Goal: Task Accomplishment & Management: Manage account settings

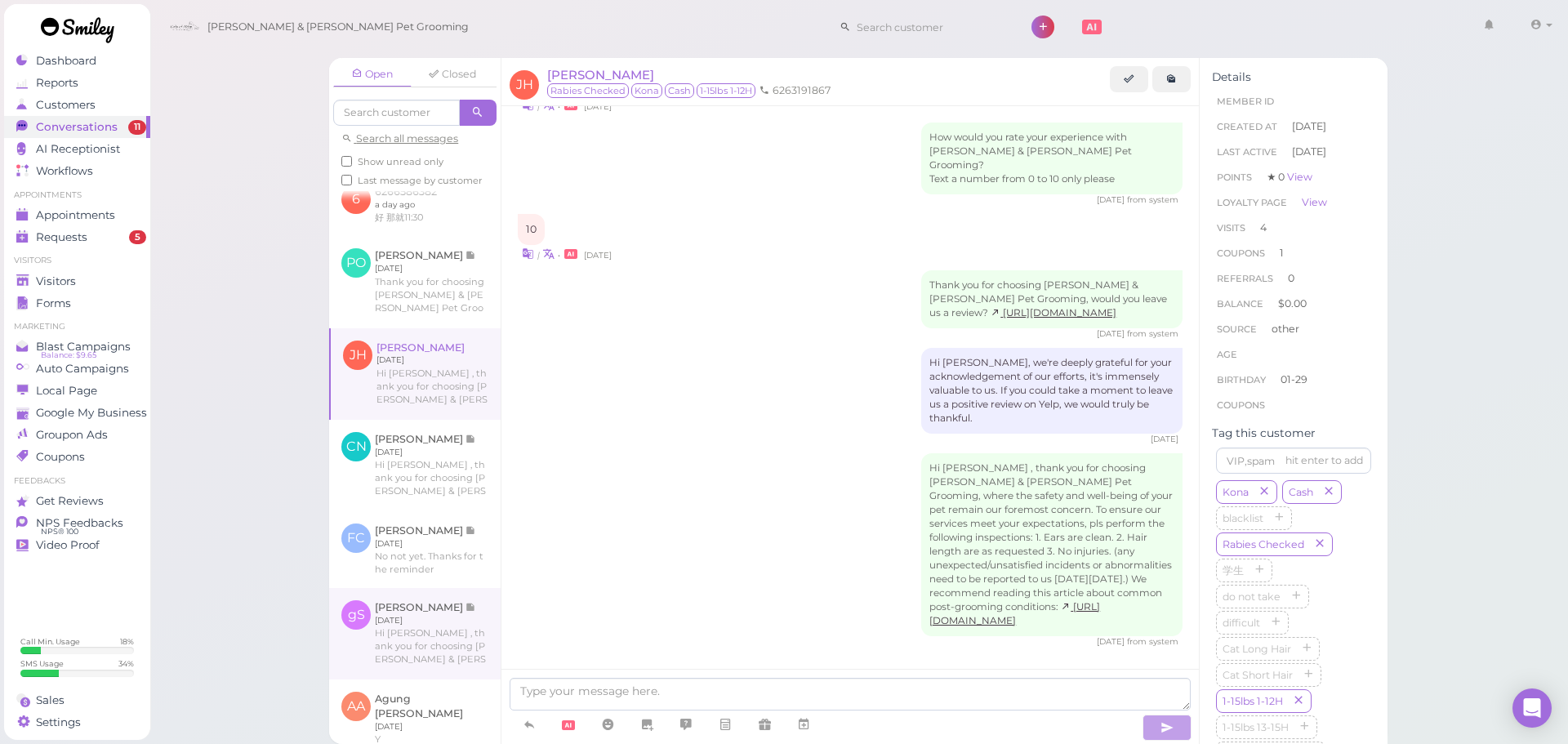
scroll to position [653, 0]
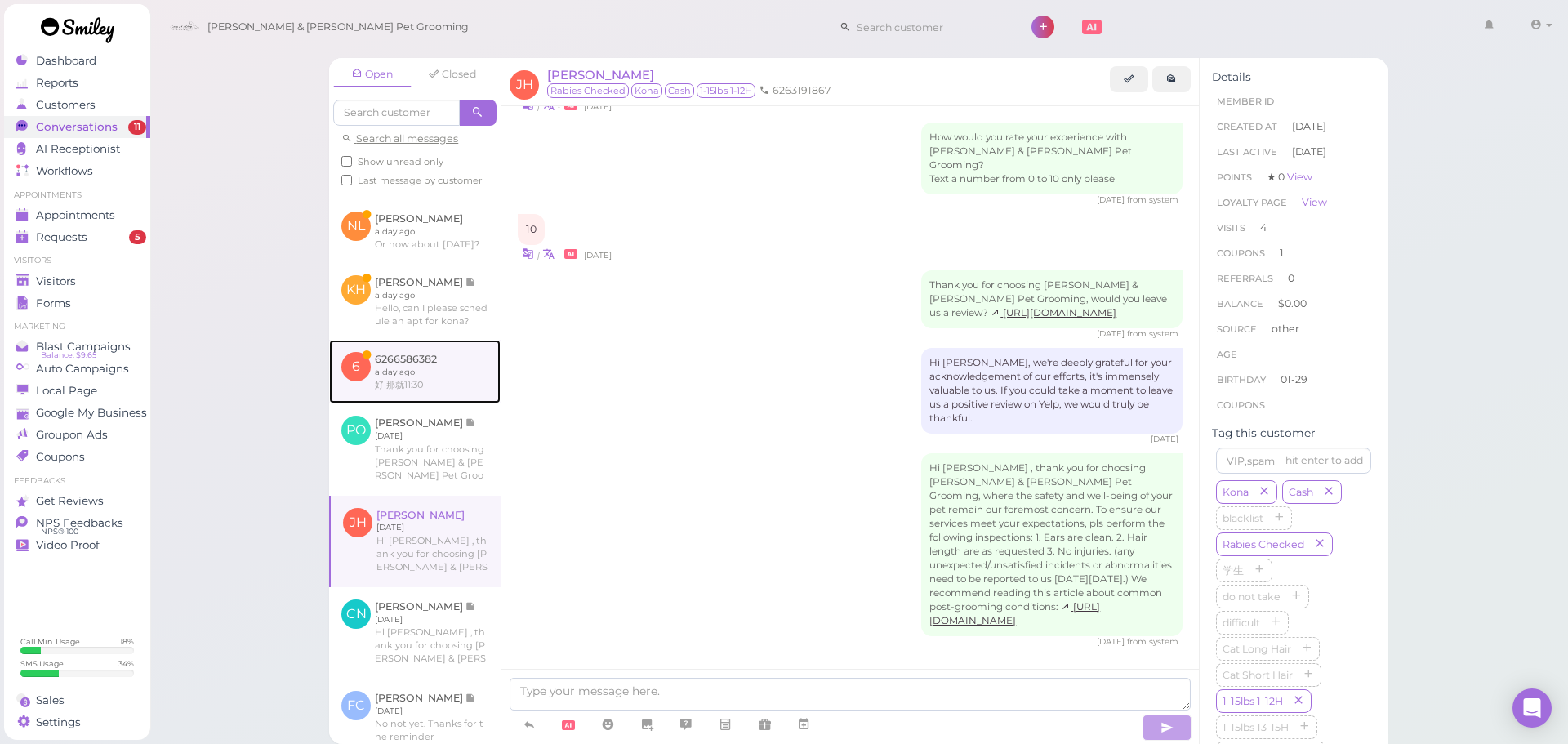
click at [420, 404] on link at bounding box center [415, 371] width 172 height 64
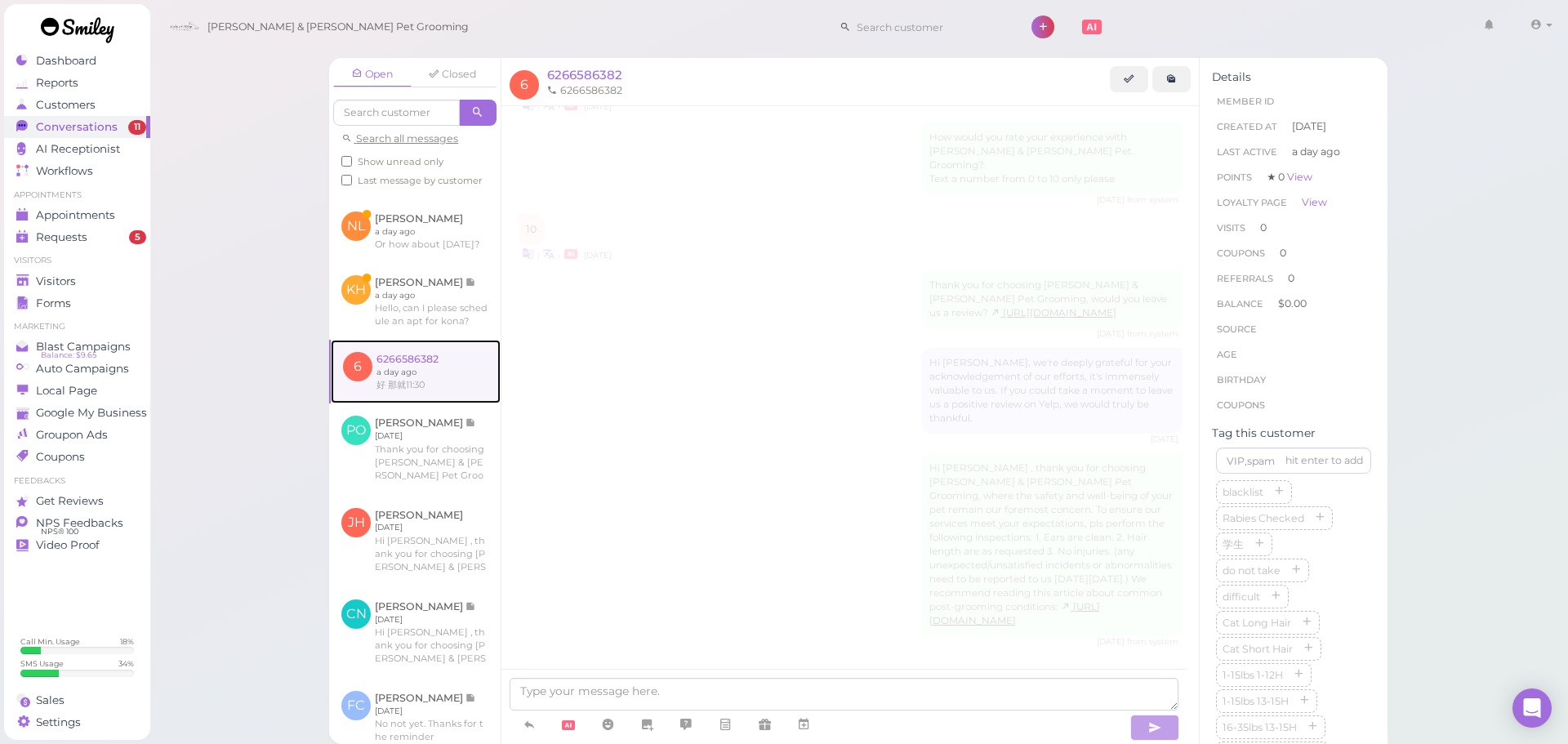
scroll to position [300, 0]
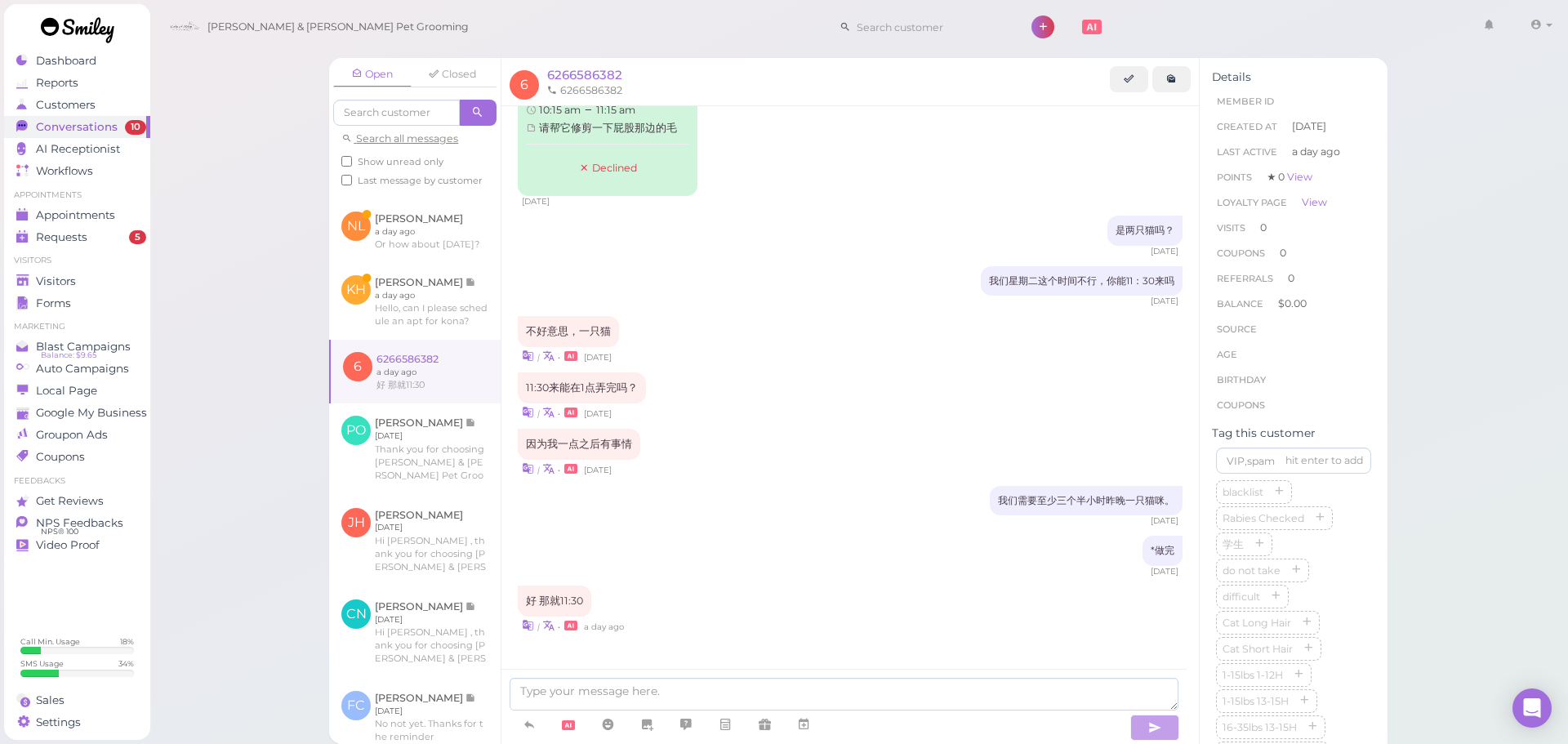
click at [1092, 535] on div "*做完 [DATE]" at bounding box center [850, 556] width 665 height 42
click at [796, 716] on link at bounding box center [803, 725] width 39 height 29
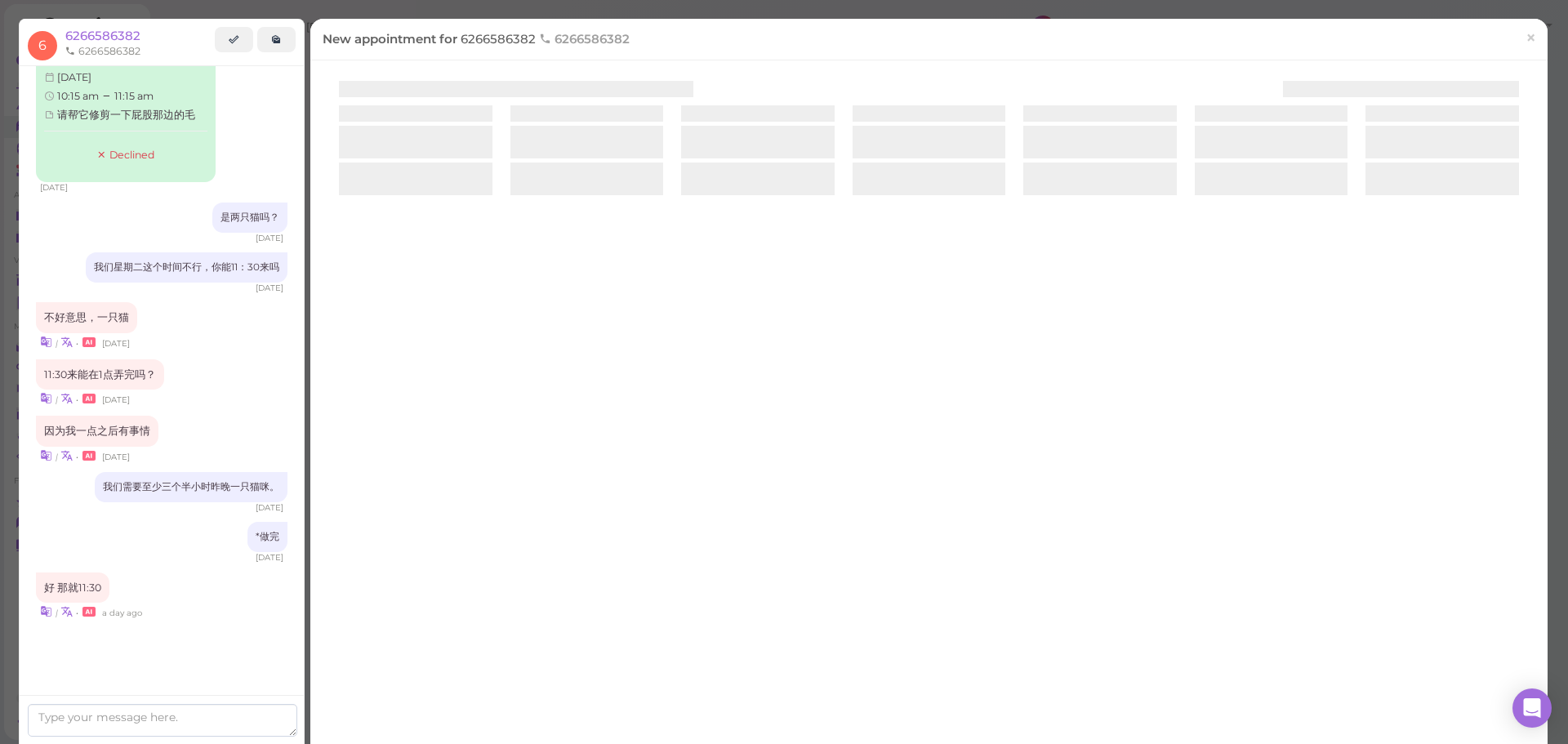
scroll to position [274, 0]
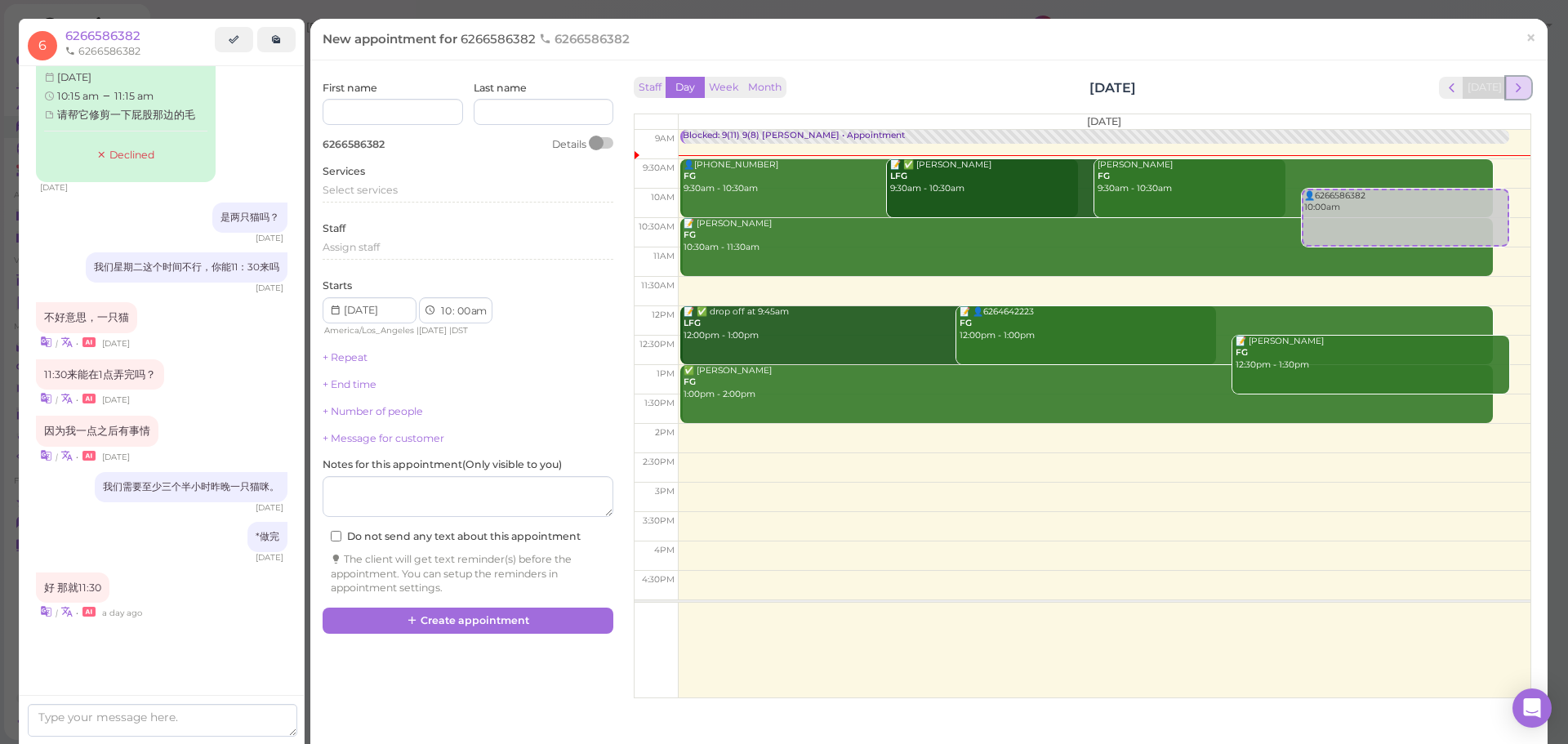
click at [1506, 87] on button "next" at bounding box center [1518, 88] width 25 height 22
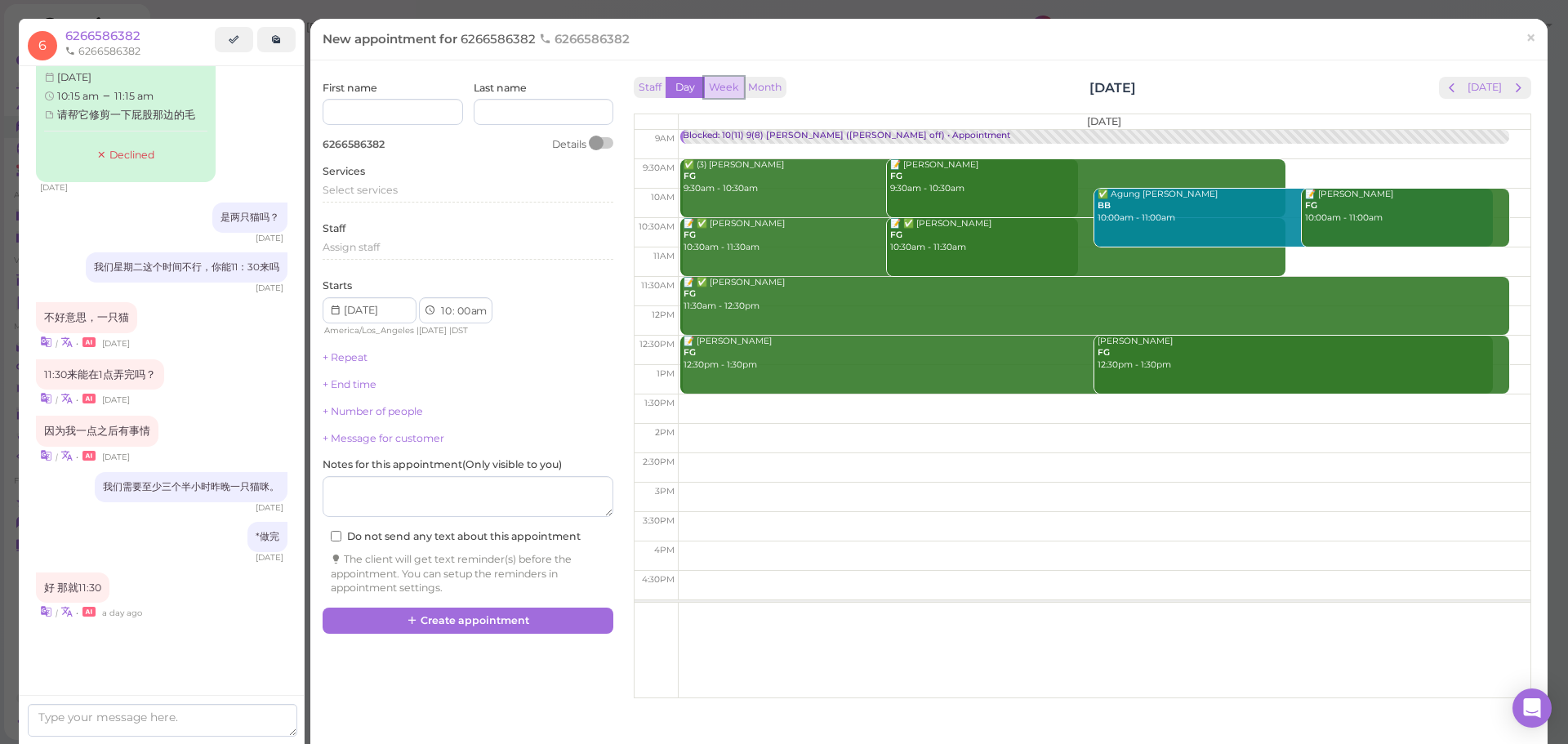
click at [712, 88] on button "Week" at bounding box center [723, 88] width 40 height 22
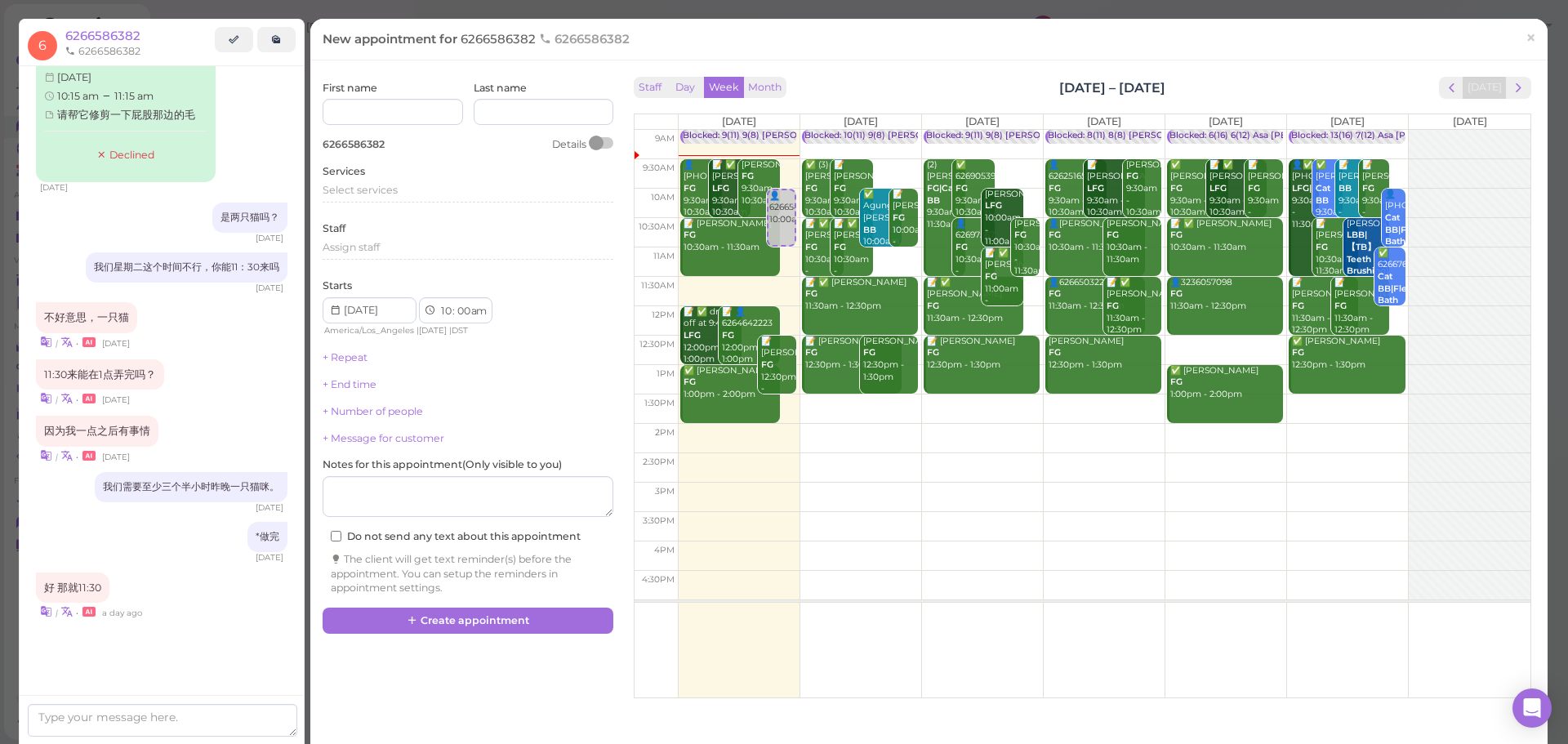
click at [891, 255] on td at bounding box center [1105, 262] width 853 height 30
type input "[DATE]"
select select "11"
drag, startPoint x: 891, startPoint y: 277, endPoint x: 888, endPoint y: 297, distance: 20.2
click at [887, 130] on div "👤6266586382 11:00am Blocked: 10(11) 9(8) [PERSON_NAME] ([PERSON_NAME] off) • Ap…" at bounding box center [861, 130] width 121 height 0
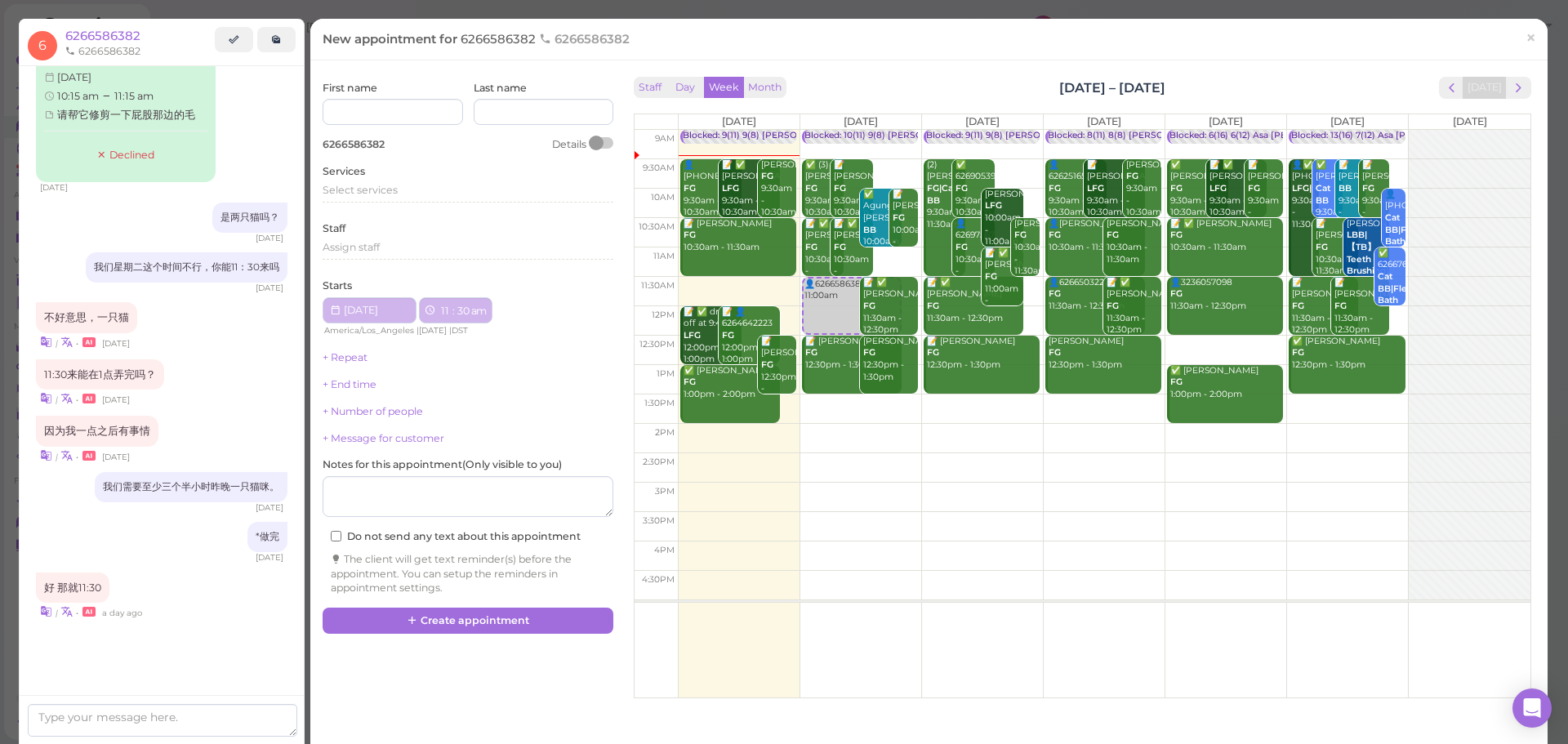
select select "30"
click at [423, 192] on div "Select services" at bounding box center [468, 191] width 291 height 14
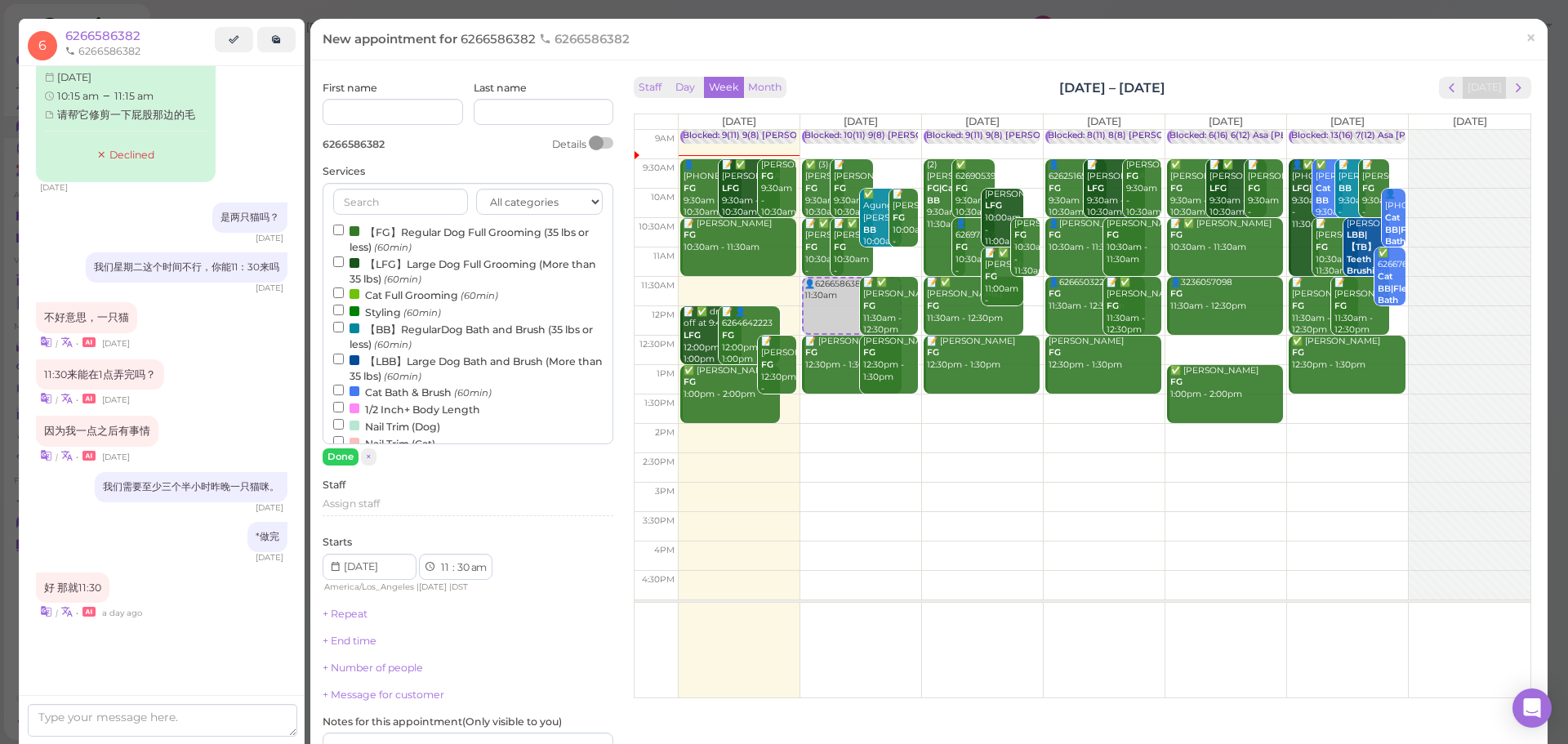
click at [388, 394] on label "Cat Bath & Brush (60min)" at bounding box center [412, 391] width 158 height 17
click at [344, 394] on input "Cat Bath & Brush (60min)" at bounding box center [339, 390] width 11 height 11
click at [339, 456] on button "Done" at bounding box center [341, 456] width 36 height 17
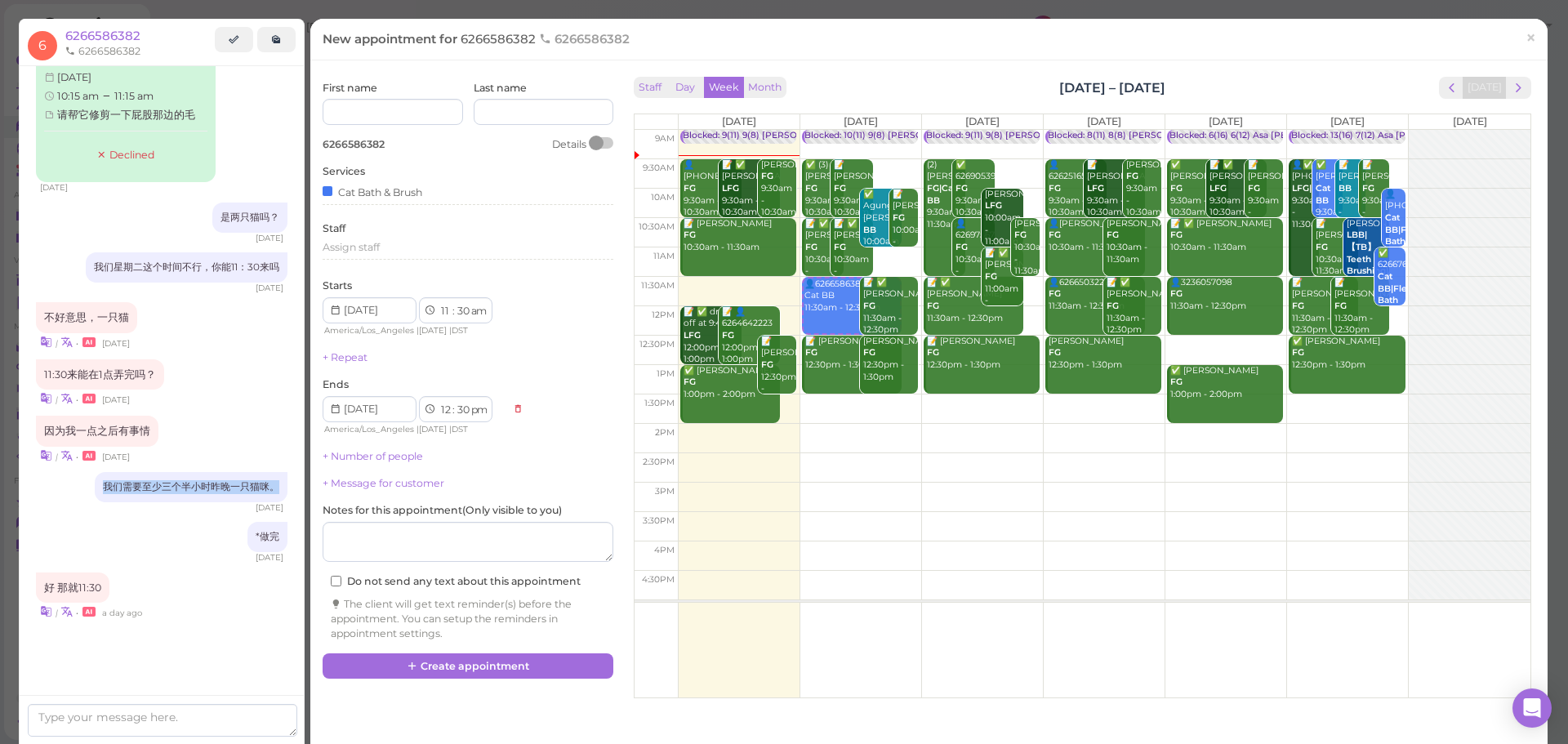
drag, startPoint x: 92, startPoint y: 482, endPoint x: 269, endPoint y: 481, distance: 177.0
click at [269, 481] on div "我们需要至少三个半小时昨晚一只猫咪。" at bounding box center [191, 487] width 192 height 30
copy div "我们需要至少三个半小时昨晚一只猫咪。"
click at [517, 550] on textarea at bounding box center [468, 542] width 291 height 41
click at [465, 709] on div "New appointment for 6266586382 6266586382 × First name Last name 6266586382 Det…" at bounding box center [929, 382] width 1237 height 726
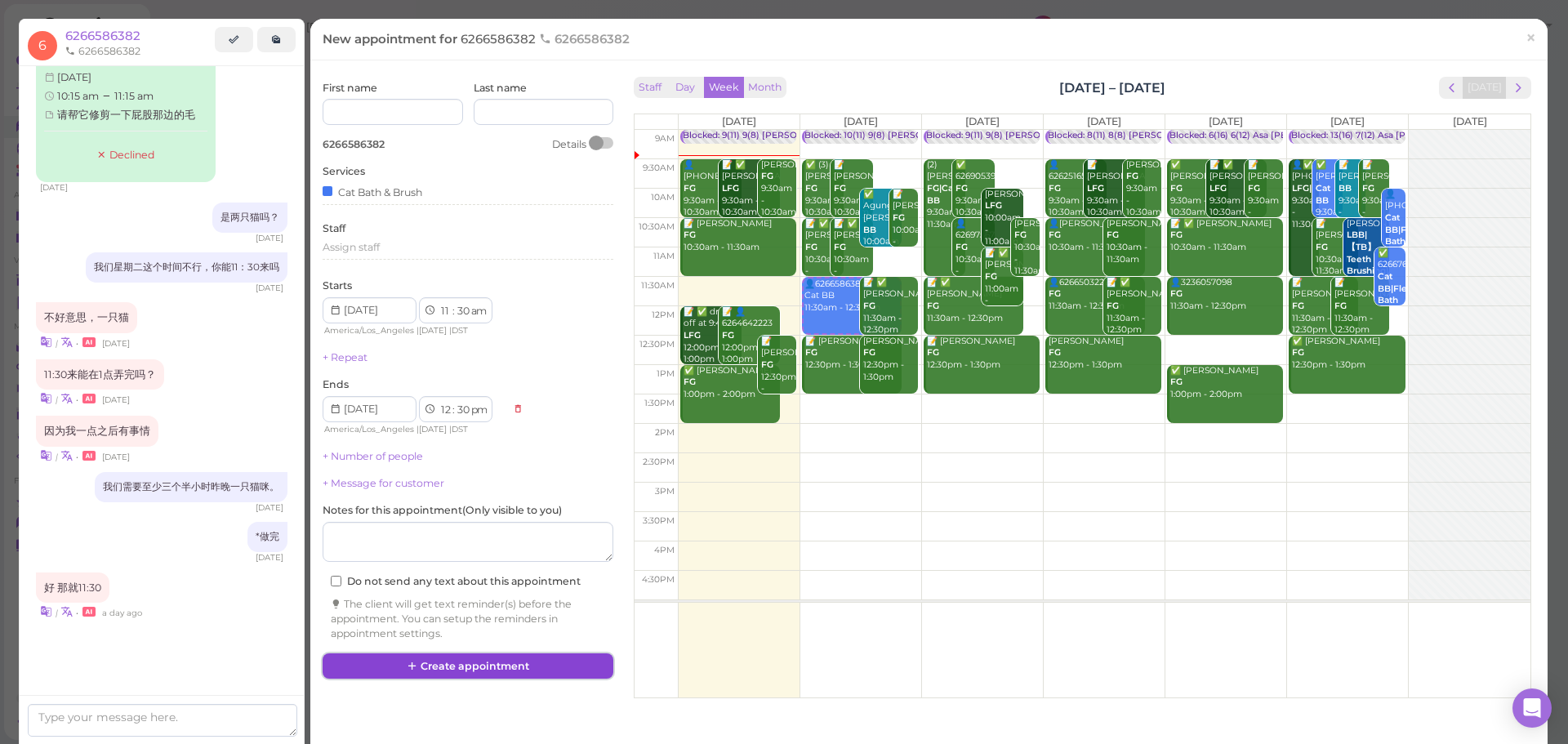
click at [471, 670] on button "Create appointment" at bounding box center [468, 665] width 291 height 26
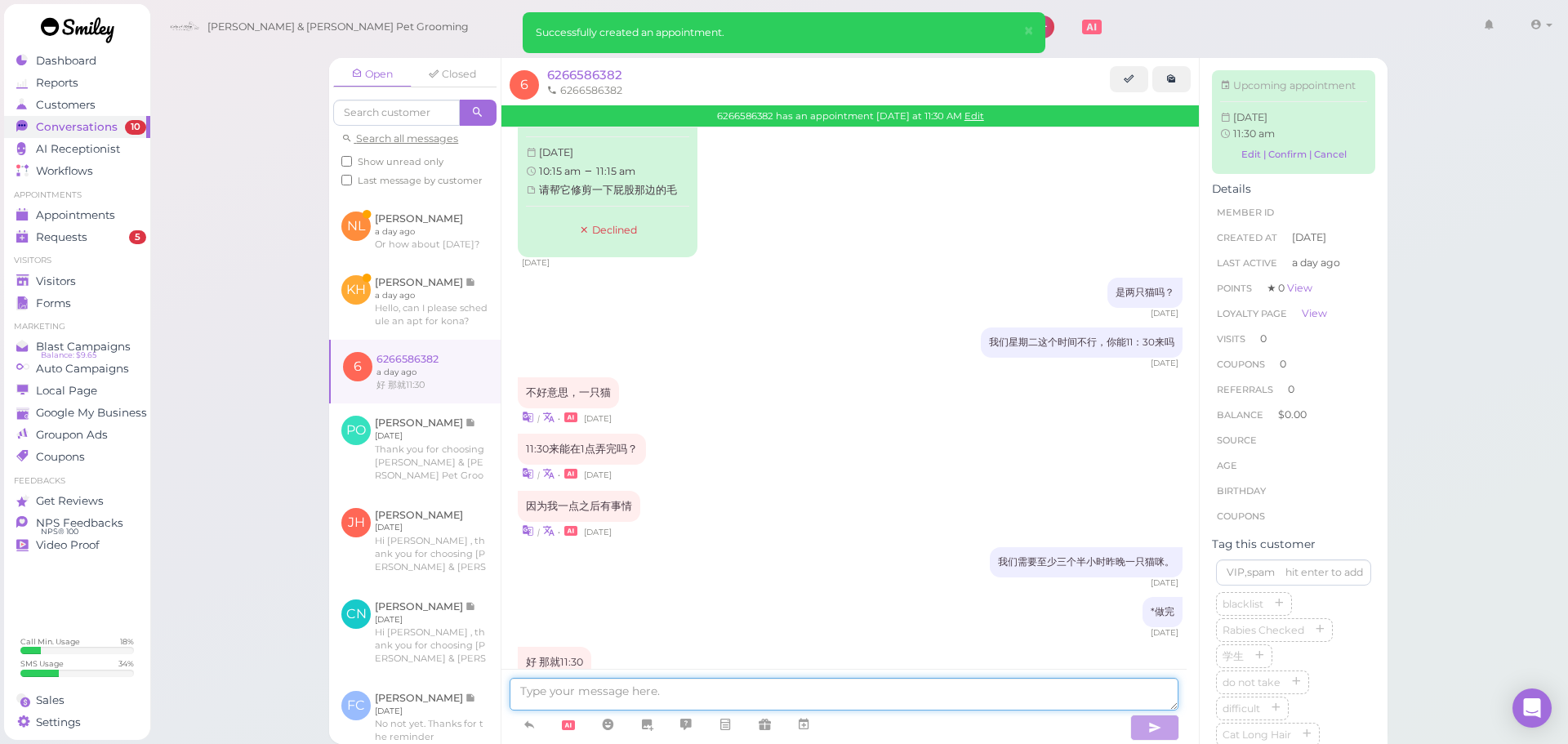
click at [838, 687] on textarea at bounding box center [844, 694] width 669 height 33
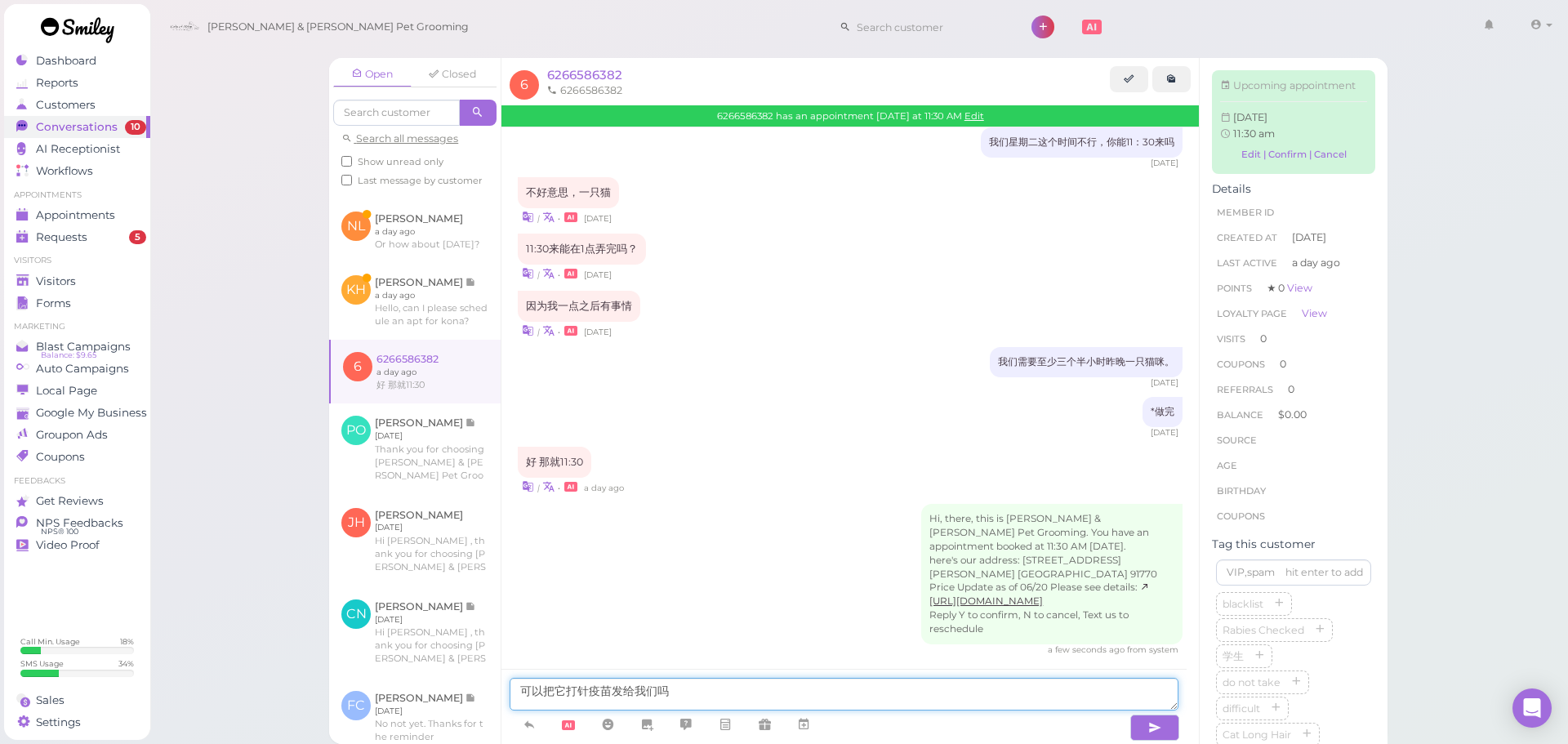
type textarea "可以把它打针疫苗发给我们吗"
click at [878, 699] on textarea "可以把它打针疫苗发给我们吗" at bounding box center [844, 694] width 669 height 33
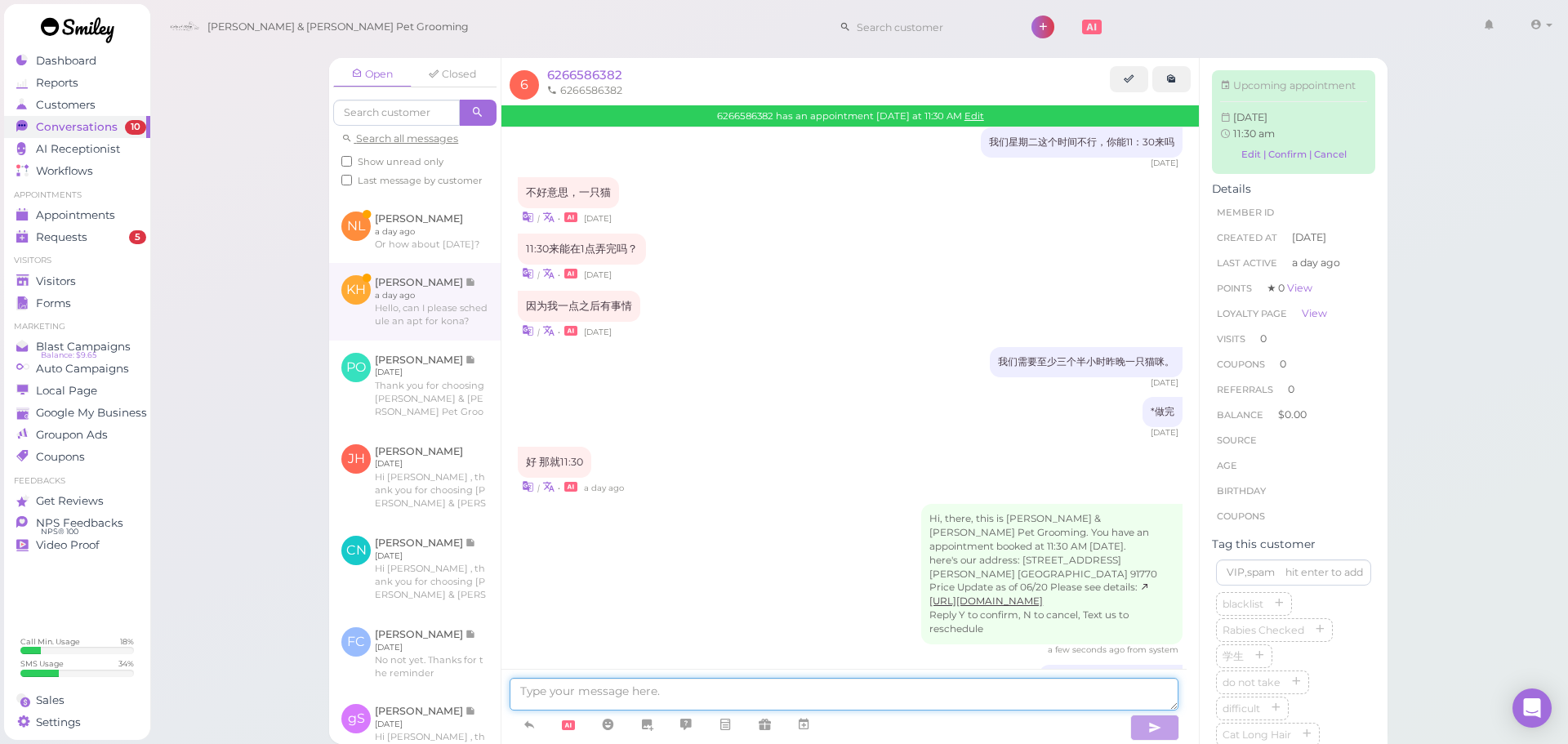
scroll to position [498, 0]
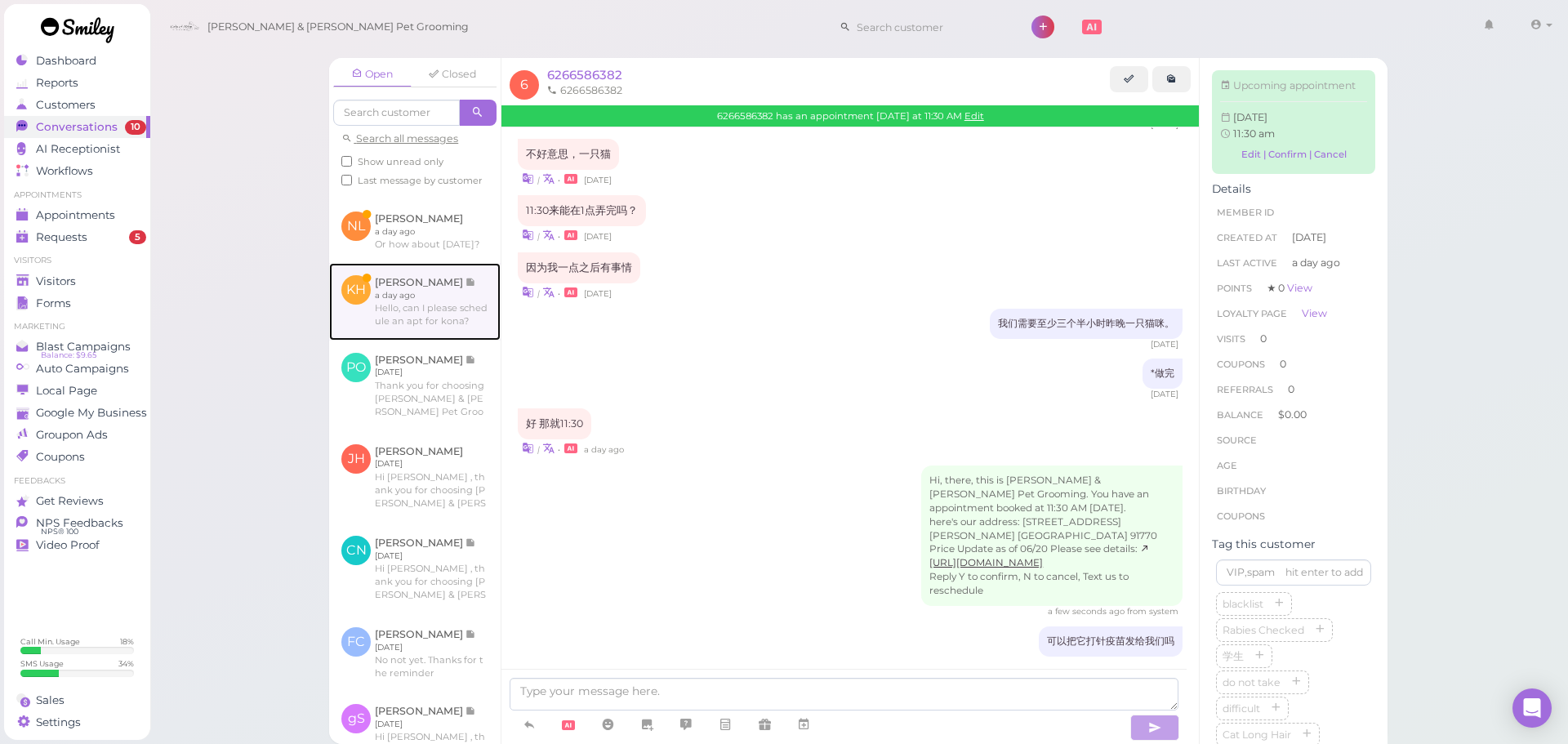
click at [407, 339] on link at bounding box center [415, 301] width 172 height 77
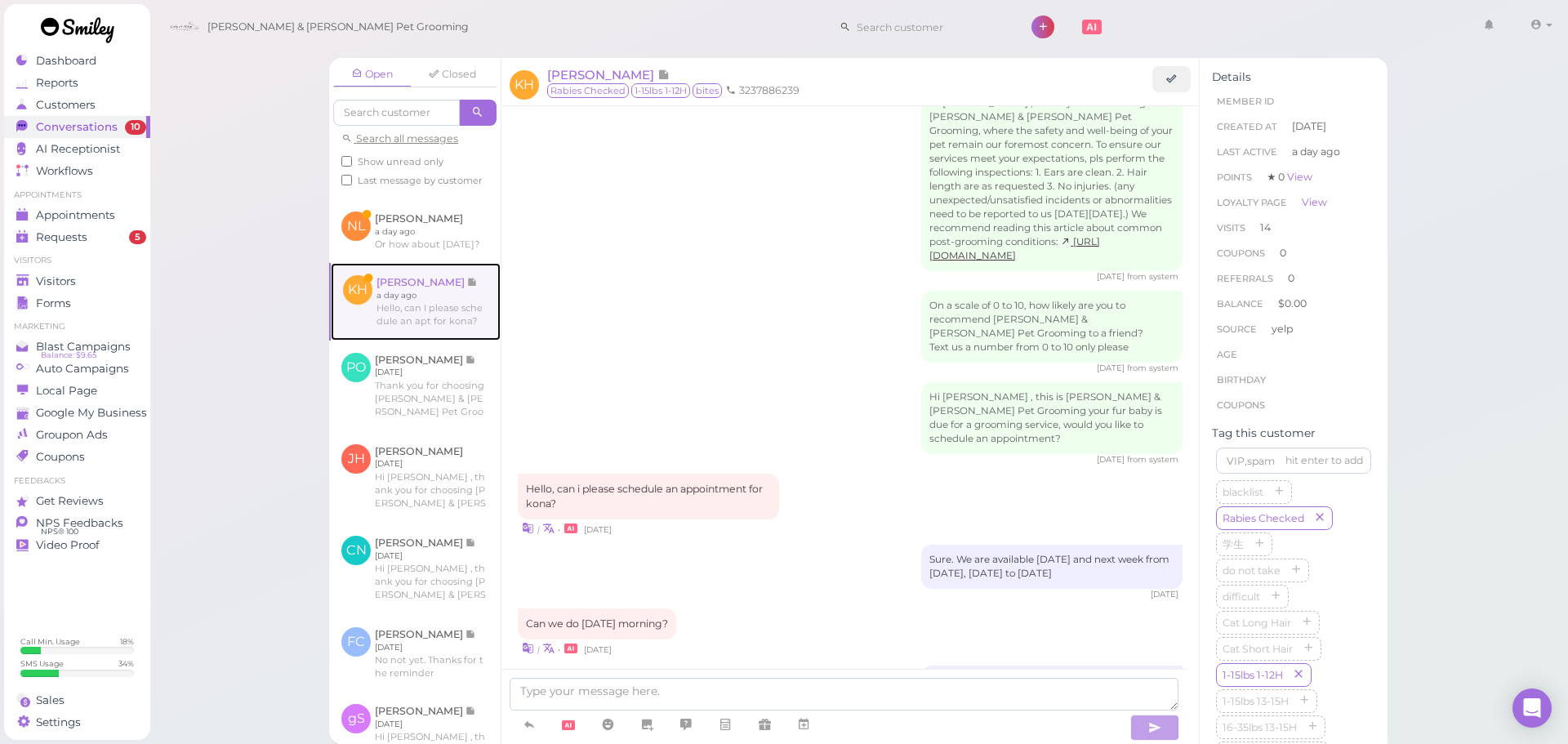
scroll to position [2014, 0]
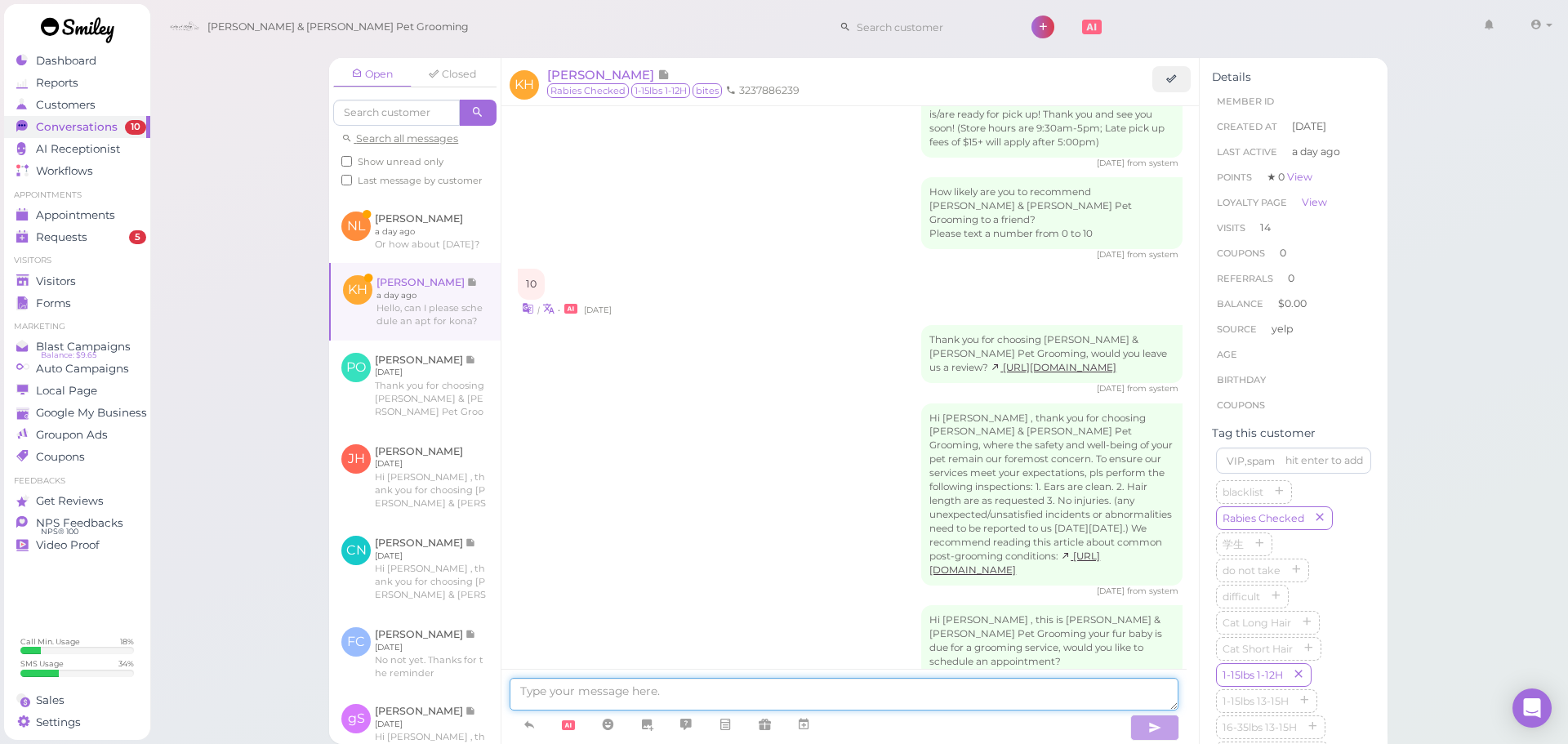
click at [605, 680] on textarea at bounding box center [844, 694] width 669 height 33
type textarea "Yes! Would this be for a bath or for a full grooming?"
click at [426, 238] on link at bounding box center [415, 231] width 172 height 64
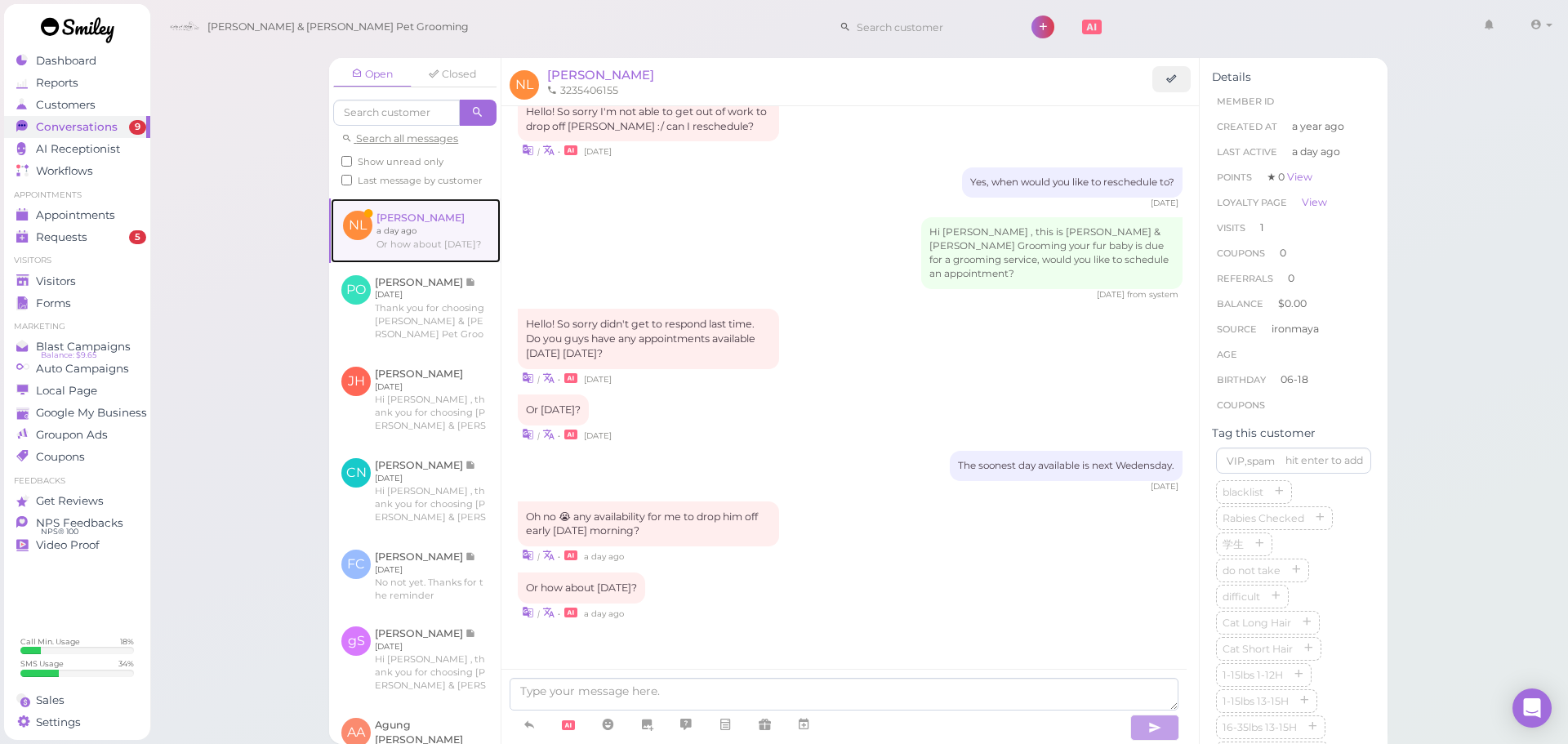
scroll to position [1817, 0]
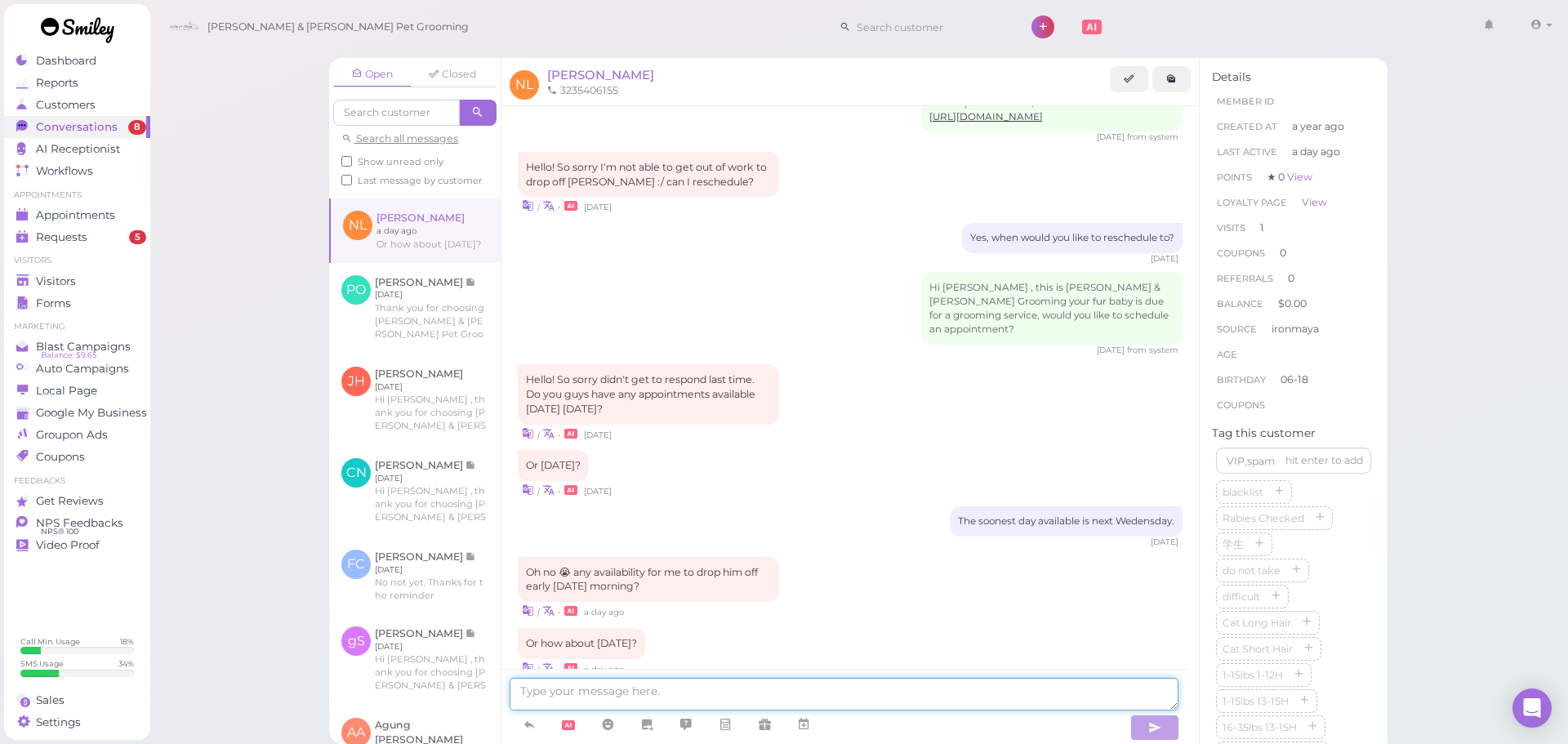
click at [820, 693] on textarea at bounding box center [844, 694] width 669 height 33
click at [742, 692] on textarea at bounding box center [844, 694] width 669 height 33
type textarea "Is this for a bath or for a full grooming?"
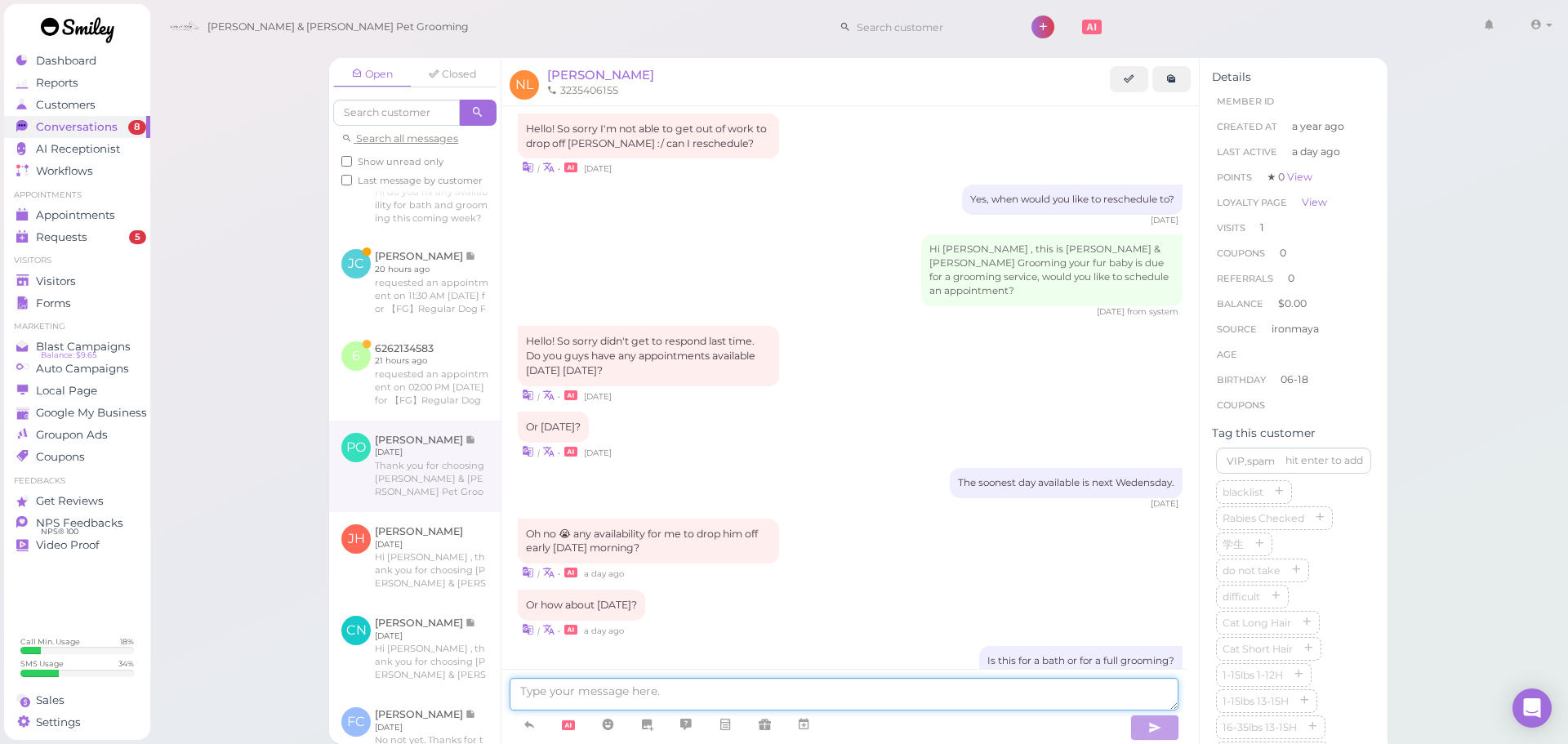
scroll to position [653, 0]
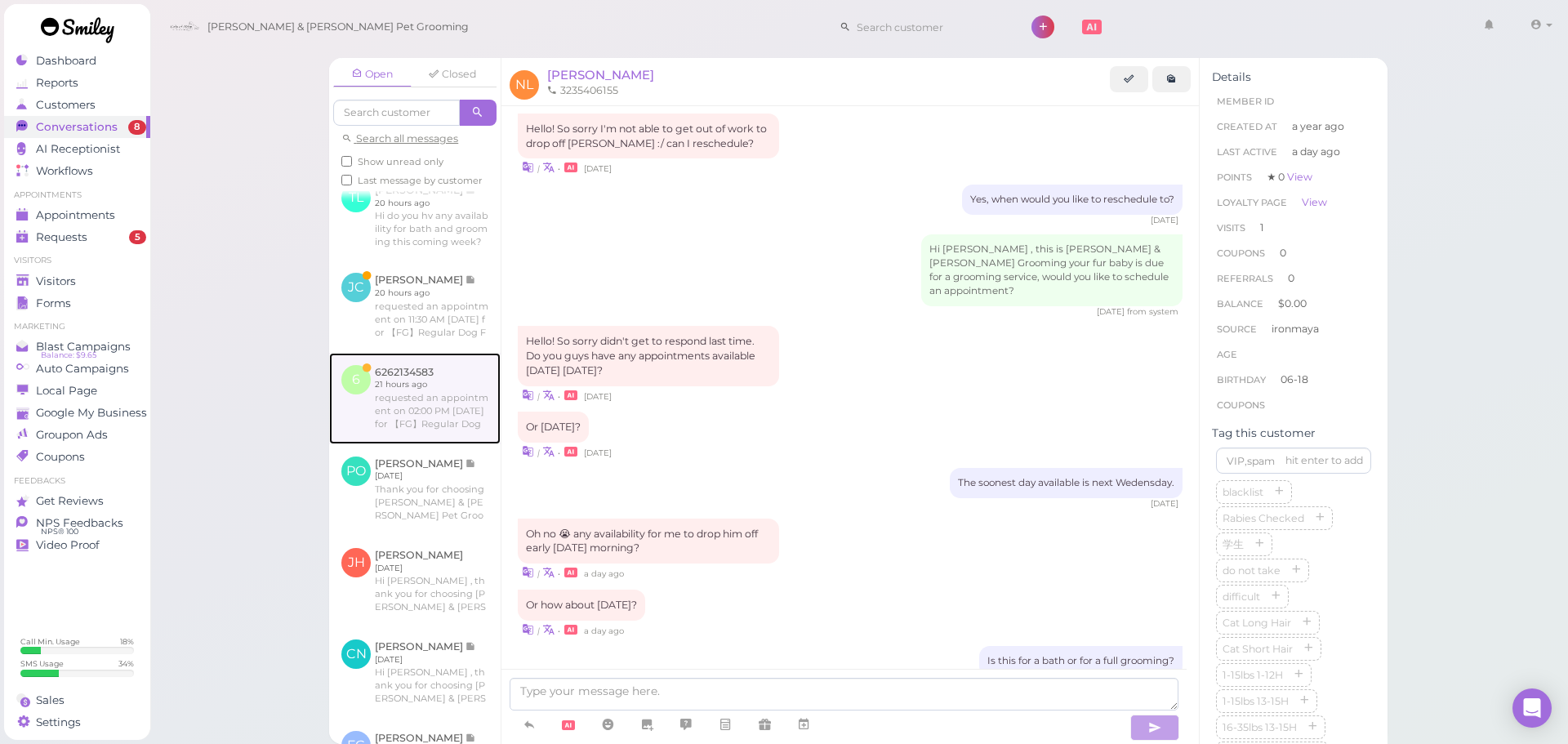
click at [432, 411] on link at bounding box center [415, 398] width 172 height 91
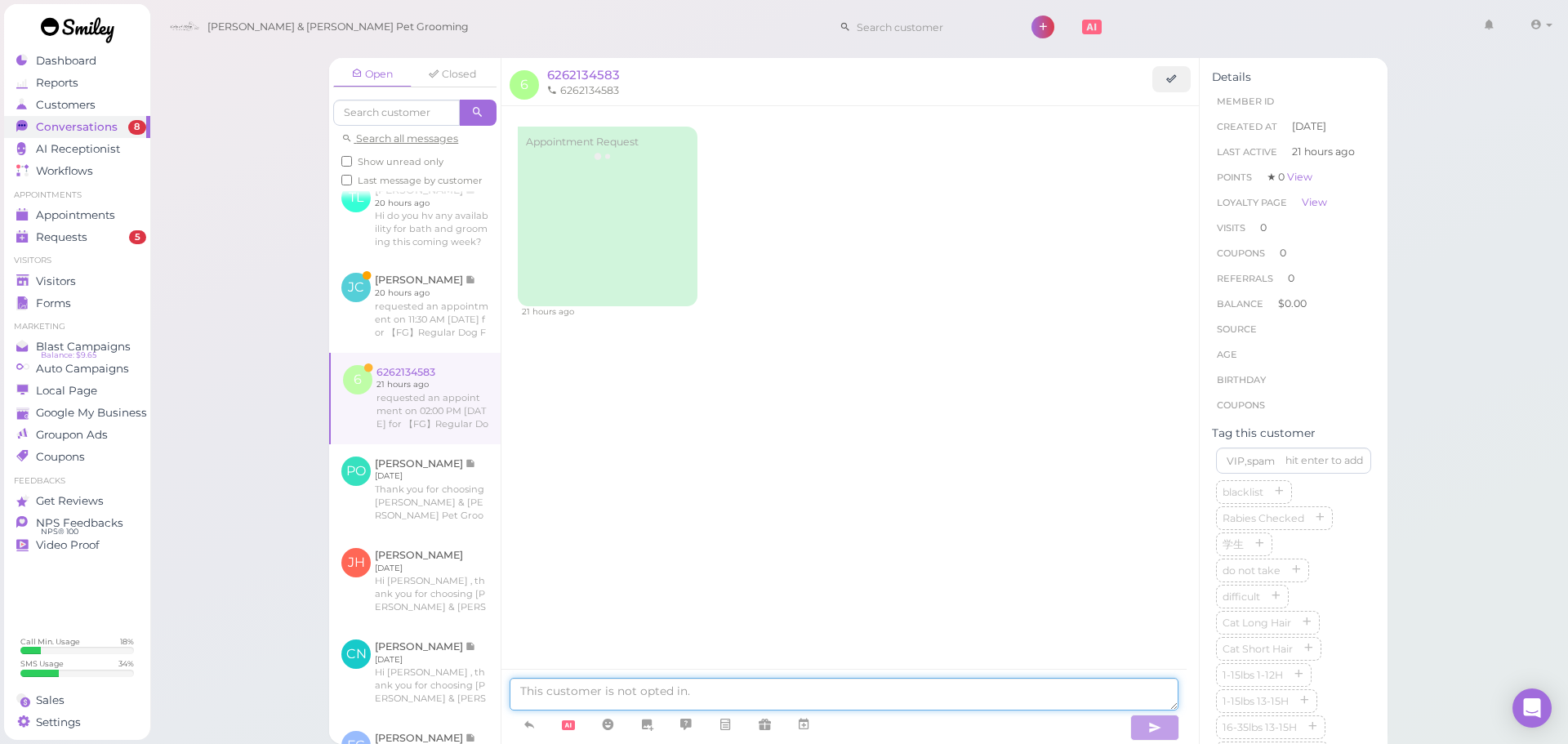
click at [711, 689] on textarea at bounding box center [844, 694] width 669 height 33
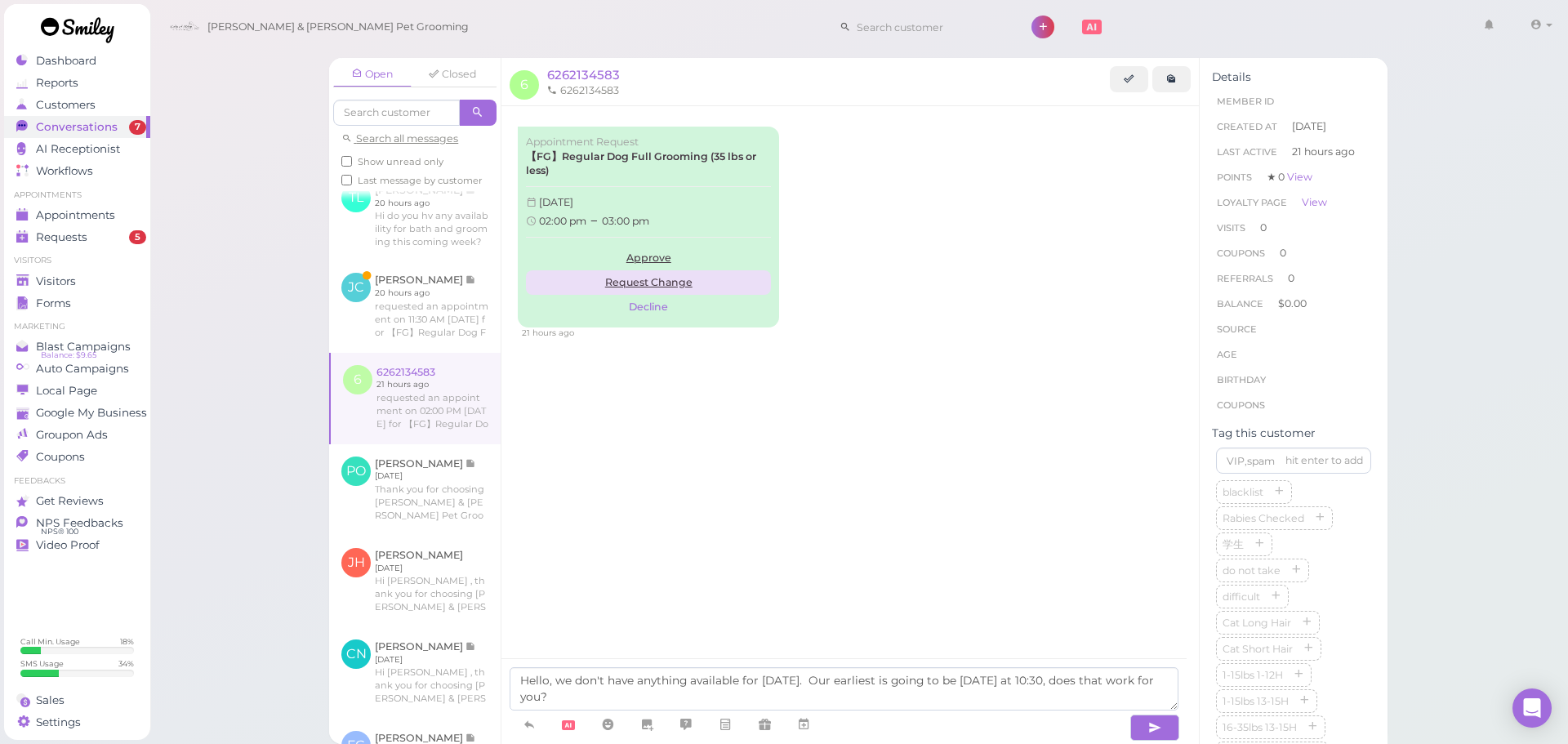
click at [684, 280] on link "Request Change" at bounding box center [648, 282] width 245 height 24
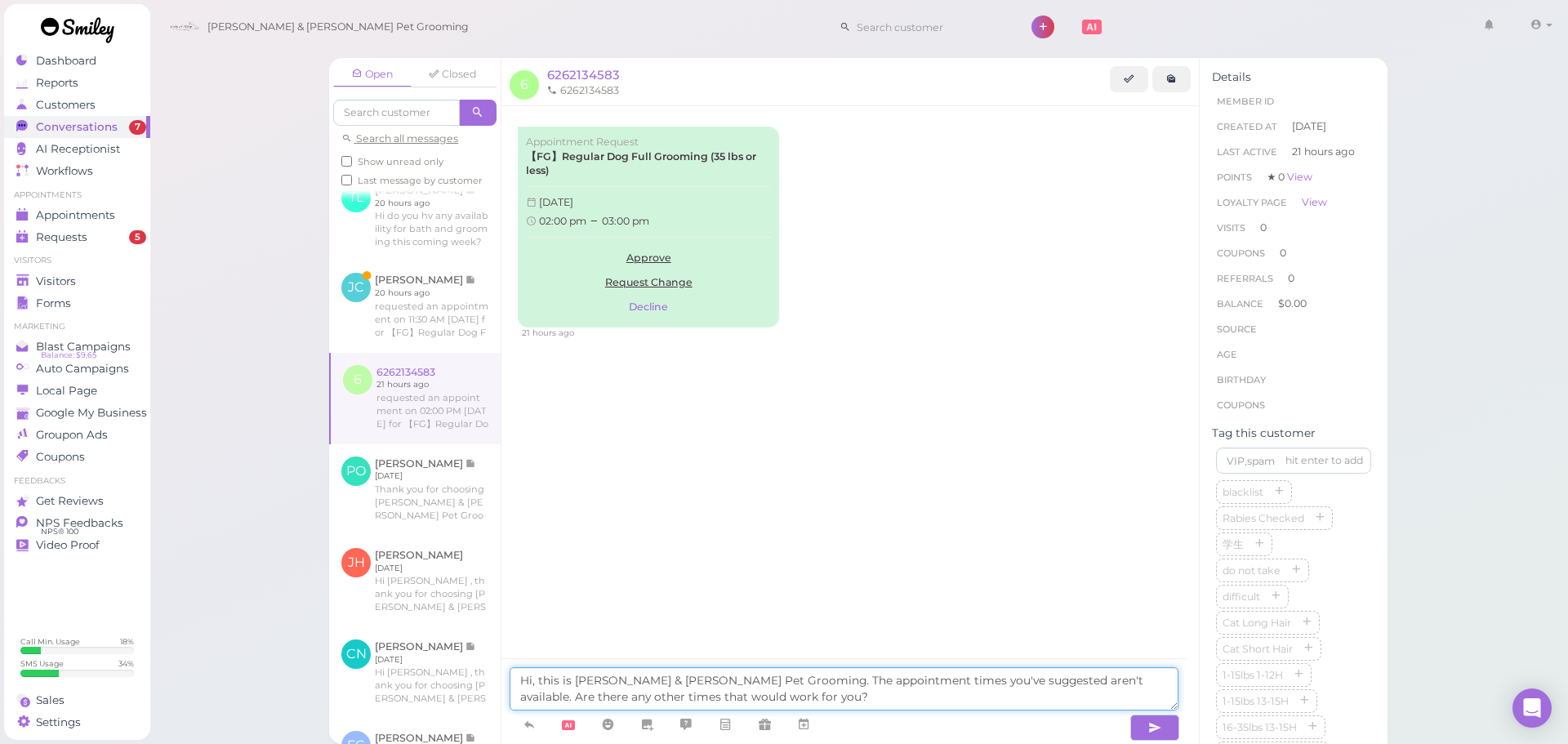
paste textarea "ello, we don't have anything available for [DATE]. Our earliest is going to be …"
type textarea "Hello, we don't have anything available for [DATE]. Our earliest is going to be…"
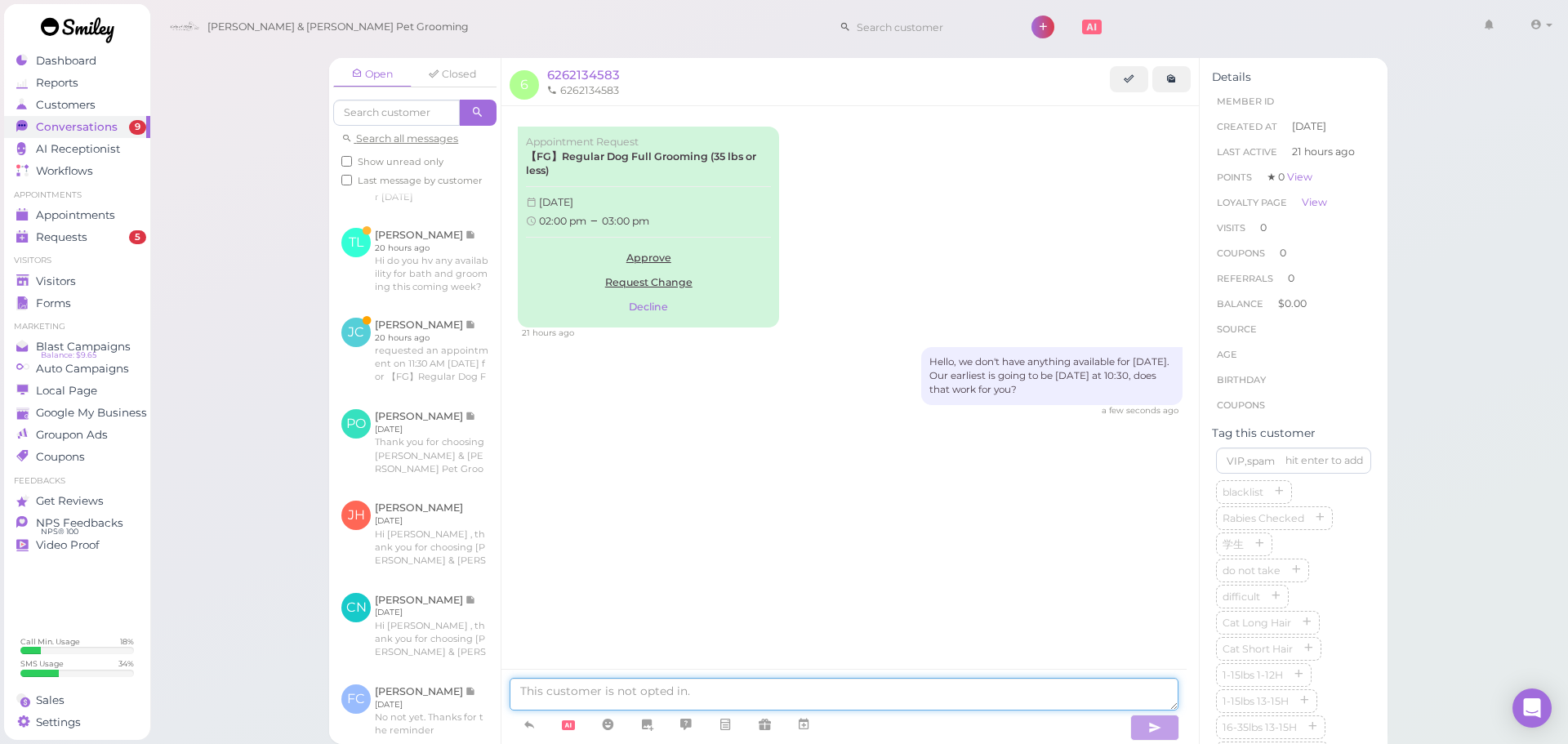
scroll to position [627, 0]
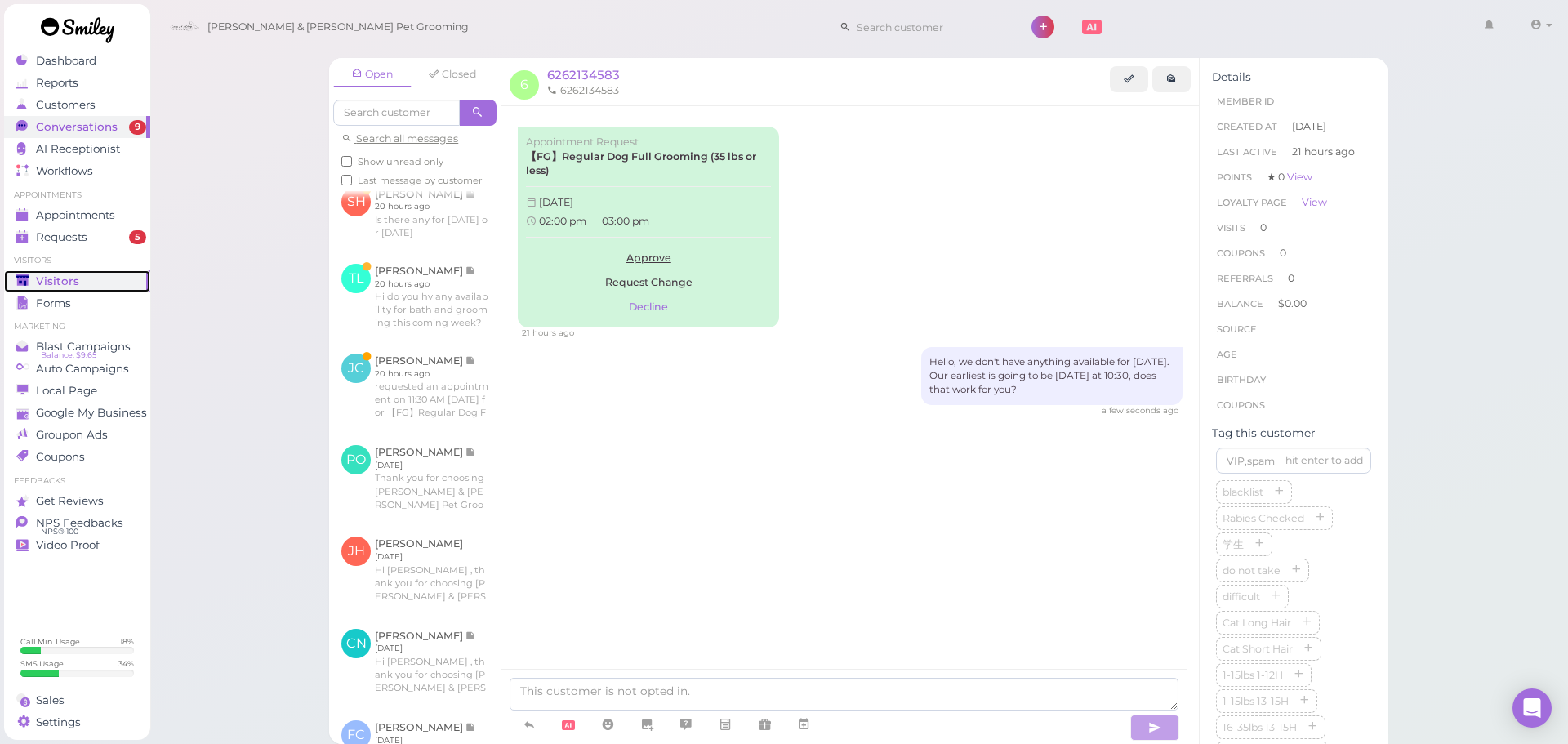
click at [67, 283] on span "Visitors" at bounding box center [58, 281] width 43 height 14
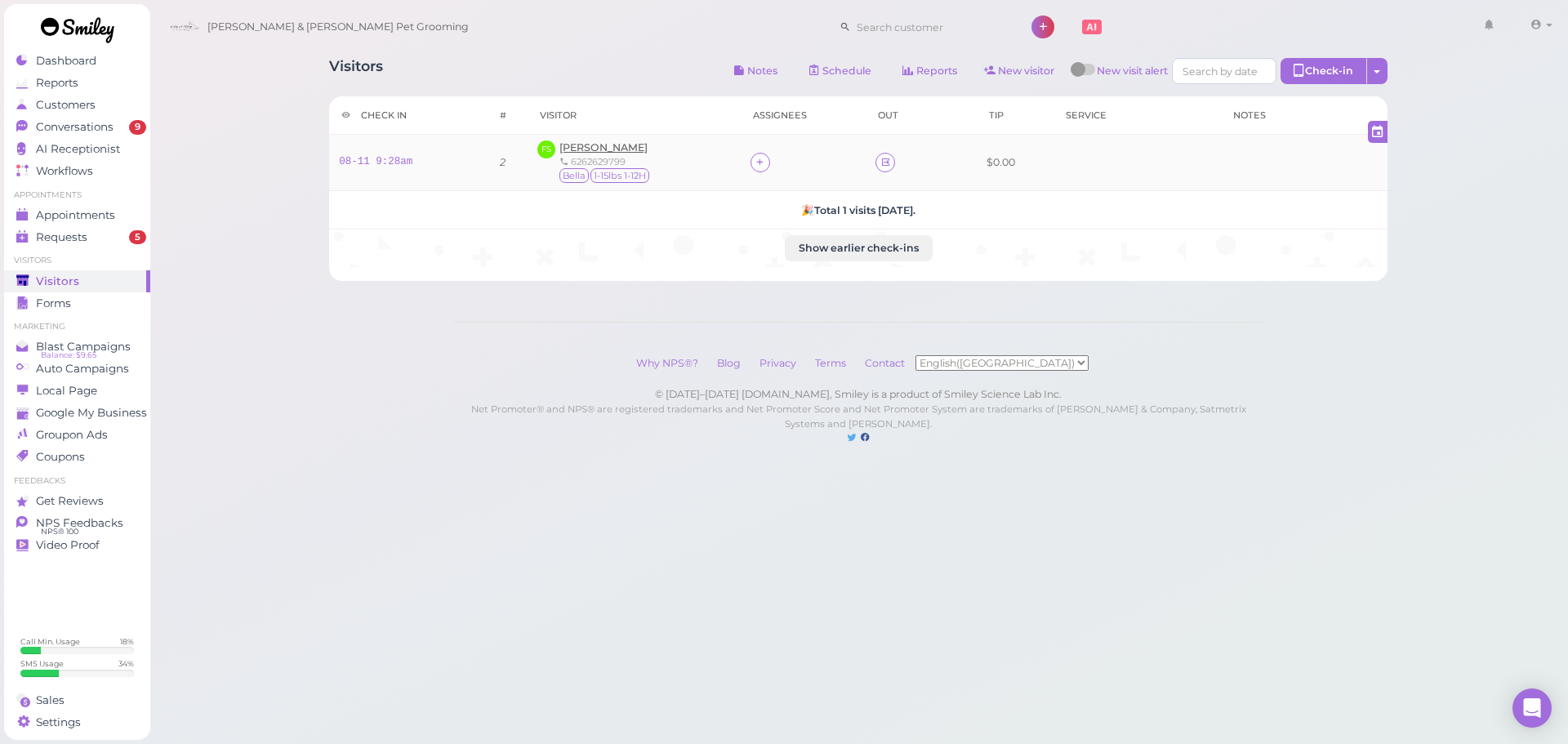
click at [600, 147] on span "[PERSON_NAME]" at bounding box center [603, 147] width 89 height 13
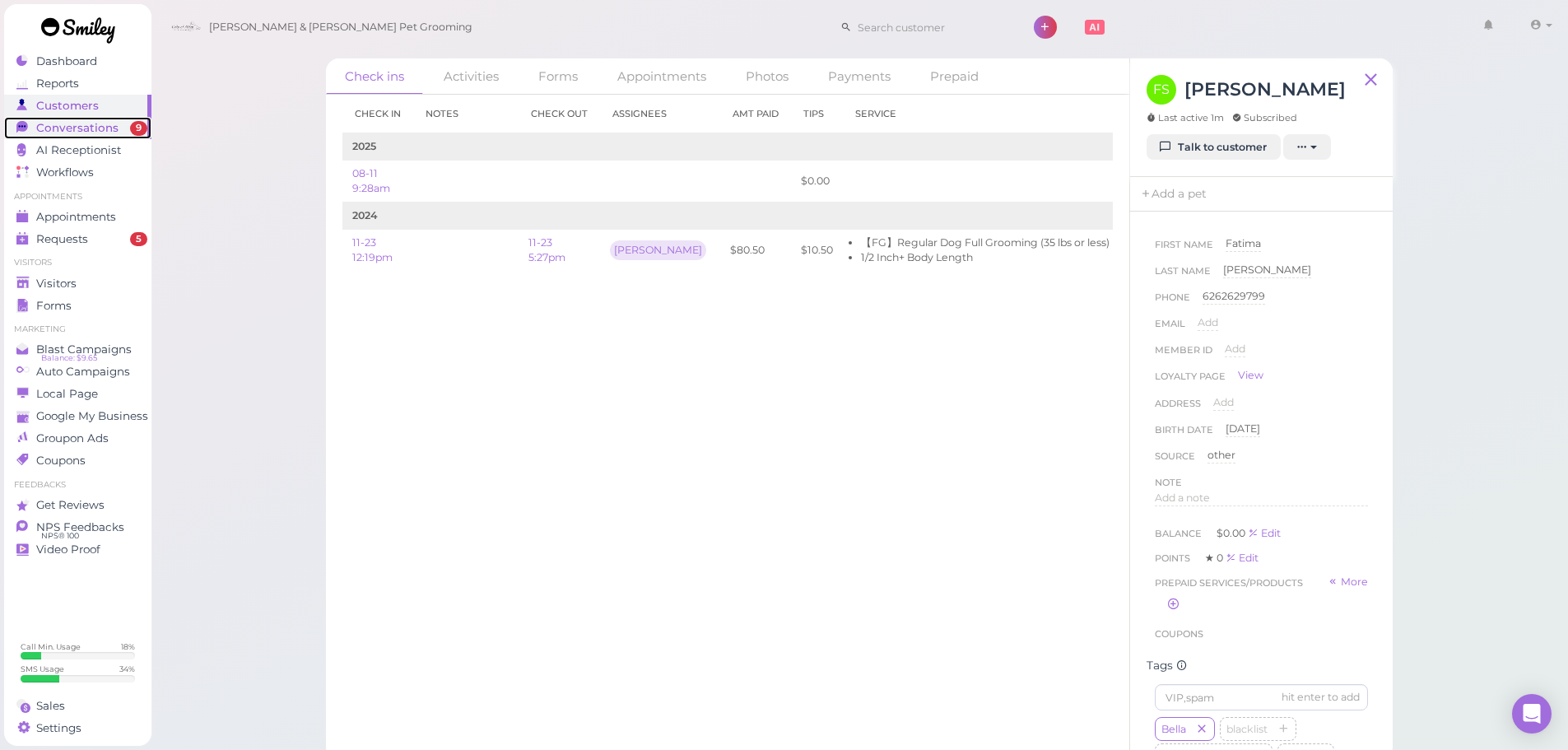
click at [39, 135] on link "Conversations 9" at bounding box center [78, 127] width 147 height 22
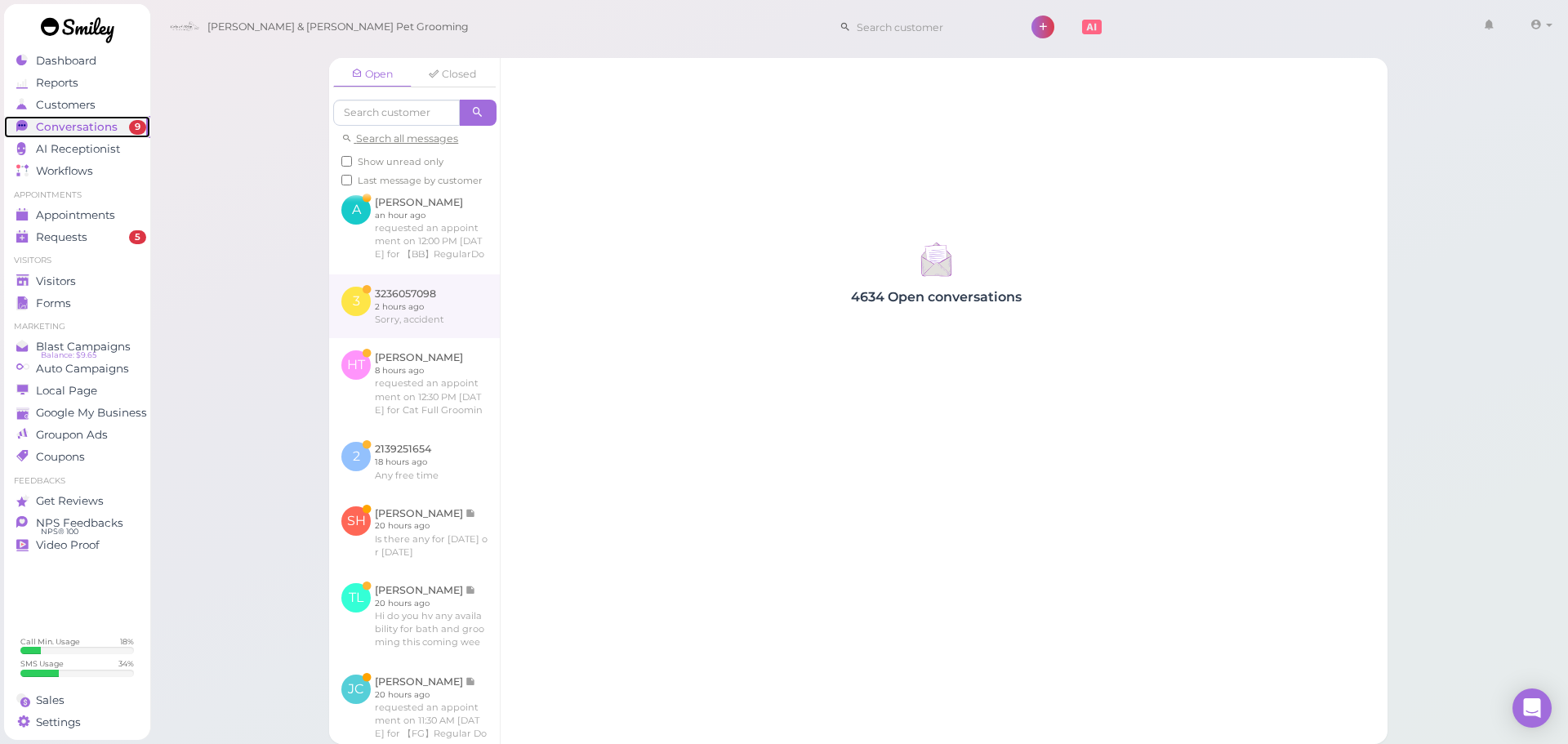
scroll to position [572, 0]
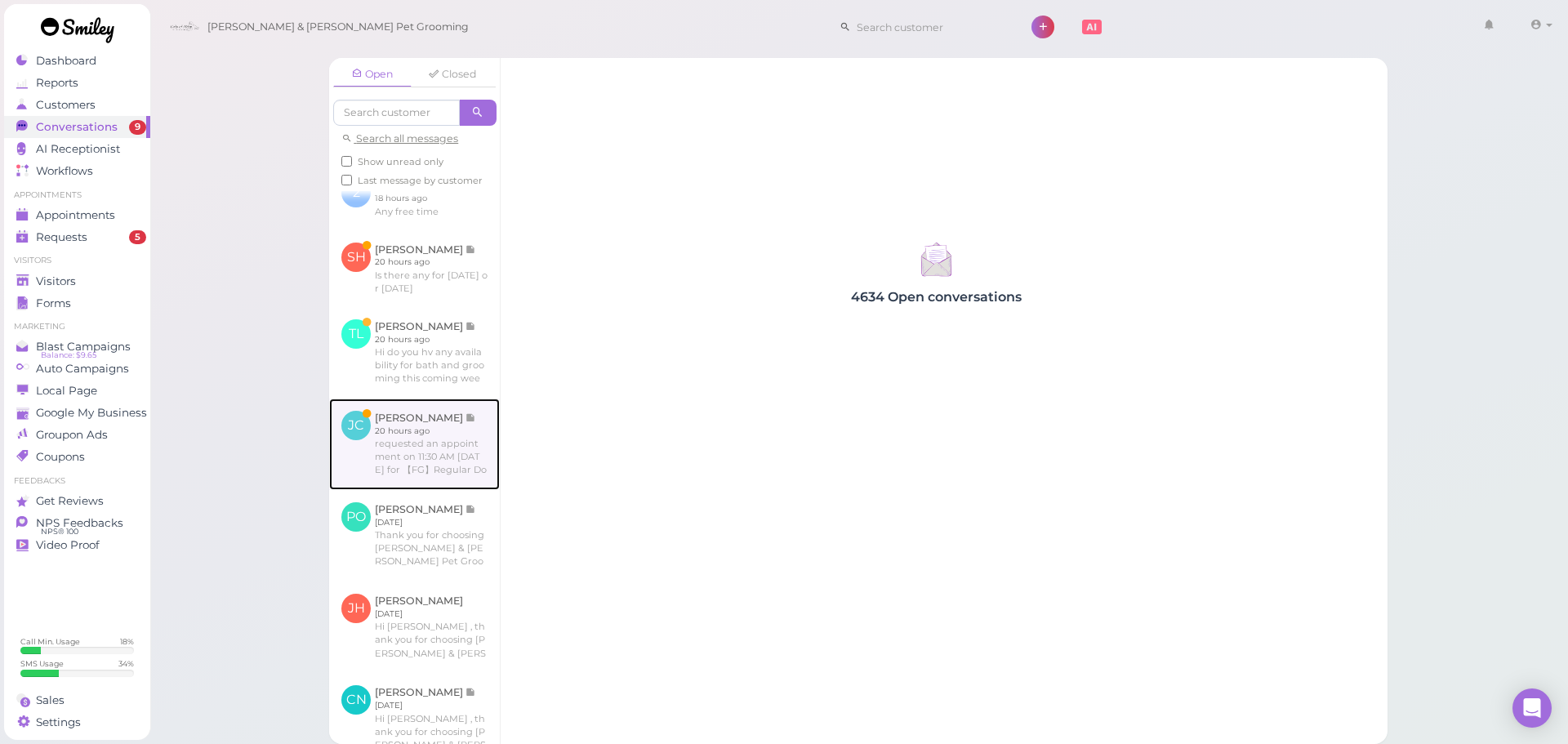
click at [413, 436] on link at bounding box center [414, 443] width 171 height 91
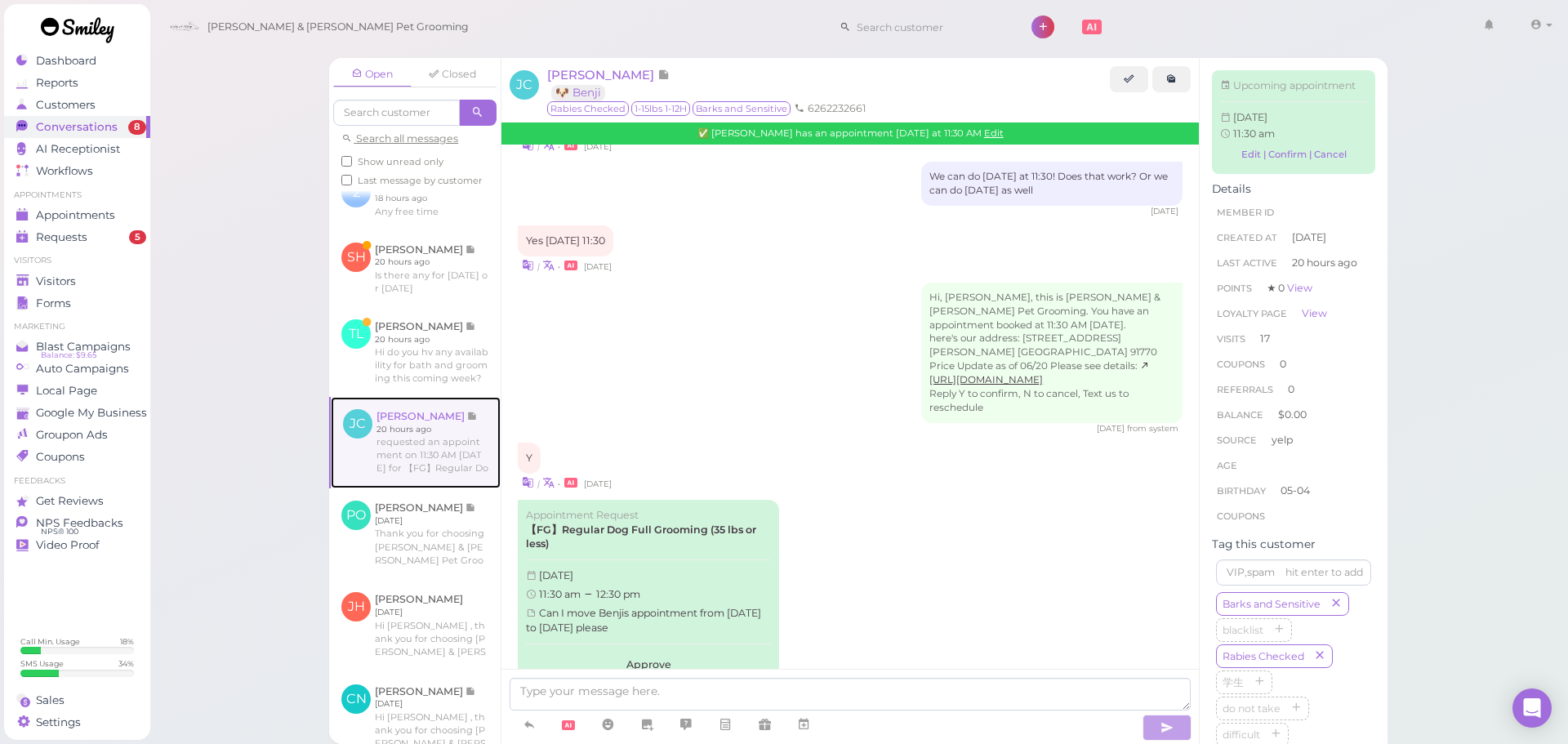
scroll to position [2561, 0]
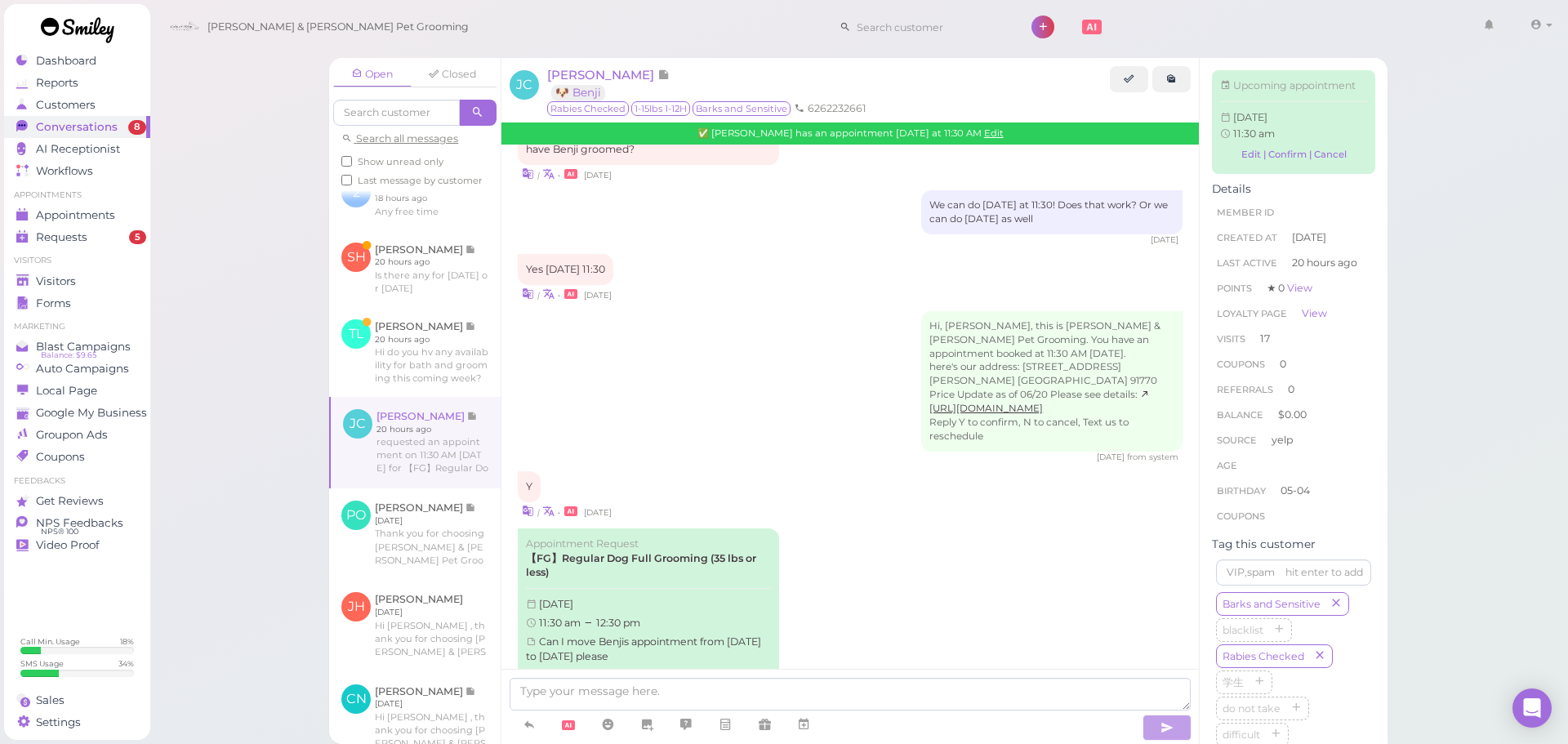
click at [840, 377] on div "Hi, [PERSON_NAME], this is [PERSON_NAME] & [PERSON_NAME] Pet Grooming. You have…" at bounding box center [850, 387] width 665 height 153
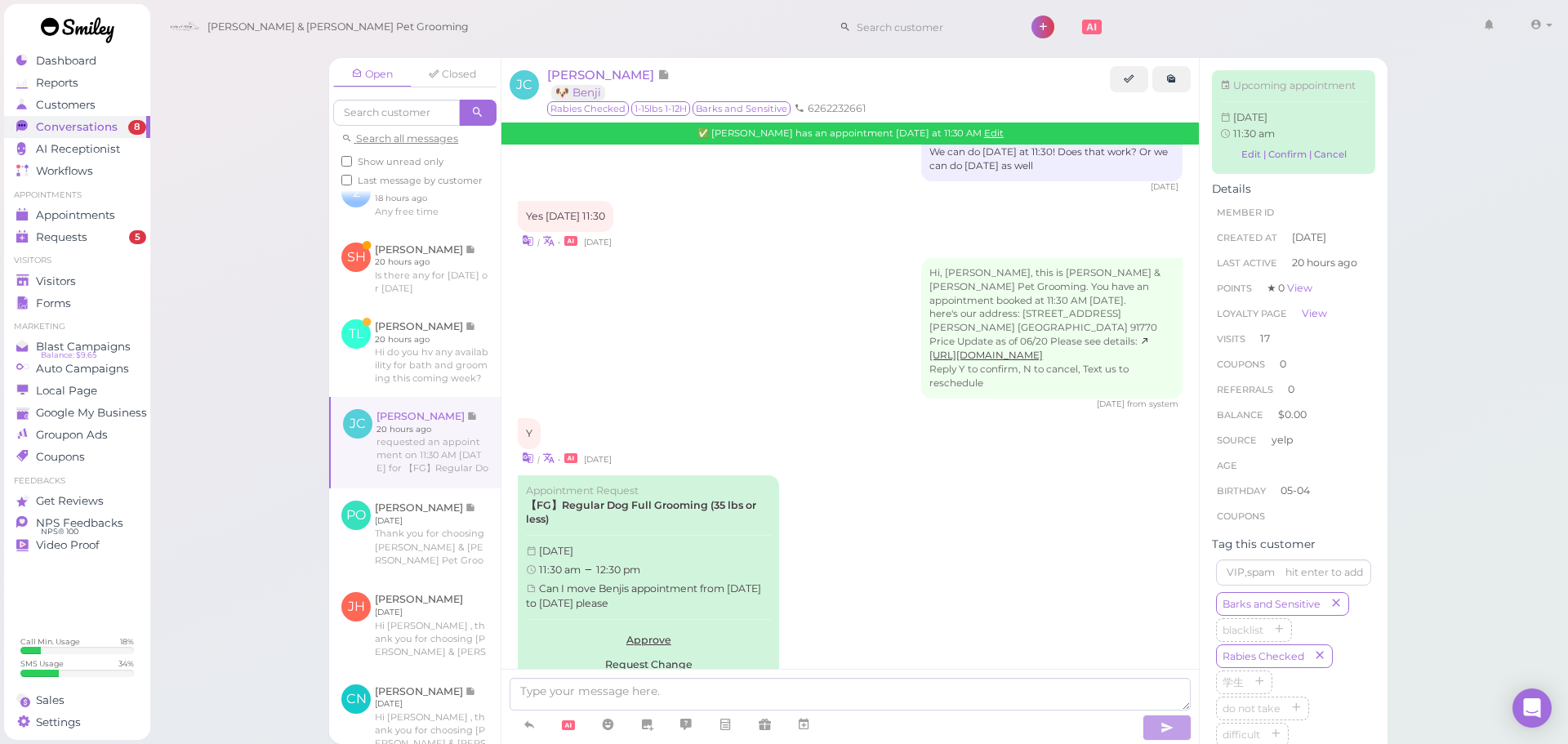
scroll to position [2642, 0]
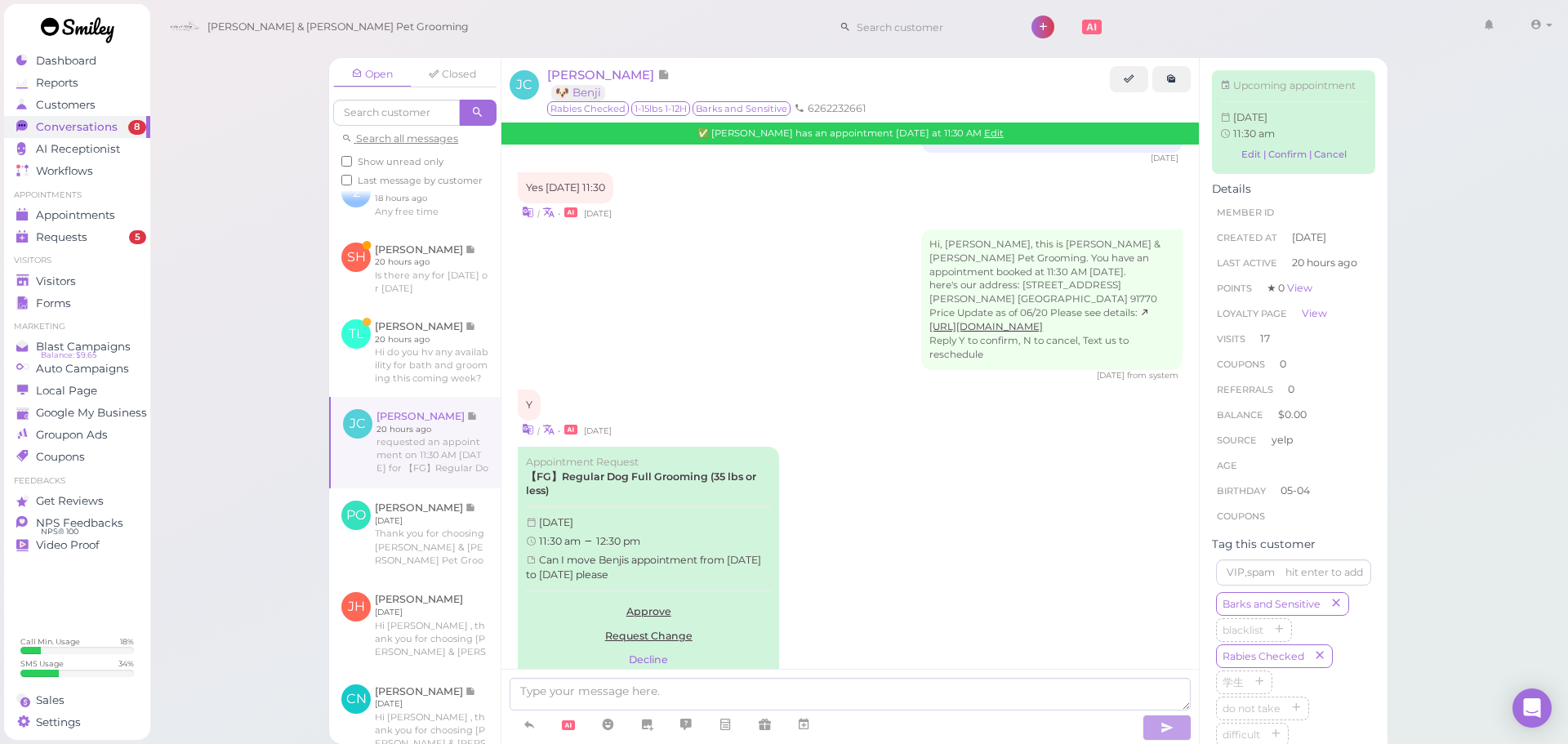
click at [834, 447] on div "Appointment Request 【FG】Regular Dog Full Grooming (35 lbs or less) [DATE] 11:30…" at bounding box center [850, 570] width 665 height 246
click at [731, 683] on textarea at bounding box center [850, 694] width 681 height 33
click at [678, 647] on button "Decline" at bounding box center [648, 659] width 245 height 24
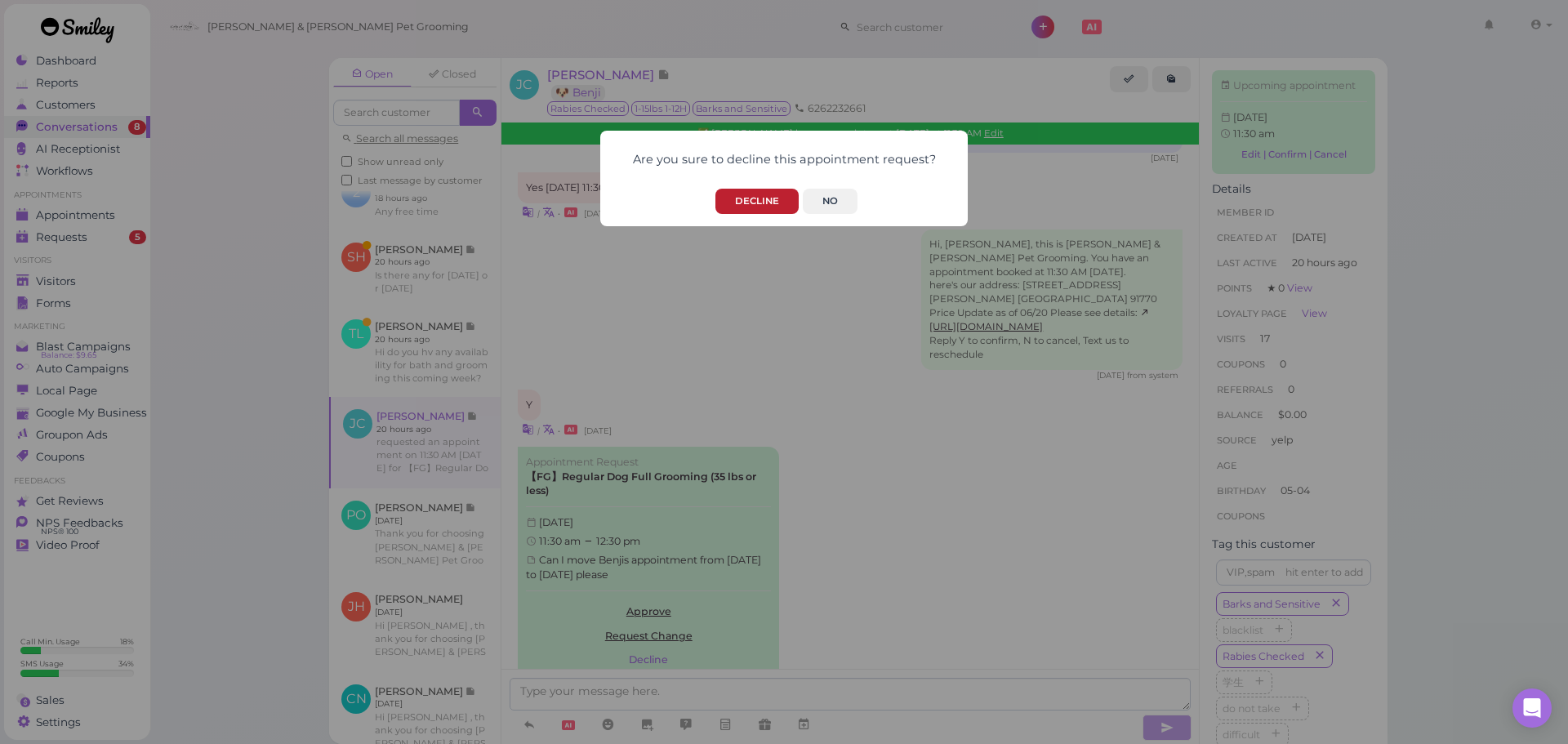
click at [754, 198] on button "Decline" at bounding box center [757, 201] width 83 height 25
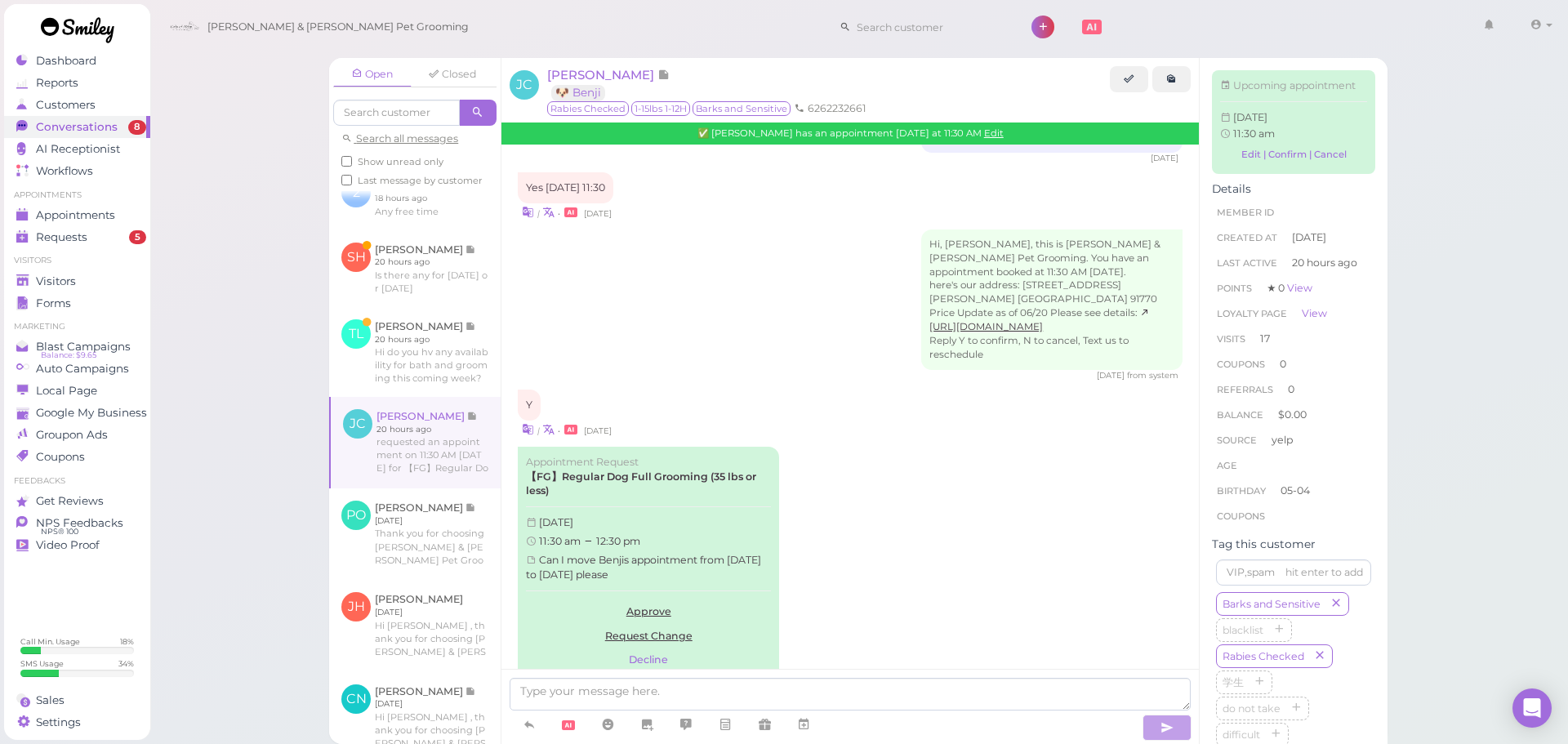
scroll to position [2600, 0]
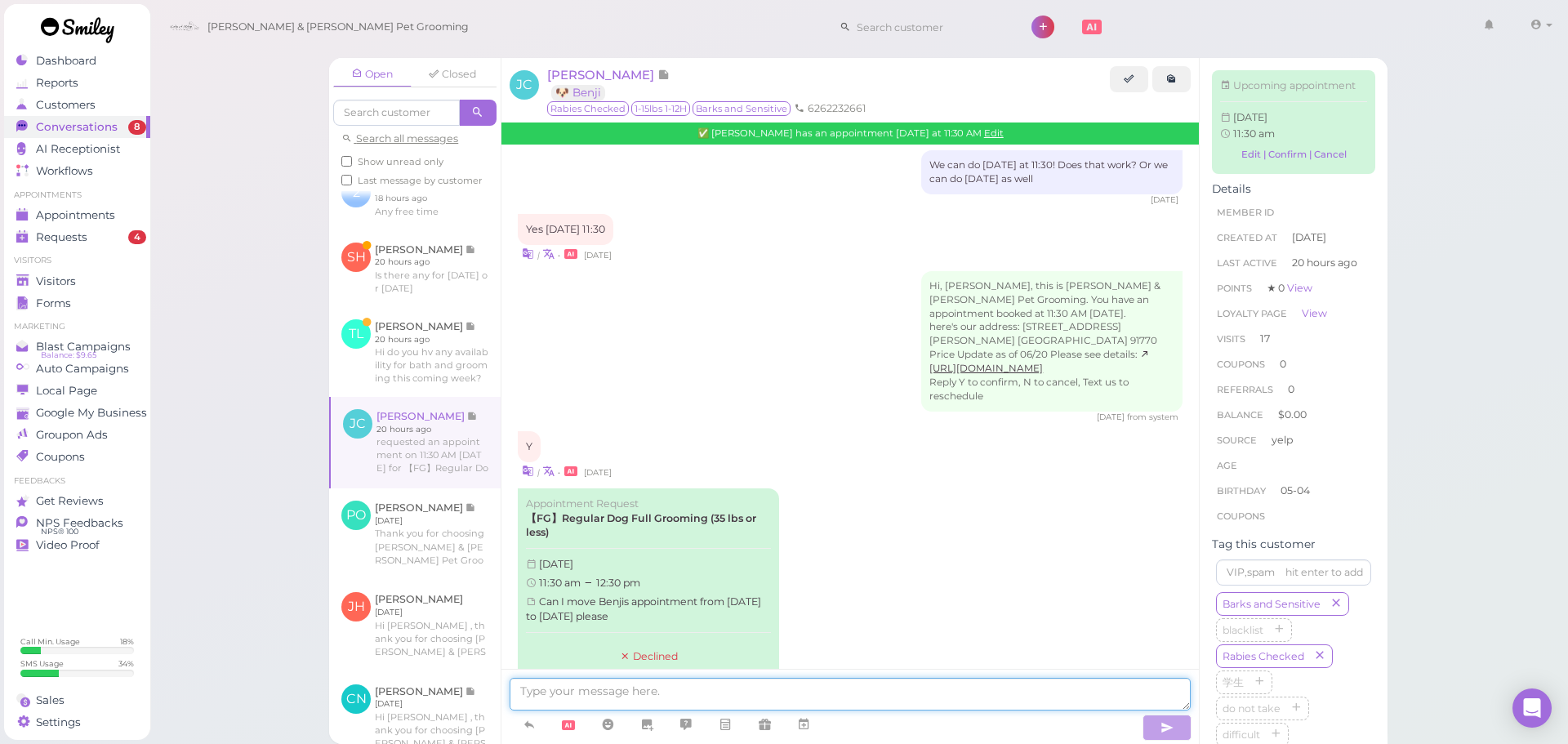
drag, startPoint x: 675, startPoint y: 700, endPoint x: 723, endPoint y: 648, distance: 70.8
click at [675, 699] on textarea at bounding box center [850, 694] width 681 height 33
type textarea "Hello, we don't have anything available for [DATE] unfortunately. Would you lik…"
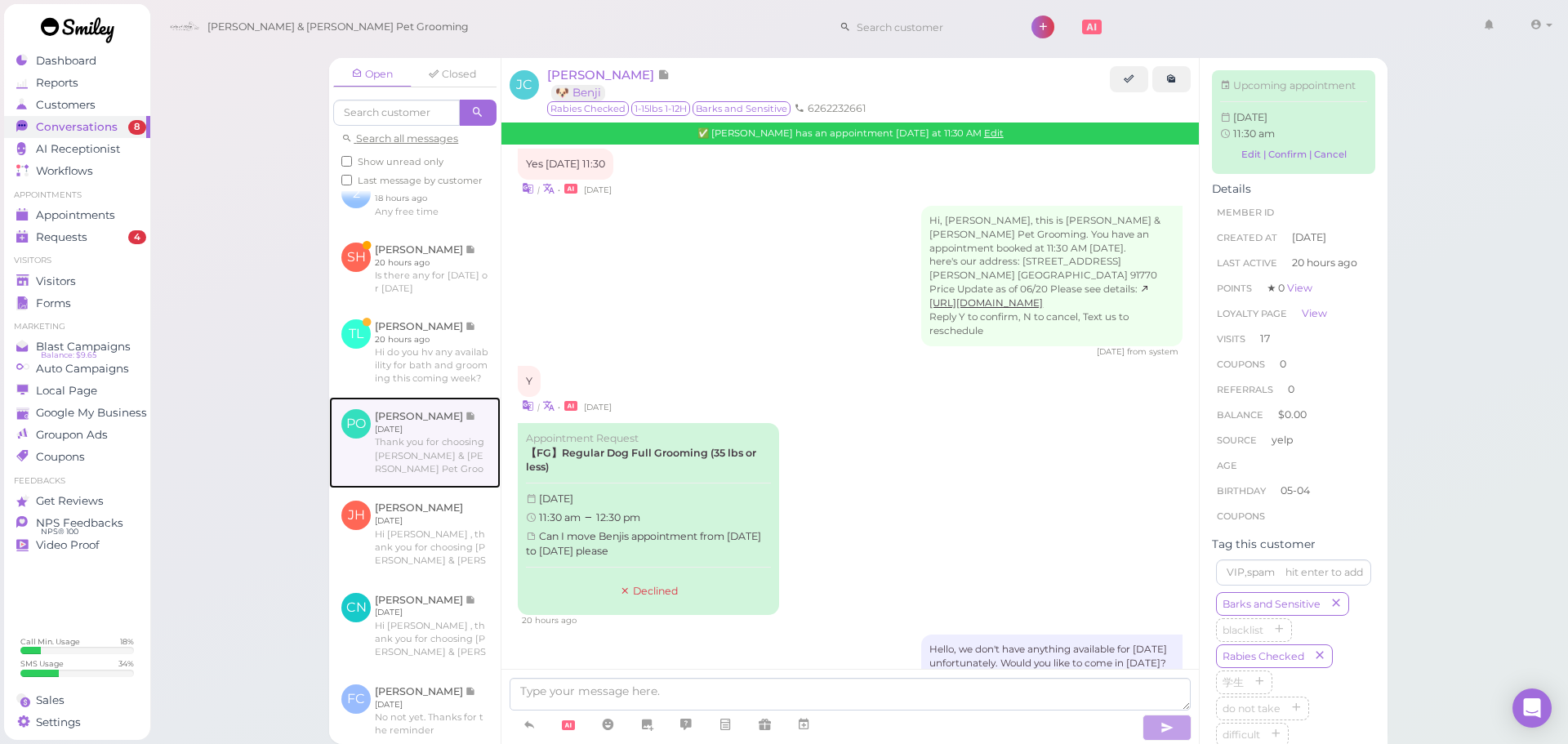
click at [422, 446] on link at bounding box center [415, 442] width 172 height 91
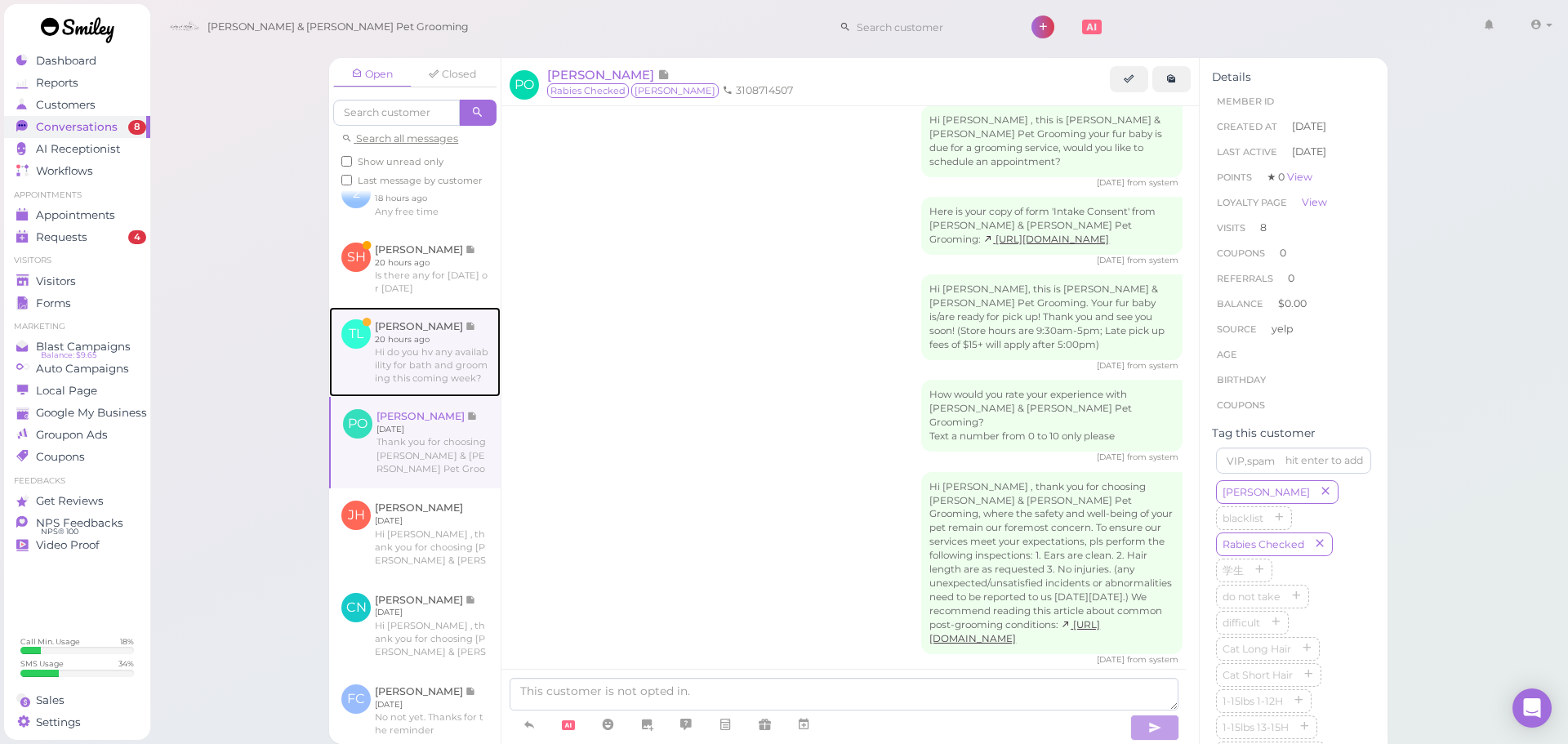
click at [438, 395] on link at bounding box center [415, 351] width 172 height 89
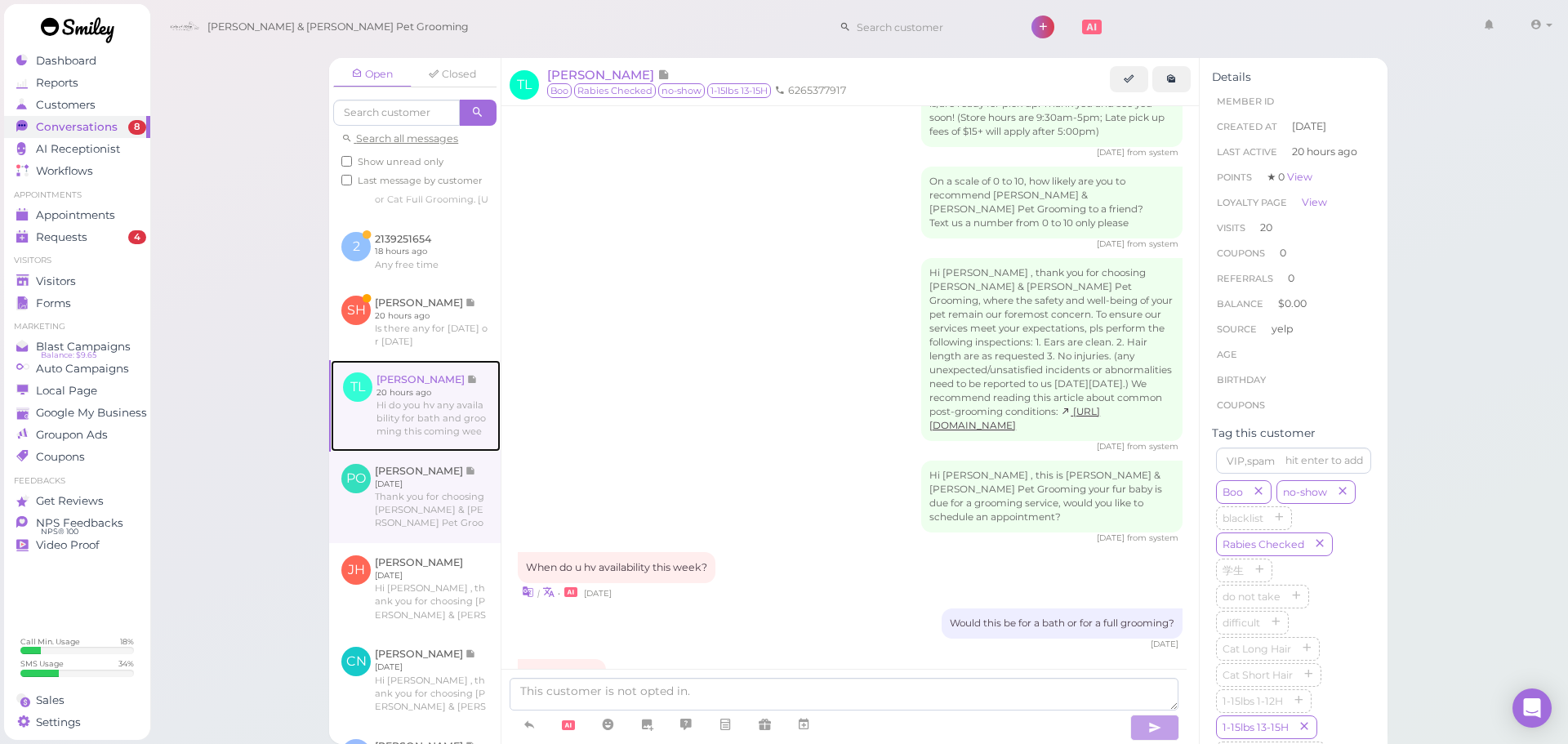
scroll to position [581, 0]
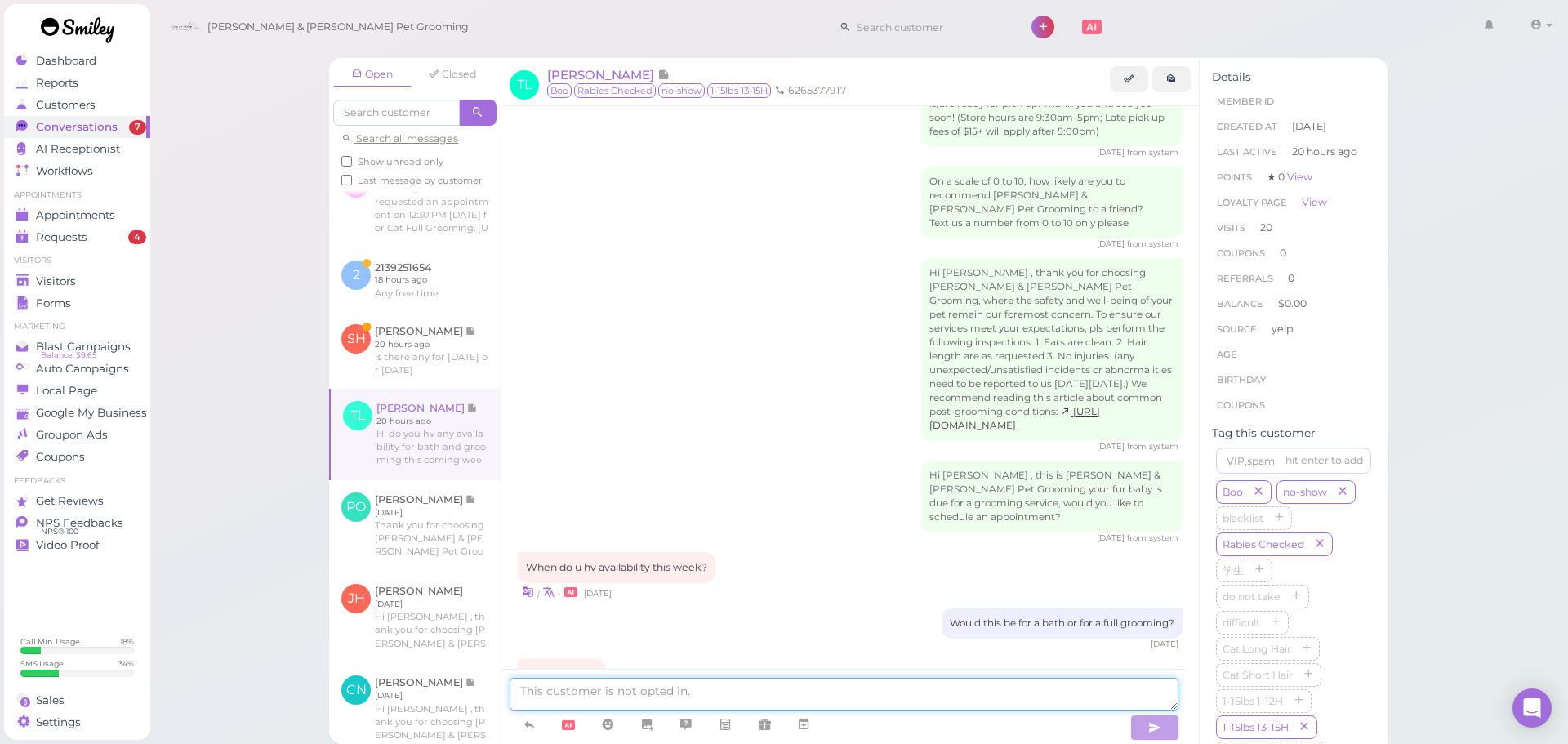
click at [669, 689] on textarea at bounding box center [844, 694] width 669 height 33
type textarea "Y"
type textarea "Yes, would [DATE] at 11:30 work for you?"
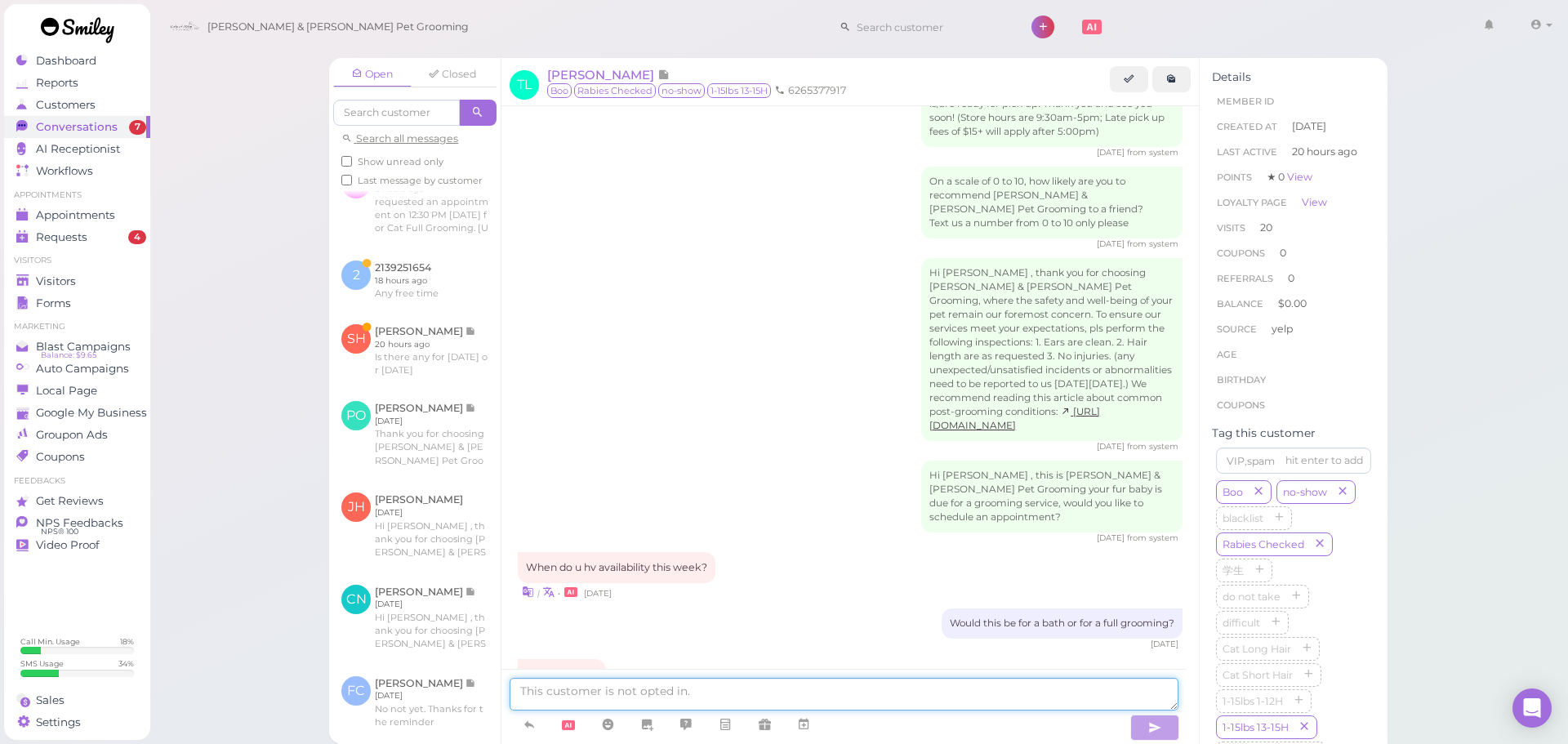
scroll to position [2636, 0]
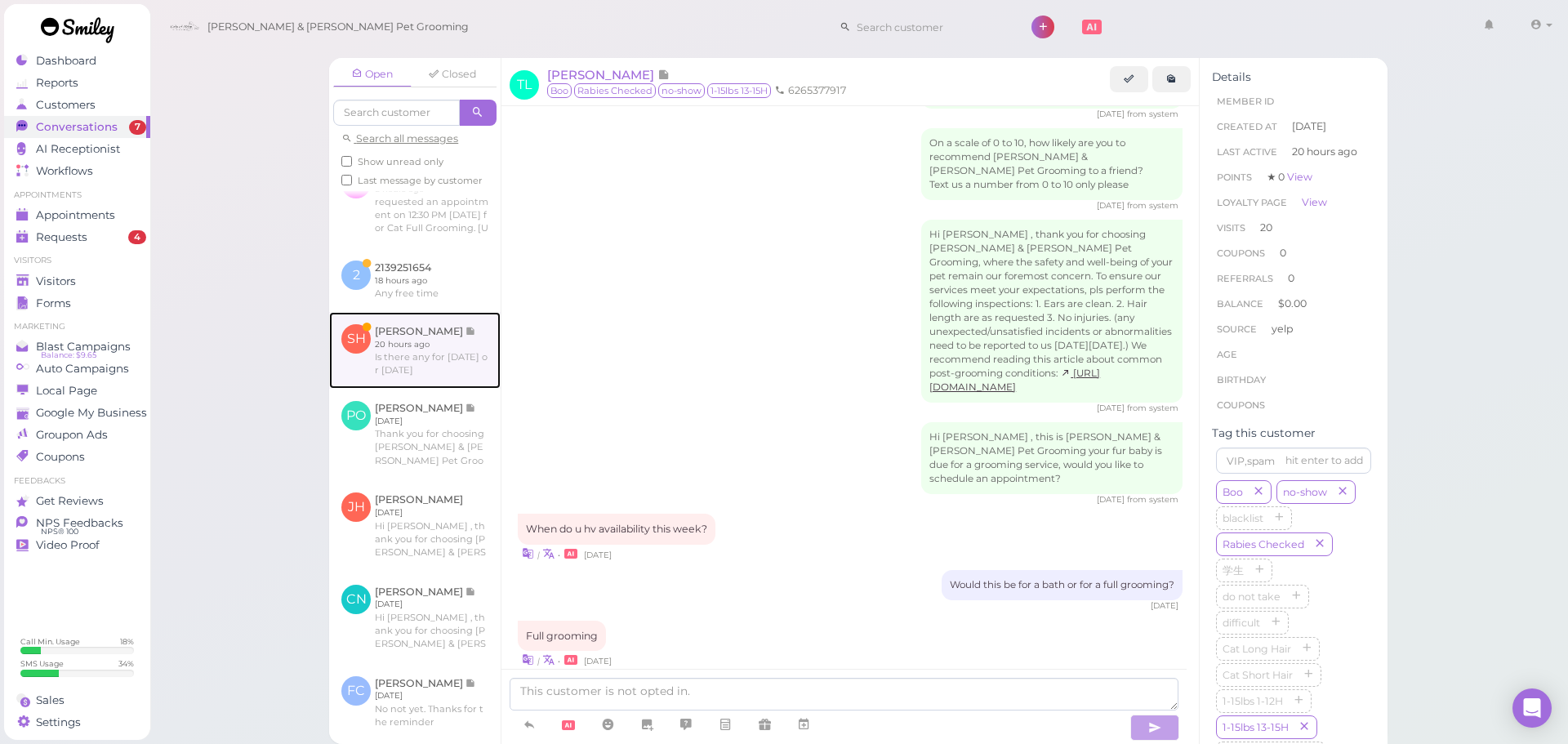
click at [423, 346] on link at bounding box center [415, 349] width 172 height 77
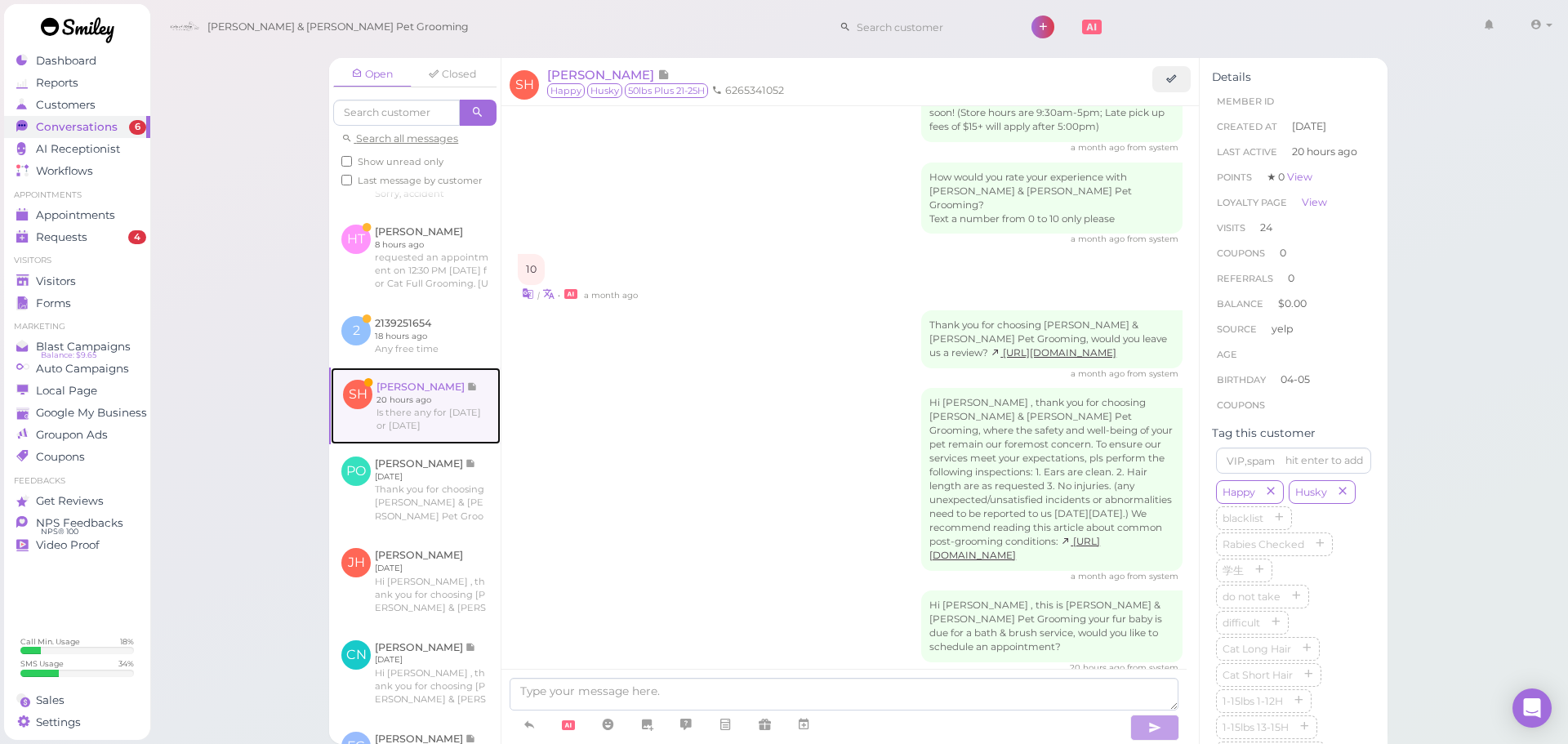
scroll to position [576, 0]
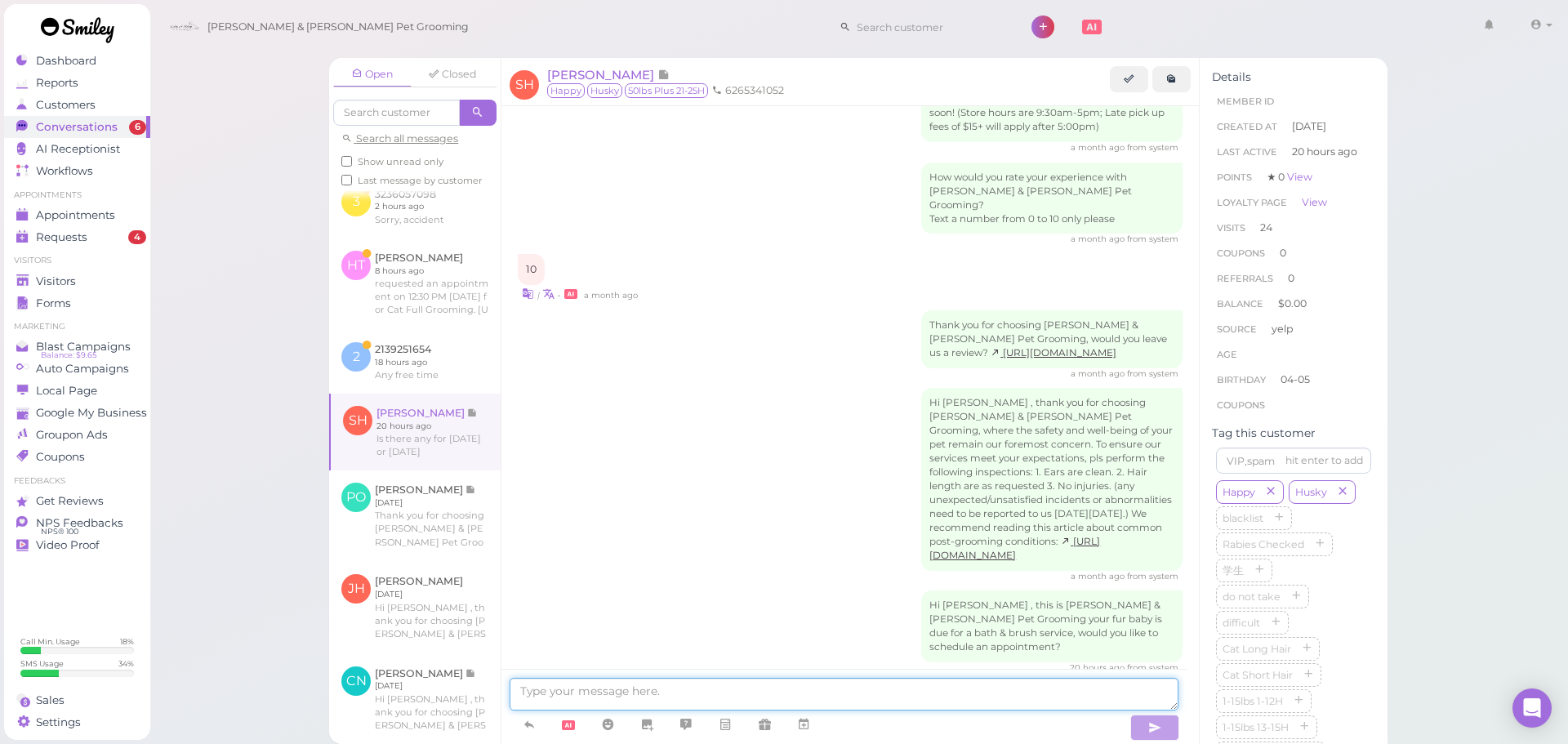
click at [630, 689] on textarea at bounding box center [844, 694] width 669 height 33
type textarea "Yes! Does [DATE] at 10:30 work for you?"
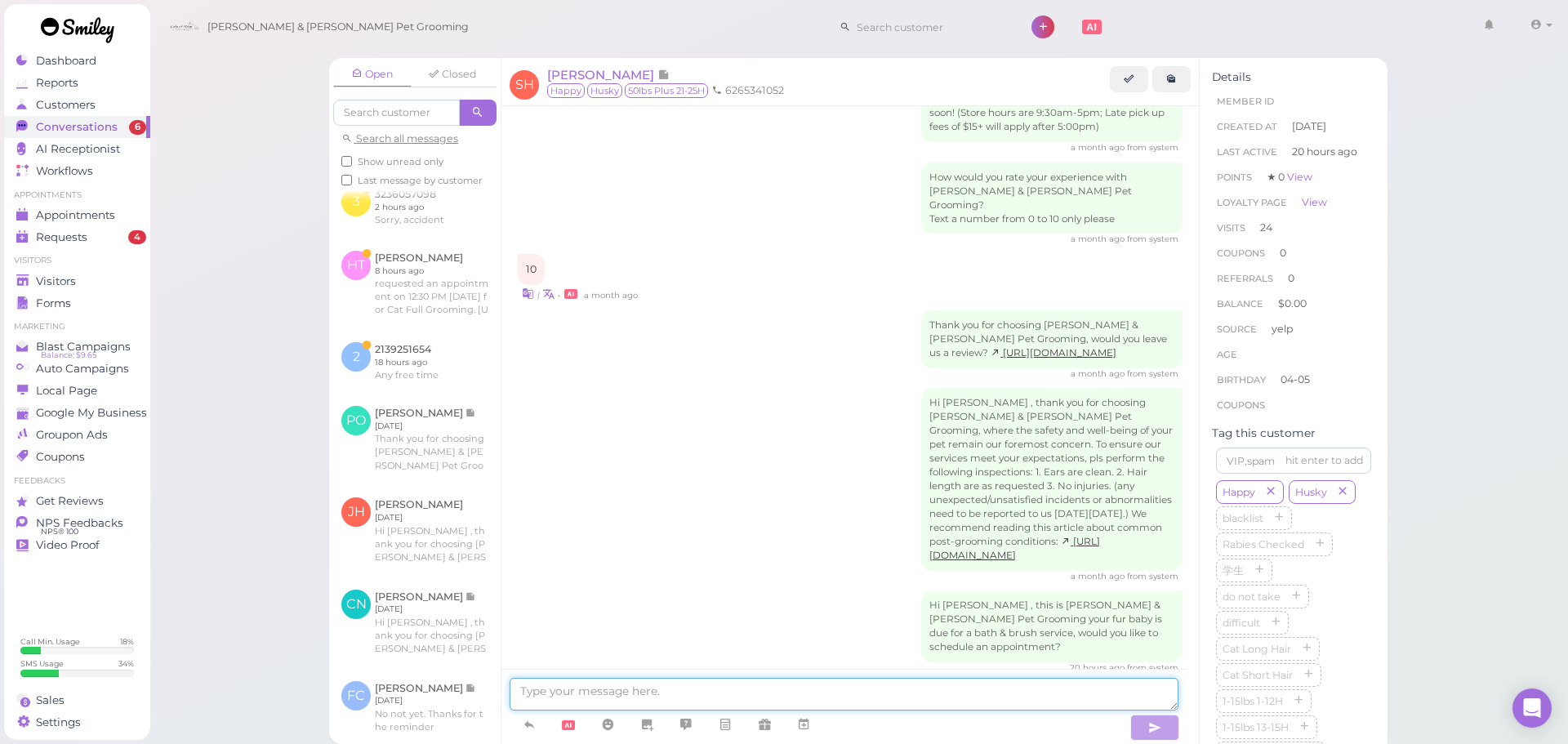
scroll to position [2582, 0]
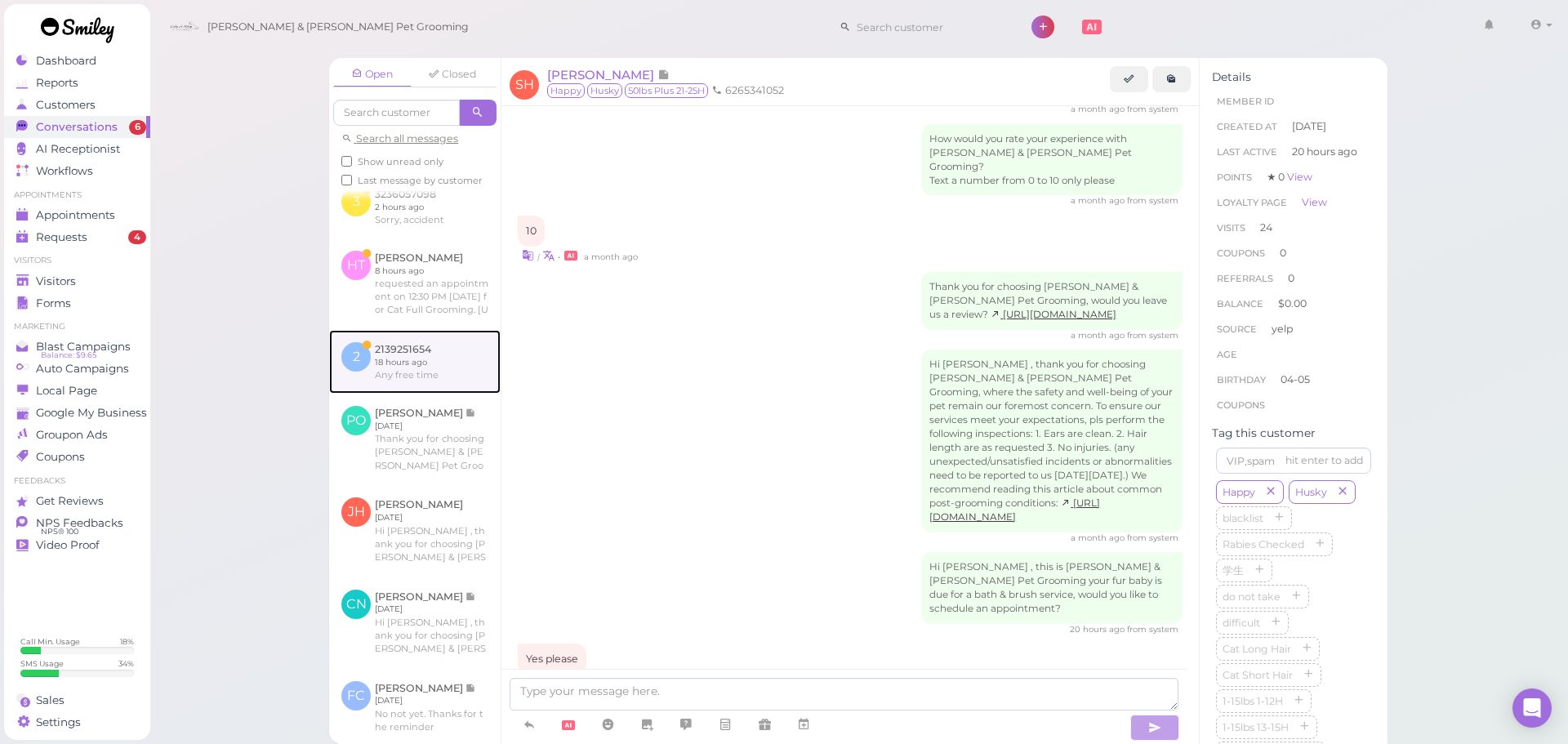
click at [455, 383] on link at bounding box center [415, 361] width 172 height 64
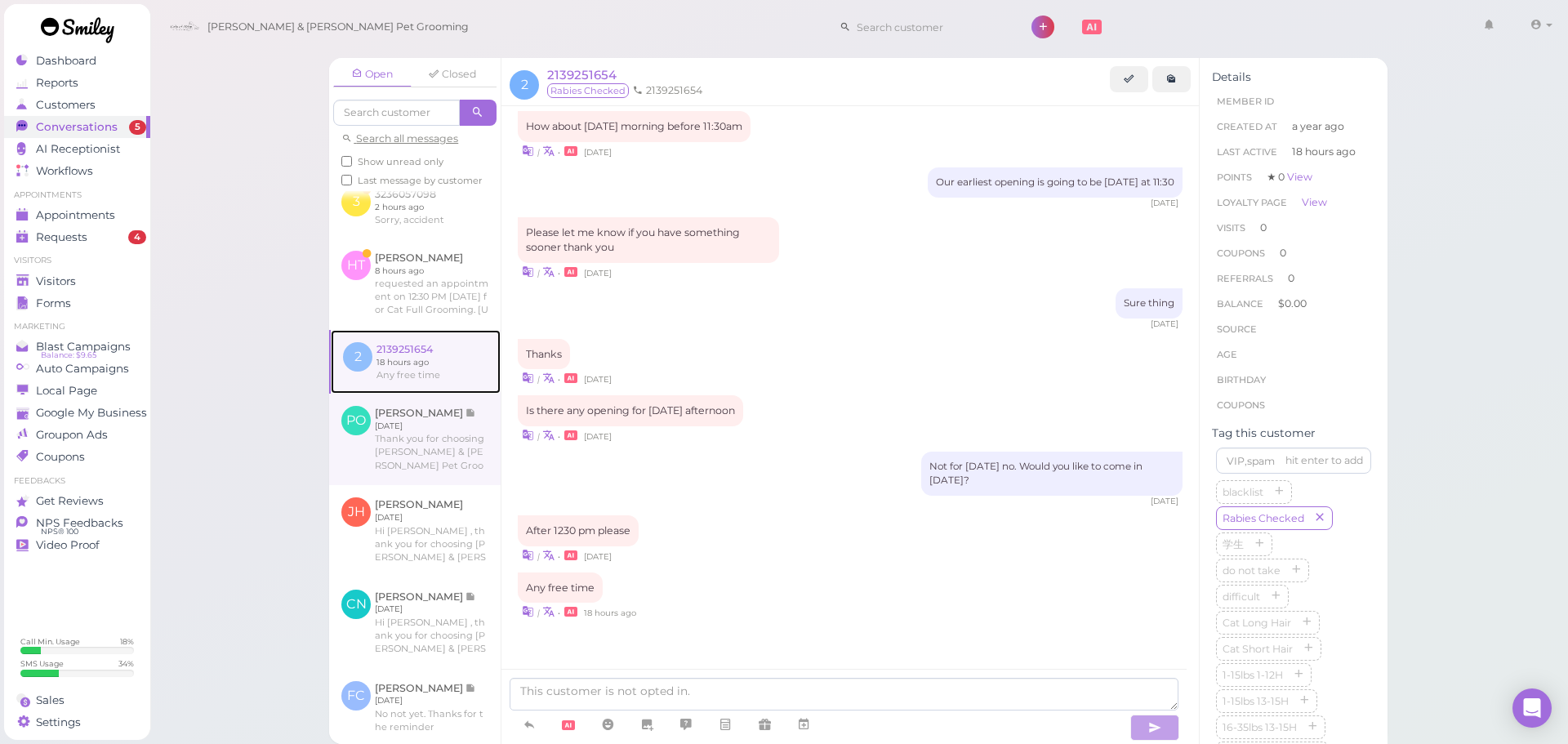
scroll to position [572, 0]
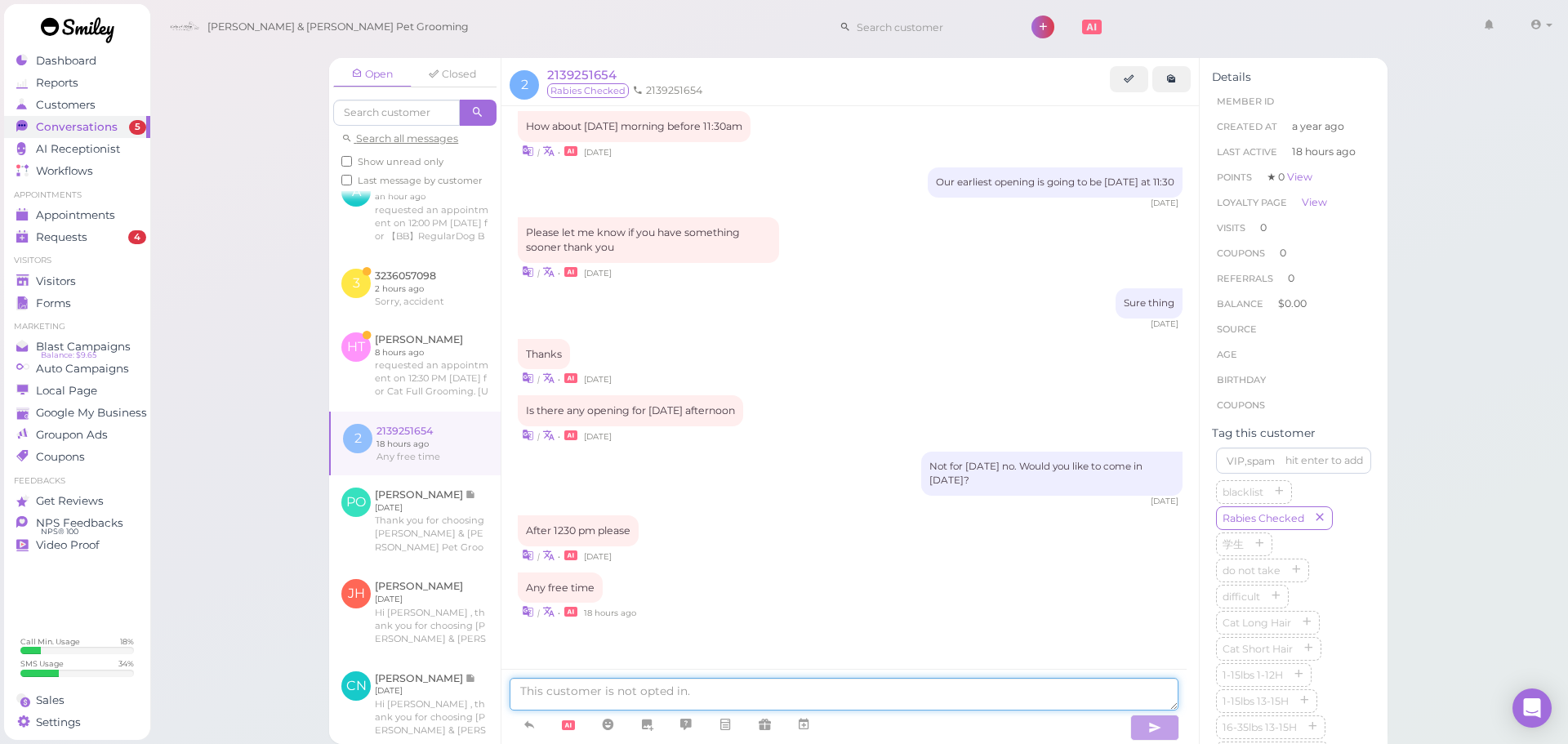
click at [949, 691] on textarea at bounding box center [844, 694] width 669 height 33
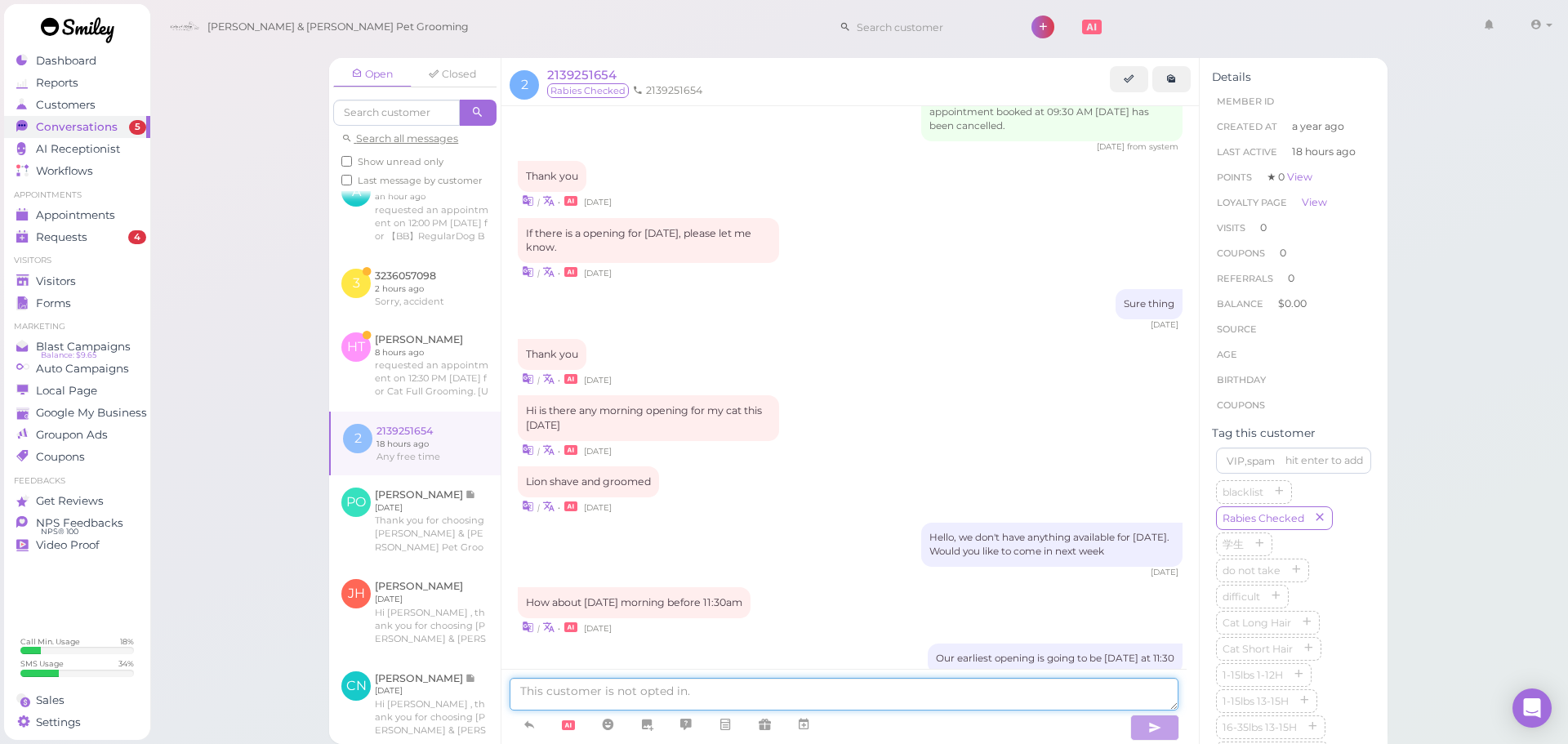
scroll to position [1512, 0]
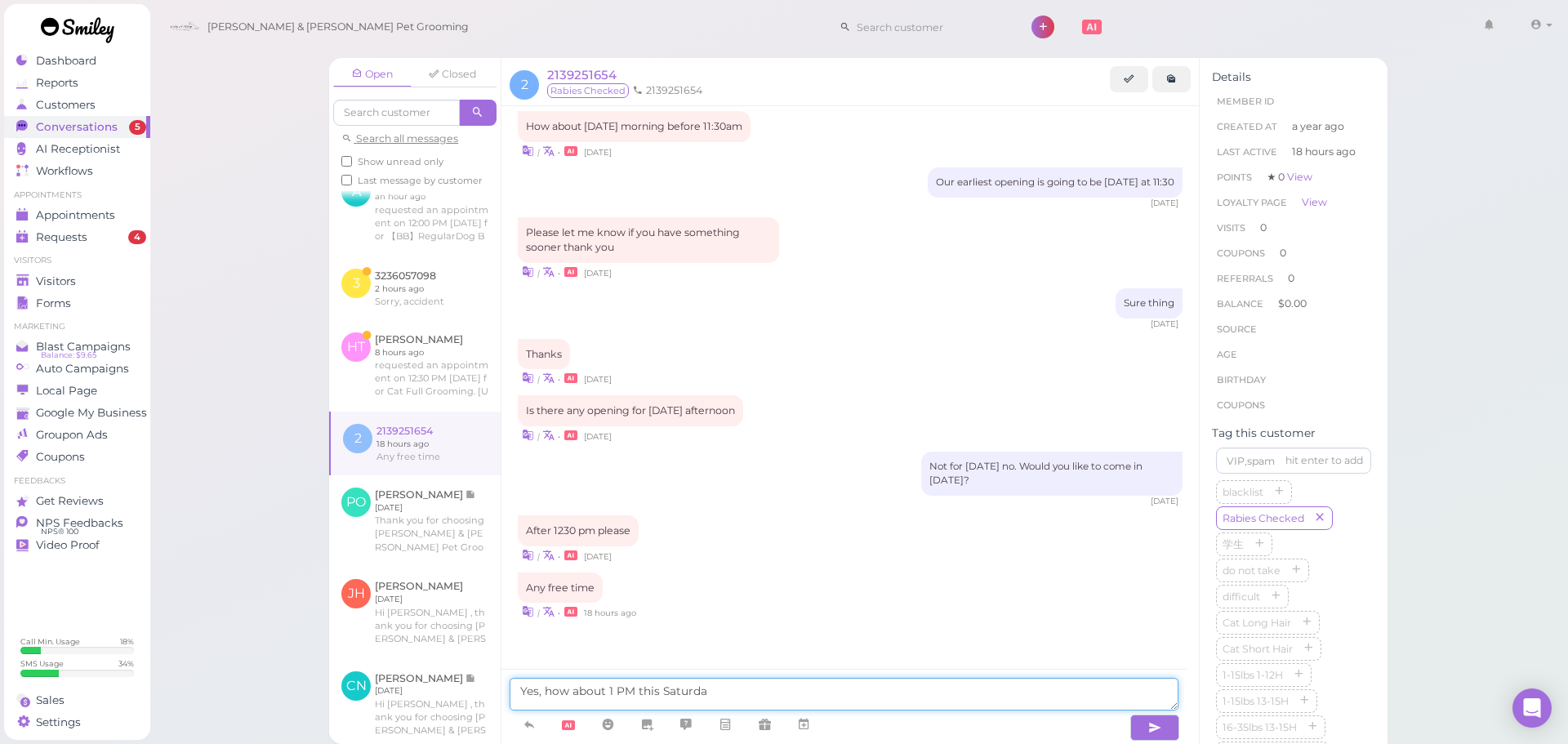
type textarea "Yes, how about 1 PM [DATE]"
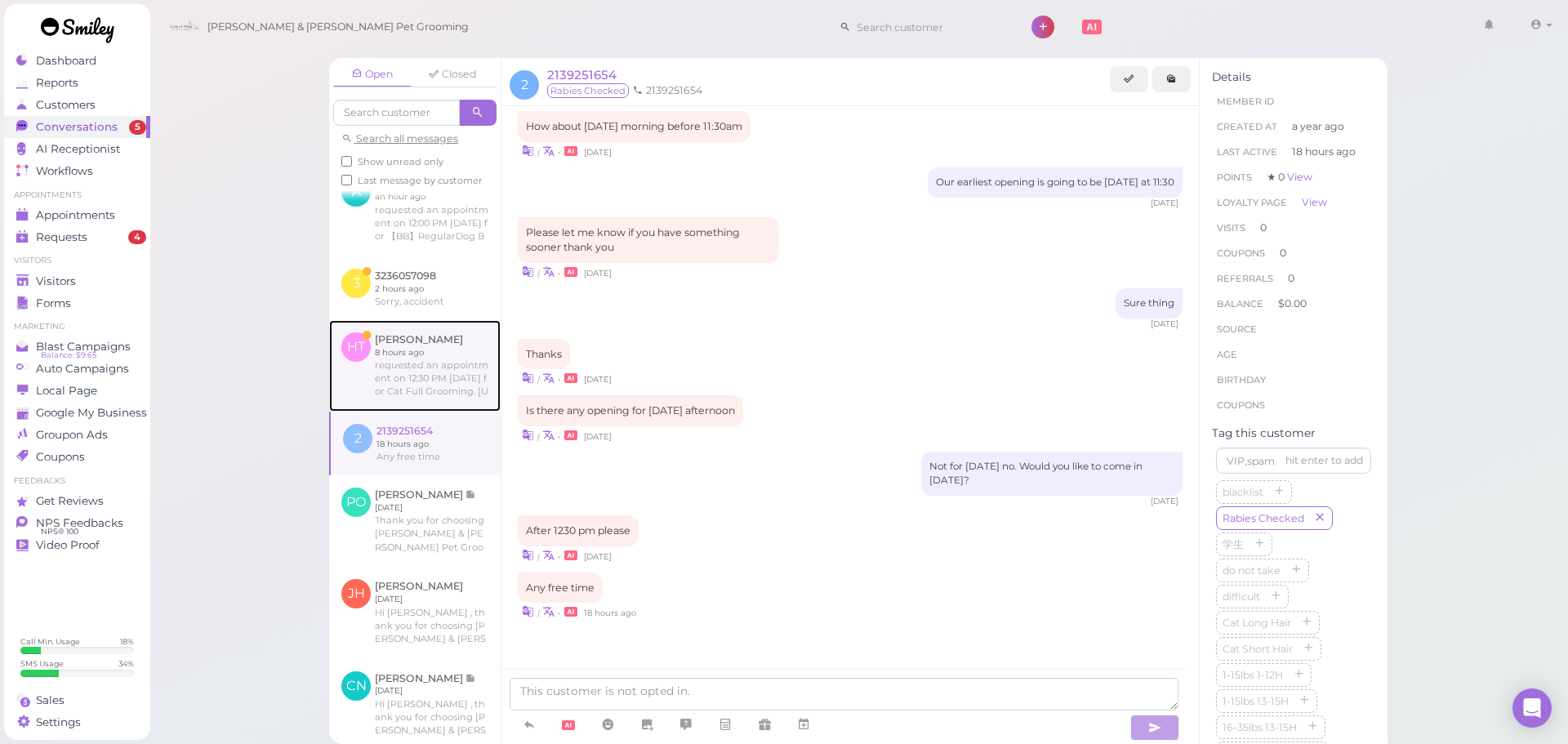
click at [418, 381] on link at bounding box center [415, 365] width 172 height 91
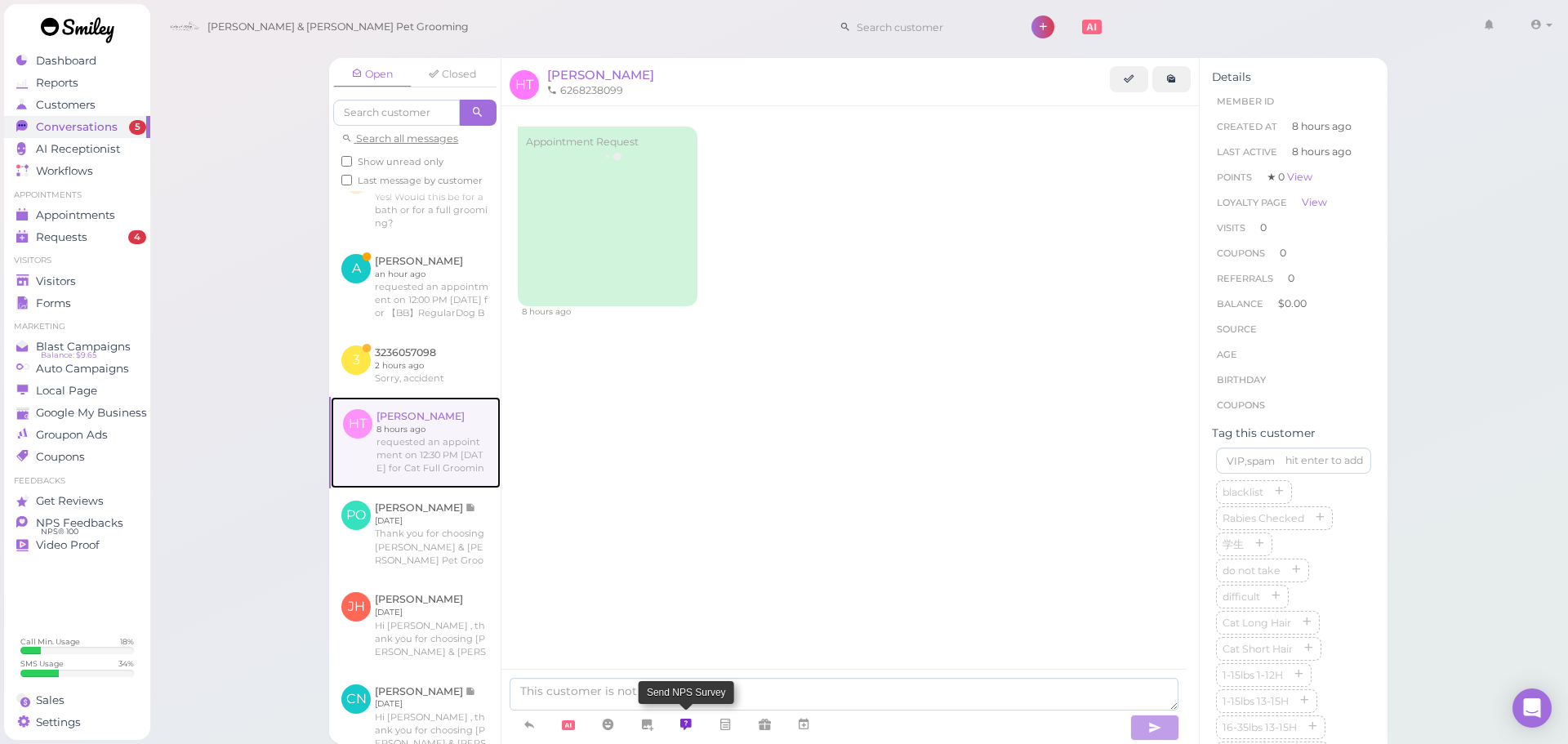
scroll to position [648, 0]
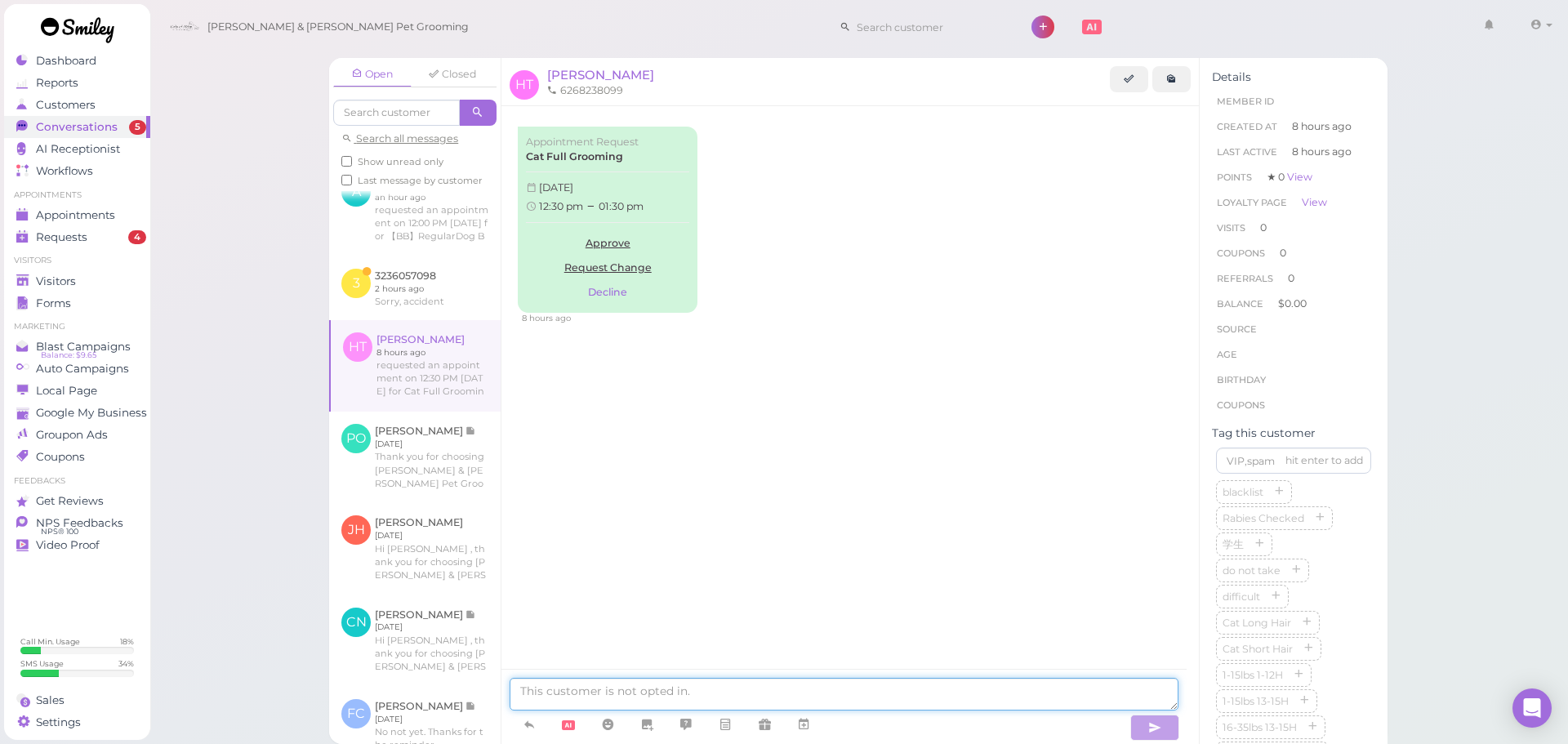
click at [712, 702] on textarea at bounding box center [844, 694] width 669 height 33
click at [628, 297] on button "Decline" at bounding box center [607, 292] width 163 height 24
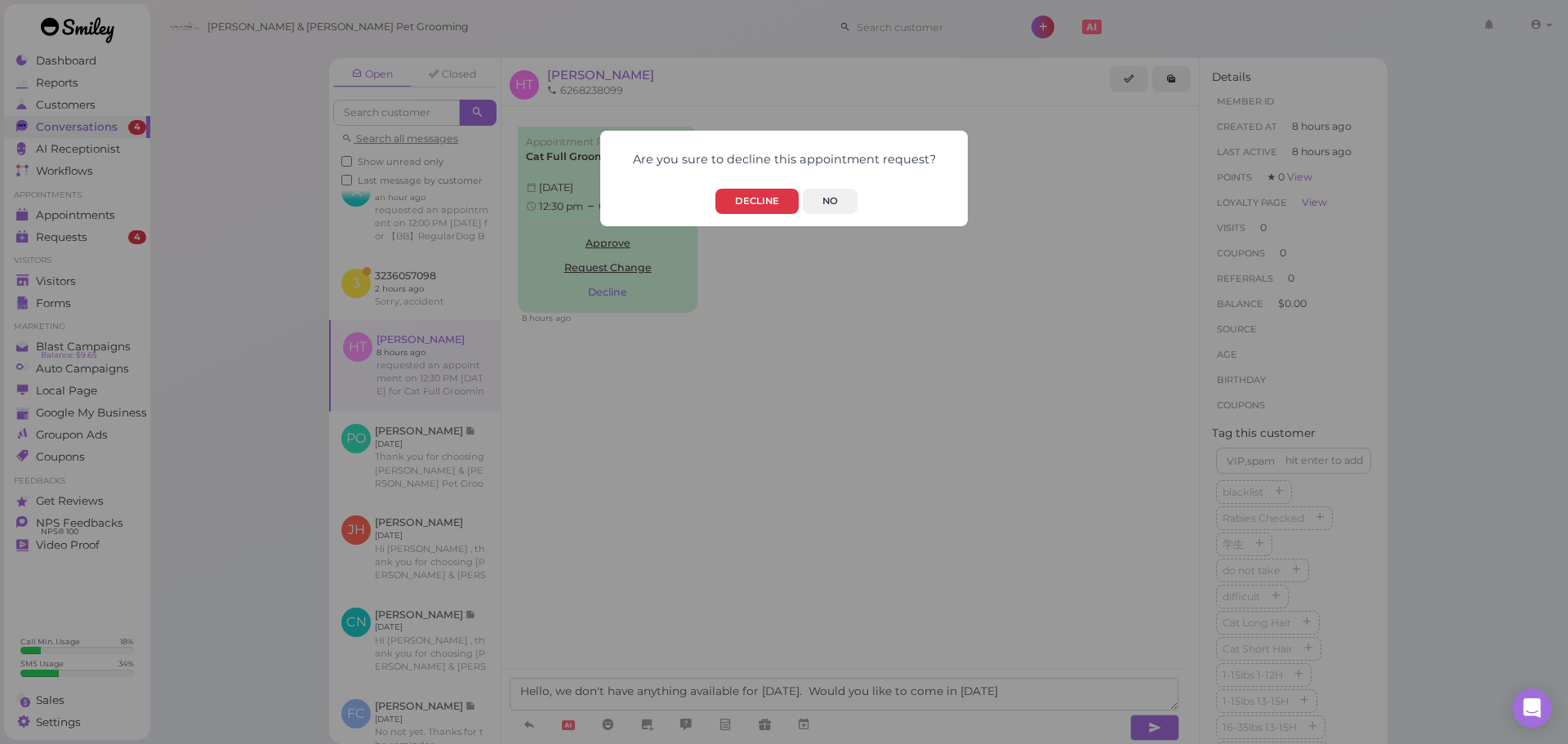
drag, startPoint x: 775, startPoint y: 202, endPoint x: 783, endPoint y: 220, distance: 19.7
click at [776, 214] on button "Decline" at bounding box center [757, 201] width 83 height 25
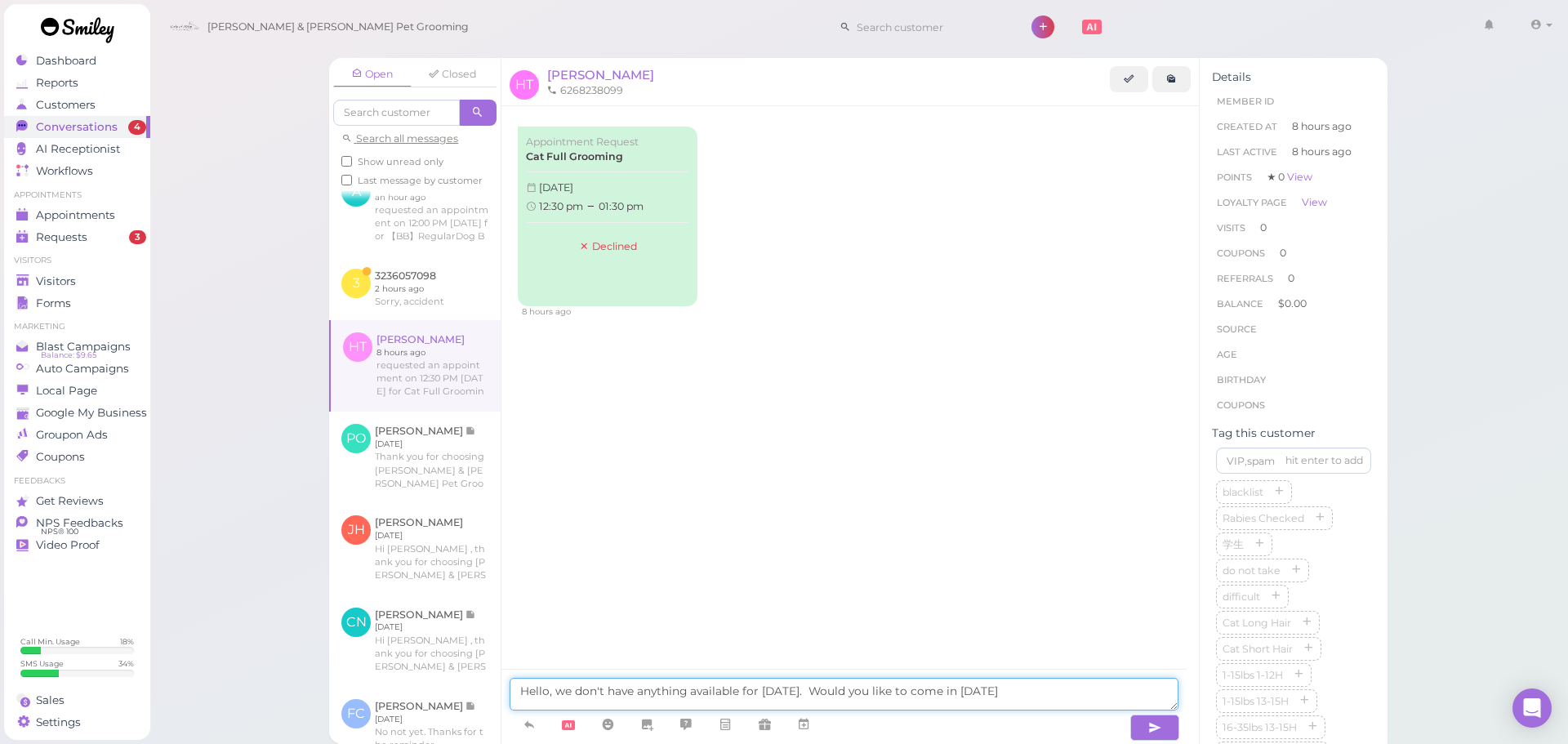
click at [1069, 703] on textarea "Hello, we don't have anything available for today. Would you like to come in on…" at bounding box center [844, 694] width 669 height 33
type textarea "Hello, we don't have anything available for today. Would you like to come in on…"
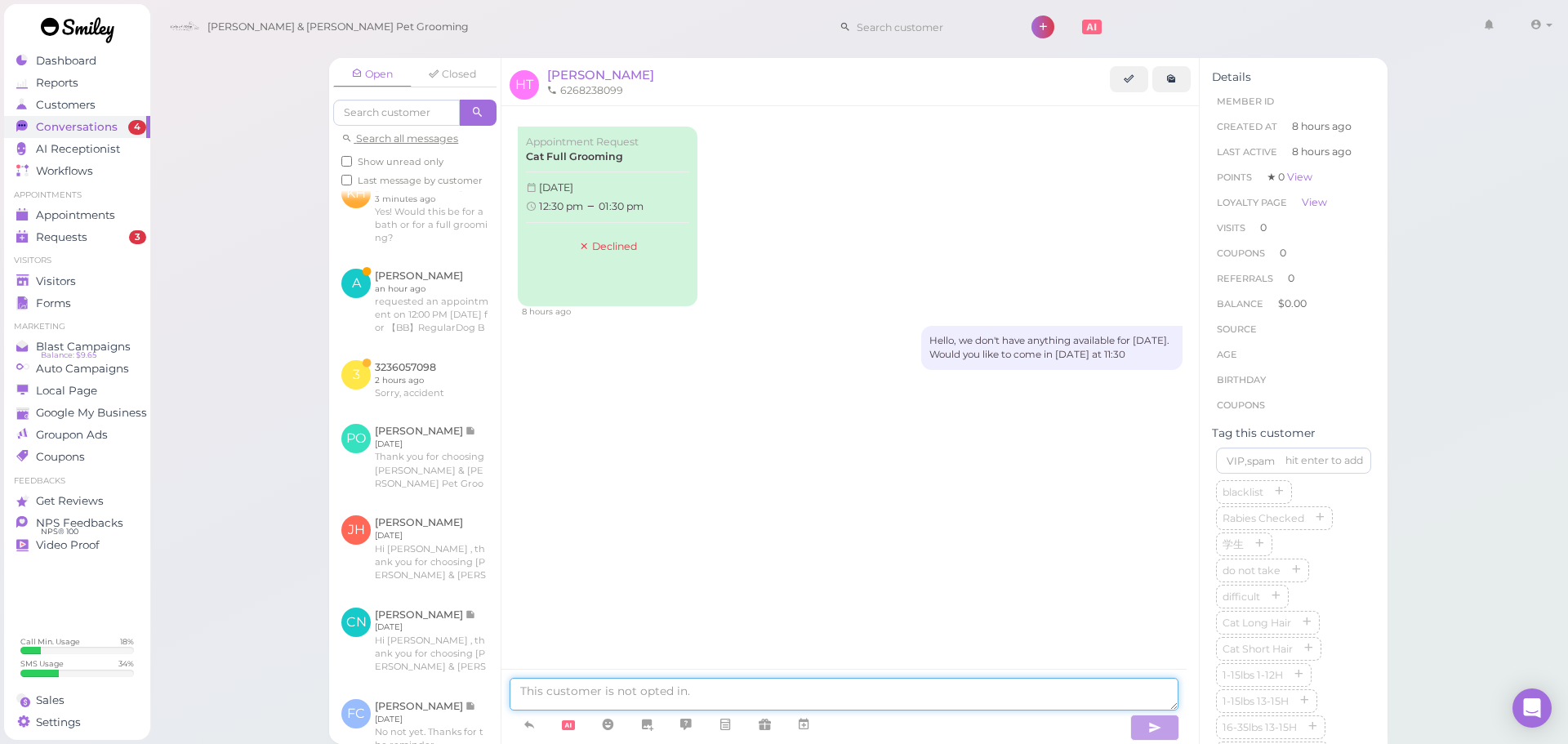
scroll to position [739, 0]
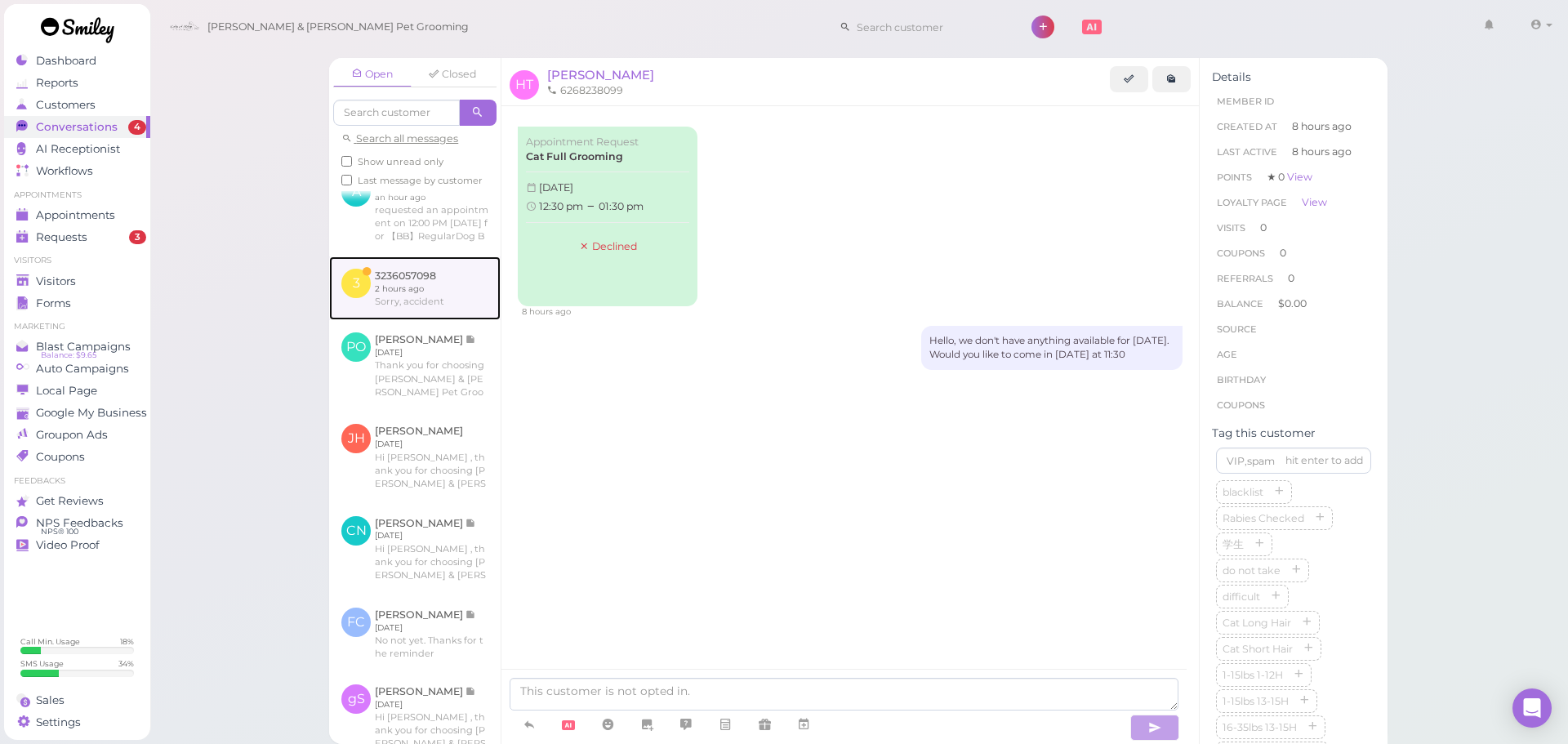
click at [426, 299] on link at bounding box center [415, 288] width 172 height 64
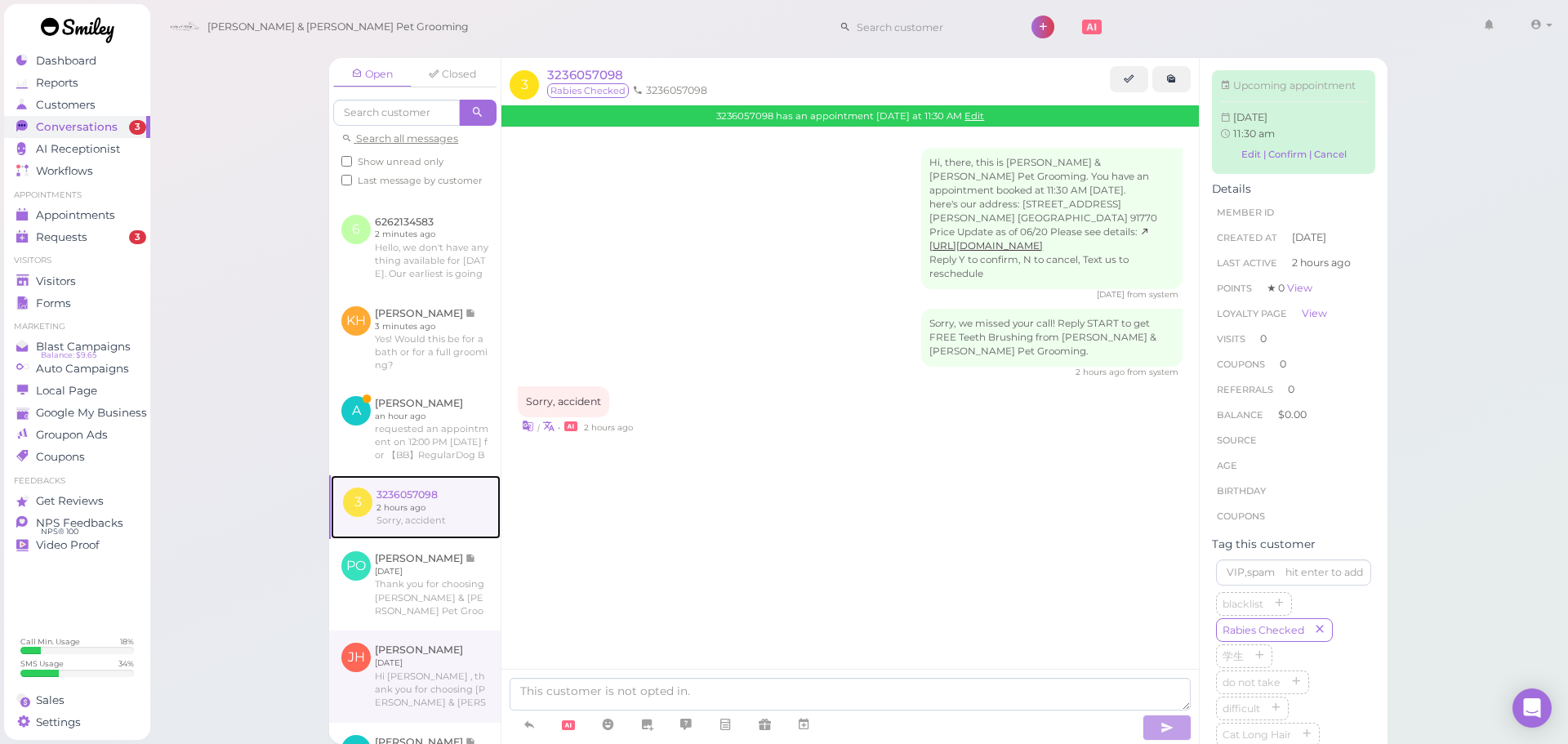
scroll to position [495, 0]
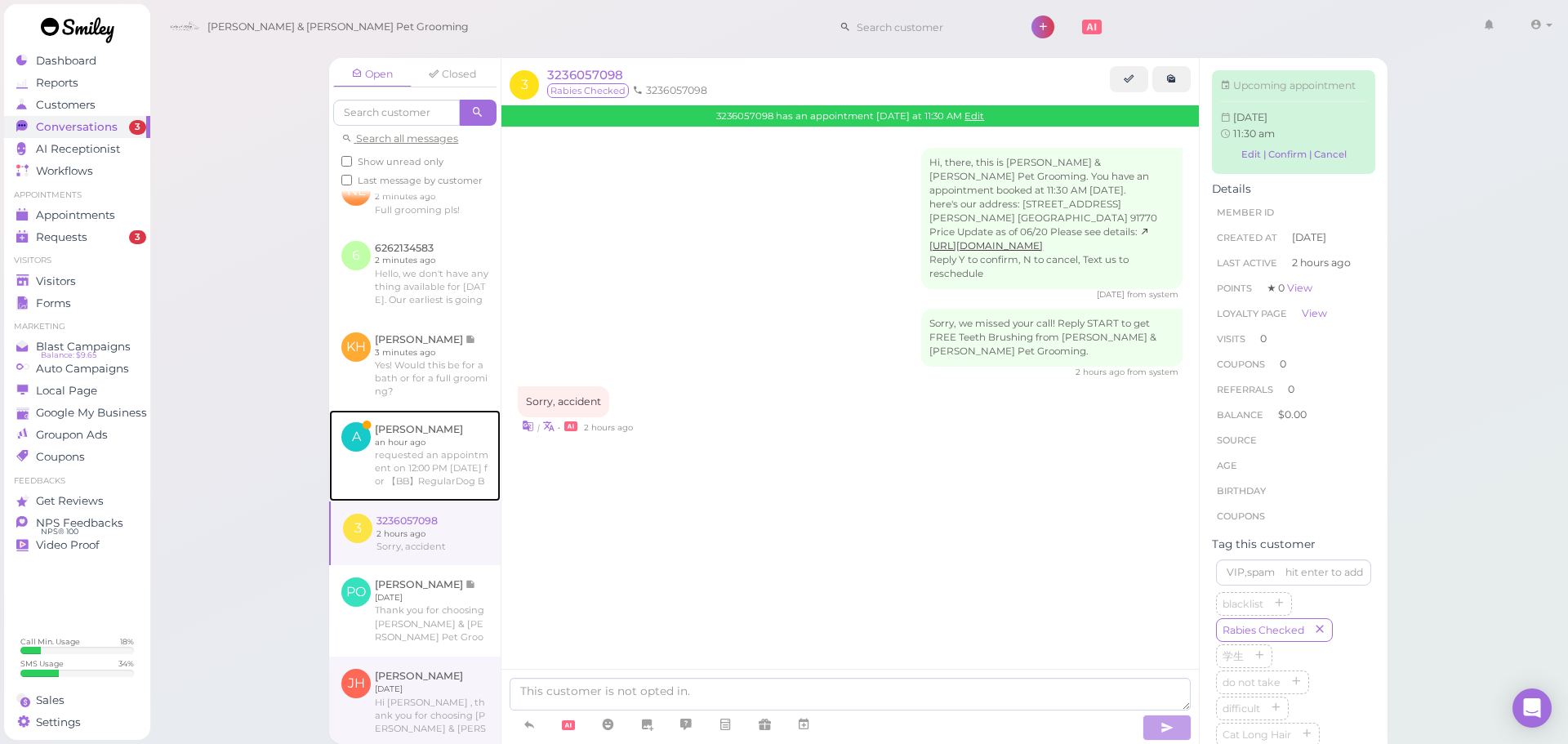
click at [417, 479] on link at bounding box center [415, 455] width 172 height 91
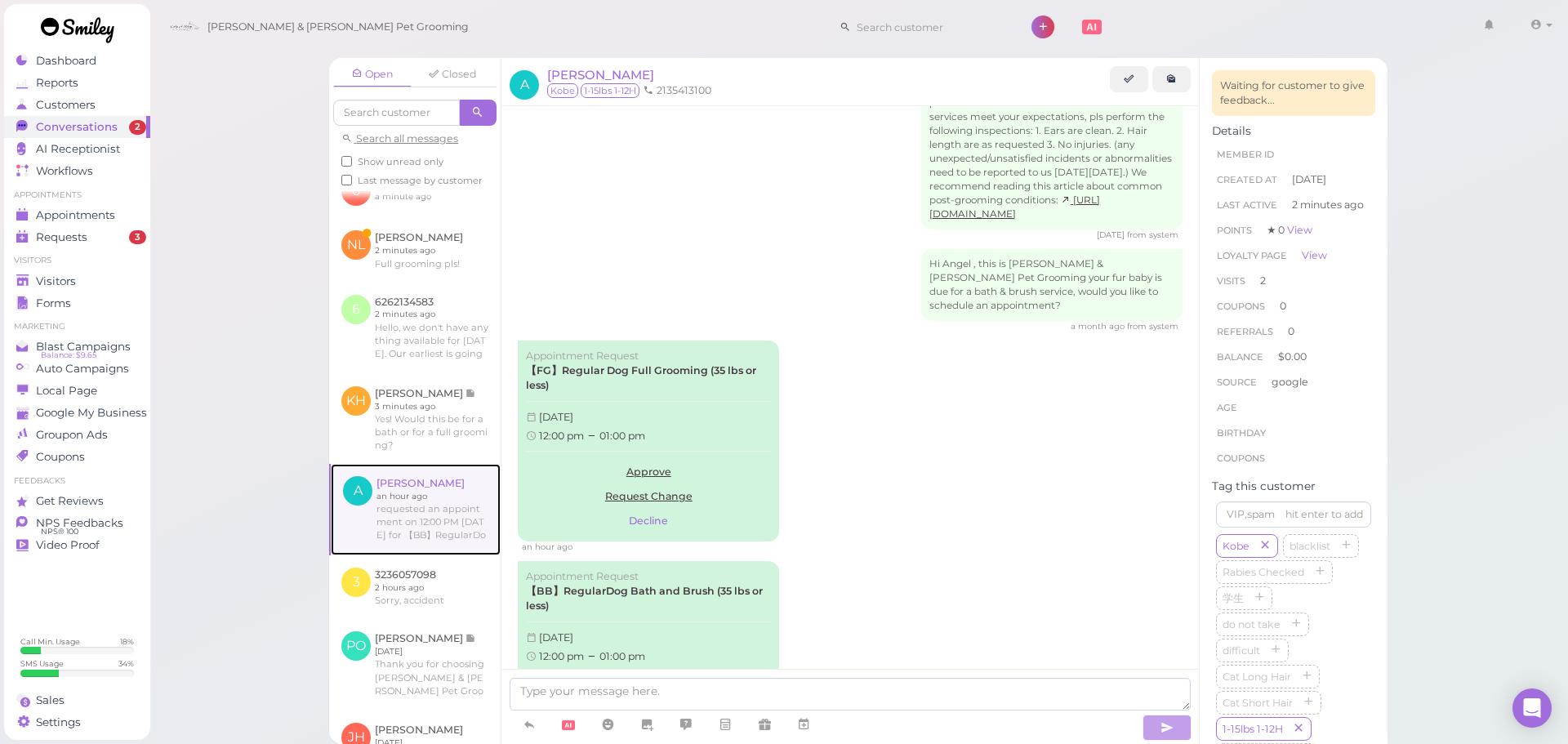
scroll to position [414, 0]
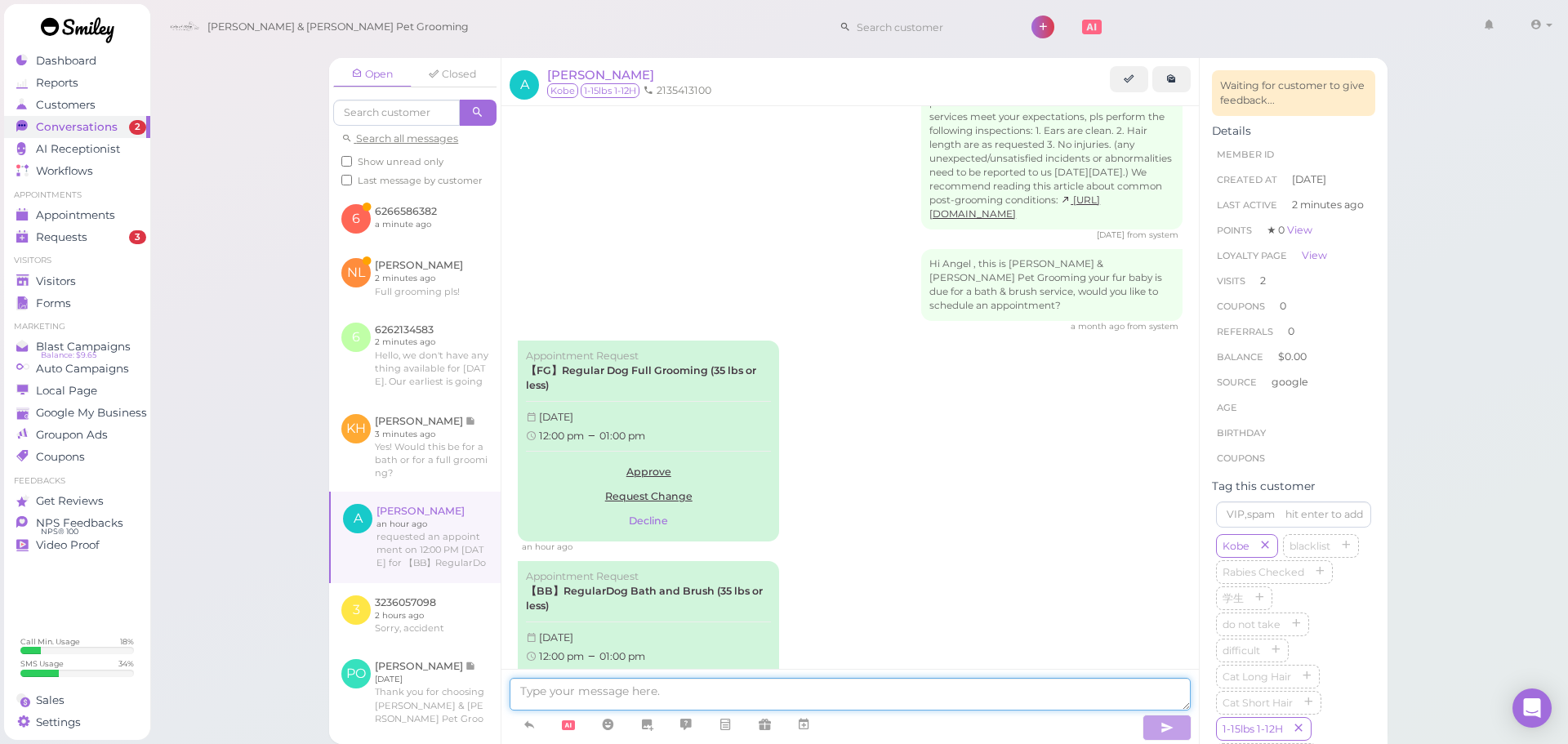
click at [617, 682] on textarea at bounding box center [850, 694] width 681 height 33
type textarea "Hello, we don't have anything available for today. Would you like to come in on…"
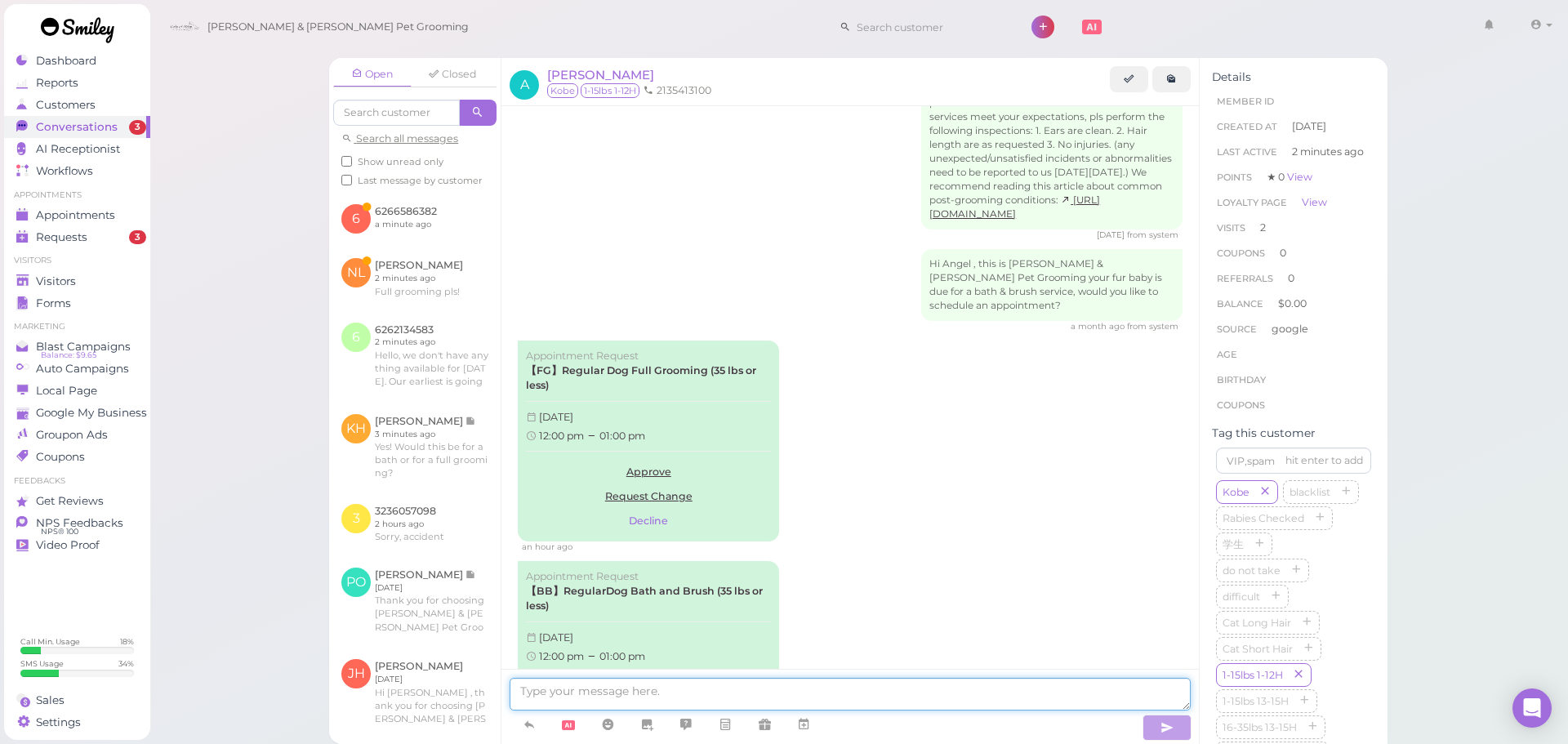
scroll to position [1823, 0]
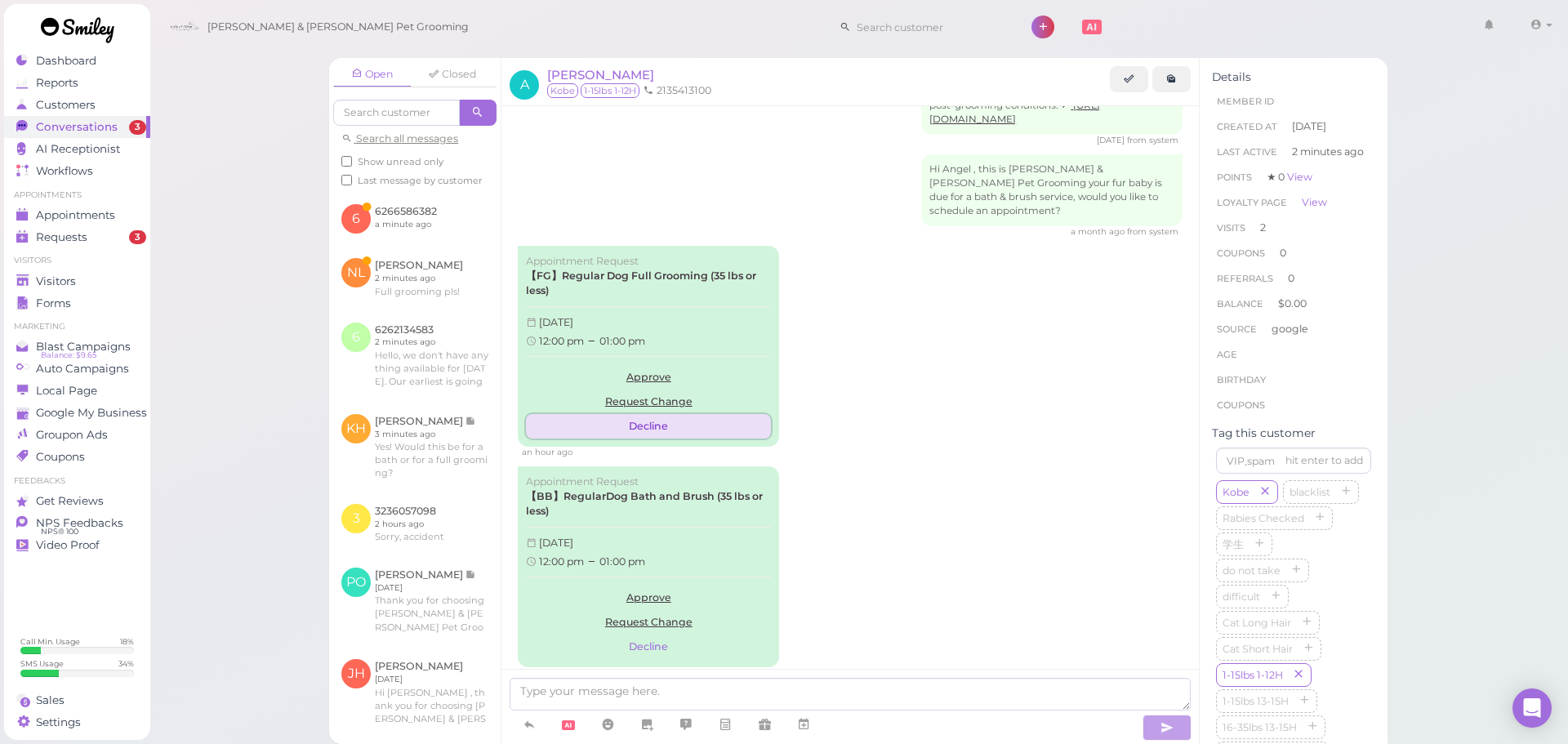
click at [652, 414] on button "Decline" at bounding box center [648, 425] width 245 height 24
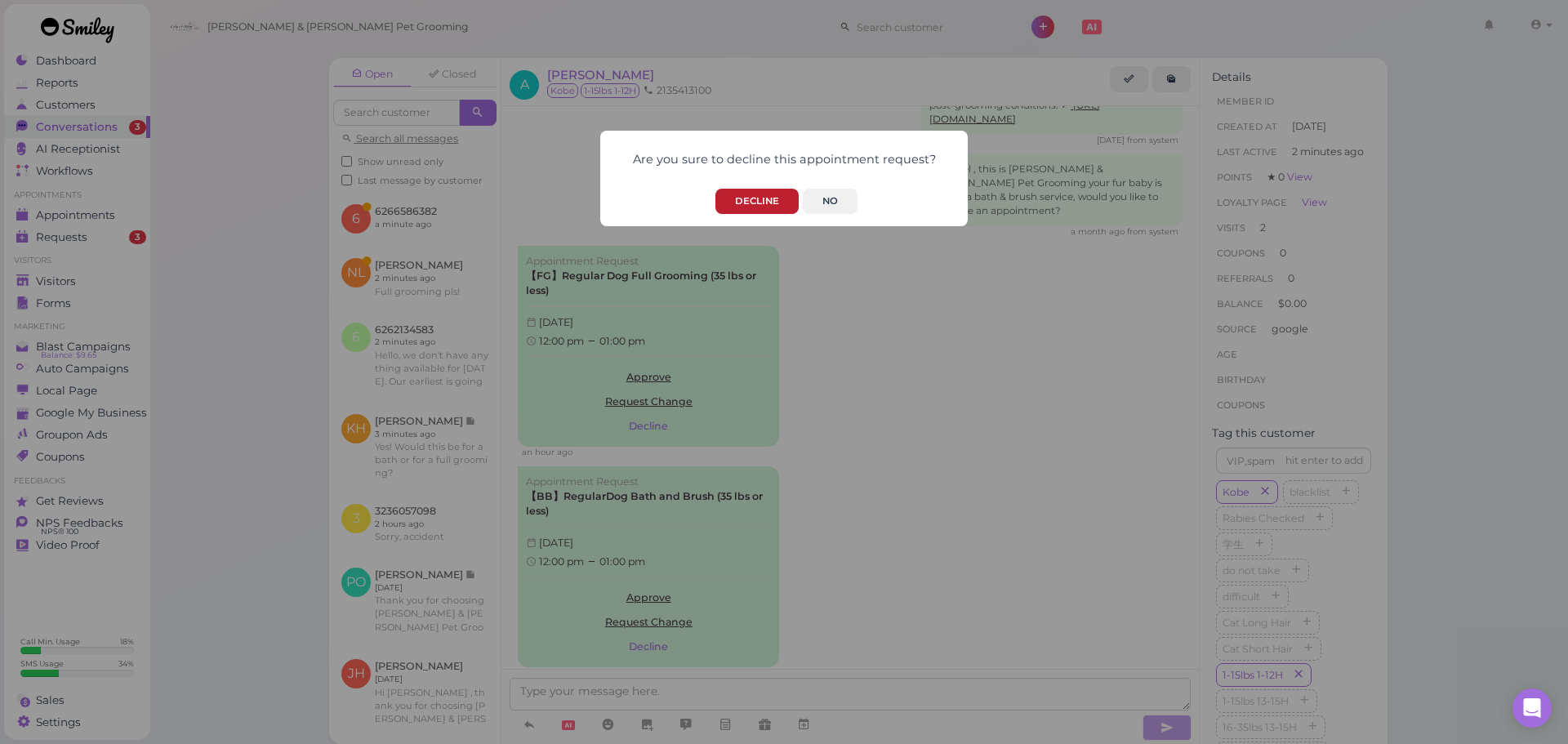
click at [754, 196] on button "Decline" at bounding box center [757, 201] width 83 height 25
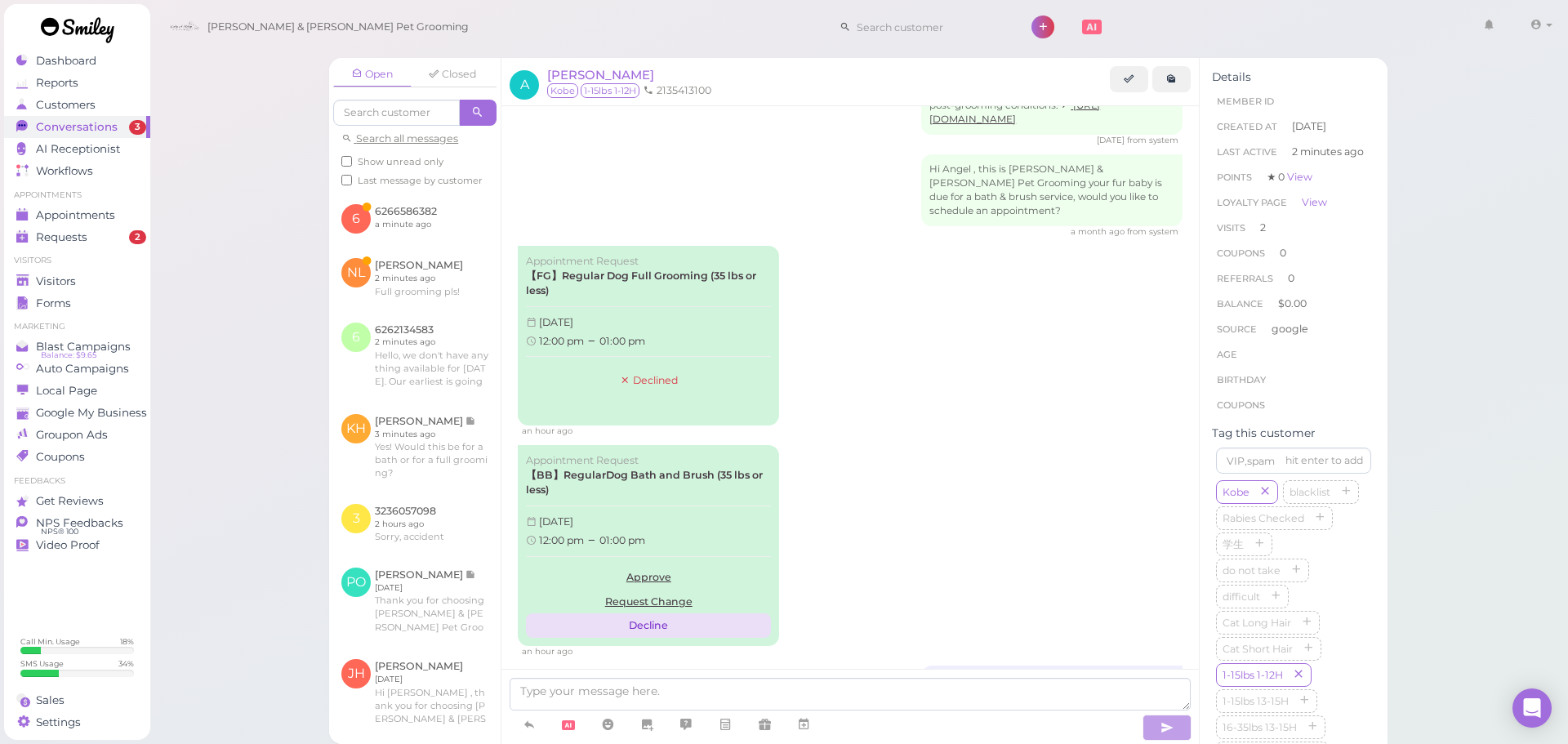
scroll to position [1813, 0]
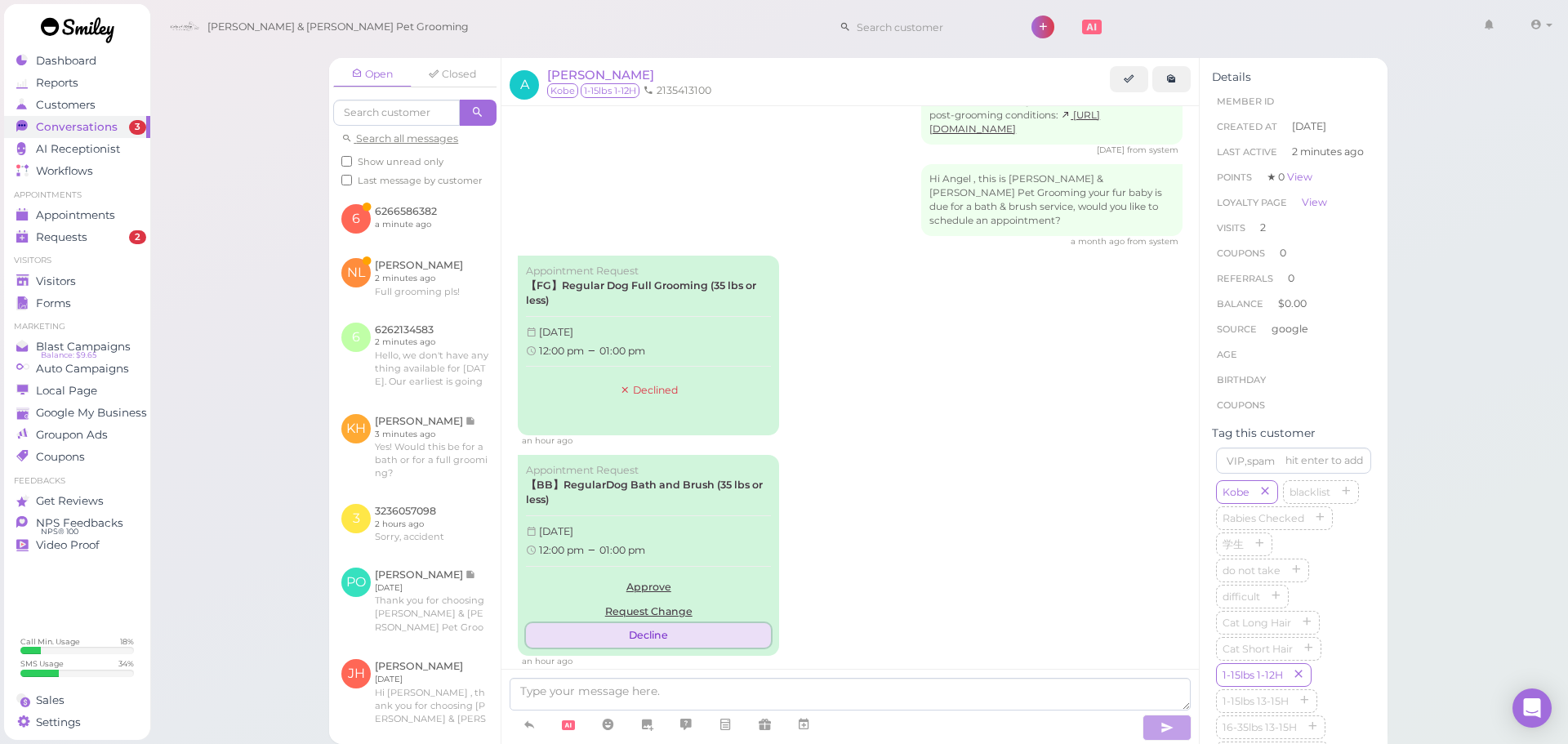
click at [651, 623] on button "Decline" at bounding box center [648, 635] width 245 height 24
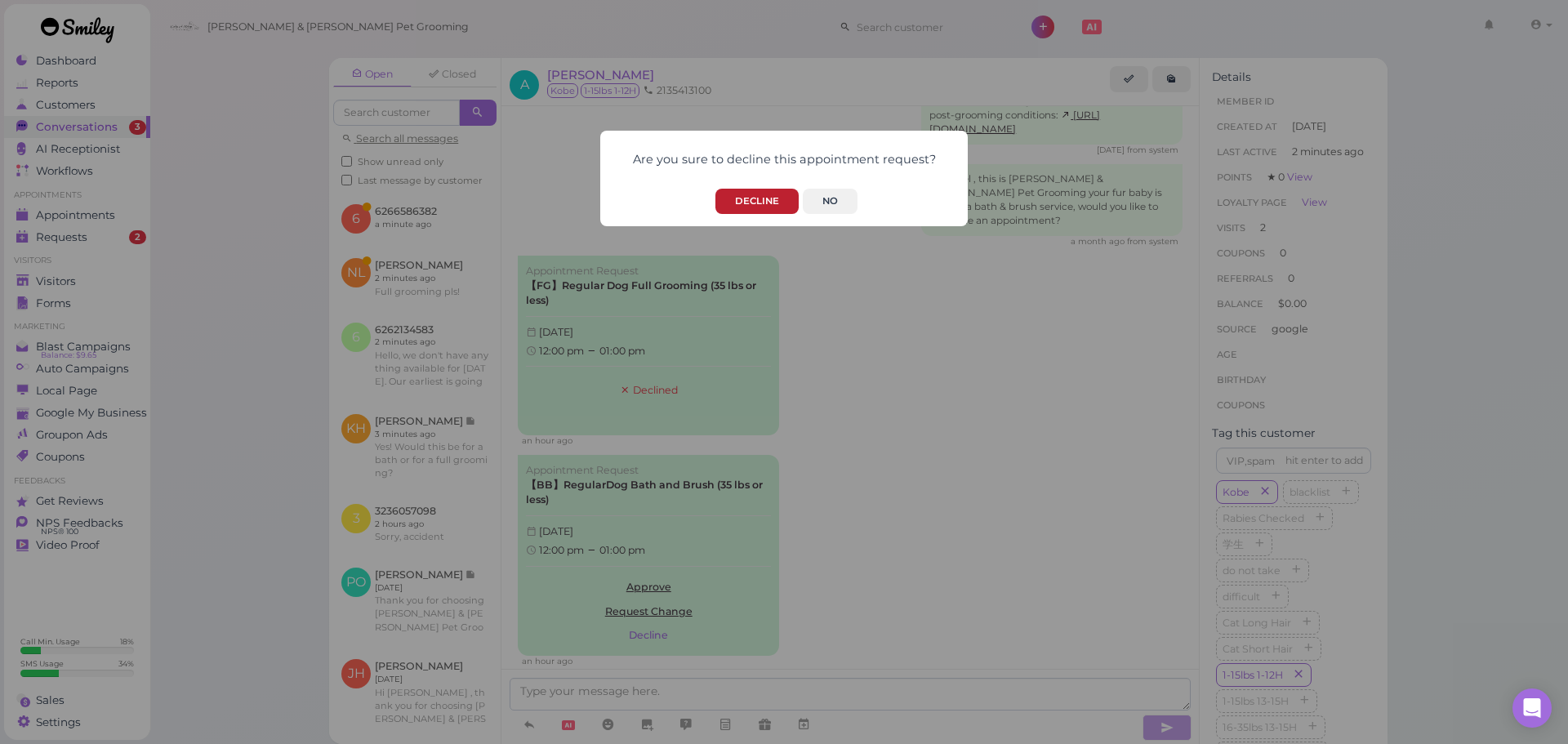
click at [785, 204] on button "Decline" at bounding box center [757, 201] width 83 height 25
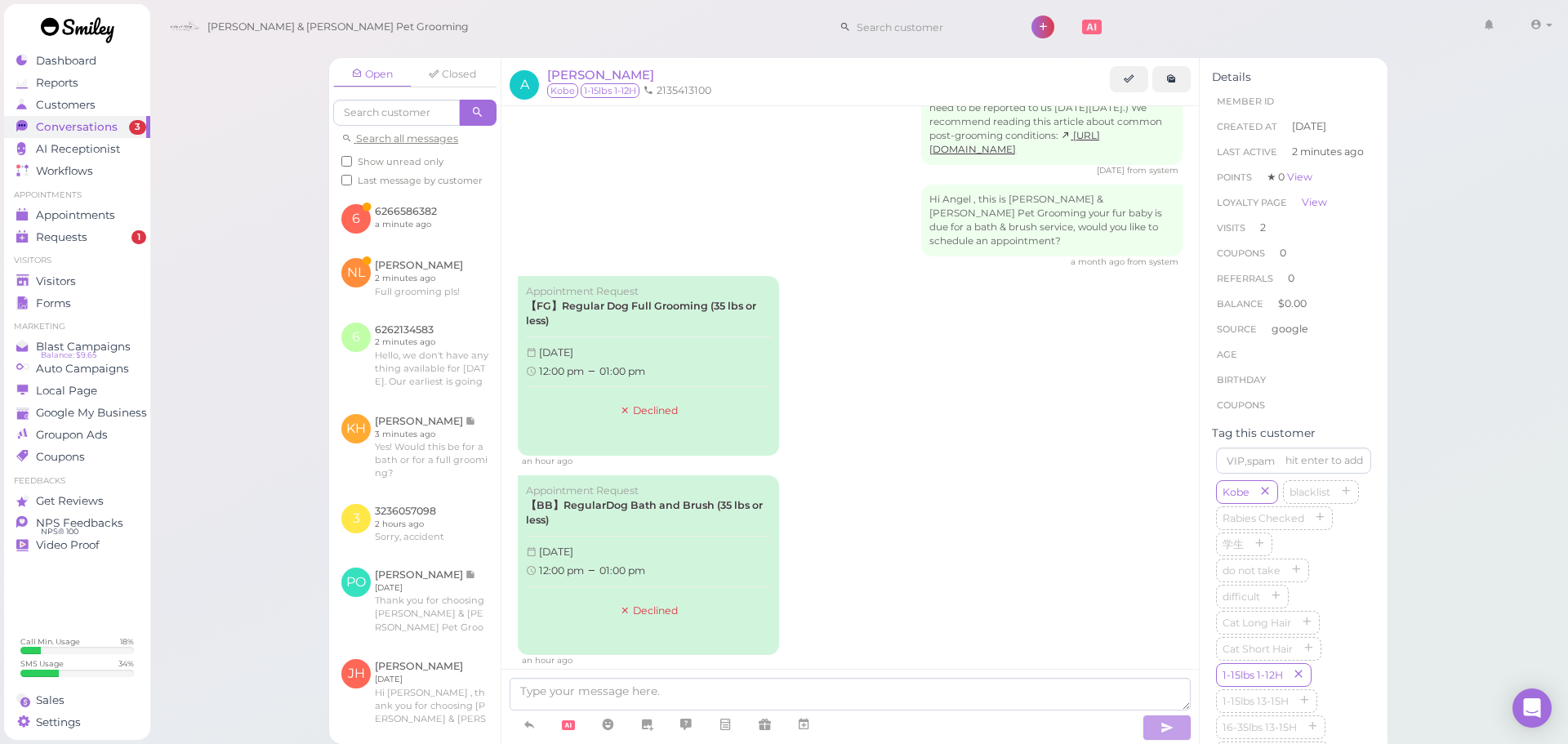
click at [851, 475] on div "Appointment Request 【BB】RegularDog Bath and Brush (35 lbs or less) Monday, Augu…" at bounding box center [850, 571] width 665 height 191
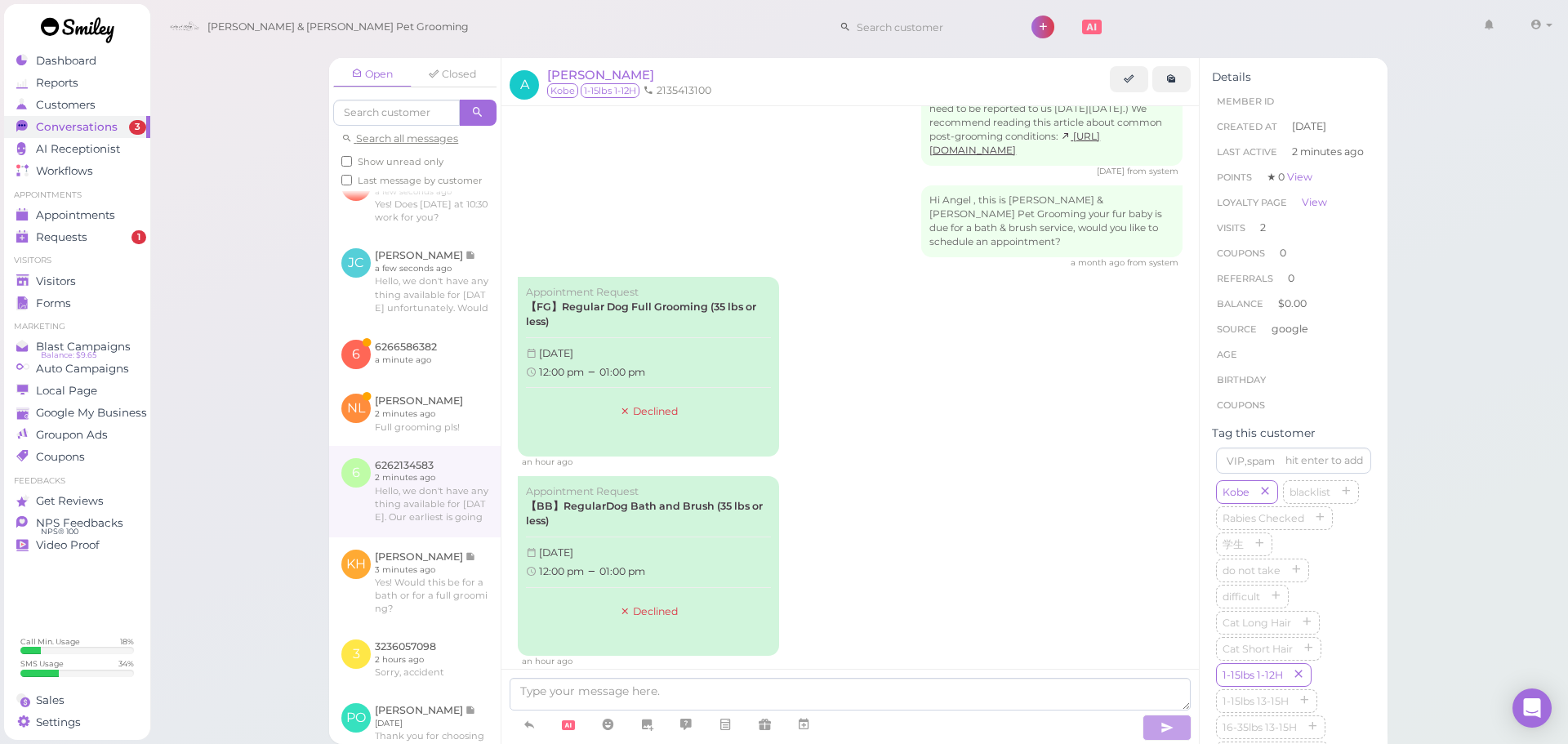
scroll to position [329, 0]
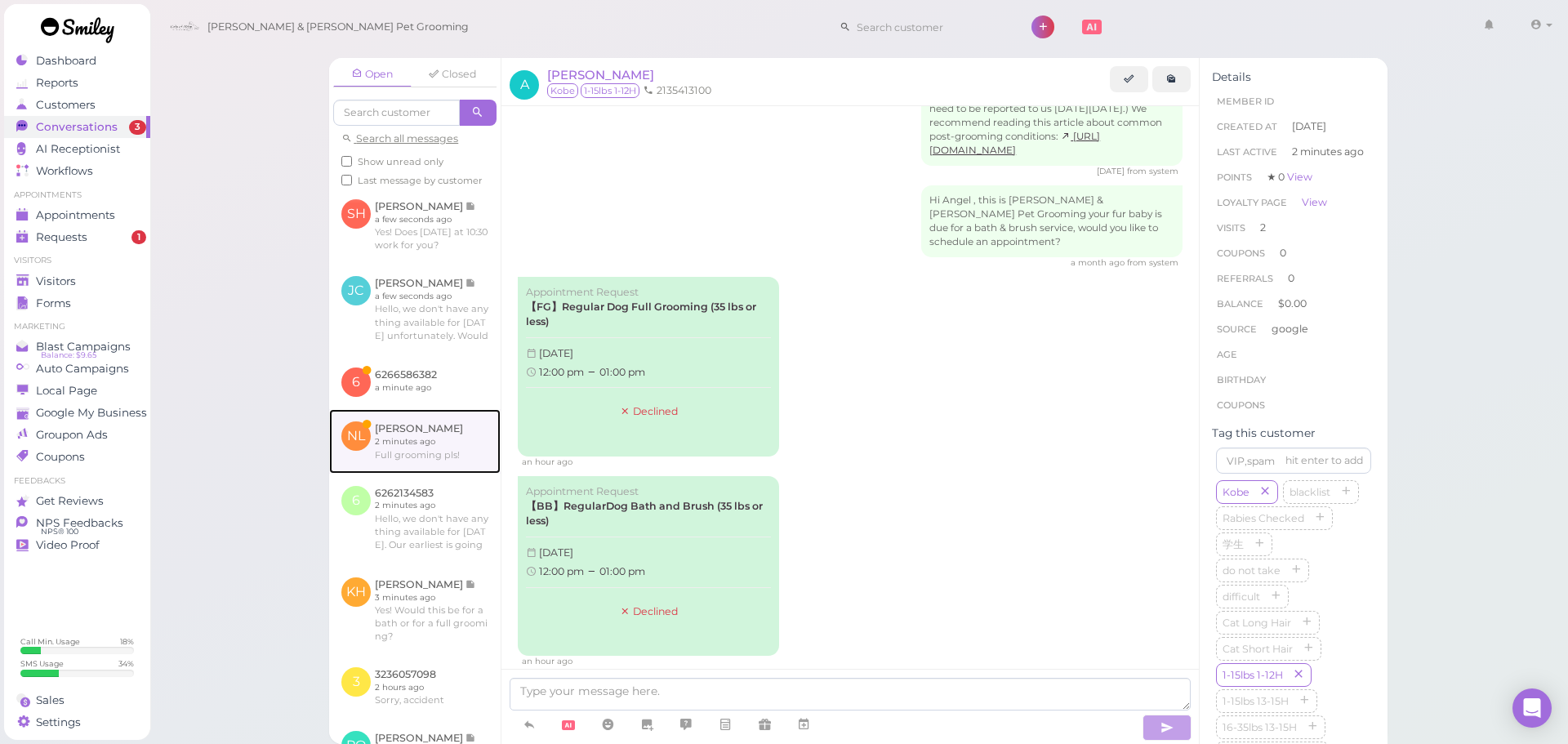
click at [461, 454] on link at bounding box center [415, 441] width 172 height 64
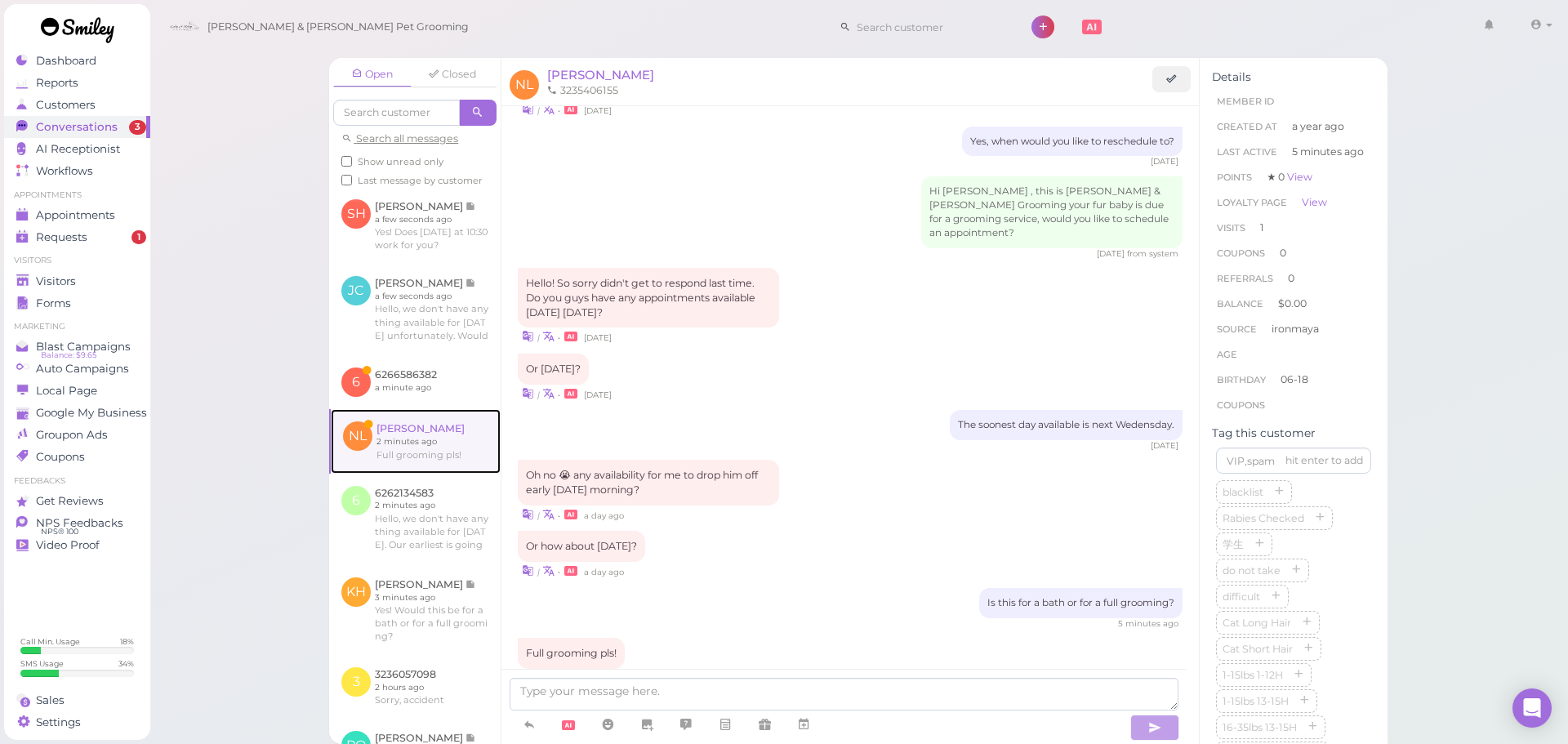
scroll to position [1803, 0]
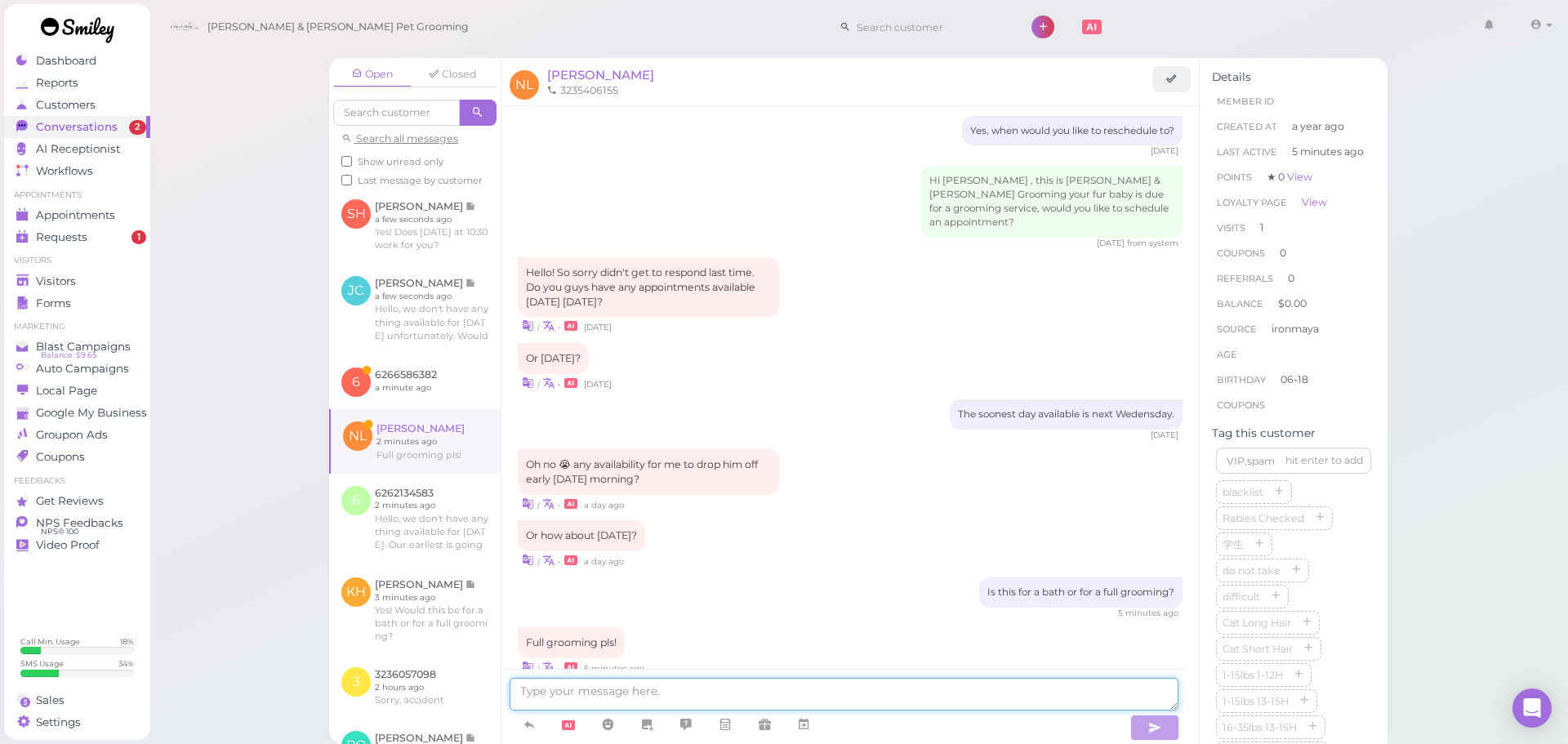
click at [825, 688] on textarea at bounding box center [844, 694] width 669 height 33
type textarea "你"
type textarea "Our earliest full grooming is going to be Friday unfortunately. Would that work…"
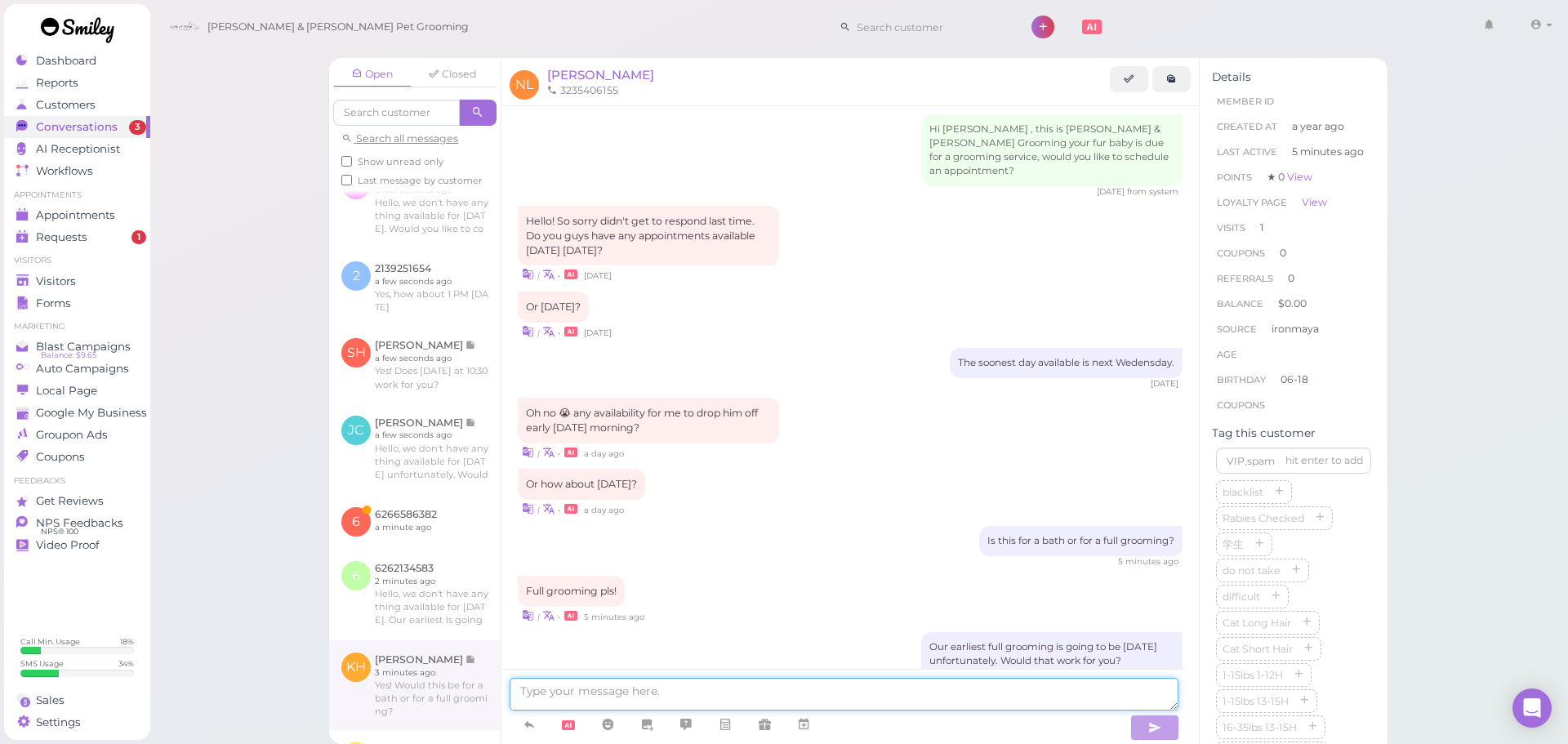
scroll to position [348, 0]
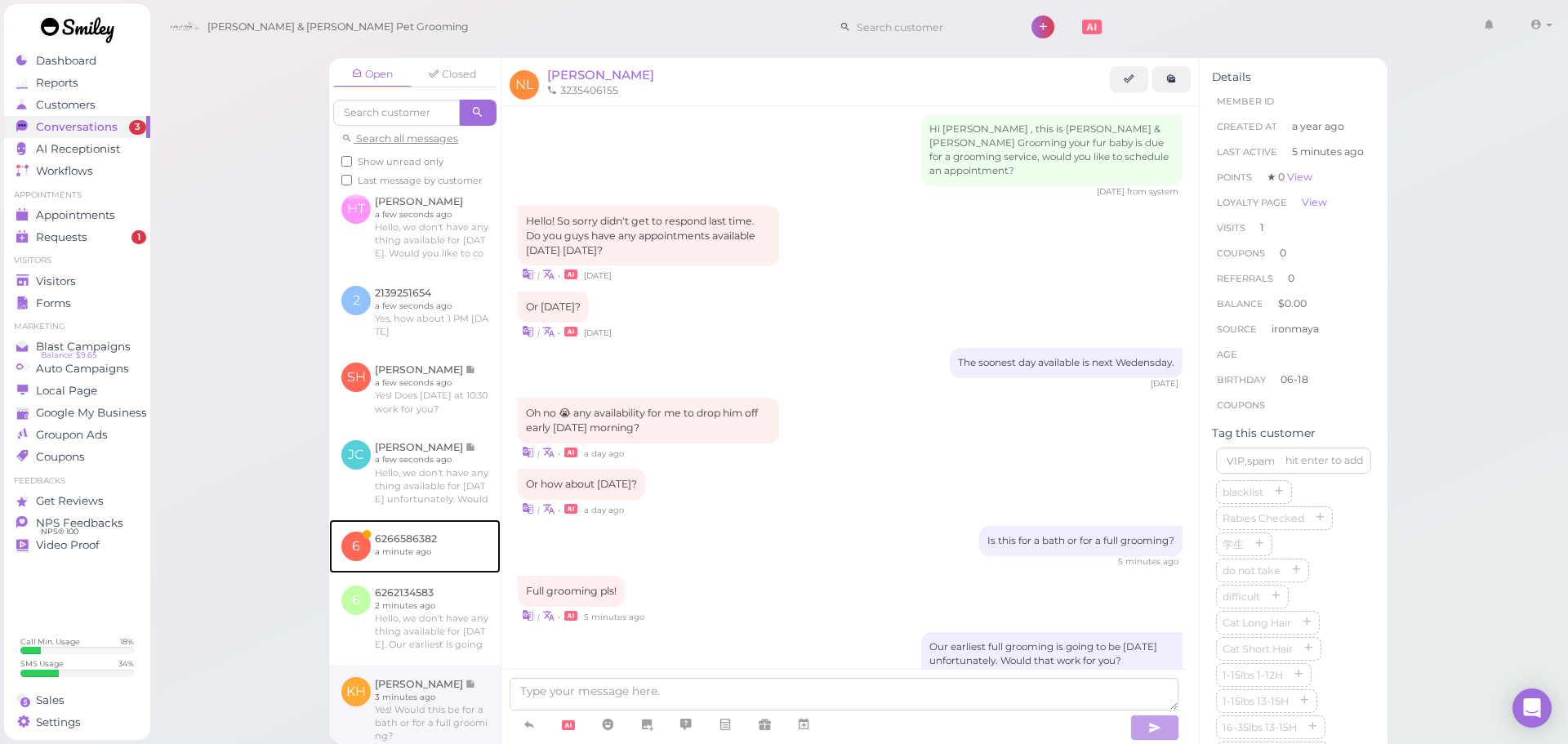
click at [408, 568] on link at bounding box center [415, 546] width 172 height 54
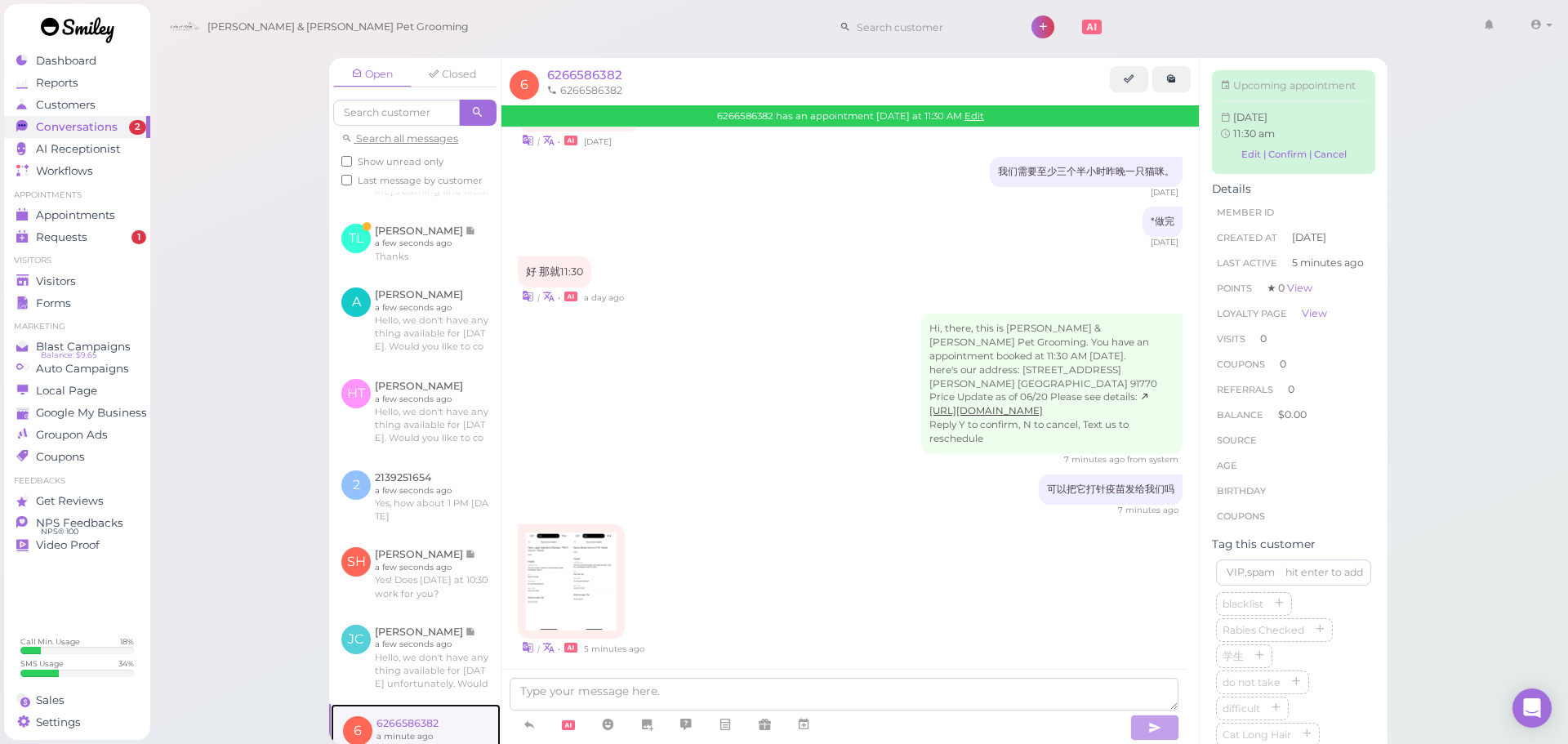
scroll to position [163, 0]
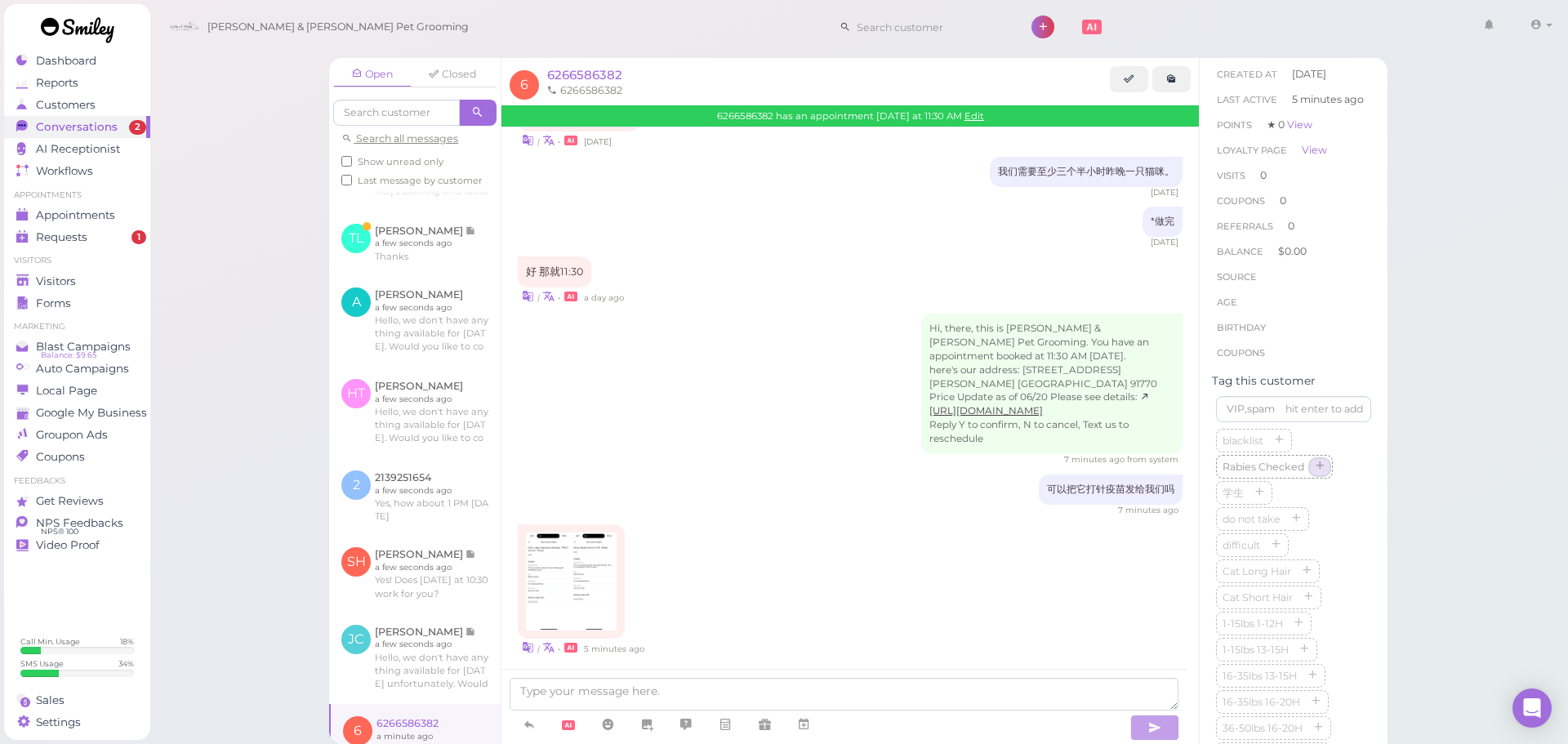
click at [1328, 476] on button "button" at bounding box center [1320, 467] width 20 height 17
click at [555, 563] on img at bounding box center [548, 581] width 45 height 98
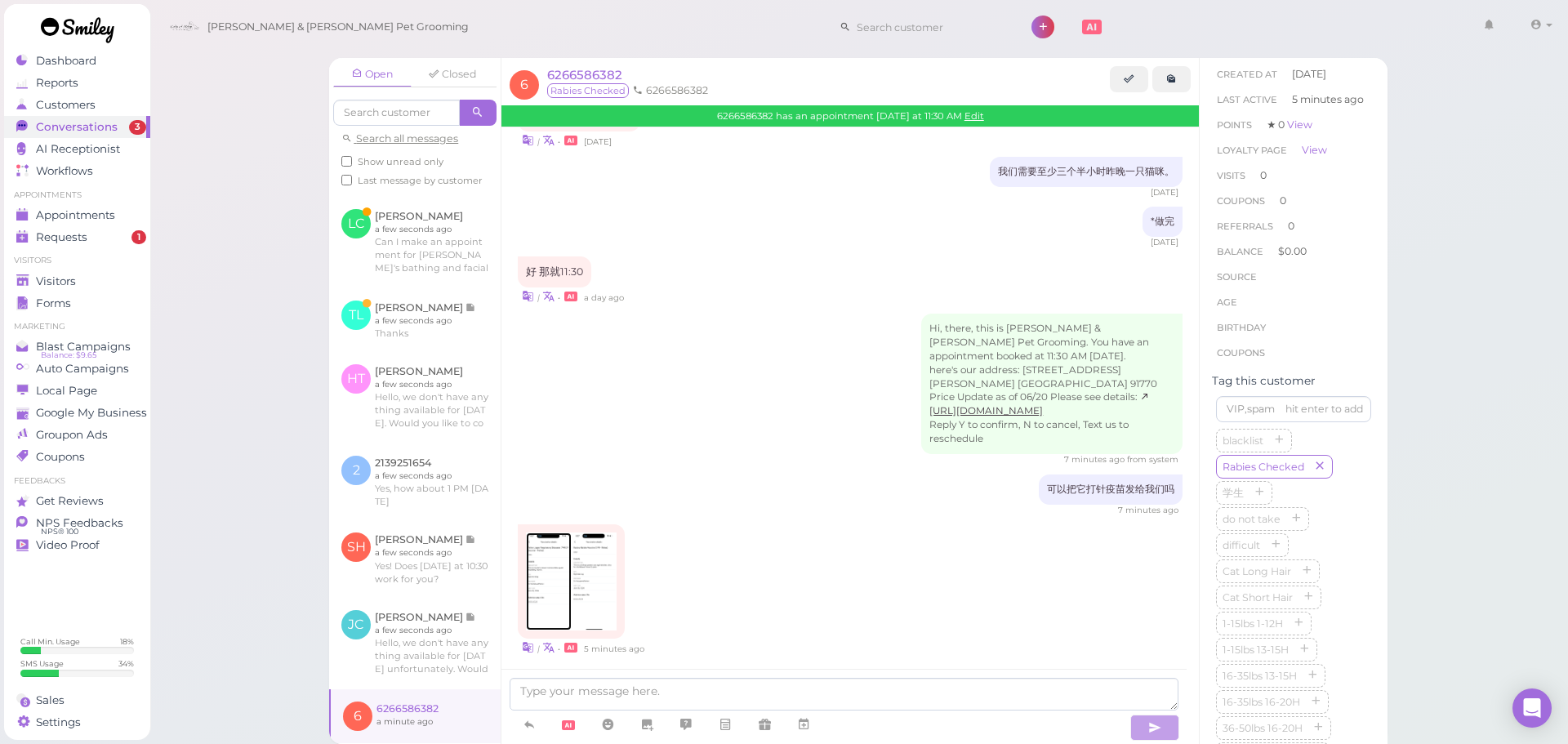
scroll to position [240, 0]
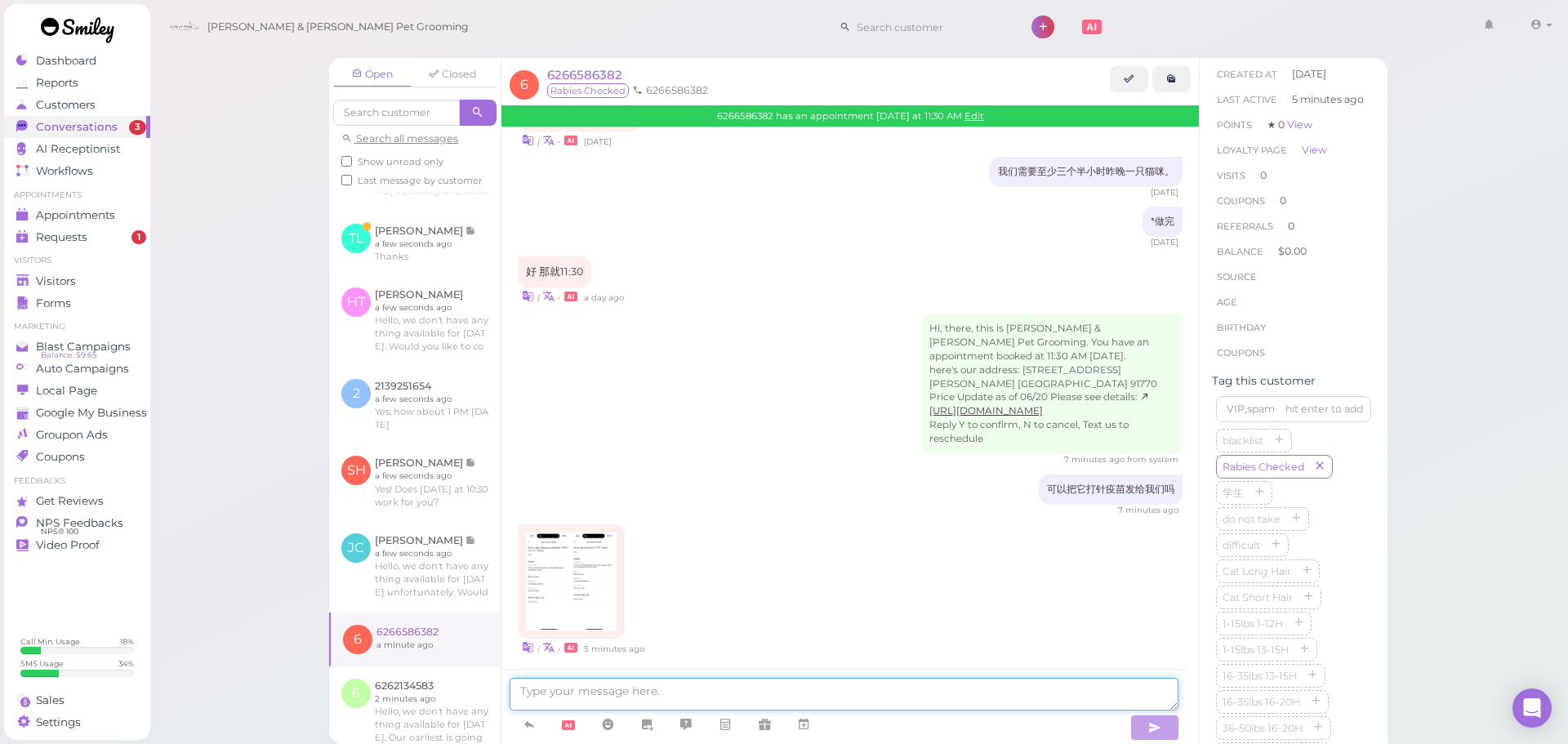
click at [880, 688] on textarea at bounding box center [844, 694] width 669 height 33
type textarea "谢谢"
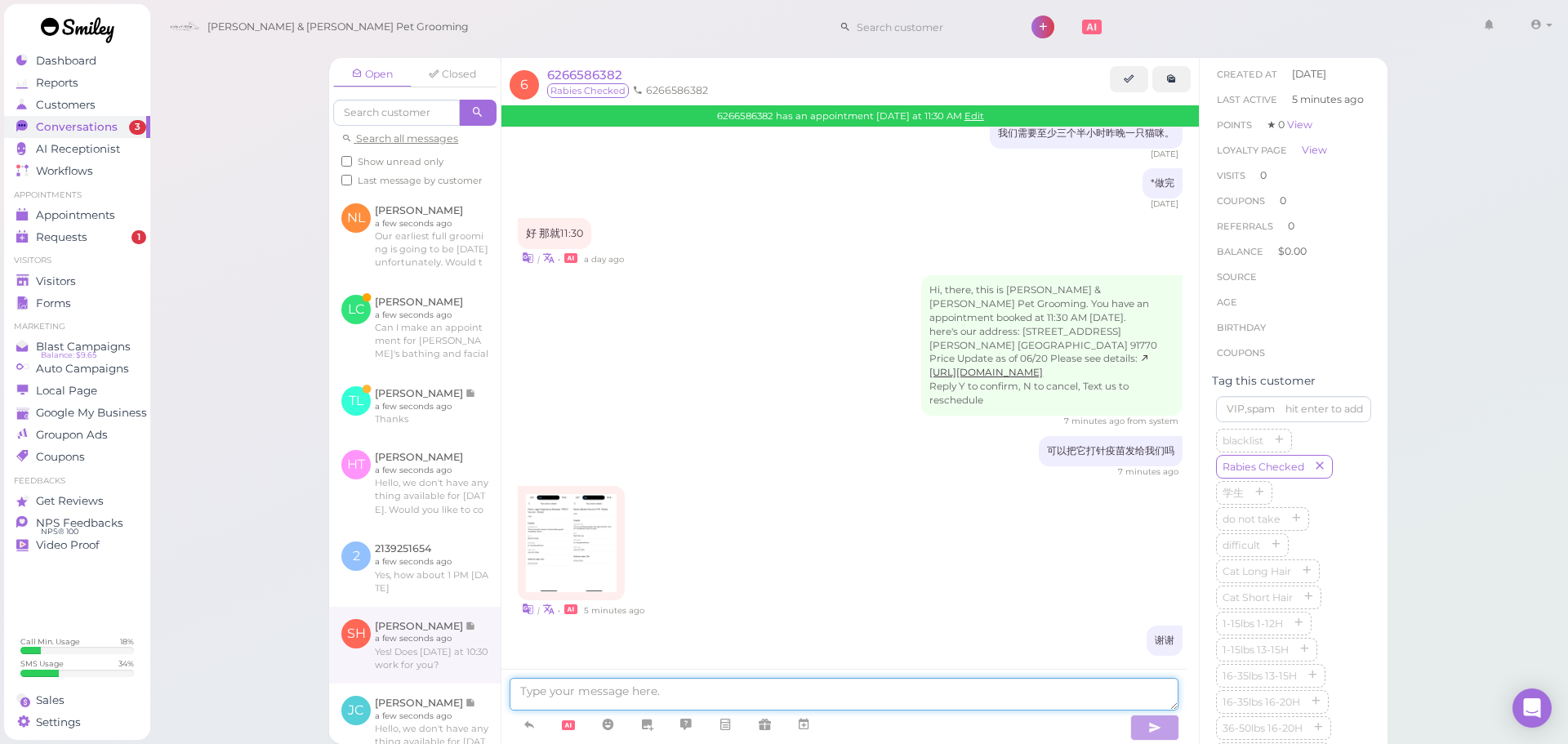
scroll to position [60, 0]
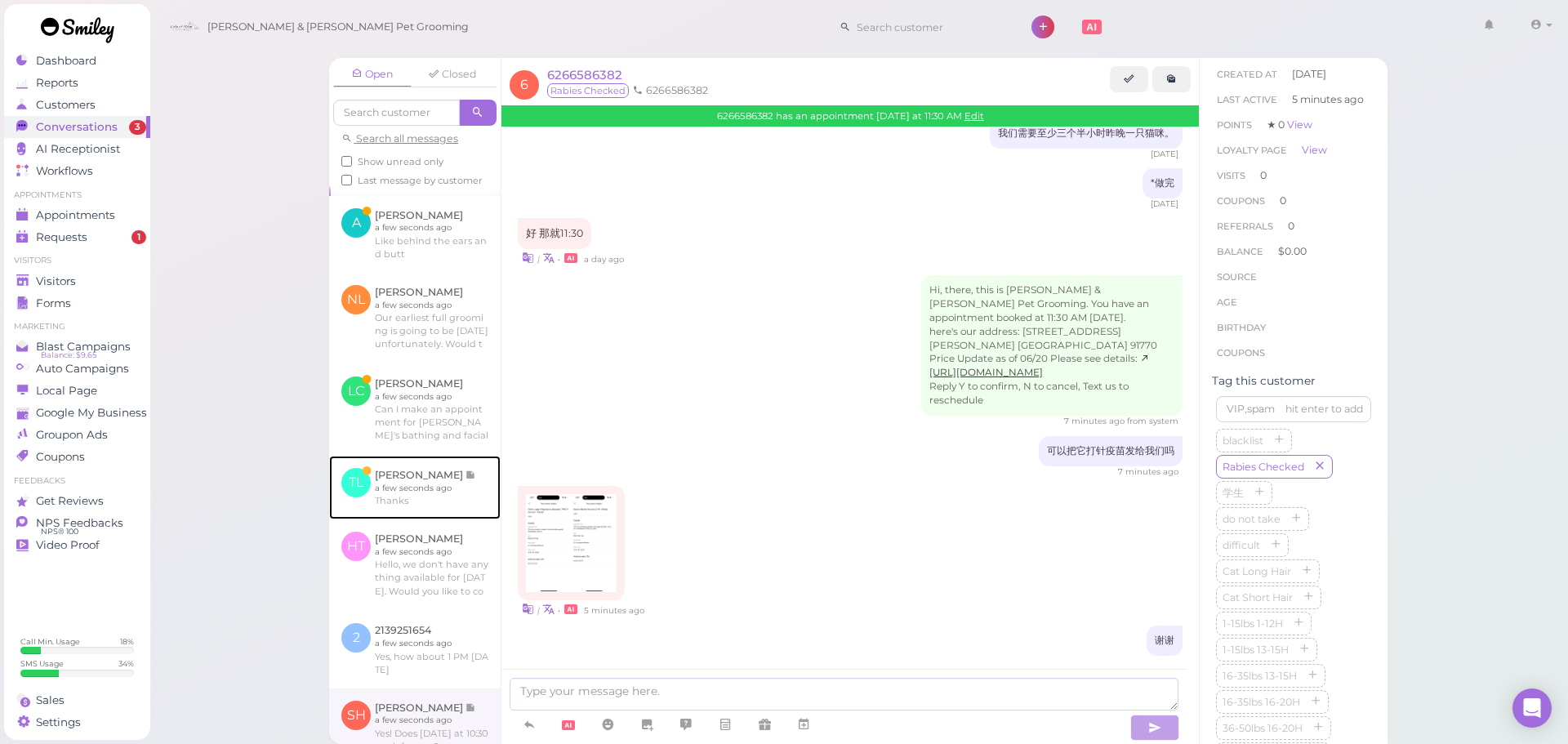
click at [449, 519] on link at bounding box center [415, 488] width 172 height 64
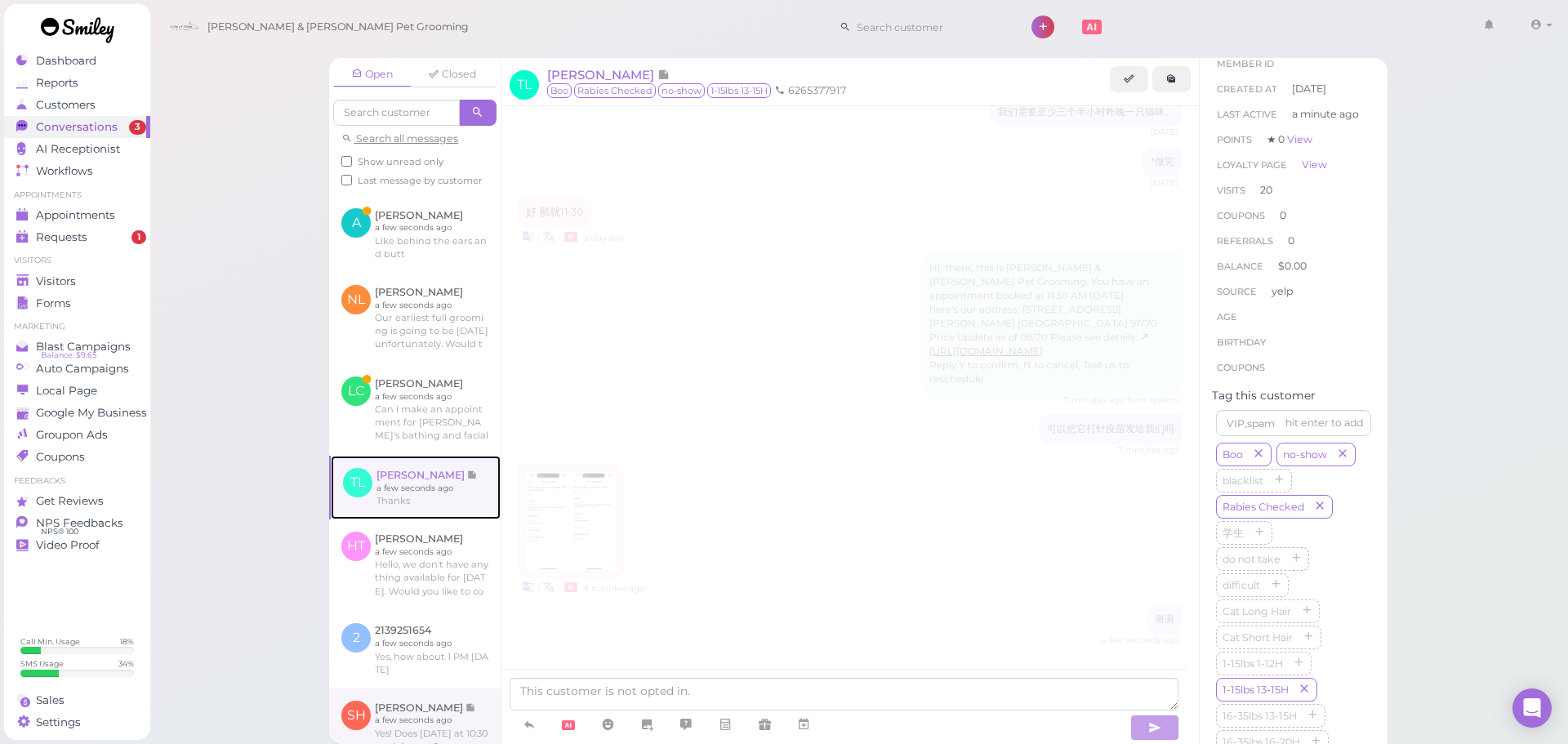
scroll to position [2402, 0]
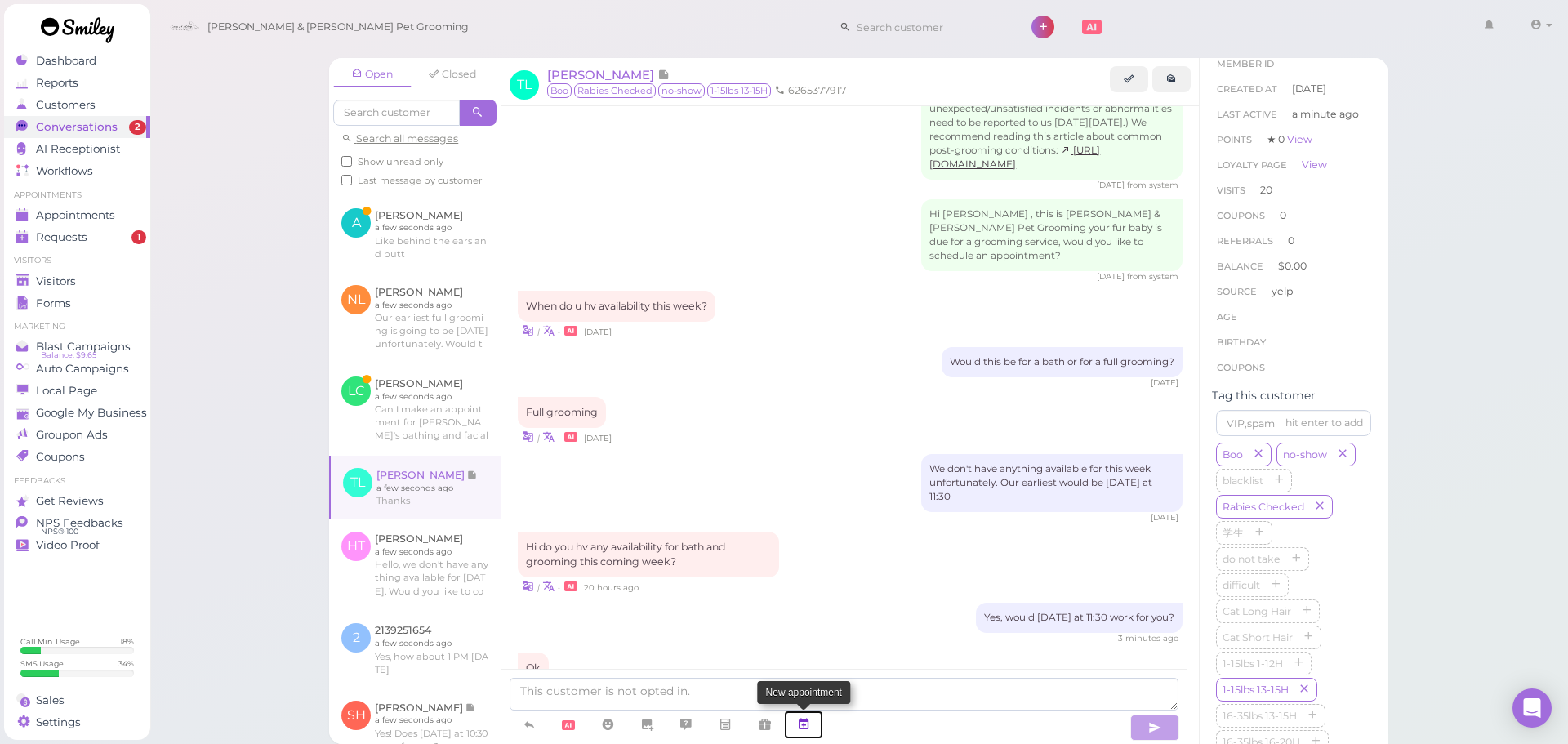
click at [812, 726] on link at bounding box center [803, 725] width 39 height 29
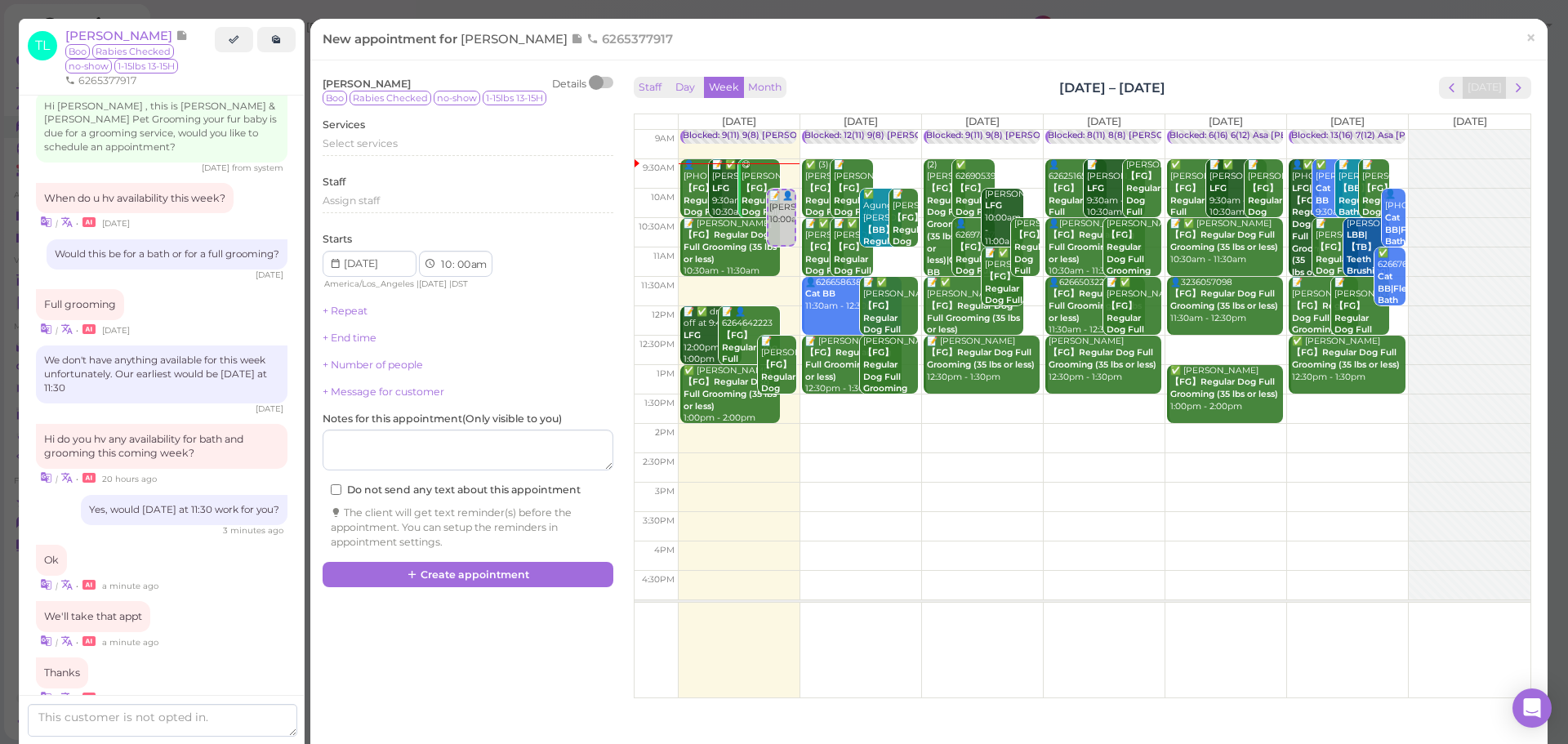
click at [1221, 451] on td at bounding box center [1105, 438] width 853 height 30
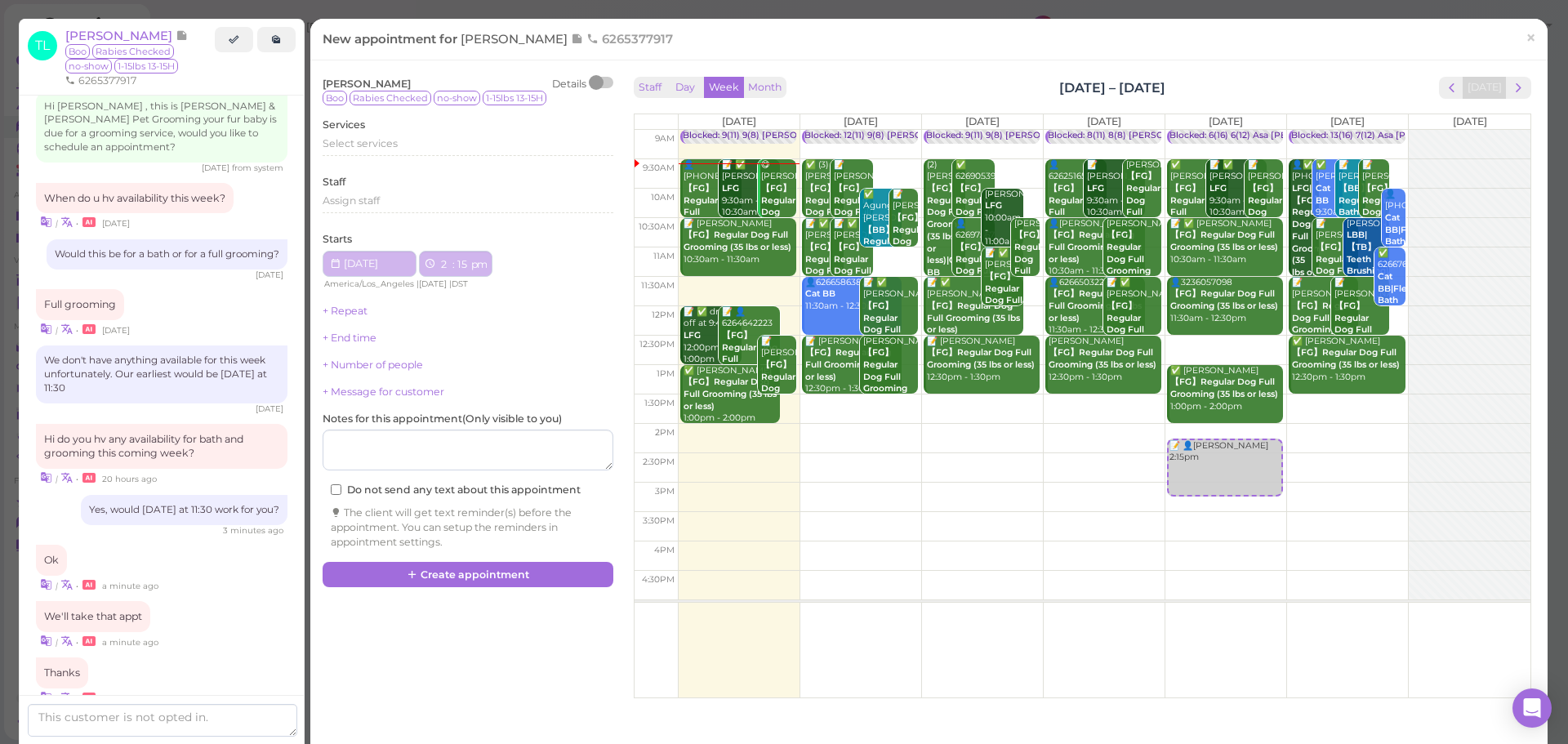
type input "[DATE]"
select select "2"
select select "15"
select select "pm"
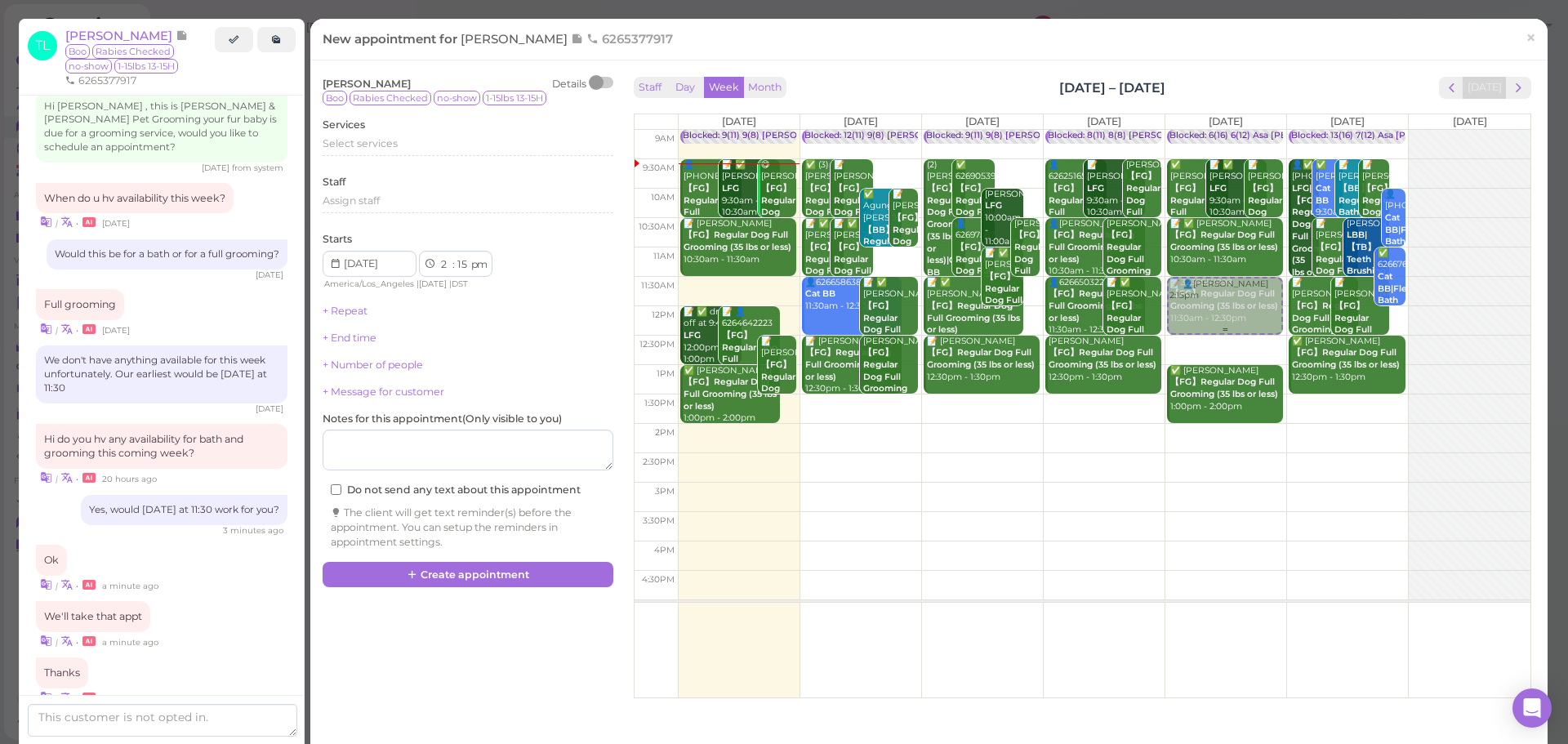
drag, startPoint x: 1214, startPoint y: 469, endPoint x: 1216, endPoint y: 320, distance: 149.0
click at [1216, 130] on div "📝 👤Tina Lien 2:15pm Blocked: 6(16) 6(12) Asa Helen Rebecca • Appointment ✅ Lore…" at bounding box center [1226, 130] width 121 height 0
select select "11"
select select "30"
select select "am"
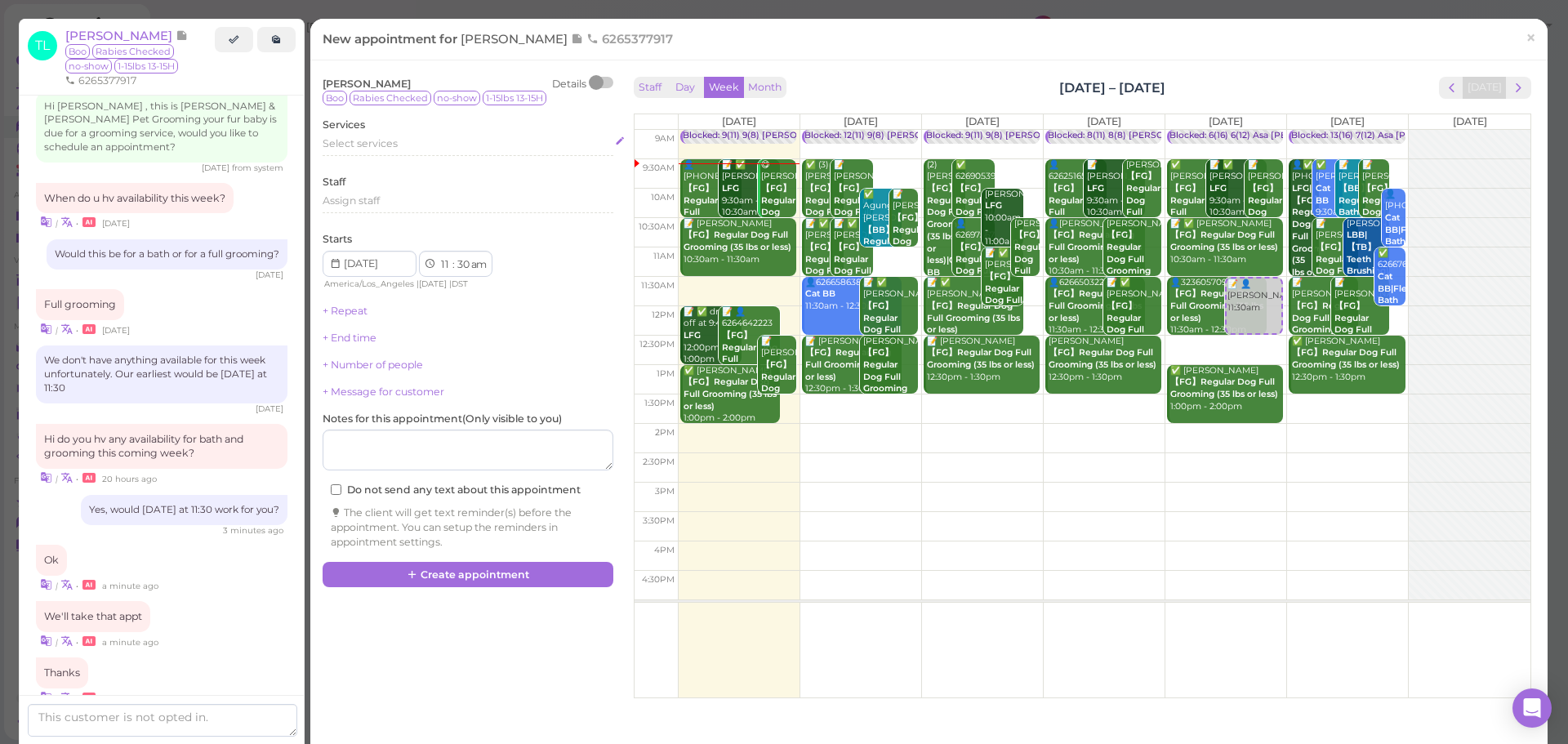
click at [448, 144] on div "Select services" at bounding box center [468, 144] width 291 height 14
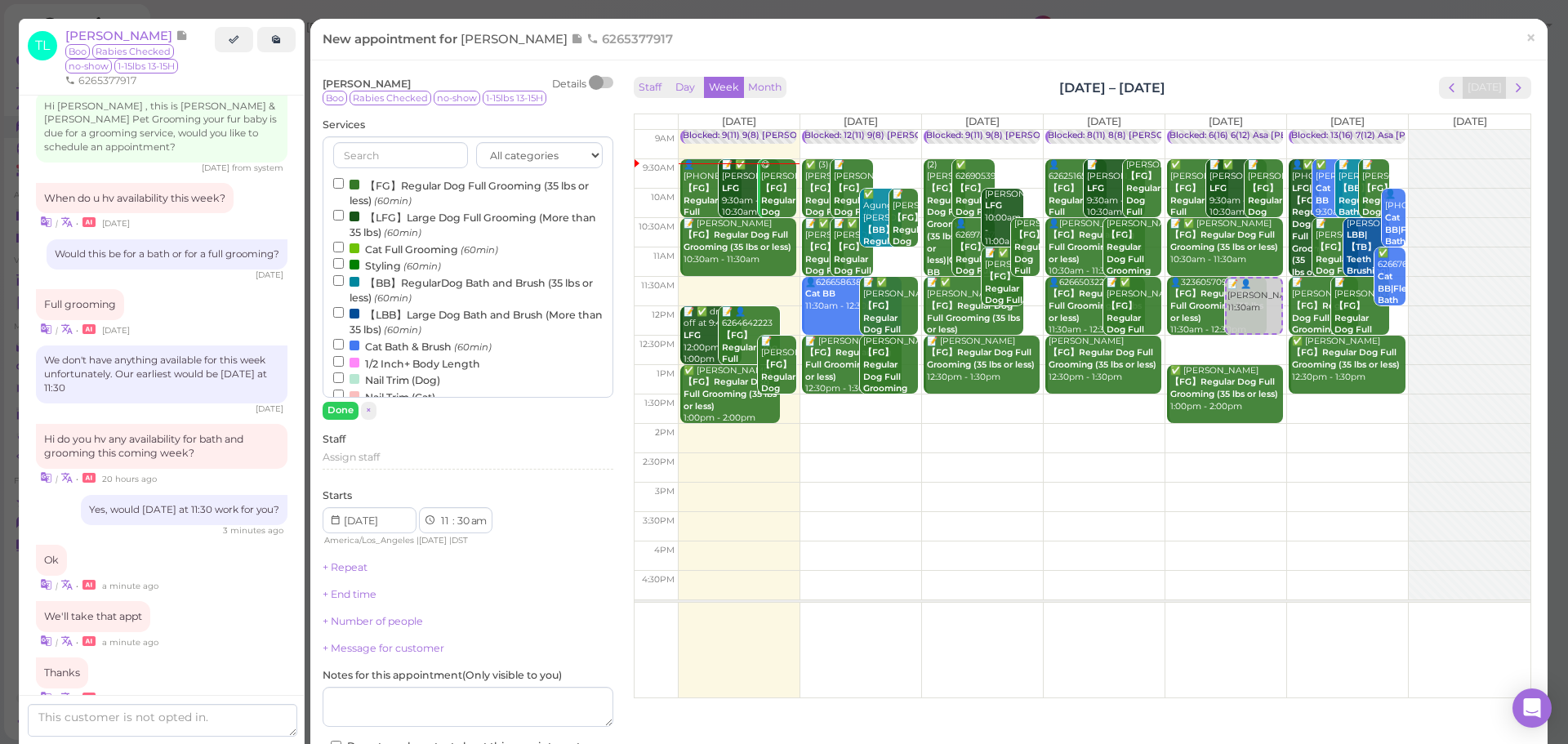
click at [405, 193] on label "【FG】Regular Dog Full Grooming (35 lbs or less) (60min)" at bounding box center [468, 191] width 269 height 32
click at [344, 189] on input "【FG】Regular Dog Full Grooming (35 lbs or less) (60min)" at bounding box center [339, 183] width 11 height 11
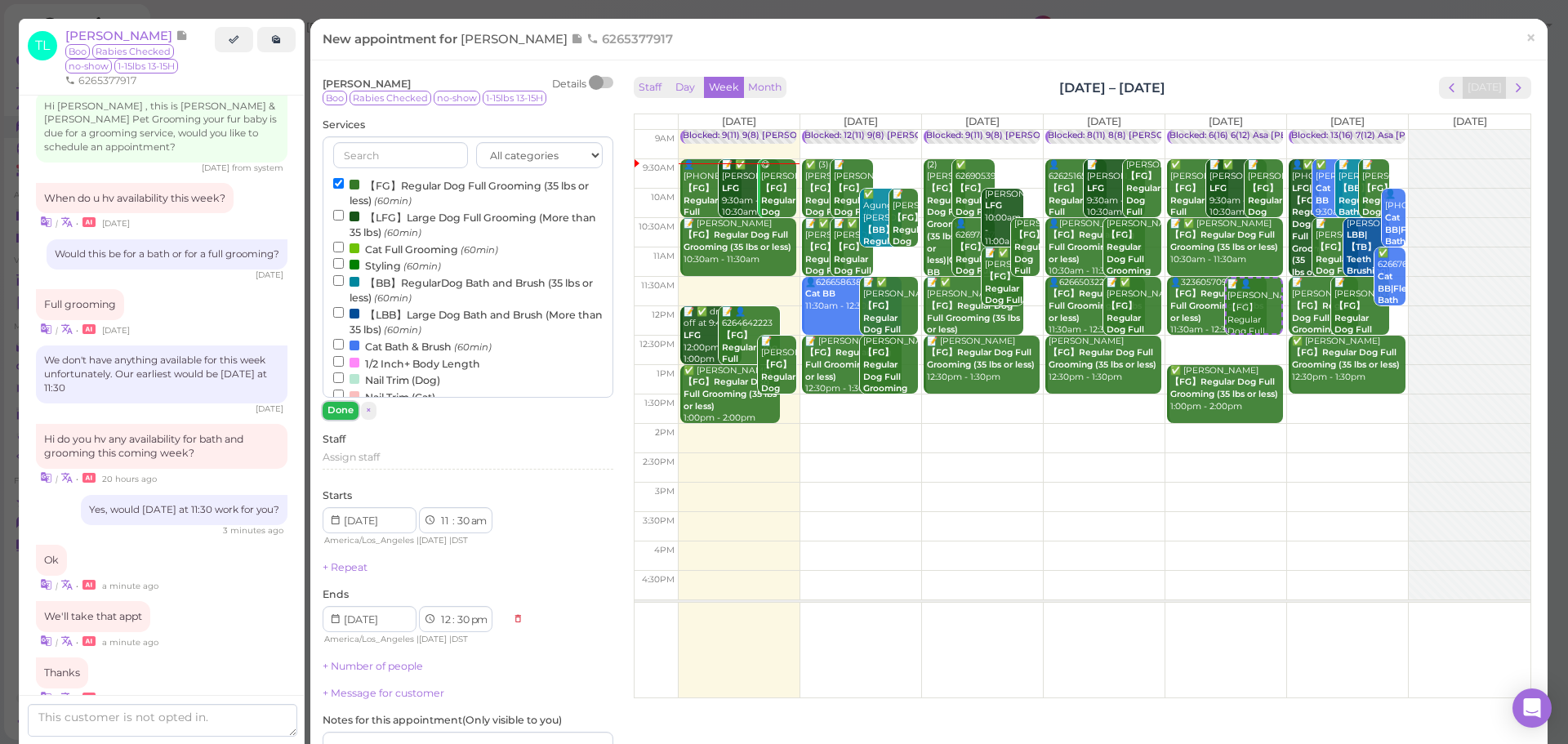
click at [337, 413] on button "Done" at bounding box center [341, 410] width 36 height 17
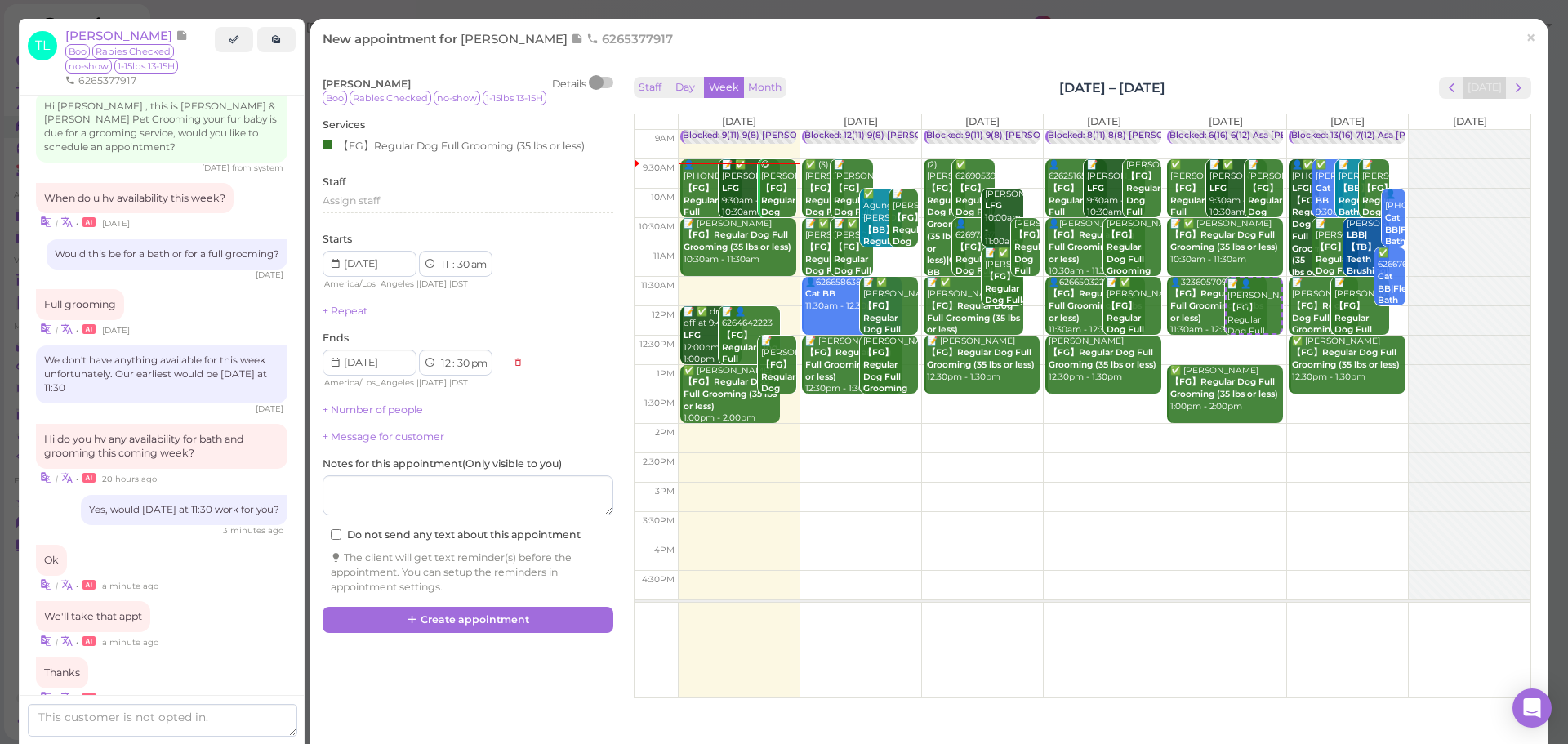
click at [542, 605] on div "Tina Lien Details Boo Rabies Checked no-show 1-15lbs 13-15H Services 【FG】Regula…" at bounding box center [468, 339] width 307 height 534
click at [539, 636] on div "Tina Lien Details Boo Rabies Checked no-show 1-15lbs 13-15H Services 【FG】Regula…" at bounding box center [929, 383] width 1229 height 621
click at [534, 624] on button "Create appointment" at bounding box center [468, 619] width 291 height 26
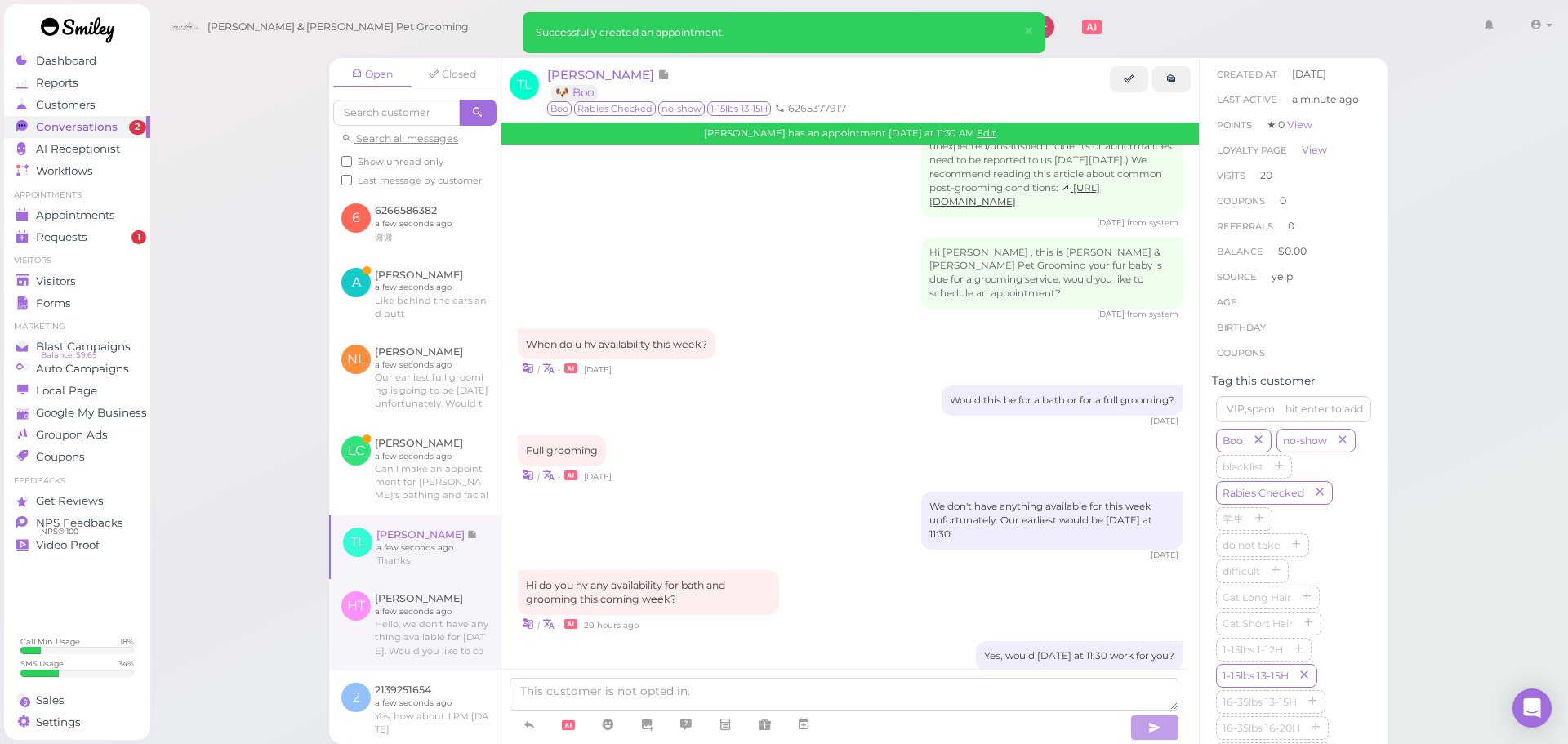
scroll to position [2571, 0]
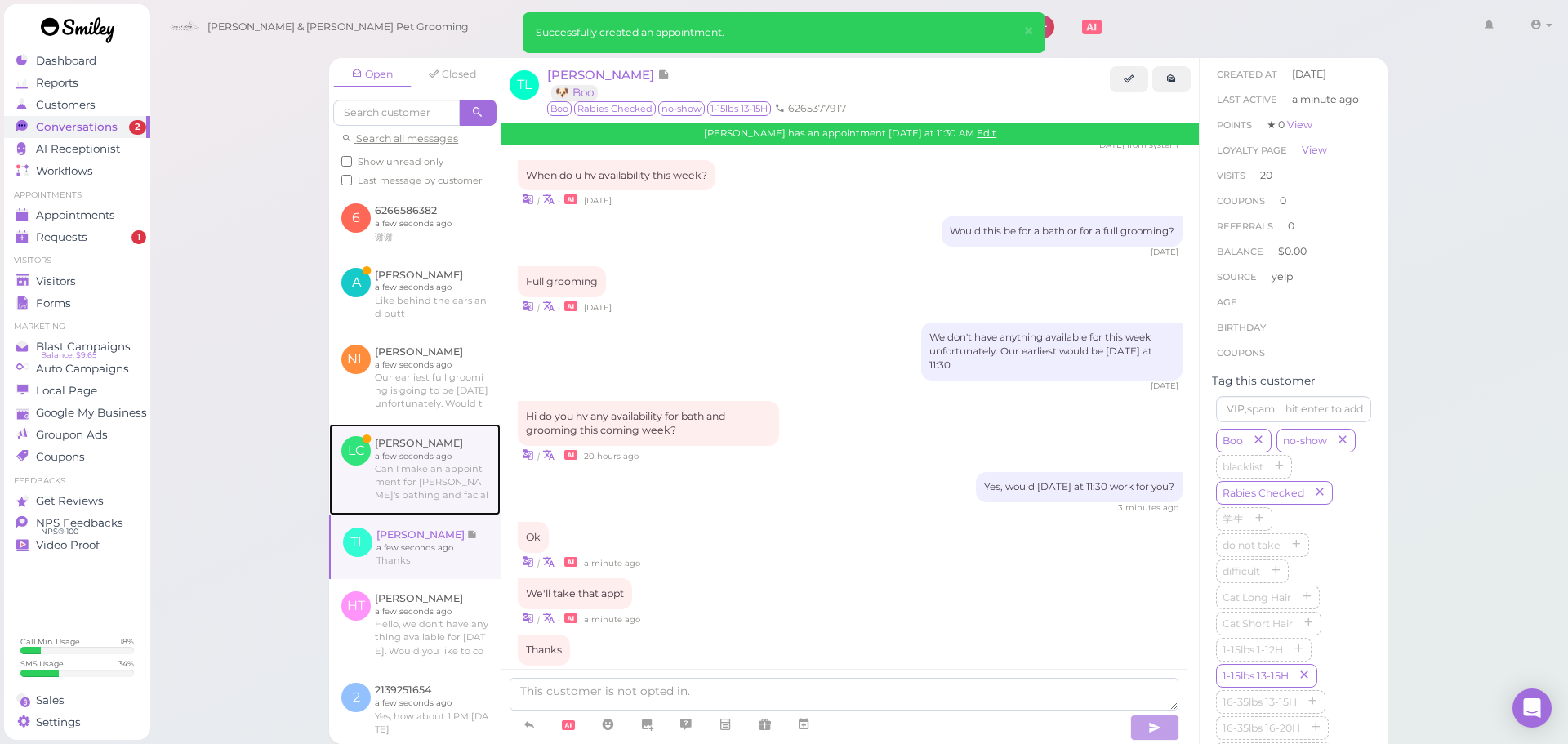
click at [451, 508] on link at bounding box center [415, 469] width 172 height 91
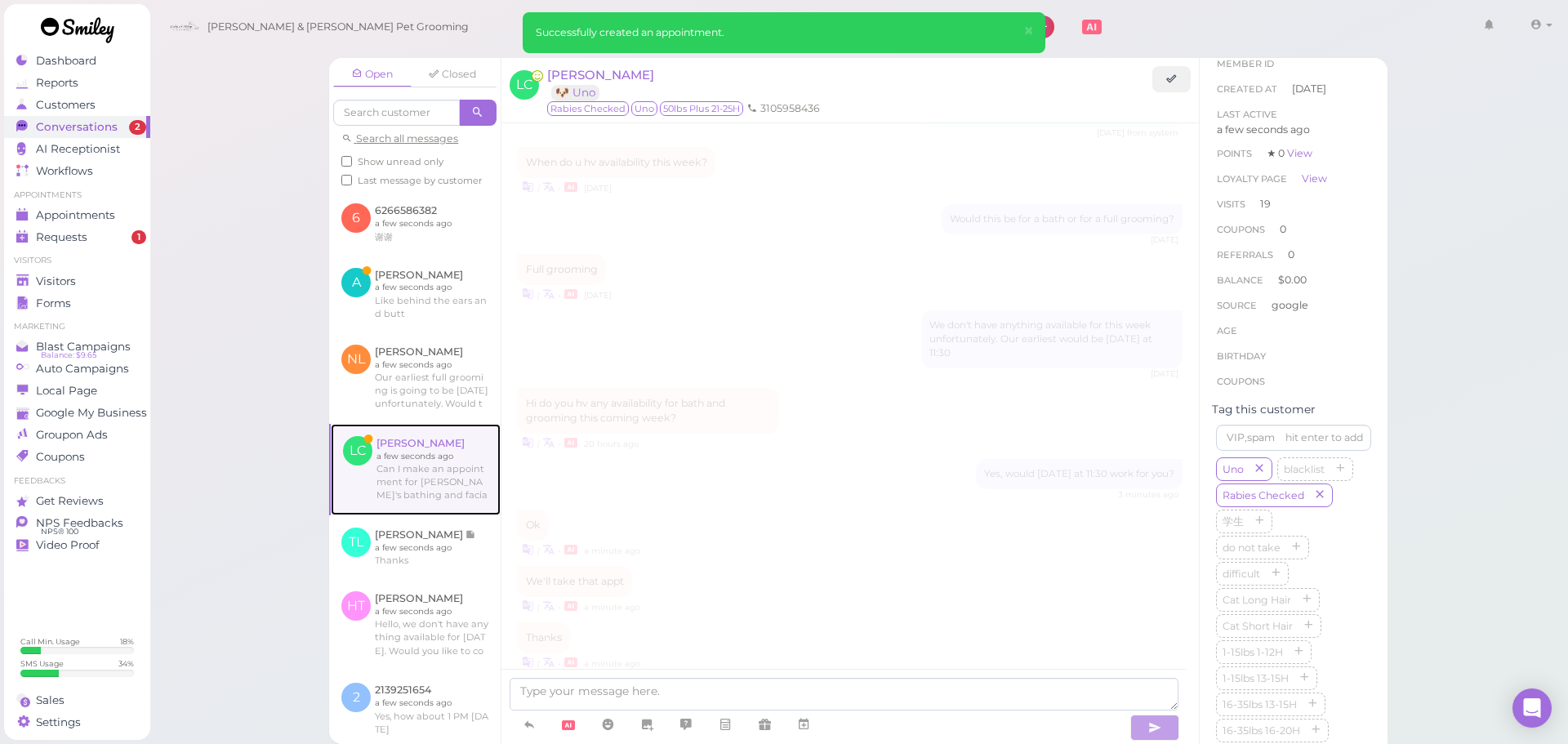
scroll to position [1967, 0]
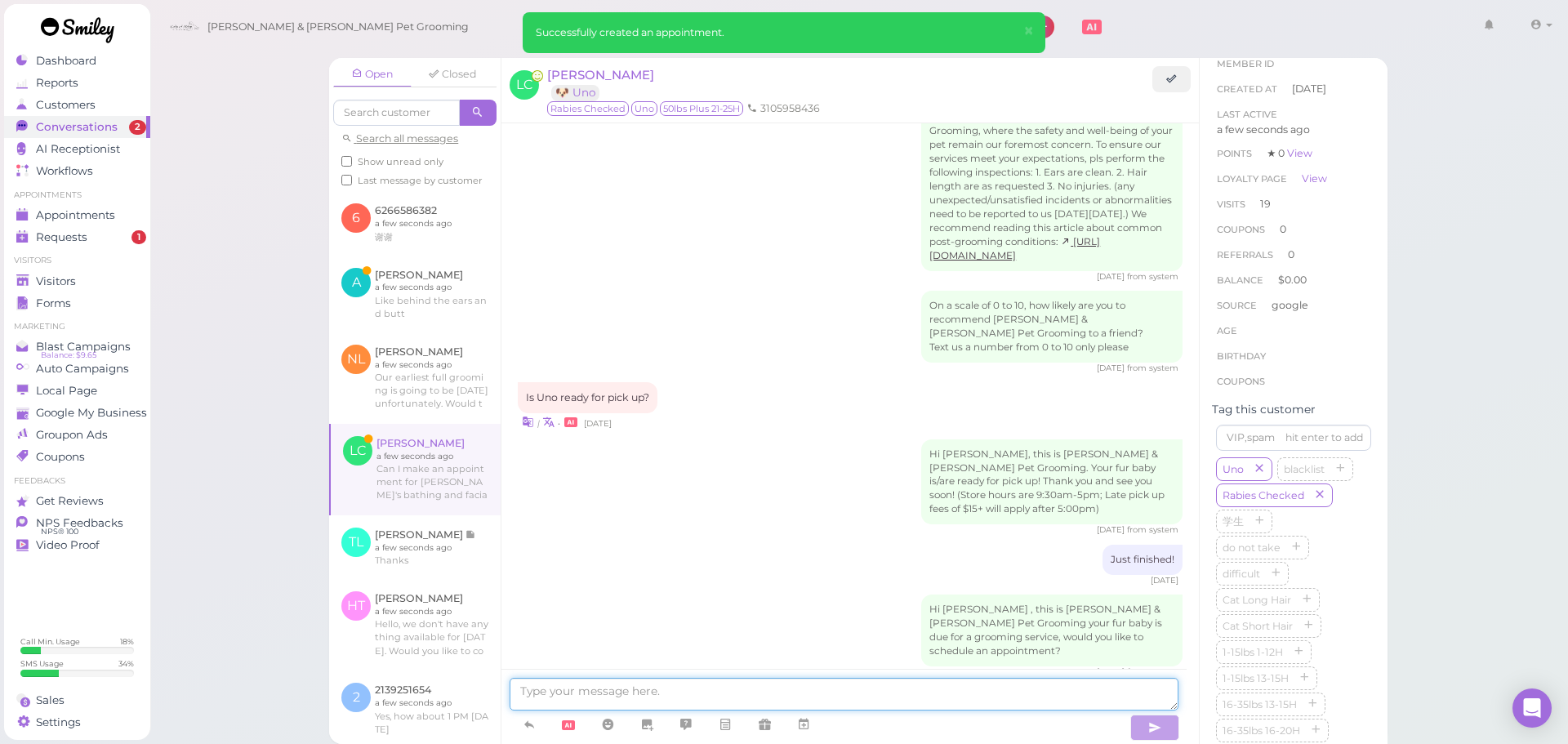
click at [632, 684] on textarea at bounding box center [844, 694] width 669 height 33
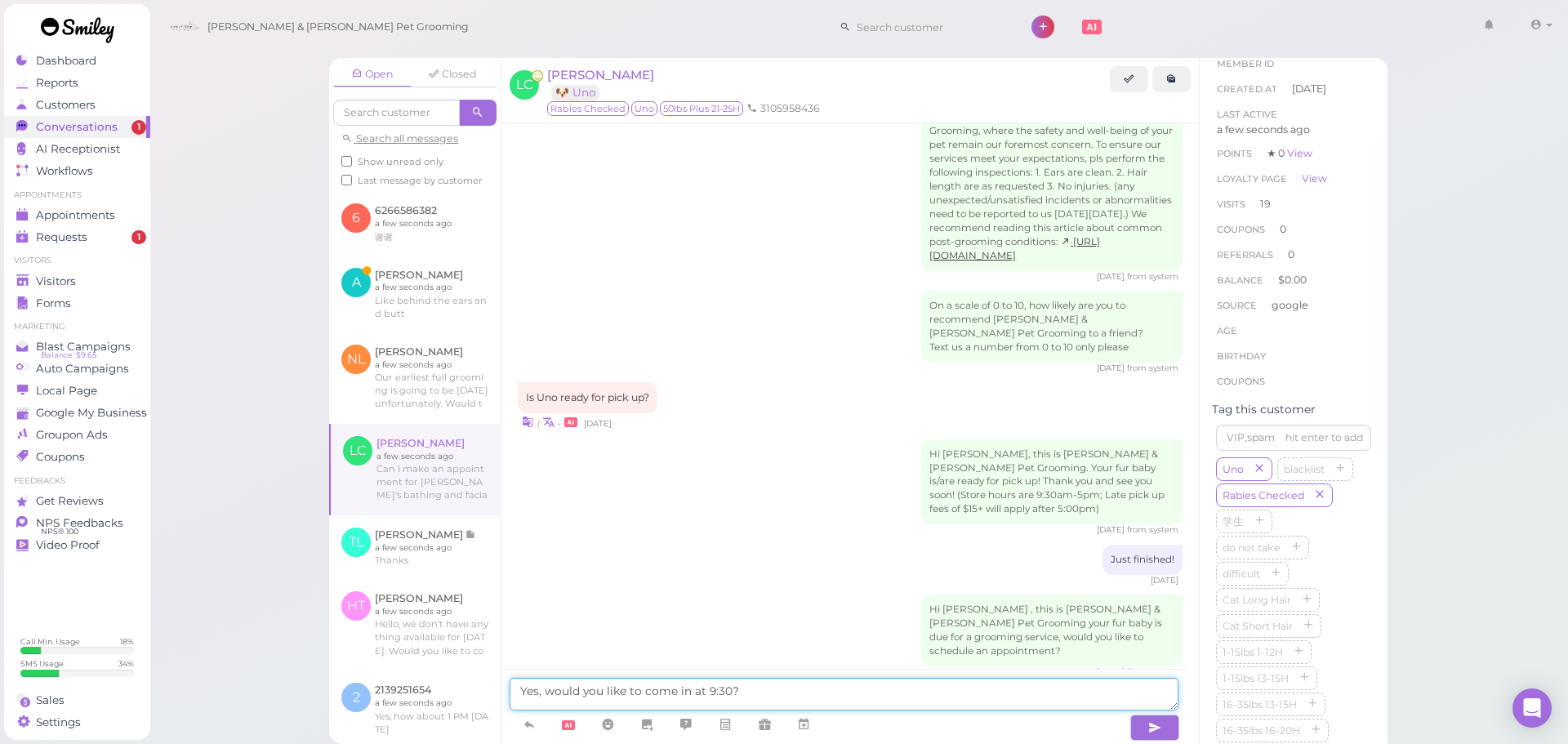
type textarea "Yes, would you like to come in at 9:30?"
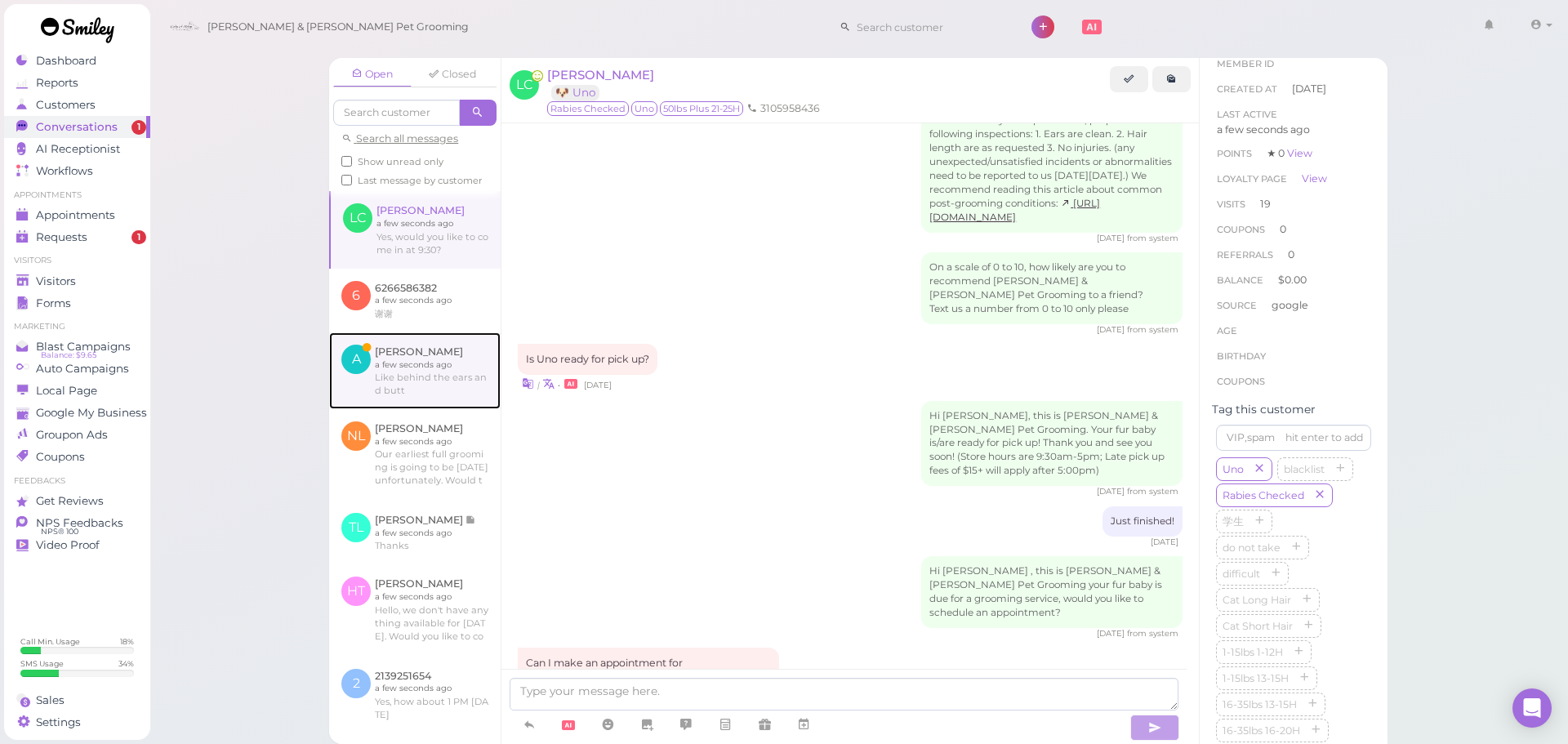
click at [402, 383] on link at bounding box center [415, 370] width 172 height 77
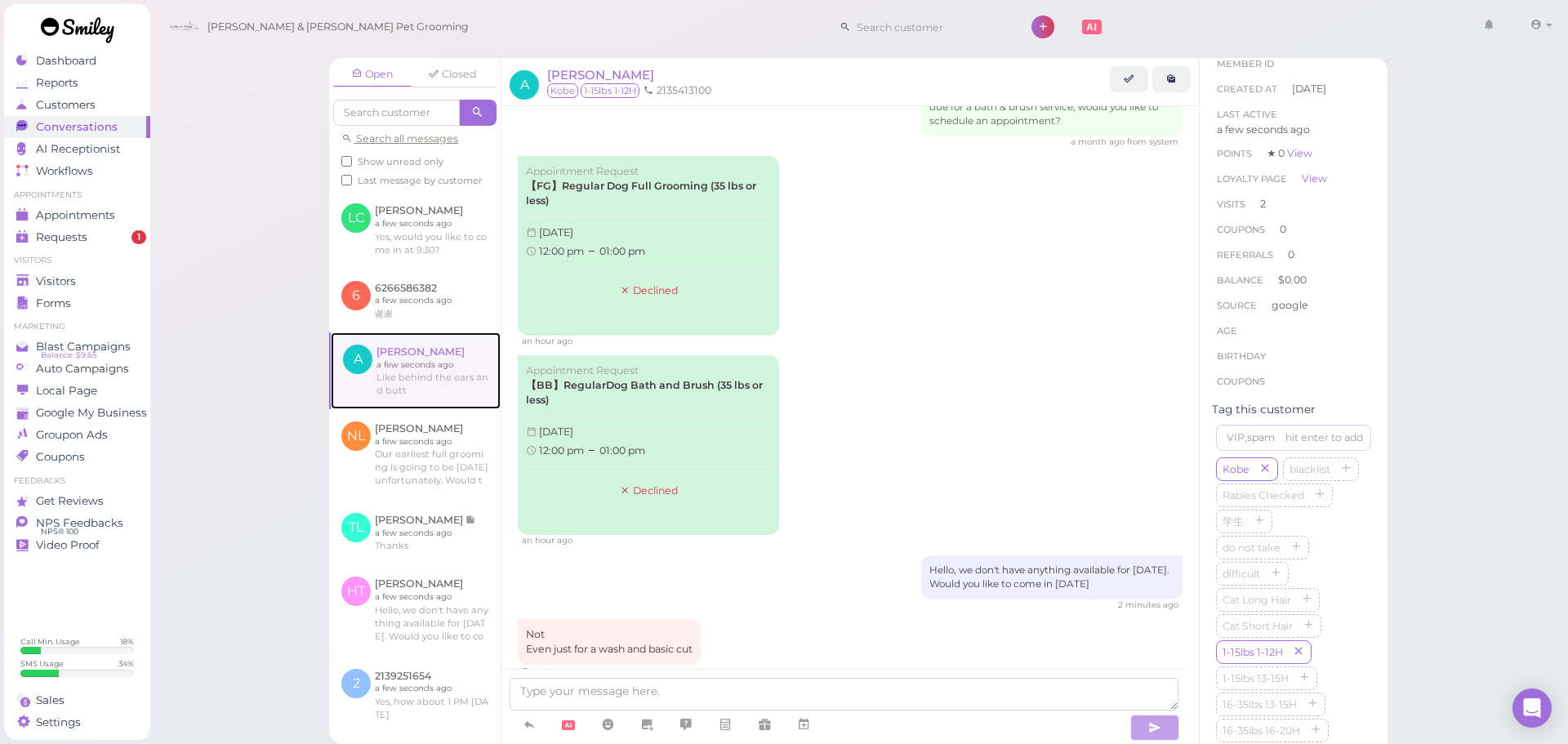
scroll to position [1920, 0]
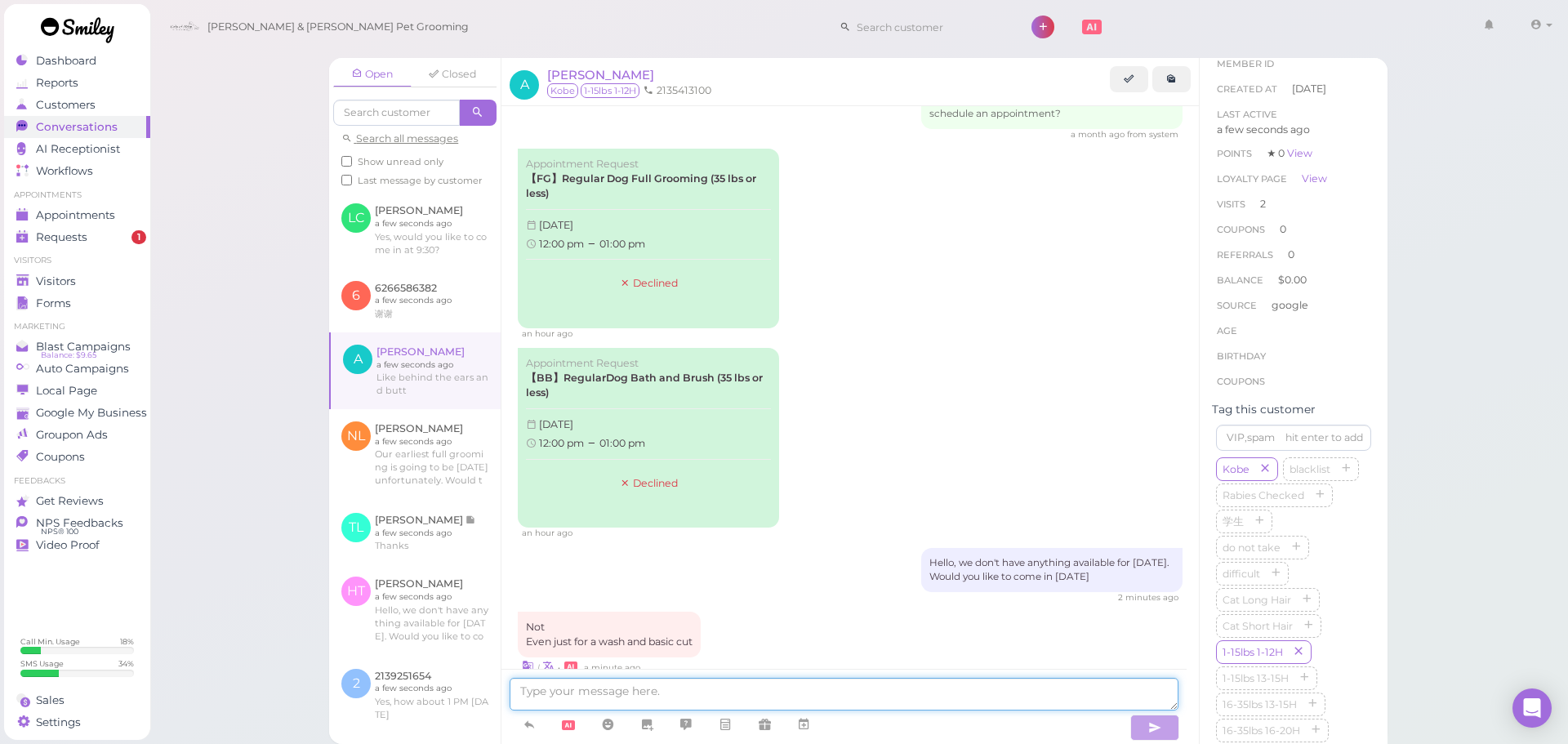
click at [824, 678] on textarea at bounding box center [844, 694] width 669 height 33
click at [913, 689] on textarea at bounding box center [844, 694] width 669 height 33
type textarea "No haircut for the body then?"
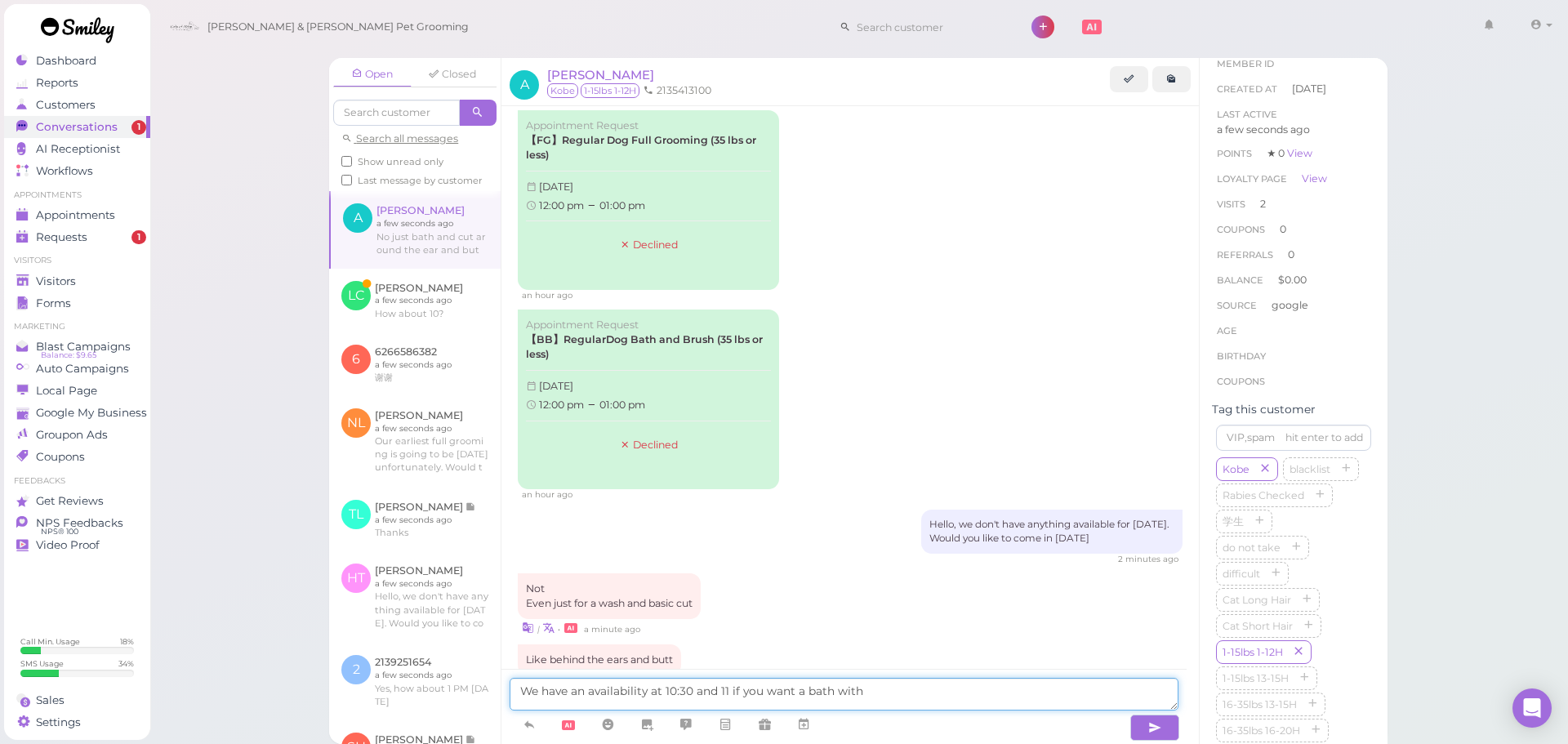
scroll to position [2026, 0]
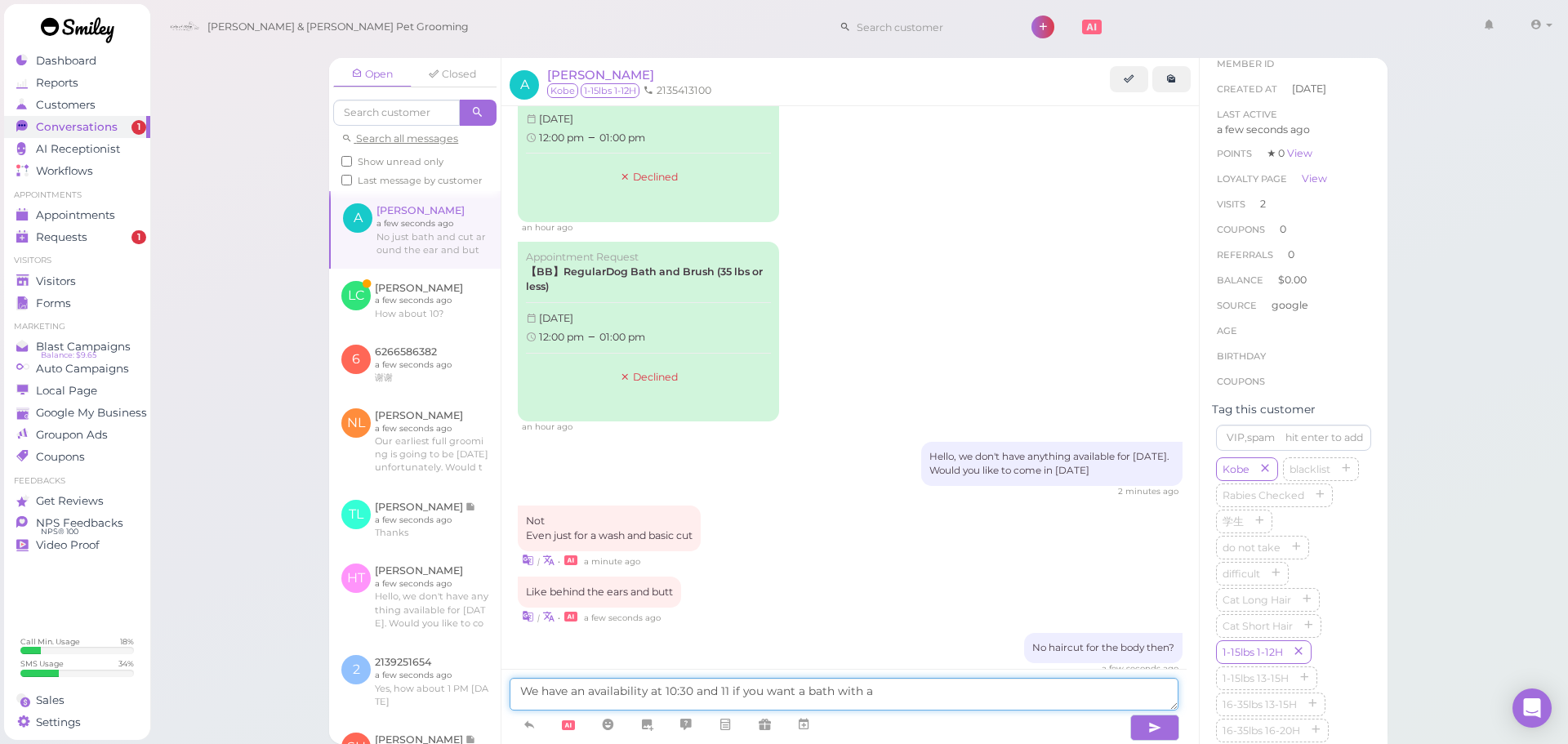
type textarea "We have an availability at 10:30 and 11 if you want a bath with a"
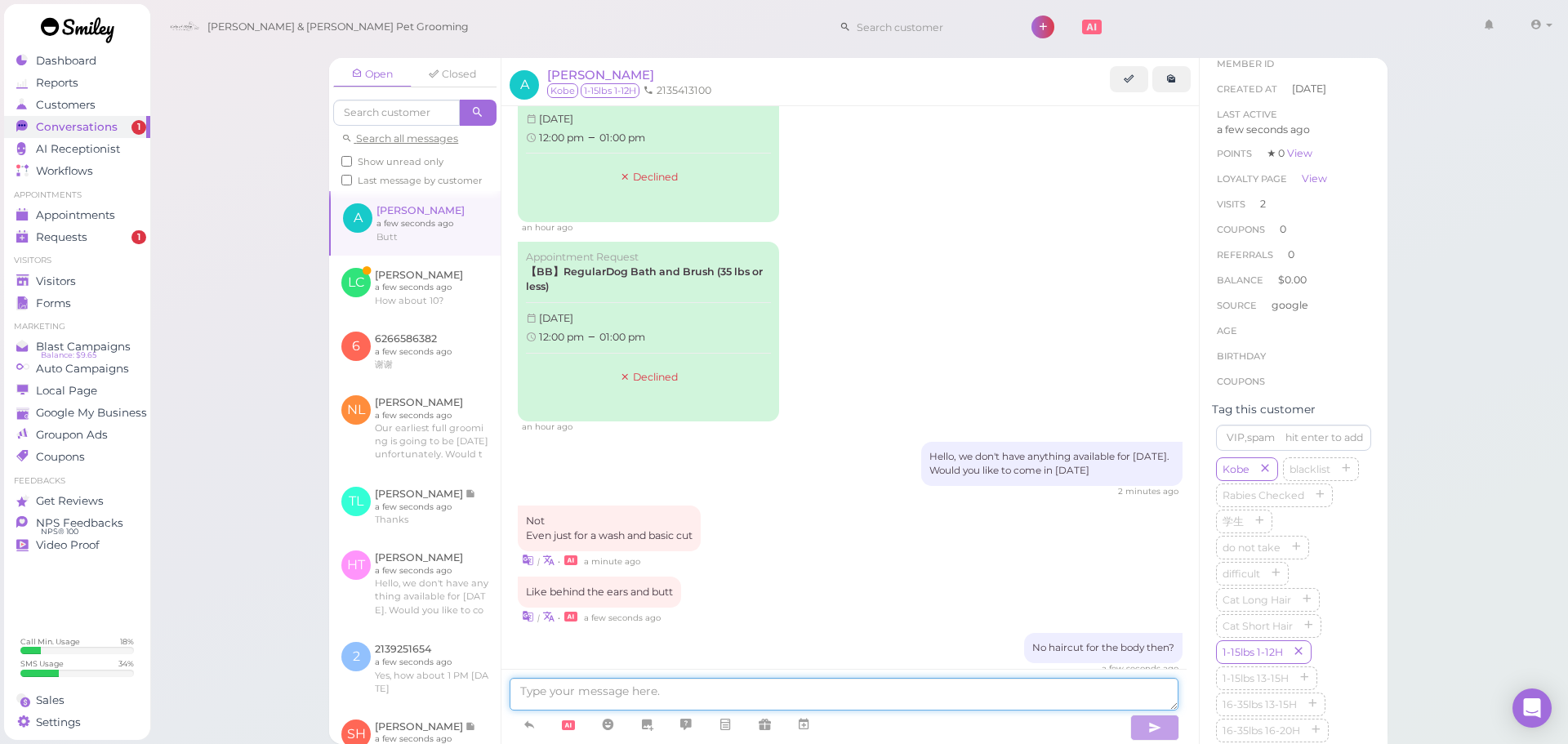
scroll to position [2084, 0]
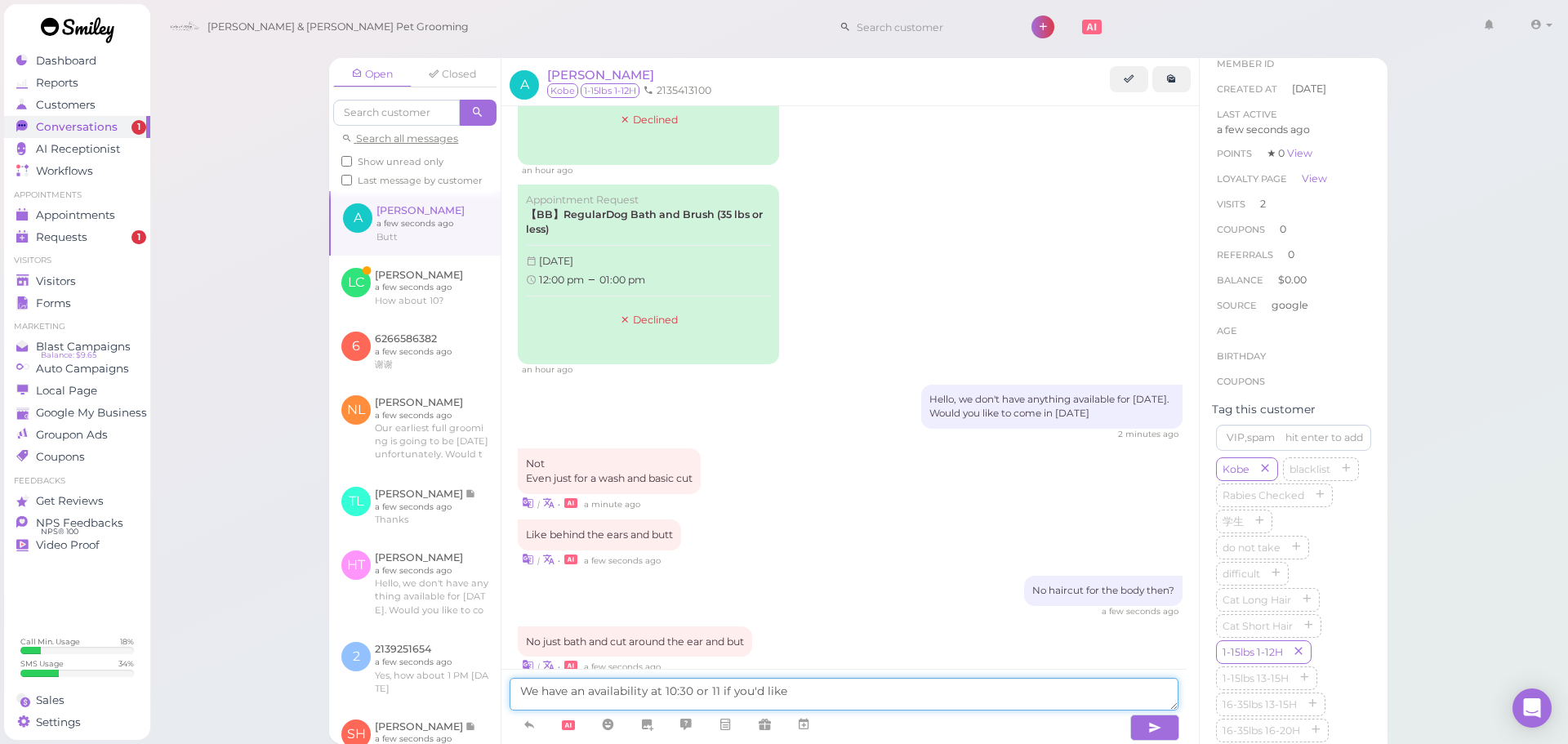
type textarea "We have an availability at 10:30 or 11 if you'd like"
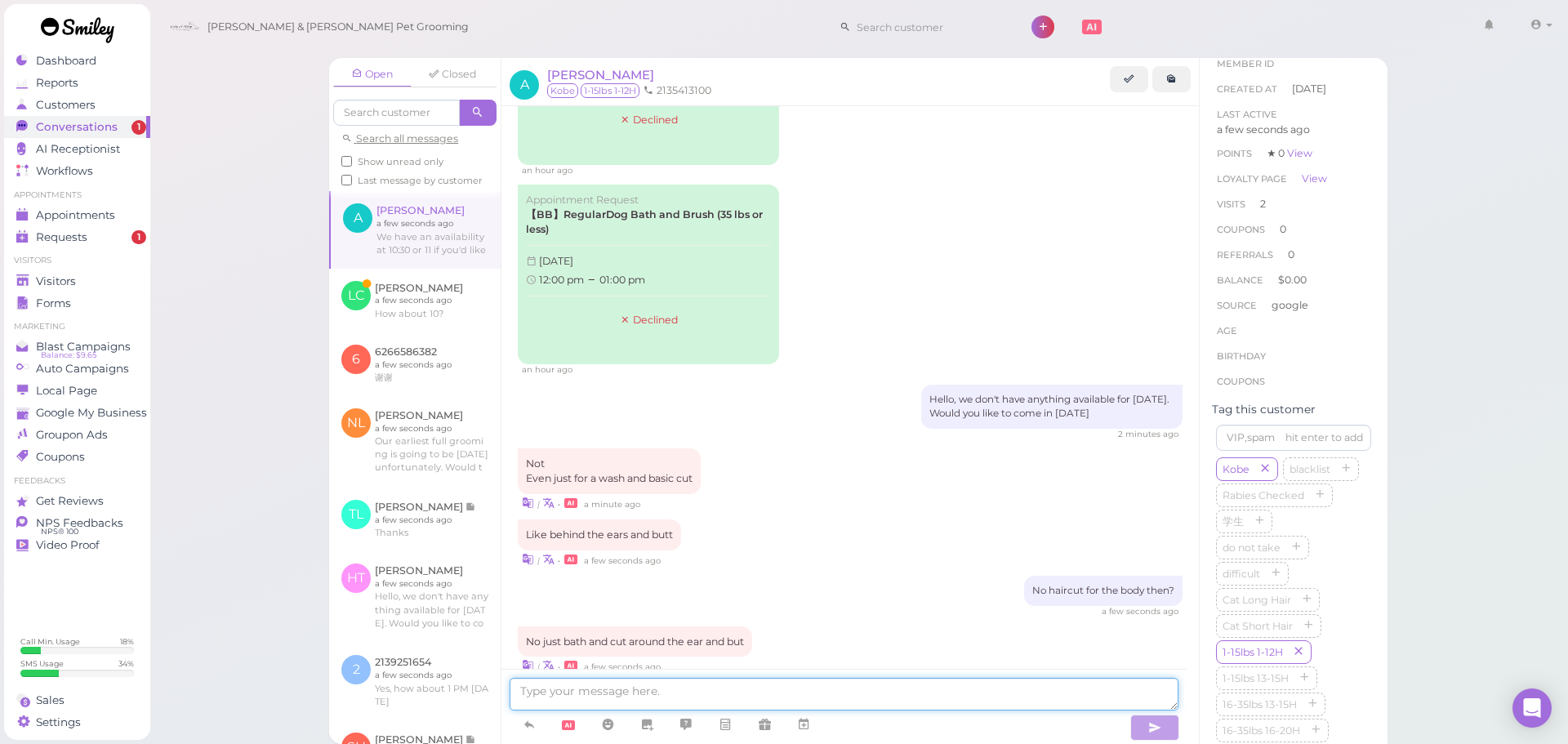
scroll to position [2122, 0]
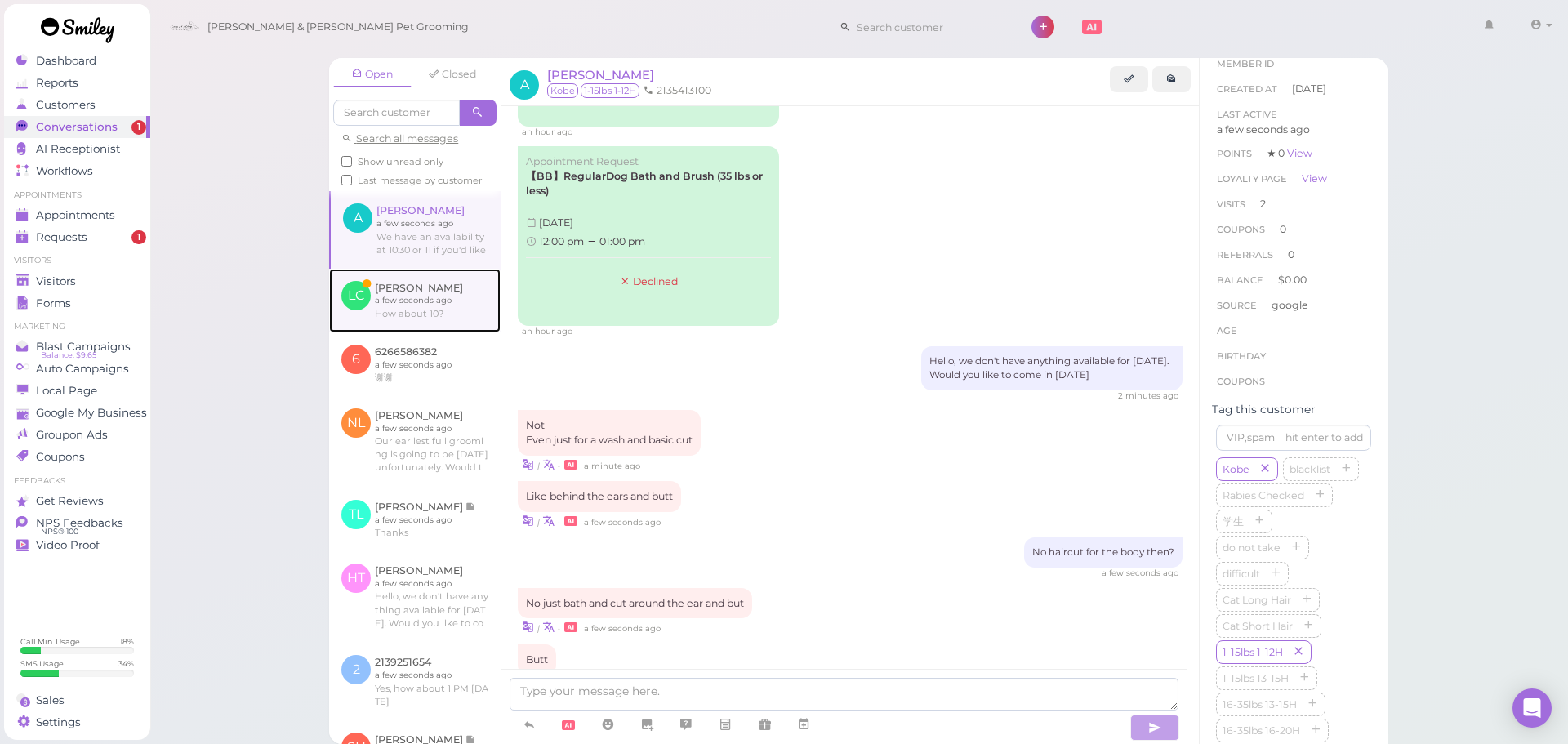
click at [453, 330] on link at bounding box center [415, 301] width 172 height 64
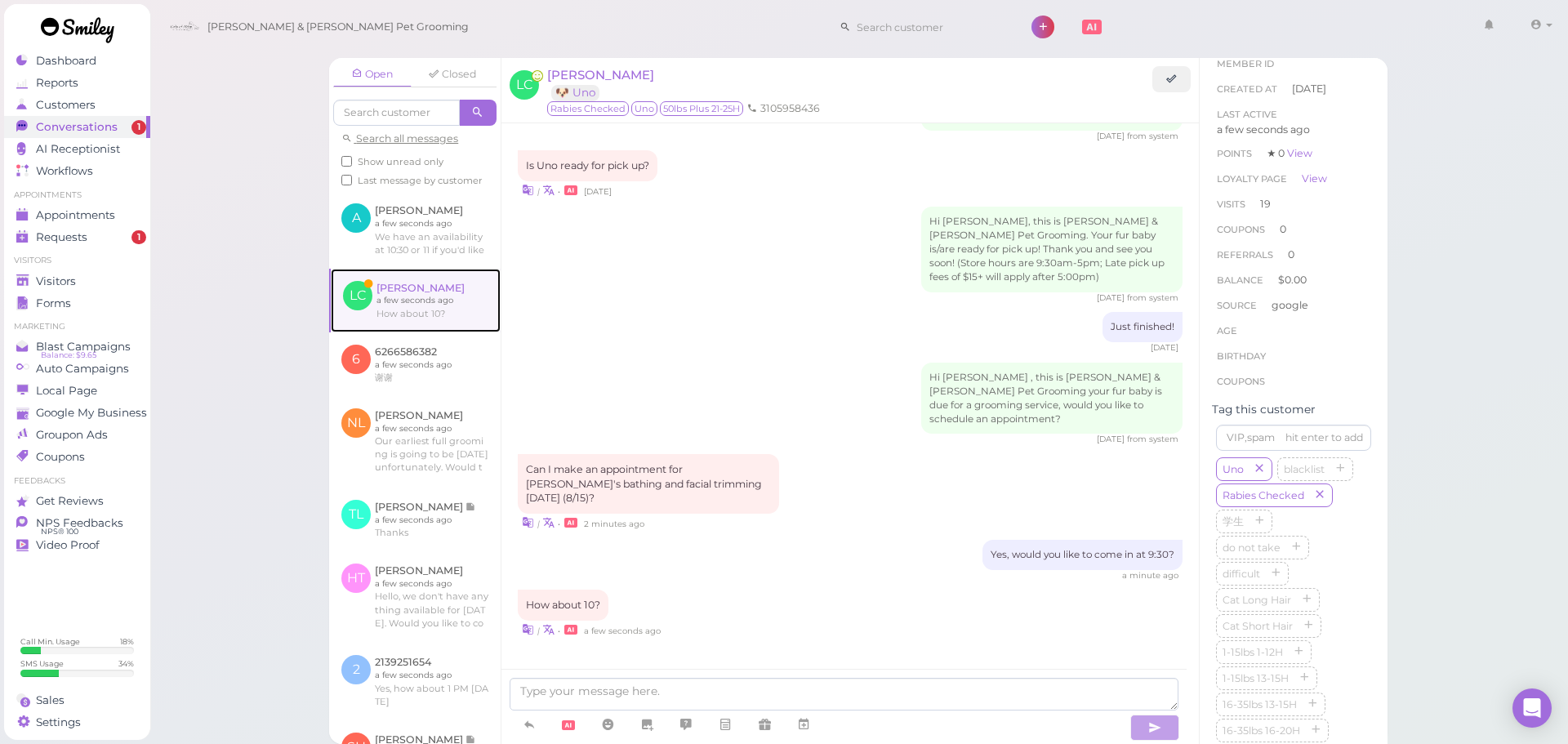
scroll to position [1924, 0]
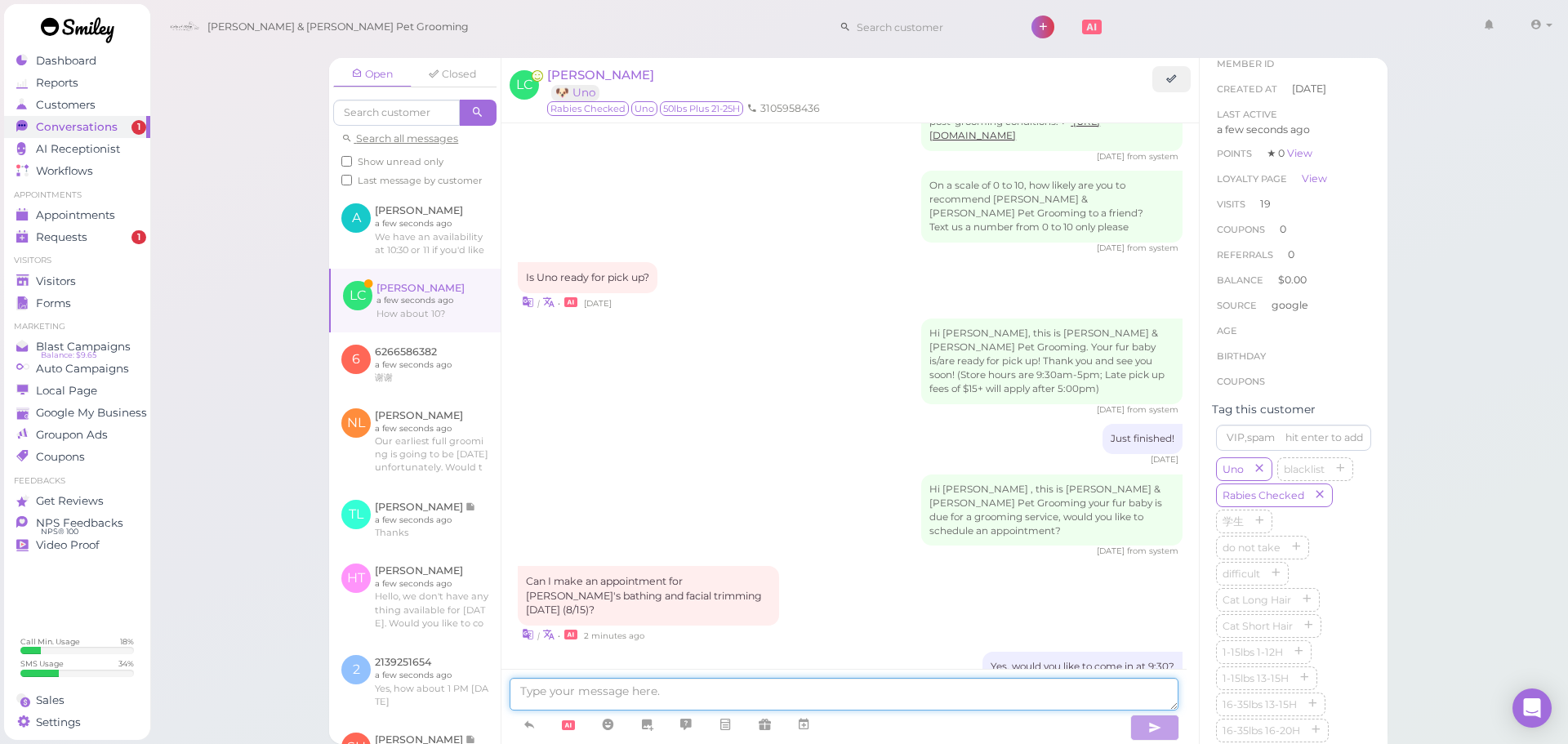
click at [644, 689] on textarea at bounding box center [844, 694] width 669 height 33
type textarea "We can do that"
click at [807, 721] on icon at bounding box center [804, 724] width 13 height 16
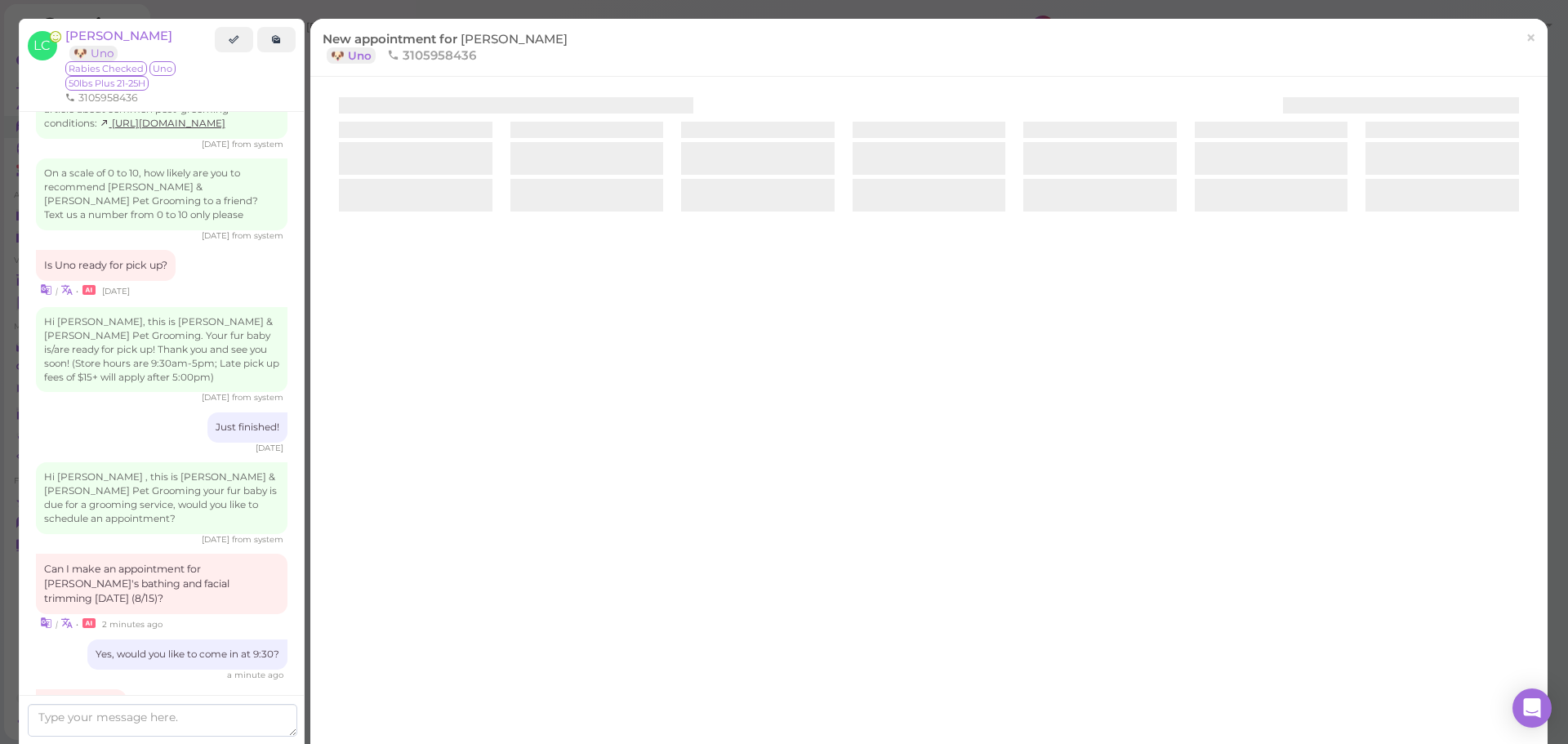
scroll to position [2051, 0]
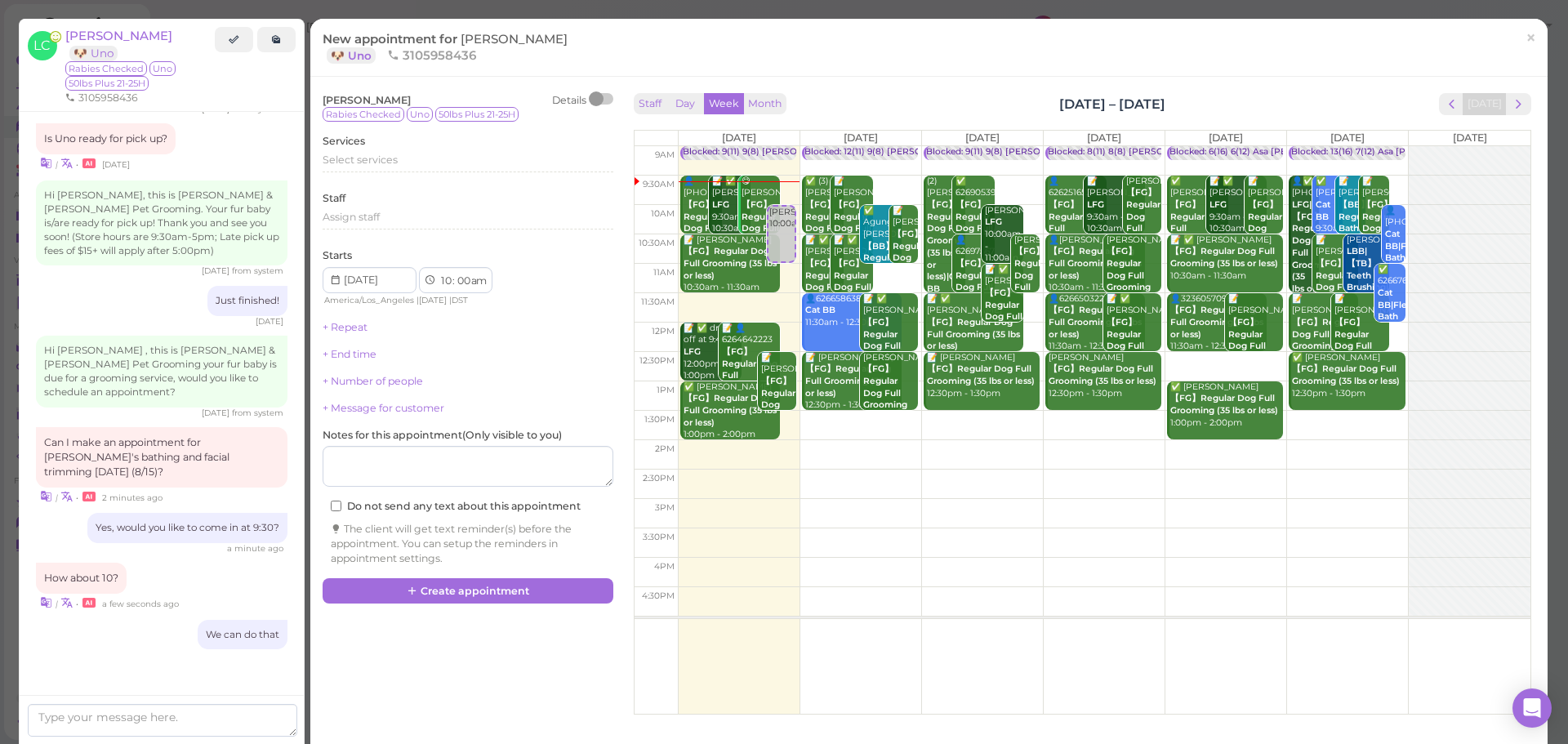
click at [1216, 442] on td at bounding box center [1105, 454] width 853 height 30
type input "2025-08-15"
select select "2"
select select "pm"
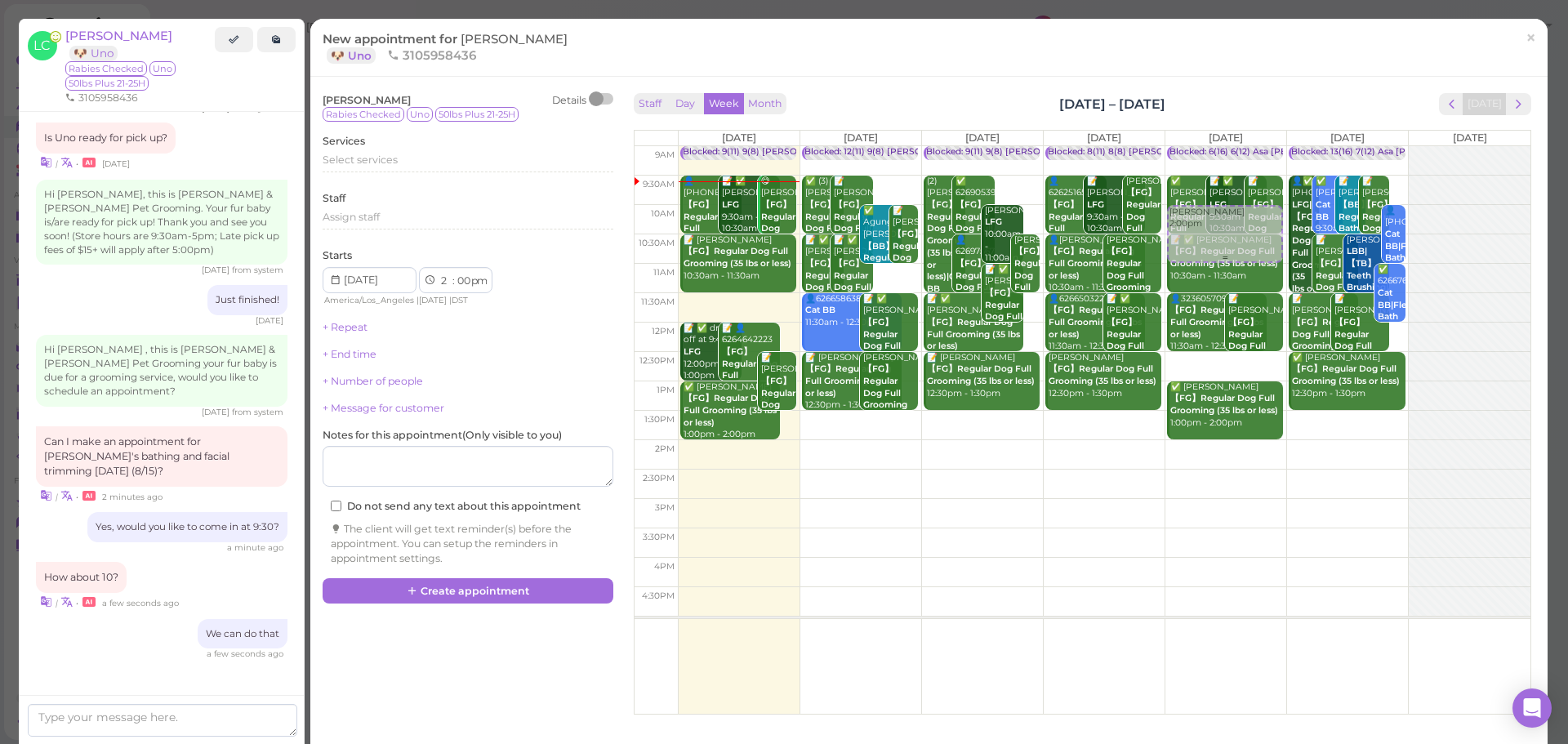
drag, startPoint x: 1216, startPoint y: 455, endPoint x: 1204, endPoint y: 255, distance: 200.4
click at [1209, 146] on div "Lei Chen 2:00pm Blocked: 6(16) 6(12) Asa Helen Rebecca • Appointment ✅ Lorena F…" at bounding box center [1226, 146] width 121 height 0
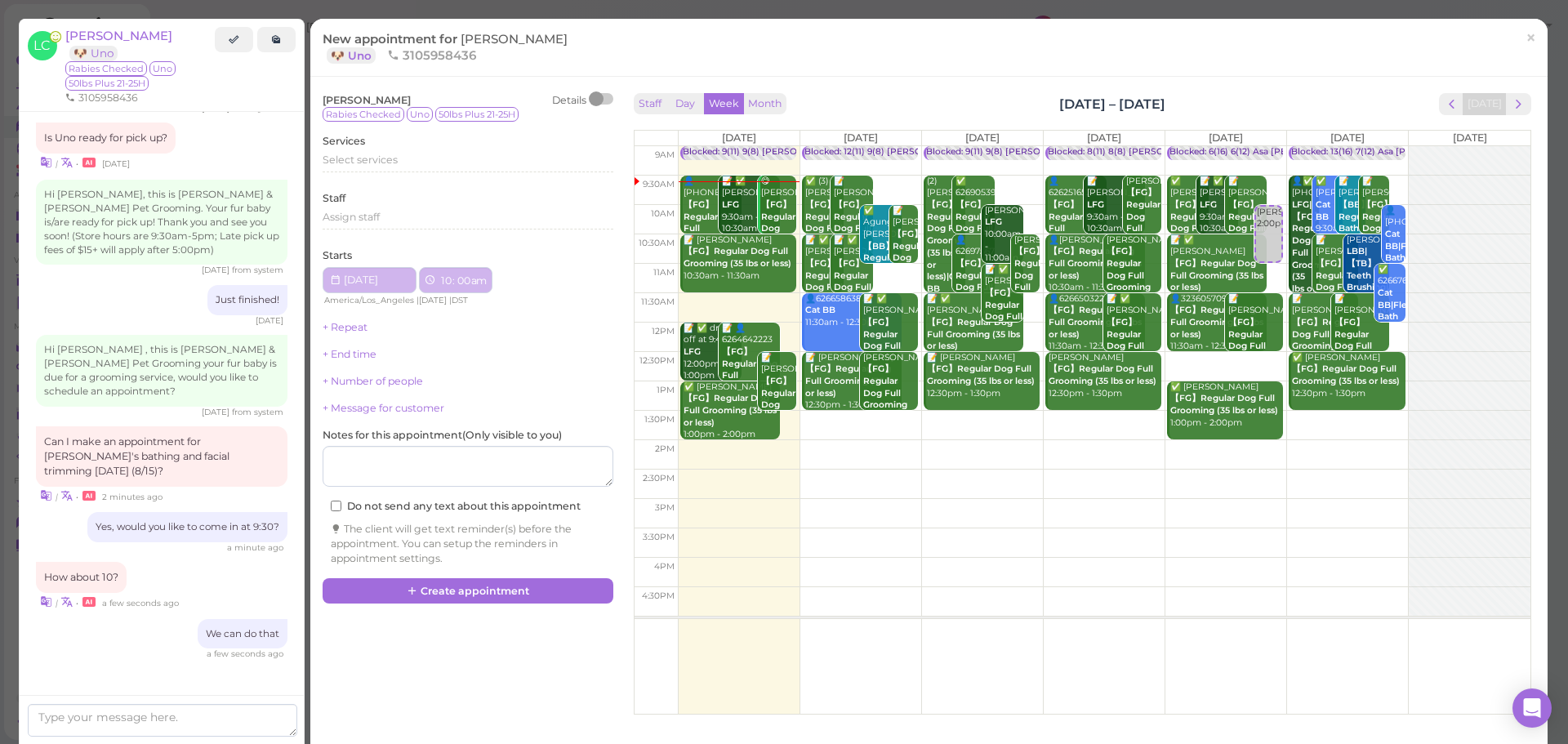
select select "10"
select select "am"
click at [443, 175] on div "Select services" at bounding box center [468, 165] width 291 height 26
click at [442, 167] on div "Select services" at bounding box center [468, 160] width 291 height 14
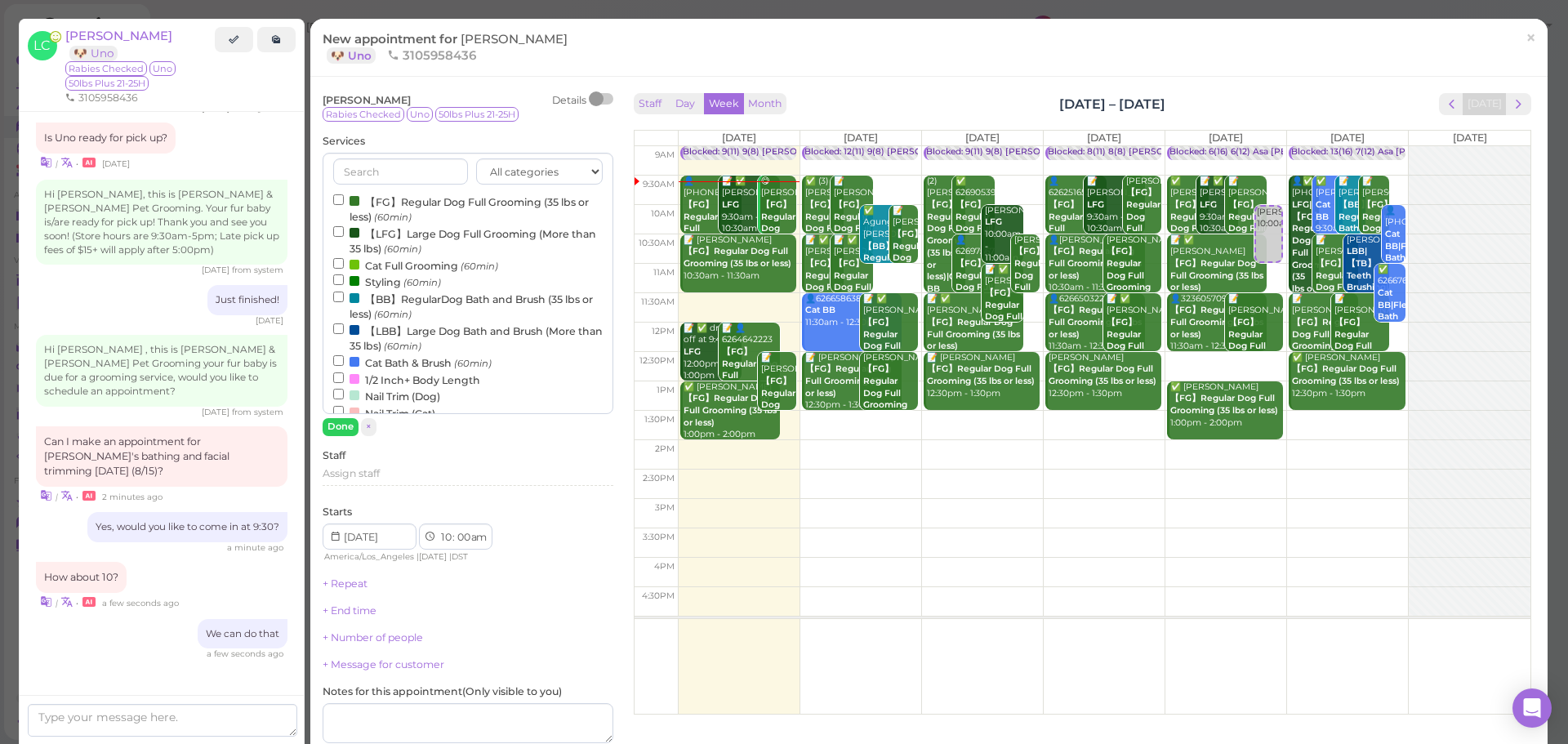
click at [384, 338] on label "【LBB】Large Dog Bath and Brush (More than 35 lbs) (60min)" at bounding box center [468, 337] width 269 height 32
click at [344, 334] on input "【LBB】Large Dog Bath and Brush (More than 35 lbs) (60min)" at bounding box center [339, 329] width 11 height 11
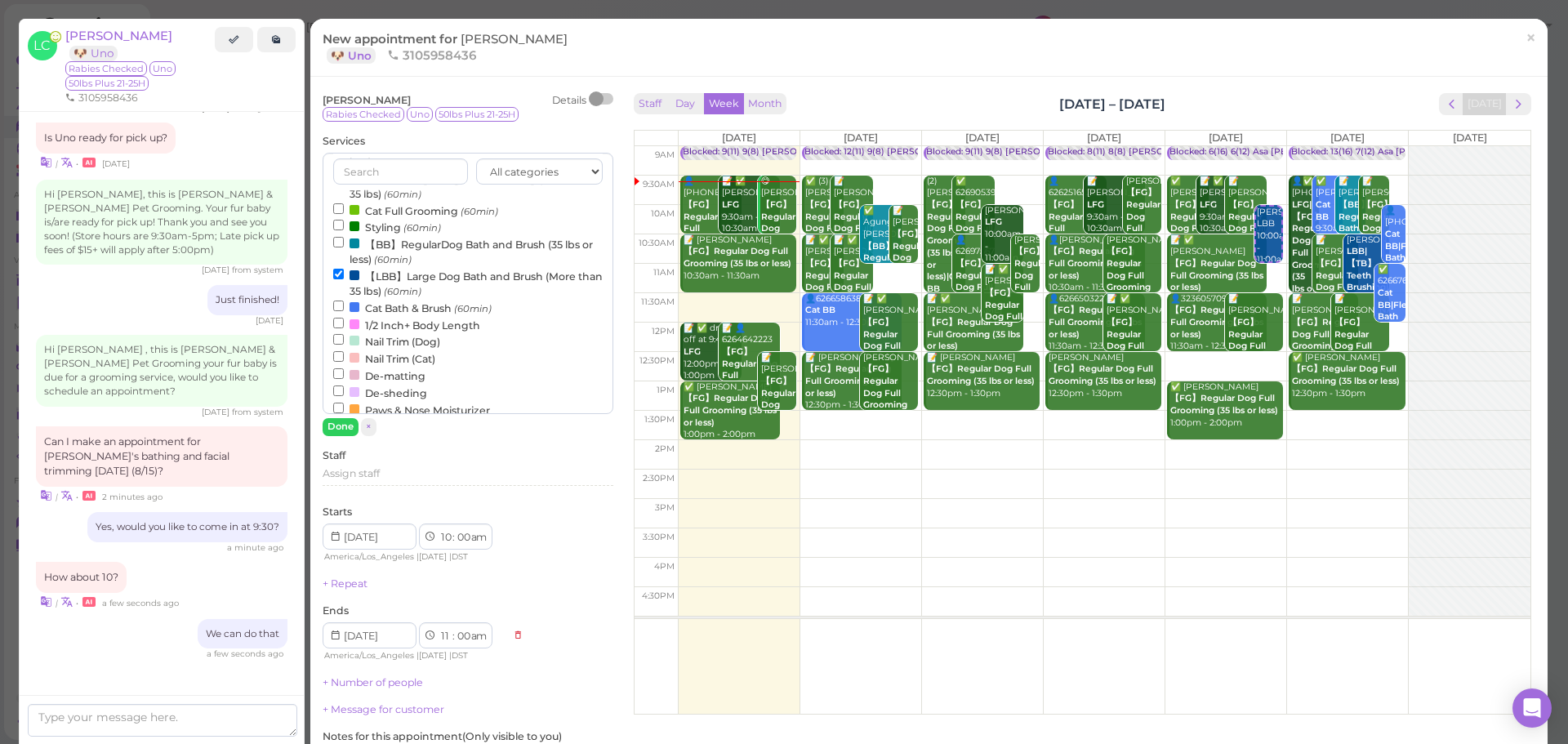
scroll to position [81, 0]
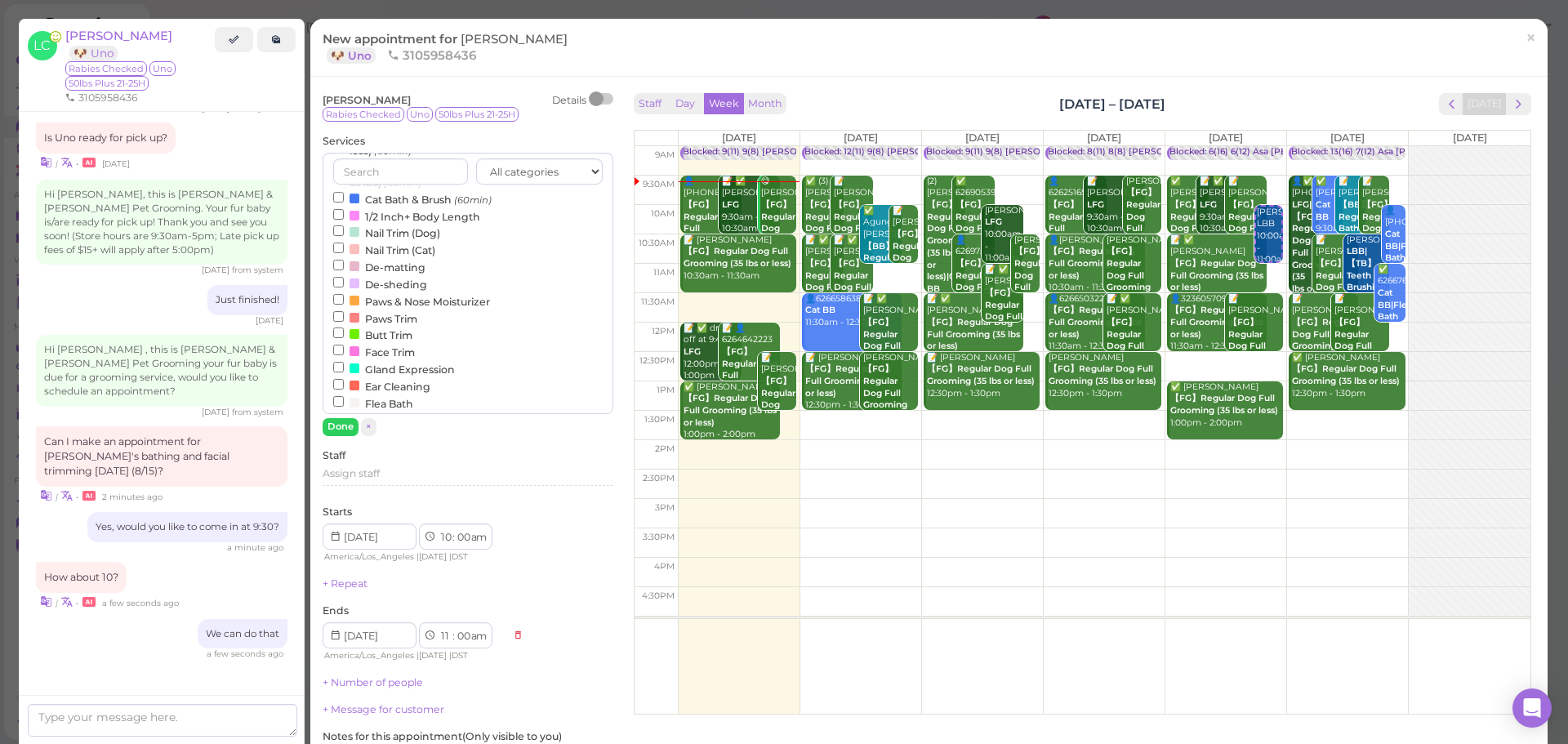
click at [386, 353] on label "Face Trim" at bounding box center [374, 351] width 81 height 17
click at [344, 353] on input "Face Trim" at bounding box center [339, 350] width 11 height 11
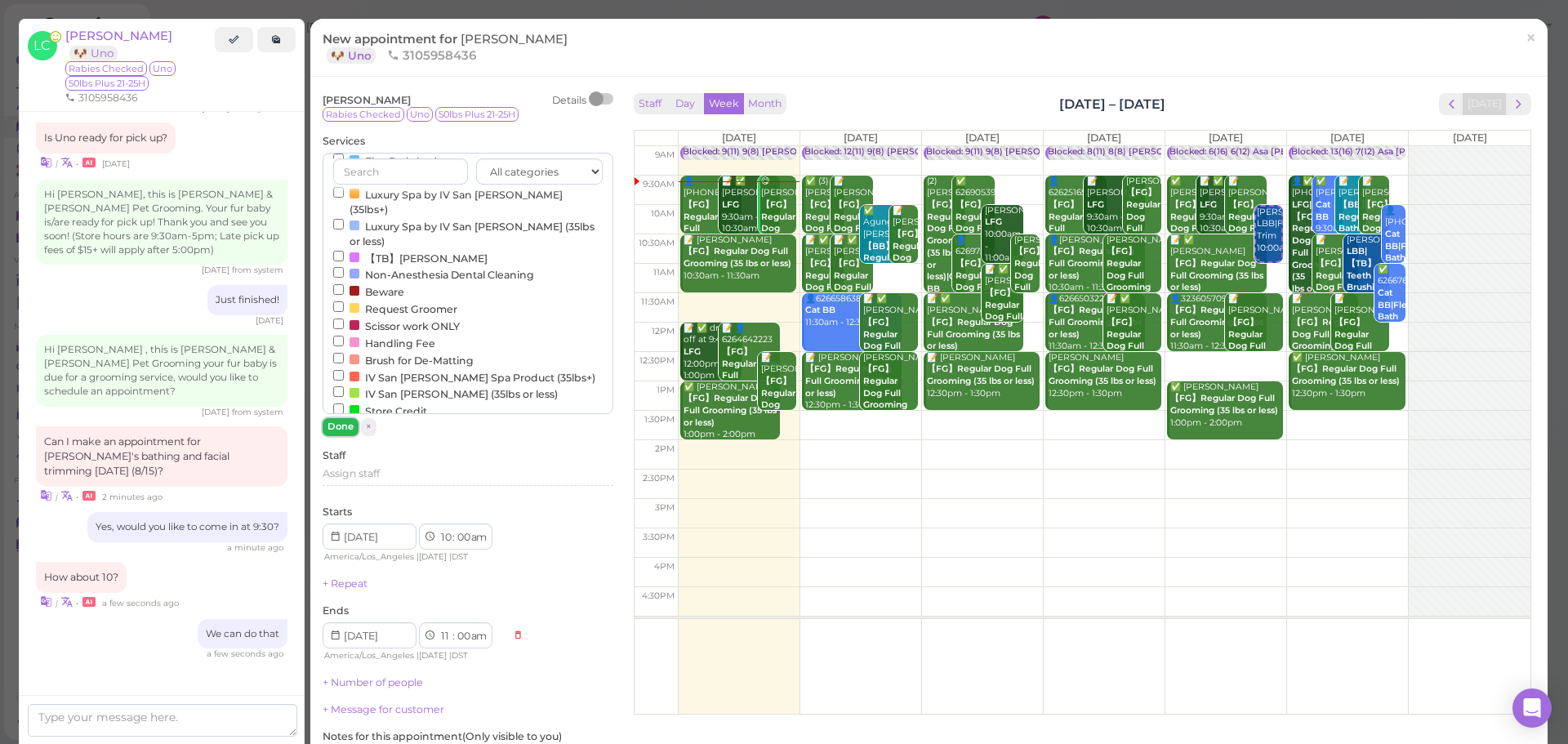
click at [336, 427] on button "Done" at bounding box center [341, 426] width 36 height 17
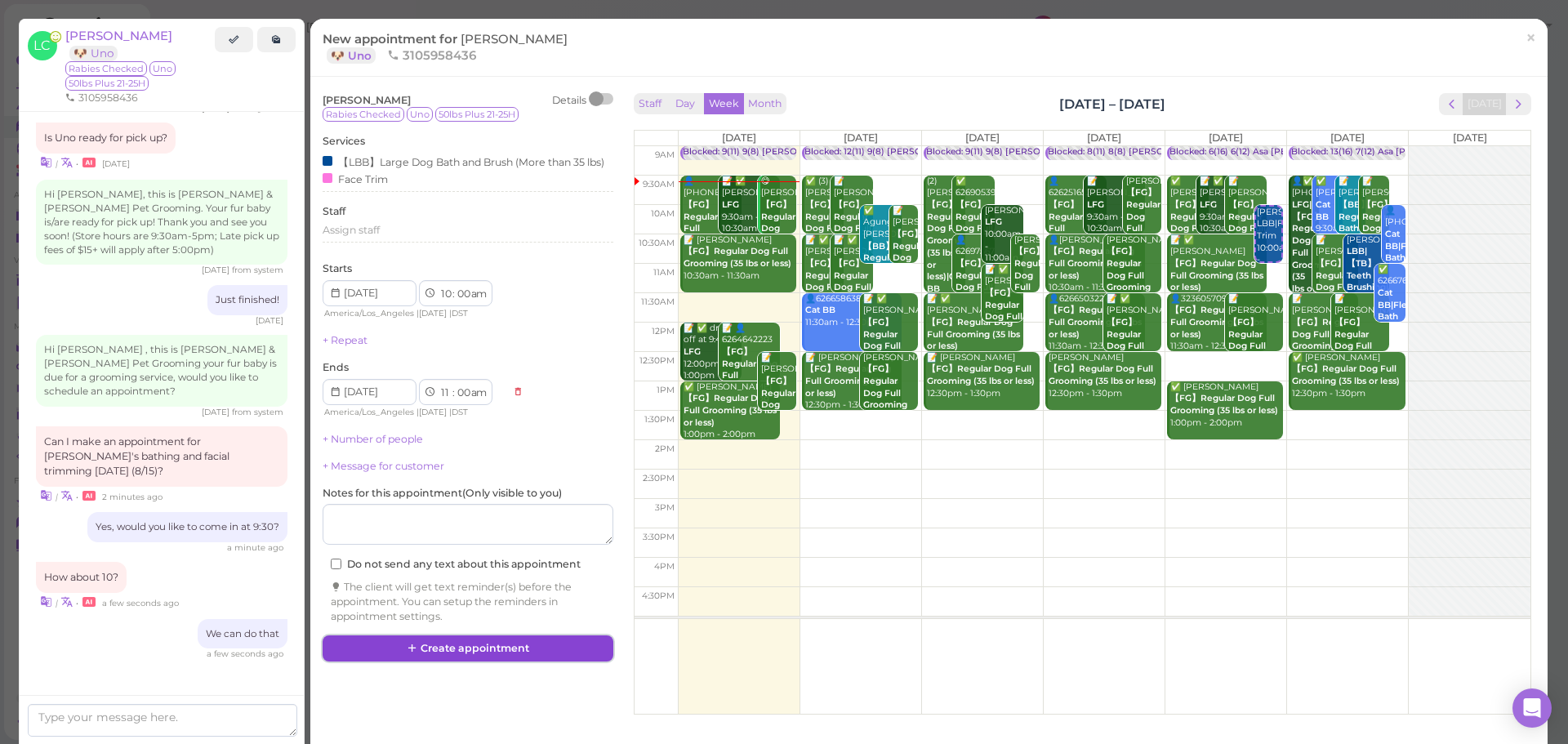
click at [505, 653] on button "Create appointment" at bounding box center [468, 648] width 291 height 26
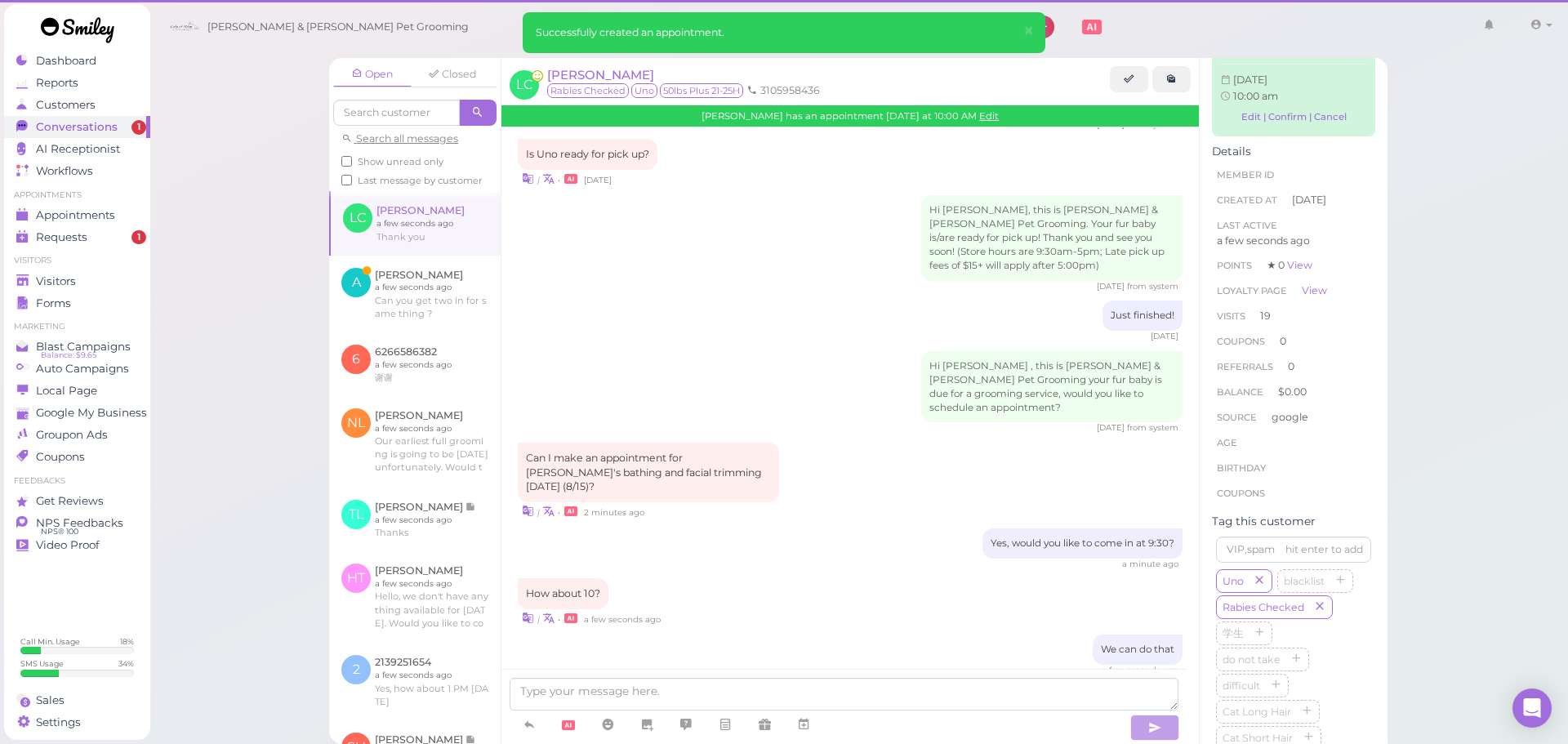
scroll to position [163, 0]
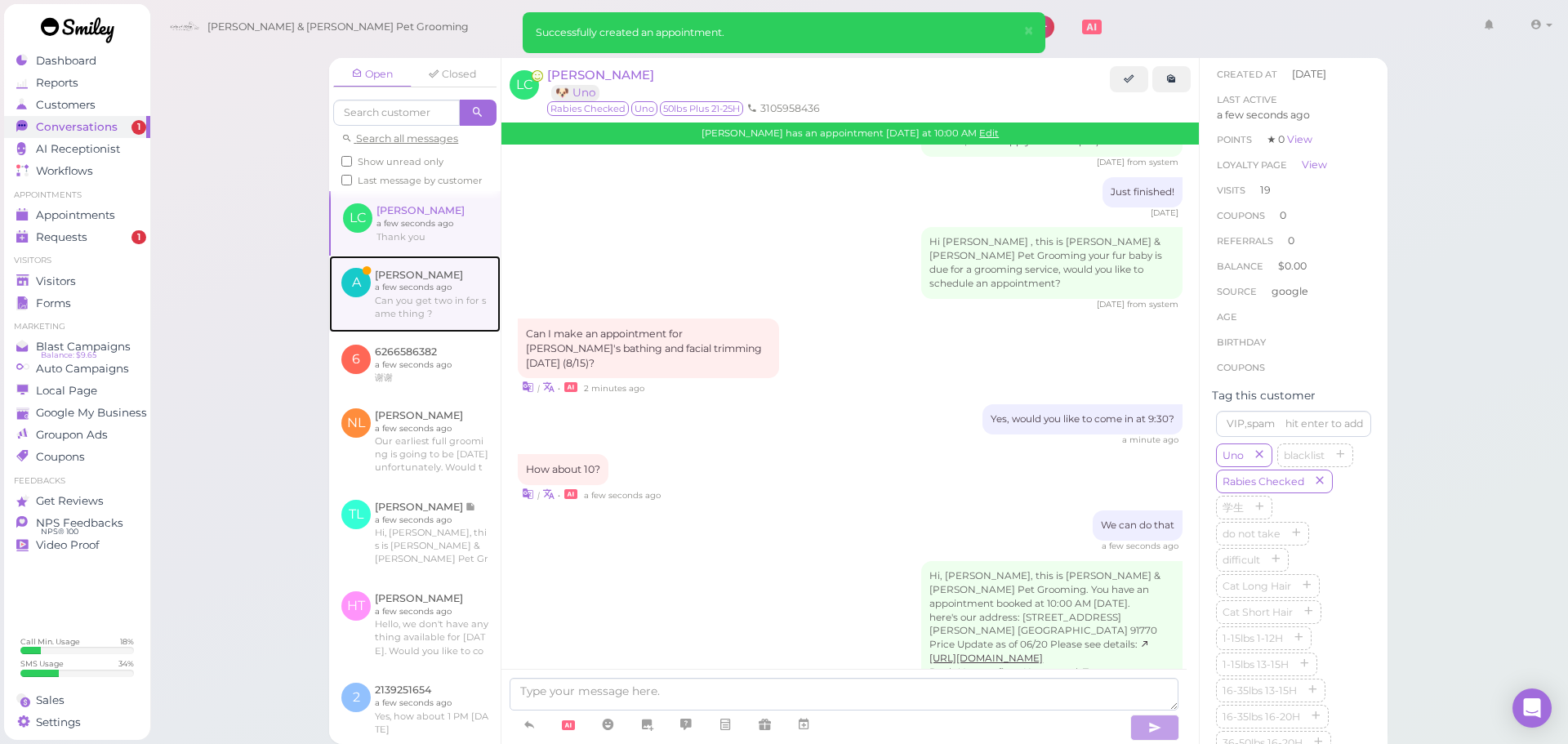
click at [405, 281] on link at bounding box center [415, 293] width 172 height 77
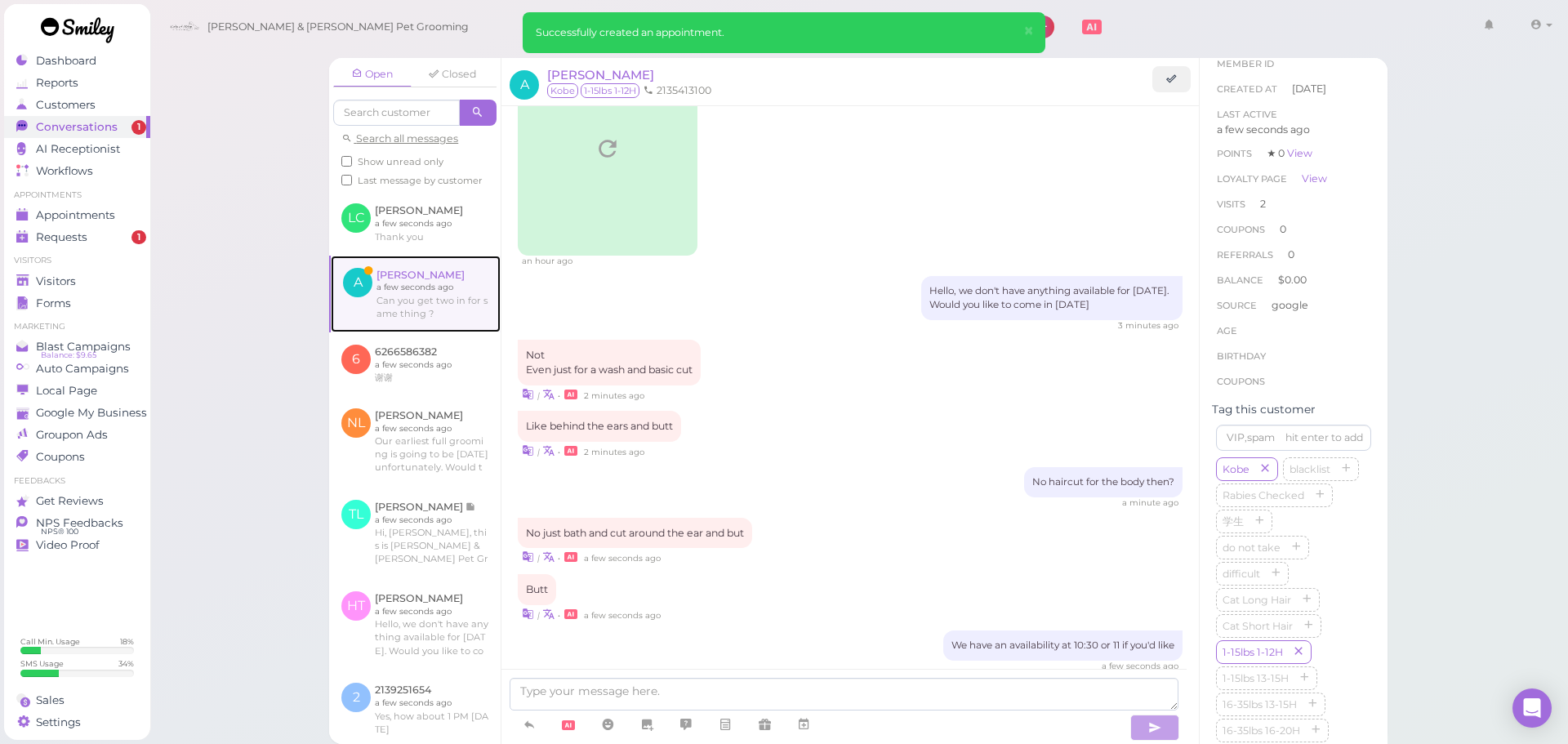
scroll to position [2190, 0]
click at [738, 674] on div at bounding box center [844, 706] width 686 height 75
click at [738, 691] on textarea at bounding box center [844, 694] width 669 height 33
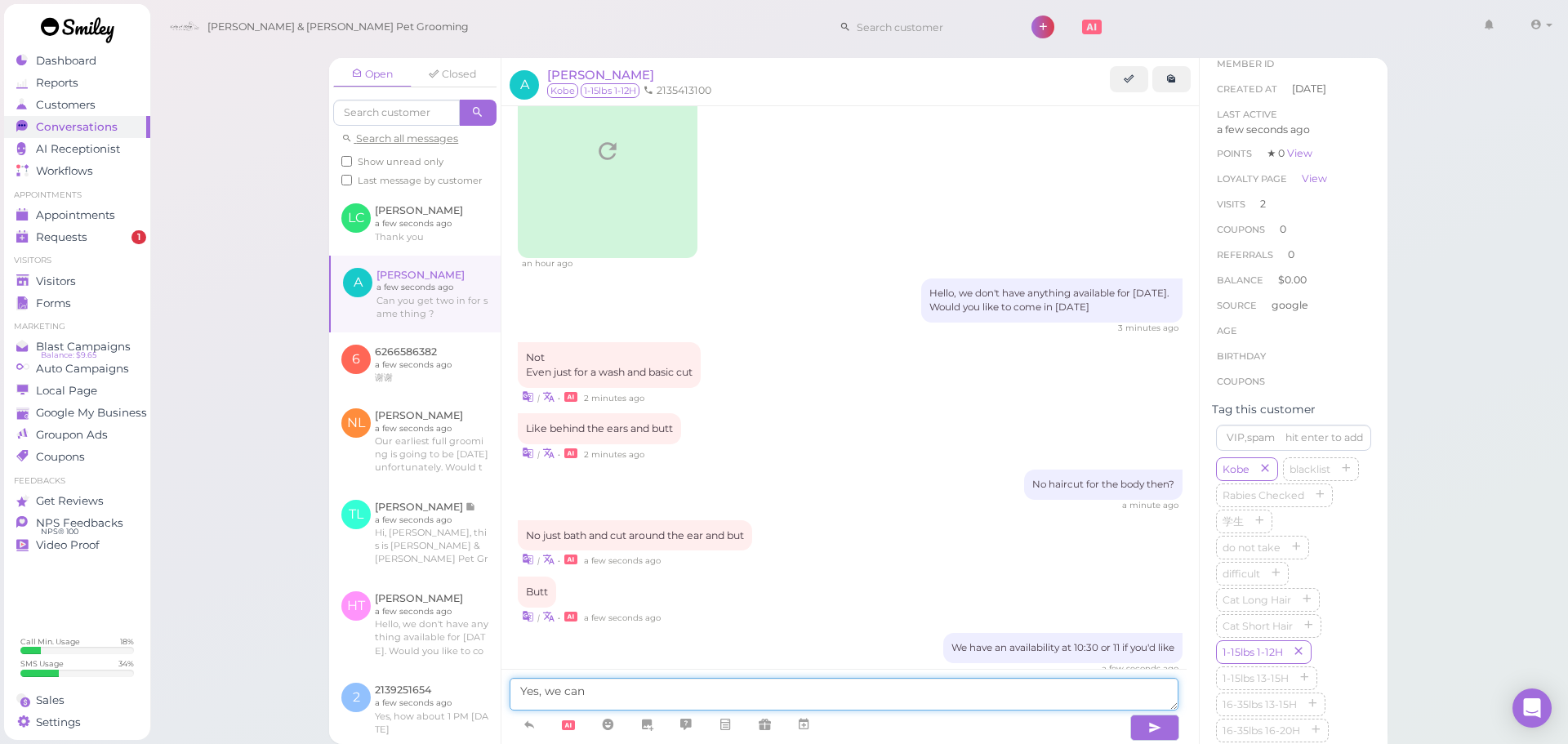
type textarea "Yes, we can"
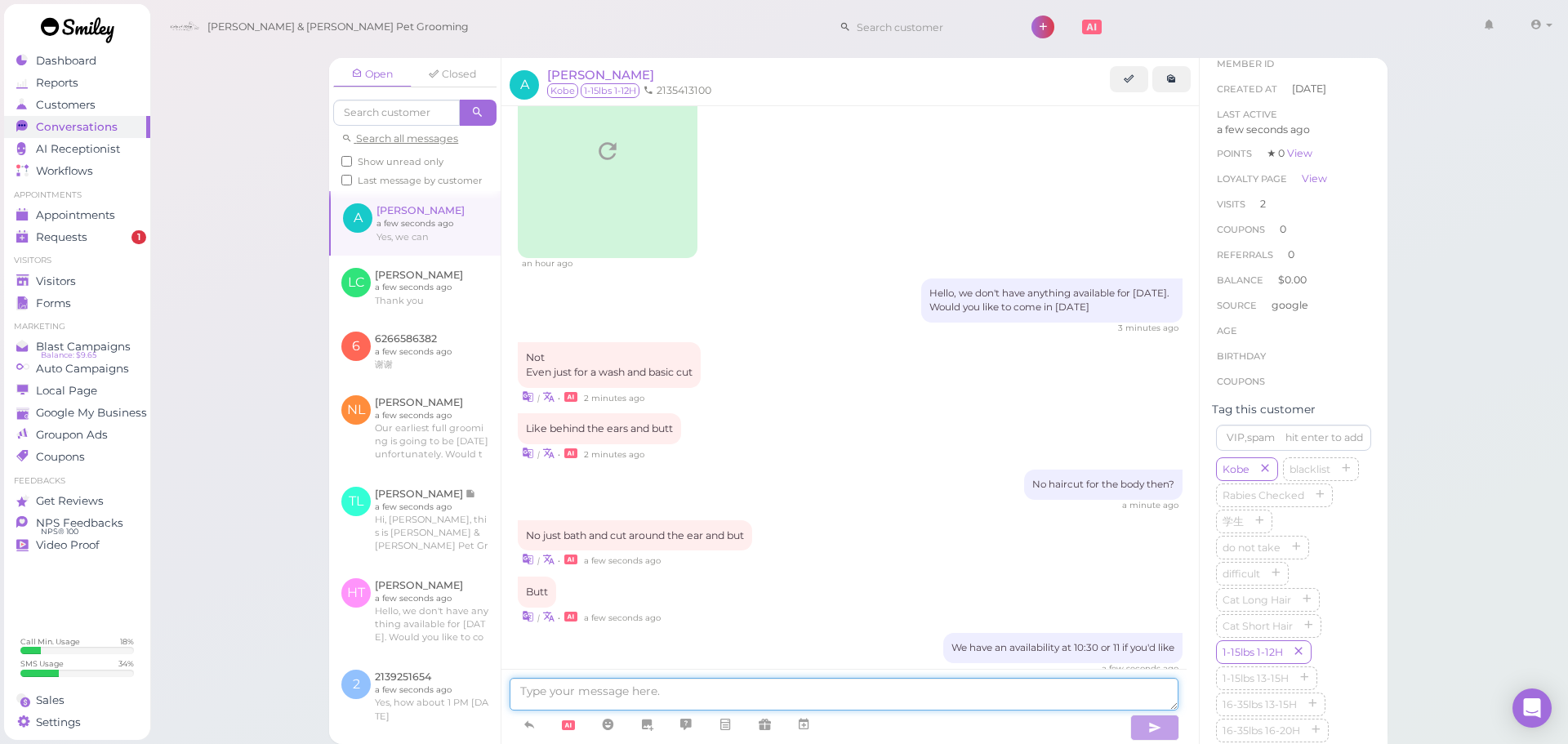
scroll to position [2228, 0]
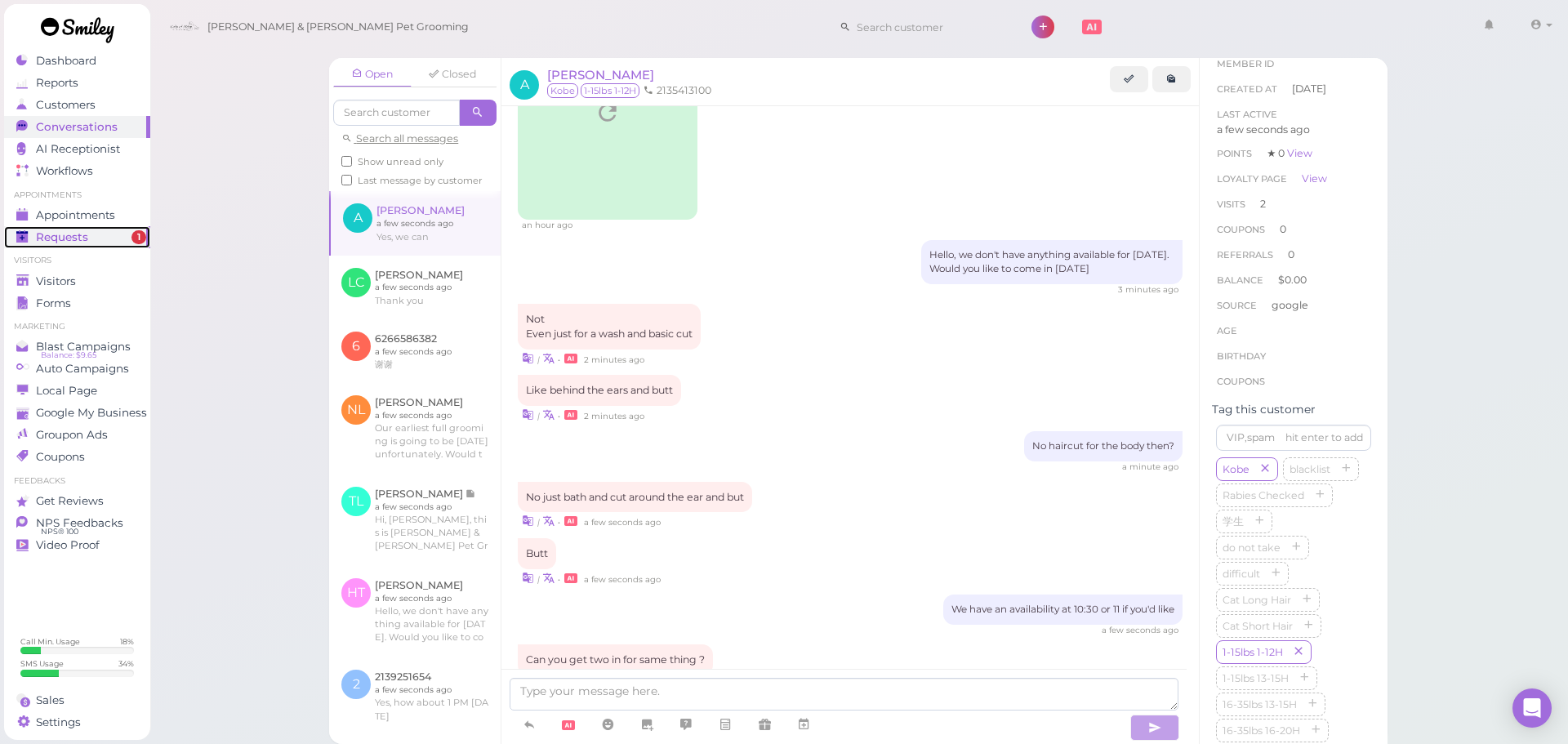
click at [88, 239] on div "Requests" at bounding box center [75, 237] width 117 height 14
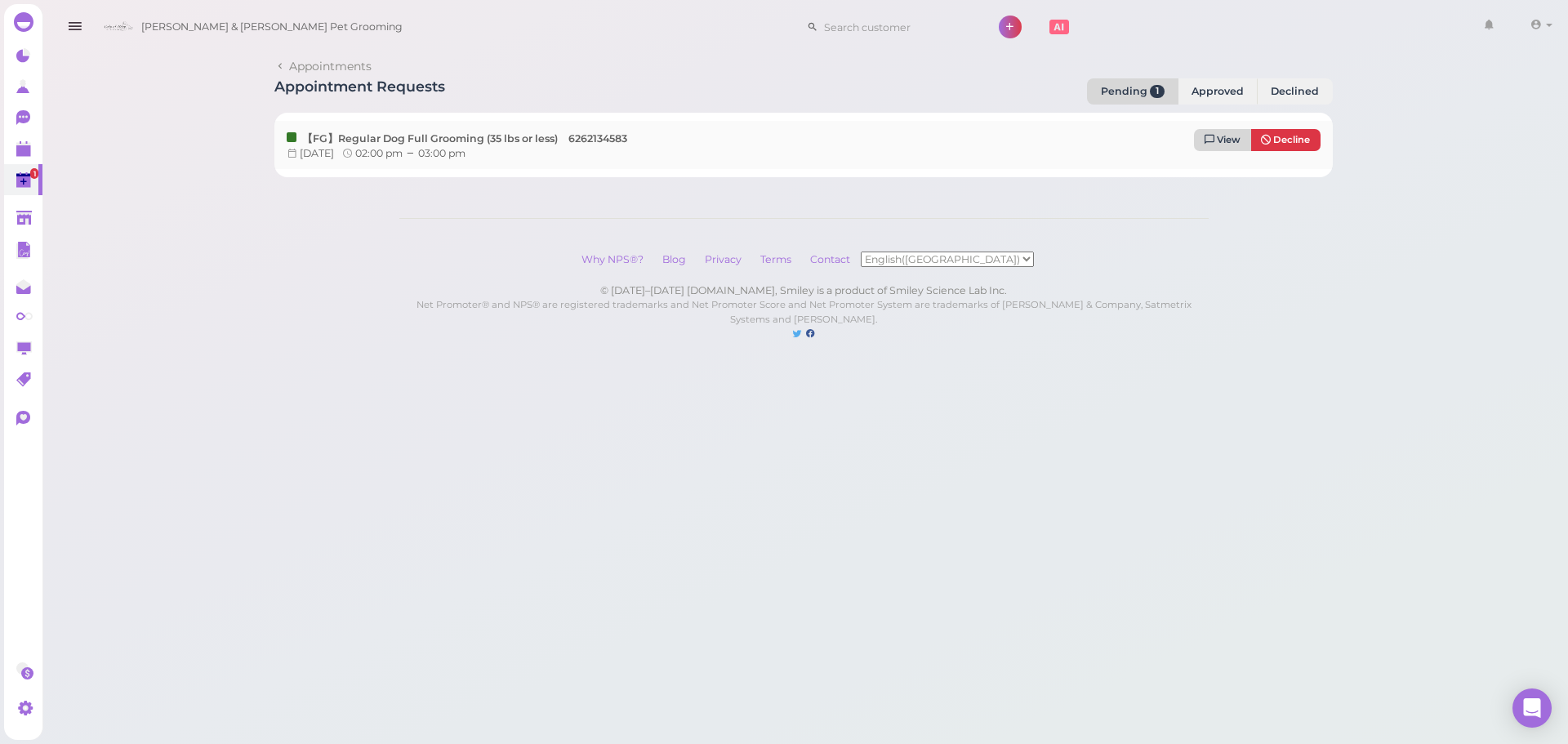
click at [1227, 135] on span "View" at bounding box center [1228, 139] width 23 height 12
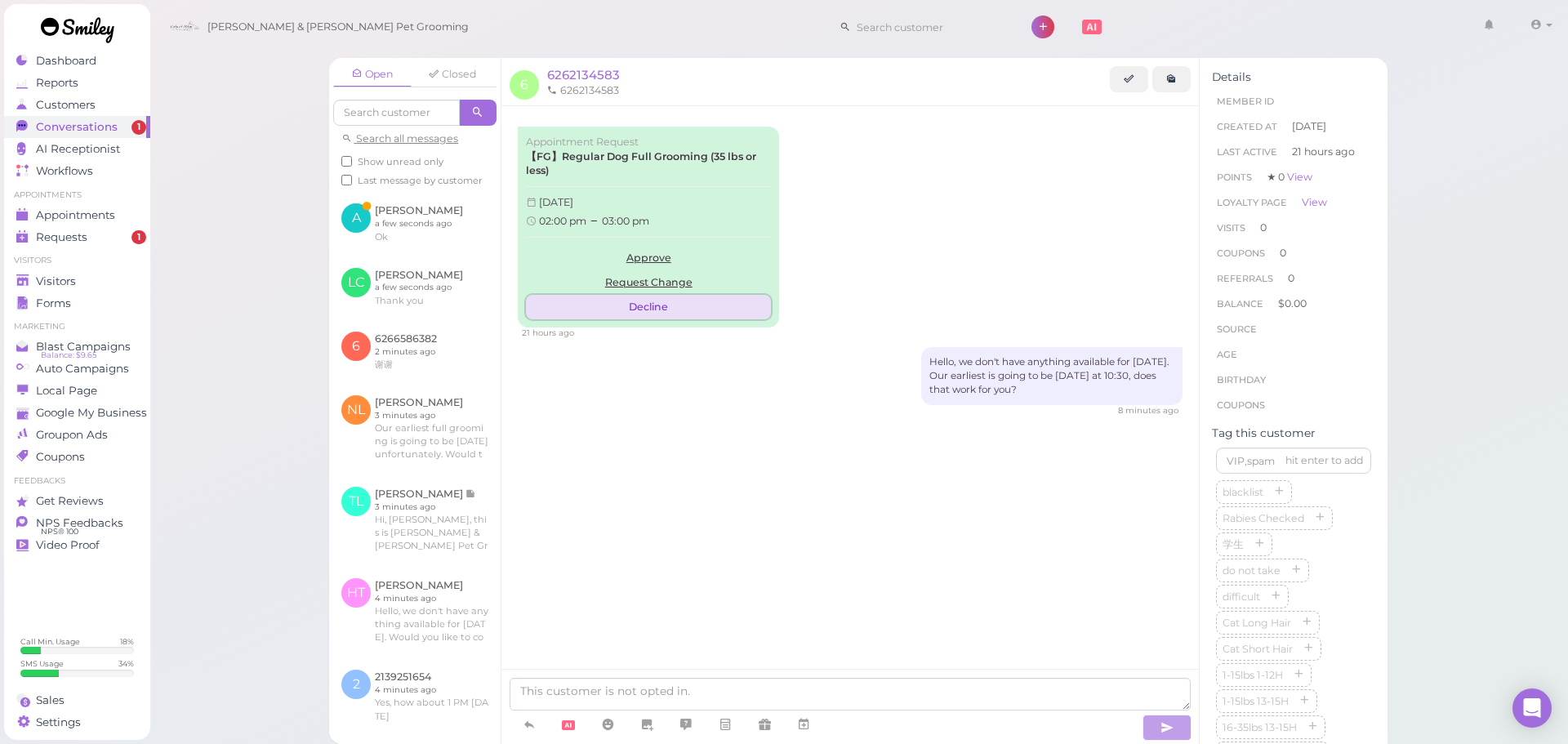
click at [652, 312] on button "Decline" at bounding box center [648, 306] width 245 height 24
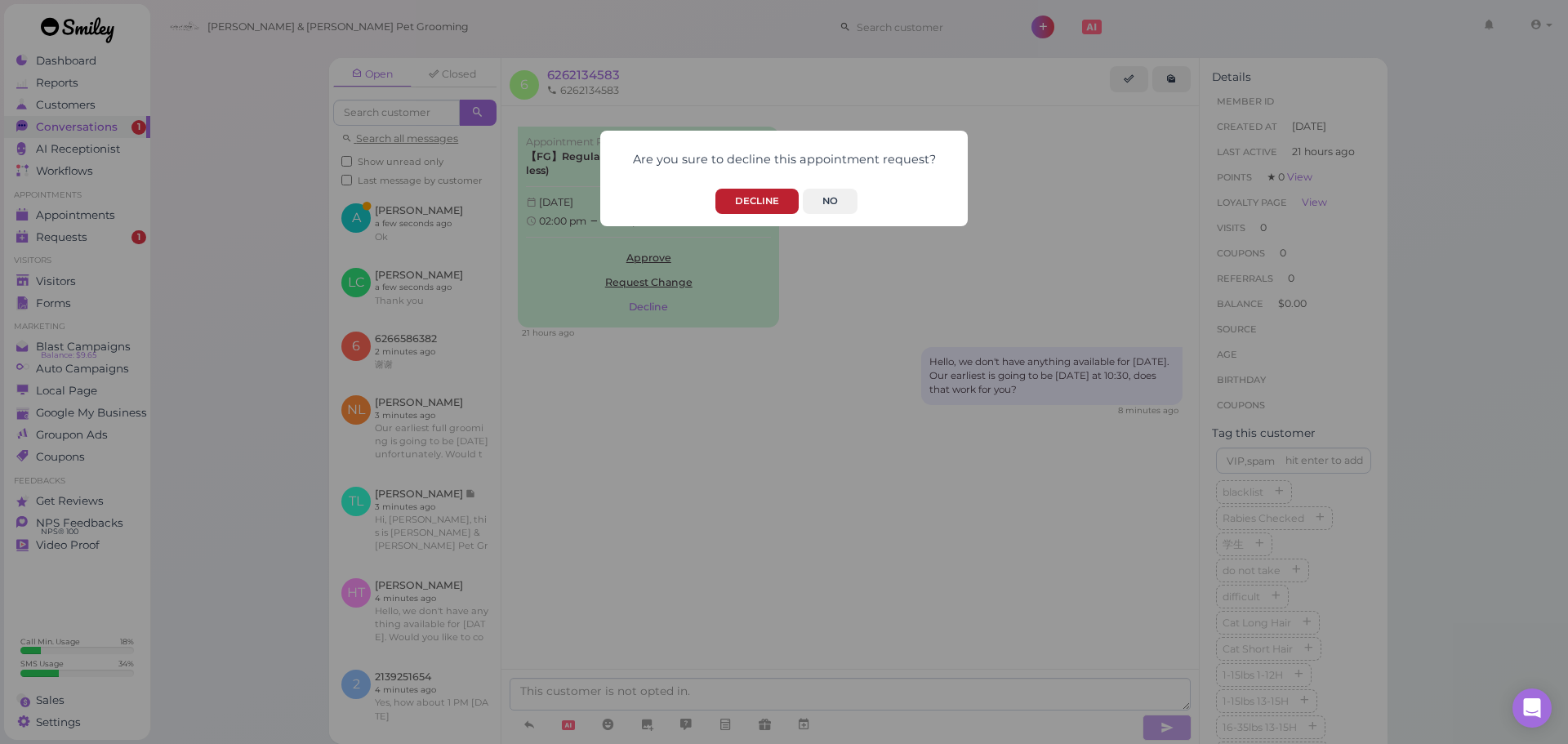
click at [777, 199] on button "Decline" at bounding box center [757, 201] width 83 height 25
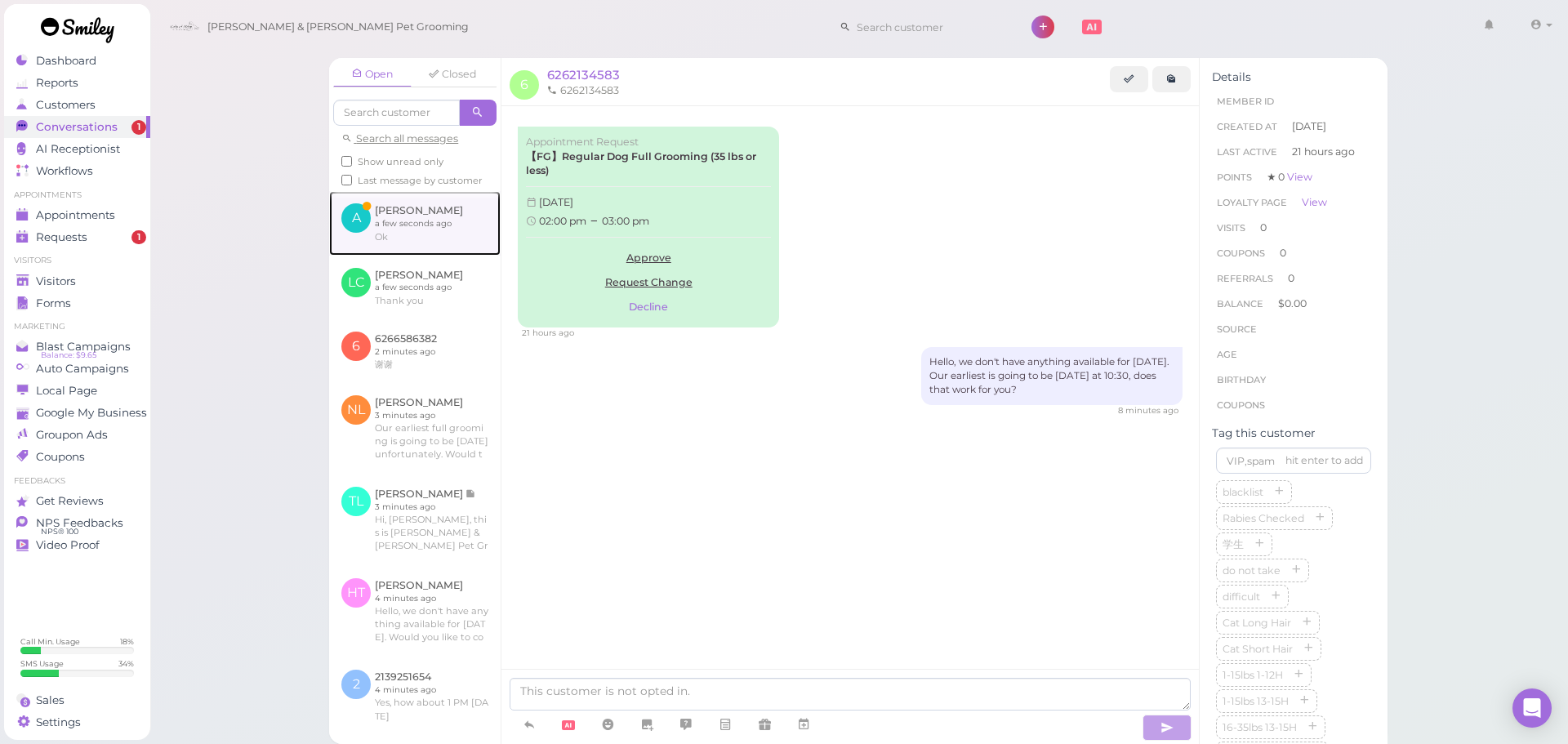
click at [414, 226] on link at bounding box center [415, 223] width 172 height 64
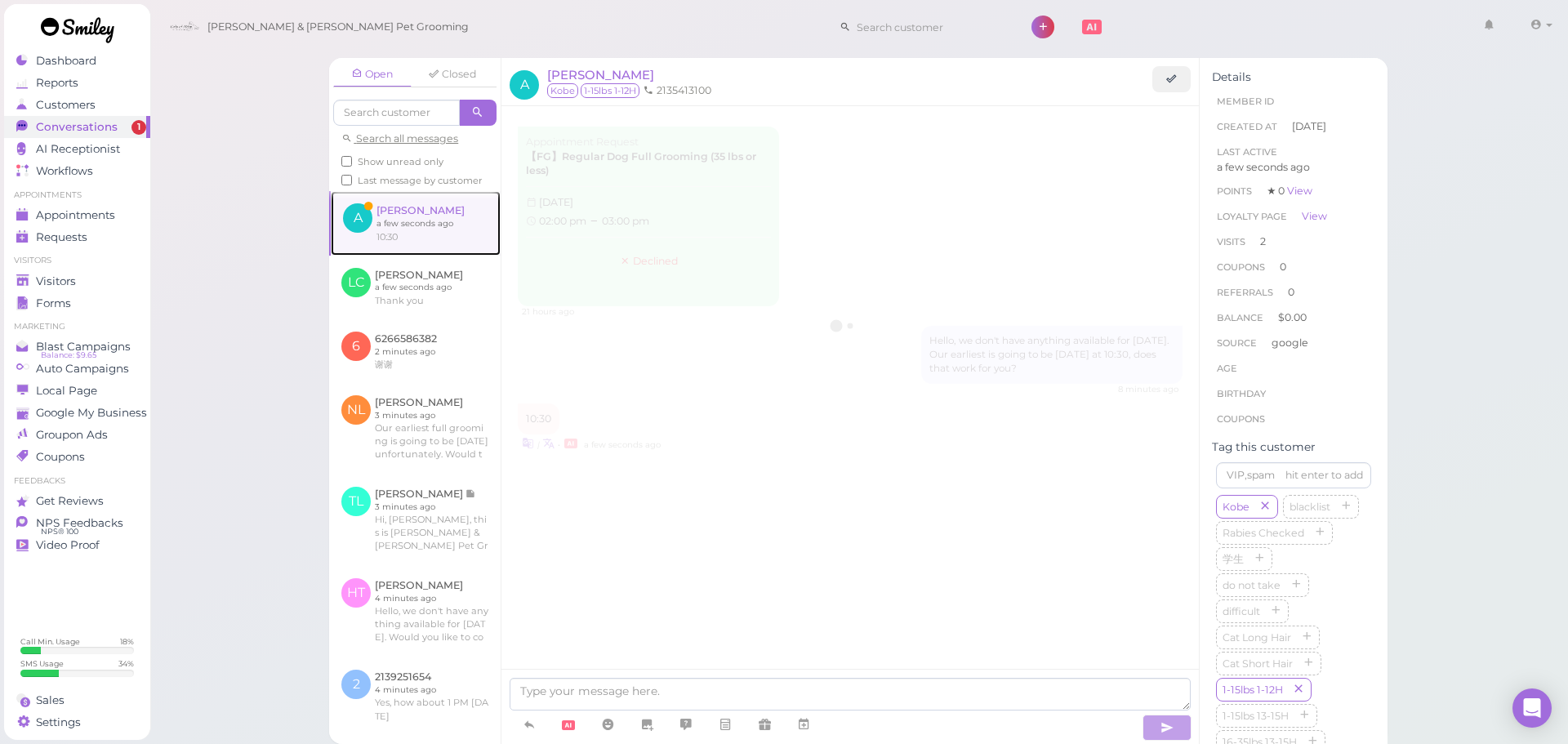
scroll to position [2375, 0]
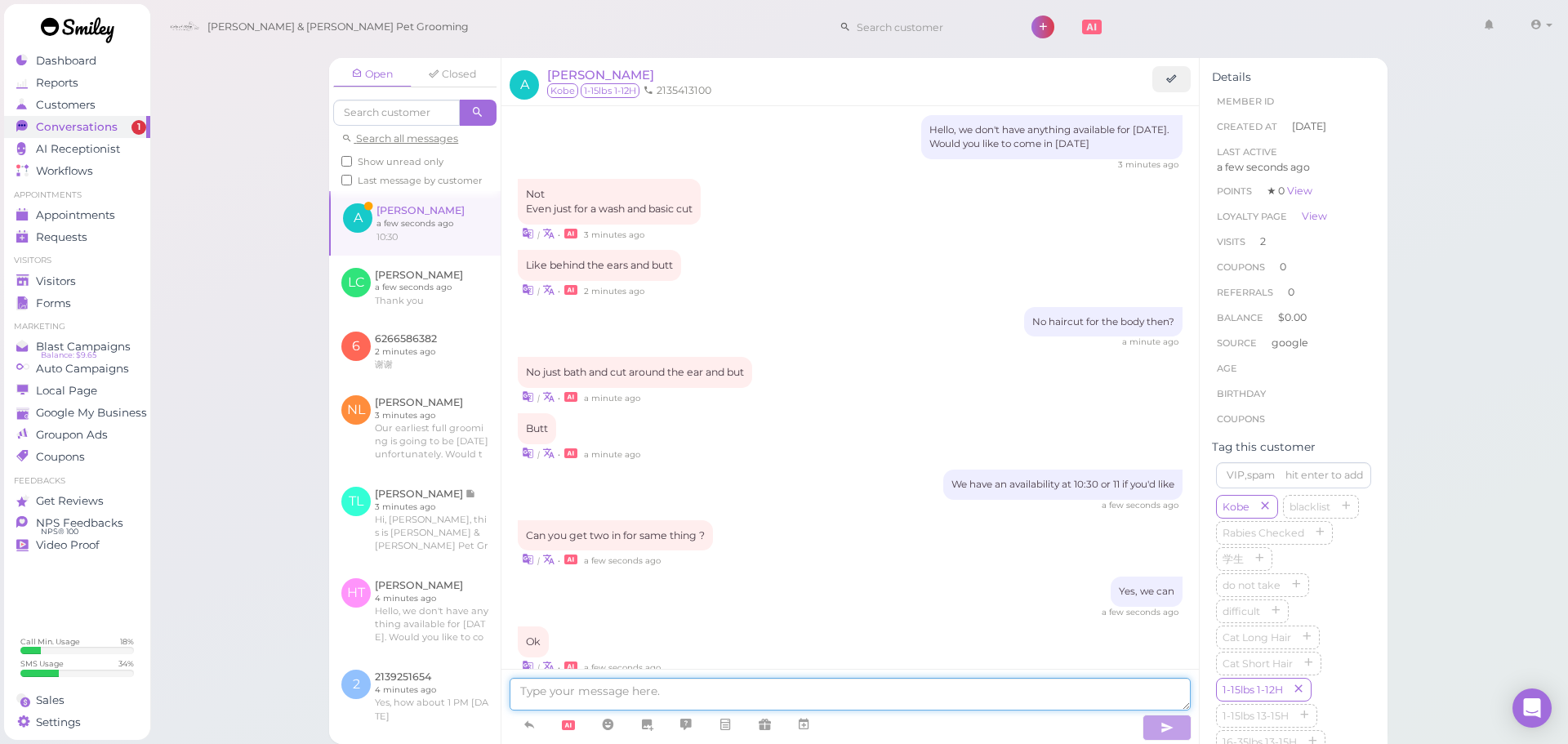
click at [756, 710] on textarea at bounding box center [850, 694] width 681 height 33
click at [799, 712] on link at bounding box center [803, 725] width 39 height 29
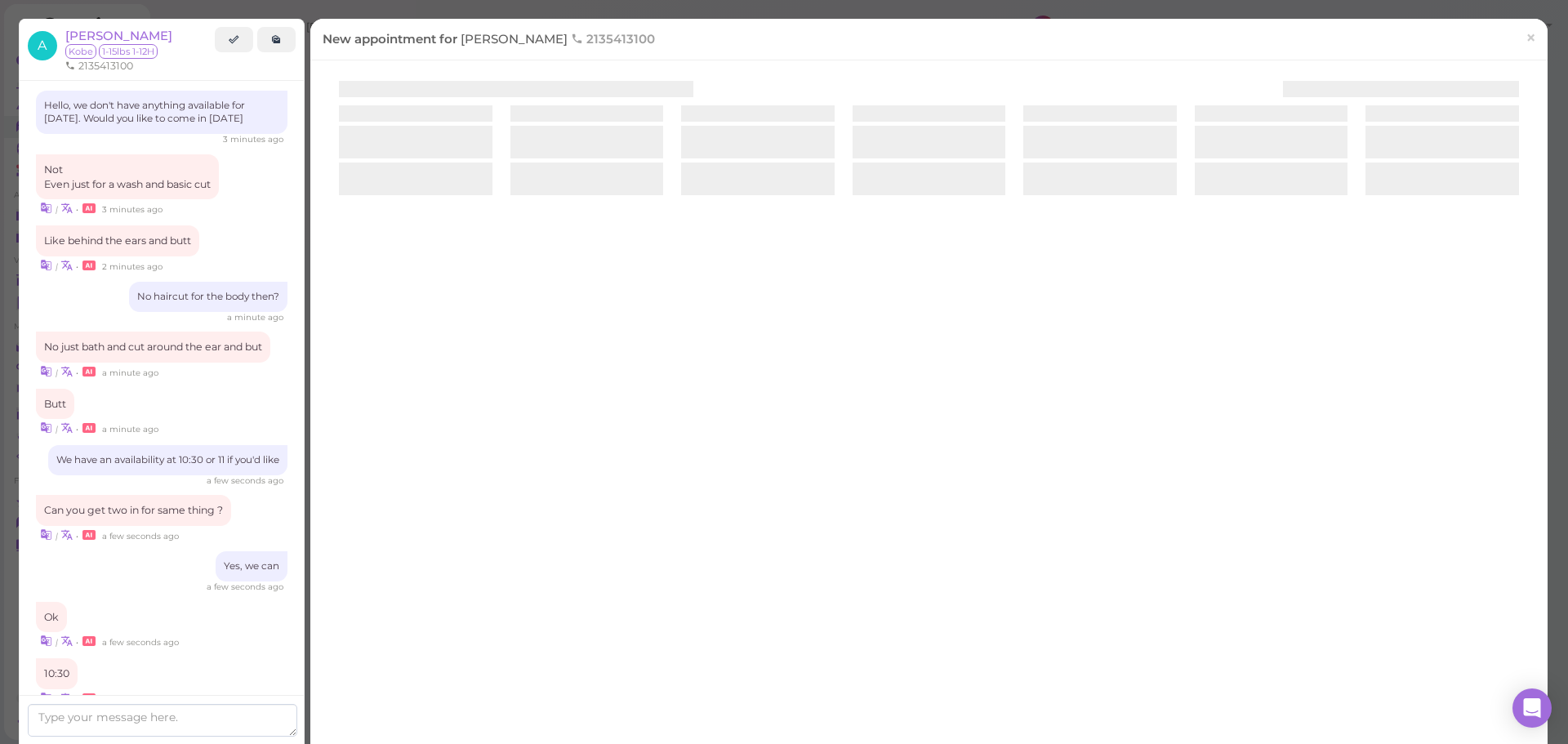
scroll to position [2471, 0]
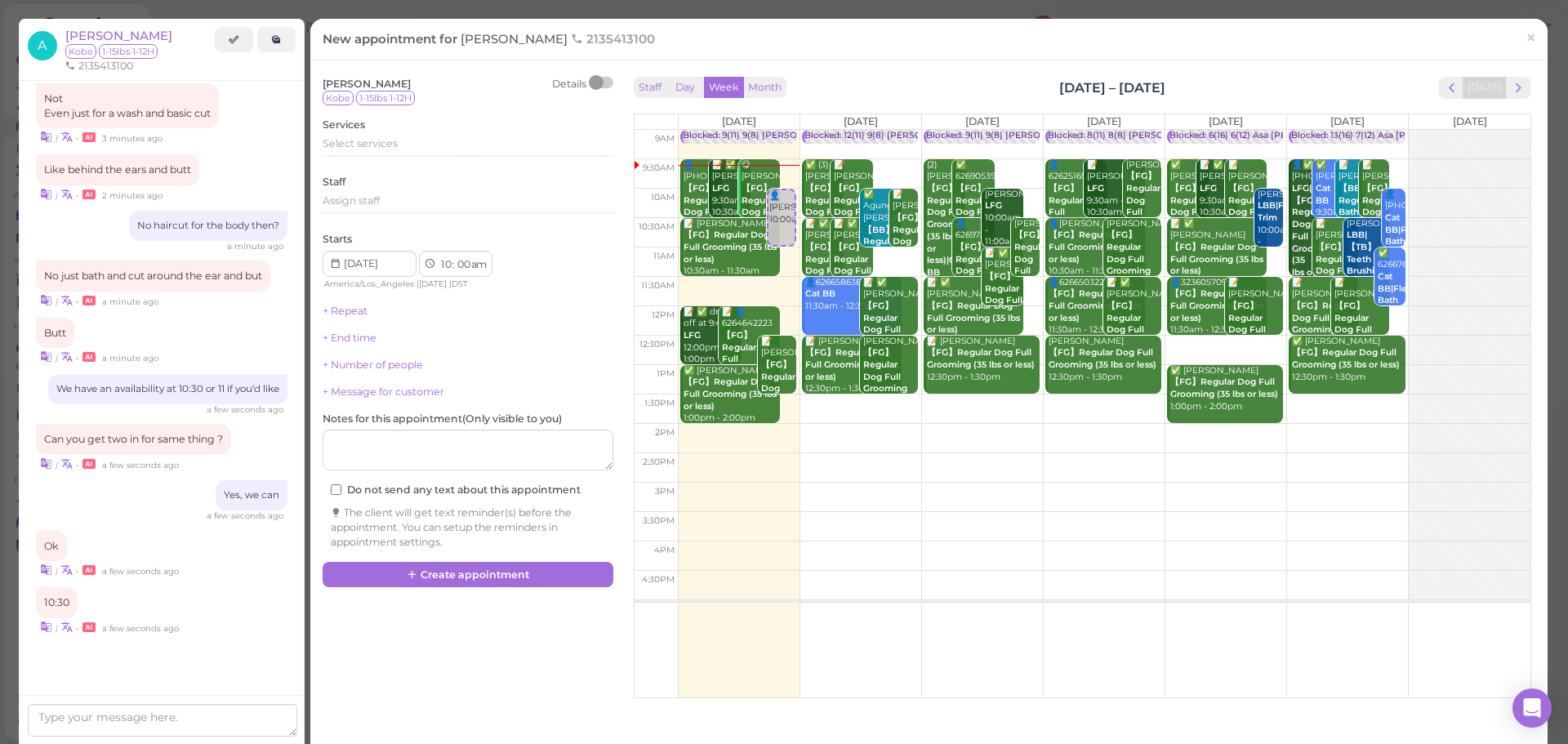
click at [783, 265] on td at bounding box center [1105, 262] width 853 height 30
select select "11"
select select "15"
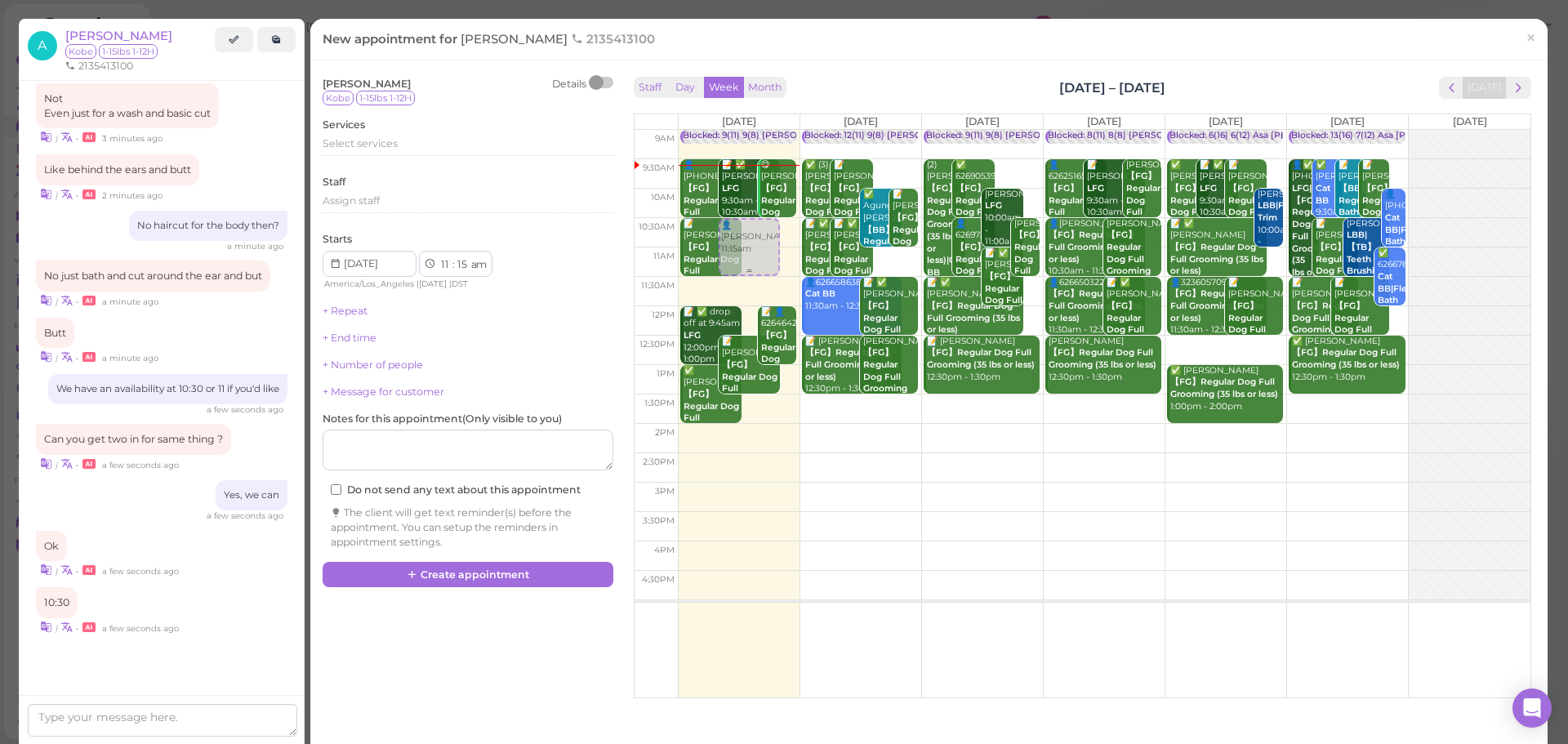
drag, startPoint x: 751, startPoint y: 290, endPoint x: 754, endPoint y: 252, distance: 38.1
click at [754, 130] on div "👤Angel Torres 11:15am Blocked: 9(11) 9(8) Asa Rebecca • Appointment 👤(2) 714331…" at bounding box center [739, 130] width 121 height 0
select select "10"
select select "30"
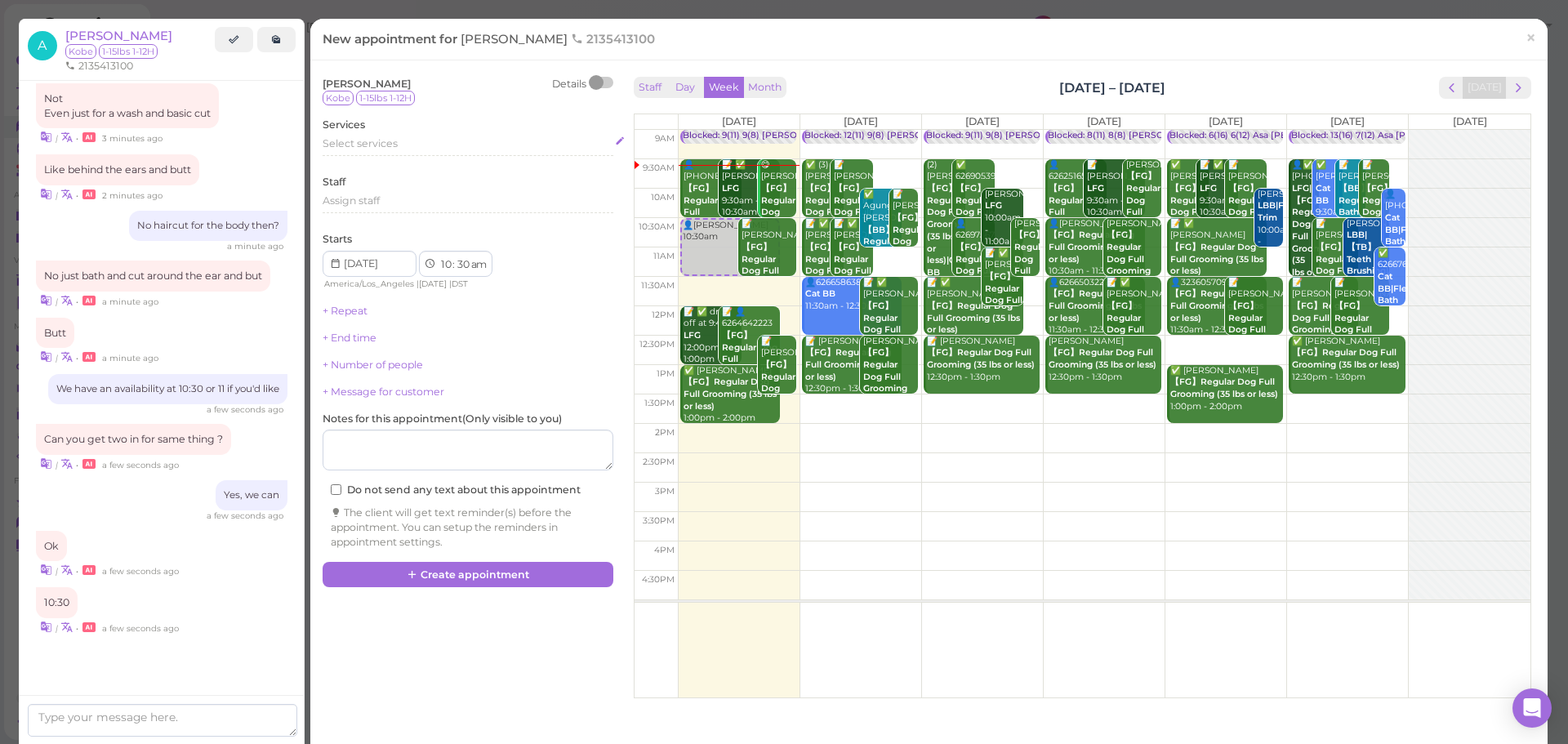
click at [406, 149] on div "Select services" at bounding box center [468, 144] width 291 height 14
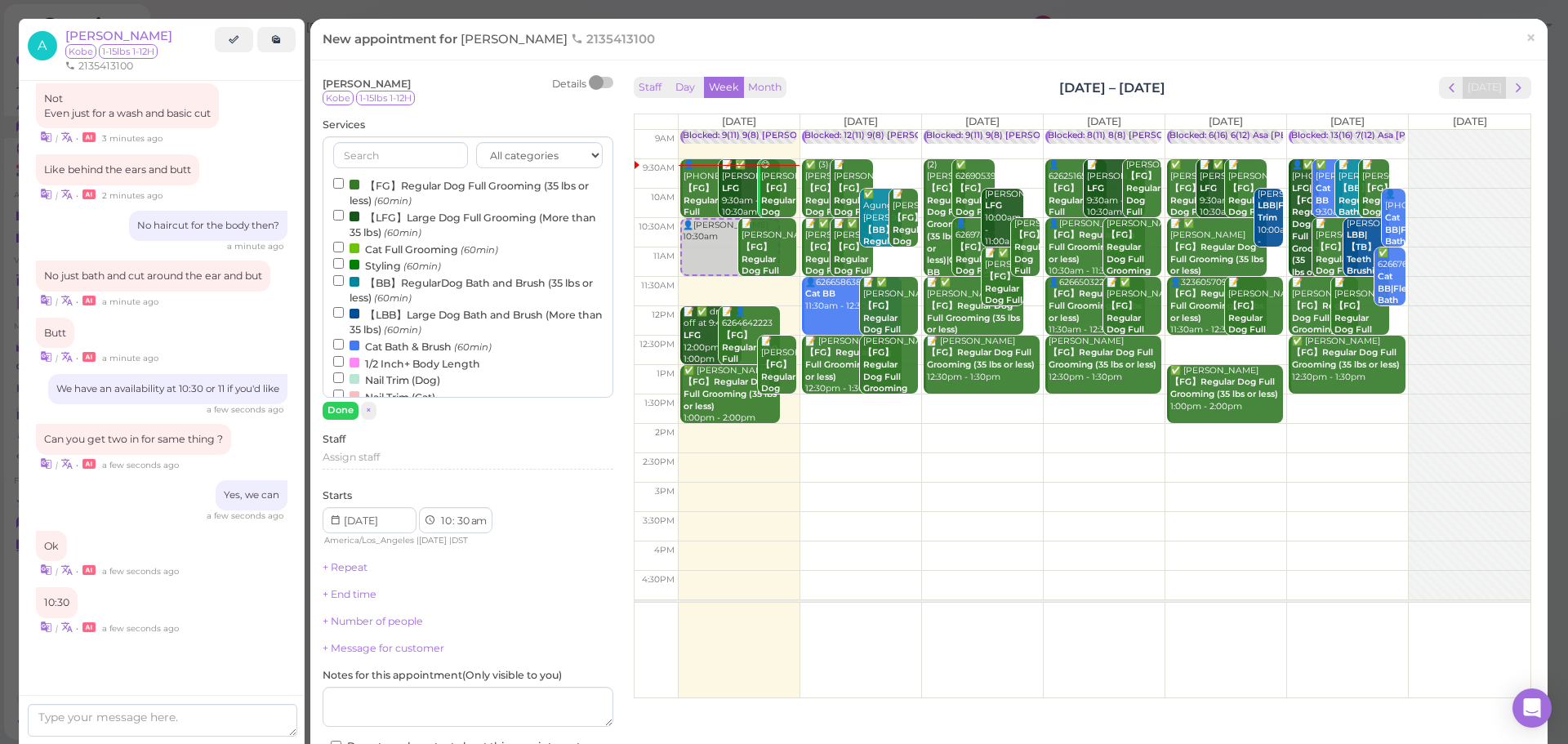
click at [412, 292] on icon "(60min)" at bounding box center [393, 298] width 38 height 13
click at [344, 285] on input "【BB】RegularDog Bath and Brush (35 lbs or less) (60min)" at bounding box center [339, 281] width 11 height 11
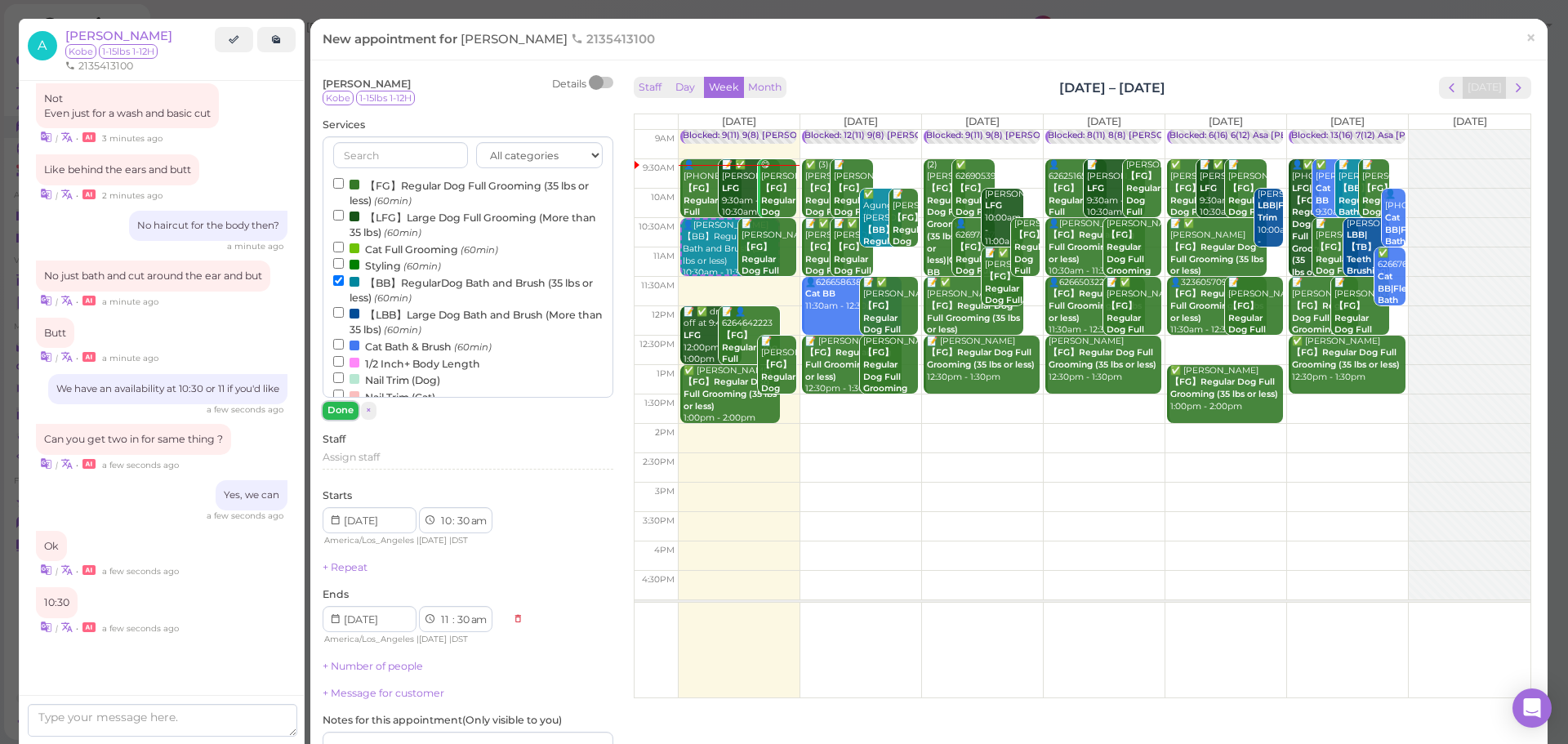
click at [339, 412] on button "Done" at bounding box center [341, 410] width 36 height 17
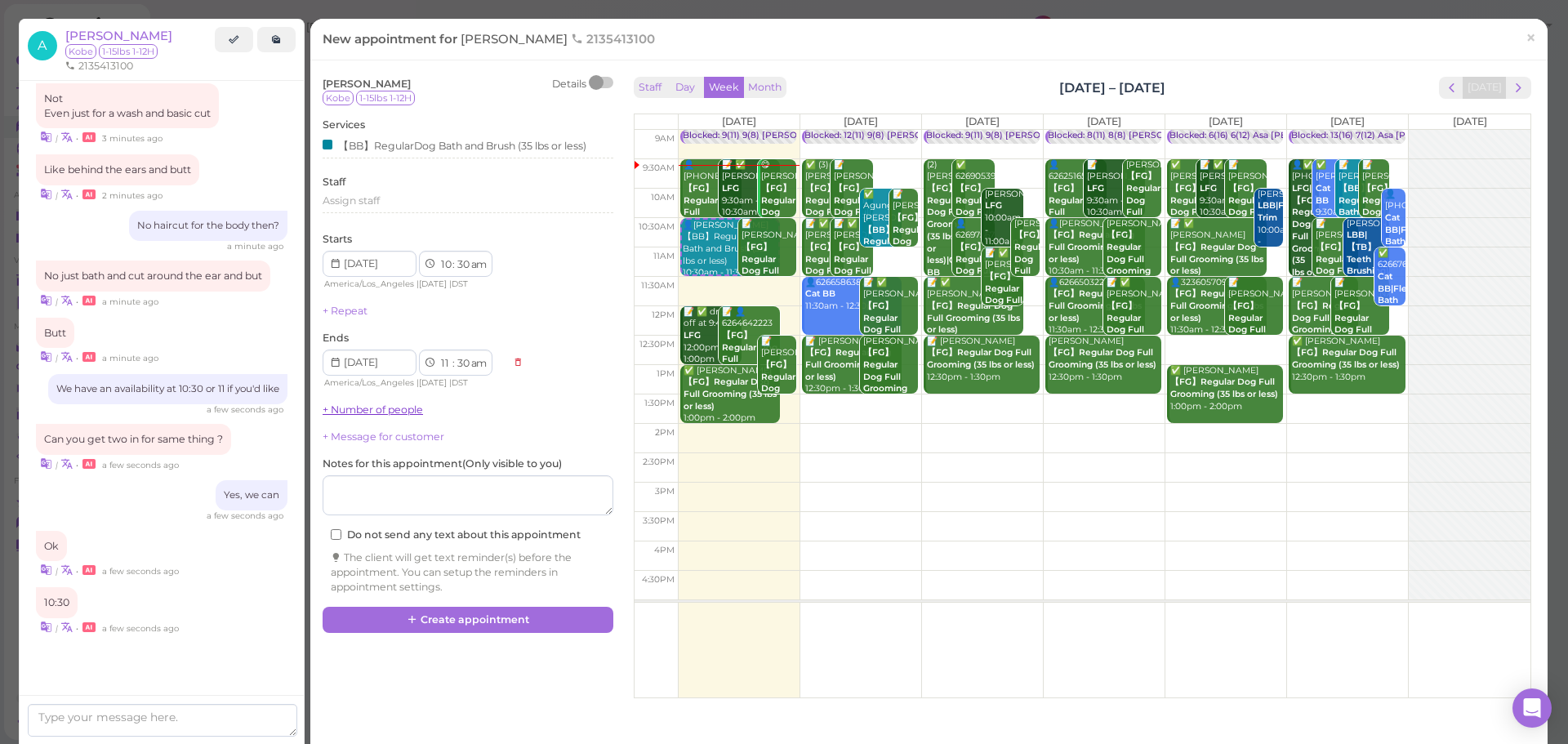
click at [358, 409] on link "+ Number of people" at bounding box center [372, 410] width 100 height 13
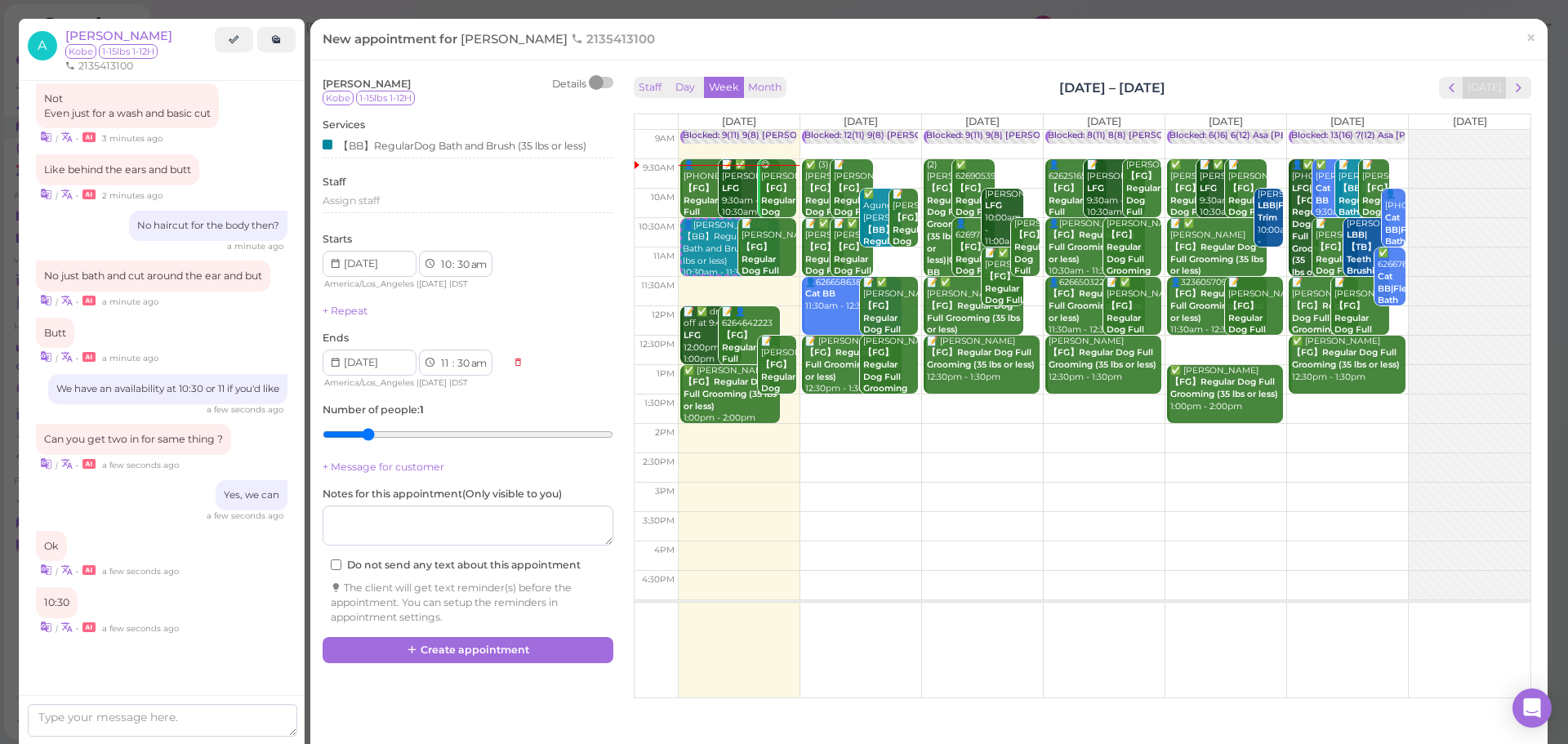
type input "2"
click at [371, 424] on input "range" at bounding box center [468, 434] width 291 height 26
click at [462, 666] on div "Angel Torres Details Kobe 1-15lbs 1-12H Services 【BB】RegularDog Bath and Brush …" at bounding box center [929, 383] width 1229 height 621
click at [464, 649] on button "Create appointment" at bounding box center [468, 649] width 291 height 26
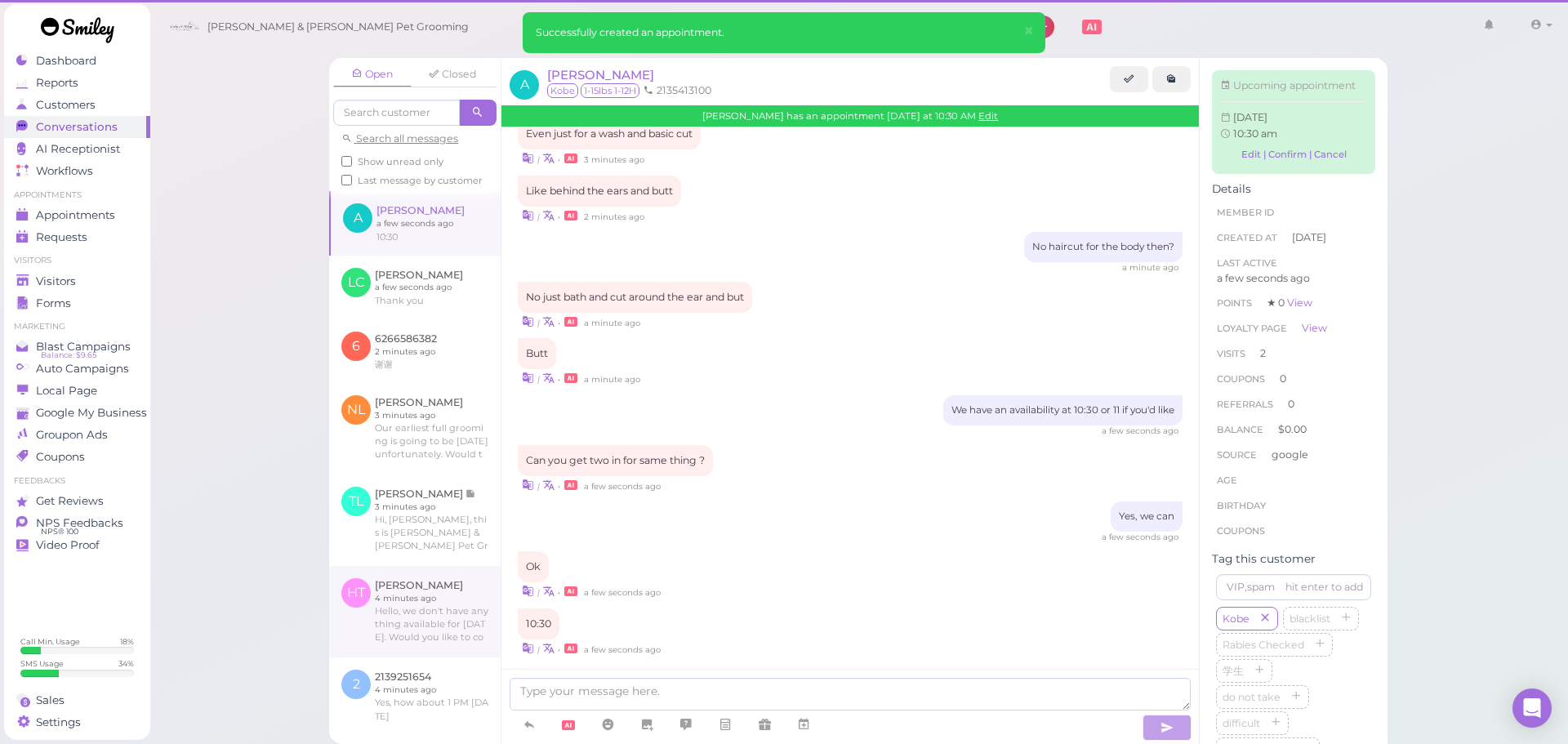
scroll to position [2375, 0]
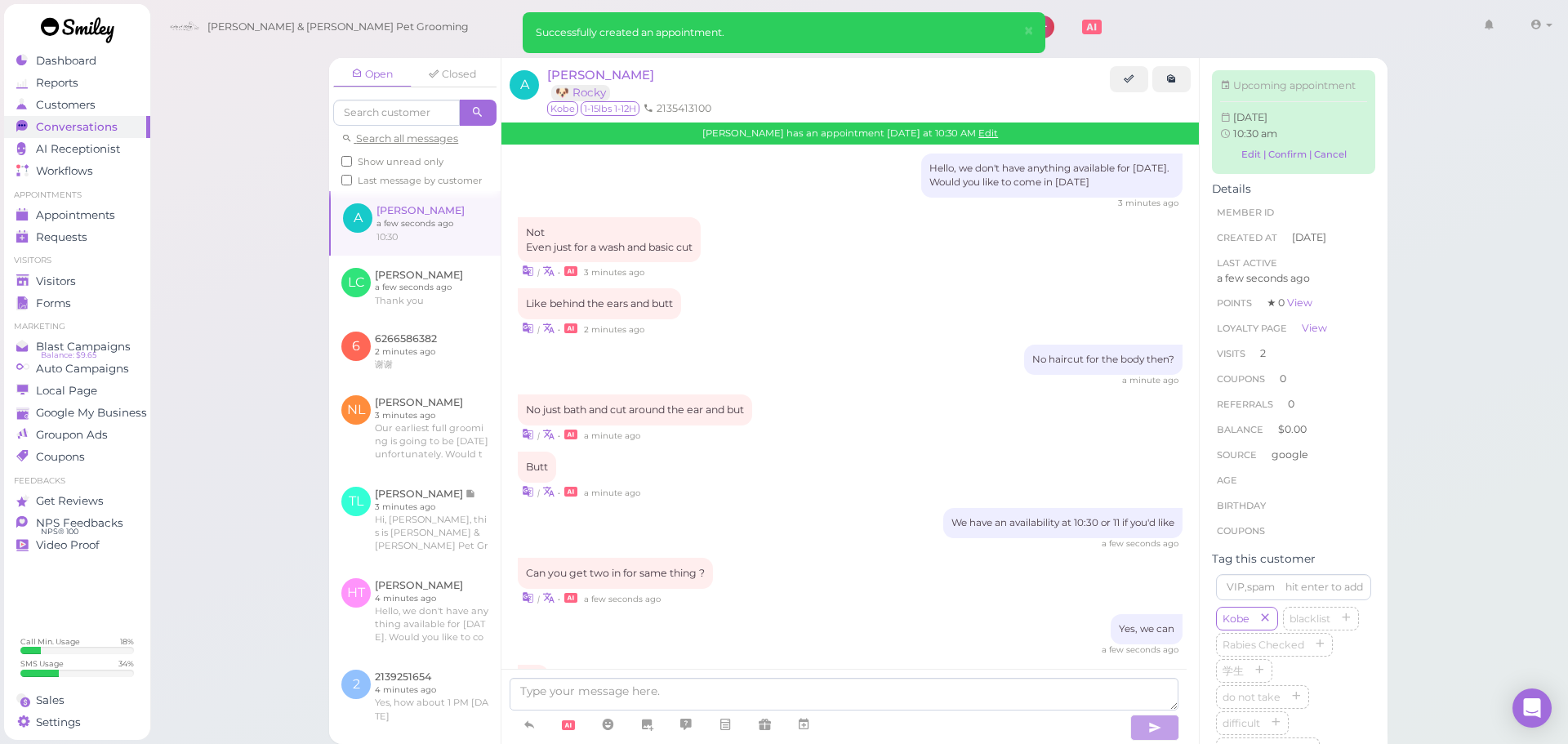
click at [181, 321] on div "Open Closed Search all messages Show unread only Last message by customer A Ang…" at bounding box center [859, 372] width 1420 height 744
click at [81, 277] on div "Visitors" at bounding box center [75, 281] width 117 height 14
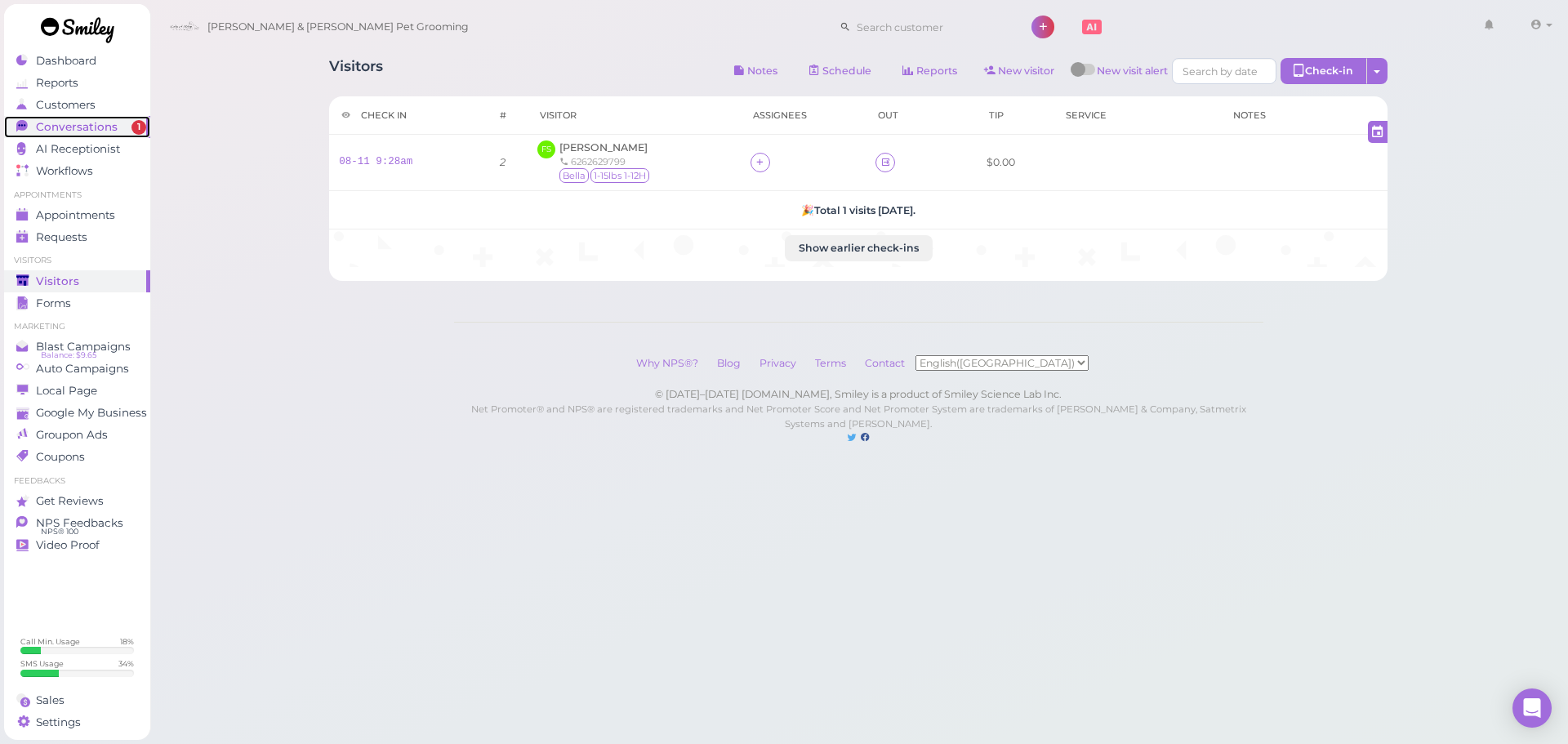
click at [97, 133] on span "Conversations" at bounding box center [77, 126] width 81 height 14
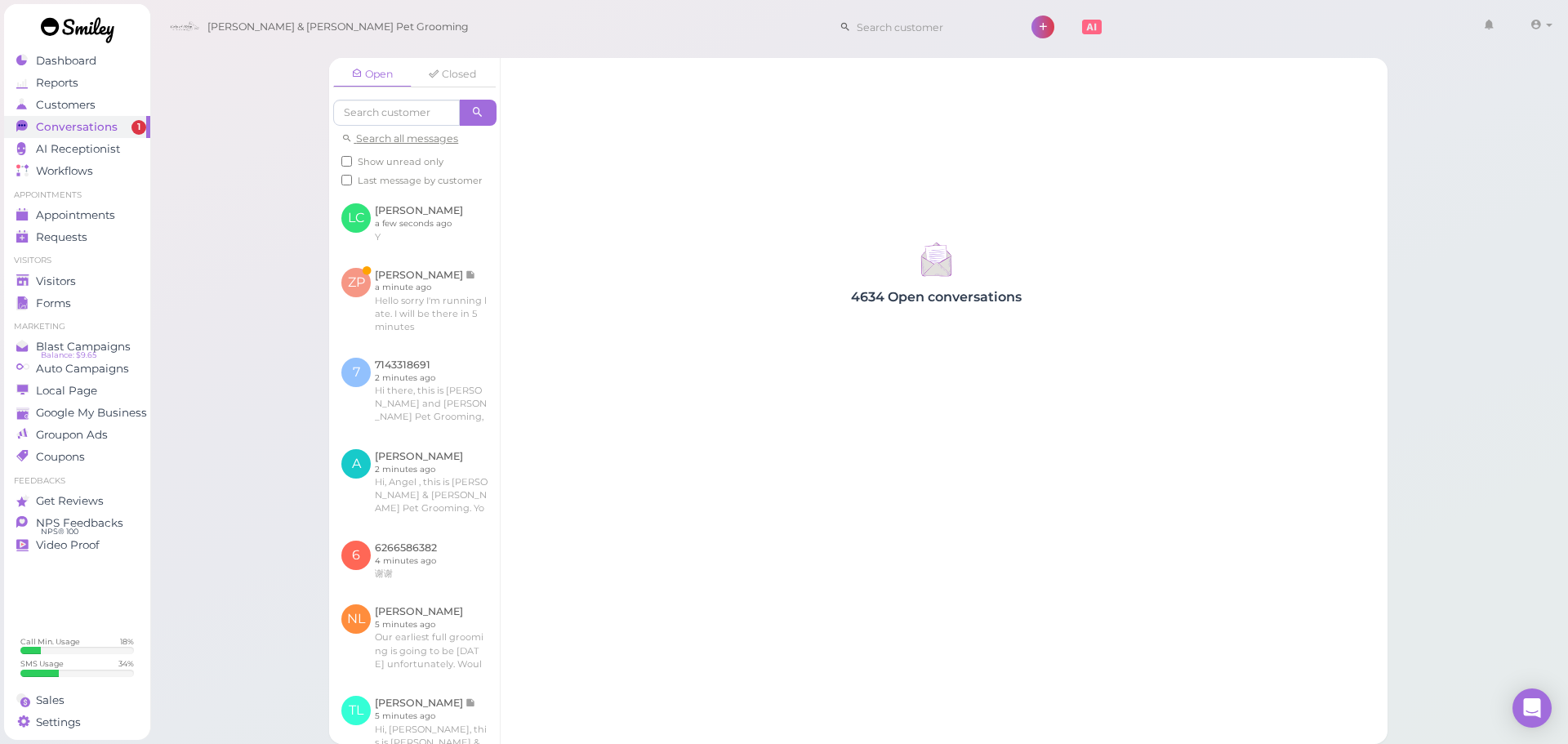
drag, startPoint x: 261, startPoint y: 216, endPoint x: 295, endPoint y: 246, distance: 45.3
click at [261, 216] on div "Open Closed Search all messages Show unread only Last message by customer LC Le…" at bounding box center [859, 372] width 1420 height 744
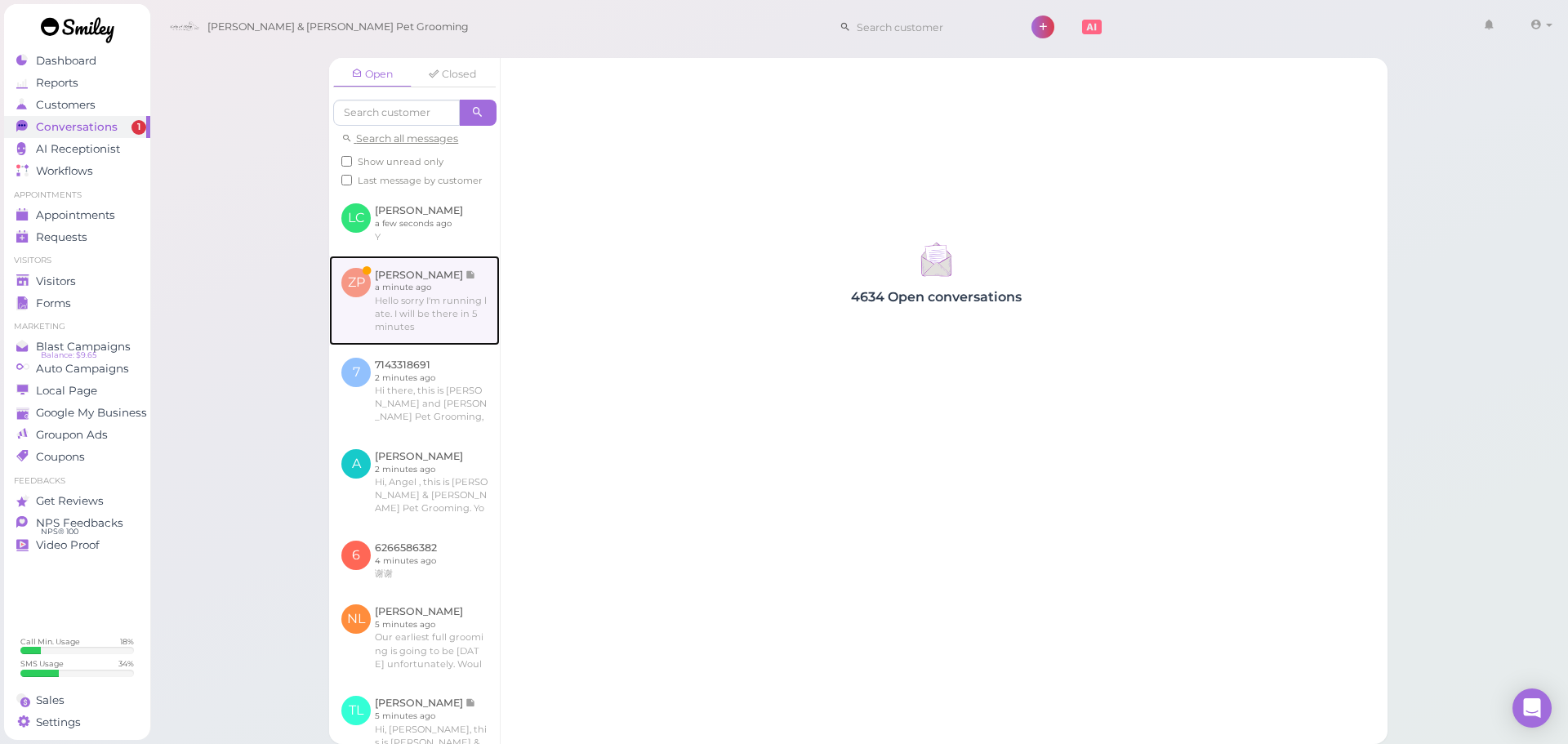
click at [362, 304] on link at bounding box center [414, 300] width 171 height 89
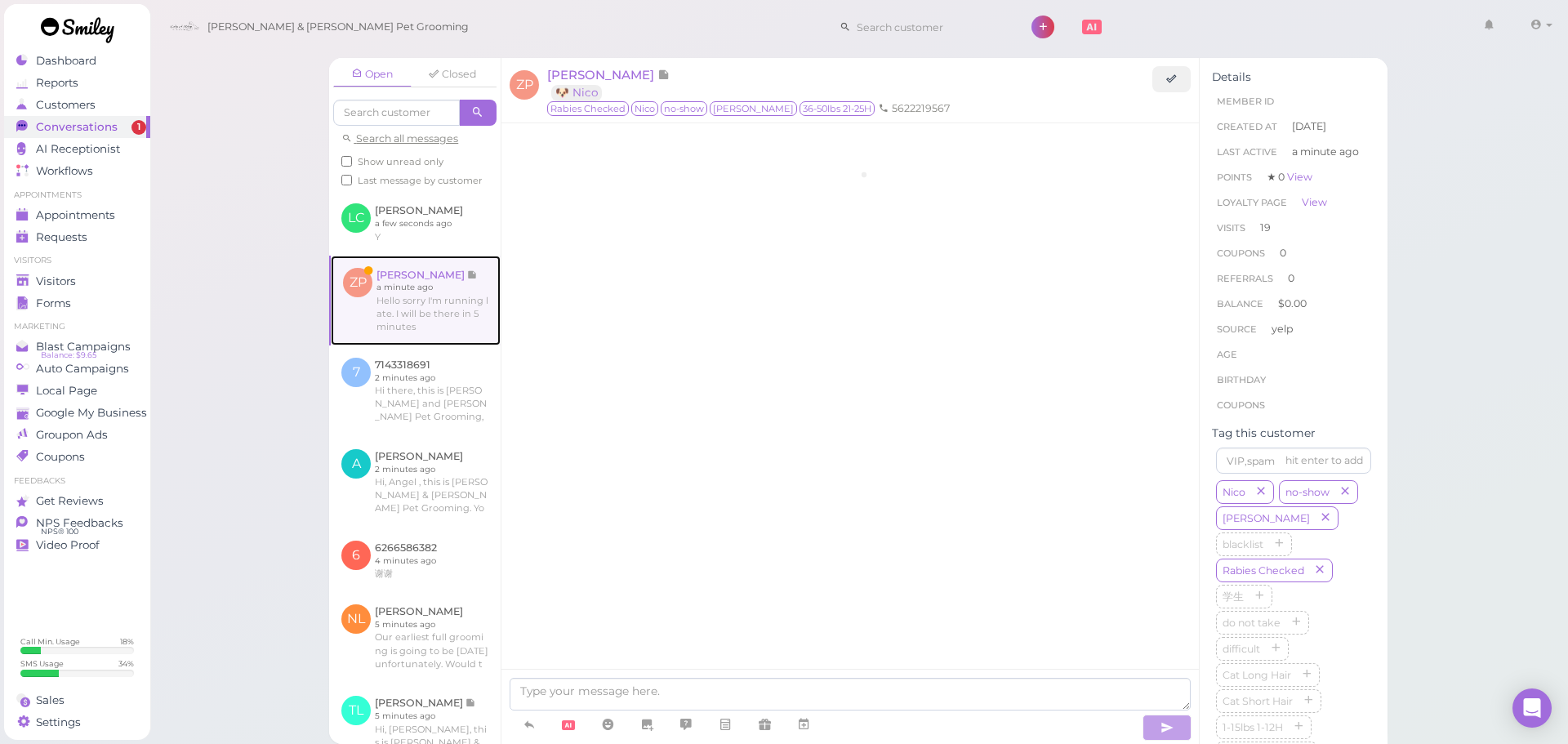
scroll to position [2570, 0]
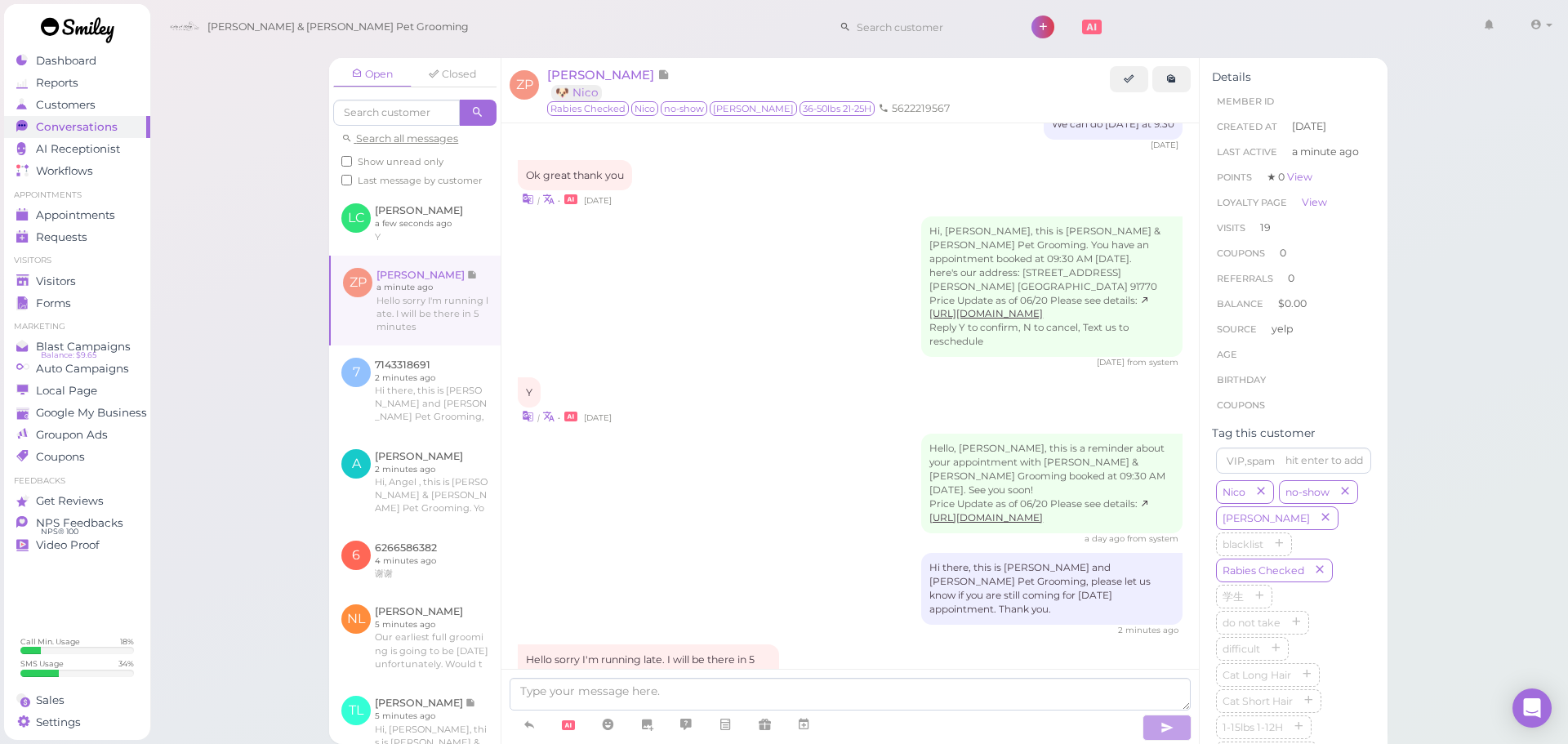
click at [281, 309] on div "Open Closed Search all messages Show unread only Last message by customer LC Le…" at bounding box center [859, 372] width 1420 height 744
click at [117, 273] on link "Visitors" at bounding box center [78, 281] width 146 height 22
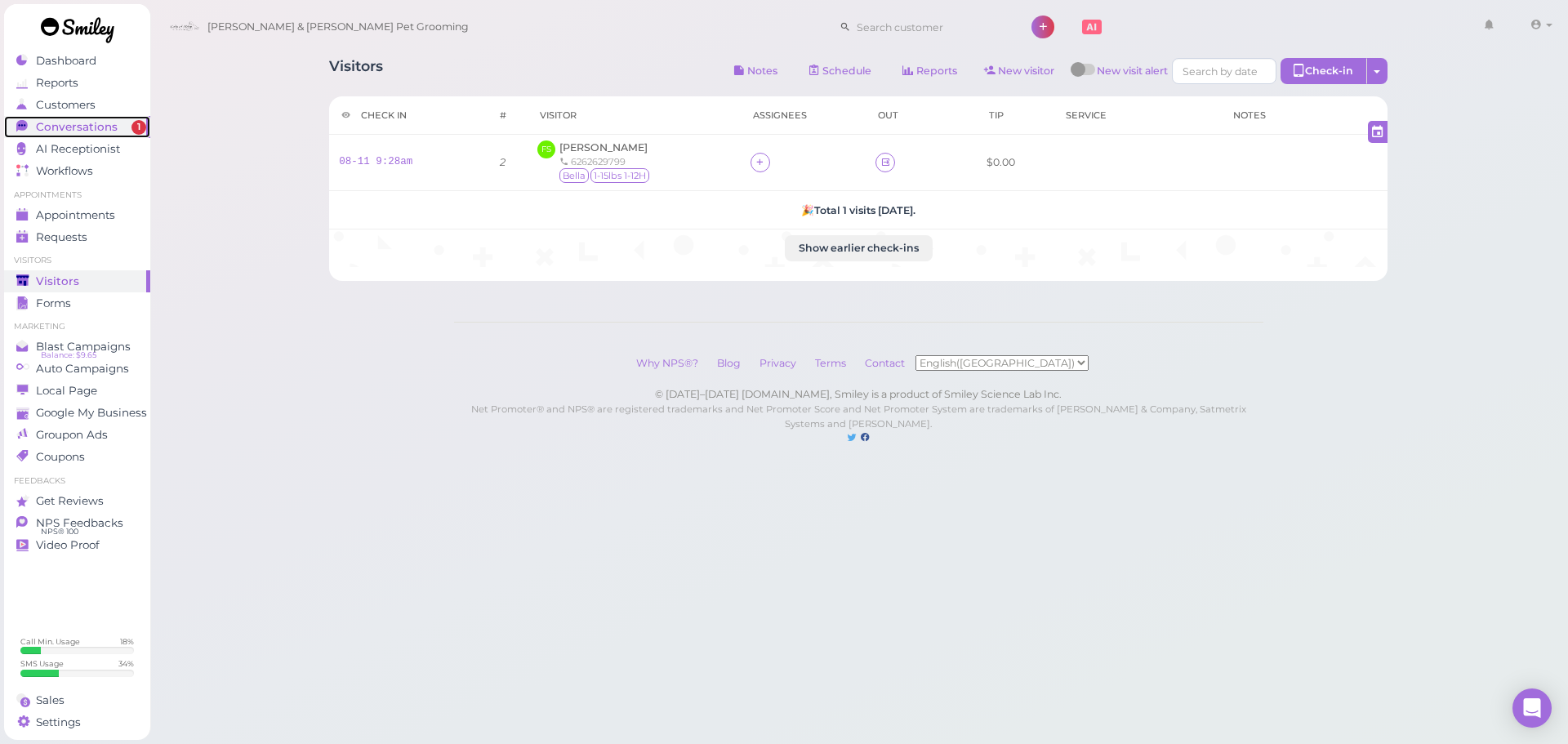
click at [122, 132] on div "Conversations" at bounding box center [75, 126] width 117 height 14
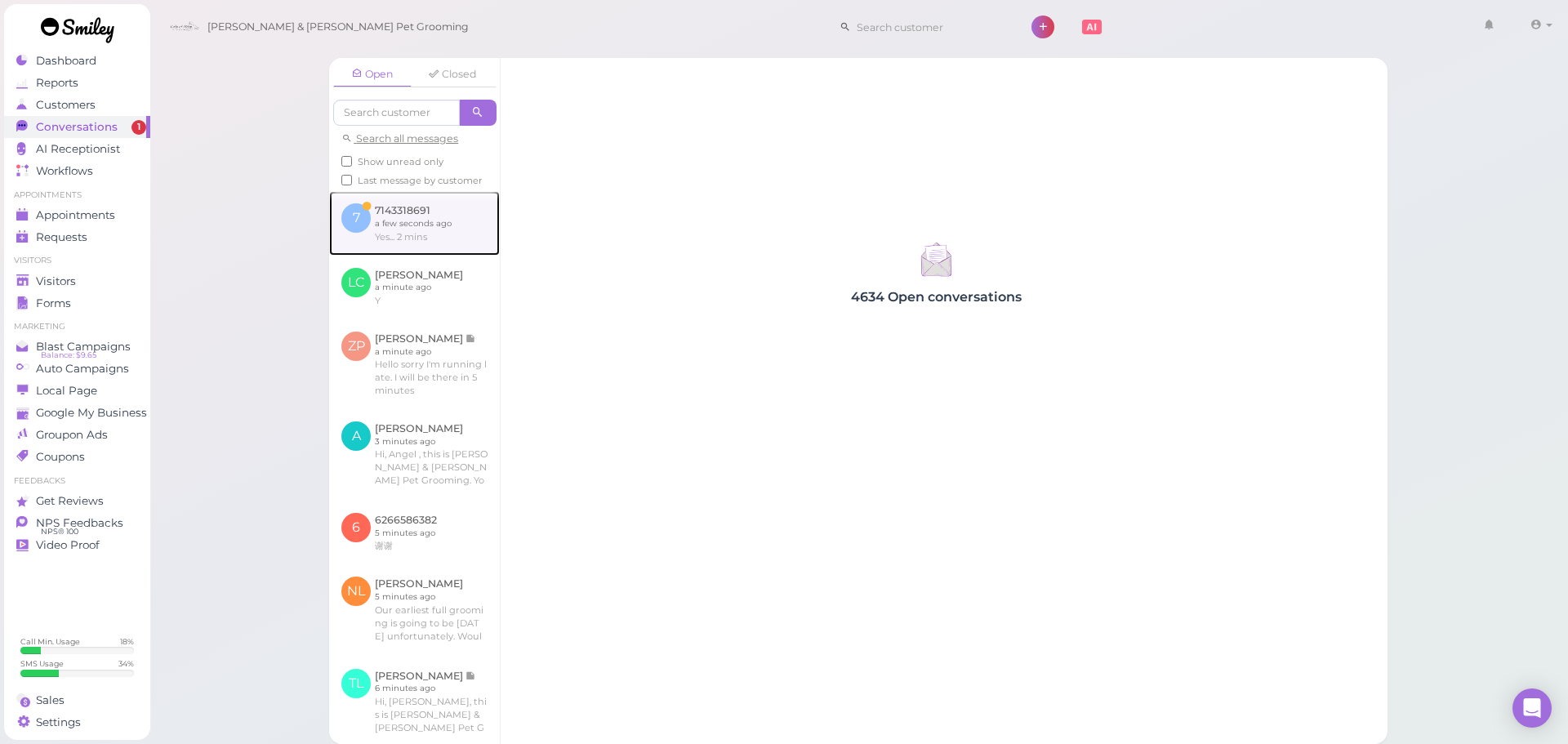
click at [470, 255] on link at bounding box center [414, 223] width 171 height 64
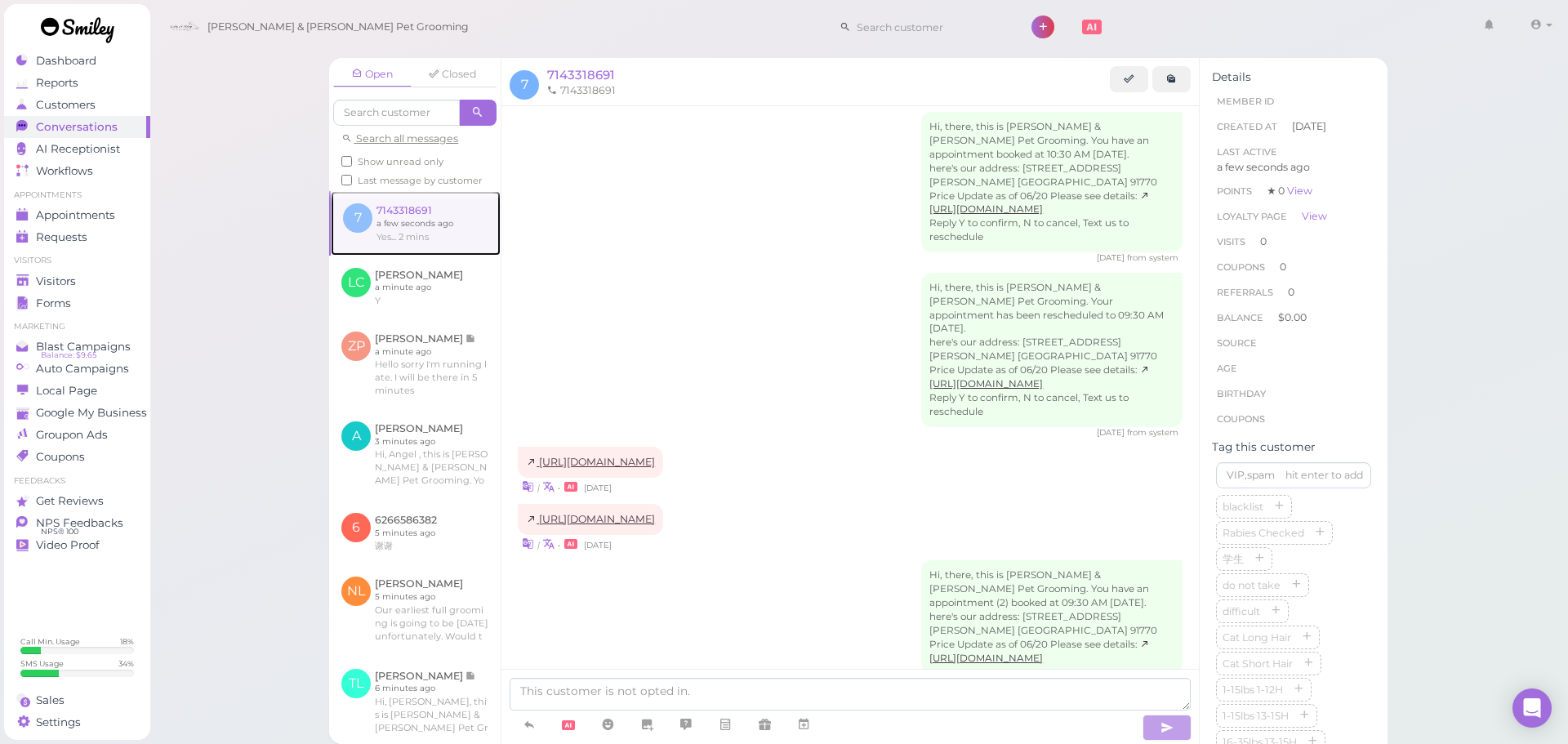
scroll to position [13, 0]
click at [655, 465] on link "https://saveaspot.shotvet.com/records/patients/9a6b4790-1c8a-41b4-84fd-78186e1a…" at bounding box center [590, 463] width 129 height 13
click at [792, 450] on div "https://saveaspot.shotvet.com/records/patients/9a6b4790-1c8a-41b4-84fd-78186e1a…" at bounding box center [850, 471] width 665 height 48
click at [655, 526] on link "https://saveaspot.shotvet.com/records/patients/9b7671c3-d5ff-4101-89f5-2e9c5986…" at bounding box center [590, 521] width 129 height 13
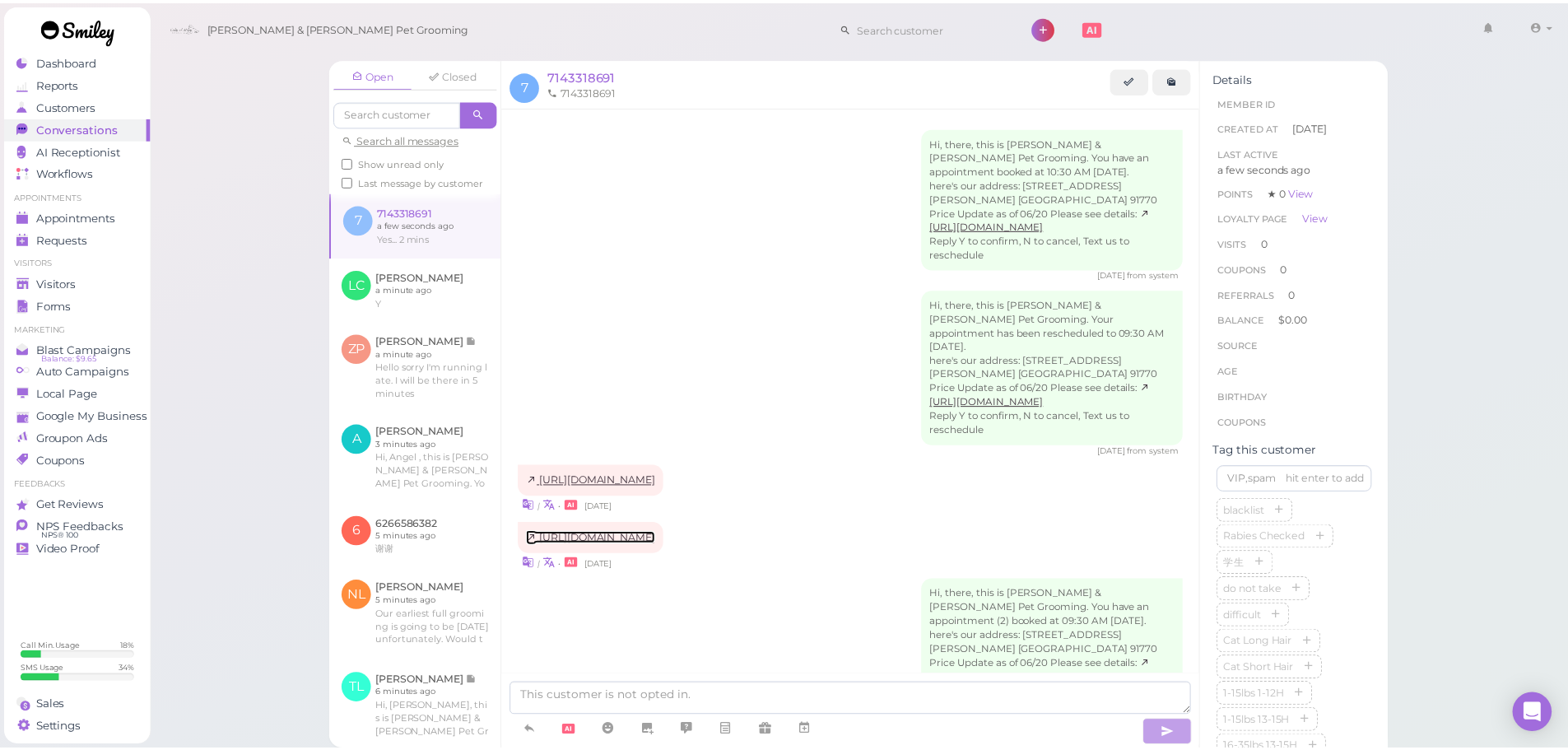
scroll to position [260, 0]
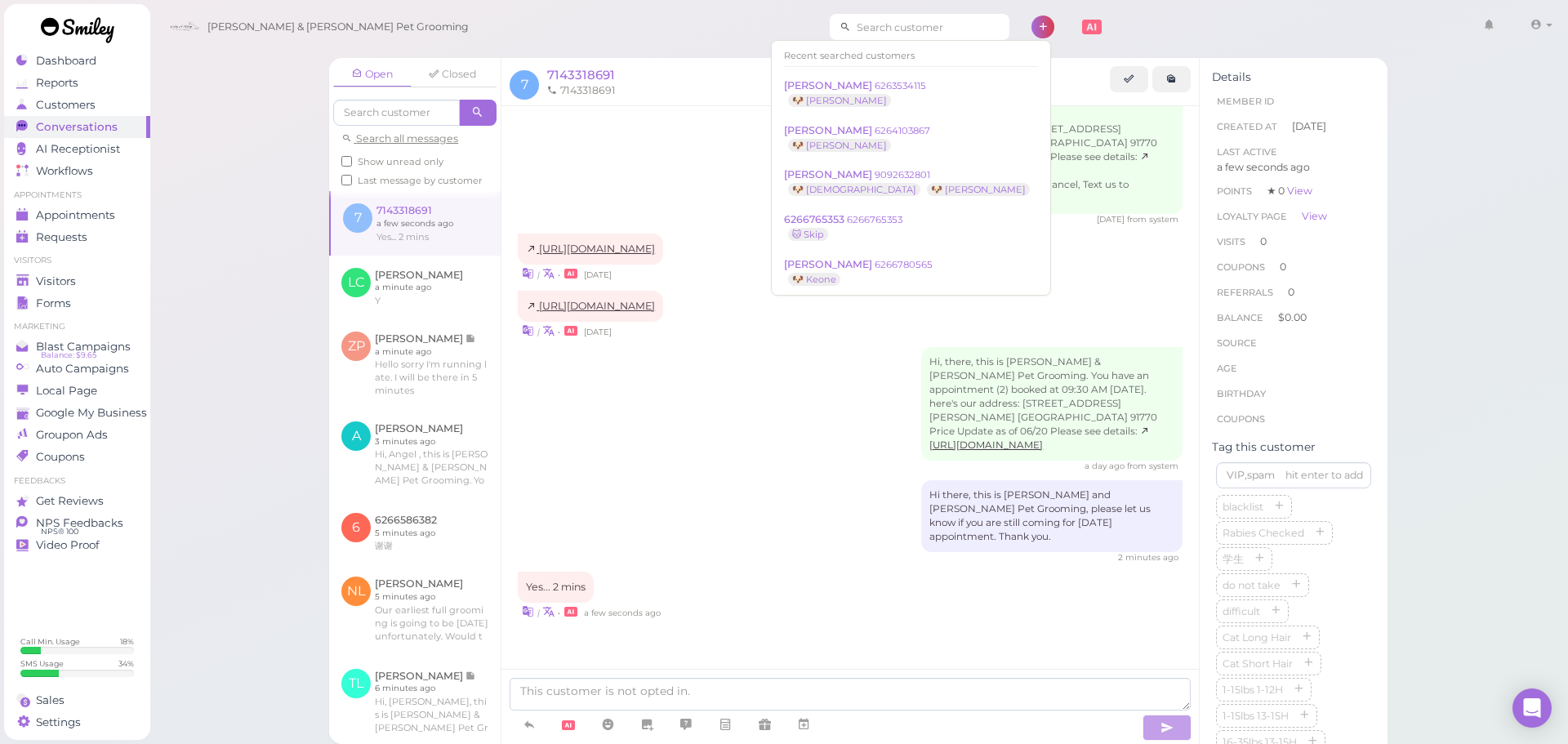
click at [851, 30] on input at bounding box center [929, 26] width 158 height 26
type input "6265342270"
click at [275, 204] on div "Open Closed Search all messages Show unread only Last message by customer 7 714…" at bounding box center [859, 372] width 1420 height 744
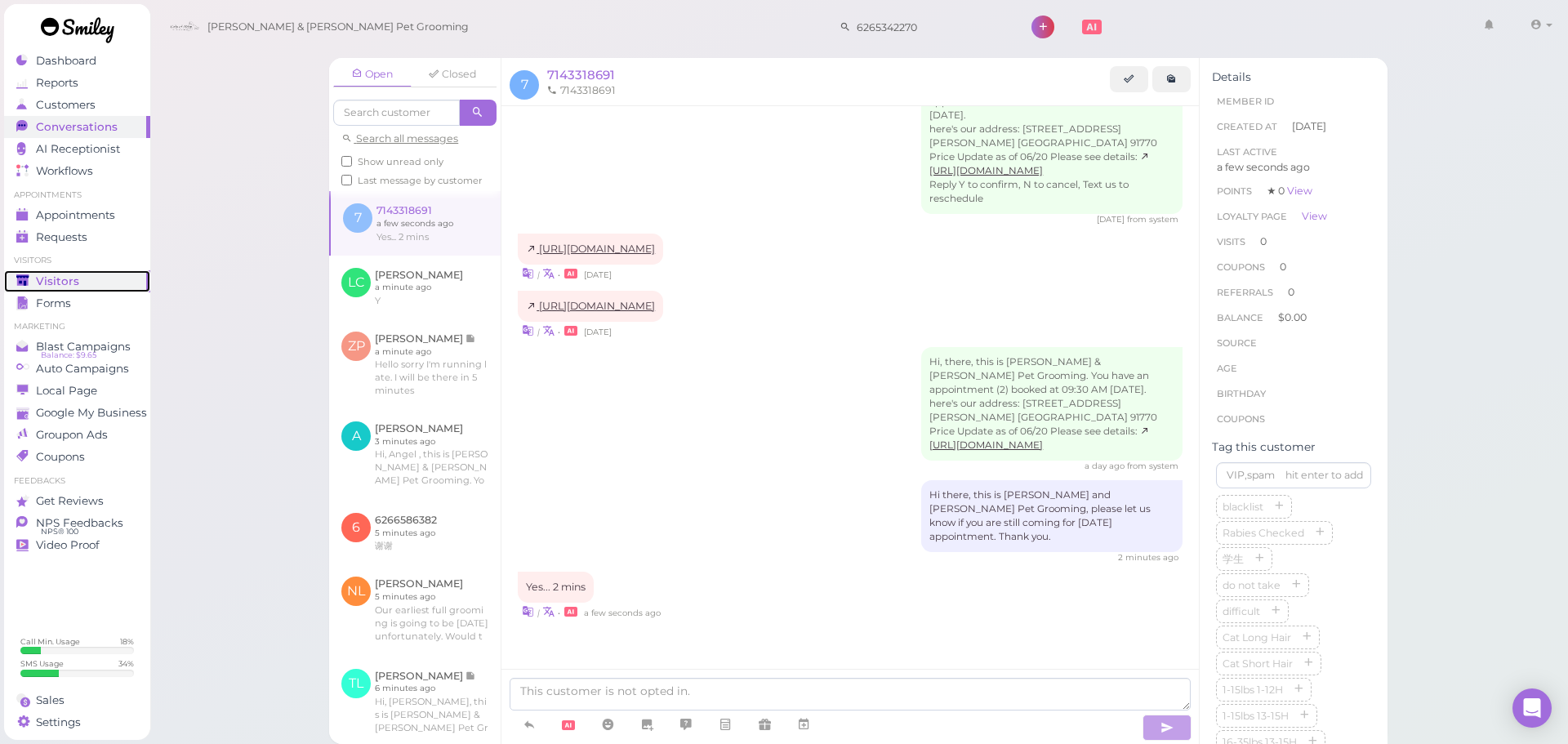
click at [104, 285] on div "Visitors" at bounding box center [75, 281] width 117 height 14
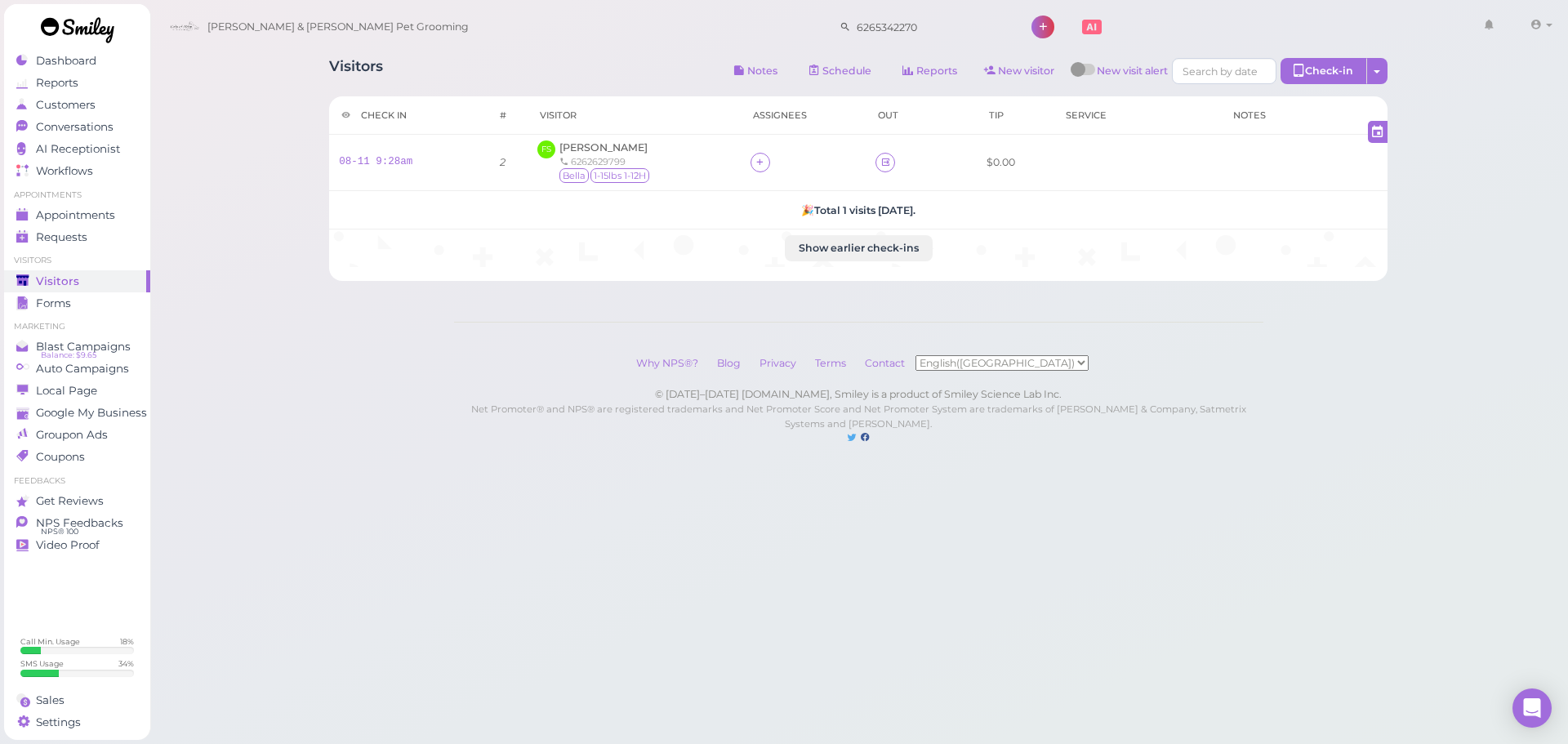
click at [537, 84] on div "Visitors Notes Schedule Reports New visitor New visit alert Check-in Customer c…" at bounding box center [858, 72] width 1059 height 30
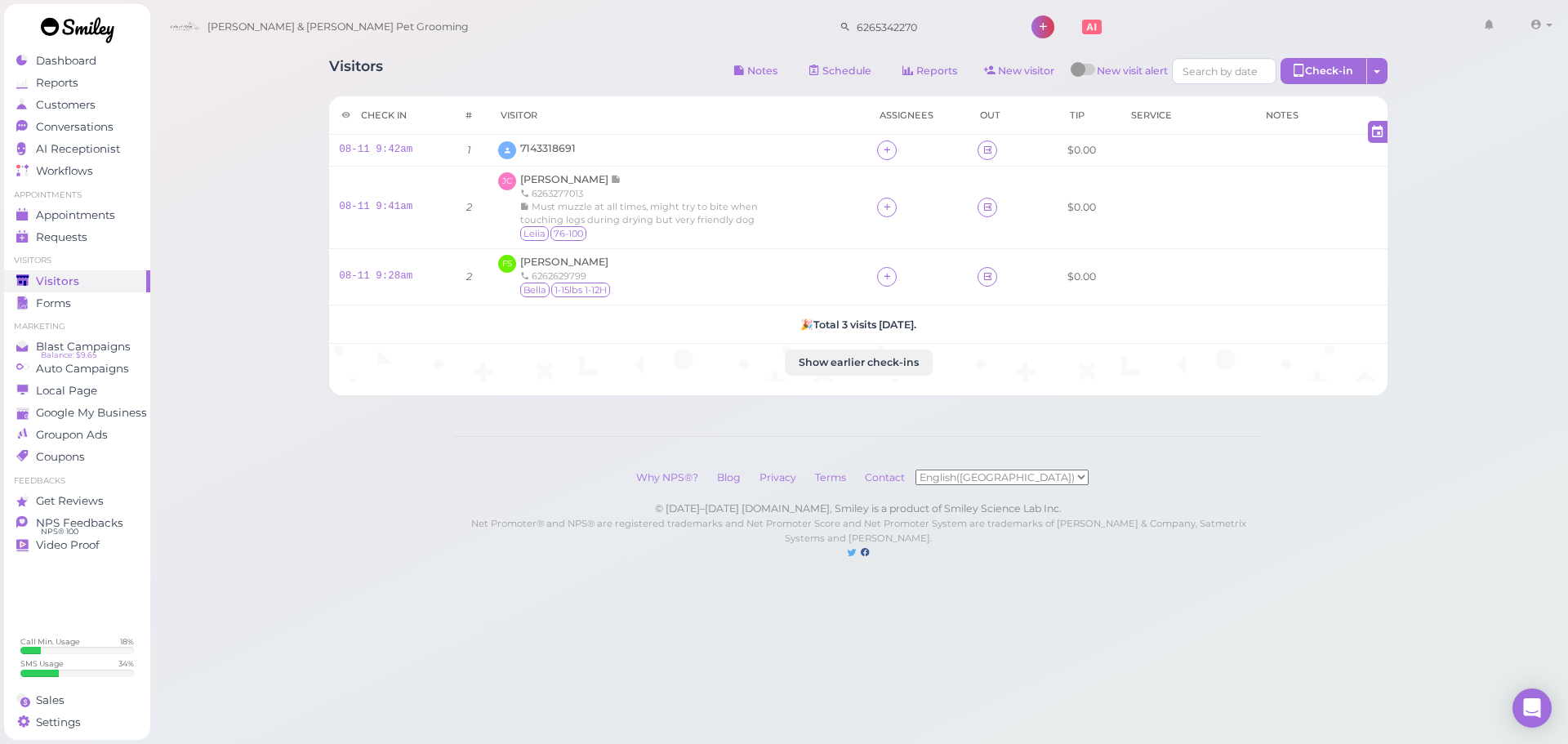
click at [240, 196] on div "Visitors Notes Schedule Reports New visitor New visit alert Check-in Customer c…" at bounding box center [859, 296] width 1420 height 592
click at [542, 150] on span "7143318691" at bounding box center [547, 148] width 55 height 13
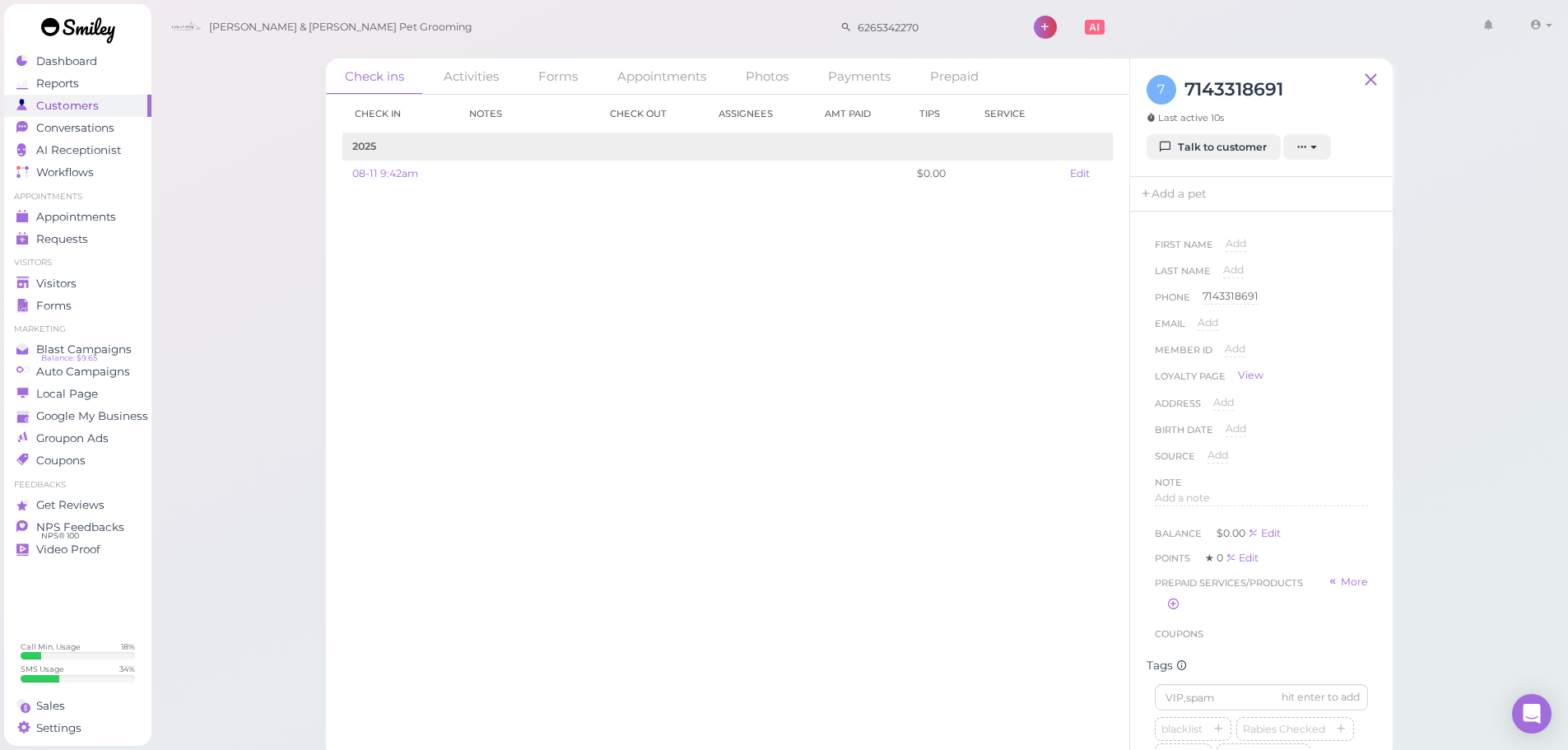
click at [647, 337] on div "Check in Notes Check out Assignees Amt Paid Tips Service 2025 08-11 9:42am $0.0…" at bounding box center [727, 422] width 804 height 655
click at [589, 352] on div "Check in Notes Check out Assignees Amt Paid Tips Service 2025 08-11 9:42am $0.0…" at bounding box center [727, 422] width 804 height 655
click at [1302, 301] on div "Phone 7143318691 7143318691" at bounding box center [1261, 301] width 213 height 26
click at [1326, 425] on div "blacklist Rabies Checked 学生 do not take difficult Cat Long Hair Cat Short Hair …" at bounding box center [1261, 394] width 213 height 342
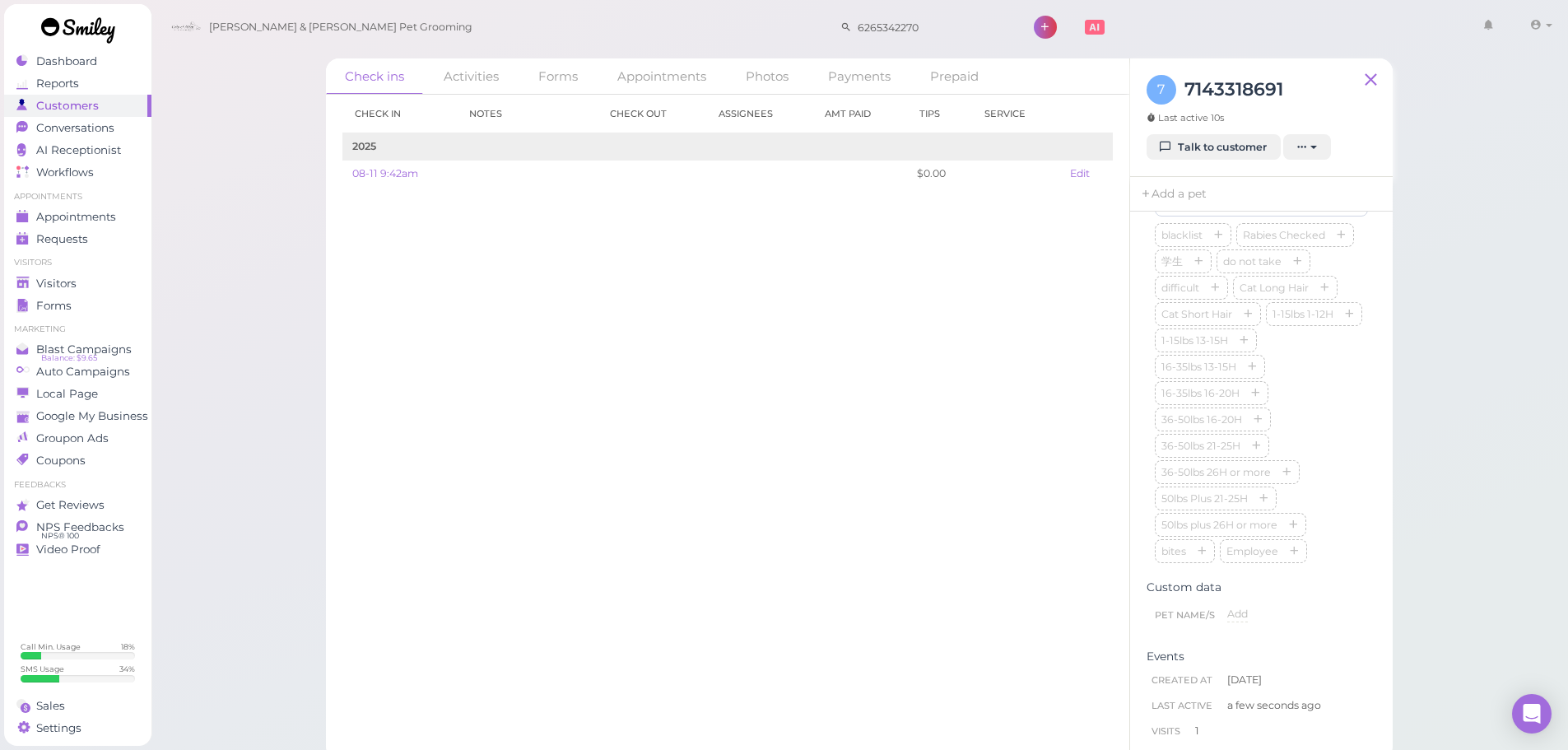
click at [1323, 425] on div "blacklist Rabies Checked 学生 do not take difficult Cat Long Hair Cat Short Hair …" at bounding box center [1261, 394] width 213 height 342
click at [1227, 259] on input at bounding box center [1261, 249] width 213 height 26
type input "[PERSON_NAME]"
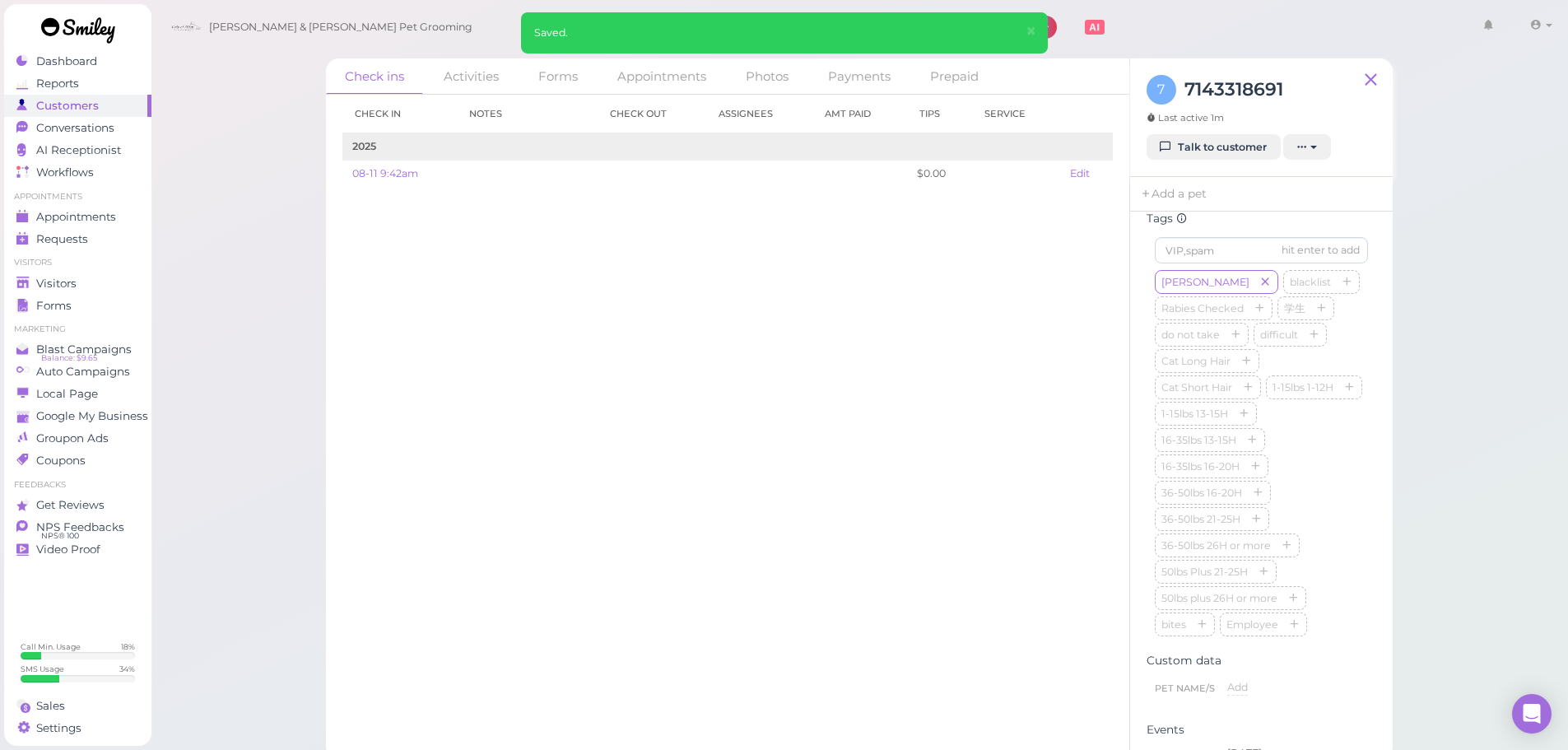
click at [702, 365] on div "Check in Notes Check out Assignees Amt Paid Tips Service 2025 08-11 9:42am $0.0…" at bounding box center [727, 422] width 804 height 655
click at [769, 353] on div "Check in Notes Check out Assignees Amt Paid Tips Service 2025 08-11 9:42am $0.0…" at bounding box center [727, 422] width 804 height 655
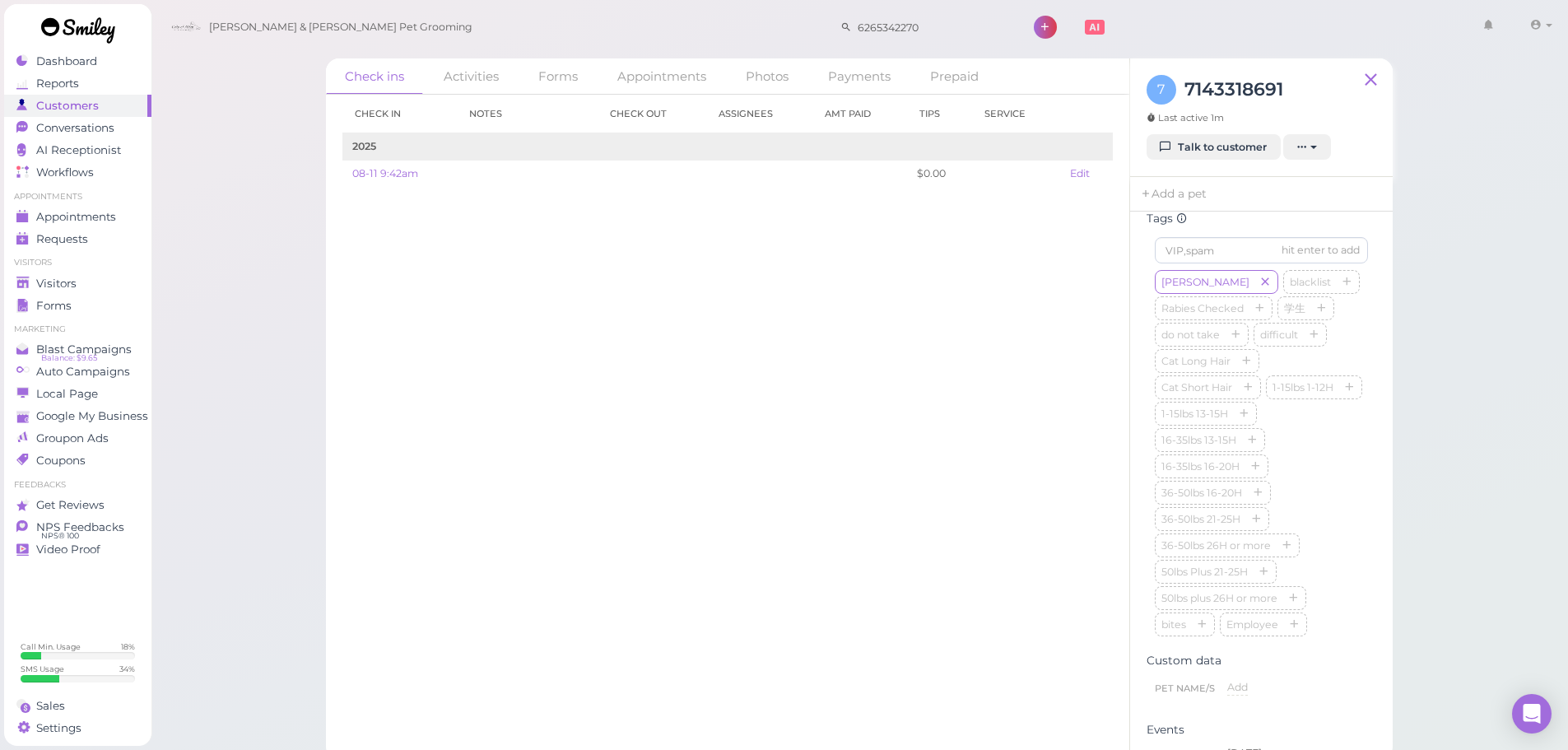
click at [1337, 442] on div "Hazel blacklist Rabies Checked 学生 do not take difficult Cat Long Hair Cat Short…" at bounding box center [1261, 454] width 213 height 369
click at [1329, 486] on div "Hazel blacklist Rabies Checked 学生 do not take difficult Cat Long Hair Cat Short…" at bounding box center [1261, 454] width 213 height 369
click at [627, 348] on div "Check in Notes Check out Assignees Amt Paid Tips Service 2025 08-11 9:42am $0.0…" at bounding box center [727, 422] width 804 height 655
click at [1215, 263] on input at bounding box center [1261, 249] width 213 height 26
click at [1317, 417] on div "Hazel blacklist Rabies Checked 学生 do not take difficult Cat Long Hair Cat Short…" at bounding box center [1261, 454] width 213 height 369
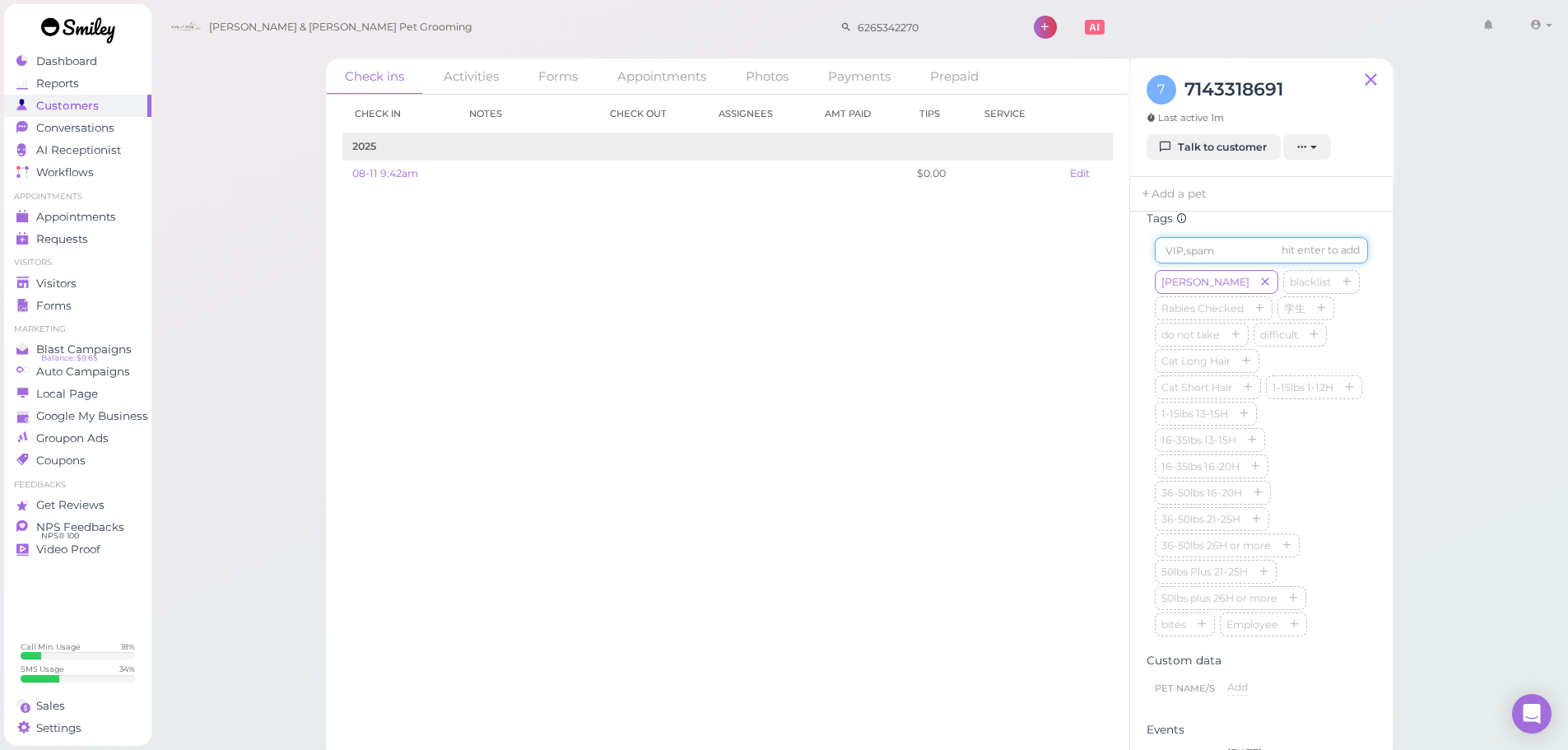
click at [1208, 261] on input at bounding box center [1261, 249] width 213 height 26
click at [1204, 263] on input at bounding box center [1261, 249] width 213 height 26
click at [1173, 263] on input at bounding box center [1261, 249] width 213 height 26
click at [1190, 263] on input at bounding box center [1261, 249] width 213 height 26
click at [1204, 258] on input at bounding box center [1261, 249] width 213 height 26
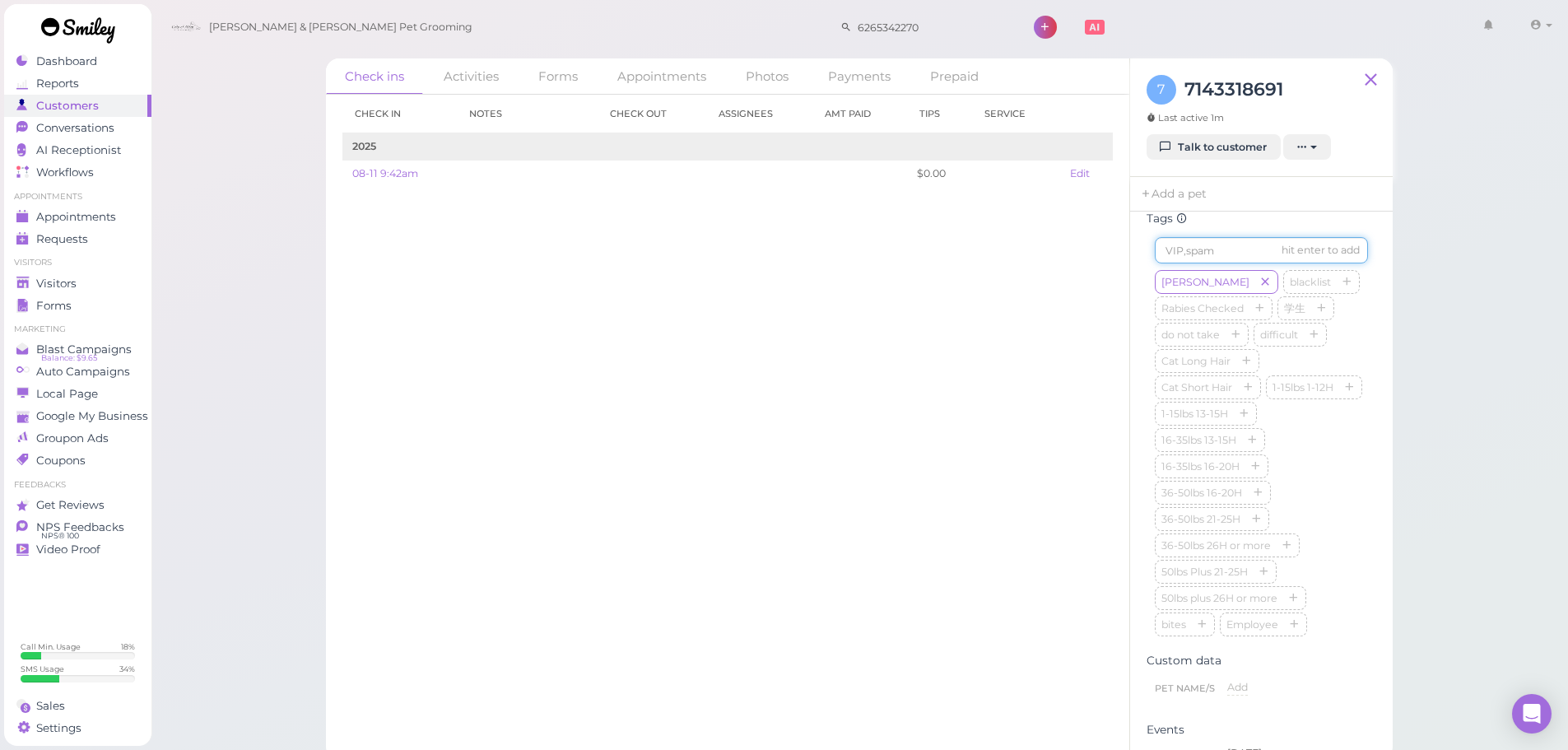
click at [1204, 258] on input at bounding box center [1261, 249] width 213 height 26
click at [1130, 284] on div "First Name Add Last Name Add Phone 7143318691 7143318691 Email Add Member ID Ad…" at bounding box center [1261, 485] width 262 height 548
click at [1199, 258] on input at bounding box center [1261, 249] width 213 height 26
drag, startPoint x: 1087, startPoint y: 285, endPoint x: 1225, endPoint y: 279, distance: 138.1
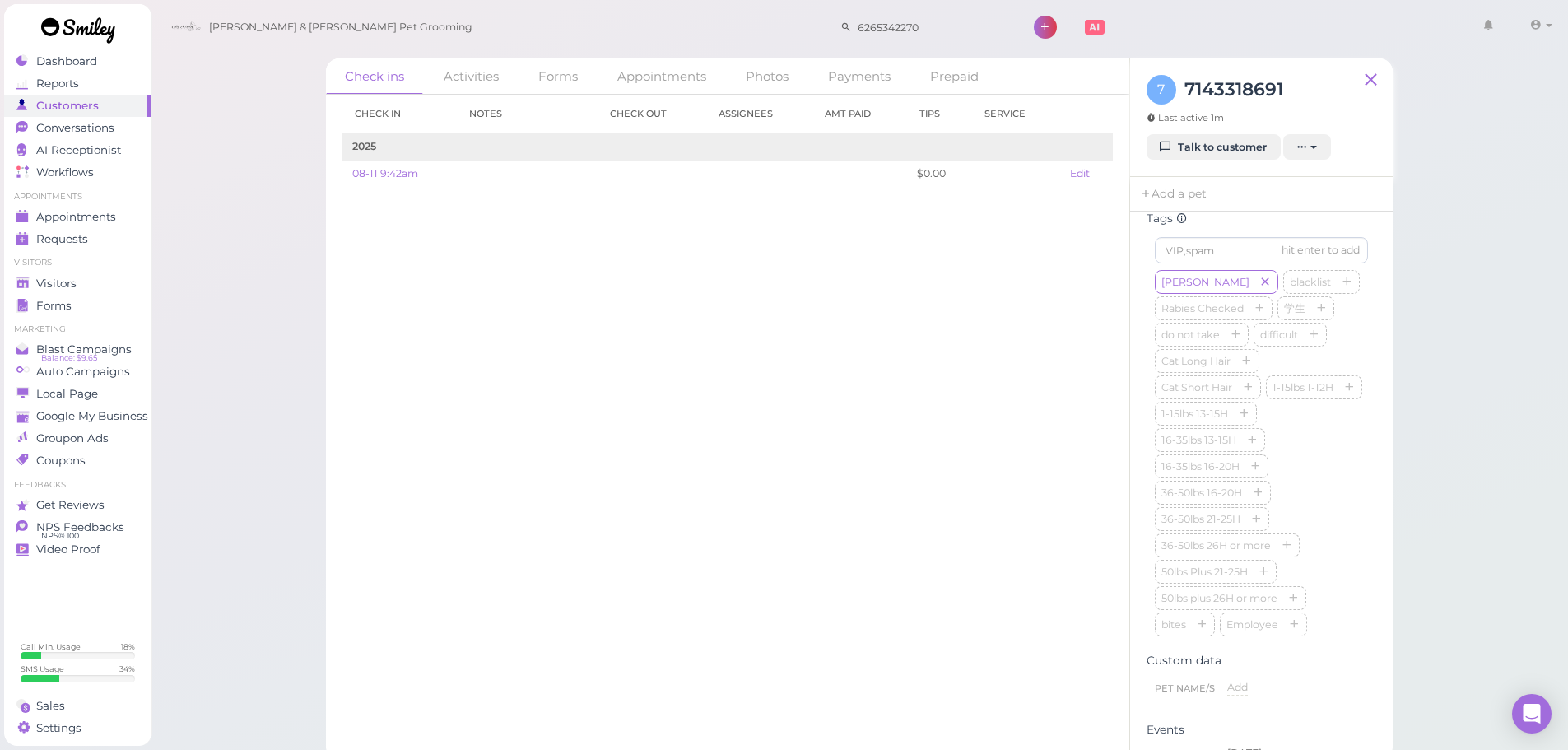
click at [1087, 286] on div "Check in Notes Check out Assignees Amt Paid Tips Service 2025 08-11 9:42am $0.0…" at bounding box center [727, 422] width 804 height 655
click at [1259, 263] on input at bounding box center [1261, 249] width 213 height 26
drag, startPoint x: 1095, startPoint y: 289, endPoint x: 1197, endPoint y: 270, distance: 103.8
click at [1097, 290] on div "Check in Notes Check out Assignees Amt Paid Tips Service 2025 08-11 9:42am $0.0…" at bounding box center [727, 422] width 804 height 655
click at [1197, 263] on input at bounding box center [1261, 249] width 213 height 26
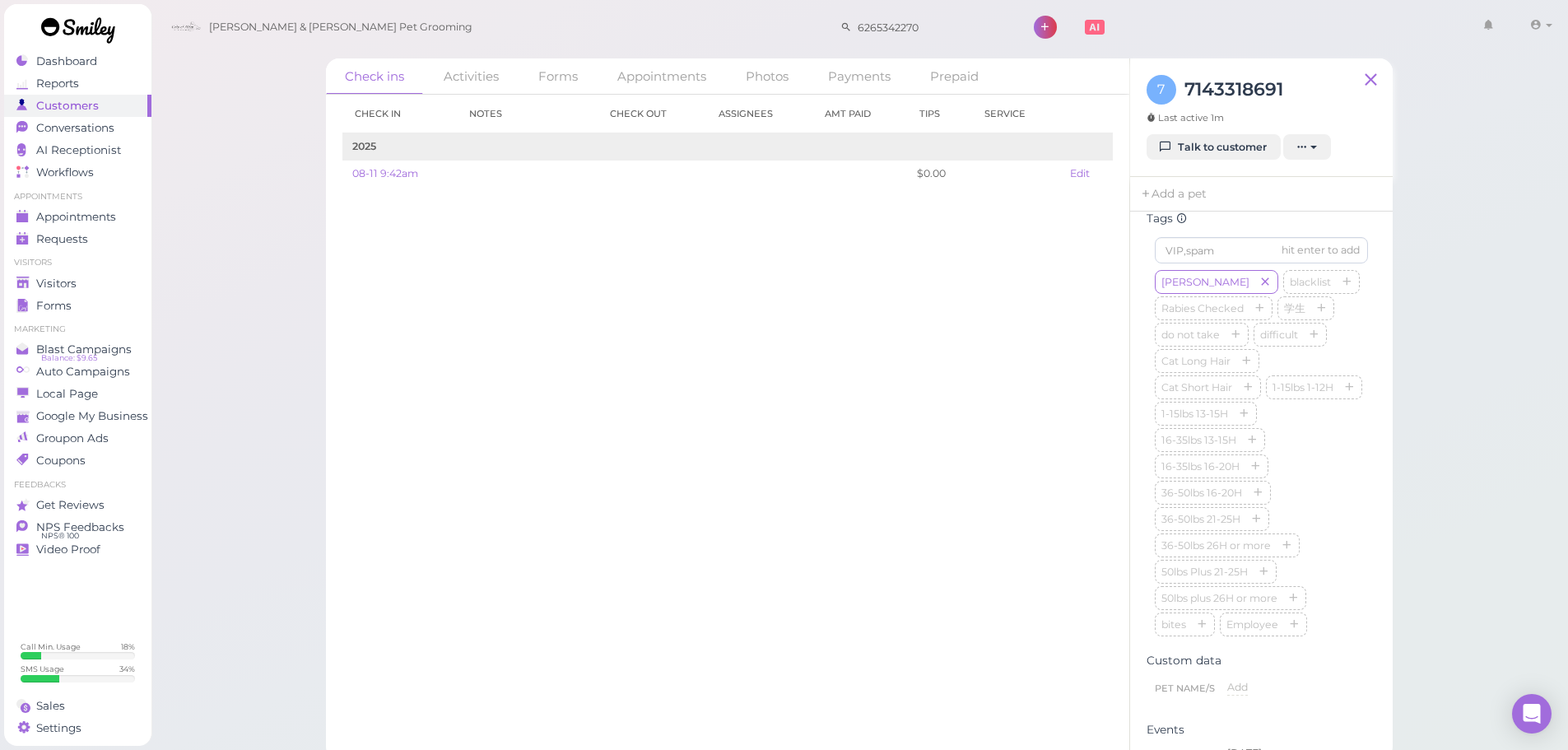
drag, startPoint x: 1079, startPoint y: 296, endPoint x: 1209, endPoint y: 267, distance: 133.2
click at [1093, 296] on div "Check in Notes Check out Assignees Amt Paid Tips Service 2025 08-11 9:42am $0.0…" at bounding box center [727, 422] width 804 height 655
click at [1209, 263] on input at bounding box center [1261, 249] width 213 height 26
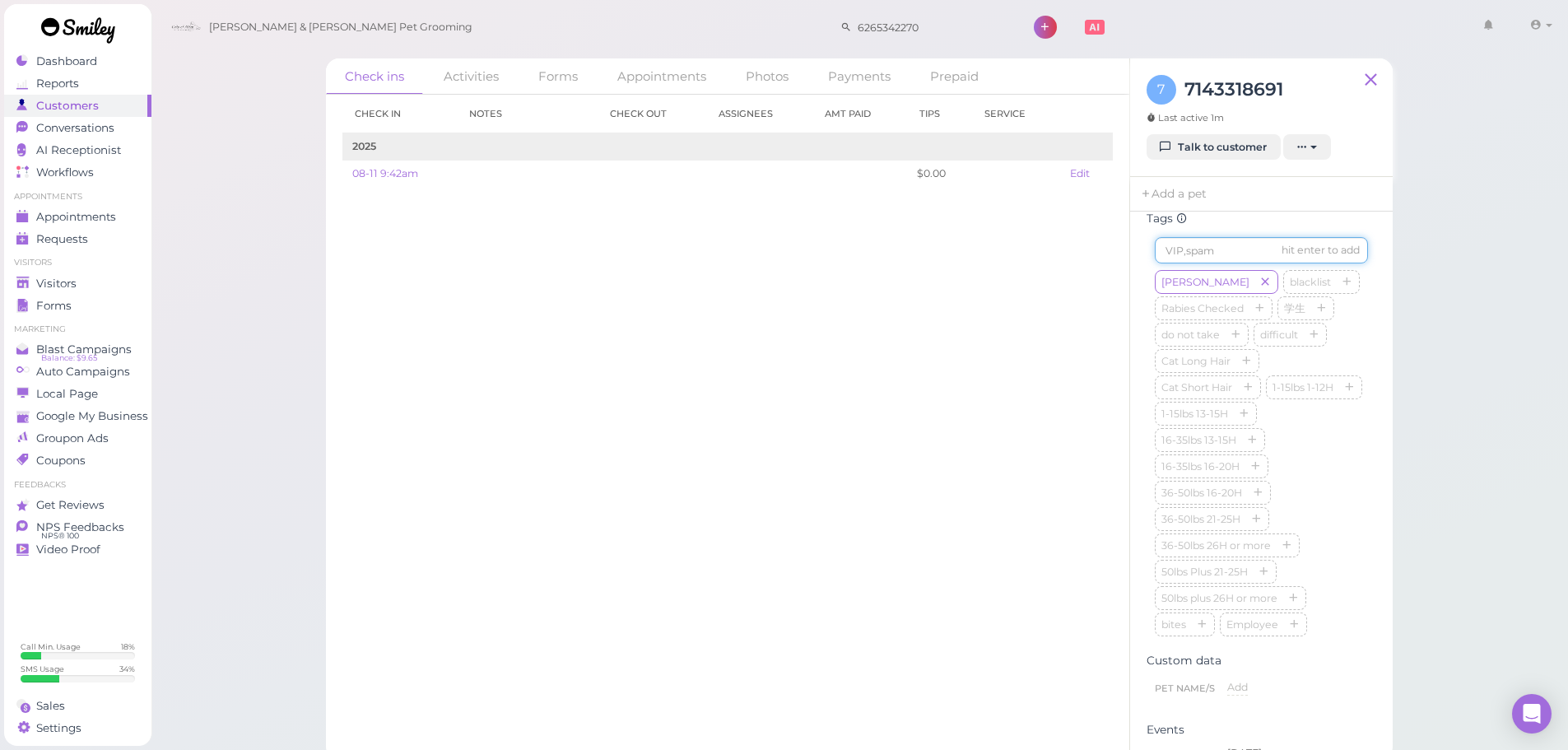
click at [1210, 263] on input at bounding box center [1261, 249] width 213 height 26
click at [1219, 263] on input at bounding box center [1261, 249] width 213 height 26
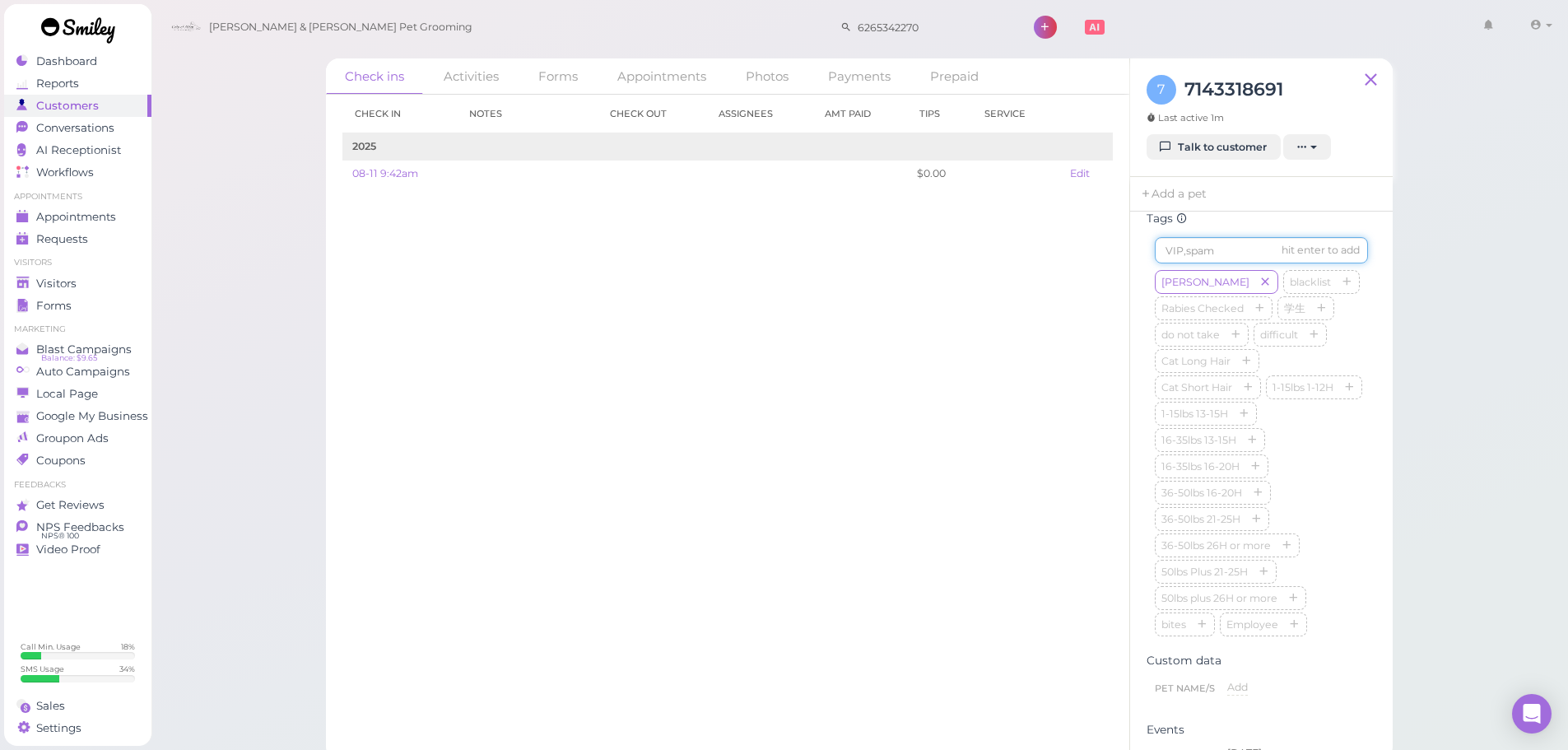
click at [1219, 263] on input at bounding box center [1261, 249] width 213 height 26
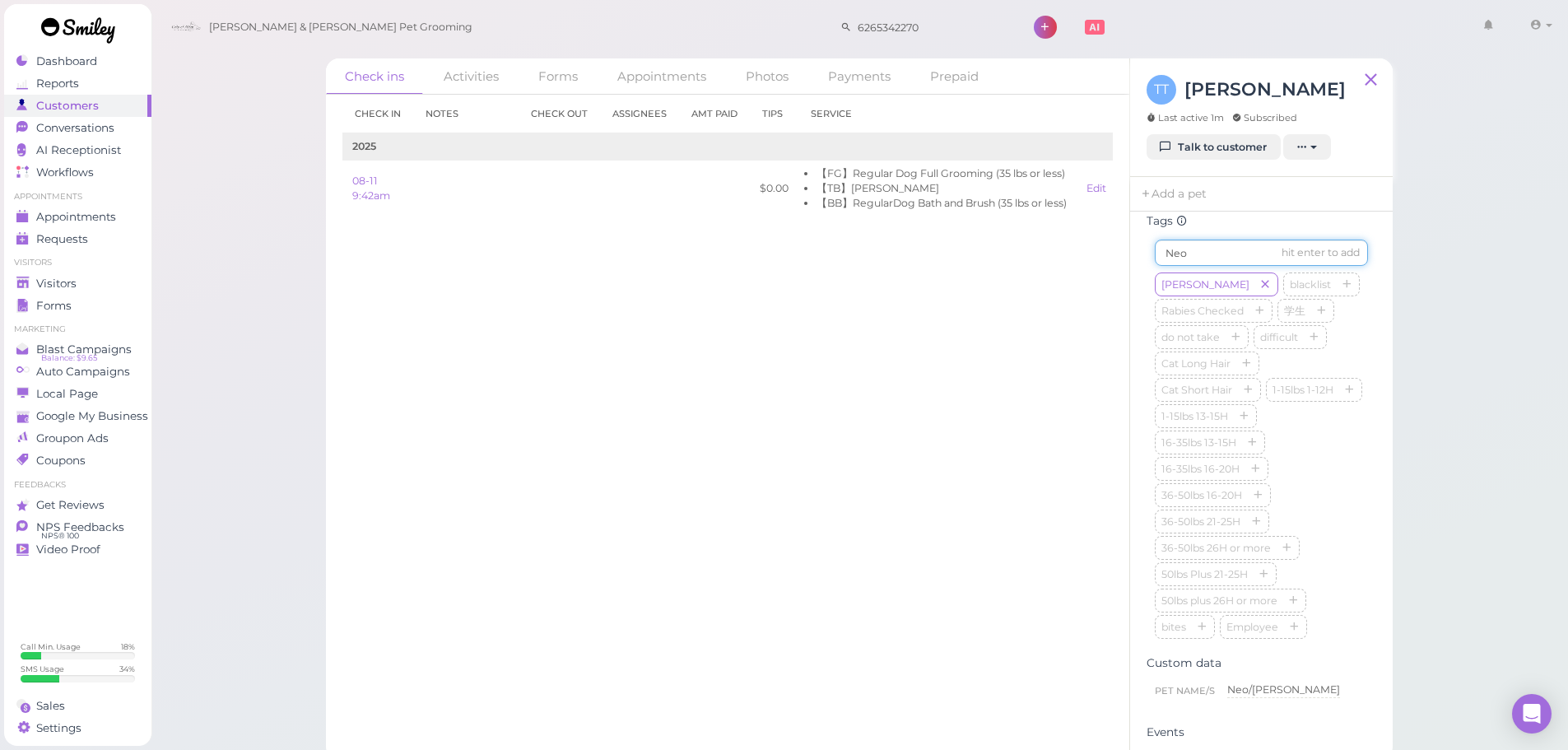
type input "Neo"
click at [502, 453] on div "Check in Notes Check out Assignees Amt Paid Tips Service 2025 08-11 9:42am $0.0…" at bounding box center [727, 422] width 804 height 655
click at [80, 133] on span "Conversations" at bounding box center [77, 127] width 82 height 14
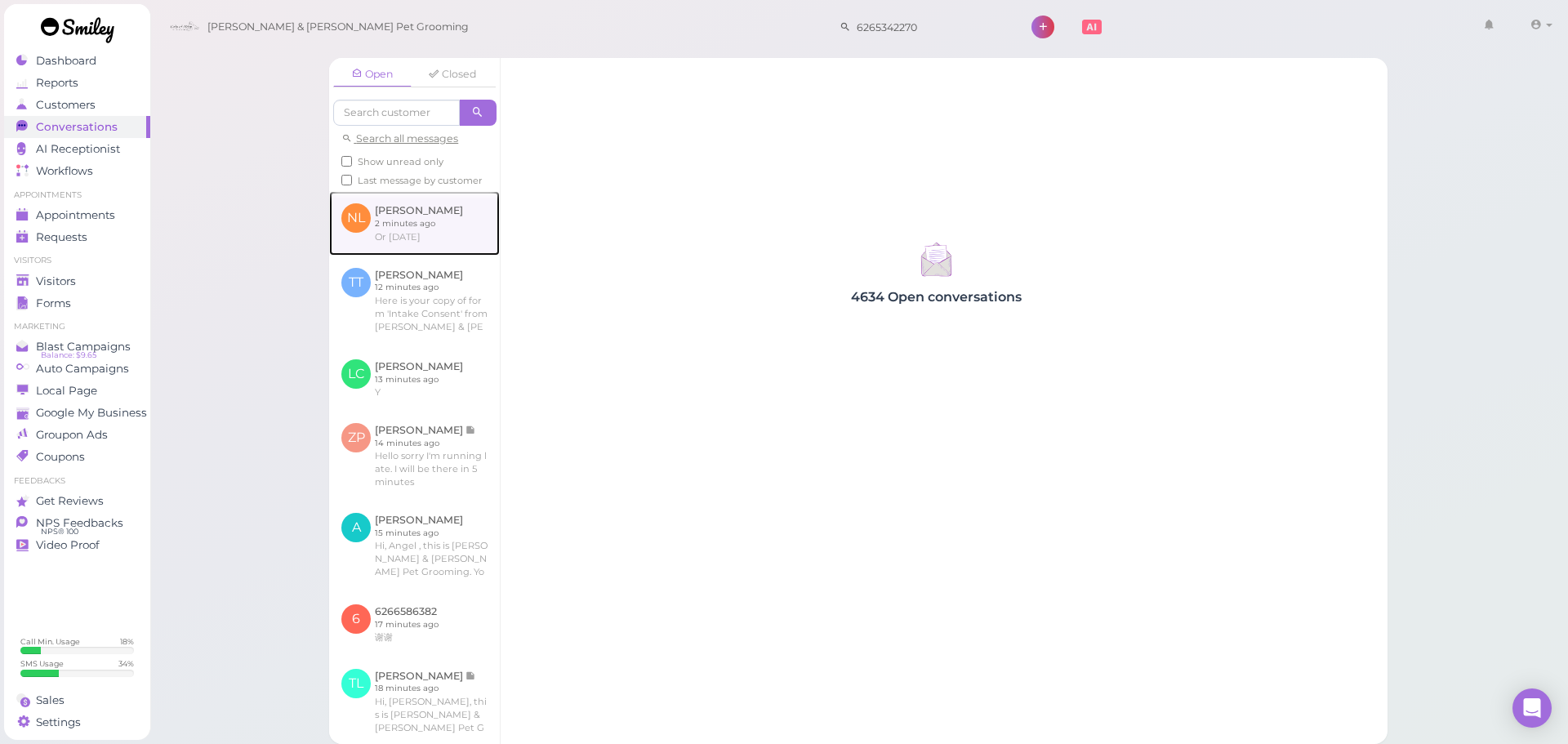
click at [412, 250] on link at bounding box center [414, 223] width 171 height 64
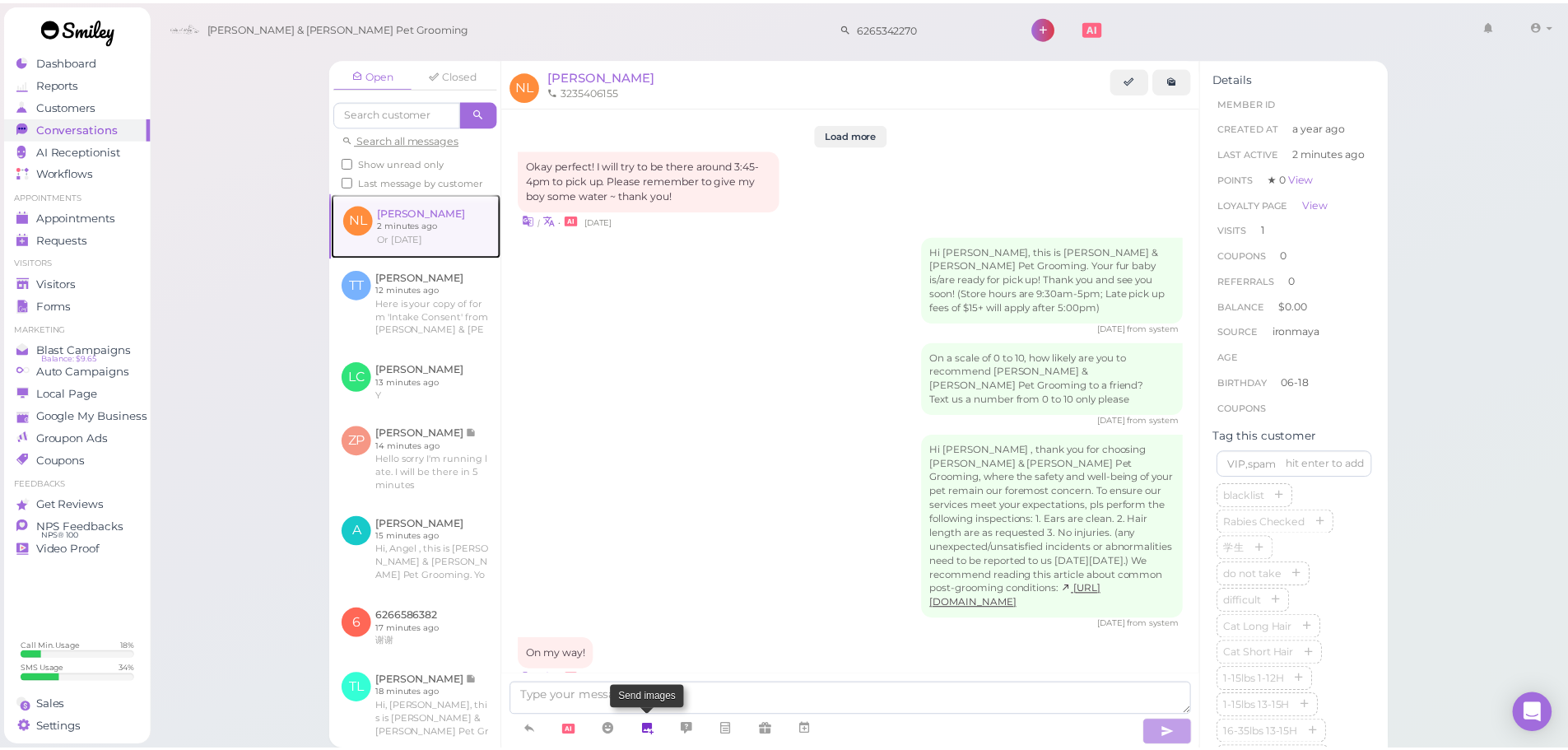
scroll to position [1738, 0]
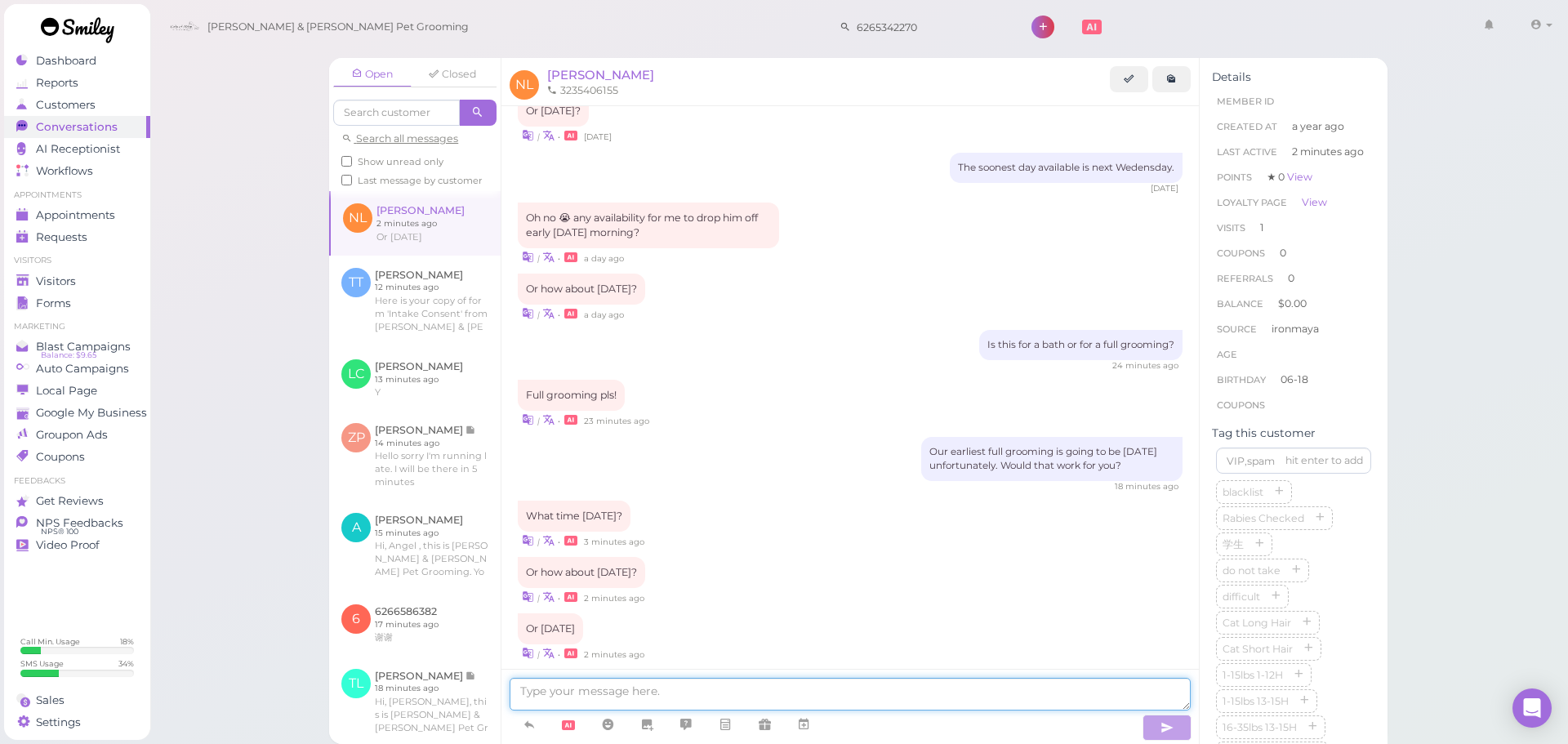
click at [658, 701] on textarea at bounding box center [850, 694] width 681 height 33
type textarea "We can do n"
type textarea "We can do [DATE] at 11:30, or [DATE] any time 9:30-1"
click at [569, 70] on span "[PERSON_NAME]" at bounding box center [601, 74] width 107 height 15
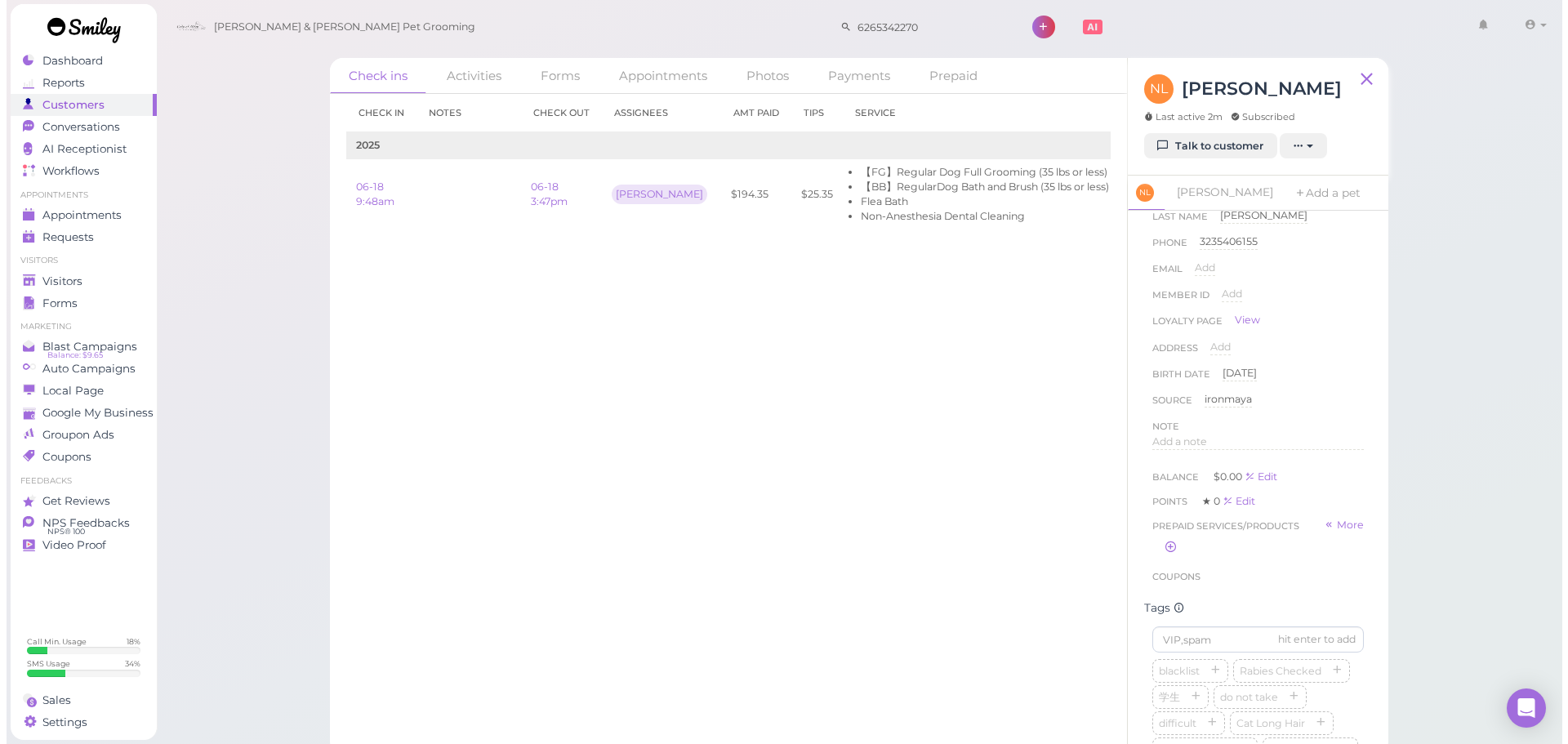
scroll to position [245, 0]
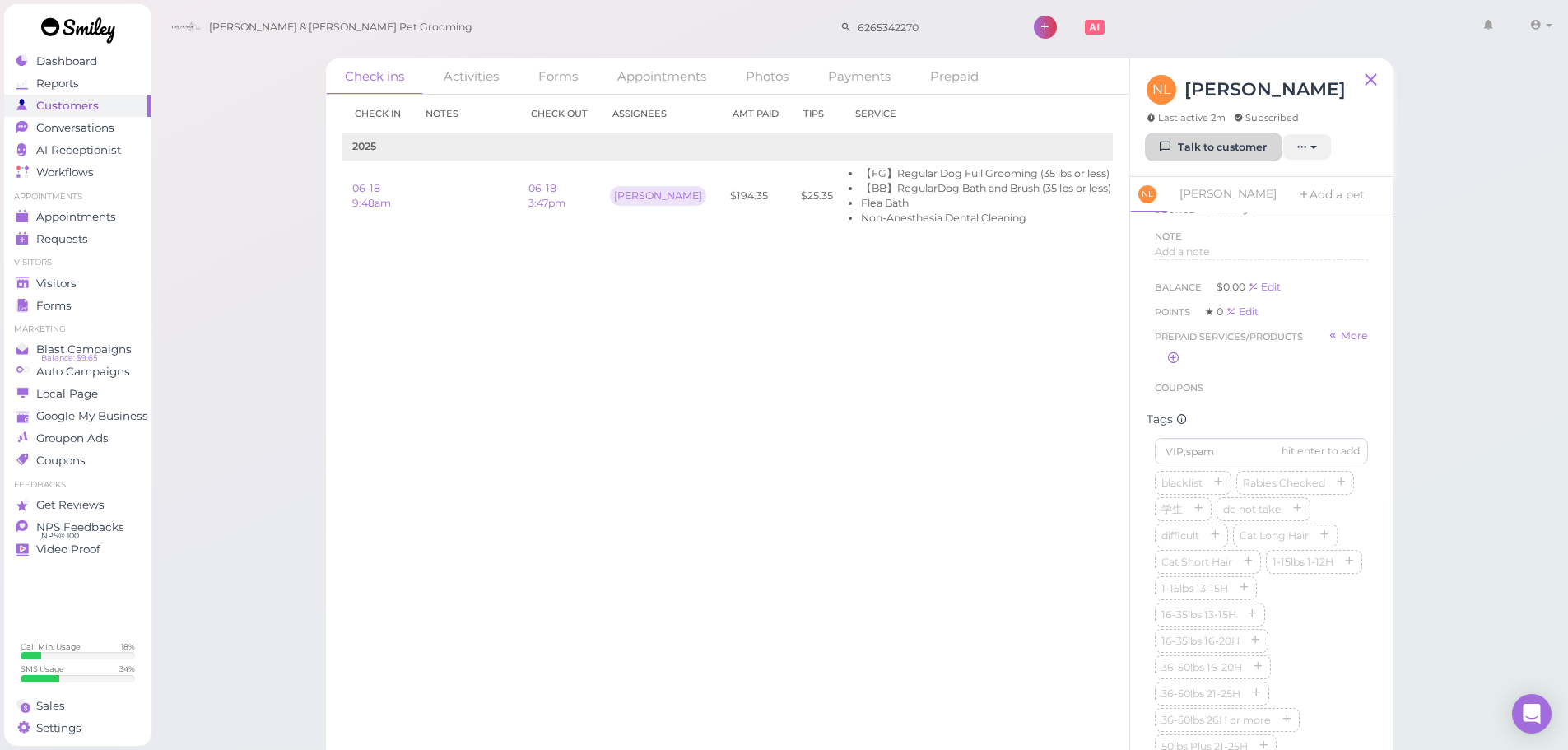
click at [1209, 146] on link "Talk to customer" at bounding box center [1213, 147] width 134 height 26
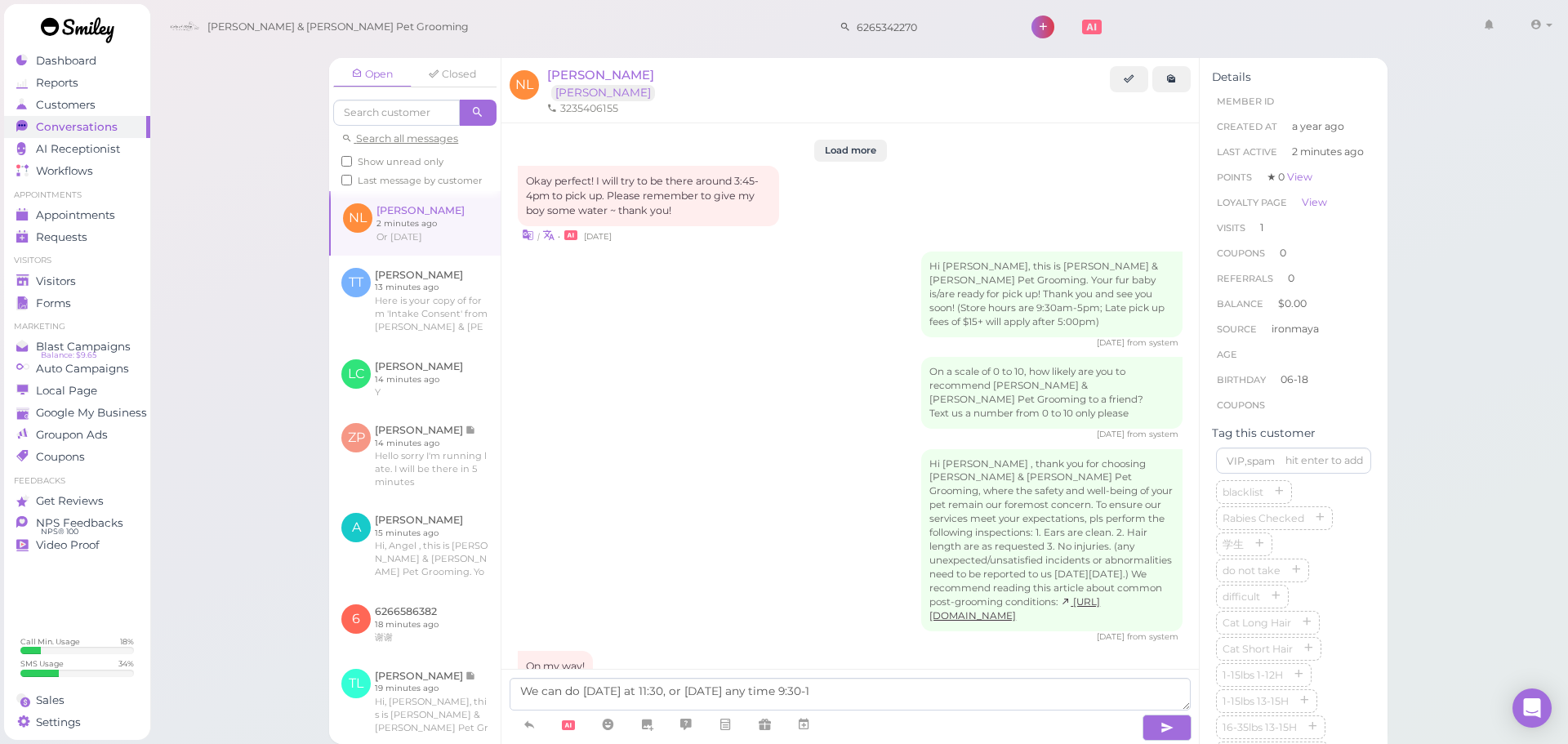
scroll to position [1725, 0]
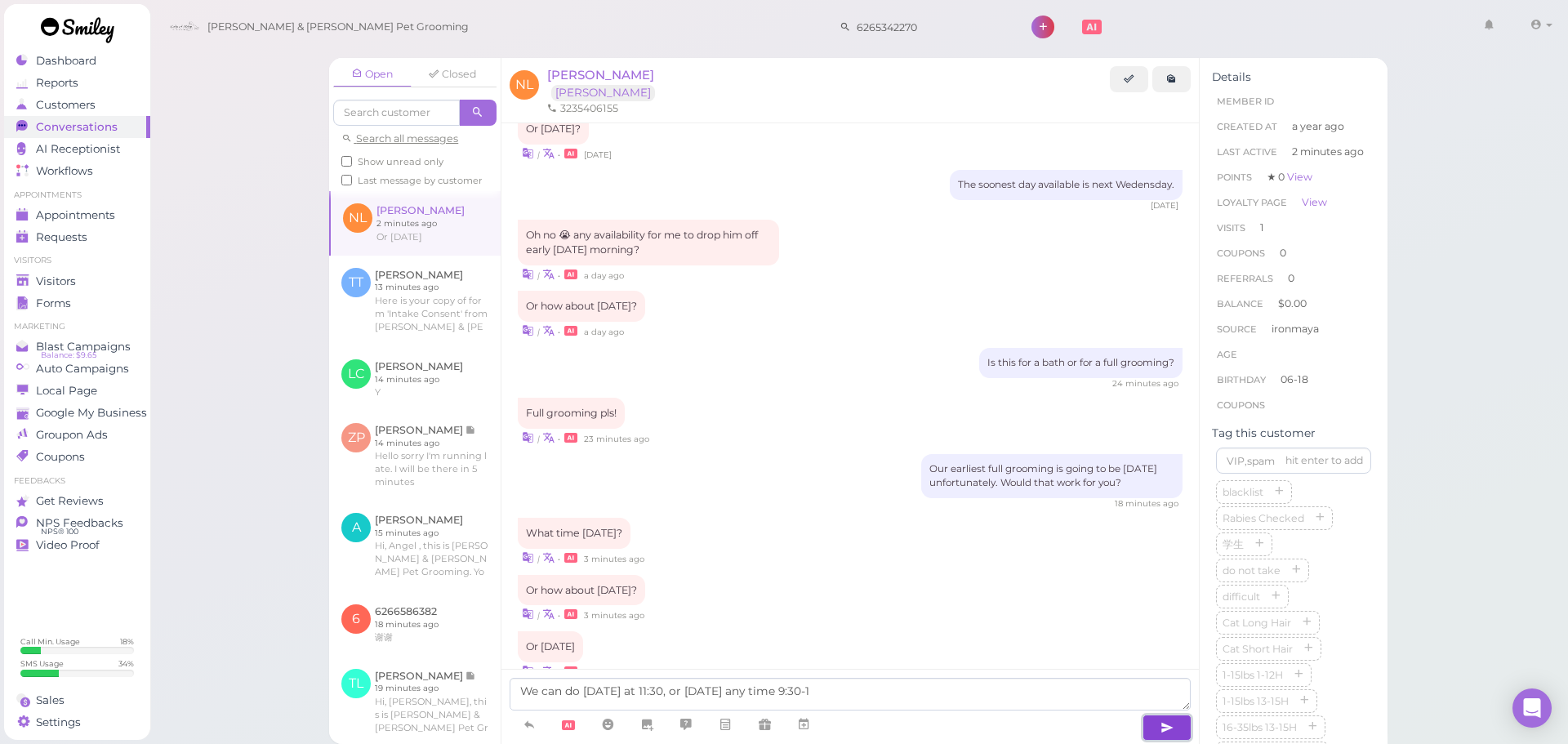
drag, startPoint x: 1159, startPoint y: 727, endPoint x: 994, endPoint y: 507, distance: 275.0
click at [1157, 727] on button "button" at bounding box center [1167, 727] width 49 height 26
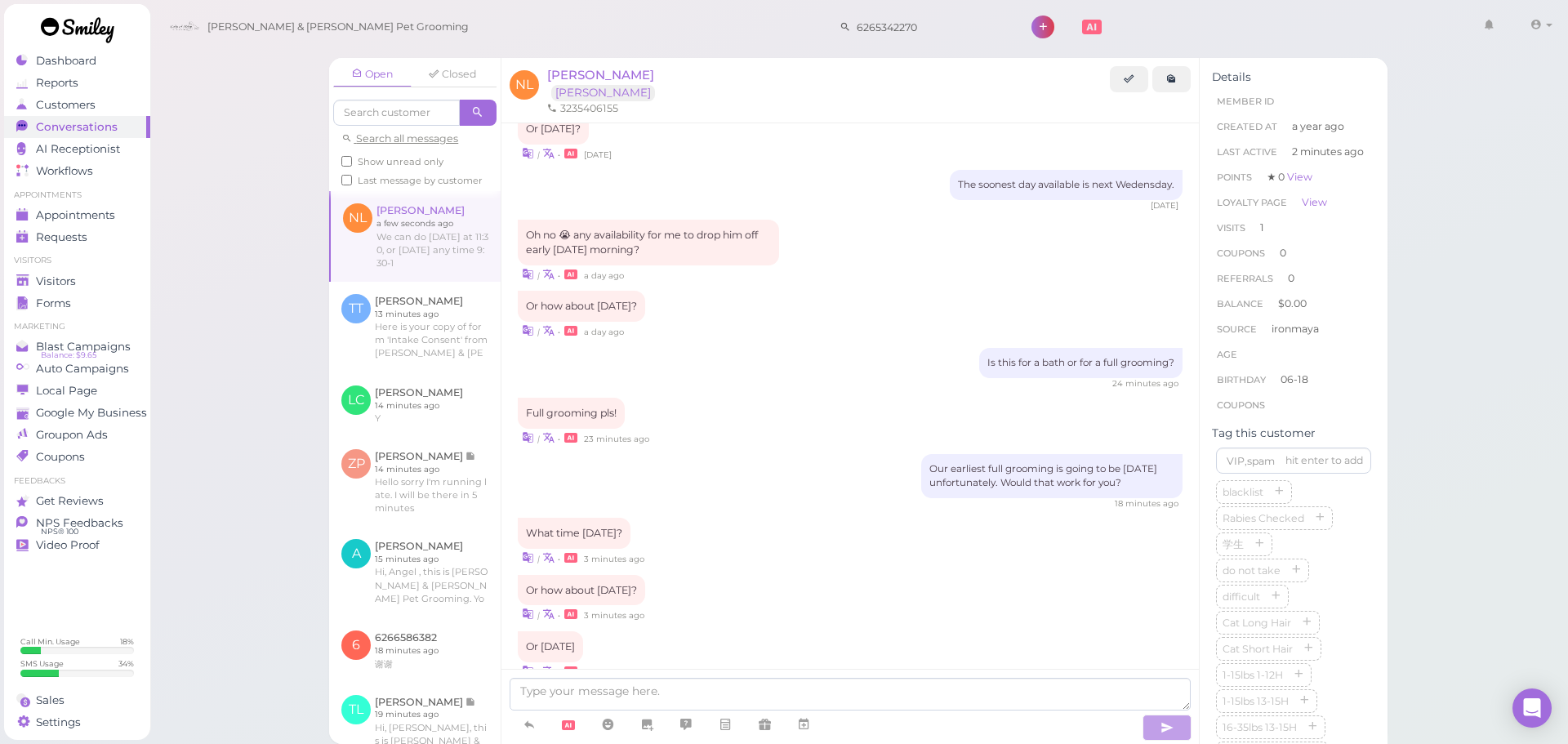
scroll to position [1777, 0]
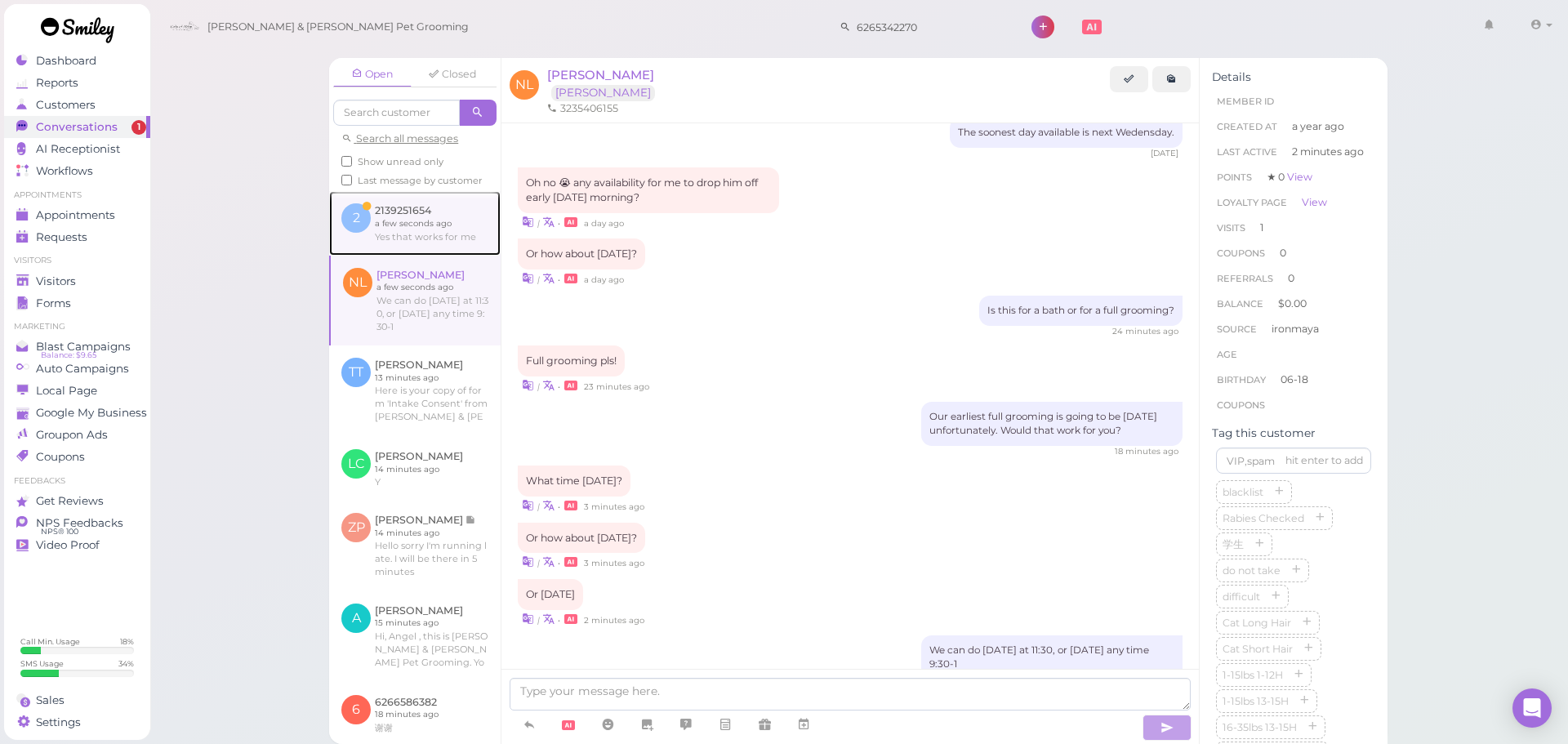
click at [460, 235] on link at bounding box center [415, 223] width 172 height 64
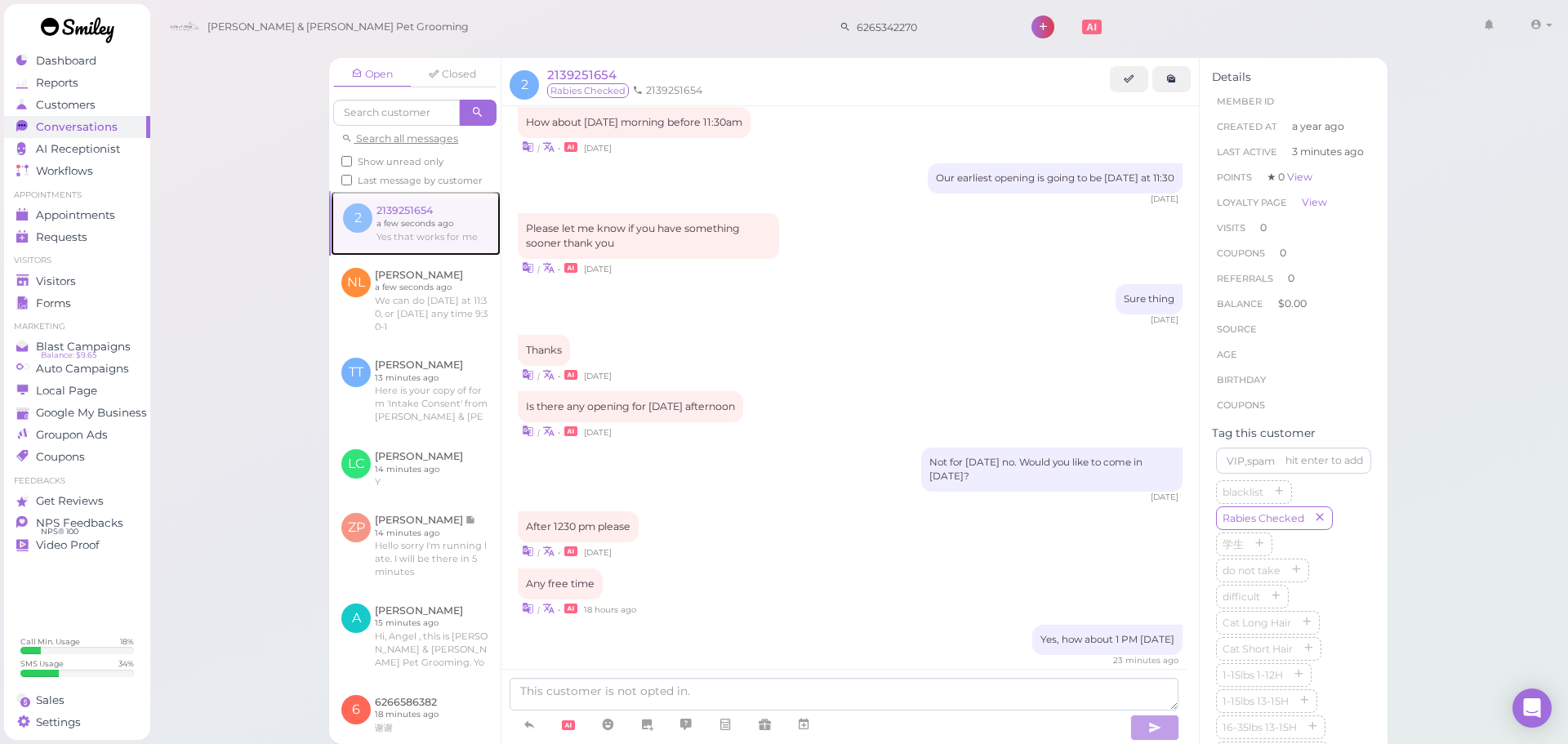
scroll to position [1474, 0]
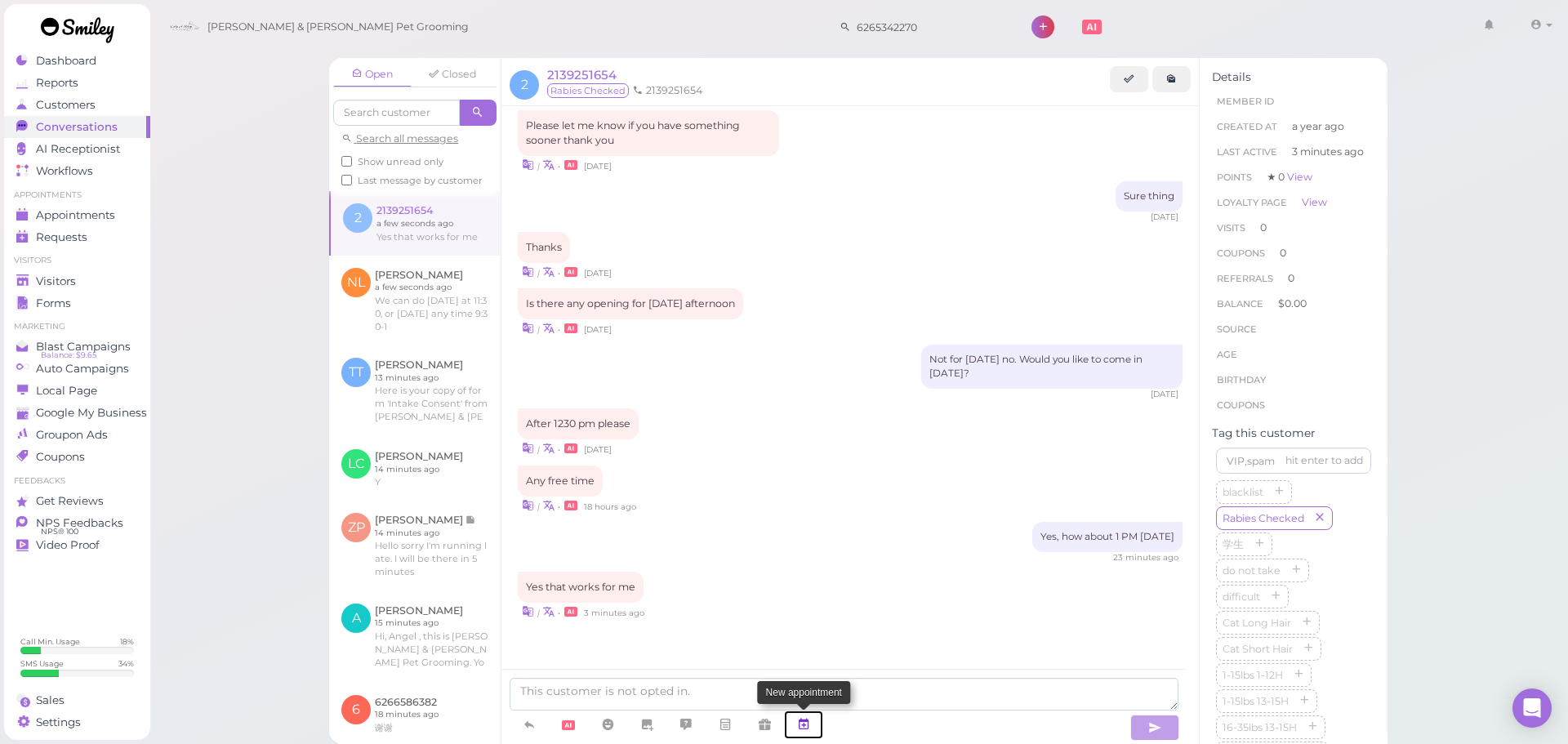
click at [806, 722] on icon at bounding box center [804, 724] width 13 height 16
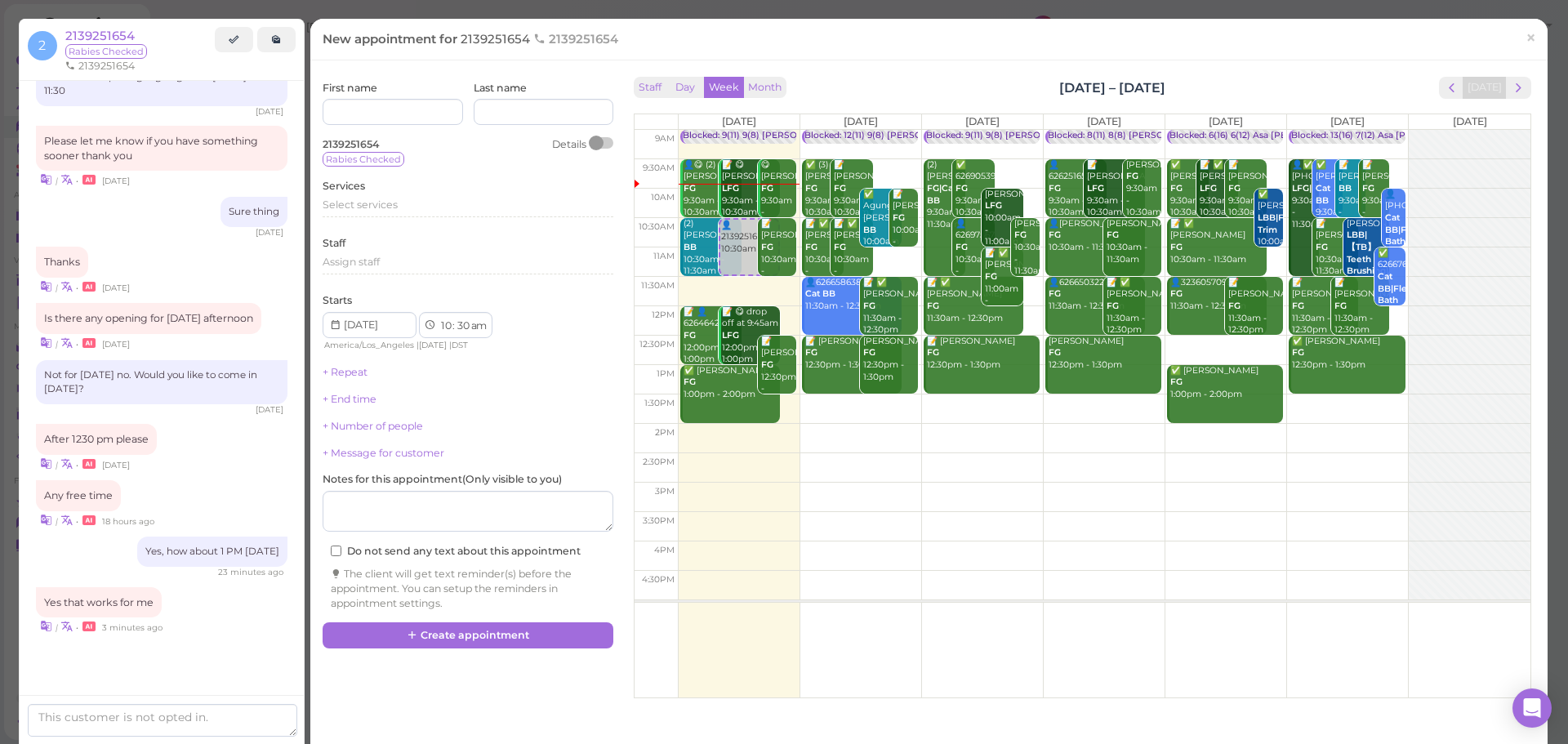
click at [1330, 400] on td at bounding box center [1105, 409] width 853 height 30
type input "2025-08-16"
select select "1"
select select "pm"
drag, startPoint x: 1329, startPoint y: 412, endPoint x: 1340, endPoint y: 395, distance: 20.2
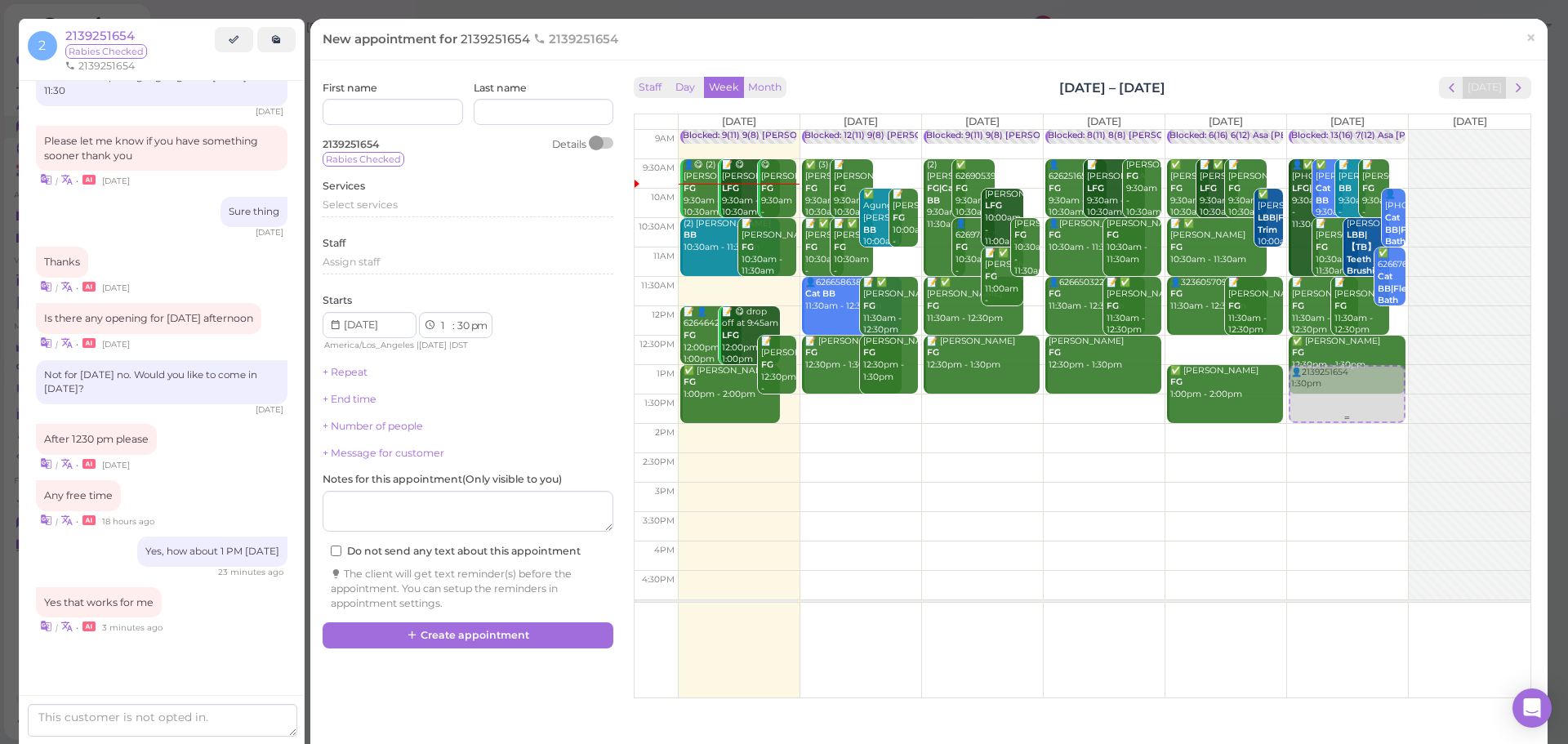
click at [1340, 130] on div "👤2139251654 1:30pm Blocked: 13(16) 7(12) Asa Helen Rebecca • Appointment 👤✅ (2)…" at bounding box center [1348, 130] width 121 height 0
select select "00"
click at [449, 199] on div "Select services" at bounding box center [468, 205] width 291 height 14
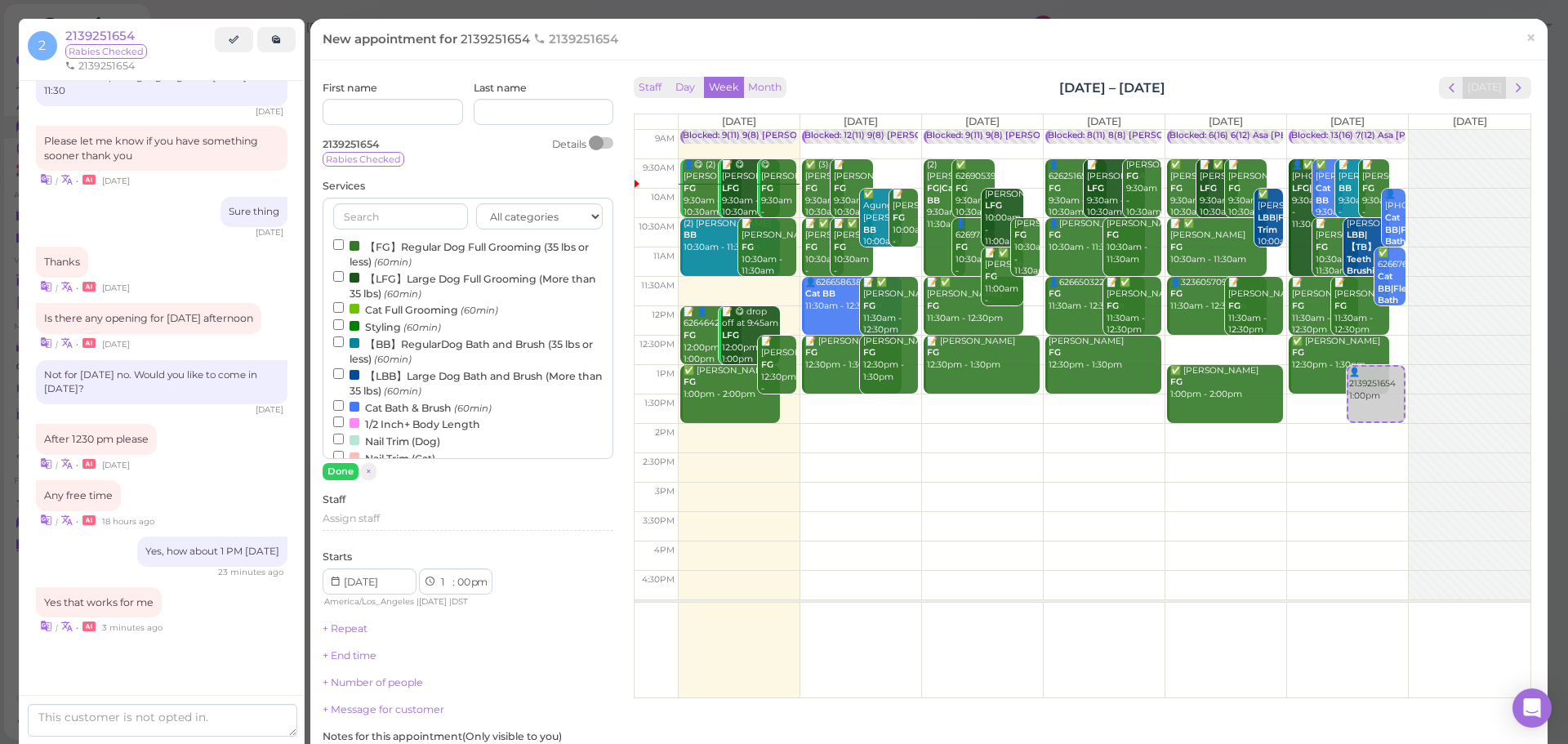
click at [407, 305] on label "Cat Full Grooming (60min)" at bounding box center [415, 309] width 165 height 17
click at [344, 305] on input "Cat Full Grooming (60min)" at bounding box center [339, 308] width 11 height 11
click at [335, 470] on button "Done" at bounding box center [341, 471] width 36 height 17
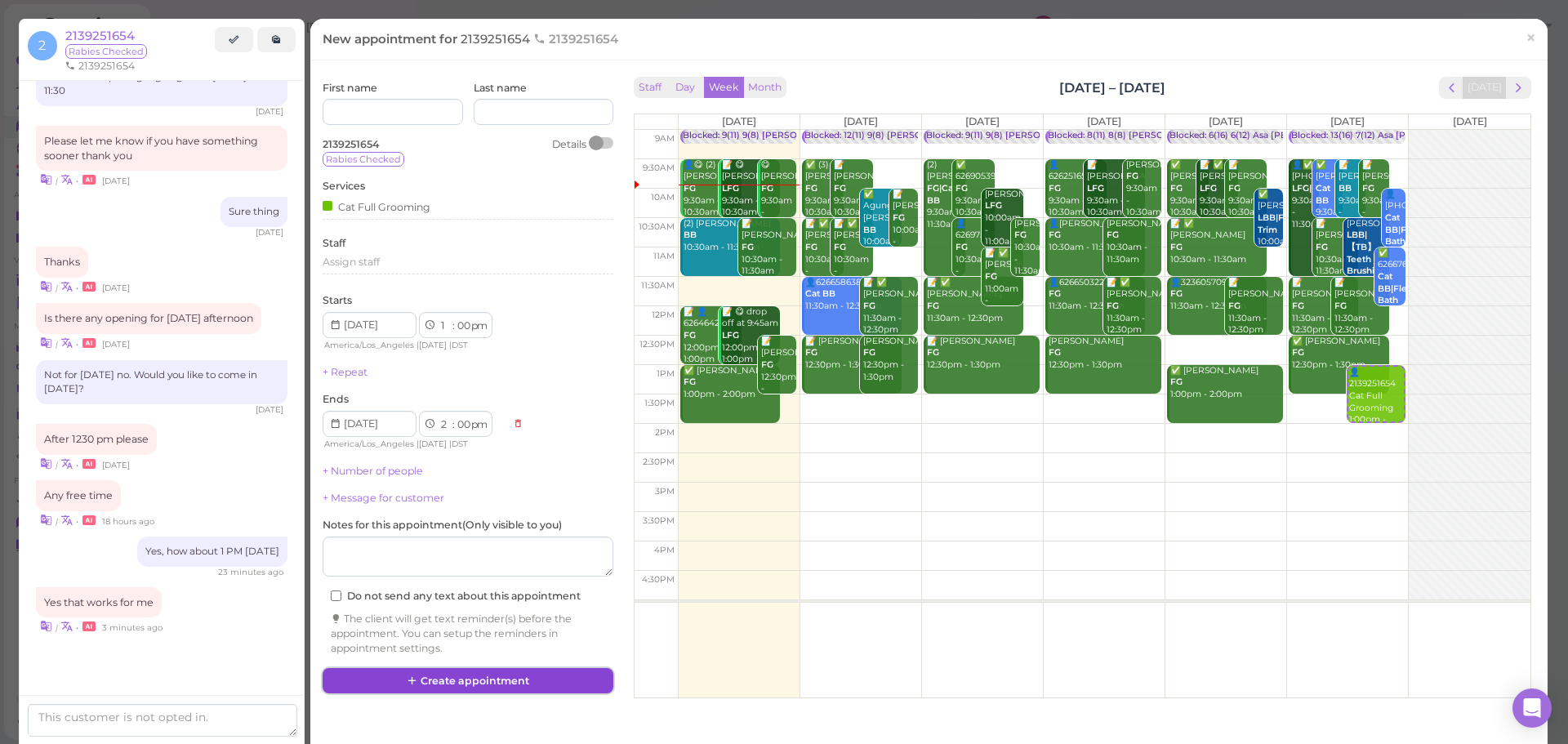
click at [515, 685] on button "Create appointment" at bounding box center [468, 681] width 291 height 26
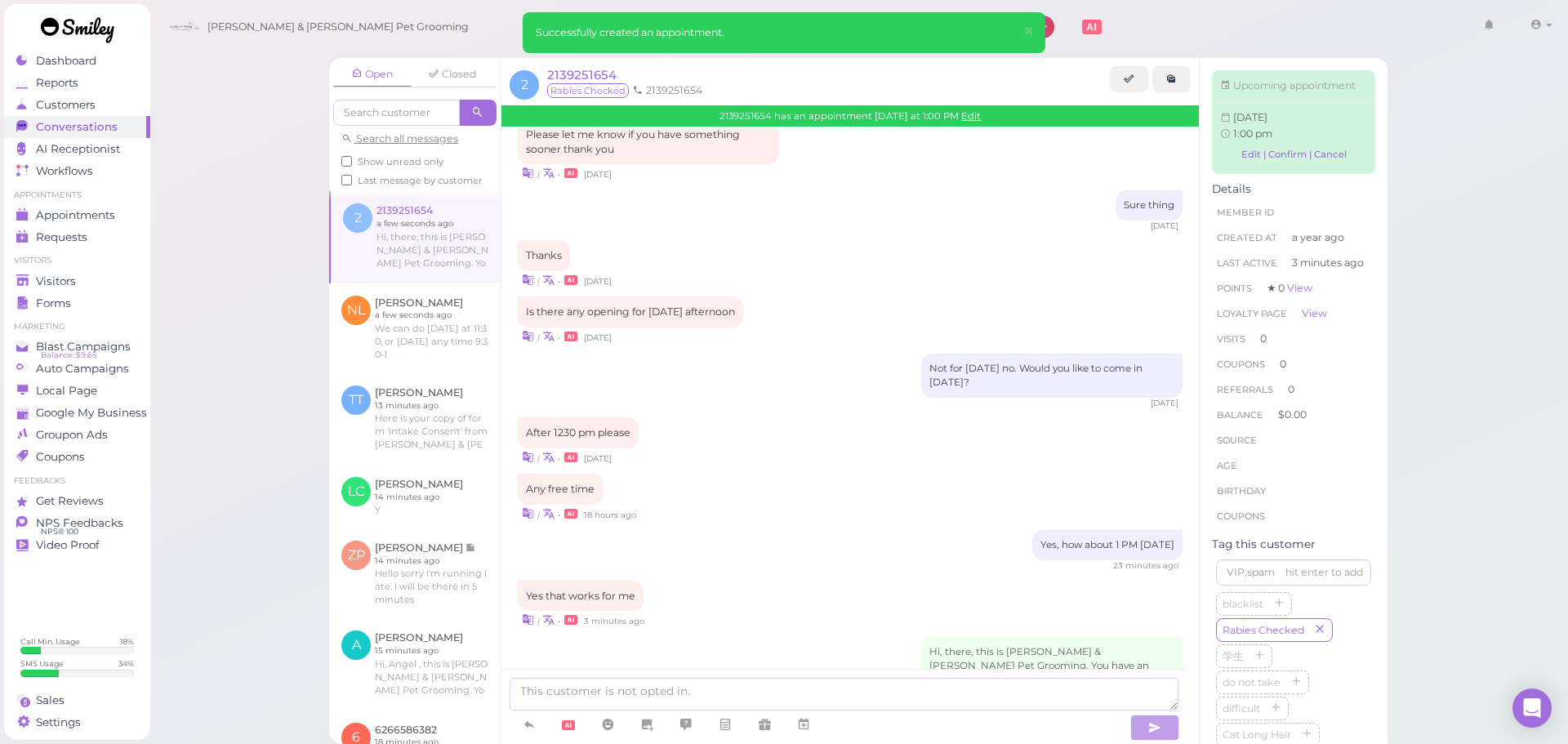
scroll to position [1634, 0]
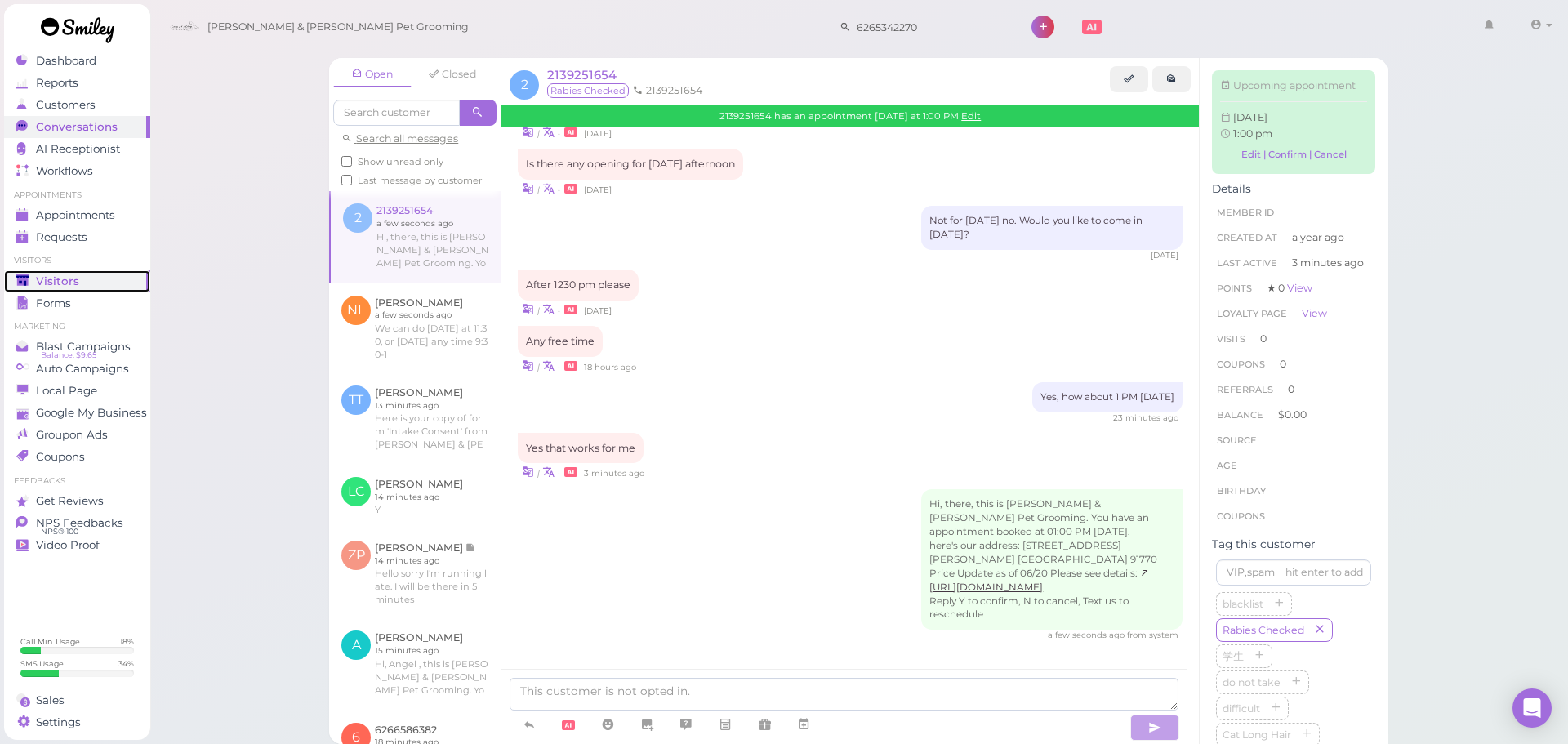
click at [47, 278] on span "Visitors" at bounding box center [58, 281] width 43 height 14
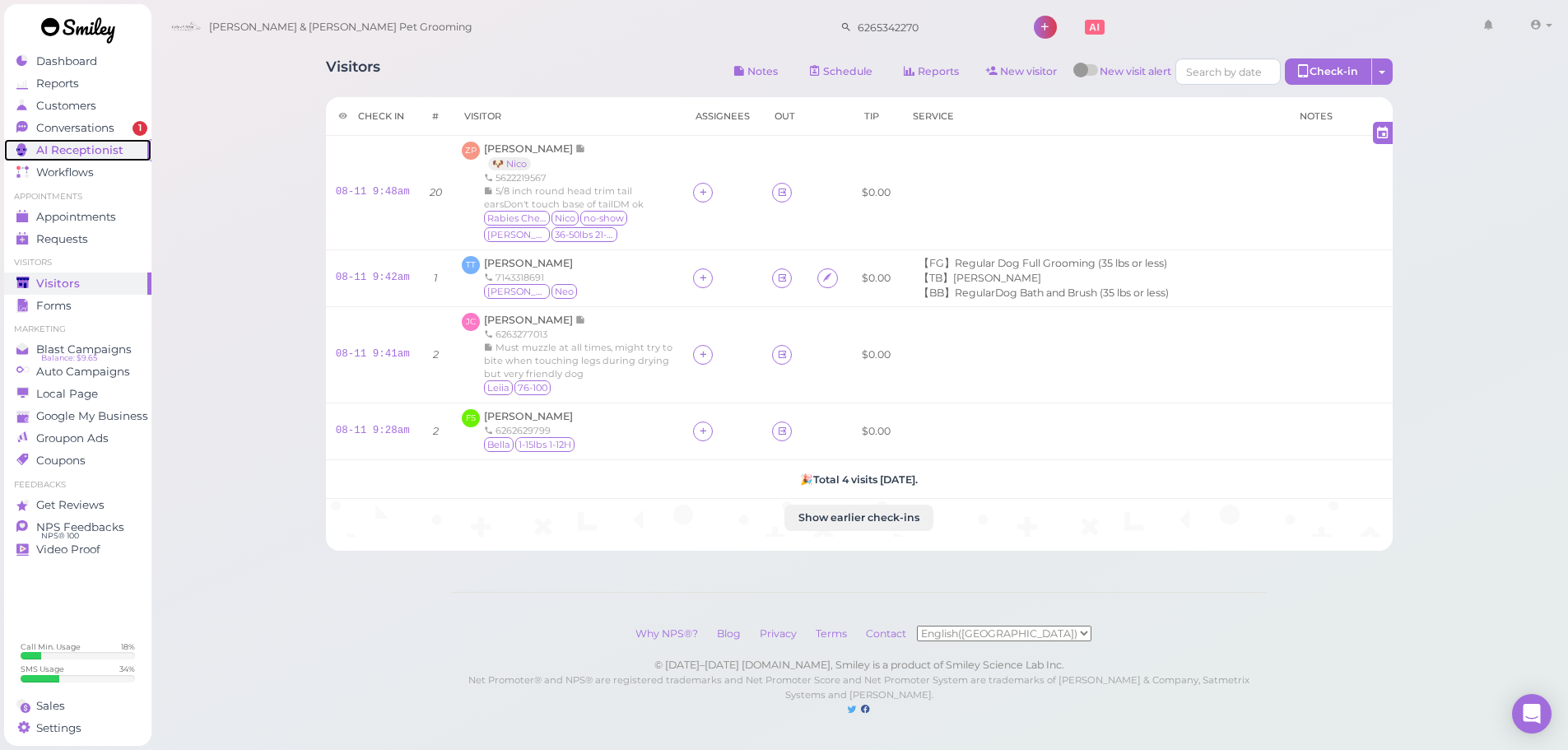
click at [51, 142] on link "AI Receptionist" at bounding box center [78, 150] width 147 height 22
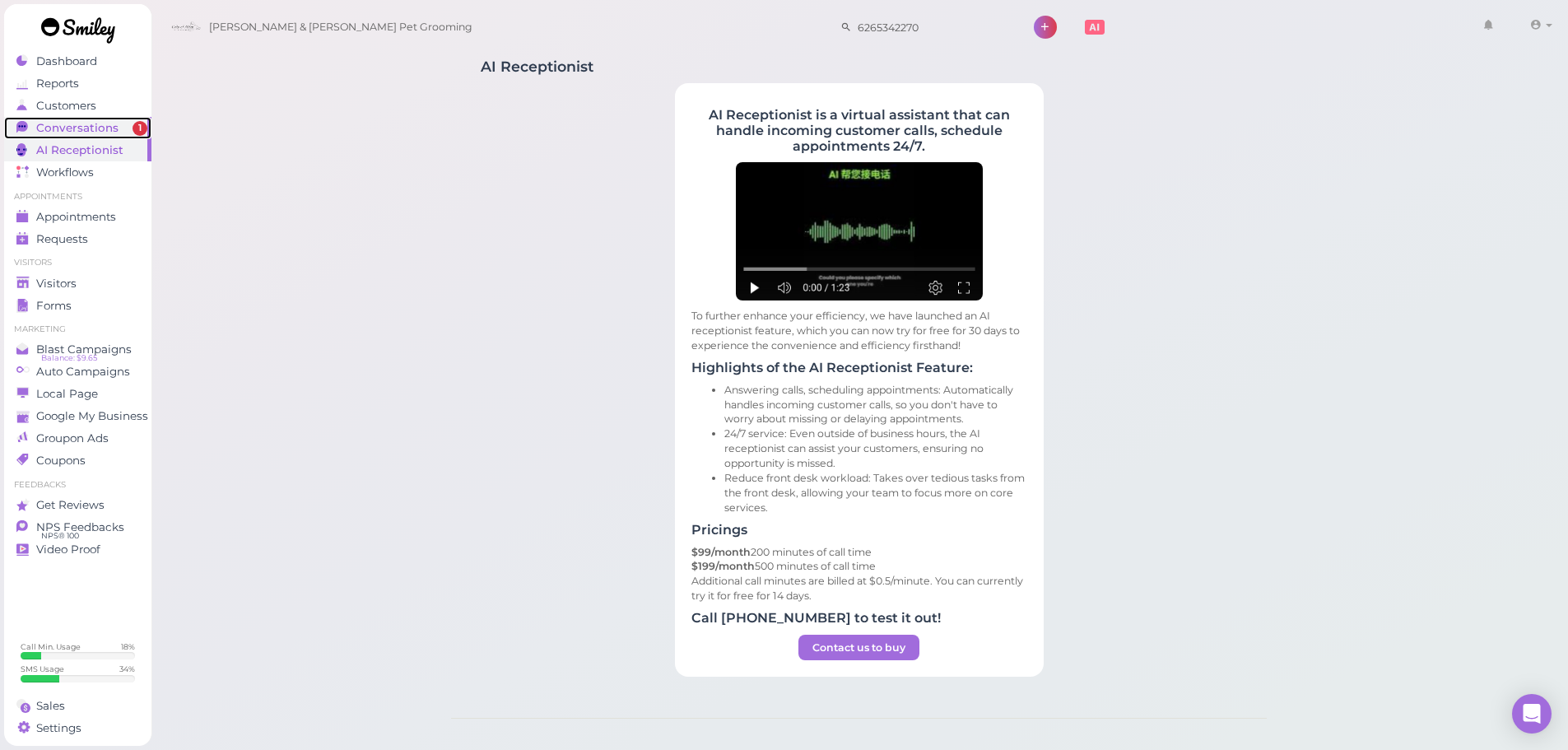
click at [52, 138] on link "Conversations 1" at bounding box center [78, 127] width 147 height 22
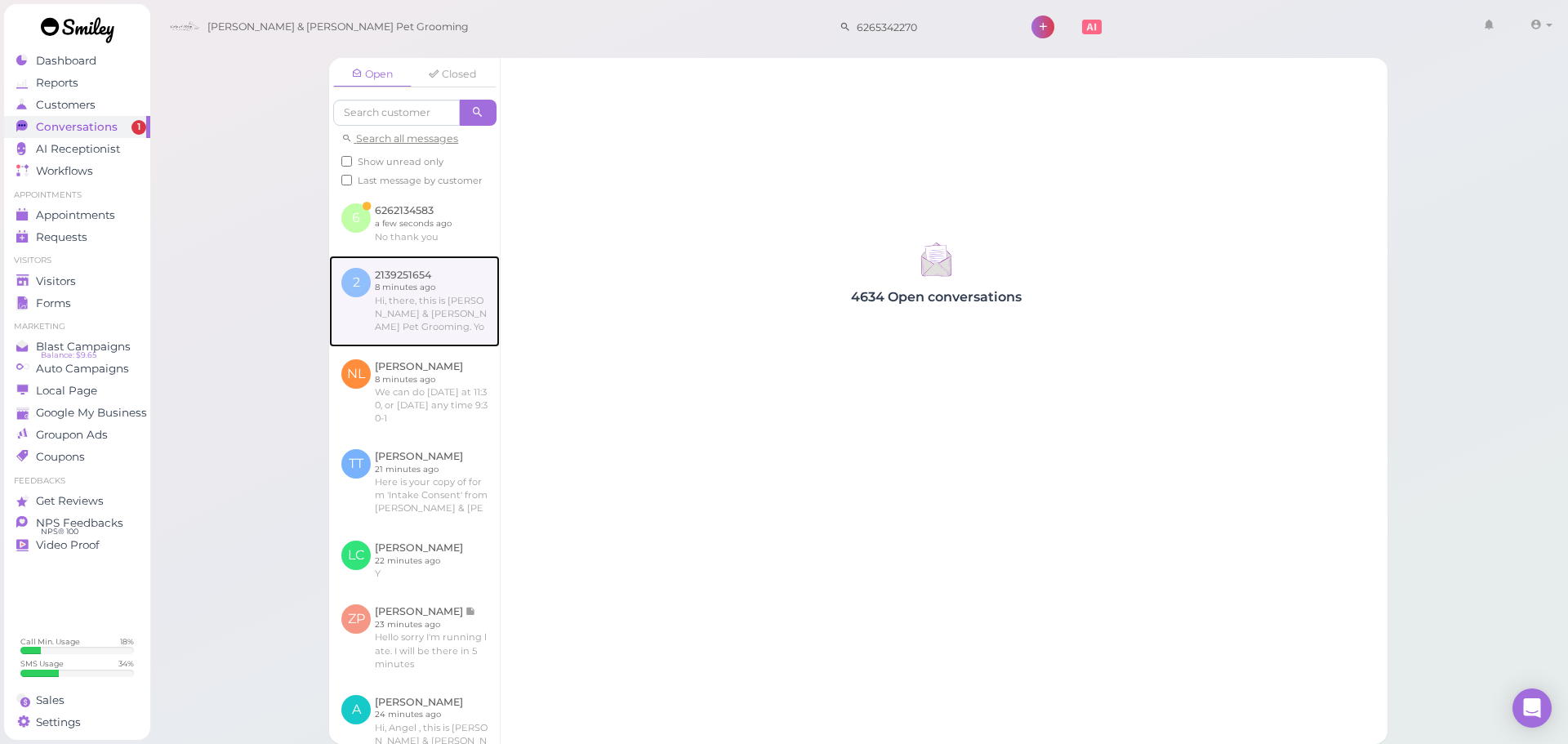
click at [401, 271] on link at bounding box center [414, 301] width 171 height 91
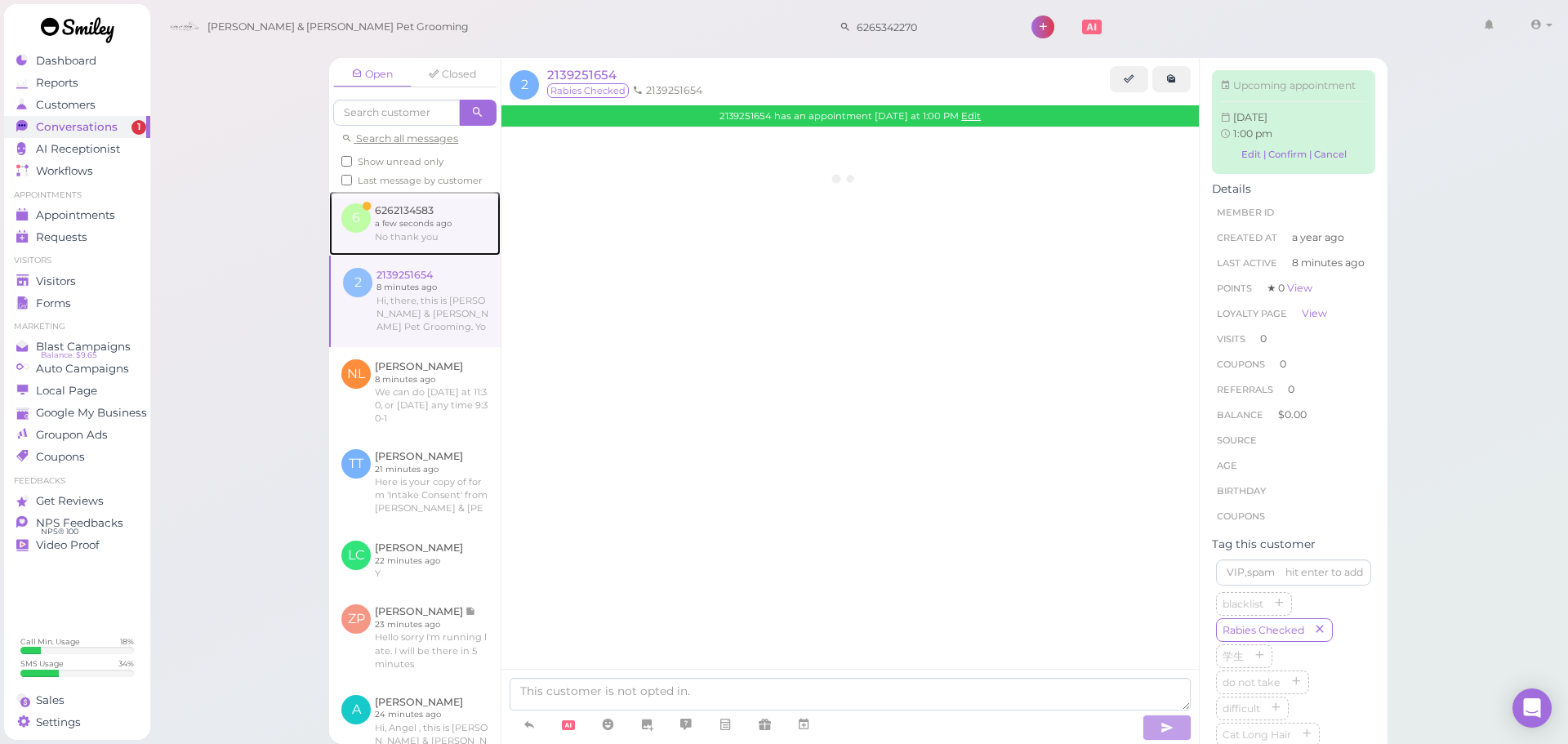
click at [404, 255] on link at bounding box center [415, 223] width 172 height 64
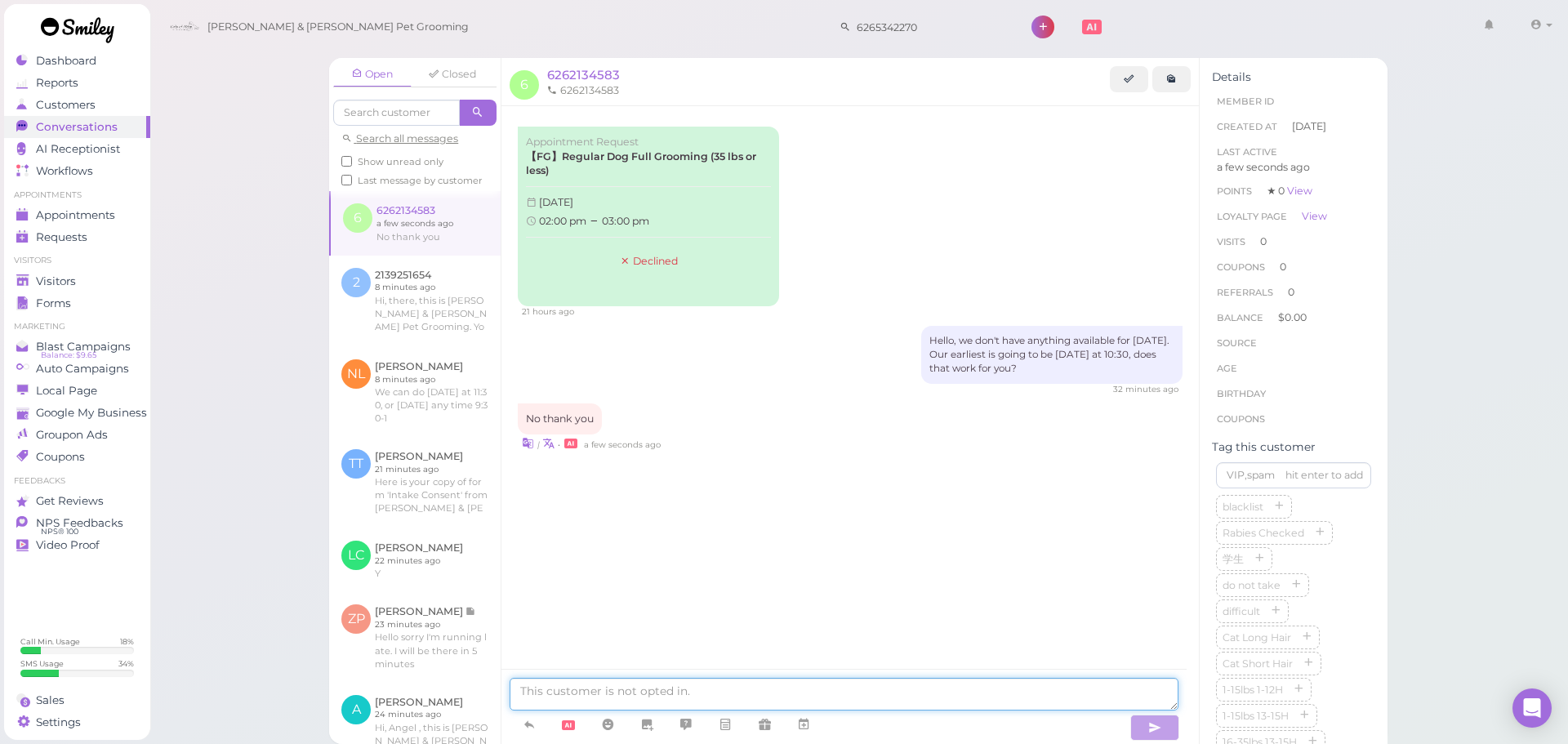
click at [752, 692] on textarea at bounding box center [844, 694] width 669 height 33
type textarea "No problem, you can let us know when you're ready to schedule an appointment"
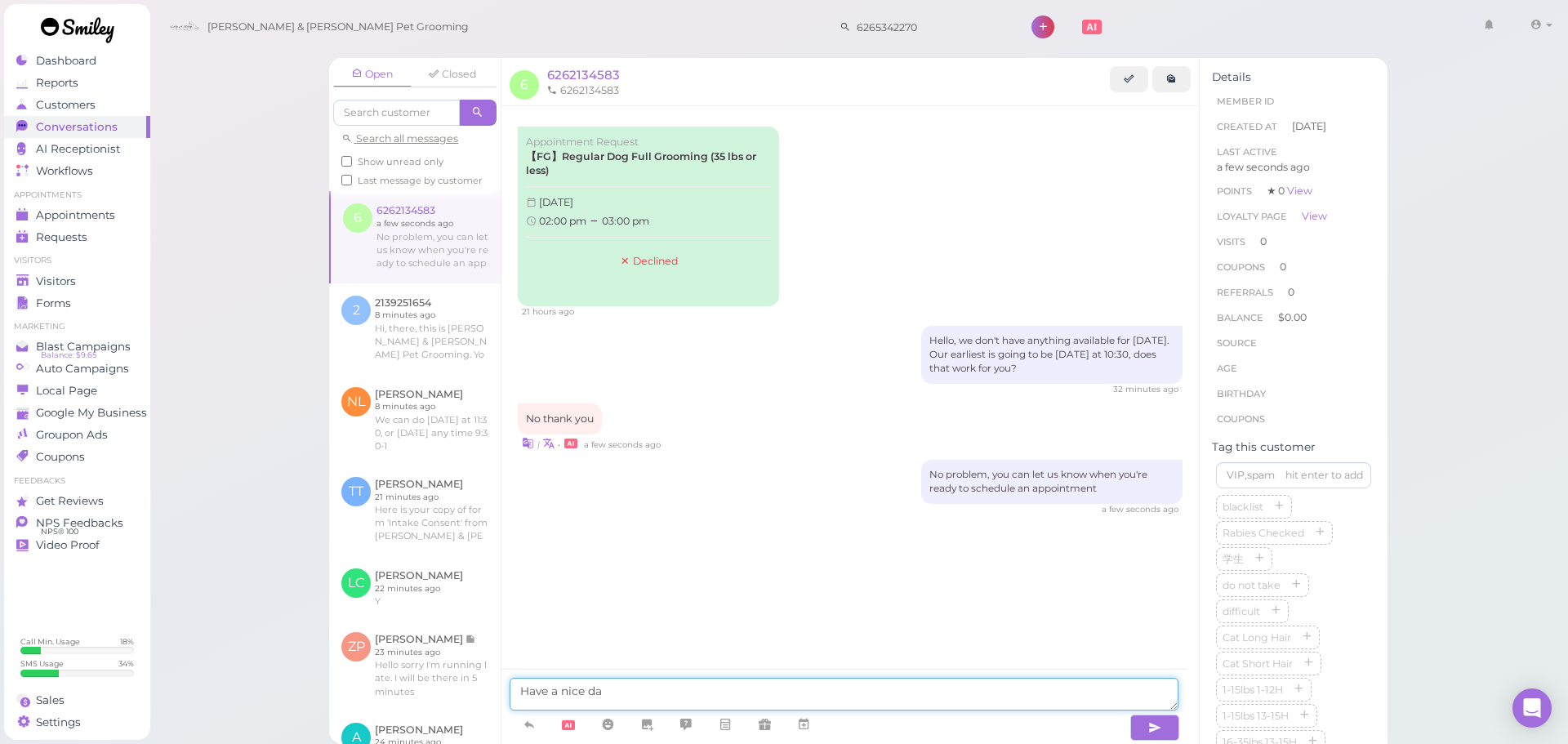
type textarea "Have a nice day"
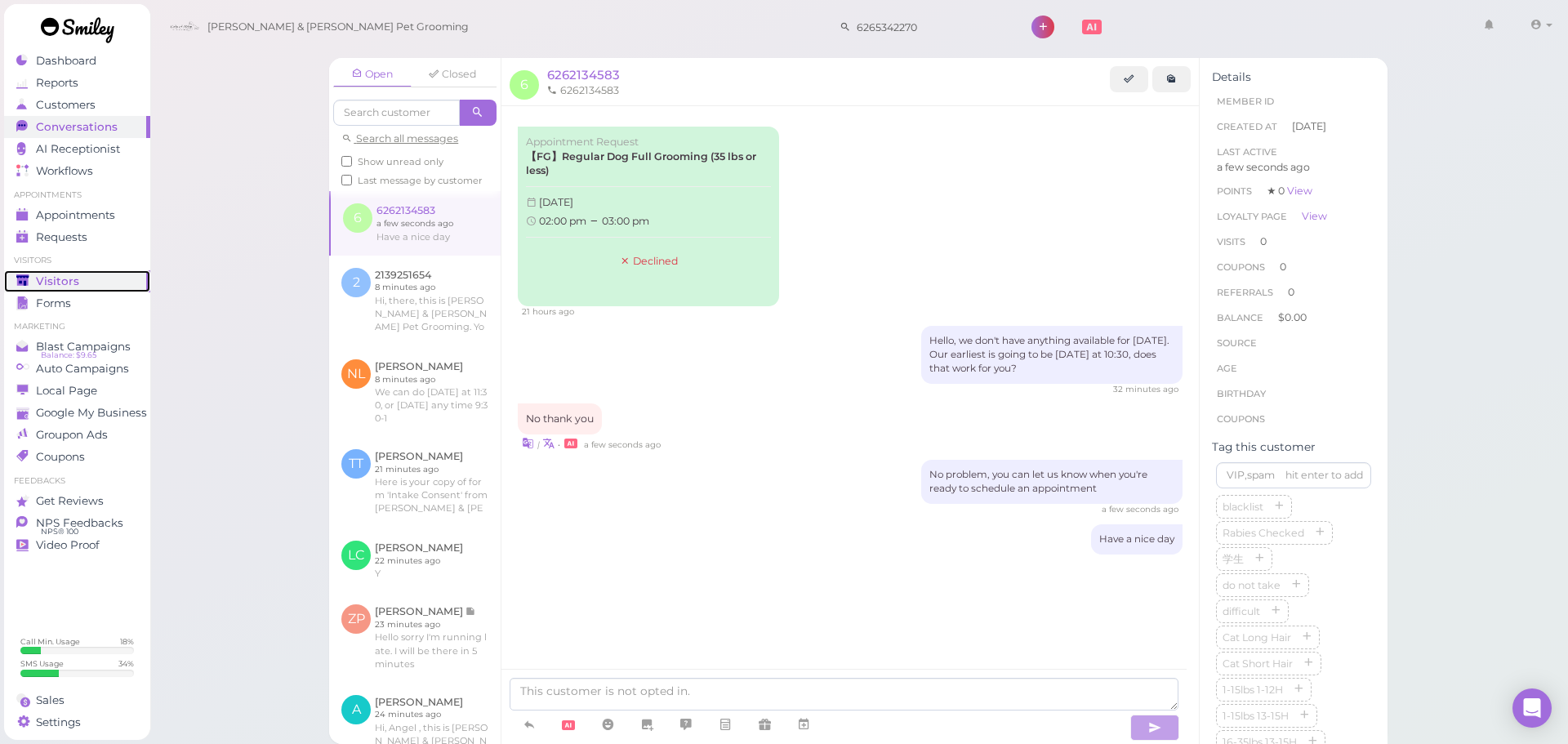
click at [10, 282] on link "Visitors" at bounding box center [78, 281] width 146 height 22
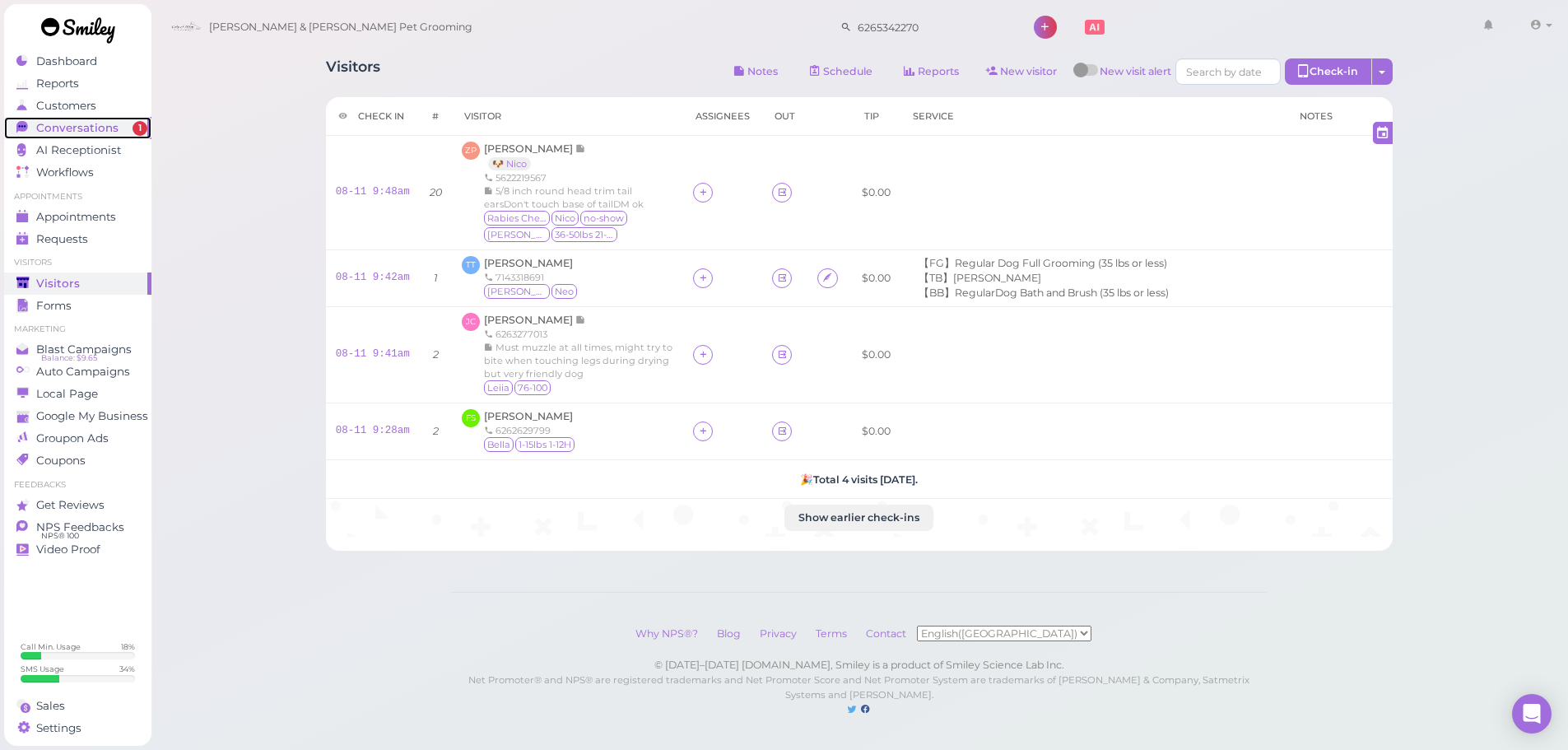
click at [86, 132] on span "Conversations" at bounding box center [77, 127] width 82 height 14
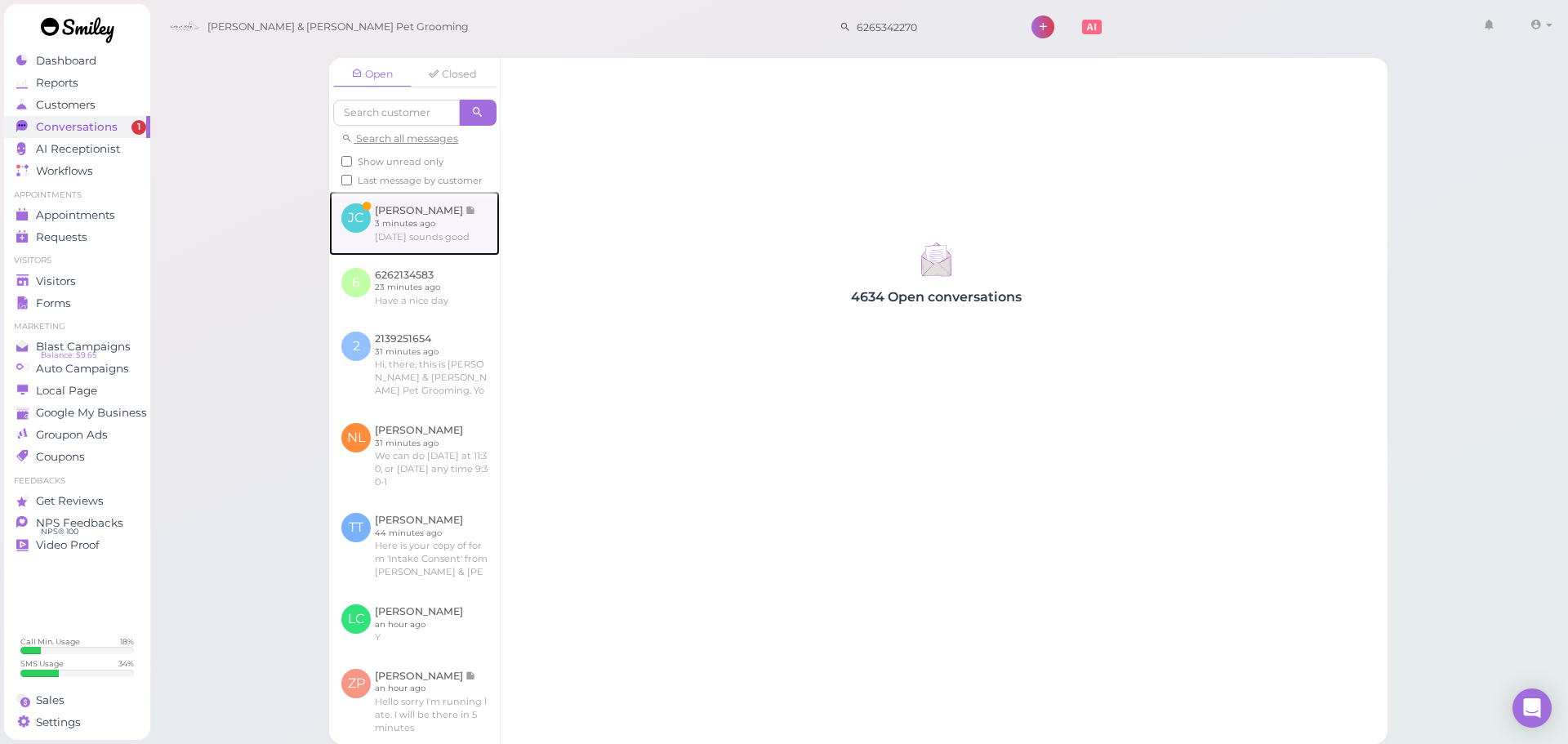
click at [471, 255] on link at bounding box center [414, 223] width 171 height 64
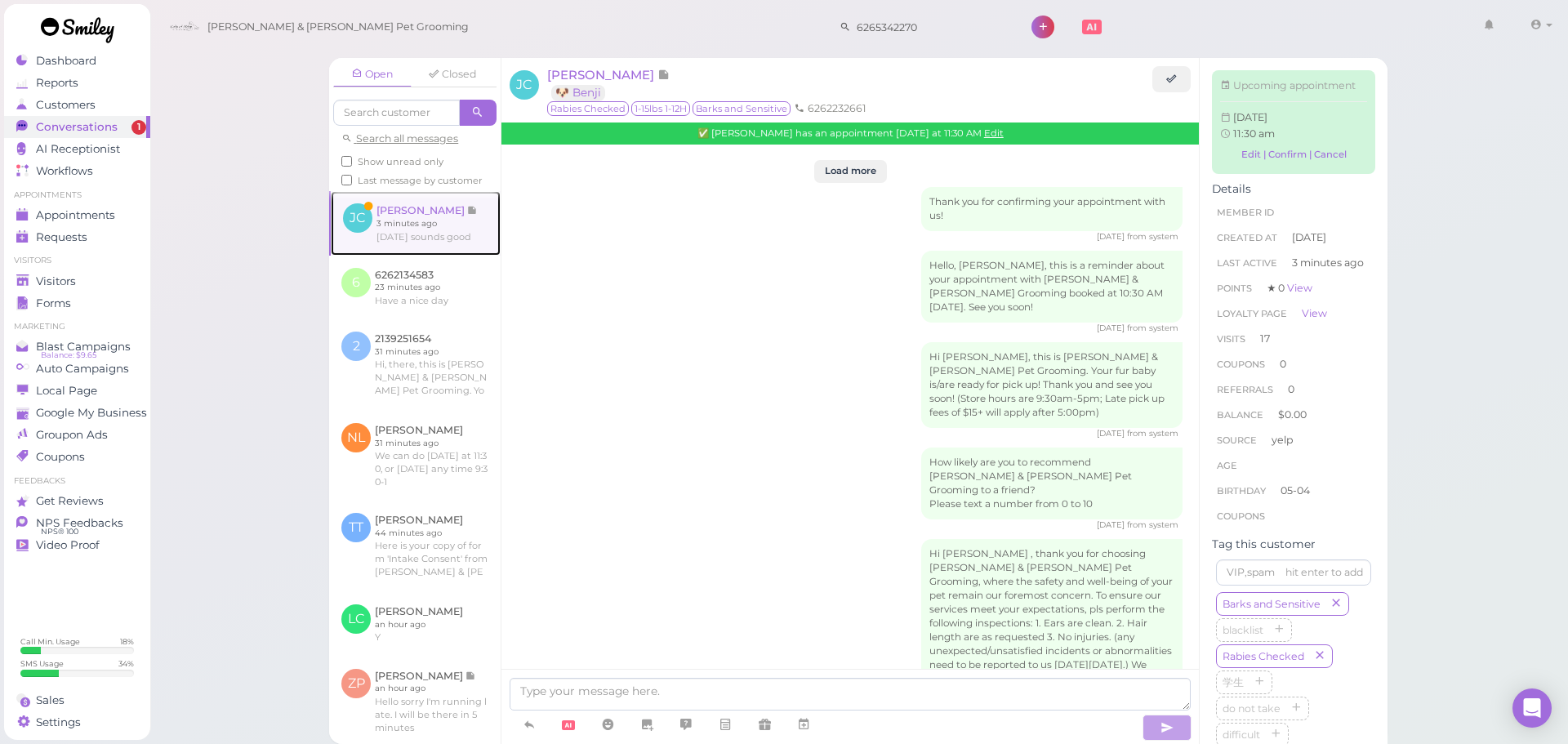
scroll to position [2533, 0]
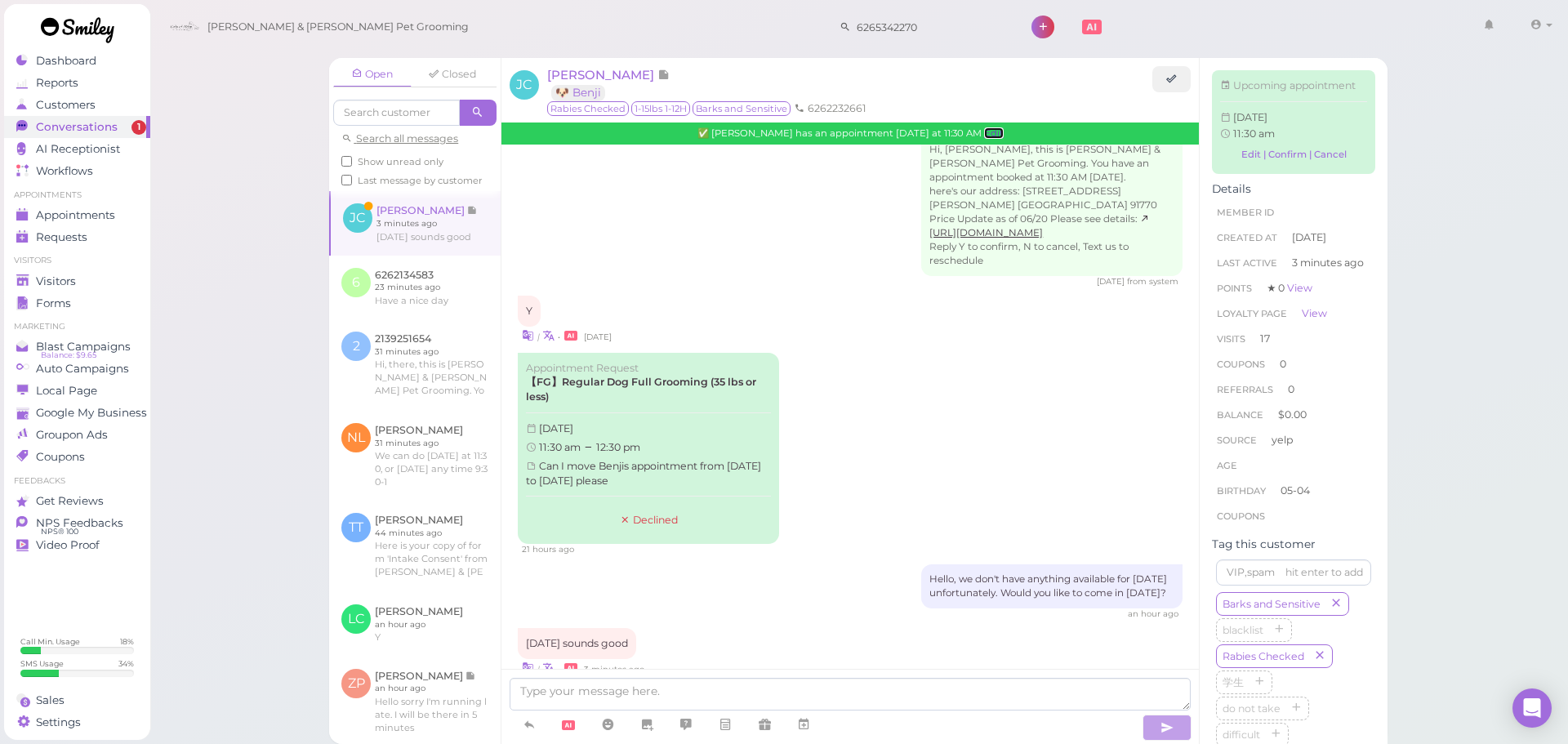
click at [994, 136] on link "Edit" at bounding box center [994, 133] width 20 height 12
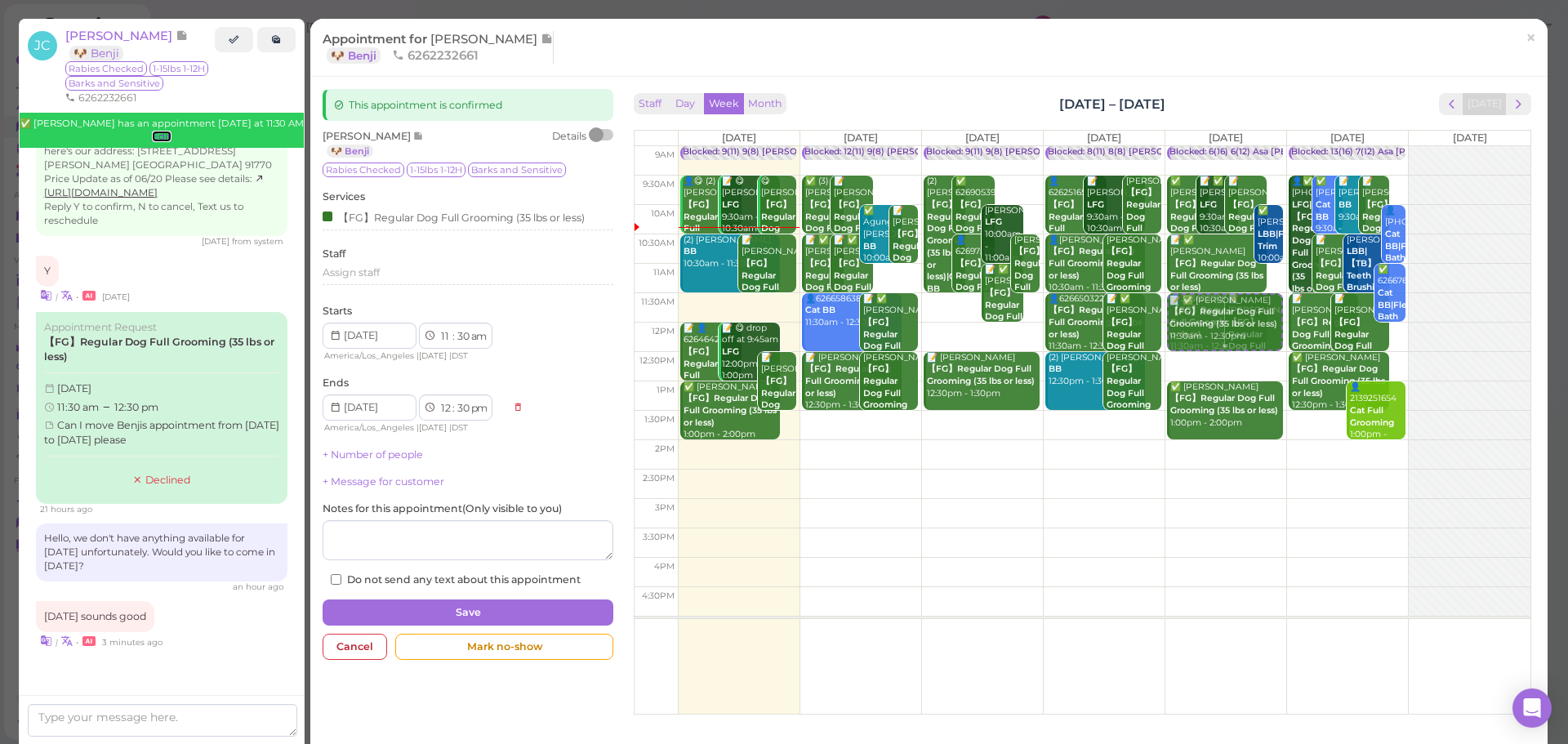
drag, startPoint x: 957, startPoint y: 325, endPoint x: 1200, endPoint y: 320, distance: 243.1
click at [1200, 146] on tr "Blocked: 9(11) 9(8) Asa Rebecca • Appointment 👤😋 (2) Tammy Tran 【FG】Regular Dog…" at bounding box center [1083, 146] width 896 height 0
type input "2025-08-15"
click at [1526, 45] on span "×" at bounding box center [1531, 37] width 11 height 23
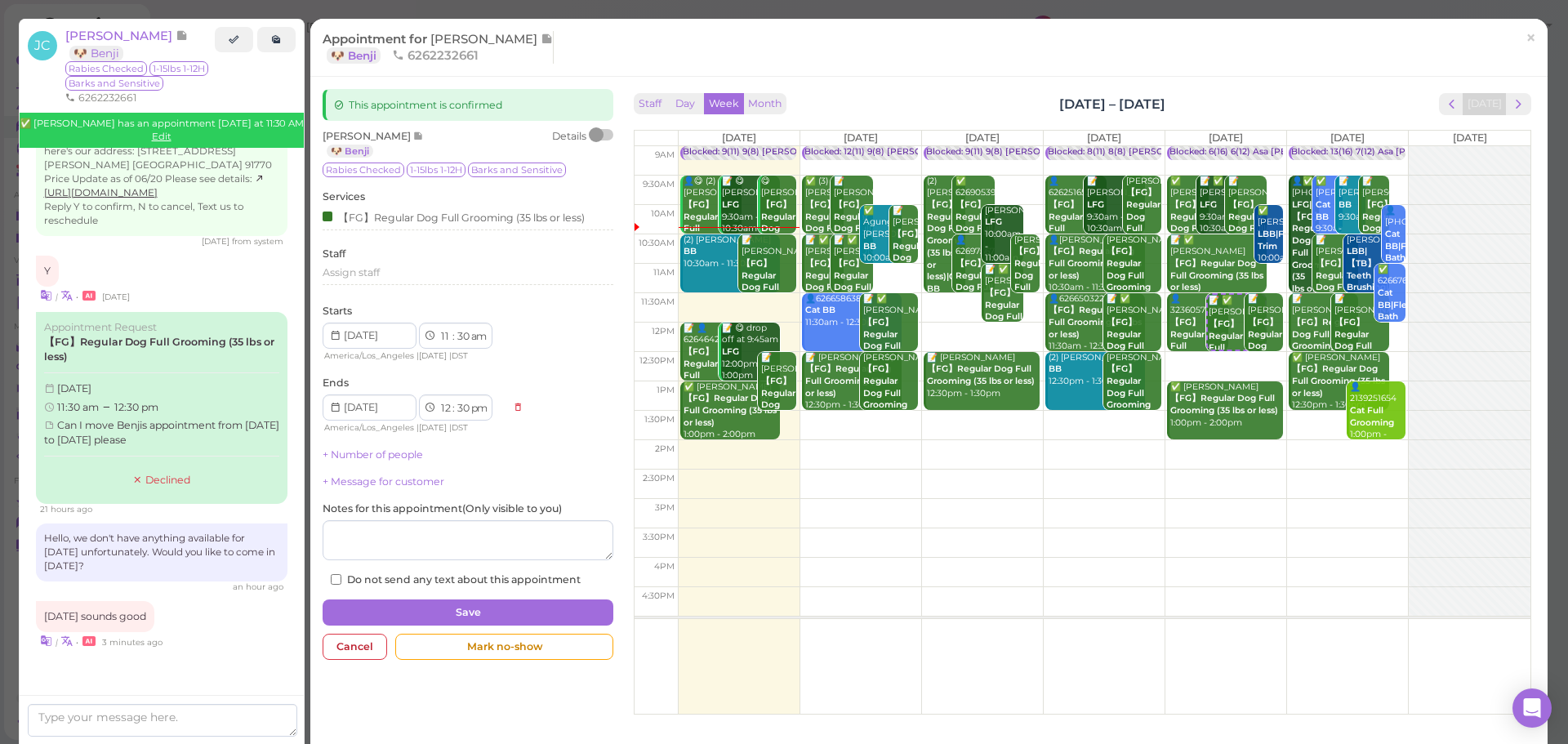
scroll to position [2533, 0]
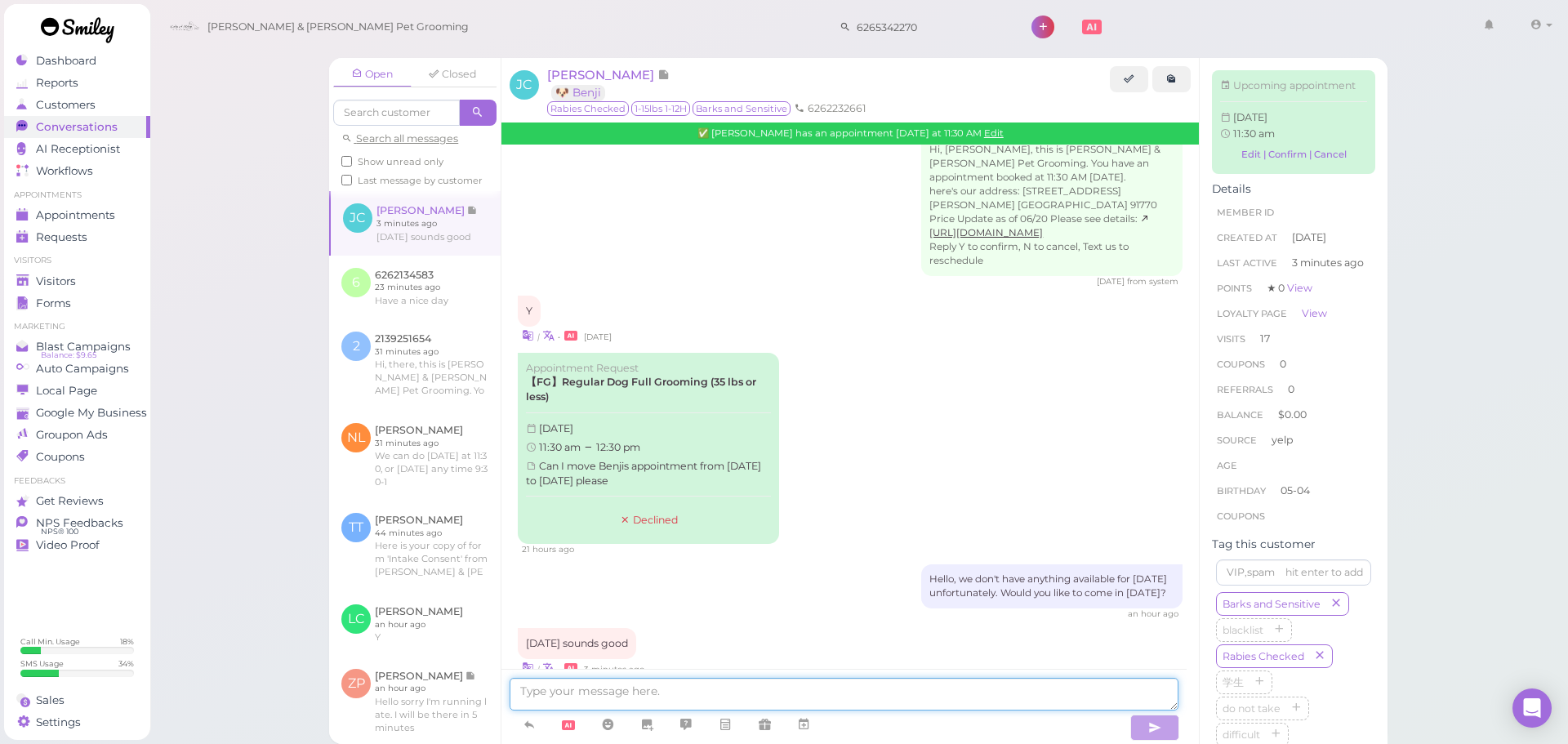
drag, startPoint x: 692, startPoint y: 684, endPoint x: 878, endPoint y: 566, distance: 220.3
click at [693, 683] on textarea at bounding box center [844, 694] width 669 height 33
type textarea "Would Friday at 9:30 or 10:30 work?"
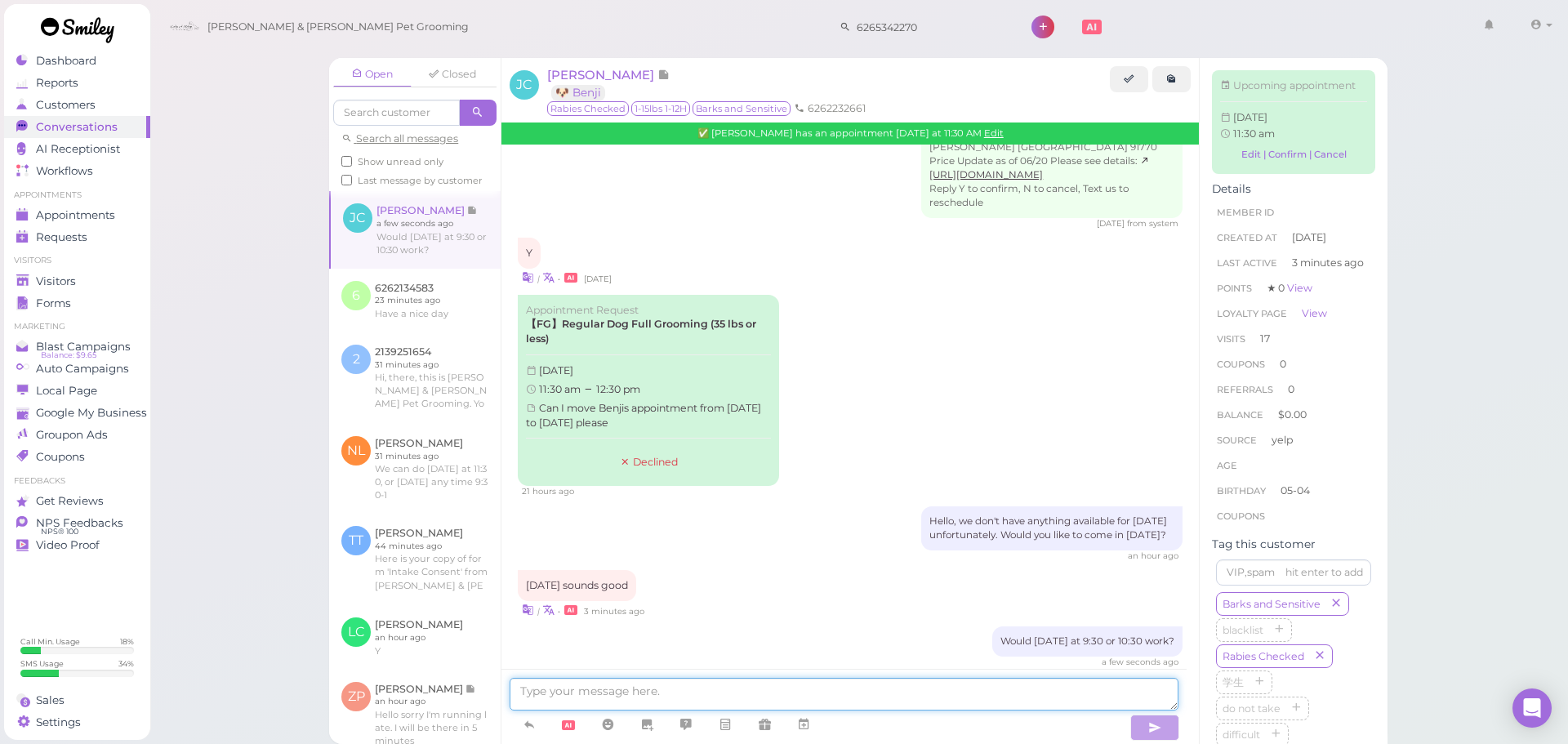
scroll to position [2595, 0]
click at [182, 203] on div "Open Closed Search all messages Show unread only Last message by customer JC Ja…" at bounding box center [859, 372] width 1420 height 744
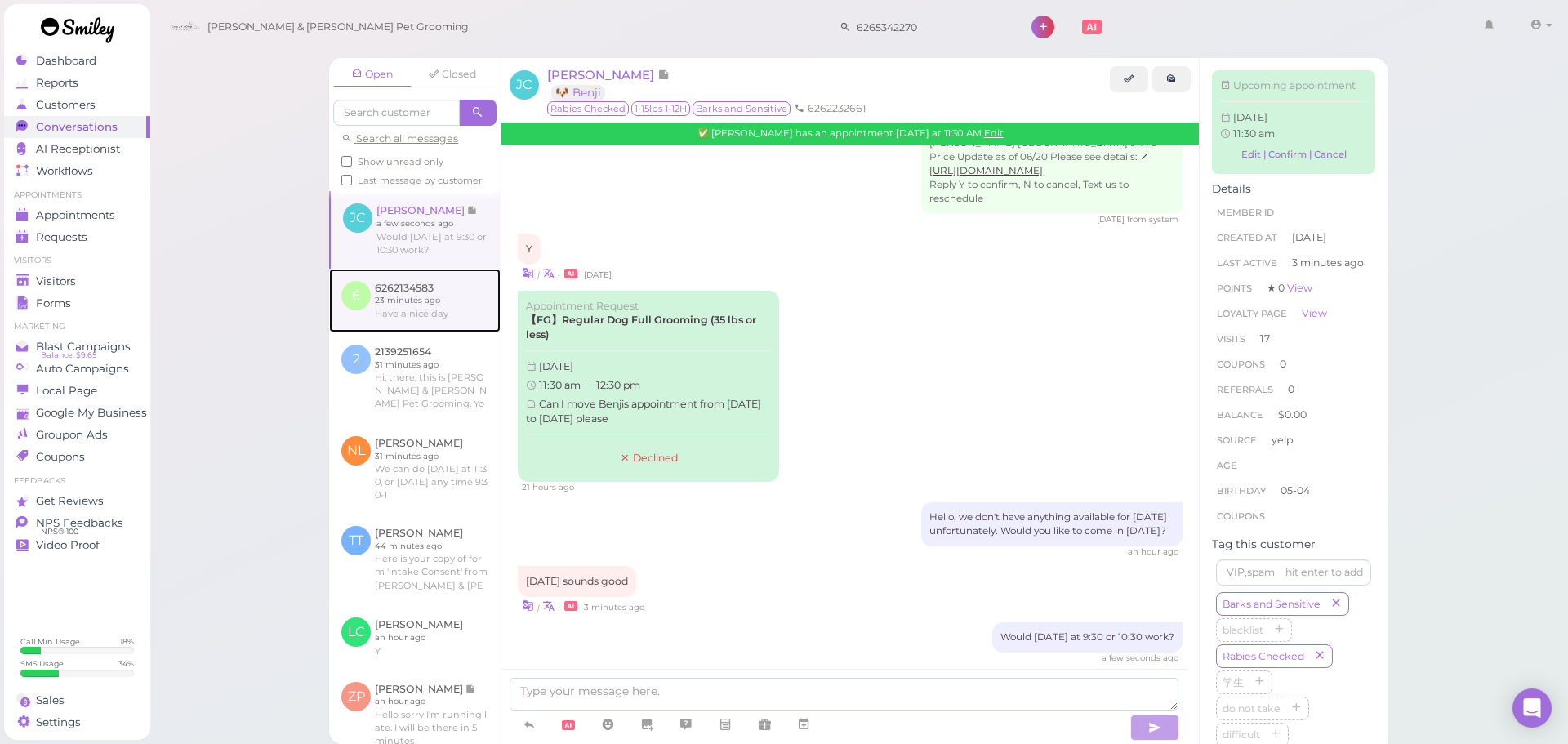
click at [438, 332] on link at bounding box center [415, 301] width 172 height 64
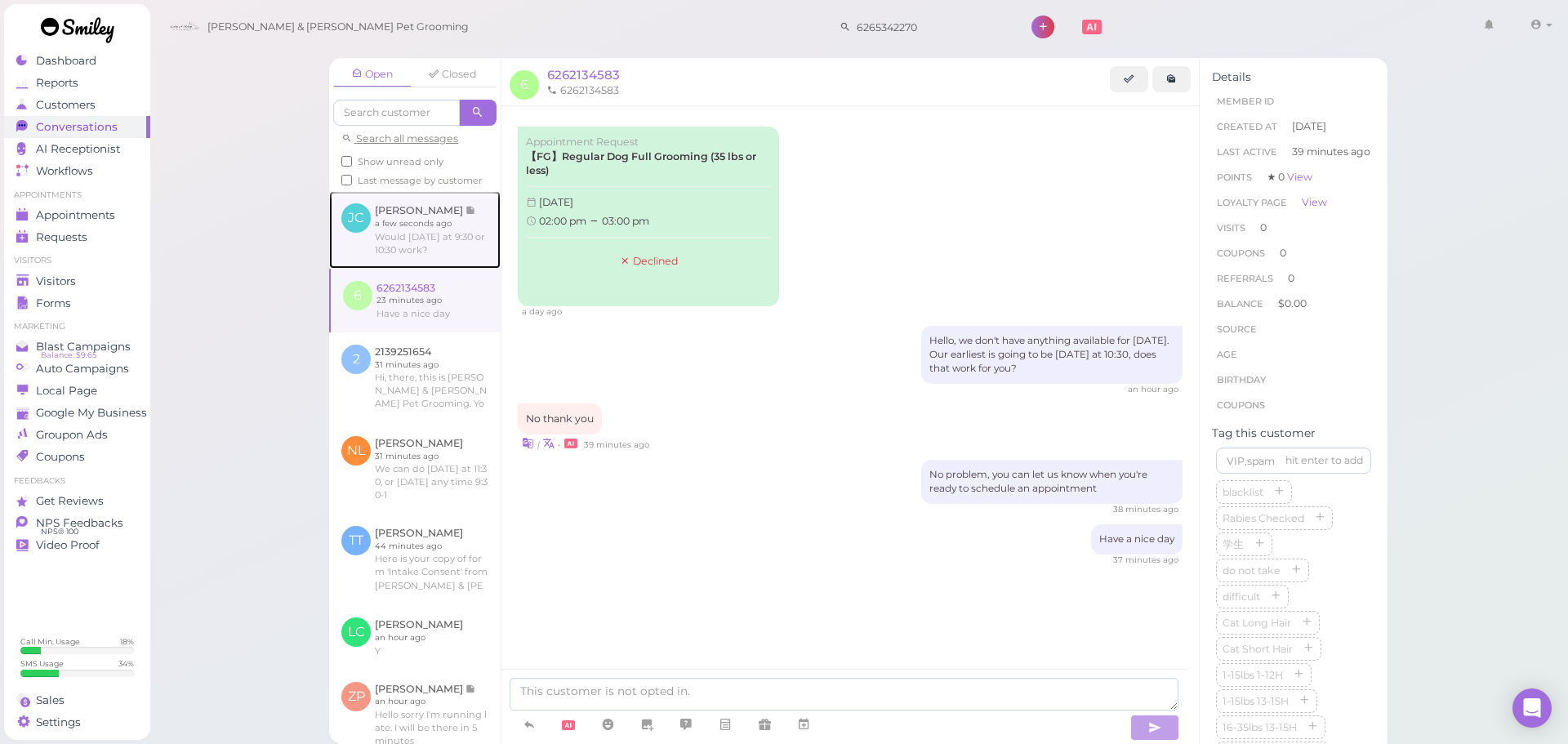
click at [430, 250] on link at bounding box center [415, 229] width 172 height 77
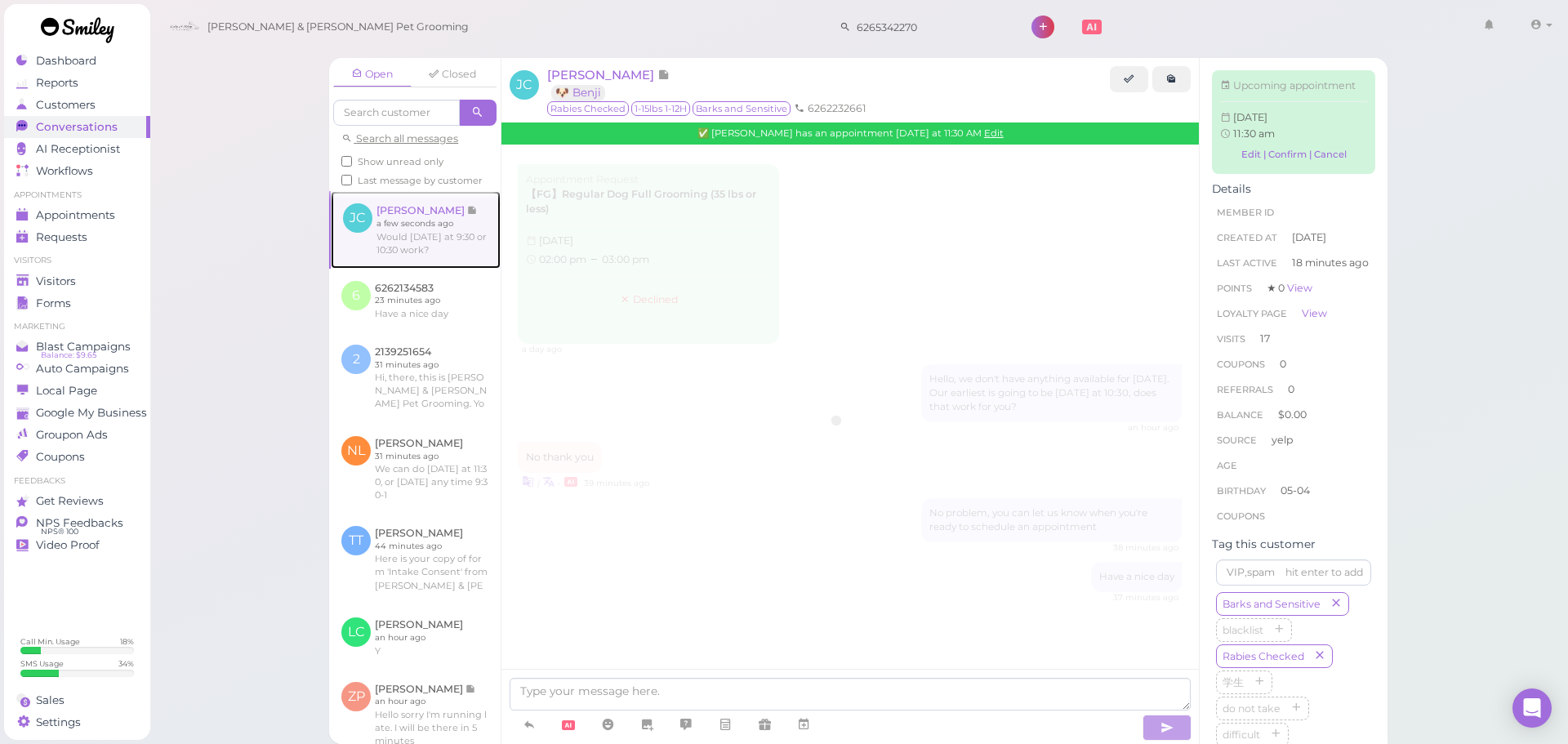
scroll to position [2519, 0]
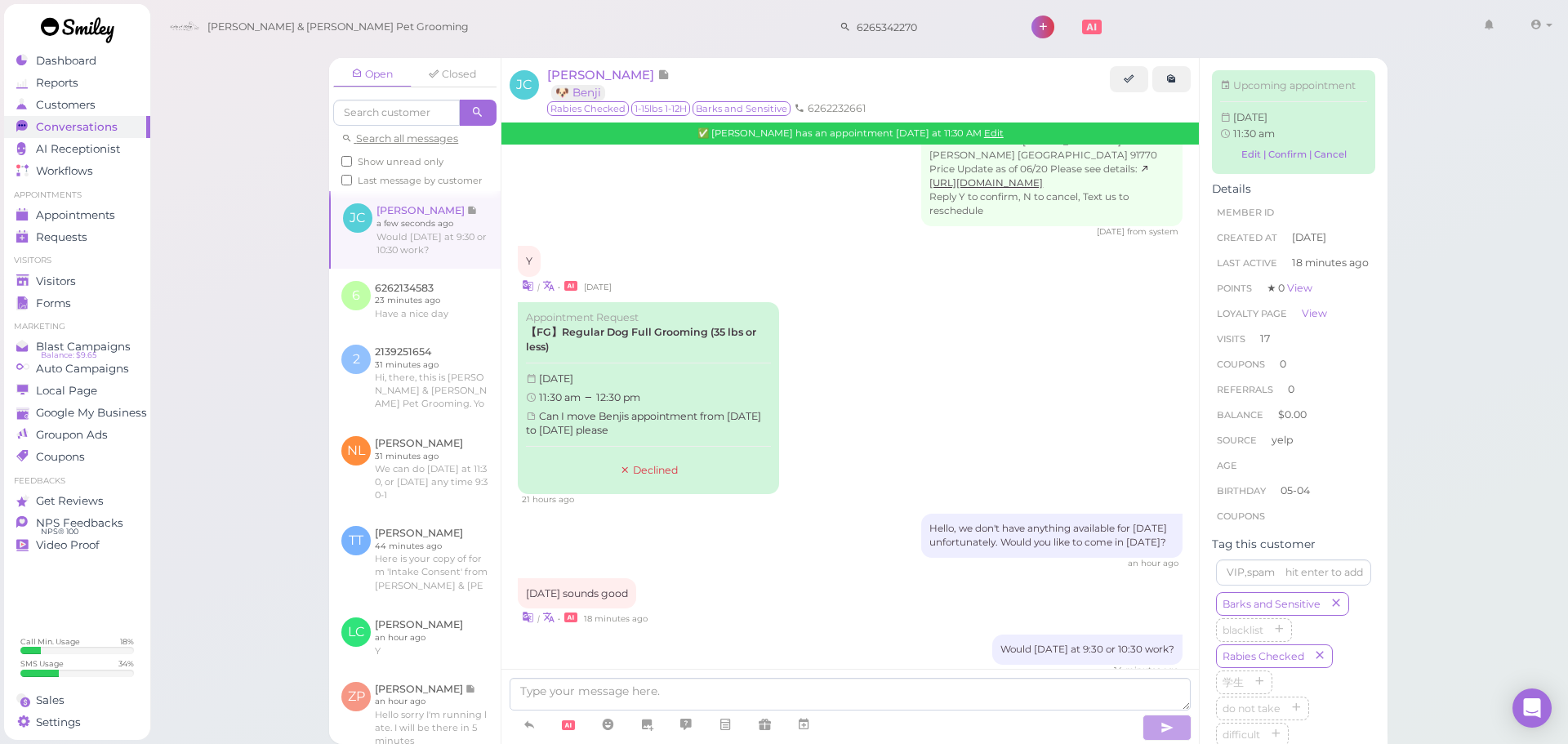
drag, startPoint x: 1436, startPoint y: 507, endPoint x: 320, endPoint y: 321, distance: 1131.4
click at [1432, 507] on div "Open Closed Search all messages Show unread only Last message by customer JC Ja…" at bounding box center [859, 372] width 1420 height 744
click at [107, 284] on div "Visitors" at bounding box center [75, 281] width 117 height 14
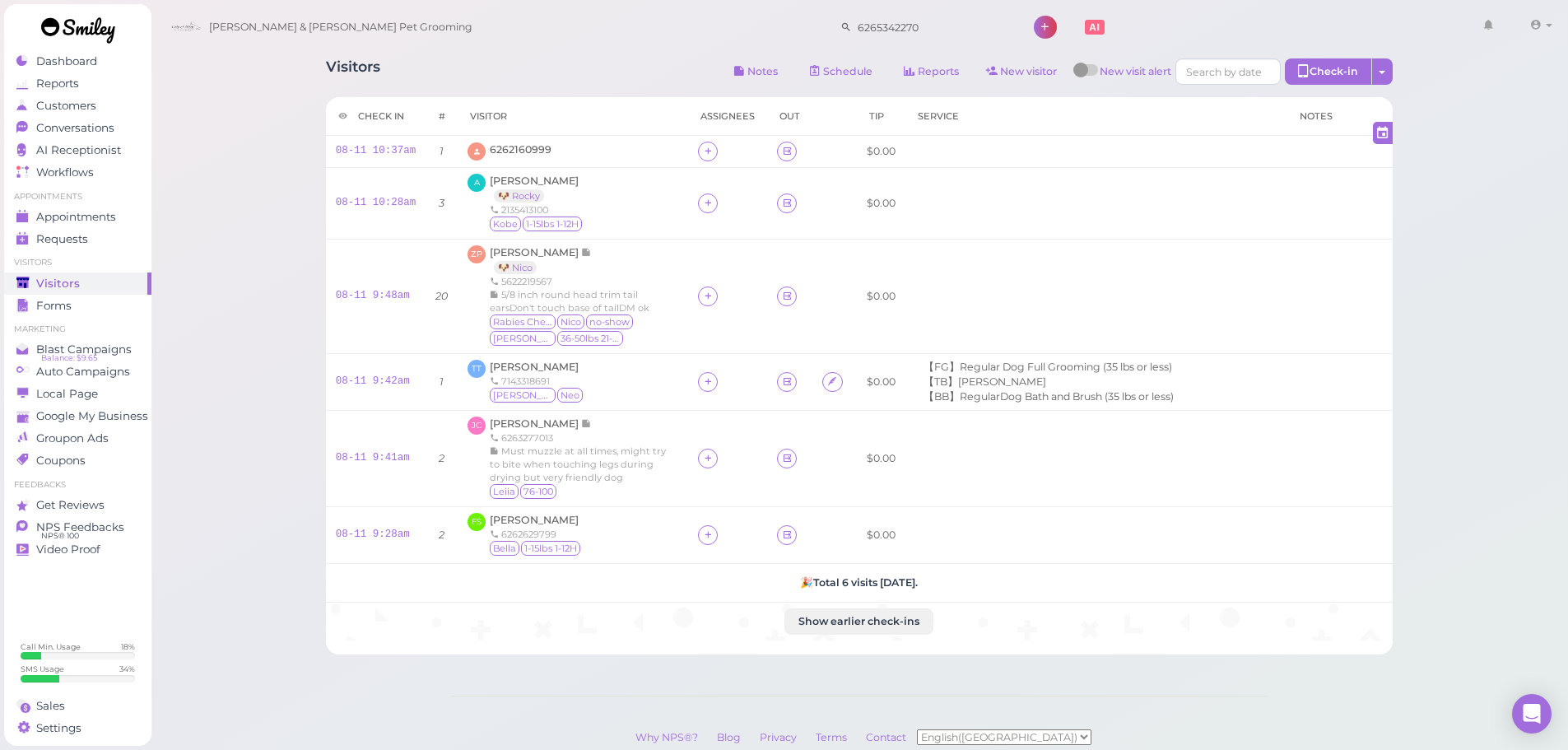
click at [202, 250] on div "Visitors Notes Schedule Reports New visitor New visit alert Check-in Customer c…" at bounding box center [859, 426] width 1418 height 853
click at [65, 218] on span "Appointments" at bounding box center [77, 217] width 82 height 14
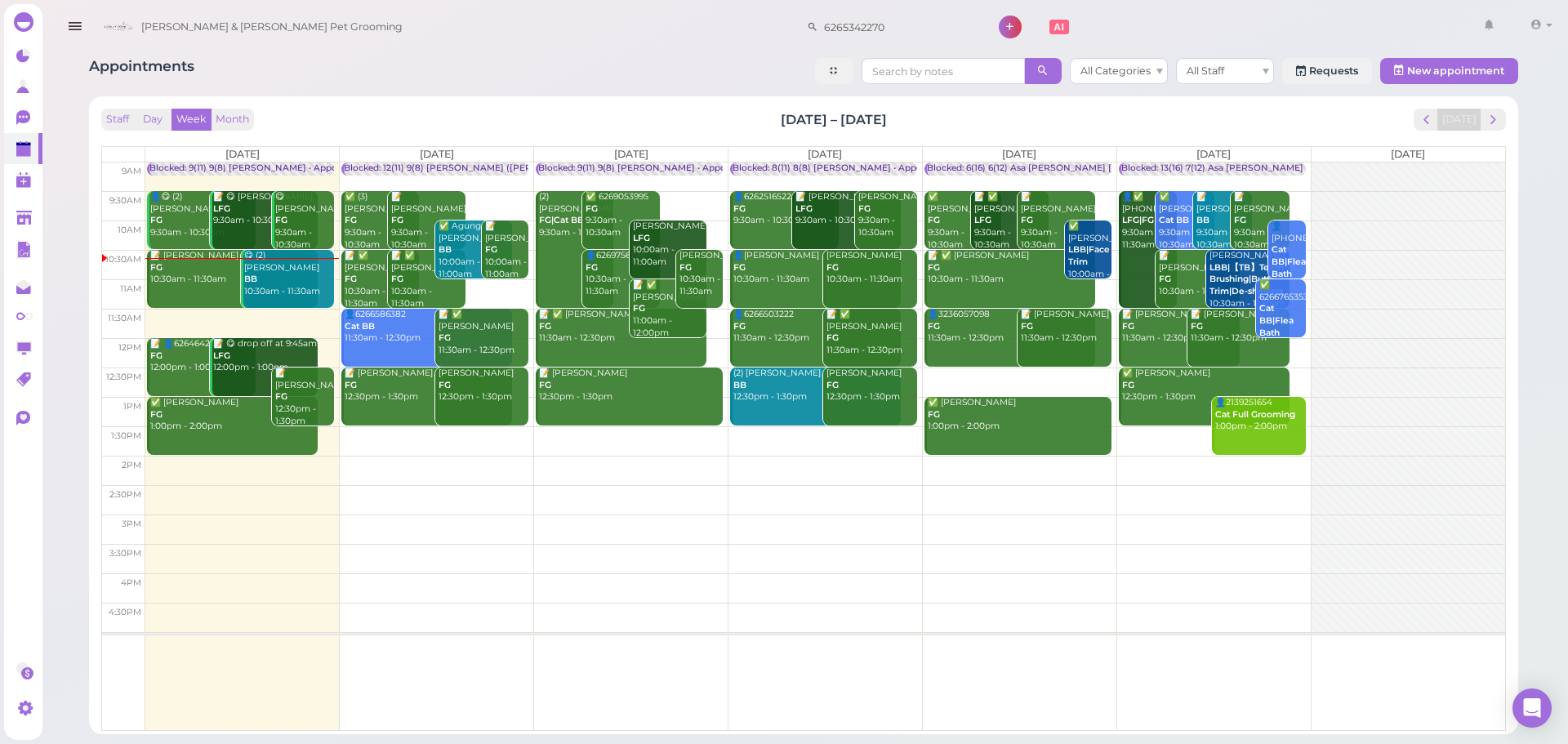
click at [191, 301] on link "📝 Bing Gao FG 10:30am - 11:30am" at bounding box center [232, 279] width 171 height 58
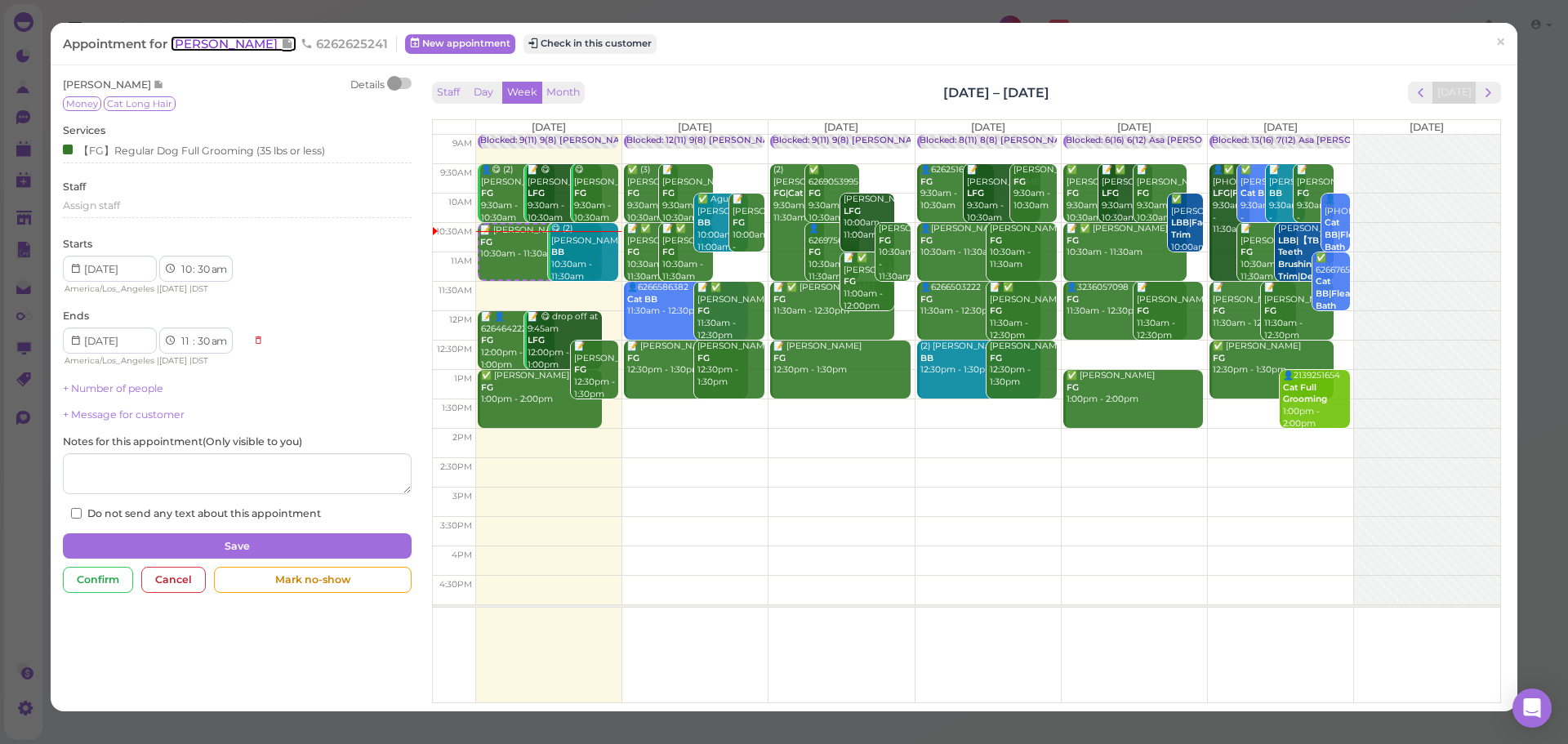
click at [220, 47] on span "Bing Gao" at bounding box center [226, 43] width 110 height 15
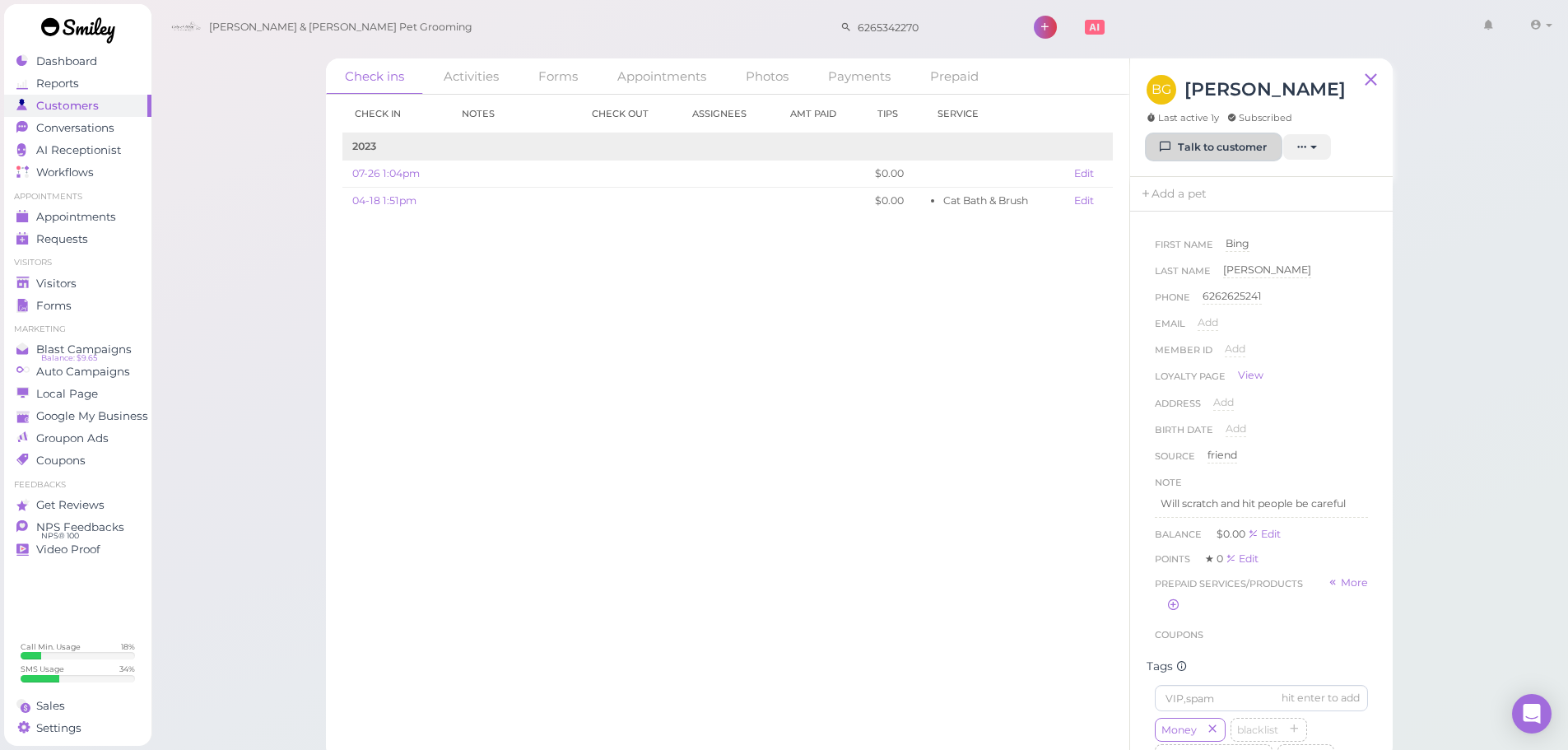
click at [1220, 134] on link "Talk to customer" at bounding box center [1213, 147] width 134 height 26
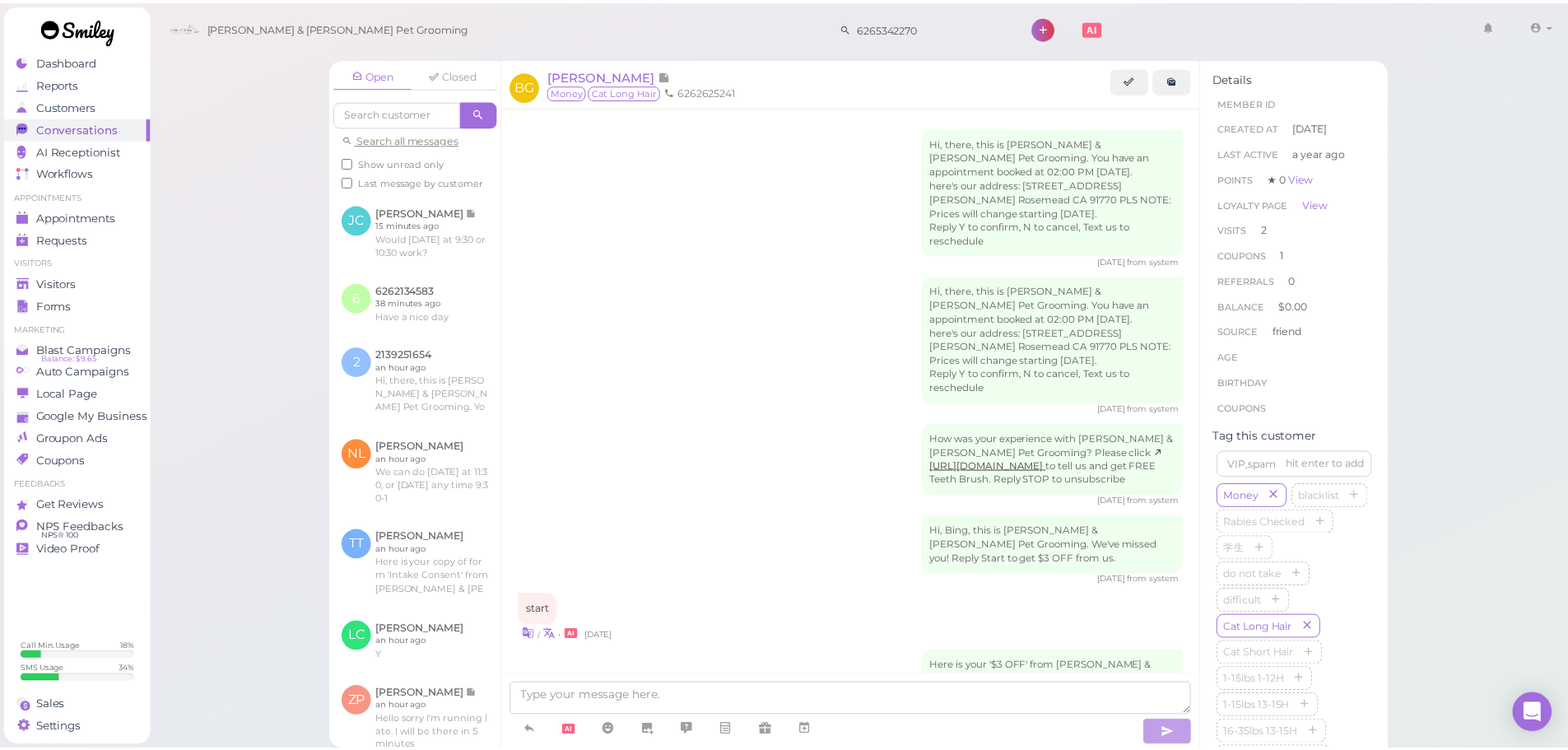
scroll to position [2076, 0]
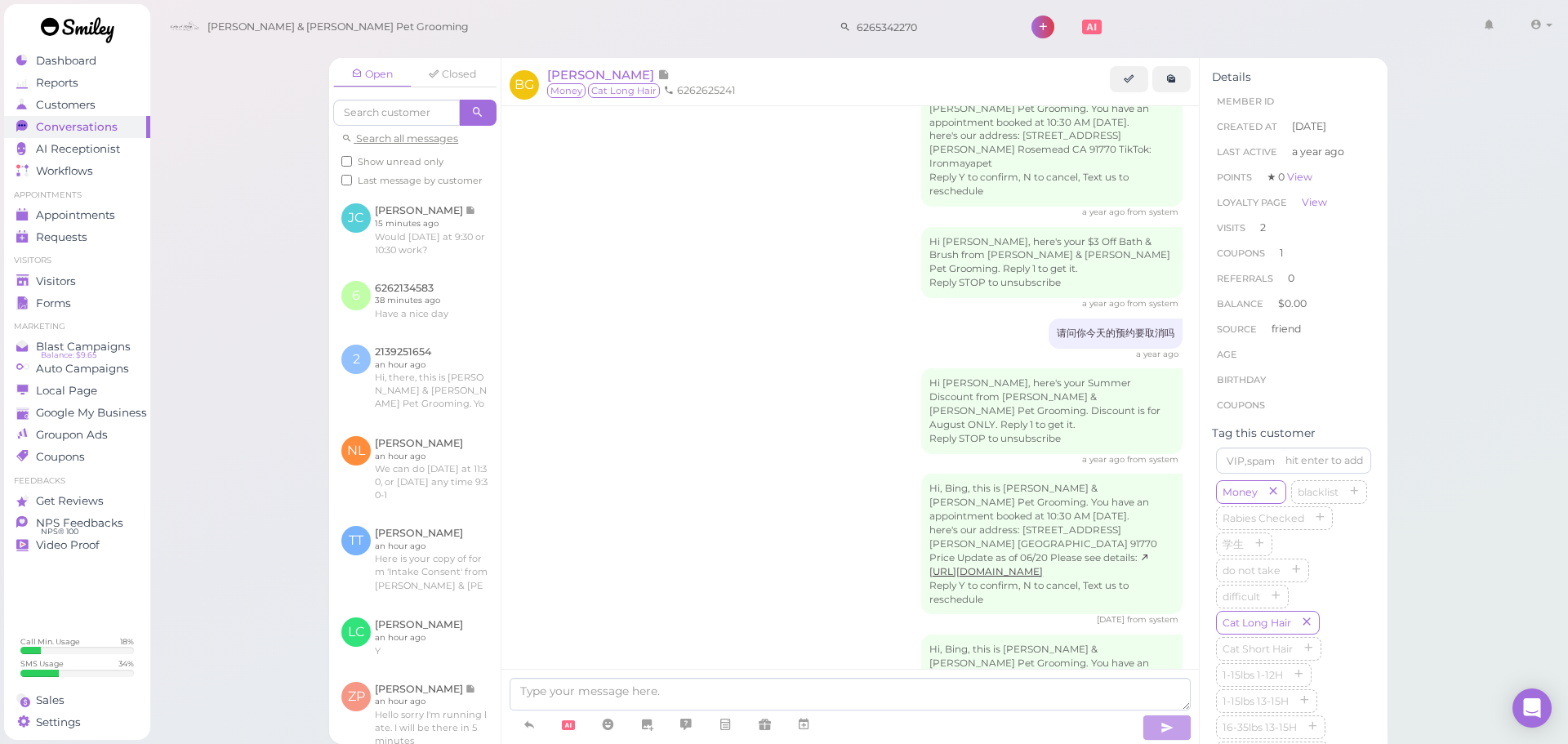
click at [860, 473] on div "Hi, Bing, this is Cody & Miley Pet Grooming. You have an appointment booked at …" at bounding box center [850, 549] width 665 height 153
click at [817, 635] on div "Hi, Bing, this is Cody & Miley Pet Grooming. You have an appointment booked at …" at bounding box center [850, 697] width 665 height 125
click at [82, 279] on div "Visitors" at bounding box center [75, 281] width 117 height 14
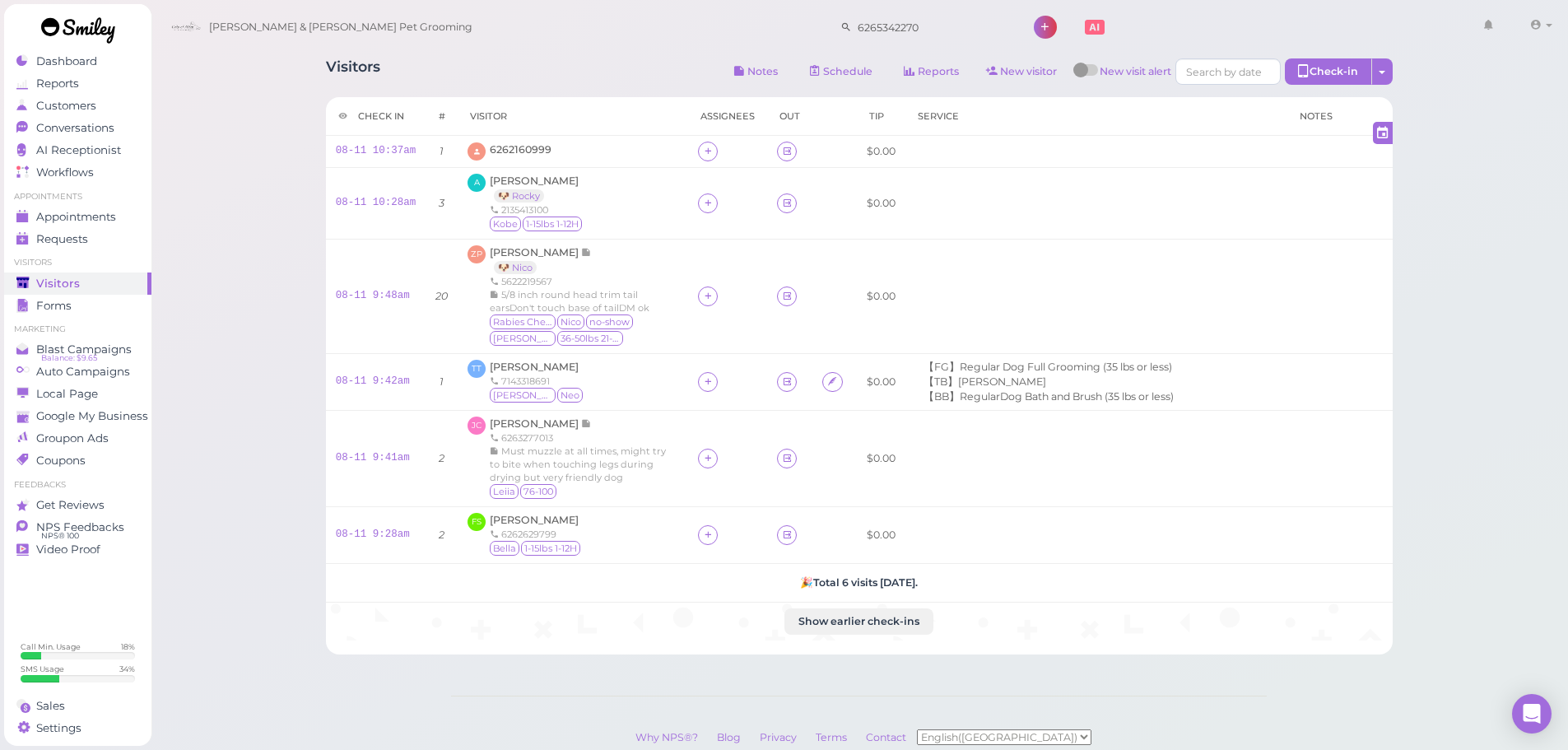
click at [486, 60] on div "Visitors Notes Schedule Reports New visitor New visit alert Check-in Customer c…" at bounding box center [859, 73] width 1067 height 30
click at [496, 90] on div "Visitors Notes Schedule Reports New visitor New visit alert Check-in Customer c…" at bounding box center [858, 350] width 1108 height 608
click at [632, 220] on div "A Angel Torres 🐶 Rocky 2135413100 Kobe 1-15lbs 1-12H" at bounding box center [572, 203] width 210 height 59
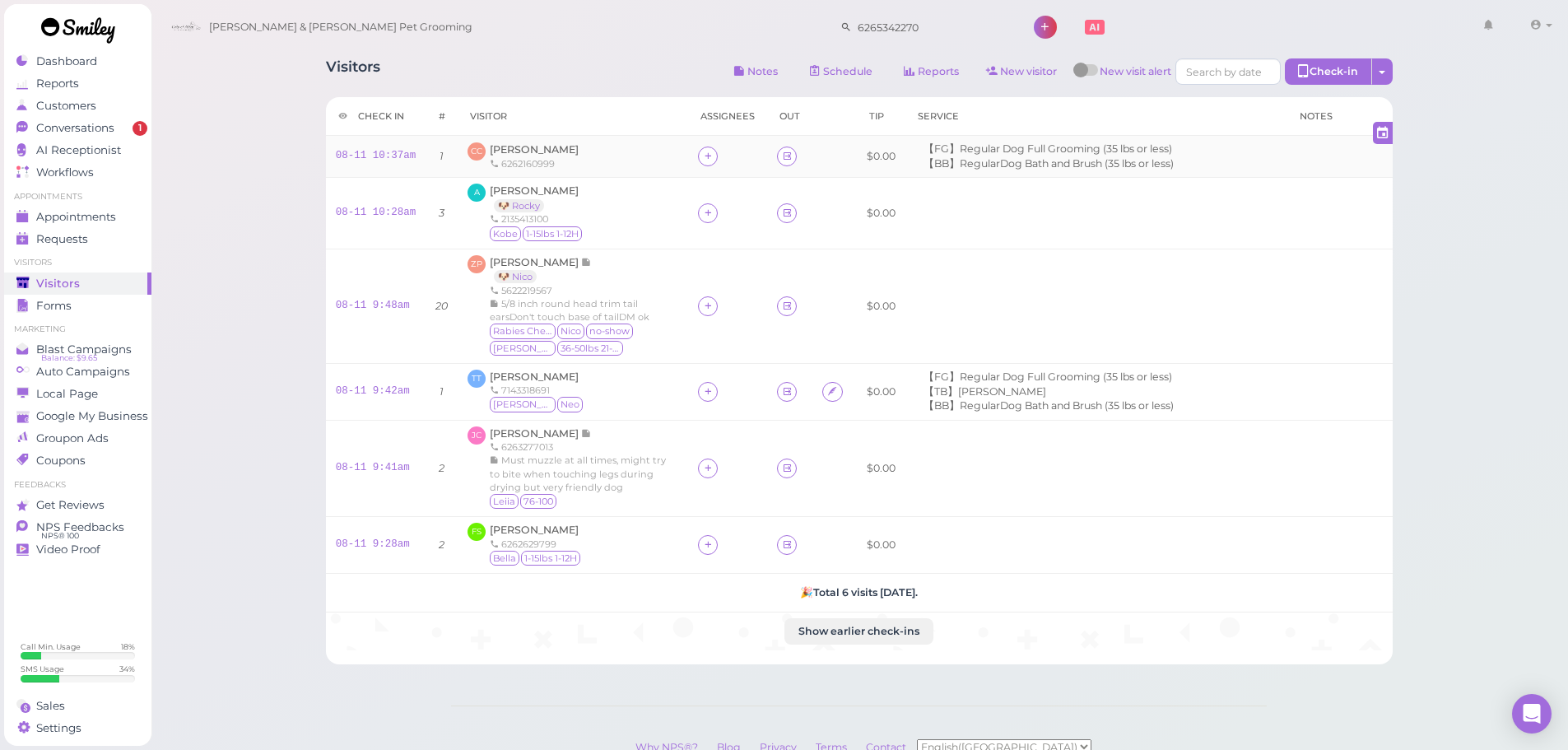
click at [503, 159] on div "6262160999" at bounding box center [534, 164] width 89 height 13
click at [490, 147] on span "[PERSON_NAME]" at bounding box center [534, 149] width 89 height 13
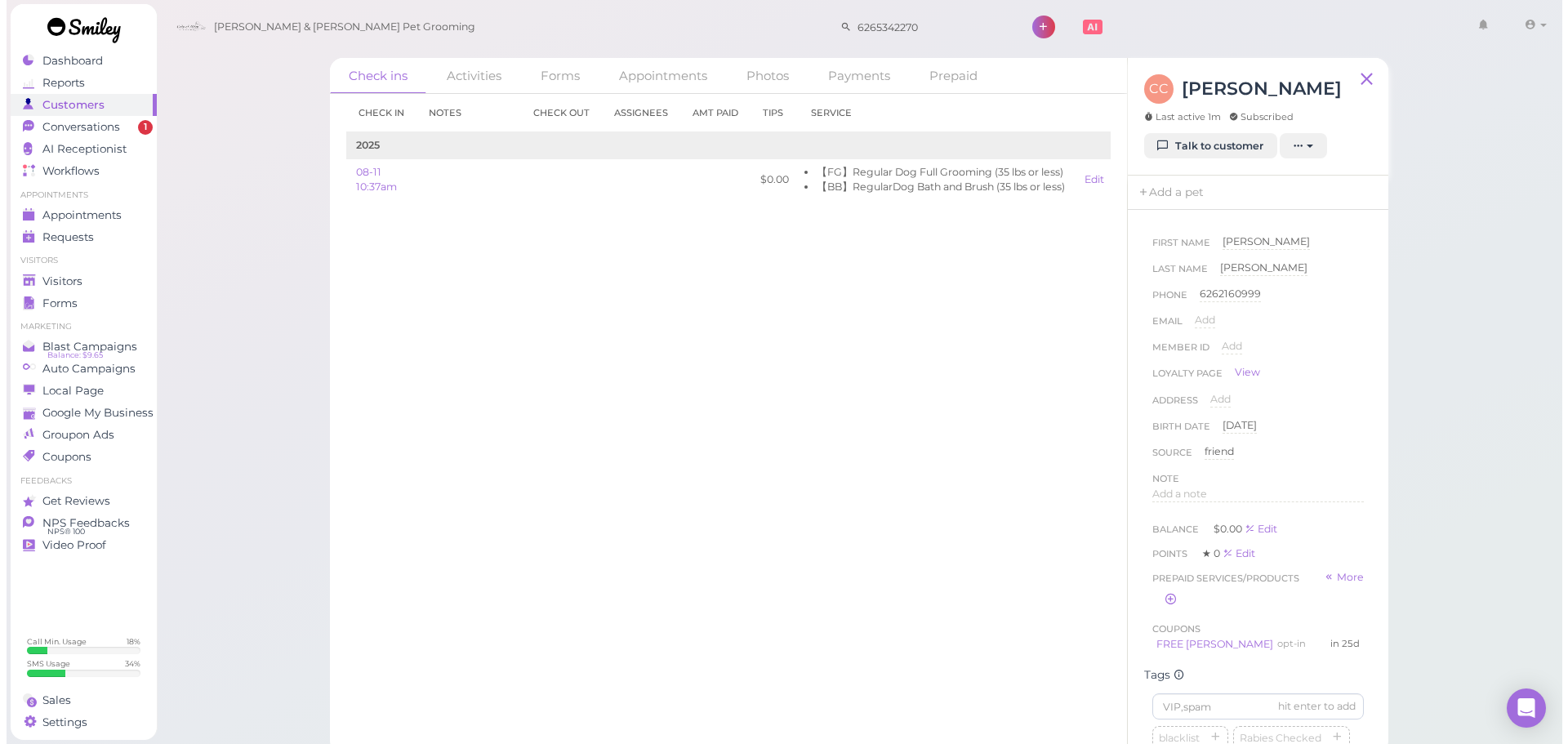
scroll to position [572, 0]
click at [1330, 428] on div "blacklist Rabies Checked 学生 do not take difficult Cat Long Hair Cat Short Hair …" at bounding box center [1252, 324] width 211 height 339
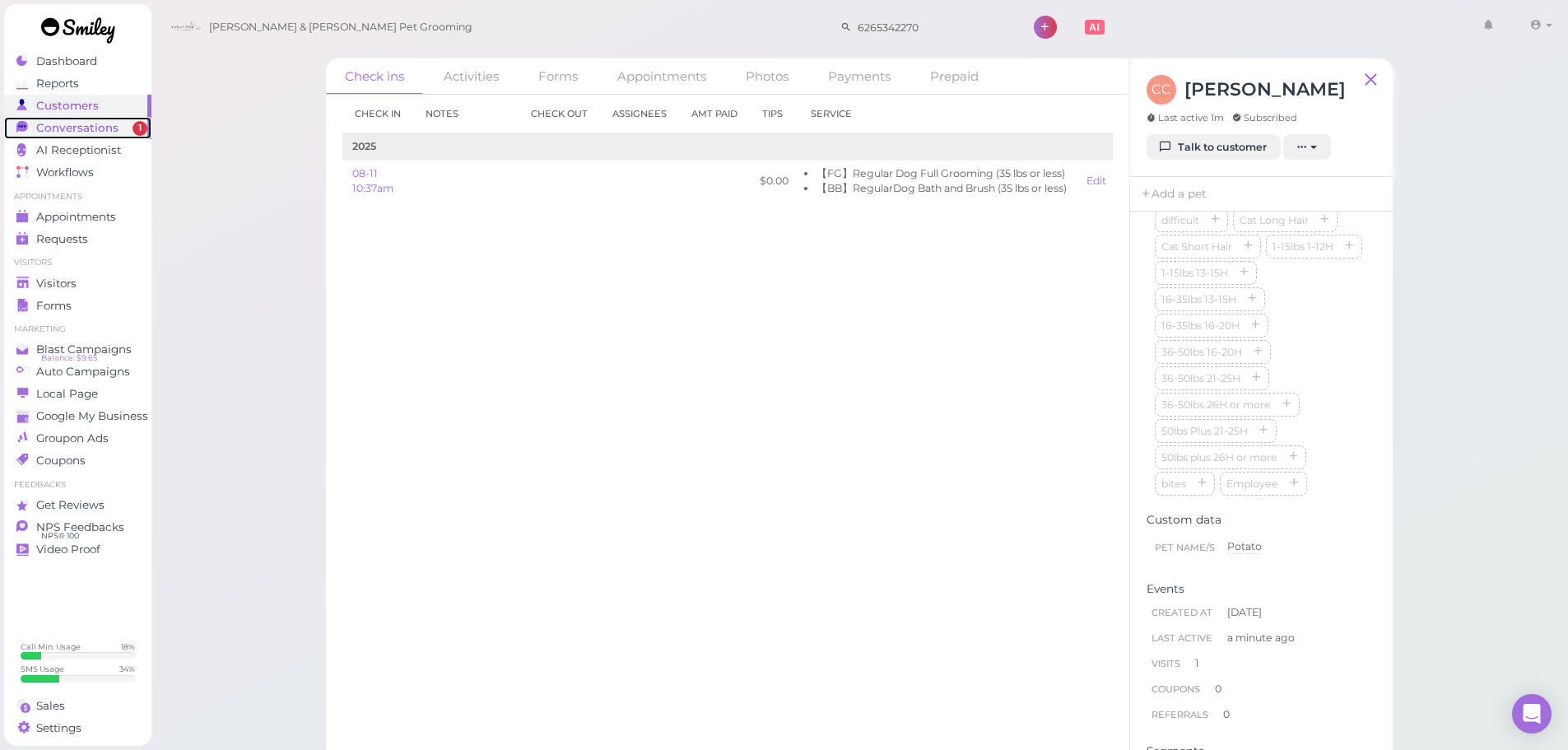
click at [126, 130] on div "Conversations" at bounding box center [76, 127] width 118 height 14
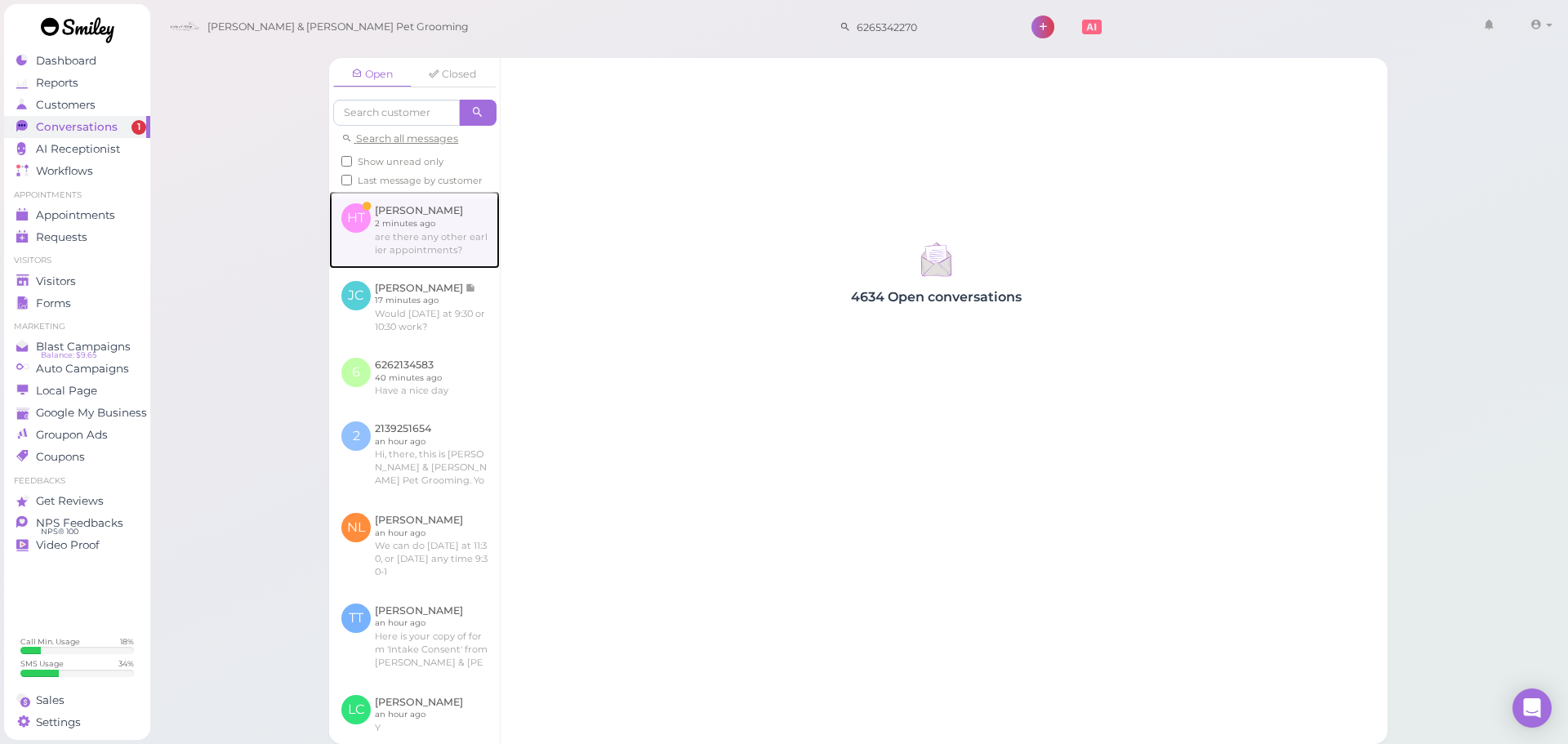
click at [417, 231] on link at bounding box center [414, 229] width 171 height 77
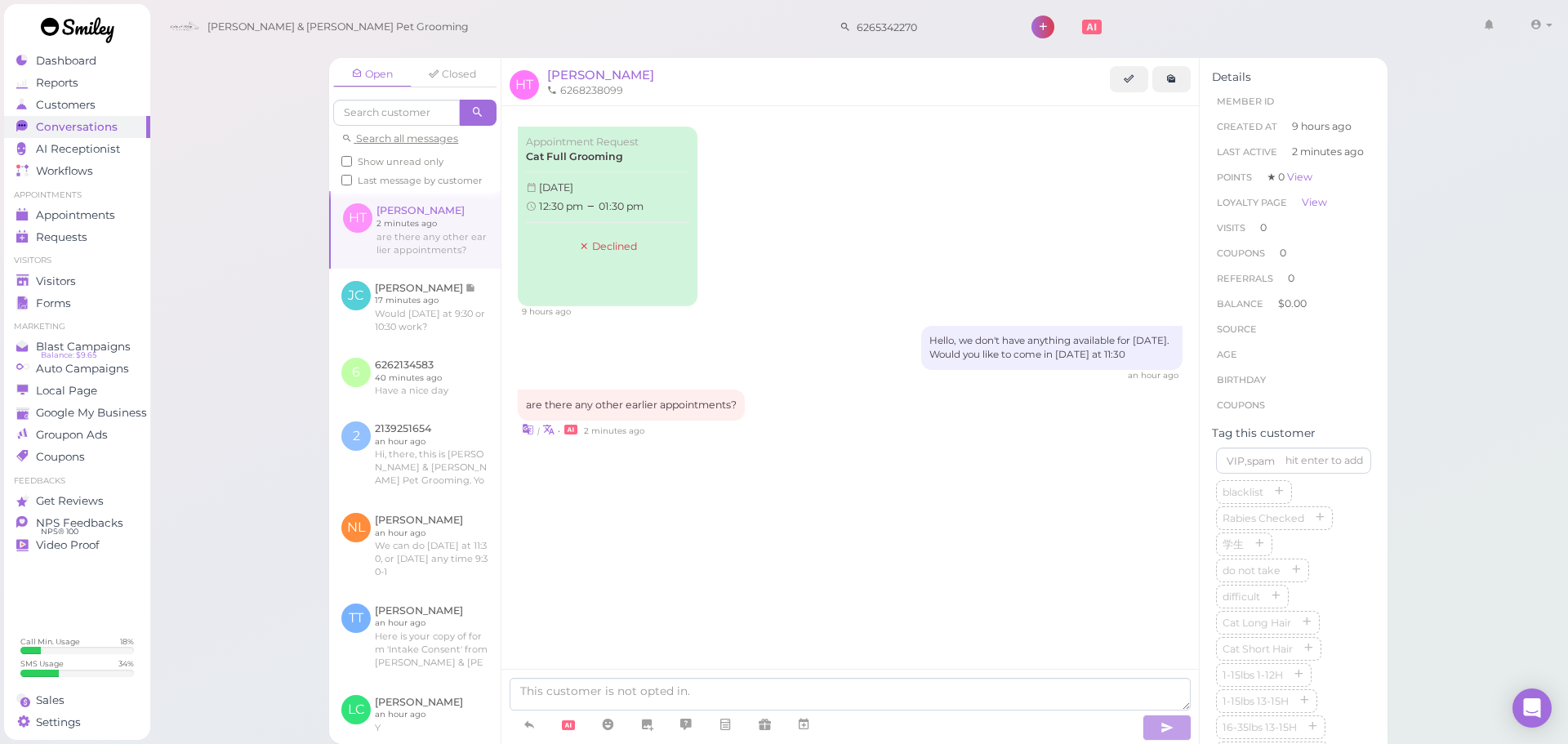
click at [886, 714] on div at bounding box center [824, 725] width 630 height 30
click at [958, 707] on textarea at bounding box center [850, 694] width 681 height 33
click at [785, 686] on textarea at bounding box center [850, 694] width 681 height 33
type textarea "Not"
type textarea "No there are not"
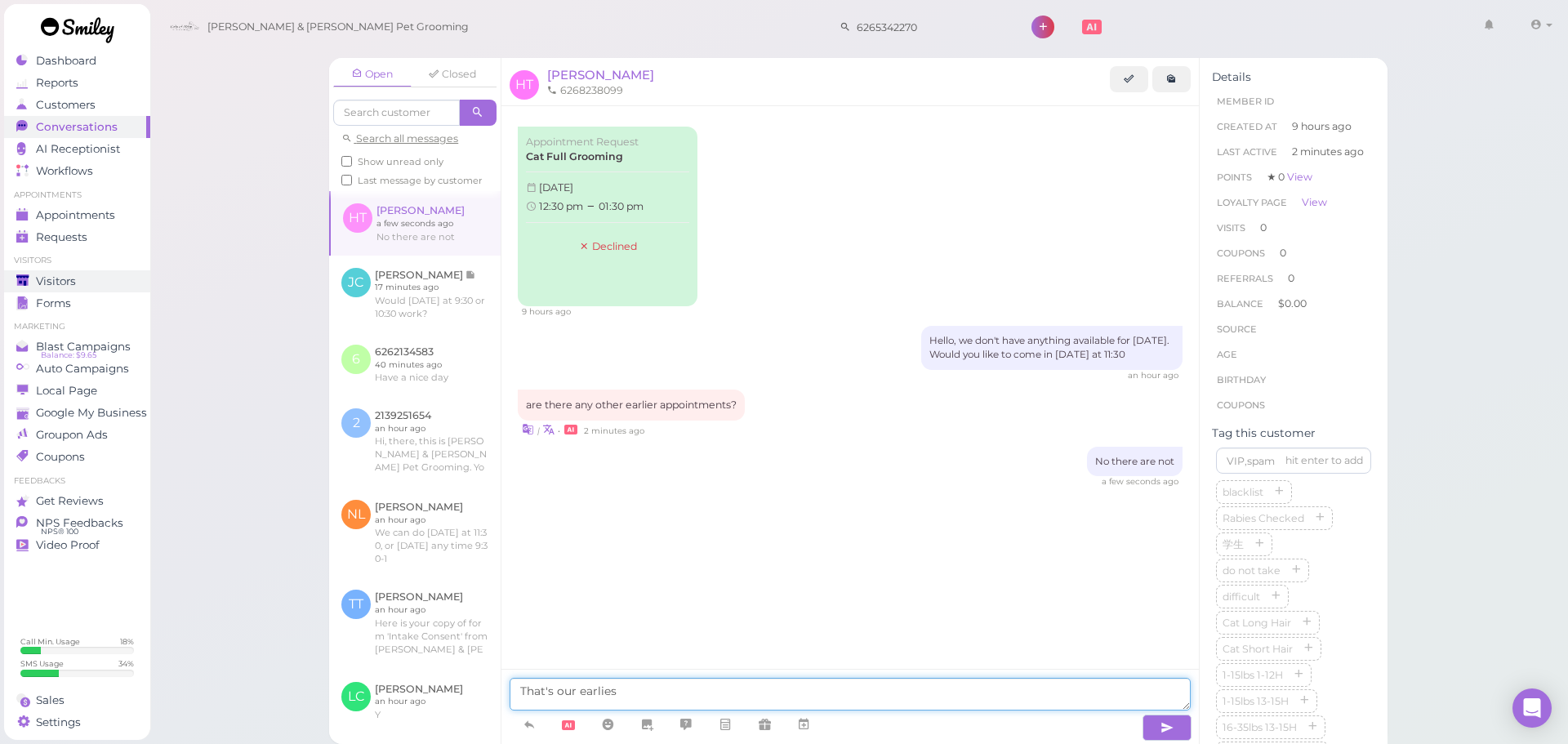
type textarea "That's our earliest"
click at [39, 283] on span "Visitors" at bounding box center [56, 281] width 40 height 14
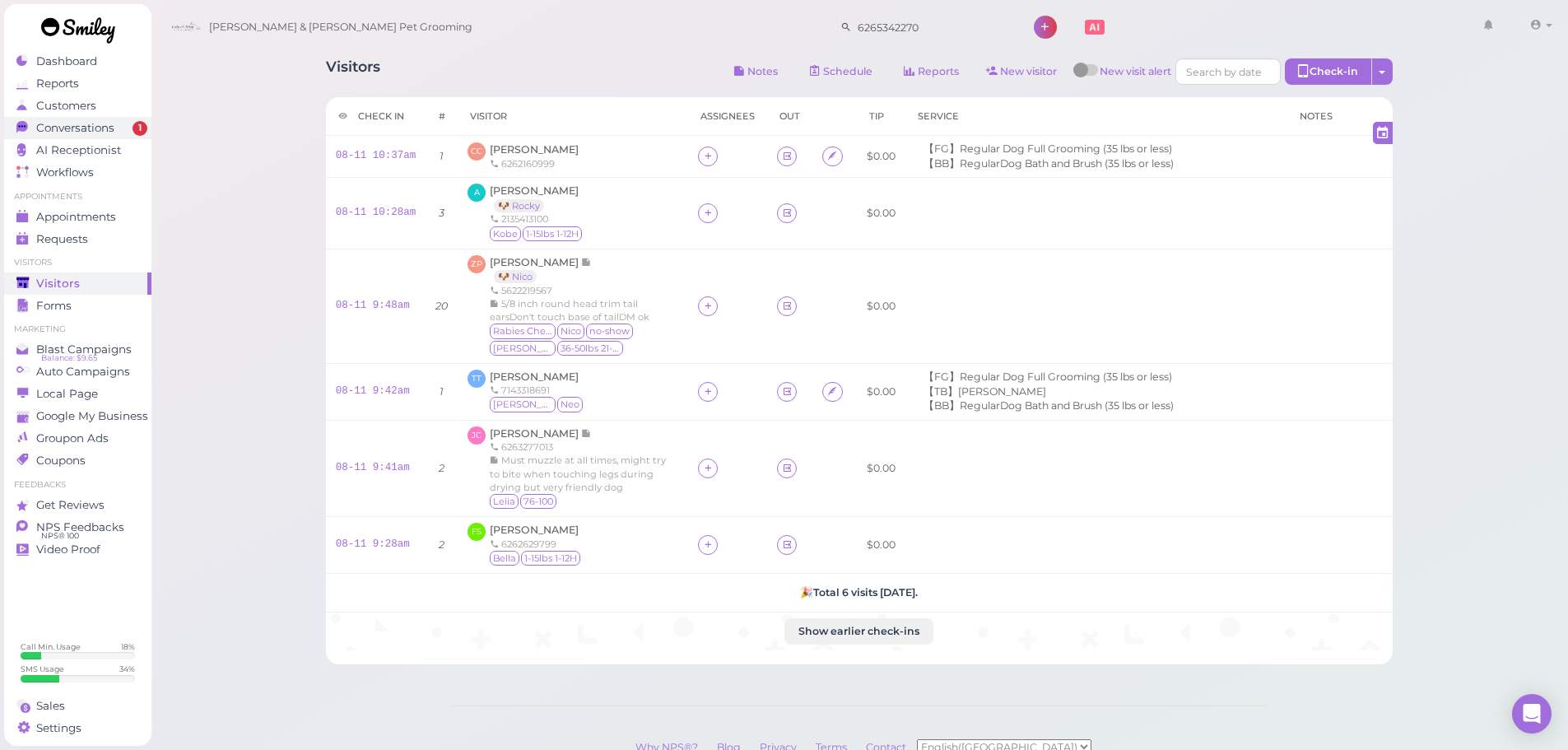
click at [109, 127] on span "Conversations" at bounding box center [76, 127] width 78 height 14
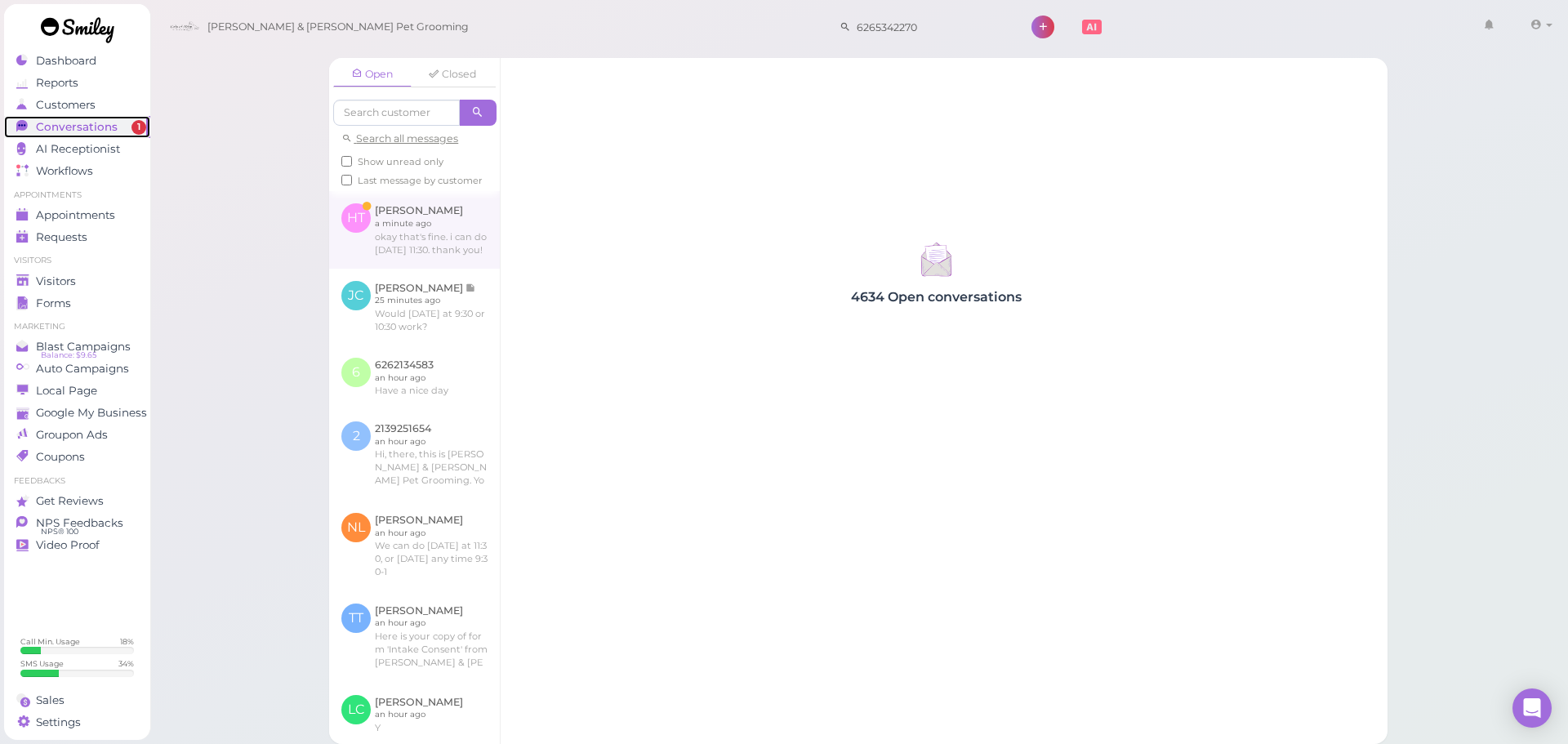
click at [443, 252] on link at bounding box center [414, 229] width 171 height 77
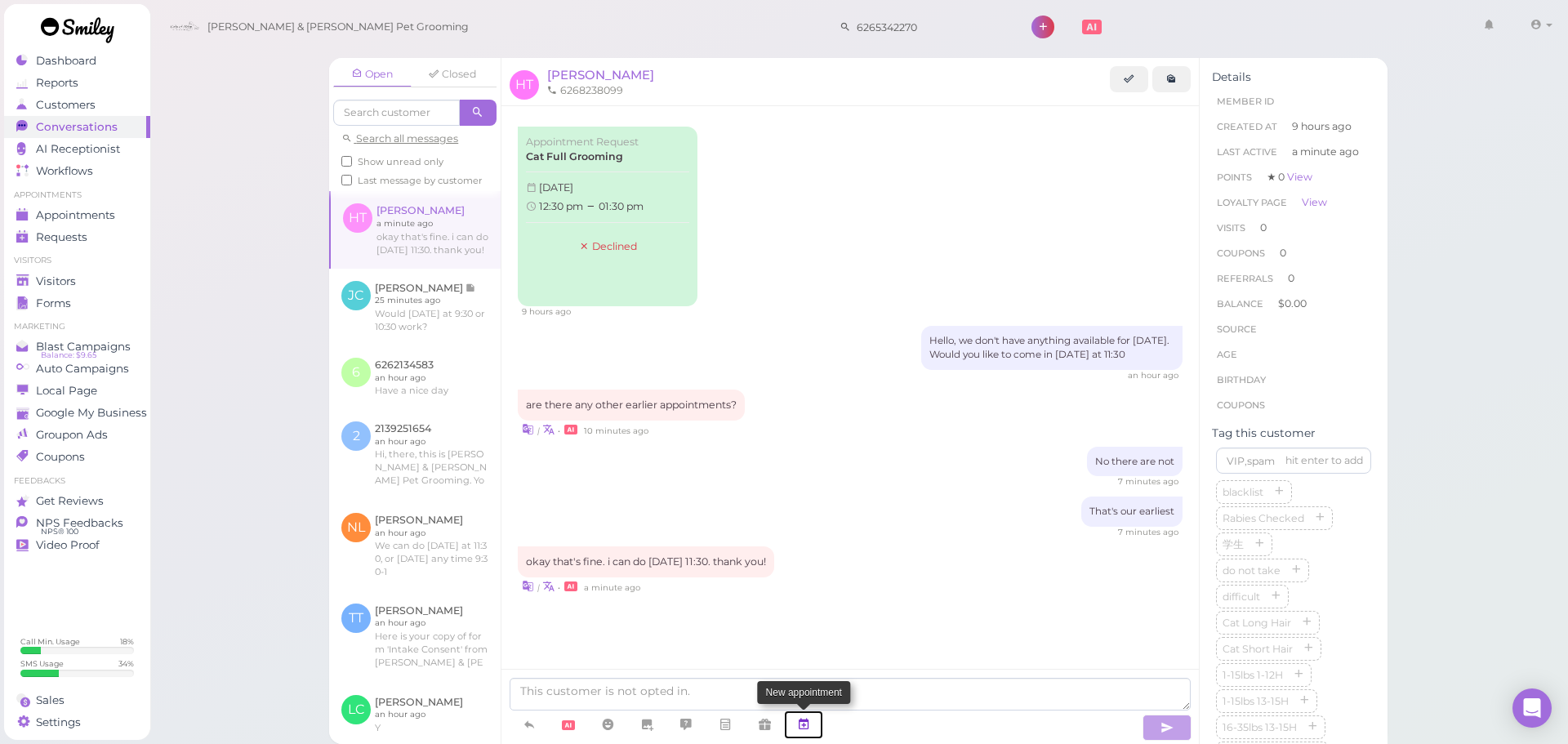
click at [815, 724] on link at bounding box center [803, 725] width 39 height 29
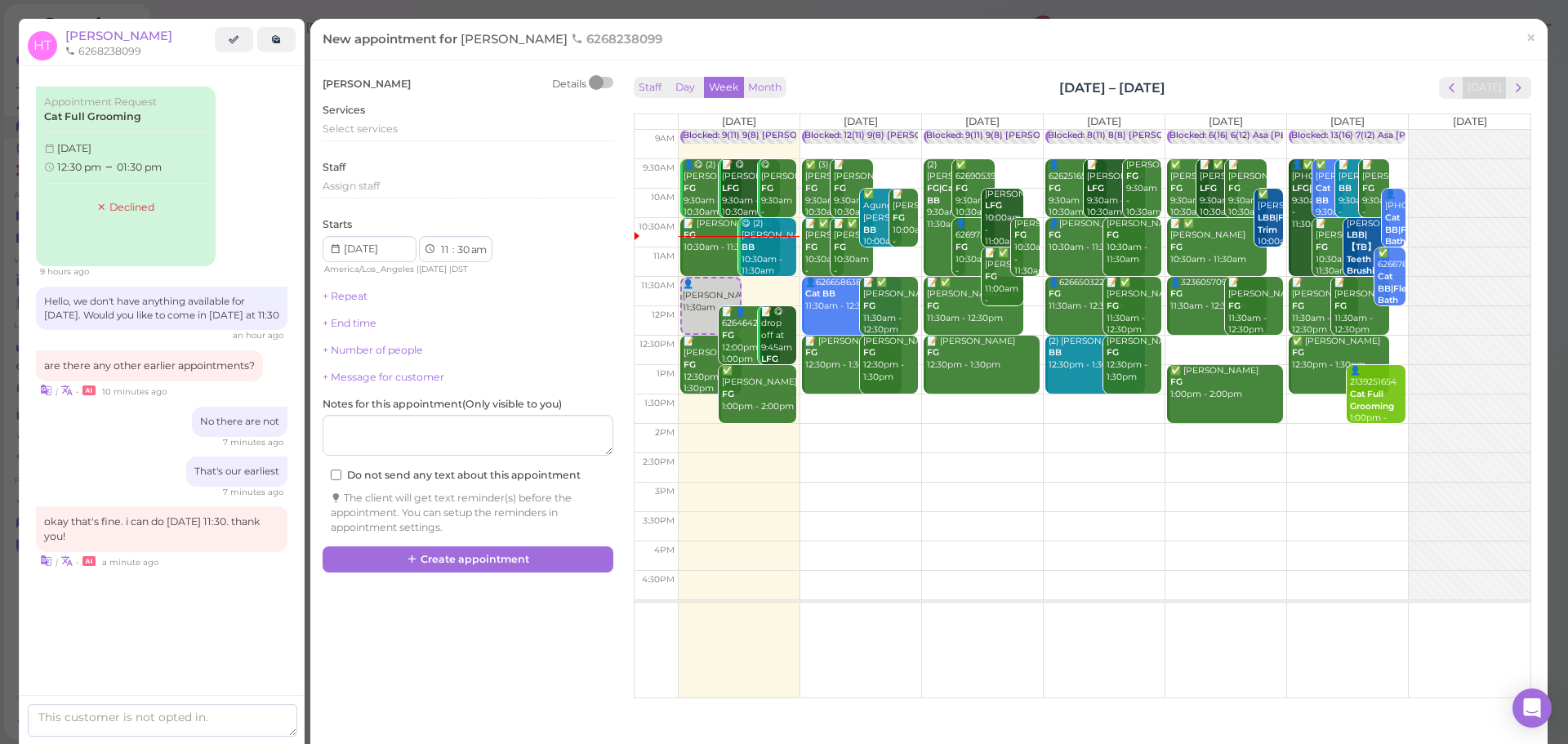
click at [1216, 453] on td at bounding box center [1105, 468] width 853 height 30
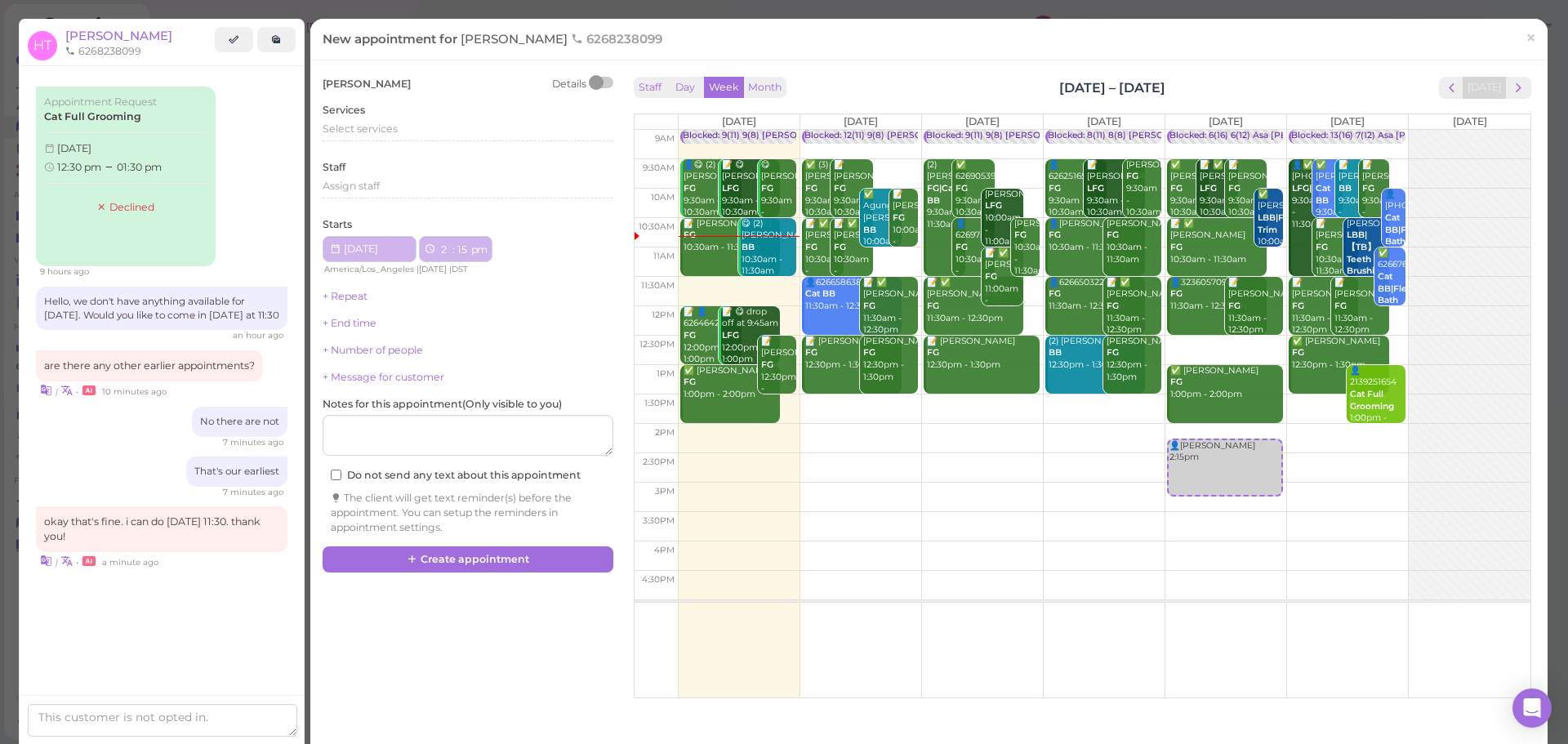
type input "2025-08-15"
select select "2"
select select "15"
select select "pm"
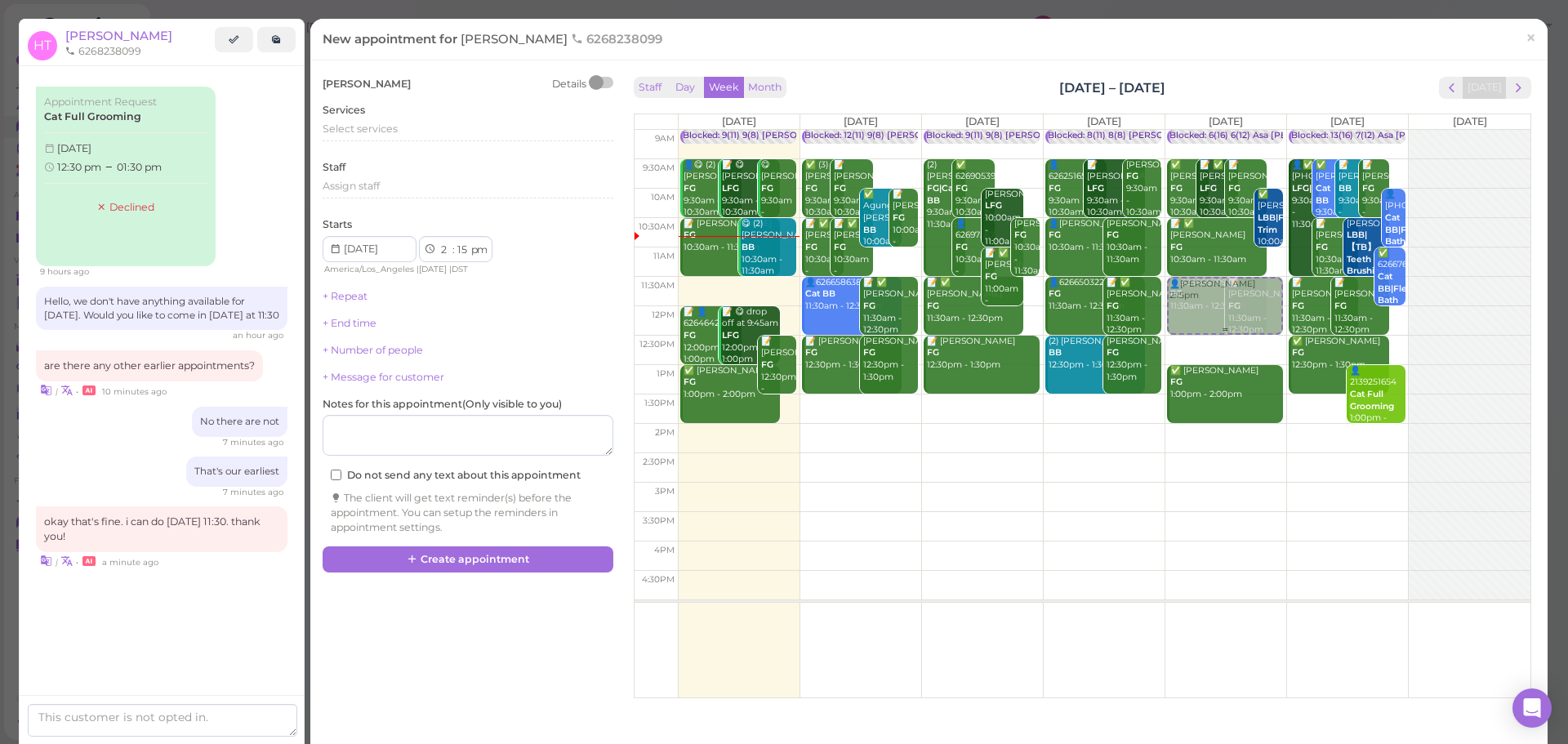
drag, startPoint x: 1236, startPoint y: 460, endPoint x: 1224, endPoint y: 318, distance: 142.5
click at [1225, 130] on div "👤Helen Tan 2:15pm Blocked: 6(16) 6(12) Asa Helen Rebecca • Appointment ✅ Lorena…" at bounding box center [1226, 130] width 121 height 0
select select "11"
select select "30"
select select "am"
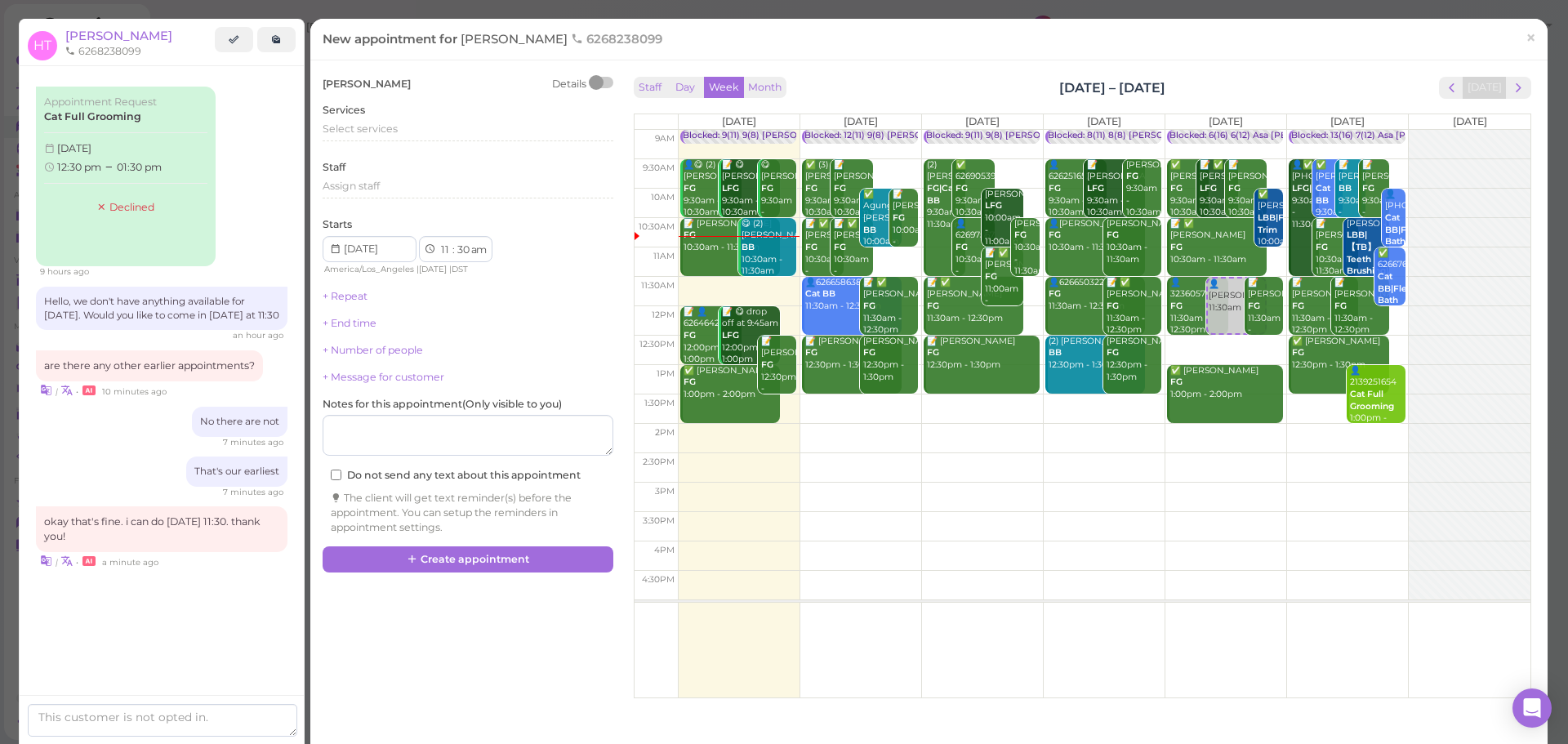
click at [424, 143] on div "Select services" at bounding box center [468, 135] width 291 height 26
click at [423, 138] on div "Select services" at bounding box center [468, 132] width 291 height 20
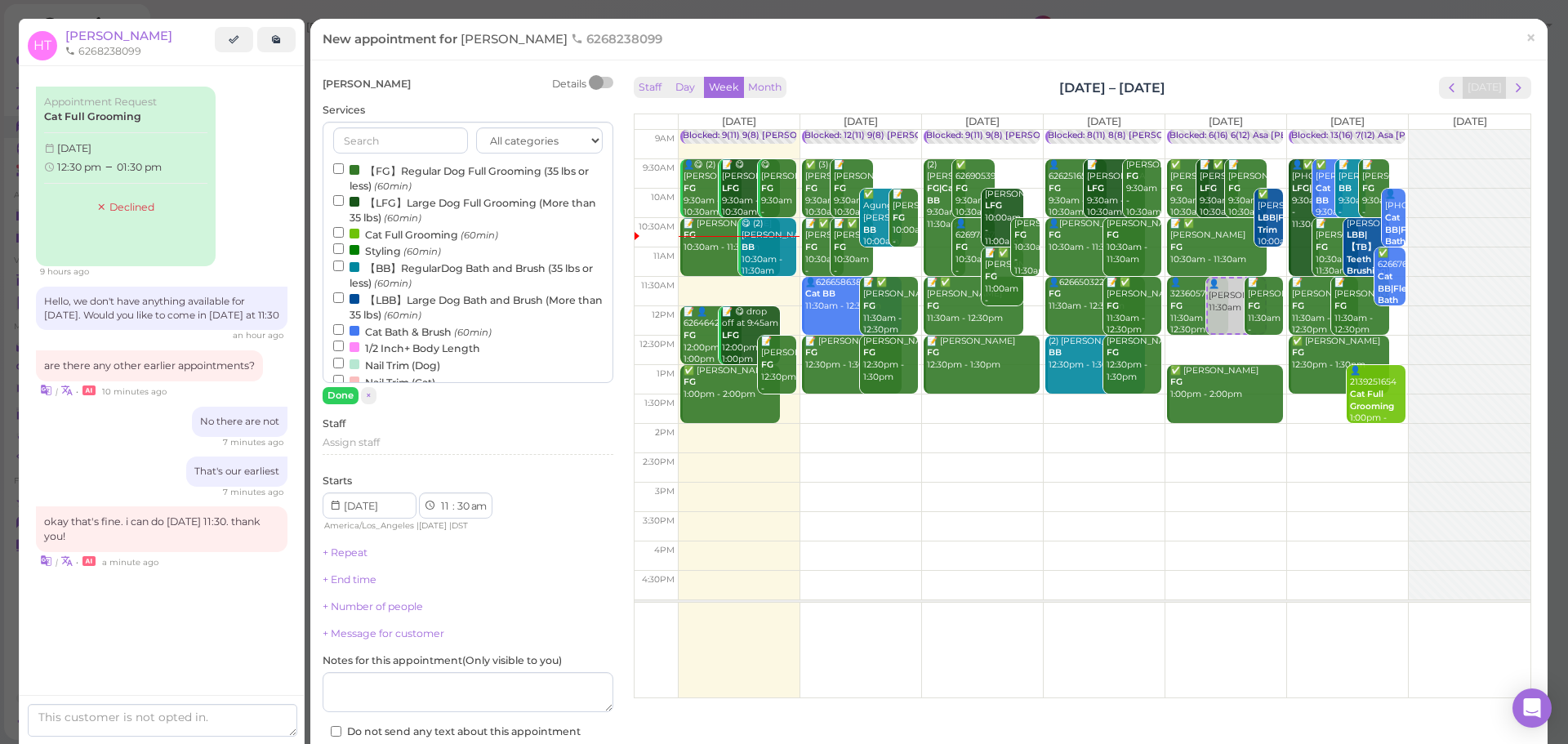
click at [411, 234] on label "Cat Full Grooming (60min)" at bounding box center [415, 234] width 165 height 17
click at [344, 234] on input "Cat Full Grooming (60min)" at bounding box center [339, 232] width 11 height 11
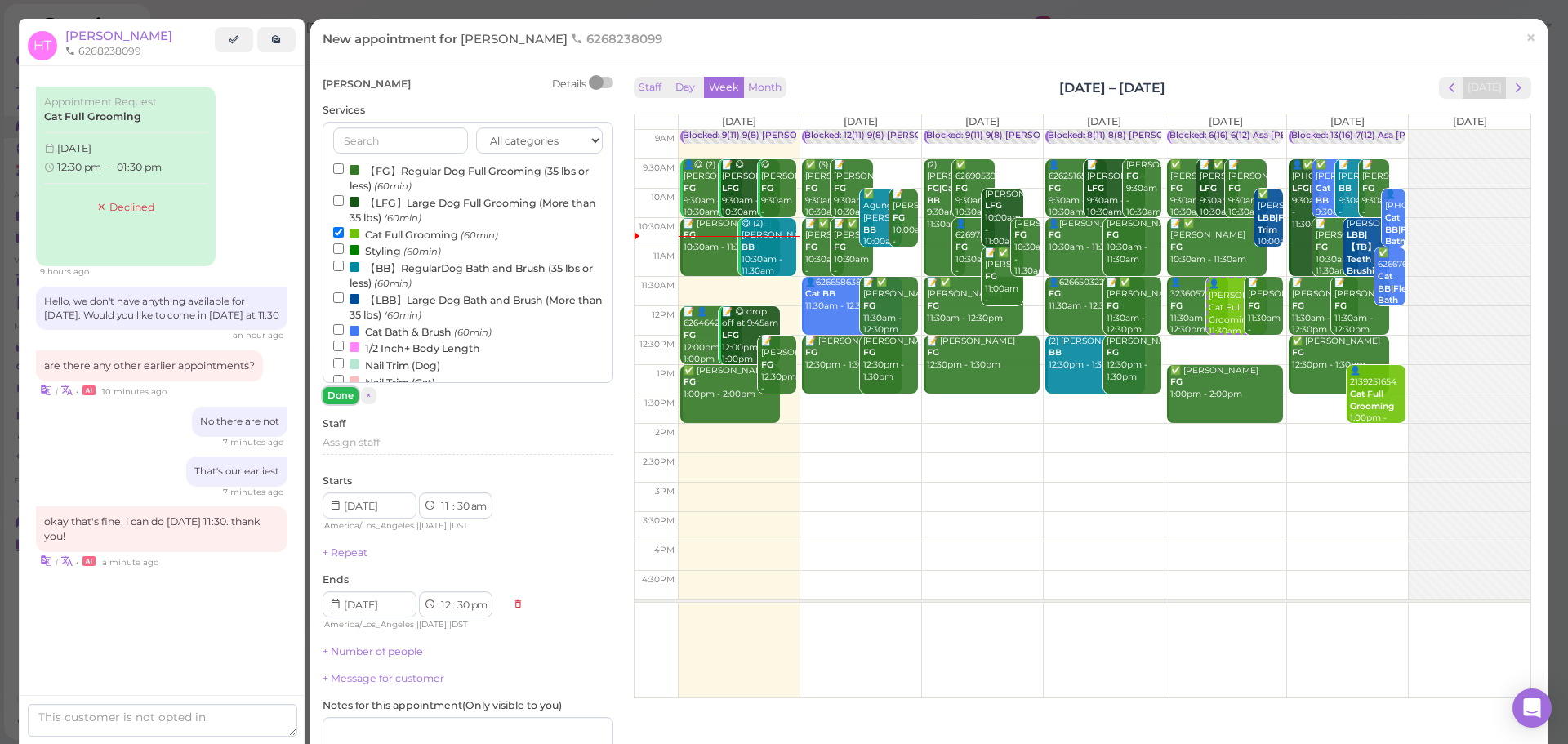
click at [335, 392] on button "Done" at bounding box center [341, 395] width 36 height 17
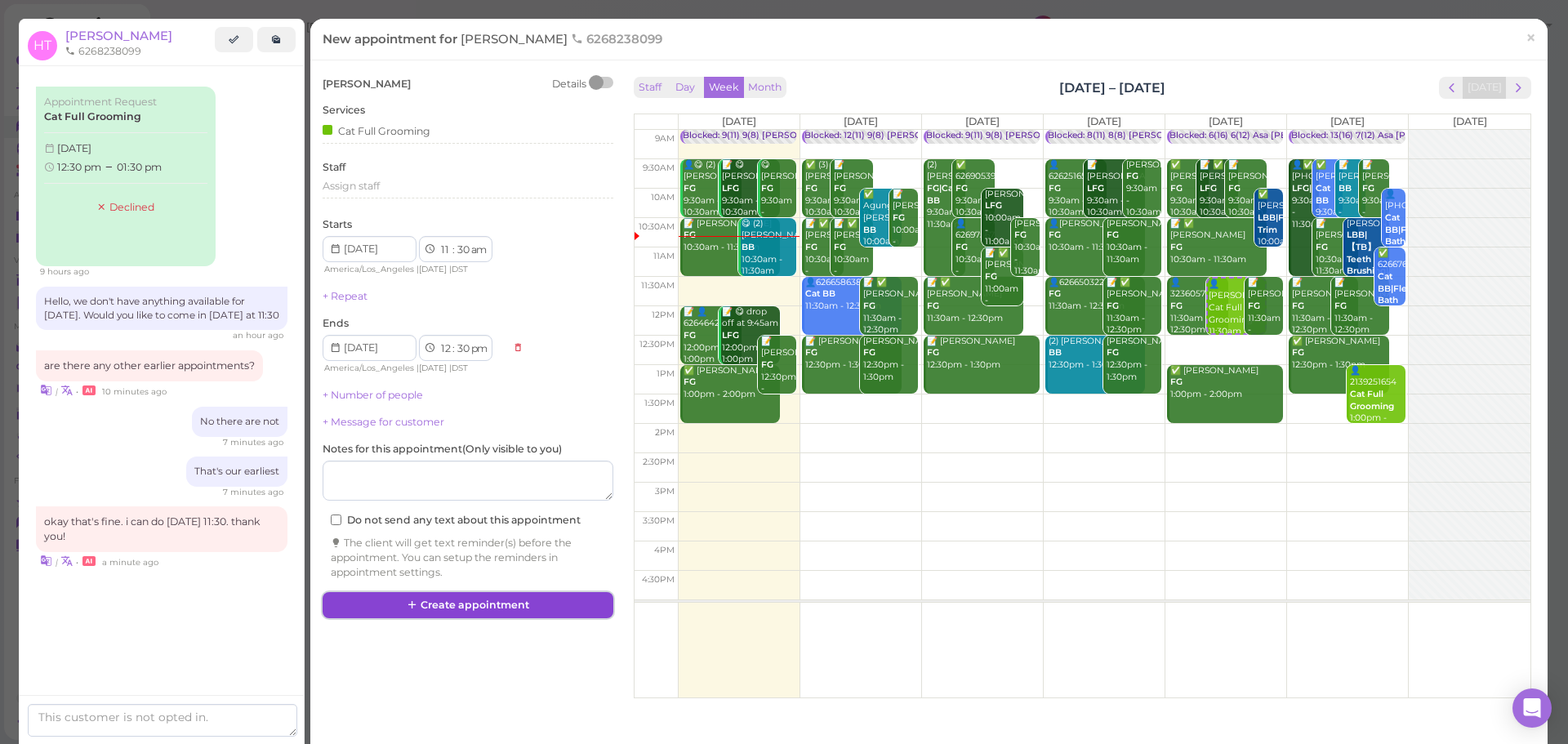
click at [480, 611] on button "Create appointment" at bounding box center [468, 605] width 291 height 26
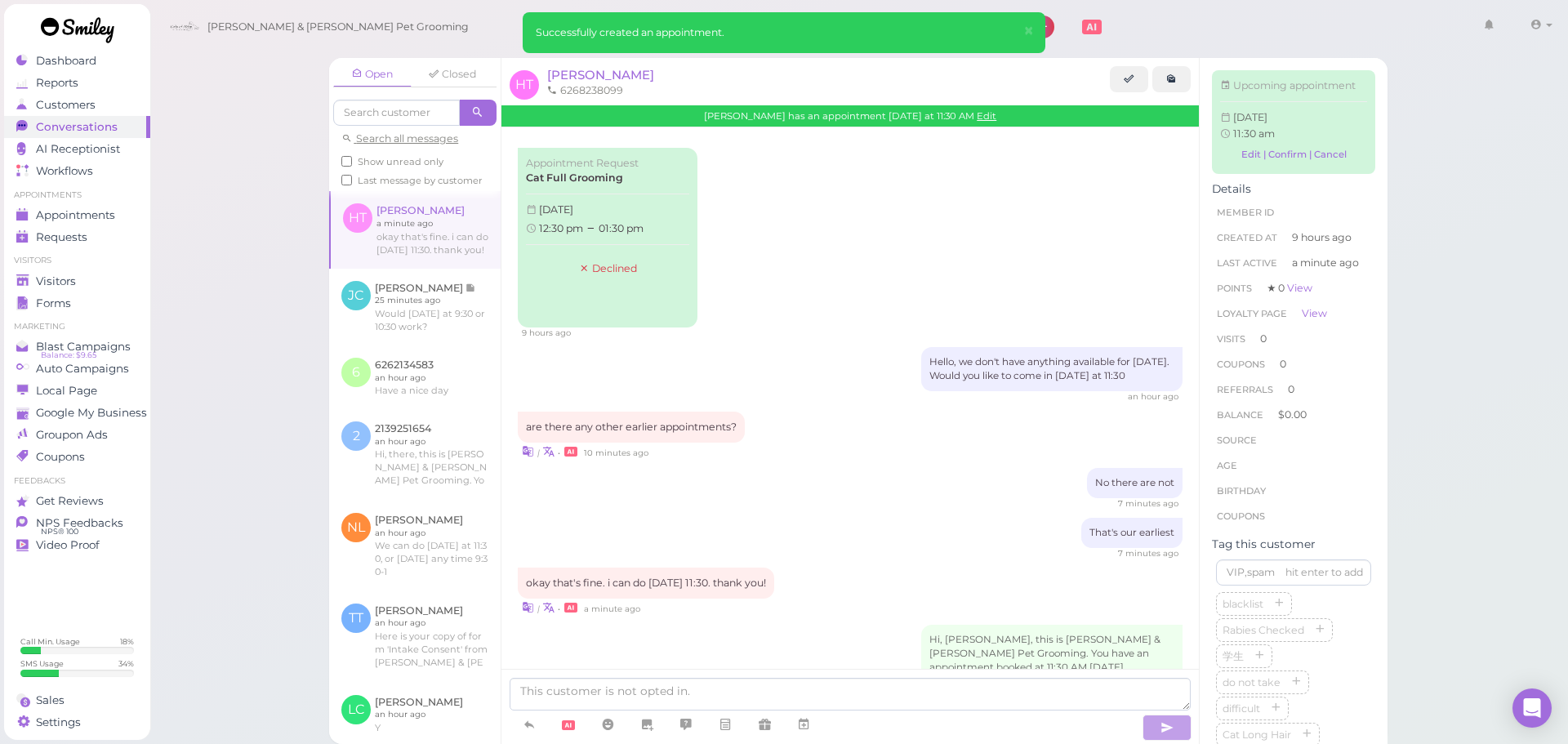
scroll to position [135, 0]
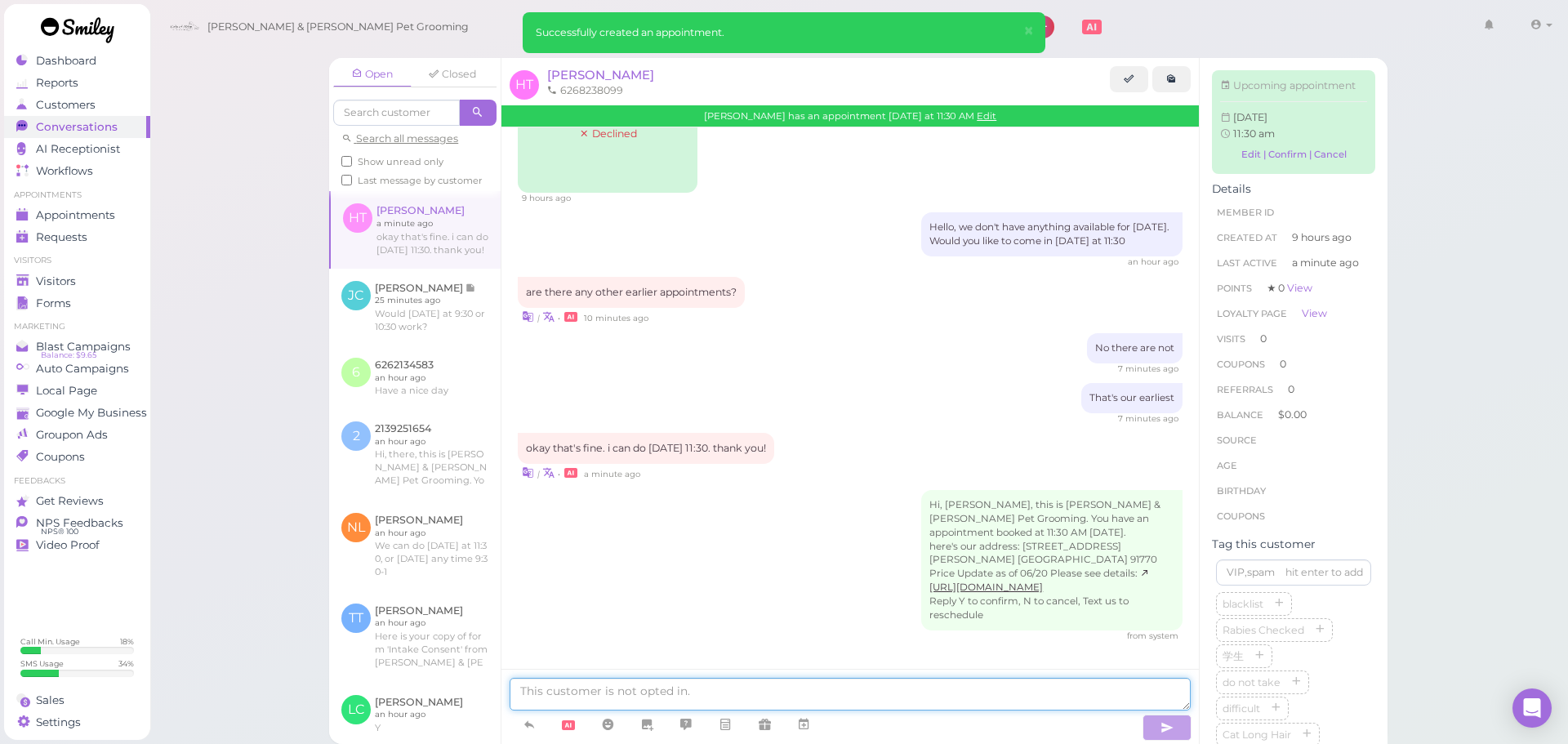
drag, startPoint x: 632, startPoint y: 681, endPoint x: 653, endPoint y: 681, distance: 21.0
click at [637, 681] on textarea at bounding box center [850, 694] width 681 height 33
click at [956, 686] on textarea at bounding box center [850, 694] width 681 height 33
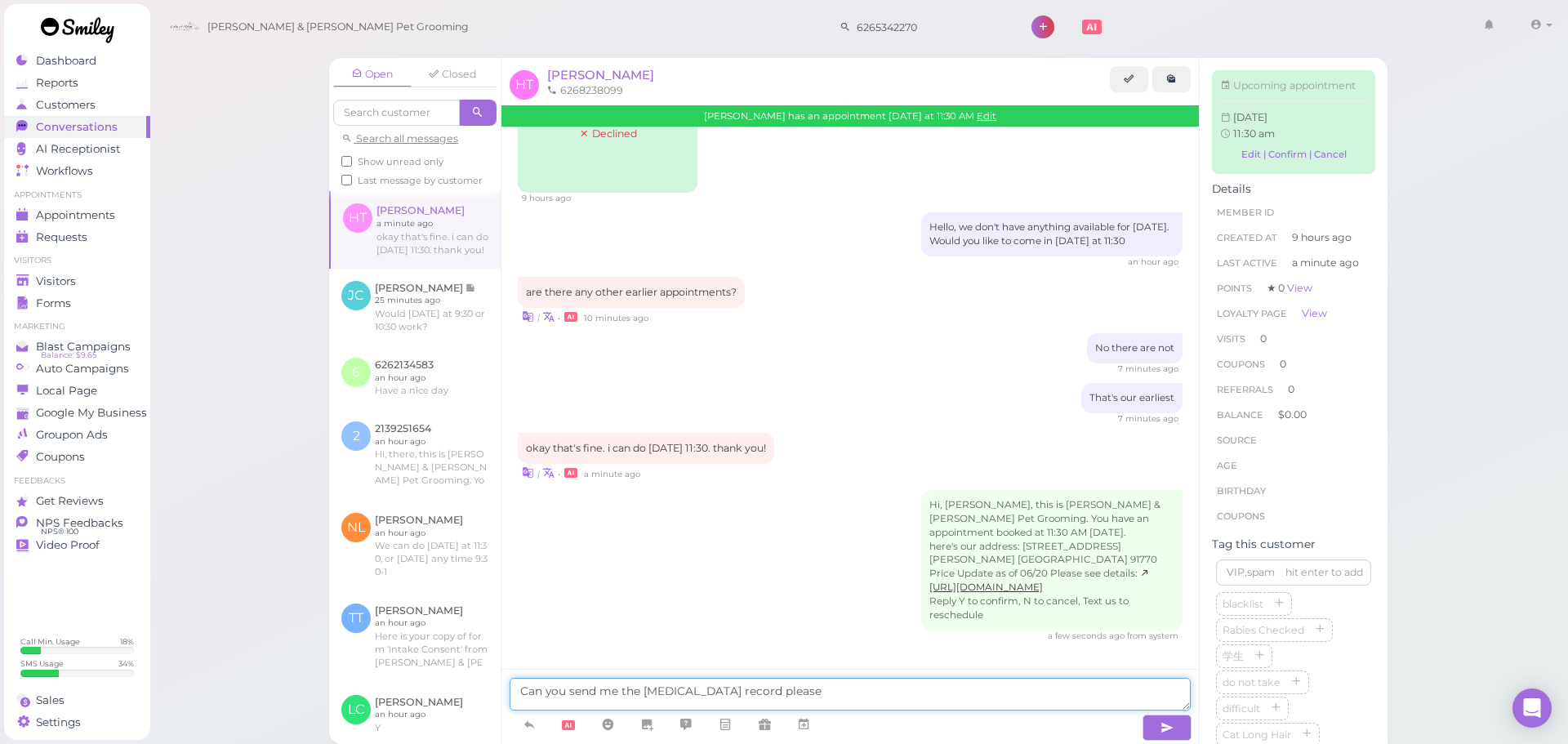
type textarea "Can you send me the rabies vaccination record please"
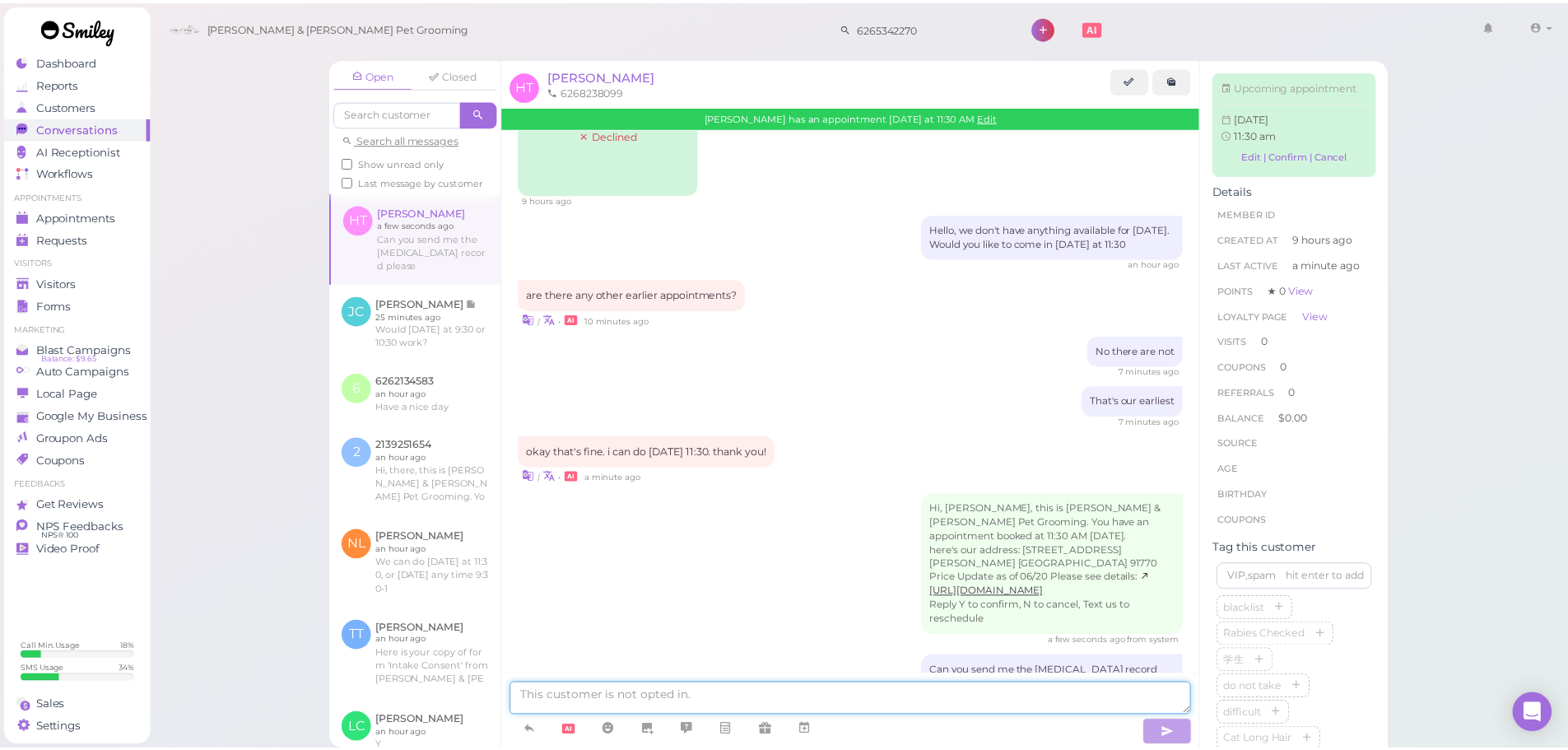
scroll to position [188, 0]
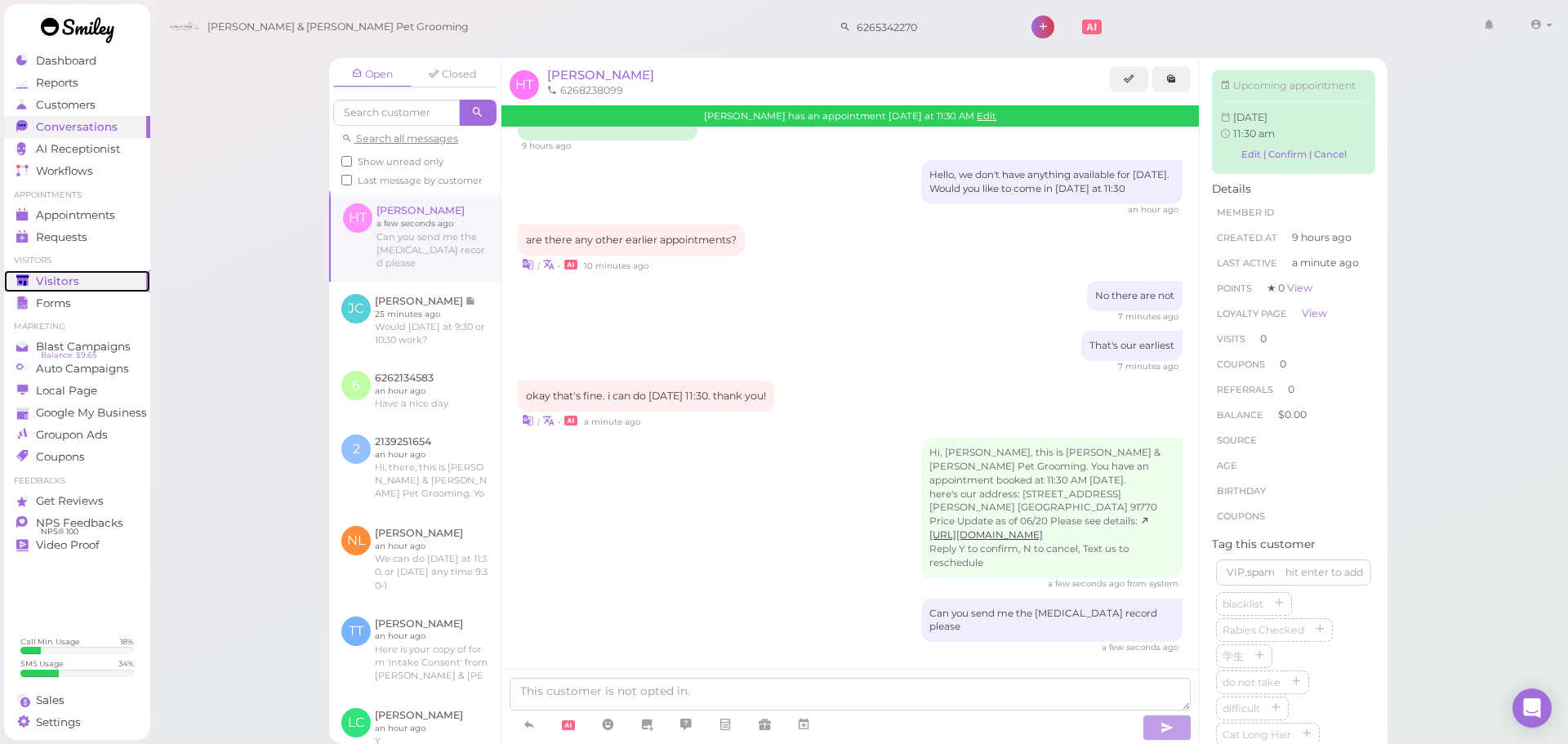
click at [88, 283] on div "Visitors" at bounding box center [75, 281] width 117 height 14
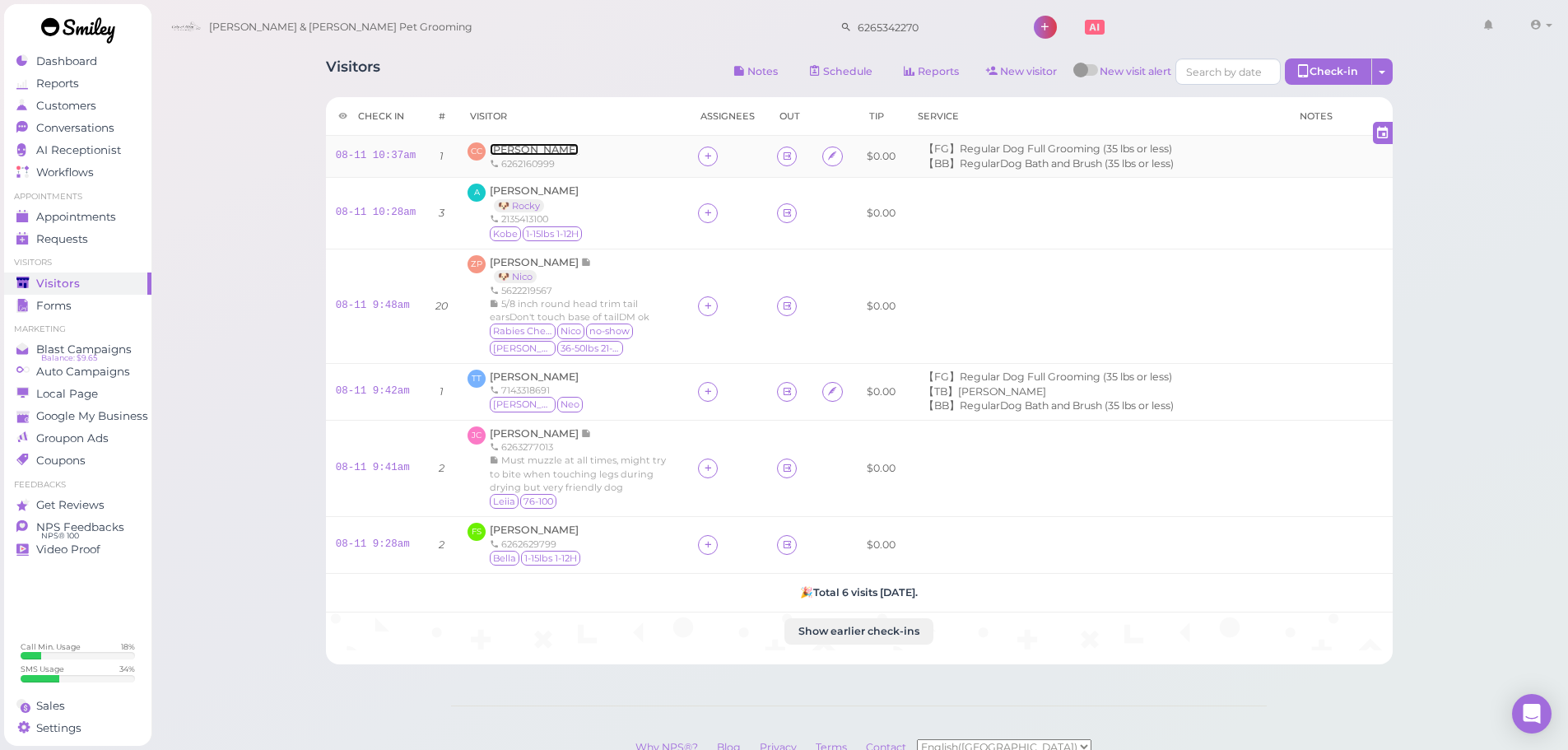
click at [520, 148] on span "[PERSON_NAME]" at bounding box center [534, 149] width 89 height 13
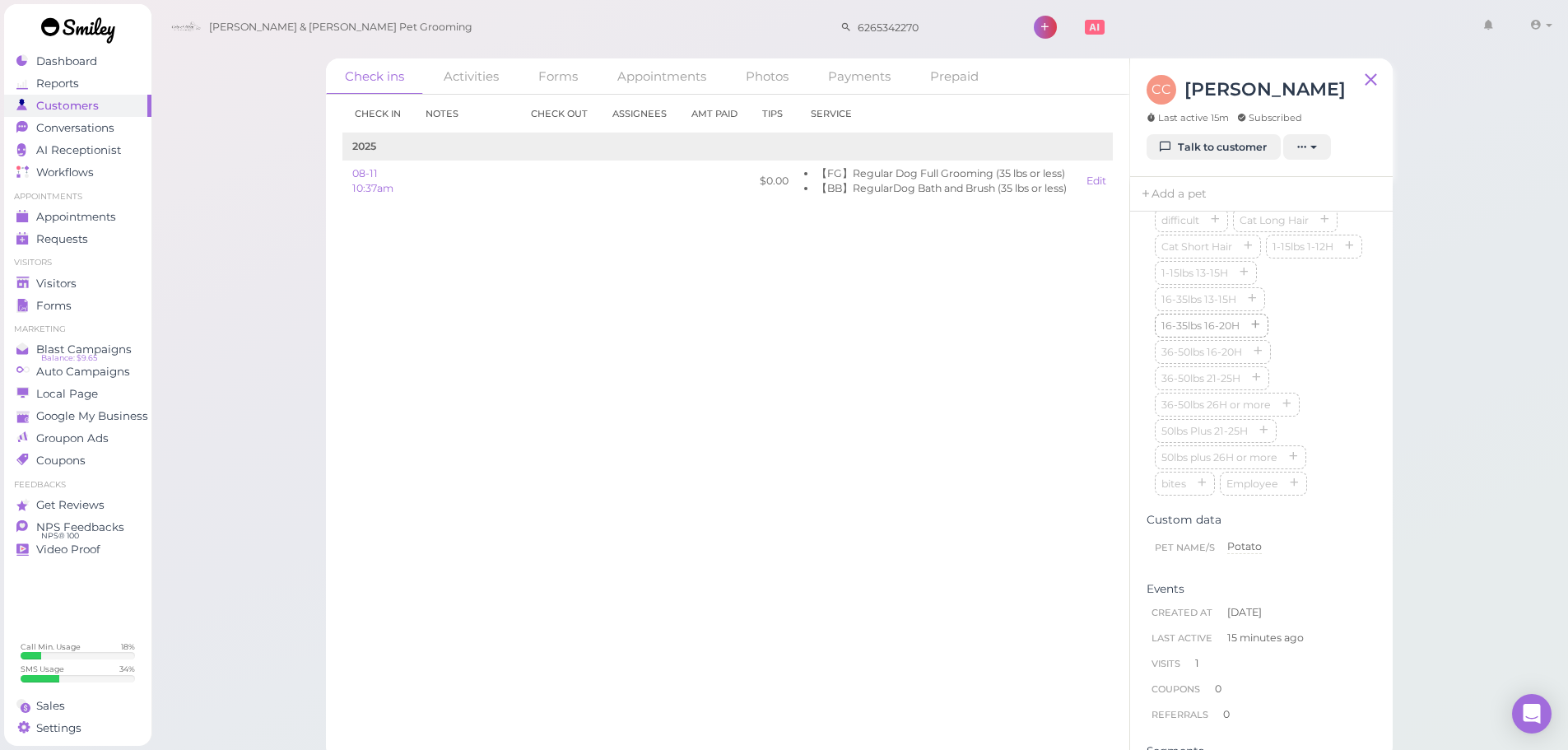
scroll to position [494, 0]
click at [1208, 231] on input at bounding box center [1261, 218] width 213 height 26
type input "Potato"
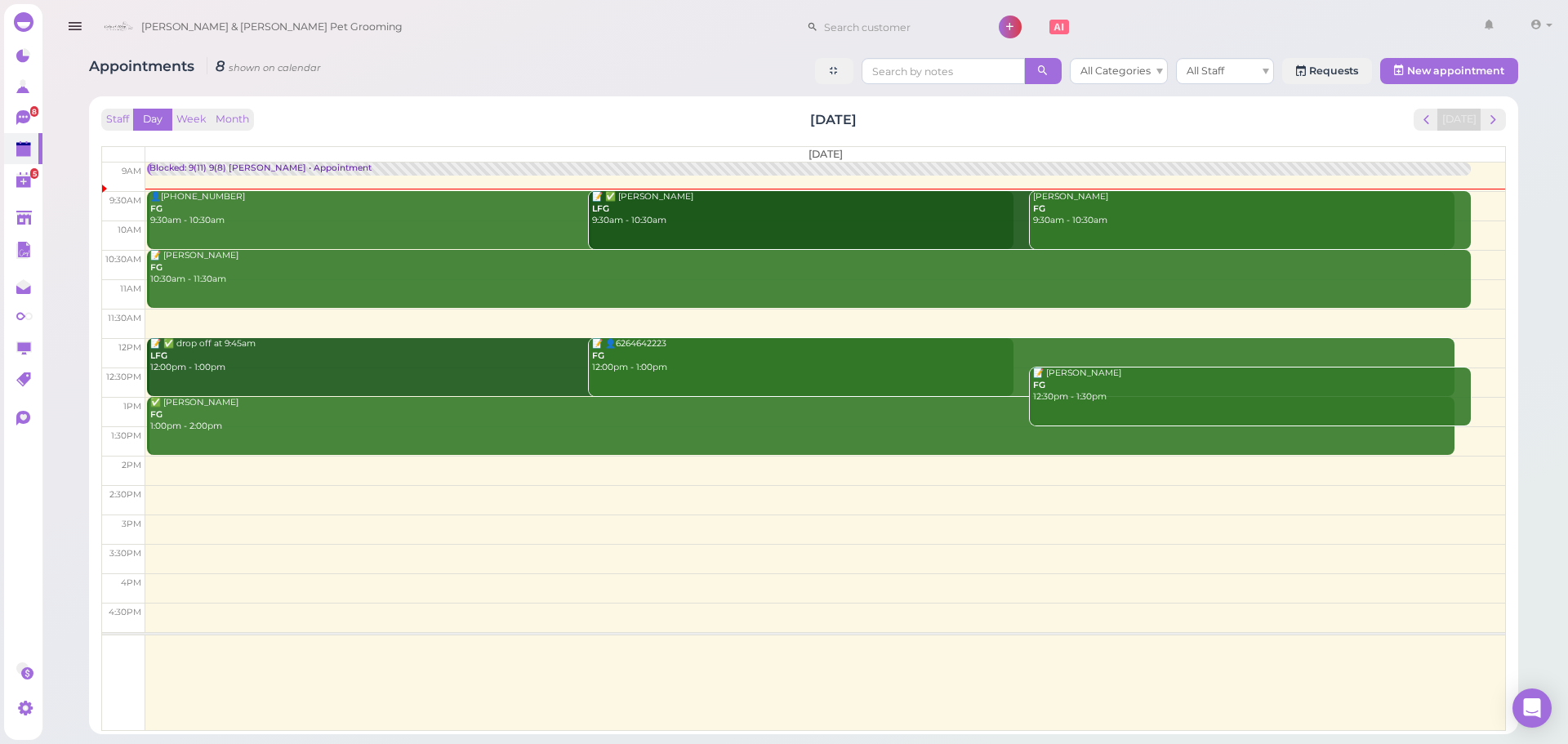
click at [200, 108] on div "Staff Day Week Month Monday, Aug 11 Today" at bounding box center [803, 119] width 1405 height 22
click at [192, 116] on button "Week" at bounding box center [191, 119] width 40 height 22
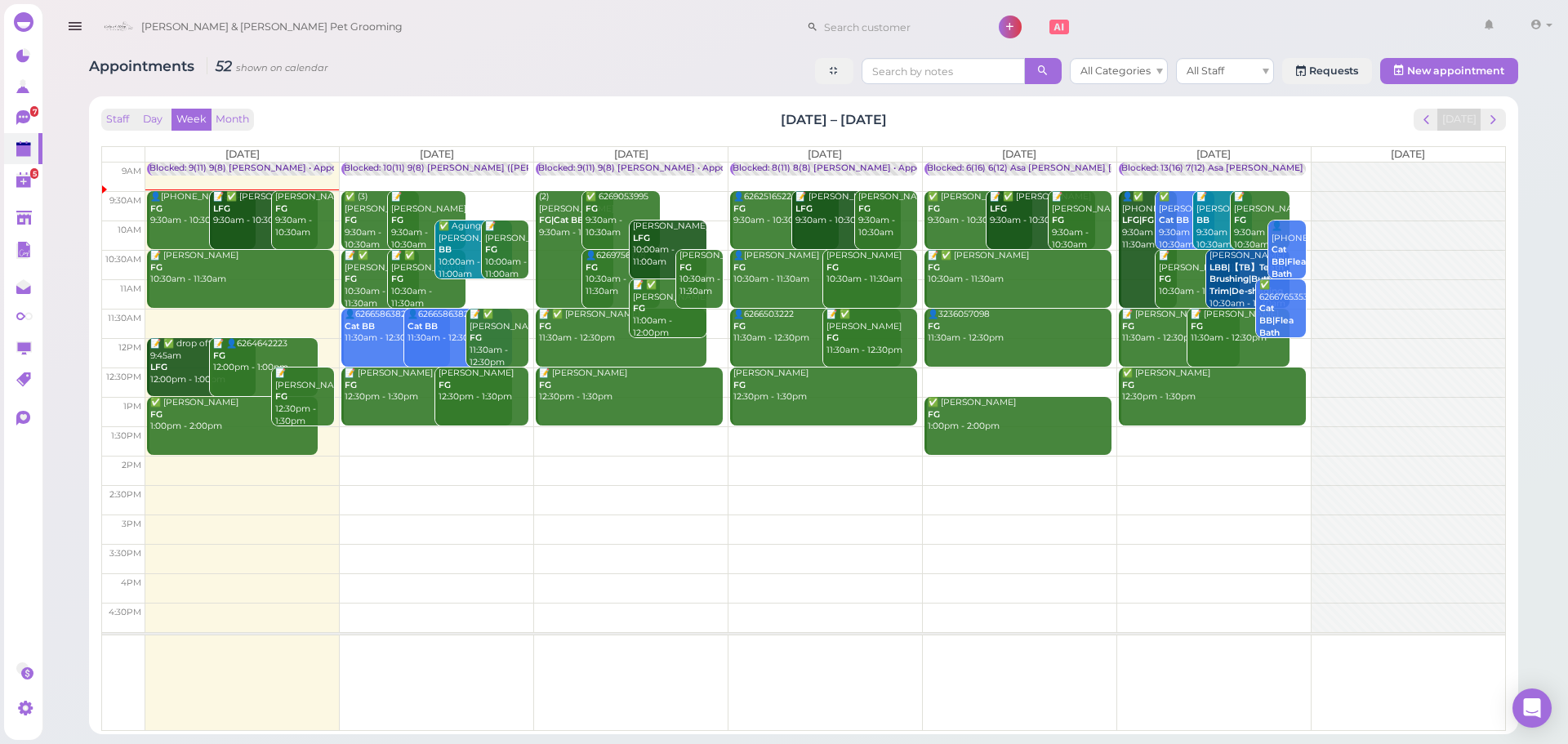
click at [1315, 116] on div "Staff Day Week Month Aug 11 – 17, 2025 Today" at bounding box center [803, 119] width 1405 height 22
click at [1312, 112] on div "Staff Day Week Month Aug 11 – 17, 2025 Today" at bounding box center [803, 119] width 1405 height 22
click at [1310, 112] on div "Staff Day Week Month Aug 11 – 17, 2025 Today" at bounding box center [803, 119] width 1405 height 22
click at [560, 110] on div "Staff Day Week Month Aug 11 – 17, 2025 Today" at bounding box center [803, 119] width 1405 height 22
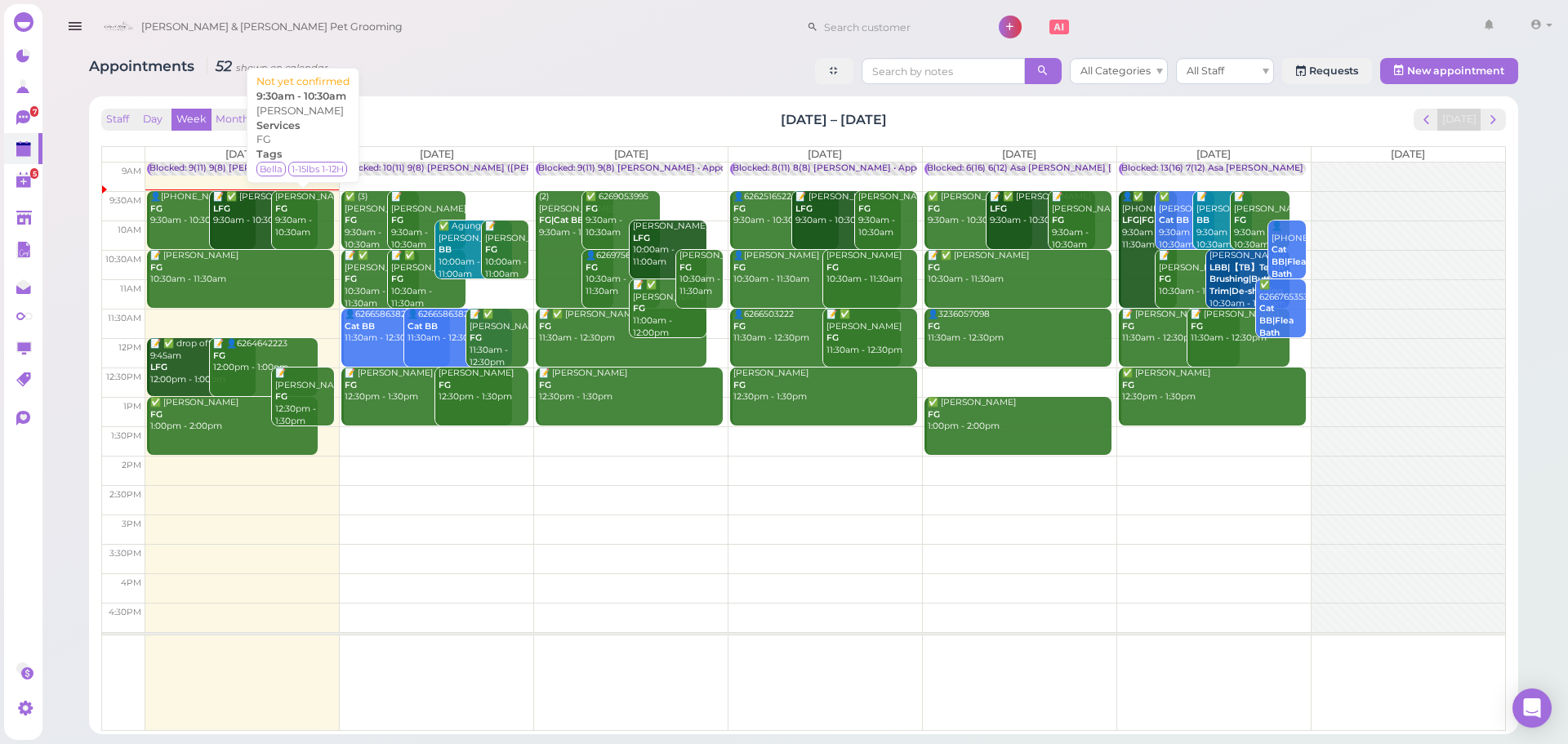
click at [294, 228] on div "Fatima Saavedra FG 9:30am - 10:30am" at bounding box center [304, 215] width 60 height 48
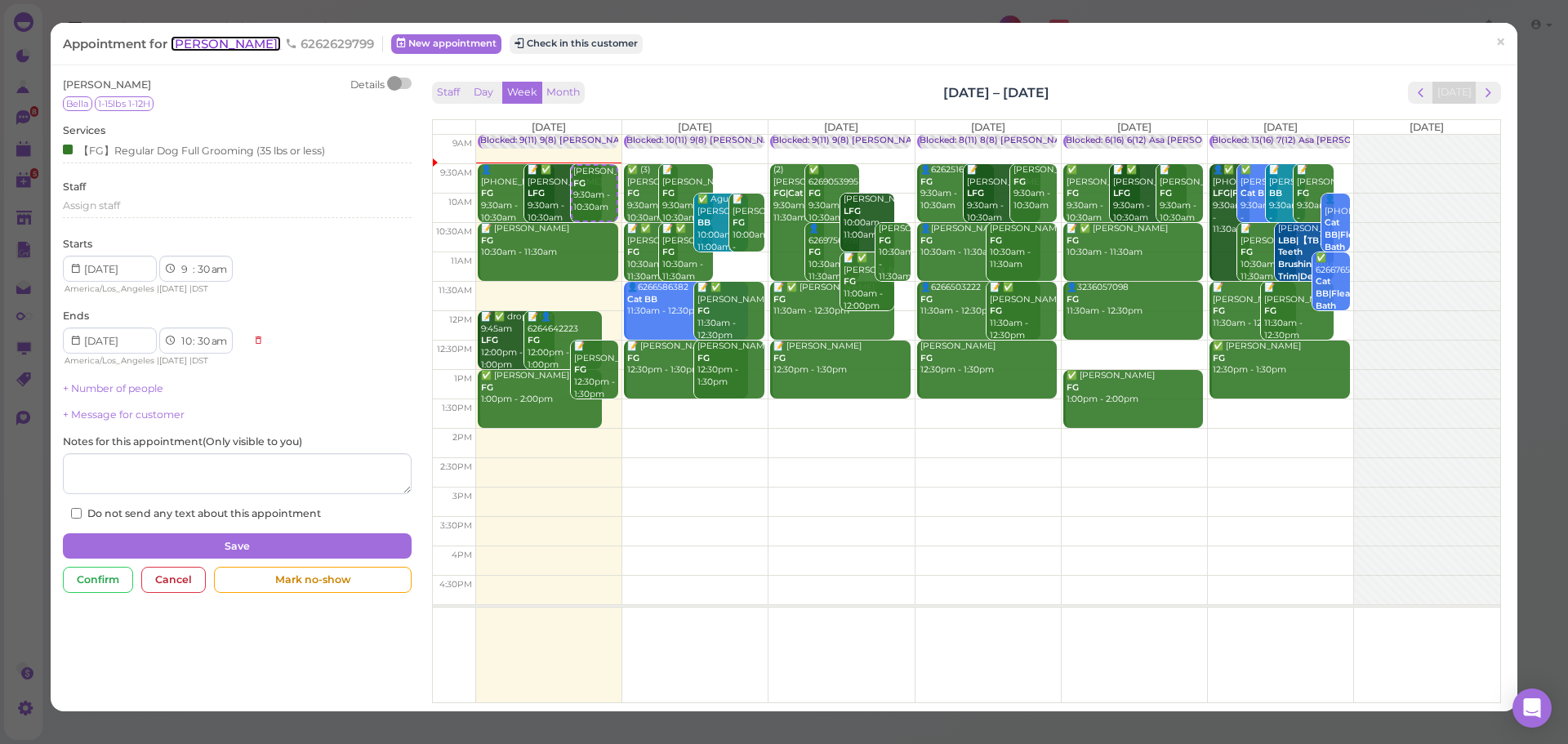
click at [275, 39] on span "[PERSON_NAME]" at bounding box center [226, 43] width 110 height 15
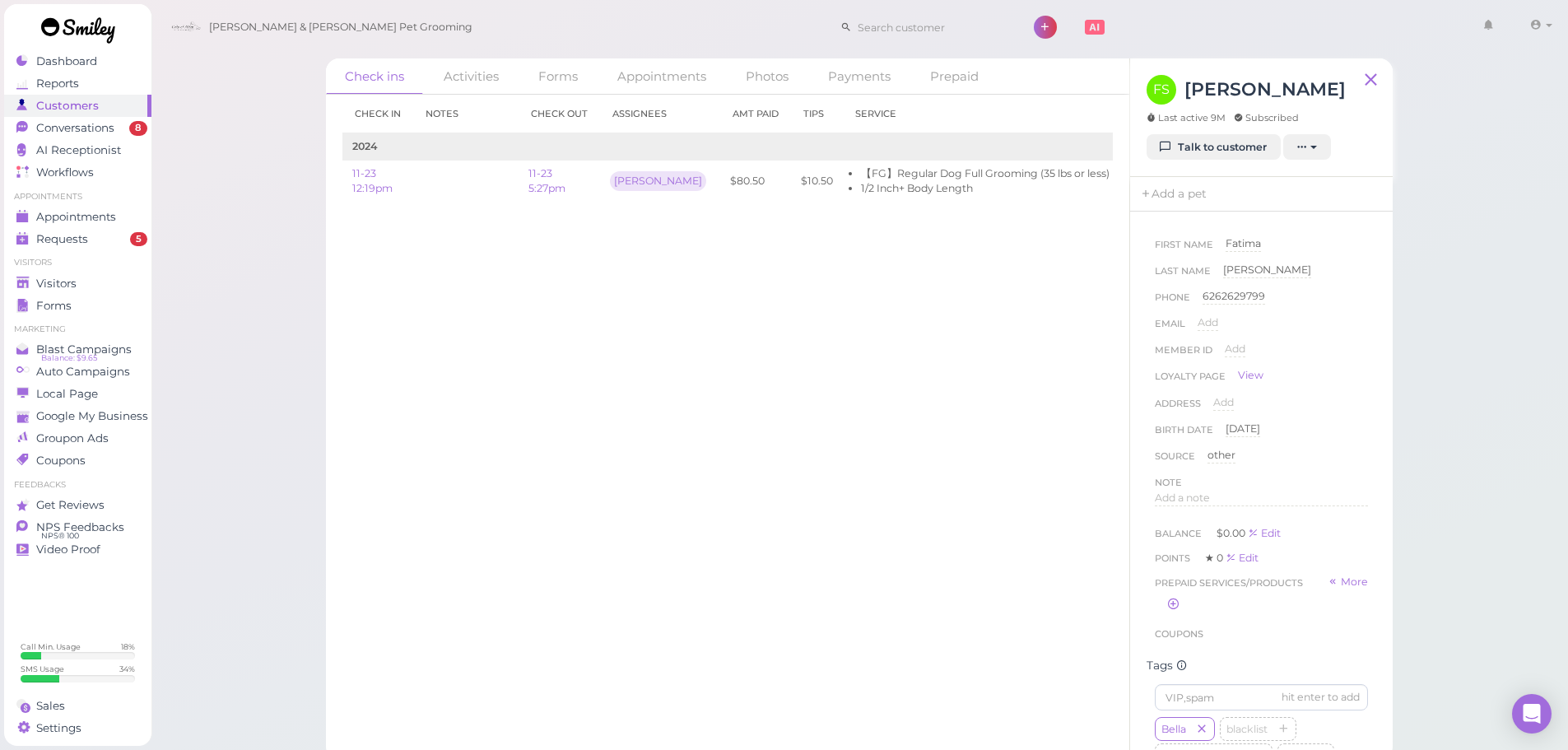
click at [752, 396] on div "Check in Notes Check out Assignees Amt Paid Tips Service 2024 11-23 12:19pm 11-…" at bounding box center [727, 422] width 804 height 655
click at [58, 214] on span "Appointments" at bounding box center [77, 217] width 82 height 14
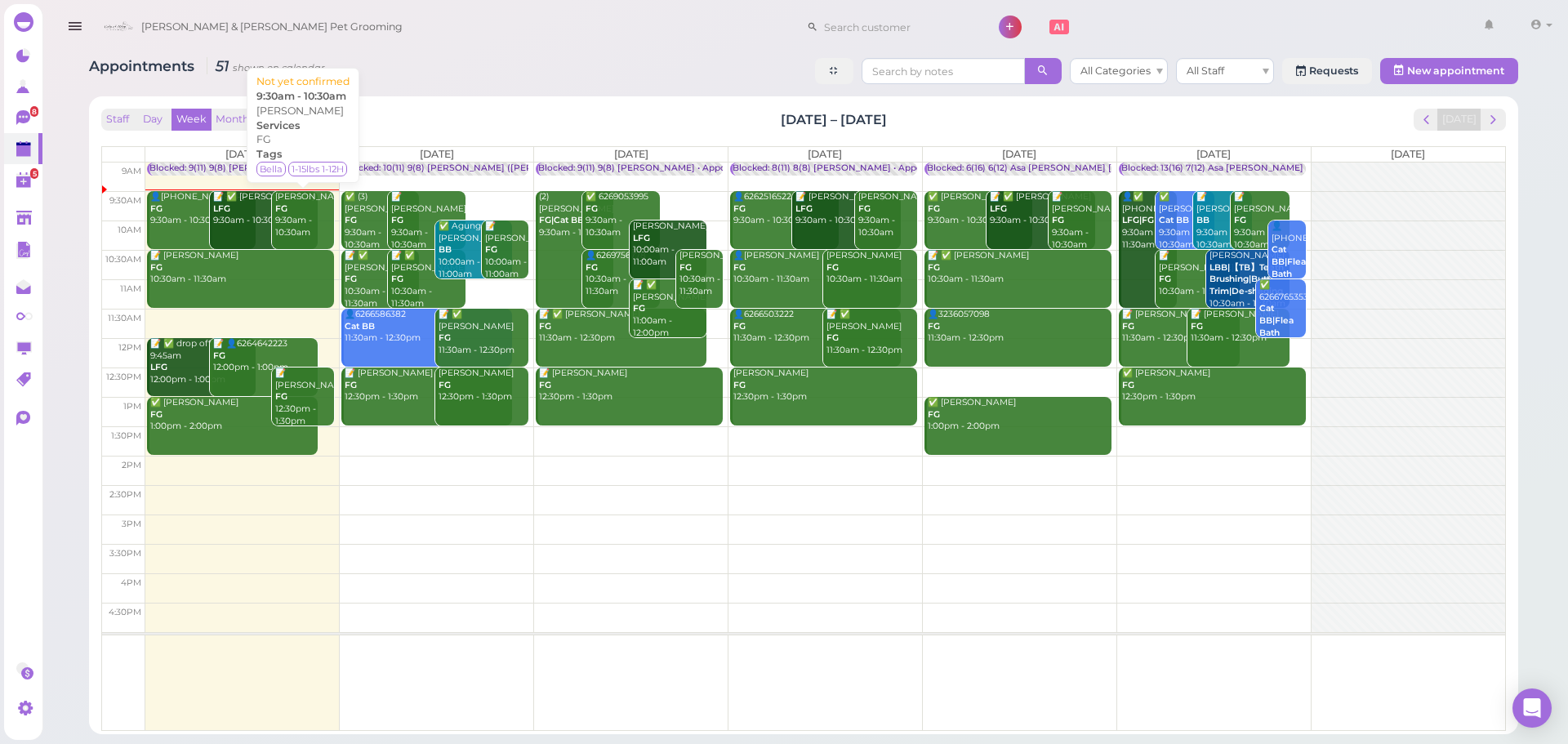
click at [301, 204] on div "Fatima Saavedra FG 9:30am - 10:30am" at bounding box center [304, 215] width 60 height 48
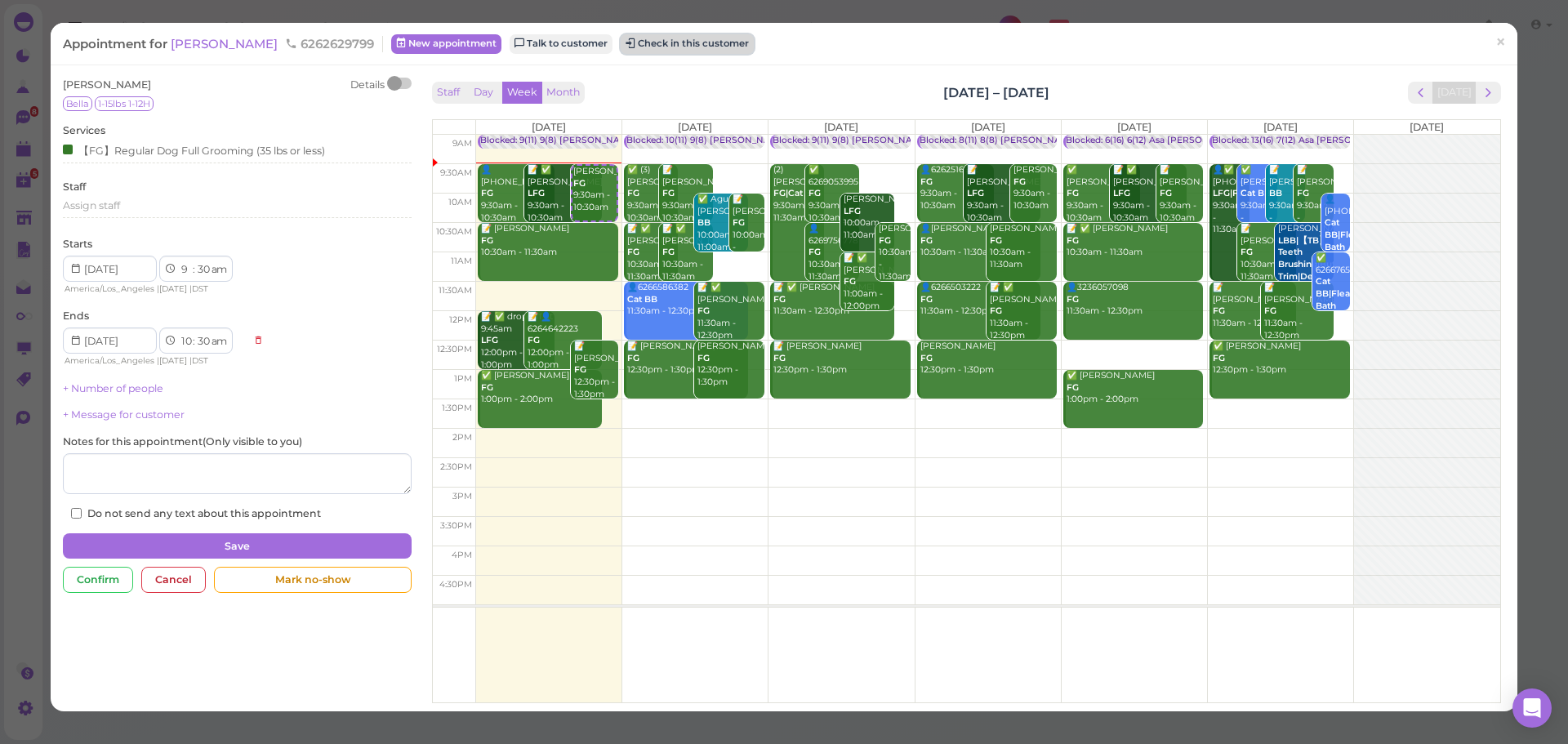
click at [659, 35] on button "Check in this customer" at bounding box center [686, 44] width 133 height 20
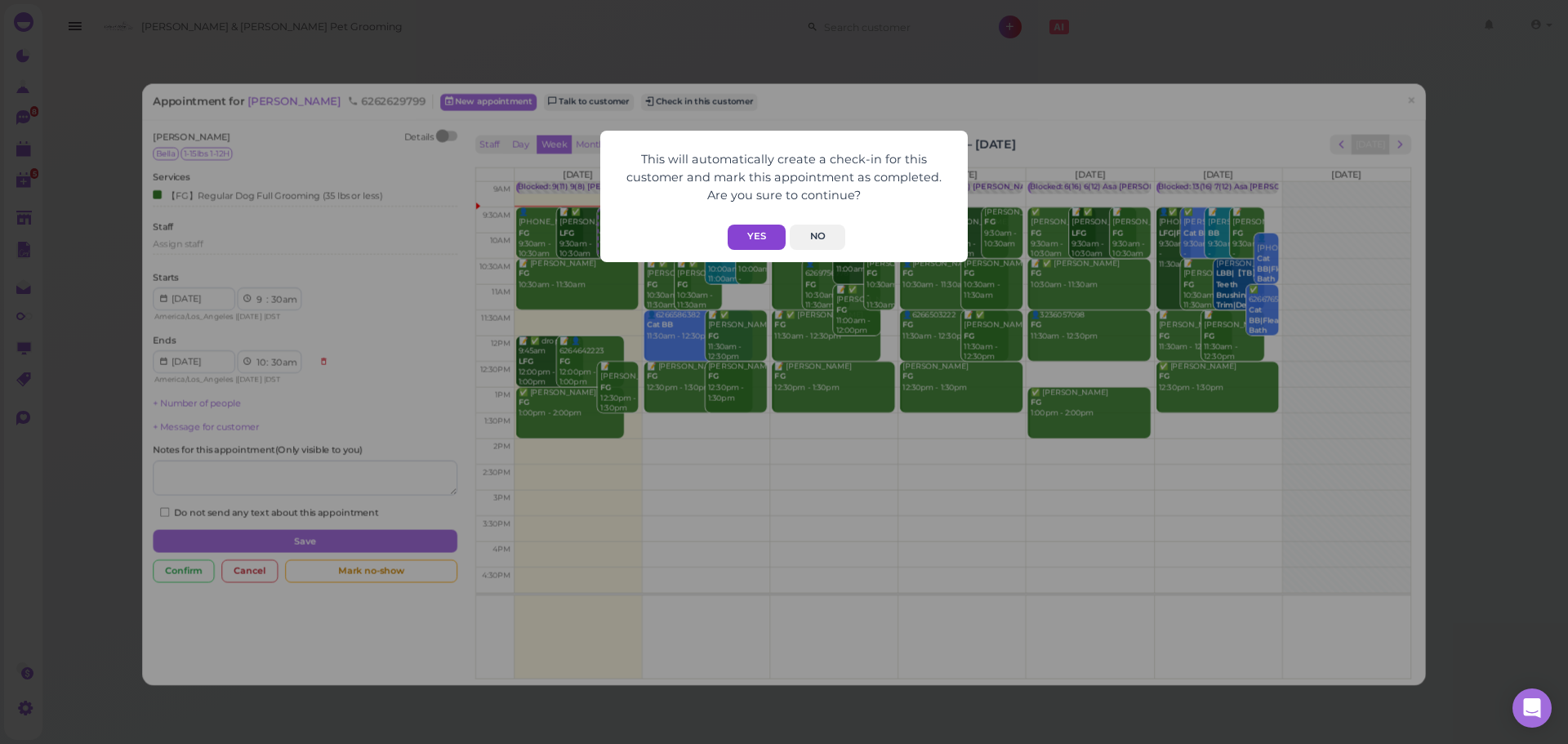
click at [759, 242] on button "Yes" at bounding box center [757, 237] width 58 height 25
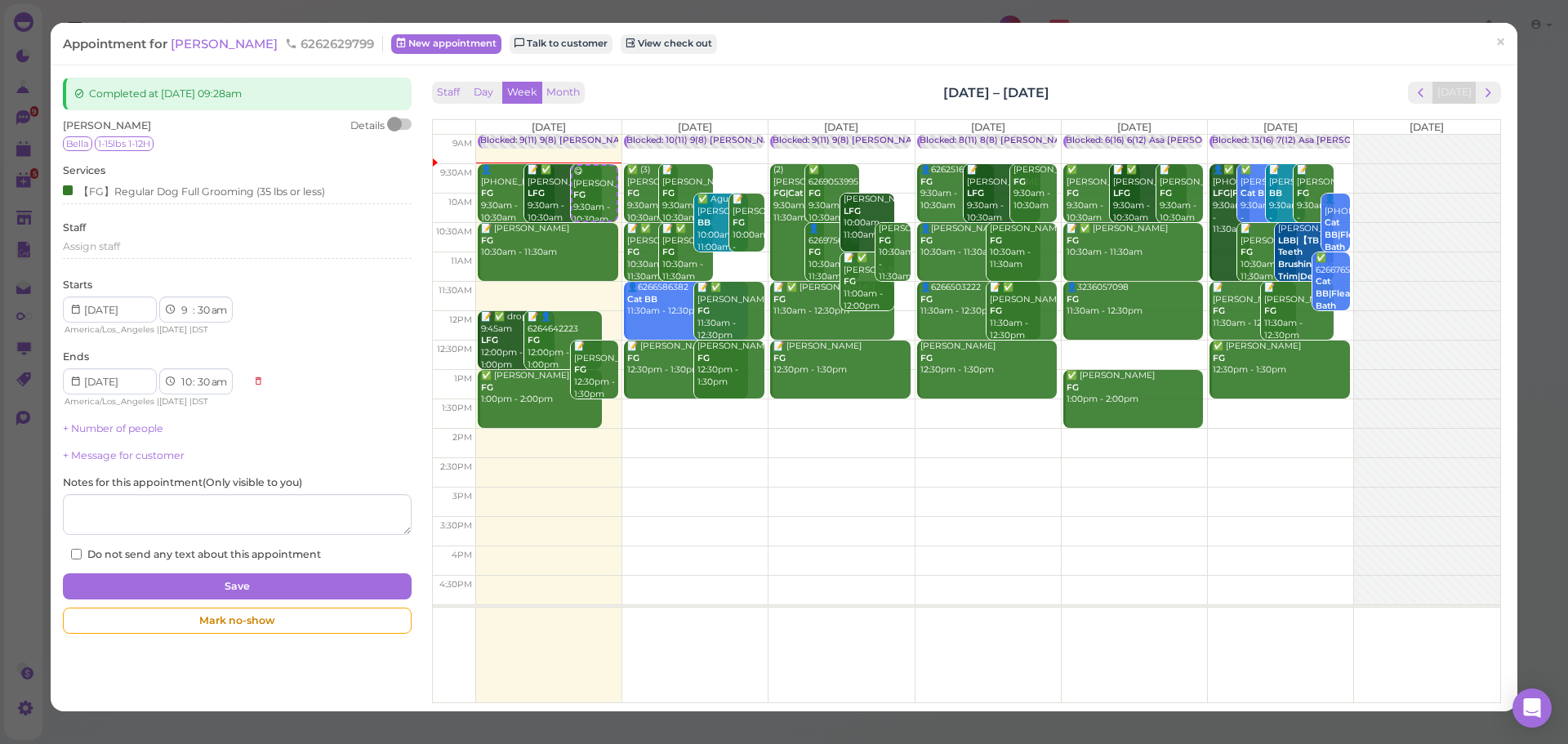
click at [934, 68] on div "Completed at 2025-08-11 09:28am Fatima Saavedra Details Bella 1-15lbs 1-12H Ser…" at bounding box center [784, 387] width 1467 height 646
click at [1496, 40] on span "×" at bounding box center [1501, 42] width 11 height 23
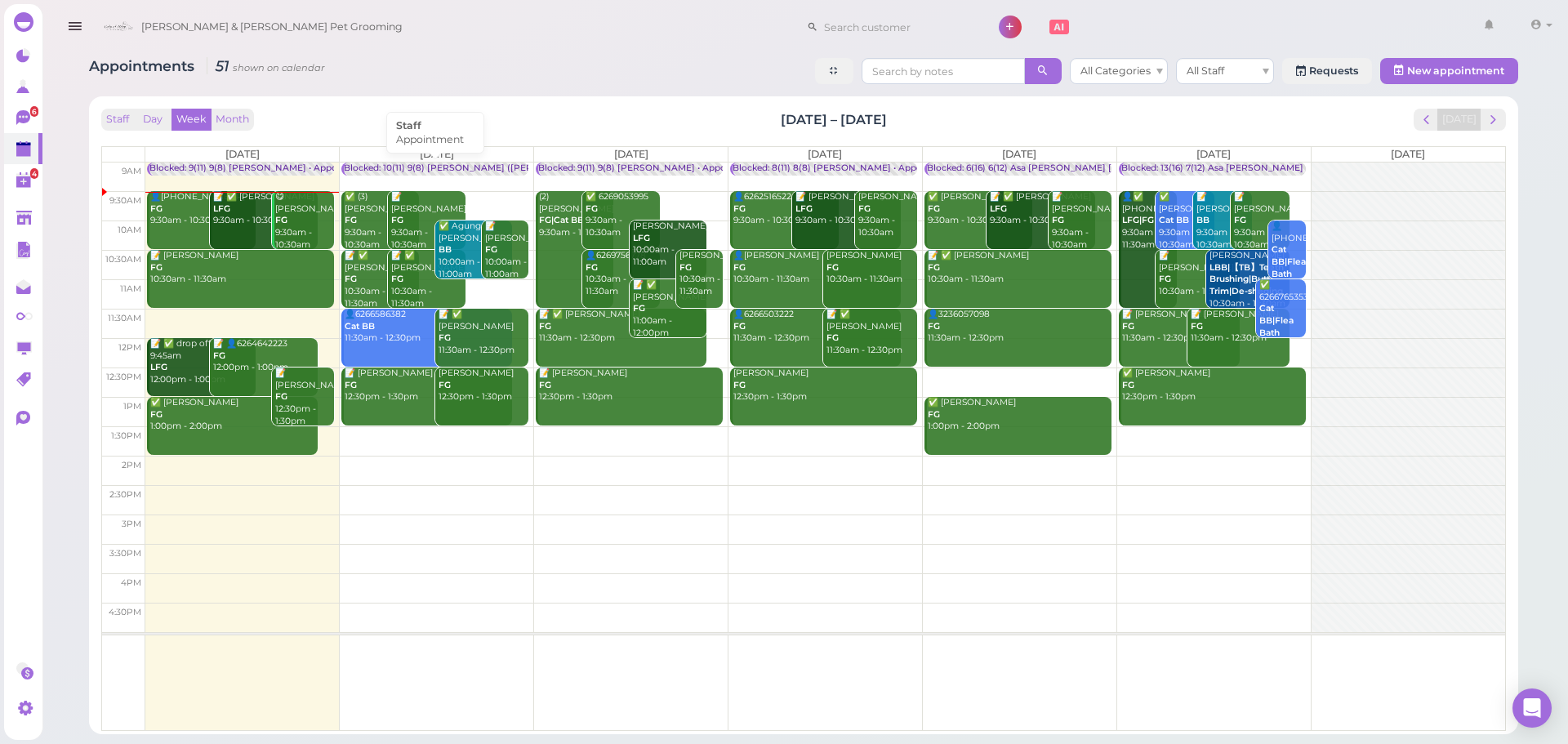
click at [465, 171] on div "Blocked: 10(11) 9(8) [PERSON_NAME] ([PERSON_NAME] off) • Appointment" at bounding box center [508, 169] width 328 height 13
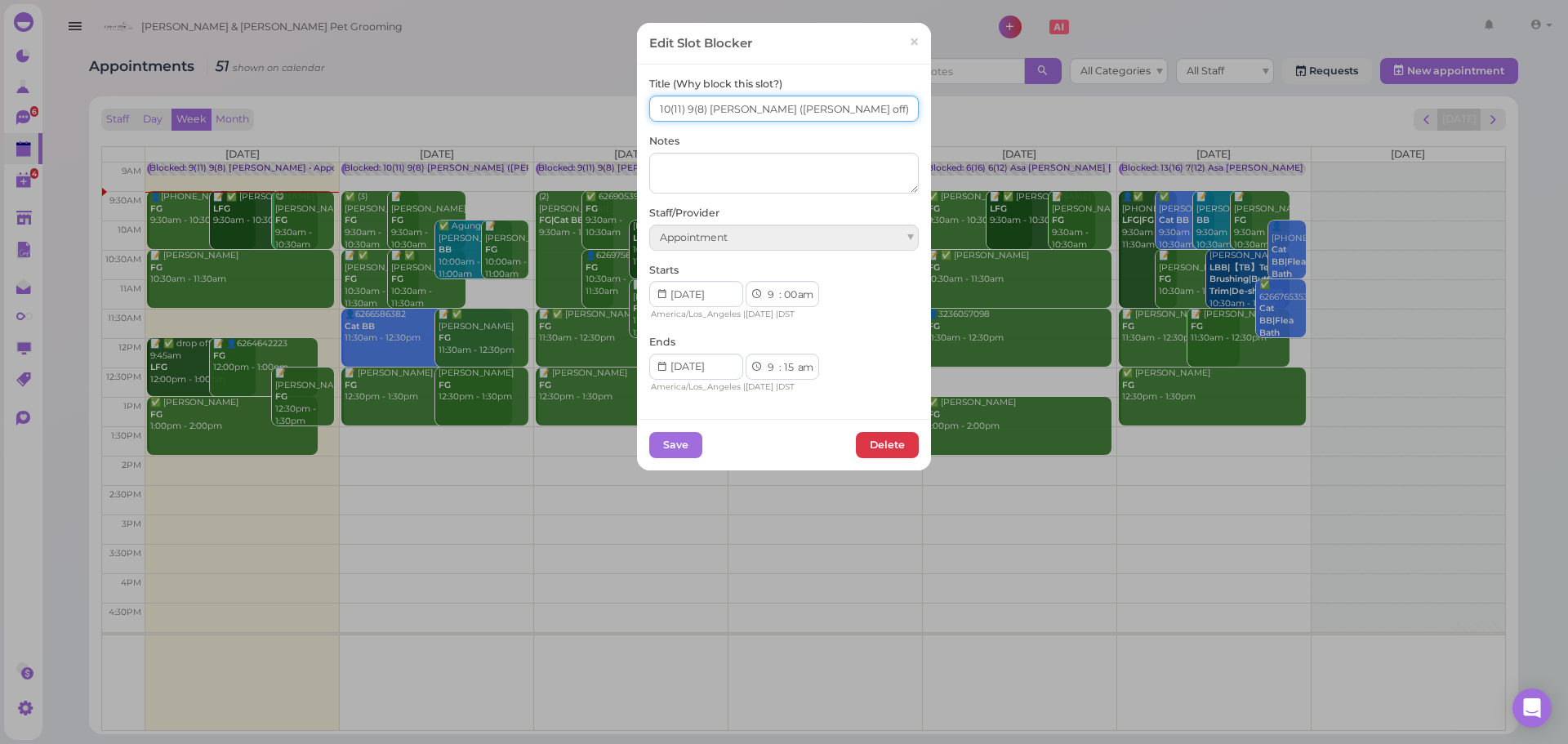
click at [658, 113] on input "10(11) 9(8) Asa Helen (Rebecca off)" at bounding box center [784, 108] width 269 height 26
type input "12(11) 9(8) Asa Helen (Rebecca off)"
click at [658, 446] on button "Save" at bounding box center [676, 444] width 53 height 26
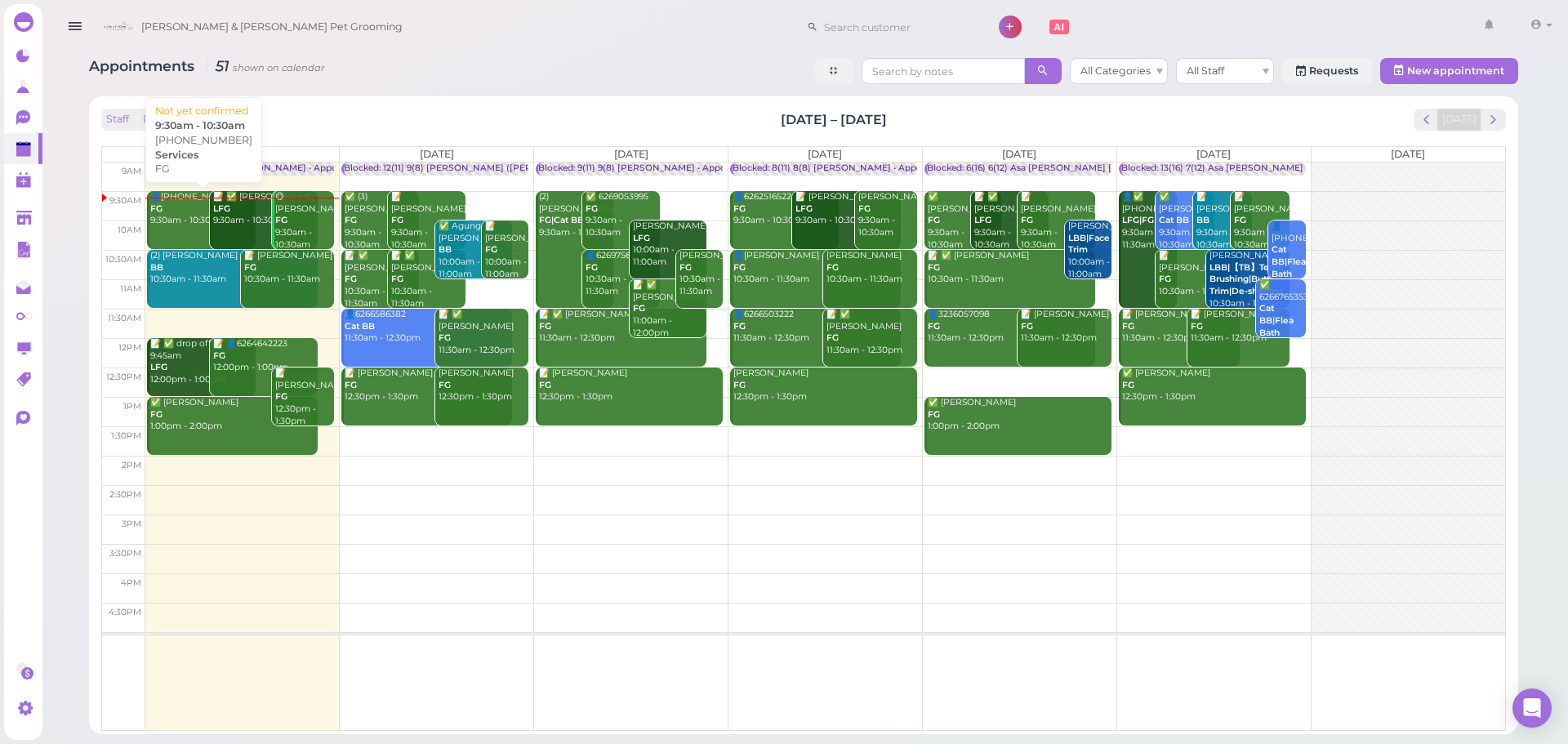
click at [182, 219] on div "👤(2) 7143318691 FG 9:30am - 10:30am" at bounding box center [202, 209] width 107 height 36
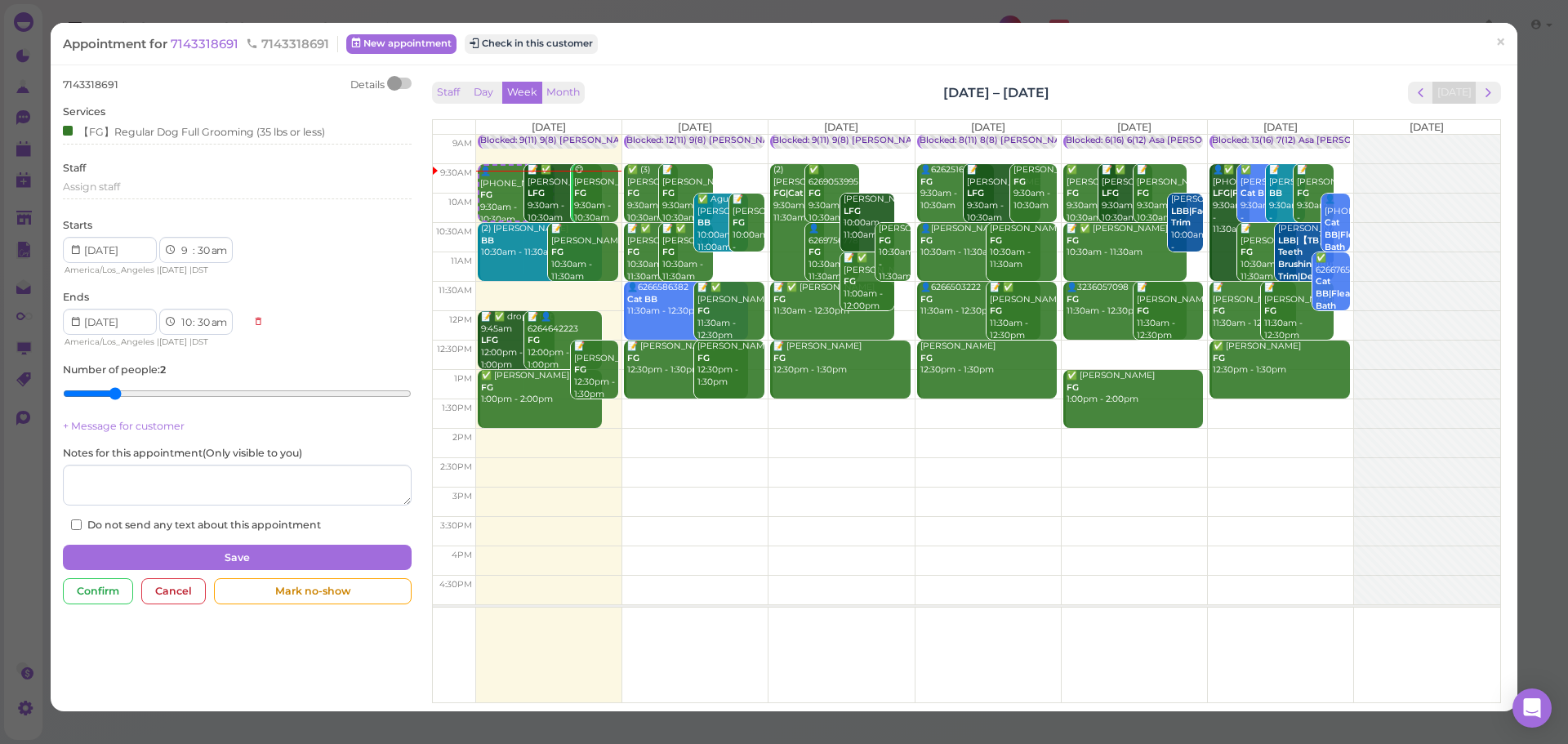
click at [222, 54] on div "Appointment for 7143318691 7143318691 New appointment Check in this customer ×" at bounding box center [784, 43] width 1467 height 42
click at [220, 47] on span "7143318691" at bounding box center [206, 43] width 71 height 15
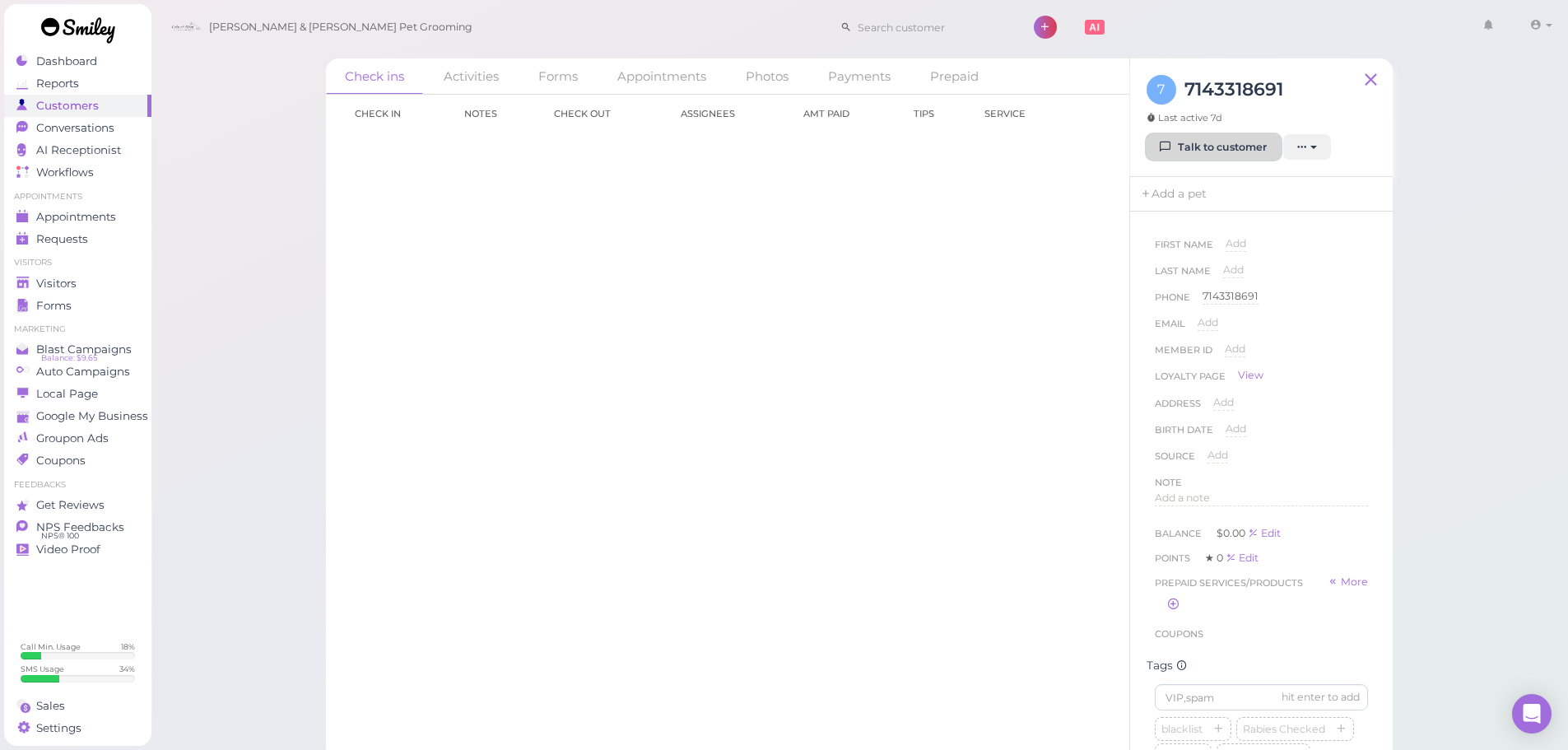
click at [1227, 154] on link "Talk to customer" at bounding box center [1213, 147] width 134 height 26
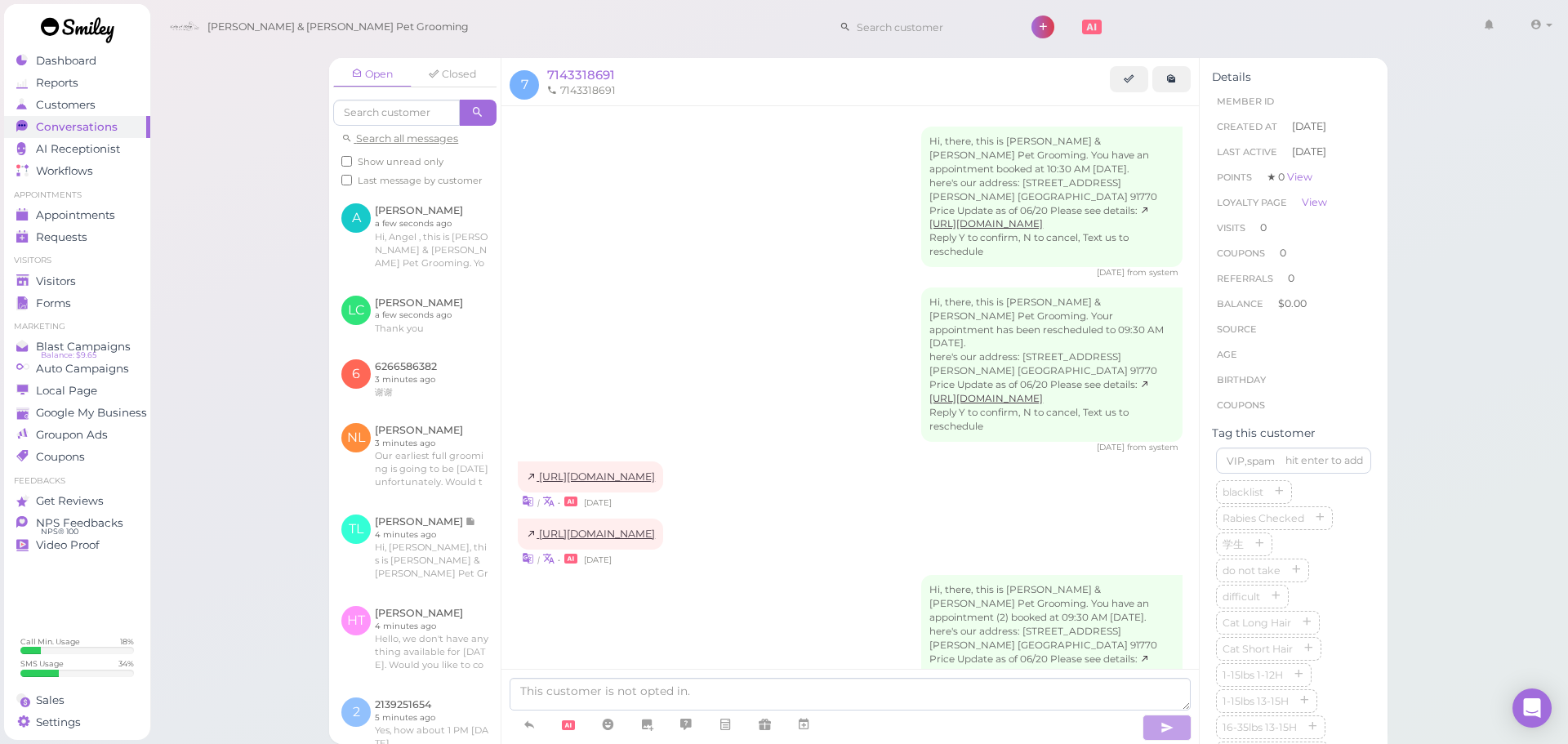
scroll to position [124, 0]
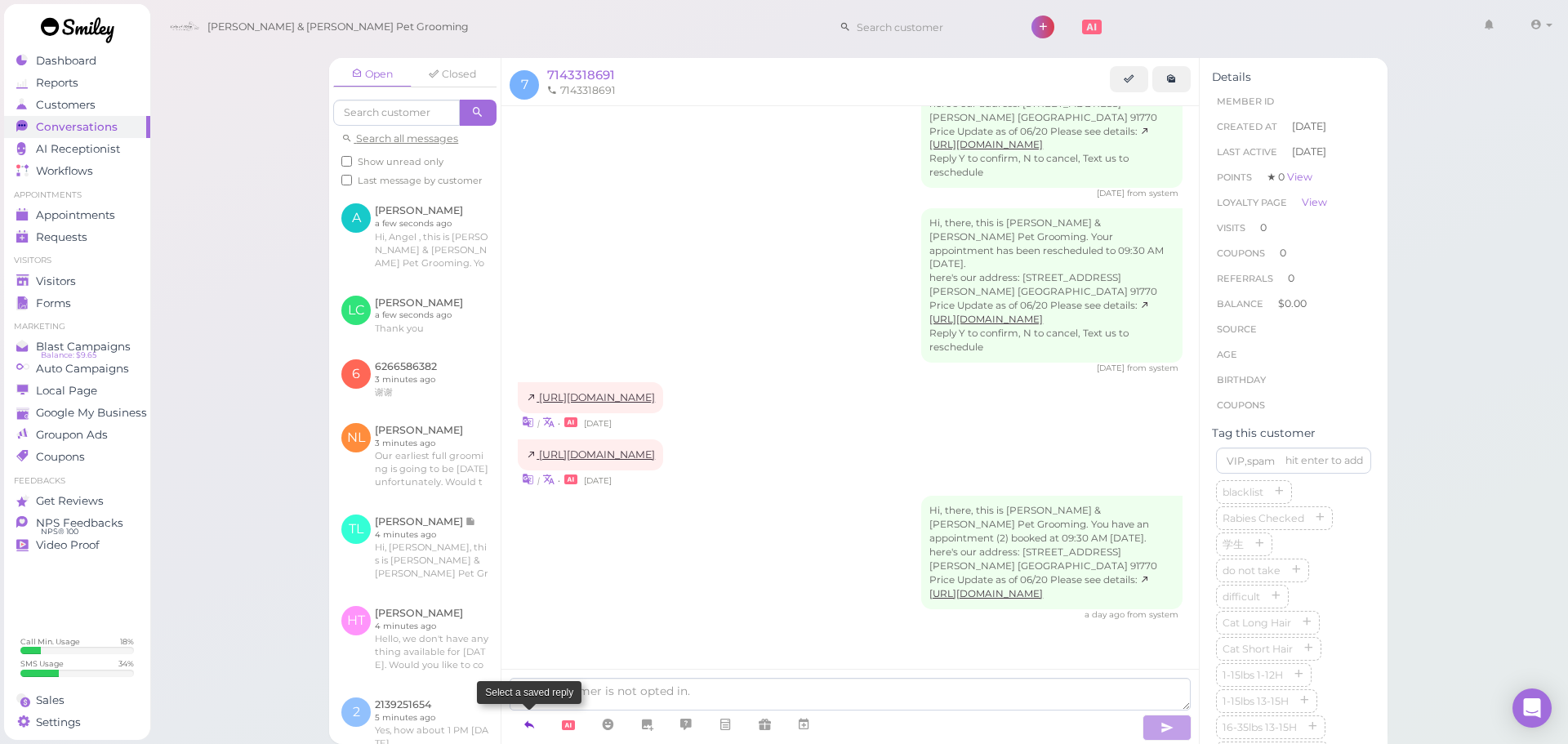
click at [520, 730] on link at bounding box center [528, 725] width 39 height 29
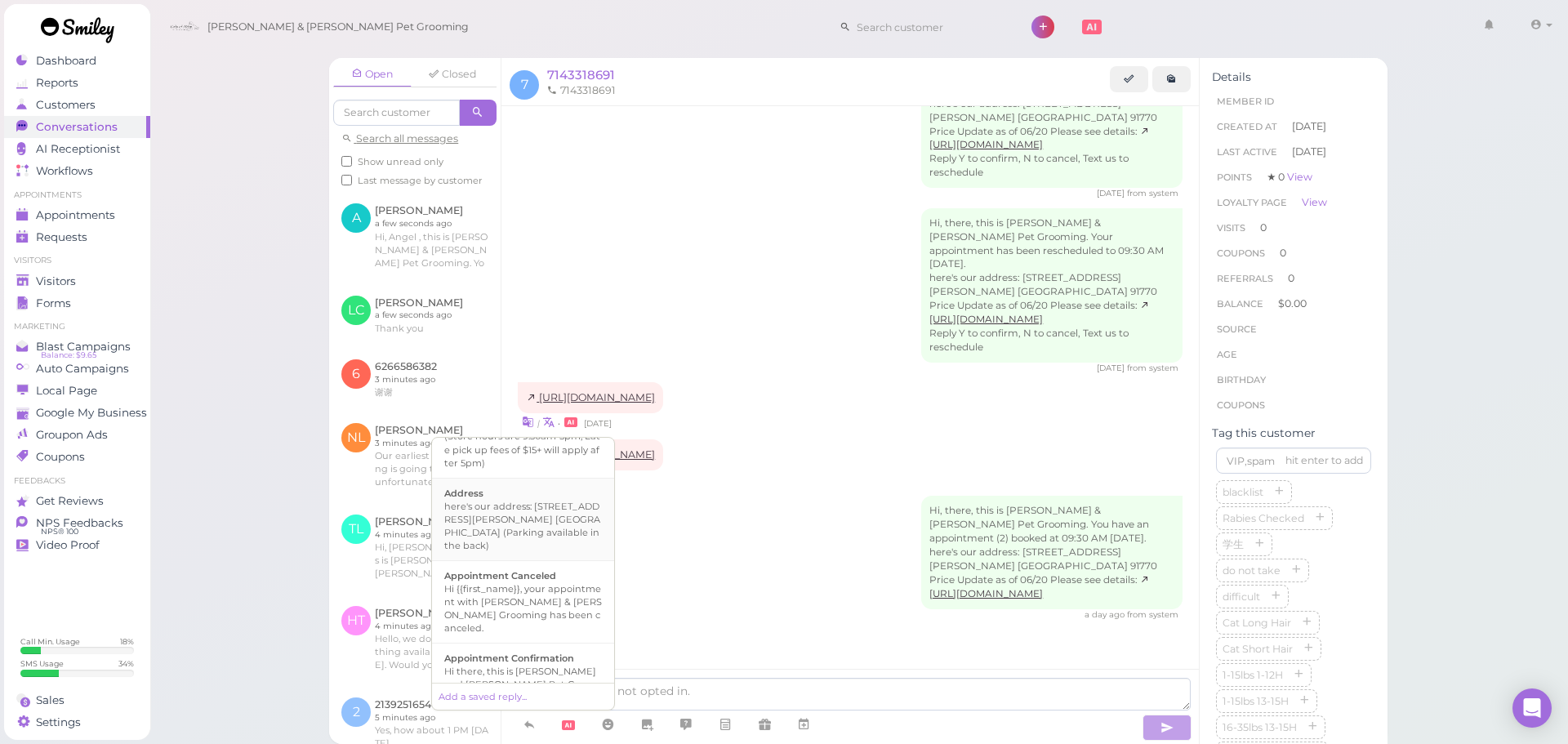
scroll to position [163, 0]
click at [520, 639] on div "Hi there, this is [PERSON_NAME] and [PERSON_NAME] Pet Grooming, please let us k…" at bounding box center [523, 672] width 158 height 65
type textarea "Hi there, this is [PERSON_NAME] and [PERSON_NAME] Pet Grooming, please let us k…"
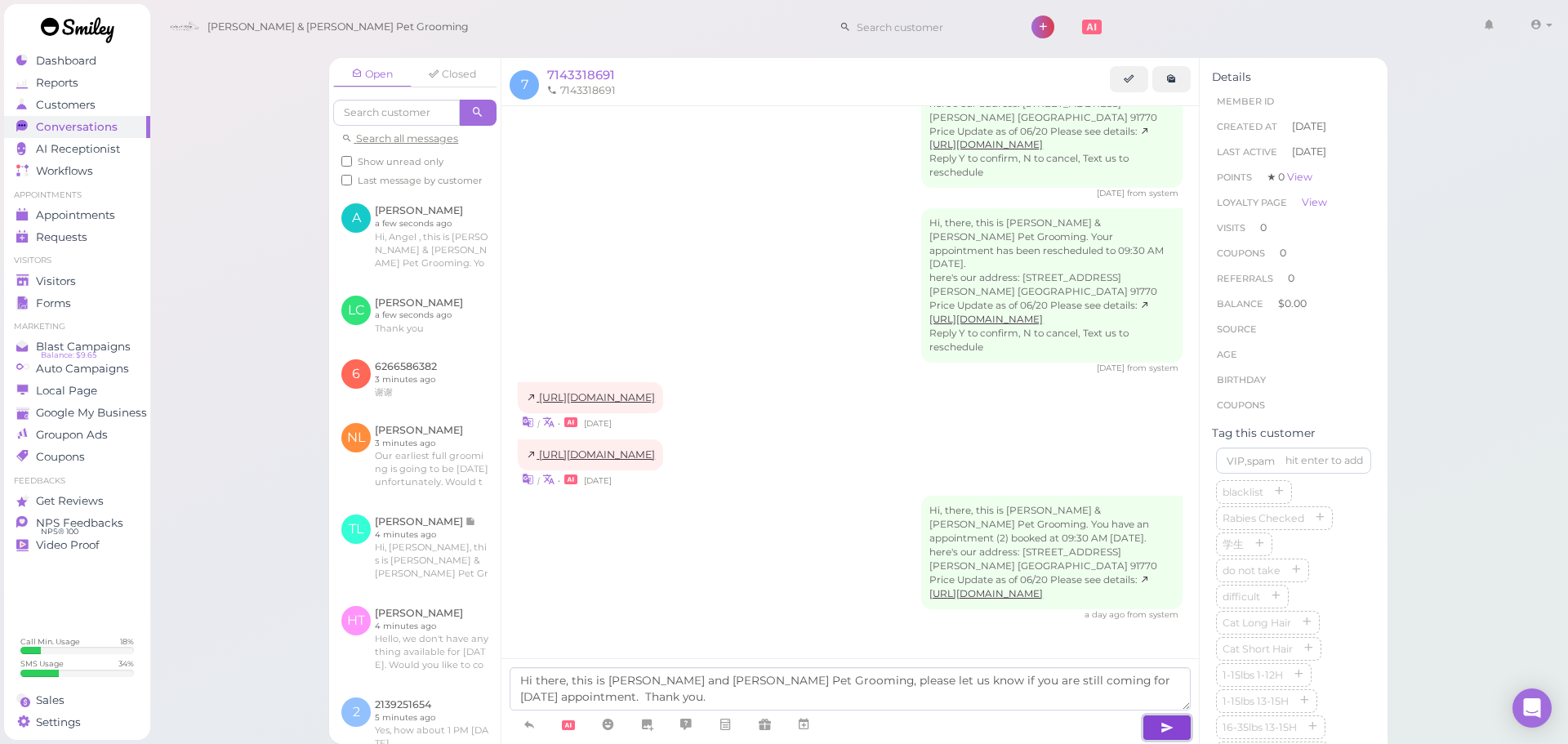
click at [1153, 723] on button "button" at bounding box center [1167, 727] width 49 height 26
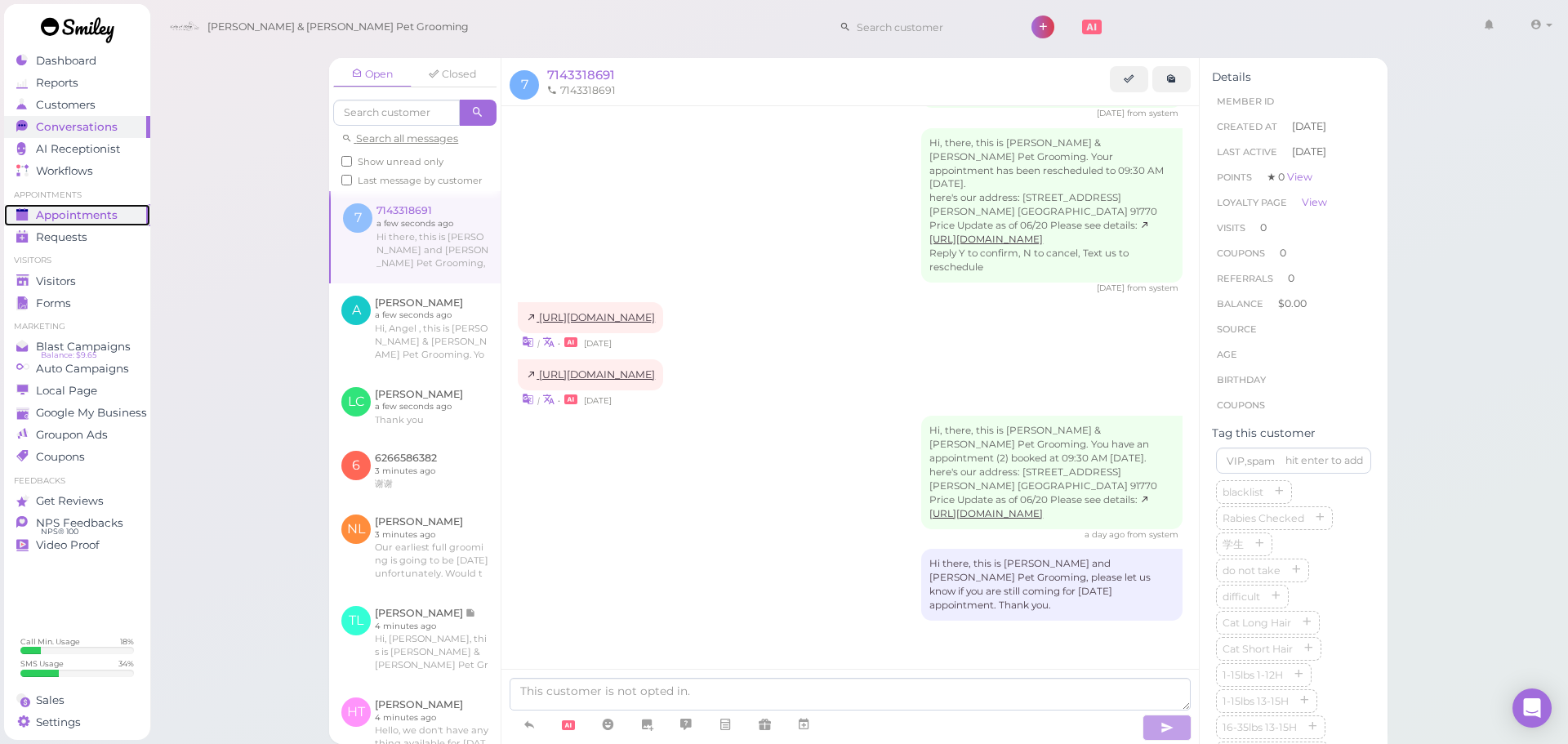
click at [94, 218] on span "Appointments" at bounding box center [77, 215] width 81 height 14
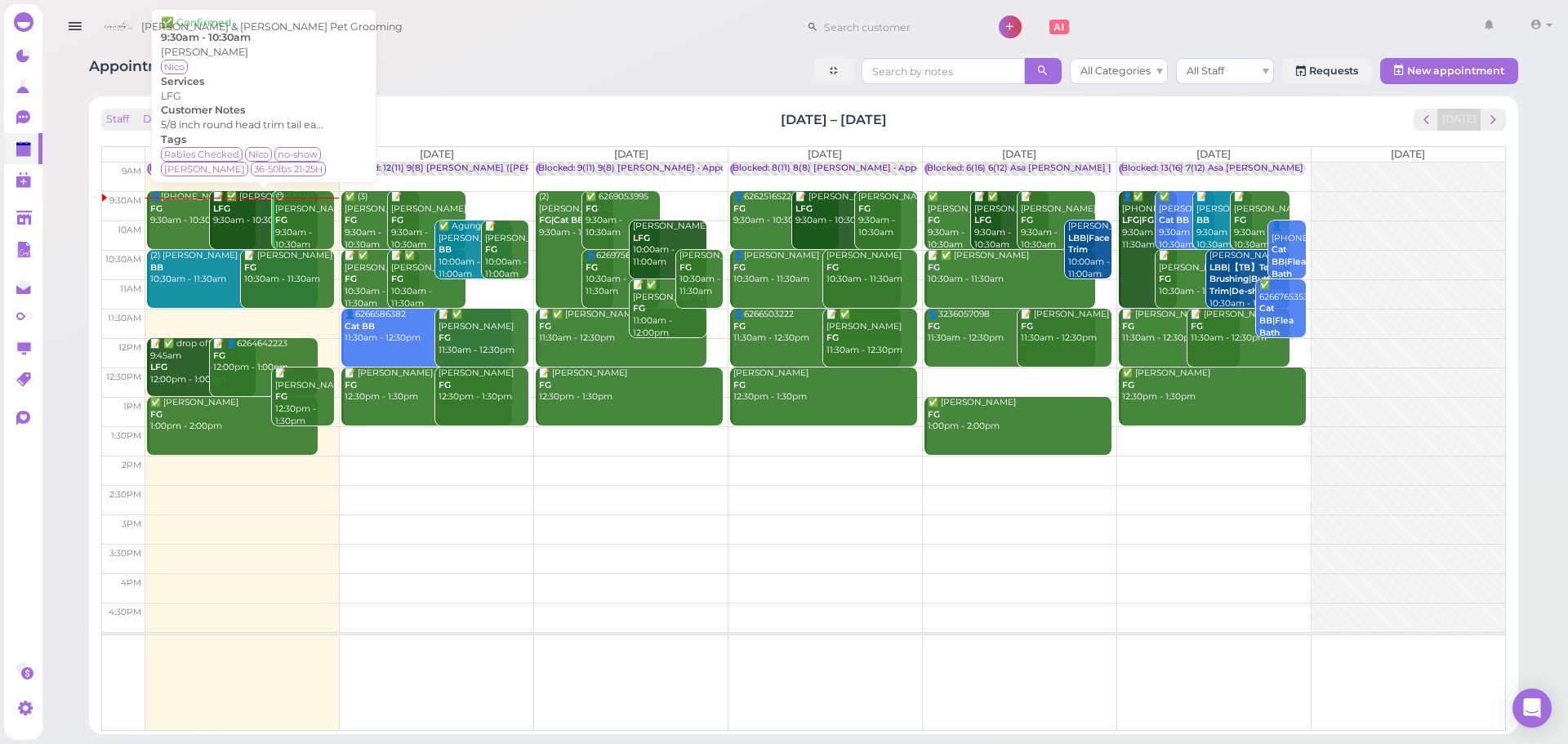
click at [260, 225] on div "📝 ✅ Zach Palacios LFG 9:30am - 10:30am" at bounding box center [266, 209] width 107 height 36
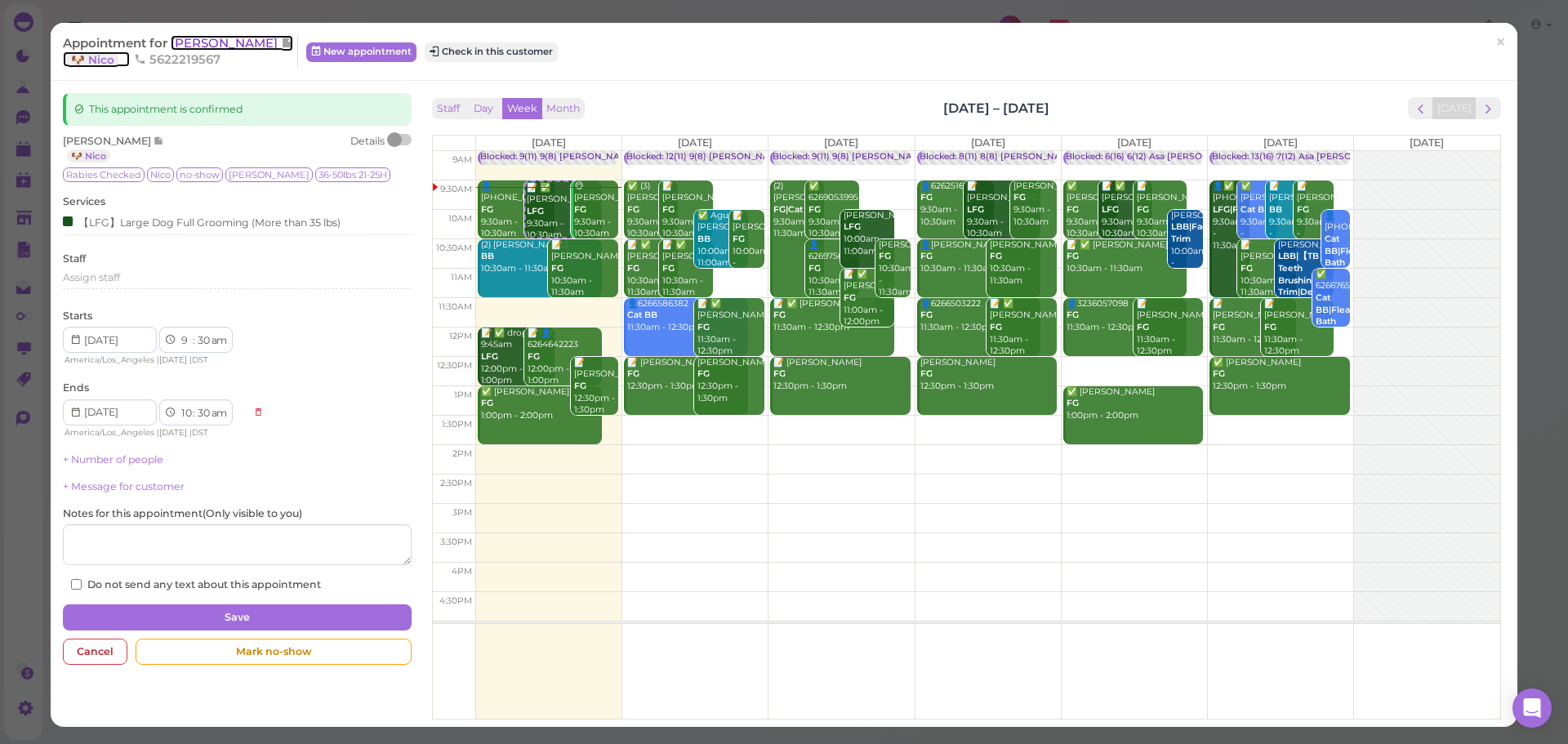
click at [227, 50] on span "[PERSON_NAME]" at bounding box center [226, 42] width 110 height 15
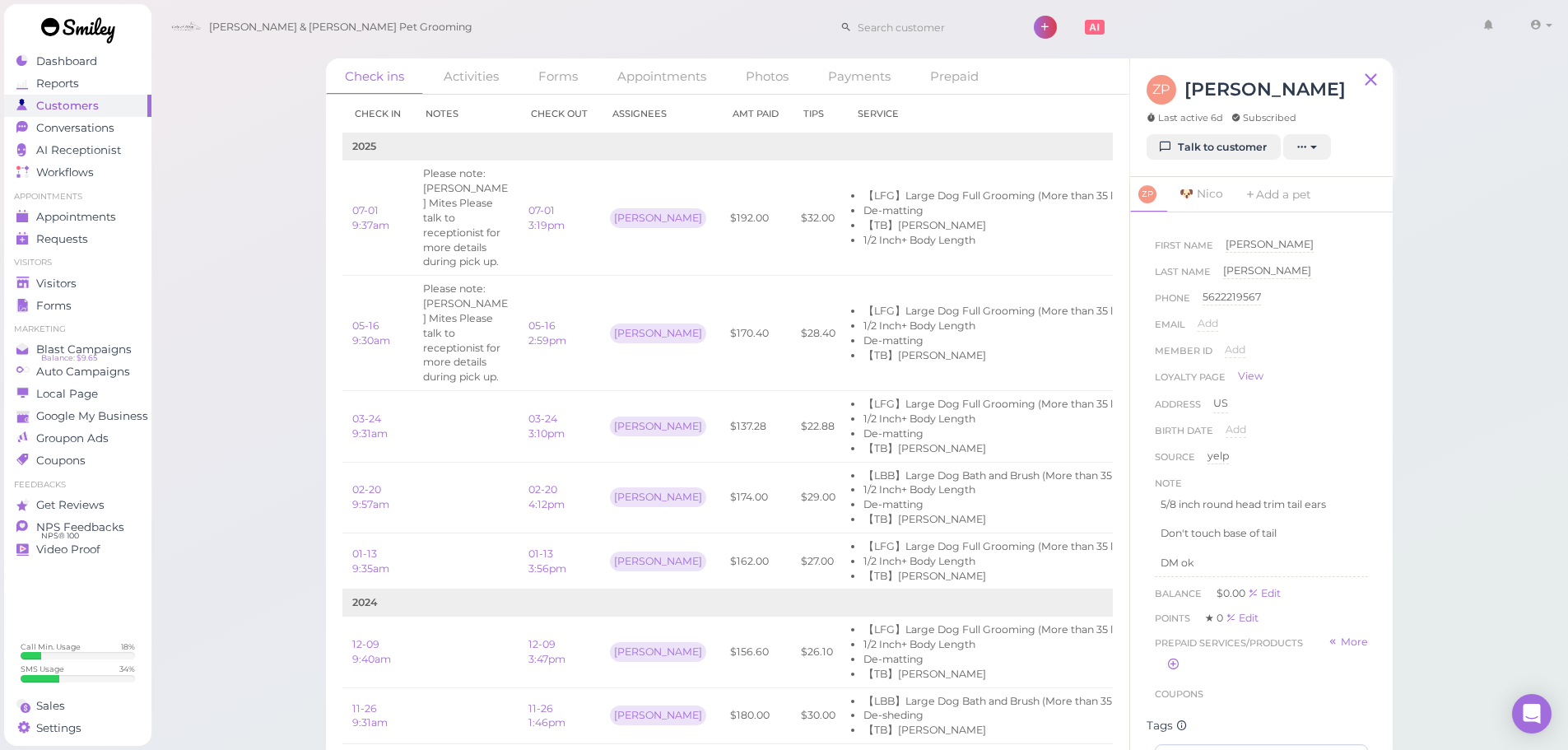
click at [1218, 133] on div "ZP Zach Palacios Last active 6d Subscribed" at bounding box center [1246, 104] width 199 height 59
click at [1183, 142] on link "Talk to customer" at bounding box center [1213, 147] width 134 height 26
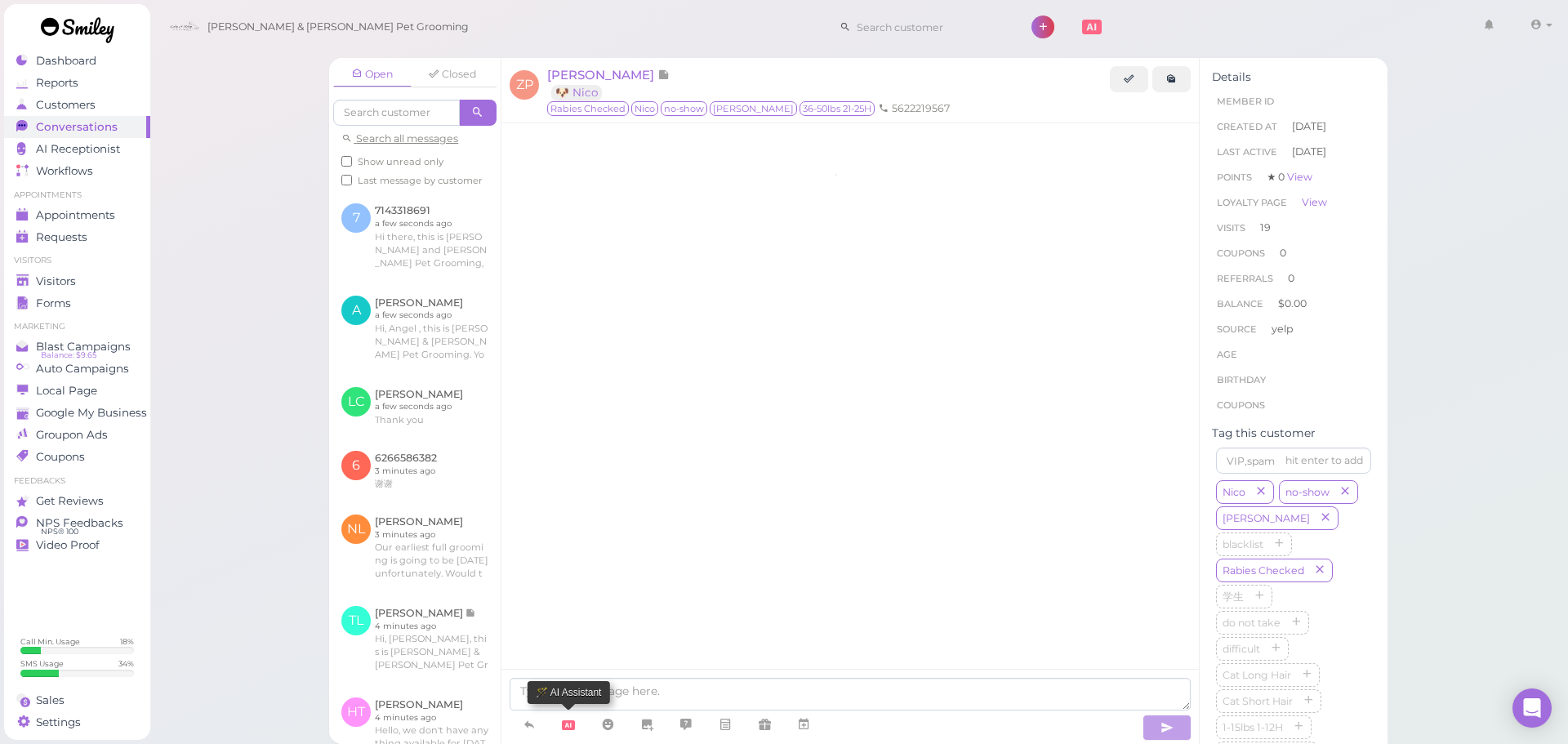
scroll to position [2590, 0]
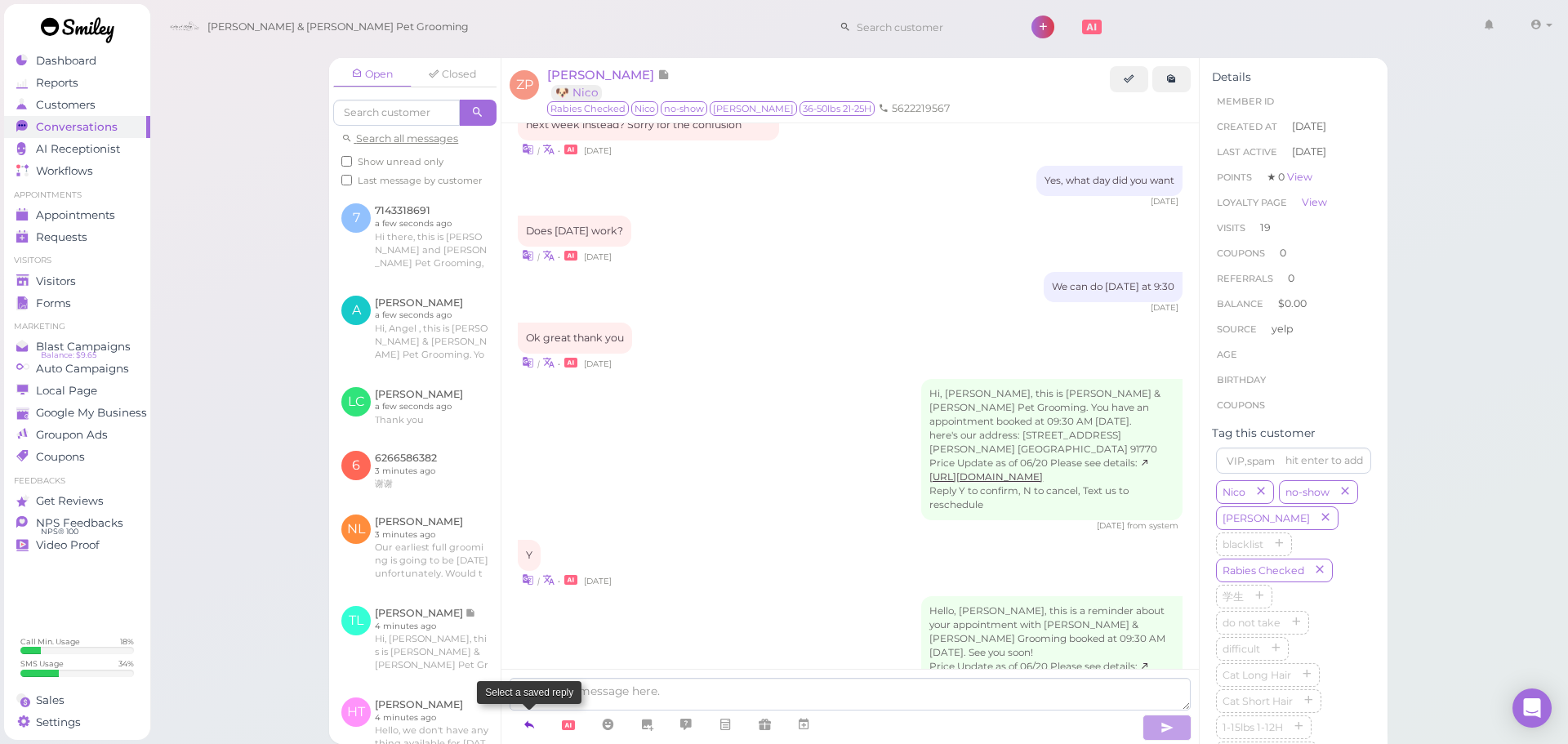
click at [519, 716] on link at bounding box center [528, 725] width 39 height 29
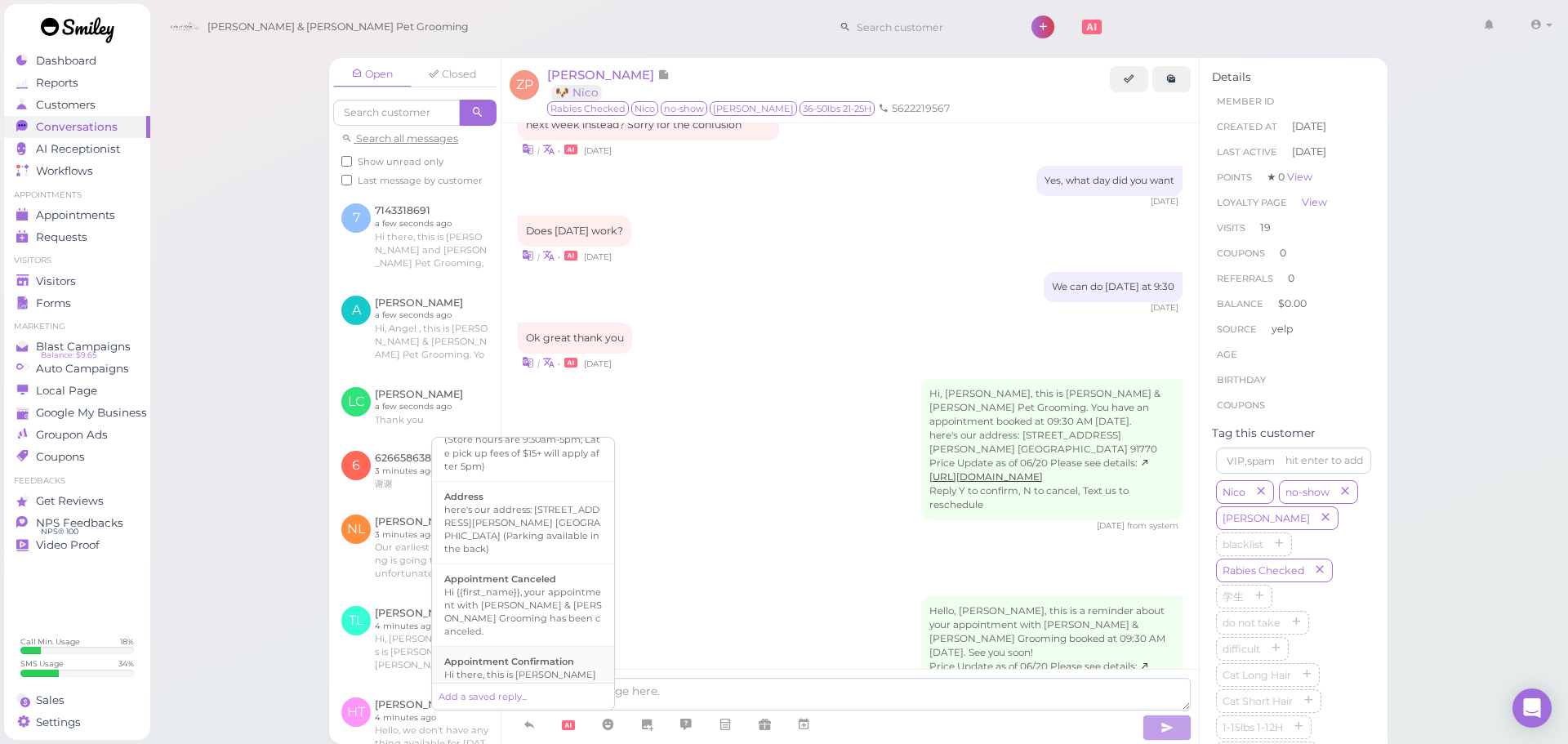
scroll to position [163, 0]
click at [537, 639] on div "Hi there, this is [PERSON_NAME] and [PERSON_NAME] Pet Grooming, please let us k…" at bounding box center [523, 672] width 158 height 65
type textarea "Hi there, this is [PERSON_NAME] and [PERSON_NAME] Pet Grooming, please let us k…"
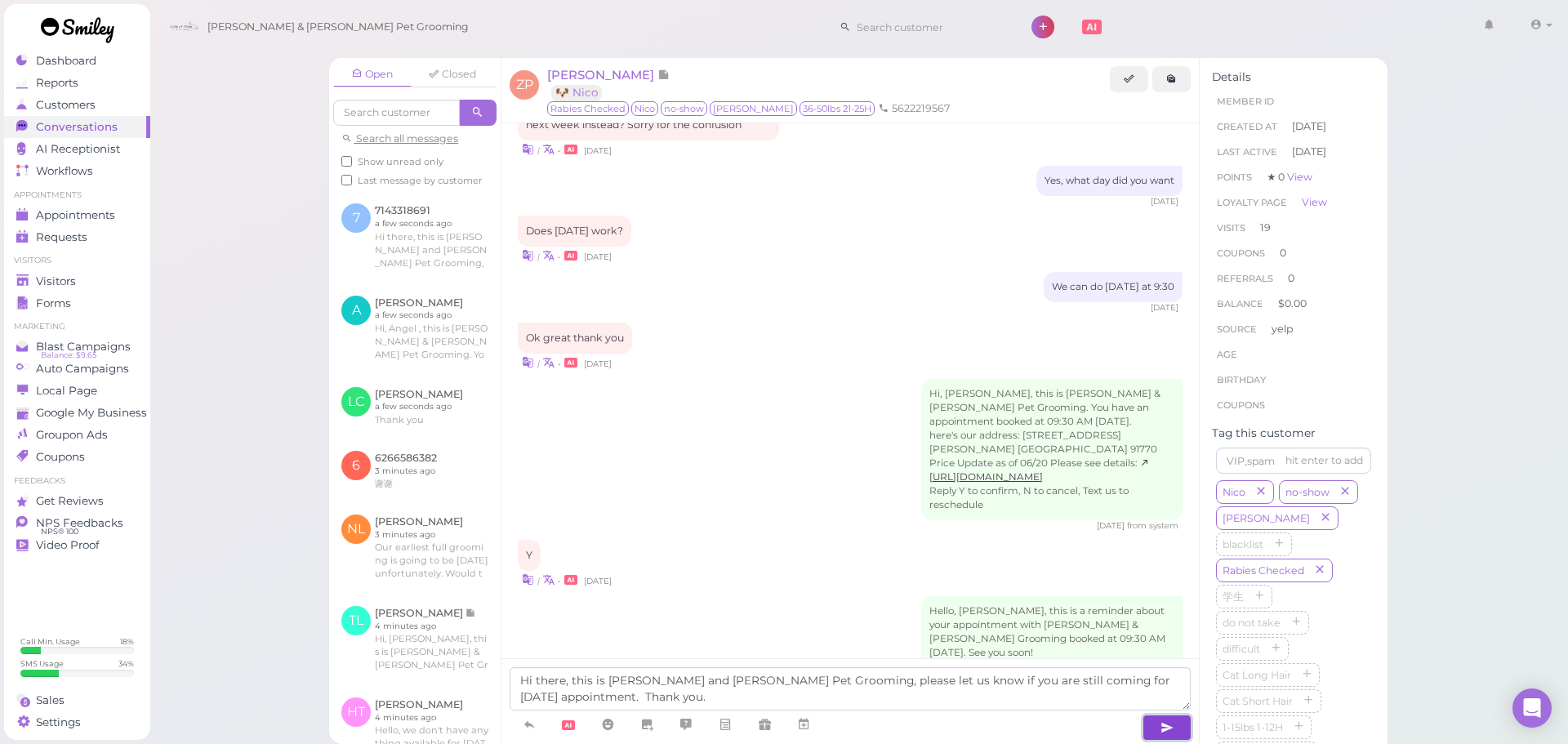
click at [1165, 724] on icon "button" at bounding box center [1167, 728] width 13 height 16
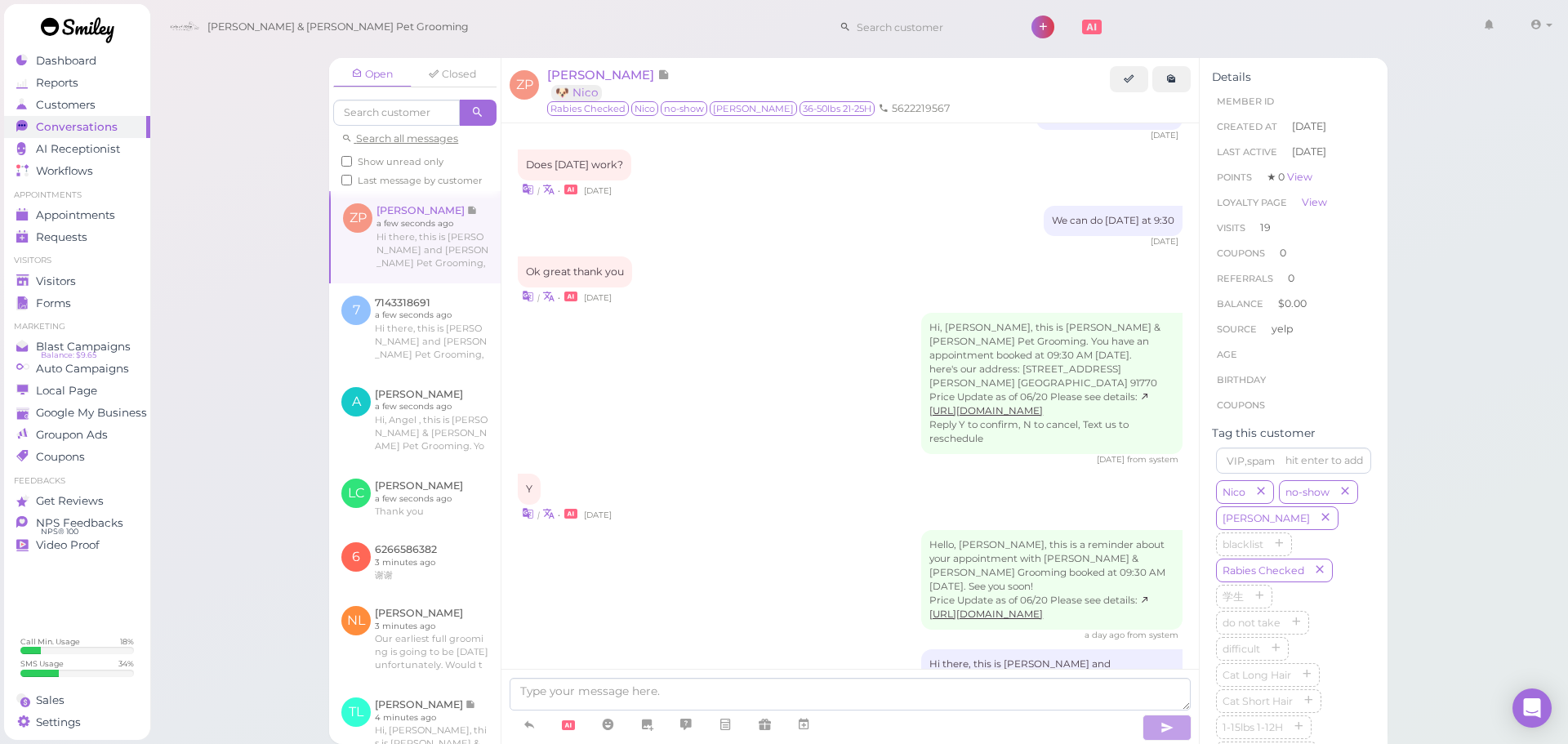
click at [808, 530] on div "Hello, Zach, this is a reminder about your appointment with Cody & Miley Pet Gr…" at bounding box center [850, 585] width 665 height 111
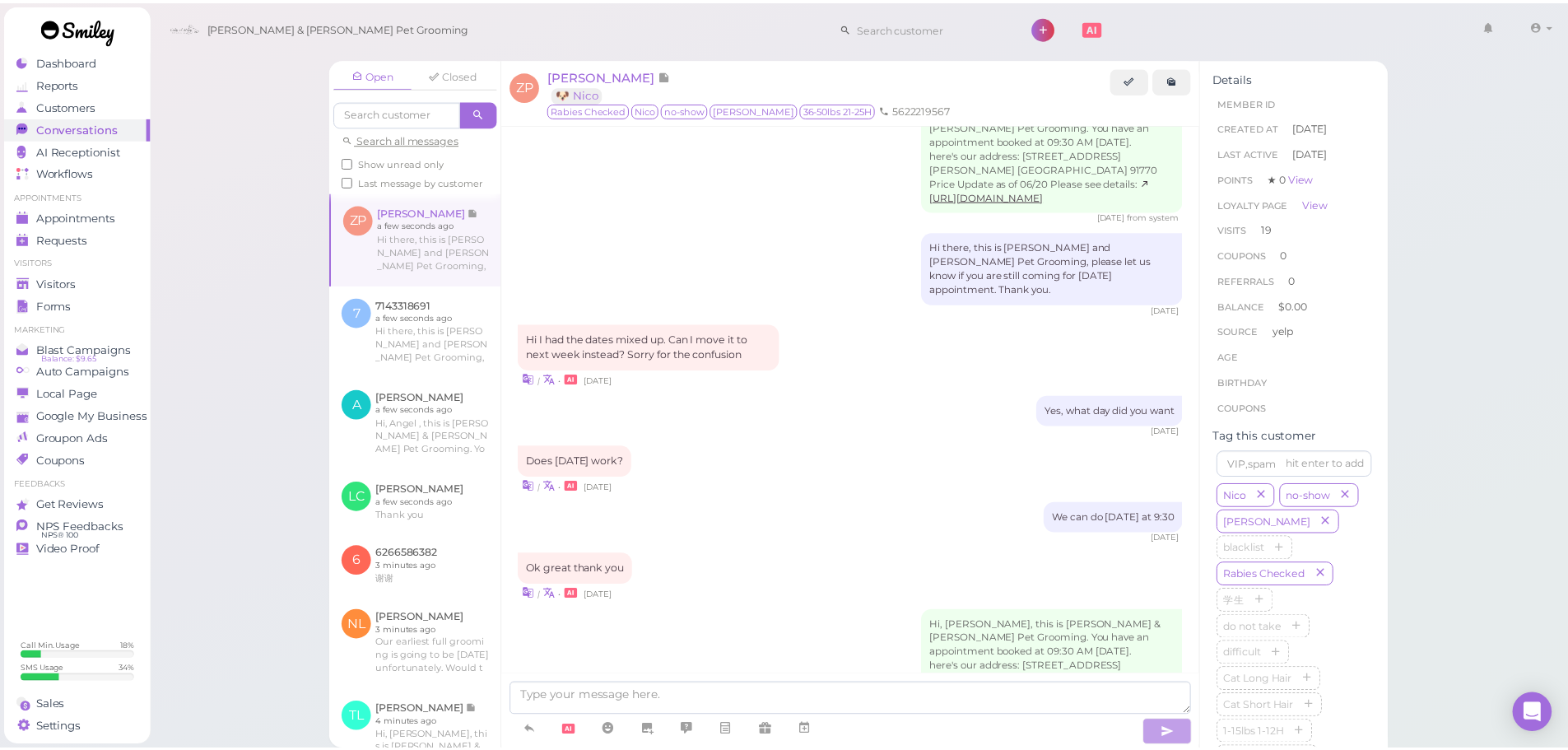
scroll to position [2265, 0]
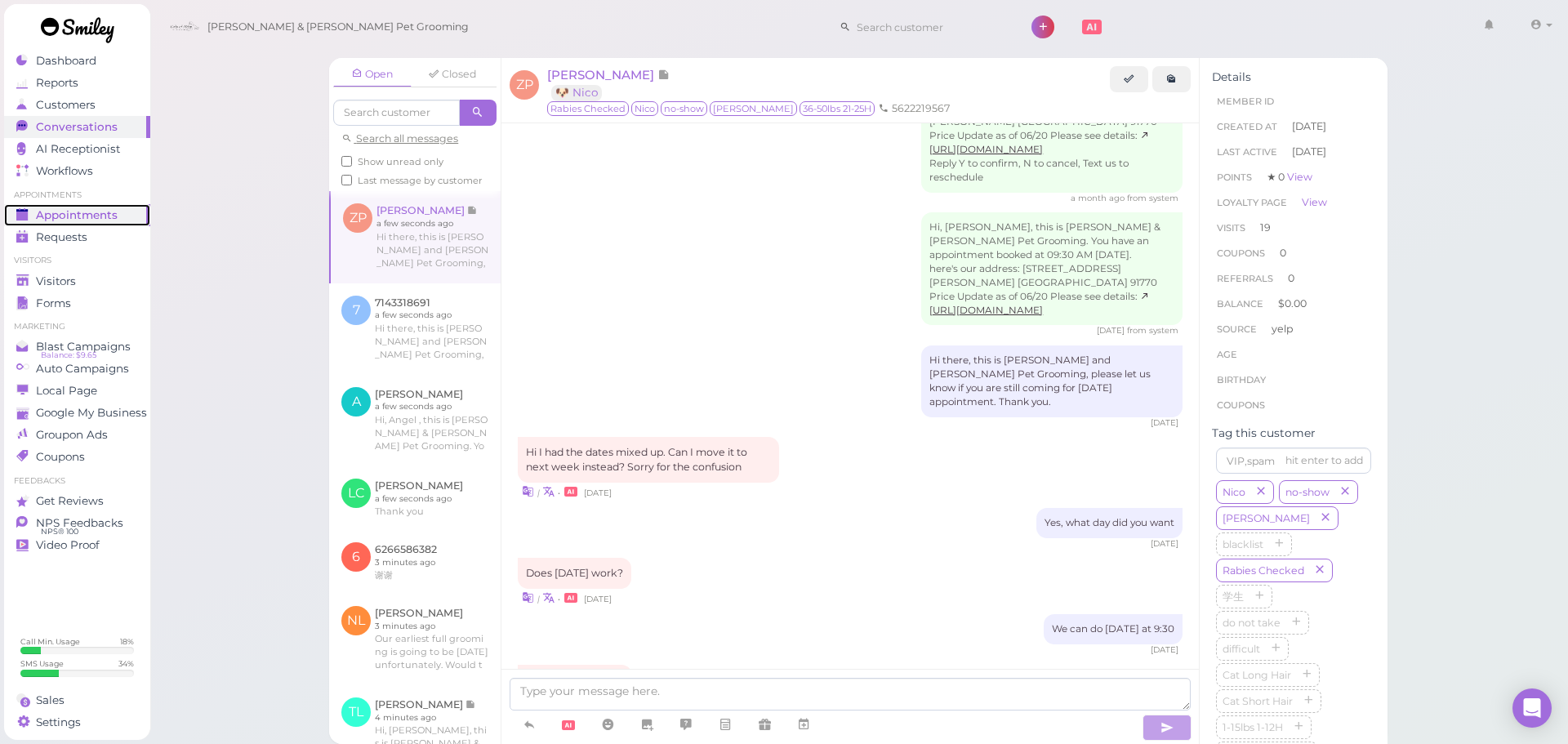
click at [95, 221] on span "Appointments" at bounding box center [77, 215] width 81 height 14
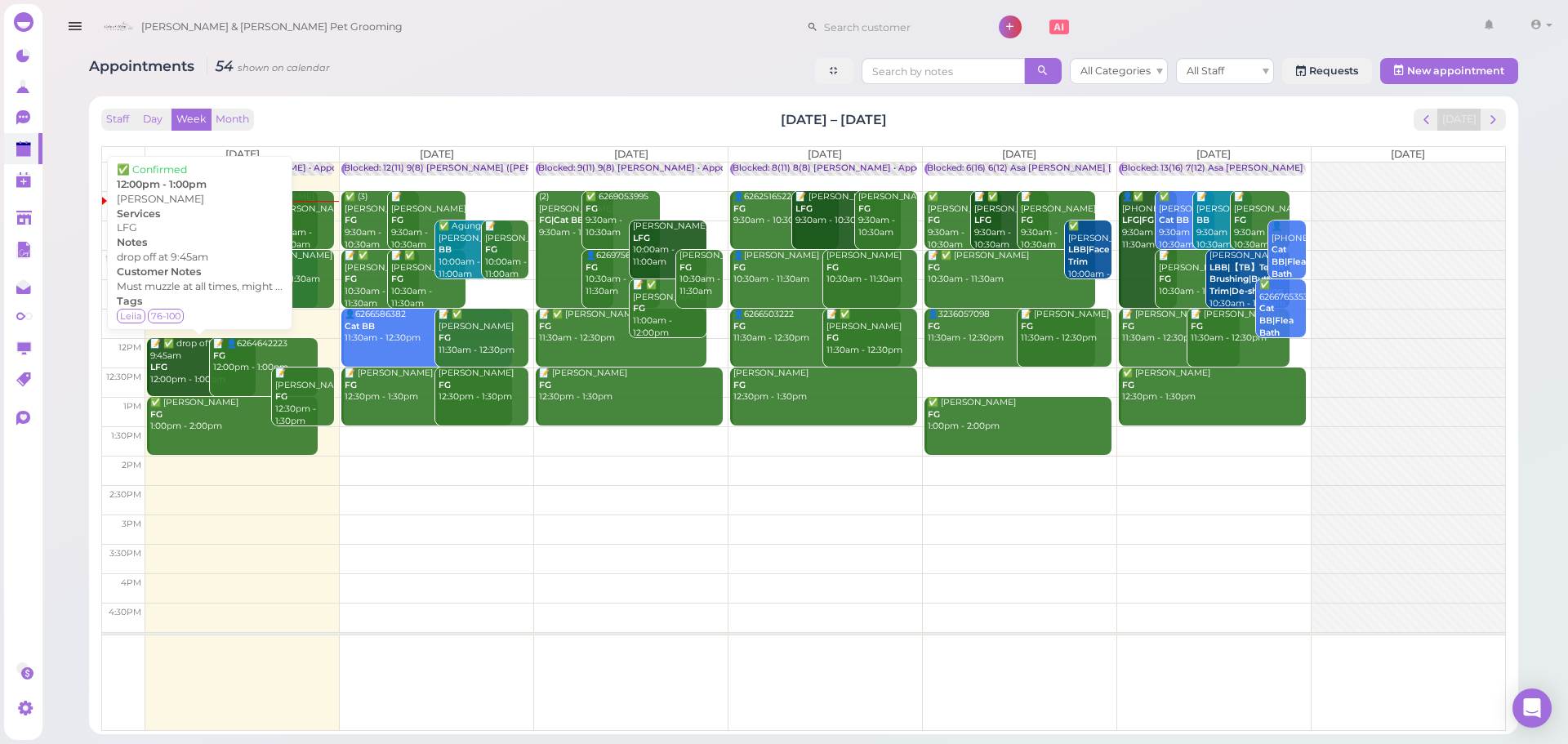
click at [190, 377] on div "📝 ✅ drop off at 9:45am LFG 12:00pm - 1:00pm" at bounding box center [202, 361] width 107 height 48
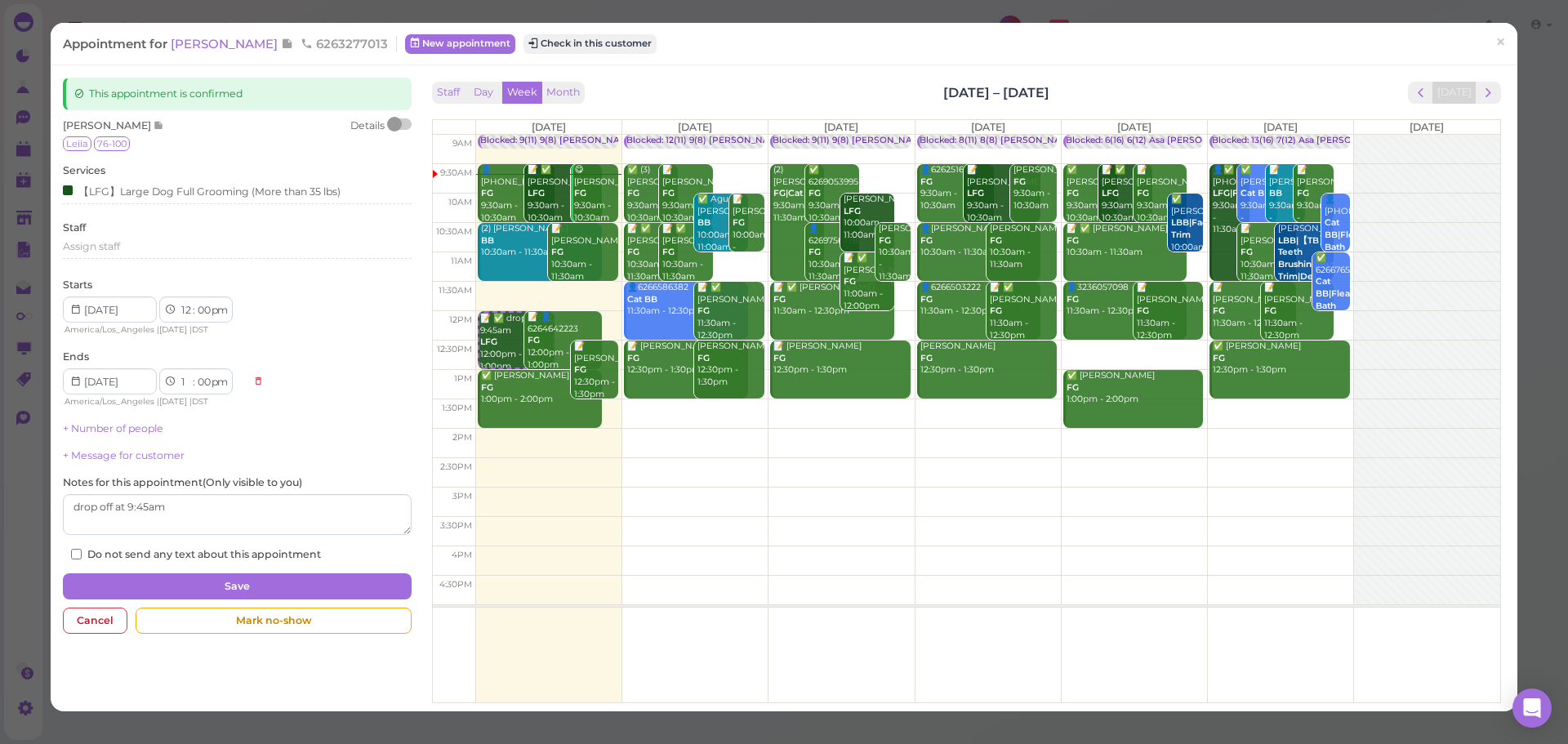
click at [708, 60] on div "Appointment for John Cao 6263277013 New appointment Check in this customer ×" at bounding box center [784, 43] width 1467 height 42
click at [1496, 42] on span "×" at bounding box center [1501, 42] width 11 height 23
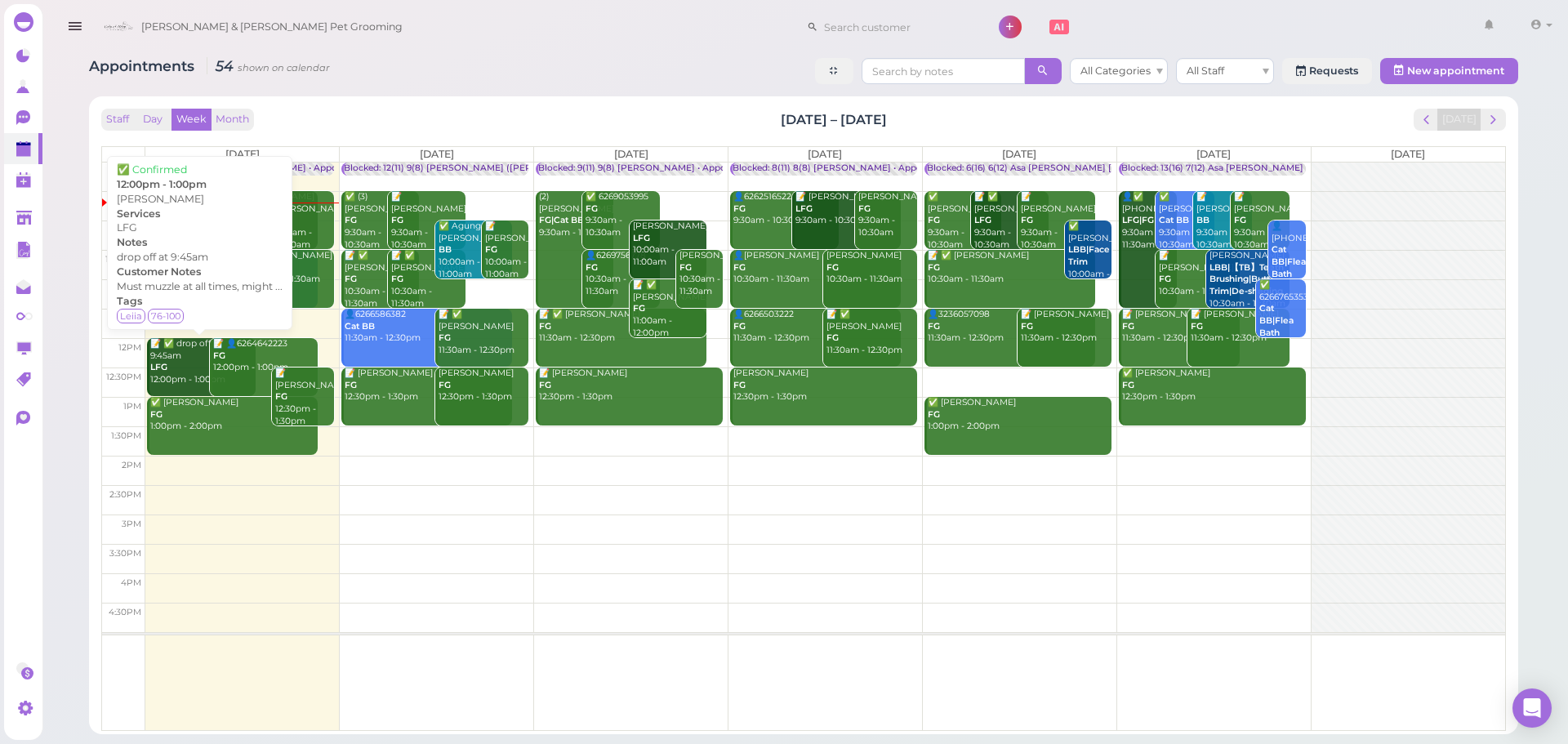
click at [174, 379] on div "📝 ✅ drop off at 9:45am LFG 12:00pm - 1:00pm" at bounding box center [202, 361] width 107 height 48
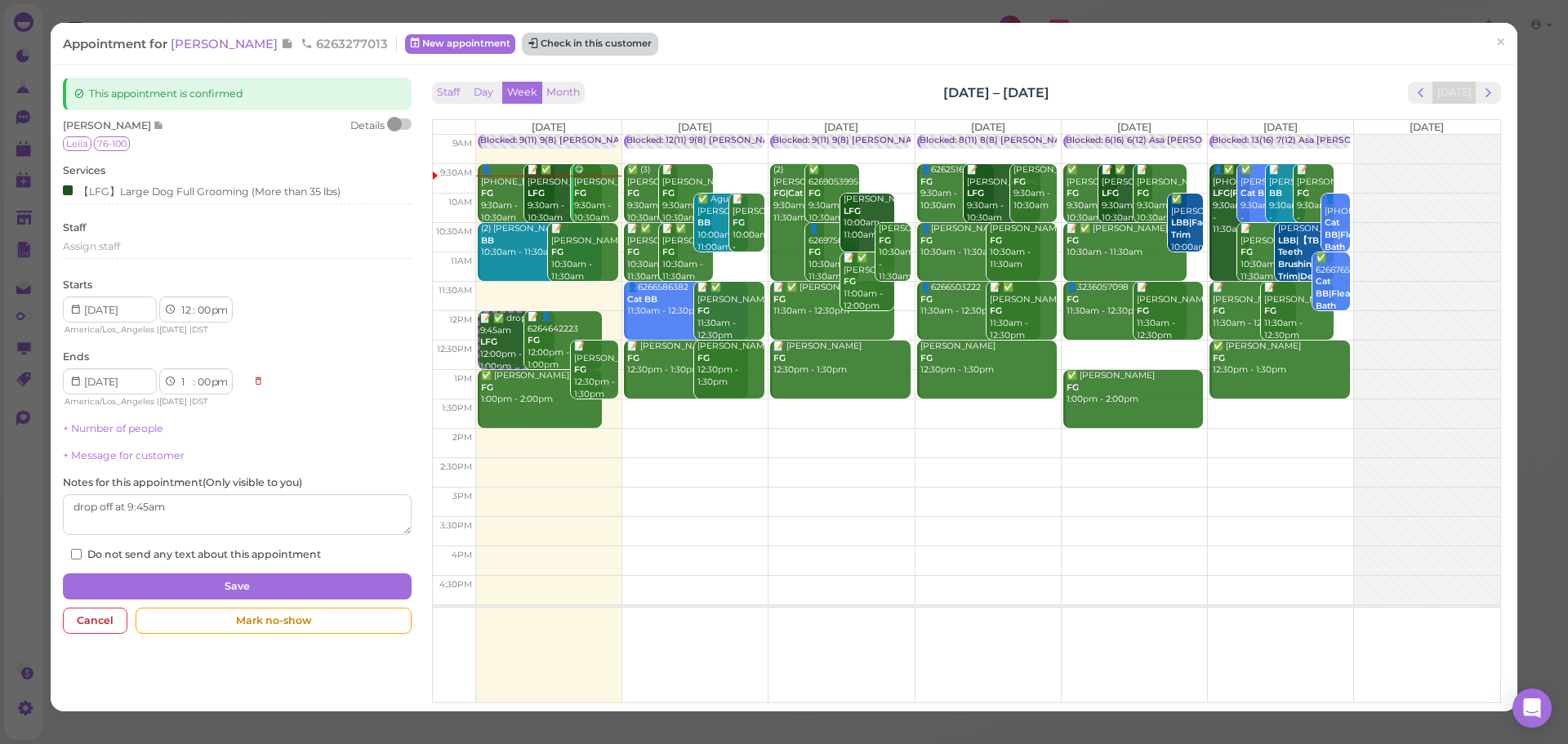
click at [537, 41] on button "Check in this customer" at bounding box center [590, 44] width 133 height 20
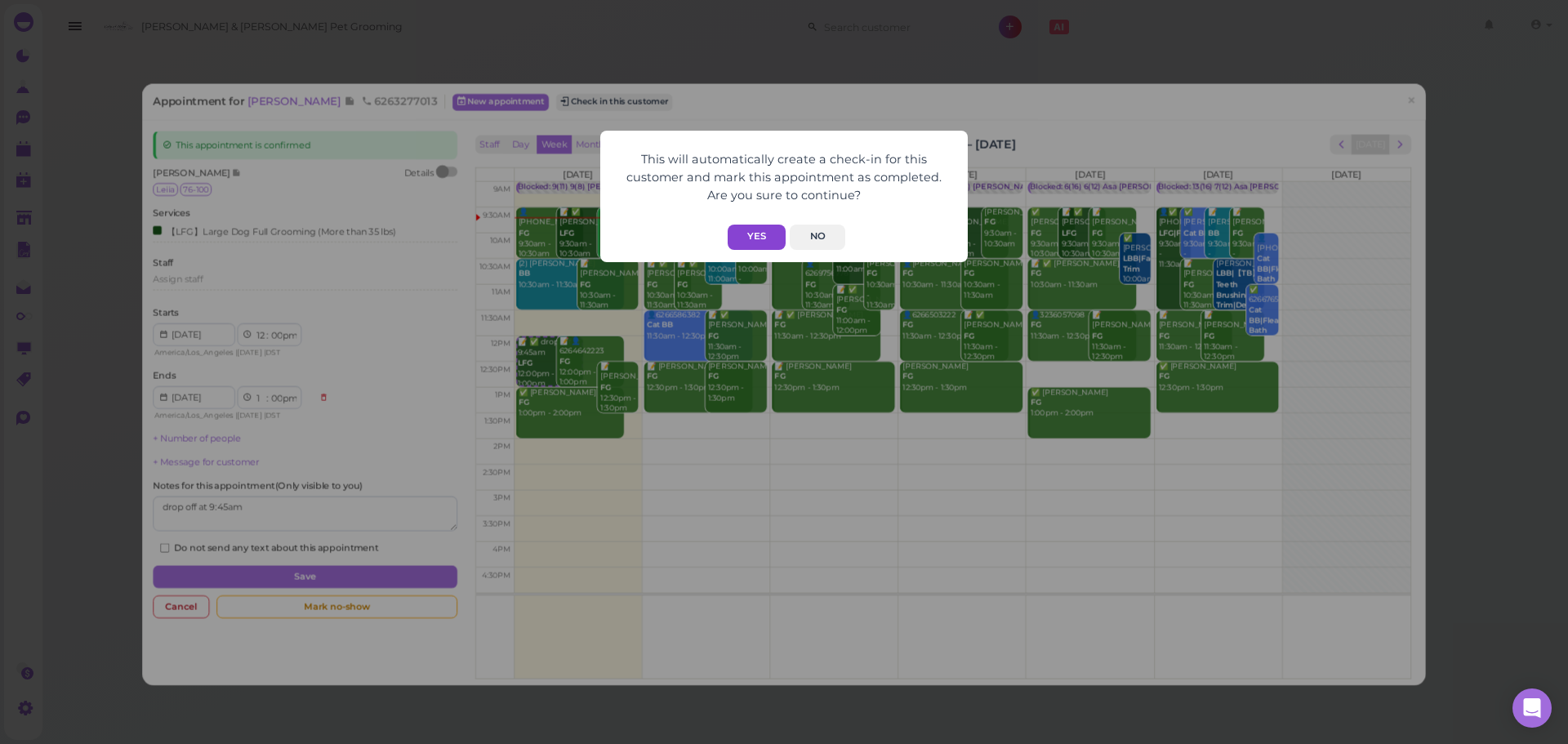
click at [762, 236] on button "Yes" at bounding box center [757, 237] width 58 height 25
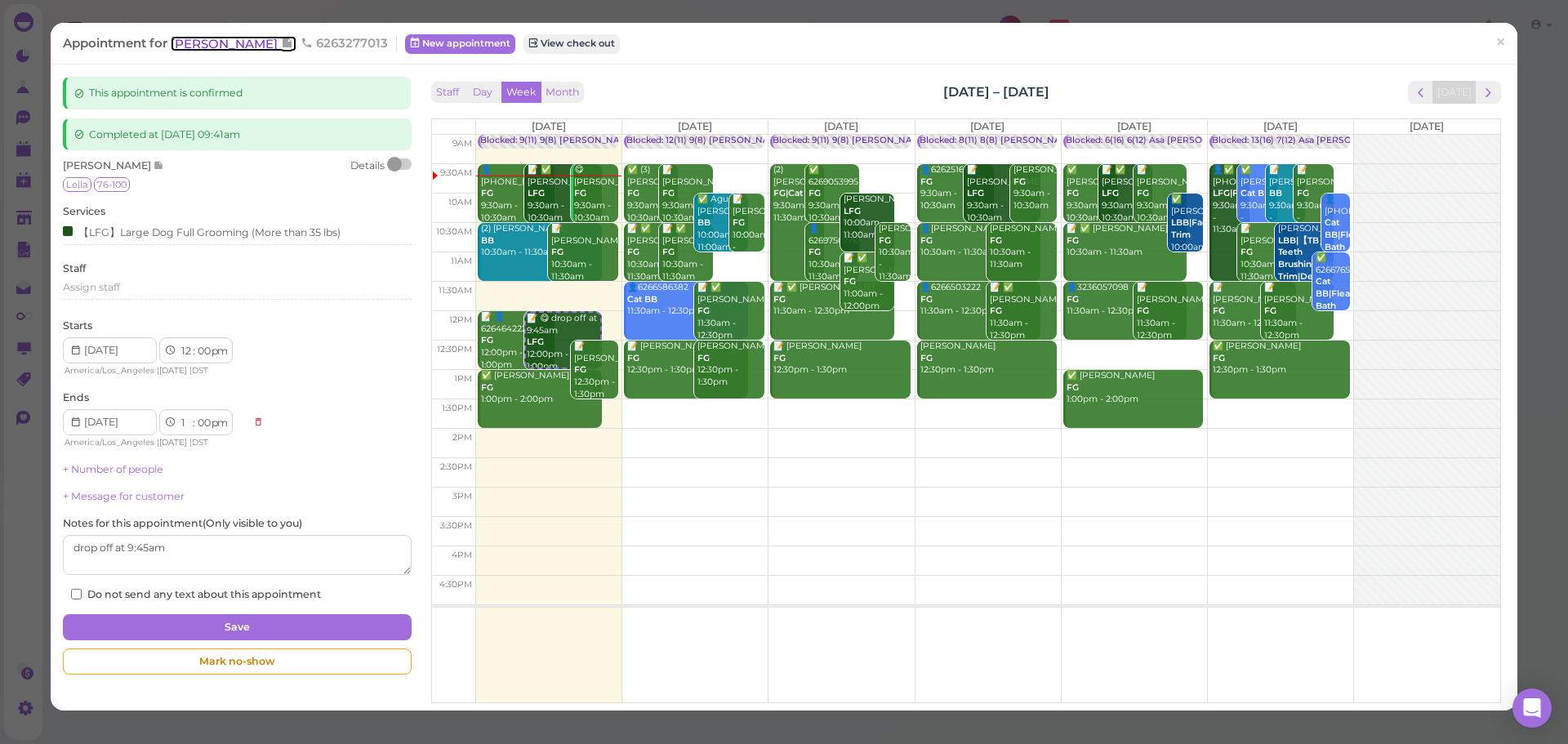
click at [210, 44] on span "[PERSON_NAME]" at bounding box center [226, 43] width 110 height 15
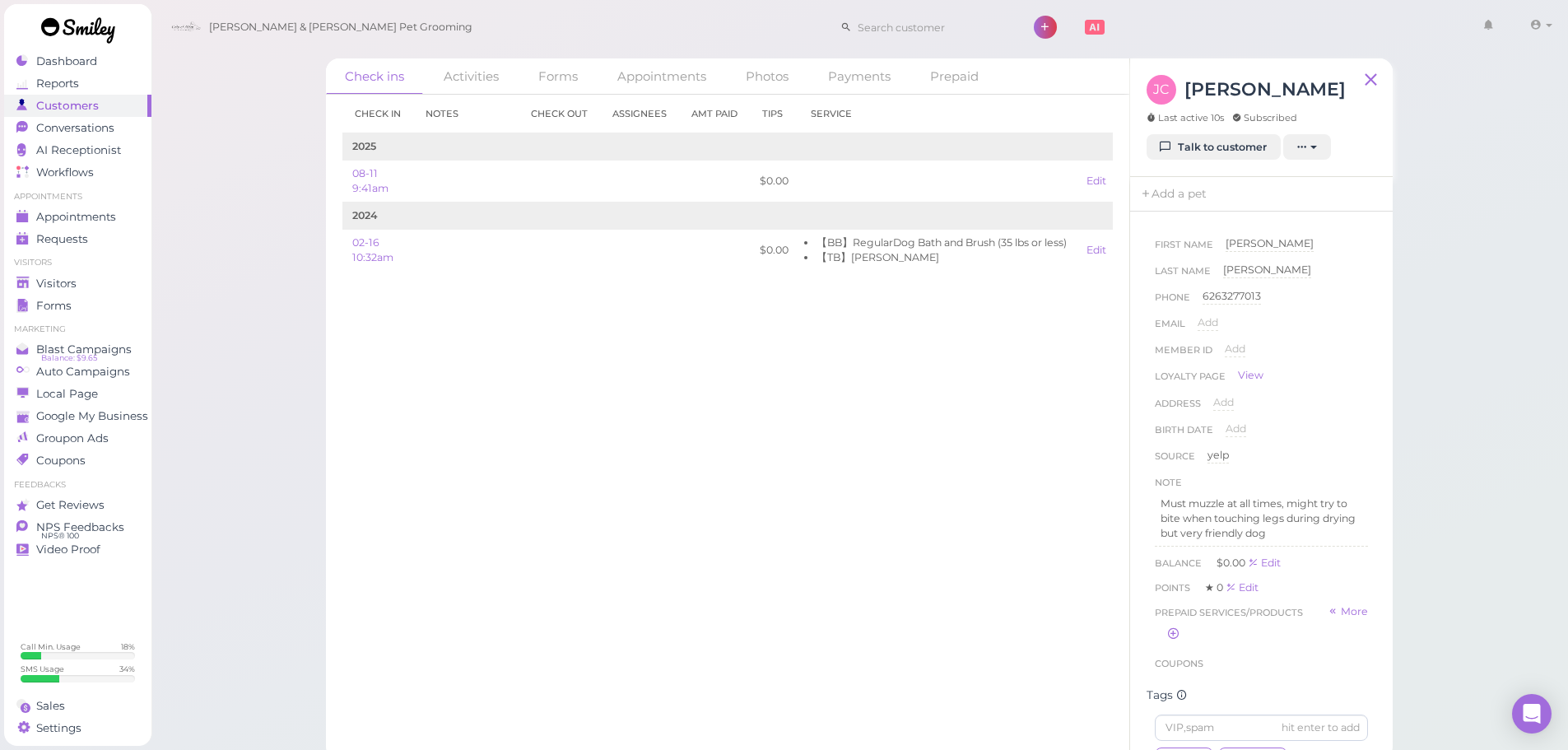
click at [1510, 554] on div "Check ins Activities Forms Appointments Photos Payments Prepaid Check in Notes …" at bounding box center [859, 380] width 1418 height 760
click at [1451, 460] on div "Check ins Activities Forms Appointments Photos Payments Prepaid Check in Notes …" at bounding box center [859, 380] width 1418 height 760
click at [112, 208] on link "Appointments" at bounding box center [78, 217] width 147 height 22
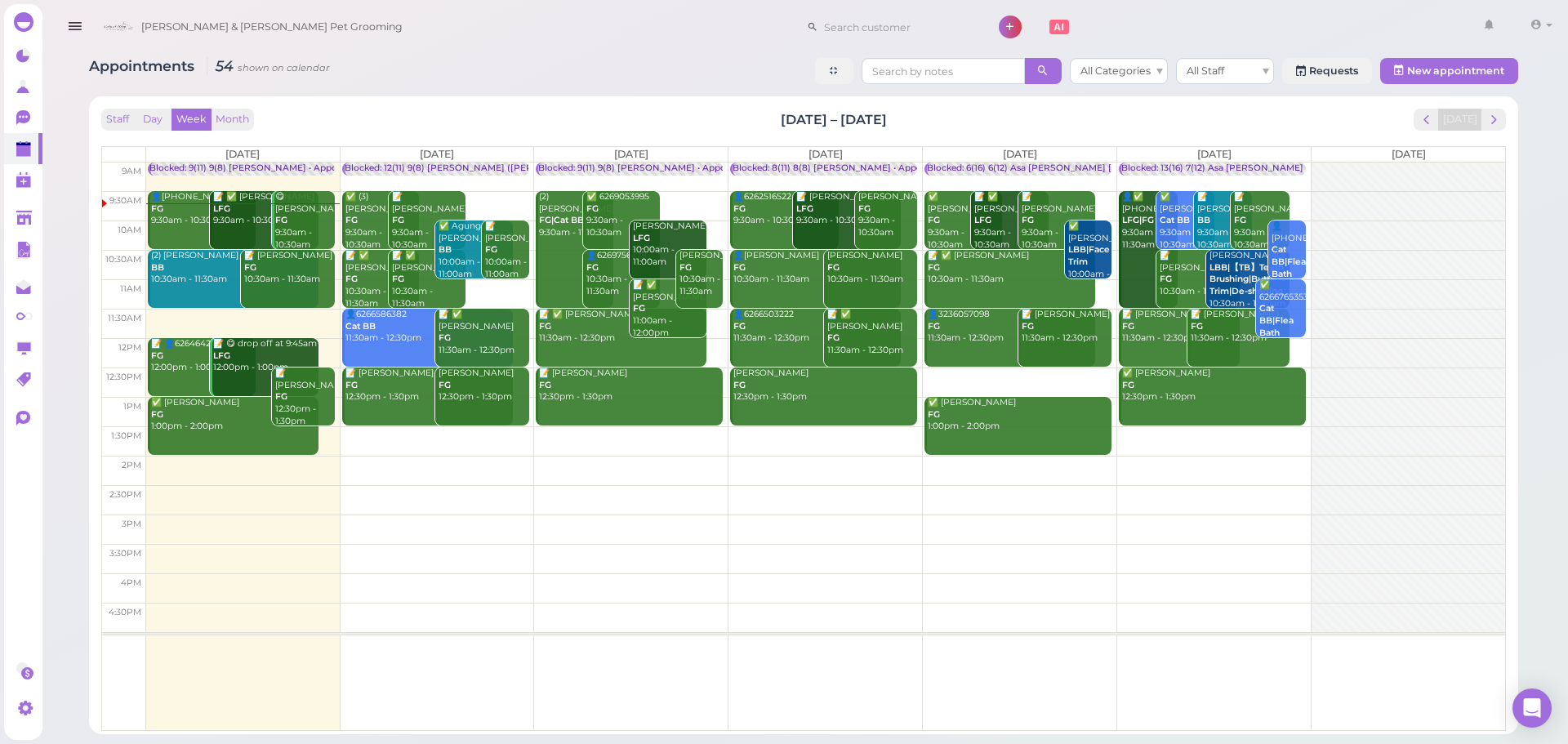
click at [452, 59] on div "Appointments 54 shown on calendar All Categories All Staff Requests New appoint…" at bounding box center [804, 72] width 1429 height 30
click at [713, 74] on div "Appointments 54 shown on calendar All Categories All Staff Requests New appoint…" at bounding box center [804, 72] width 1429 height 30
click at [237, 209] on div at bounding box center [242, 209] width 193 height 1
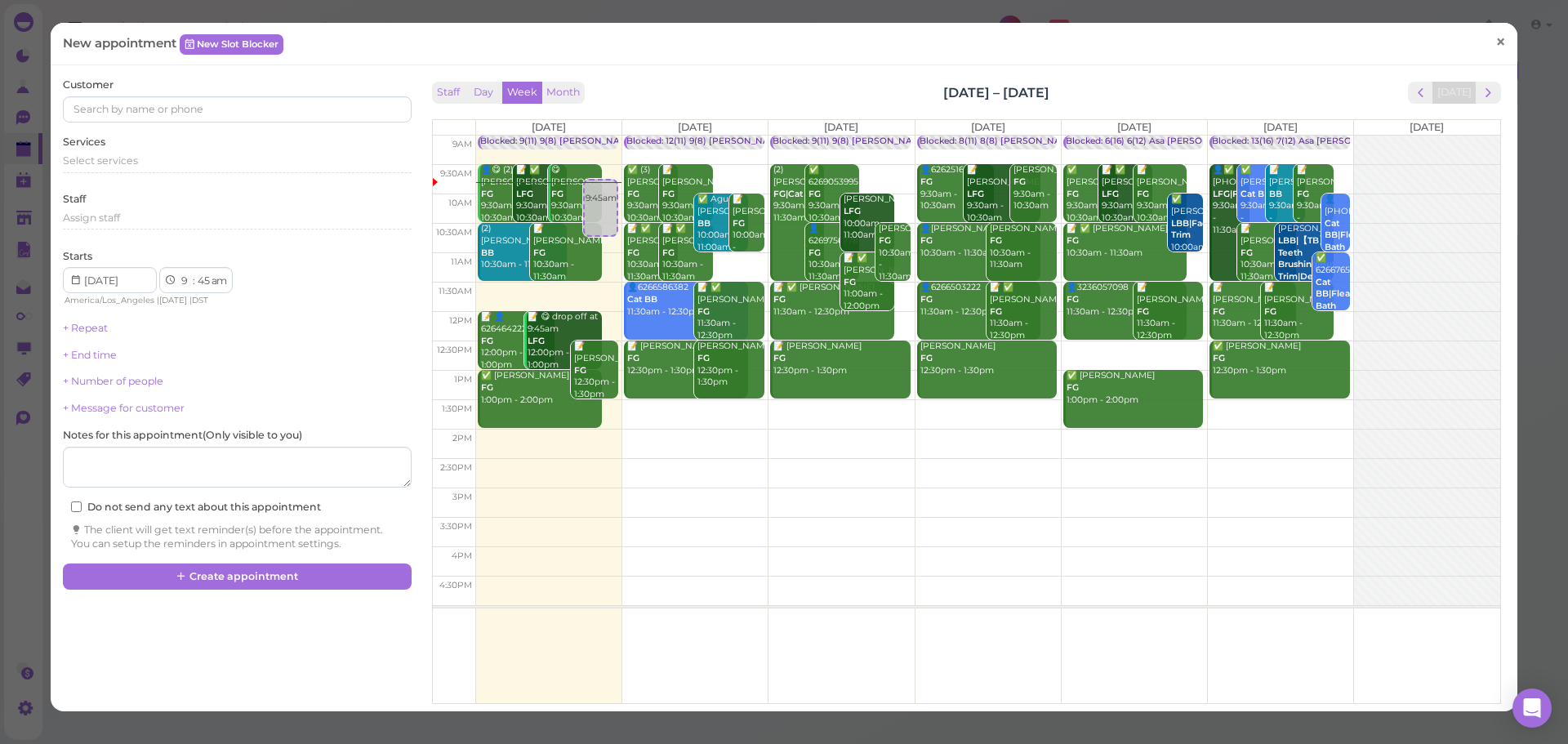
click at [1496, 42] on span "×" at bounding box center [1501, 42] width 11 height 23
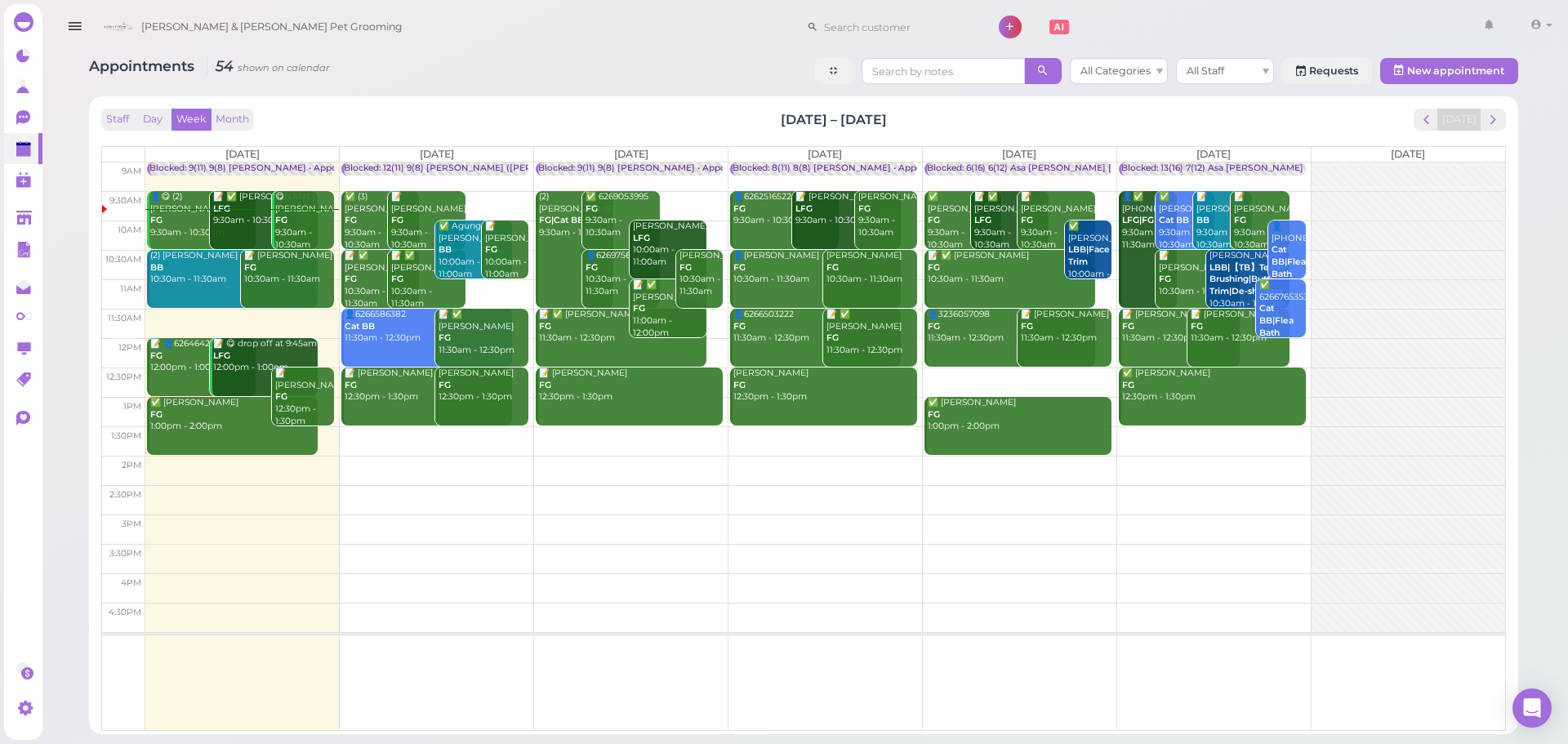
click at [238, 218] on div "📝 ✅ Zach Palacios LFG 9:30am - 10:30am" at bounding box center [266, 209] width 107 height 36
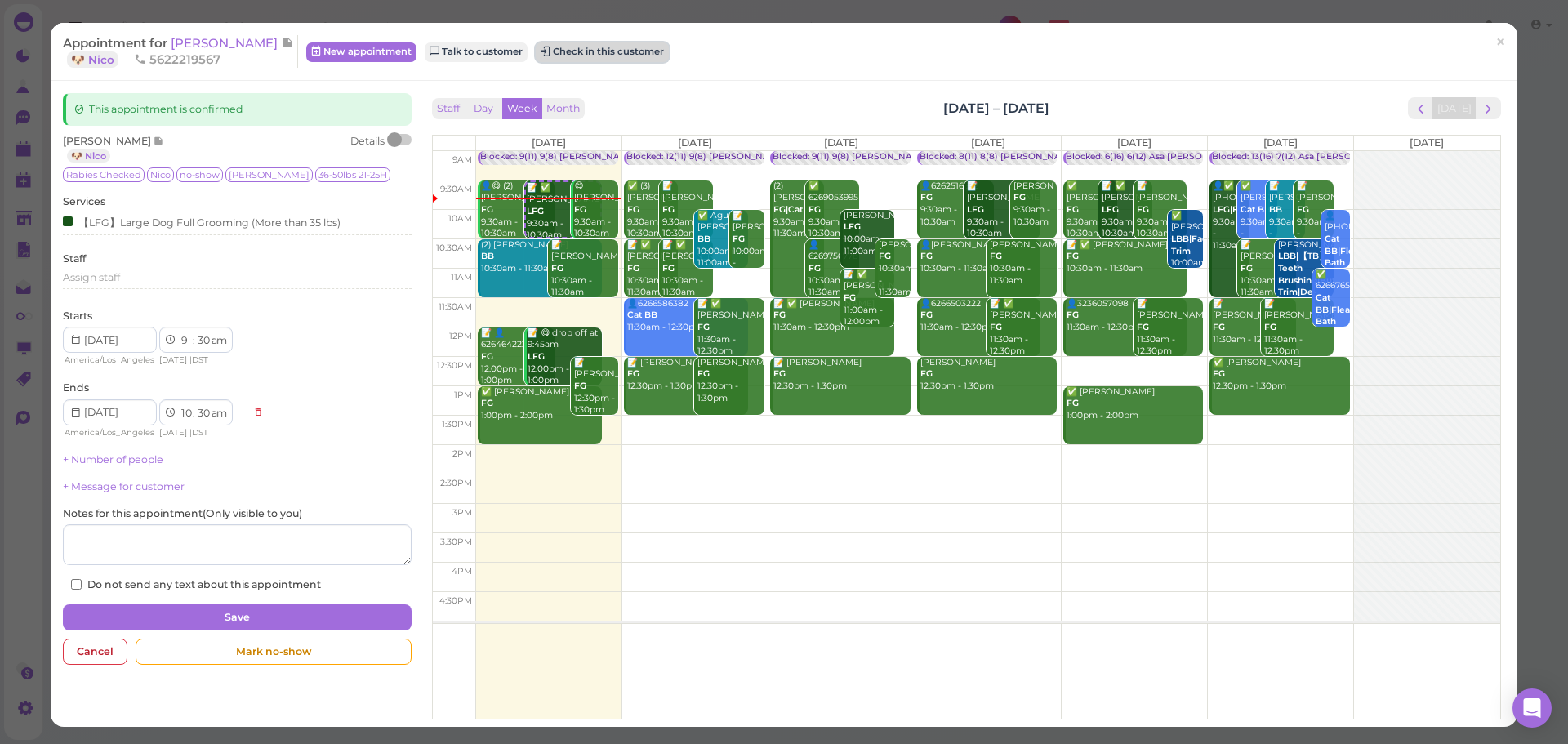
click at [584, 47] on button "Check in this customer" at bounding box center [602, 52] width 133 height 20
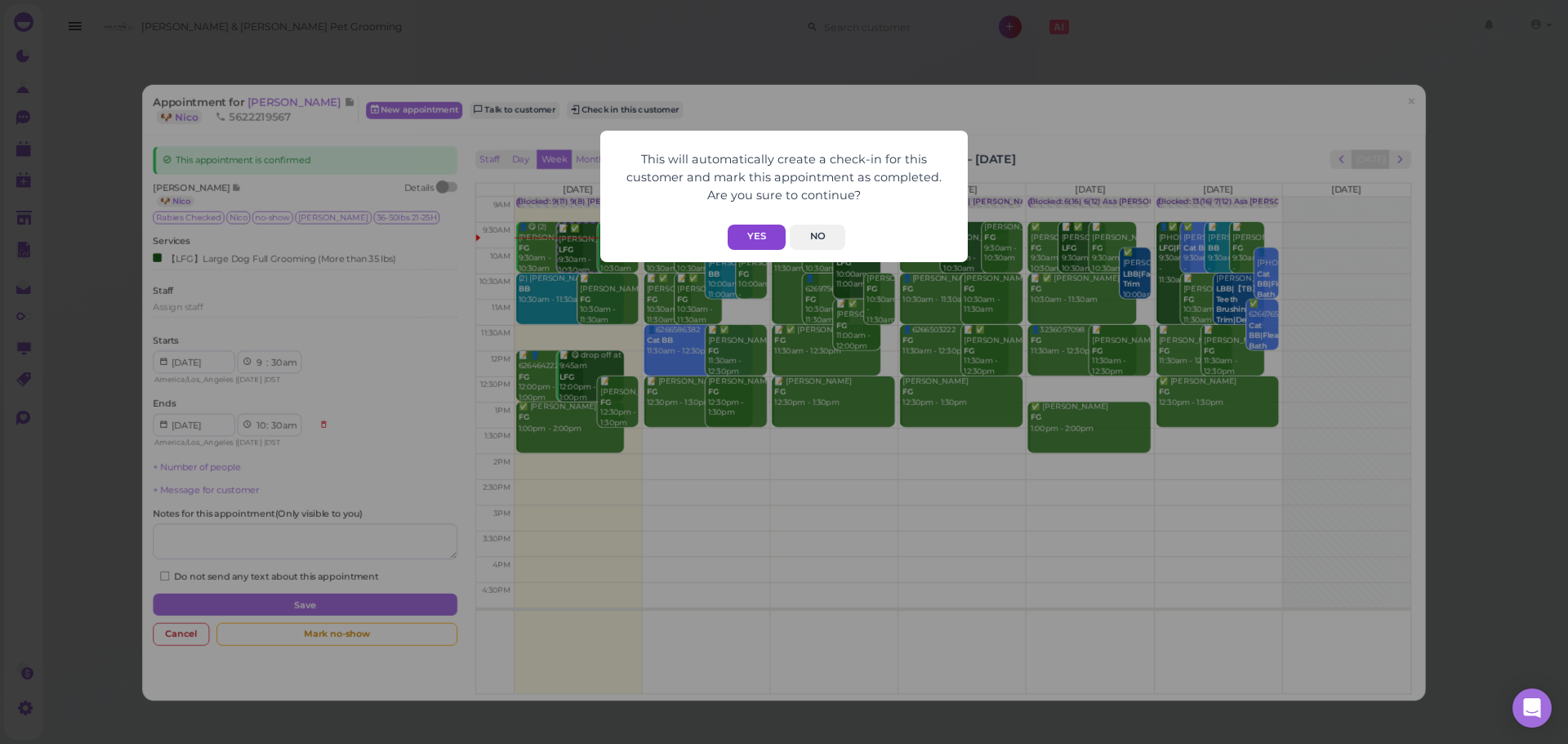
click at [761, 235] on button "Yes" at bounding box center [757, 237] width 58 height 25
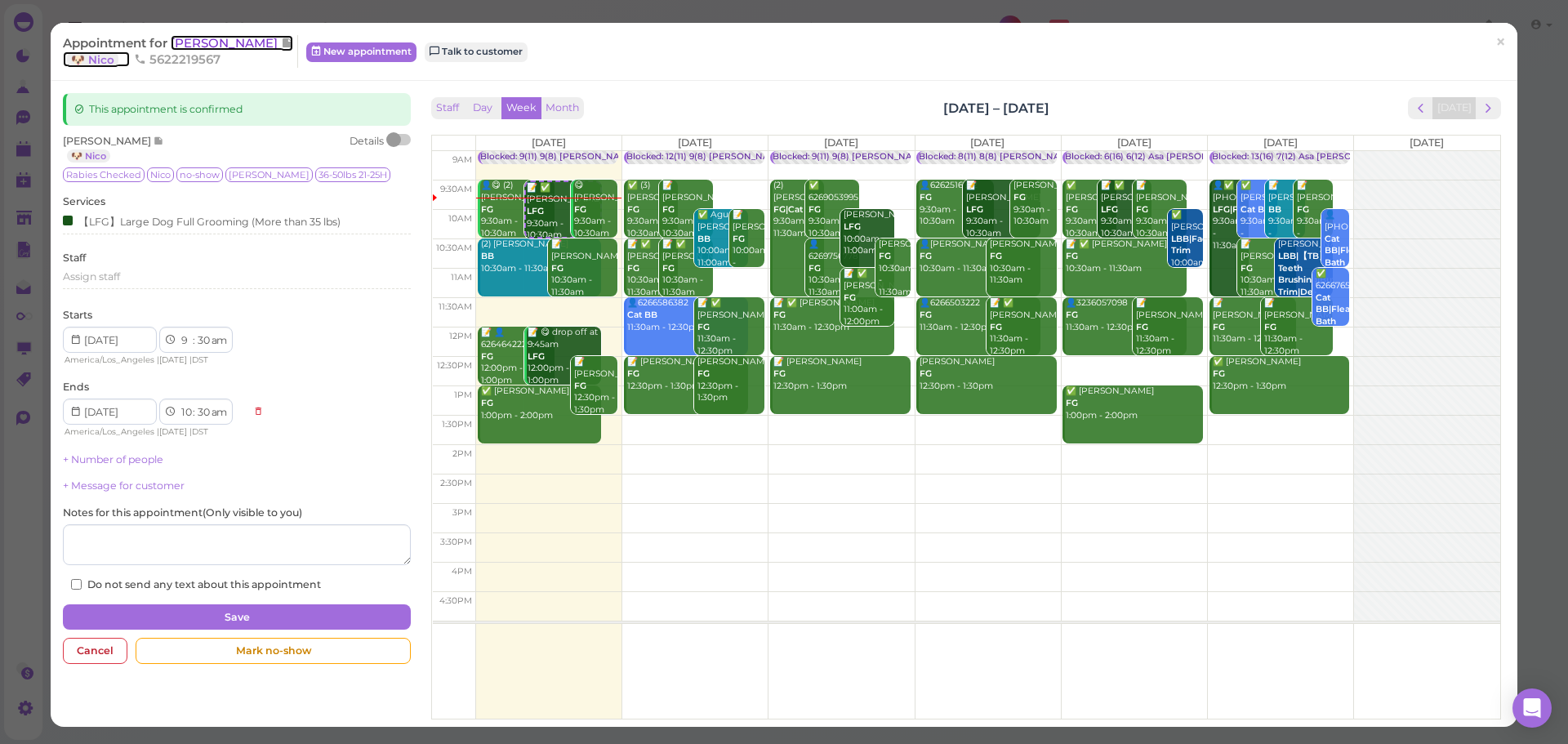
click at [218, 35] on span "[PERSON_NAME]" at bounding box center [226, 42] width 110 height 15
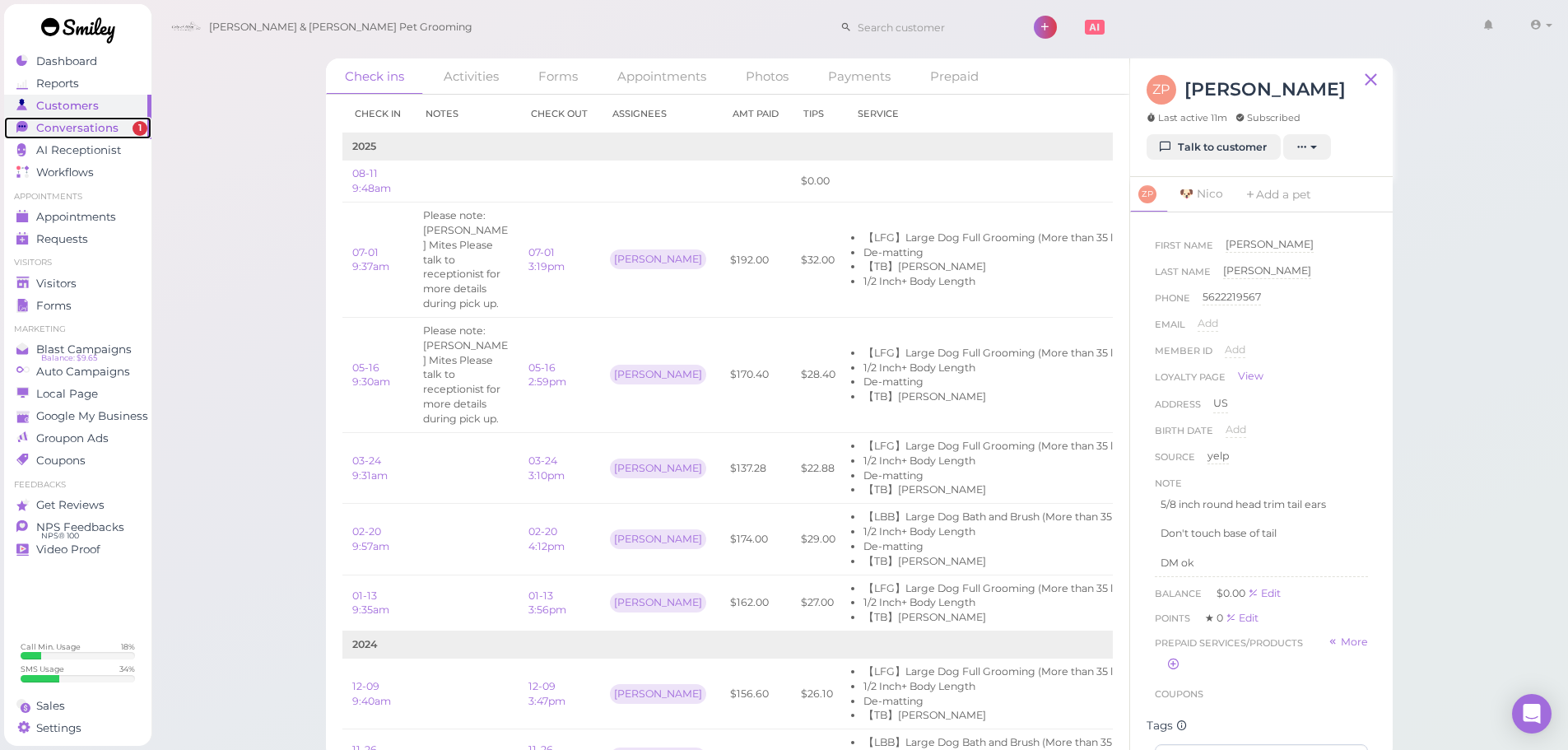
click at [132, 136] on link "Conversations 1" at bounding box center [78, 127] width 147 height 22
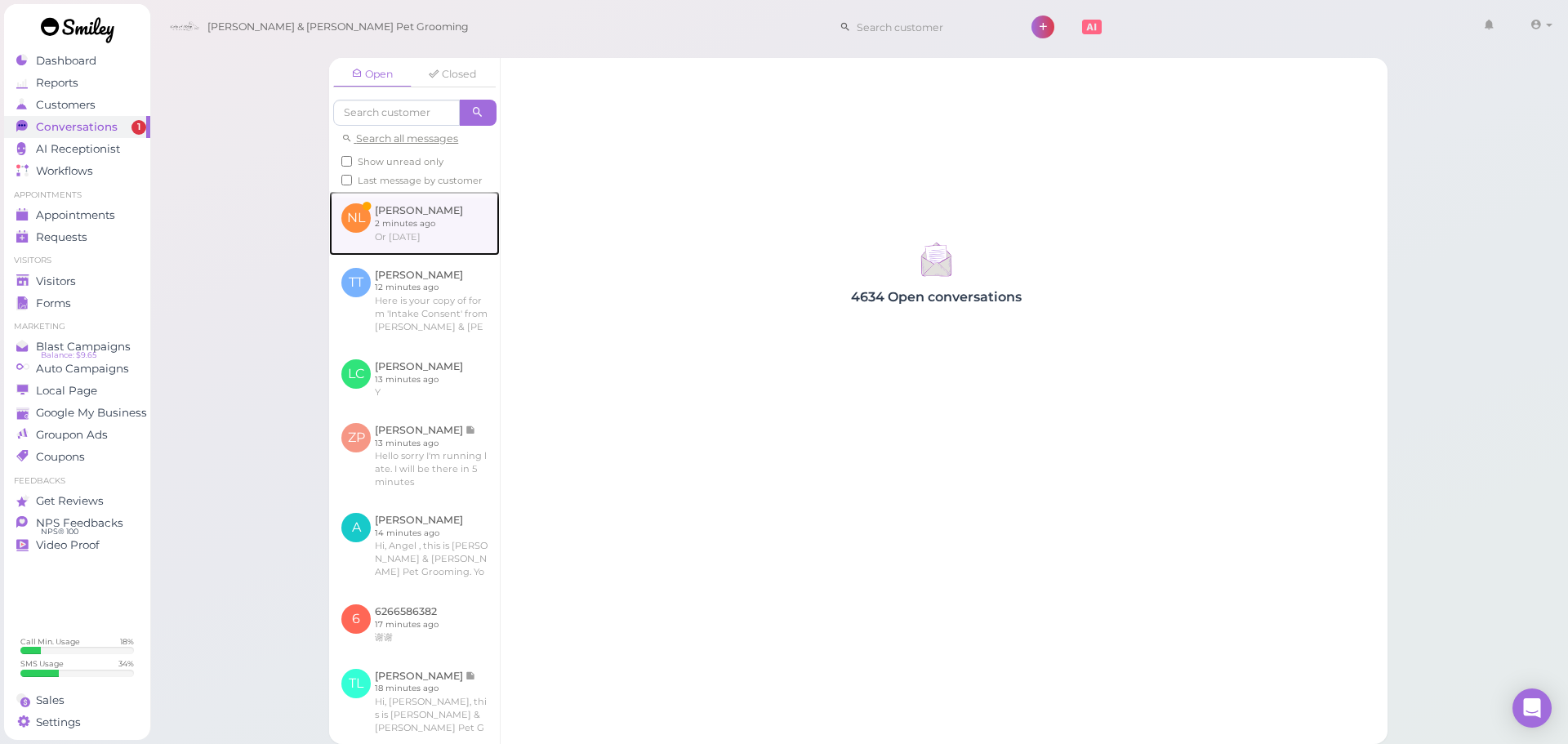
click at [402, 215] on link at bounding box center [414, 223] width 171 height 64
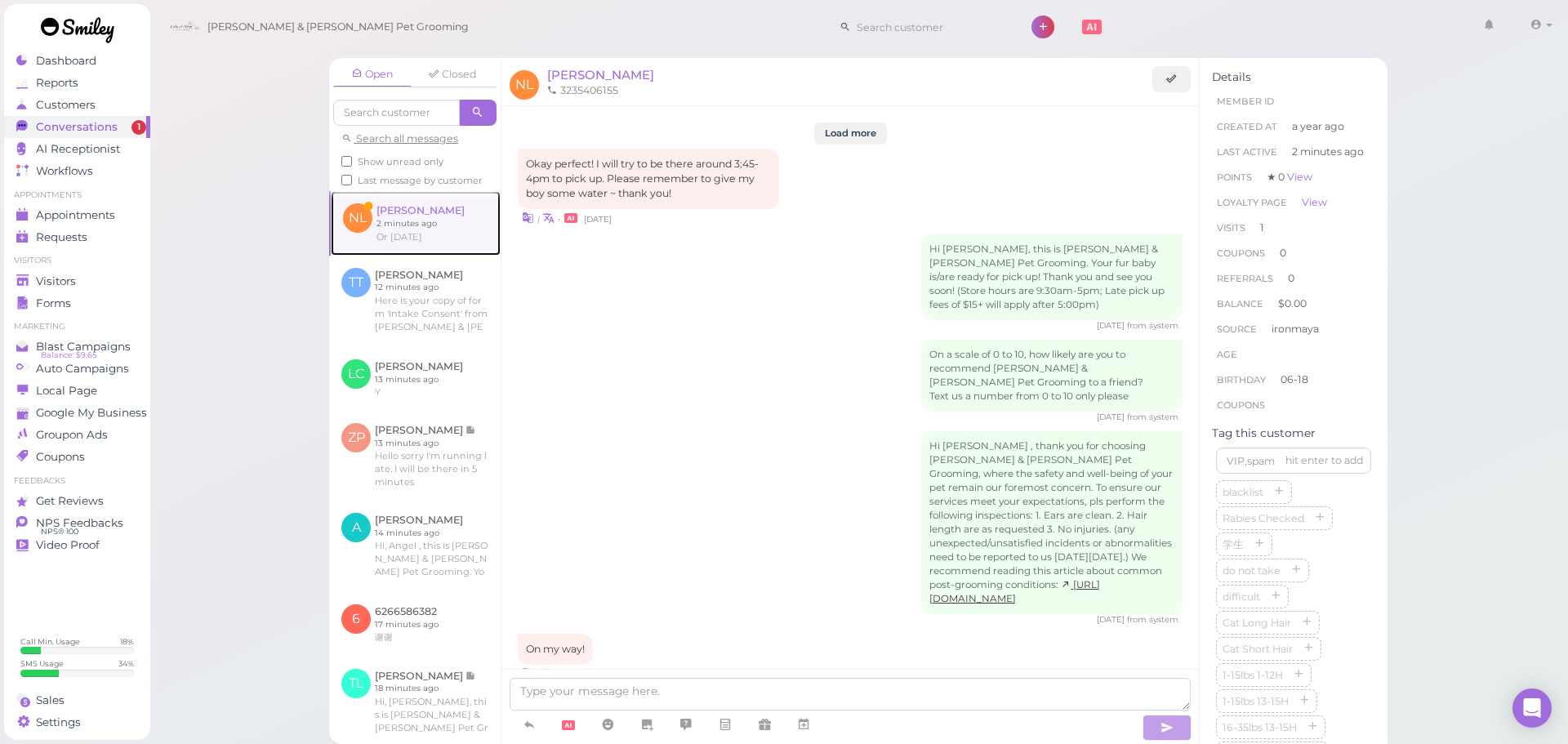
scroll to position [1725, 0]
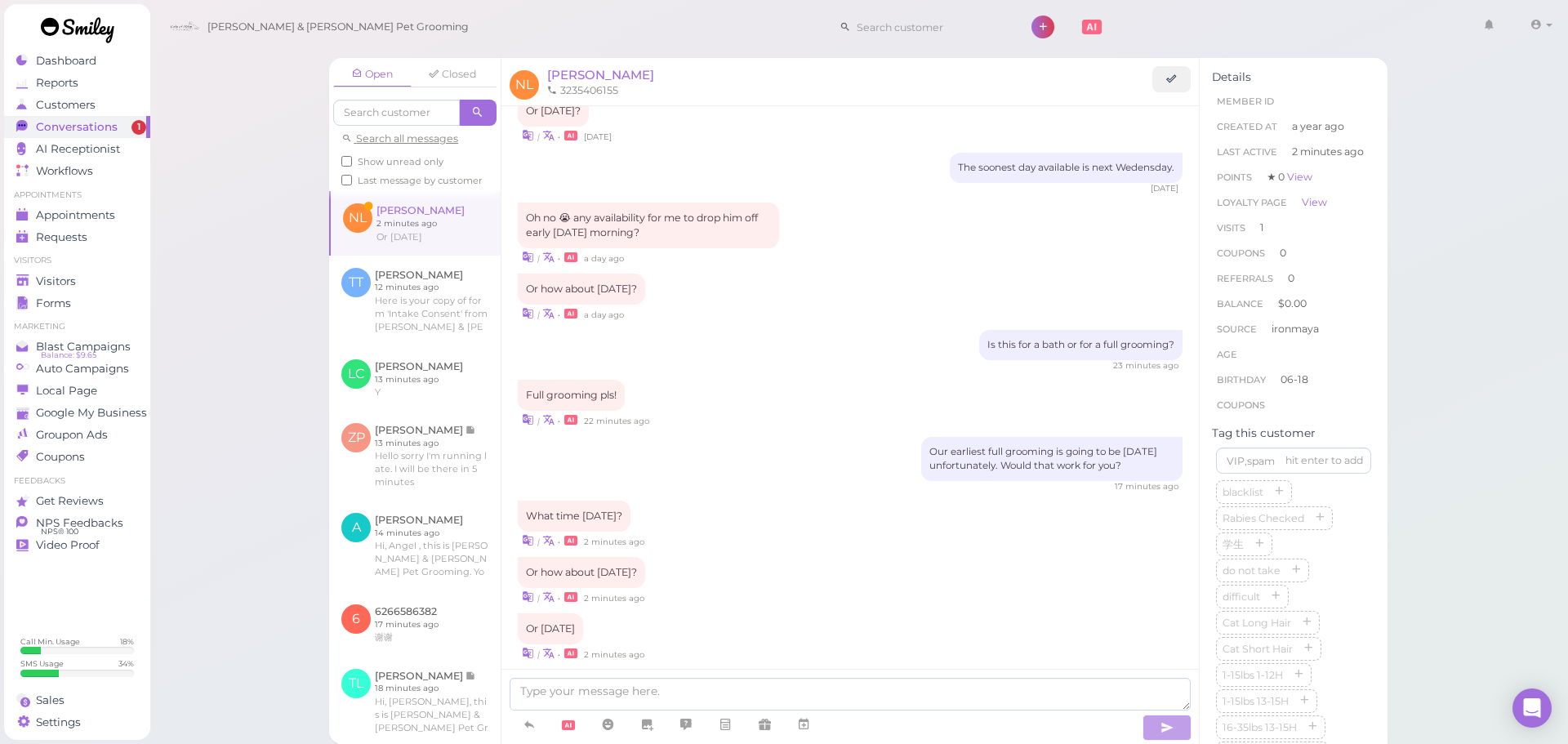
click at [297, 309] on div "Open Closed Search all messages Show unread only Last message by customer NL Na…" at bounding box center [859, 372] width 1420 height 744
click at [596, 677] on div at bounding box center [850, 706] width 697 height 75
click at [596, 678] on textarea at bounding box center [850, 694] width 681 height 33
click at [99, 219] on span "Appointments" at bounding box center [77, 215] width 81 height 14
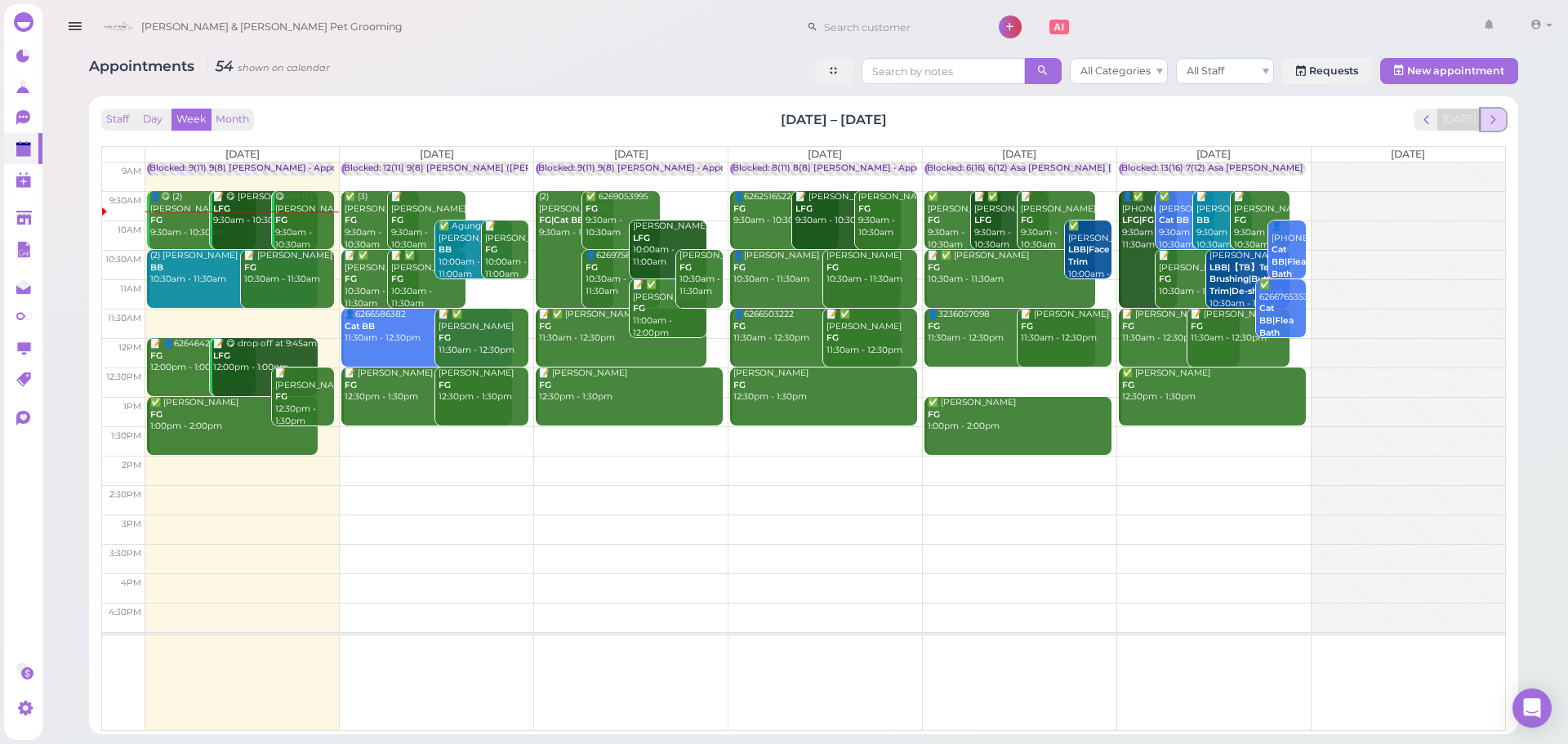
click at [1490, 118] on span "next" at bounding box center [1493, 119] width 15 height 15
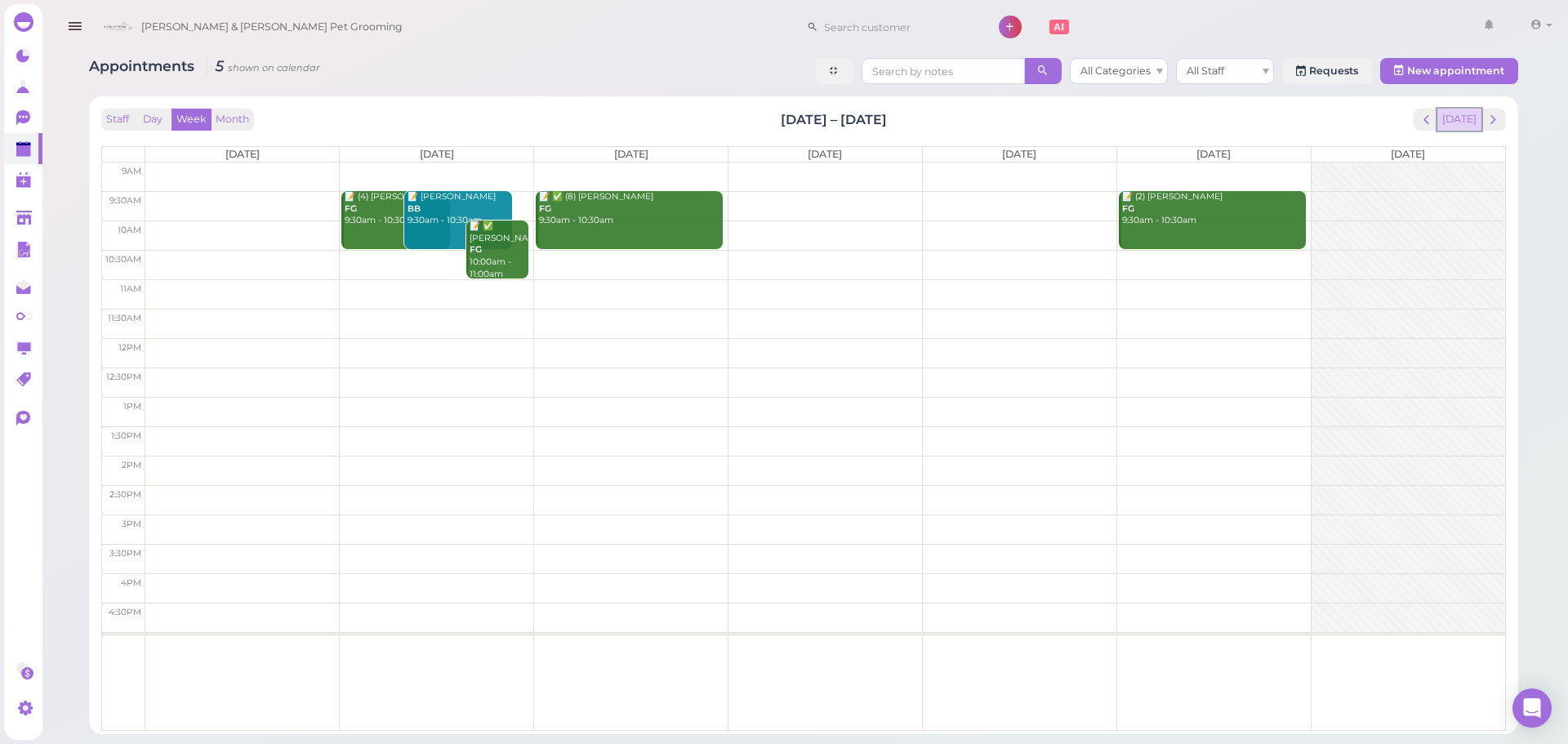
click at [1454, 117] on button "[DATE]" at bounding box center [1459, 119] width 44 height 22
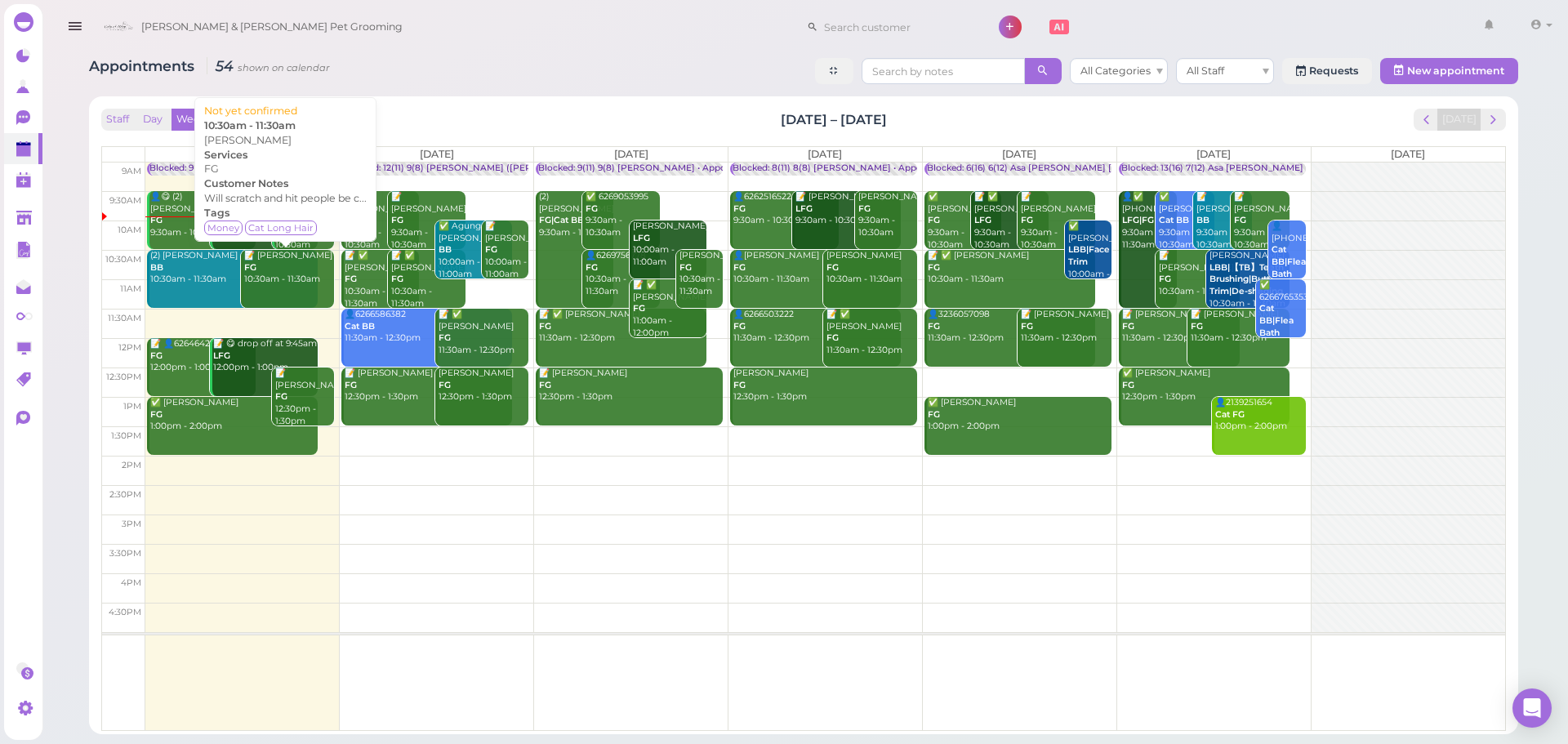
click at [251, 361] on div "📝 😋 drop off at 9:45am LFG 12:00pm - 1:00pm" at bounding box center [266, 356] width 107 height 36
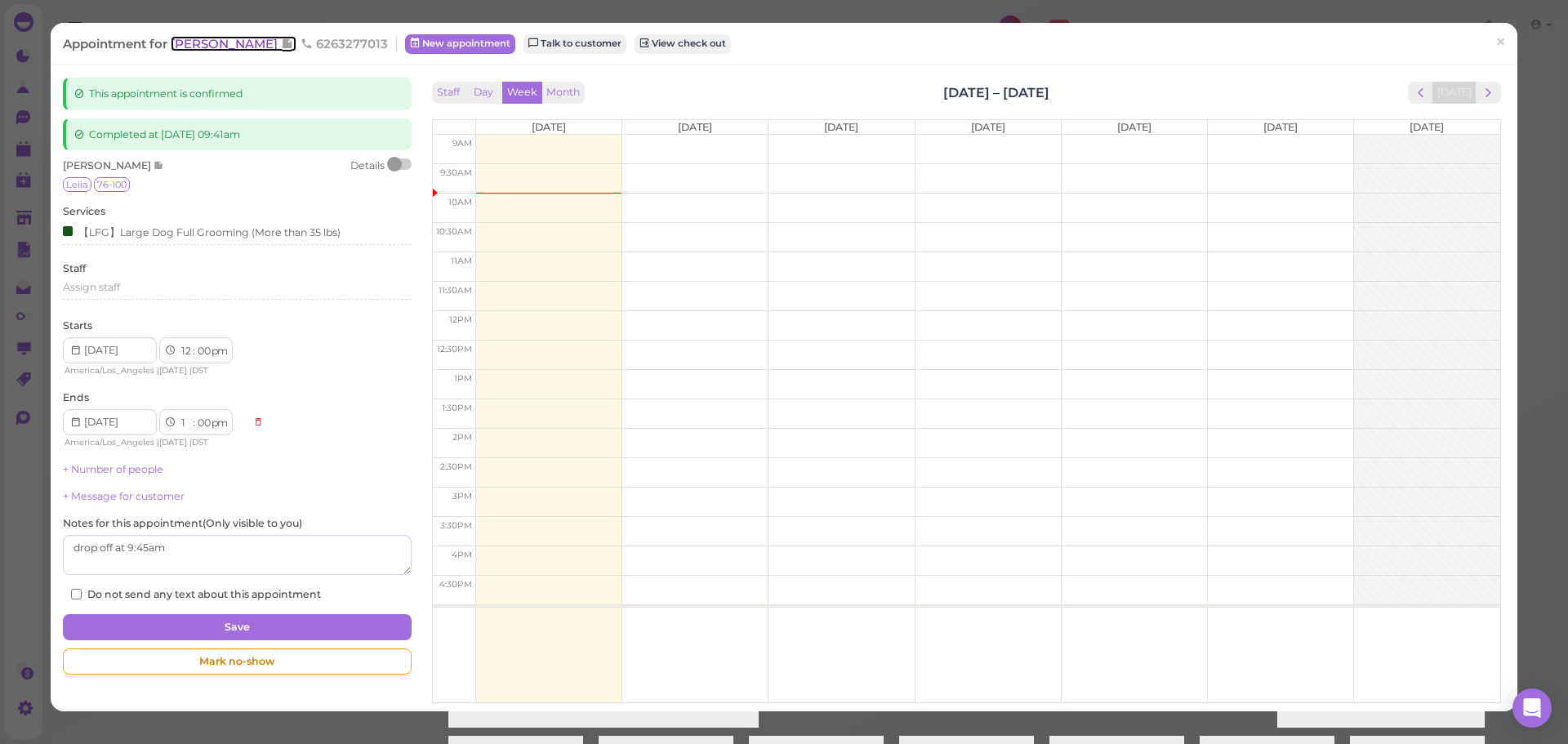
click at [217, 46] on span "[PERSON_NAME]" at bounding box center [226, 43] width 110 height 15
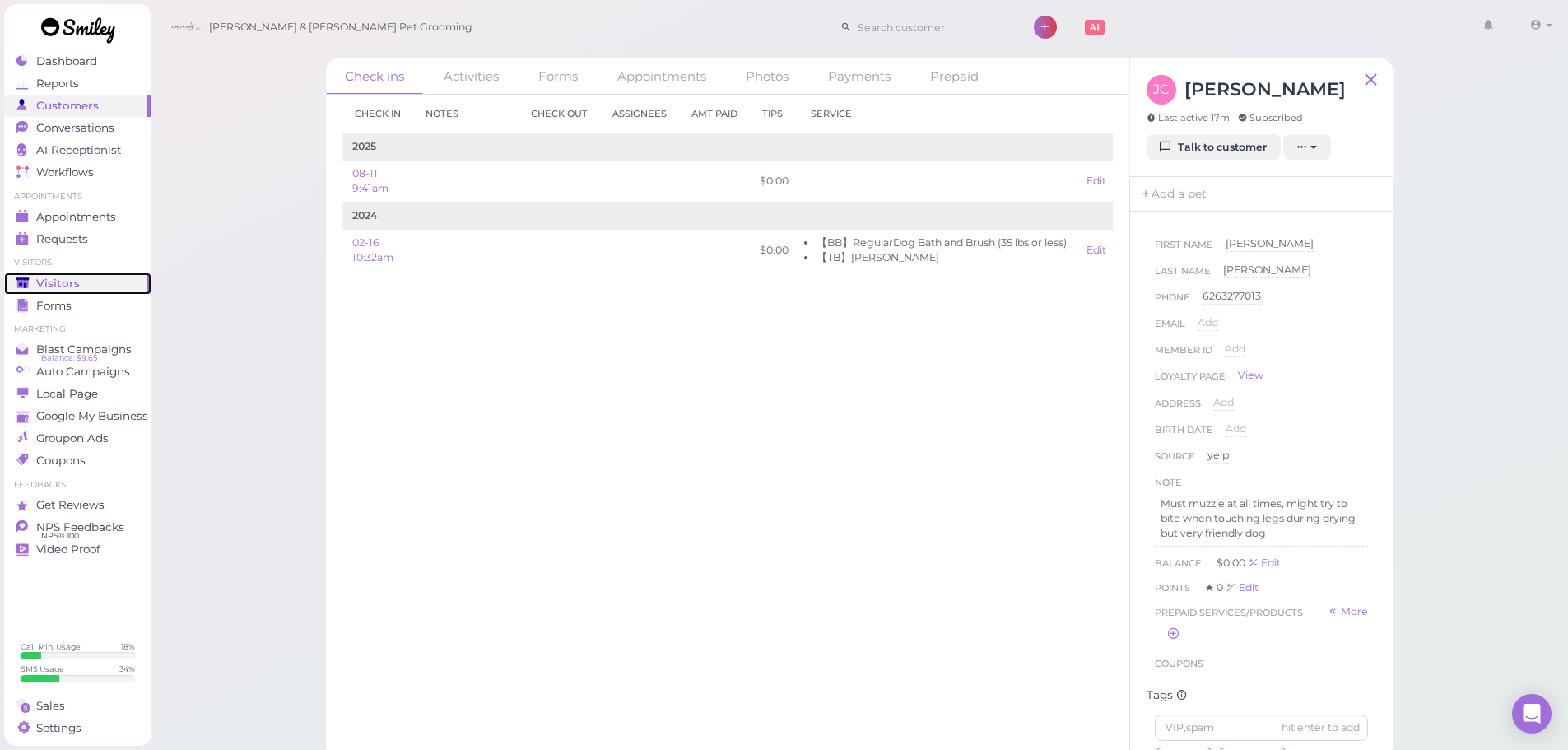
click at [88, 284] on div "Visitors" at bounding box center [76, 283] width 118 height 14
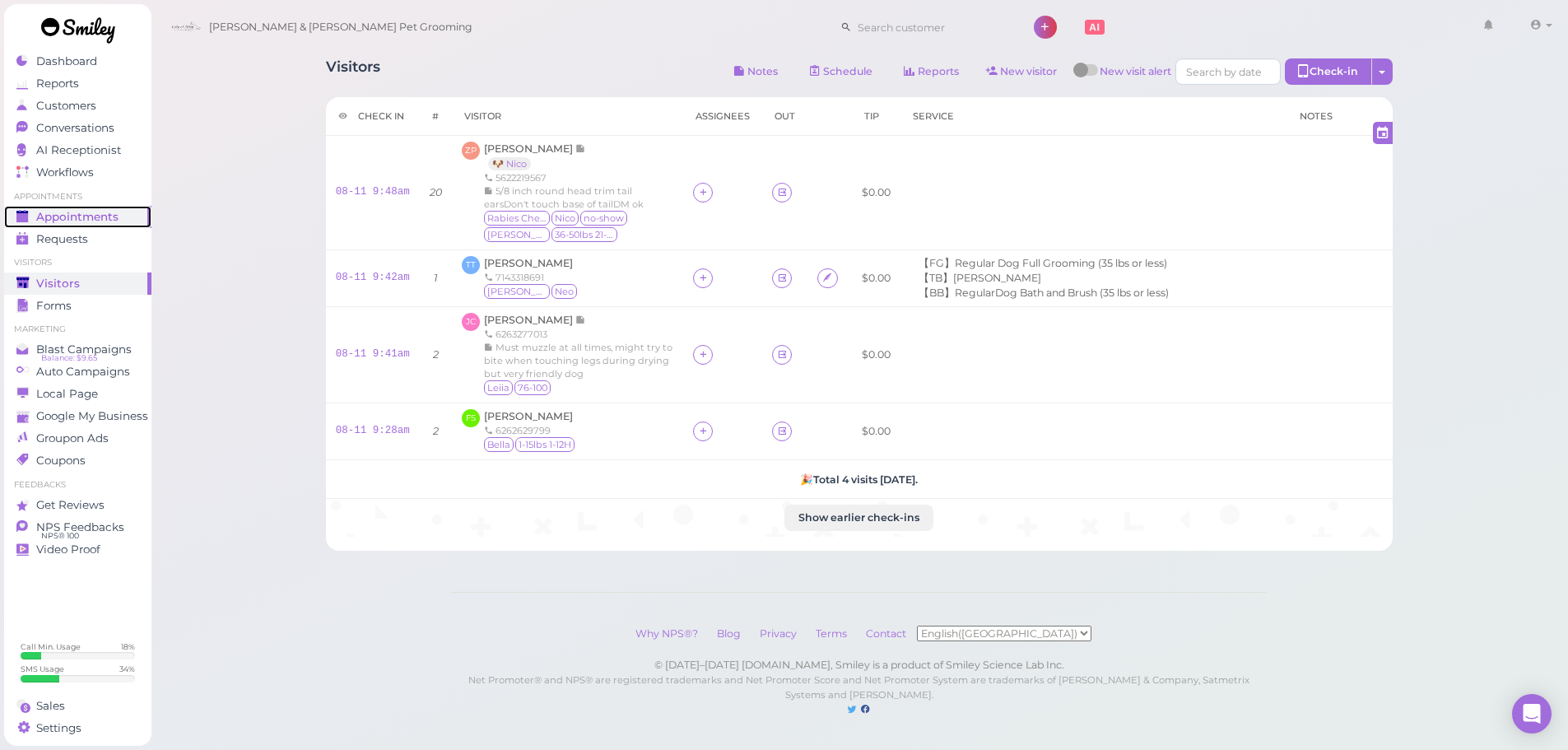
click at [46, 212] on span "Appointments" at bounding box center [77, 217] width 82 height 14
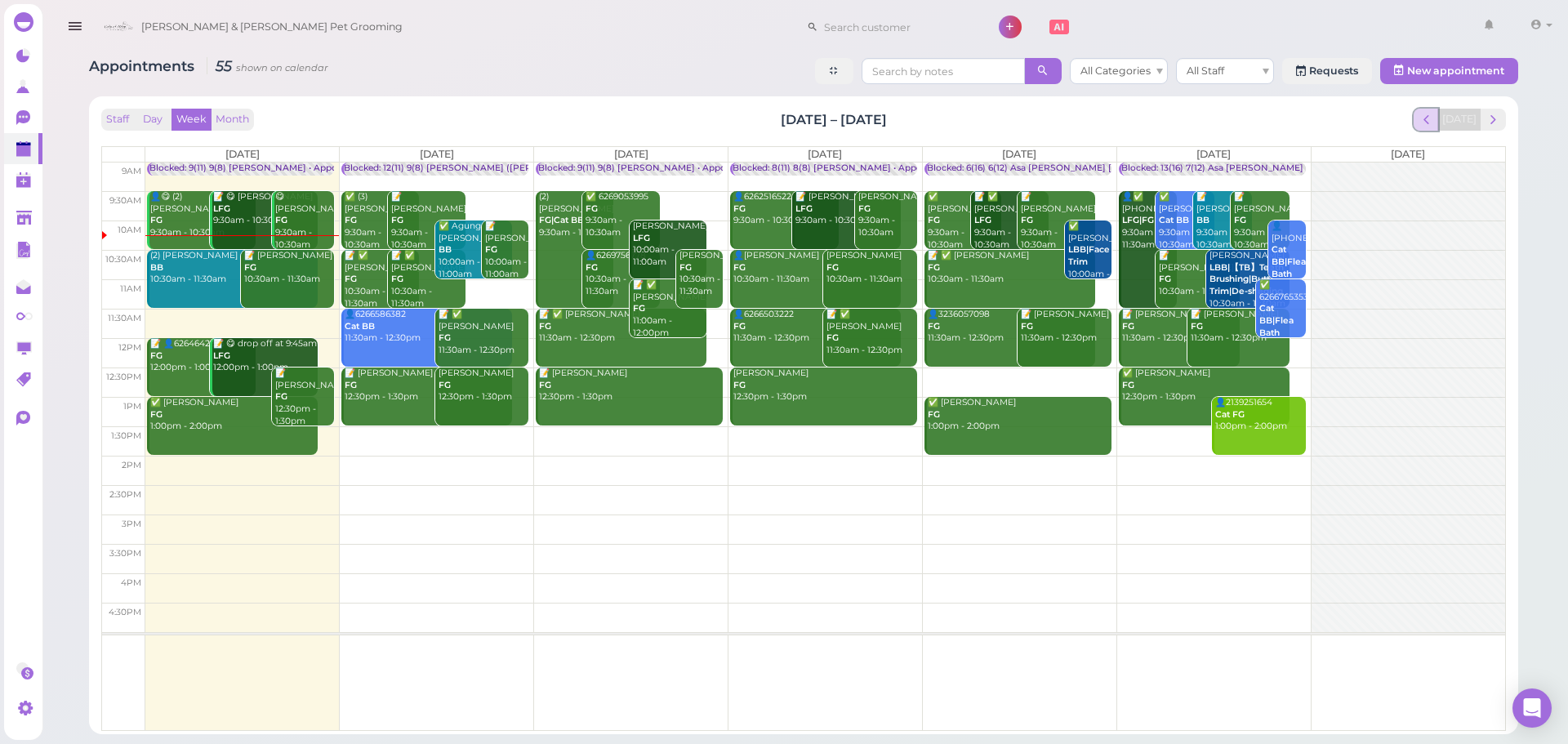
click at [1434, 124] on span "prev" at bounding box center [1426, 119] width 15 height 15
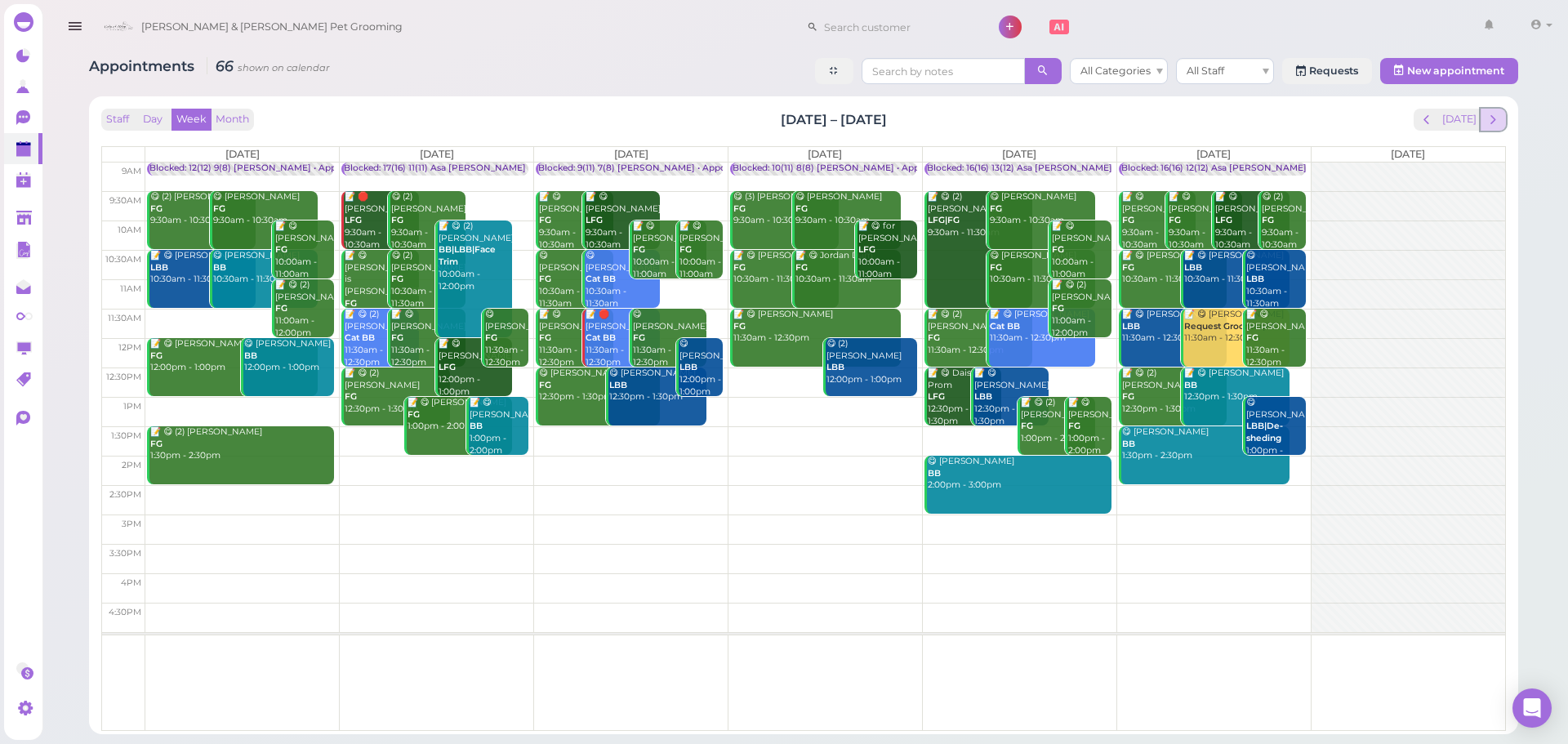
click at [1495, 123] on span "next" at bounding box center [1493, 119] width 15 height 15
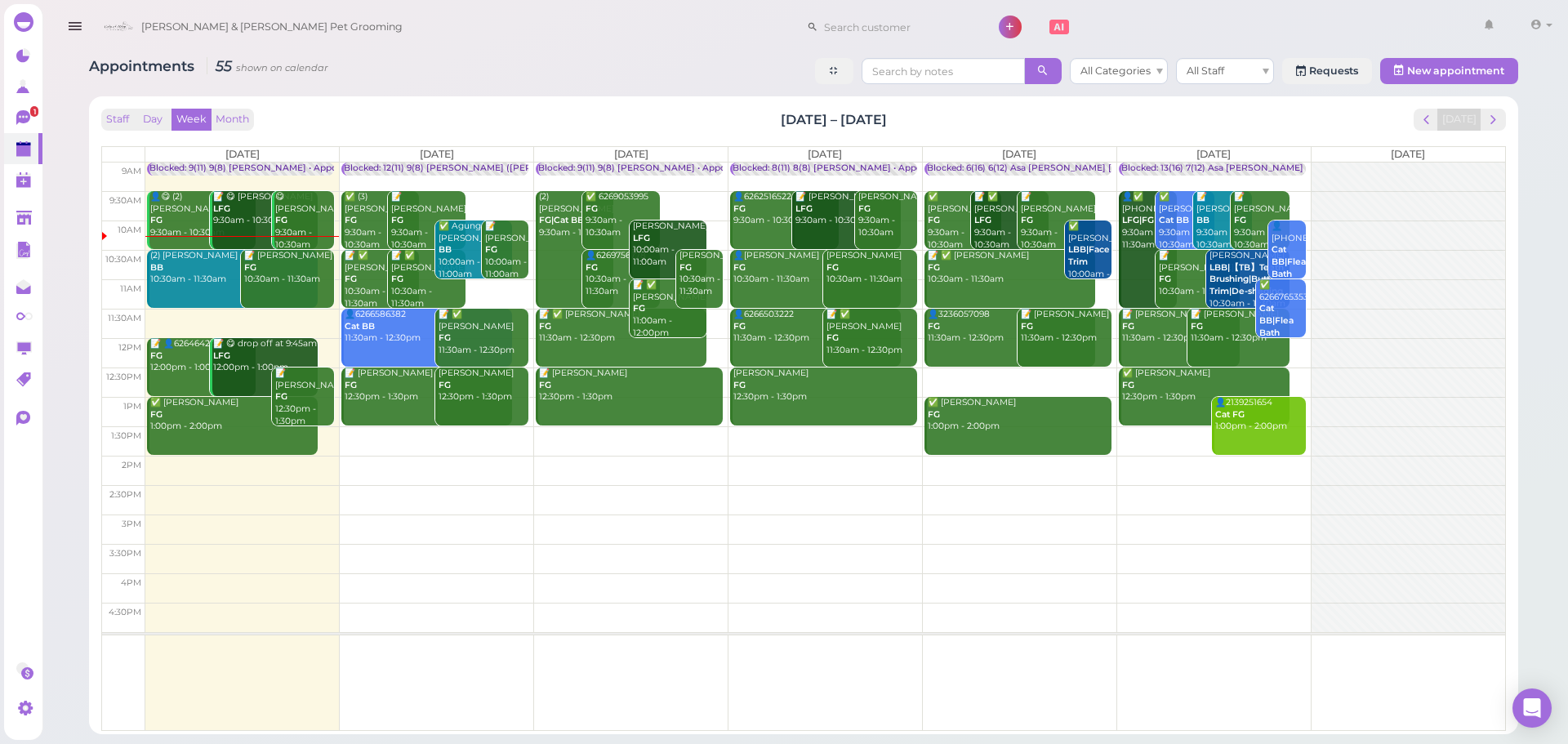
click at [674, 444] on td at bounding box center [826, 441] width 1360 height 30
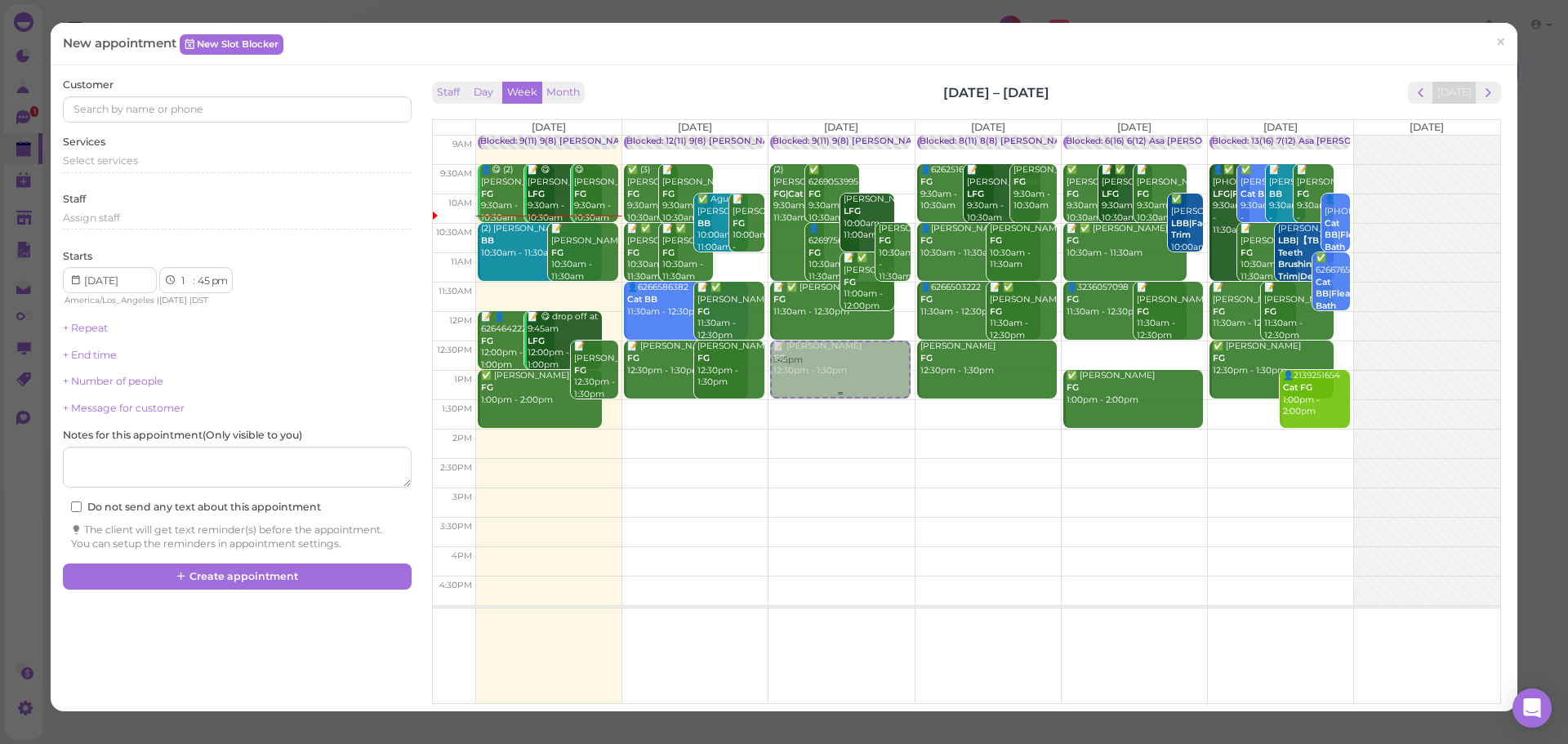
drag, startPoint x: 826, startPoint y: 432, endPoint x: 828, endPoint y: 355, distance: 77.0
click at [828, 135] on div "1:45pm Blocked: 9(11) 9(8) Asa Helen • Appointment (2) Sue Le FG|Cat BB 9:30am …" at bounding box center [841, 135] width 145 height 0
select select "12"
select select "30"
click at [174, 160] on div "Select services" at bounding box center [237, 161] width 348 height 14
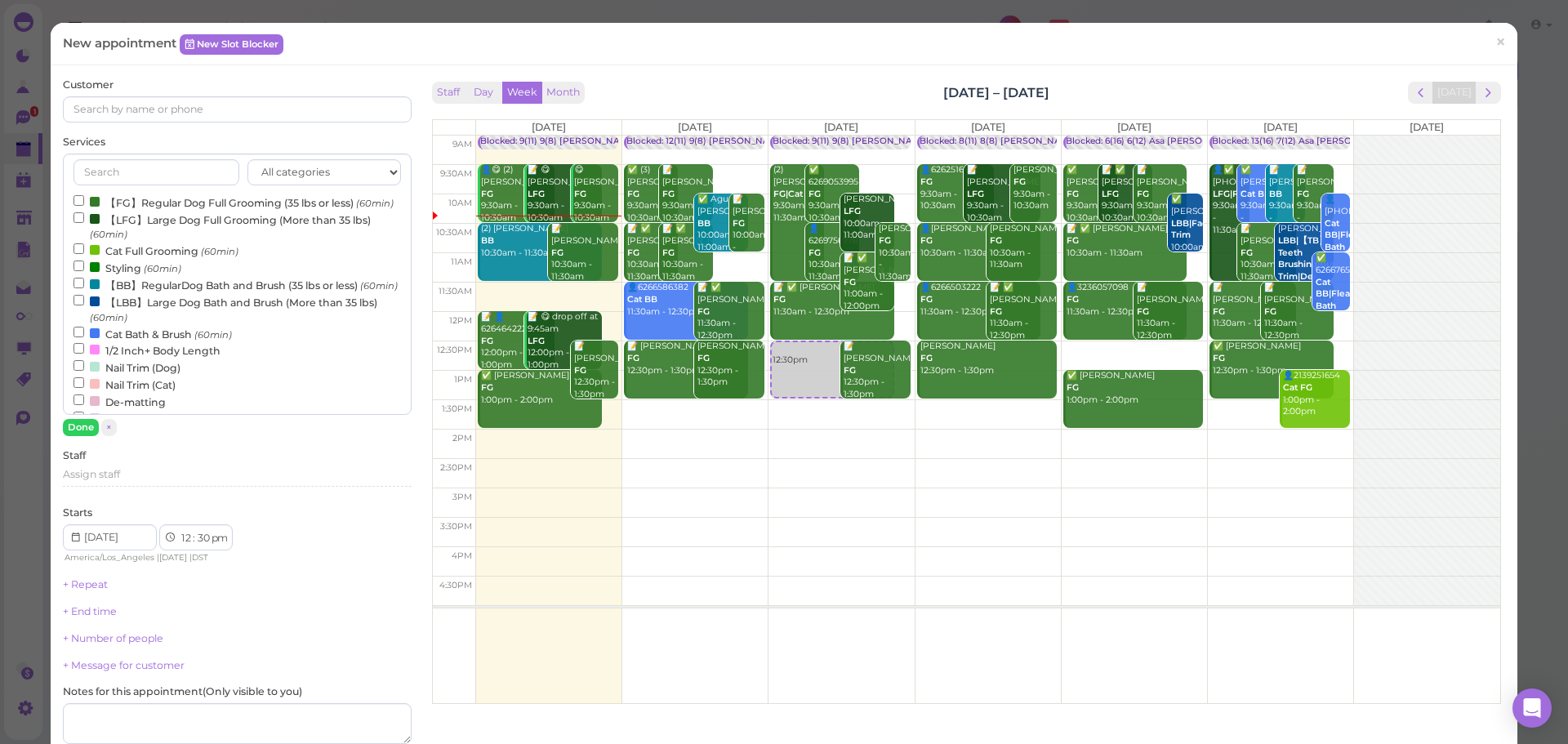
click at [142, 293] on label "【BB】RegularDog Bath and Brush (35 lbs or less) (60min)" at bounding box center [235, 284] width 324 height 17
click at [84, 288] on input "【BB】RegularDog Bath and Brush (35 lbs or less) (60min)" at bounding box center [79, 283] width 11 height 11
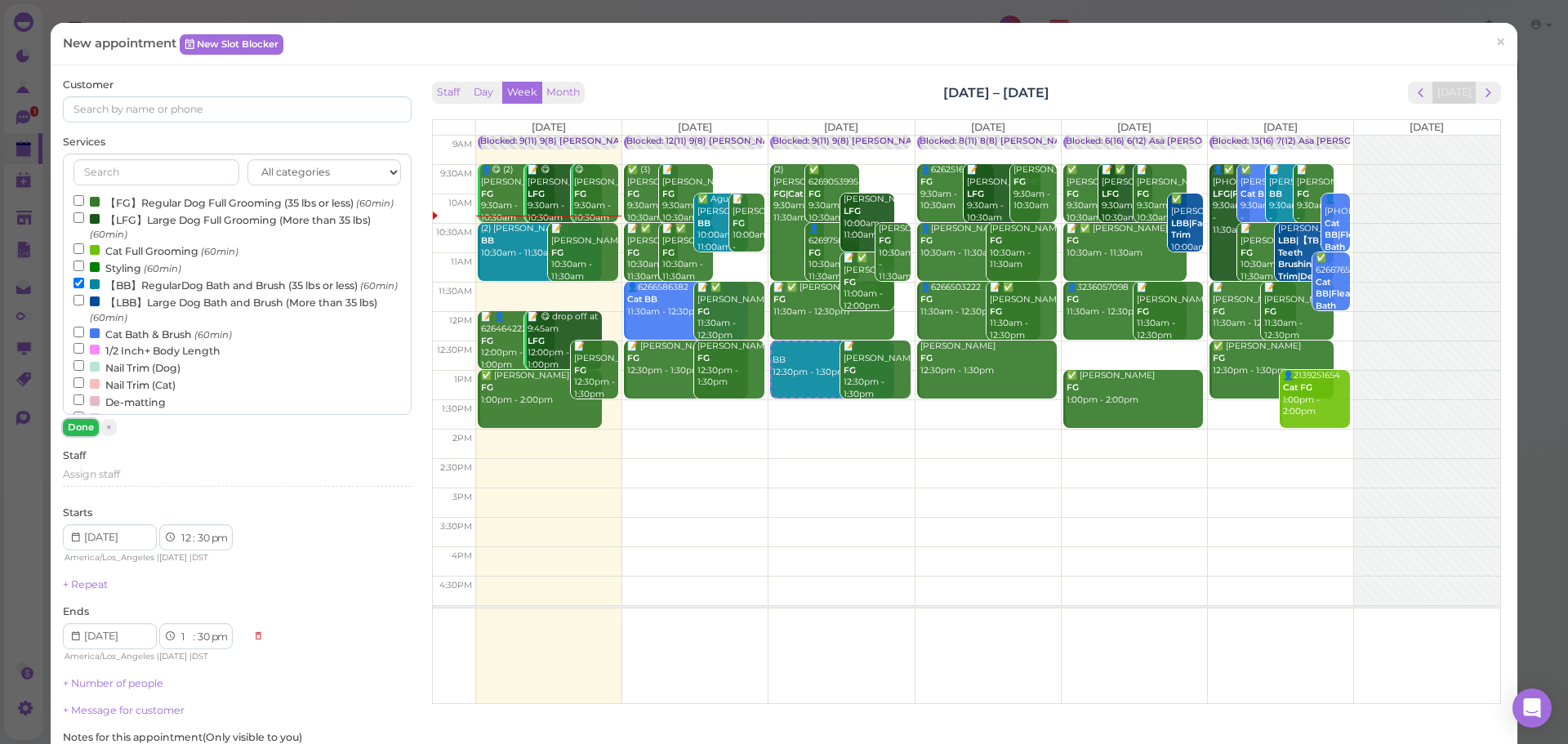
click at [72, 423] on button "Done" at bounding box center [81, 427] width 36 height 17
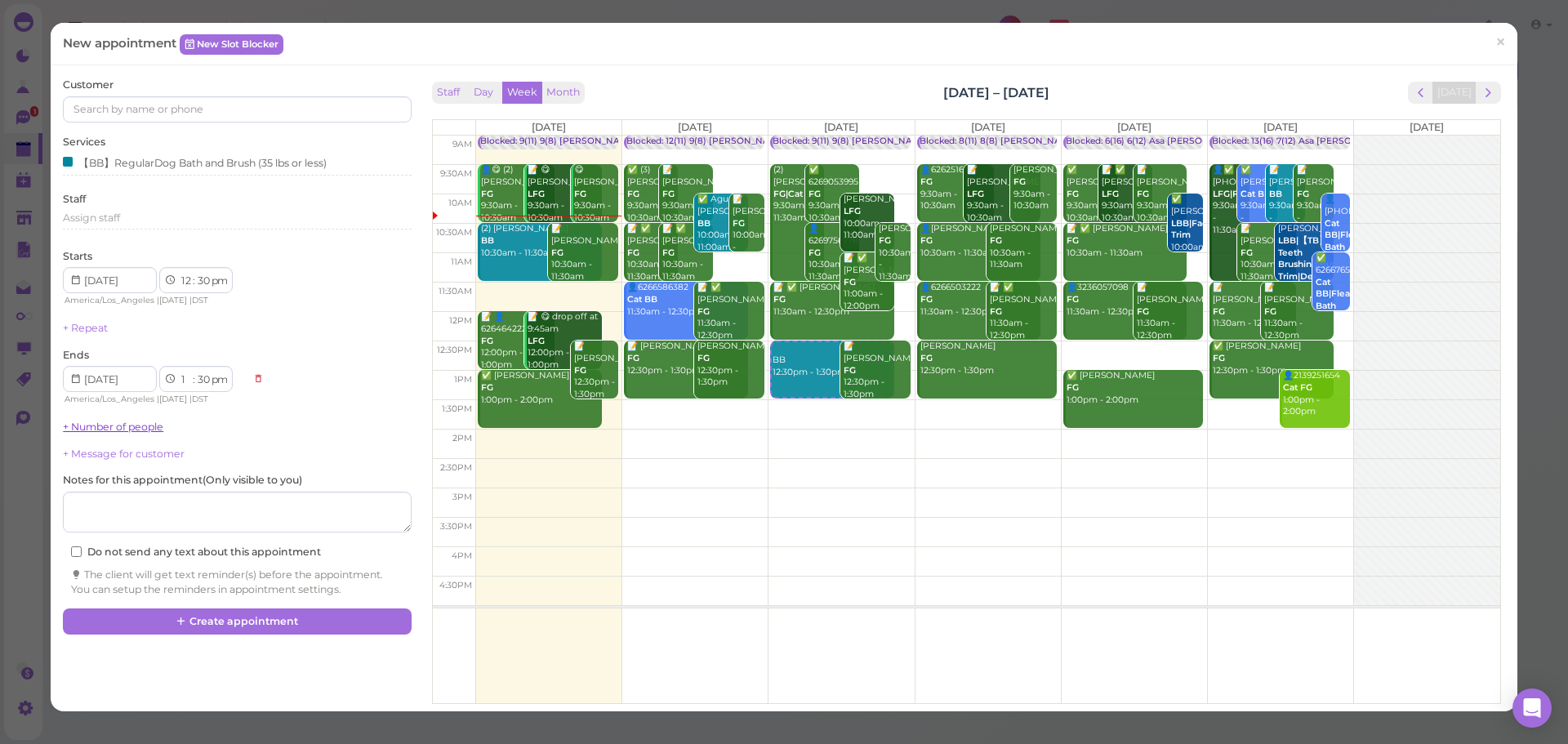
click at [98, 429] on link "+ Number of people" at bounding box center [113, 427] width 100 height 13
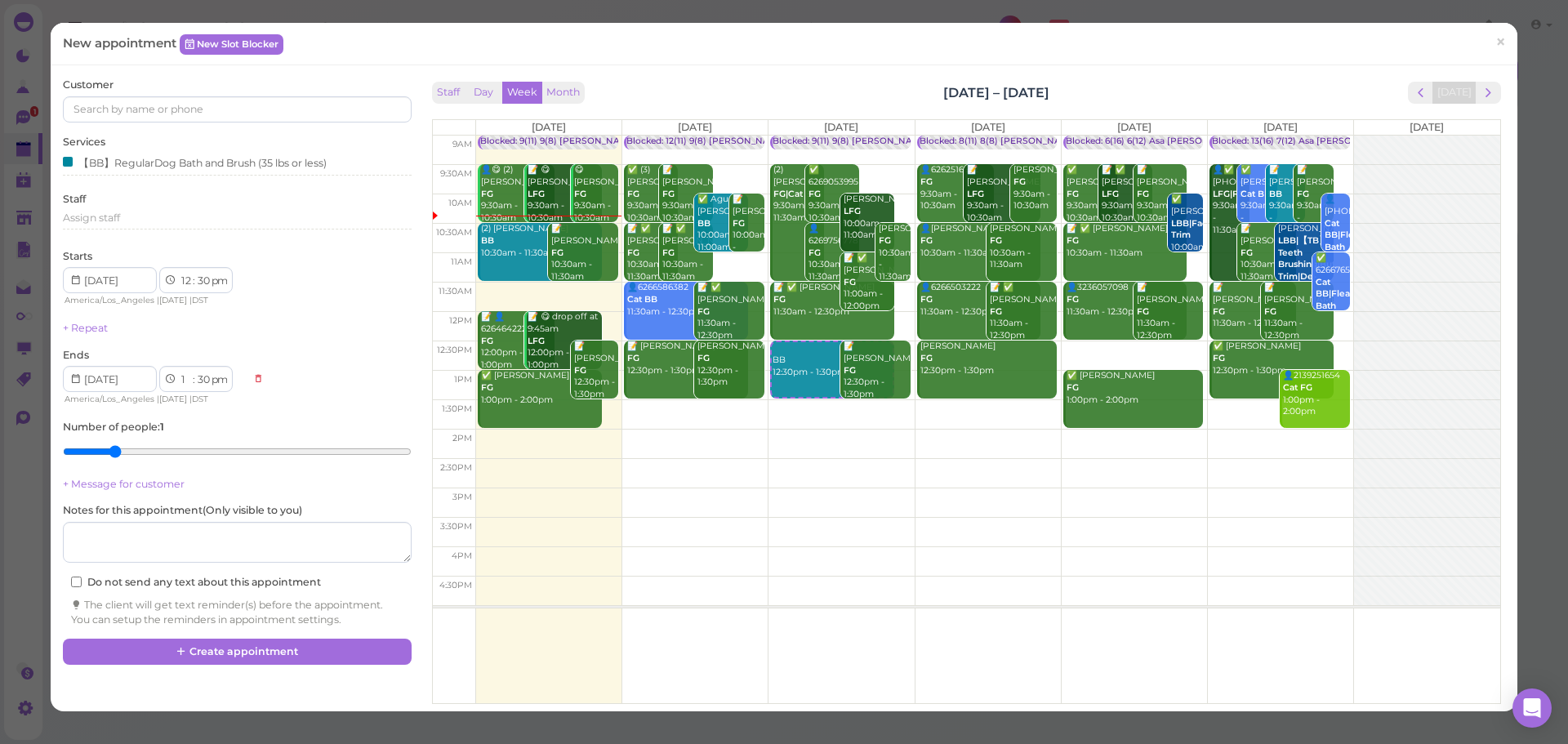
type input "2"
click at [102, 447] on input "range" at bounding box center [237, 451] width 348 height 26
click at [173, 111] on input at bounding box center [237, 109] width 348 height 26
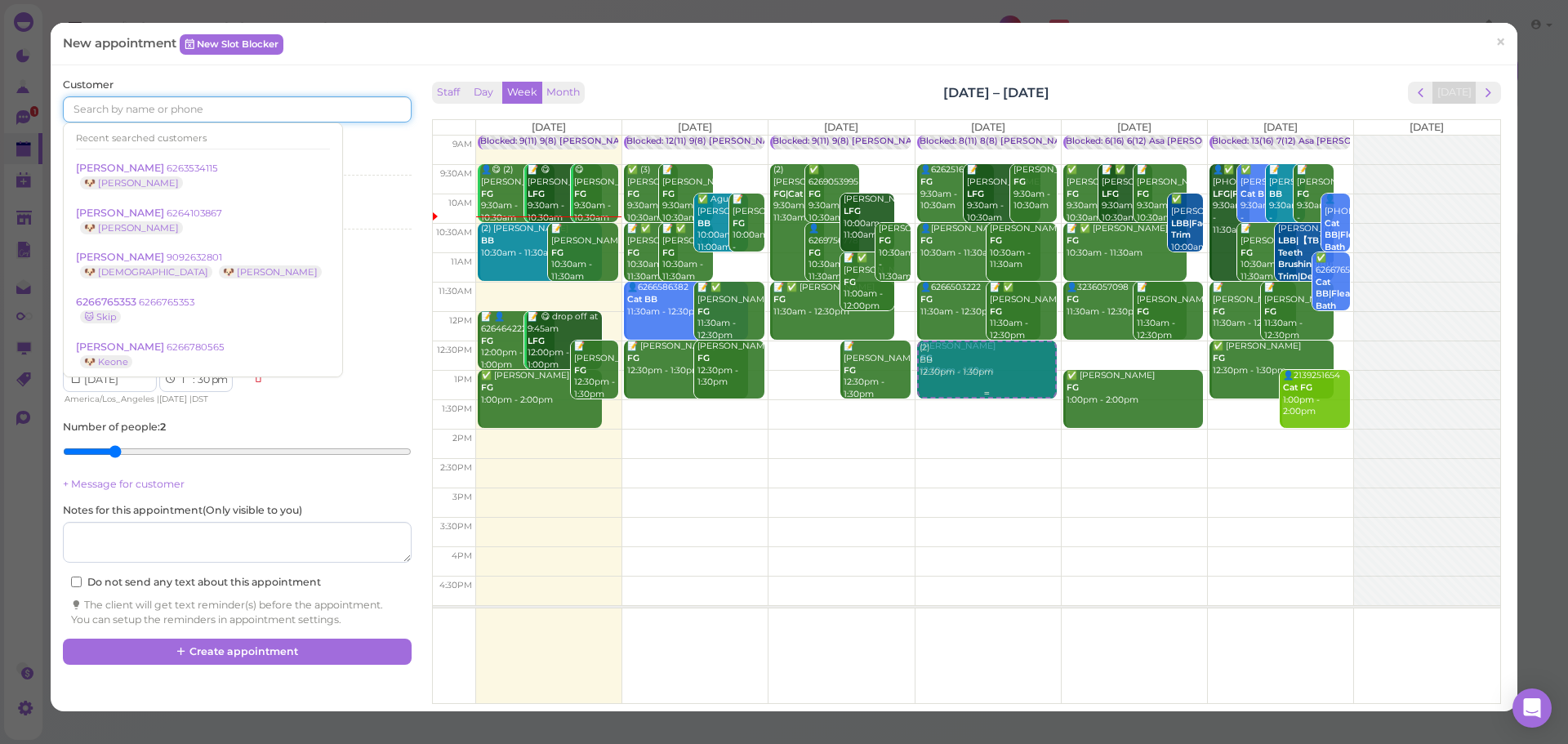
drag, startPoint x: 815, startPoint y: 374, endPoint x: 938, endPoint y: 373, distance: 123.0
click at [938, 135] on tr "Blocked: 9(11) 9(8) Asa Rebecca • Appointment 👤😋 (2) Tammy Tran FG 9:30am - 10:…" at bounding box center [966, 135] width 1068 height 0
type input "2025-08-14"
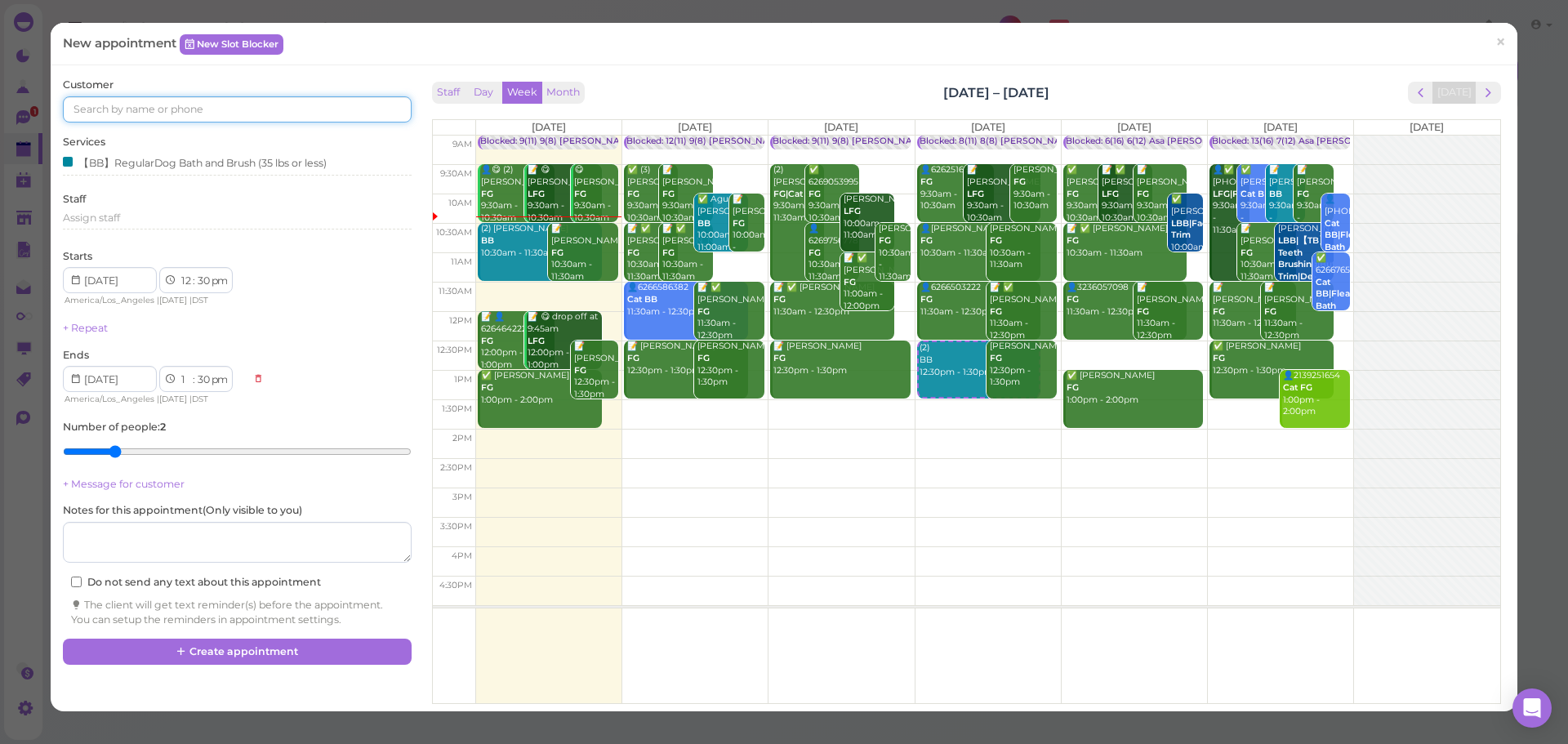
click at [228, 112] on input at bounding box center [237, 109] width 348 height 26
type input "5625692281"
click at [179, 133] on small "5625692281" at bounding box center [193, 138] width 55 height 12
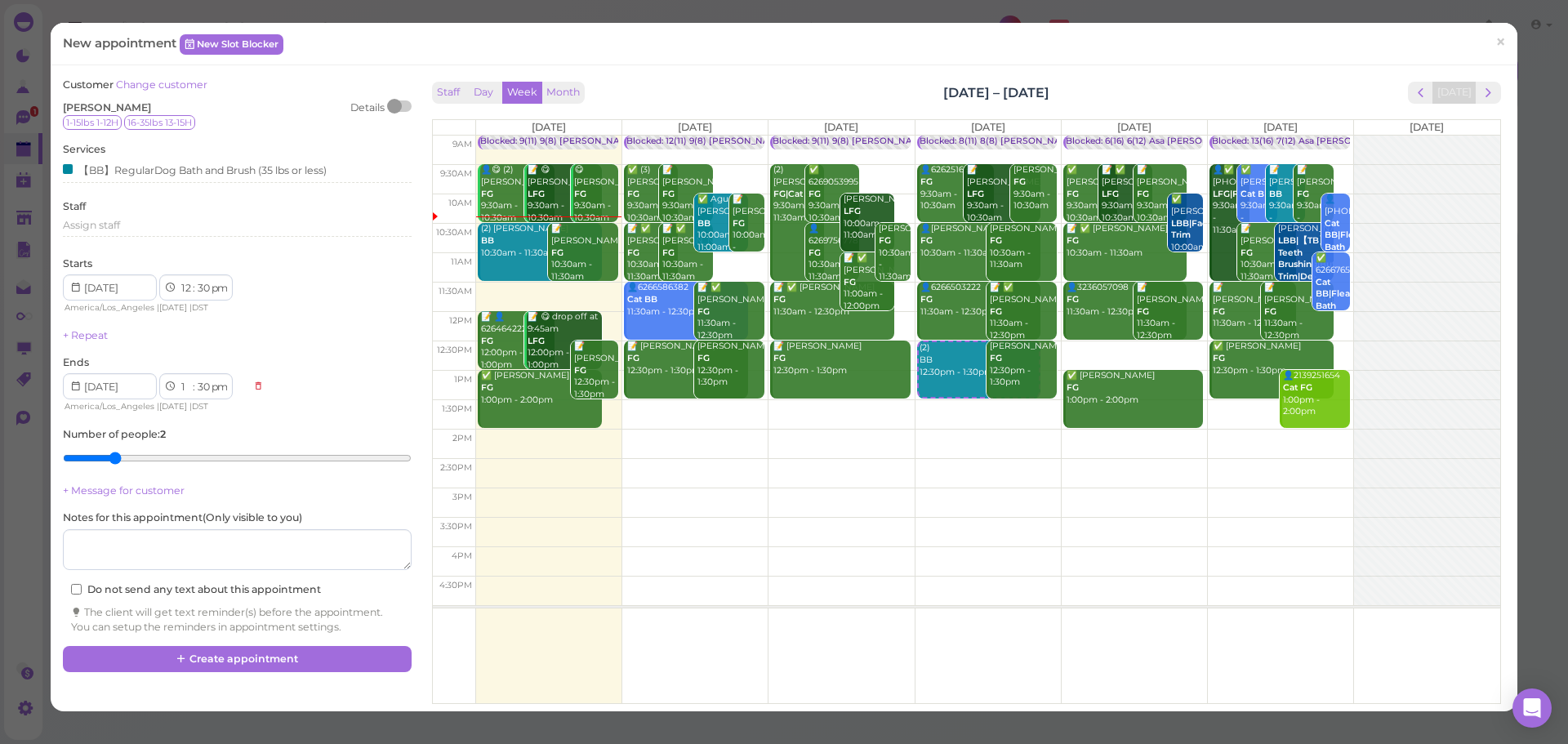
click at [1124, 87] on div "Staff Day Week Month [DATE] – [DATE] [DATE]" at bounding box center [966, 92] width 1069 height 22
click at [295, 652] on button "Create appointment" at bounding box center [237, 658] width 348 height 26
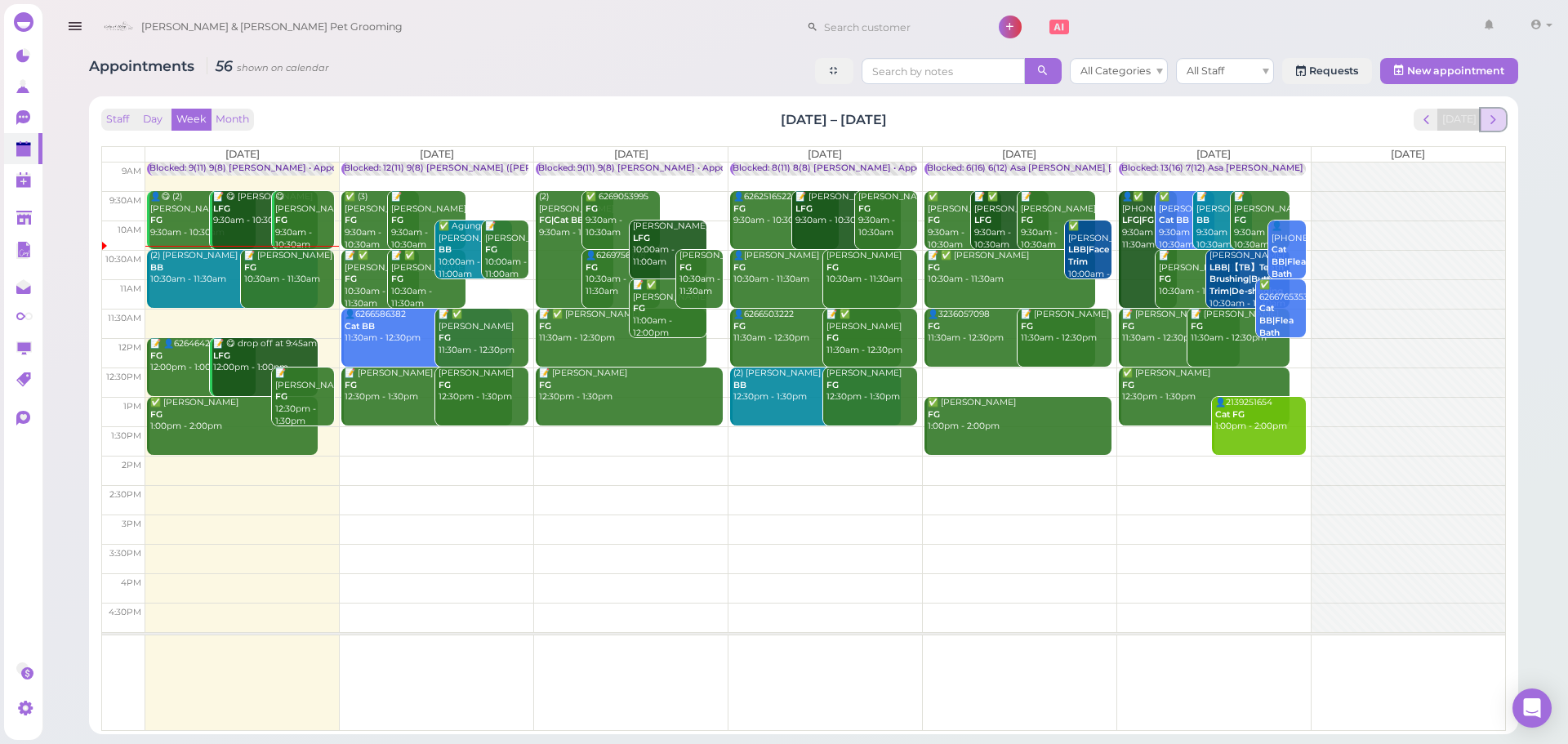
click at [1498, 118] on span "next" at bounding box center [1493, 119] width 15 height 15
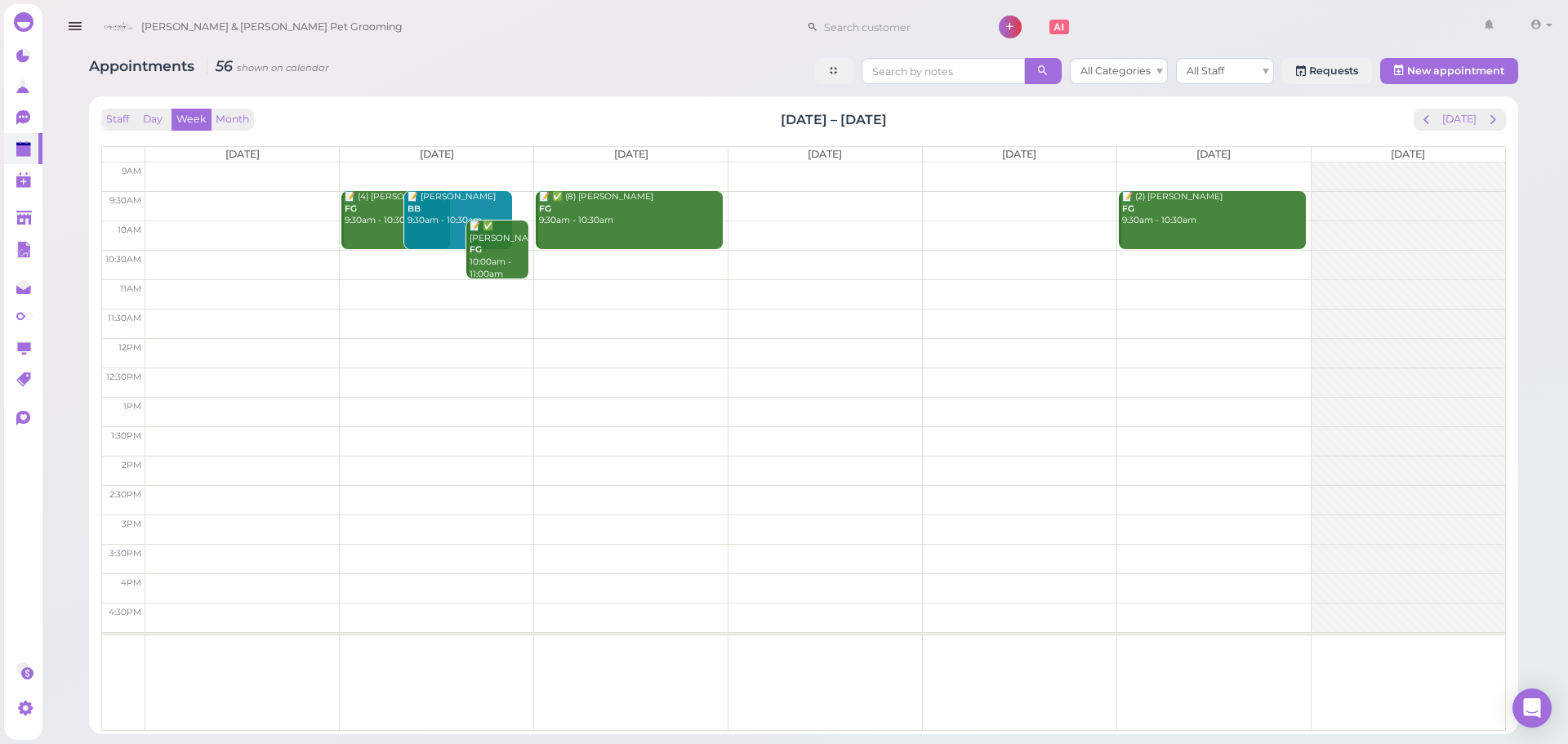
click at [266, 200] on td at bounding box center [826, 206] width 1360 height 30
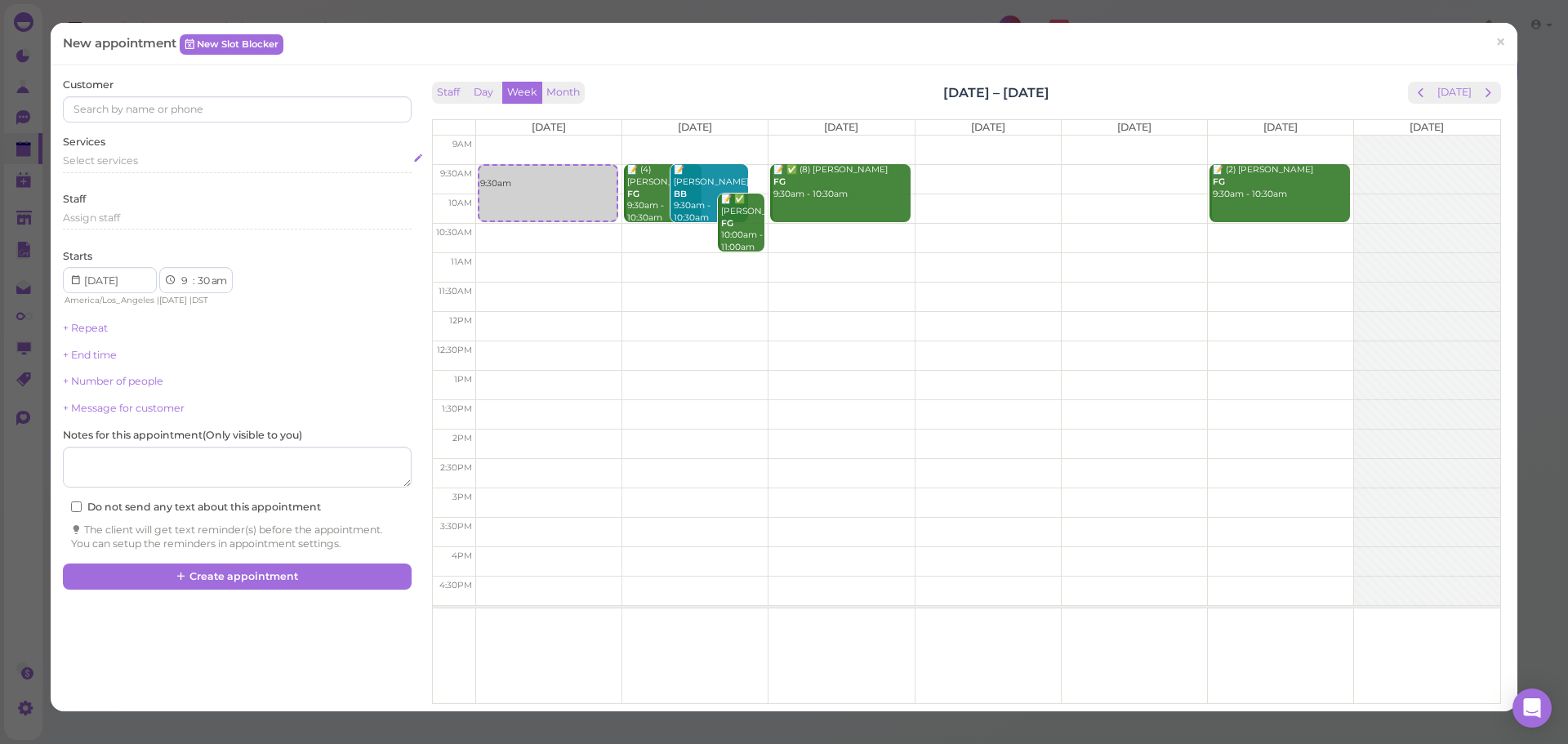
click at [154, 158] on div "Select services" at bounding box center [237, 161] width 348 height 14
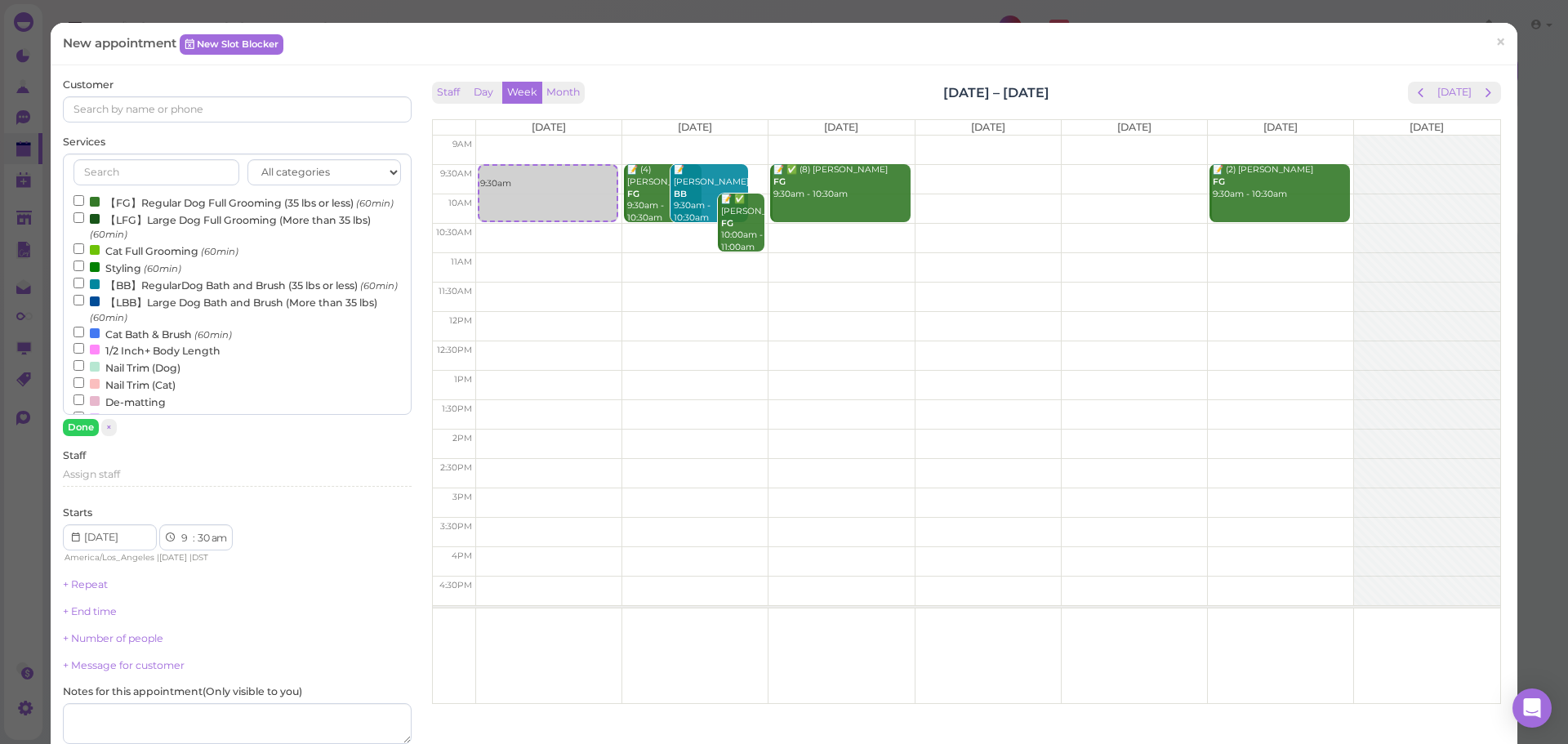
click at [138, 259] on label "Cat Full Grooming (60min)" at bounding box center [155, 250] width 165 height 17
click at [84, 254] on input "Cat Full Grooming (60min)" at bounding box center [79, 248] width 11 height 11
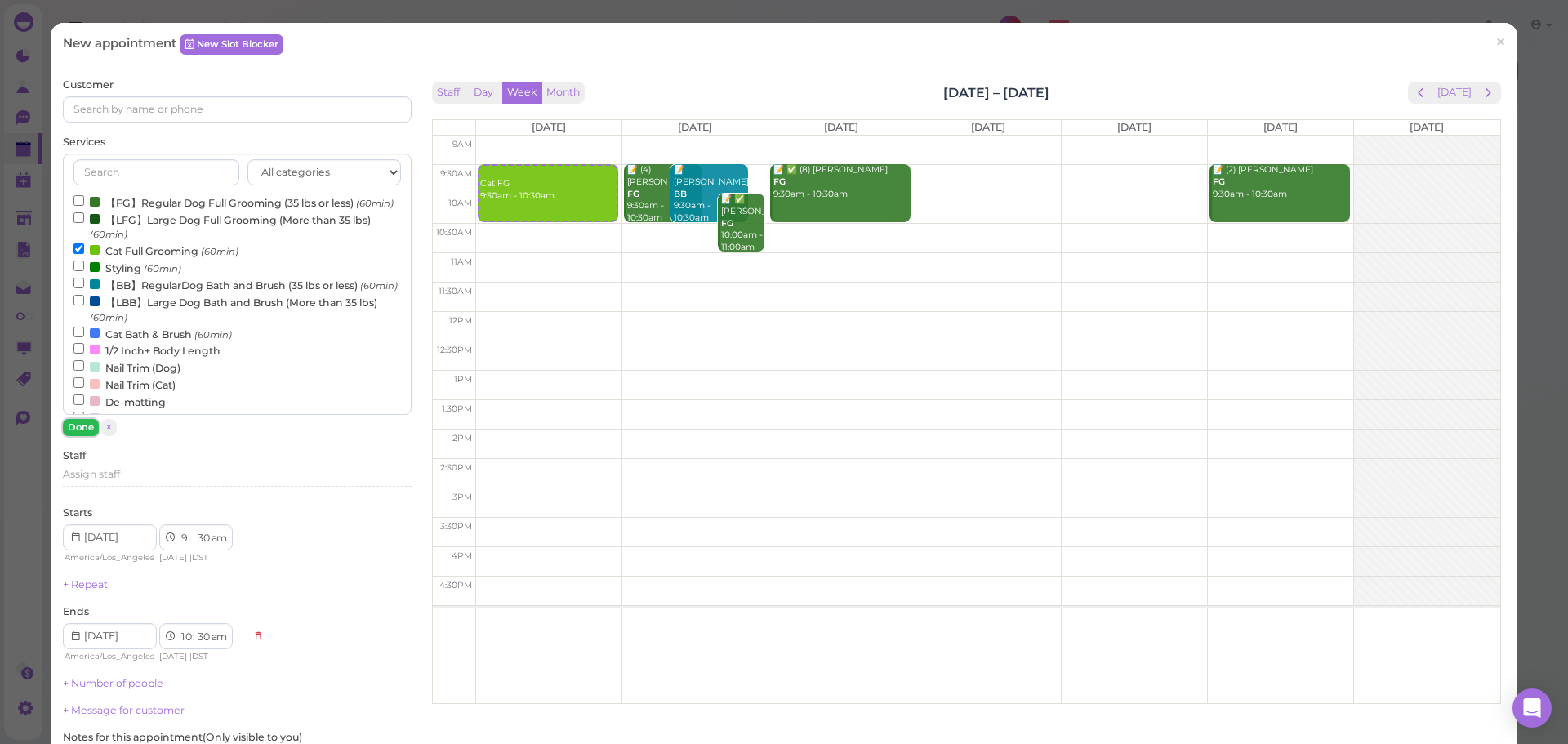
click at [88, 424] on button "Done" at bounding box center [81, 427] width 36 height 17
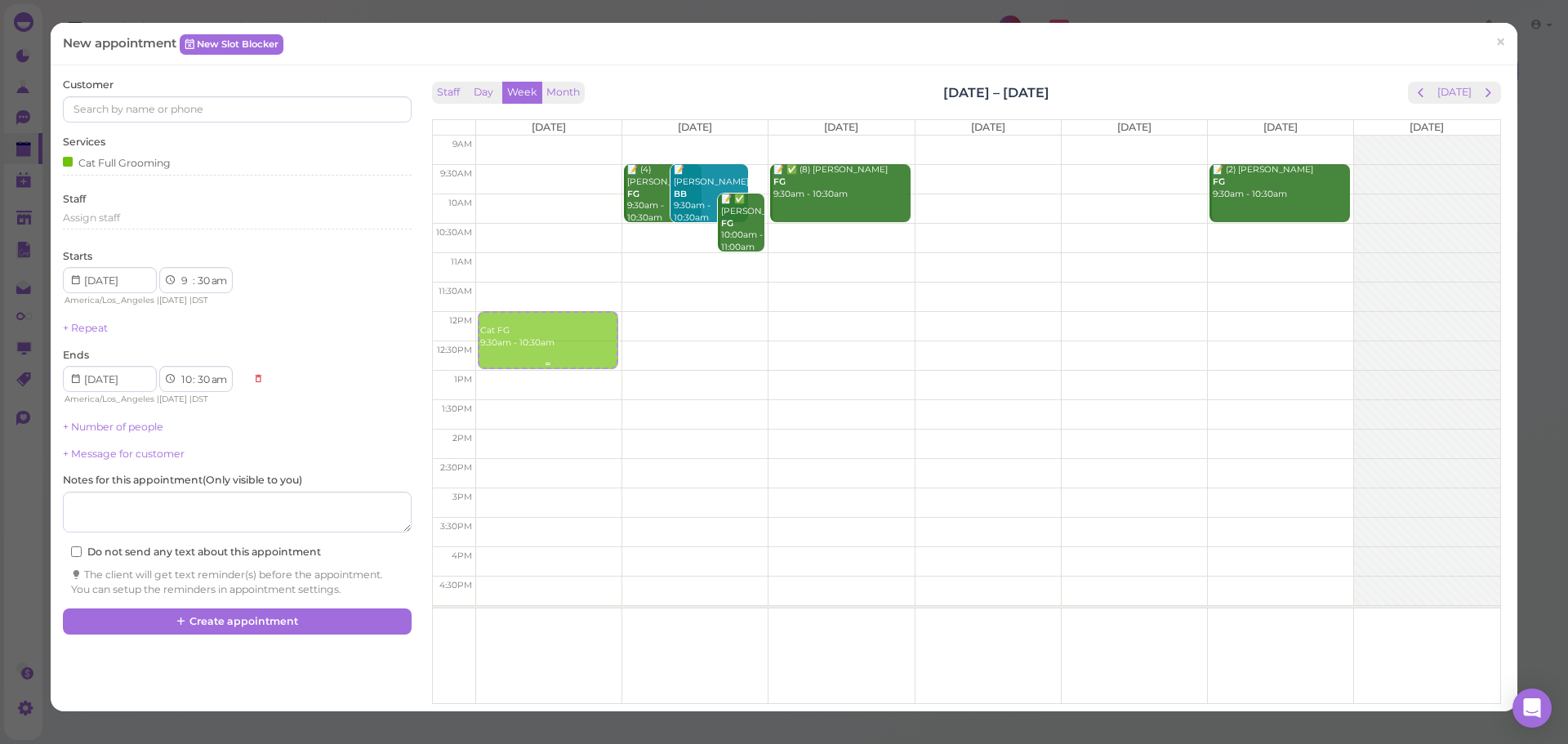
drag, startPoint x: 528, startPoint y: 186, endPoint x: 523, endPoint y: 338, distance: 152.1
click at [523, 135] on div "Cat FG 9:30am - 10:30am Cat FG 9:30am - 10:30am" at bounding box center [548, 135] width 145 height 0
select select "12"
select select "00"
select select "pm"
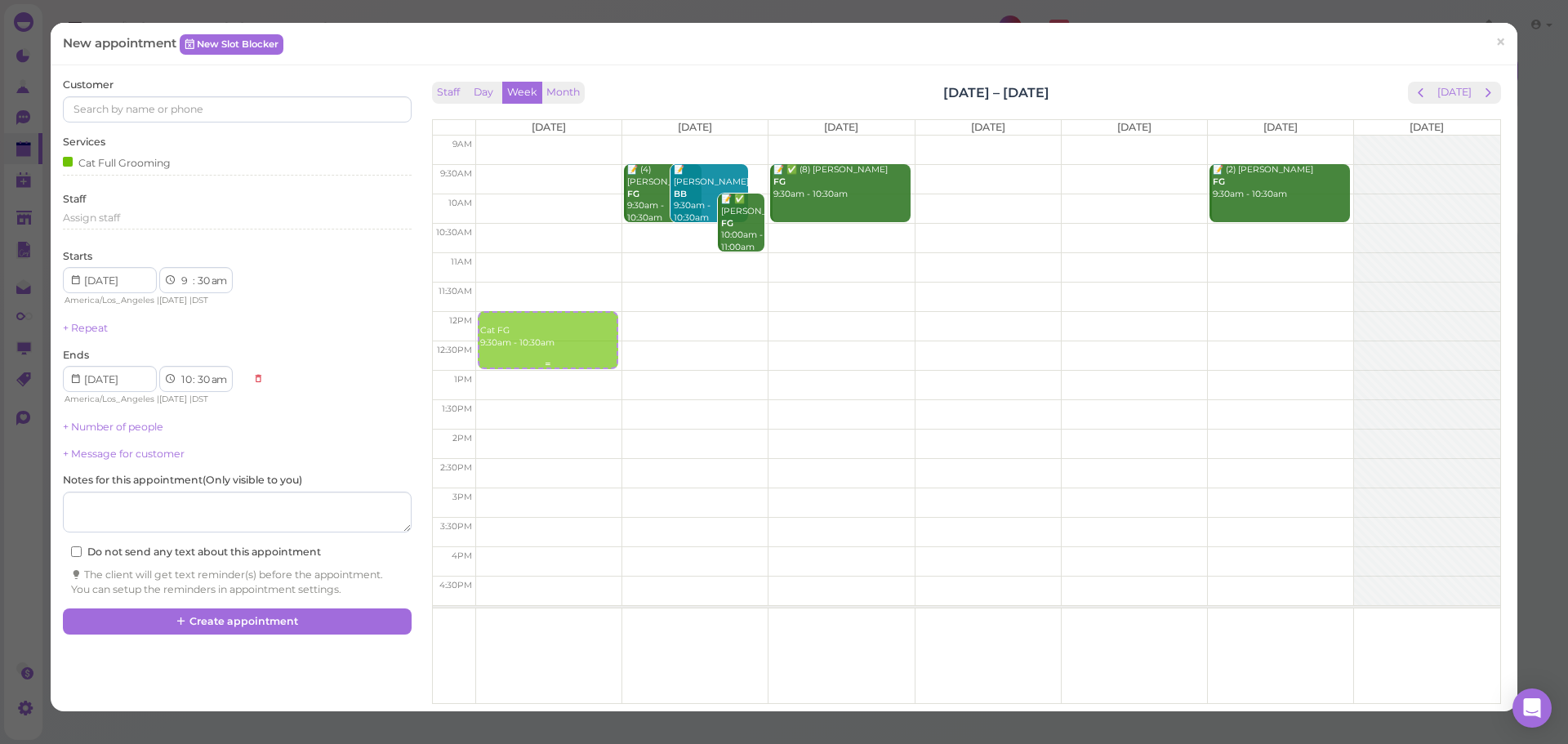
select select "1"
select select "00"
select select "pm"
click at [172, 116] on input at bounding box center [237, 109] width 348 height 26
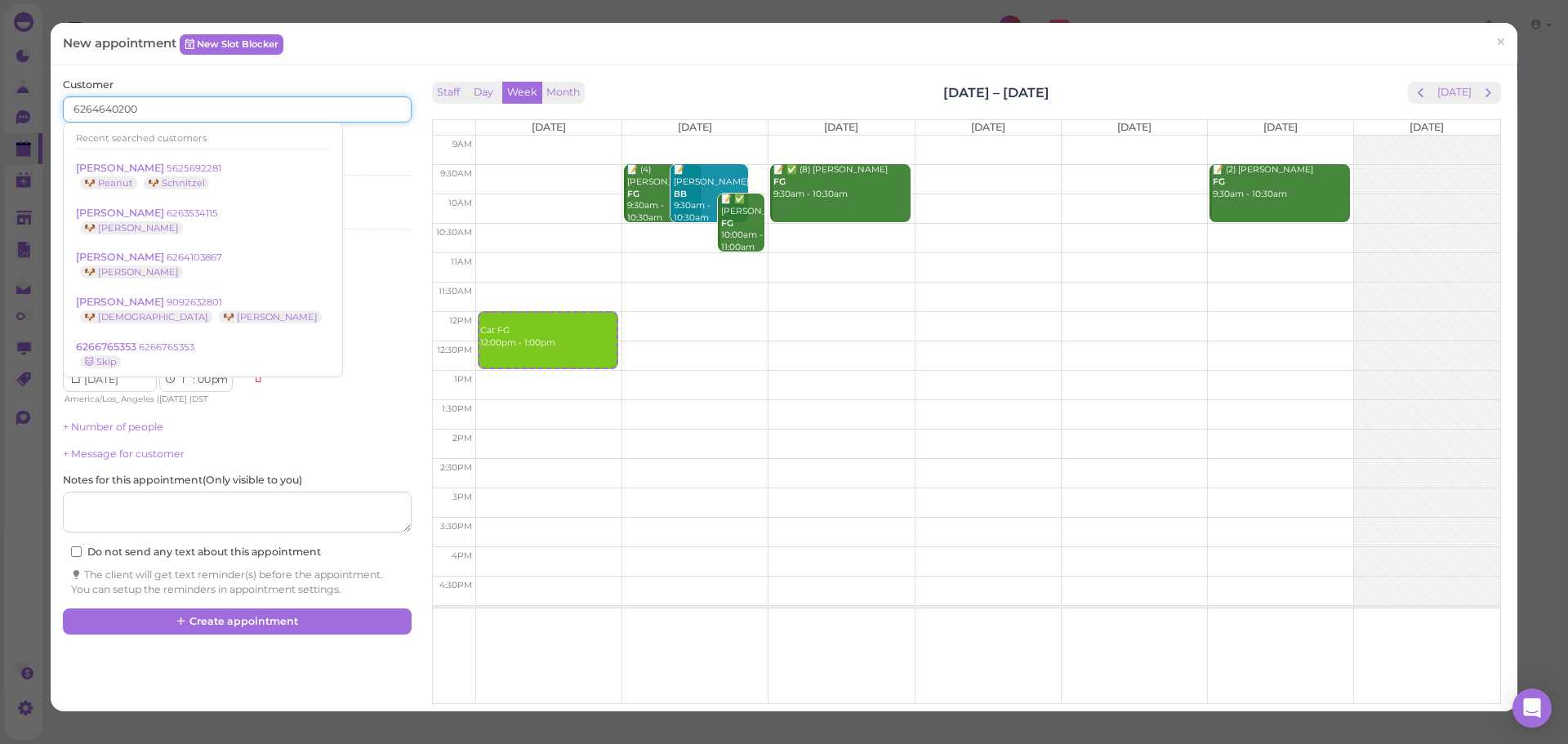
type input "6264640200"
click at [191, 85] on div "Customer 6264640200 Recent searched customers Emerie Morales 5625692281 🐶 Peanu…" at bounding box center [237, 100] width 348 height 45
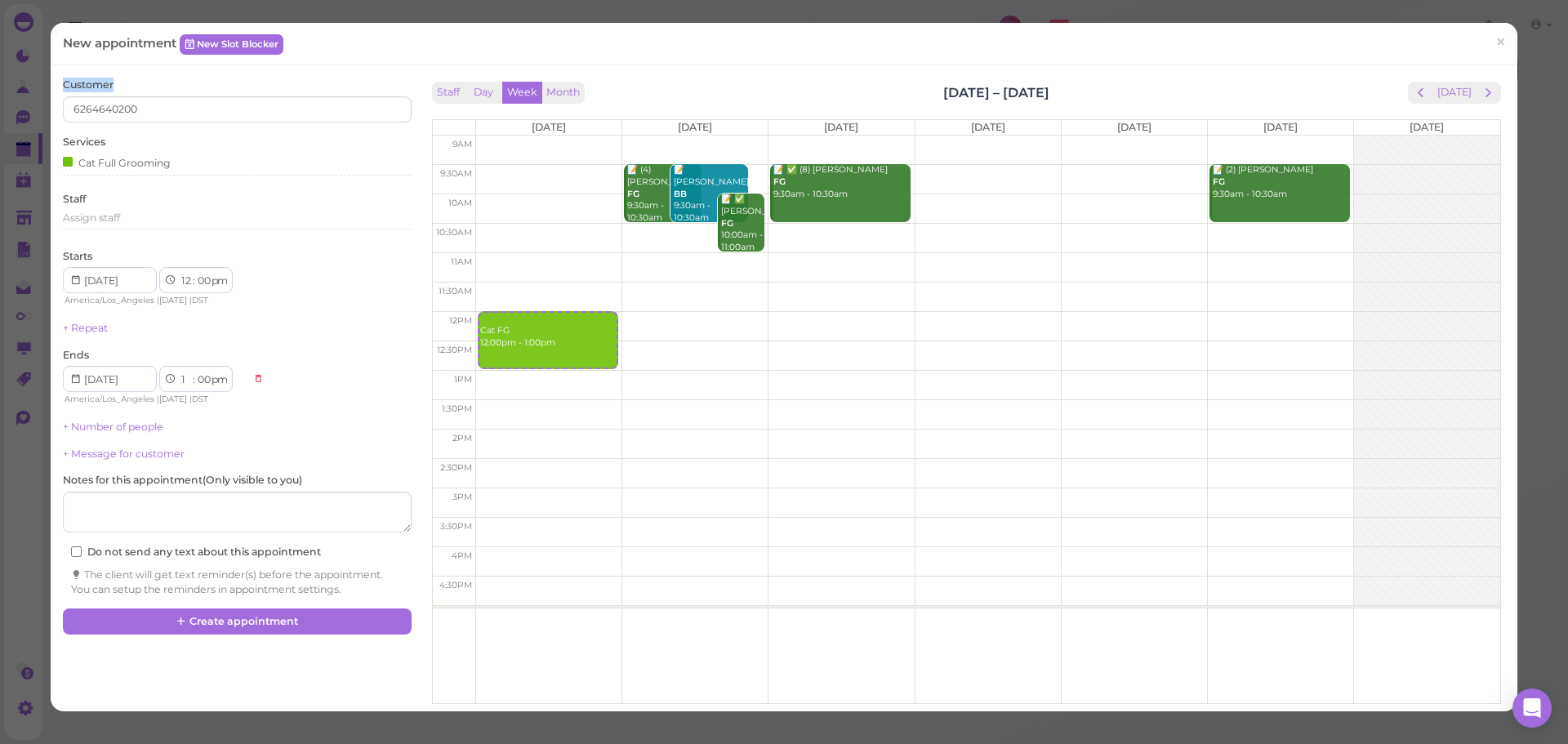
drag, startPoint x: 135, startPoint y: 84, endPoint x: 65, endPoint y: 81, distance: 70.1
click at [65, 81] on div "Customer 6264640200" at bounding box center [237, 100] width 348 height 45
click at [65, 81] on label "Customer" at bounding box center [89, 85] width 51 height 14
drag, startPoint x: 64, startPoint y: 81, endPoint x: 169, endPoint y: 81, distance: 105.0
click at [169, 81] on div "Customer 6264640200" at bounding box center [237, 100] width 348 height 45
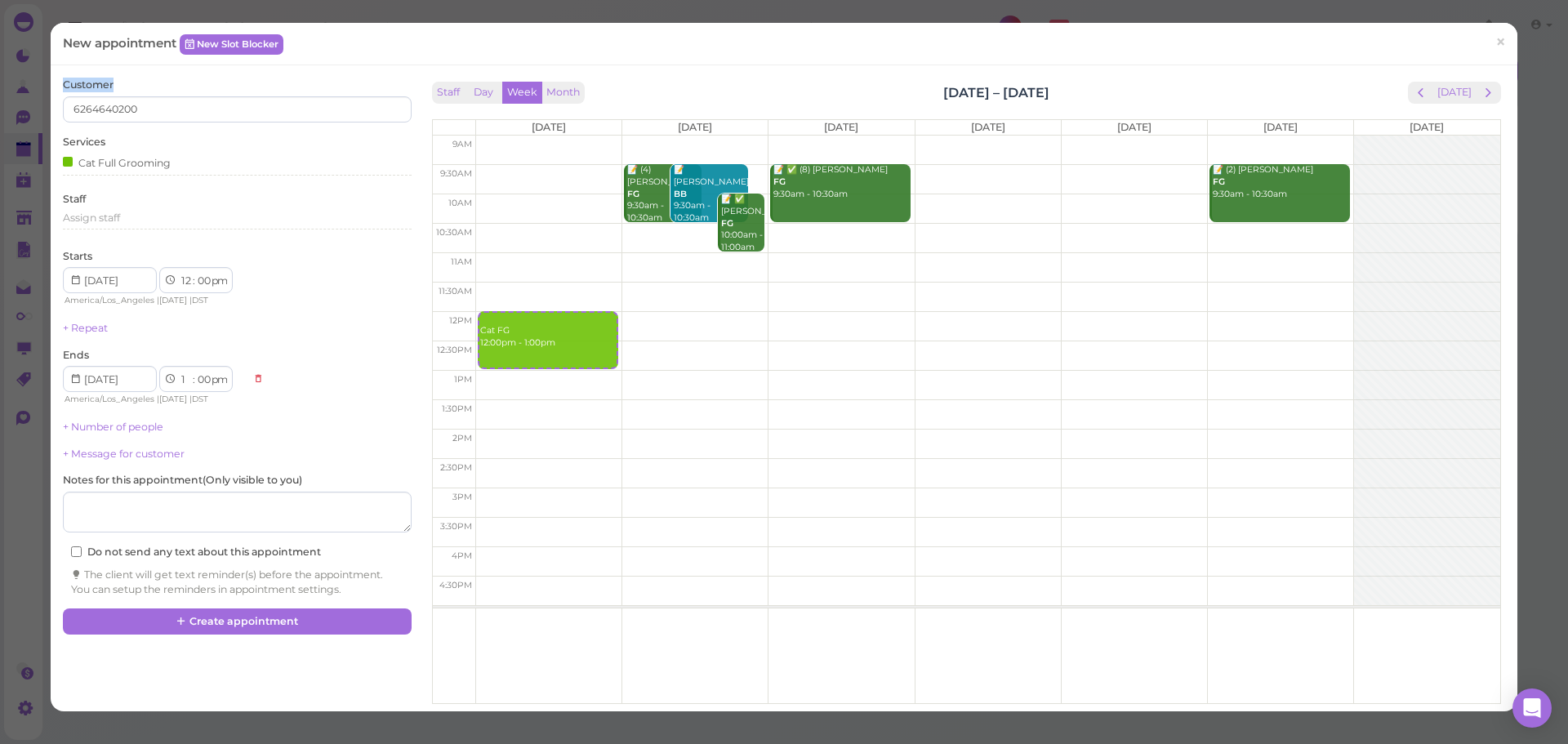
click at [159, 81] on div "Customer 6264640200" at bounding box center [237, 100] width 348 height 45
drag, startPoint x: 75, startPoint y: 158, endPoint x: 200, endPoint y: 148, distance: 125.4
click at [183, 158] on div "Cat Full Grooming" at bounding box center [237, 162] width 348 height 17
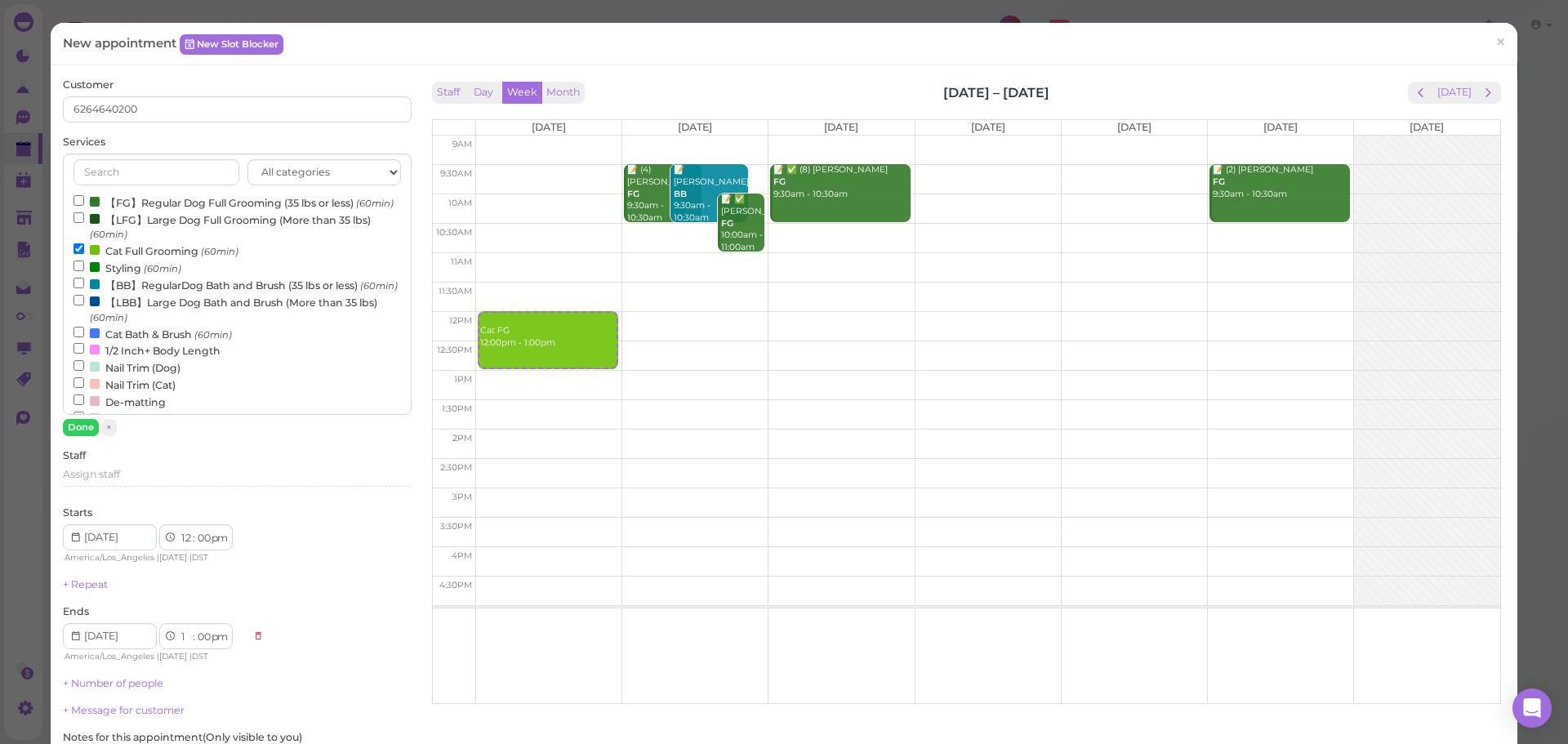
click at [204, 141] on div "Services All categories Full Grooming Bath & Brush Add-ons Dental Work Special …" at bounding box center [237, 285] width 348 height 302
click at [81, 428] on button "Done" at bounding box center [81, 427] width 36 height 17
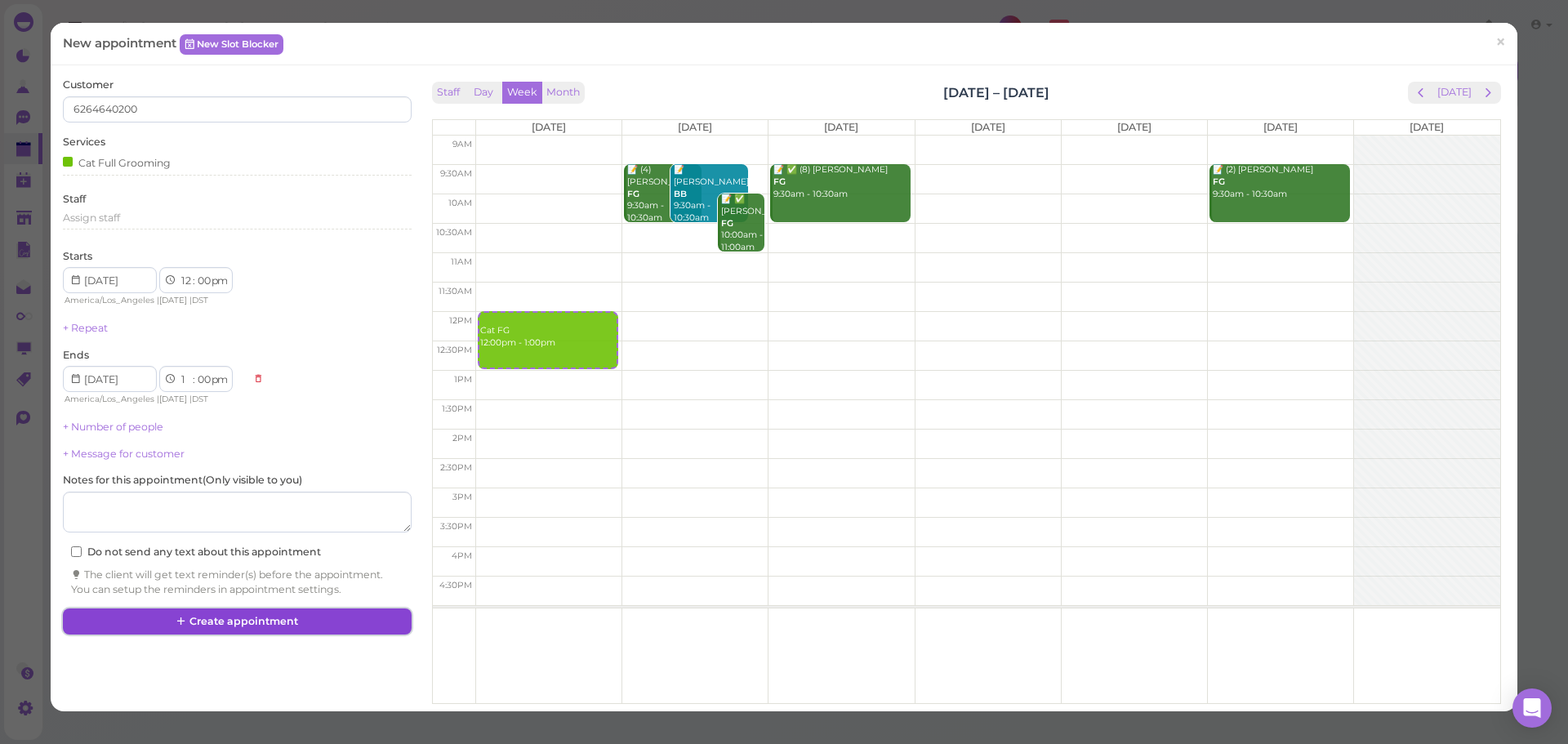
click at [320, 624] on button "Create appointment" at bounding box center [237, 621] width 348 height 26
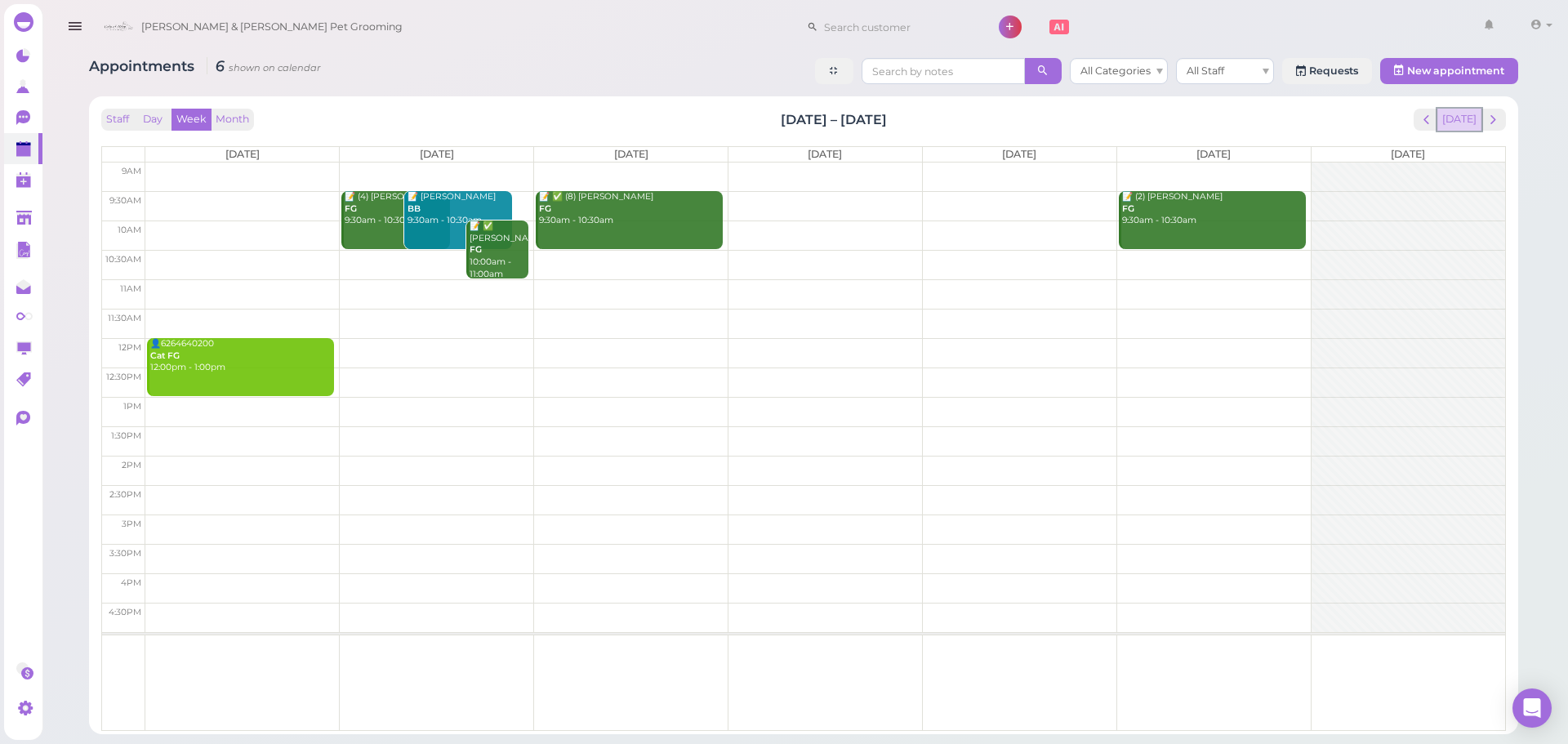
click at [1464, 117] on button "[DATE]" at bounding box center [1459, 119] width 44 height 22
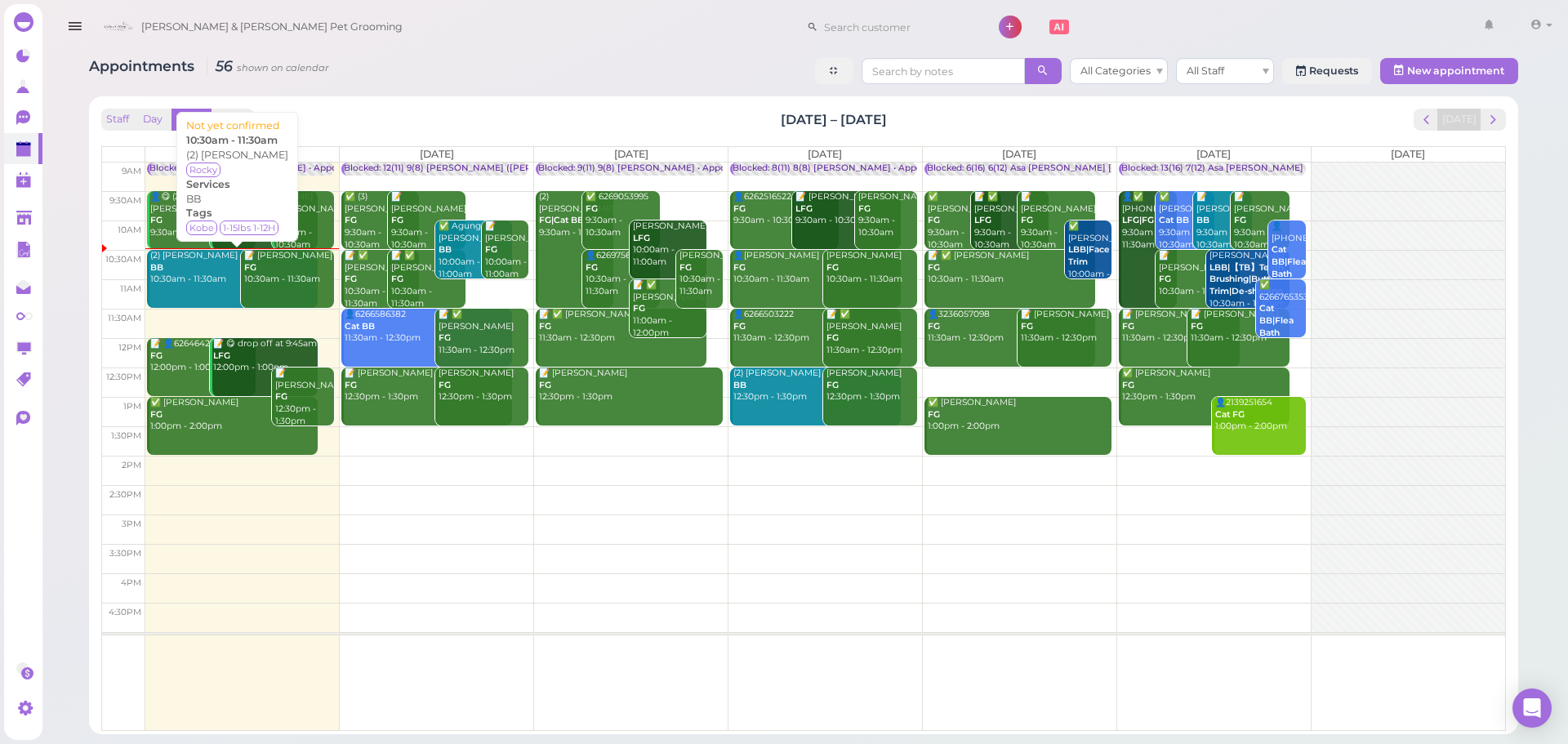
click at [172, 293] on link "(2) Angel Torres BB 10:30am - 11:30am" at bounding box center [232, 279] width 171 height 58
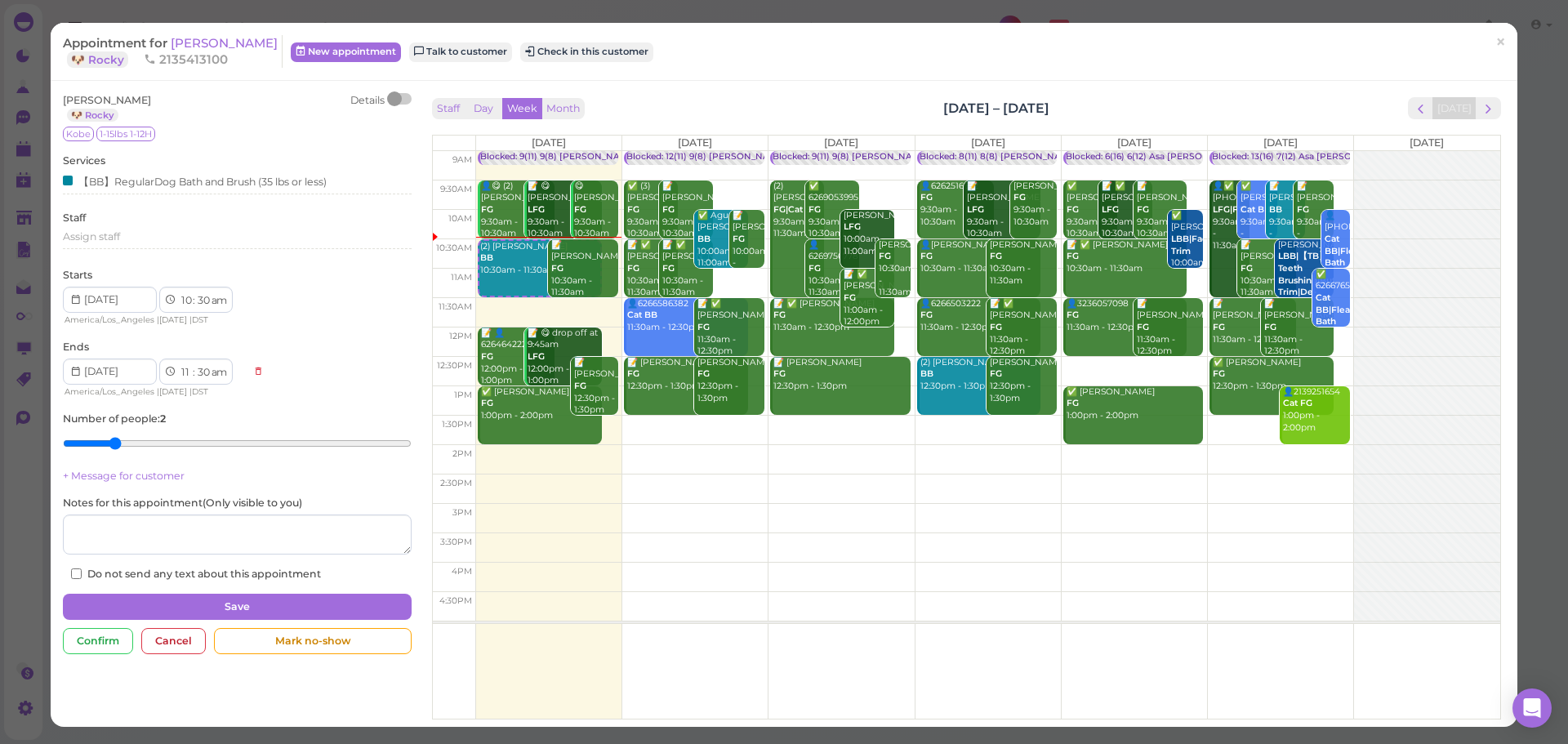
click at [788, 99] on div "Staff Day Week Month [DATE] – [DATE] [DATE]" at bounding box center [966, 108] width 1069 height 22
click at [564, 48] on button "Check in this customer" at bounding box center [586, 52] width 133 height 20
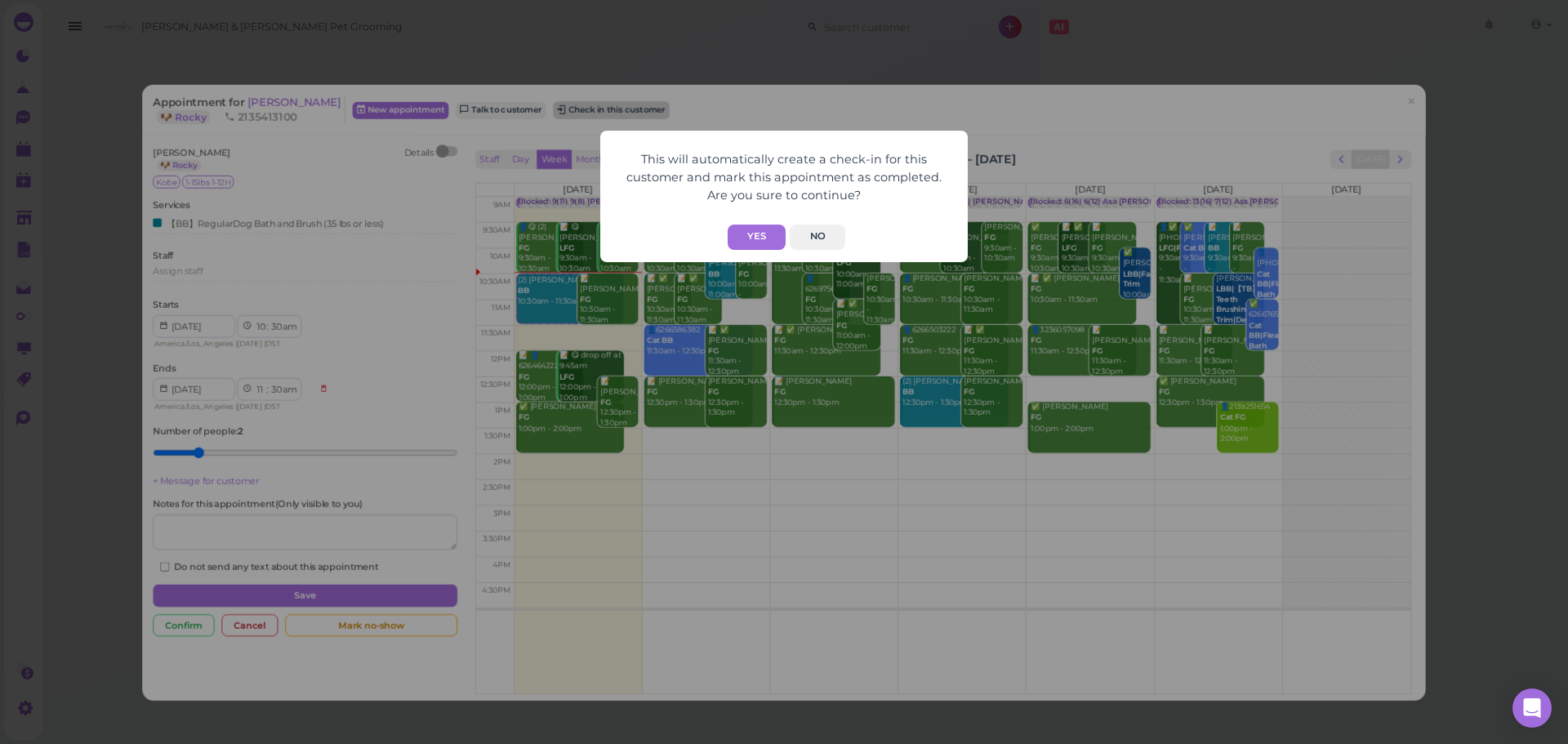
click at [751, 237] on button "Yes" at bounding box center [757, 237] width 58 height 25
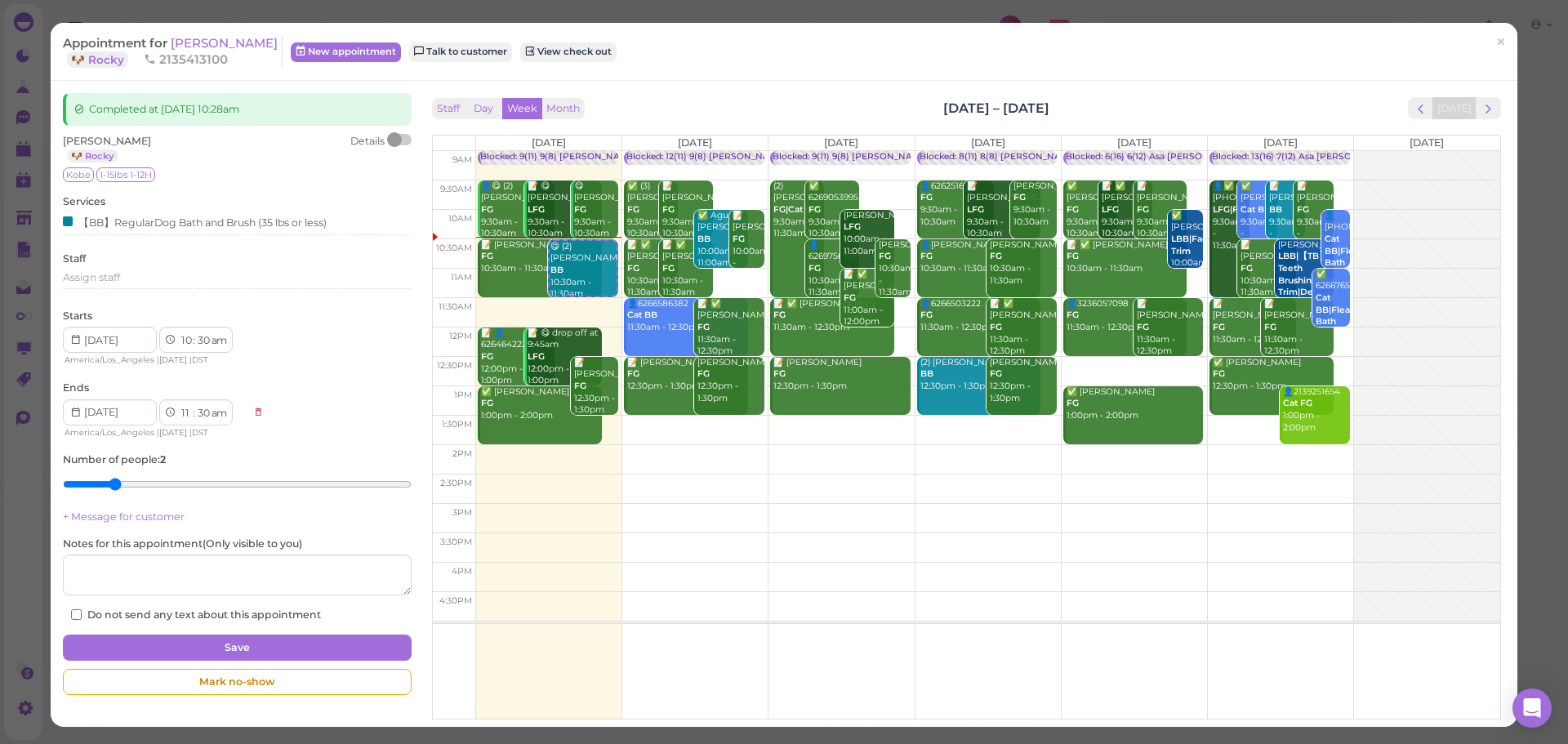
click at [765, 98] on div "Staff Day Week Month [DATE] – [DATE] [DATE]" at bounding box center [966, 108] width 1069 height 22
click at [1480, 108] on span "next" at bounding box center [1488, 108] width 15 height 15
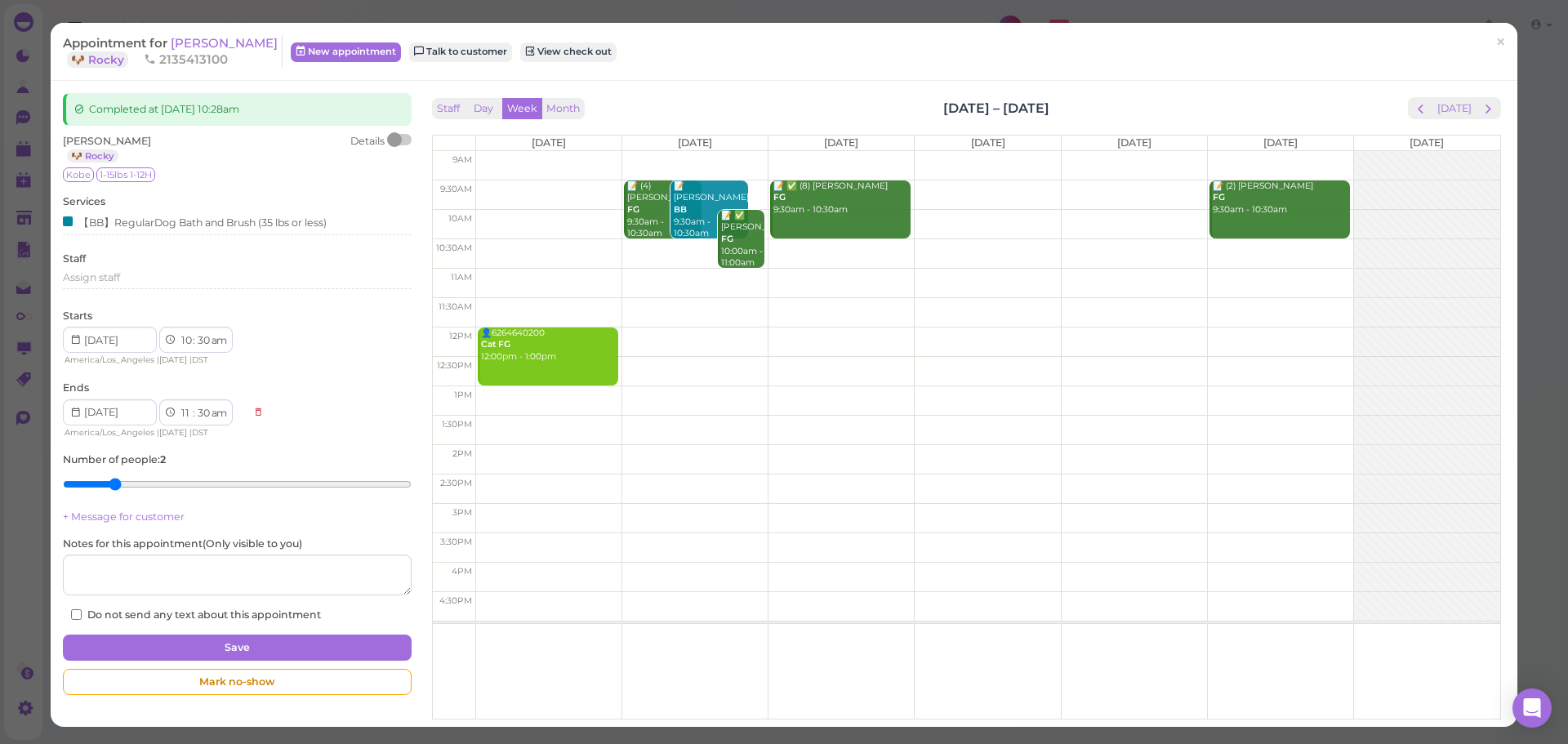
click at [1456, 120] on div "Staff Day Week Month Aug 18 – 24, 2025 Today Mon 8/18 Tue 8/19 Wed 8/20 Thu 8/2…" at bounding box center [966, 408] width 1069 height 622
click at [1452, 113] on button "[DATE]" at bounding box center [1454, 108] width 44 height 22
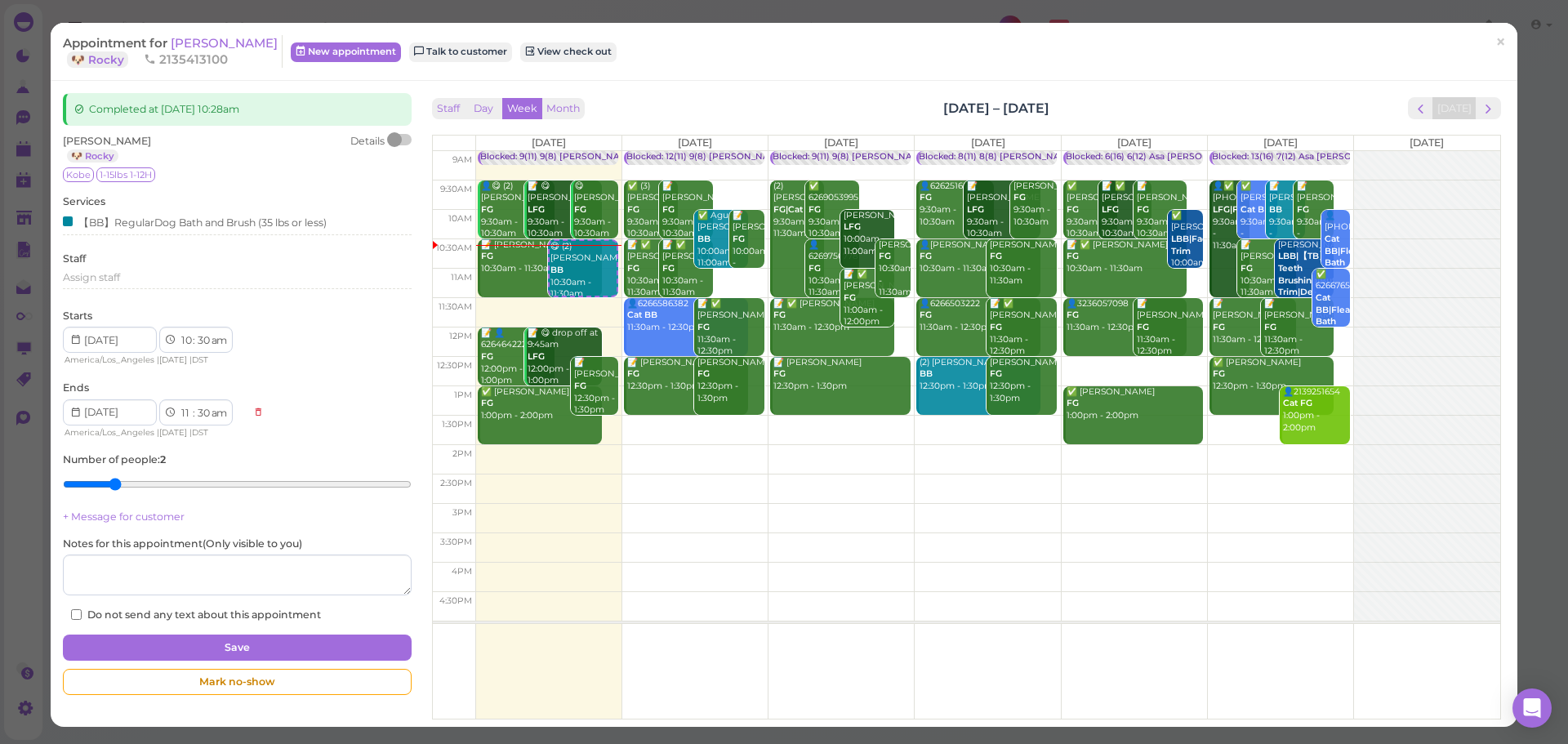
click at [1185, 93] on div "Staff Day Week Month Aug 11 – 17, 2025 Today Mon 8/11 Tue 8/12 Wed 8/13 Thu 8/1…" at bounding box center [966, 404] width 1078 height 621
click at [1496, 47] on span "×" at bounding box center [1501, 42] width 11 height 23
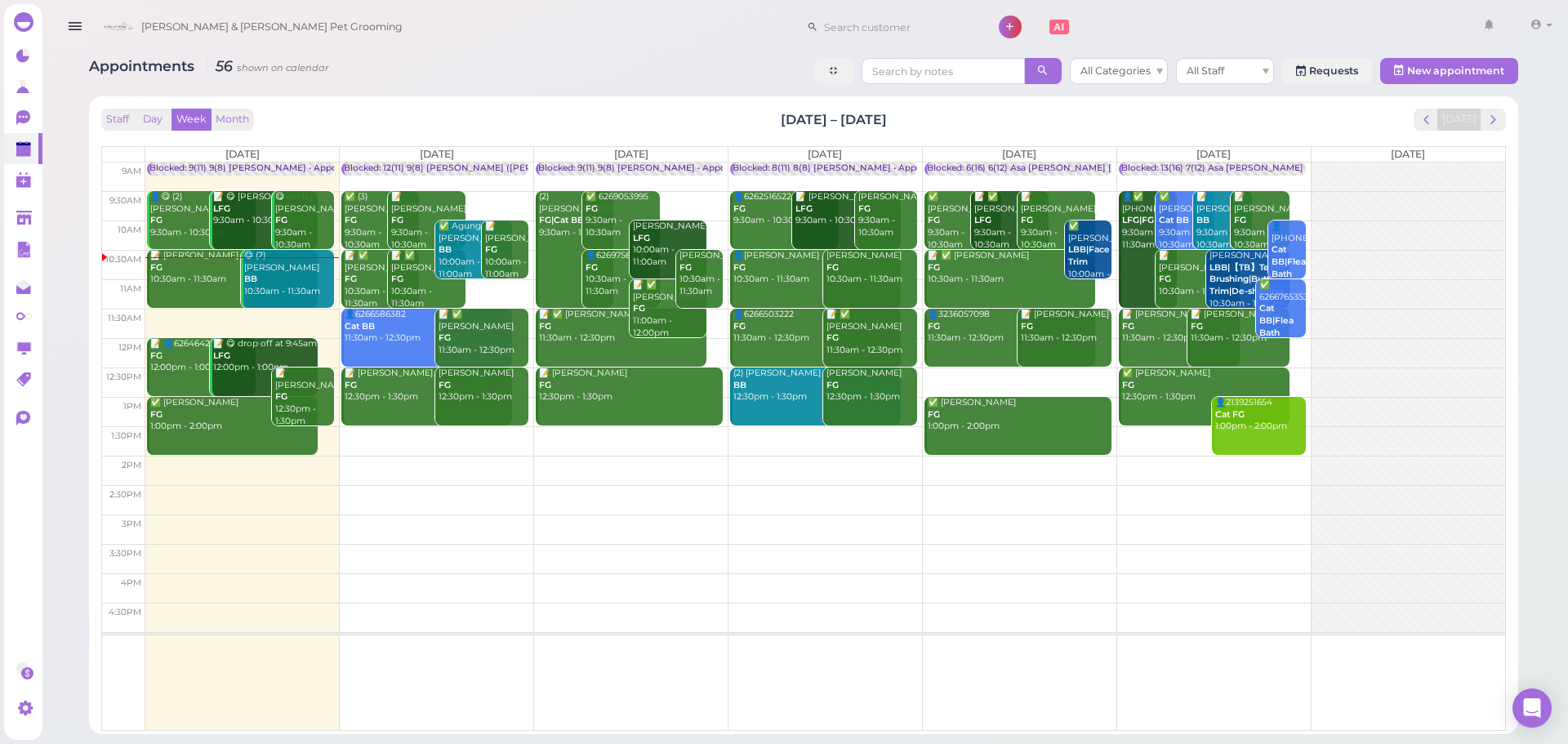
click at [1103, 132] on div "Staff Day Week Month Aug 11 – 17, 2025 Today Mon 8/11 Tue 8/12 Wed 8/13 Thu 8/1…" at bounding box center [803, 419] width 1405 height 622
click at [761, 107] on div "Staff Day Week Month Aug 11 – 17, 2025 Today Mon 8/11 Tue 8/12 Wed 8/13 Thu 8/1…" at bounding box center [804, 415] width 1413 height 621
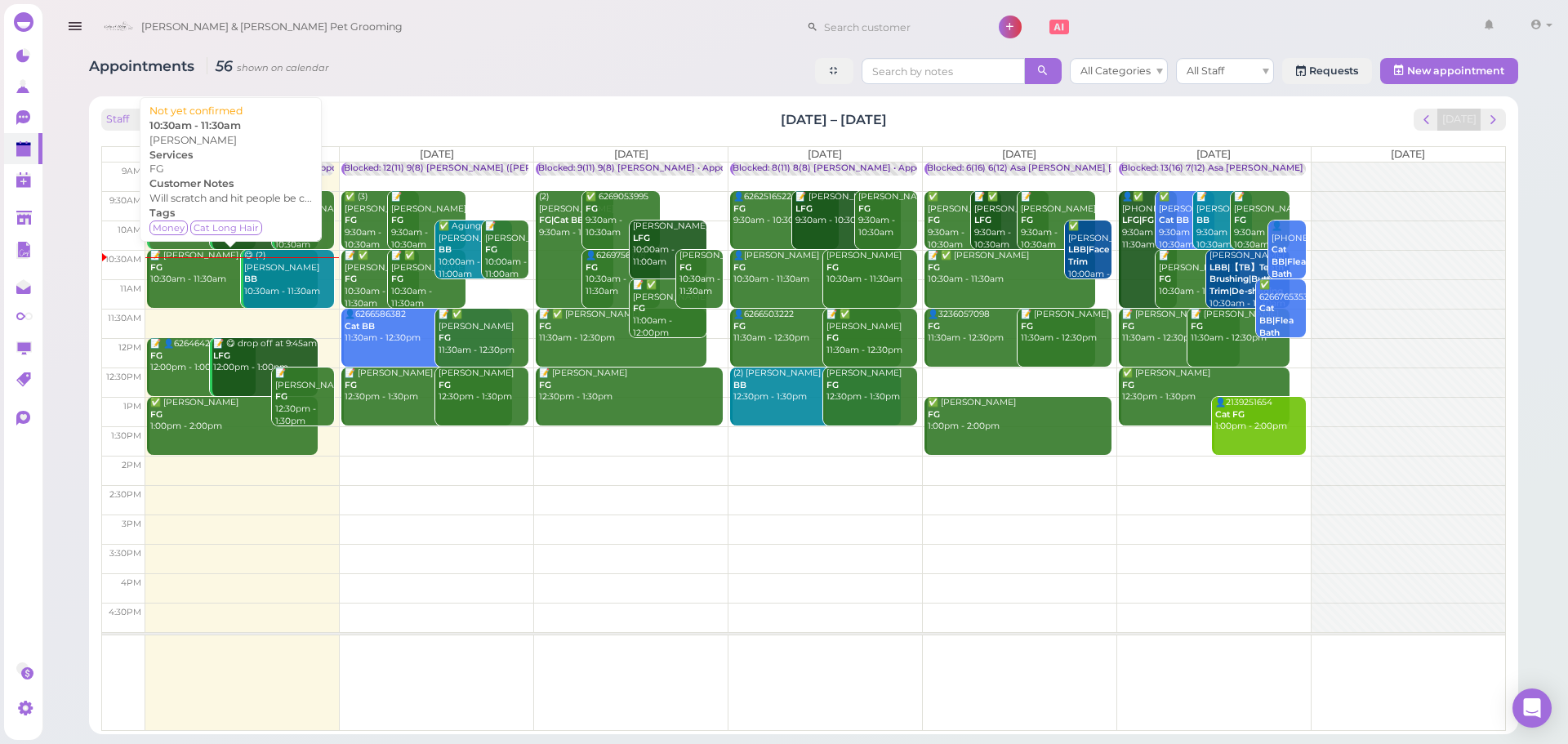
click at [200, 284] on div "📝 Bing Gao FG 10:30am - 11:30am" at bounding box center [233, 268] width 168 height 36
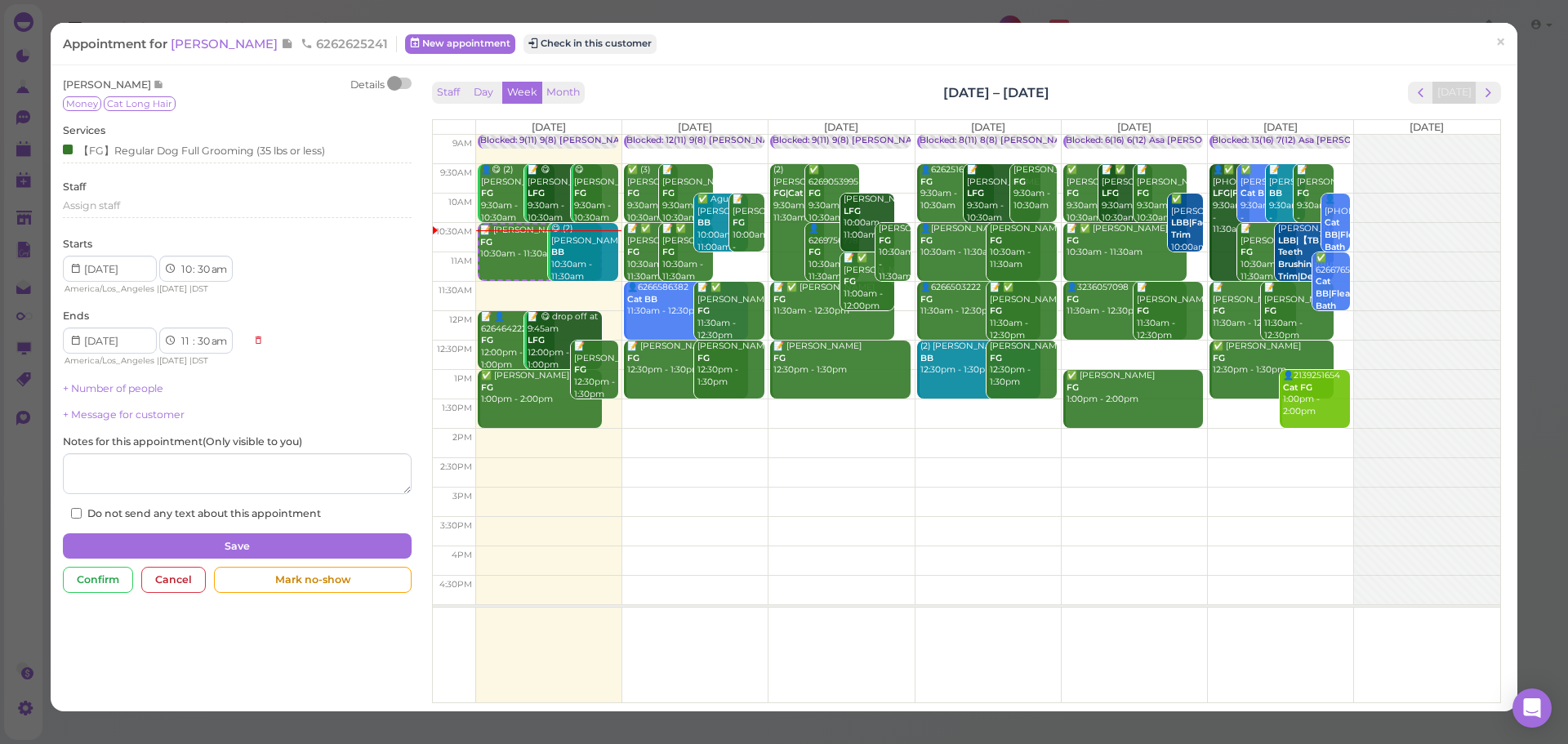
click at [881, 69] on div "Bing Gao Details Money Cat Long Hair Services 【FG】Regular Dog Full Grooming (35…" at bounding box center [784, 387] width 1467 height 646
click at [1486, 42] on link "×" at bounding box center [1500, 42] width 30 height 39
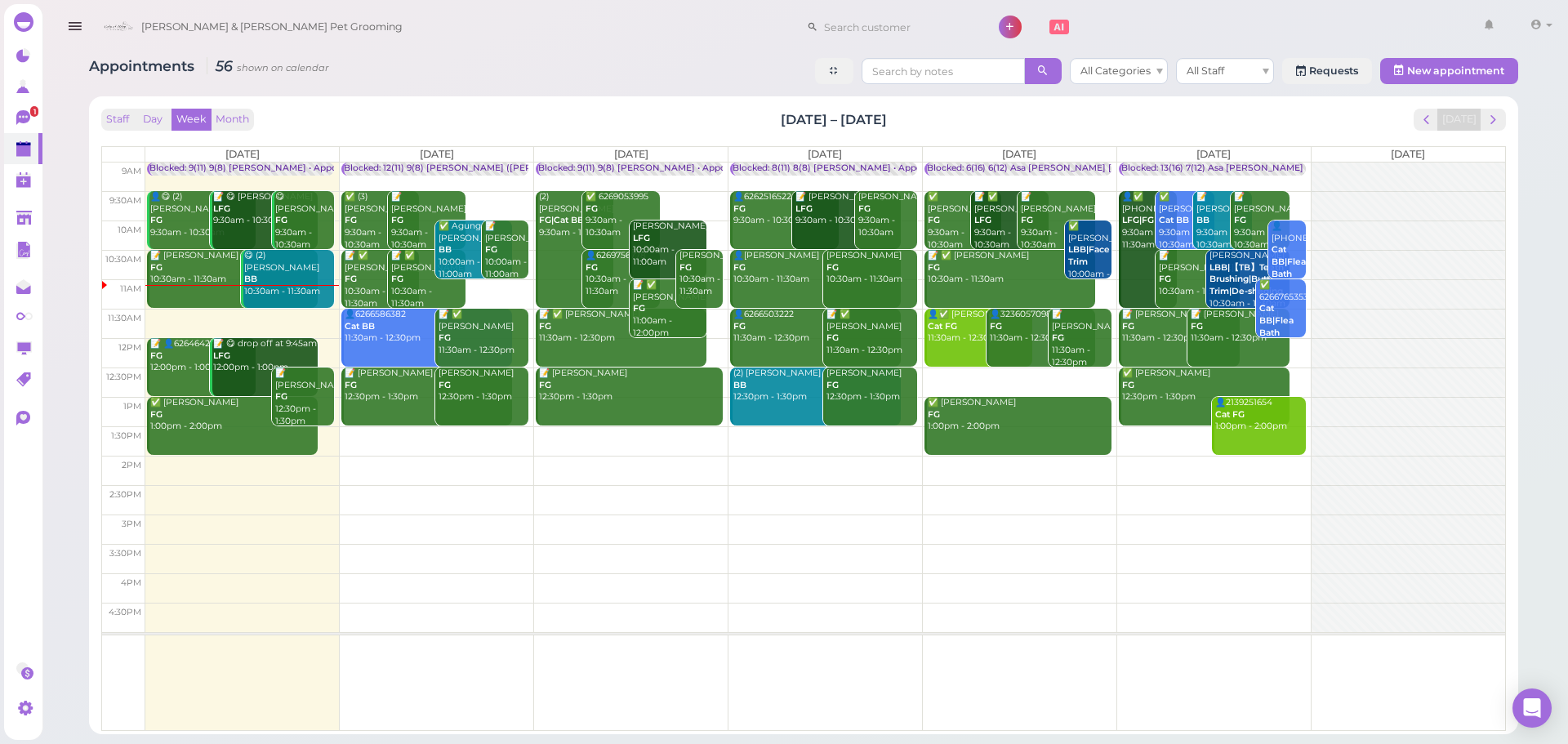
click at [980, 376] on td at bounding box center [826, 382] width 1360 height 30
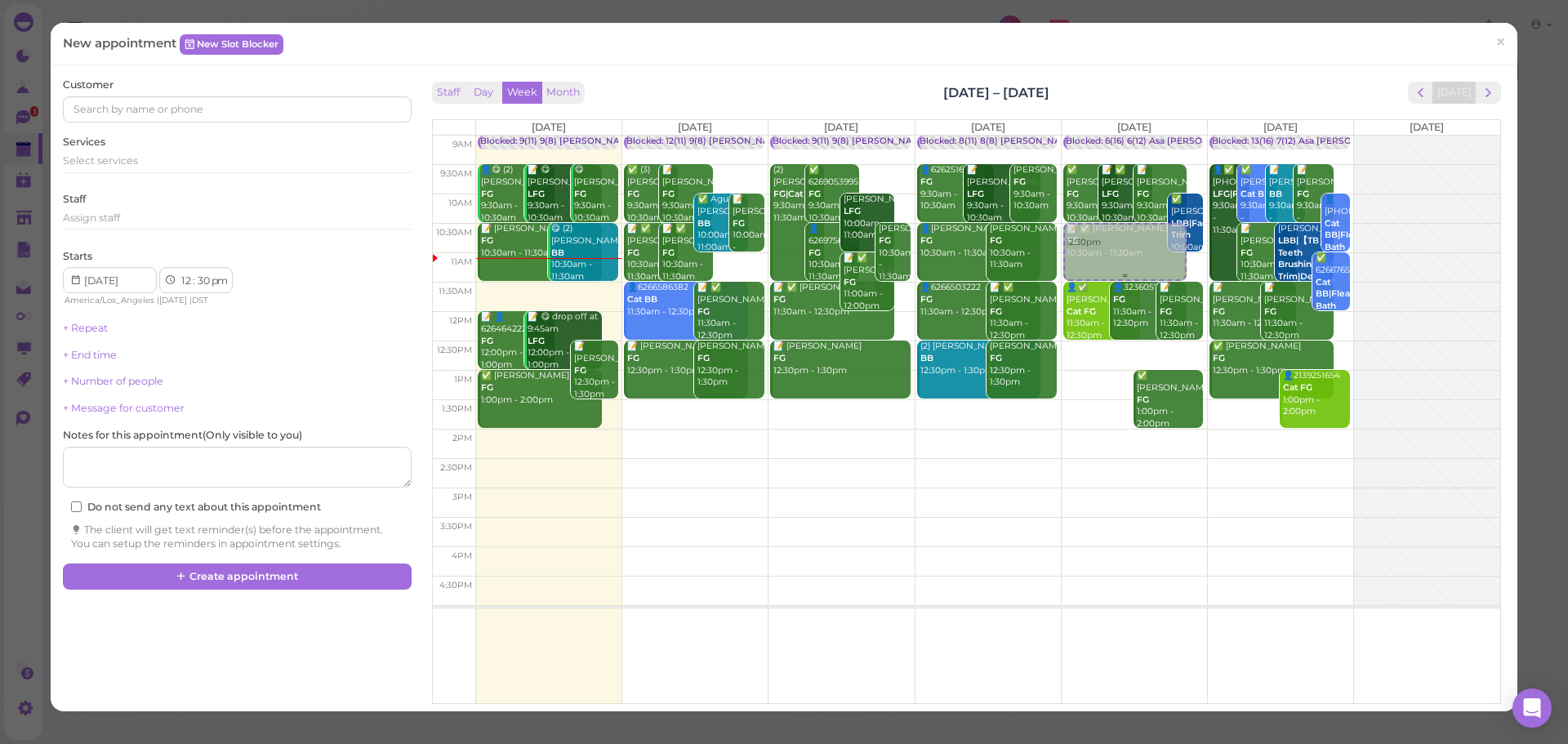
drag, startPoint x: 1095, startPoint y: 376, endPoint x: 1128, endPoint y: 258, distance: 122.5
click at [1134, 135] on div "12:30pm Blocked: 6(16) 6(12) Asa Helen Rebecca • Appointment ✅ Lorena Fajardo F…" at bounding box center [1134, 135] width 145 height 0
select select "10"
select select "am"
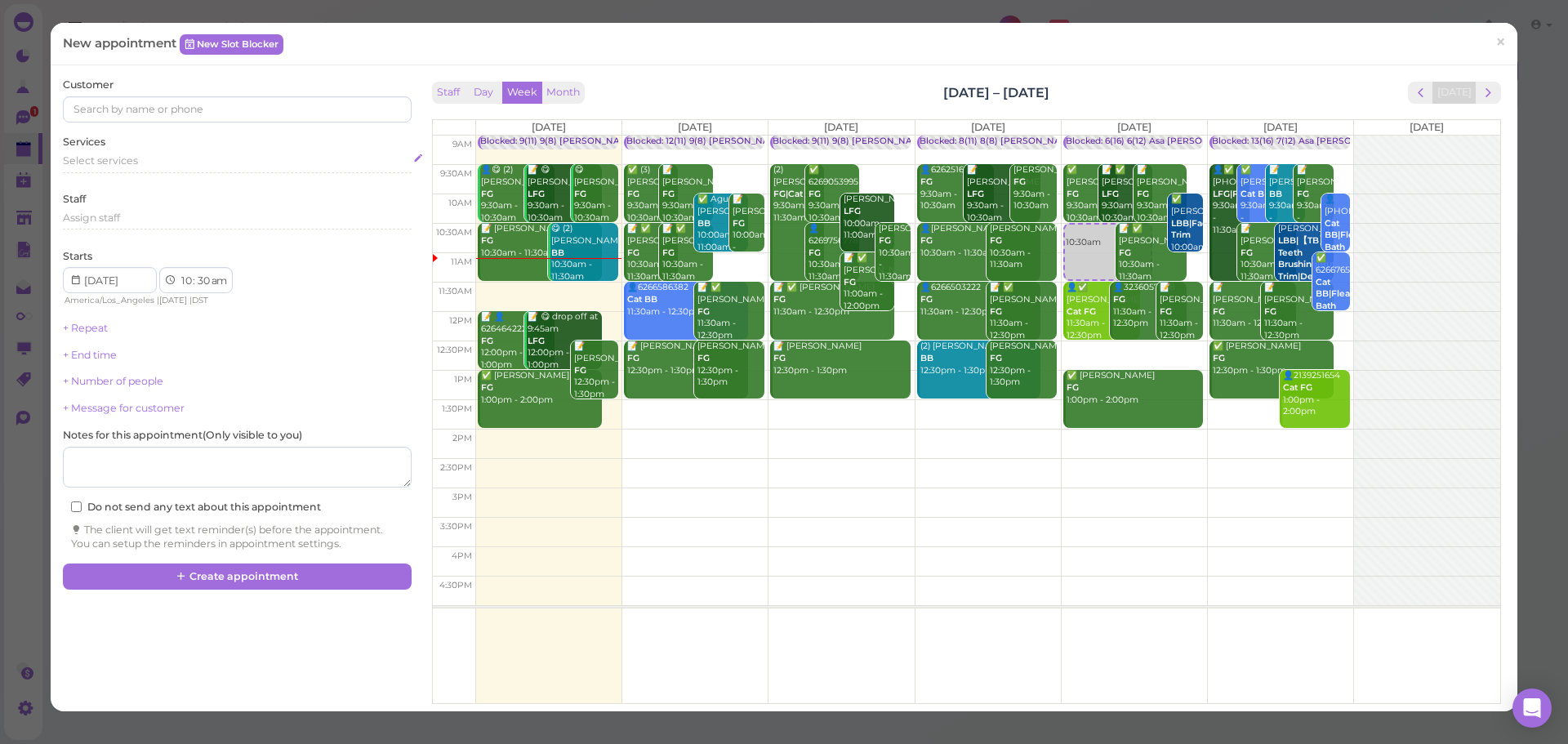
click at [141, 155] on div "Select services" at bounding box center [237, 161] width 348 height 14
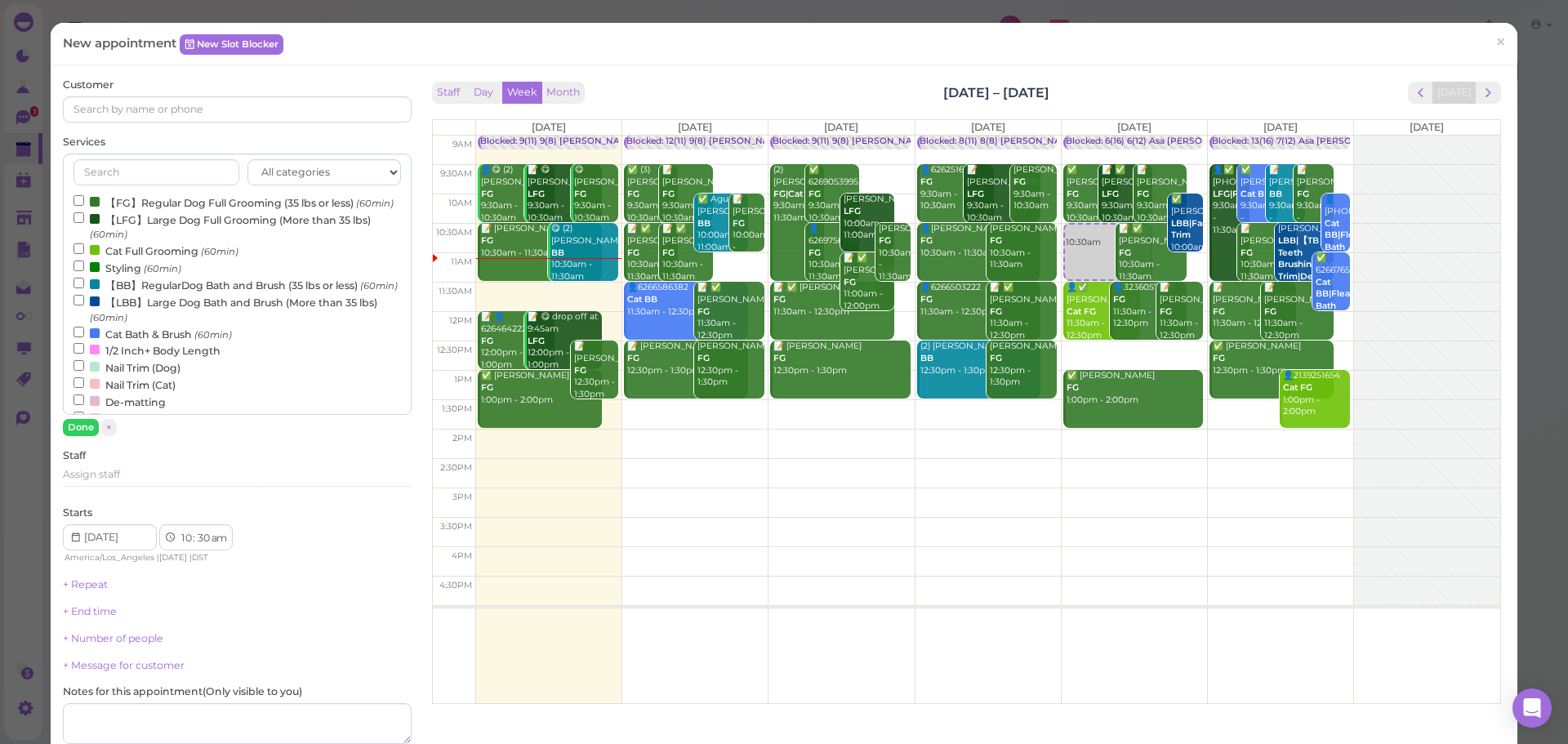
click at [106, 342] on label "Cat Bath & Brush (60min)" at bounding box center [152, 333] width 158 height 17
click at [84, 337] on input "Cat Bath & Brush (60min)" at bounding box center [79, 332] width 11 height 11
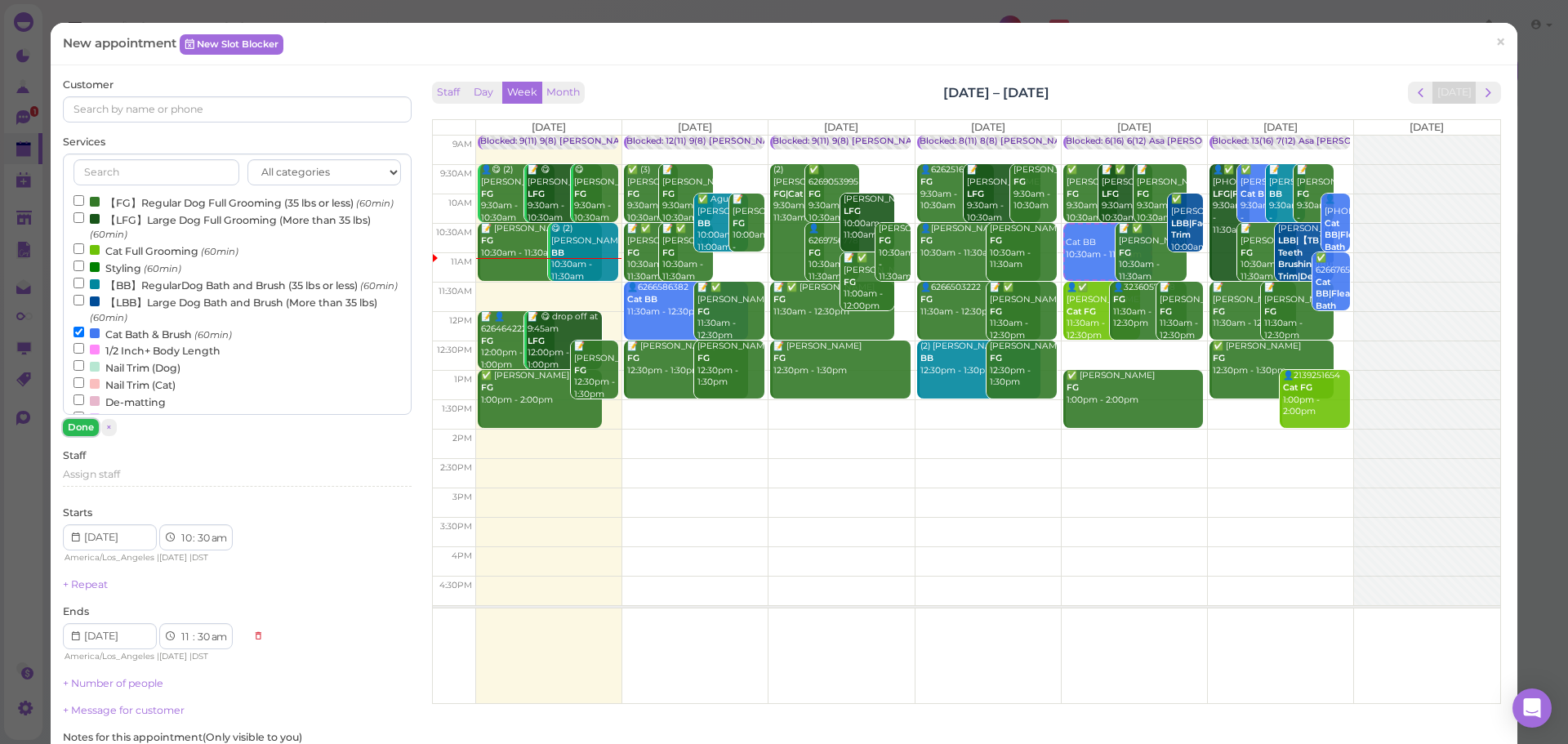
click at [77, 432] on button "Done" at bounding box center [81, 427] width 36 height 17
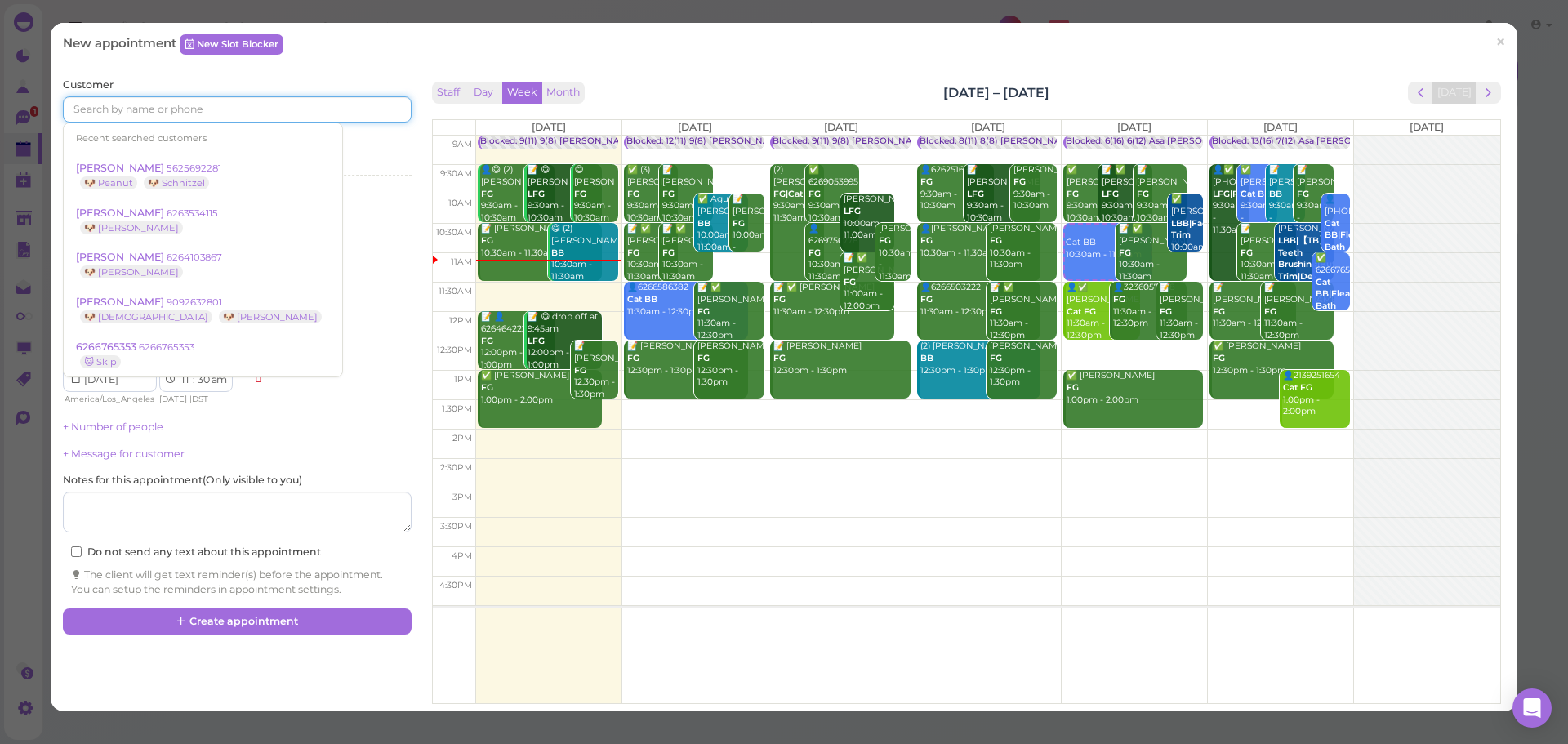
click at [132, 107] on input at bounding box center [237, 109] width 348 height 26
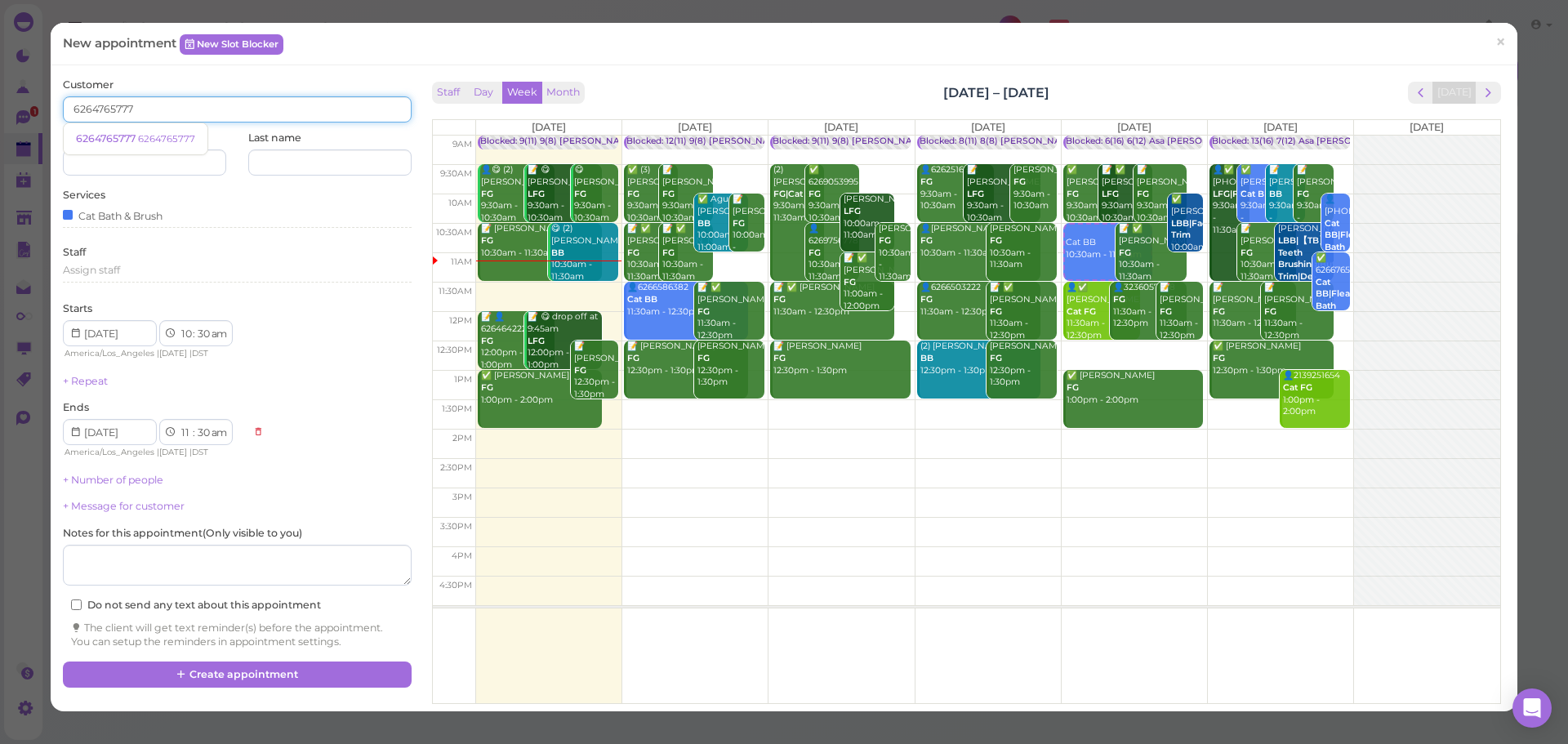
type input "6264765777"
click at [173, 80] on div "Customer 6264765777 6264765777 6264765777 First name Last name" at bounding box center [237, 126] width 348 height 98
click at [1496, 33] on span "×" at bounding box center [1501, 42] width 11 height 23
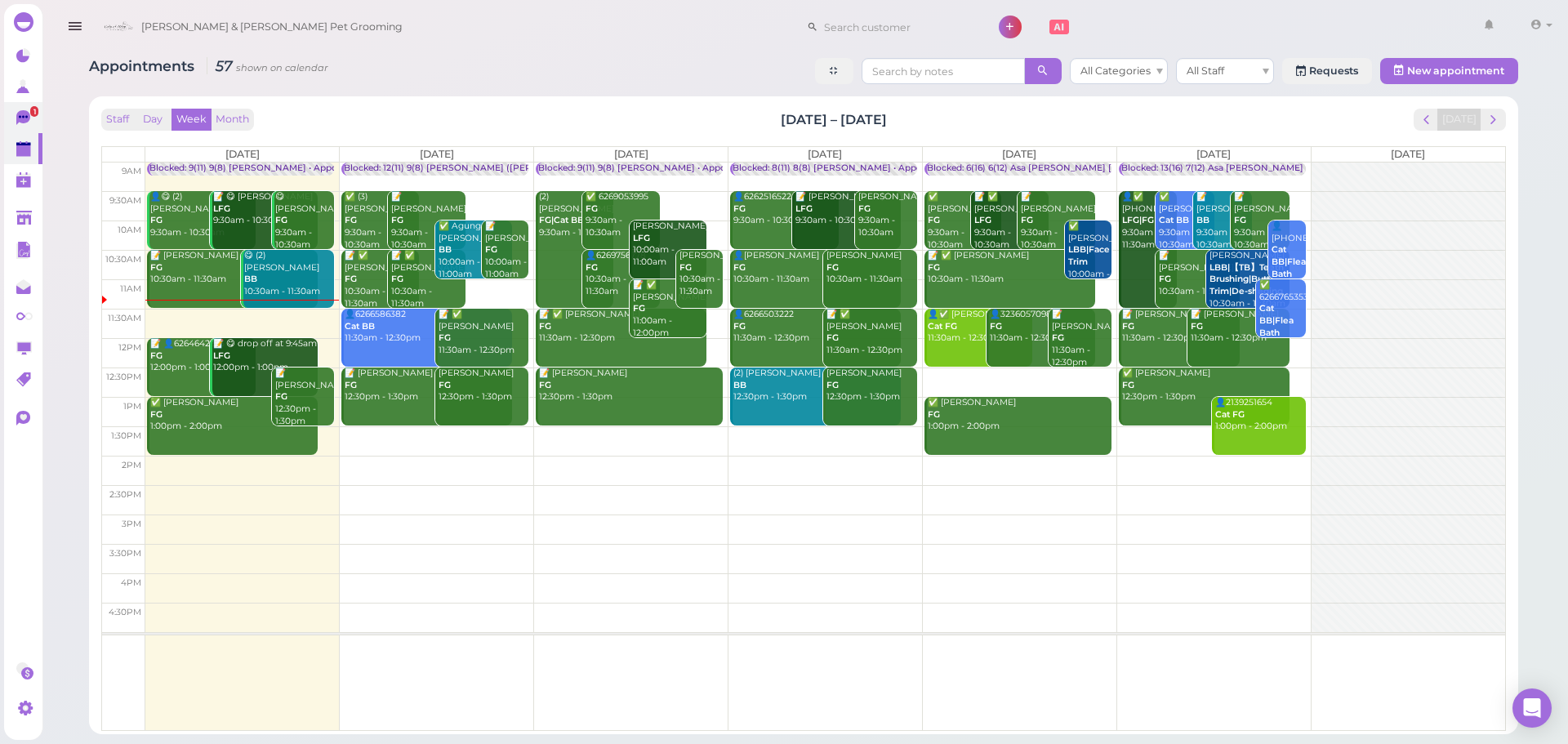
click at [9, 114] on link "1" at bounding box center [23, 117] width 39 height 31
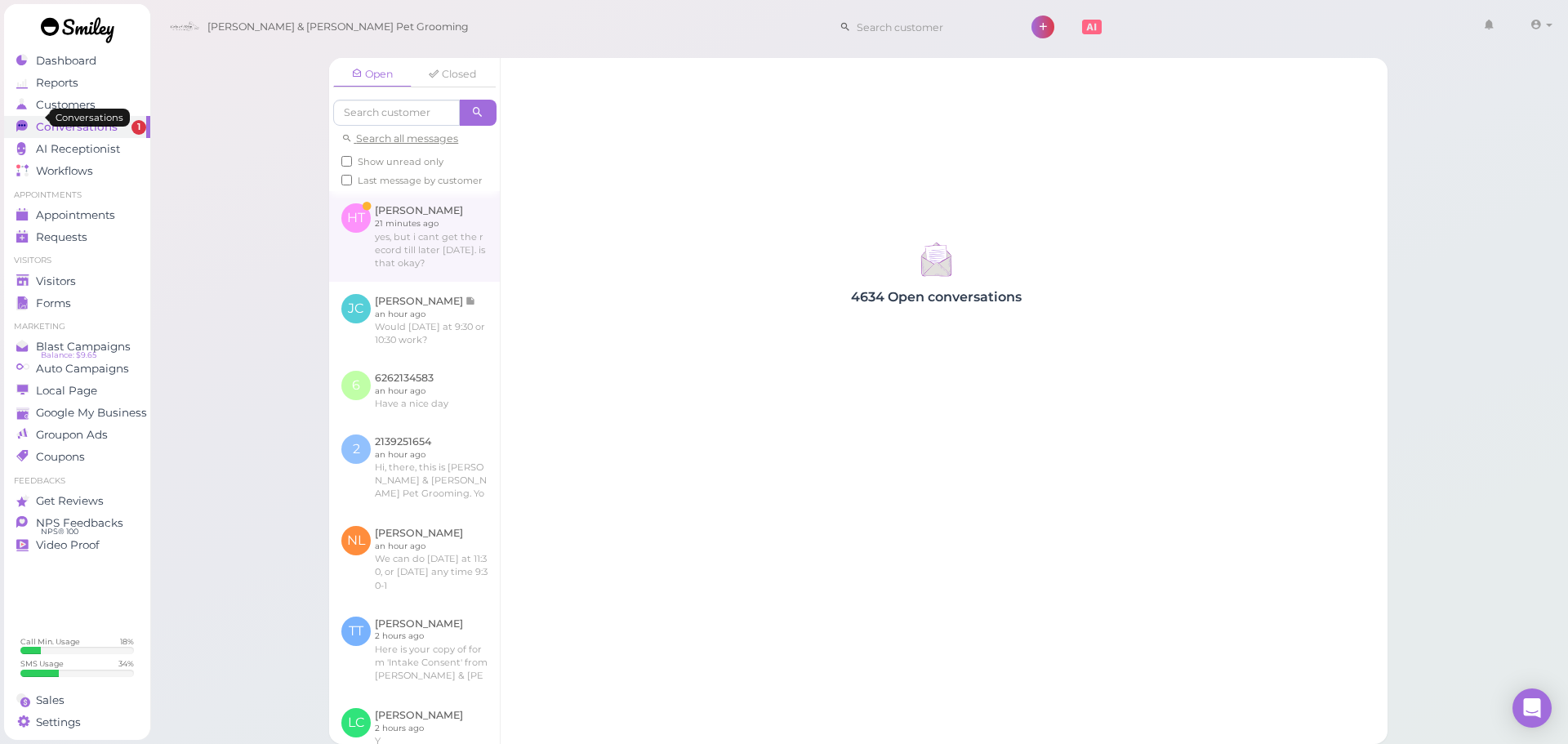
click at [441, 260] on link at bounding box center [414, 236] width 171 height 89
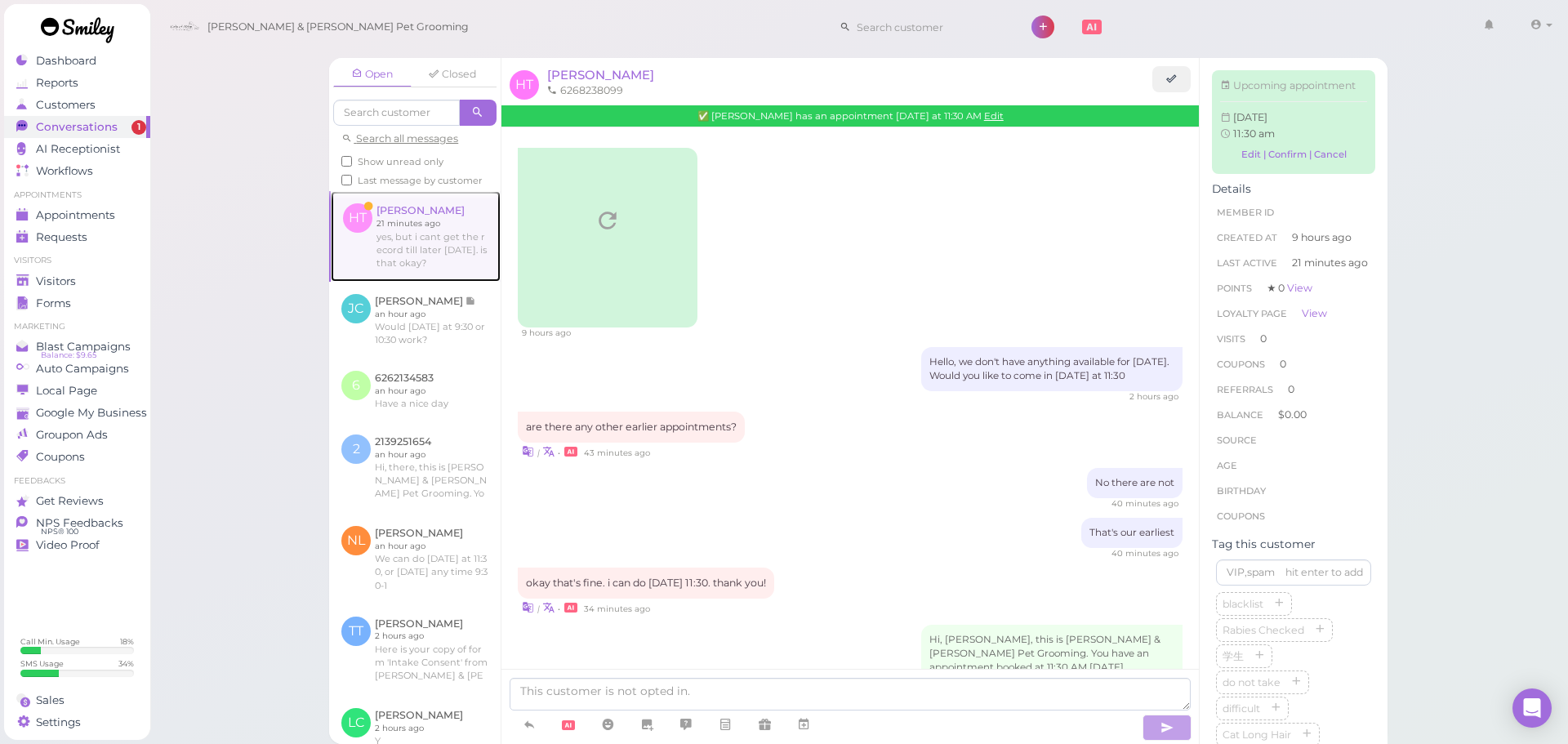
scroll to position [327, 0]
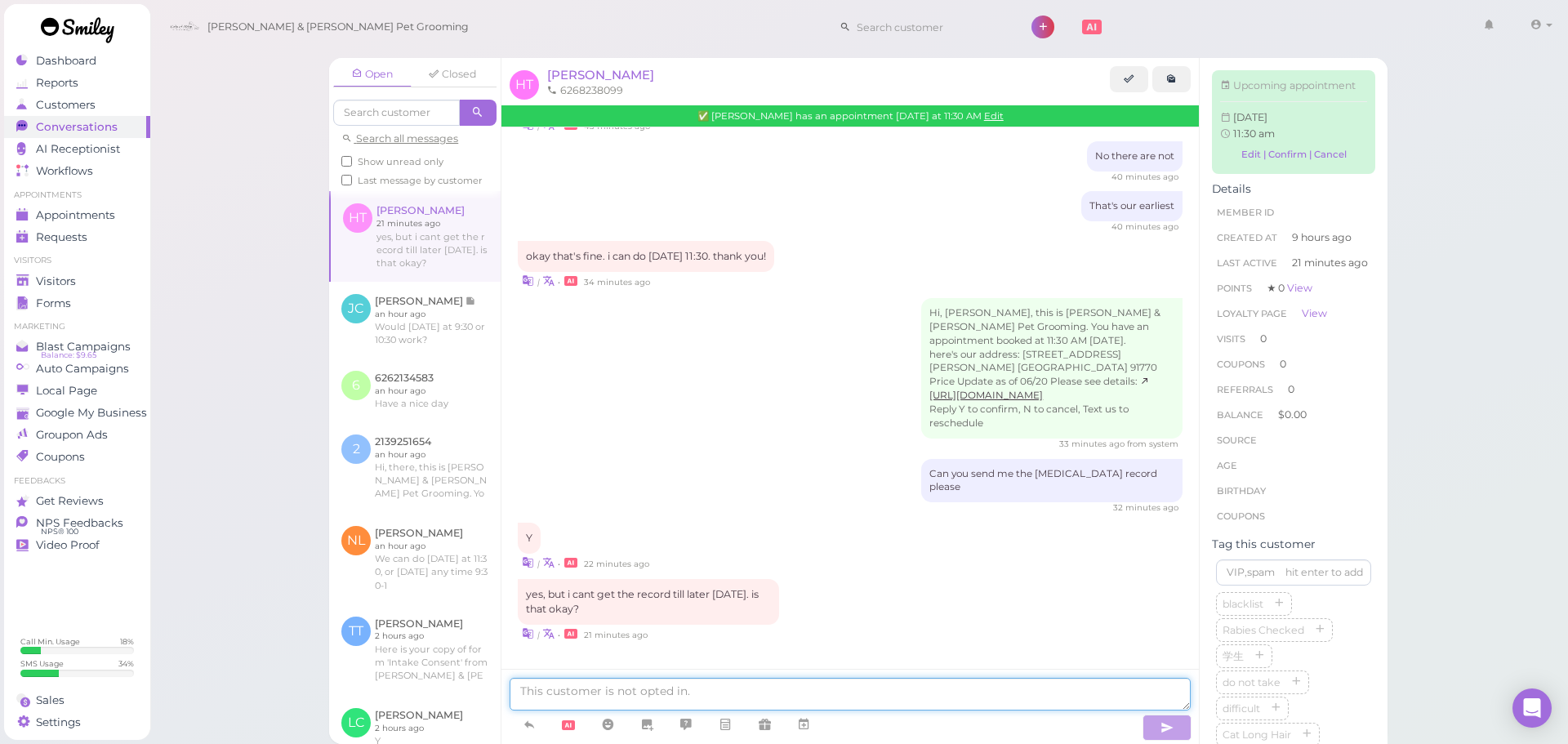
click at [842, 693] on textarea at bounding box center [850, 694] width 681 height 33
type textarea "Yes that's fine, as long as it's before Friday"
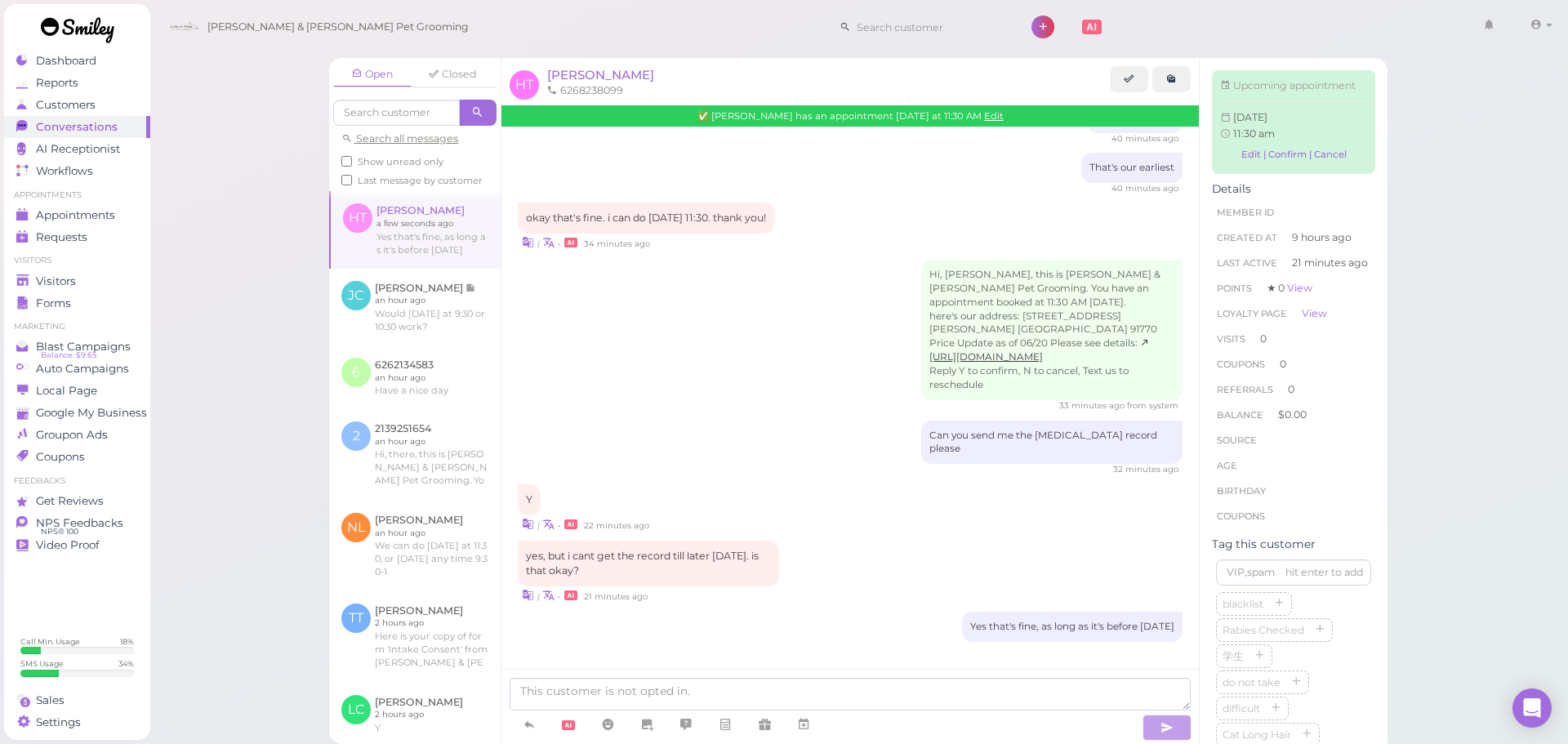
click at [204, 352] on div "Open Closed Search all messages Show unread only Last message by customer HT He…" at bounding box center [859, 372] width 1420 height 744
click at [433, 405] on link at bounding box center [415, 377] width 172 height 64
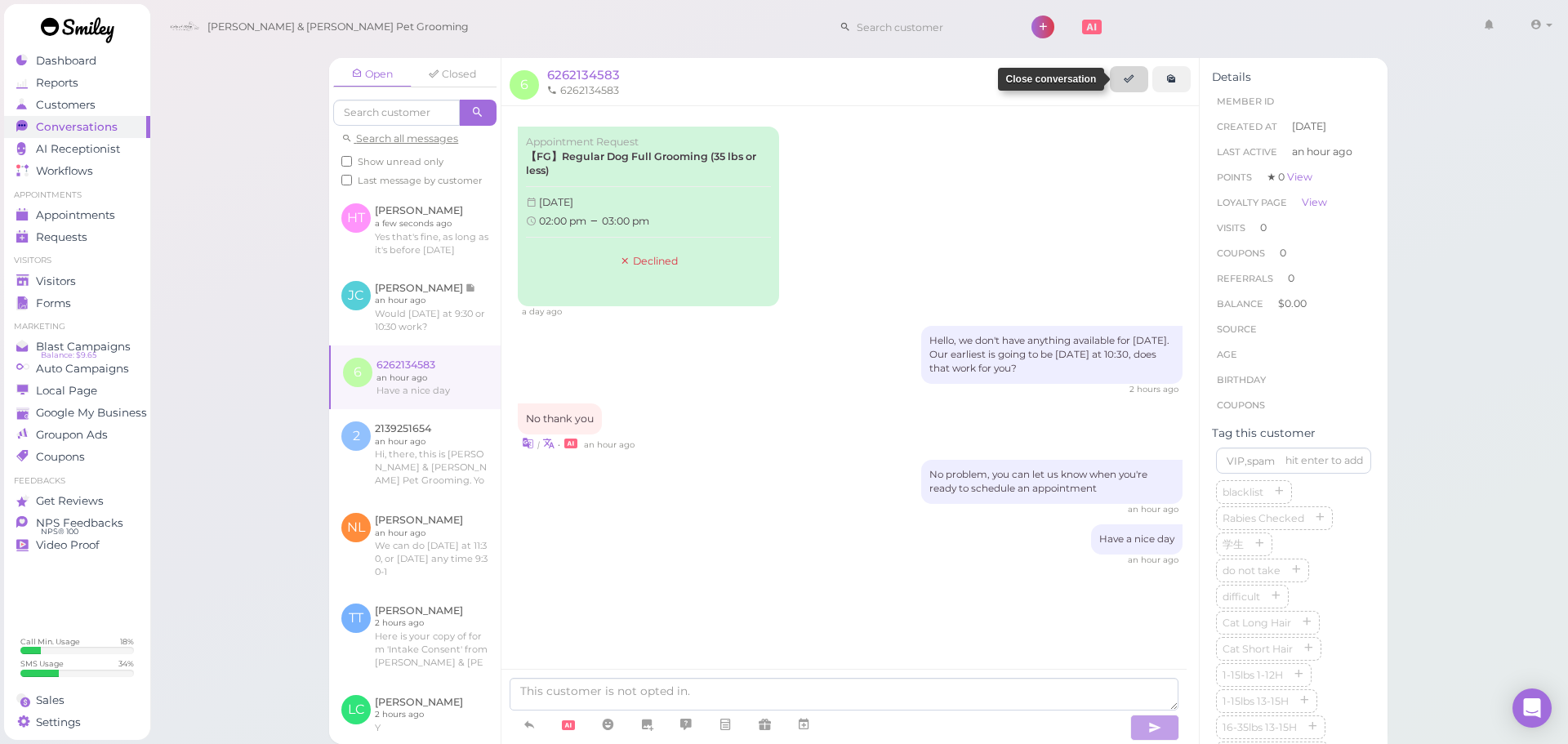
click at [1138, 77] on link at bounding box center [1129, 79] width 39 height 26
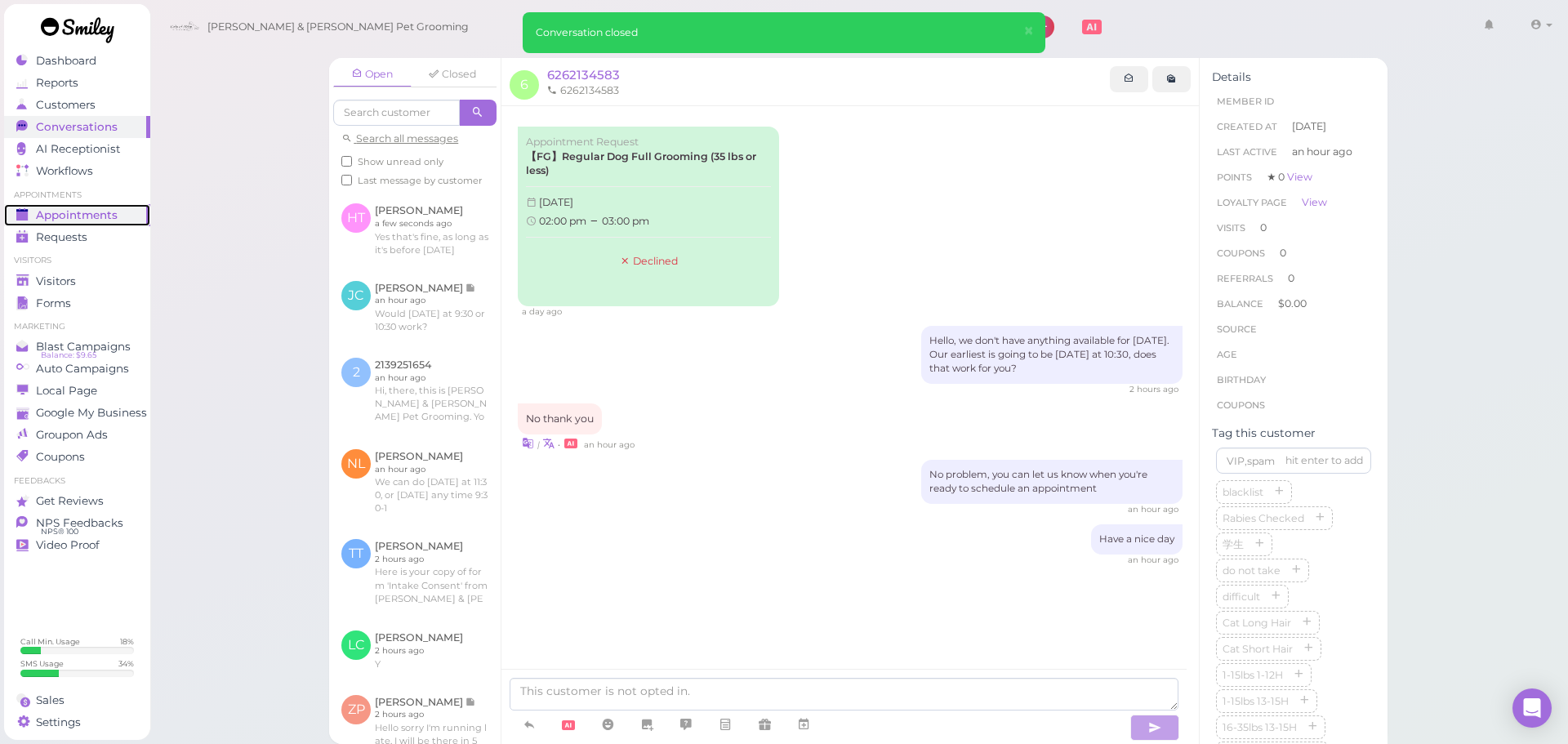
click at [78, 218] on span "Appointments" at bounding box center [77, 215] width 81 height 14
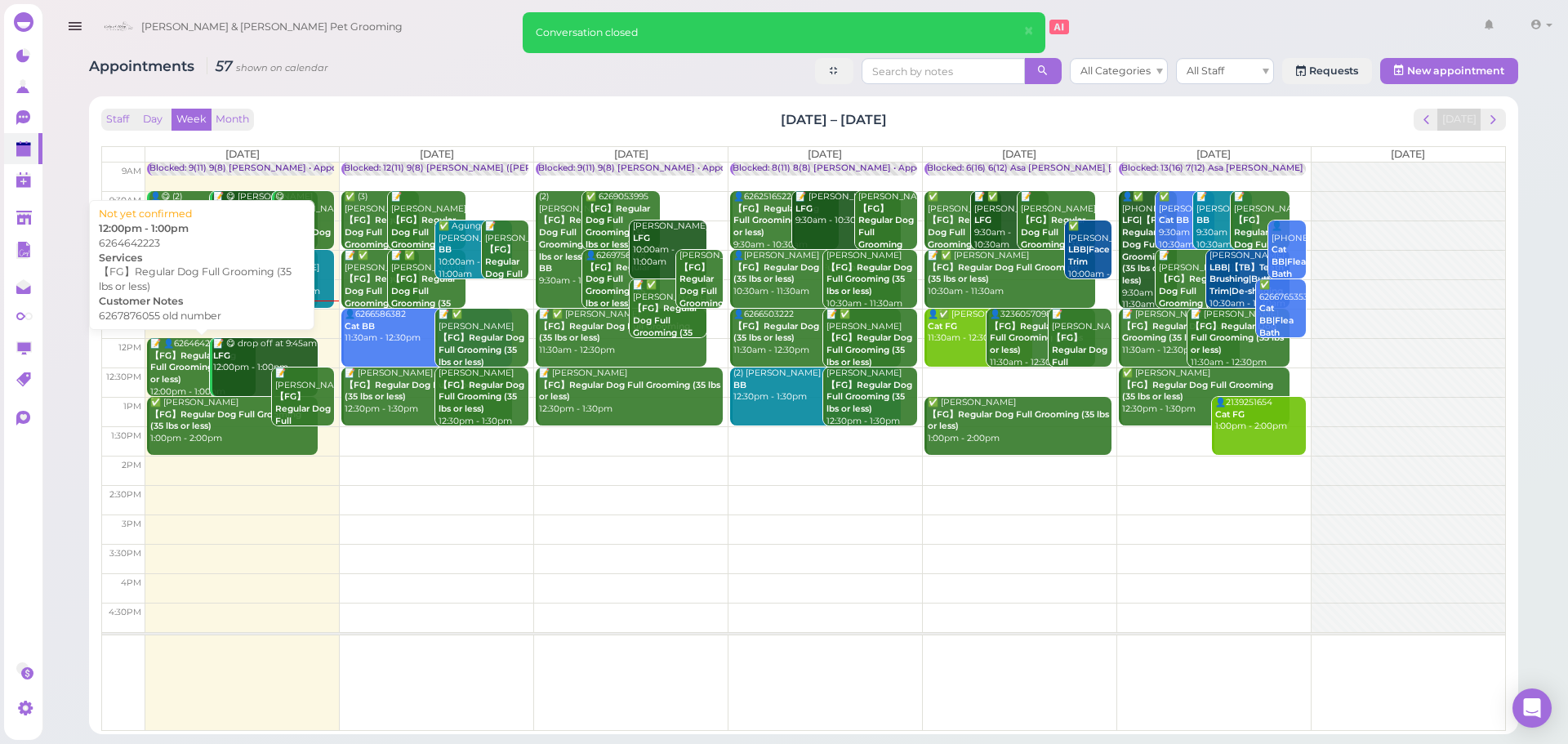
click at [182, 359] on b "【FG】Regular Dog Full Grooming (35 lbs or less)" at bounding box center [196, 367] width 93 height 34
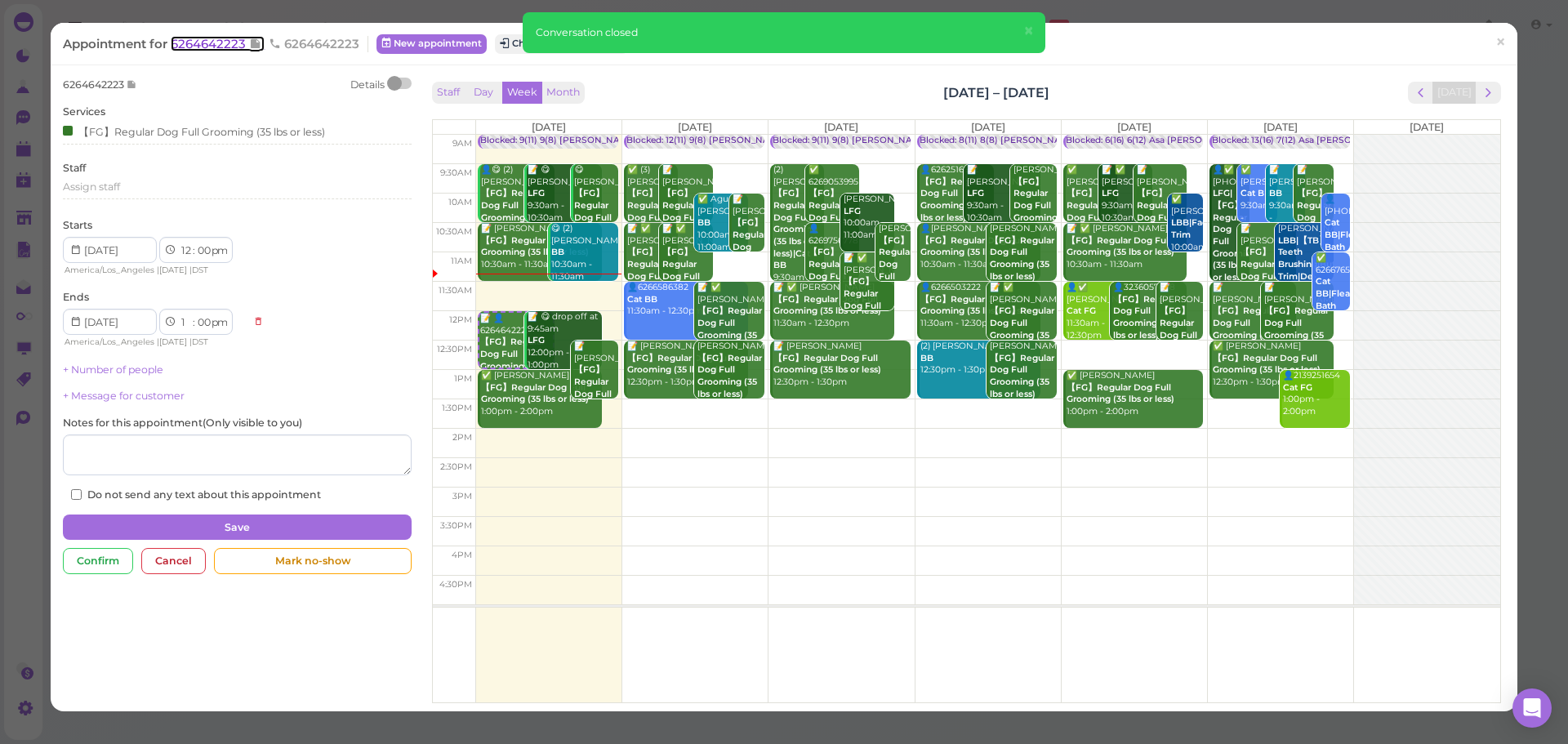
click at [226, 46] on span "6264642223" at bounding box center [210, 43] width 79 height 15
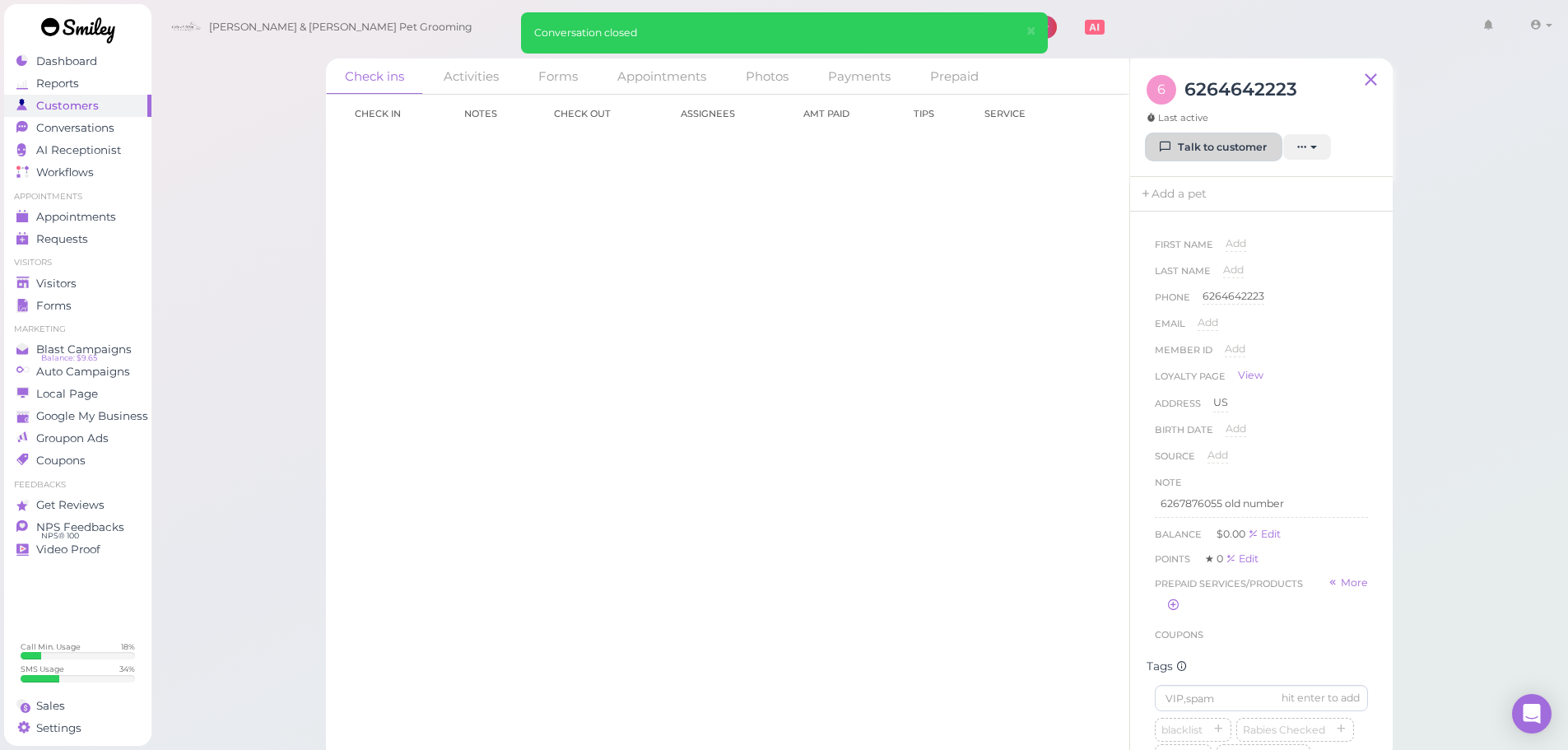
click at [1217, 142] on link "Talk to customer" at bounding box center [1213, 147] width 134 height 26
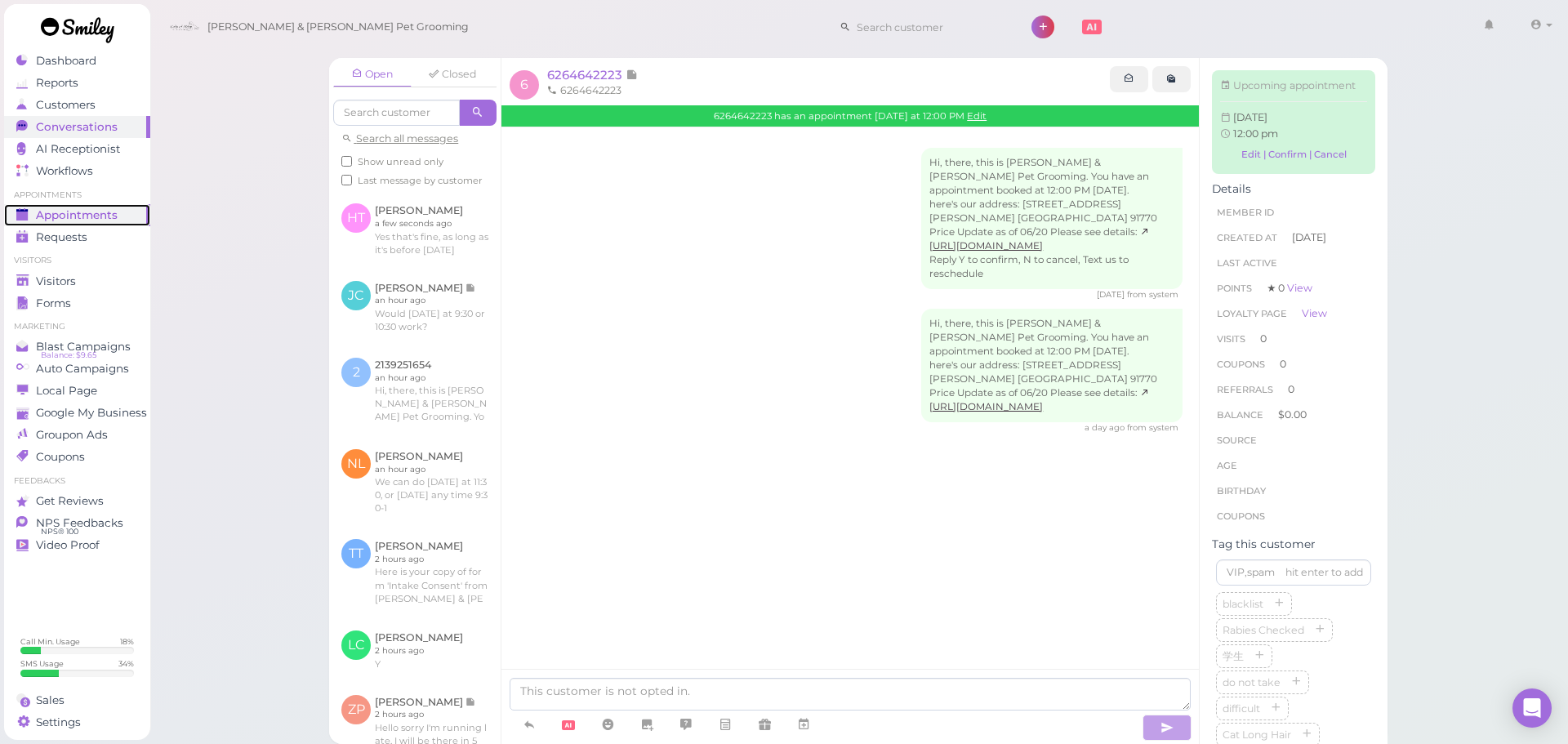
click at [89, 215] on span "Appointments" at bounding box center [77, 215] width 81 height 14
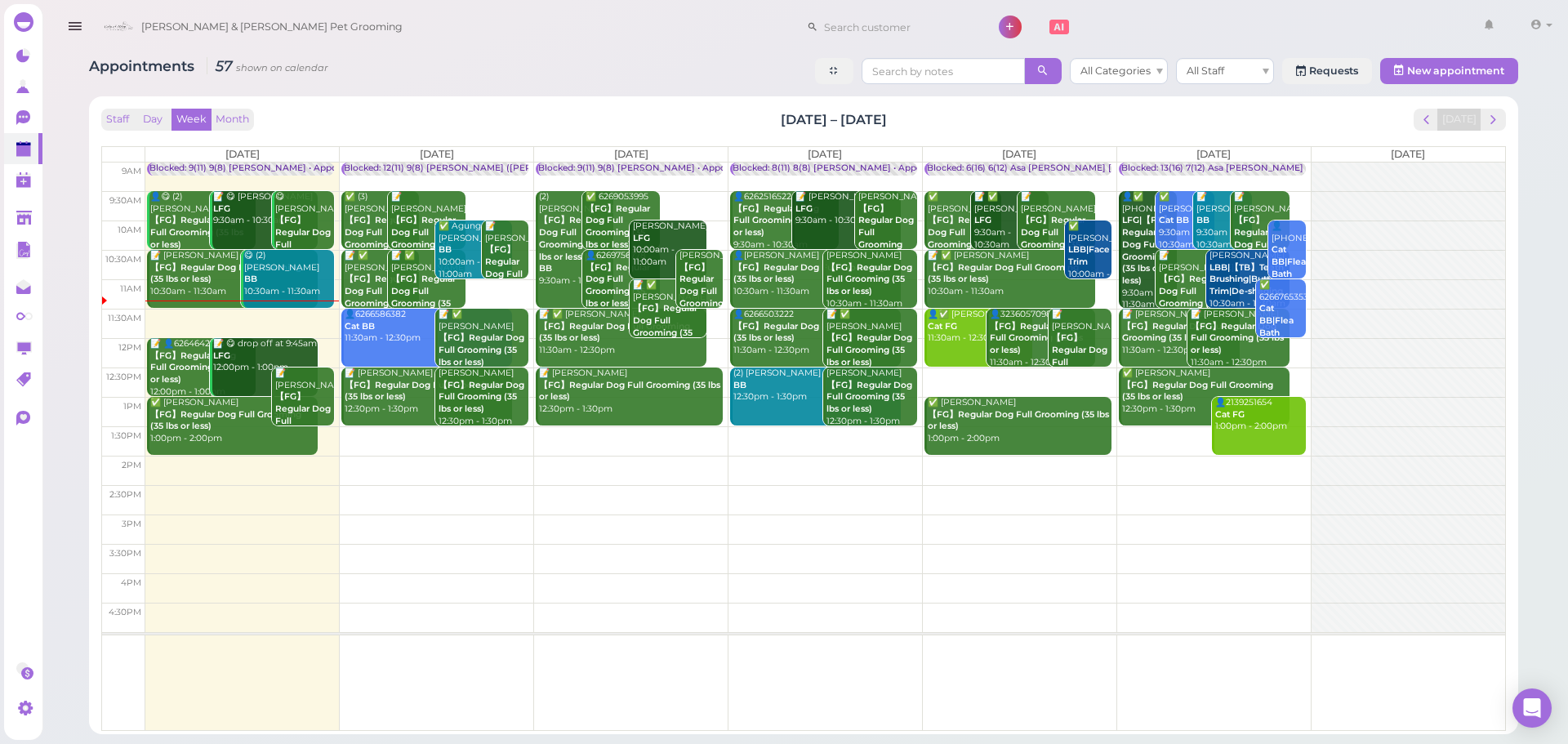
click at [556, 85] on div "Appointments 57 shown on calendar All Categories All Staff Requests New appoint…" at bounding box center [804, 72] width 1429 height 30
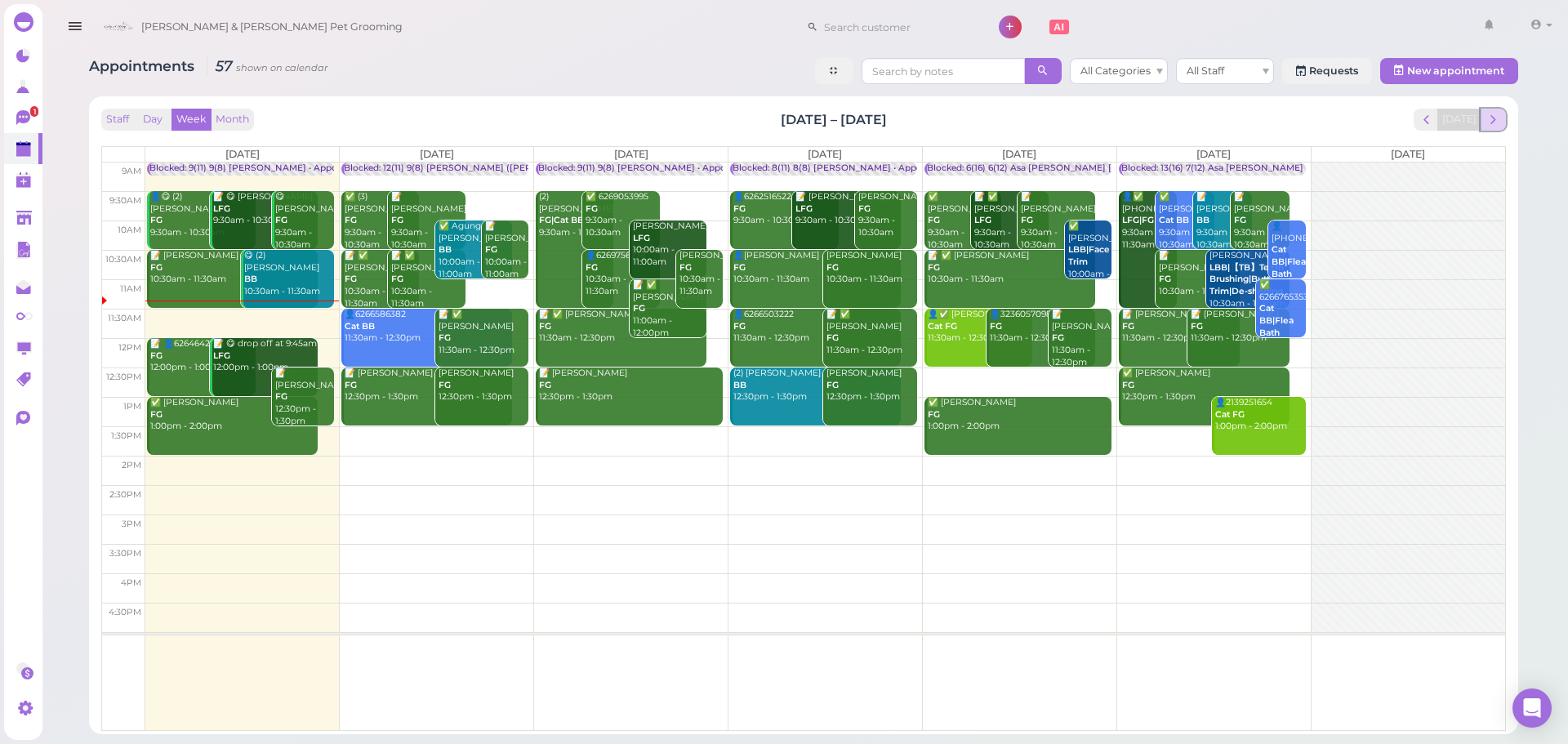
click at [1487, 124] on span "next" at bounding box center [1493, 119] width 15 height 15
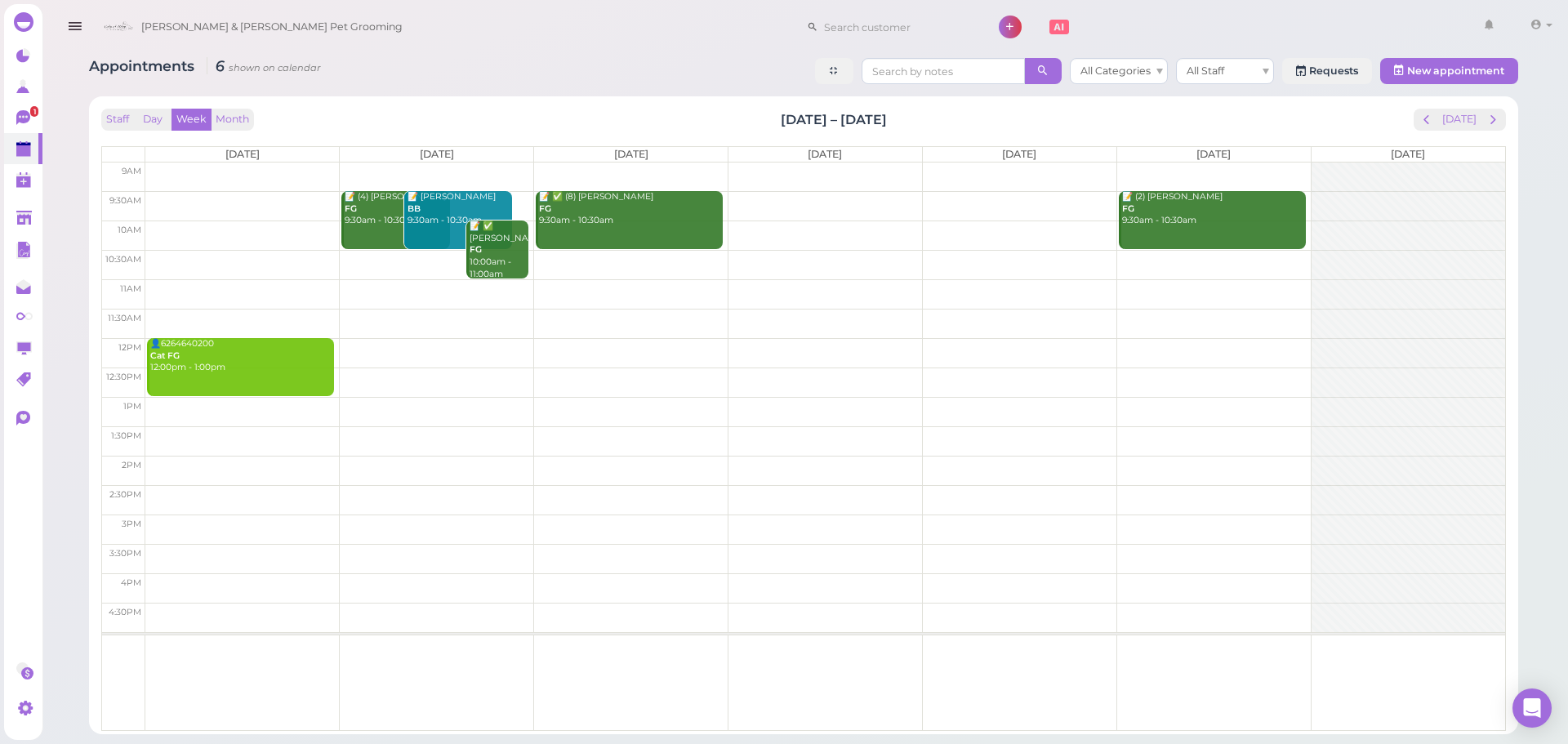
click at [596, 86] on div "Appointments 6 shown on calendar All Categories All Staff Requests New appointm…" at bounding box center [804, 72] width 1429 height 30
click at [231, 197] on td at bounding box center [826, 206] width 1360 height 30
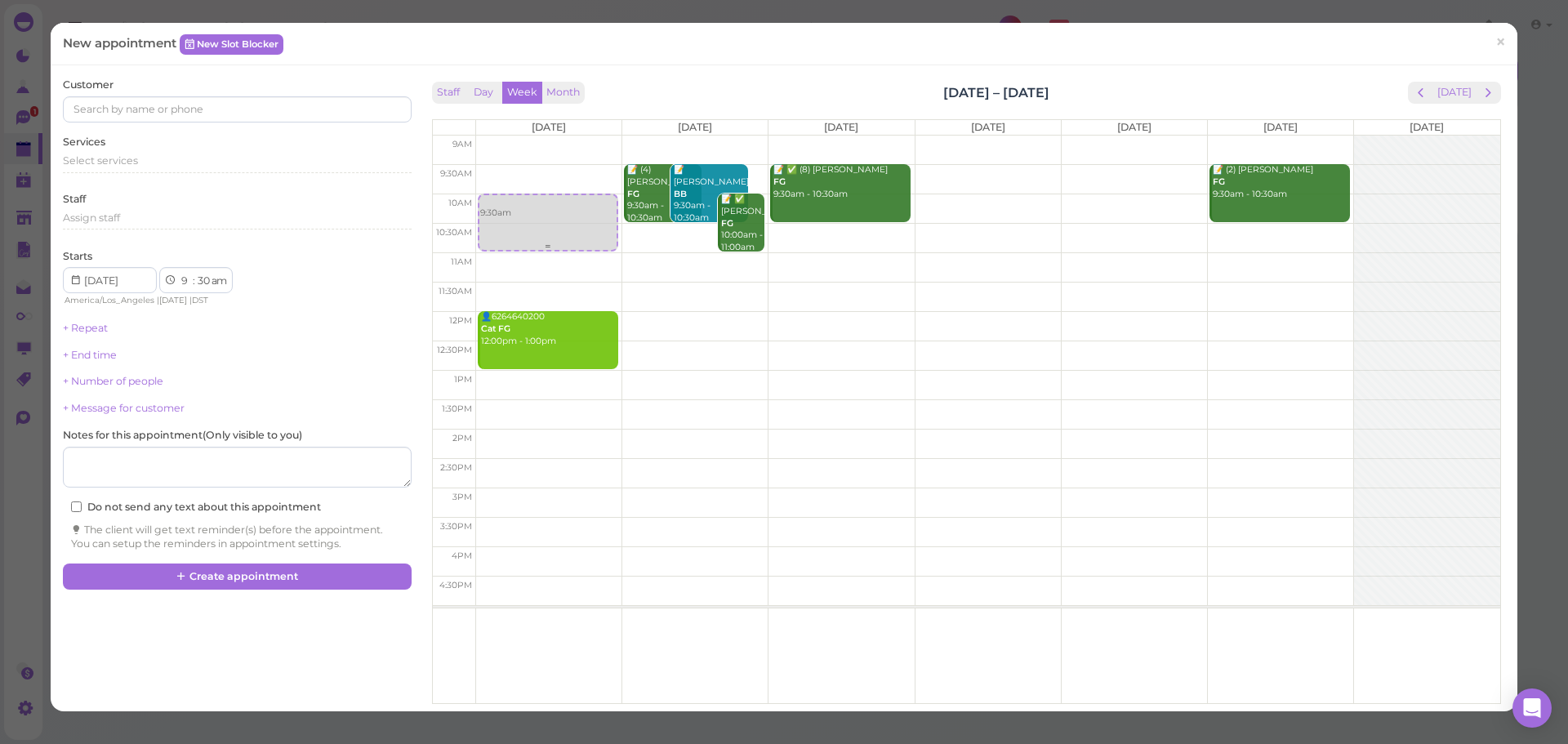
drag, startPoint x: 531, startPoint y: 208, endPoint x: 534, endPoint y: 228, distance: 20.2
click at [534, 135] on div "9:30am 9:30am 👤6264640200 Cat FG 12:00pm - 1:00pm" at bounding box center [548, 135] width 145 height 0
select select "10"
select select "00"
drag, startPoint x: 166, startPoint y: 152, endPoint x: 152, endPoint y: 200, distance: 50.0
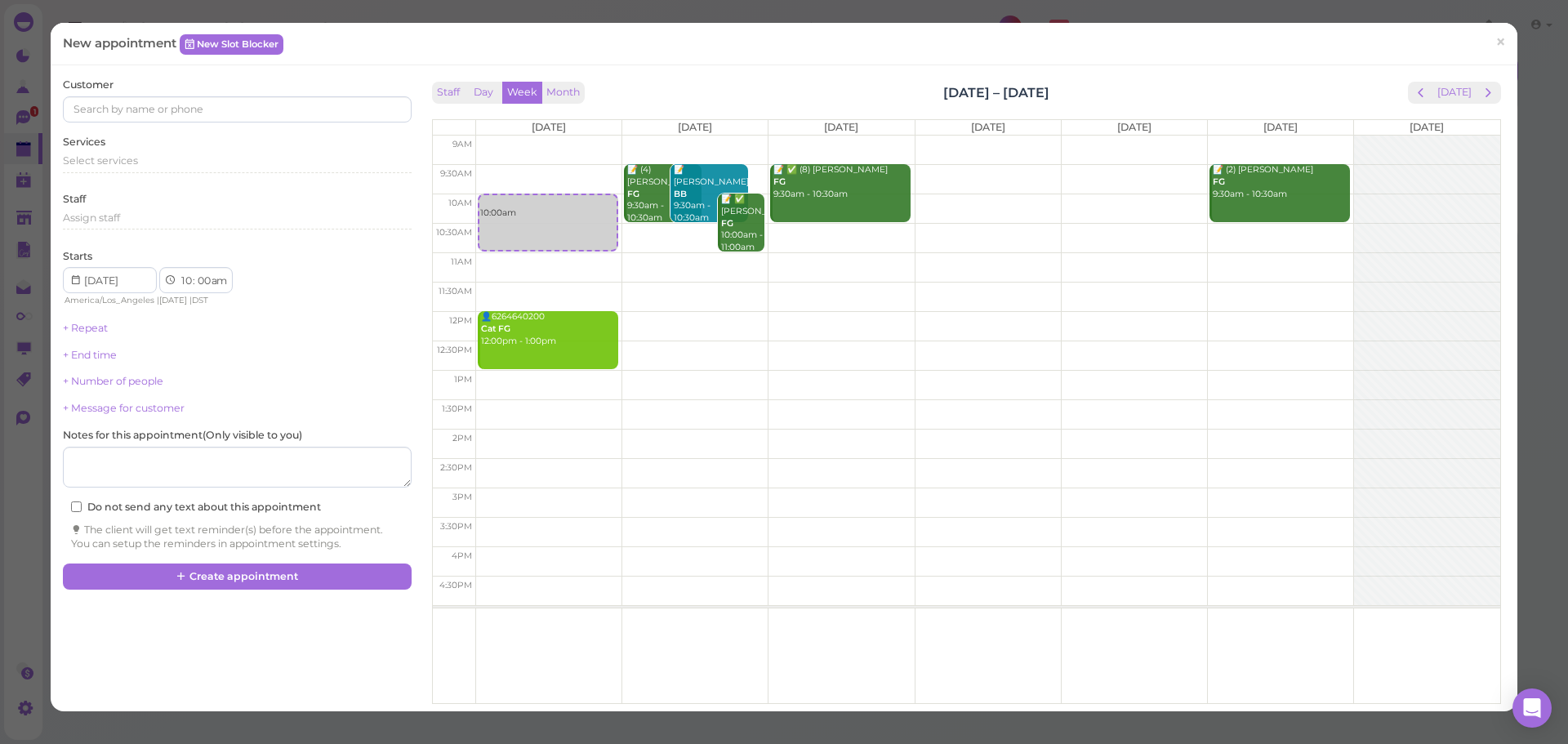
click at [166, 158] on div "Services Select services" at bounding box center [237, 157] width 348 height 45
click at [138, 165] on div "Select services" at bounding box center [237, 161] width 348 height 14
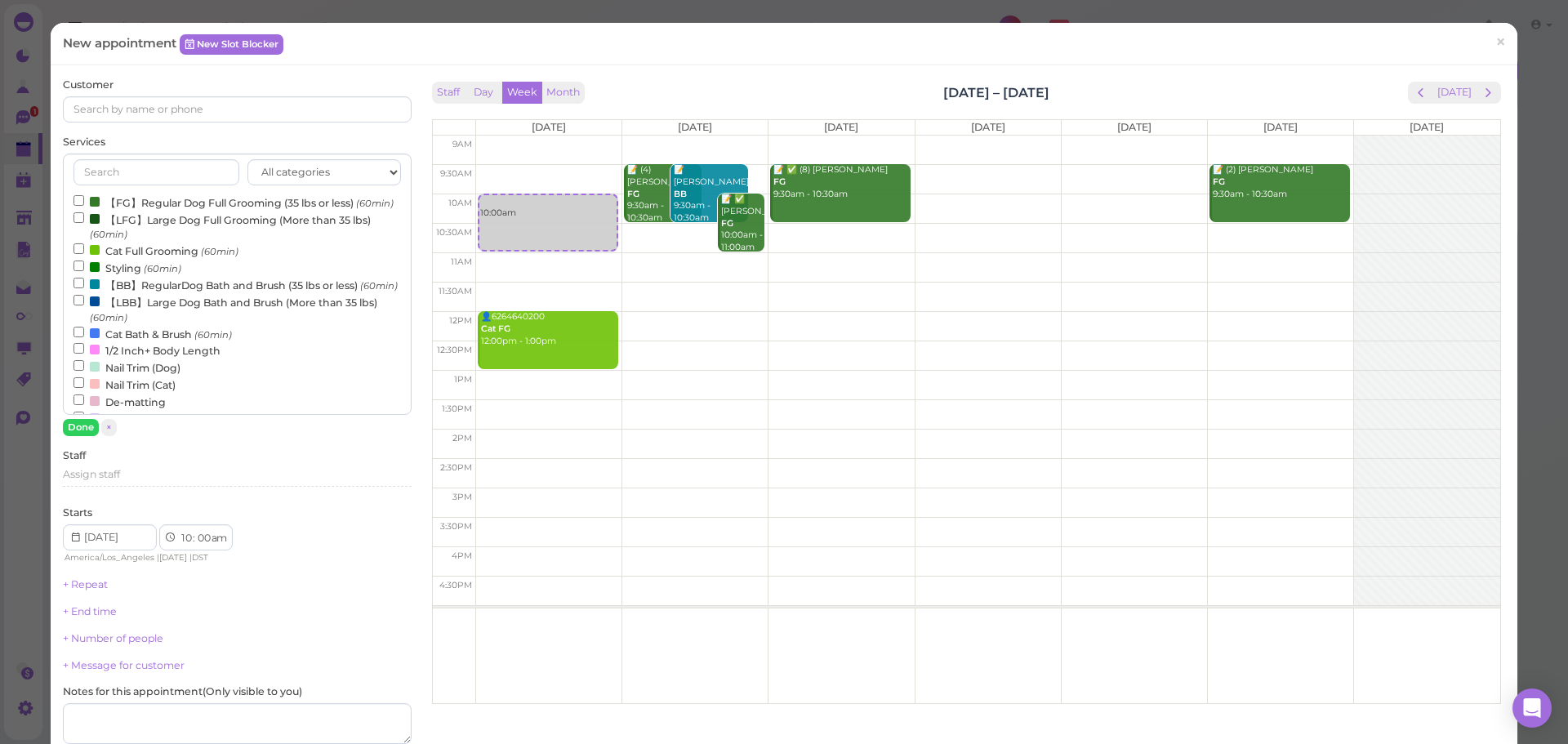
click at [130, 193] on label "【FG】Regular Dog Full Grooming (35 lbs or less) (60min)" at bounding box center [233, 201] width 320 height 17
click at [84, 195] on input "【FG】Regular Dog Full Grooming (35 lbs or less) (60min)" at bounding box center [79, 200] width 11 height 11
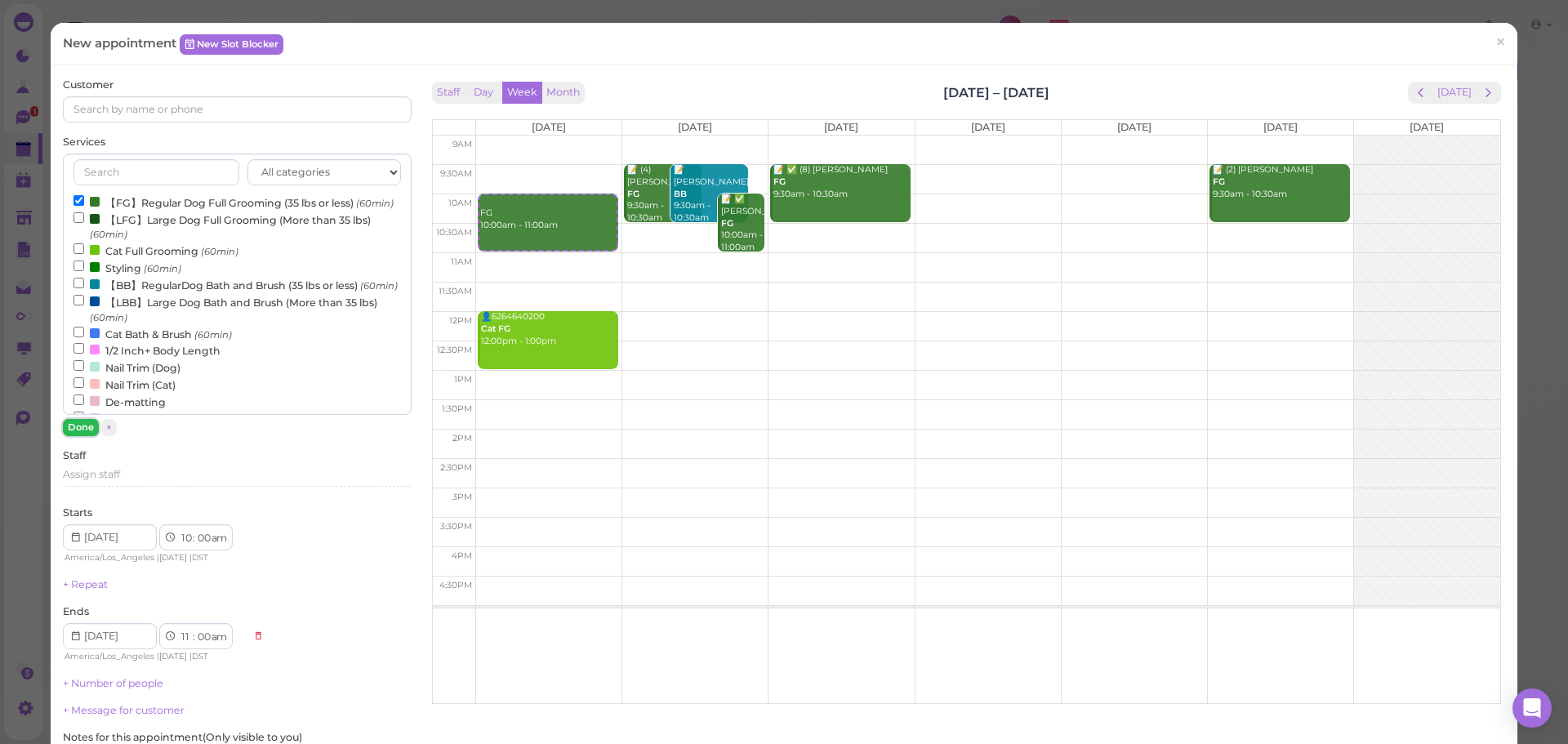
drag, startPoint x: 81, startPoint y: 423, endPoint x: 132, endPoint y: 207, distance: 221.9
click at [81, 419] on button "Done" at bounding box center [81, 427] width 36 height 17
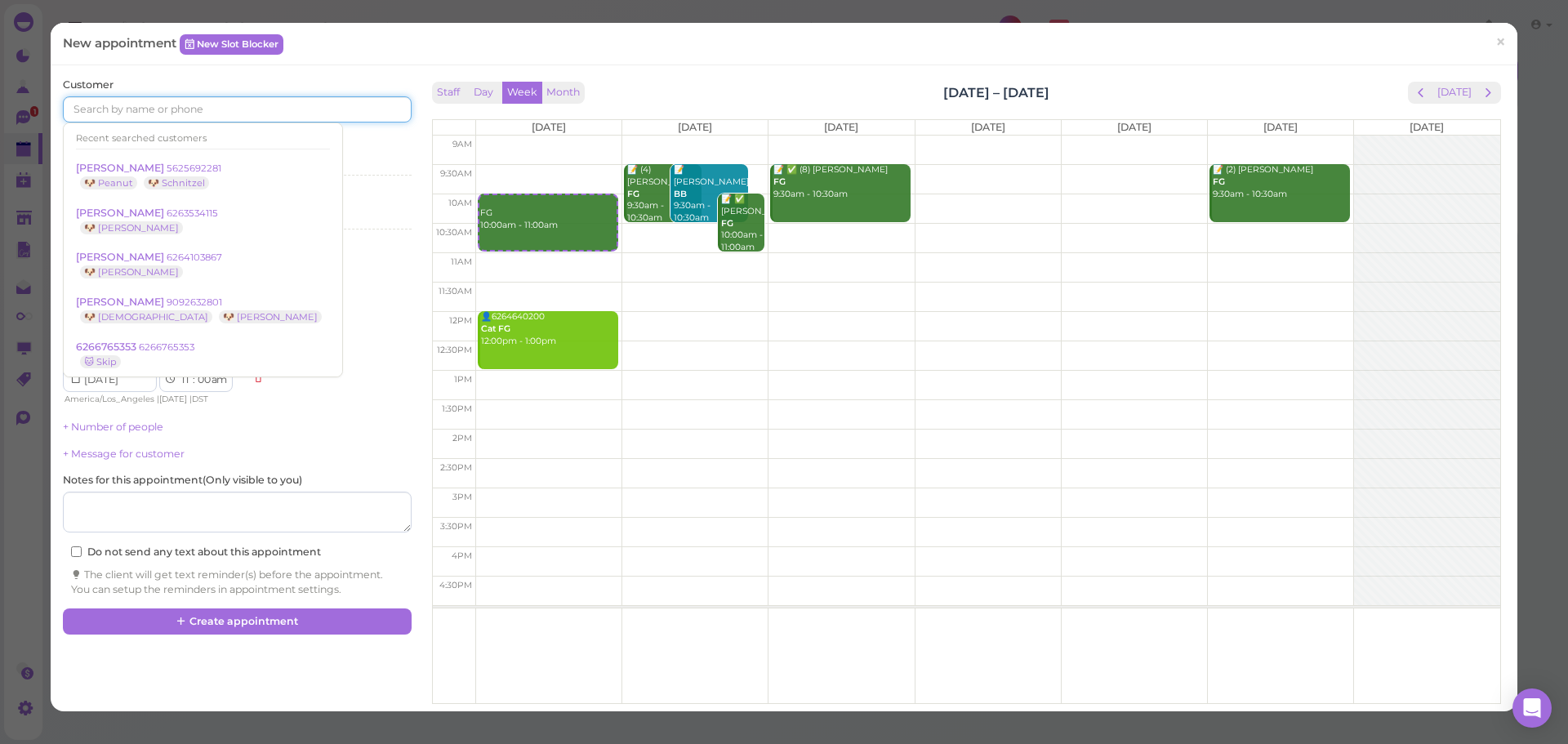
click at [166, 122] on div "Recent searched customers Emerie Morales 5625692281 🐶 Peanut 🐶 Schnitzel David …" at bounding box center [237, 109] width 348 height 26
click at [166, 120] on input at bounding box center [237, 109] width 348 height 26
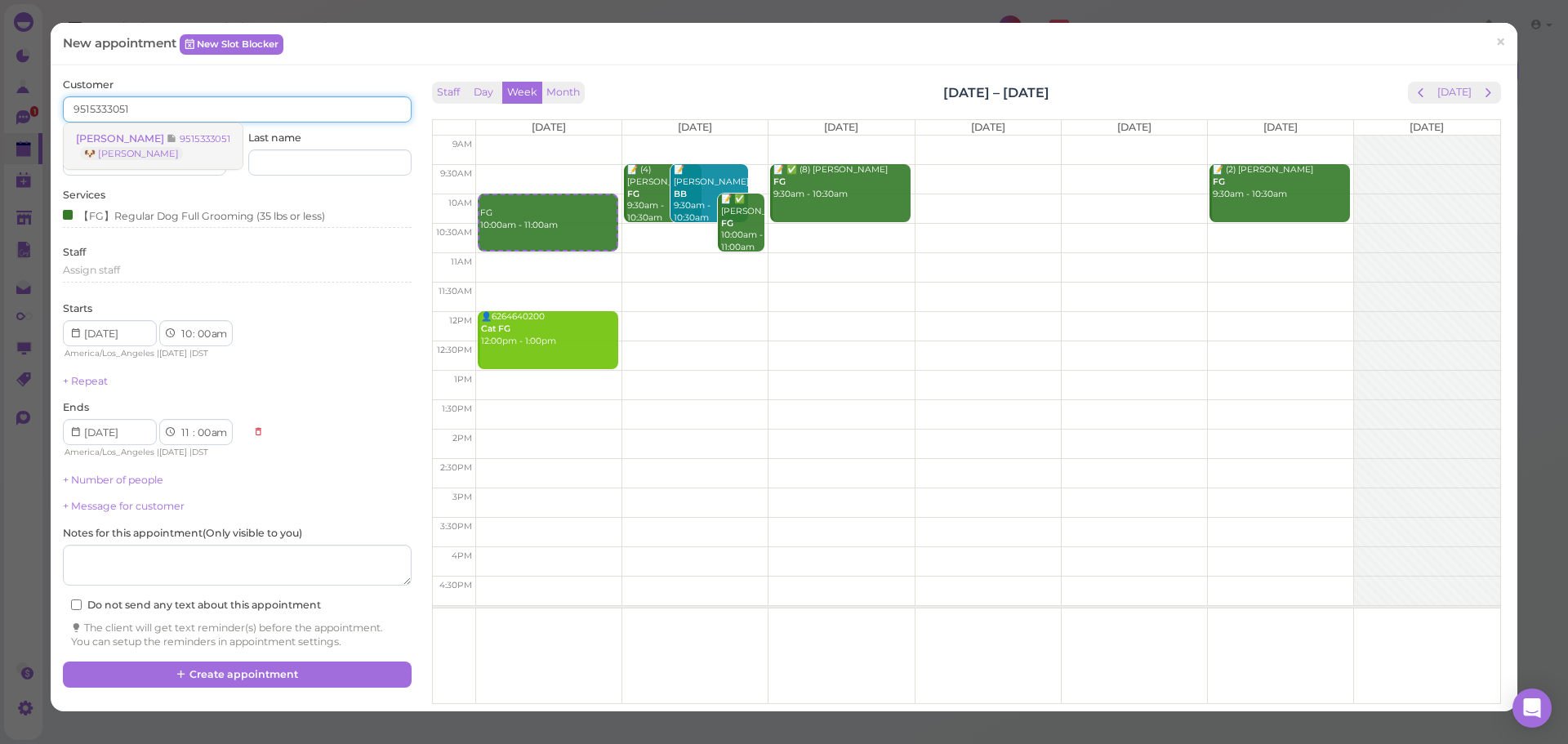
type input "9515333051"
click at [173, 140] on icon at bounding box center [172, 138] width 11 height 13
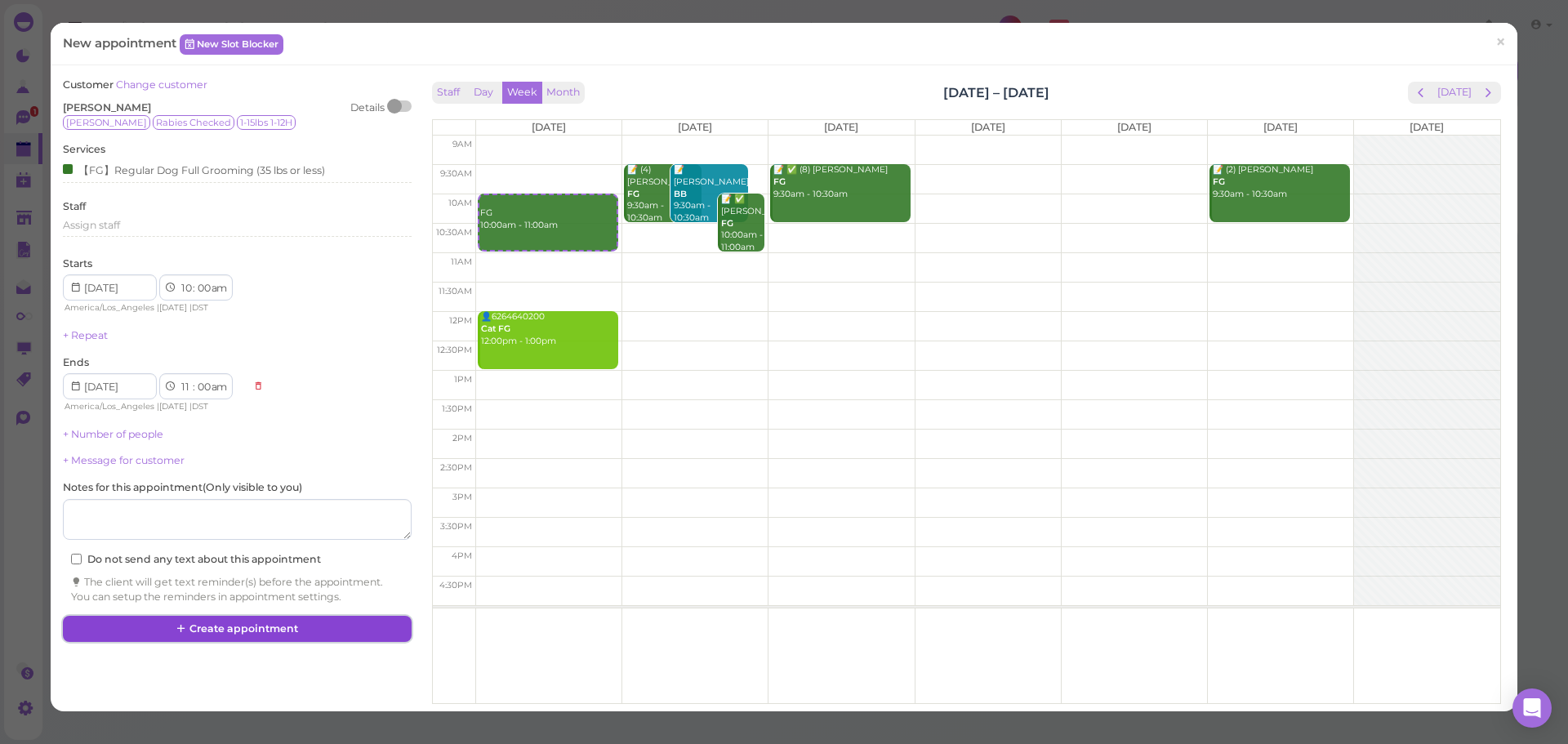
click at [263, 635] on button "Create appointment" at bounding box center [237, 628] width 348 height 26
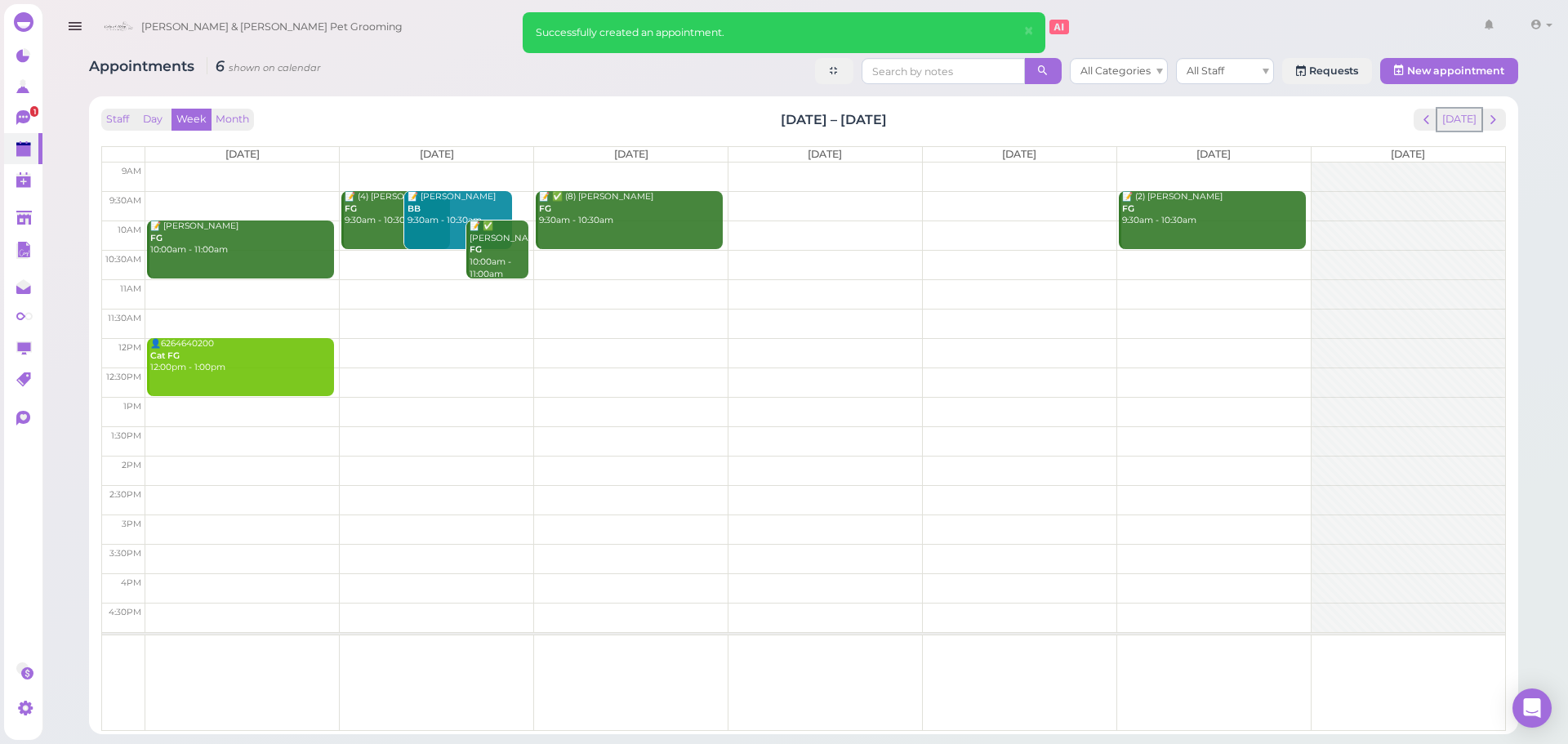
drag, startPoint x: 1456, startPoint y: 112, endPoint x: 1438, endPoint y: 30, distance: 84.0
click at [1458, 103] on div "Staff Day Week Month Aug 18 – 24, 2025 Today Mon 8/18 Tue 8/19 Wed 8/20 Thu 8/2…" at bounding box center [804, 415] width 1429 height 637
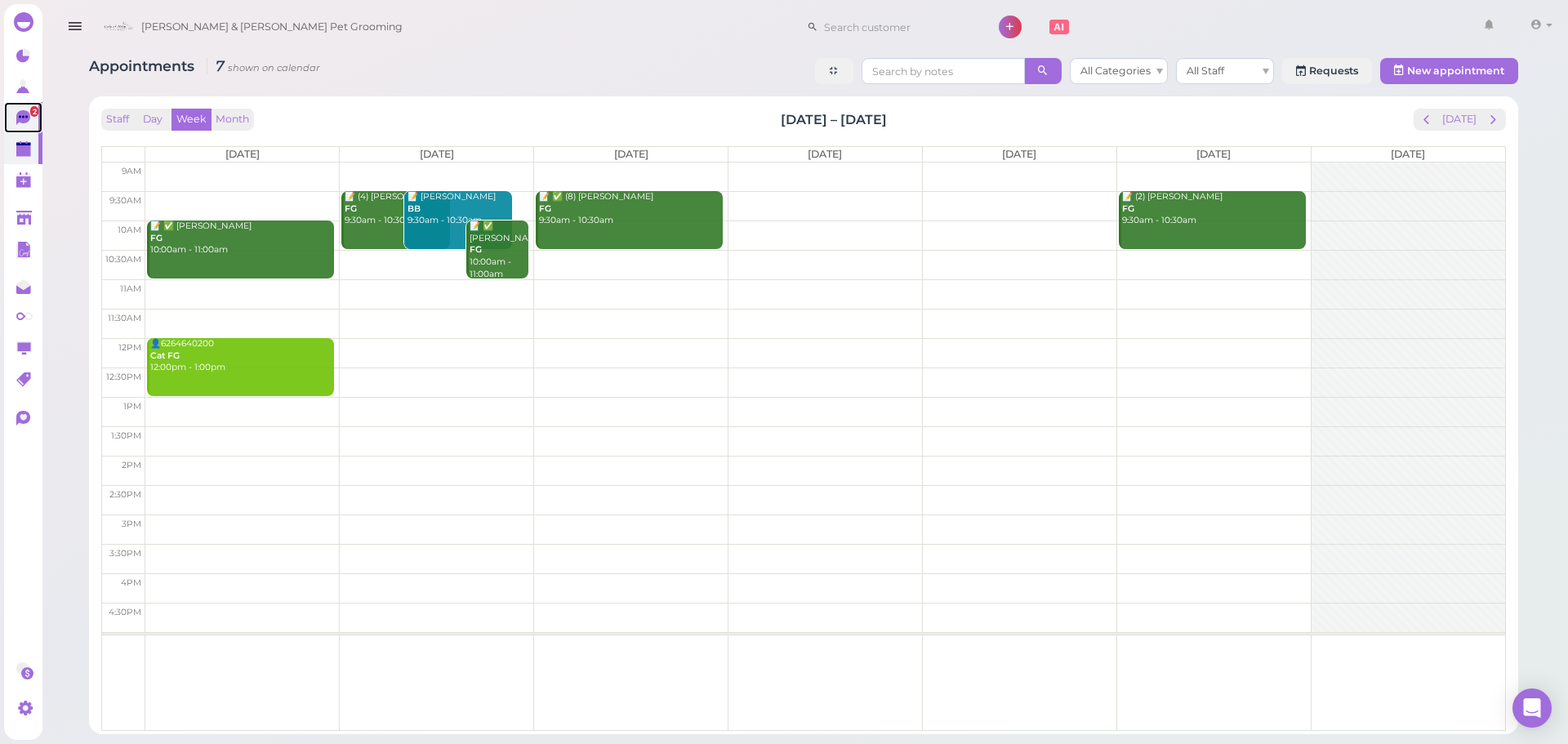
click at [33, 111] on span "2" at bounding box center [33, 112] width 8 height 11
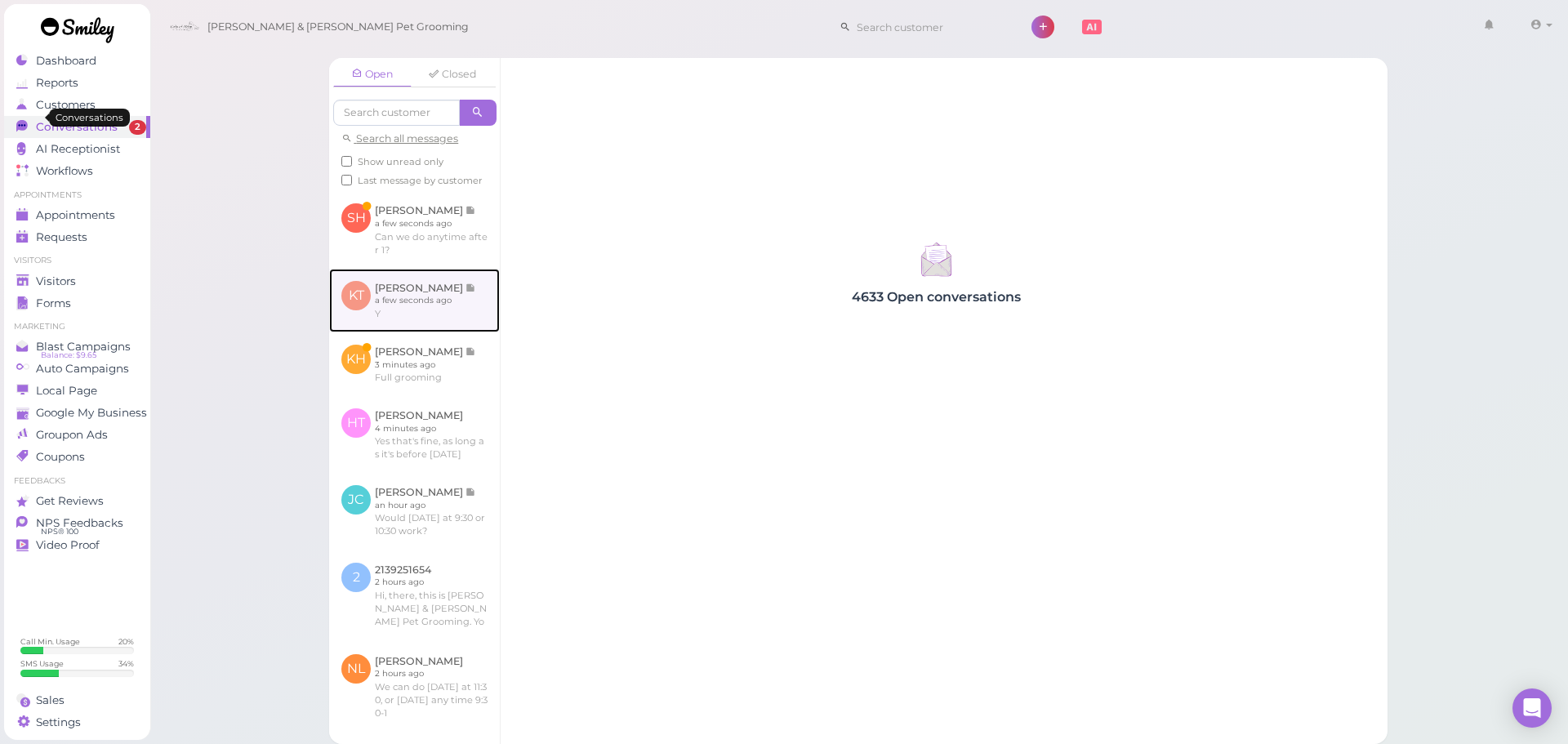
click at [436, 329] on link at bounding box center [414, 301] width 171 height 64
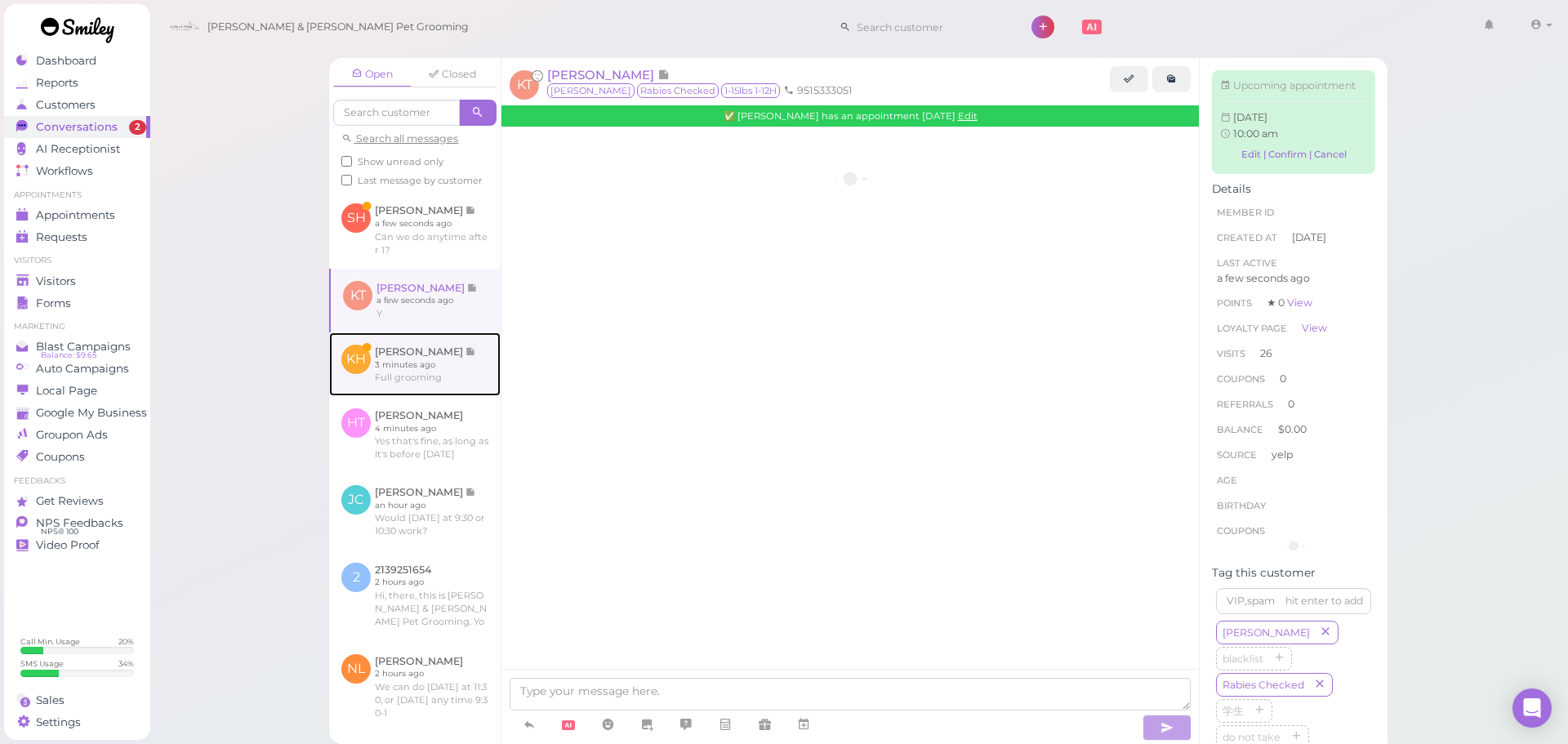
click at [425, 396] on link at bounding box center [415, 364] width 172 height 64
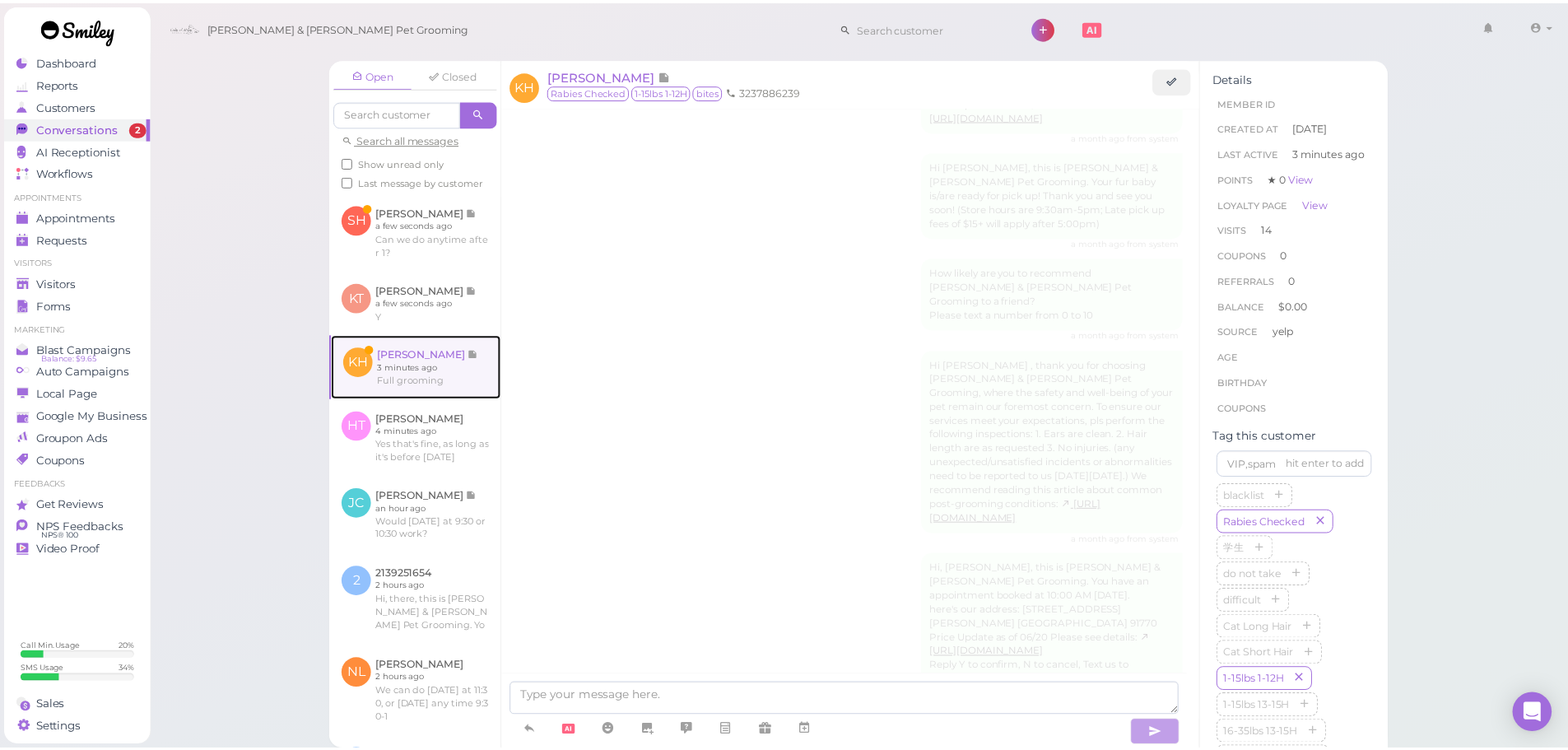
scroll to position [2038, 0]
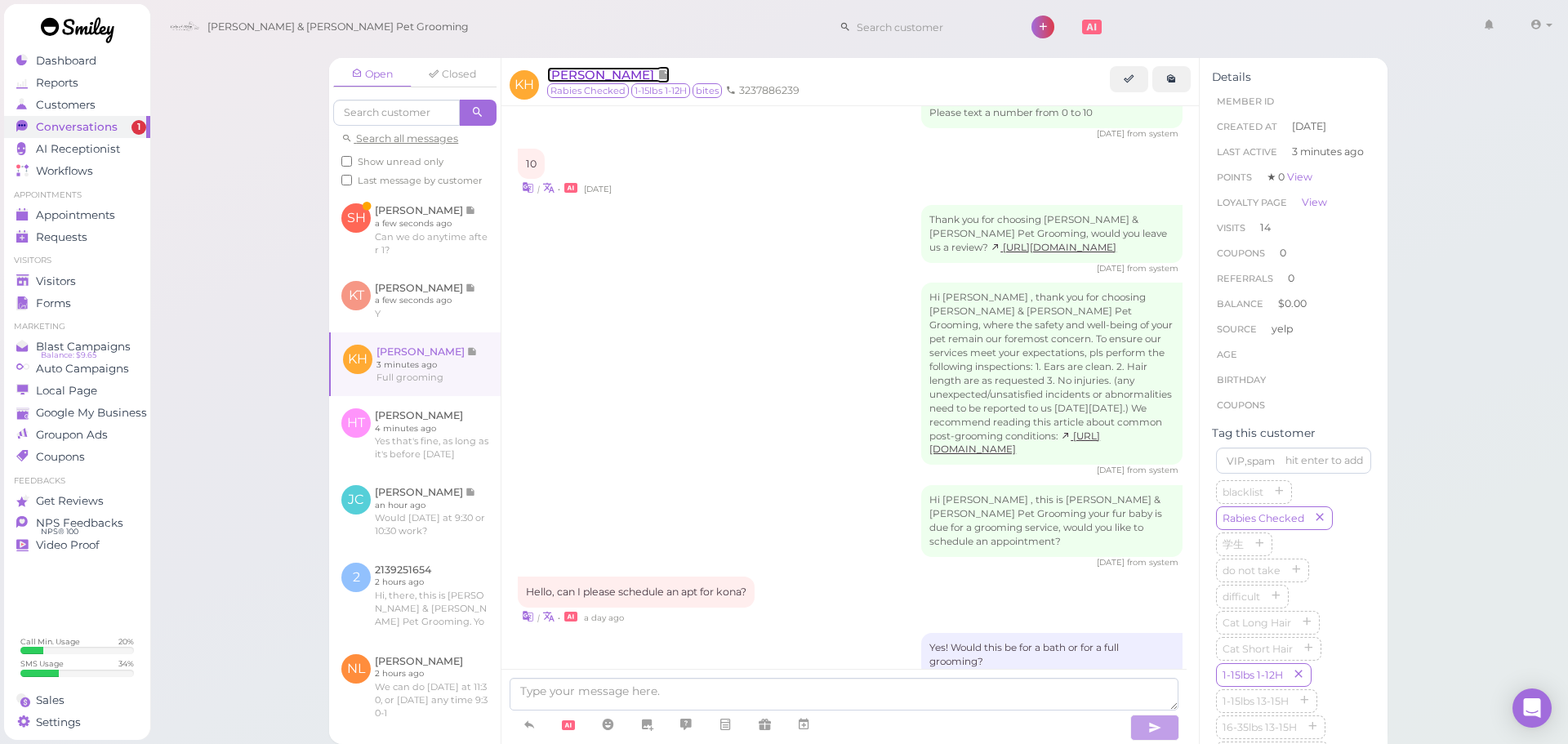
click at [617, 72] on span "[PERSON_NAME]" at bounding box center [602, 74] width 110 height 15
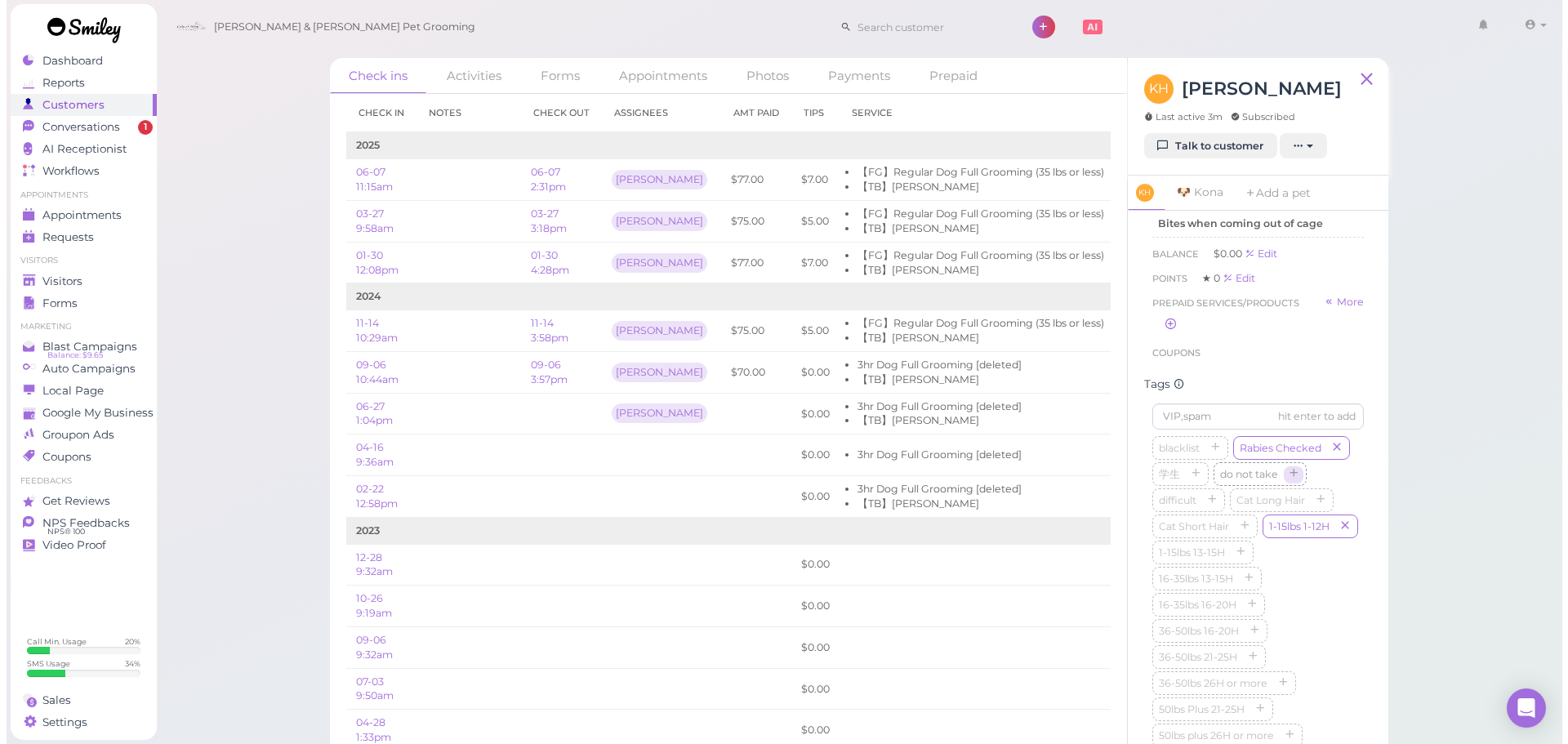
scroll to position [327, 0]
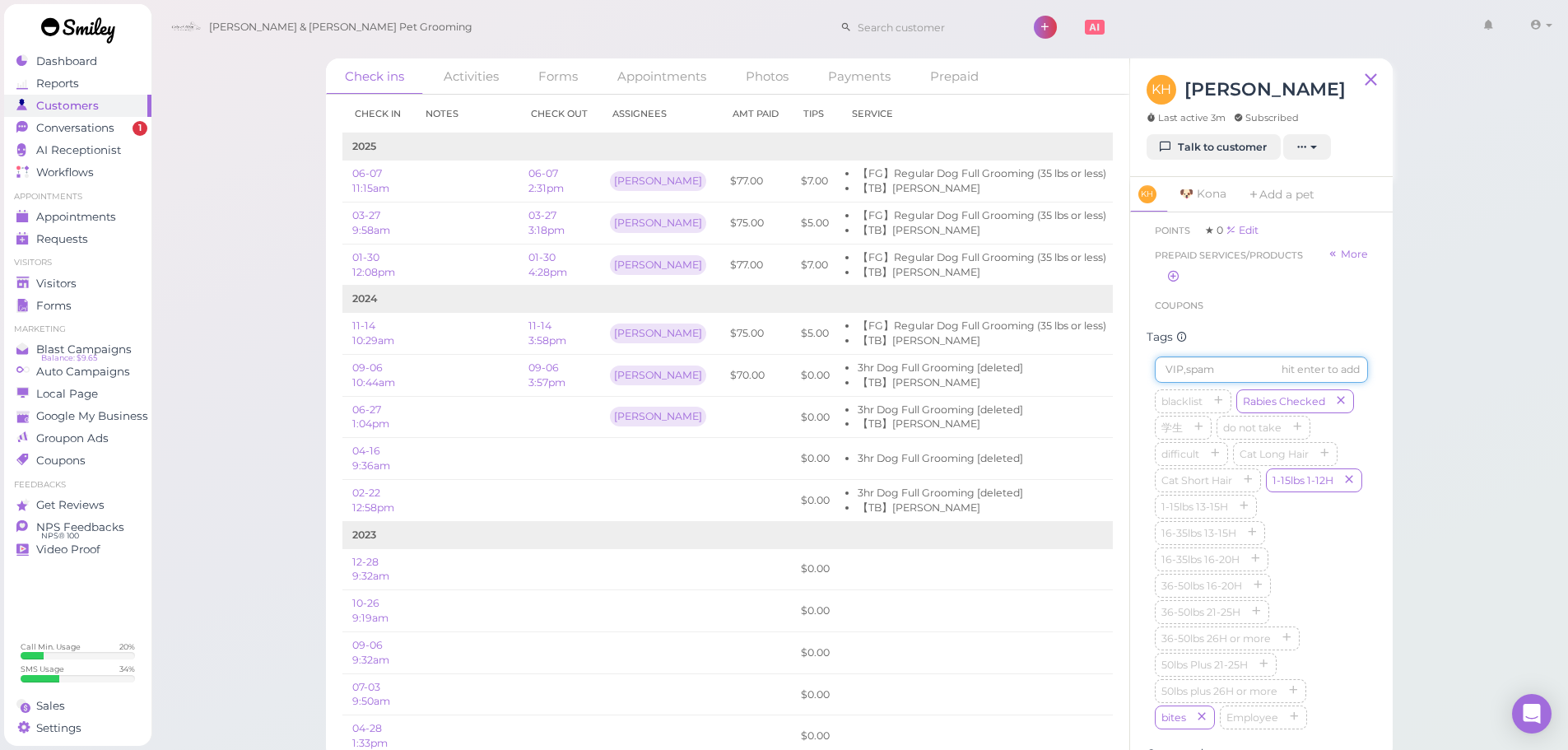
drag, startPoint x: 1191, startPoint y: 393, endPoint x: 1201, endPoint y: 389, distance: 10.8
click at [1201, 382] on input at bounding box center [1261, 370] width 213 height 26
type input "Kona"
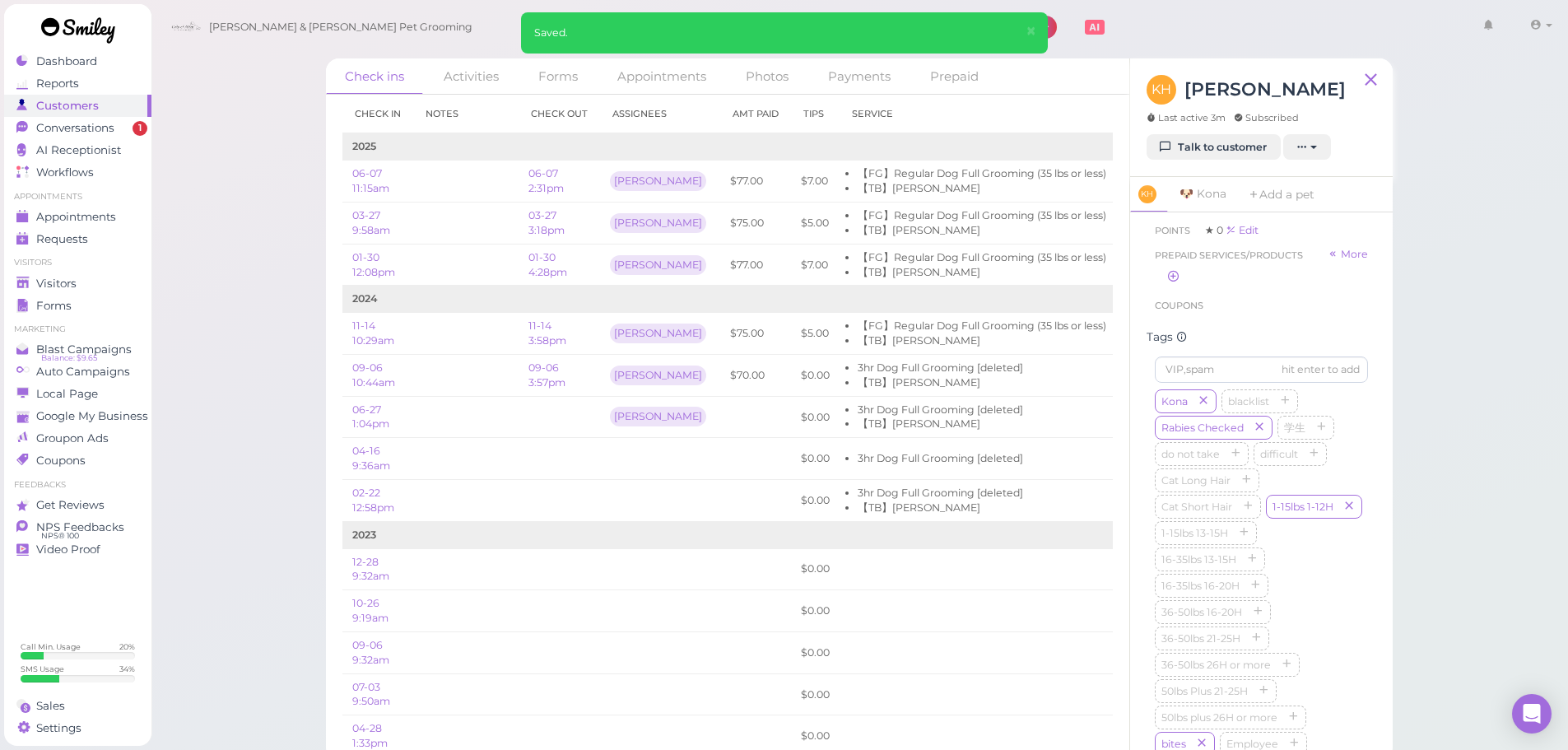
click at [1199, 132] on div "KH Kate Hipolito Last active 3m Subscribed" at bounding box center [1246, 104] width 199 height 59
click at [1199, 142] on link "Talk to customer" at bounding box center [1213, 147] width 134 height 26
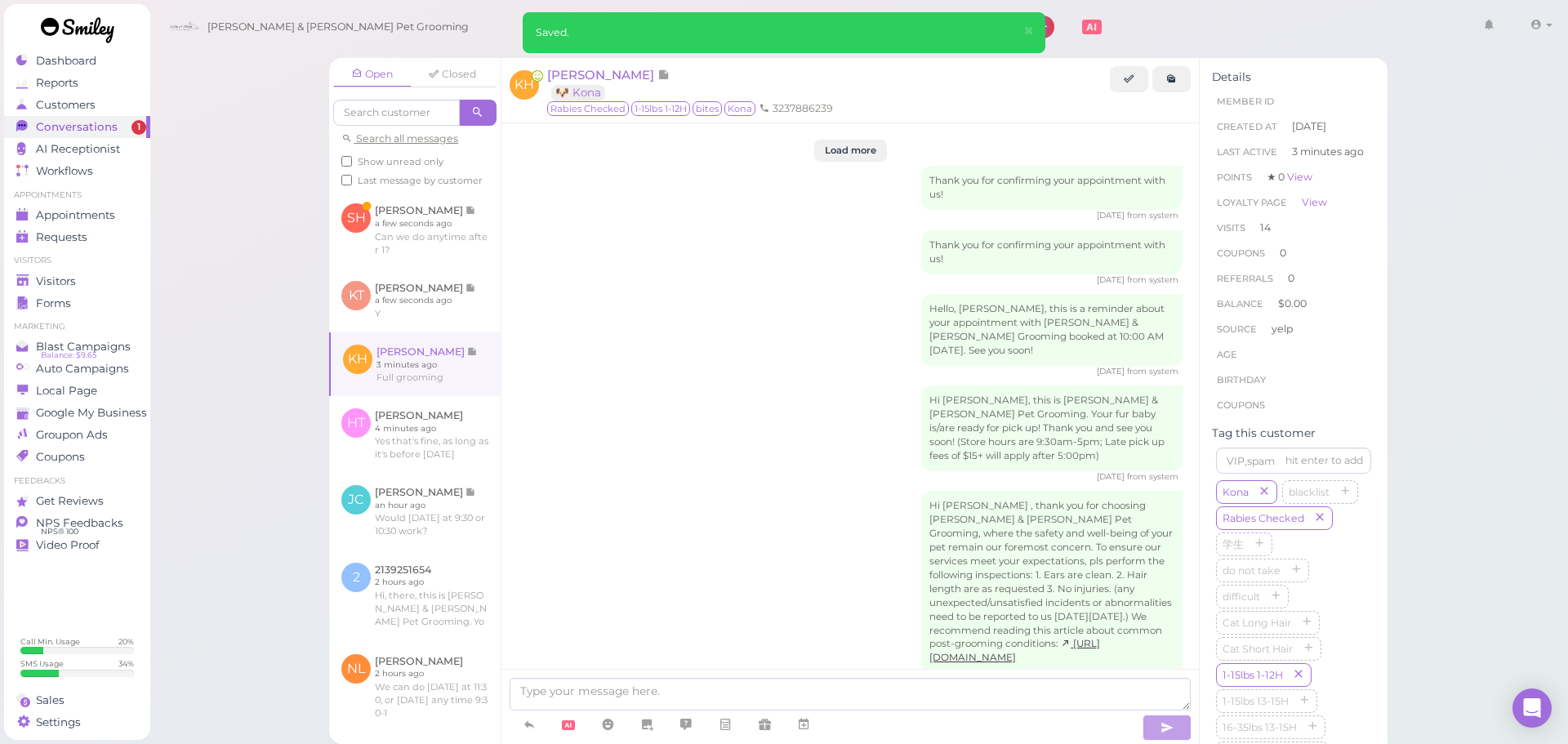
scroll to position [2022, 0]
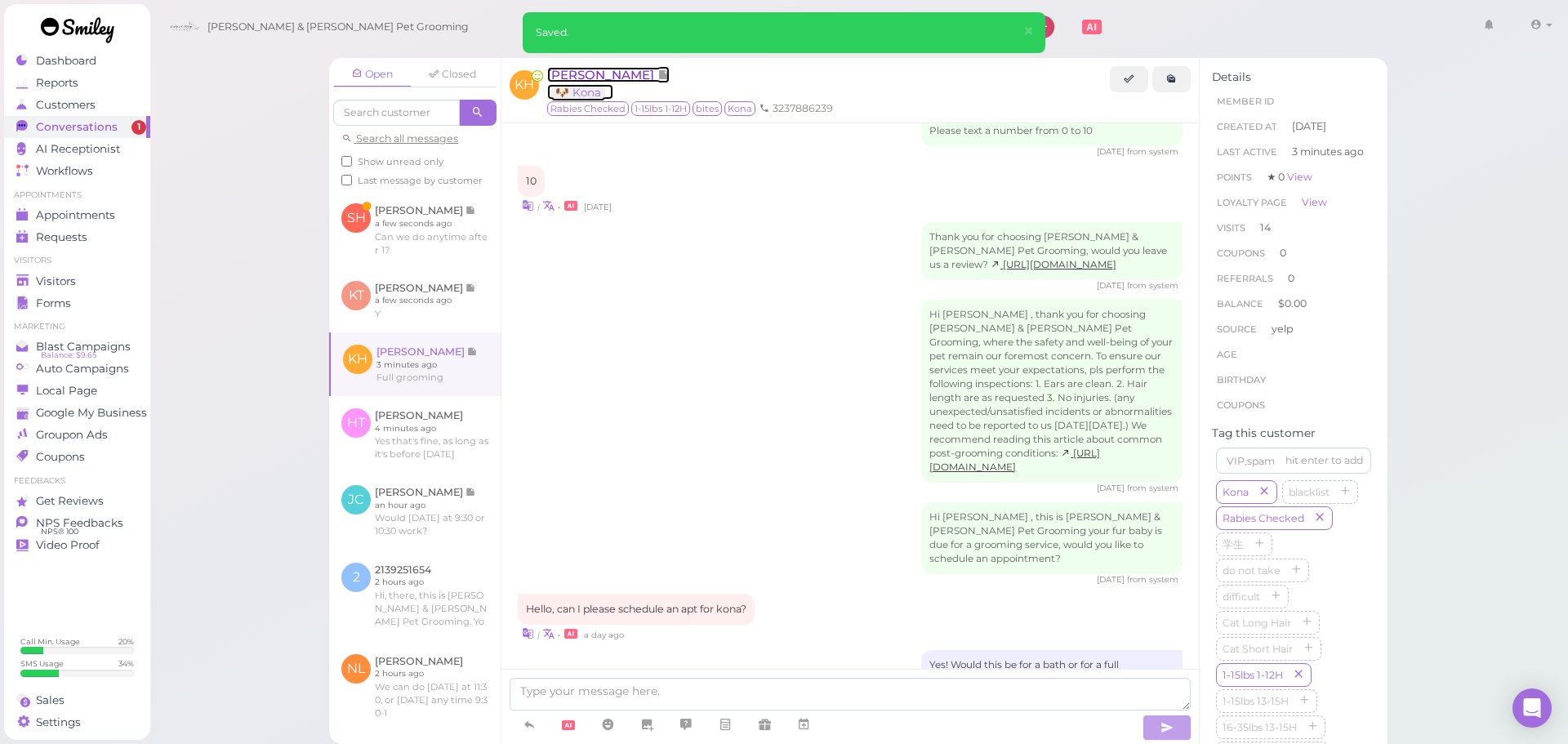
click at [605, 73] on span "[PERSON_NAME]" at bounding box center [602, 74] width 110 height 15
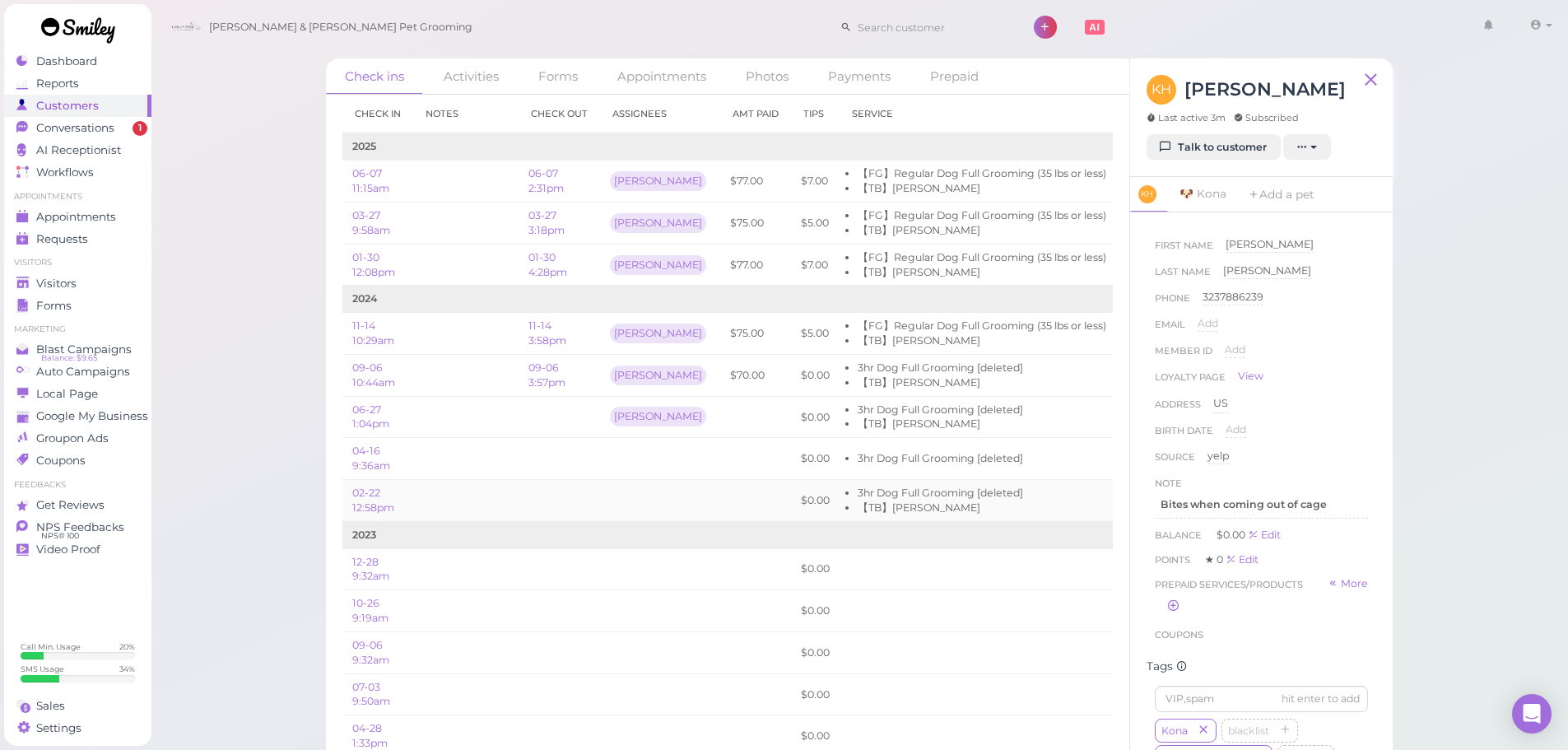
click at [550, 505] on td at bounding box center [560, 500] width 82 height 42
click at [631, 463] on td at bounding box center [660, 459] width 120 height 42
click at [121, 223] on div "Appointments" at bounding box center [76, 217] width 118 height 14
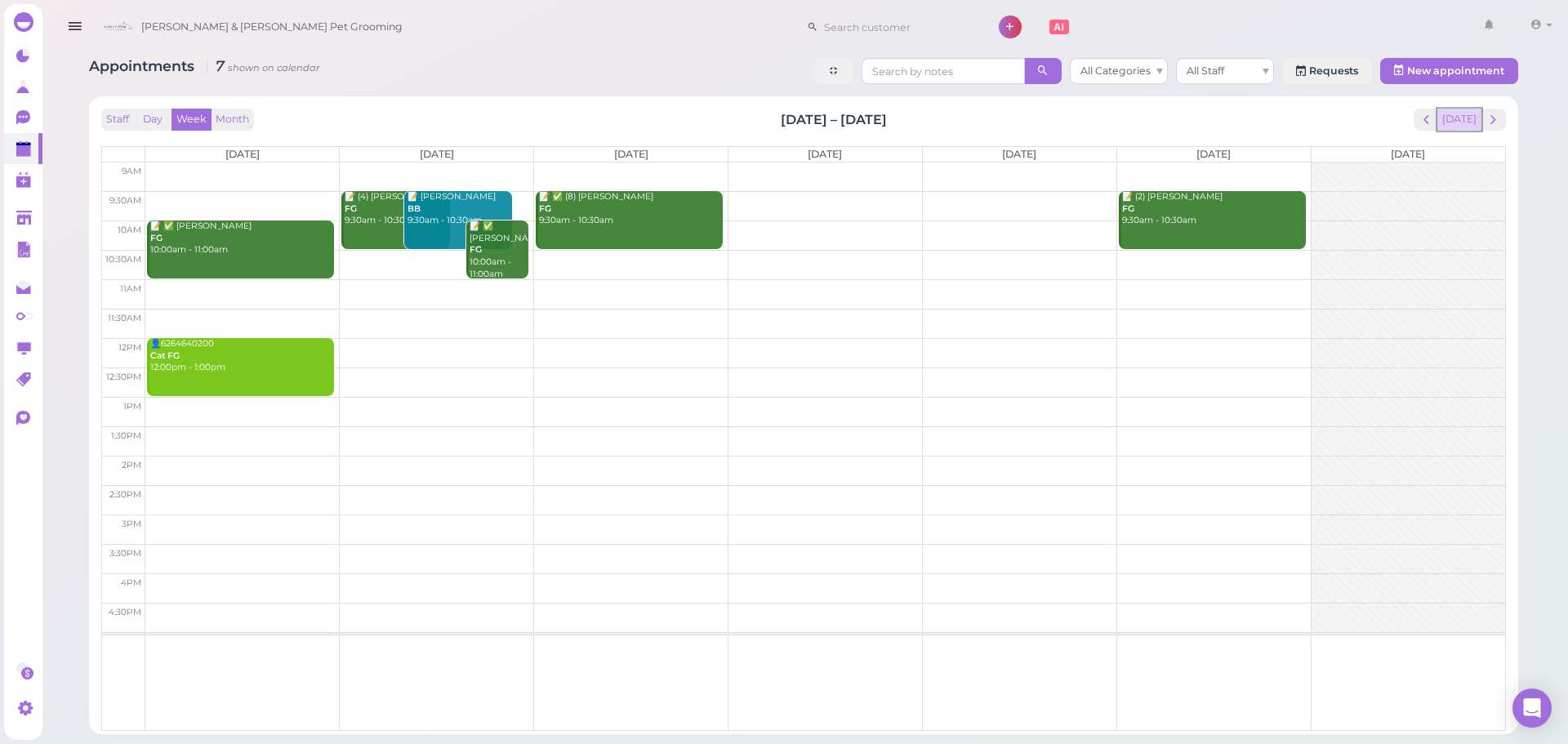
click at [1471, 126] on button "[DATE]" at bounding box center [1459, 119] width 44 height 22
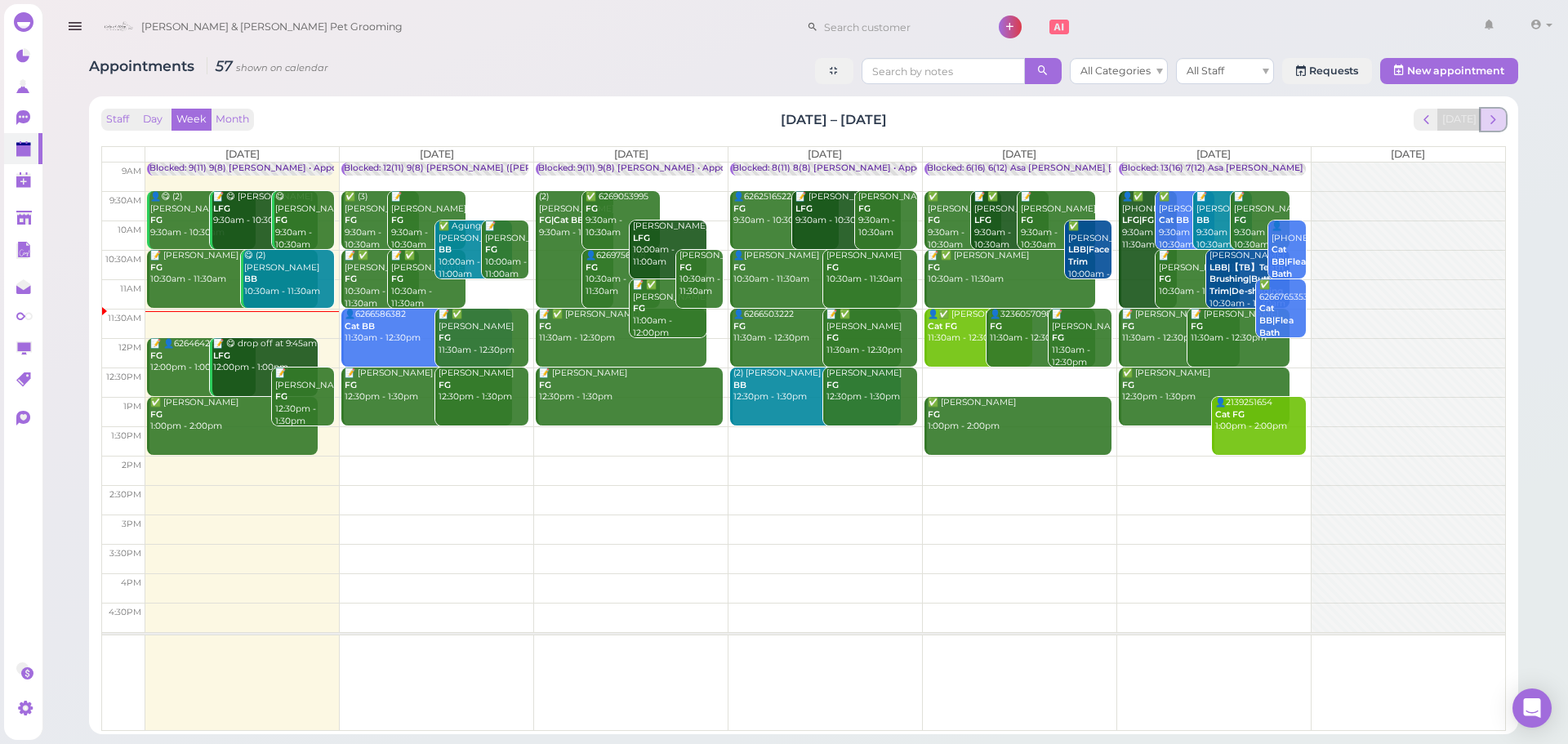
click at [1498, 124] on span "next" at bounding box center [1493, 119] width 15 height 15
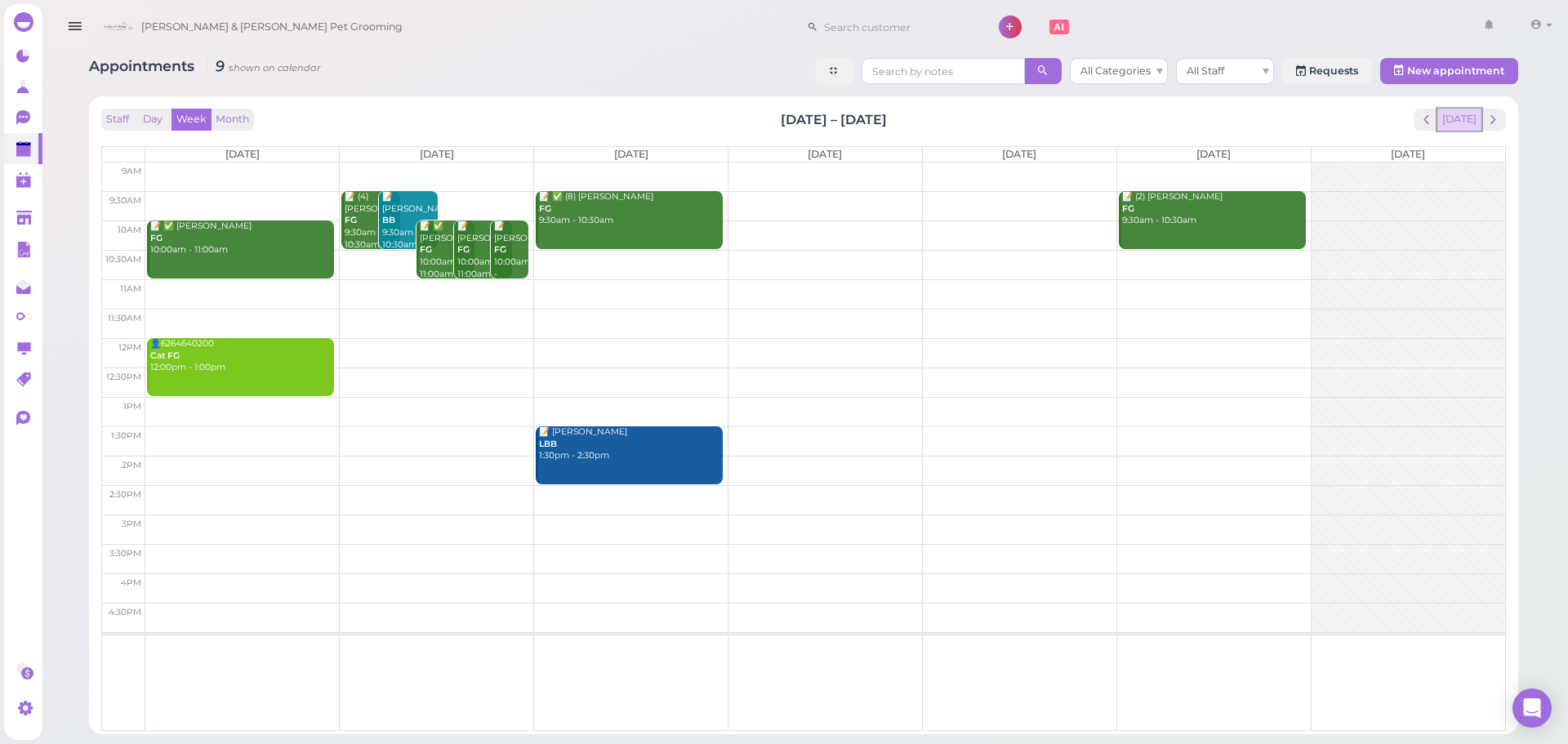
click at [1480, 111] on button "[DATE]" at bounding box center [1459, 119] width 44 height 22
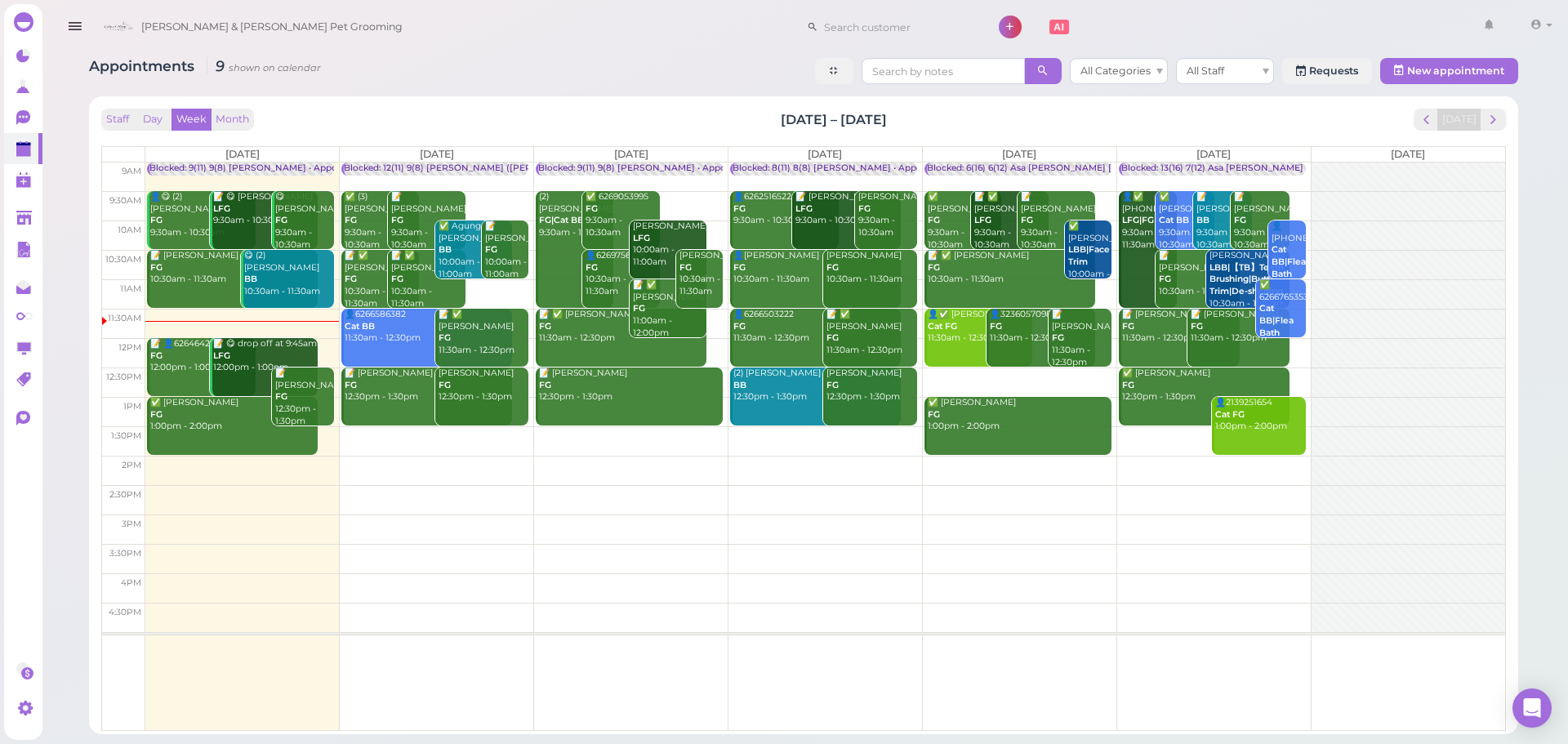
click at [874, 171] on div "Blocked: 8(11) 8(8) [PERSON_NAME] • Appointment" at bounding box center [845, 169] width 224 height 13
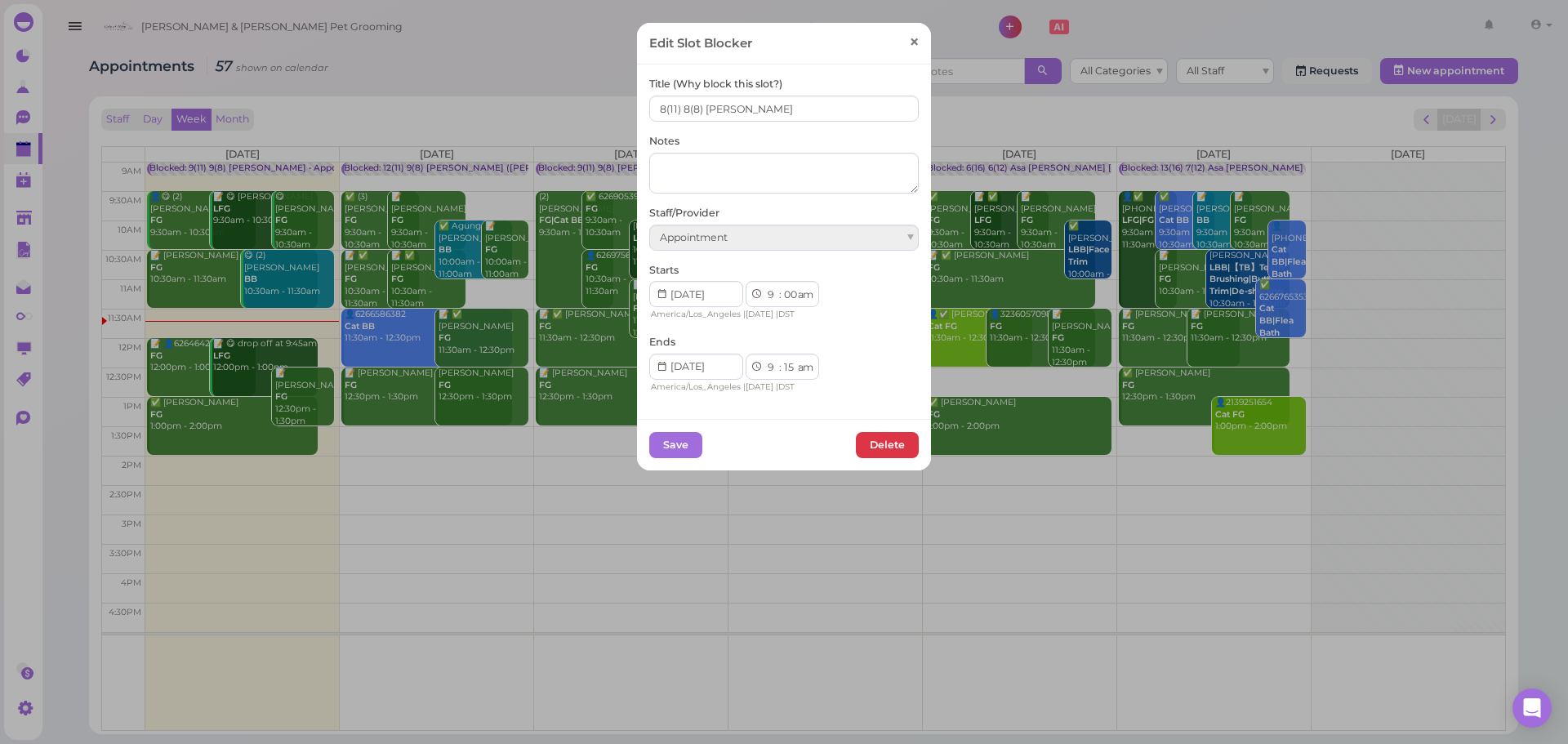
click at [909, 46] on span "×" at bounding box center [914, 42] width 11 height 23
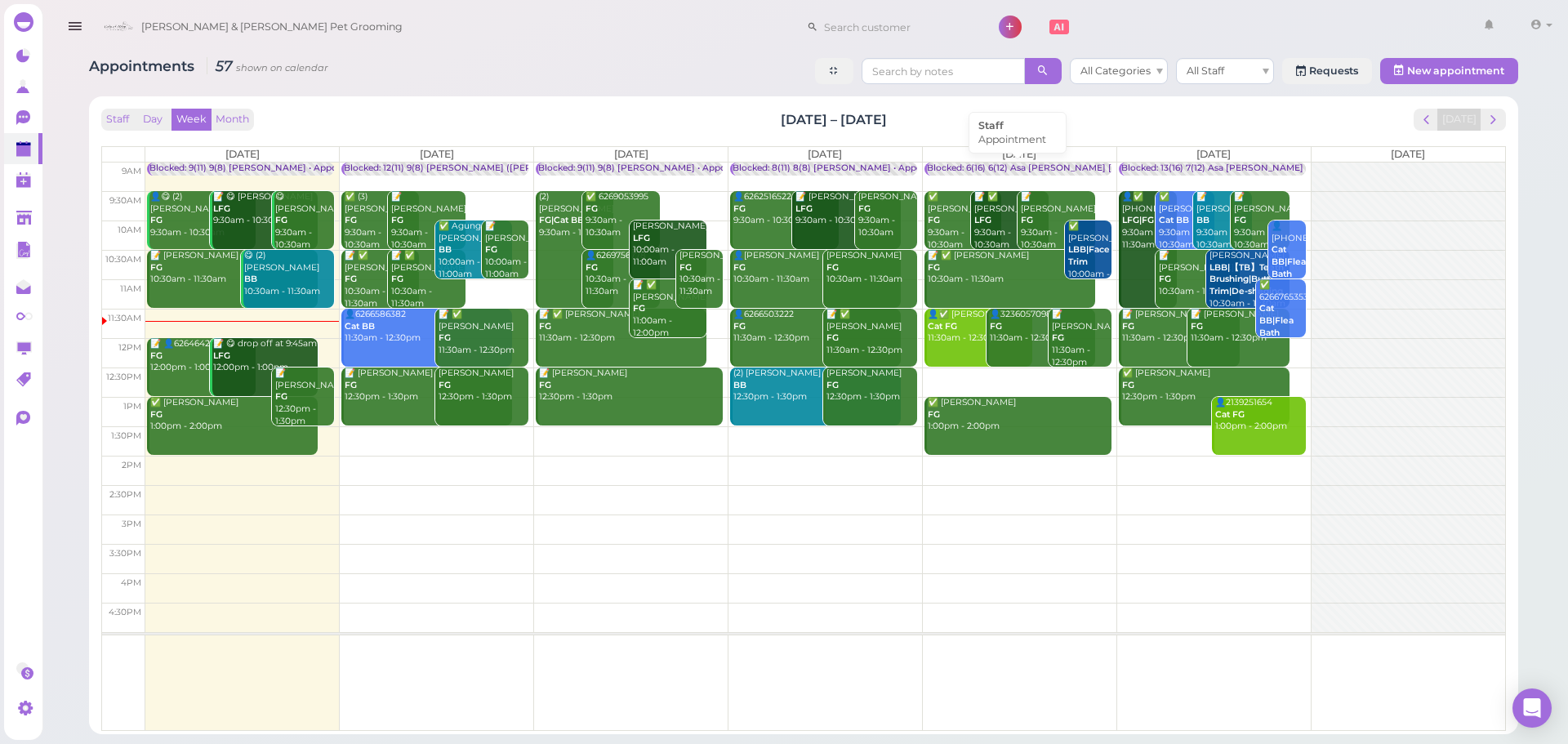
click at [1006, 167] on div "Blocked: 6(16) 6(12) Asa [PERSON_NAME] [PERSON_NAME] • Appointment" at bounding box center [1088, 169] width 324 height 13
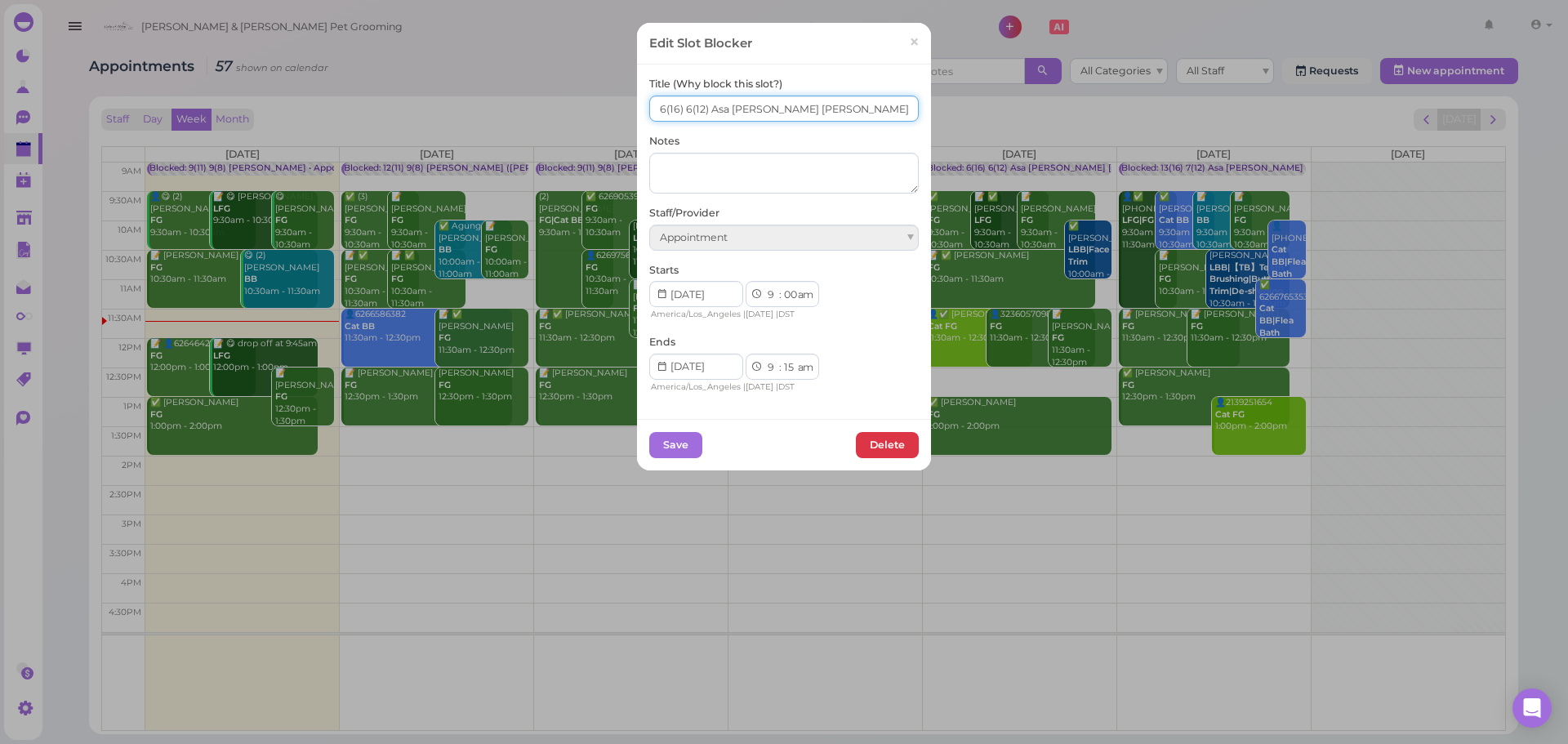
drag, startPoint x: 727, startPoint y: 112, endPoint x: 755, endPoint y: 112, distance: 28.0
click at [755, 112] on input "6(16) 6(12) Asa Helen Rebecca" at bounding box center [784, 108] width 269 height 26
type input "6(16) 6(12) Asa Emma Rebecca"
click at [664, 436] on button "Save" at bounding box center [676, 444] width 53 height 26
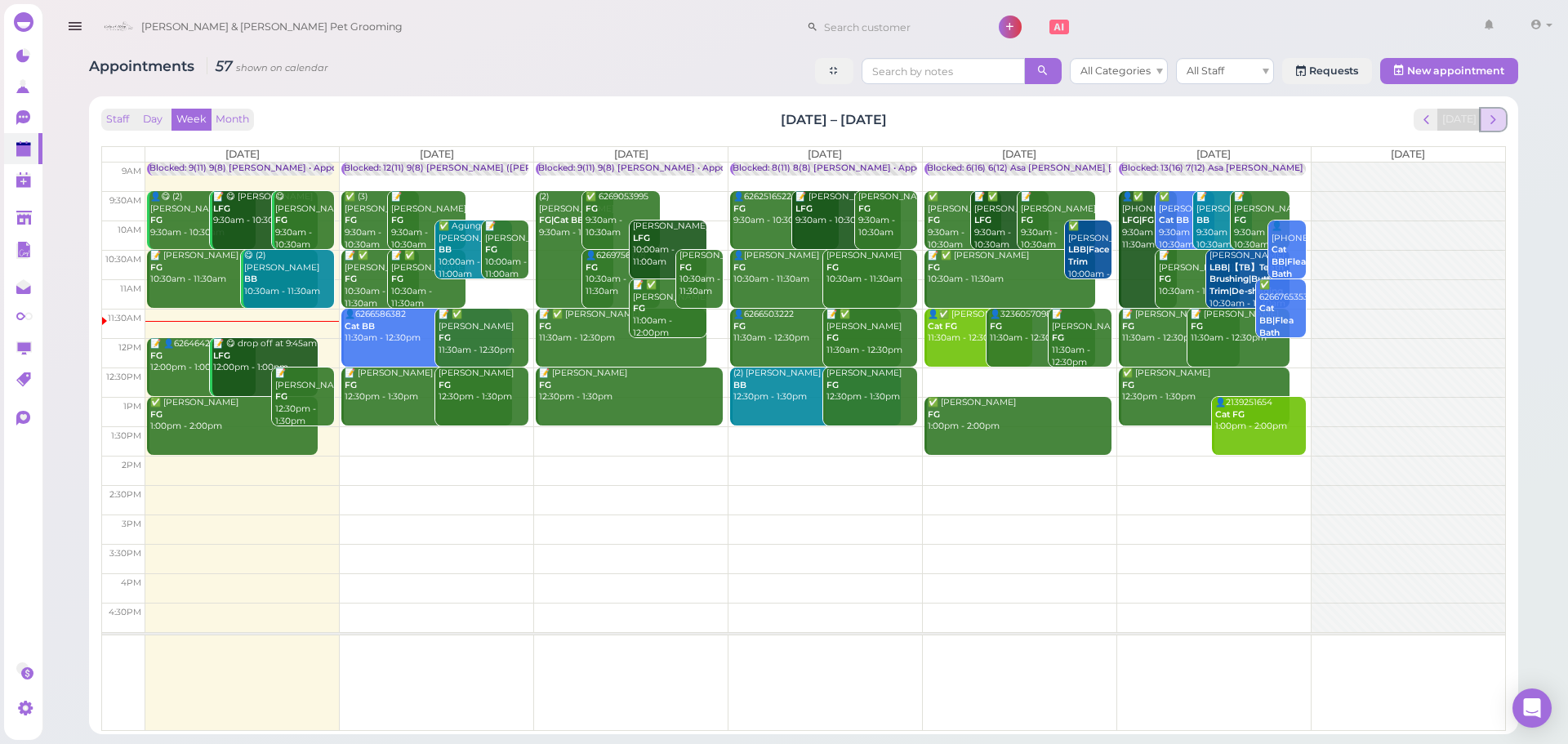
click at [1498, 121] on span "next" at bounding box center [1493, 119] width 15 height 15
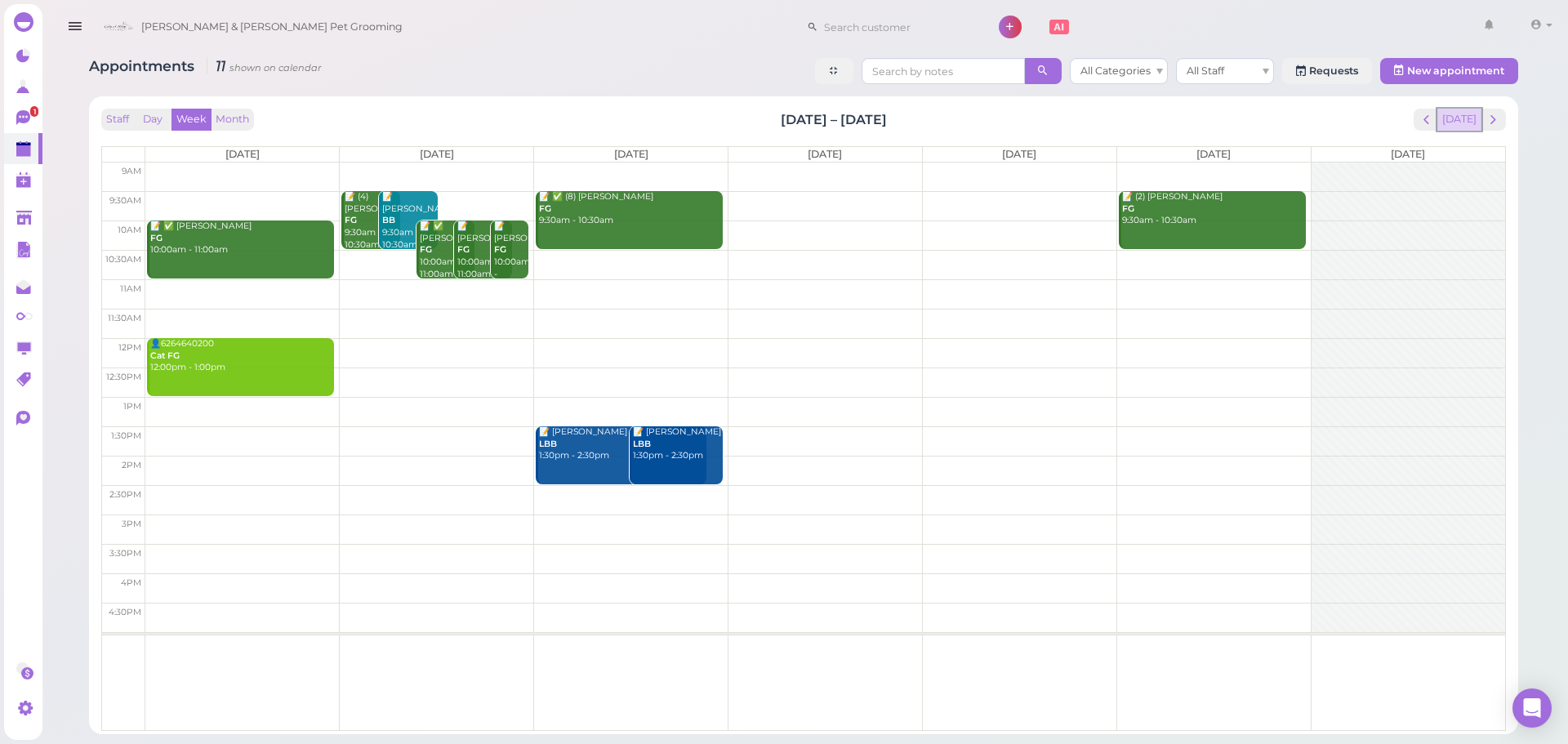
click at [1451, 108] on button "[DATE]" at bounding box center [1459, 119] width 44 height 22
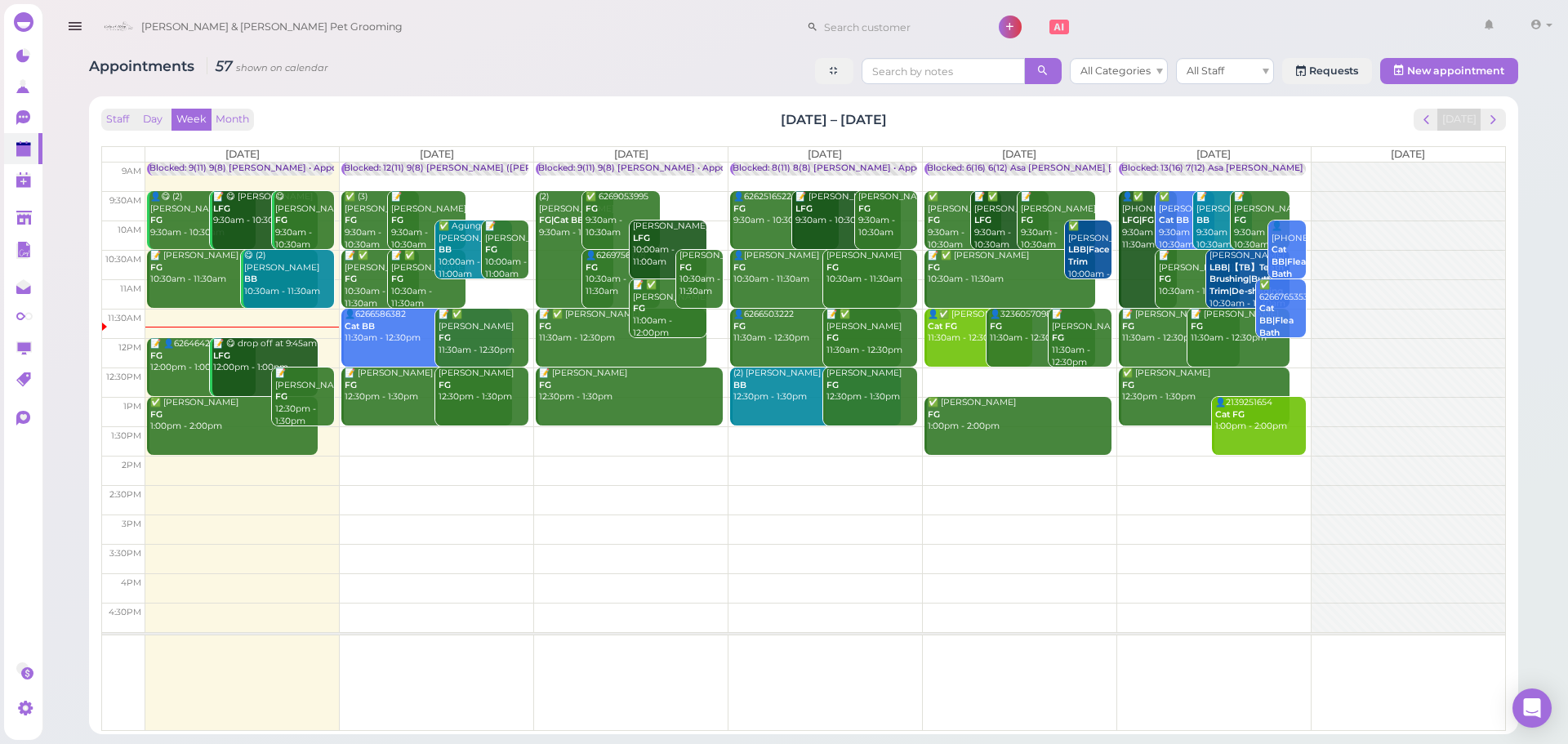
click at [802, 159] on th "[DATE]" at bounding box center [825, 154] width 194 height 14
click at [798, 163] on div "Blocked: 8(11) 8(8) [PERSON_NAME] • Appointment" at bounding box center [845, 169] width 224 height 13
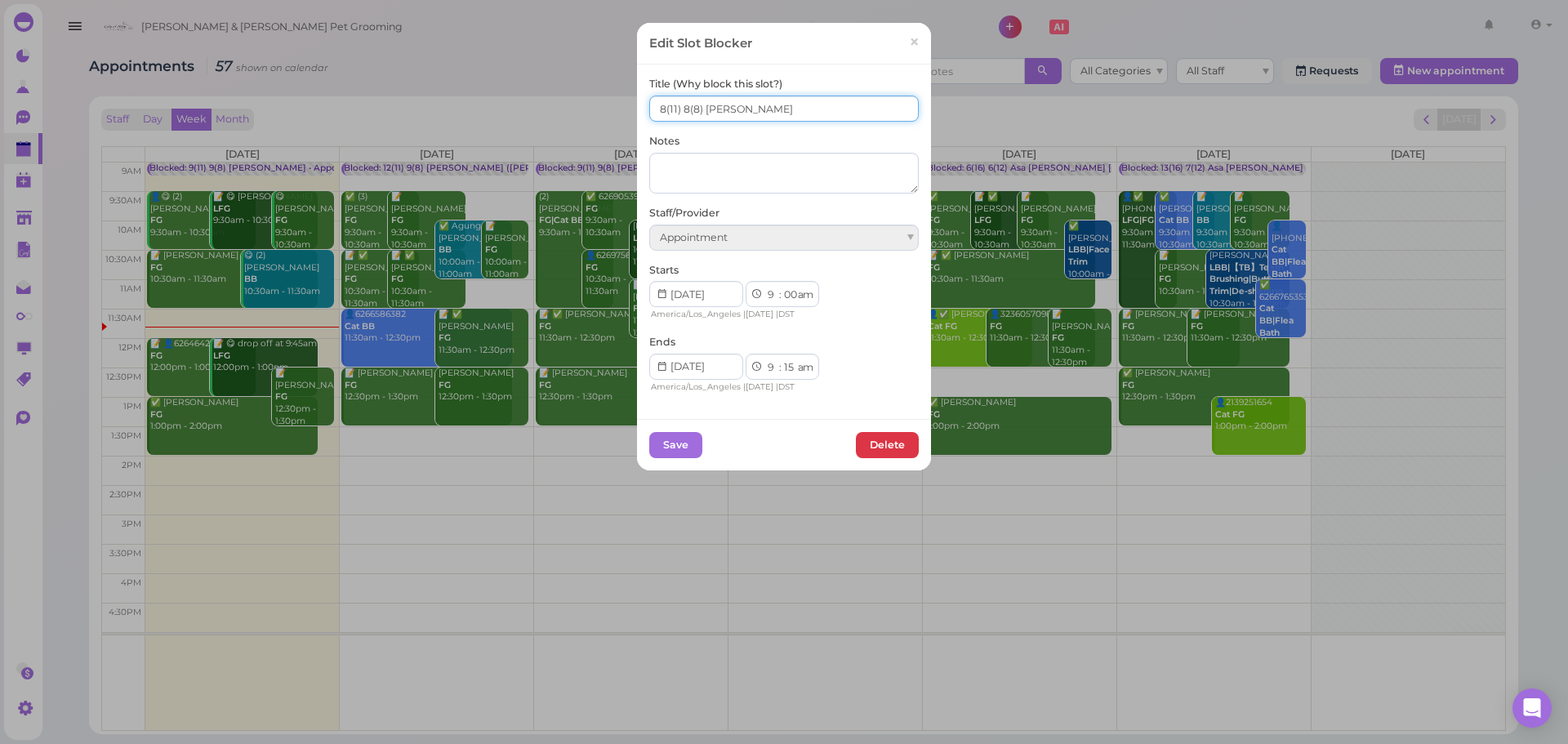
drag, startPoint x: 647, startPoint y: 110, endPoint x: 658, endPoint y: 101, distance: 14.2
click at [653, 107] on input "8(11) 8(8) Asa Rebecca" at bounding box center [784, 108] width 269 height 26
type input "10(11) 8(8) Asa Rebecca"
click at [687, 459] on div "Save Delete" at bounding box center [784, 444] width 294 height 51
click at [677, 438] on button "Save" at bounding box center [676, 444] width 53 height 26
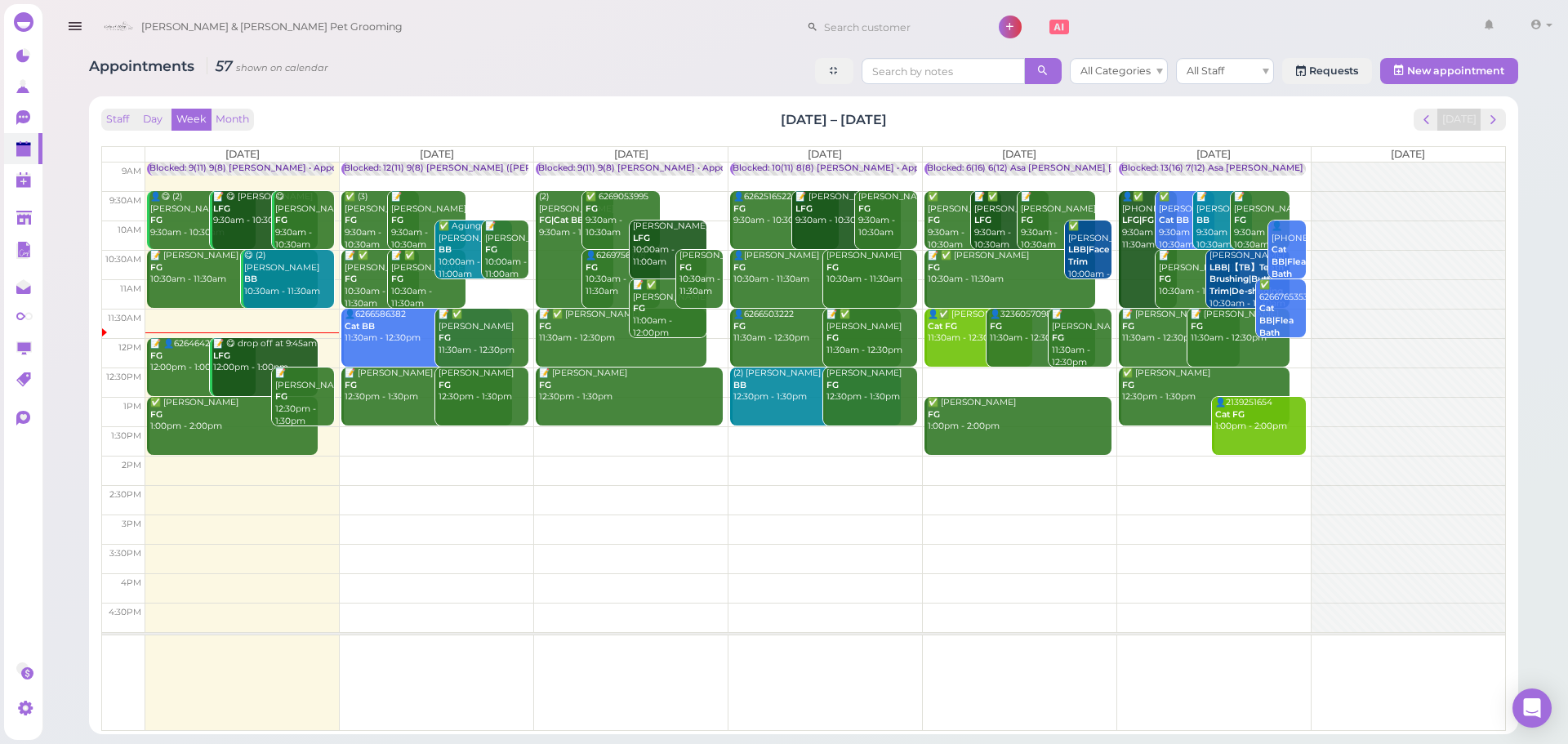
click at [422, 83] on div "Appointments 57 shown on calendar All Categories All Staff Requests New appoint…" at bounding box center [804, 72] width 1429 height 30
click at [1305, 369] on td at bounding box center [826, 382] width 1360 height 30
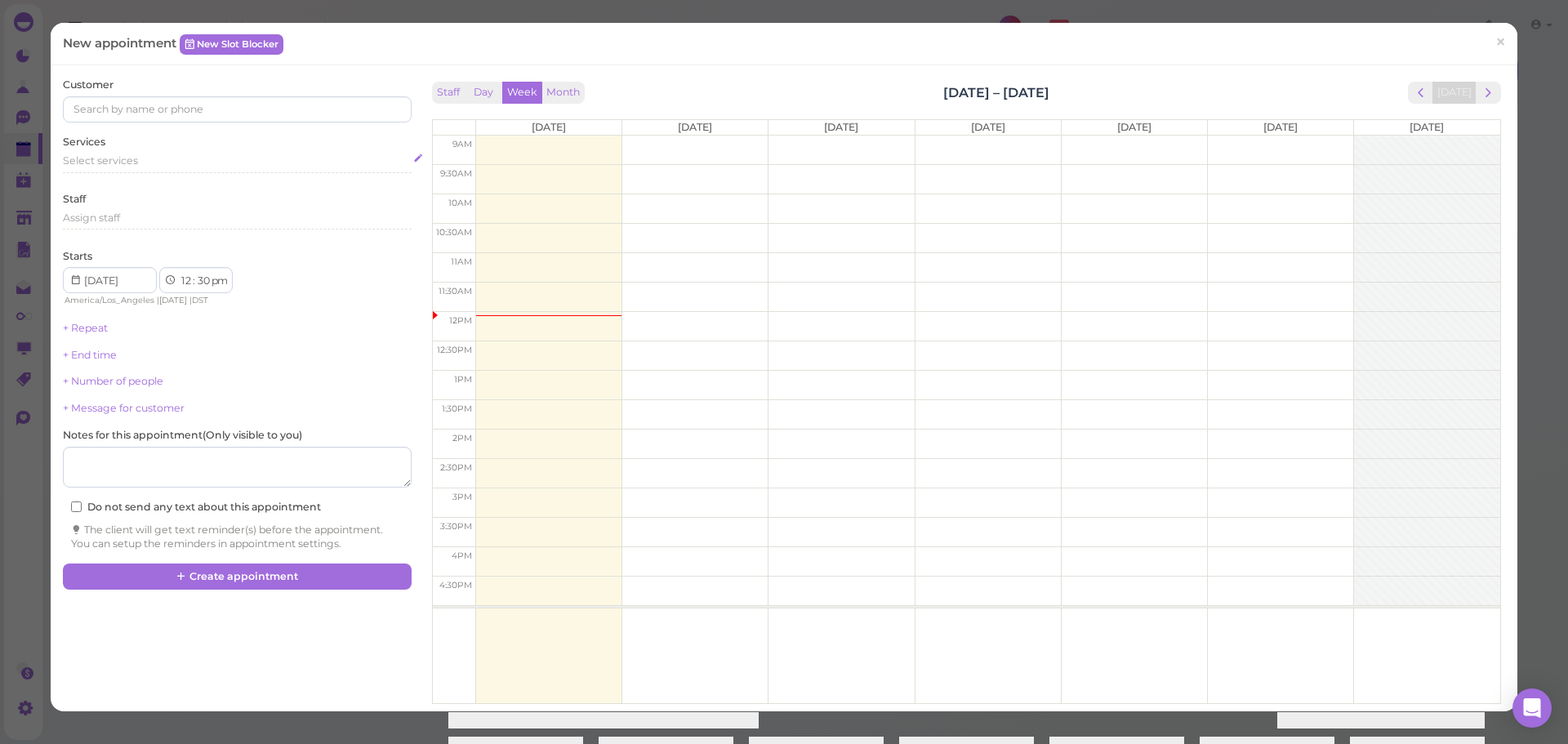
click at [218, 169] on div "Select services" at bounding box center [237, 163] width 348 height 20
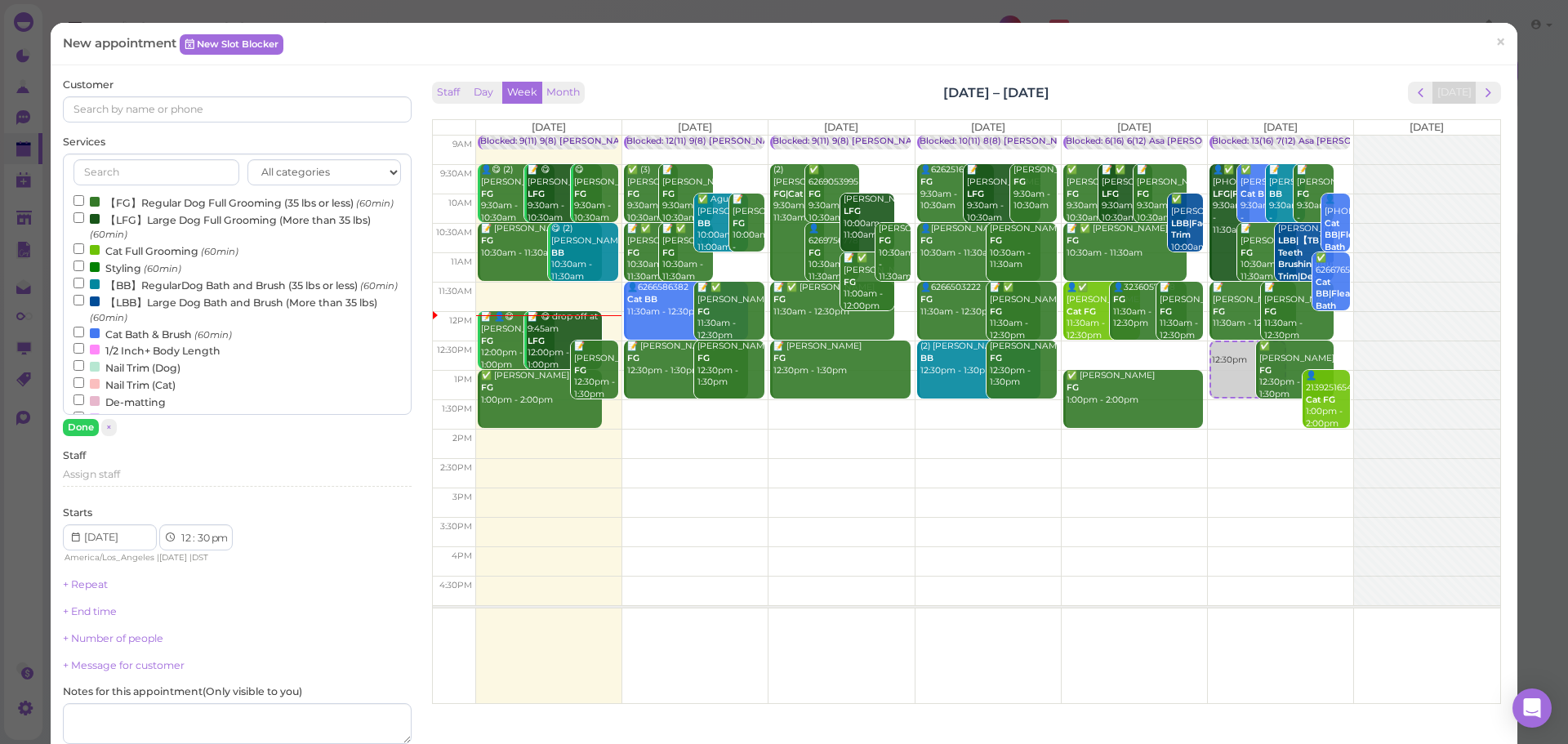
click at [141, 293] on label "【BB】RegularDog Bath and Brush (35 lbs or less) (60min)" at bounding box center [235, 284] width 324 height 17
click at [84, 288] on input "【BB】RegularDog Bath and Brush (35 lbs or less) (60min)" at bounding box center [79, 283] width 11 height 11
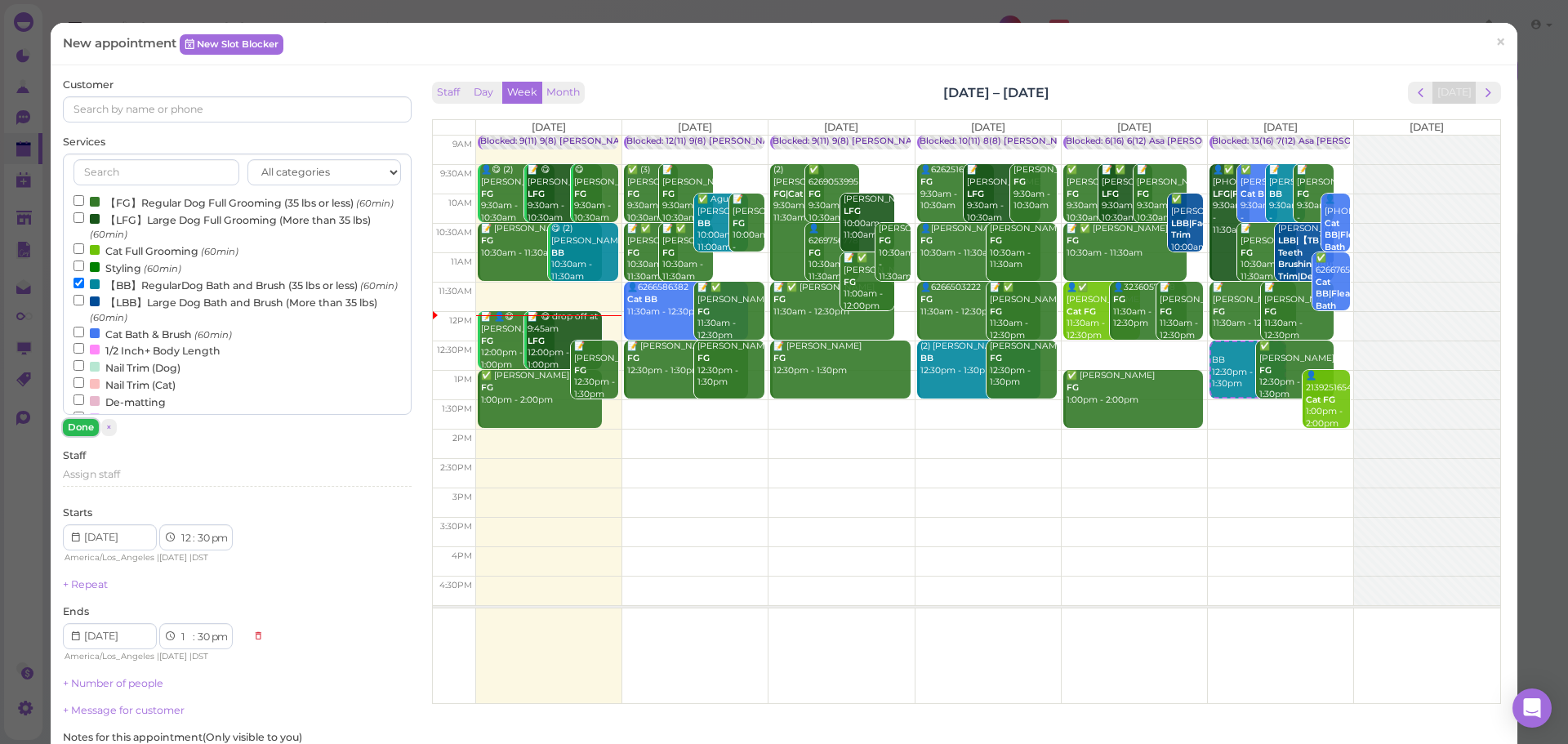
click at [81, 424] on button "Done" at bounding box center [81, 427] width 36 height 17
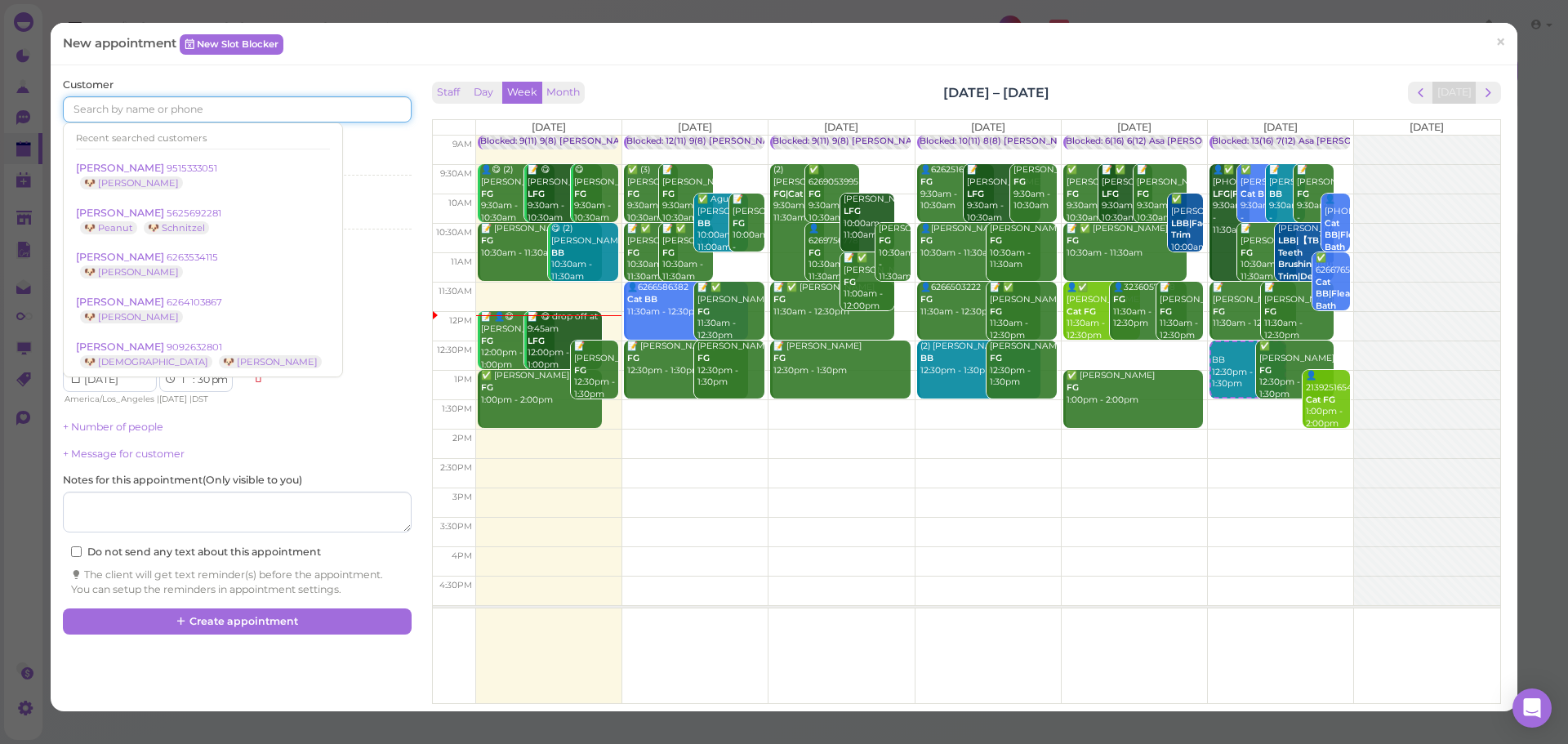
click at [212, 116] on input at bounding box center [237, 109] width 348 height 26
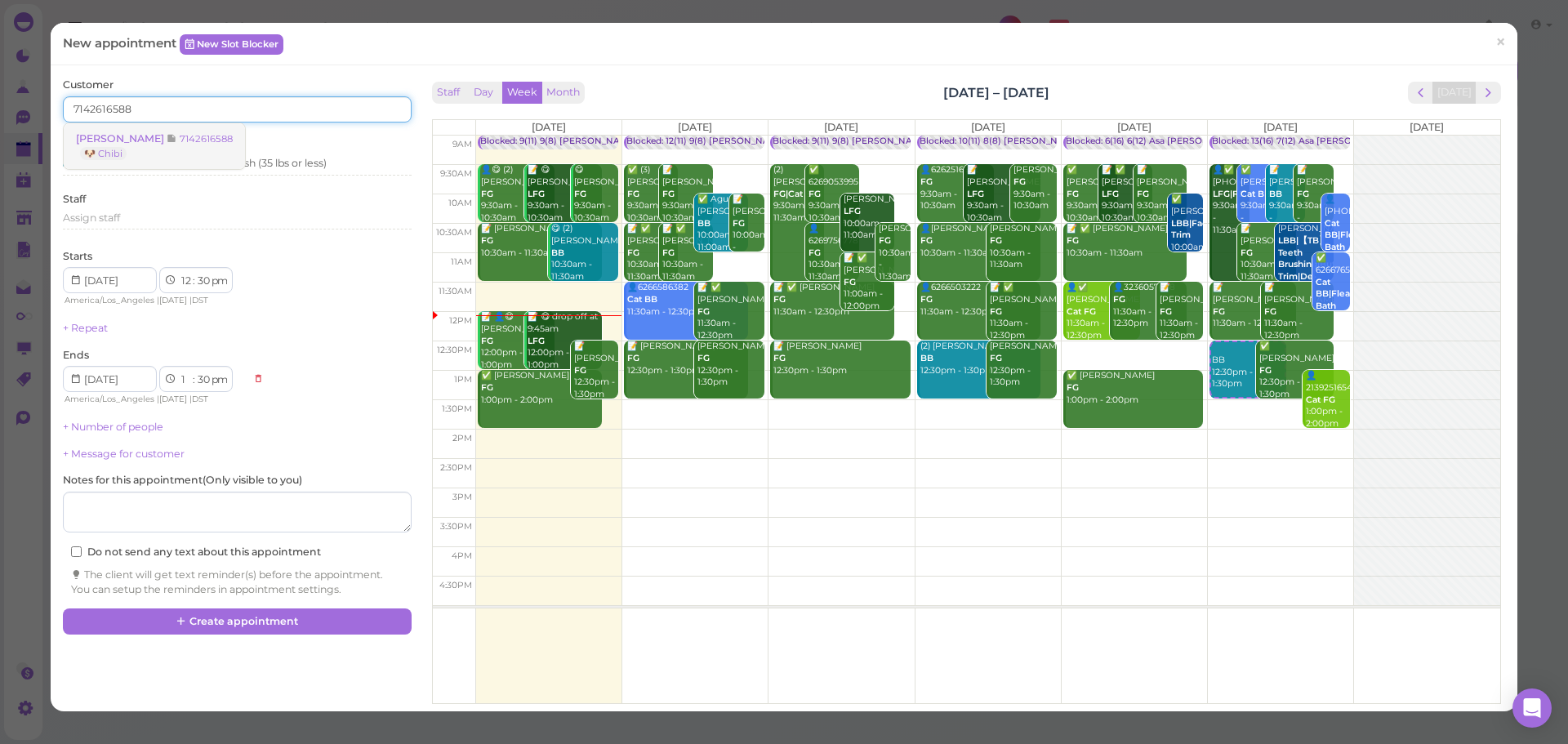
type input "7142616588"
click at [180, 133] on small "7142616588" at bounding box center [206, 138] width 53 height 12
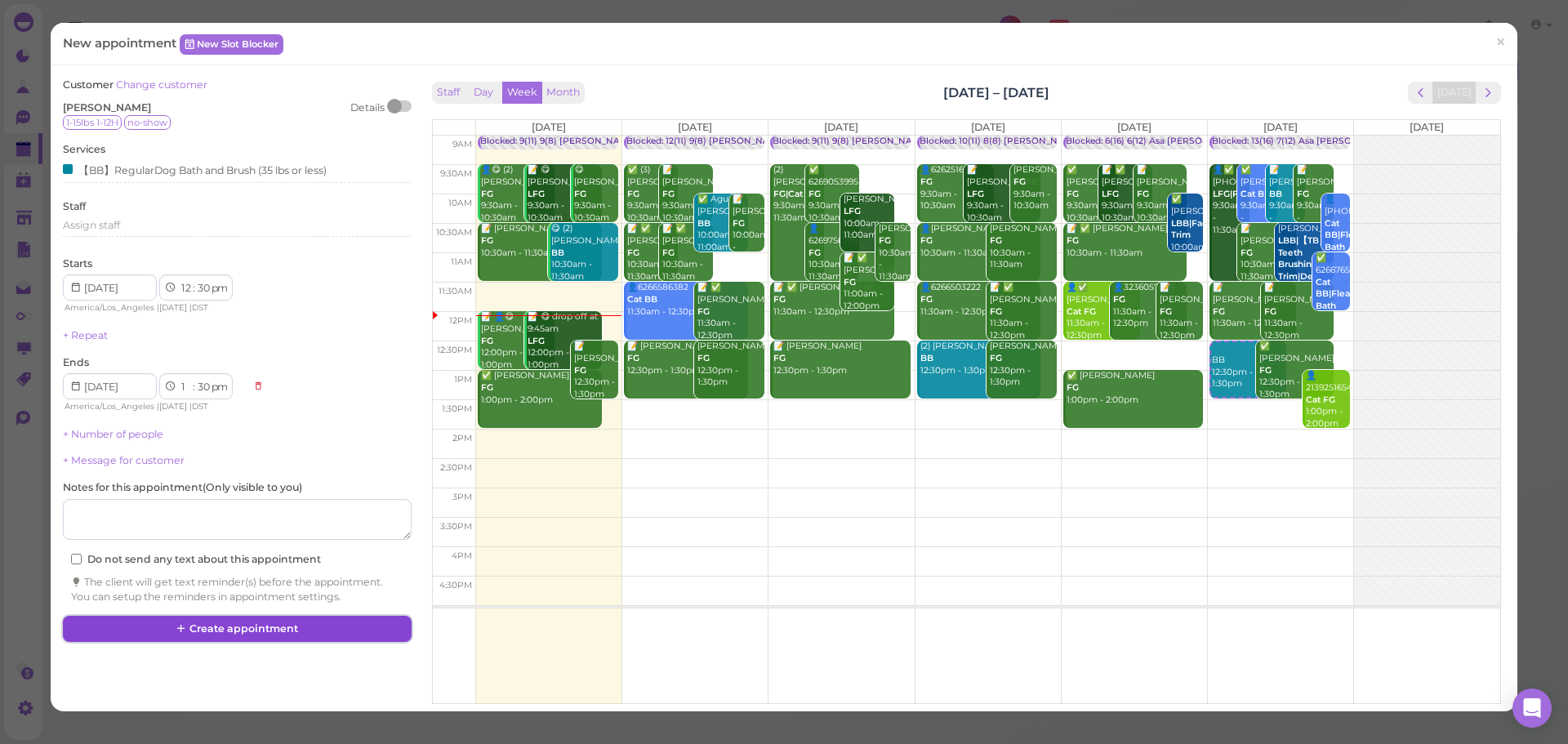
click at [274, 635] on button "Create appointment" at bounding box center [237, 628] width 348 height 26
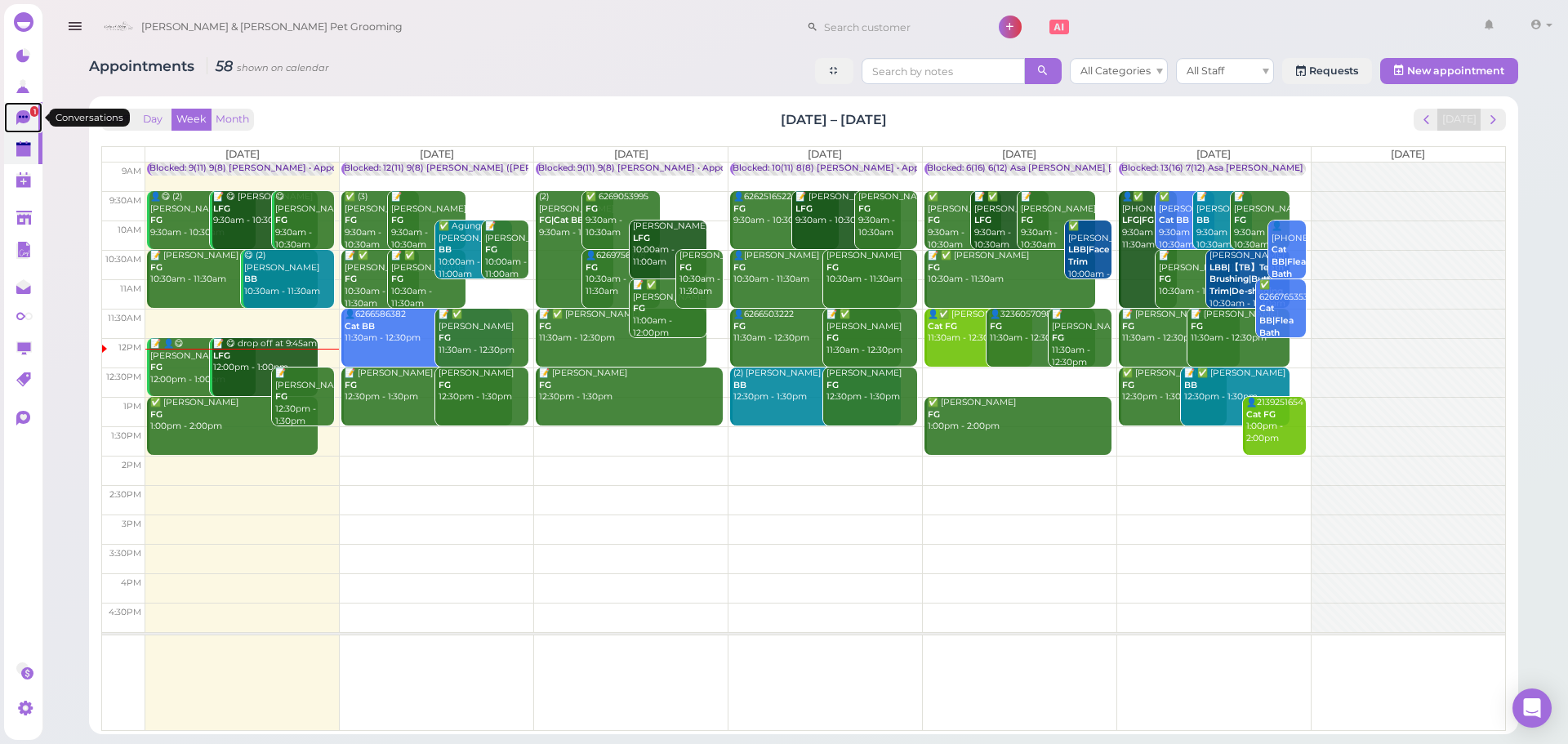
click at [41, 124] on link "1" at bounding box center [23, 117] width 39 height 31
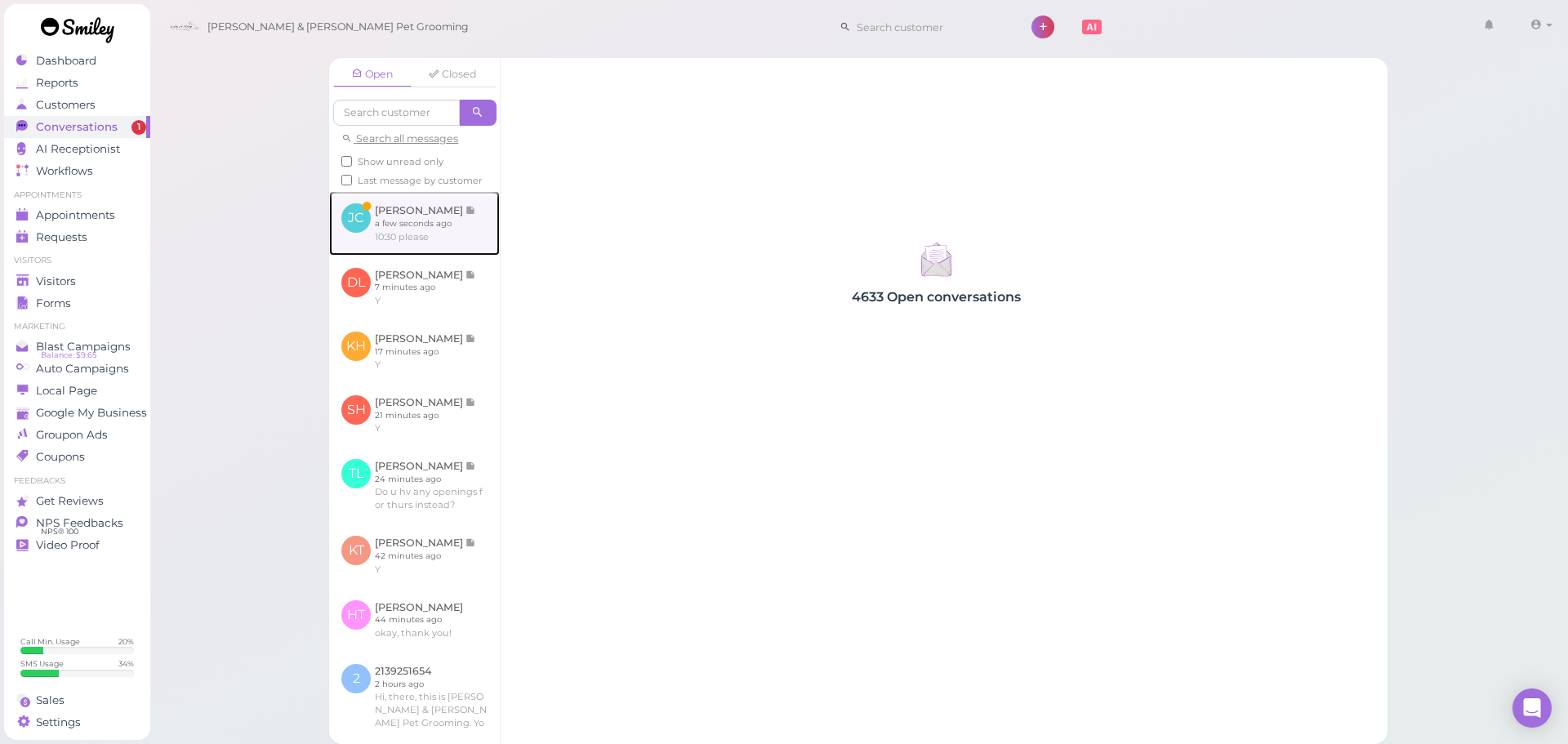
click at [401, 229] on link at bounding box center [414, 223] width 171 height 64
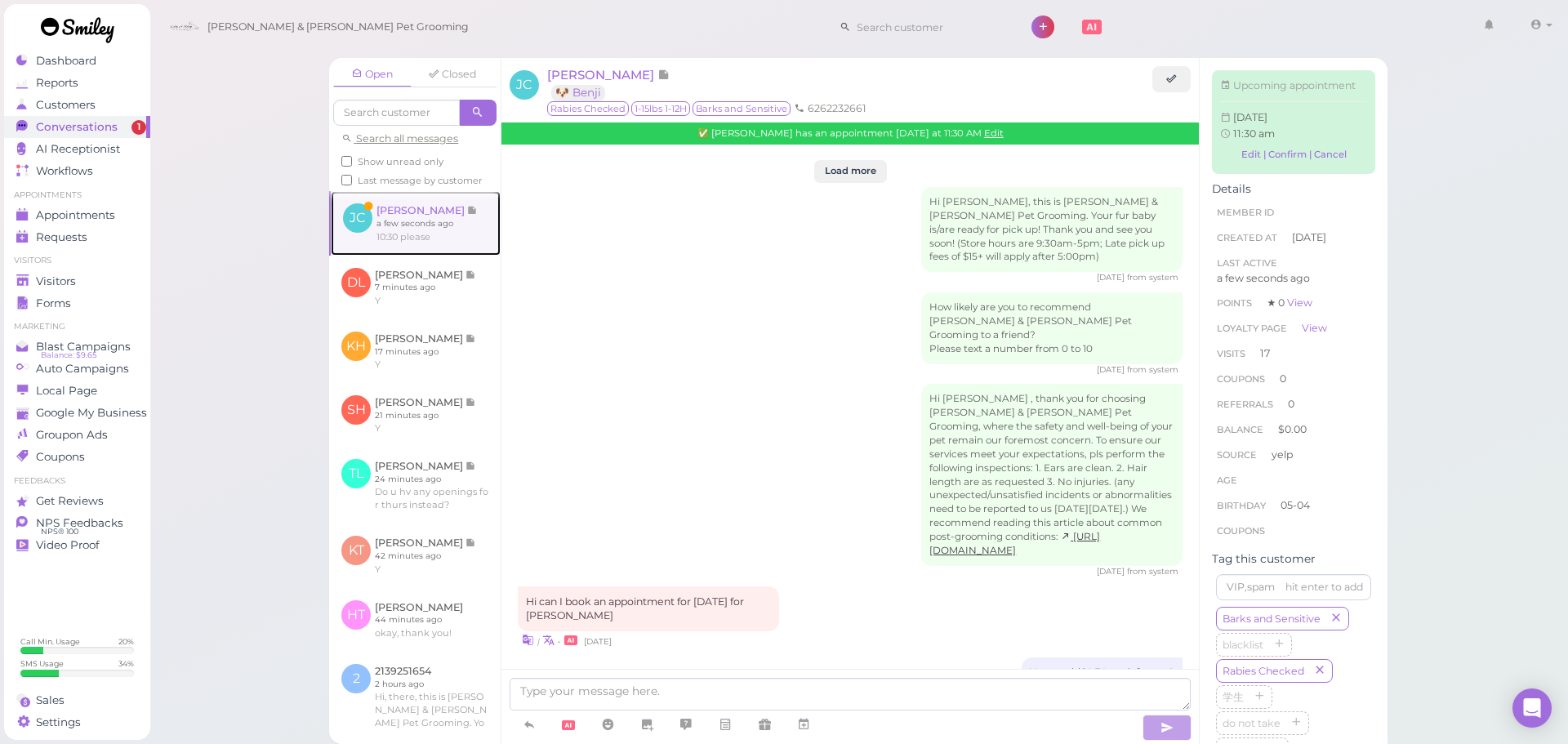
scroll to position [2484, 0]
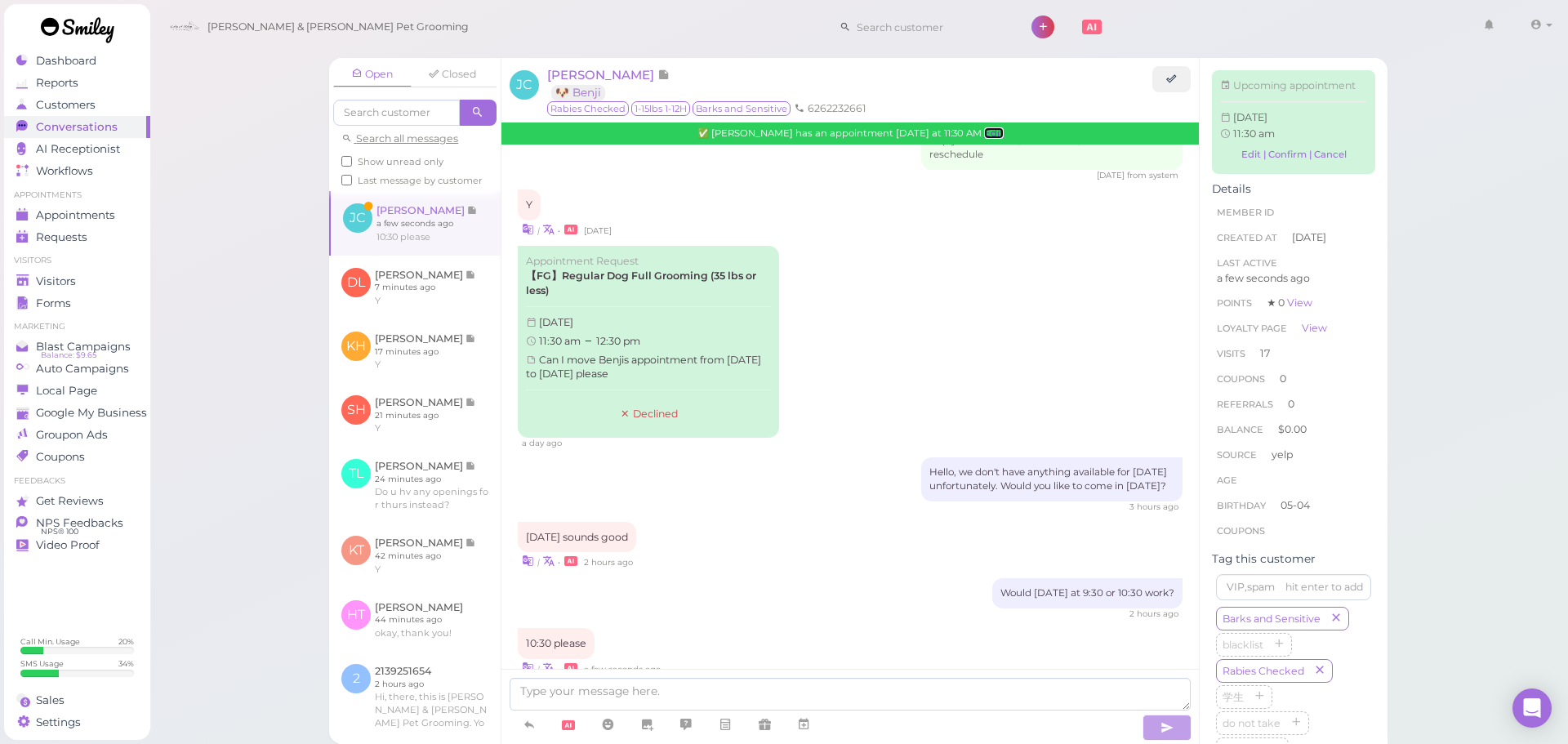
click at [994, 133] on link "Edit" at bounding box center [994, 133] width 20 height 12
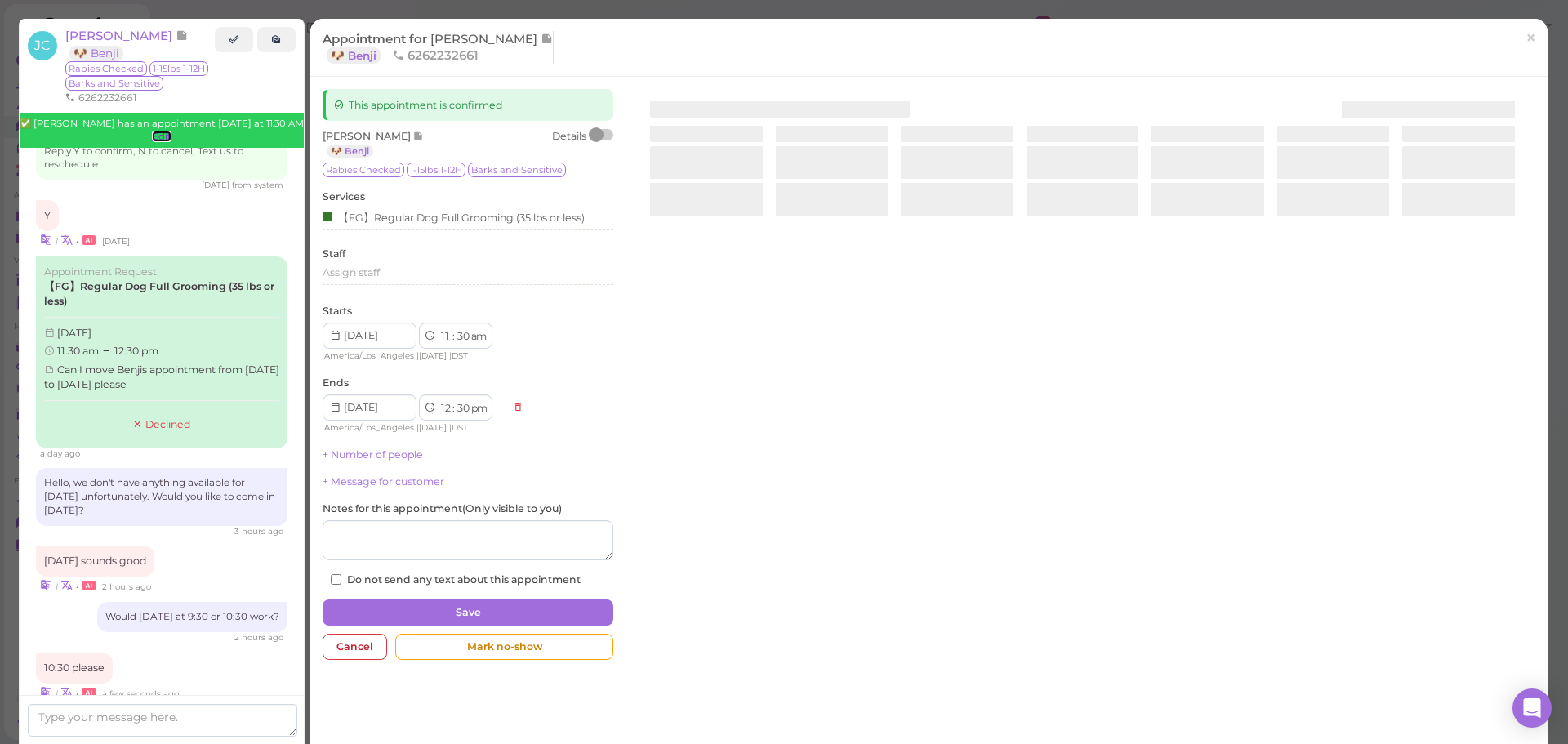
scroll to position [2650, 0]
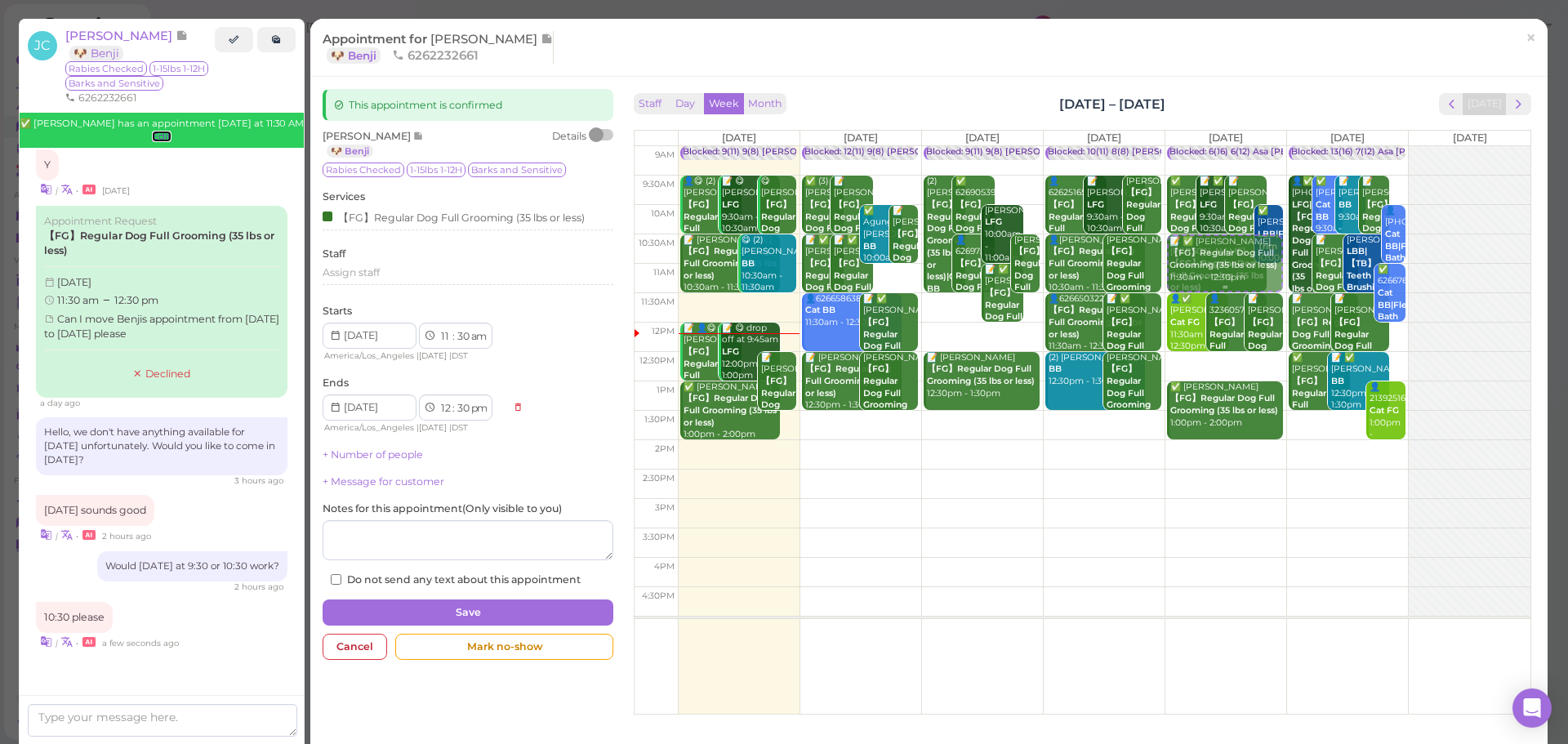
drag, startPoint x: 951, startPoint y: 329, endPoint x: 1190, endPoint y: 270, distance: 246.2
click at [1191, 146] on tr "Blocked: 9(11) 9(8) Asa Rebecca • Appointment 👤😋 (2) Tammy Tran 【FG】Regular Dog…" at bounding box center [1083, 146] width 896 height 0
type input "[DATE]"
select select "10"
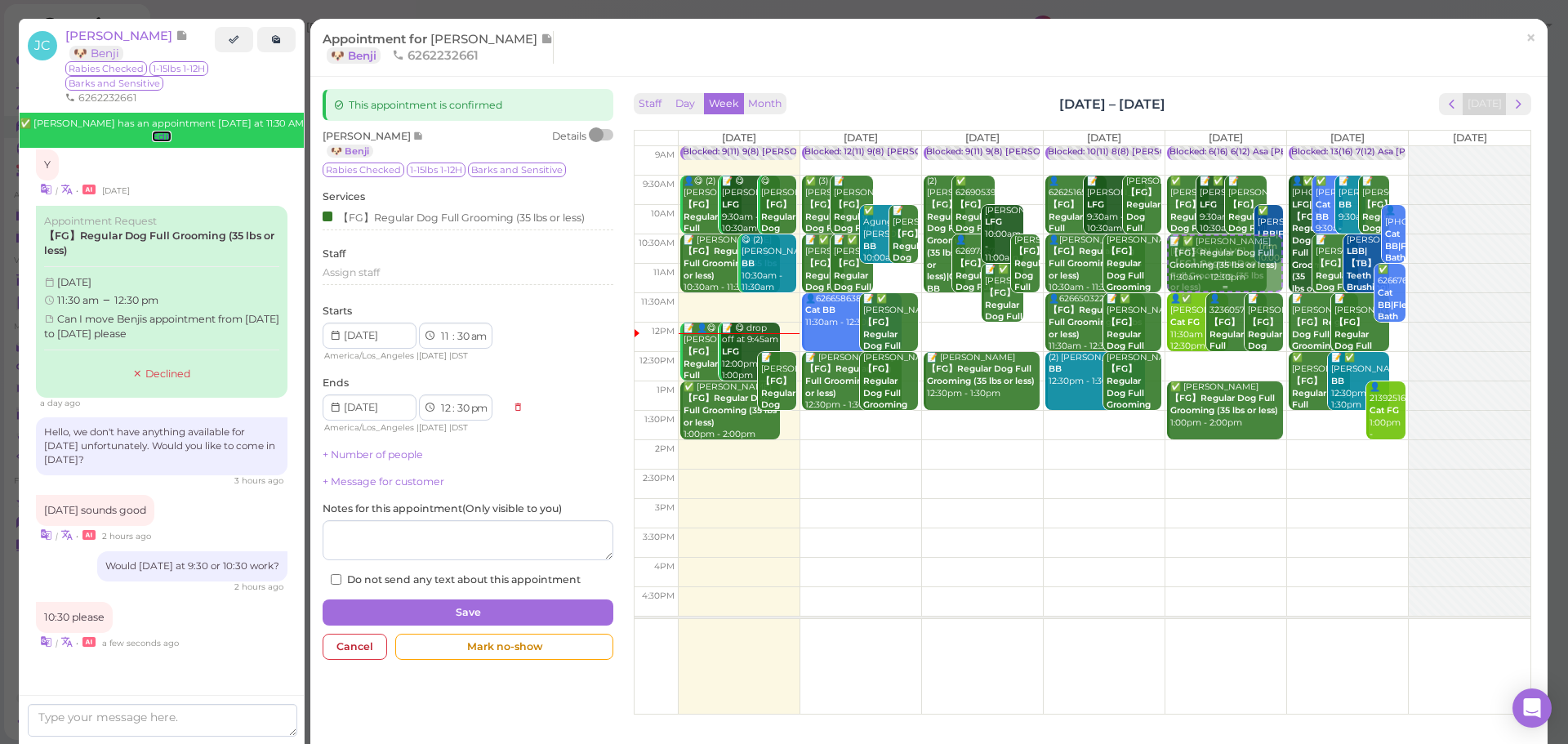
select select "11"
select select "am"
click at [527, 611] on button "Save" at bounding box center [468, 612] width 291 height 26
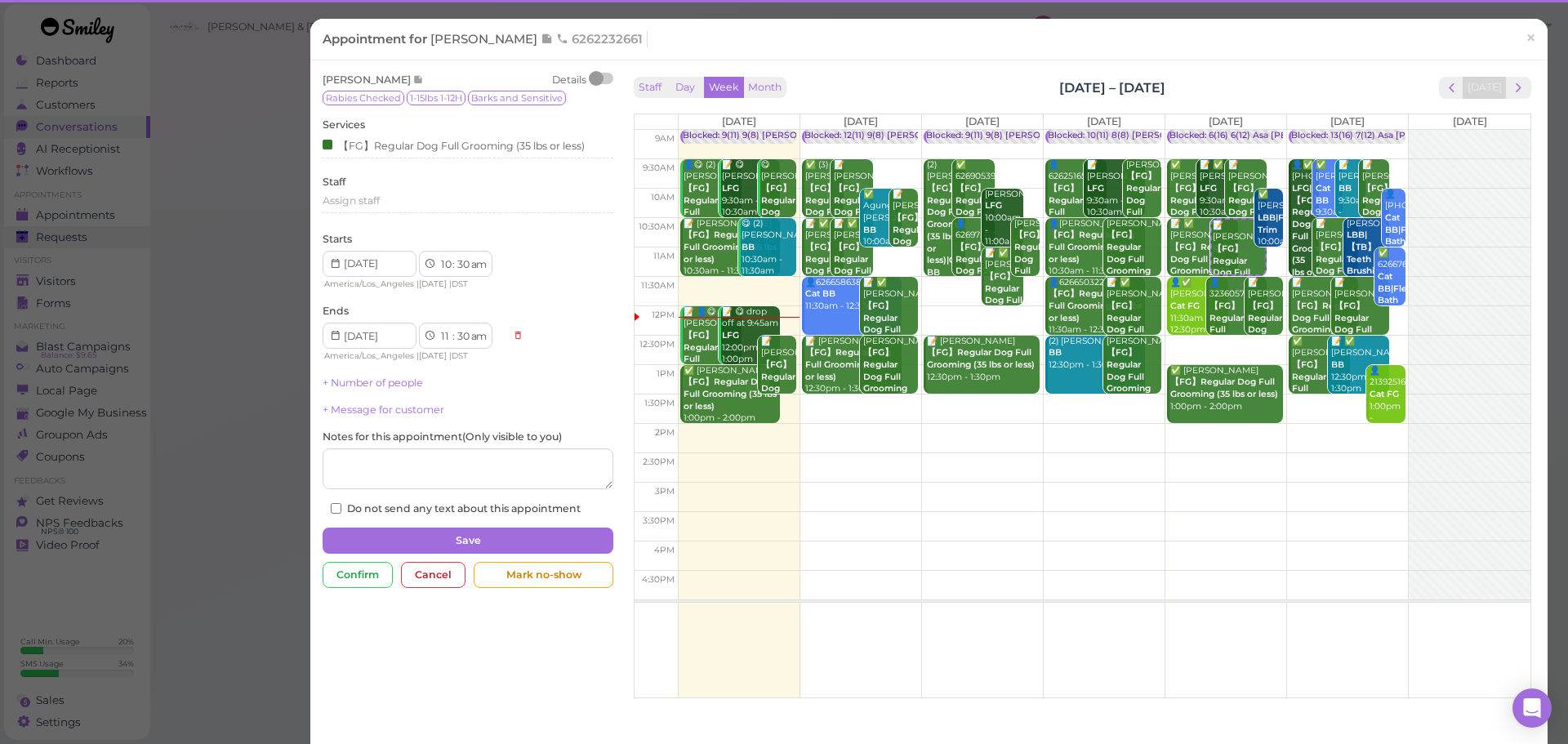
scroll to position [2484, 0]
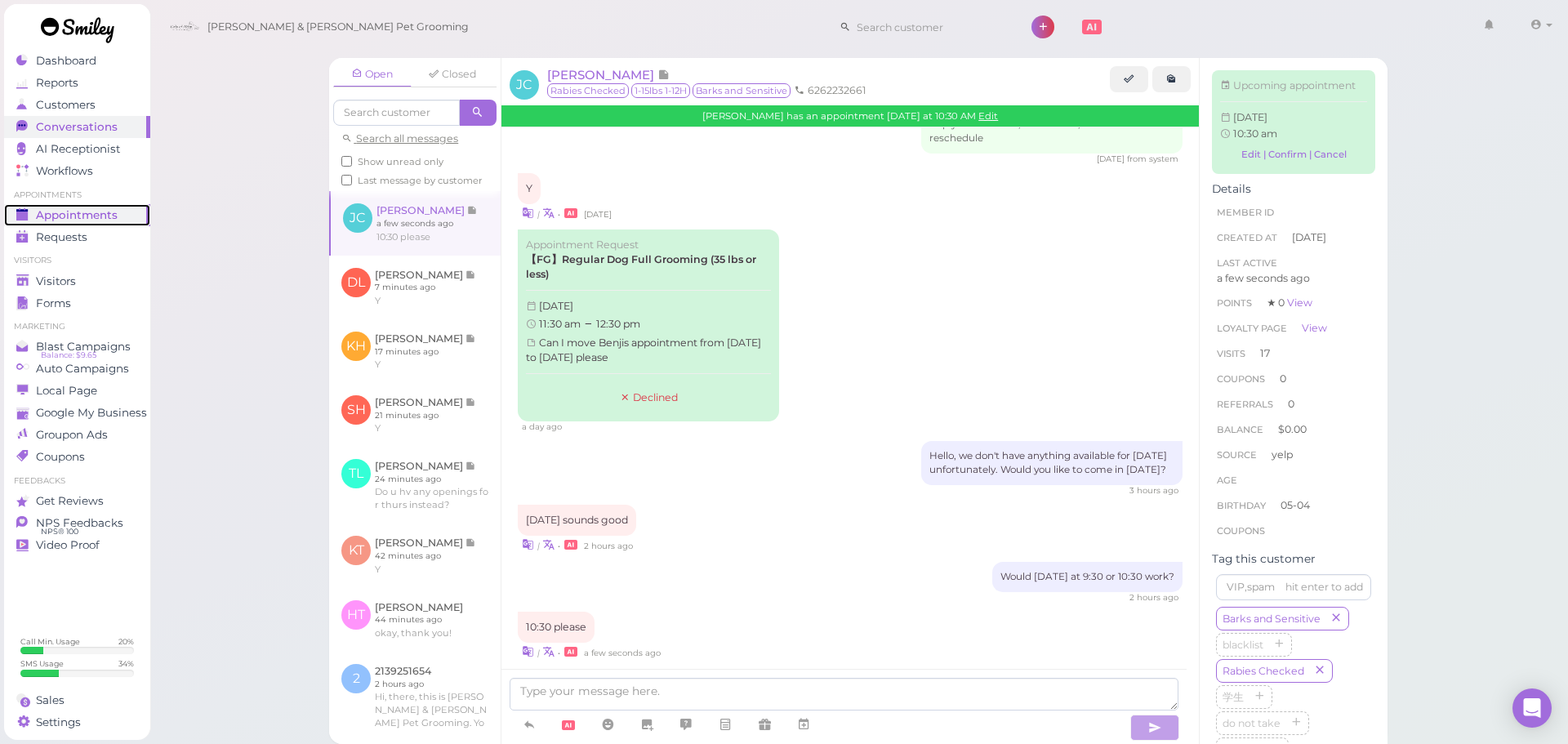
click at [90, 219] on span "Appointments" at bounding box center [77, 215] width 81 height 14
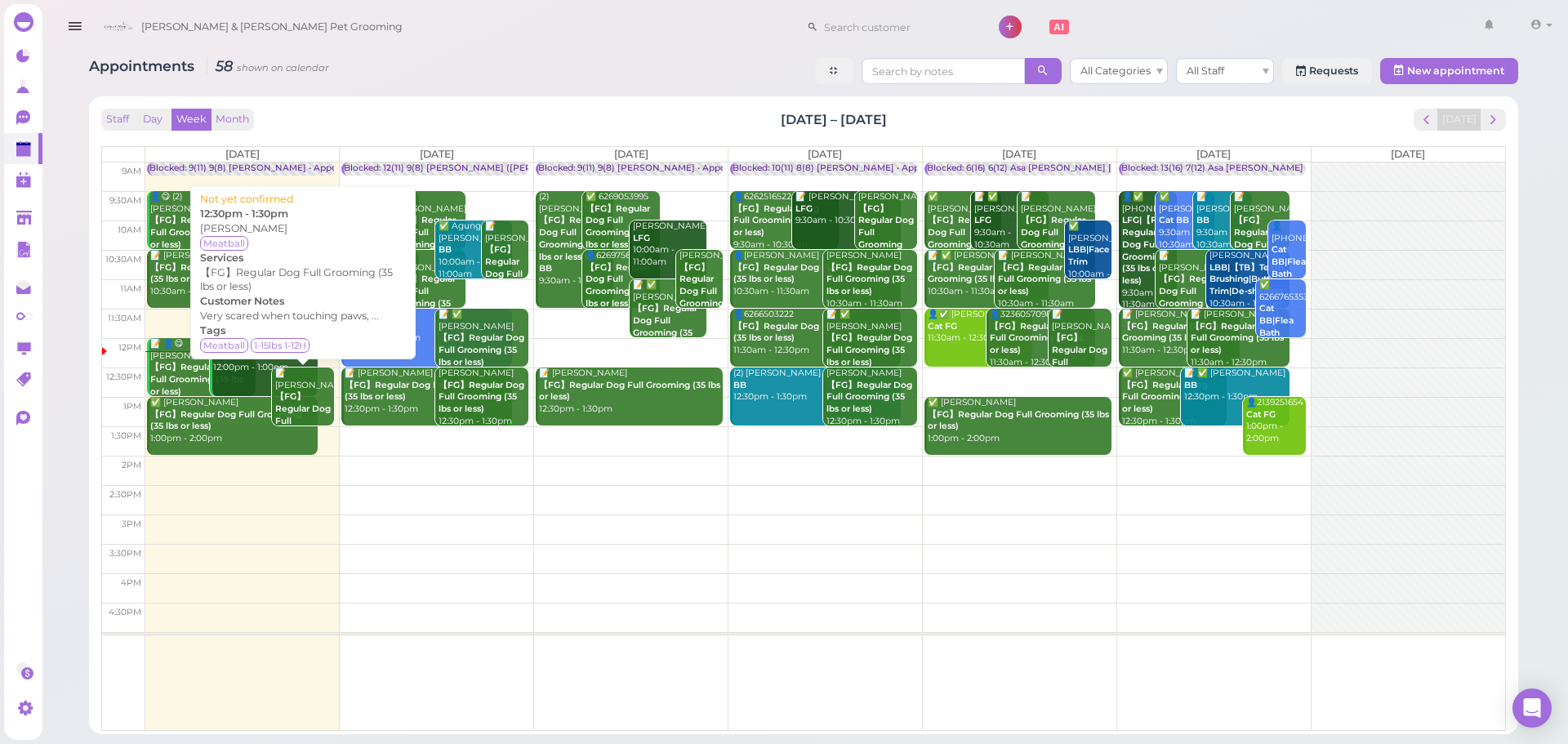
click at [313, 405] on b "【FG】Regular Dog Full Grooming (35 lbs or less)" at bounding box center [303, 426] width 55 height 70
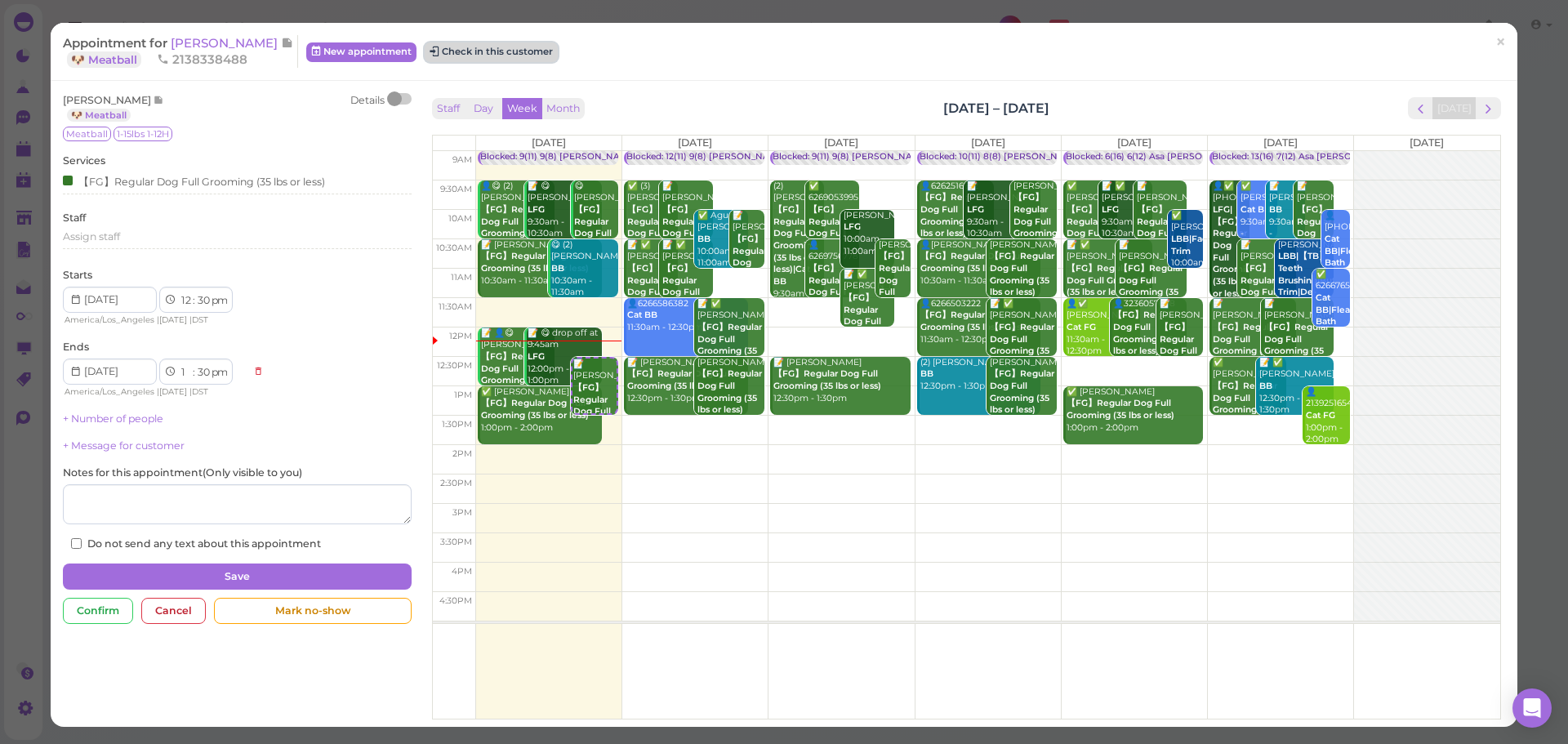
click at [489, 58] on button "Check in this customer" at bounding box center [490, 52] width 133 height 20
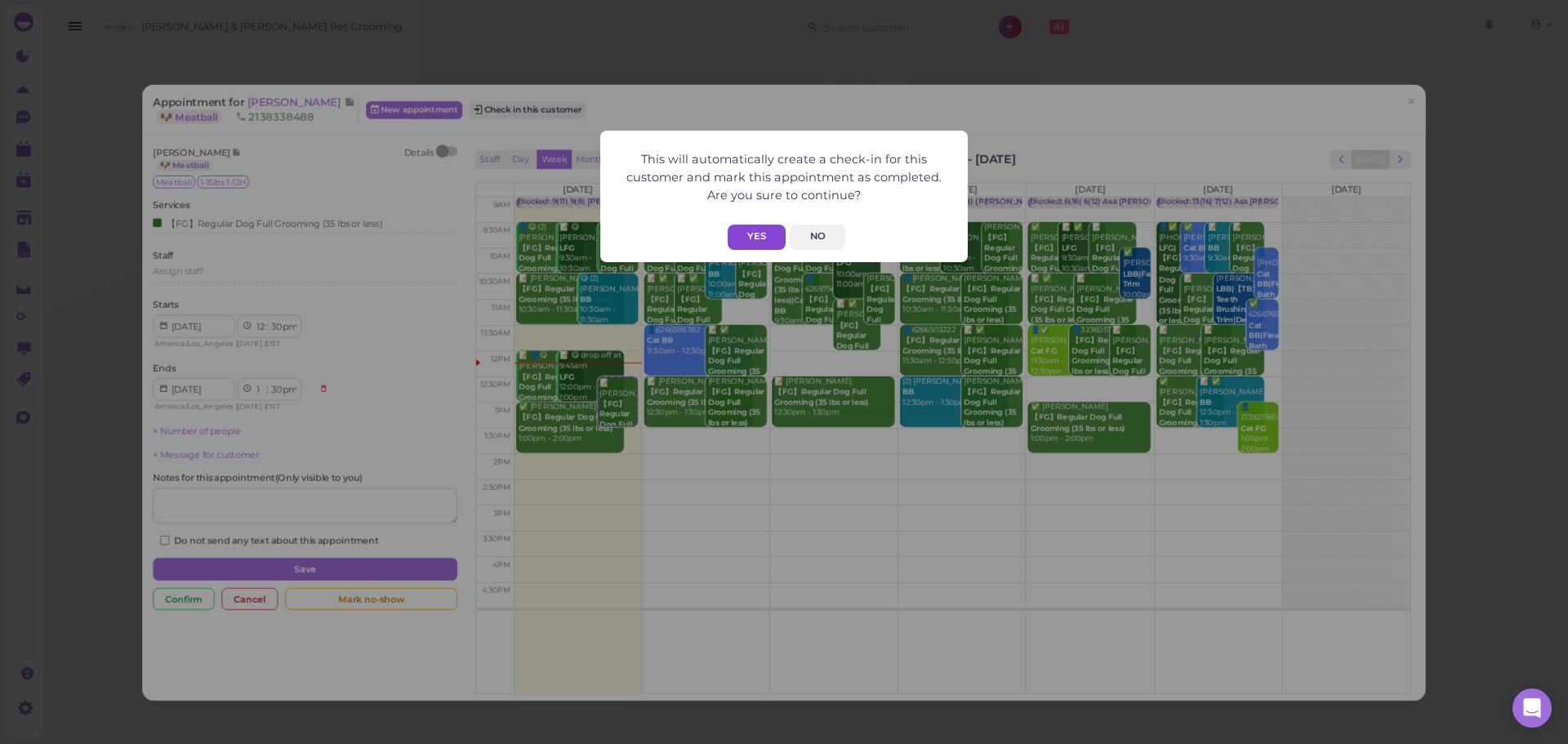
click at [774, 239] on button "Yes" at bounding box center [757, 237] width 58 height 25
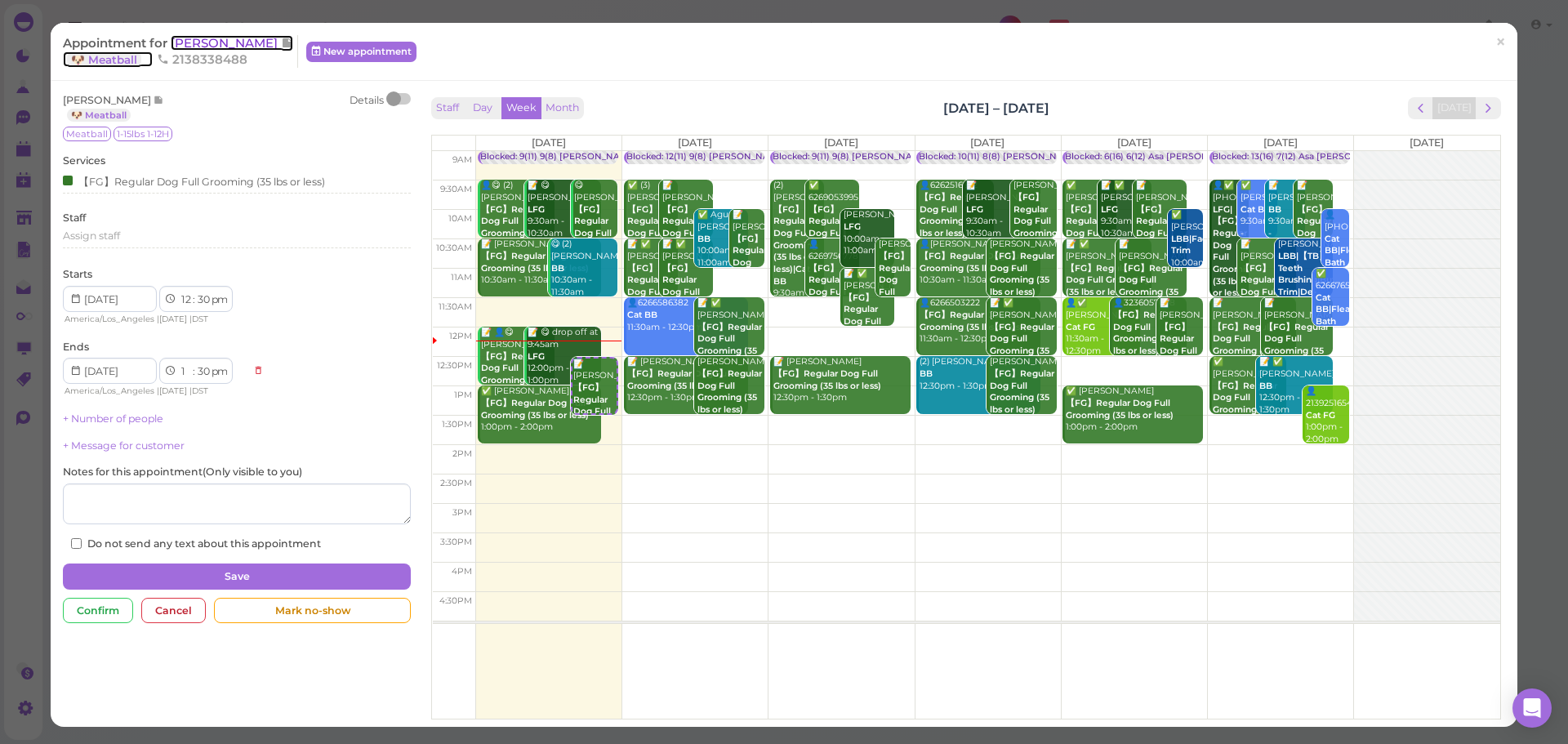
click at [241, 36] on span "Serena Han" at bounding box center [226, 42] width 110 height 15
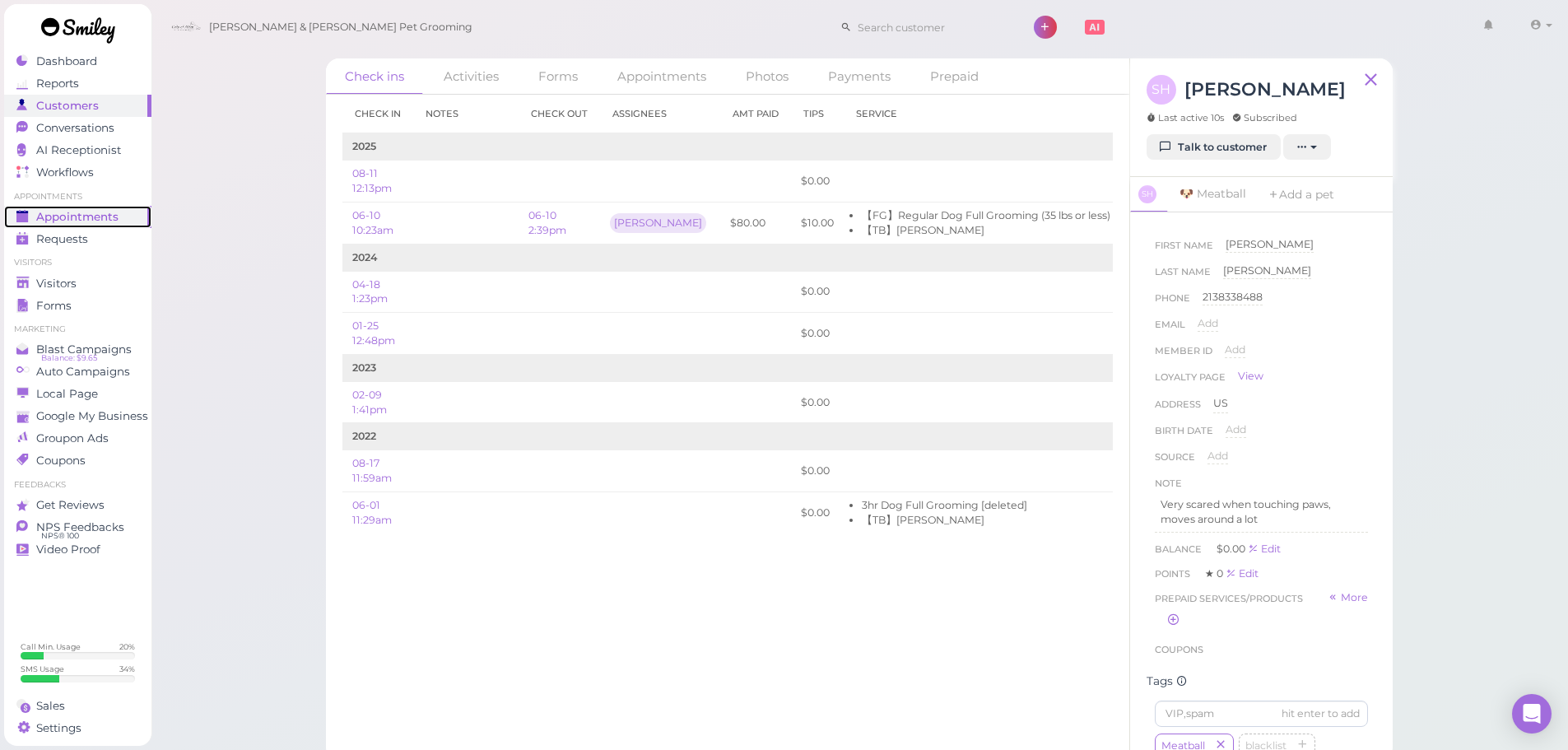
click at [107, 213] on span "Appointments" at bounding box center [77, 217] width 82 height 14
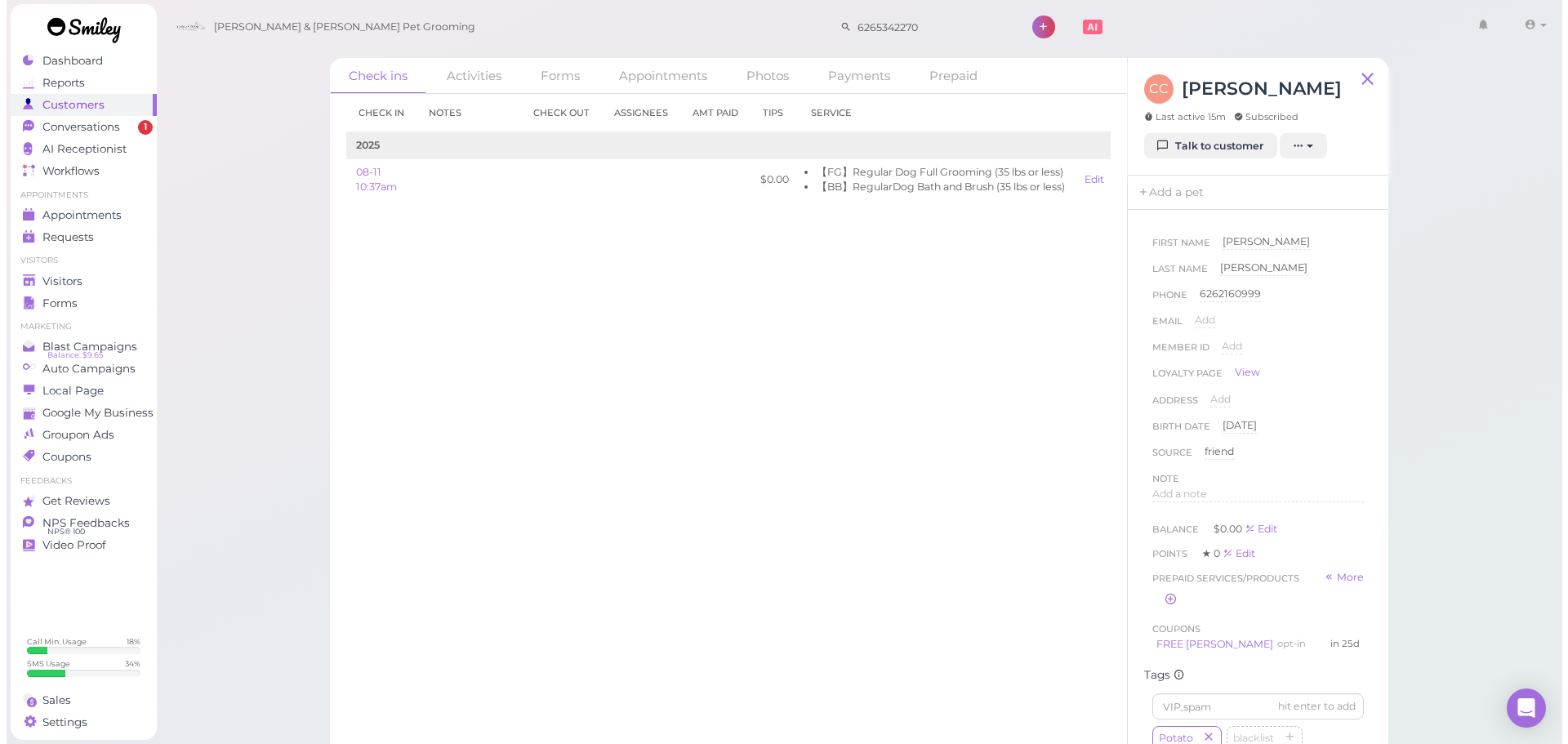
scroll to position [490, 0]
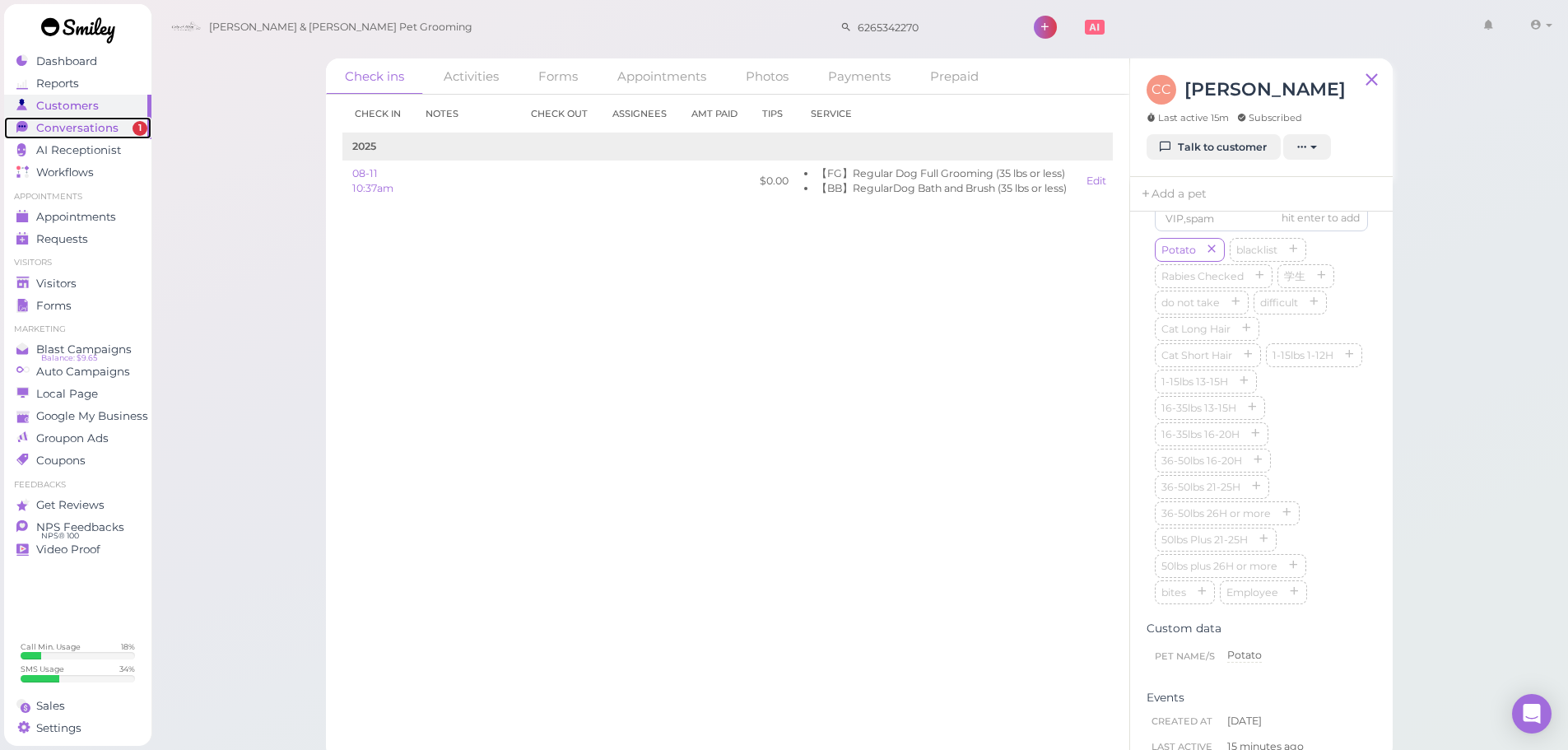
click at [96, 125] on span "Conversations" at bounding box center [77, 127] width 82 height 14
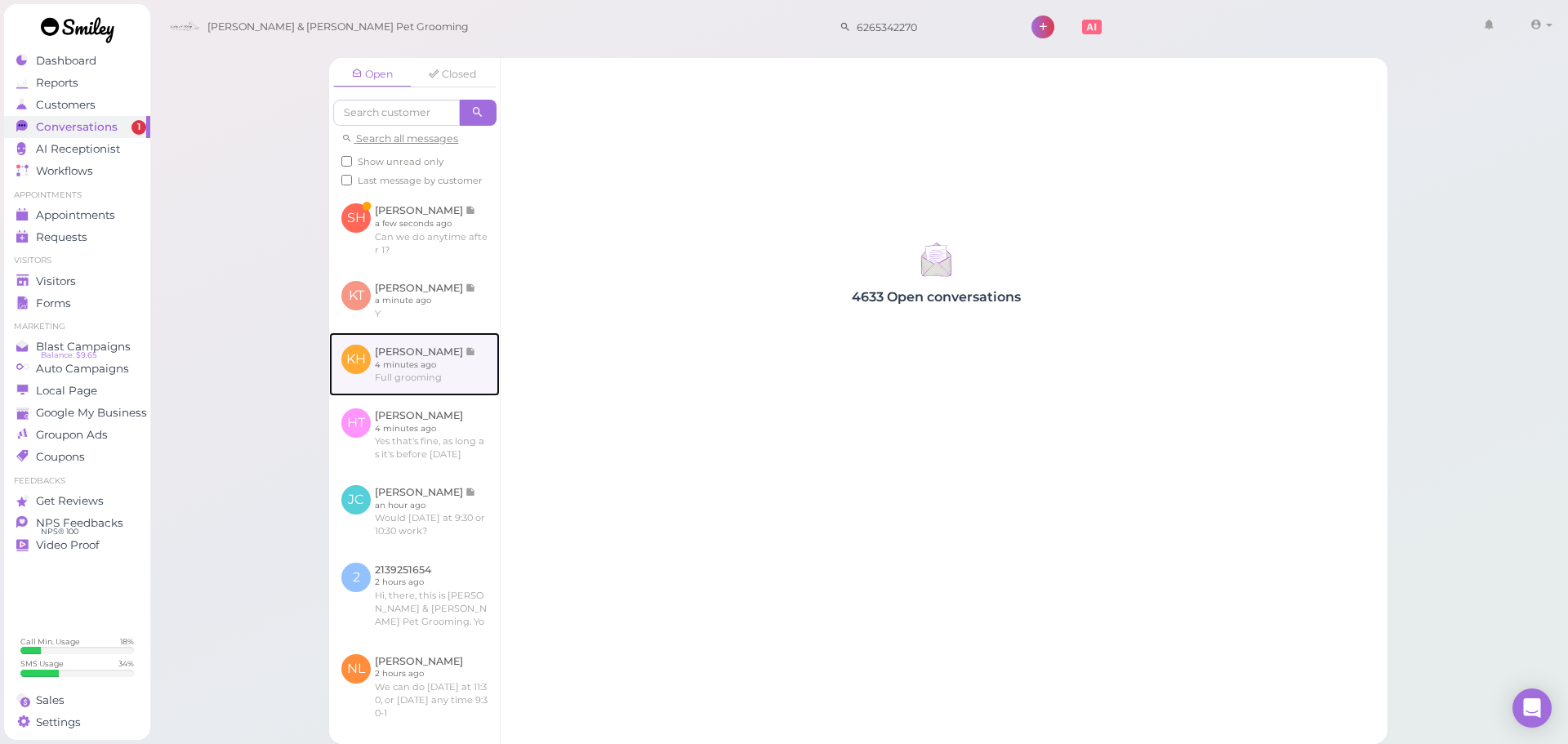
click at [431, 395] on link at bounding box center [414, 364] width 171 height 64
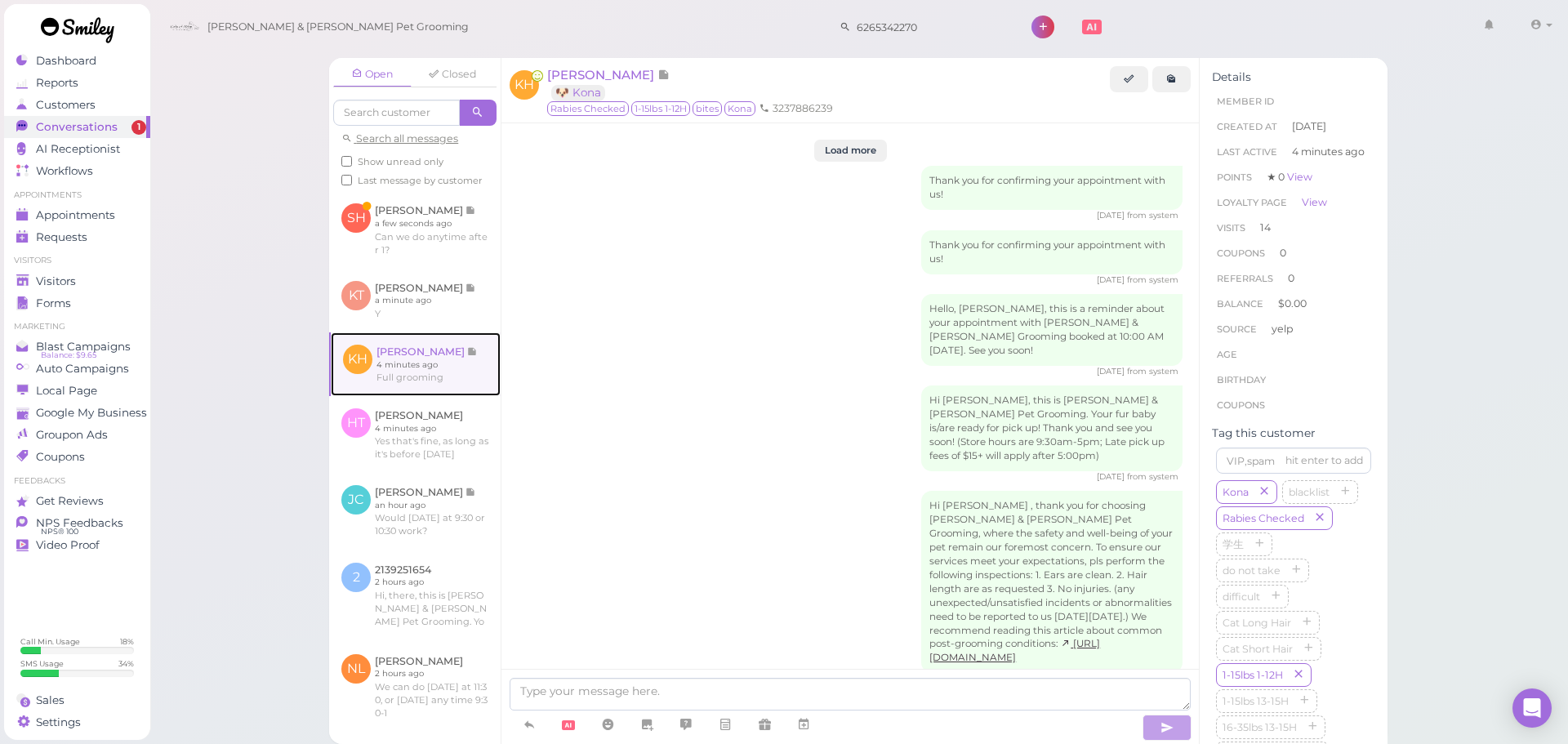
scroll to position [2022, 0]
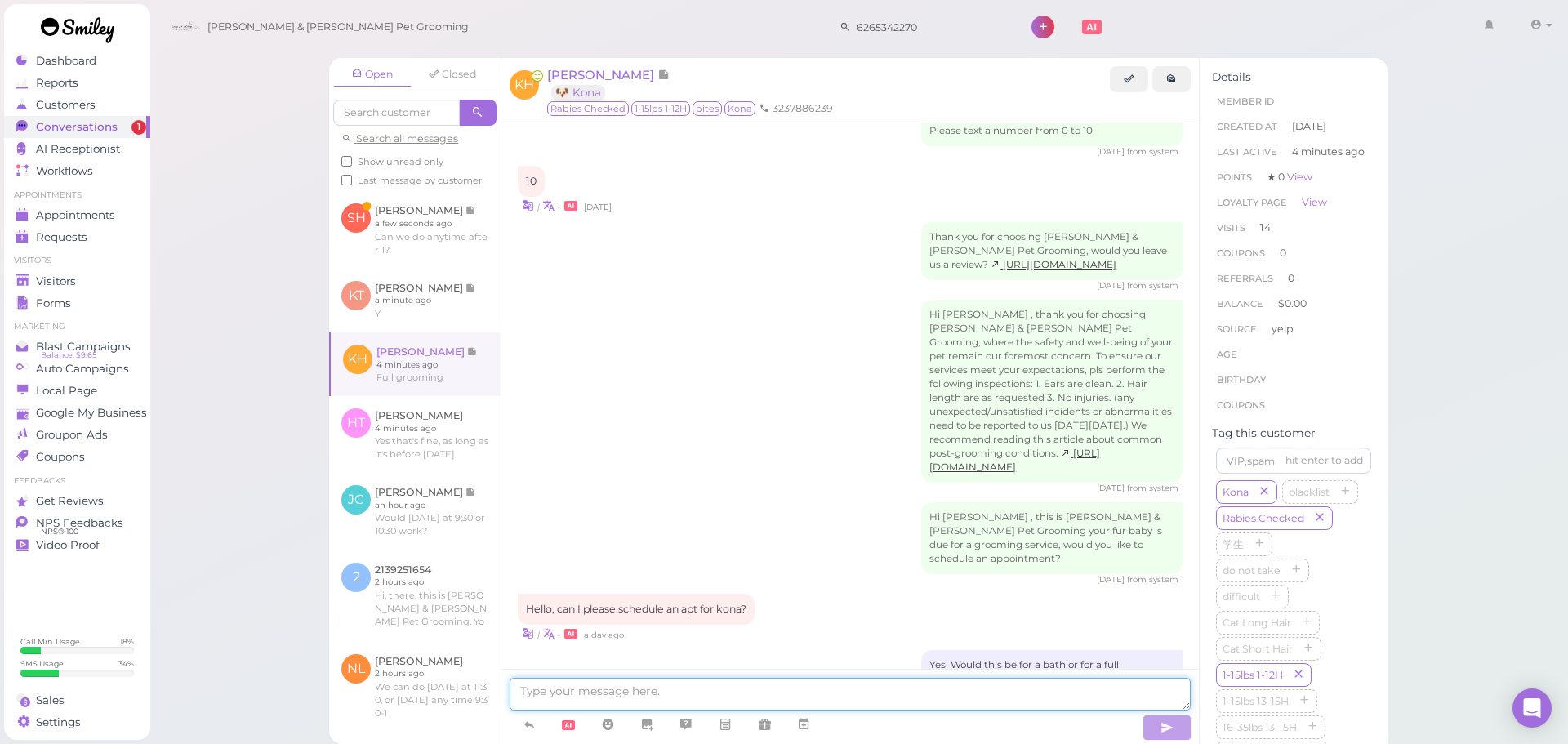
drag, startPoint x: 617, startPoint y: 687, endPoint x: 627, endPoint y: 690, distance: 10.4
click at [620, 689] on textarea at bounding box center [850, 694] width 681 height 33
type textarea "Our earliest full grooming at the moment is going to be next Monday, does that …"
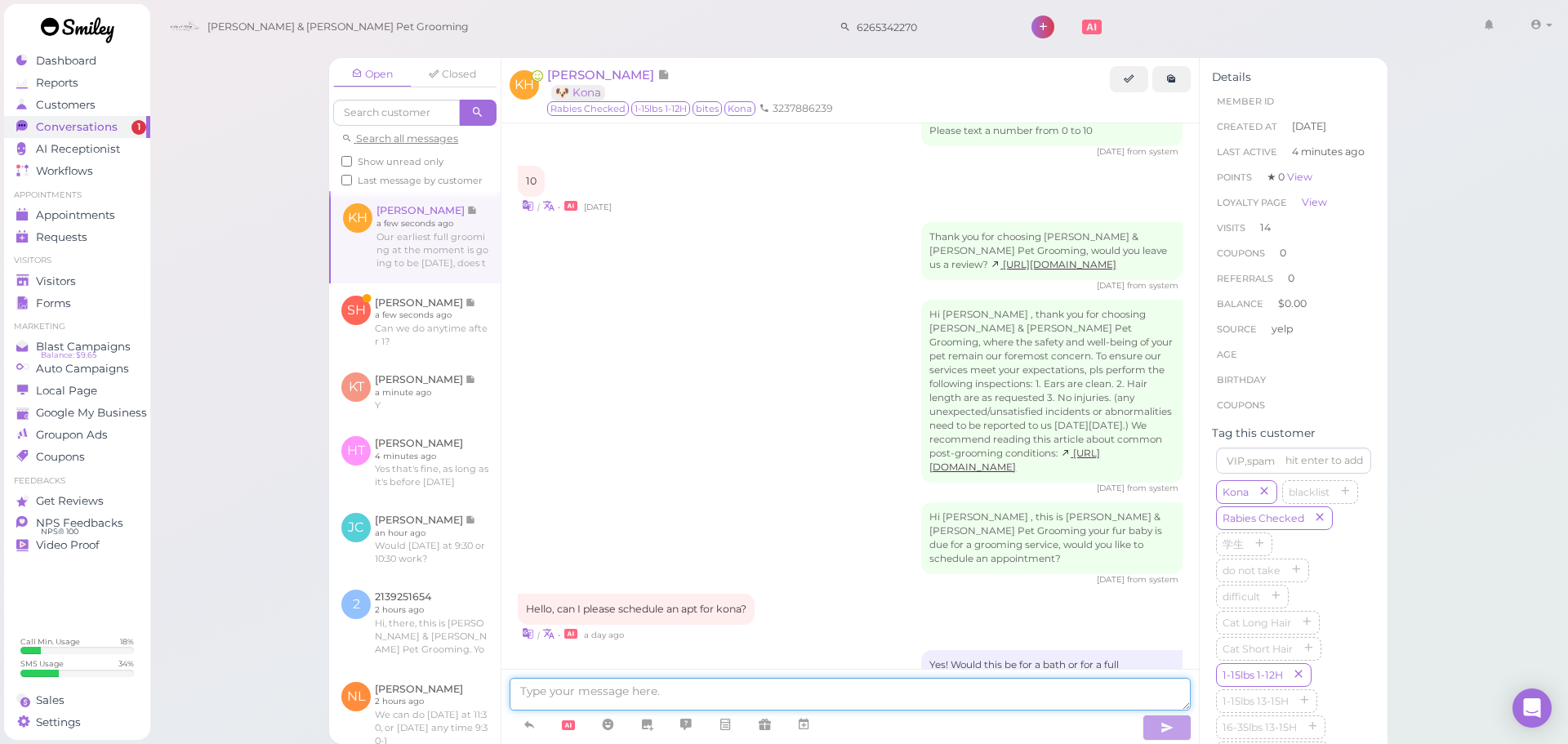
scroll to position [2074, 0]
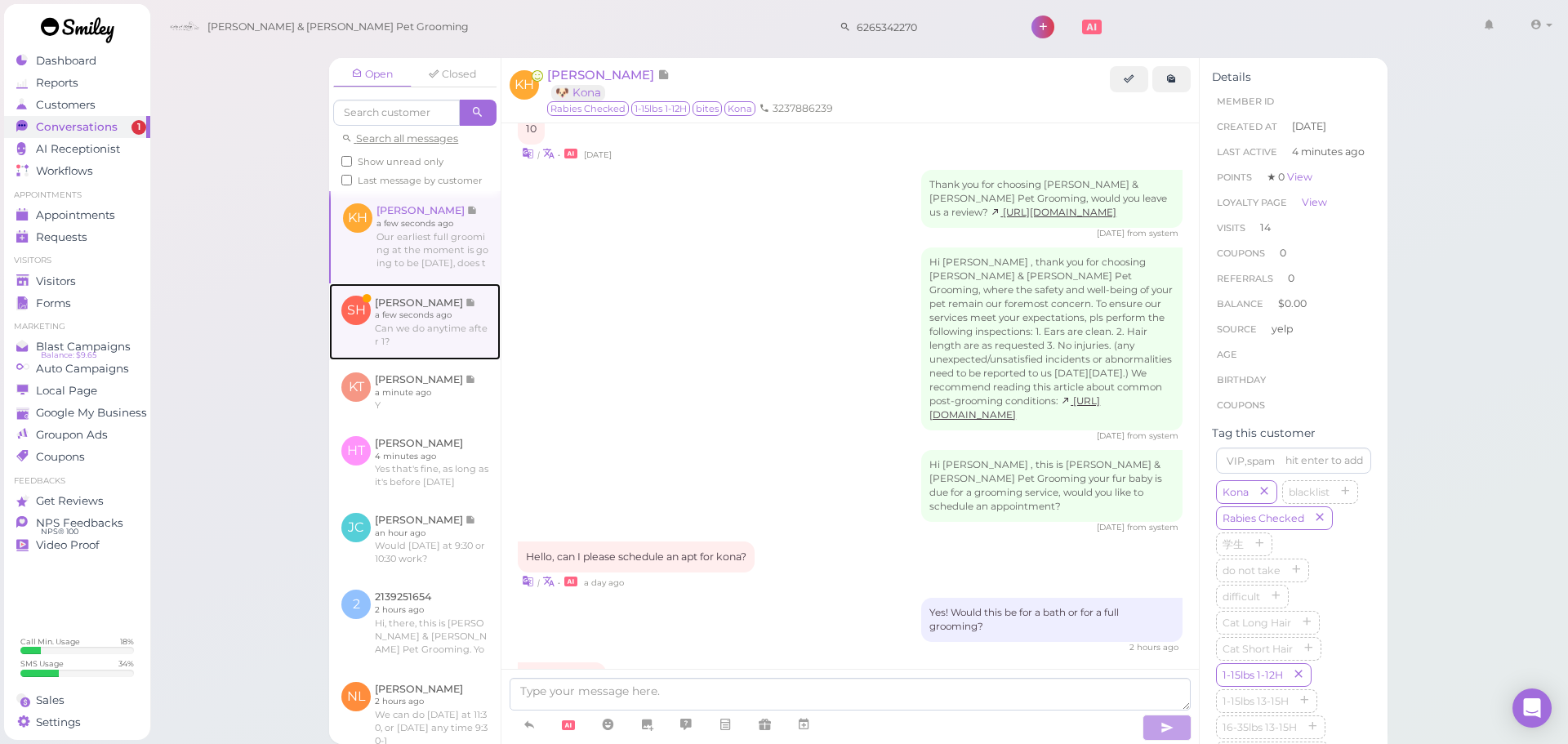
click at [441, 360] on link at bounding box center [415, 321] width 172 height 77
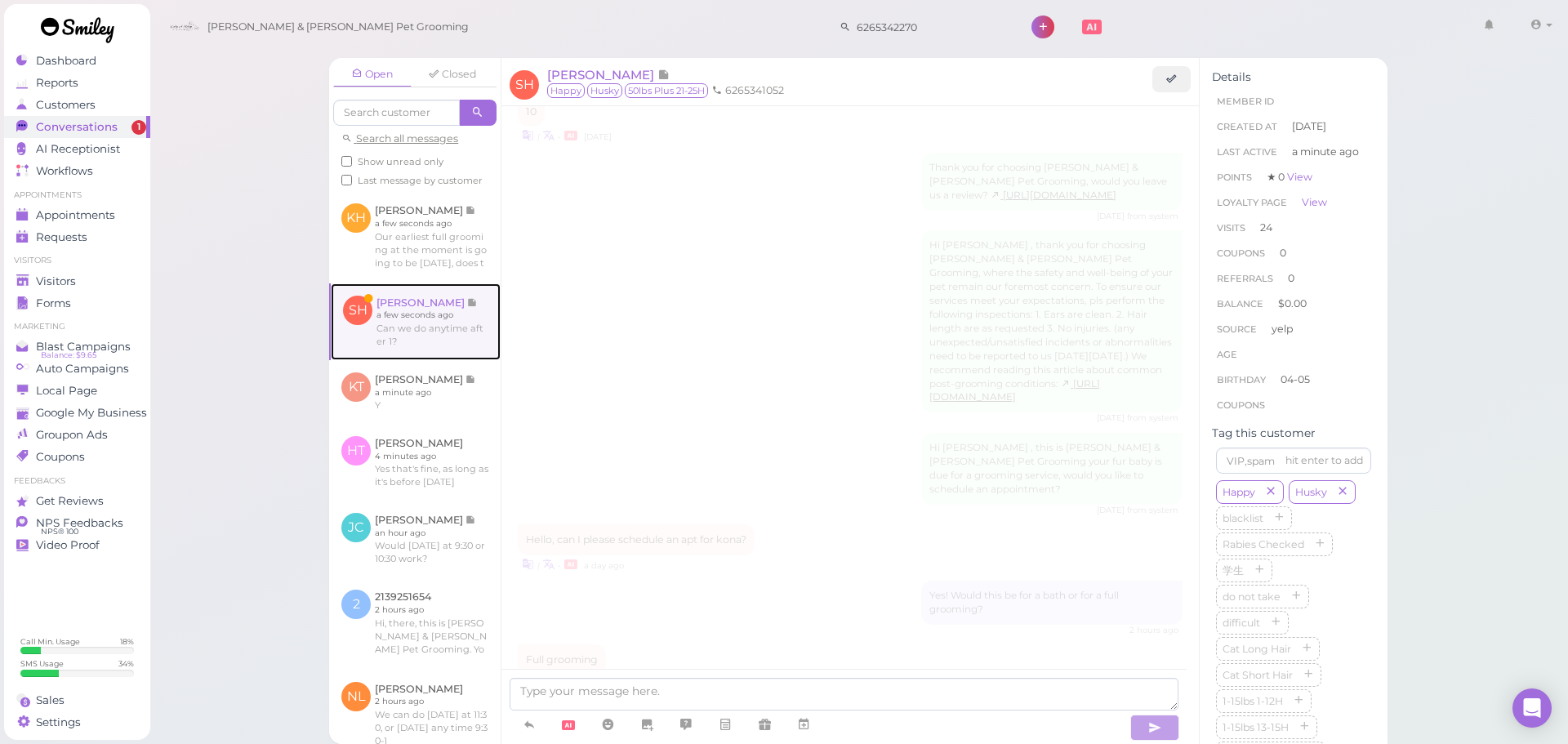
scroll to position [2544, 0]
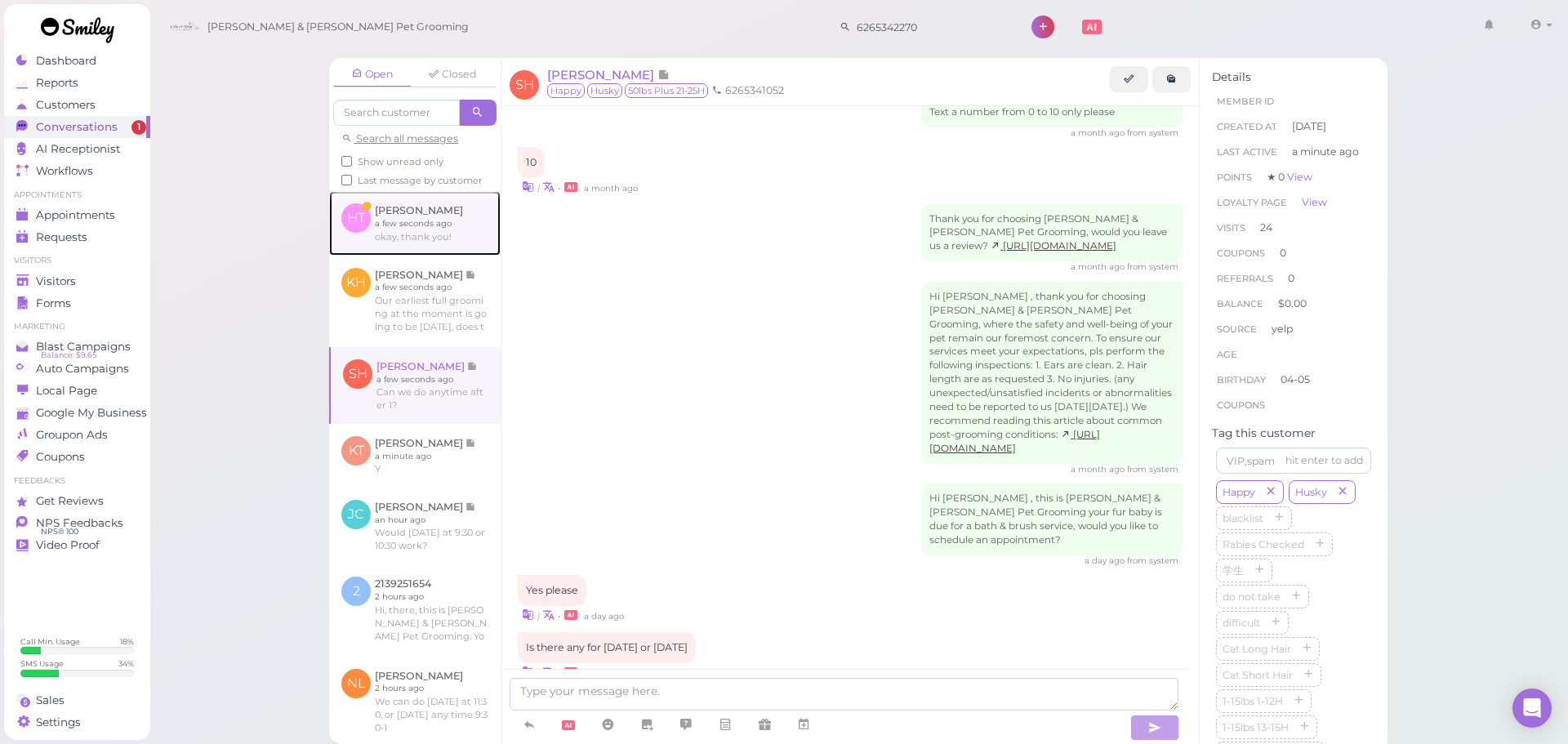
drag, startPoint x: 387, startPoint y: 250, endPoint x: 682, endPoint y: 637, distance: 486.6
click at [388, 250] on link at bounding box center [415, 223] width 172 height 64
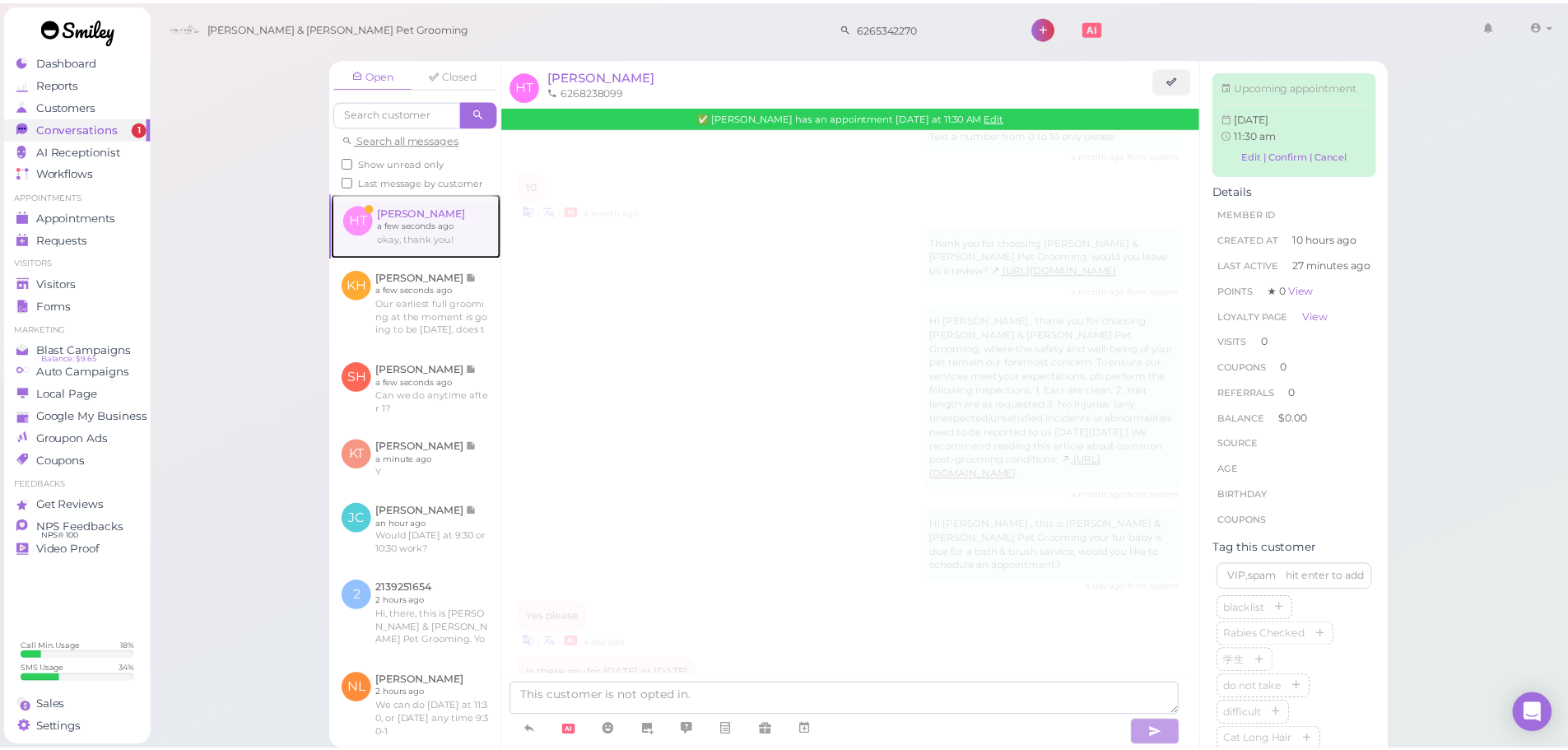
scroll to position [436, 0]
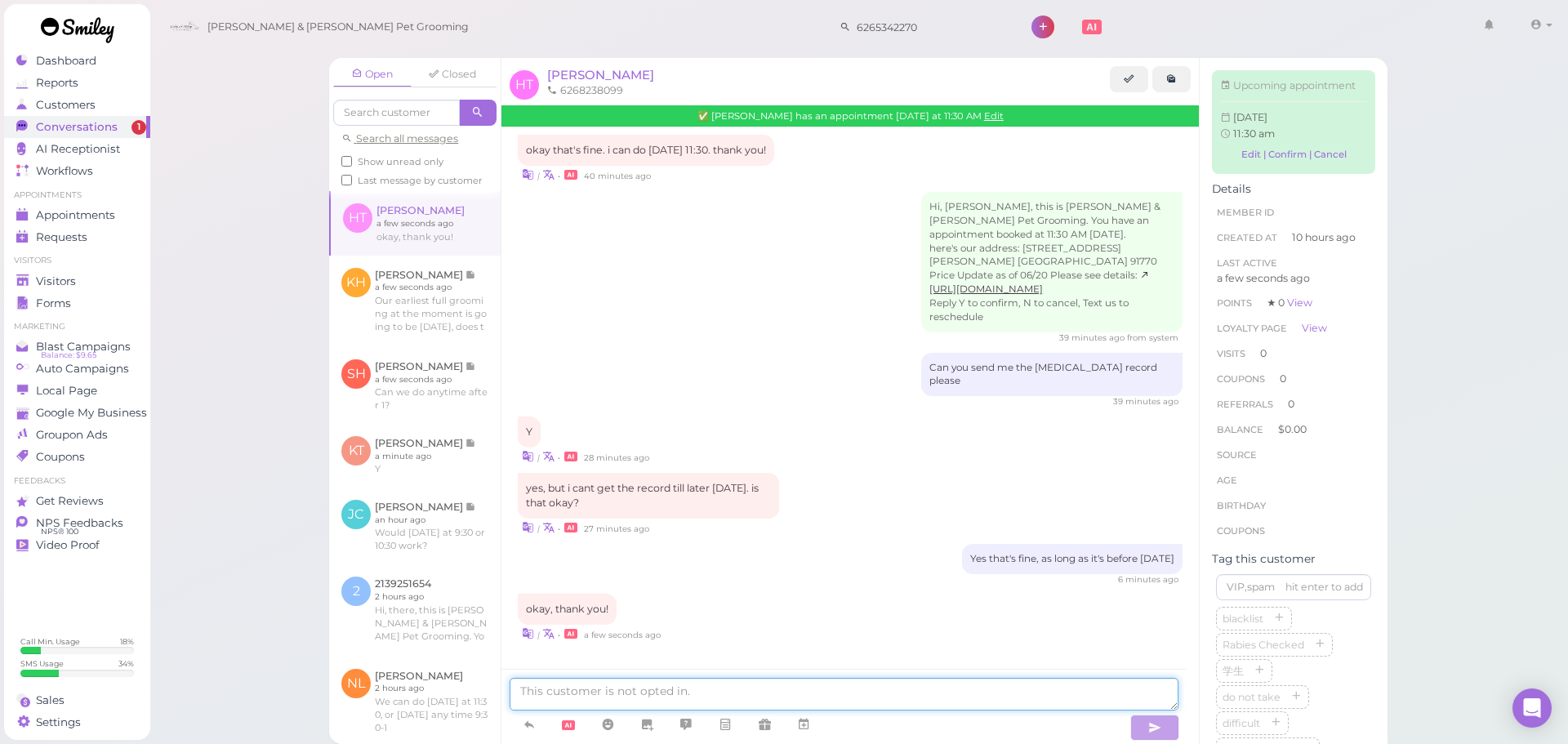
click at [728, 698] on textarea at bounding box center [844, 694] width 669 height 33
click at [99, 286] on div "Visitors" at bounding box center [75, 281] width 117 height 14
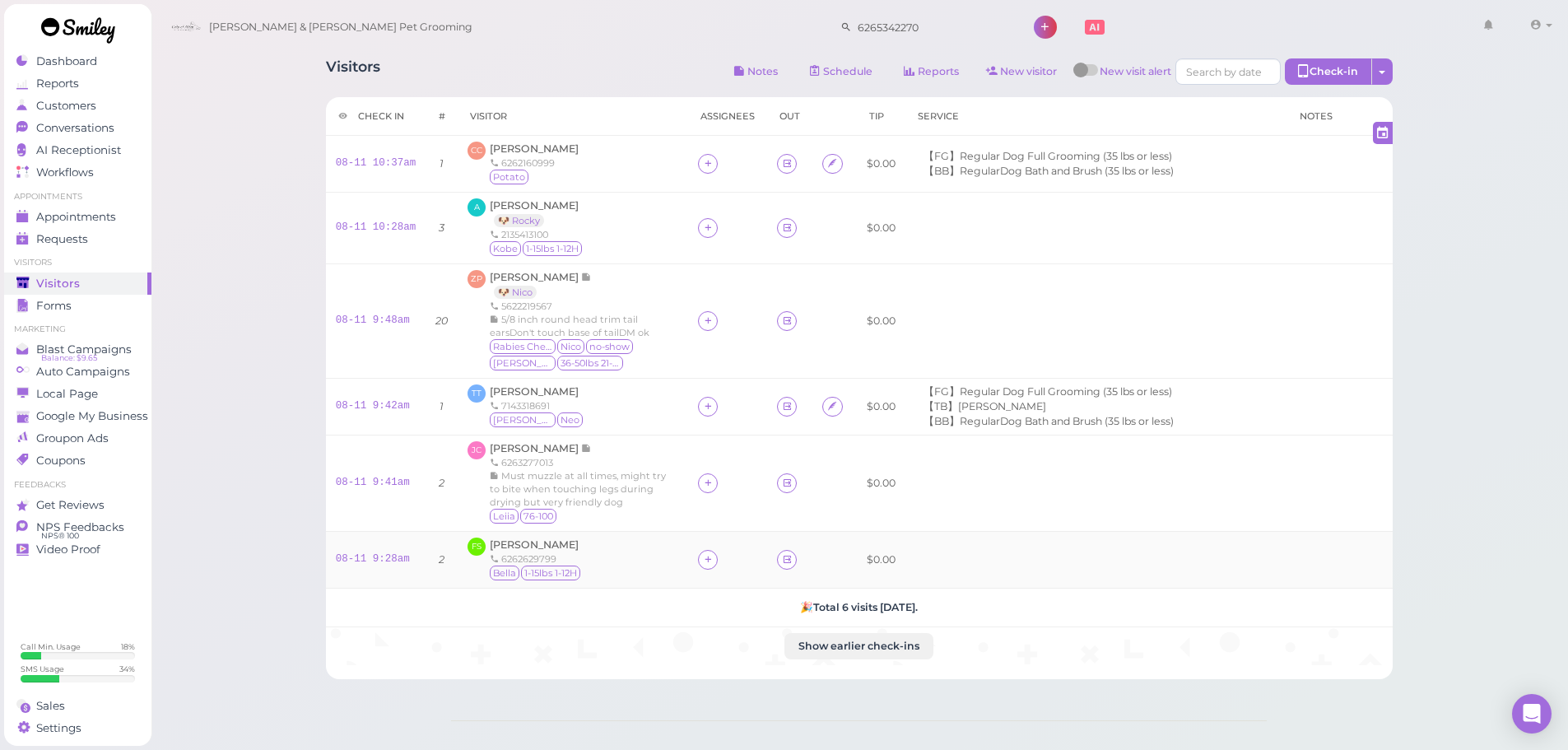
click at [534, 537] on div "Fatima Saavedra 6262629799 Bella 1-15lbs 1-12H" at bounding box center [535, 559] width 92 height 45
click at [529, 550] on span "[PERSON_NAME]" at bounding box center [534, 544] width 89 height 13
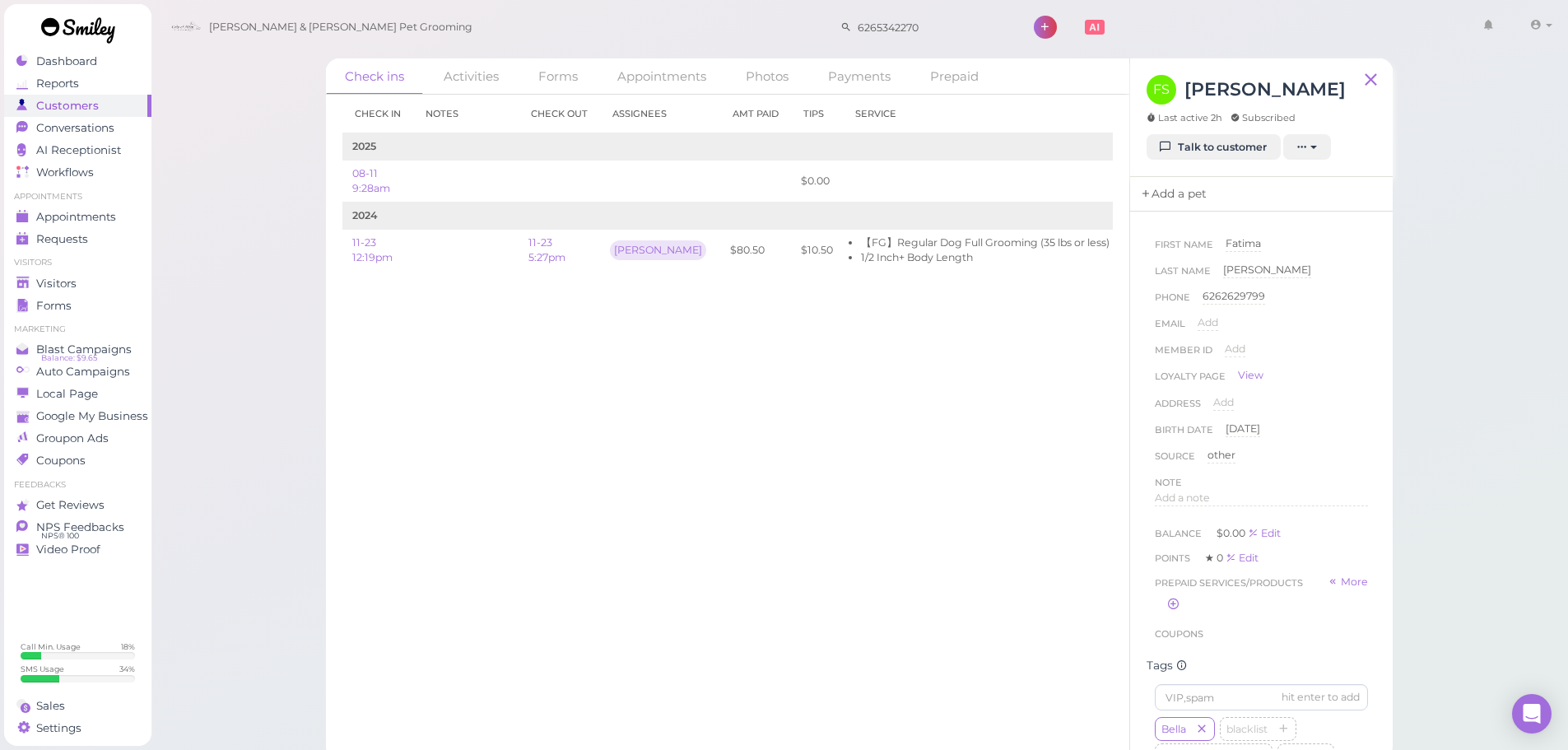
click at [1177, 204] on link "Add a pet" at bounding box center [1173, 194] width 86 height 35
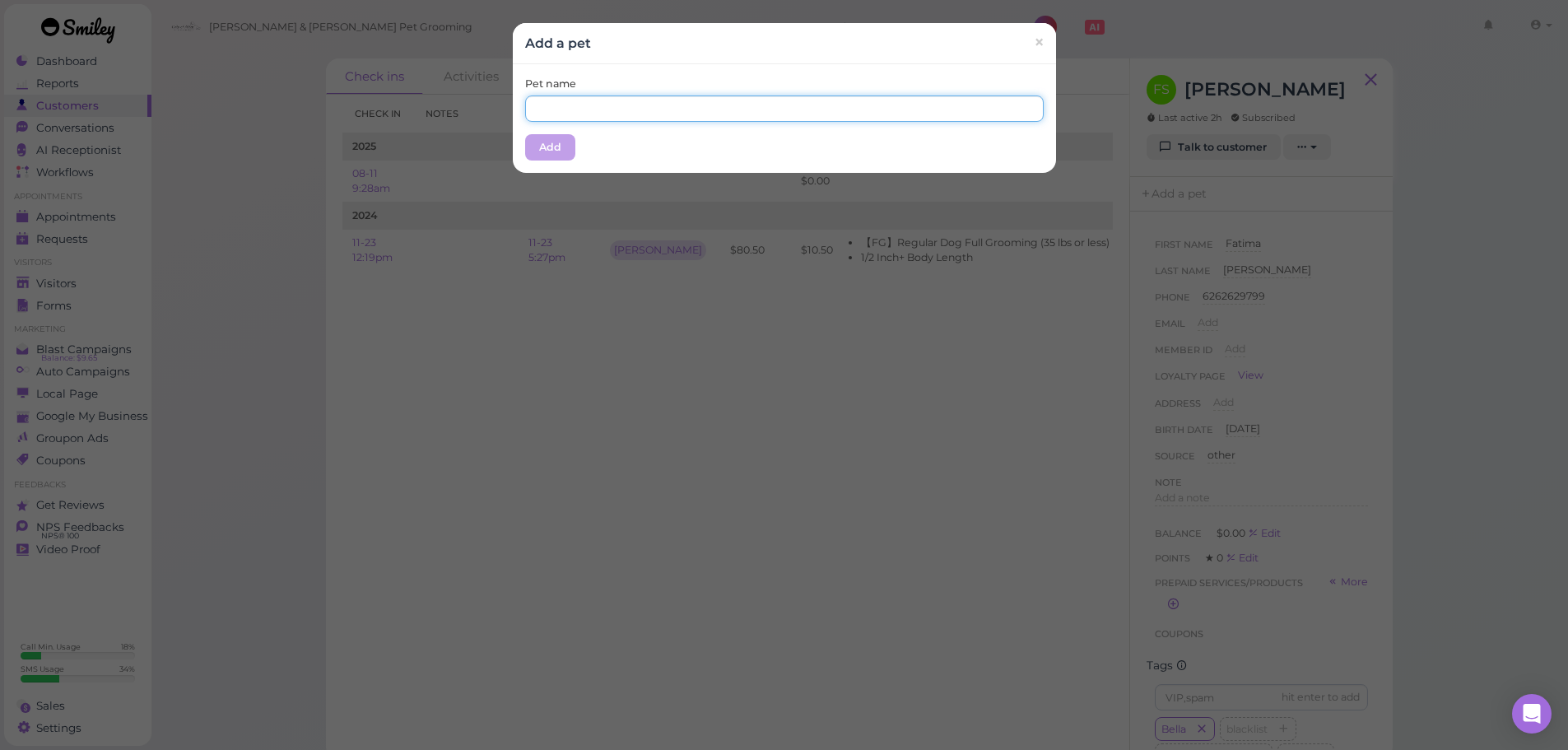
click at [872, 112] on input "text" at bounding box center [784, 108] width 519 height 26
type input "Bella"
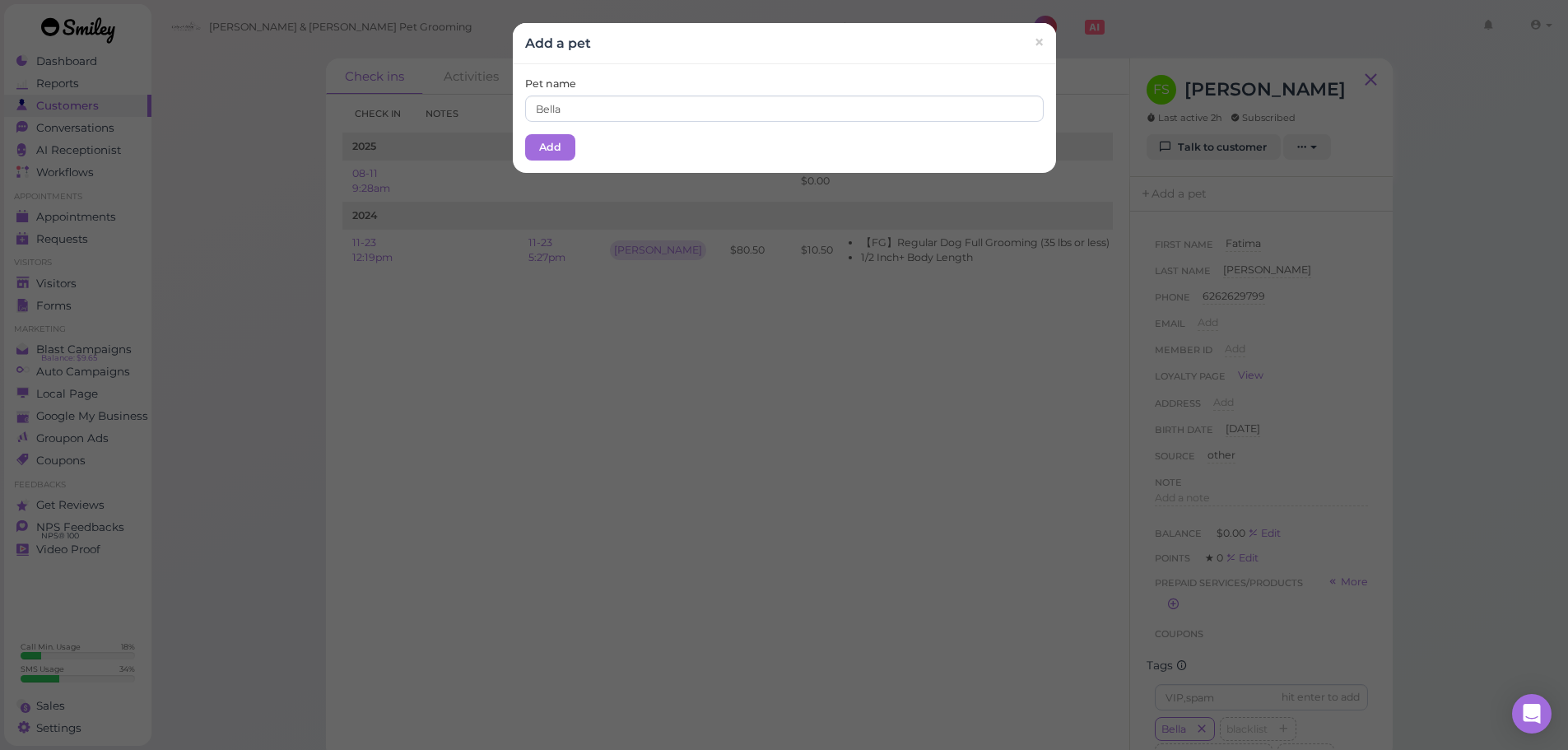
click at [769, 56] on div "Add a pet ×" at bounding box center [784, 43] width 543 height 41
click at [541, 143] on button "Add" at bounding box center [550, 147] width 50 height 26
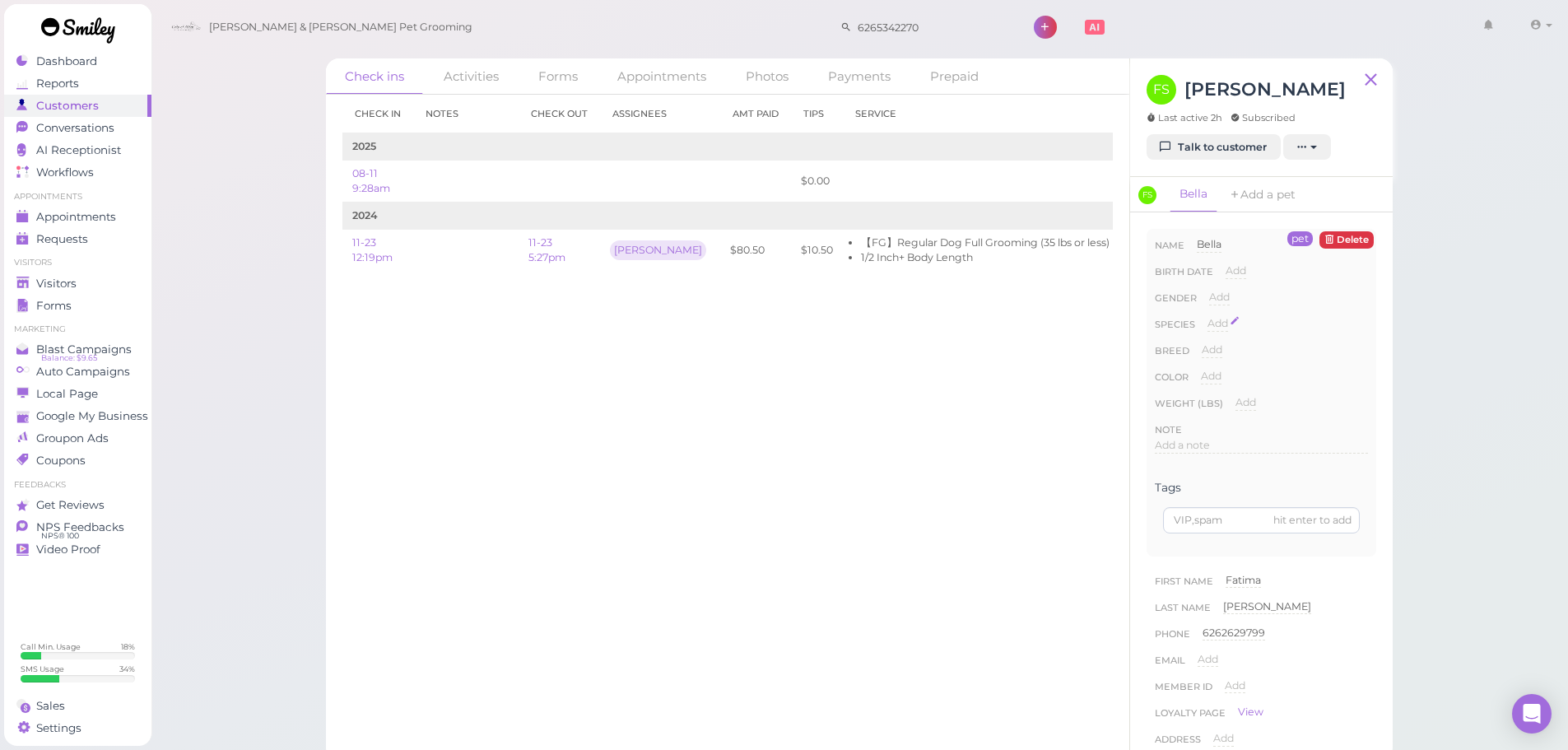
click at [1215, 320] on span "Add" at bounding box center [1218, 323] width 21 height 13
click at [1244, 317] on select "Dog Cat Bird Other" at bounding box center [1288, 328] width 160 height 25
select select "Dog"
click at [1208, 316] on select "Dog Cat Bird Other" at bounding box center [1288, 328] width 160 height 25
click at [1227, 344] on button "Done" at bounding box center [1227, 352] width 36 height 17
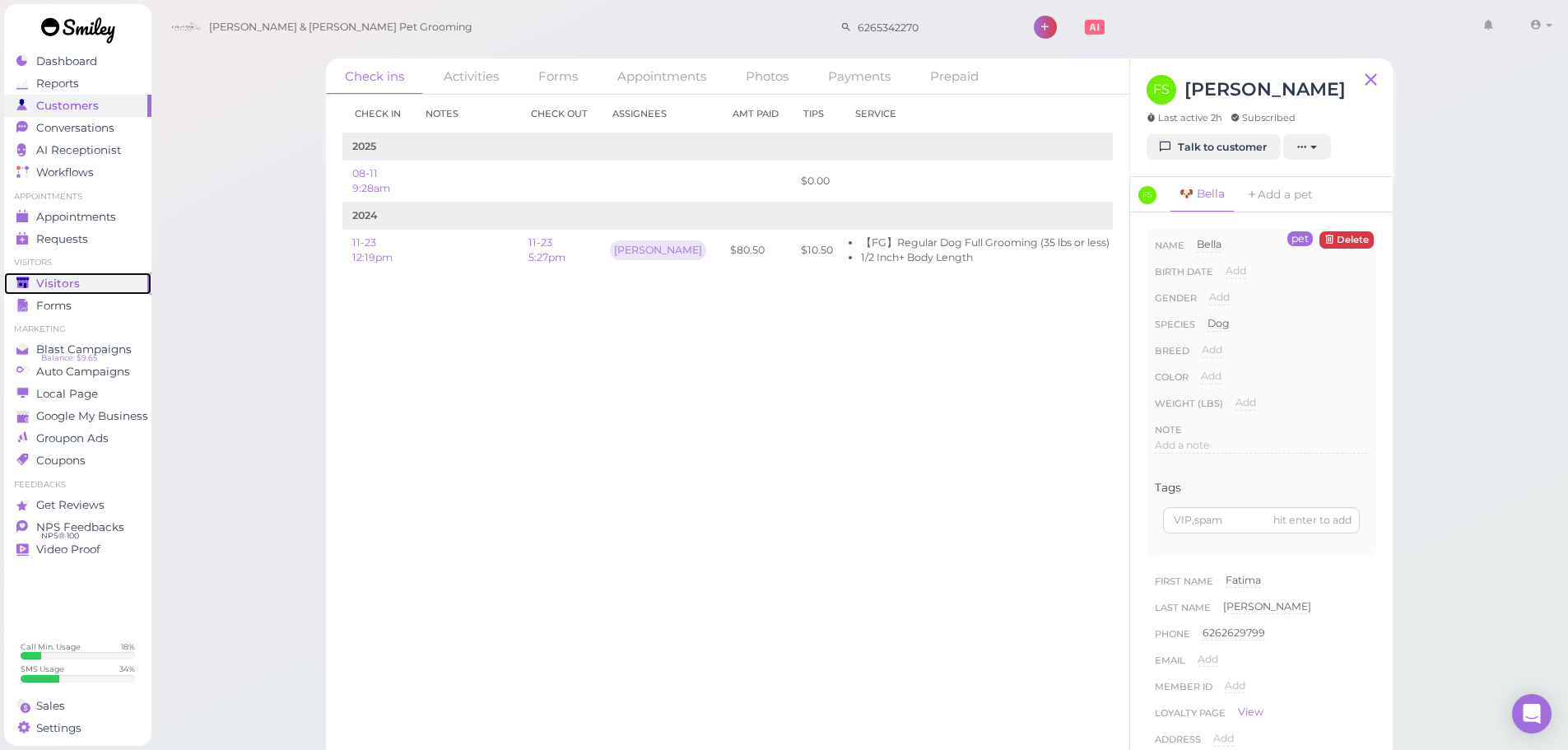
click at [126, 277] on div "Visitors" at bounding box center [76, 283] width 118 height 14
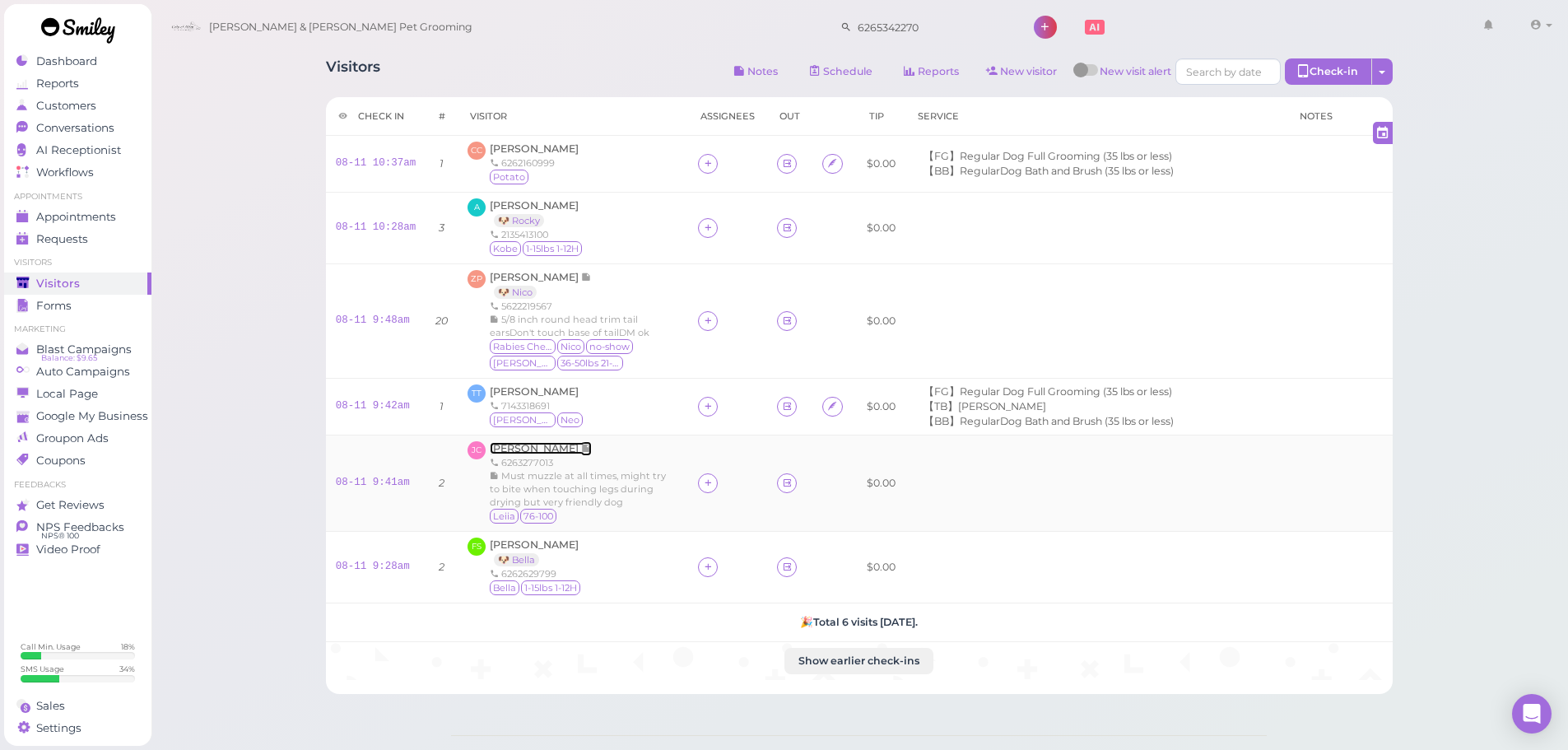
click at [523, 451] on span "[PERSON_NAME]" at bounding box center [535, 449] width 91 height 13
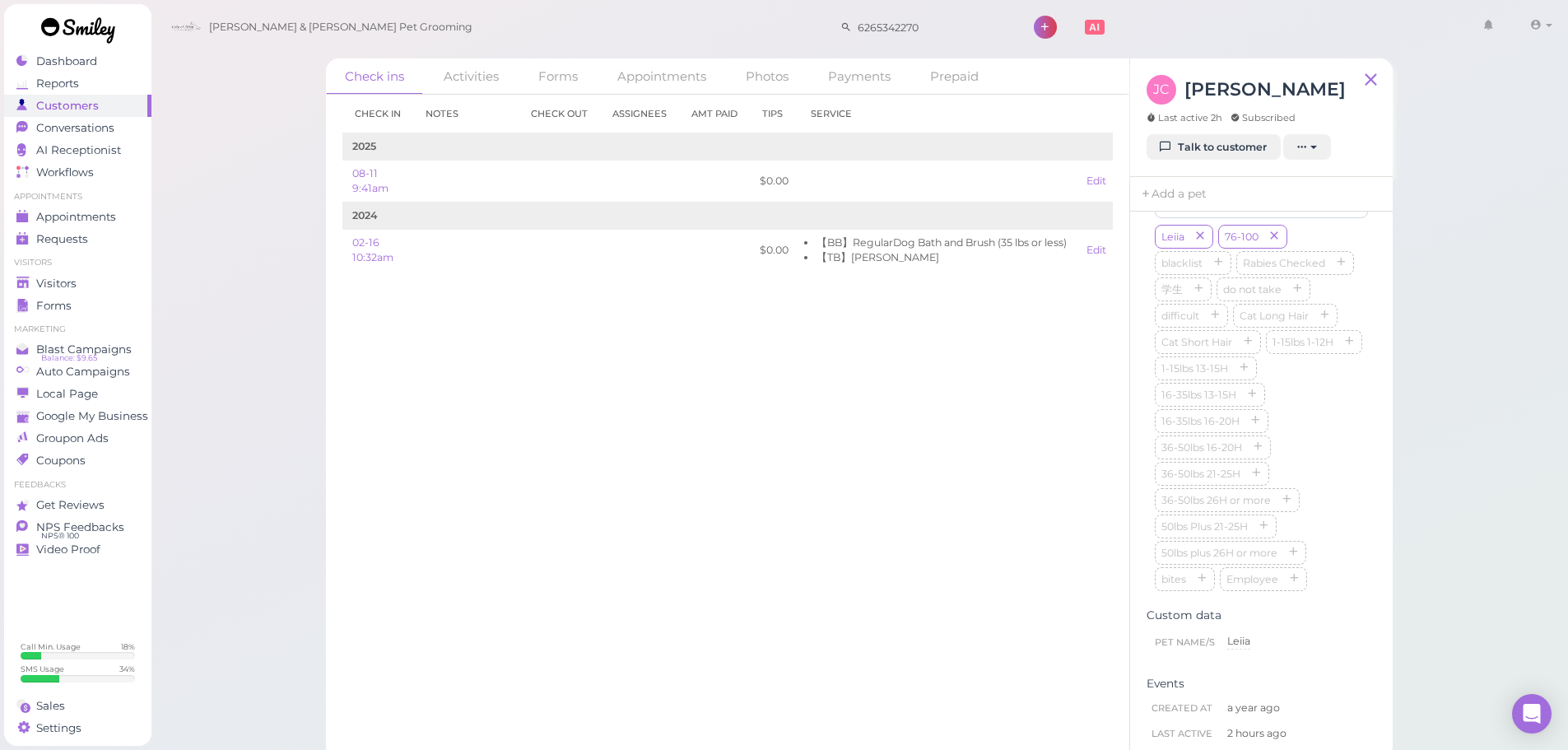
scroll to position [494, 0]
click at [1170, 200] on link "Add a pet" at bounding box center [1173, 194] width 86 height 35
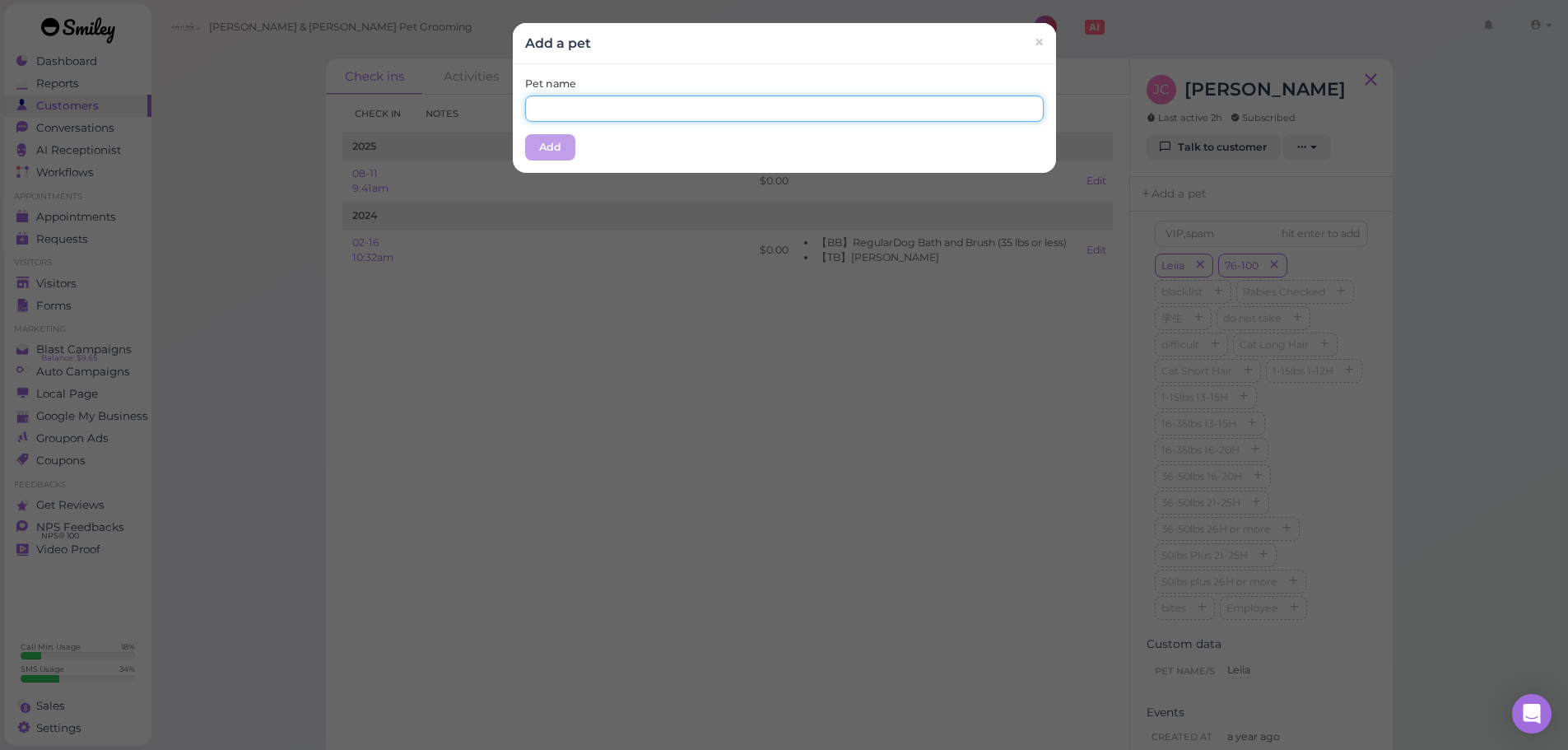
click at [595, 112] on input "text" at bounding box center [784, 108] width 519 height 26
type input "Leiia"
drag, startPoint x: 641, startPoint y: 66, endPoint x: 584, endPoint y: 101, distance: 66.9
click at [641, 67] on div "Pet name Leiia Add" at bounding box center [784, 118] width 543 height 108
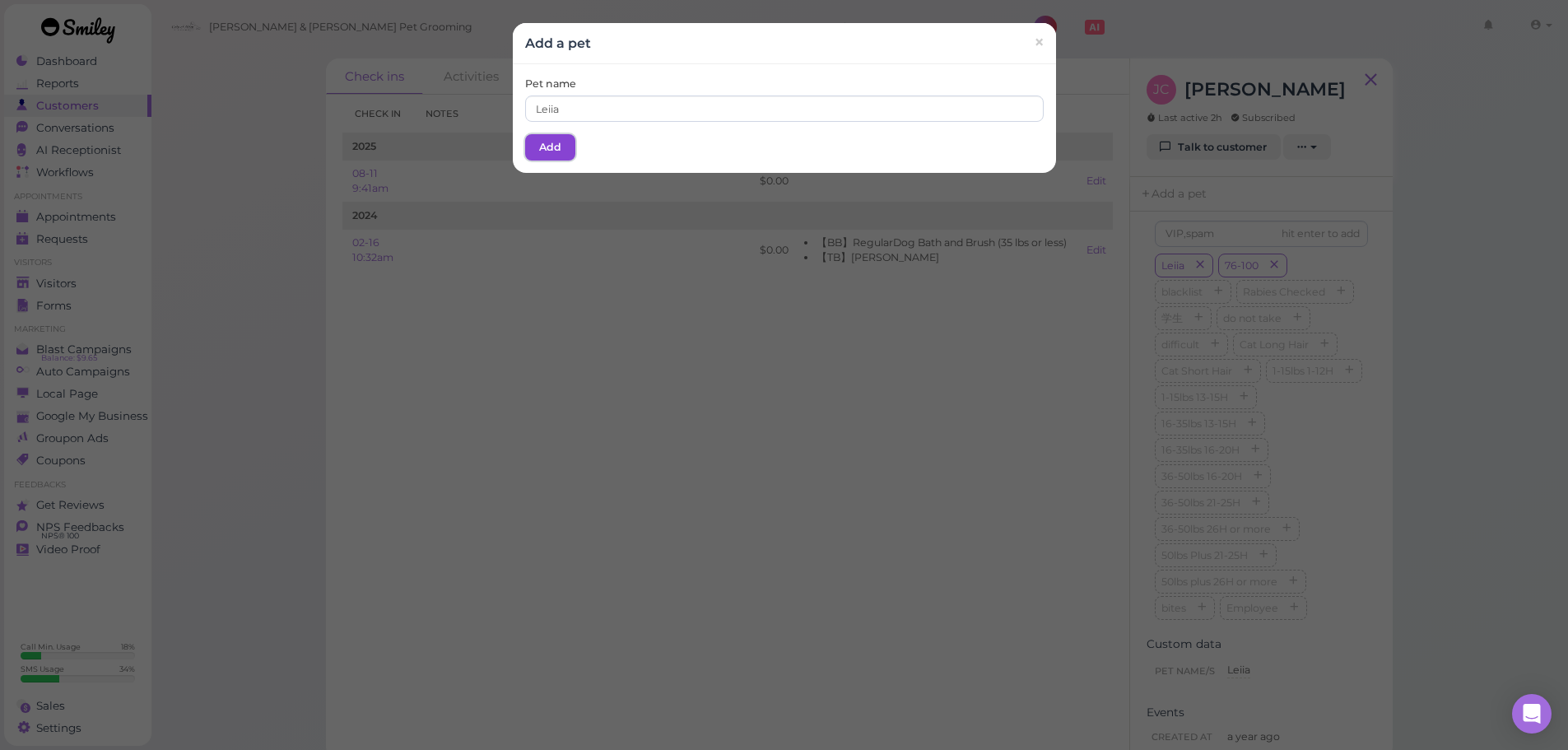
click at [547, 139] on button "Add" at bounding box center [550, 147] width 50 height 26
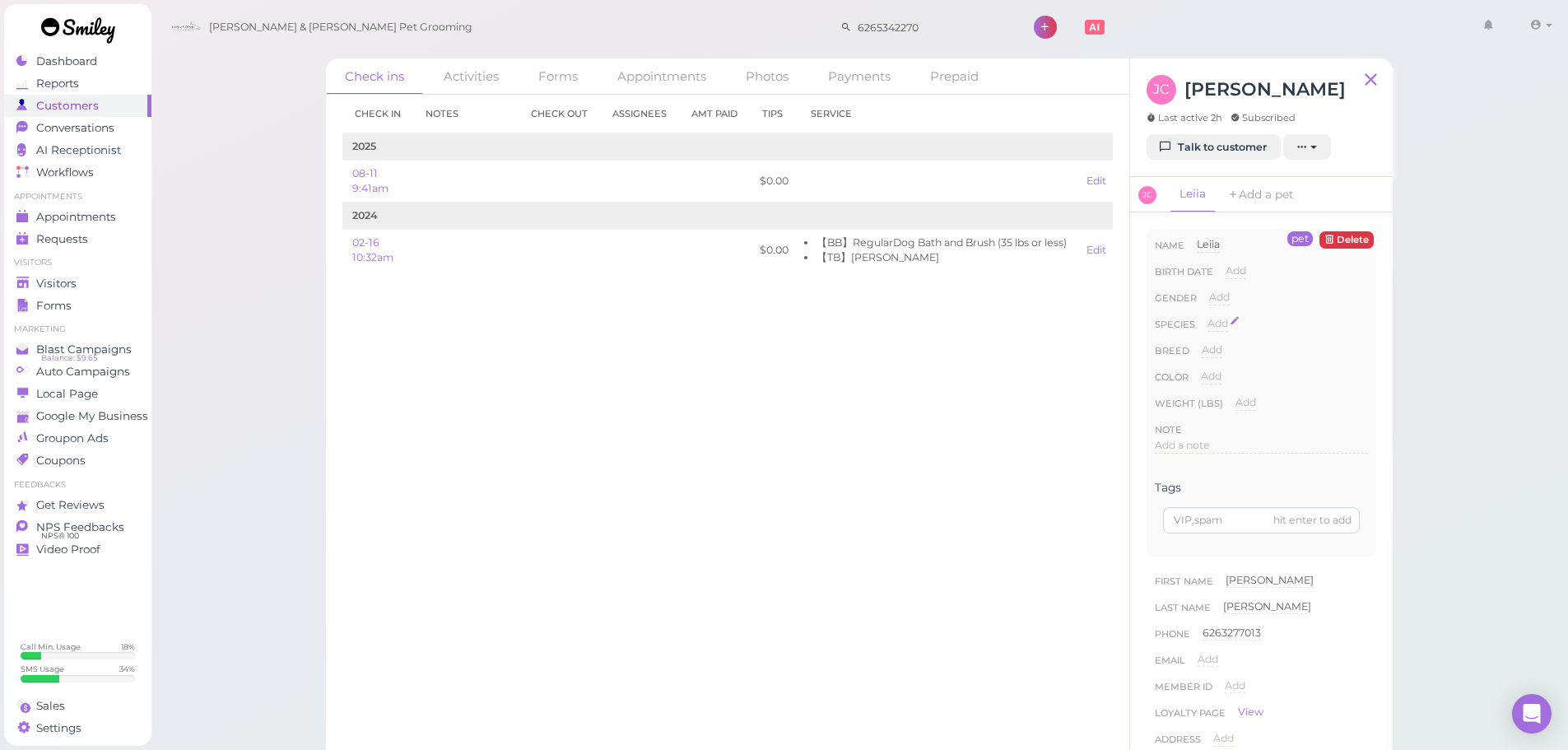
click at [1221, 321] on span "Add" at bounding box center [1218, 323] width 21 height 13
drag, startPoint x: 1234, startPoint y: 329, endPoint x: 1236, endPoint y: 339, distance: 10.2
click at [1234, 329] on select "Dog Cat Bird Other" at bounding box center [1288, 328] width 160 height 25
select select "Dog"
click at [1208, 316] on select "Dog Cat Bird Other" at bounding box center [1288, 328] width 160 height 25
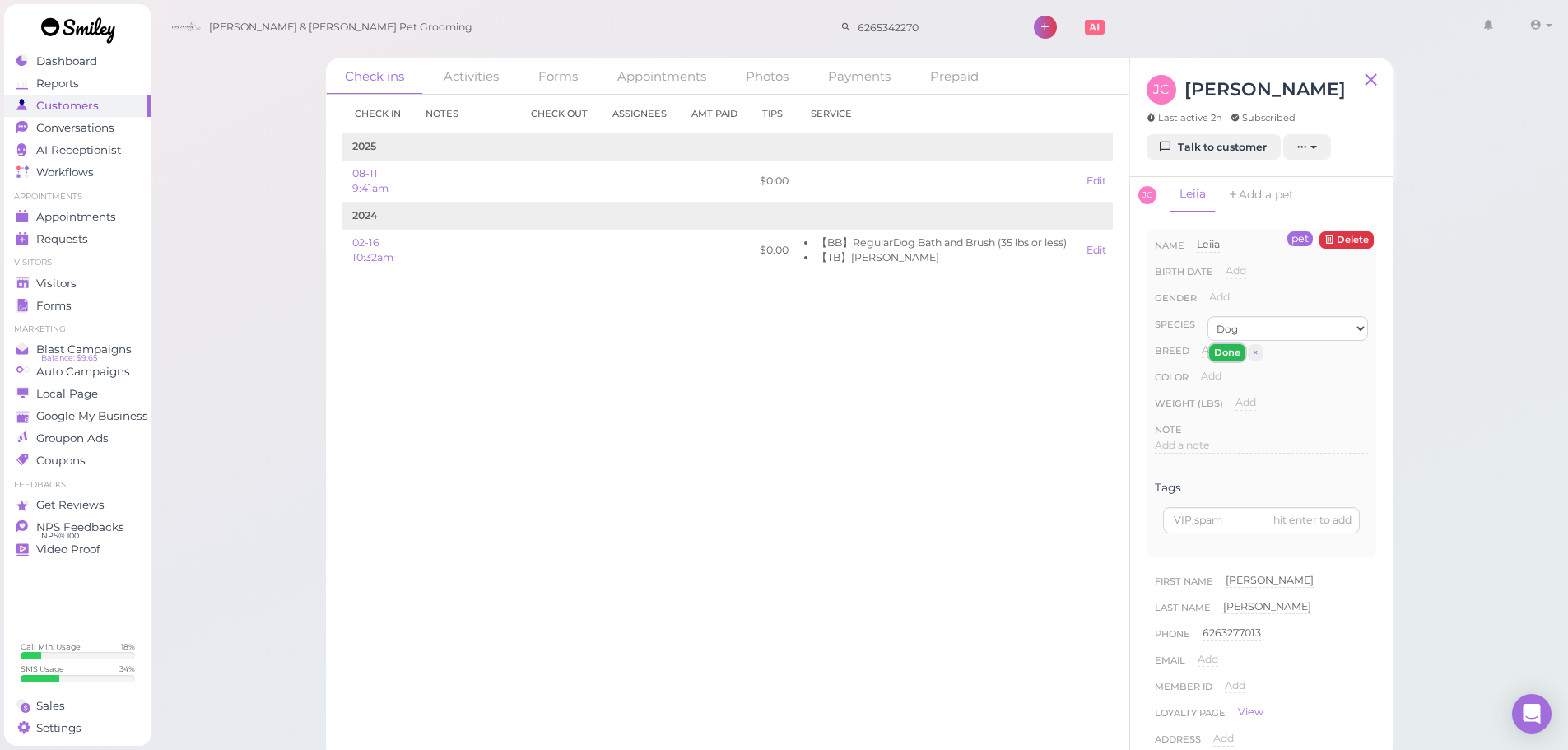
click at [1231, 353] on button "Done" at bounding box center [1227, 352] width 36 height 17
click at [117, 290] on link "Visitors" at bounding box center [78, 283] width 147 height 22
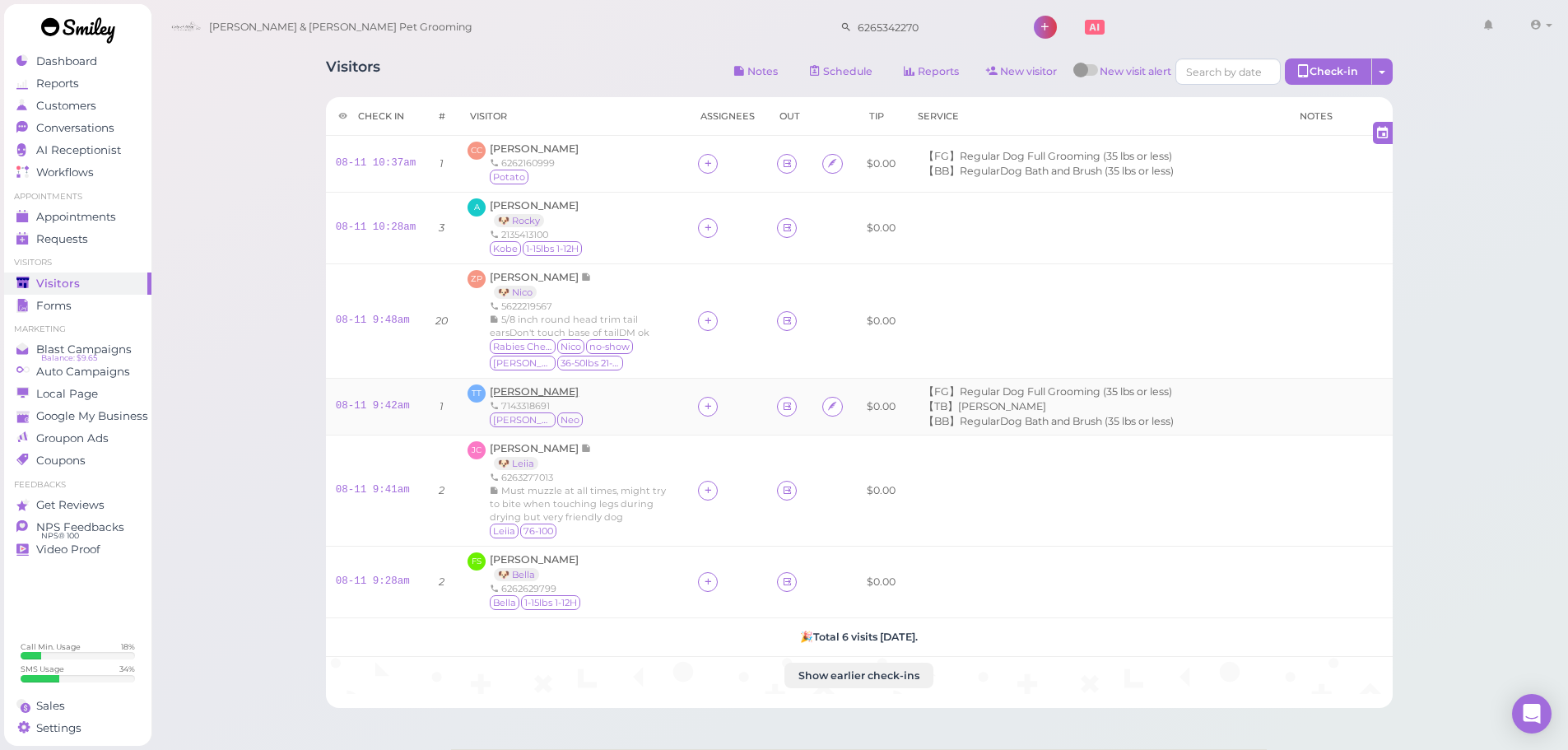
click at [506, 385] on td "TT Tammy Tran 7143318691 Hazel Neo" at bounding box center [572, 406] width 230 height 56
click at [503, 390] on span "[PERSON_NAME]" at bounding box center [534, 391] width 89 height 13
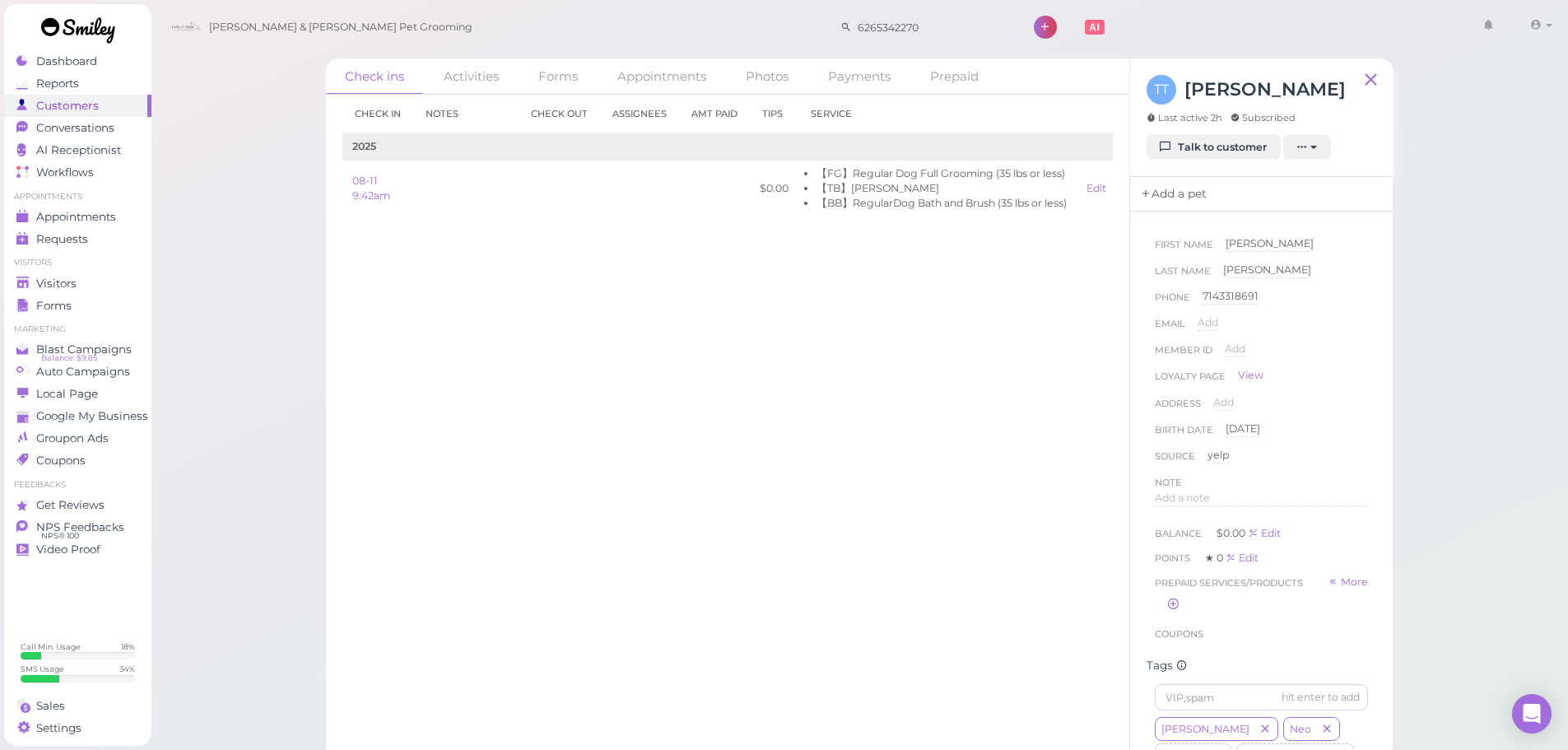
click at [1170, 198] on link "Add a pet" at bounding box center [1173, 194] width 86 height 35
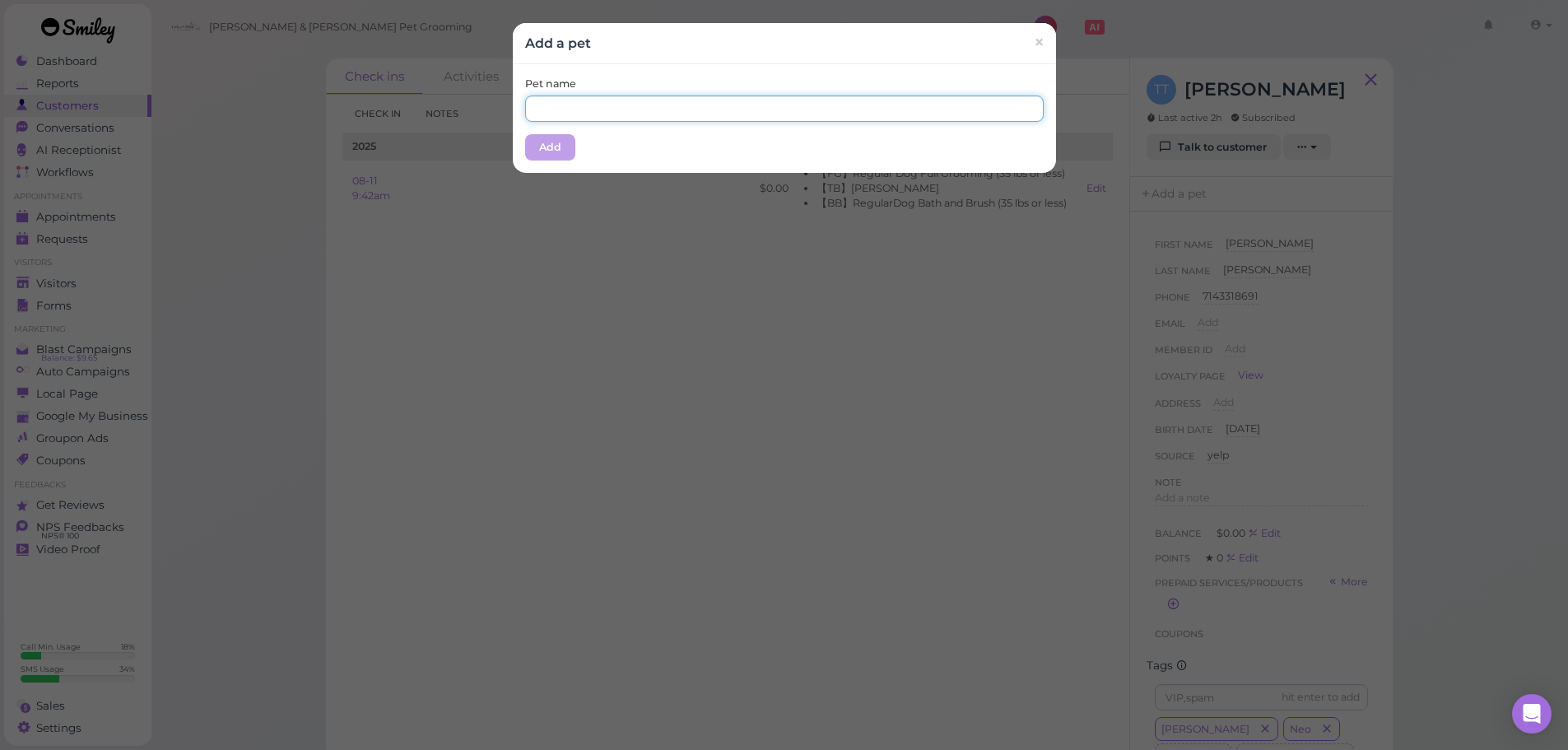
click at [709, 113] on input "text" at bounding box center [784, 108] width 519 height 26
type input "[PERSON_NAME]"
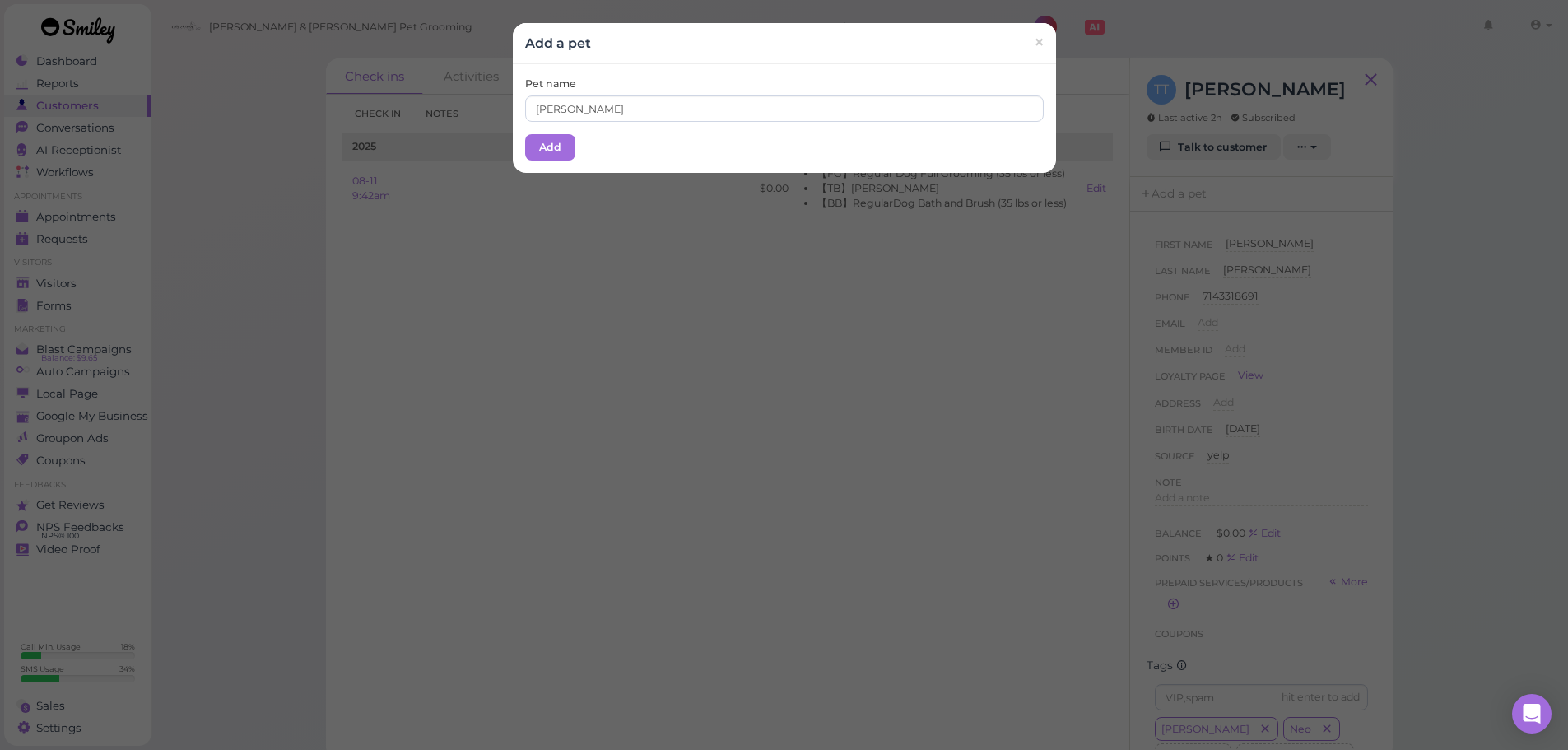
click at [691, 79] on div "Pet name Hazel" at bounding box center [784, 99] width 519 height 46
click at [555, 151] on button "Add" at bounding box center [550, 147] width 50 height 26
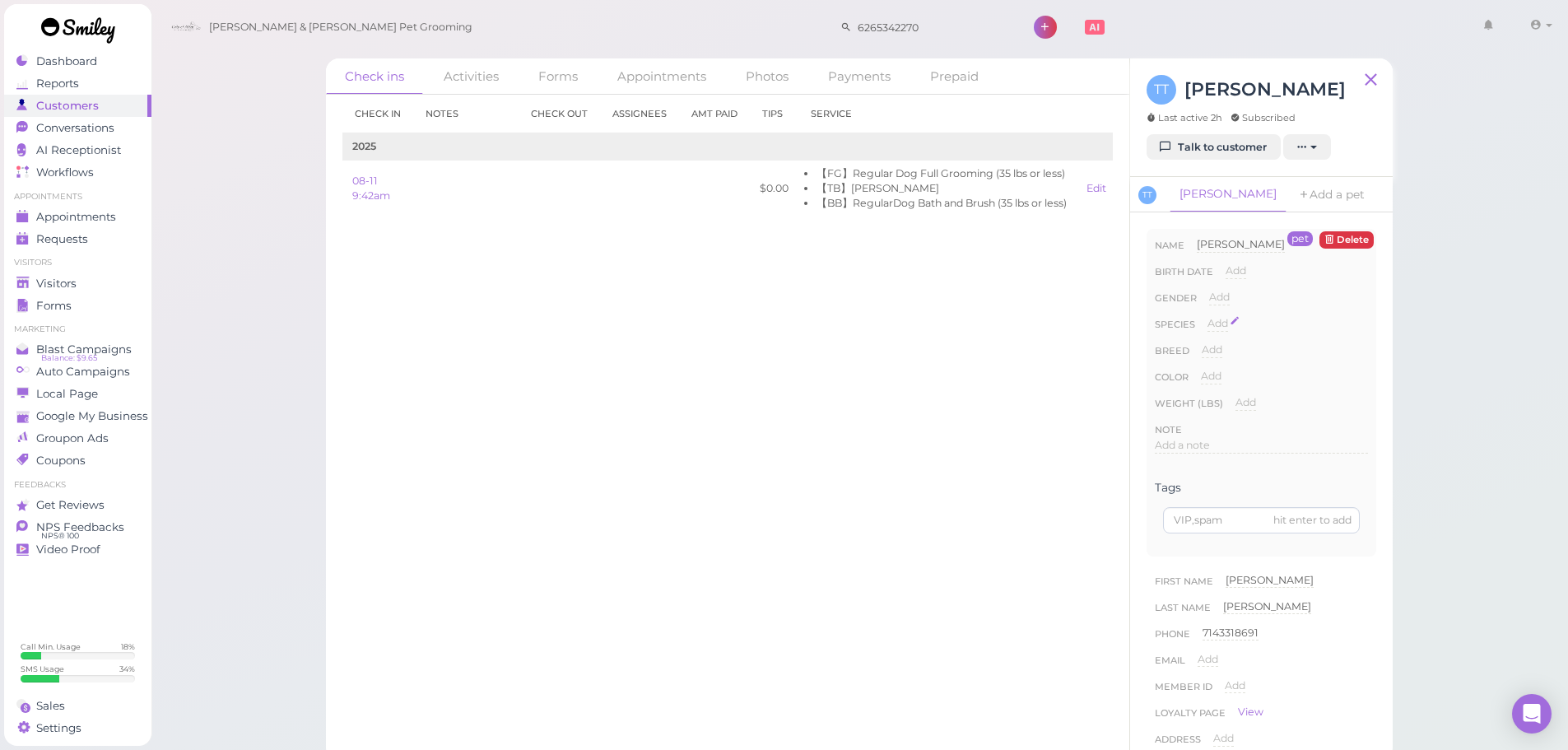
click at [1222, 319] on span "Add" at bounding box center [1218, 323] width 21 height 13
click at [1231, 330] on select "Dog Cat Bird Other" at bounding box center [1288, 328] width 160 height 25
select select "Dog"
click at [1208, 316] on select "Dog Cat Bird Other" at bounding box center [1288, 328] width 160 height 25
click at [1230, 350] on button "Done" at bounding box center [1227, 352] width 36 height 17
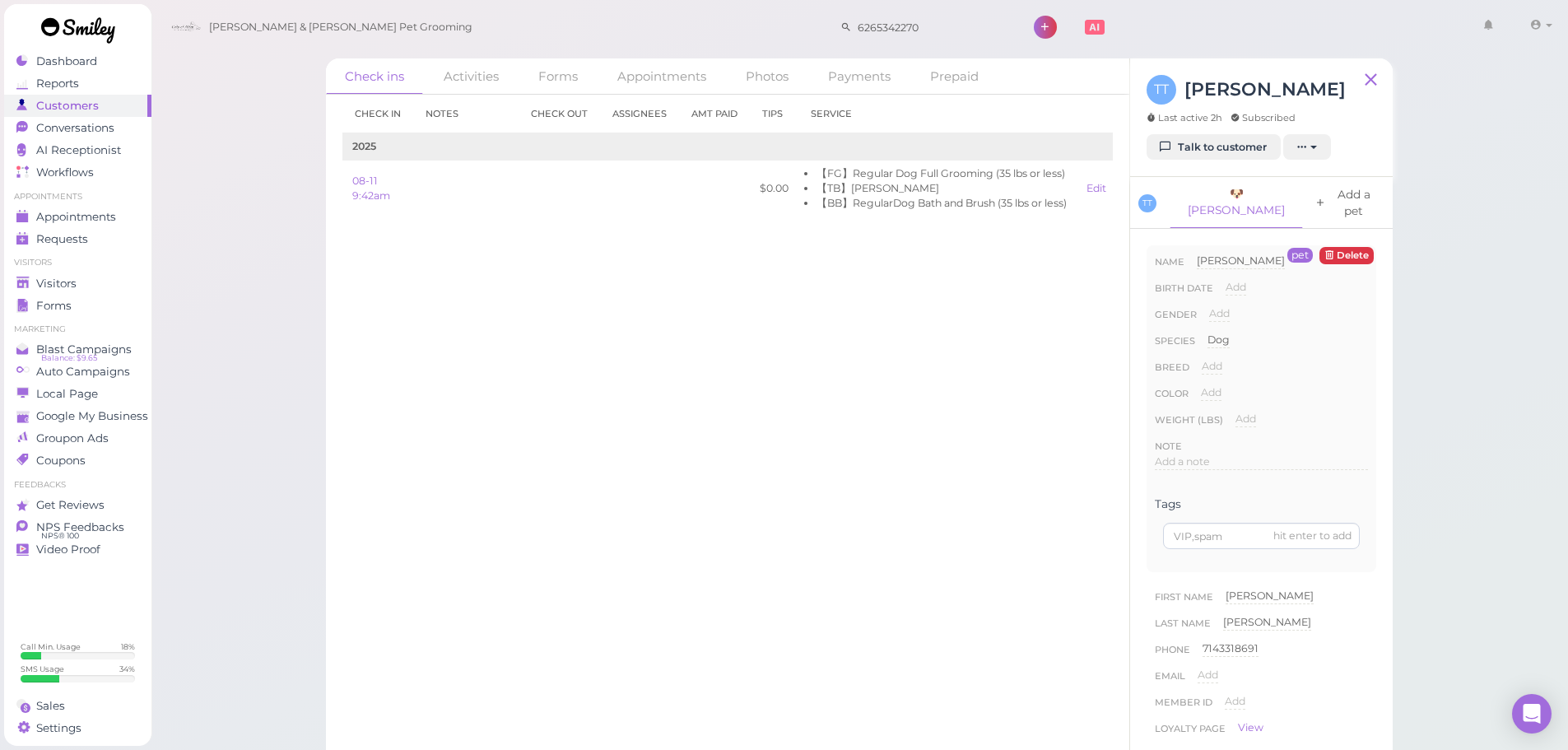
click at [1304, 198] on link "Add a pet" at bounding box center [1347, 202] width 86 height 51
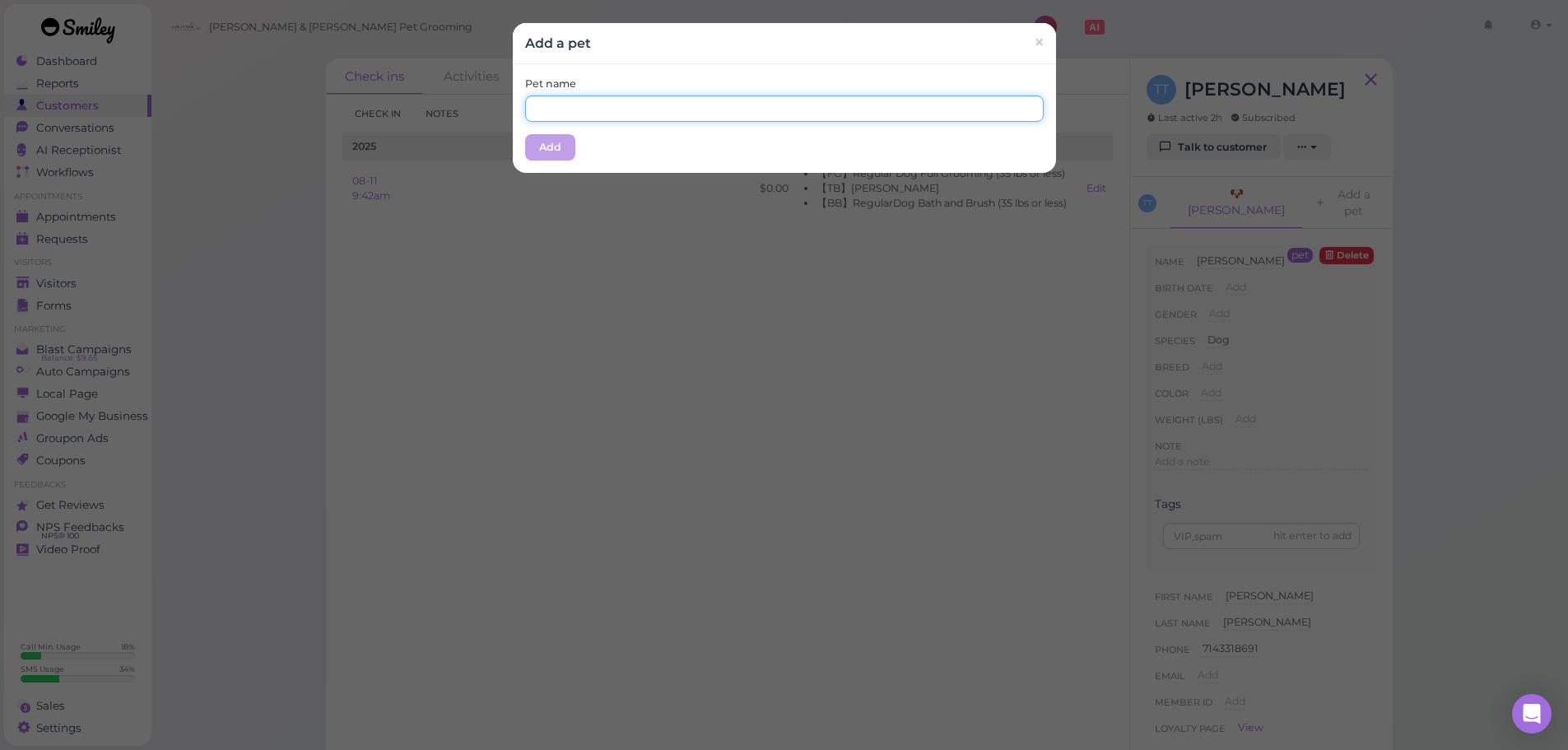
click at [684, 117] on input "text" at bounding box center [784, 108] width 519 height 26
type input "Neo"
click at [656, 60] on div "Add a pet ×" at bounding box center [784, 43] width 543 height 41
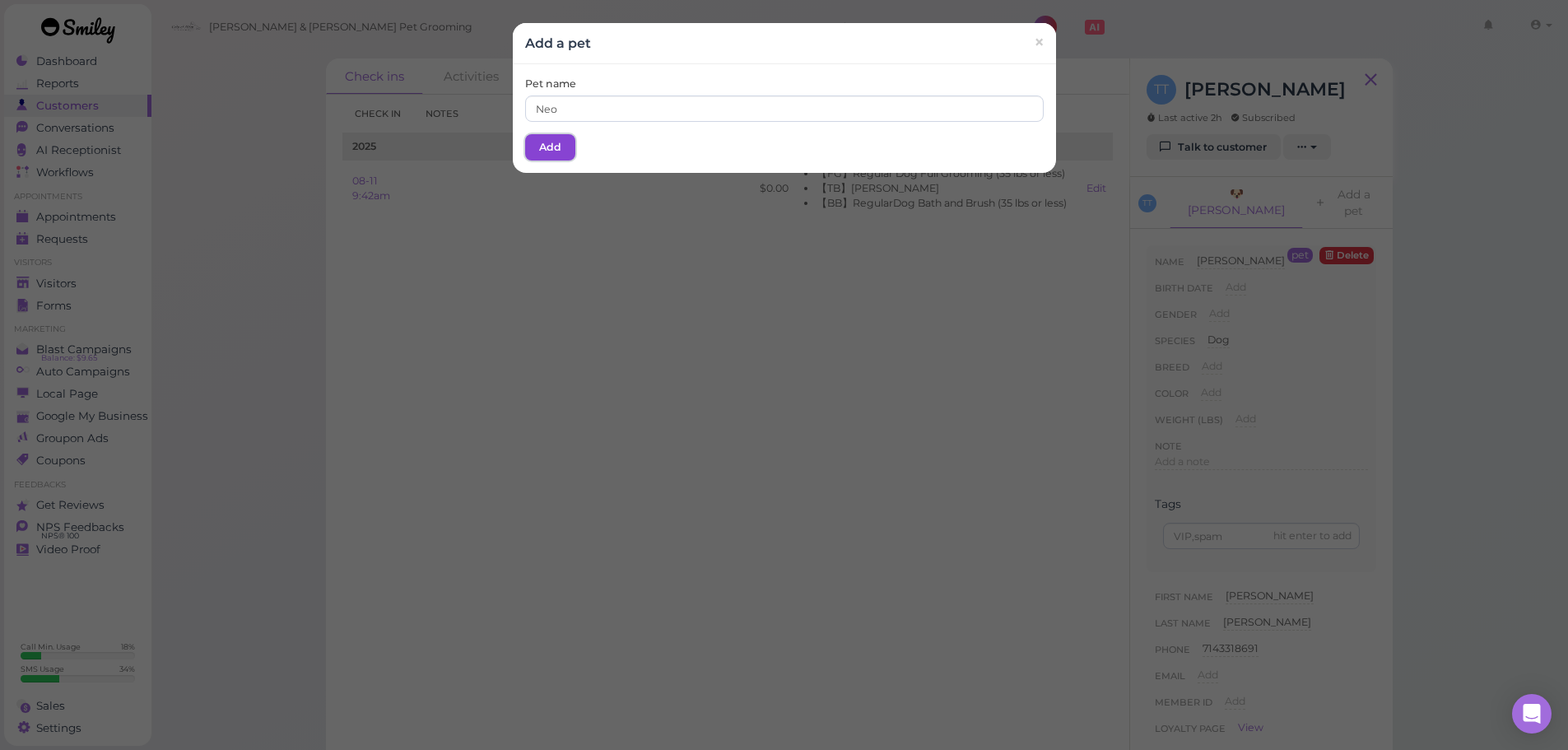
click at [563, 148] on button "Add" at bounding box center [550, 147] width 50 height 26
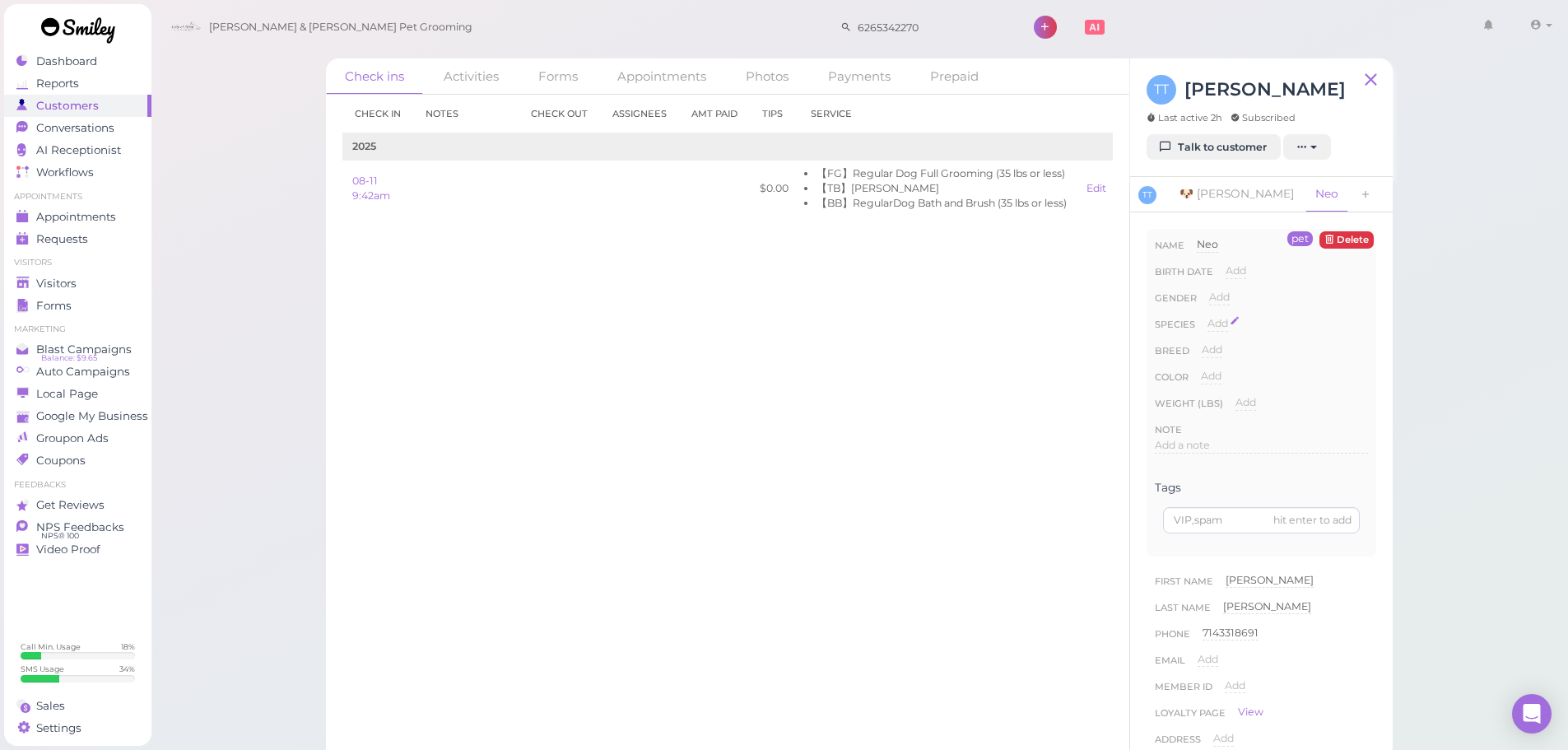
click at [1225, 328] on span "Add" at bounding box center [1218, 323] width 21 height 13
click at [1229, 330] on select "Dog Cat Bird Other" at bounding box center [1288, 328] width 160 height 25
select select "Dog"
click at [1208, 316] on select "Dog Cat Bird Other" at bounding box center [1288, 328] width 160 height 25
click at [1223, 358] on button "Done" at bounding box center [1227, 352] width 36 height 17
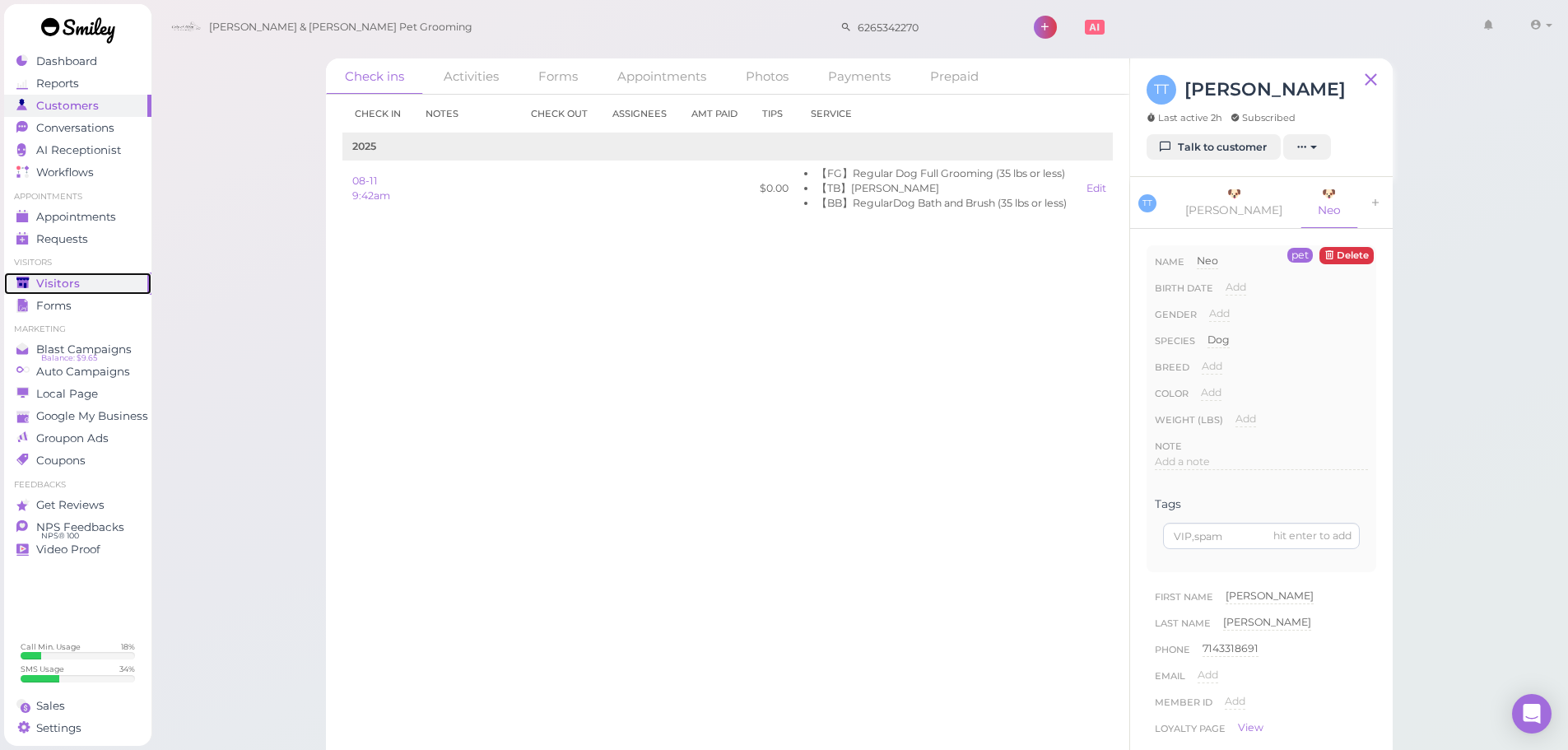
click at [89, 287] on div "Visitors" at bounding box center [76, 283] width 118 height 14
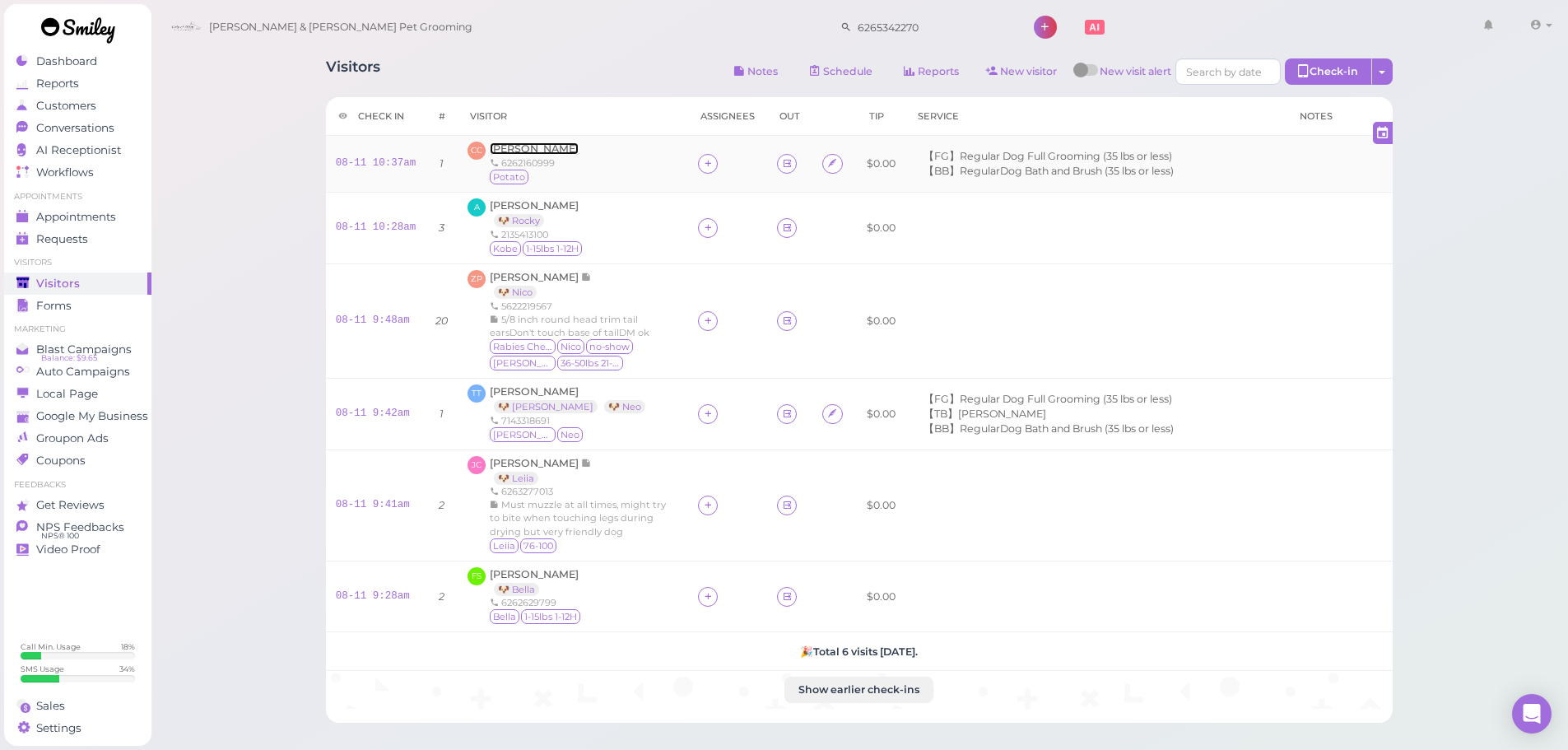
click at [511, 144] on span "[PERSON_NAME]" at bounding box center [534, 148] width 89 height 13
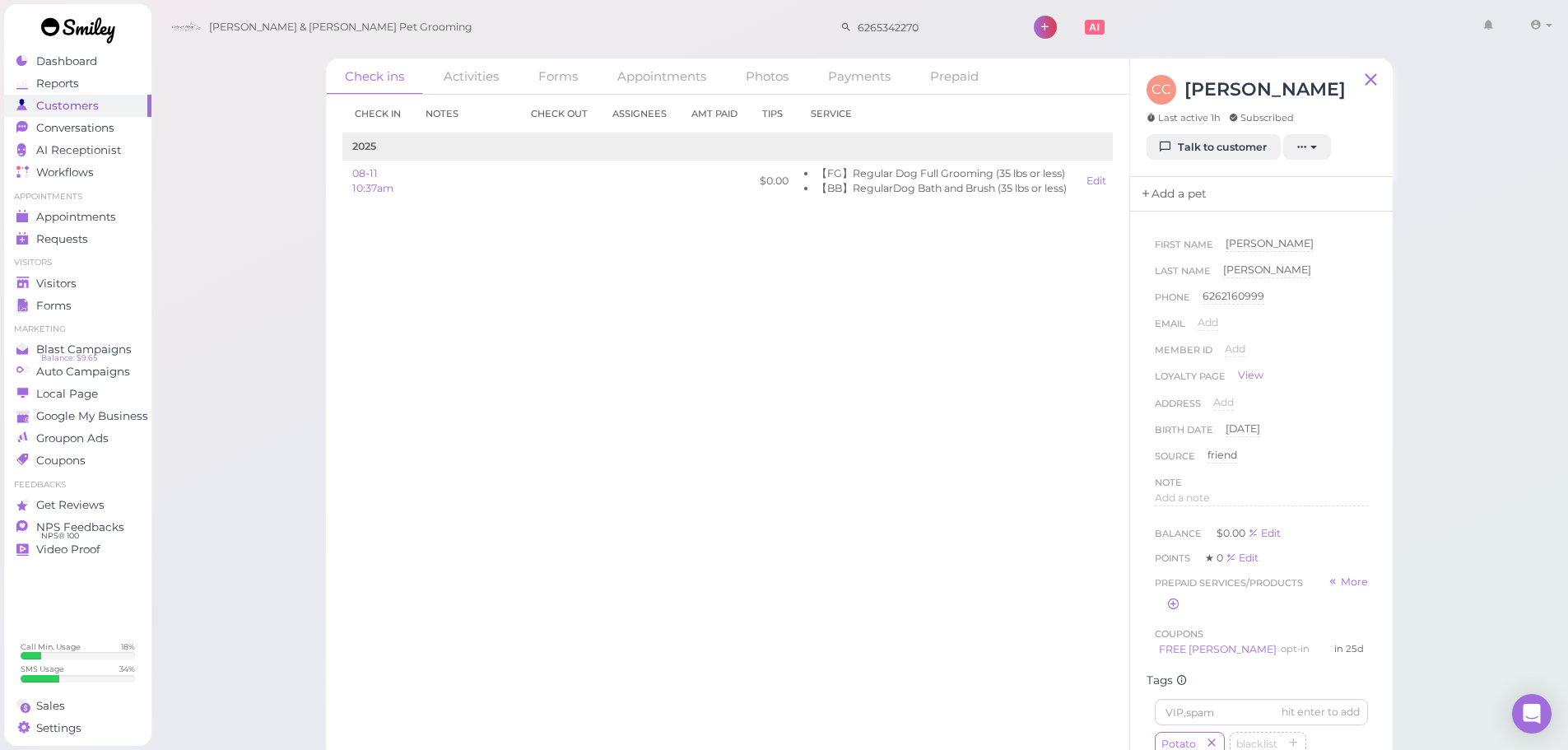
click at [1148, 188] on icon at bounding box center [1145, 194] width 12 height 16
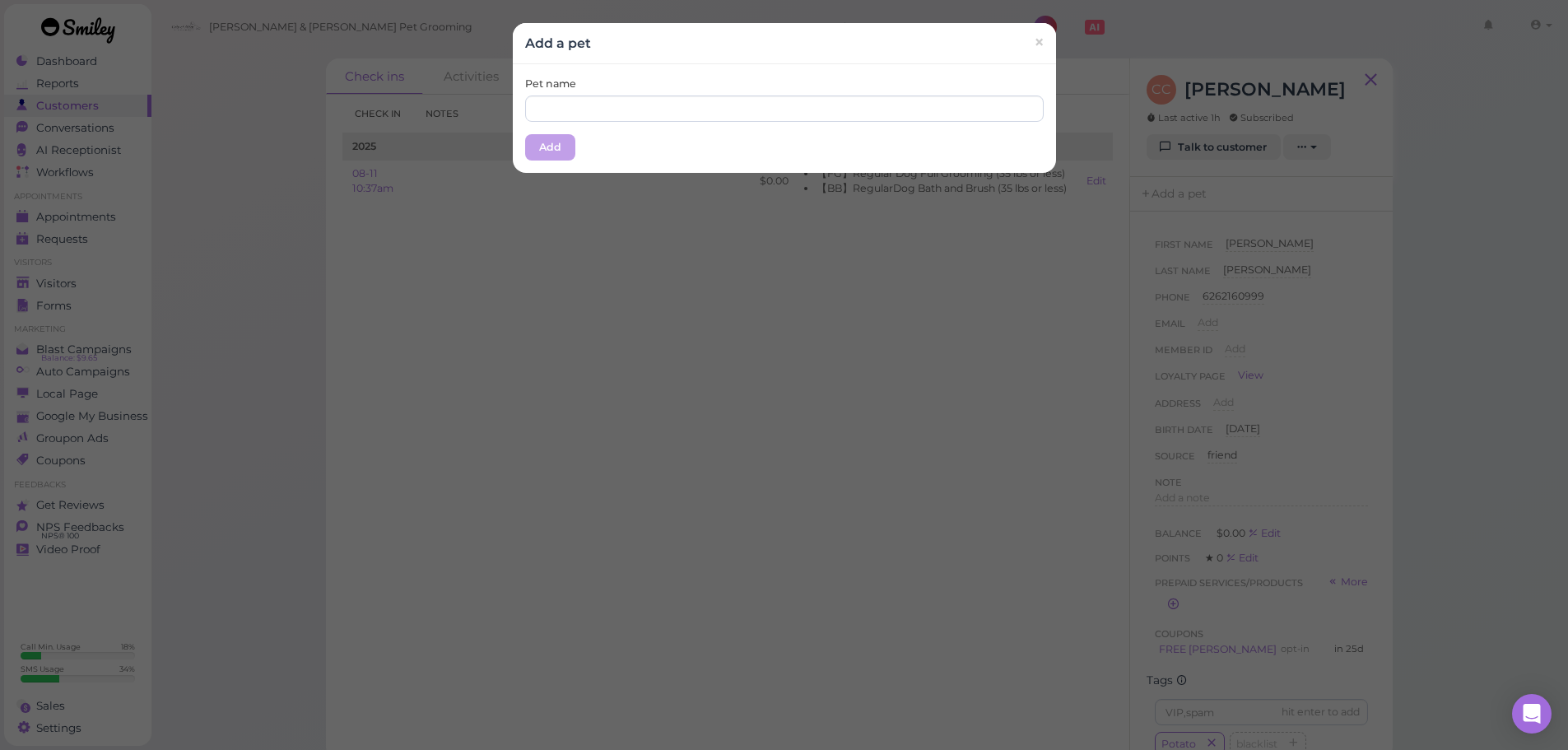
click at [699, 85] on div "Pet name" at bounding box center [784, 99] width 519 height 46
click at [740, 101] on input "text" at bounding box center [784, 108] width 519 height 26
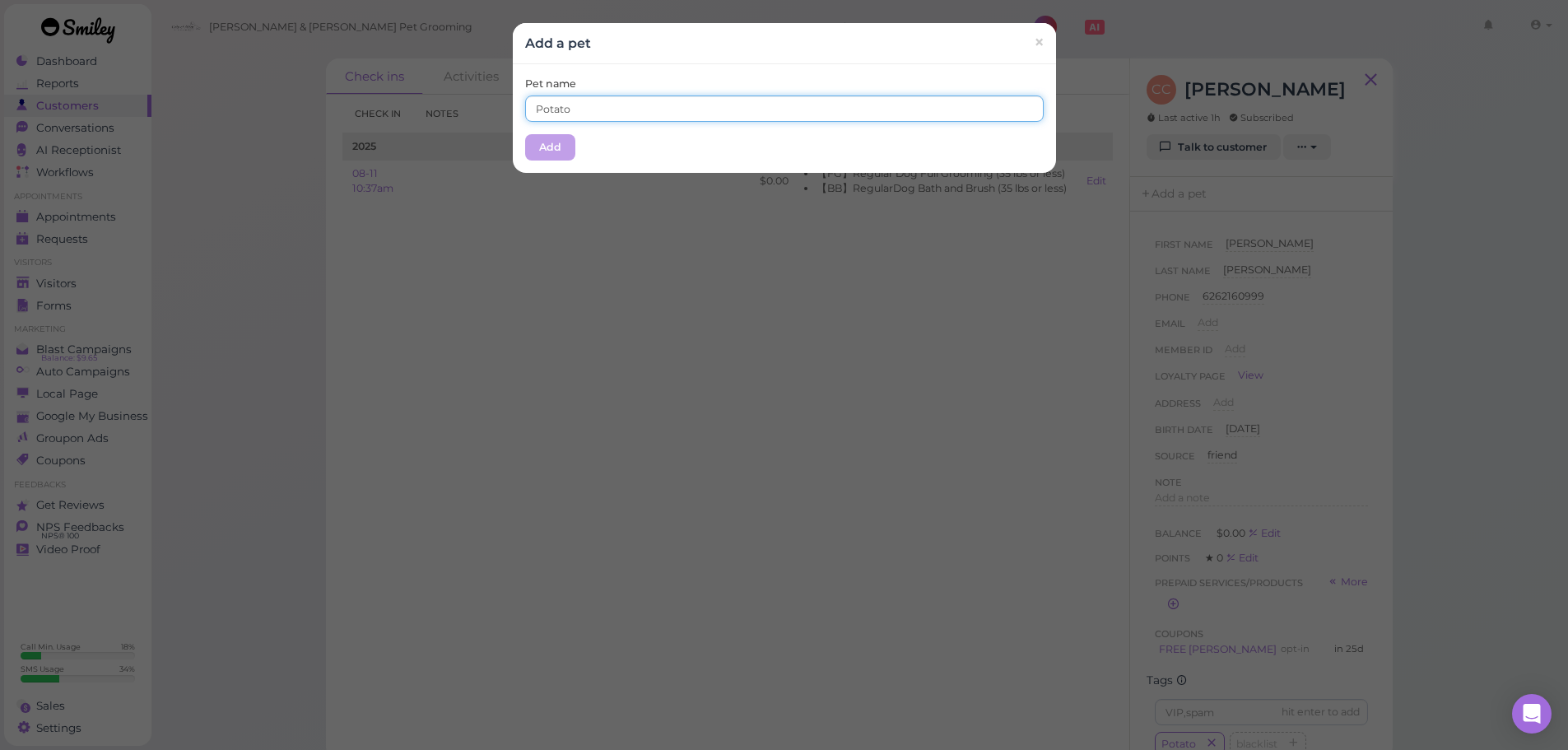
type input "Potato"
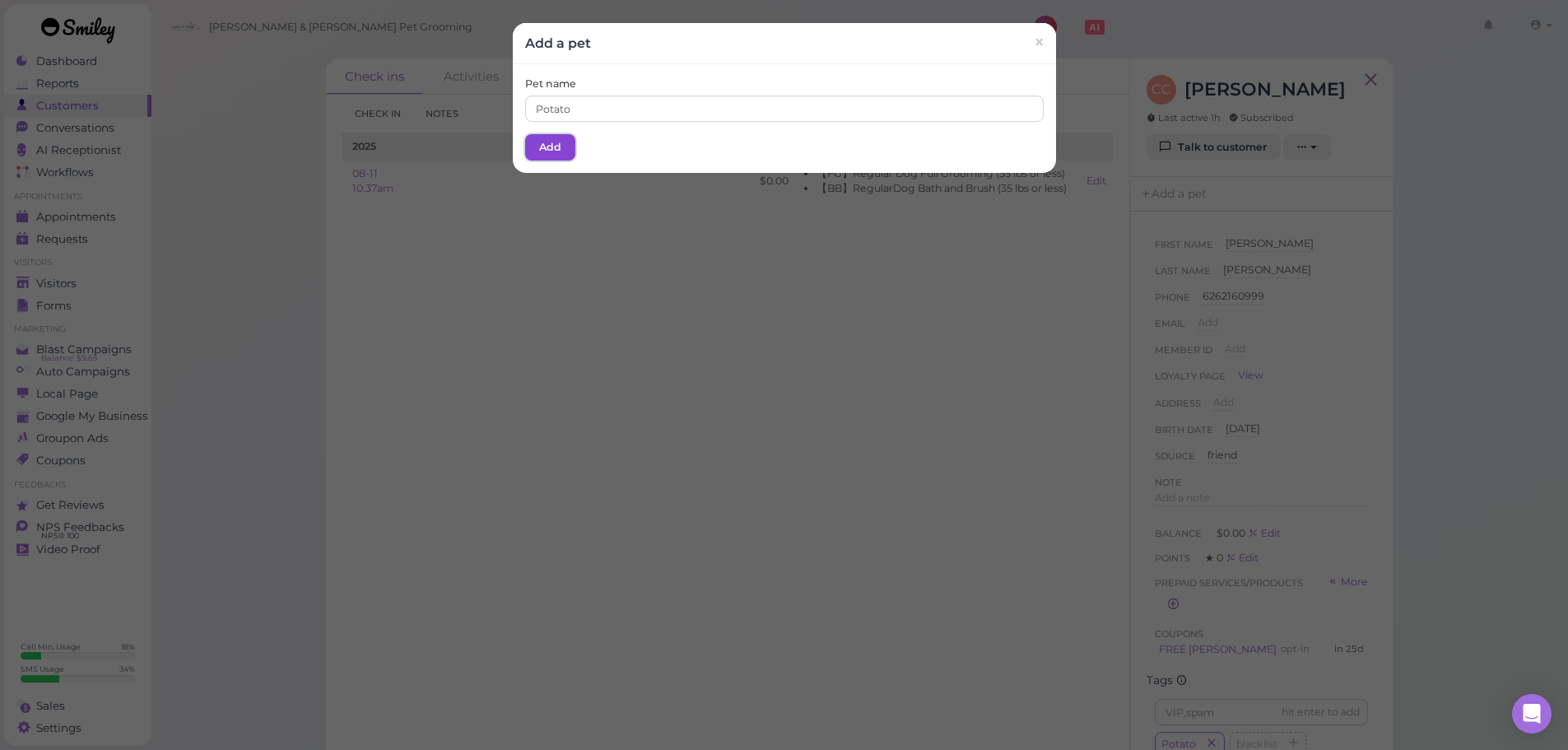
click at [539, 147] on button "Add" at bounding box center [550, 147] width 50 height 26
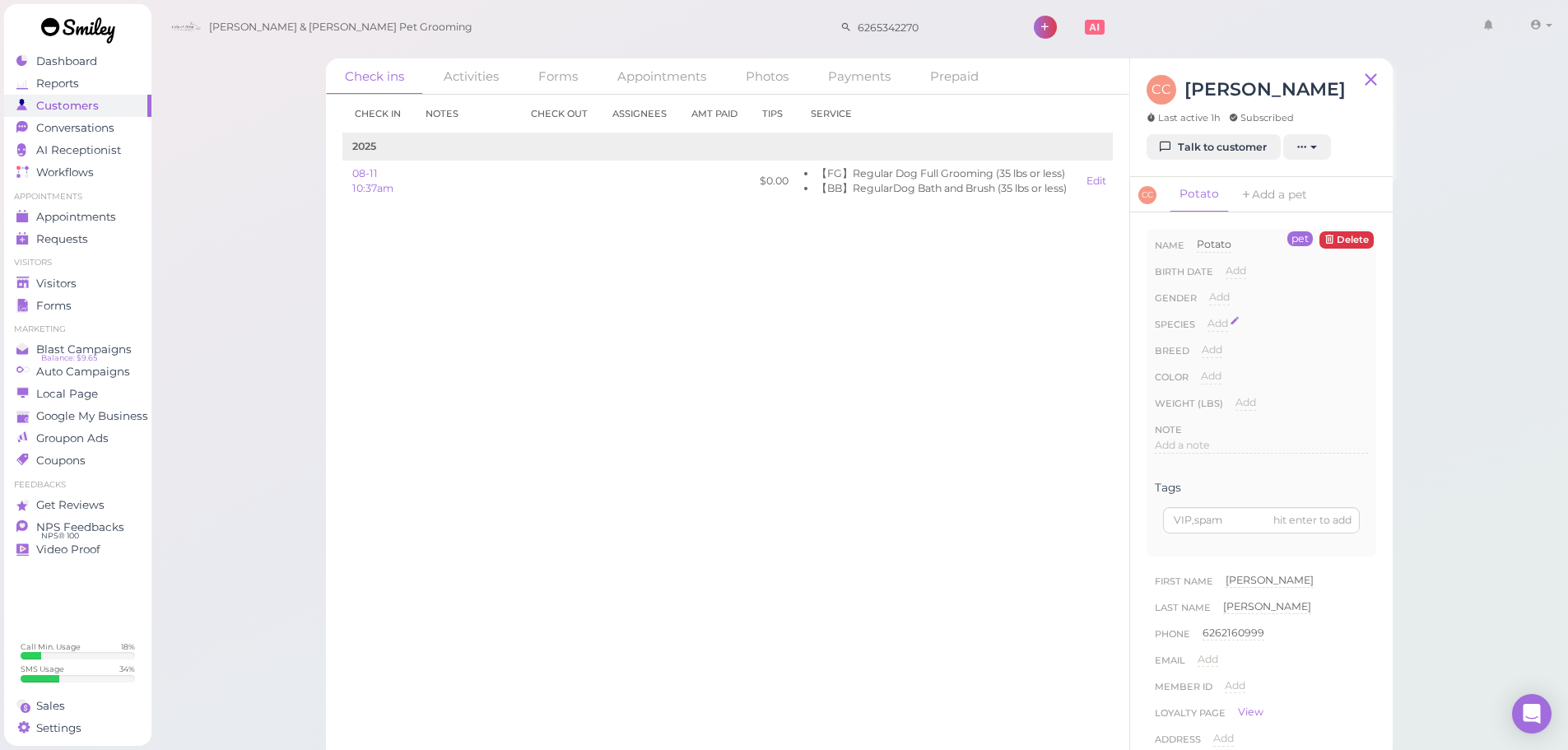
click at [1217, 321] on span "Add" at bounding box center [1218, 323] width 21 height 13
click at [1250, 334] on select "Dog Cat Bird Other" at bounding box center [1288, 328] width 160 height 25
select select "Dog"
click at [1208, 316] on select "Dog Cat Bird Other" at bounding box center [1288, 328] width 160 height 25
click at [1238, 354] on button "Done" at bounding box center [1227, 352] width 36 height 17
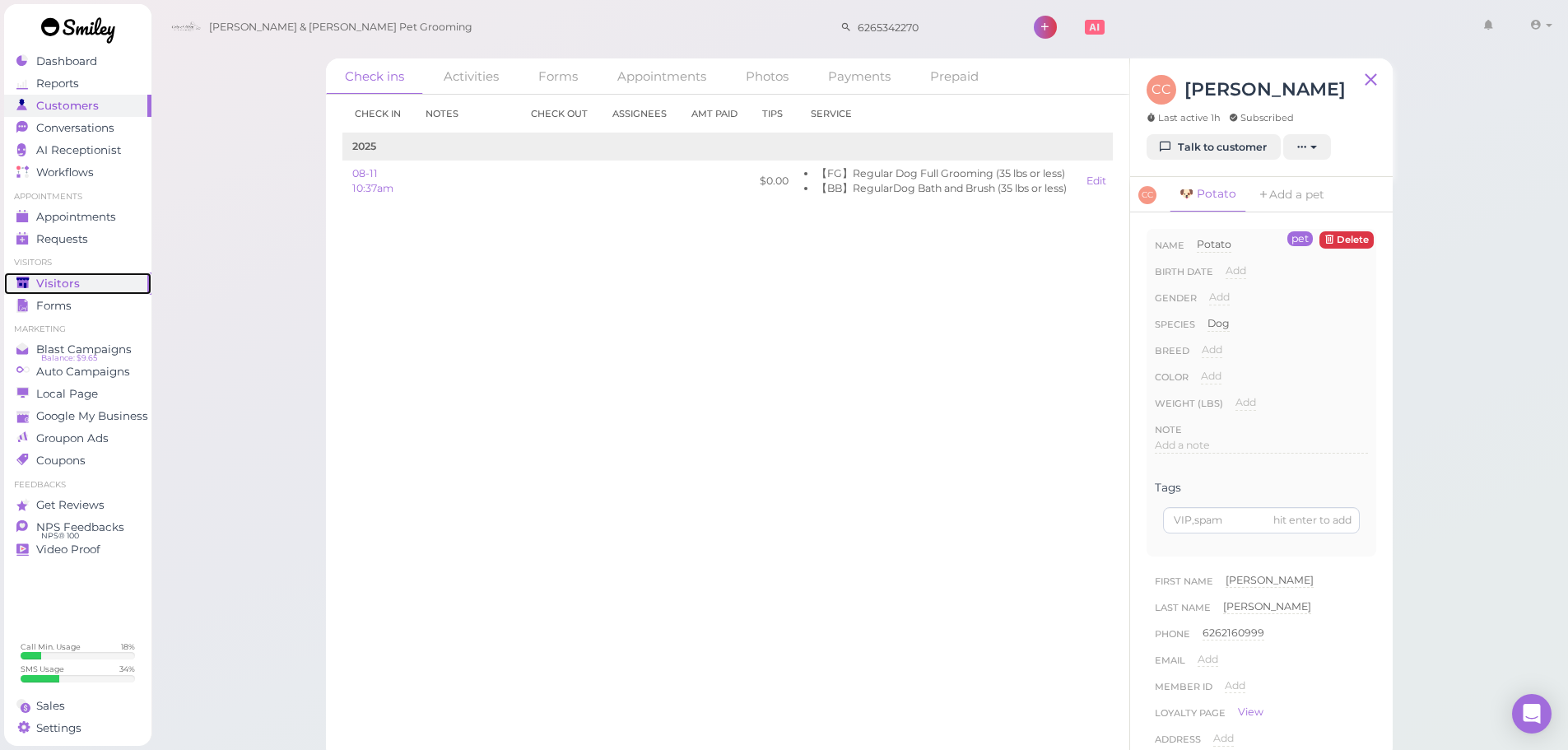
click at [26, 281] on polygon at bounding box center [23, 282] width 13 height 12
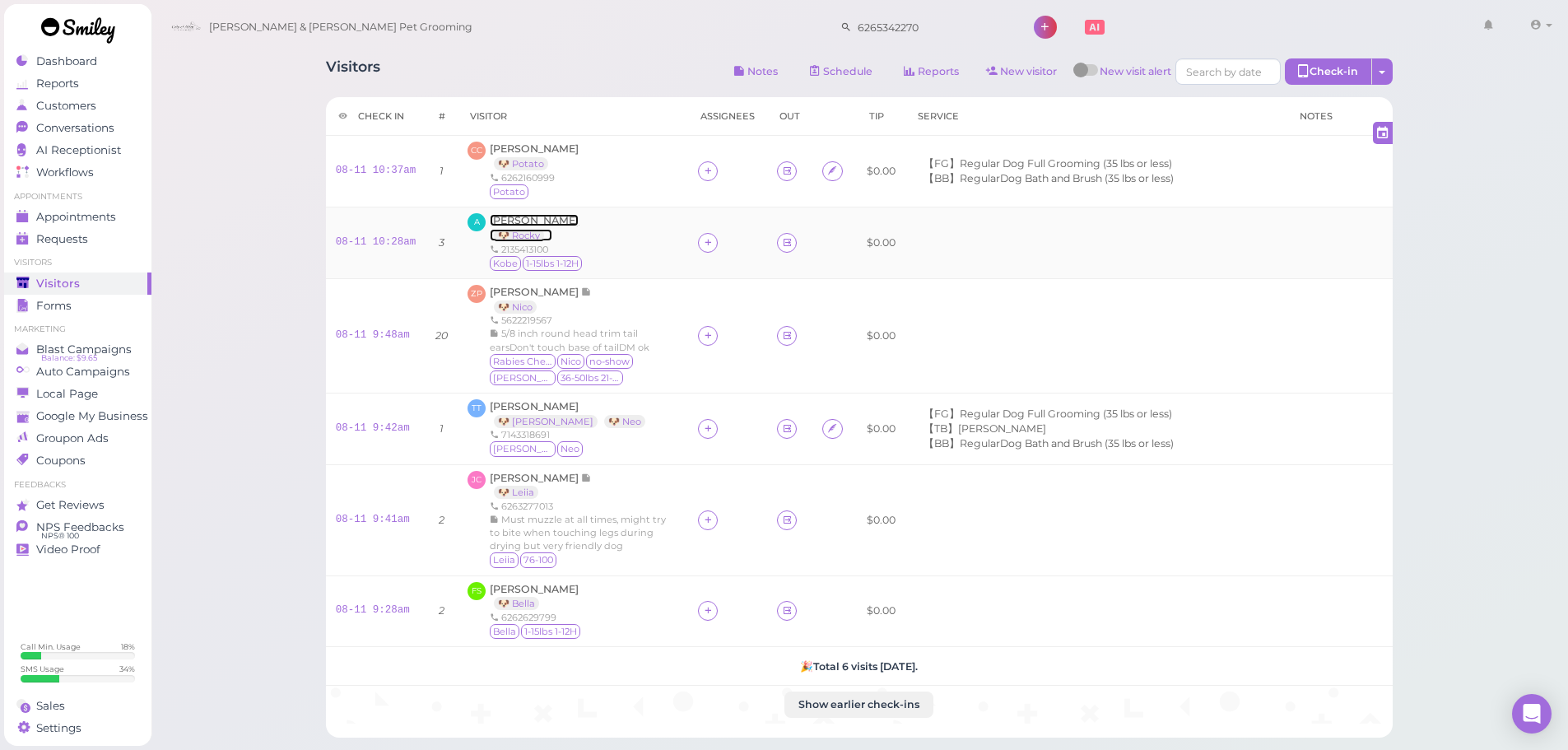
click at [520, 223] on span "[PERSON_NAME]" at bounding box center [534, 220] width 89 height 13
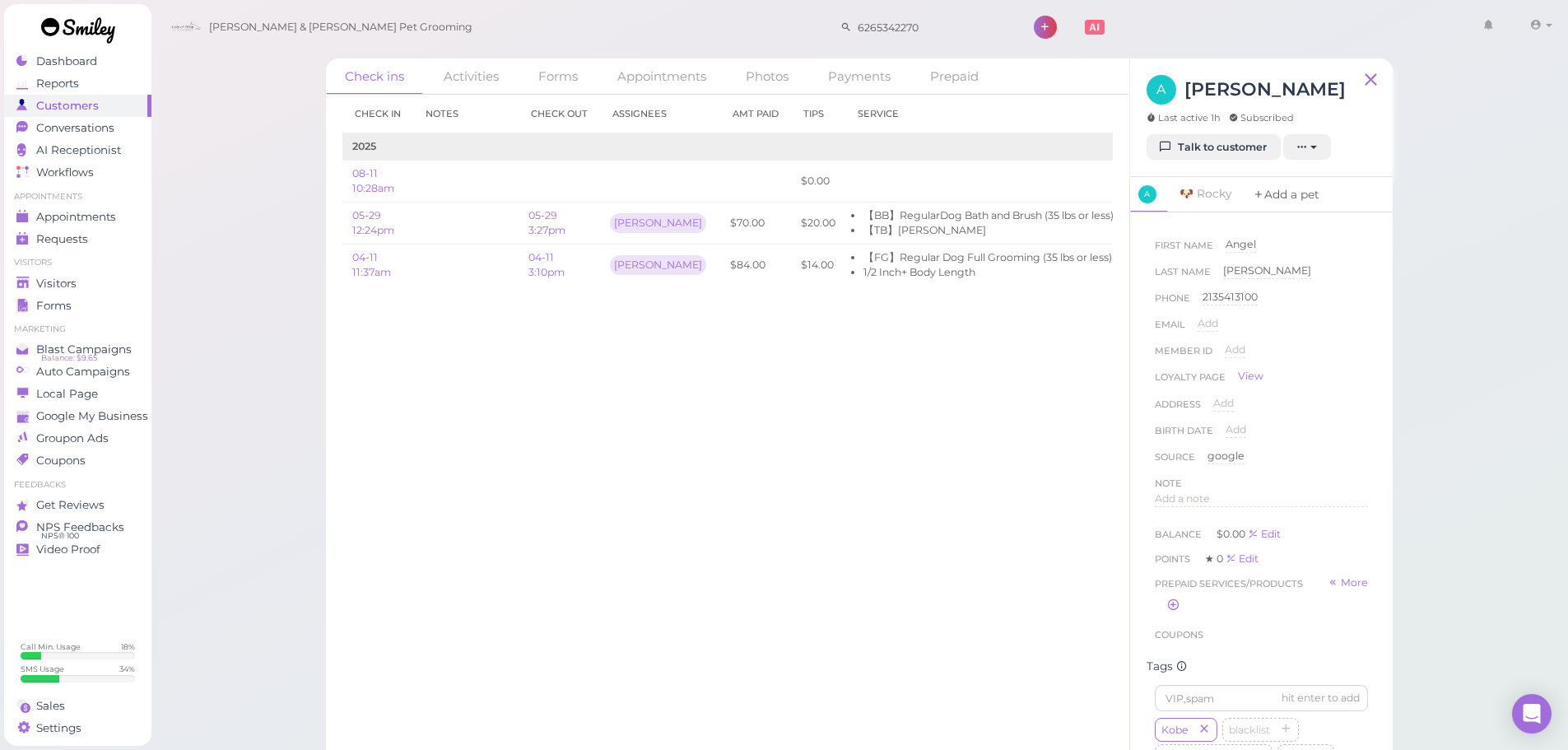
click at [1320, 189] on link "Add a pet" at bounding box center [1285, 194] width 86 height 35
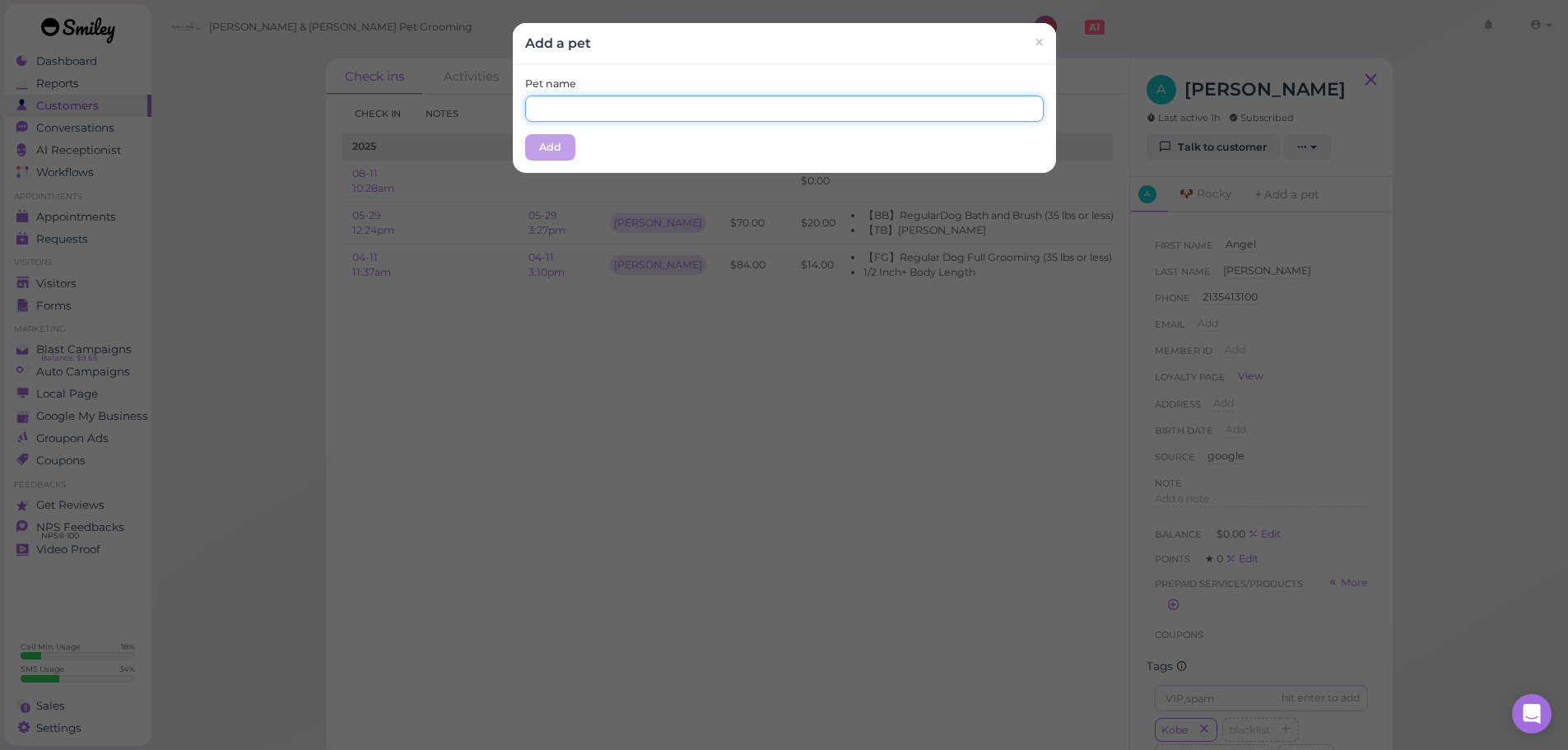
click at [689, 122] on div "Pet name Add" at bounding box center [784, 118] width 543 height 108
type input "Kobe"
click at [659, 59] on div "Add a pet ×" at bounding box center [784, 43] width 543 height 41
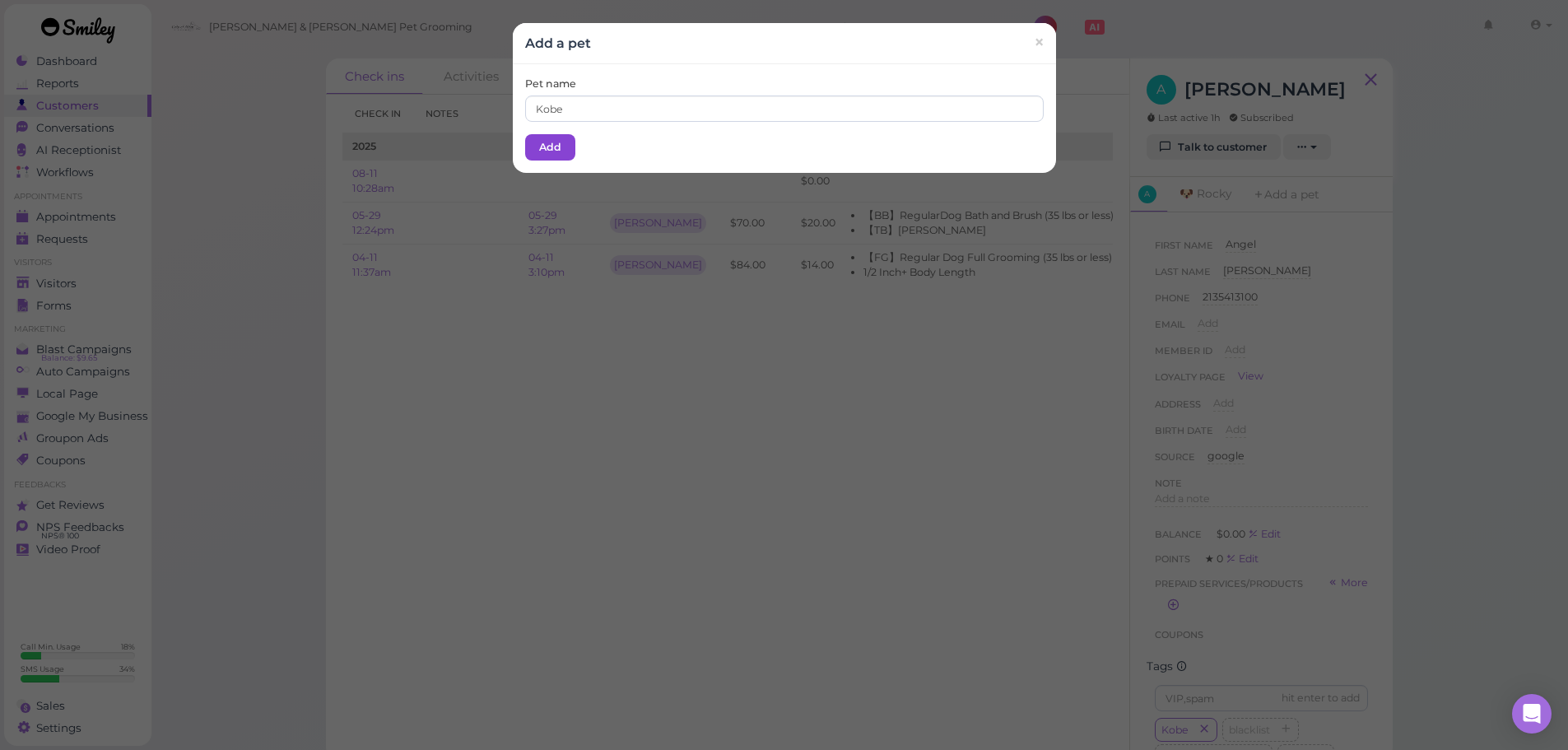
drag, startPoint x: 504, startPoint y: 177, endPoint x: 555, endPoint y: 142, distance: 61.9
click at [519, 167] on div "Add a pet × Pet name Kobe Add" at bounding box center [784, 375] width 1568 height 750
click at [555, 142] on button "Add" at bounding box center [550, 147] width 50 height 26
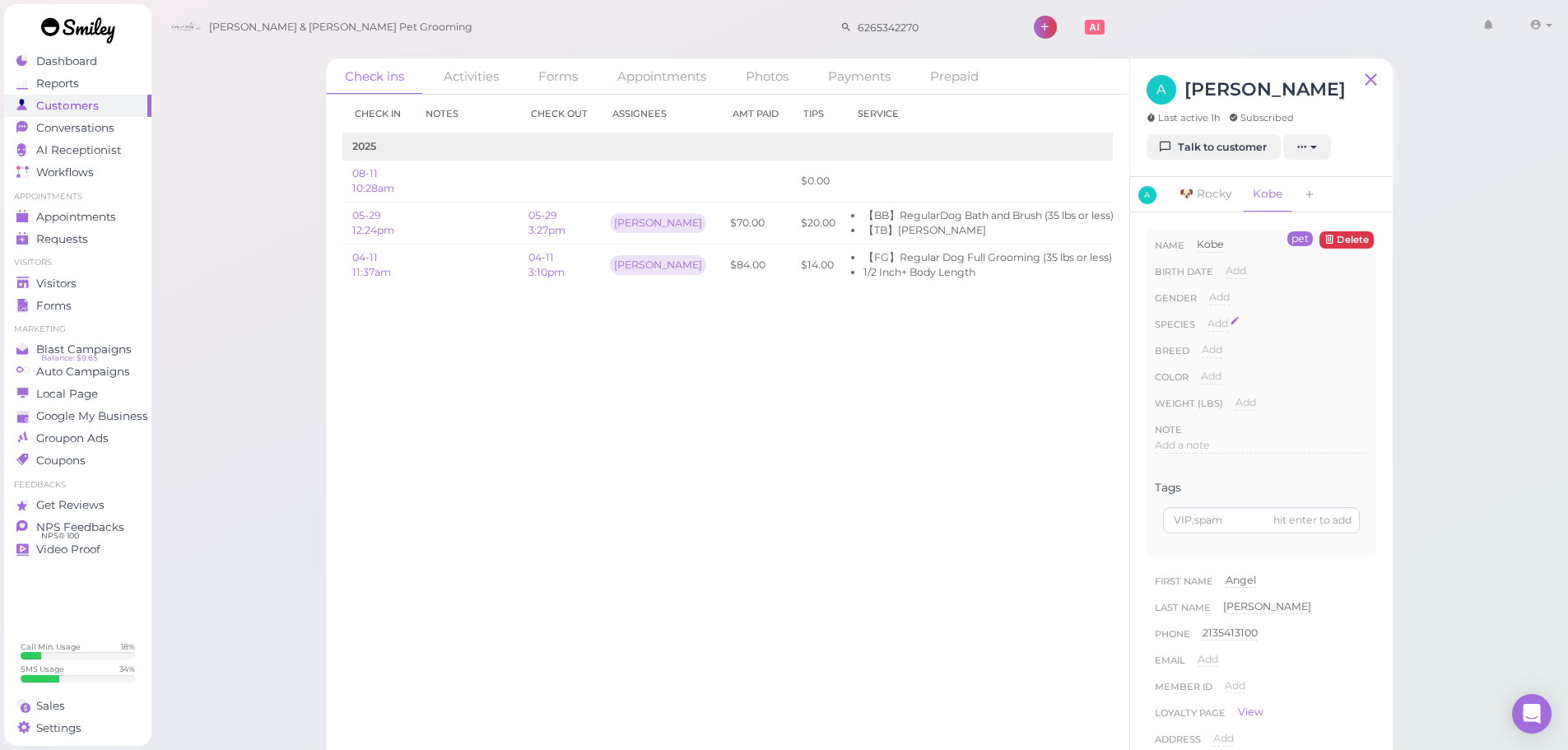
click at [1215, 324] on span "Add" at bounding box center [1218, 323] width 21 height 13
drag, startPoint x: 1243, startPoint y: 329, endPoint x: 1243, endPoint y: 339, distance: 10.0
click at [1243, 331] on select "Dog Cat Bird Other" at bounding box center [1288, 328] width 160 height 25
select select "Dog"
click at [1208, 316] on select "Dog Cat Bird Other" at bounding box center [1288, 328] width 160 height 25
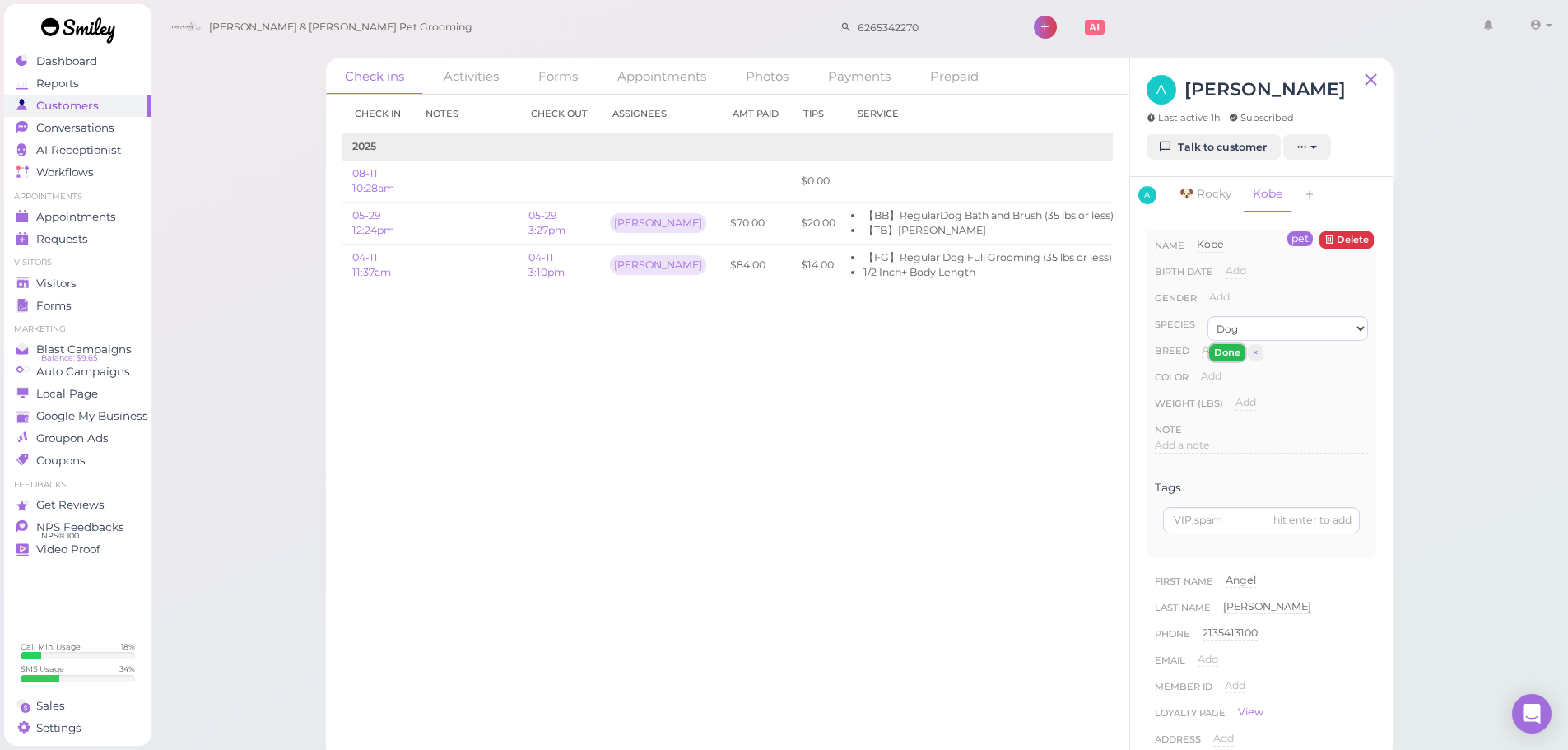
click at [1225, 359] on button "Done" at bounding box center [1227, 352] width 36 height 17
click at [88, 272] on link "Visitors" at bounding box center [78, 283] width 147 height 22
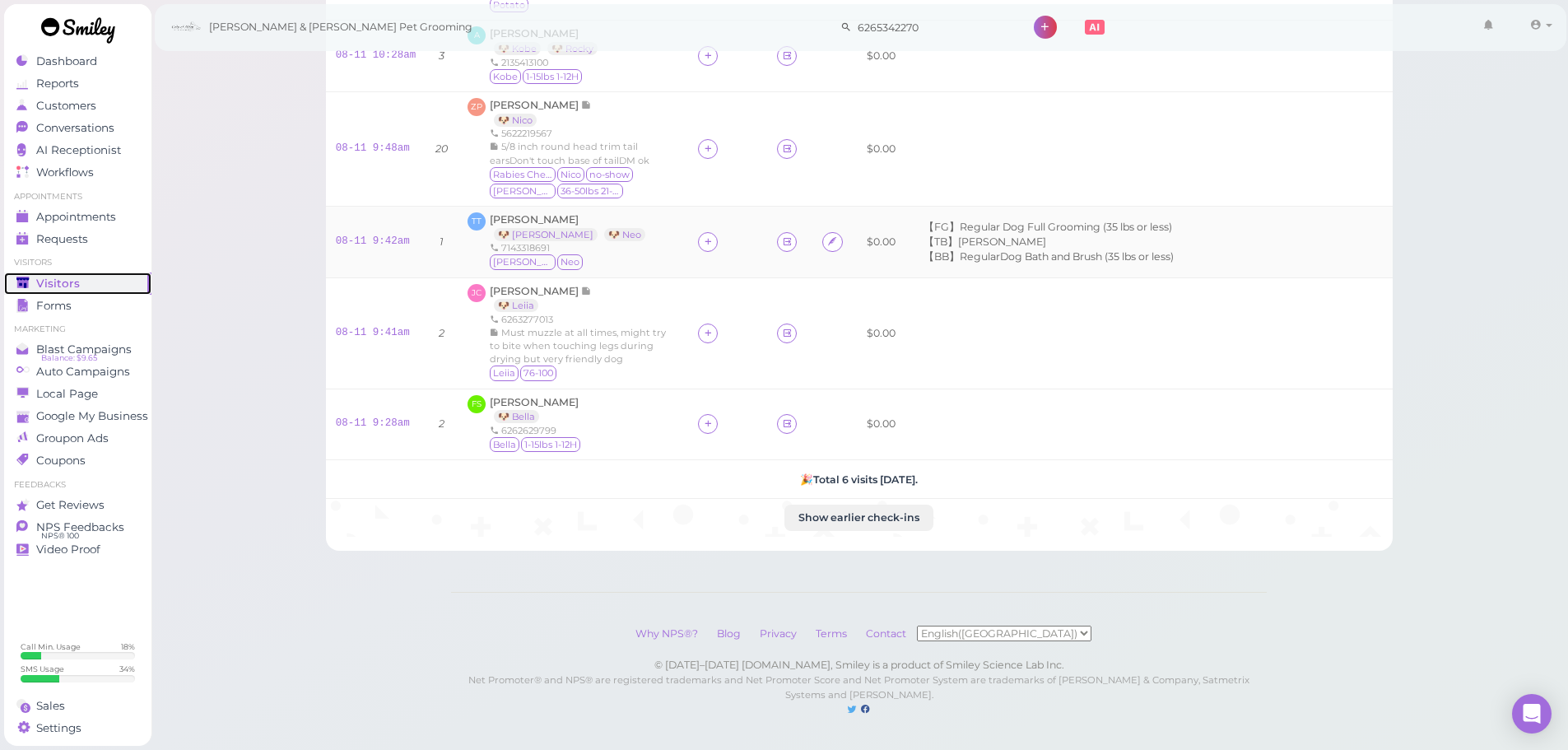
scroll to position [199, 0]
click at [703, 417] on icon at bounding box center [708, 423] width 11 height 13
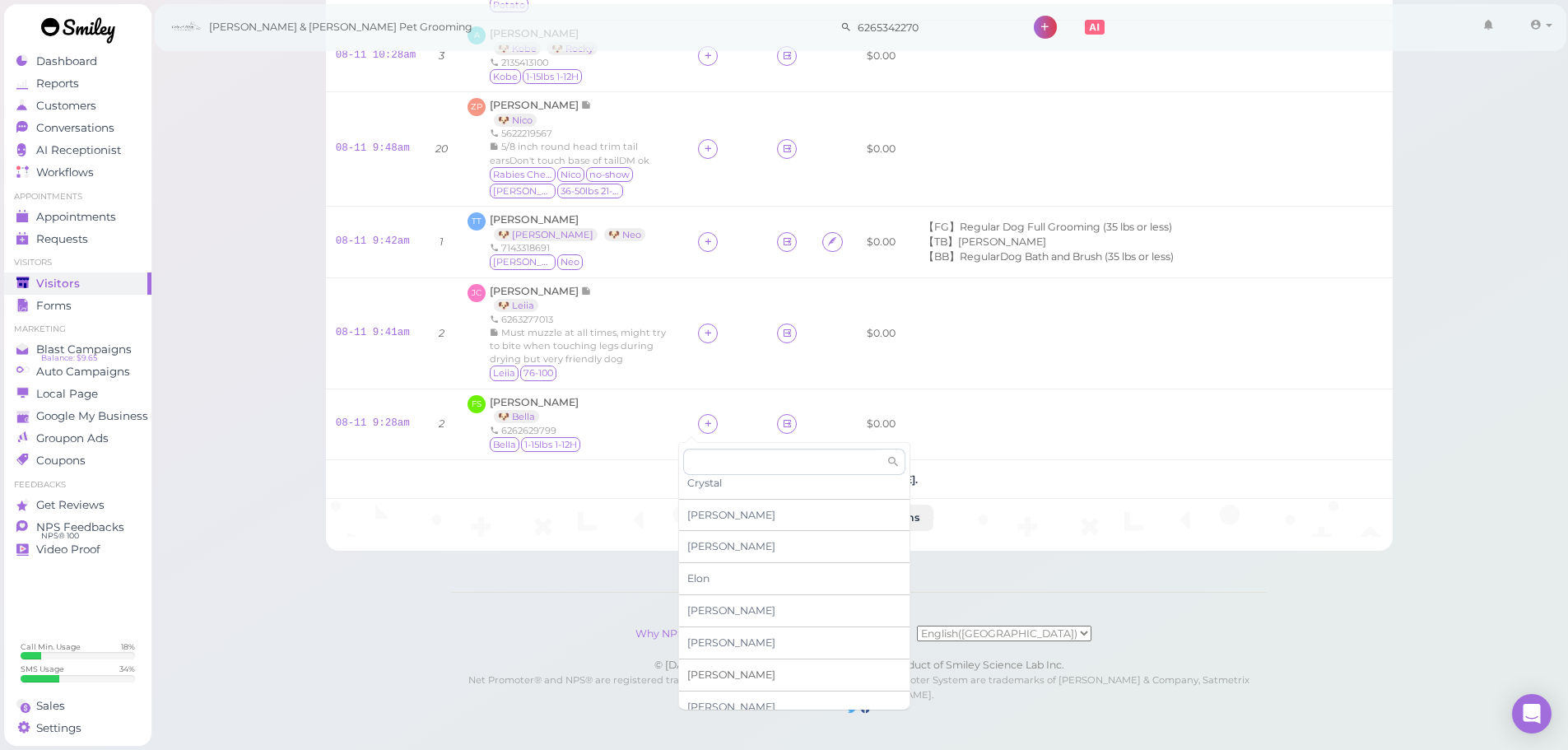
scroll to position [280, 0]
drag, startPoint x: 738, startPoint y: 679, endPoint x: 719, endPoint y: 436, distance: 243.7
click at [739, 679] on div "Rebecca" at bounding box center [794, 694] width 230 height 31
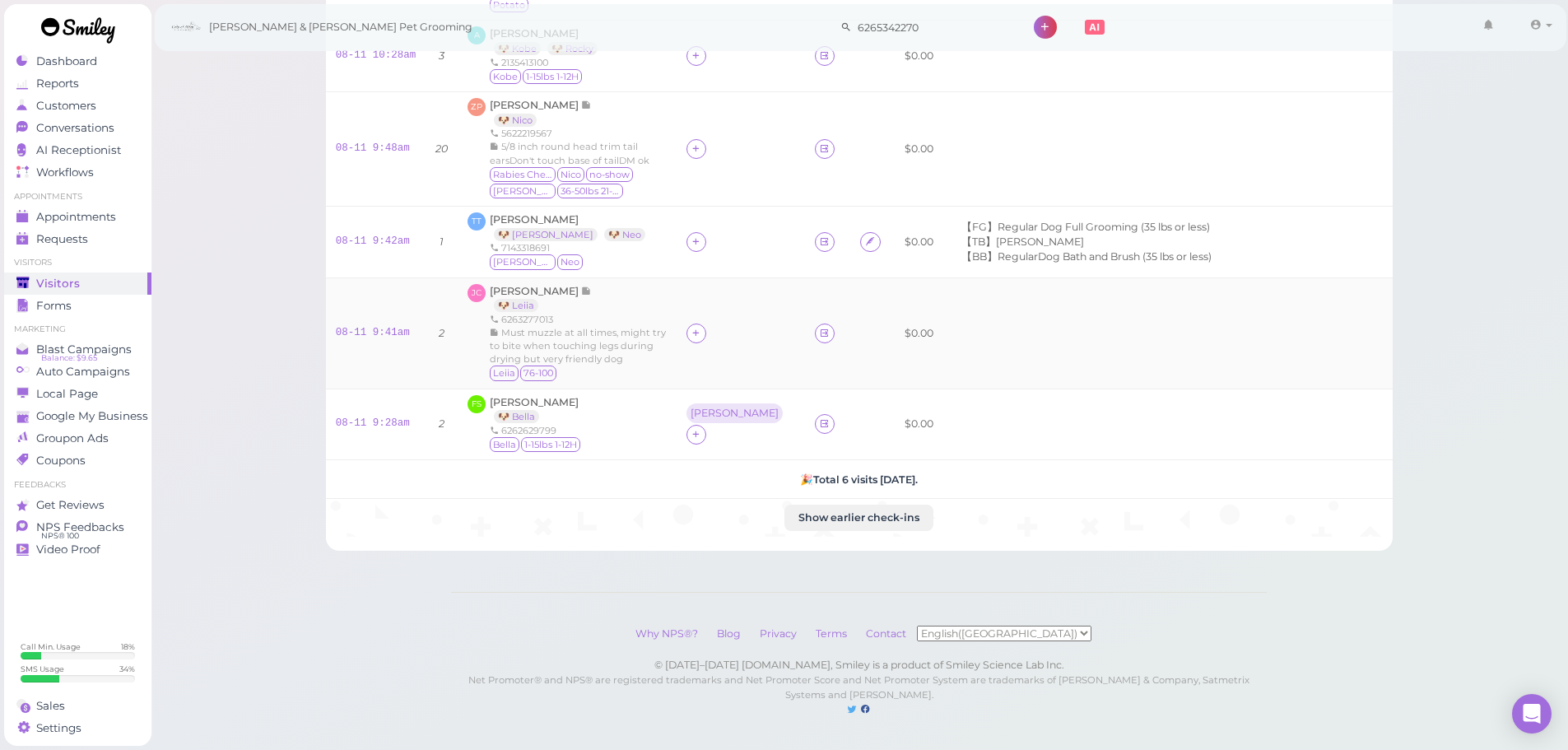
click at [686, 323] on div at bounding box center [696, 333] width 20 height 20
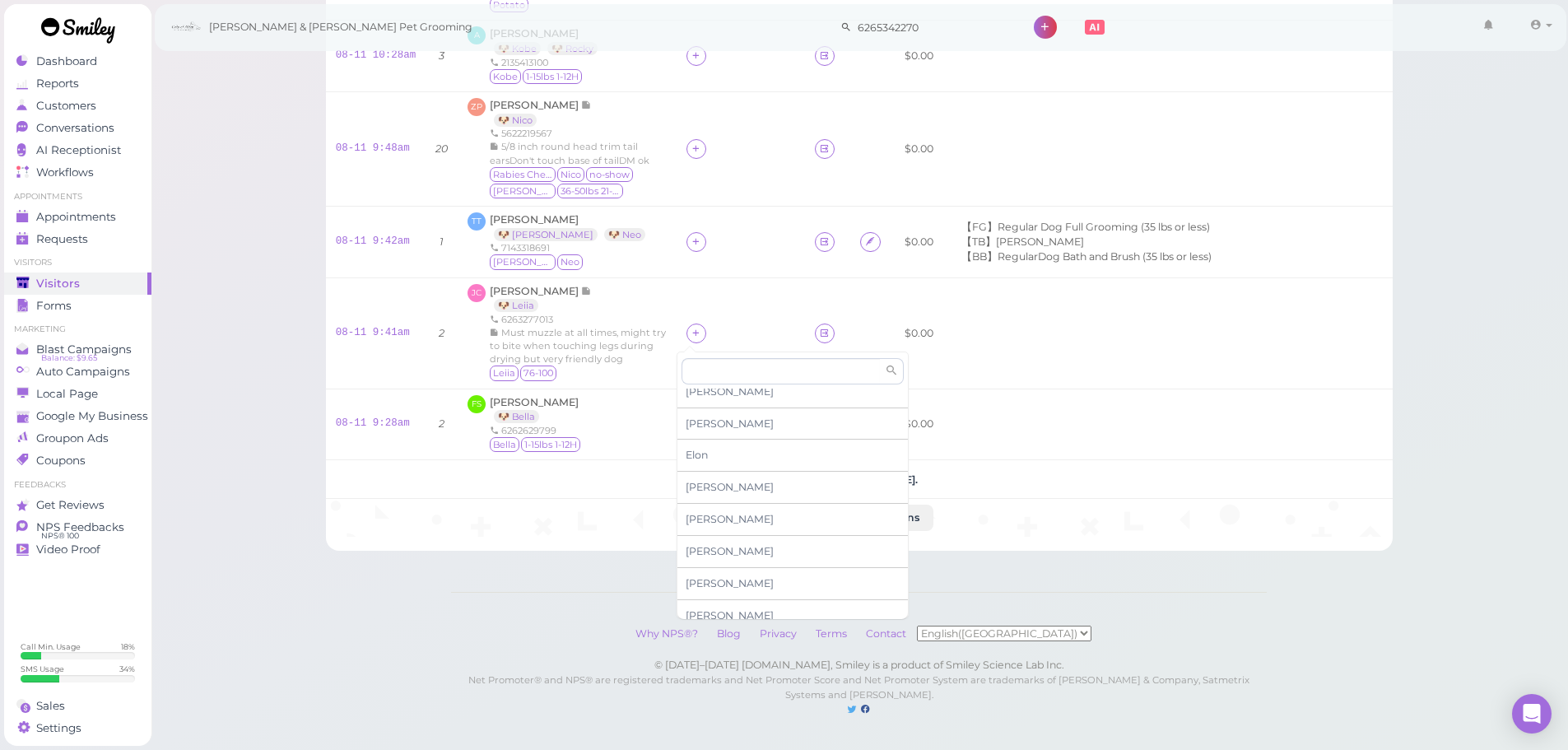
scroll to position [279, 0]
click at [723, 597] on span "Rebecca" at bounding box center [729, 603] width 88 height 13
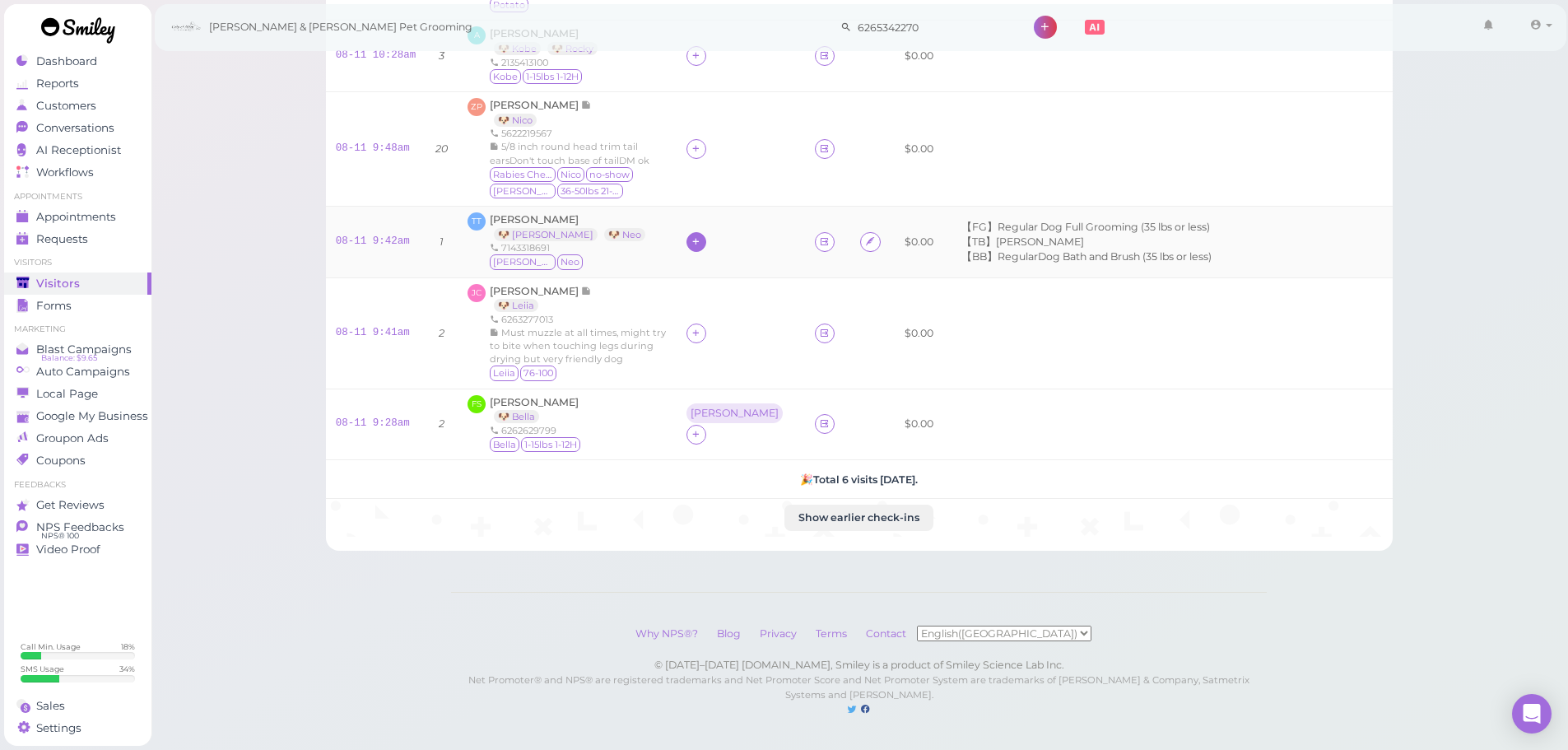
click at [691, 236] on icon at bounding box center [696, 242] width 11 height 13
click at [713, 505] on span "Rebecca" at bounding box center [729, 512] width 88 height 13
click at [691, 236] on icon at bounding box center [696, 242] width 11 height 13
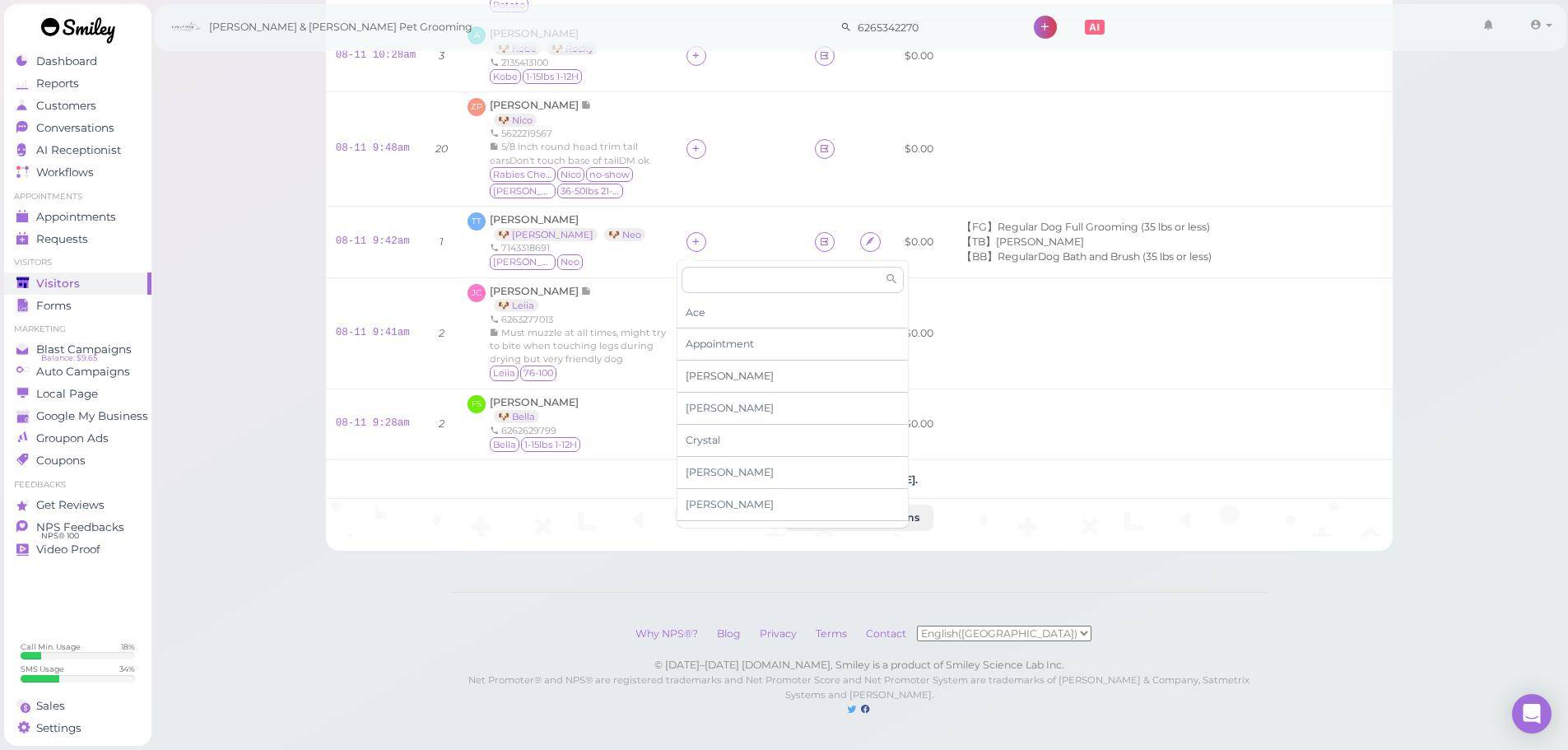
click at [693, 370] on span "[PERSON_NAME]" at bounding box center [729, 376] width 88 height 13
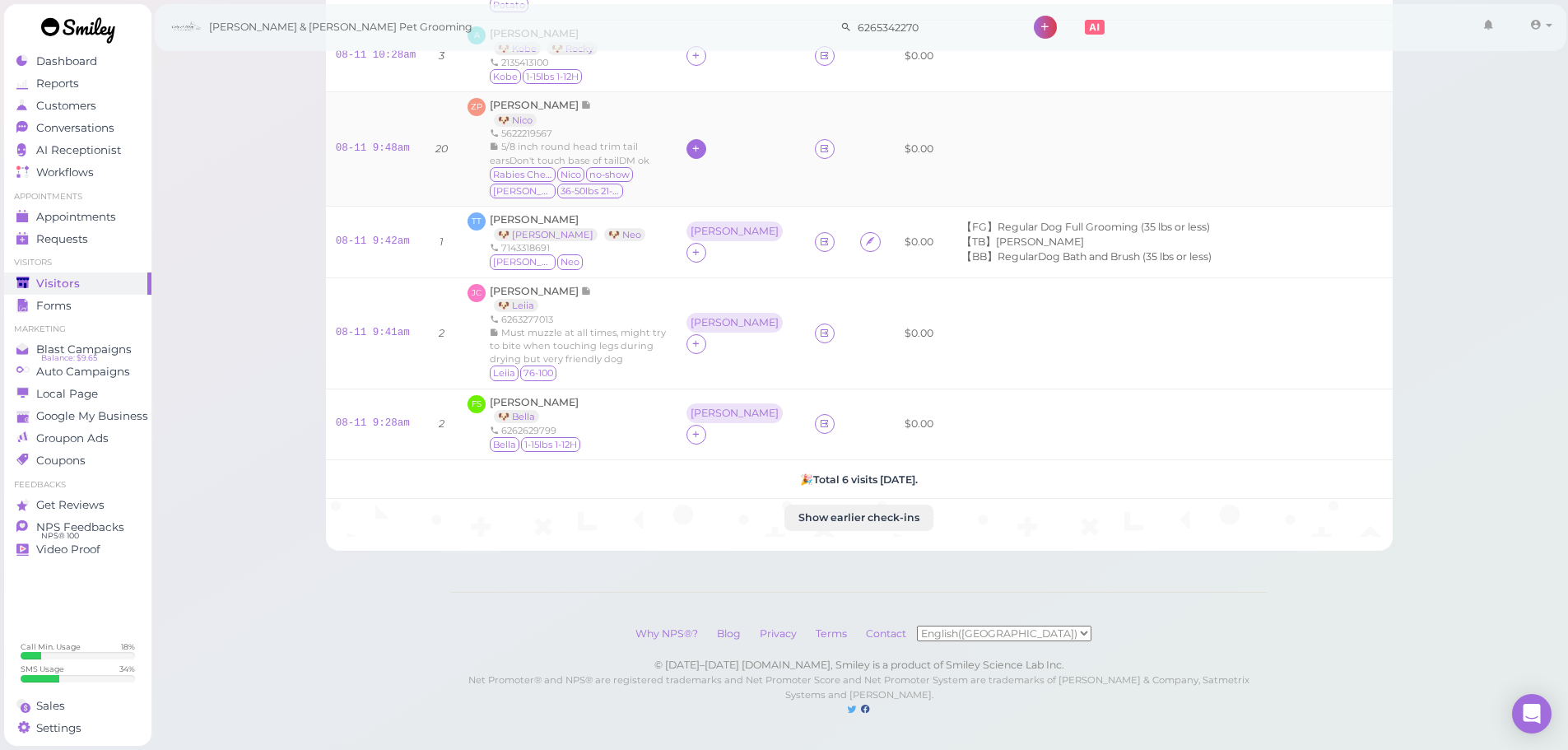
click at [691, 142] on icon at bounding box center [696, 148] width 11 height 13
click at [715, 270] on div "[PERSON_NAME]" at bounding box center [792, 283] width 230 height 32
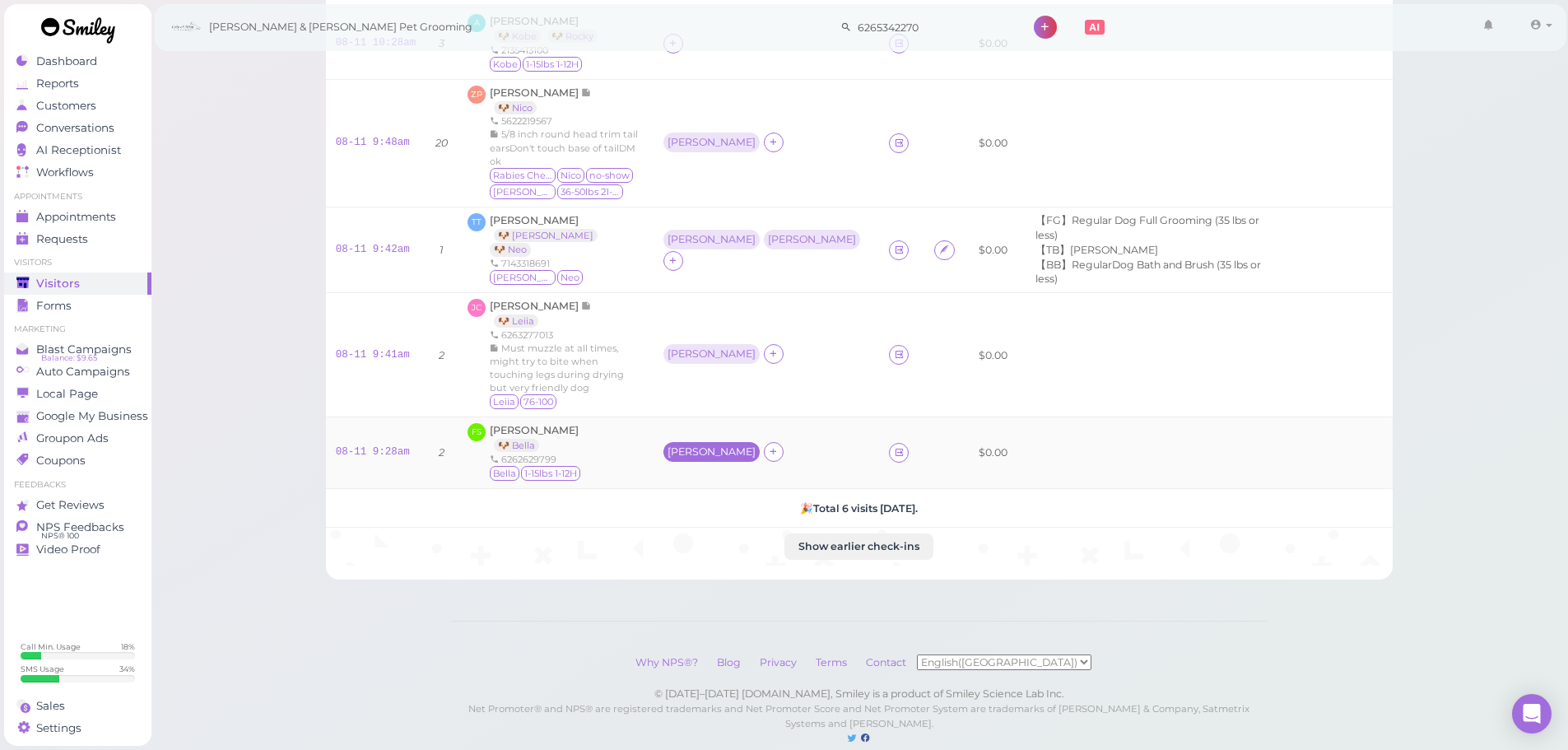
click at [713, 446] on div "Rebecca" at bounding box center [711, 451] width 88 height 12
click at [723, 485] on span "Select pets" at bounding box center [711, 484] width 56 height 18
drag, startPoint x: 723, startPoint y: 499, endPoint x: 705, endPoint y: 400, distance: 100.6
click at [700, 349] on div "Rebecca" at bounding box center [711, 354] width 88 height 12
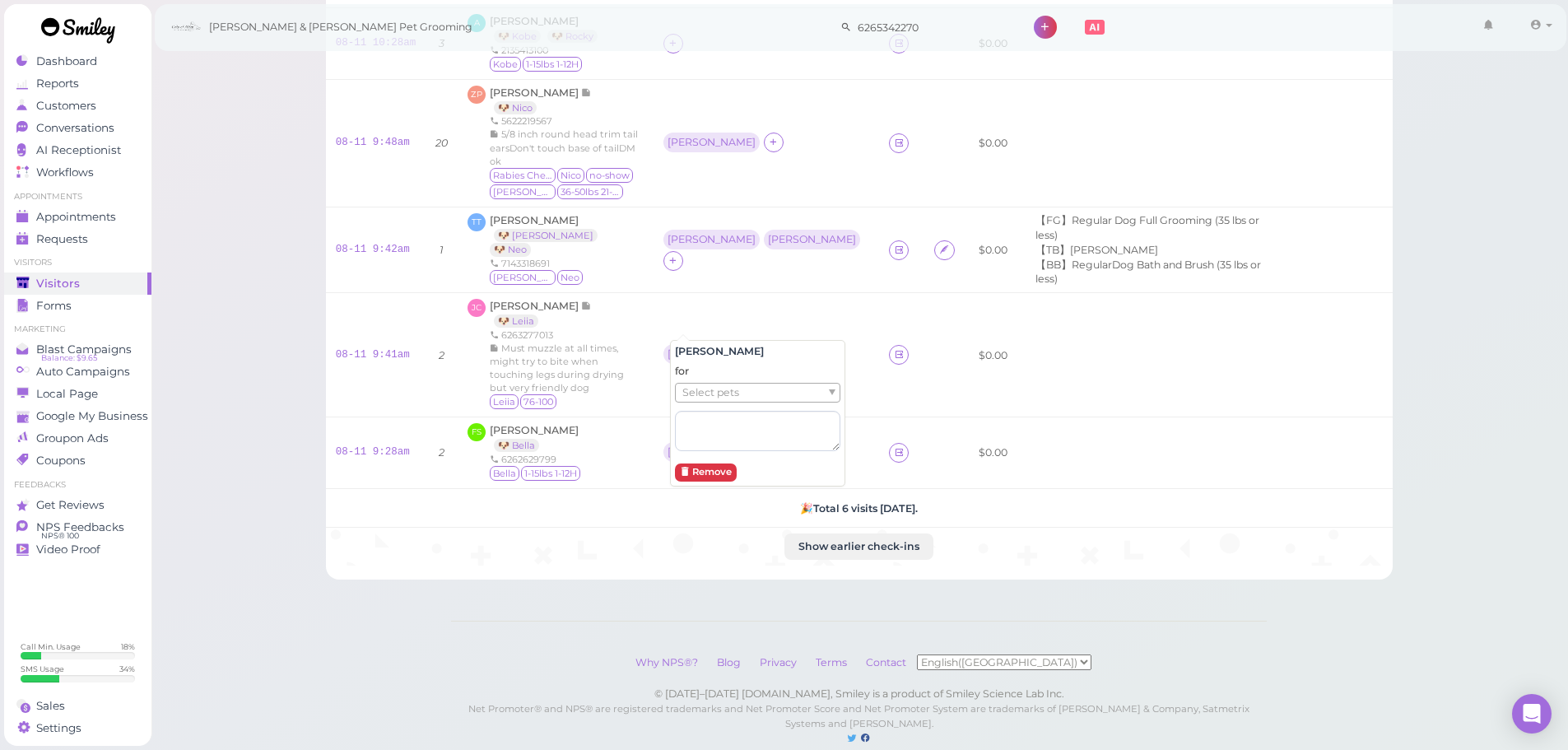
drag, startPoint x: 705, startPoint y: 406, endPoint x: 705, endPoint y: 394, distance: 12.0
click at [705, 399] on div "for Select pets" at bounding box center [757, 408] width 166 height 87
click at [705, 395] on span "Select pets" at bounding box center [711, 392] width 56 height 18
click at [684, 234] on div "Rebecca" at bounding box center [711, 239] width 88 height 12
click at [723, 325] on span "Select pets" at bounding box center [710, 319] width 56 height 18
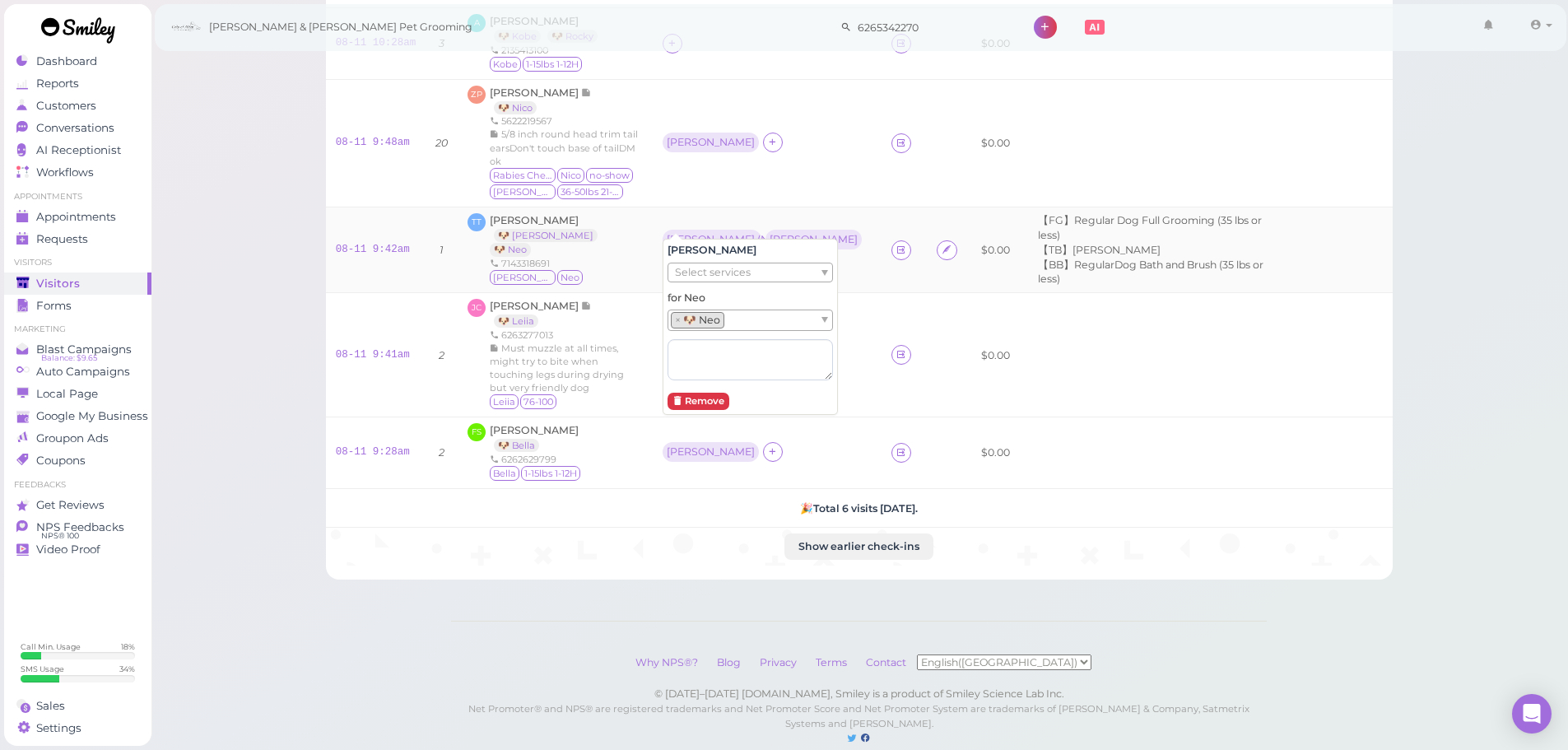
click at [744, 229] on div "Rebecca ( Neo ) Asa" at bounding box center [764, 239] width 203 height 20
click at [772, 234] on div "[PERSON_NAME]" at bounding box center [813, 239] width 88 height 12
click at [762, 320] on ul "Select pets" at bounding box center [743, 319] width 150 height 18
drag, startPoint x: 744, startPoint y: 338, endPoint x: 1209, endPoint y: 471, distance: 483.6
drag, startPoint x: 1209, startPoint y: 471, endPoint x: 766, endPoint y: 469, distance: 443.0
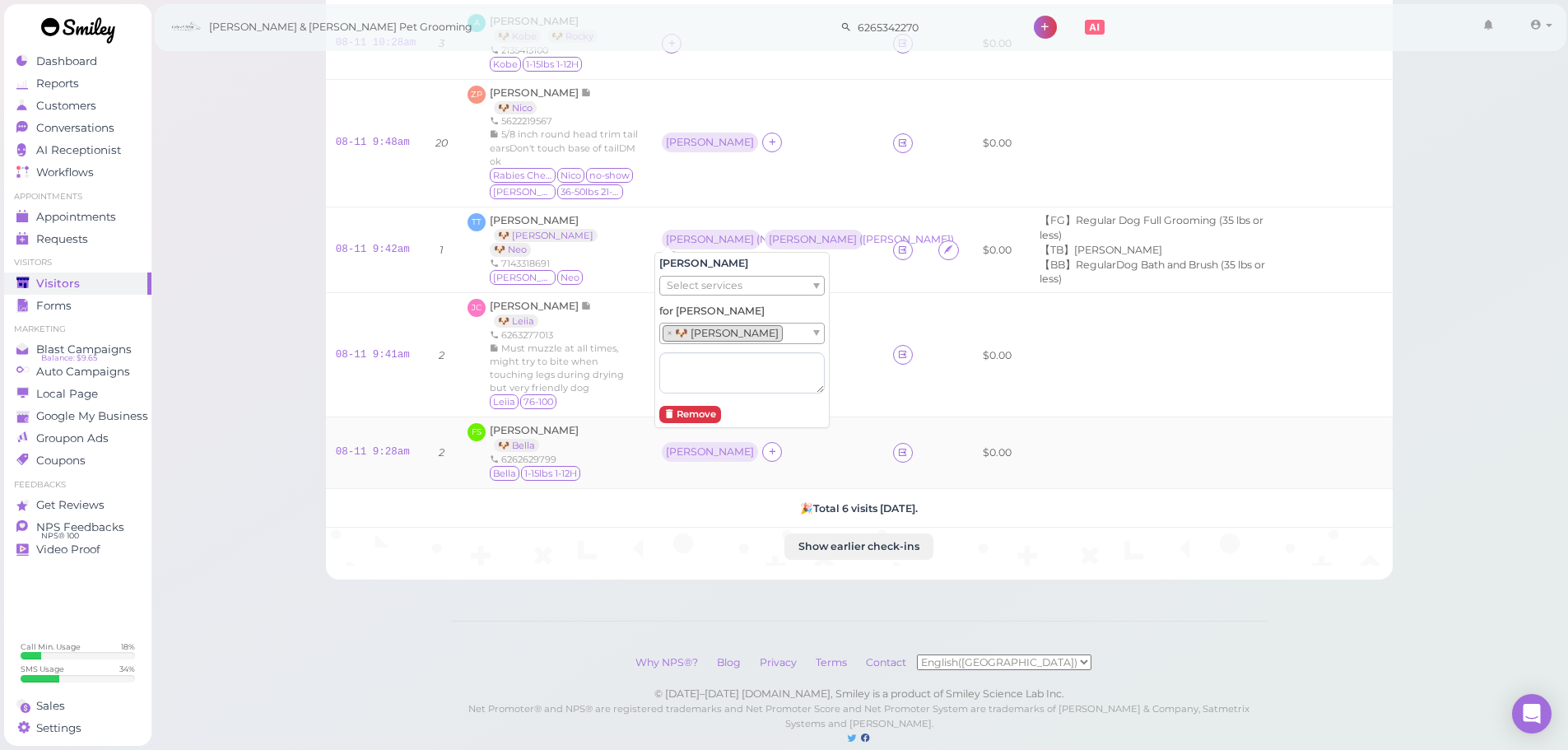
click at [1208, 471] on td at bounding box center [1154, 452] width 266 height 72
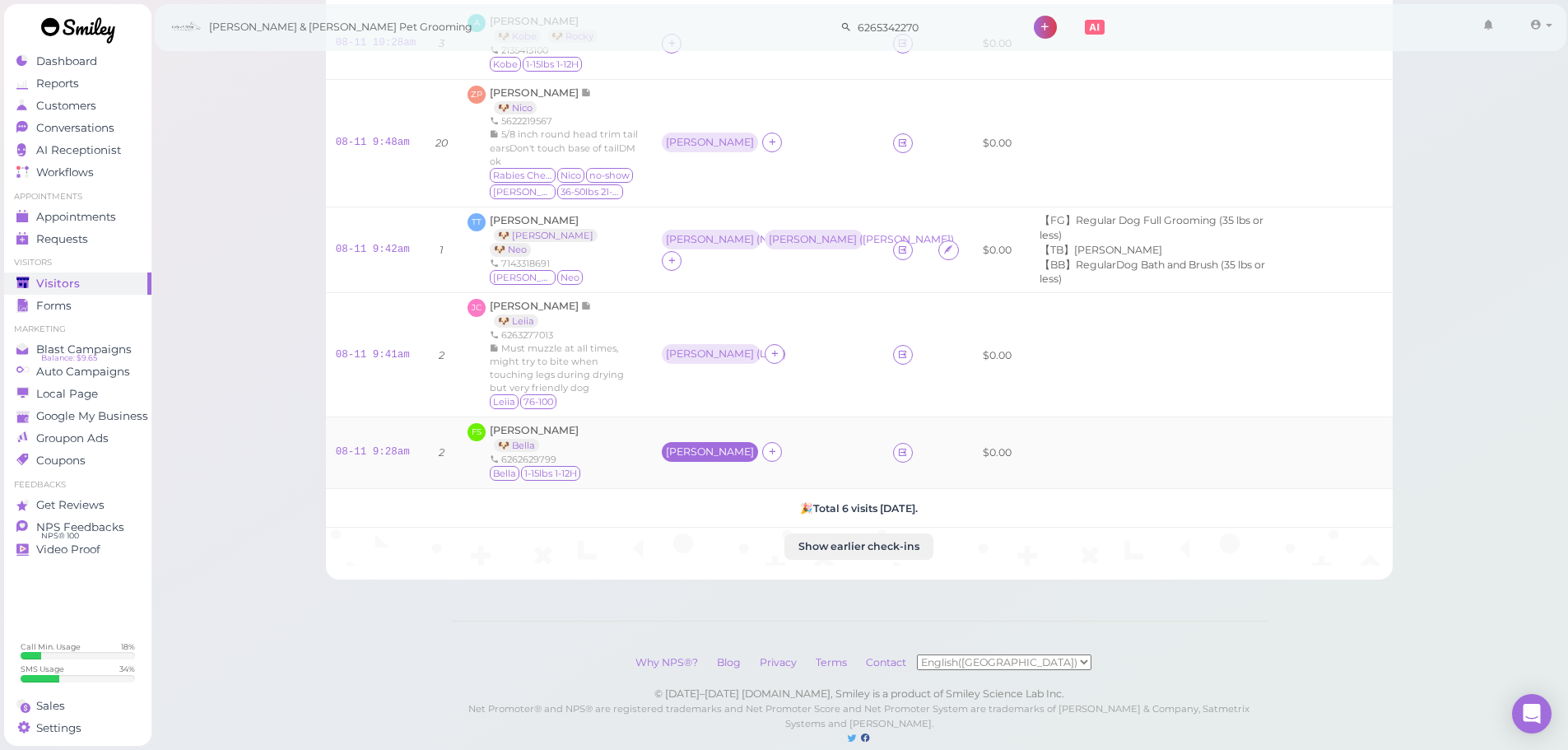
click at [683, 446] on div "Rebecca" at bounding box center [710, 451] width 88 height 12
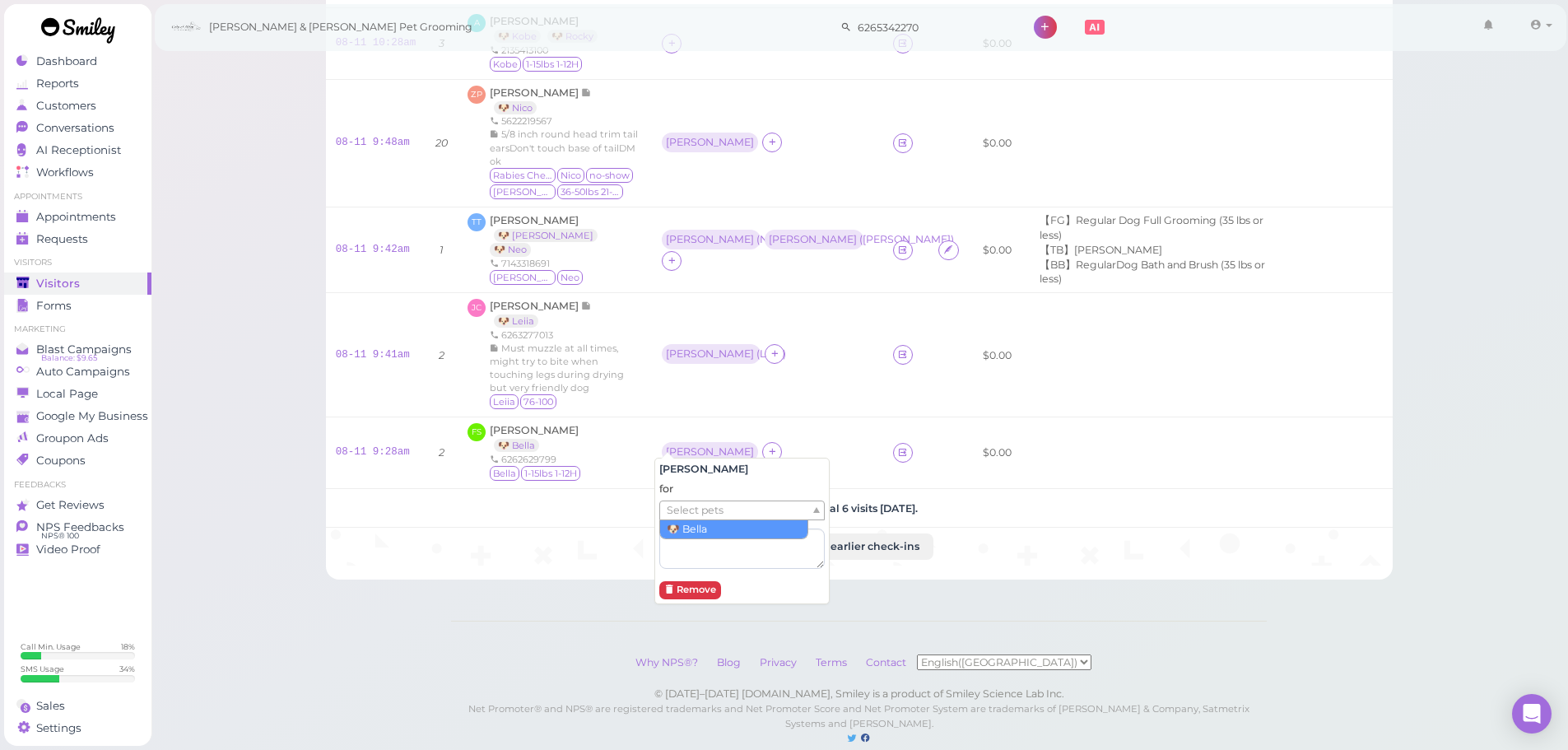
click at [702, 514] on span "Select pets" at bounding box center [694, 511] width 56 height 18
click at [747, 169] on td "[PERSON_NAME]" at bounding box center [767, 143] width 231 height 127
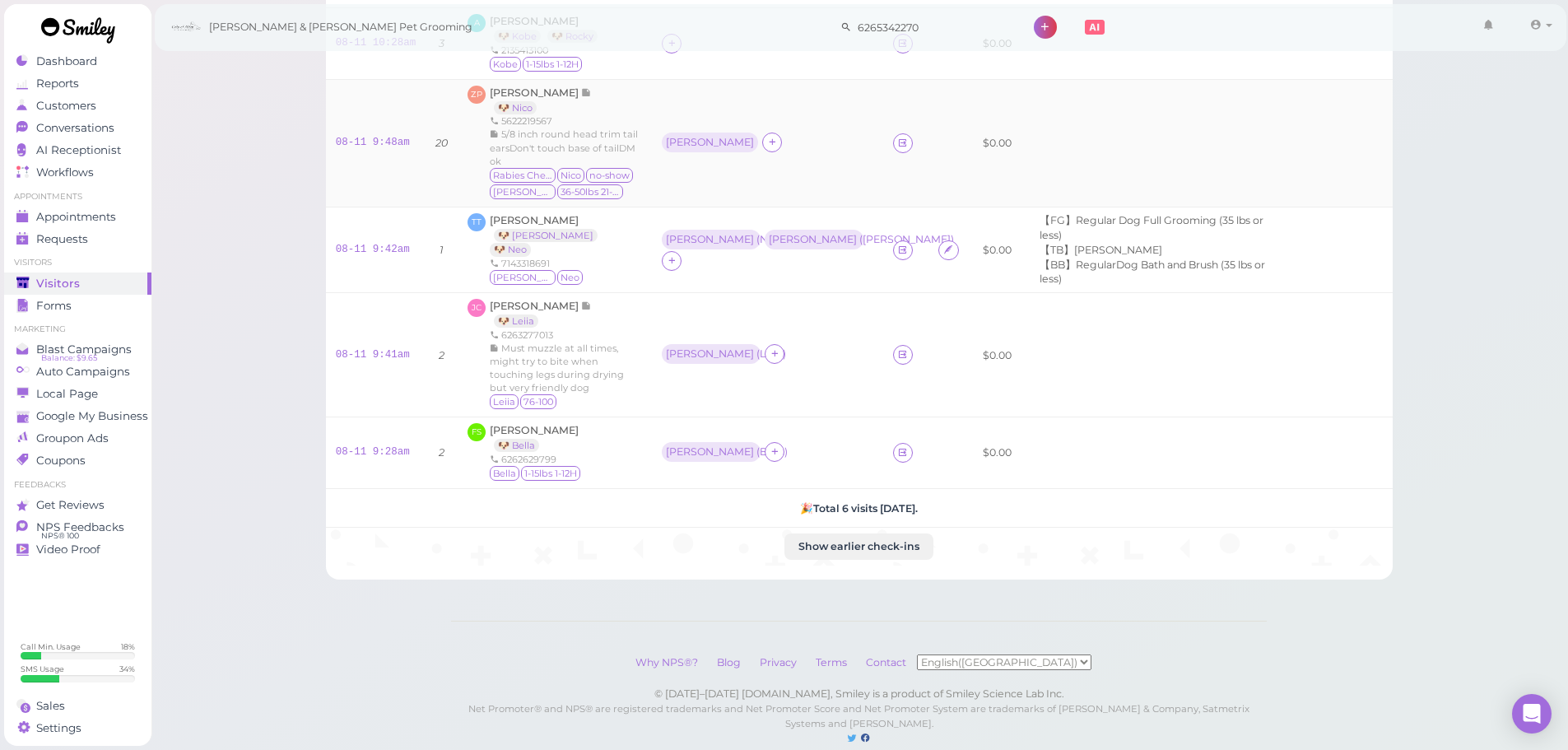
drag, startPoint x: 651, startPoint y: 150, endPoint x: 673, endPoint y: 143, distance: 23.1
click at [652, 150] on td "[PERSON_NAME]" at bounding box center [767, 143] width 231 height 127
click at [673, 143] on div "[PERSON_NAME]" at bounding box center [710, 142] width 88 height 12
click at [709, 228] on div "for Select pets" at bounding box center [742, 229] width 166 height 87
click at [709, 219] on span "Select pets" at bounding box center [694, 215] width 56 height 18
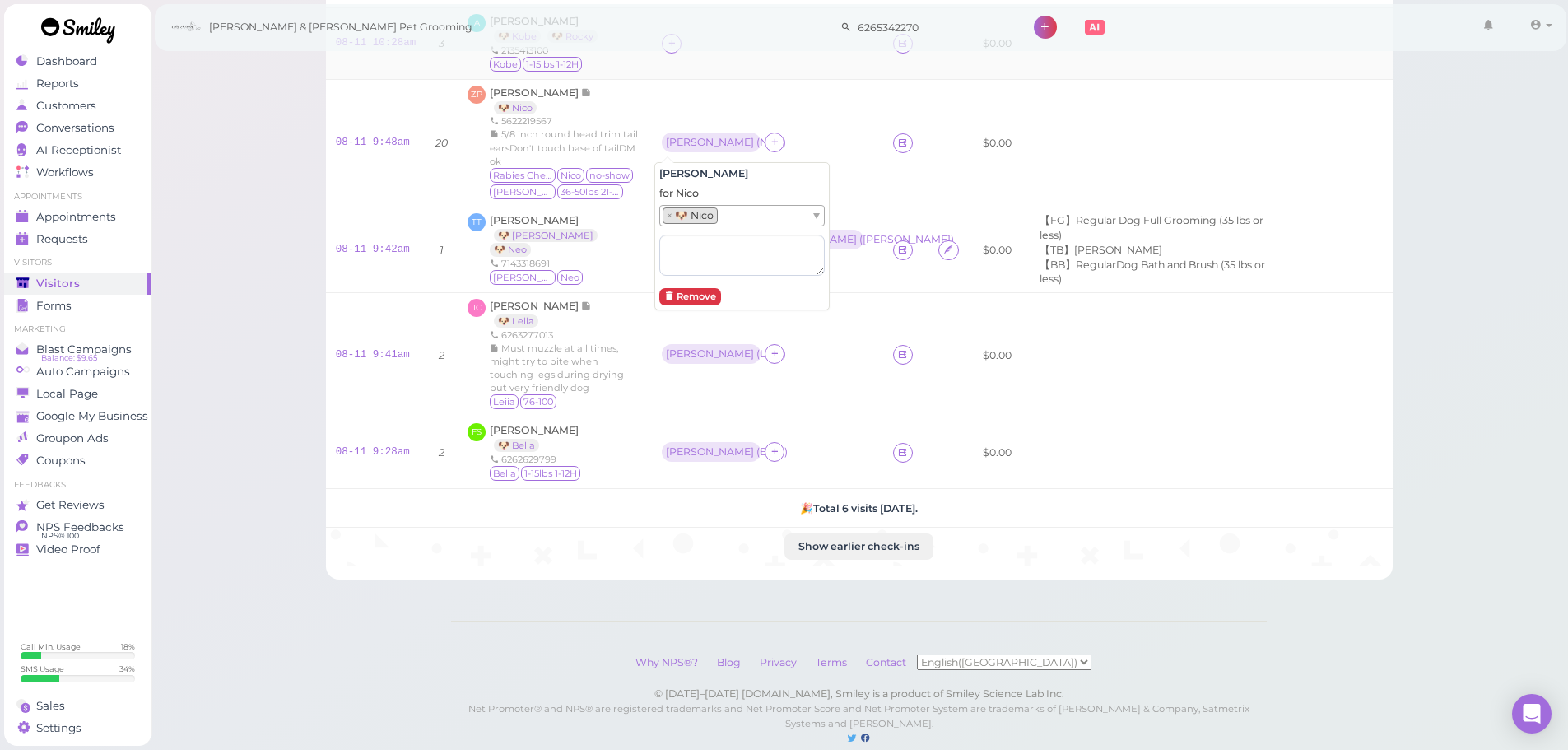
click at [786, 63] on td at bounding box center [767, 43] width 231 height 72
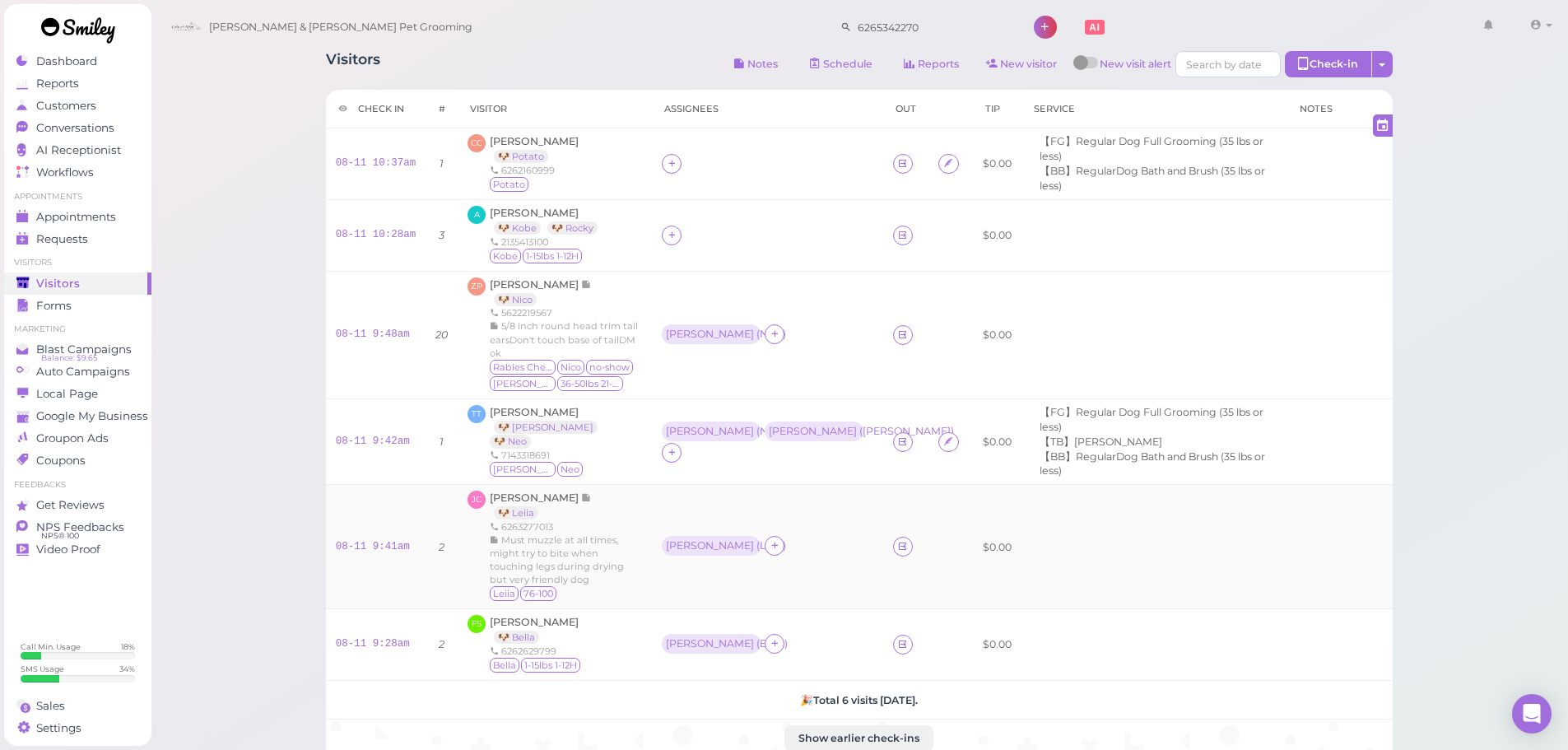
scroll to position [0, 0]
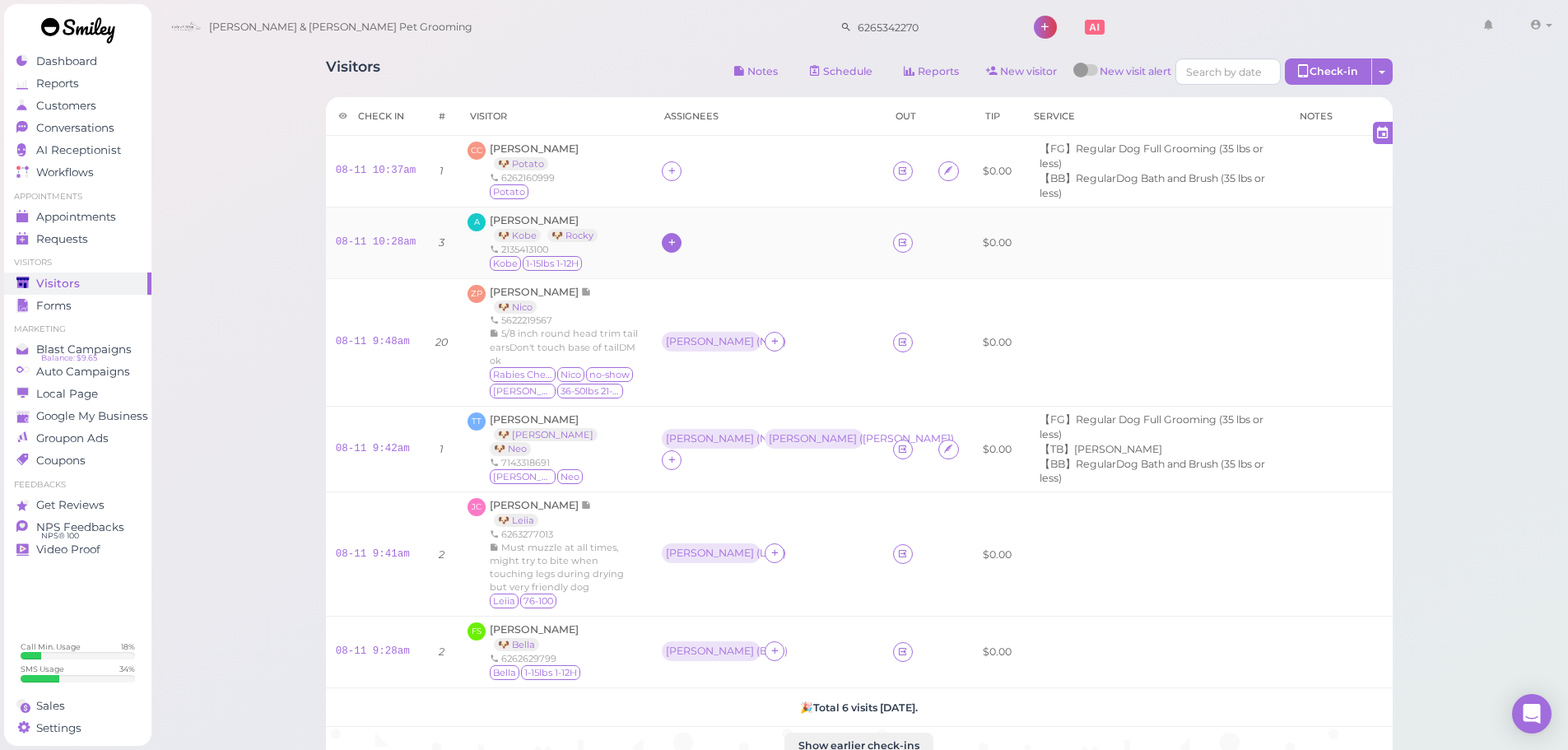
click at [666, 243] on icon at bounding box center [672, 243] width 11 height 13
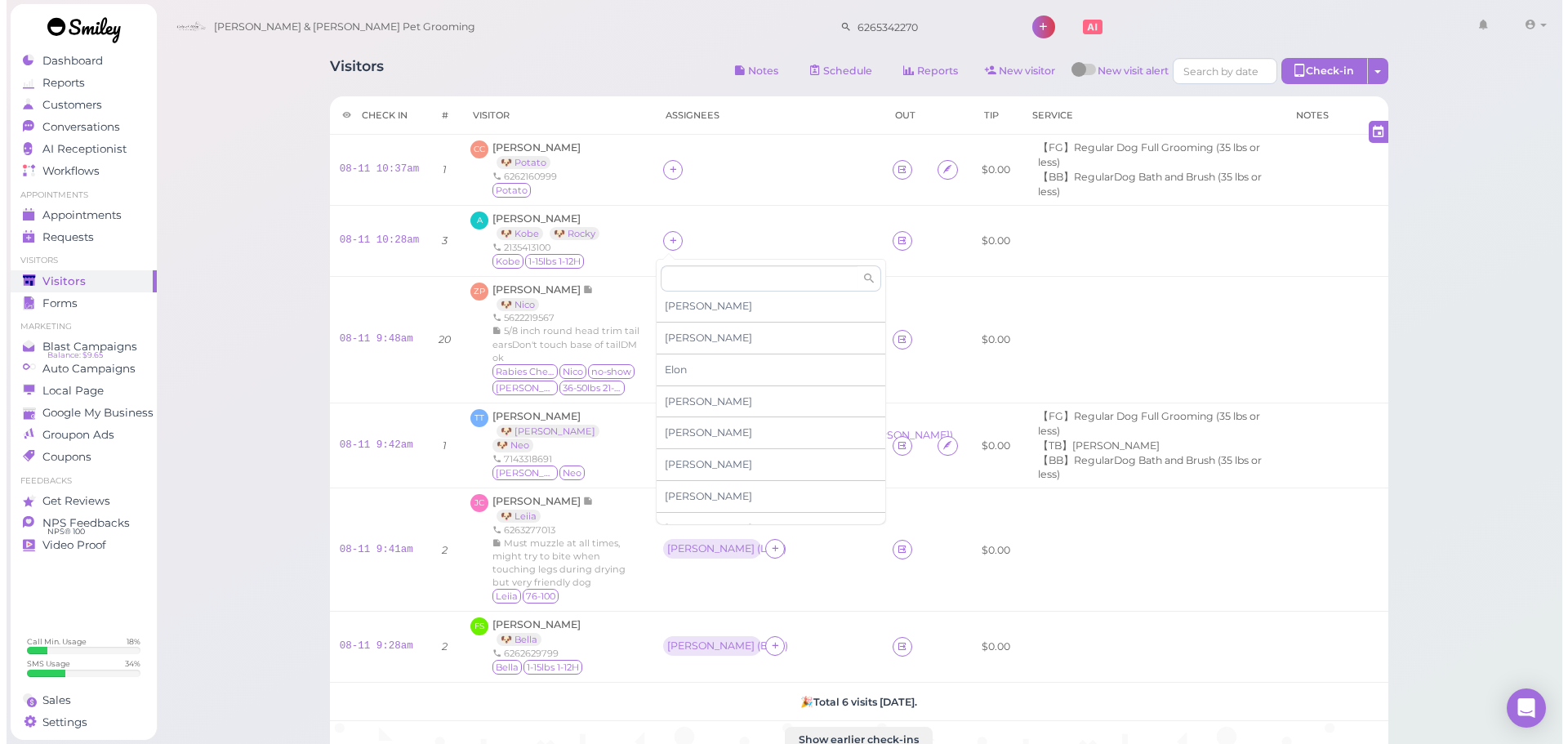
scroll to position [277, 0]
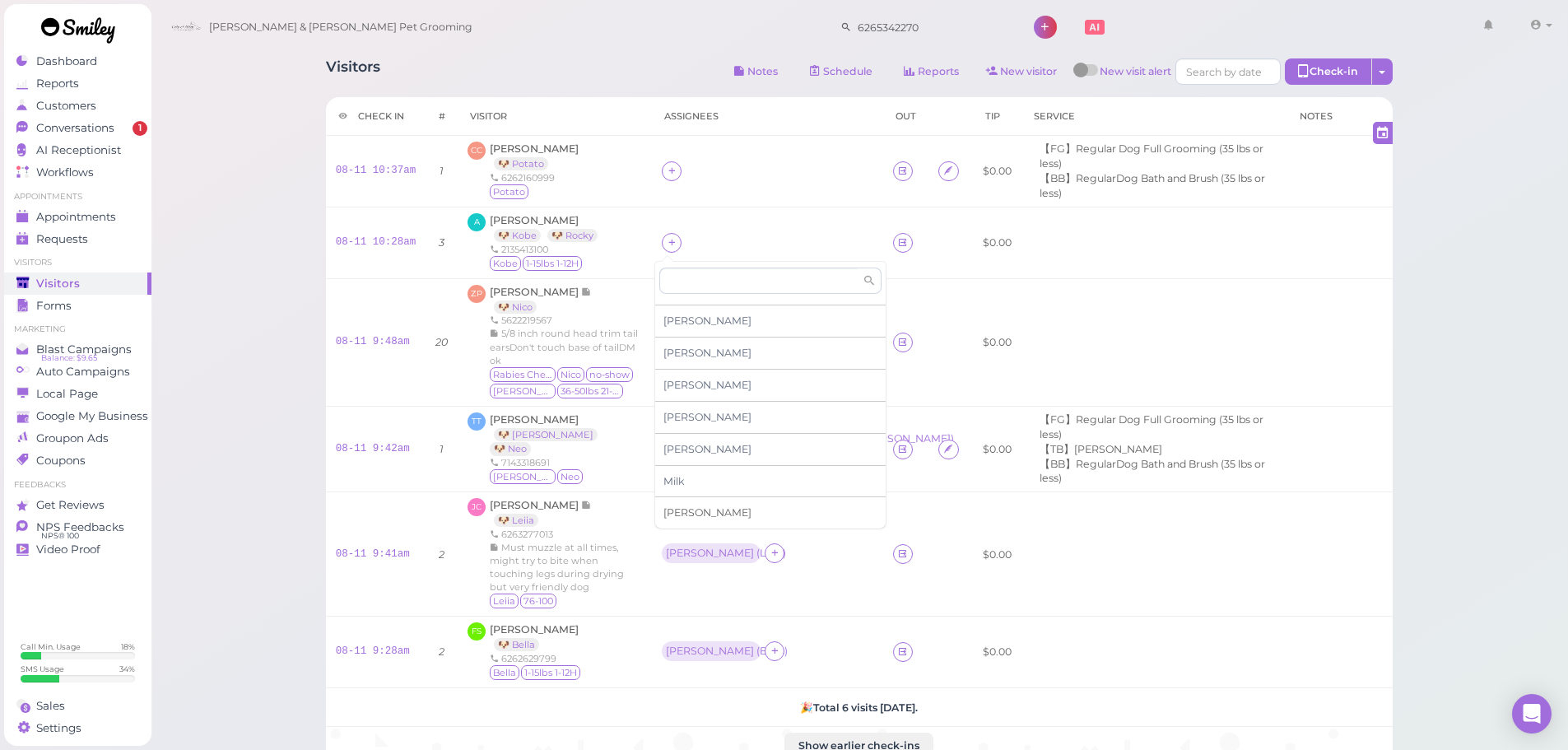
click at [695, 510] on span "Rebecca" at bounding box center [707, 512] width 88 height 13
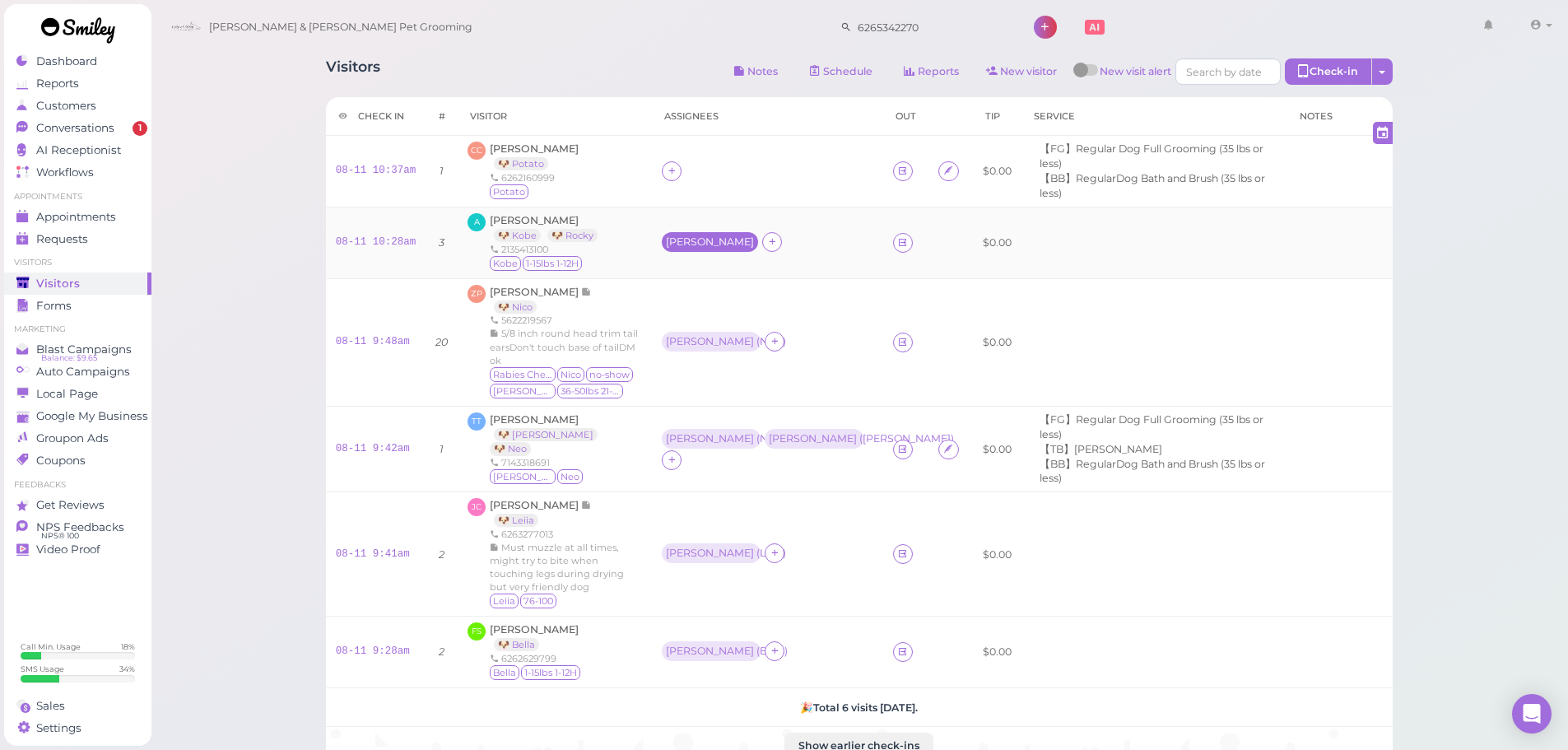
click at [666, 237] on div "Rebecca" at bounding box center [710, 242] width 88 height 12
click at [683, 311] on span "Select pets" at bounding box center [694, 314] width 56 height 18
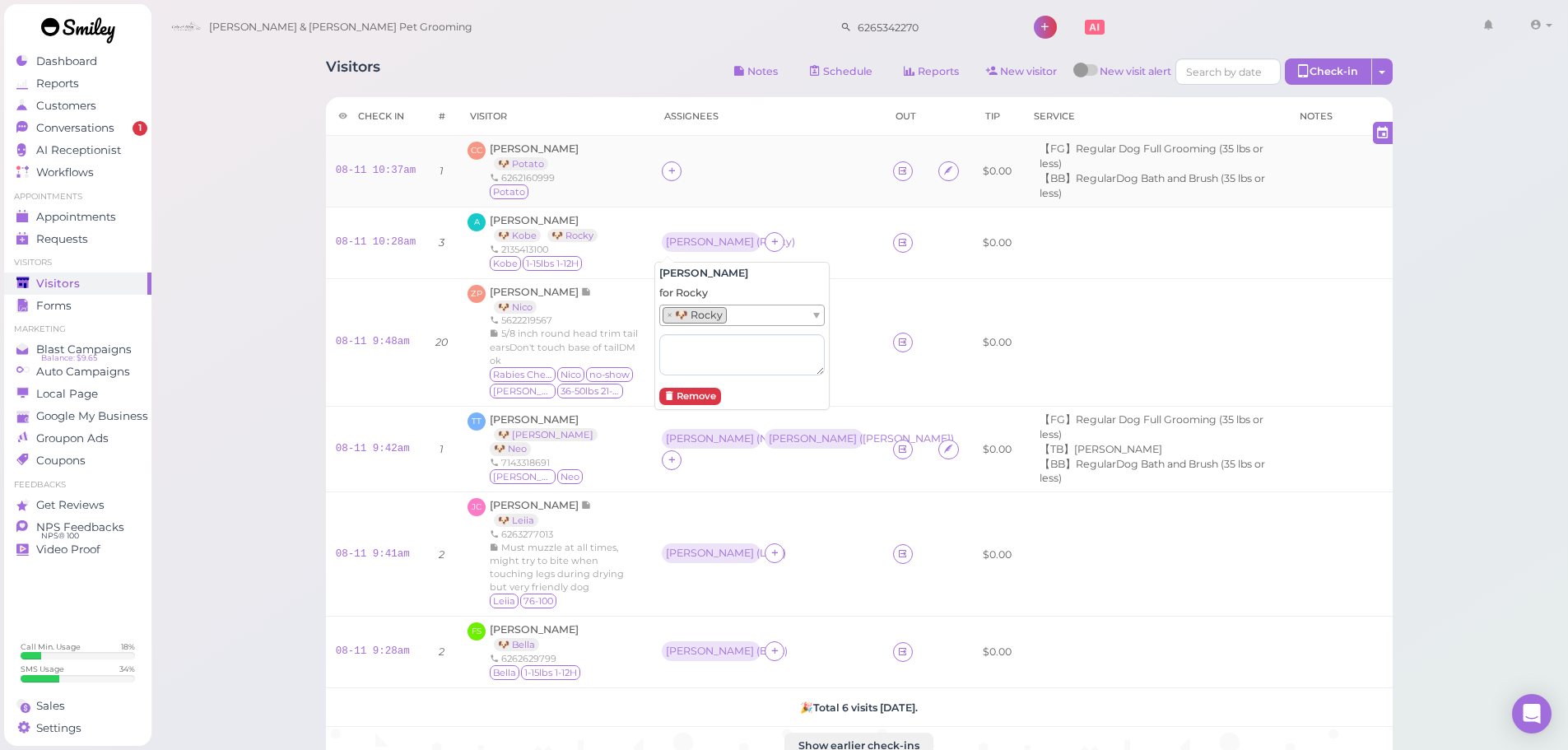
click at [726, 185] on td at bounding box center [767, 171] width 231 height 72
click at [768, 248] on div at bounding box center [774, 242] width 20 height 20
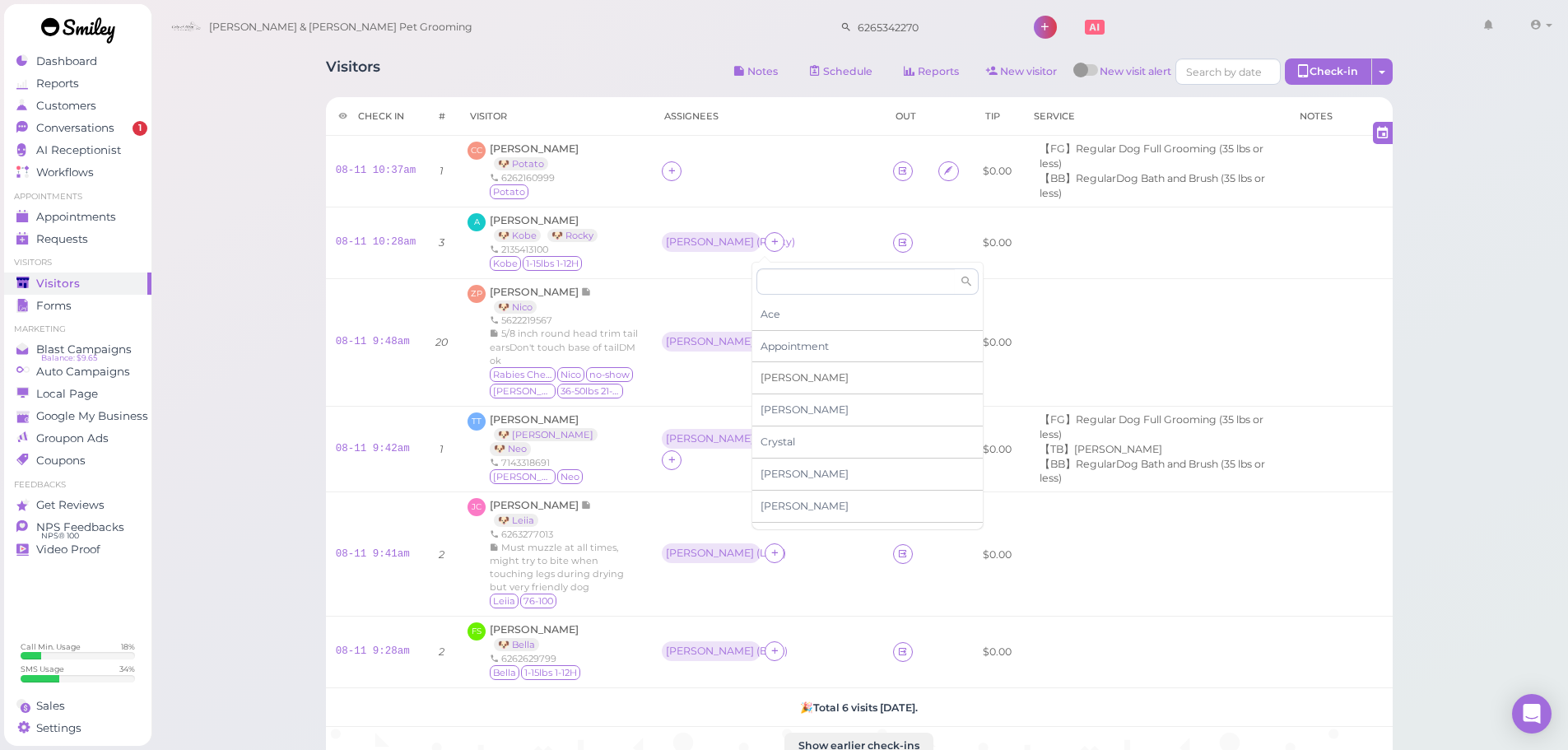
click at [784, 380] on div "[PERSON_NAME]" at bounding box center [866, 378] width 230 height 32
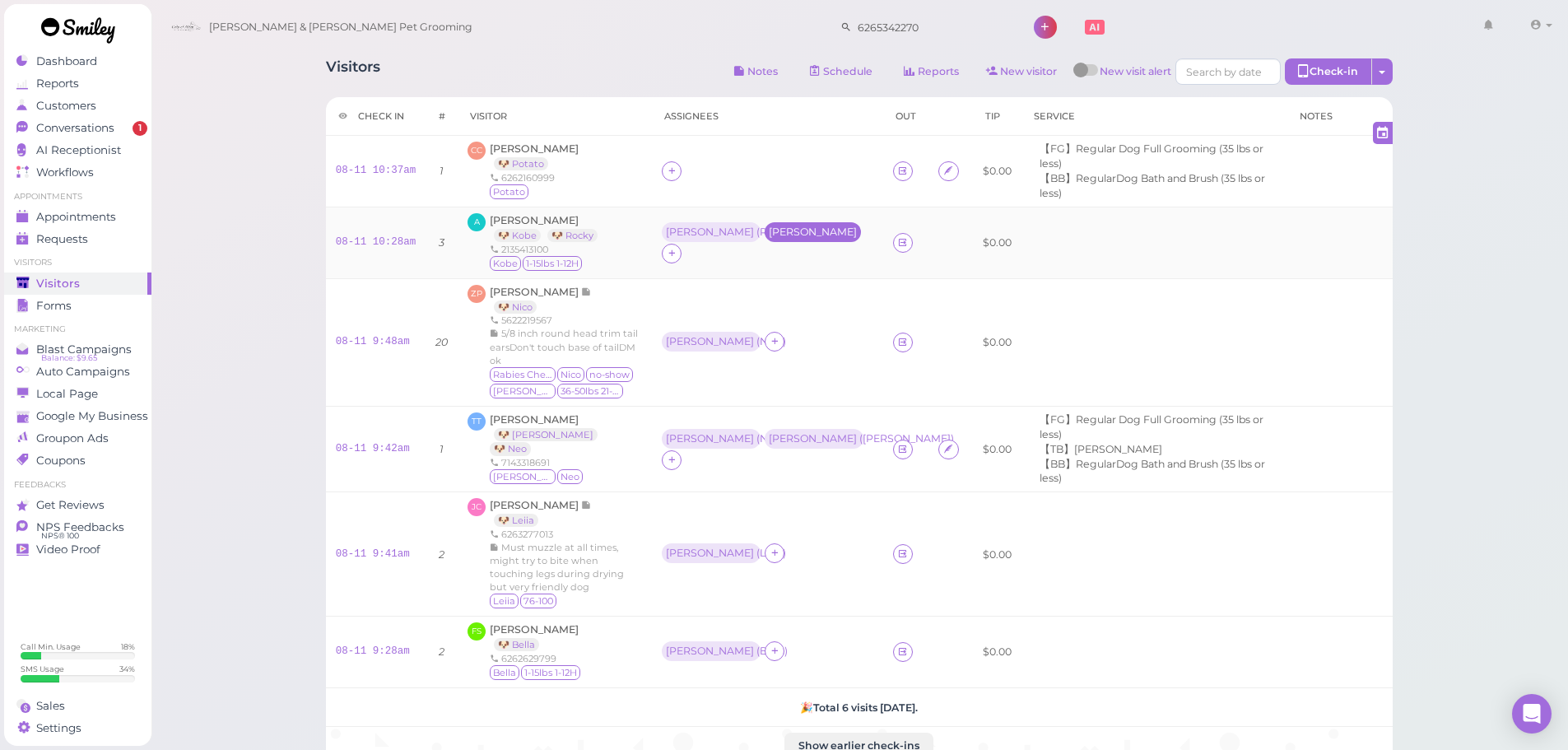
click at [777, 239] on div "[PERSON_NAME]" at bounding box center [813, 232] width 96 height 20
click at [761, 315] on ul "Select pets" at bounding box center [734, 314] width 150 height 18
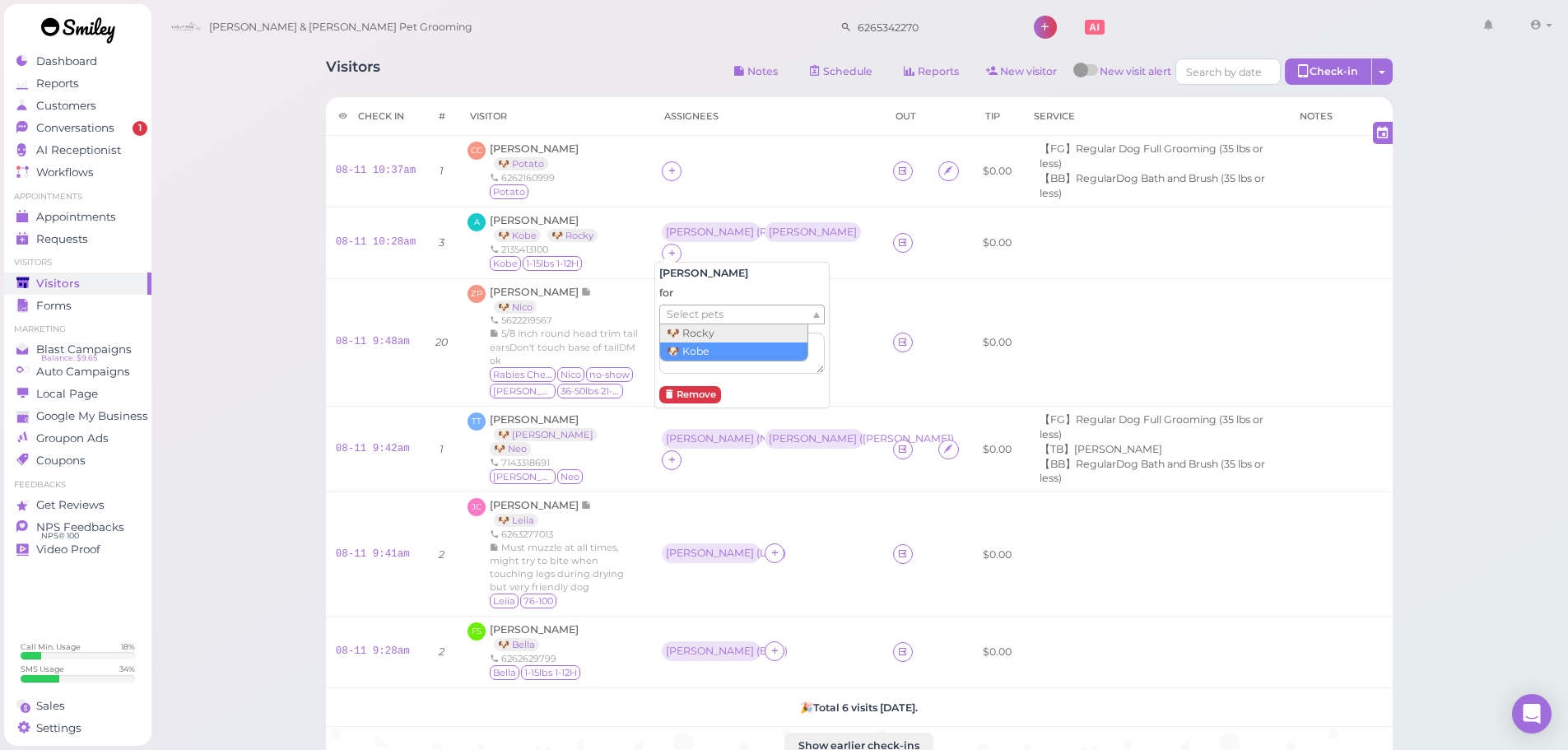
drag, startPoint x: 719, startPoint y: 347, endPoint x: 724, endPoint y: 185, distance: 162.1
click at [734, 129] on th "Assignees" at bounding box center [767, 117] width 231 height 39
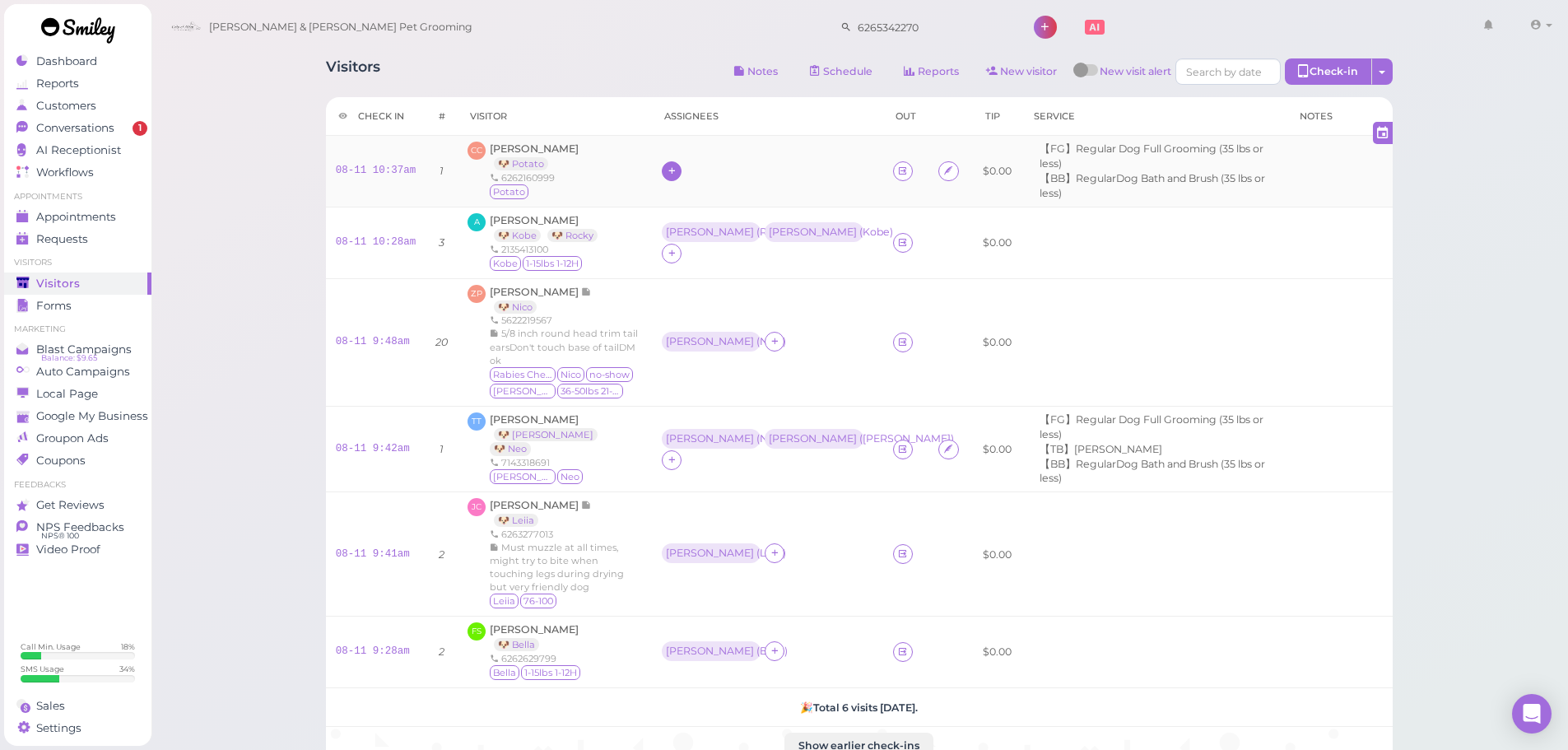
click at [666, 168] on icon at bounding box center [672, 171] width 11 height 13
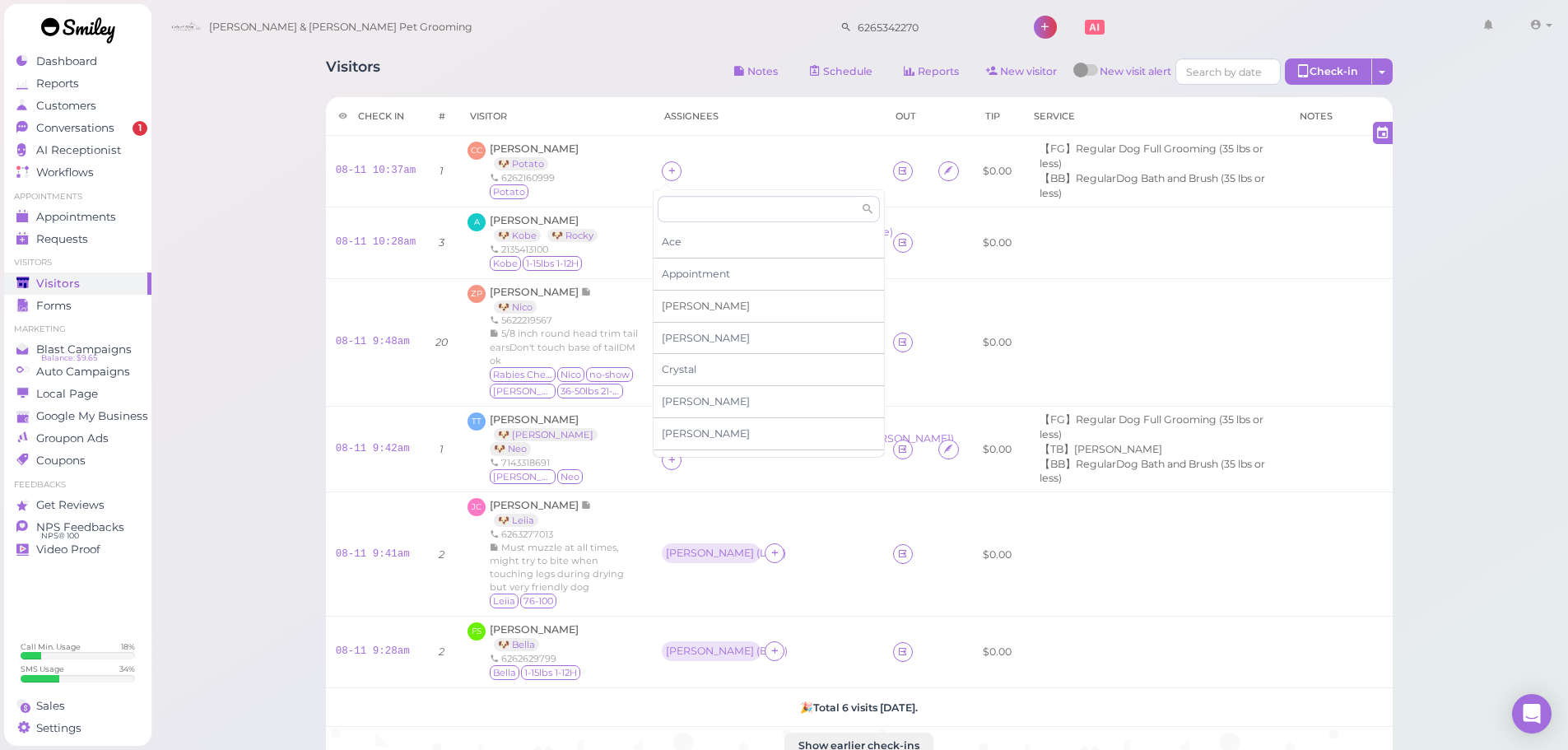
click at [689, 302] on div "[PERSON_NAME]" at bounding box center [768, 306] width 230 height 32
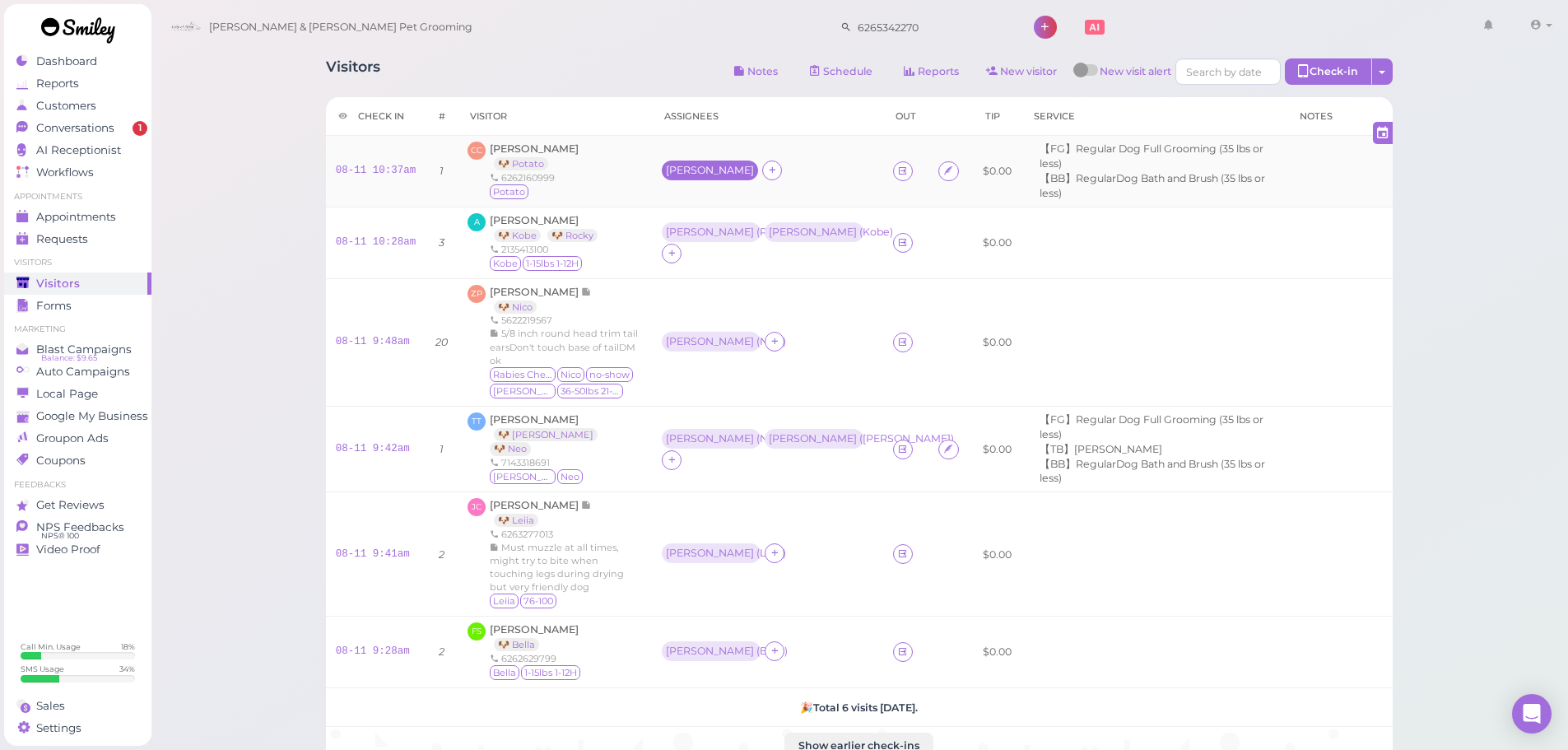
click at [674, 166] on div "[PERSON_NAME]" at bounding box center [710, 170] width 88 height 12
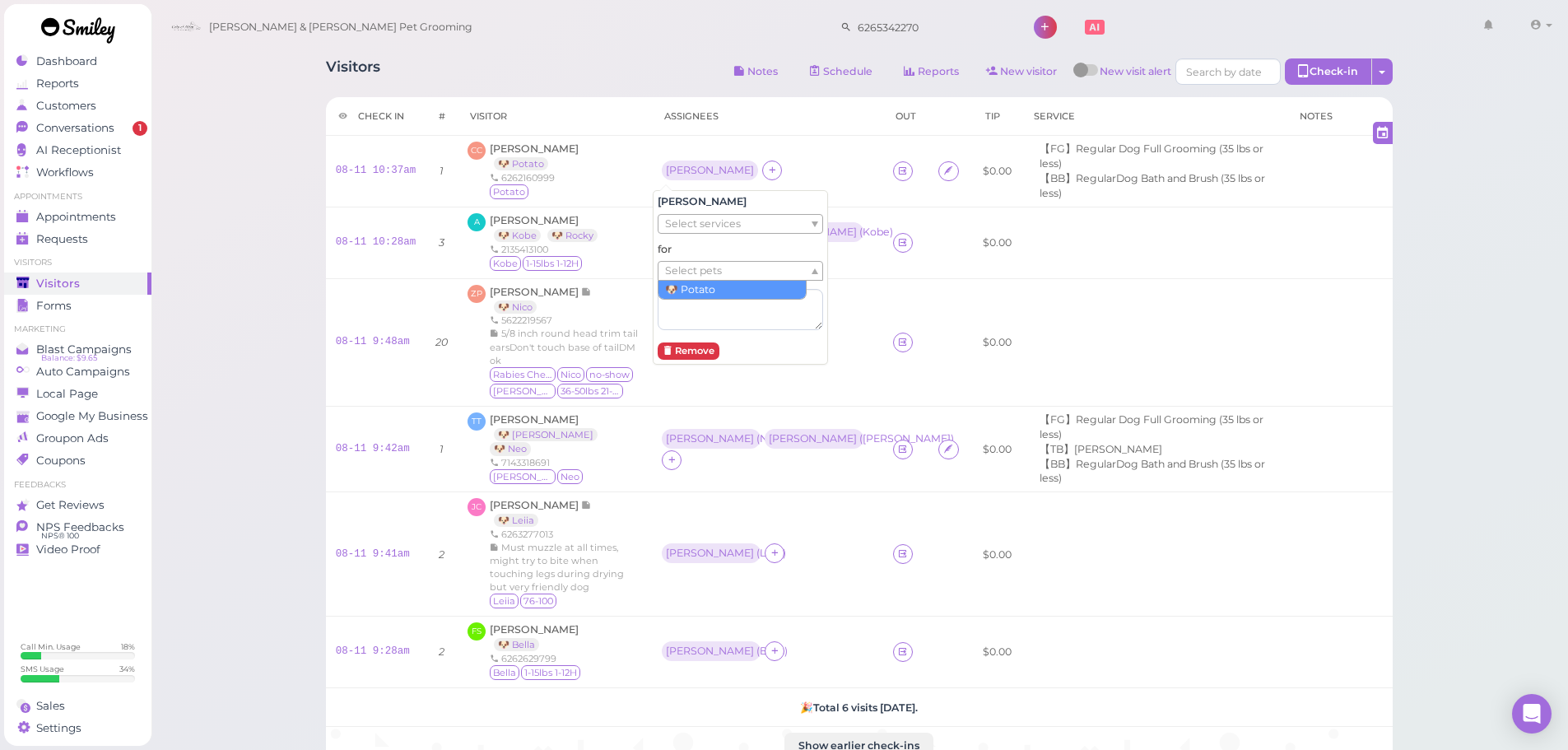
click at [706, 270] on span "Select pets" at bounding box center [693, 271] width 56 height 18
click at [618, 150] on div "CC Cora Chu 🐶 Potato 6262160999 Potato" at bounding box center [555, 171] width 175 height 59
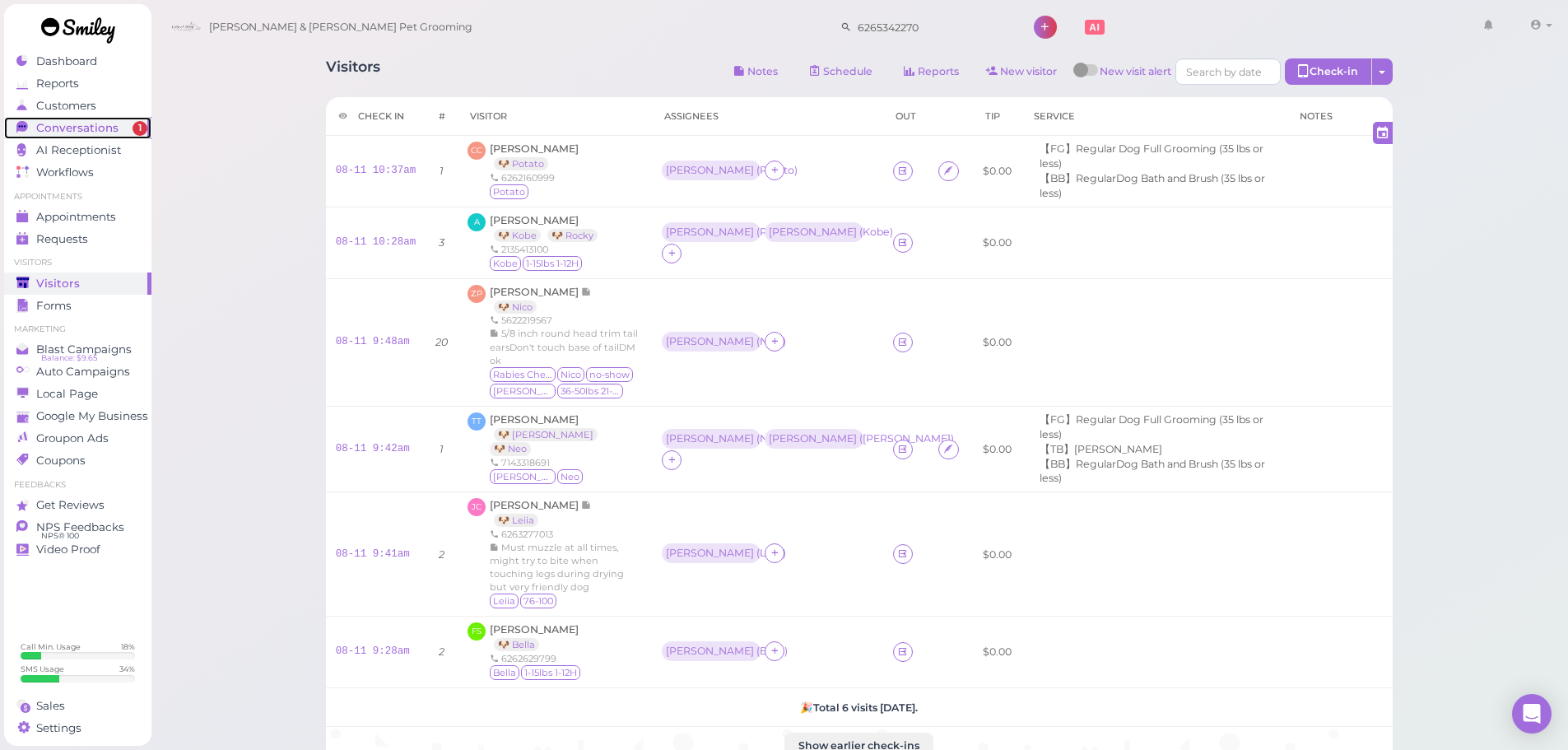
click at [142, 129] on span "1" at bounding box center [140, 128] width 15 height 15
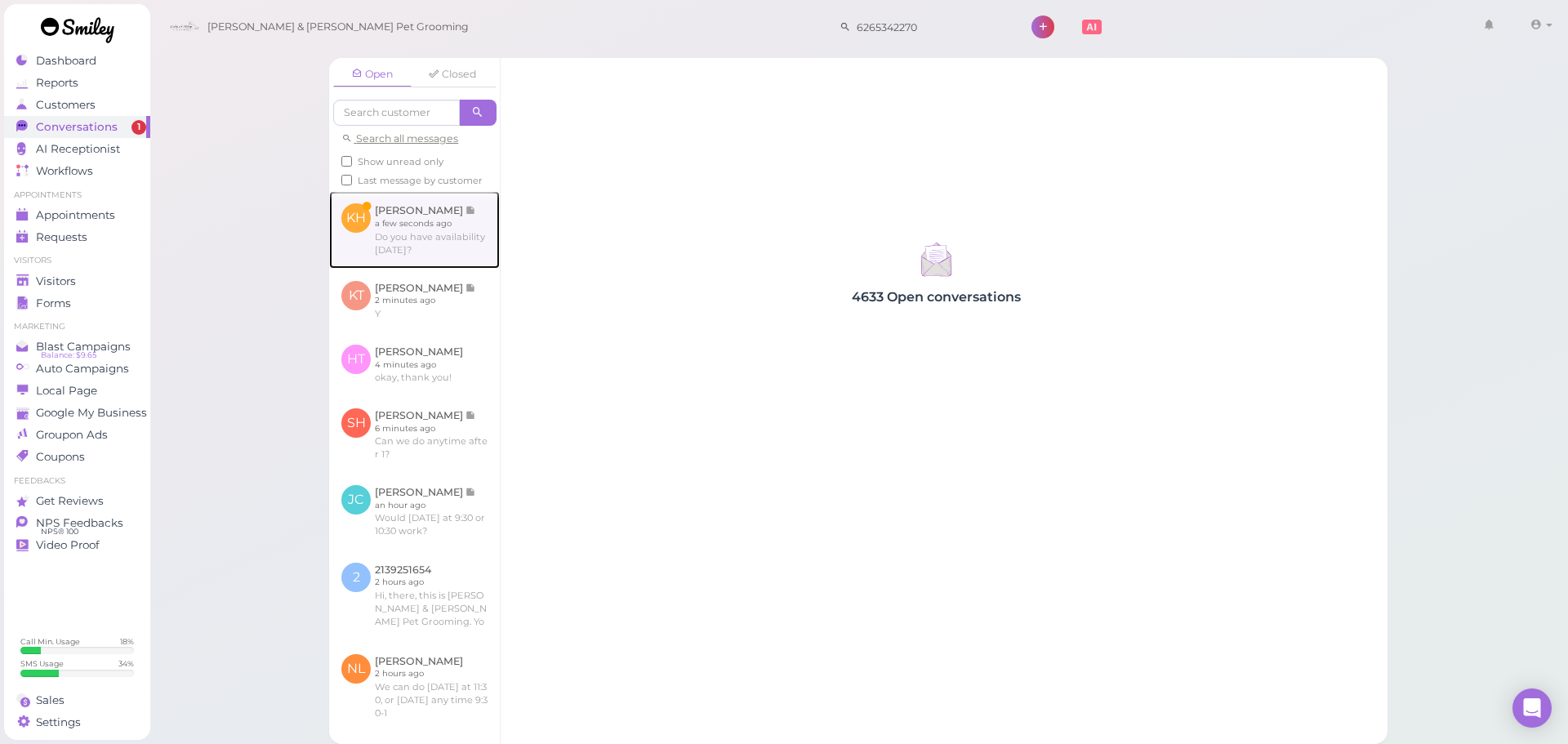
click at [394, 241] on link at bounding box center [414, 229] width 171 height 77
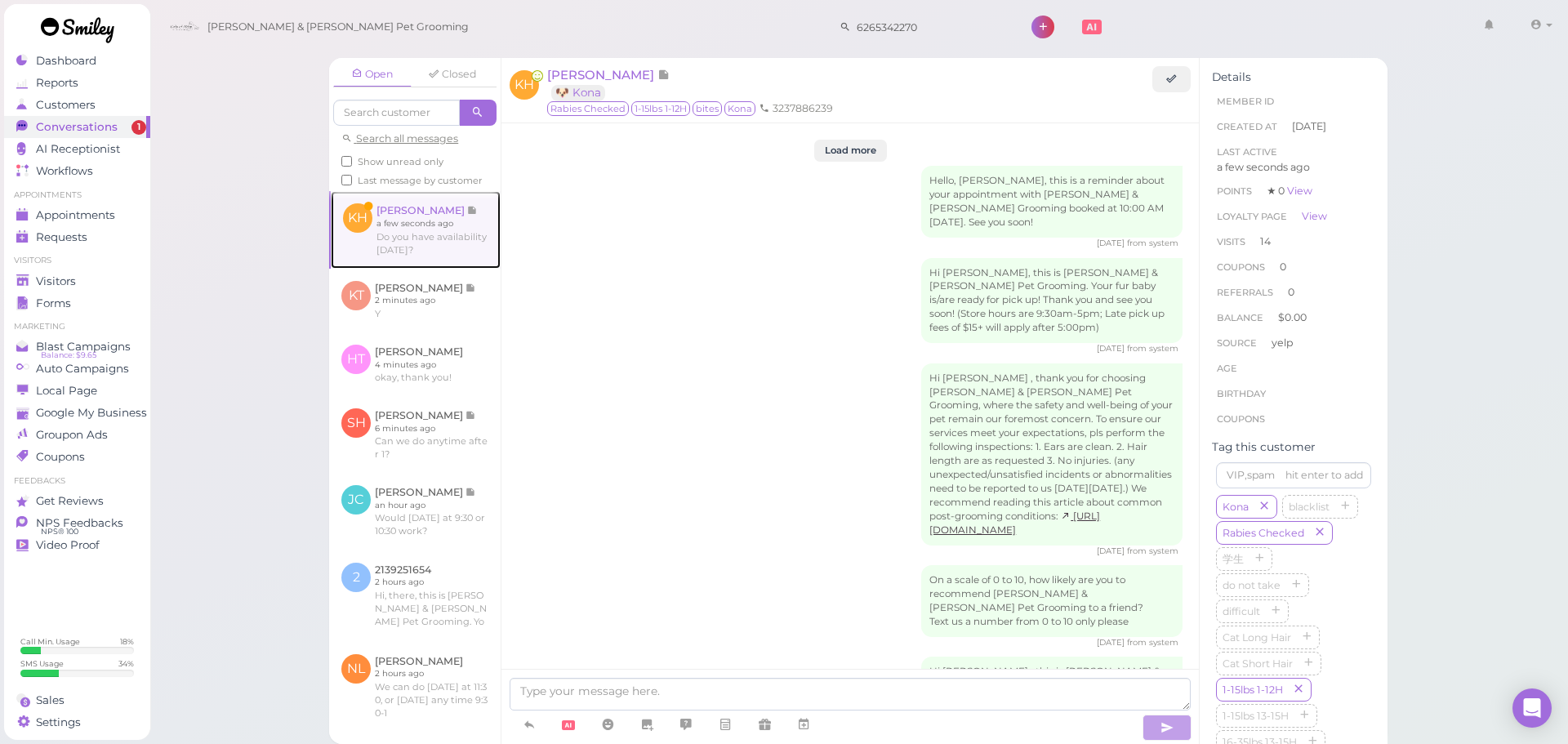
scroll to position [2014, 0]
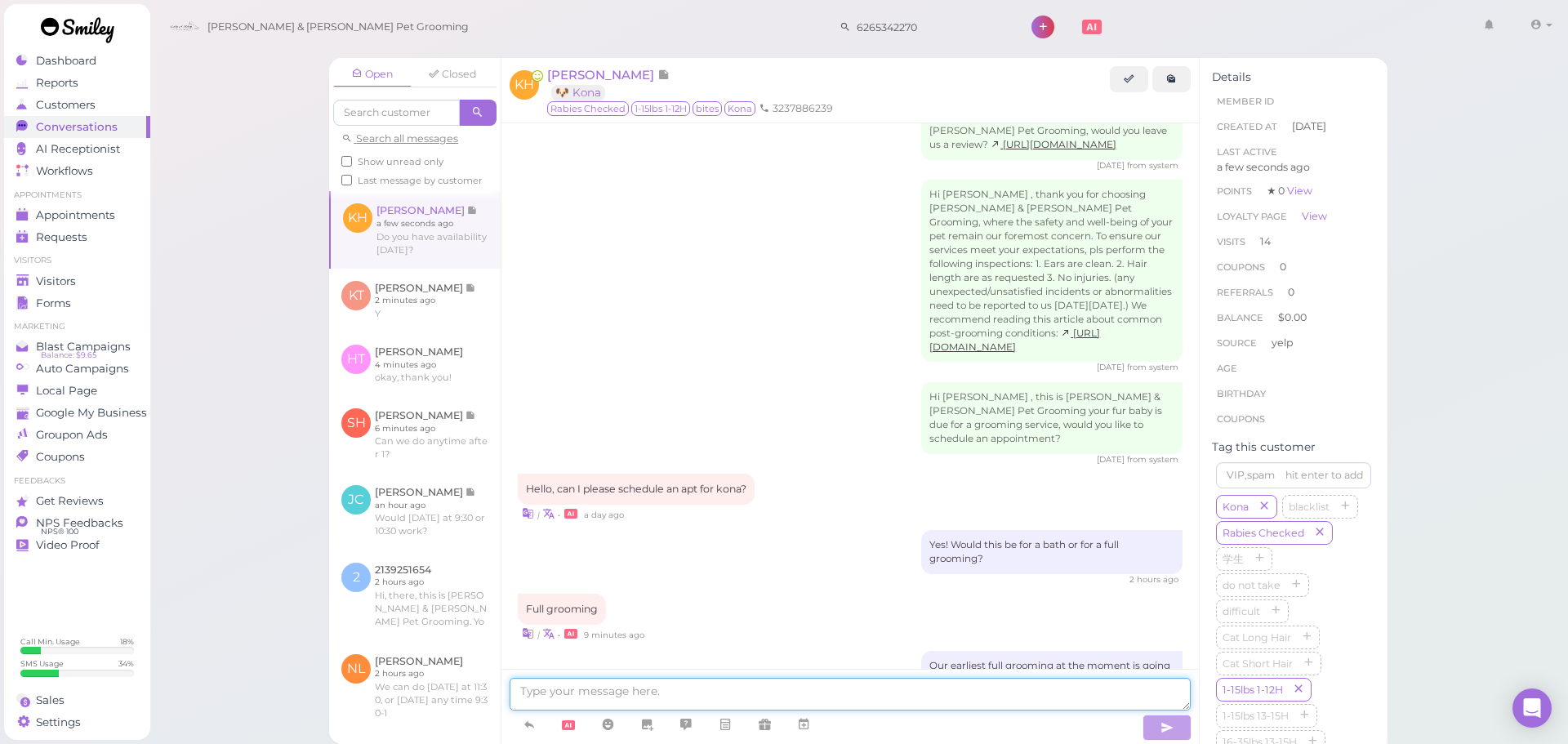
click at [687, 688] on textarea at bounding box center [850, 694] width 681 height 33
type textarea "Yes, we can do any time from 9:30-1, what time would youi like?"
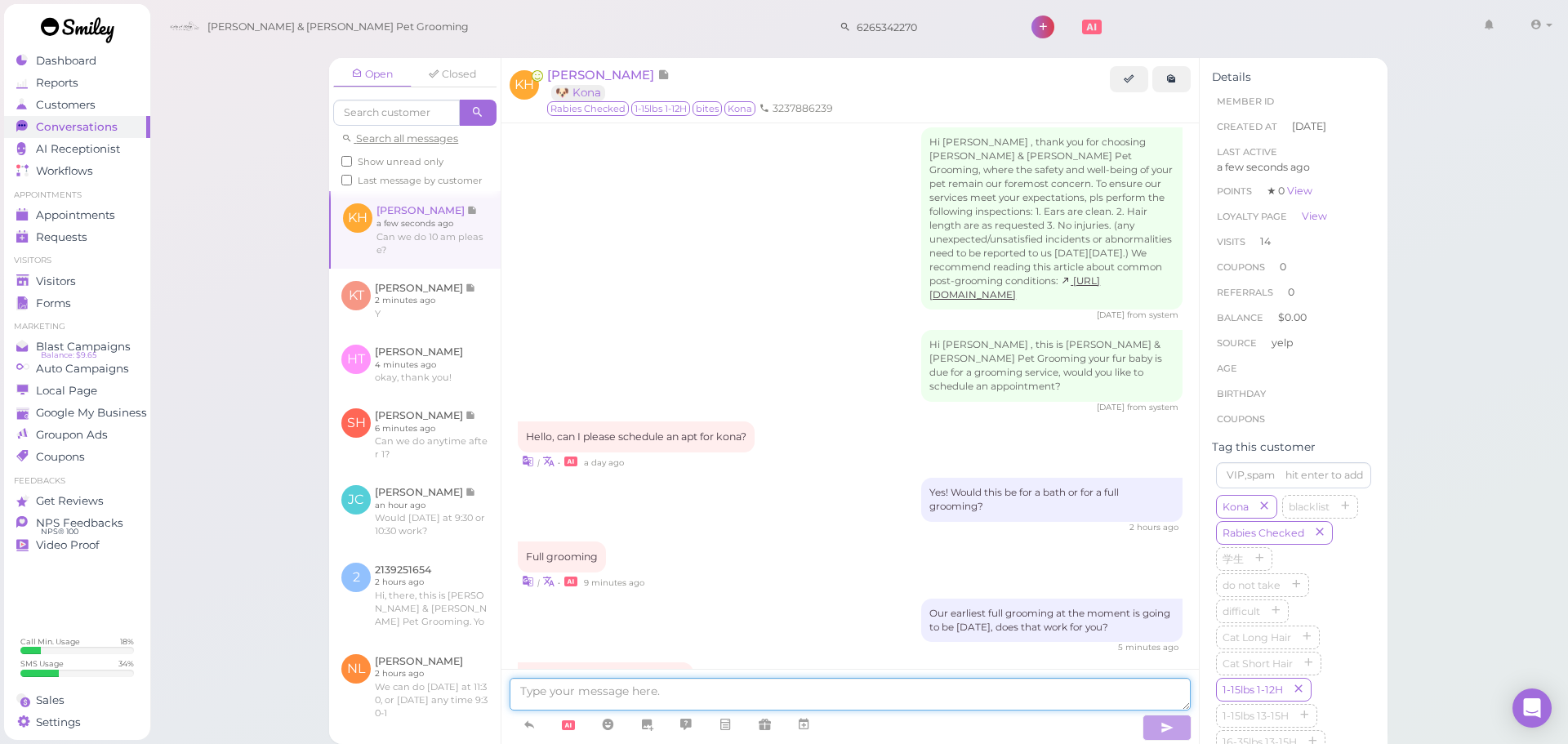
scroll to position [2135, 0]
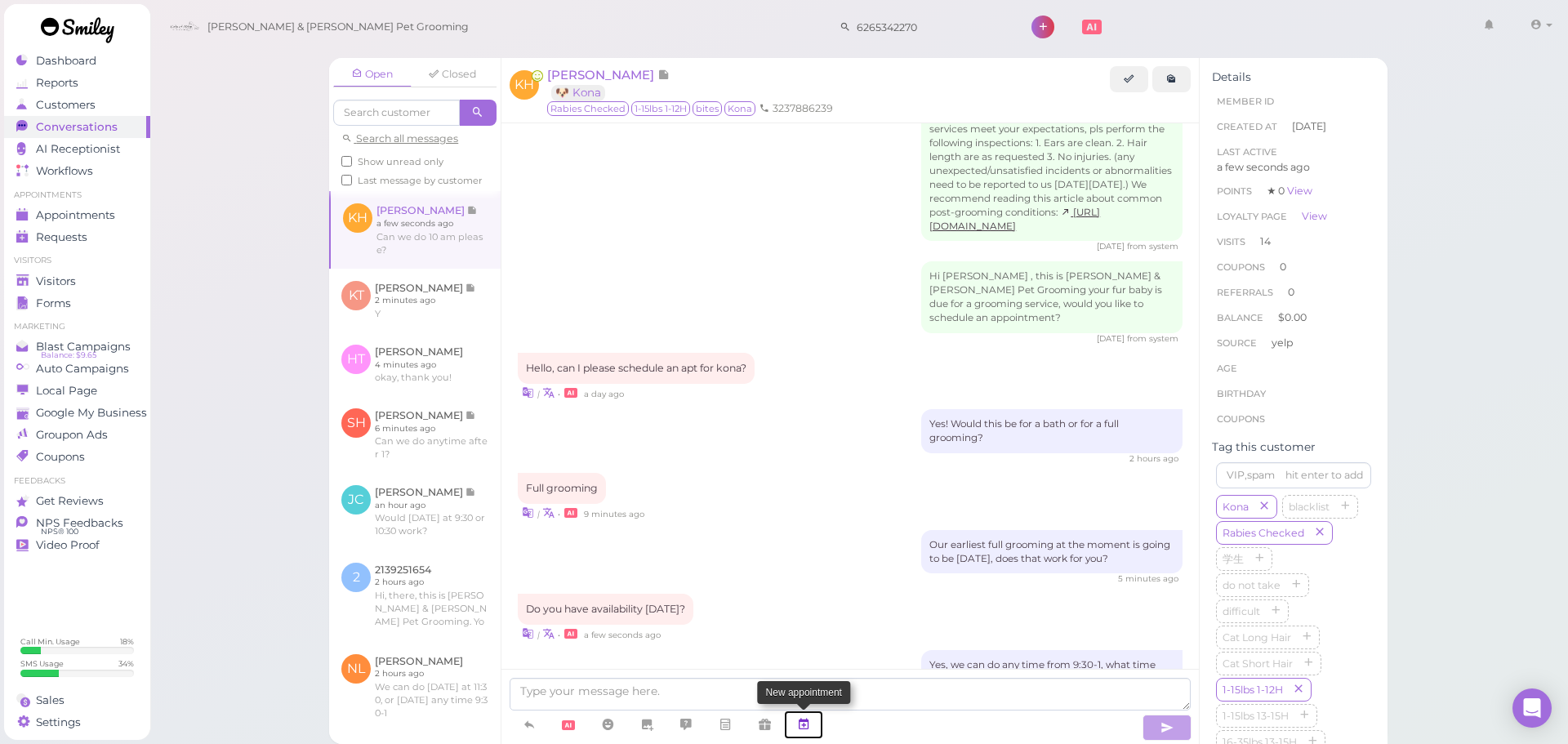
click at [812, 728] on link at bounding box center [803, 725] width 39 height 29
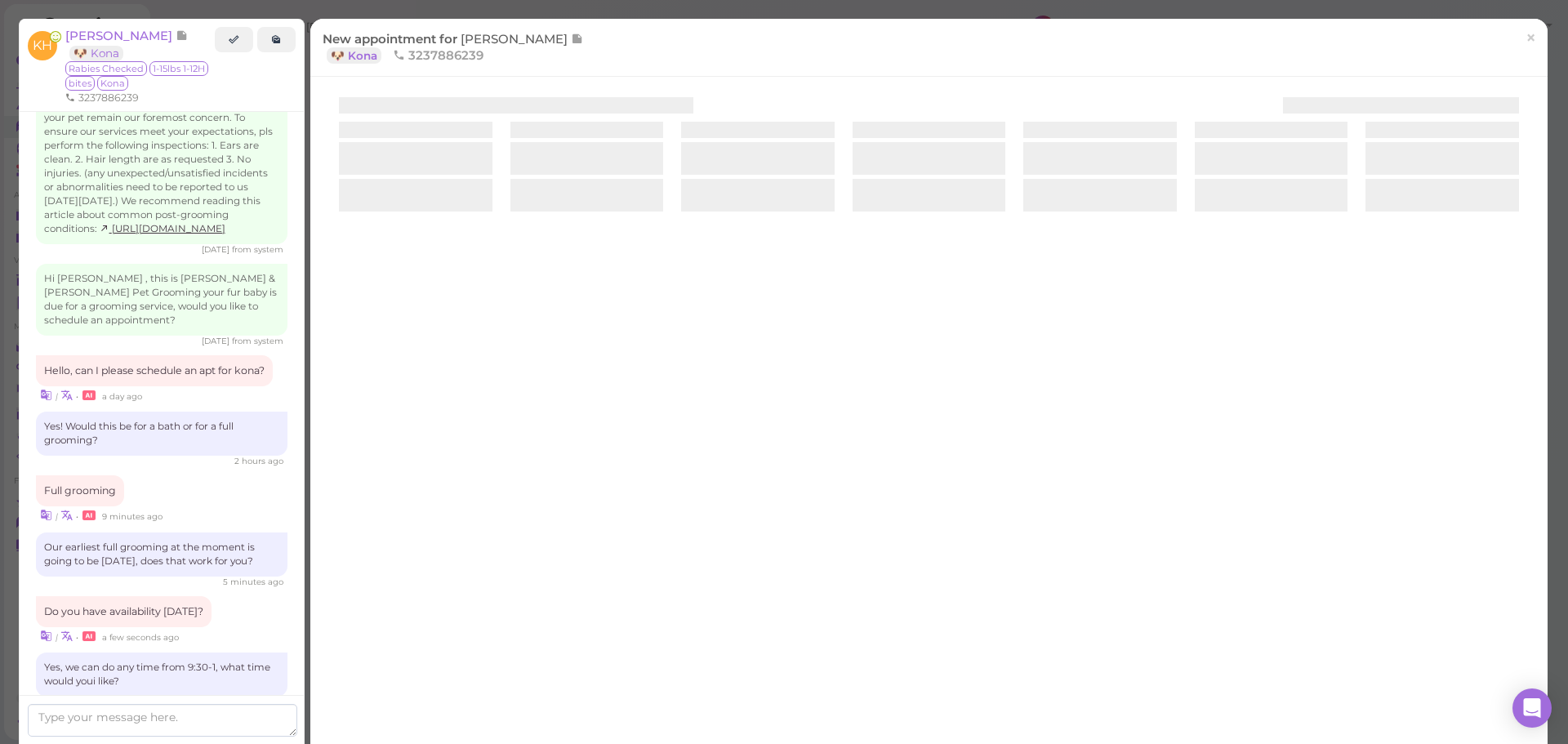
scroll to position [2205, 0]
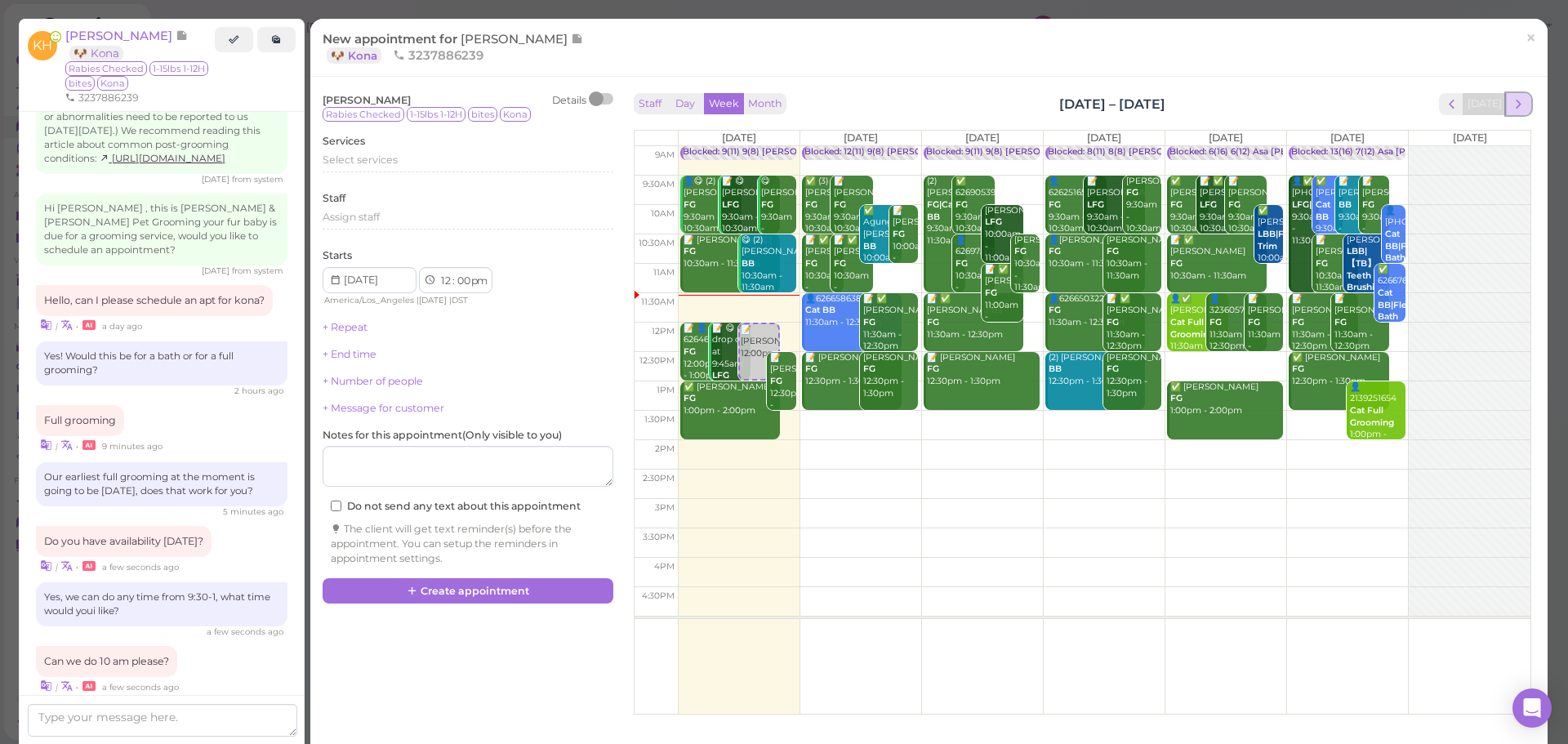
click at [1511, 104] on span "next" at bounding box center [1518, 104] width 15 height 15
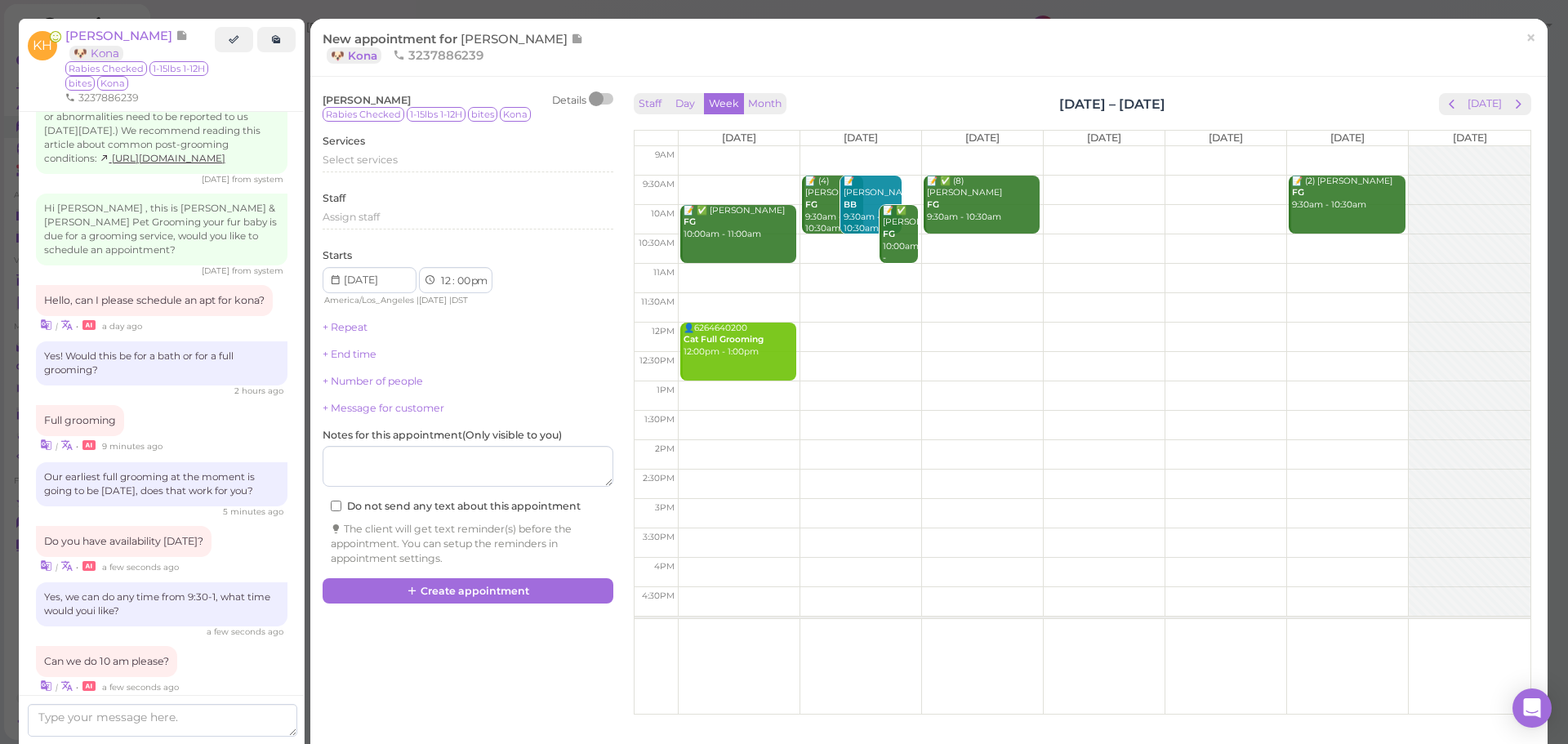
click at [840, 241] on td at bounding box center [1105, 249] width 853 height 30
type input "2025-08-19"
select select "10"
select select "30"
select select "am"
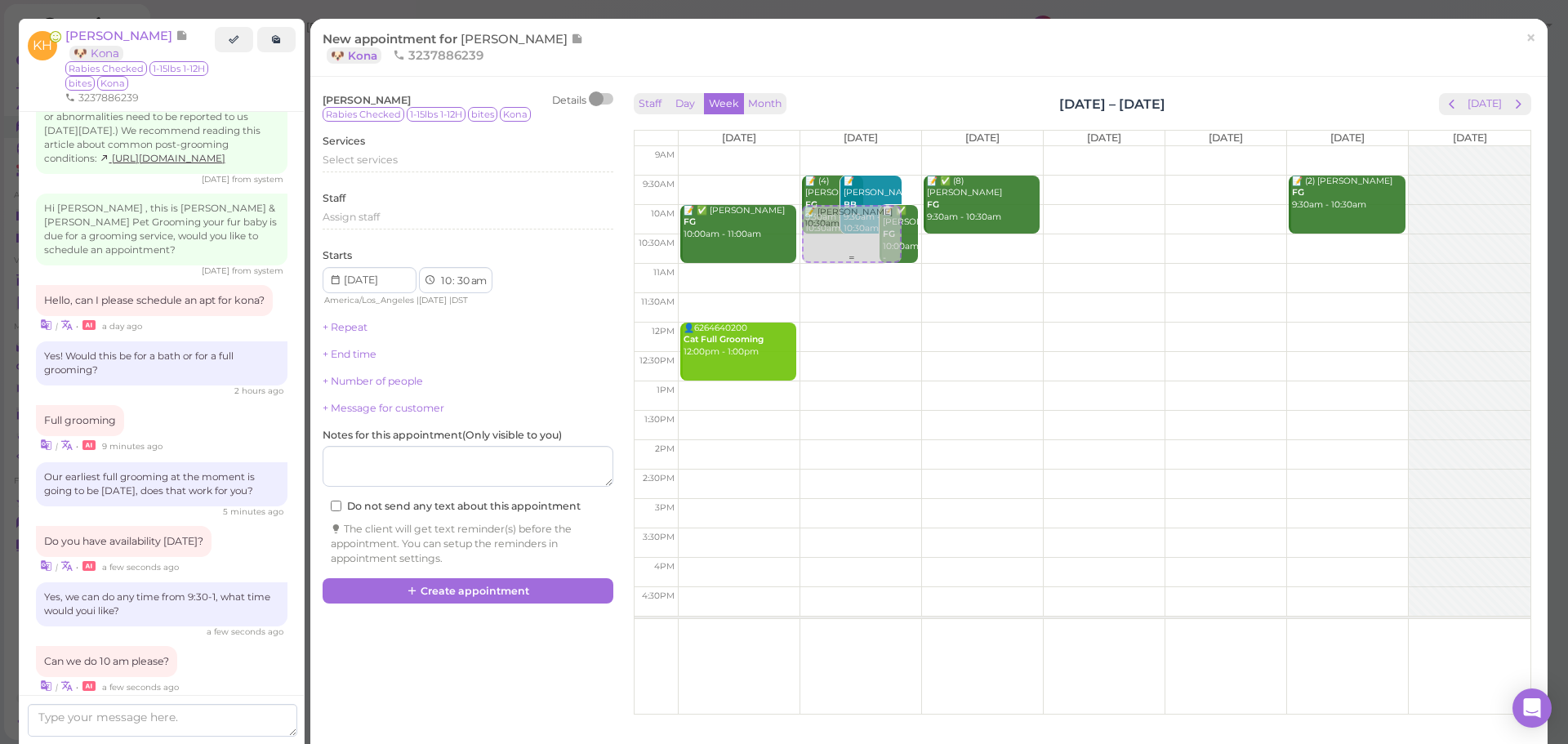
drag, startPoint x: 827, startPoint y: 276, endPoint x: 834, endPoint y: 233, distance: 43.6
click at [834, 146] on div "📝 Kate Hipolito 10:30am 📝 (4) Erlinda Romero FG 9:30am - 10:30am 📝 Steve Lieu B…" at bounding box center [861, 146] width 121 height 0
select select "00"
click at [443, 159] on div "Select services" at bounding box center [468, 160] width 291 height 14
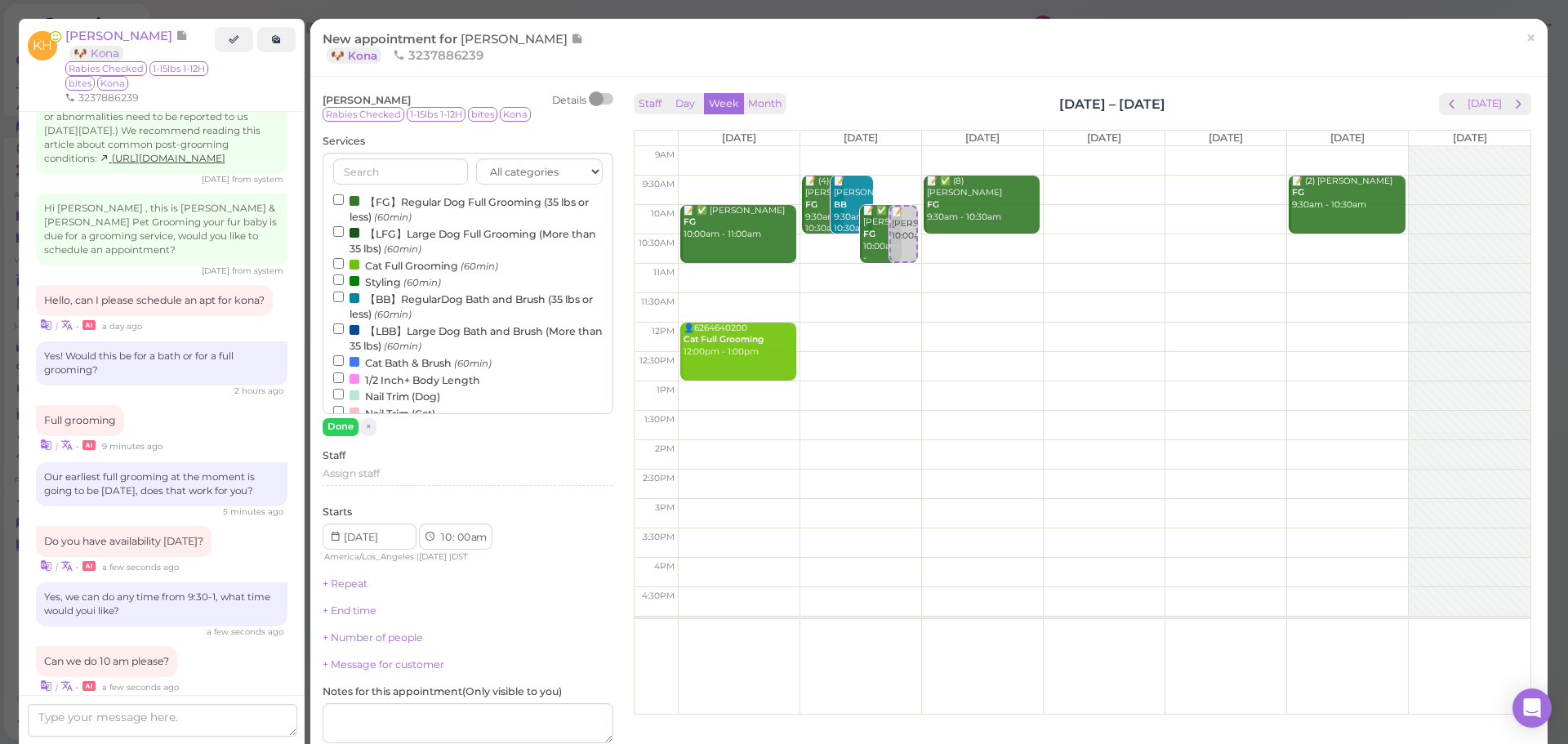
click at [428, 205] on label "【FG】Regular Dog Full Grooming (35 lbs or less) (60min)" at bounding box center [468, 208] width 269 height 32
click at [344, 205] on input "【FG】Regular Dog Full Grooming (35 lbs or less) (60min)" at bounding box center [339, 200] width 11 height 11
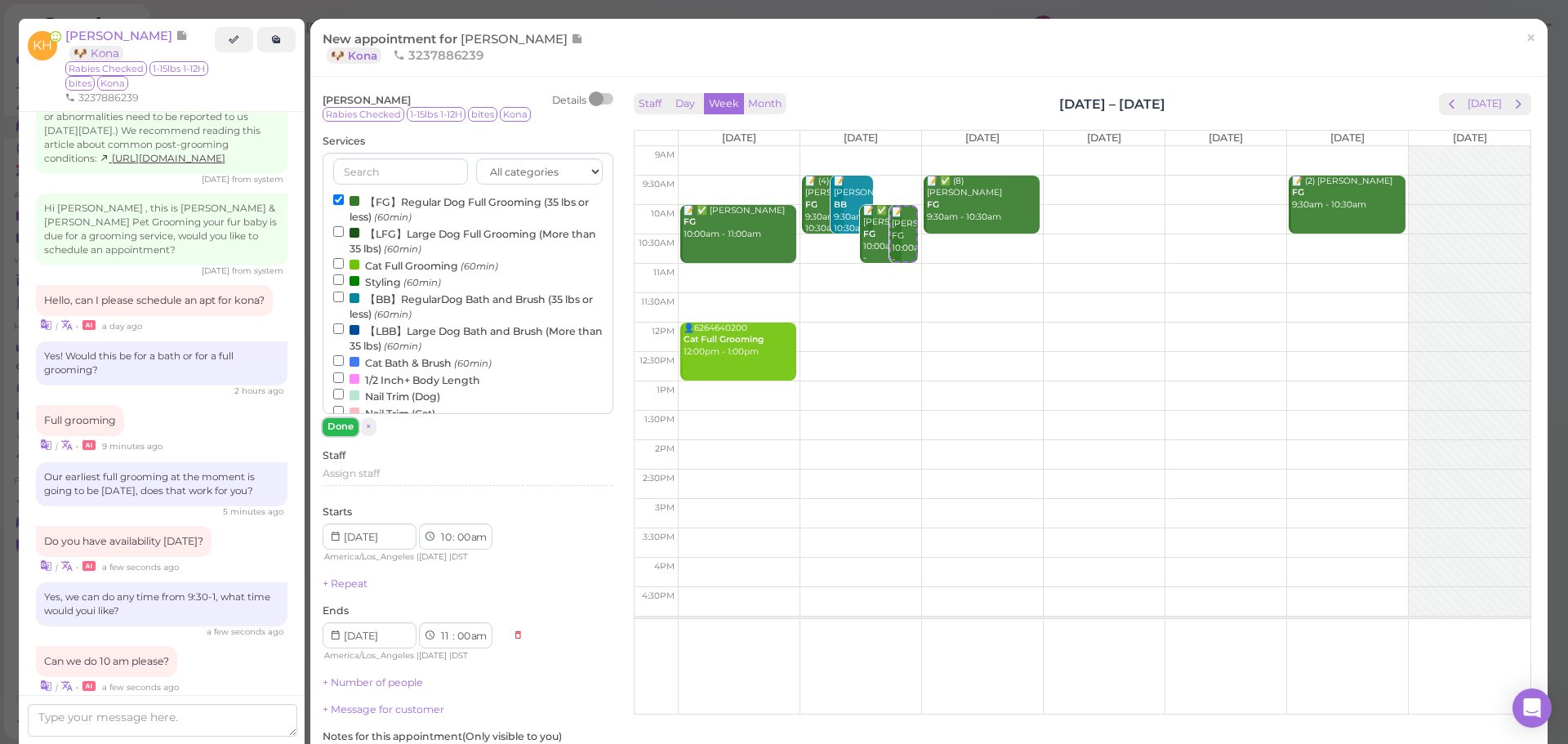
click at [344, 418] on button "Done" at bounding box center [341, 426] width 36 height 17
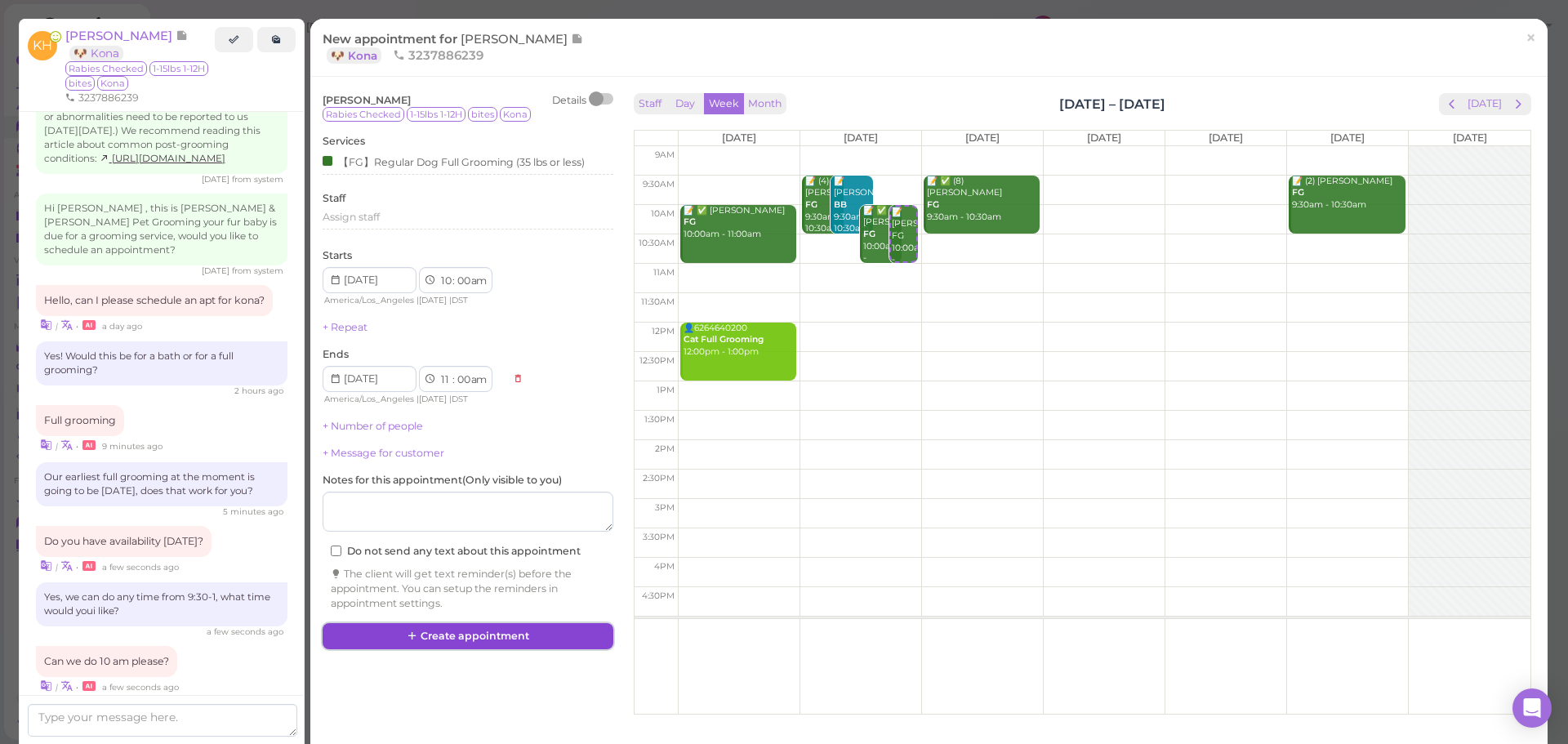
click at [508, 634] on button "Create appointment" at bounding box center [468, 636] width 291 height 26
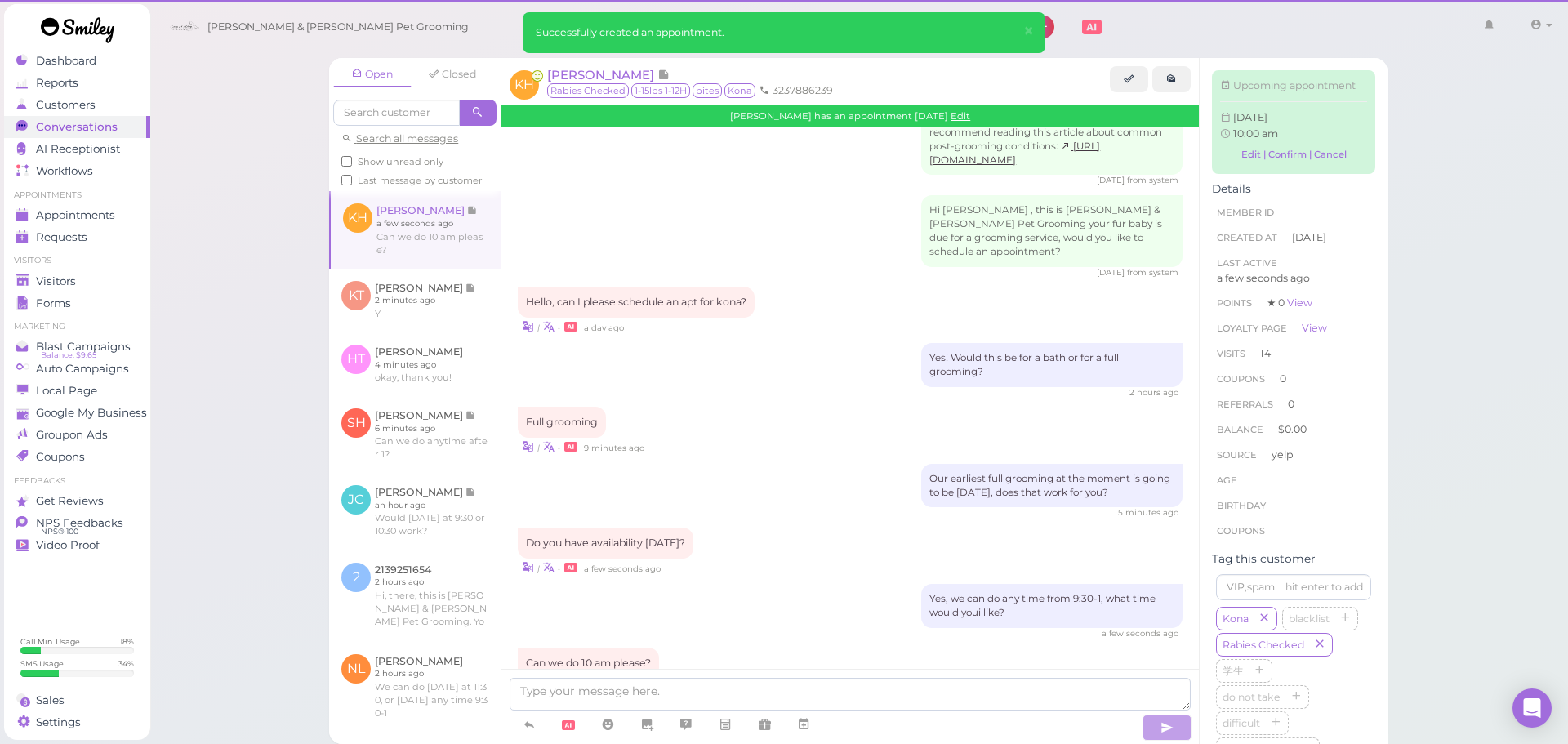
scroll to position [2135, 0]
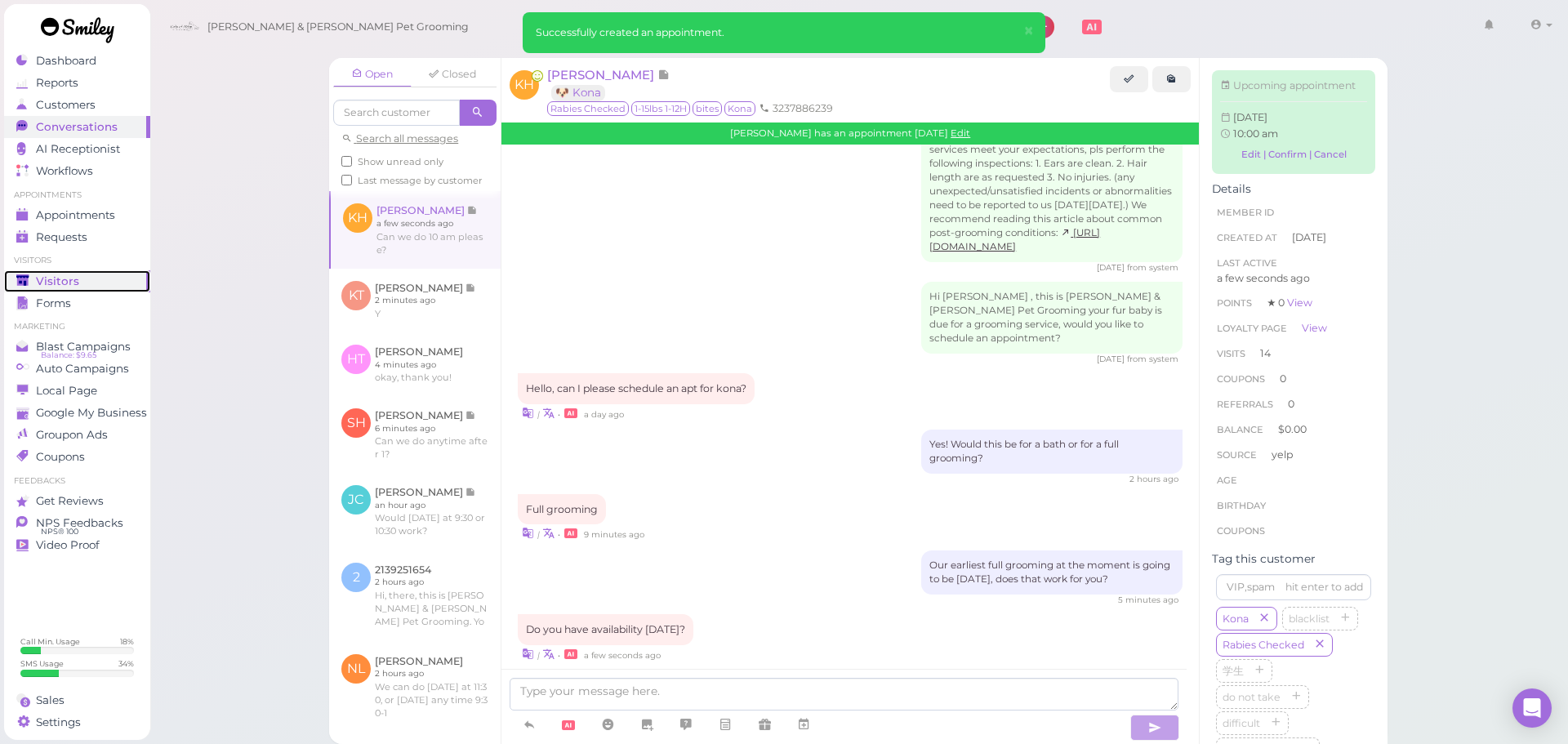
click at [84, 280] on div "Visitors" at bounding box center [75, 281] width 117 height 14
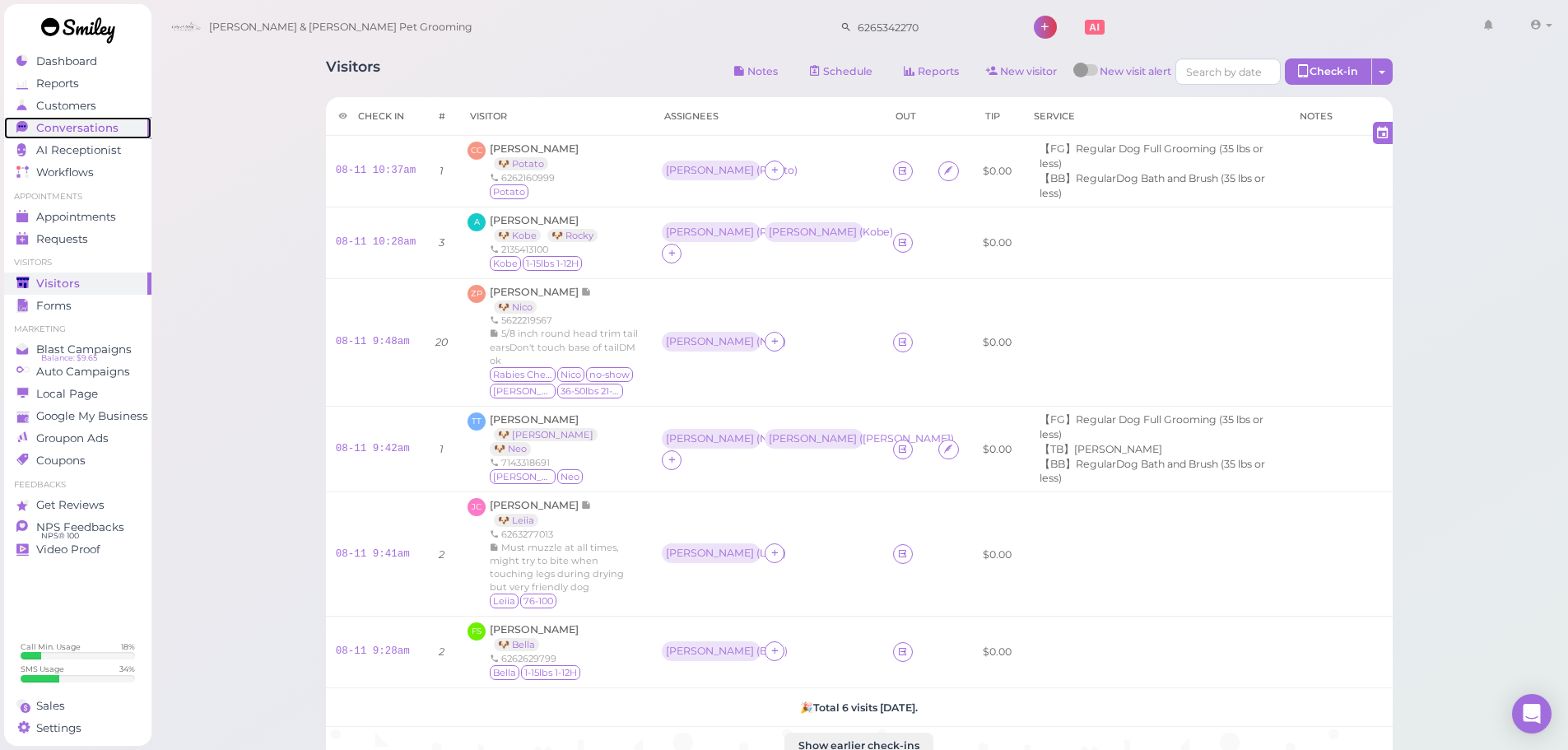
click at [81, 127] on span "Conversations" at bounding box center [77, 127] width 82 height 14
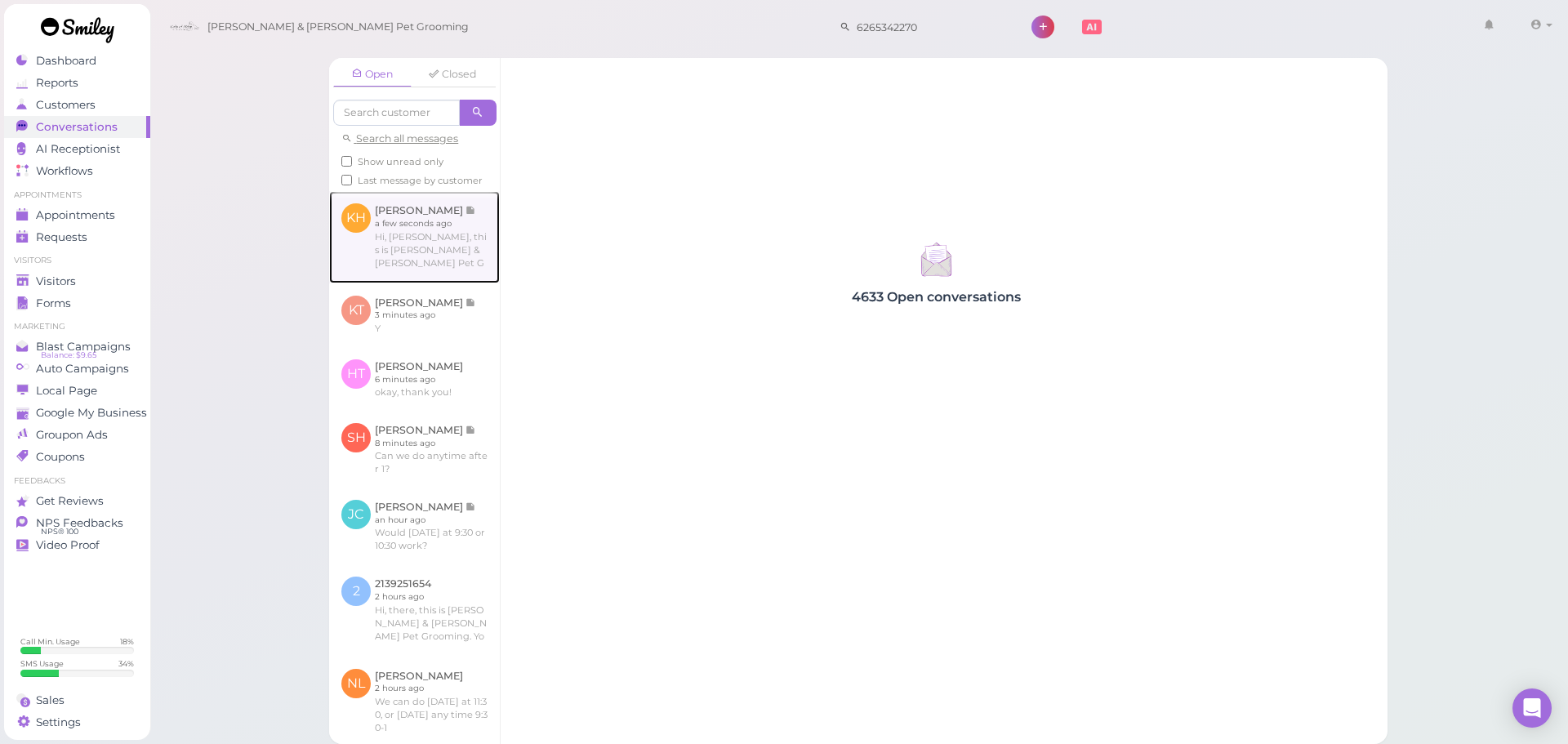
click at [405, 231] on link at bounding box center [414, 237] width 171 height 91
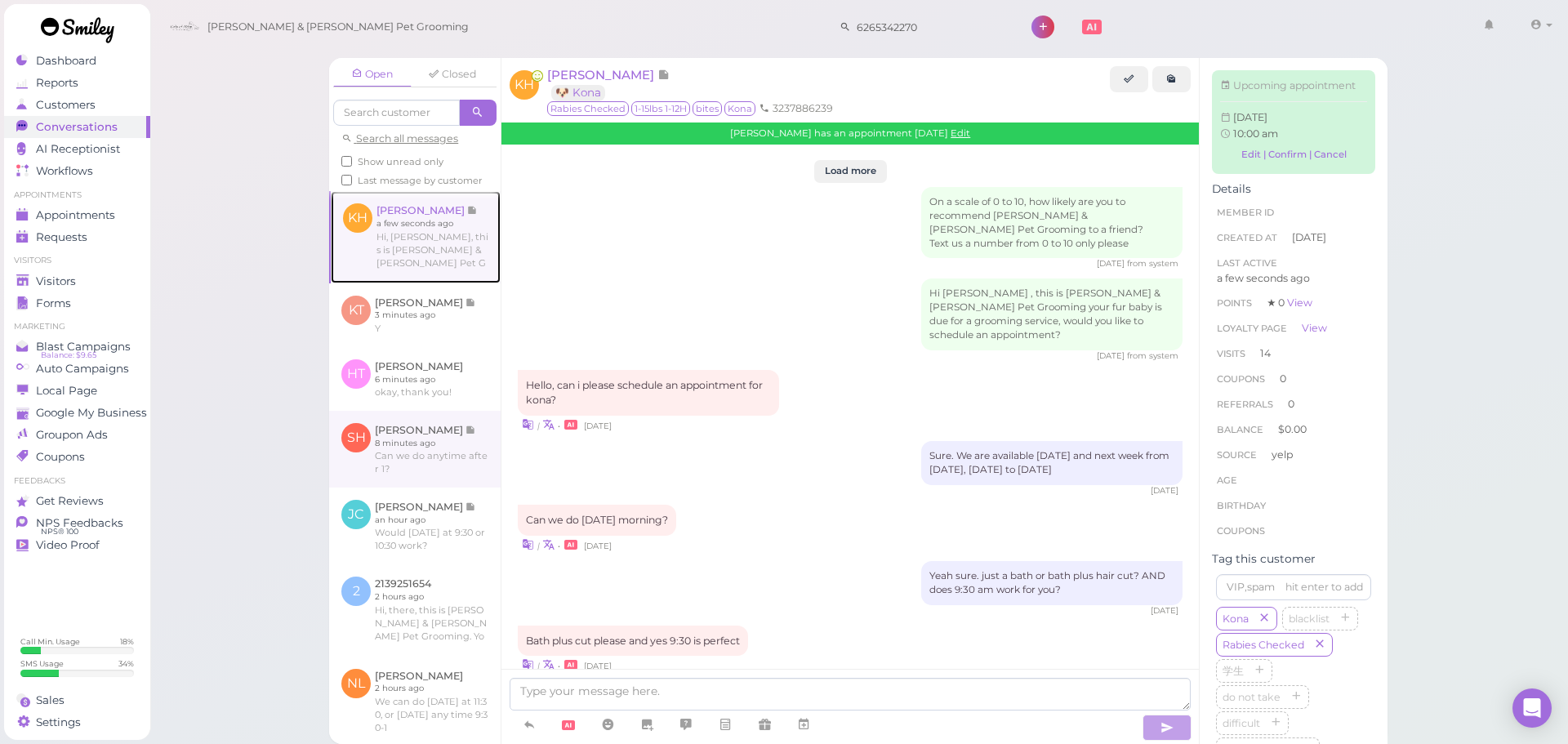
scroll to position [1919, 0]
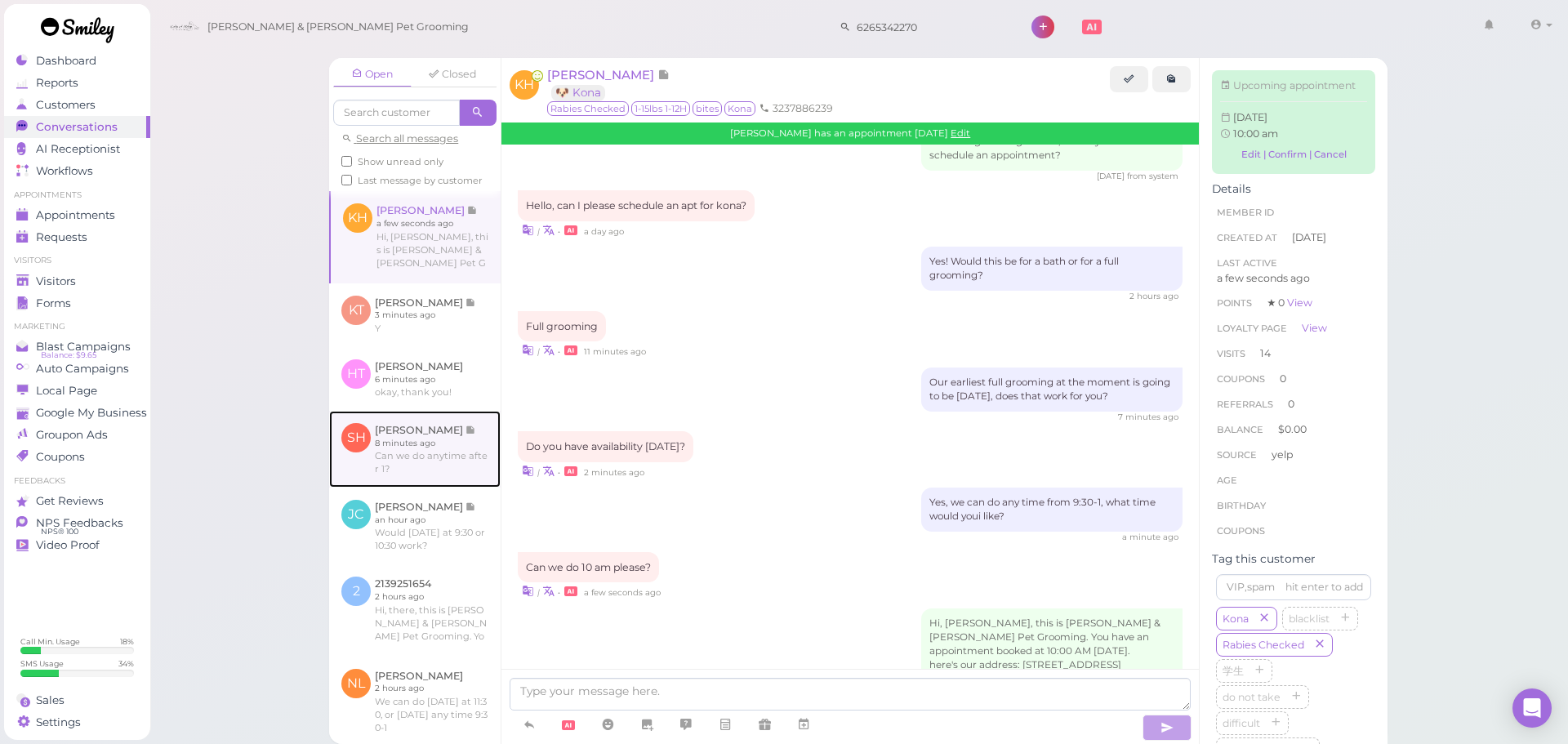
click at [427, 488] on link at bounding box center [415, 449] width 172 height 77
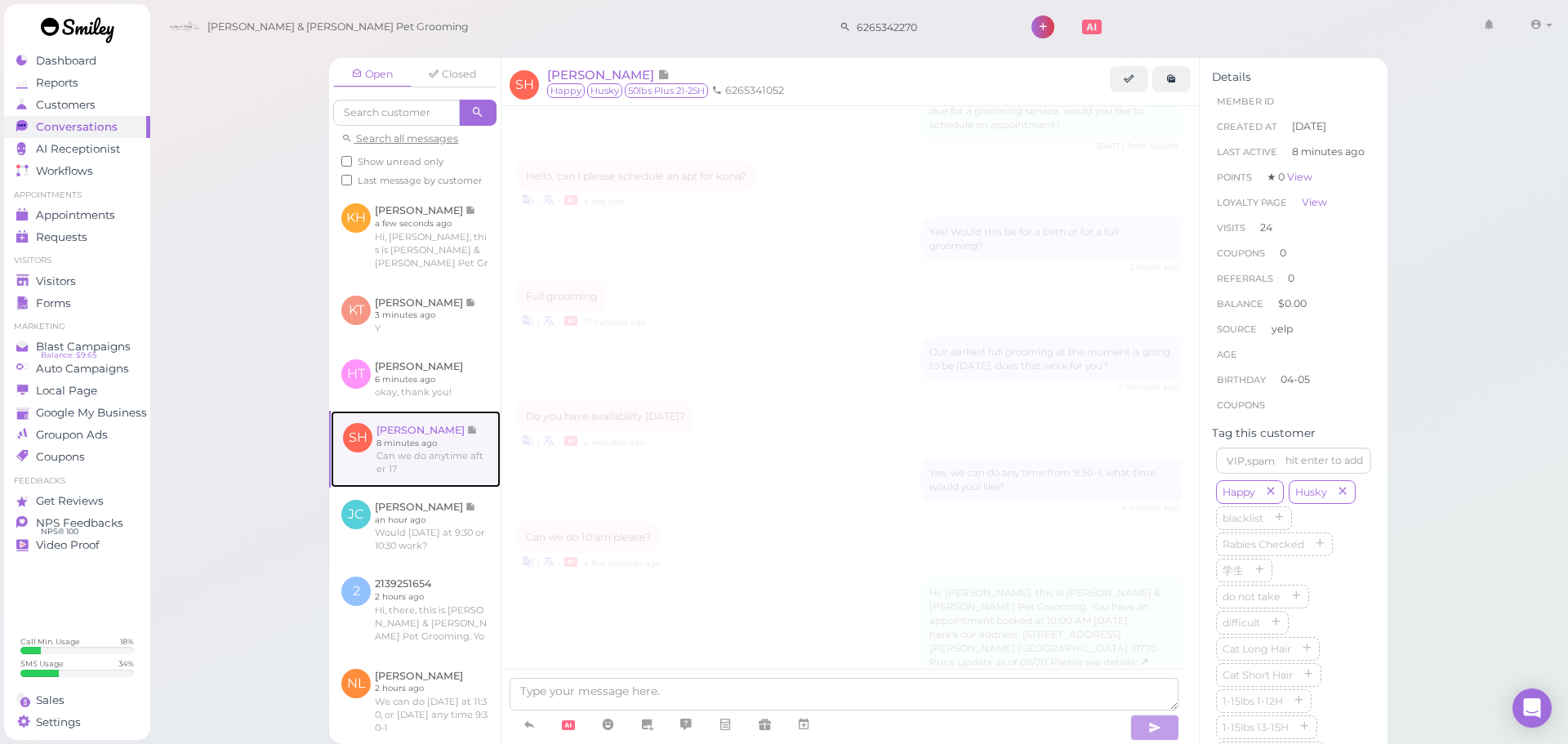
scroll to position [2544, 0]
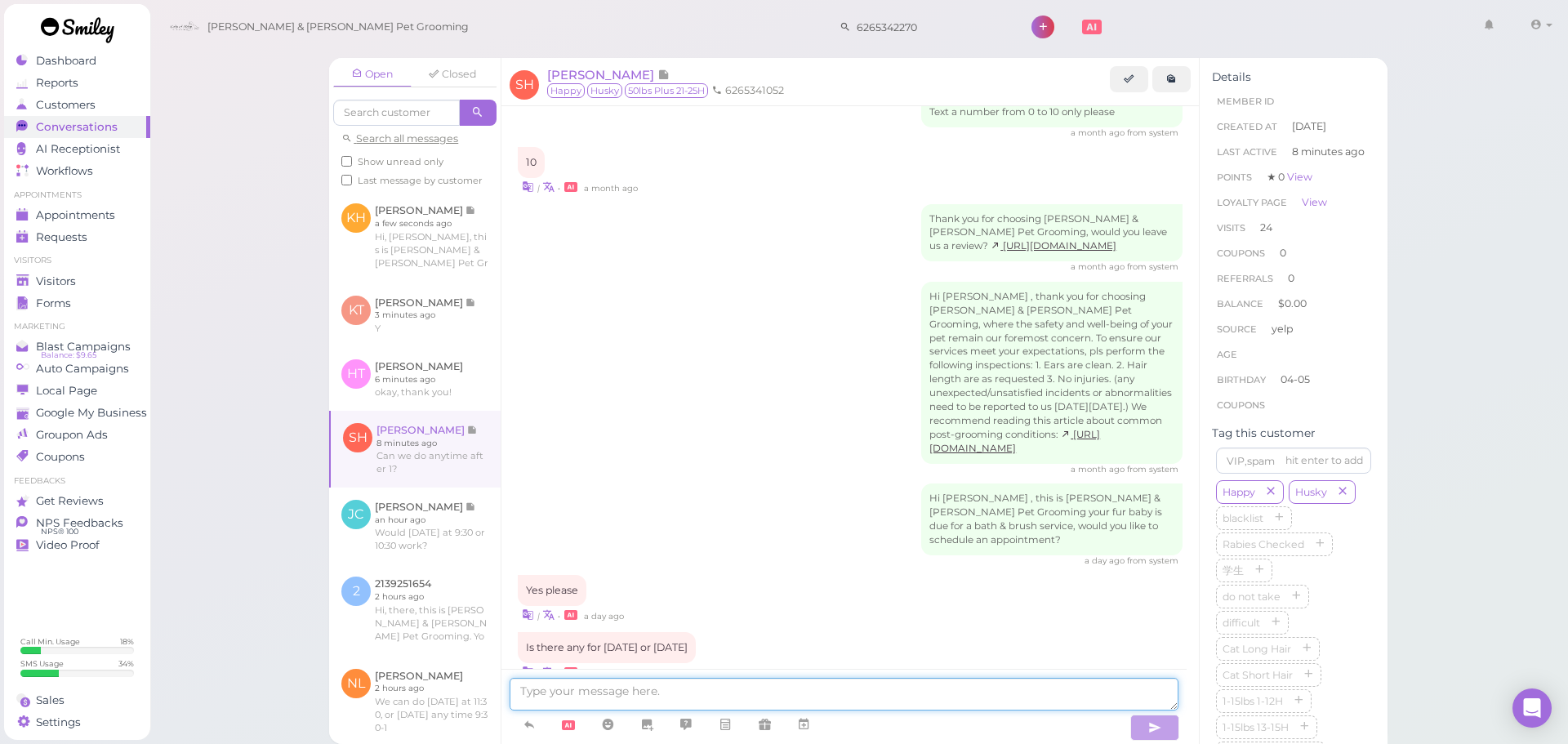
click at [669, 695] on textarea at bounding box center [844, 694] width 669 height 33
type textarea "Not for this week unfortunately. We can do next Tuesday at 1 PM if you'd like"
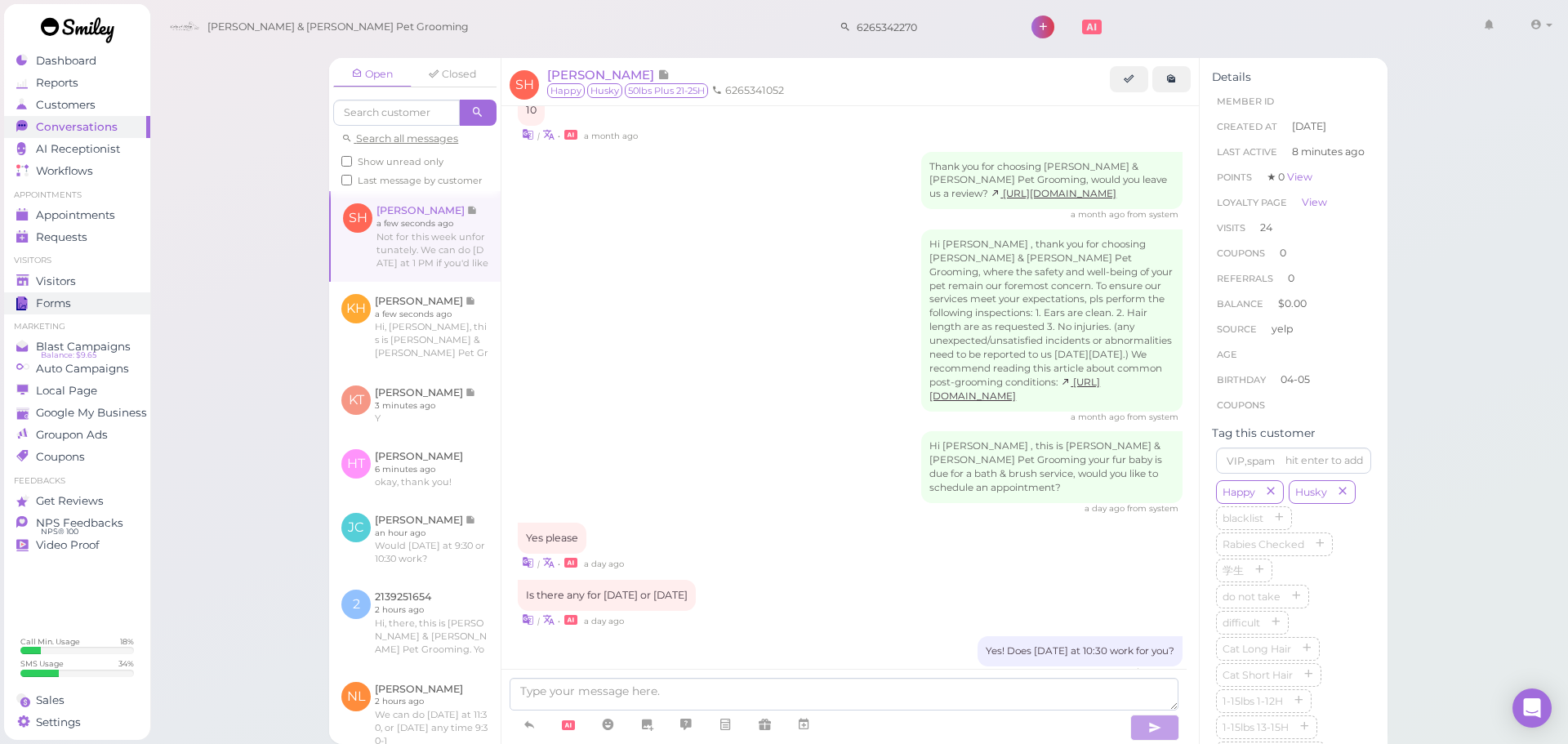
click at [89, 293] on link "Forms" at bounding box center [78, 303] width 146 height 22
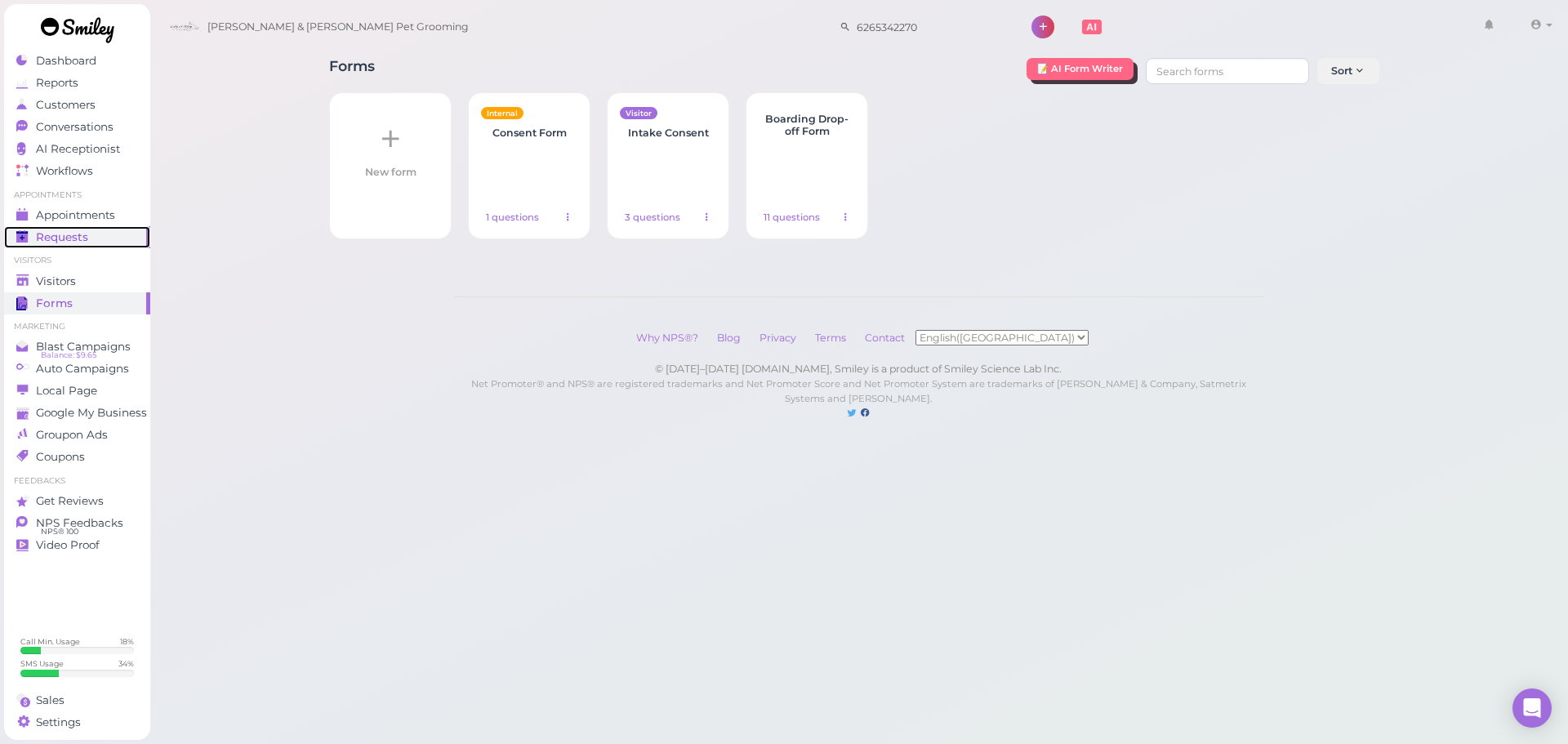
click at [76, 246] on link "Requests 0" at bounding box center [78, 237] width 146 height 22
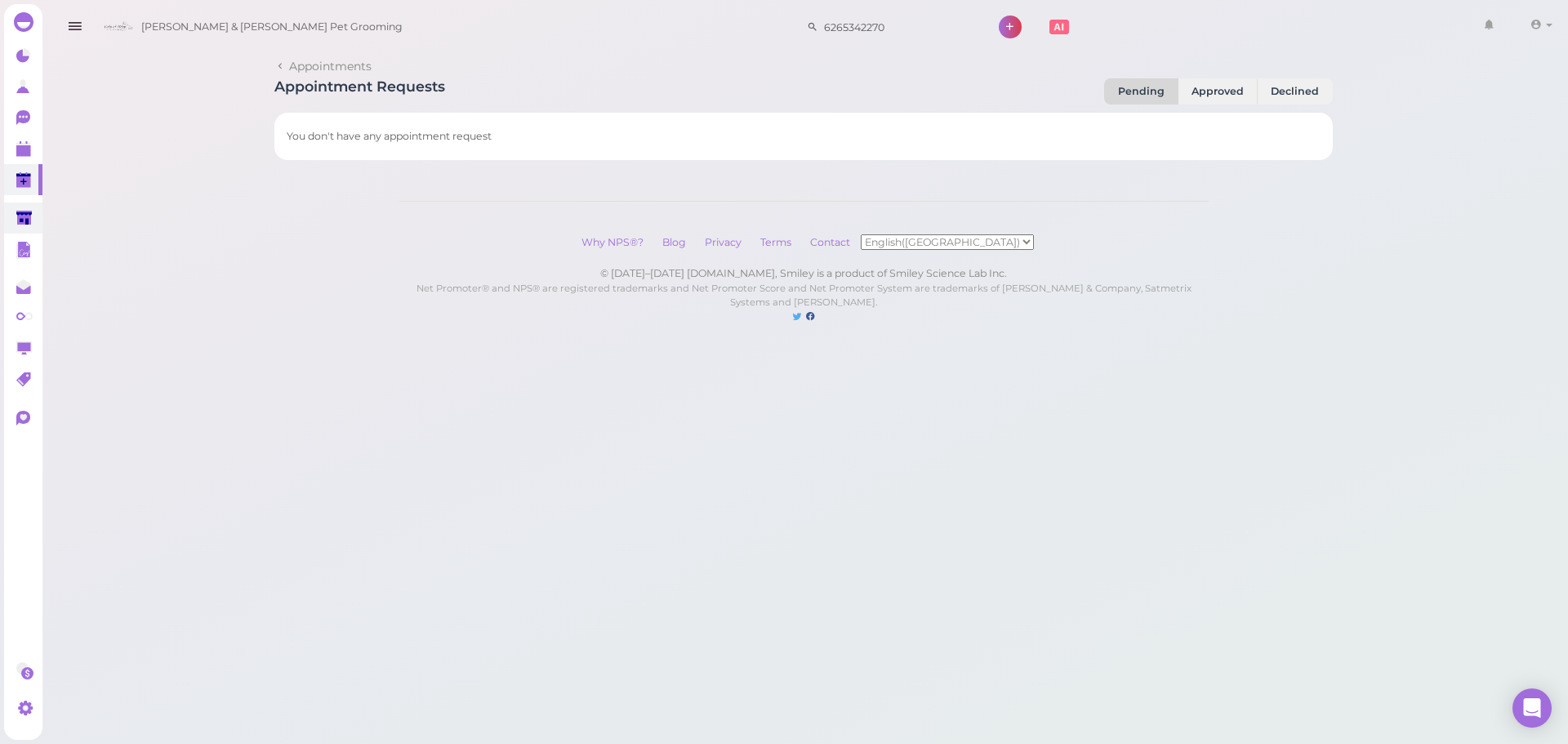
click at [10, 224] on link at bounding box center [23, 218] width 39 height 31
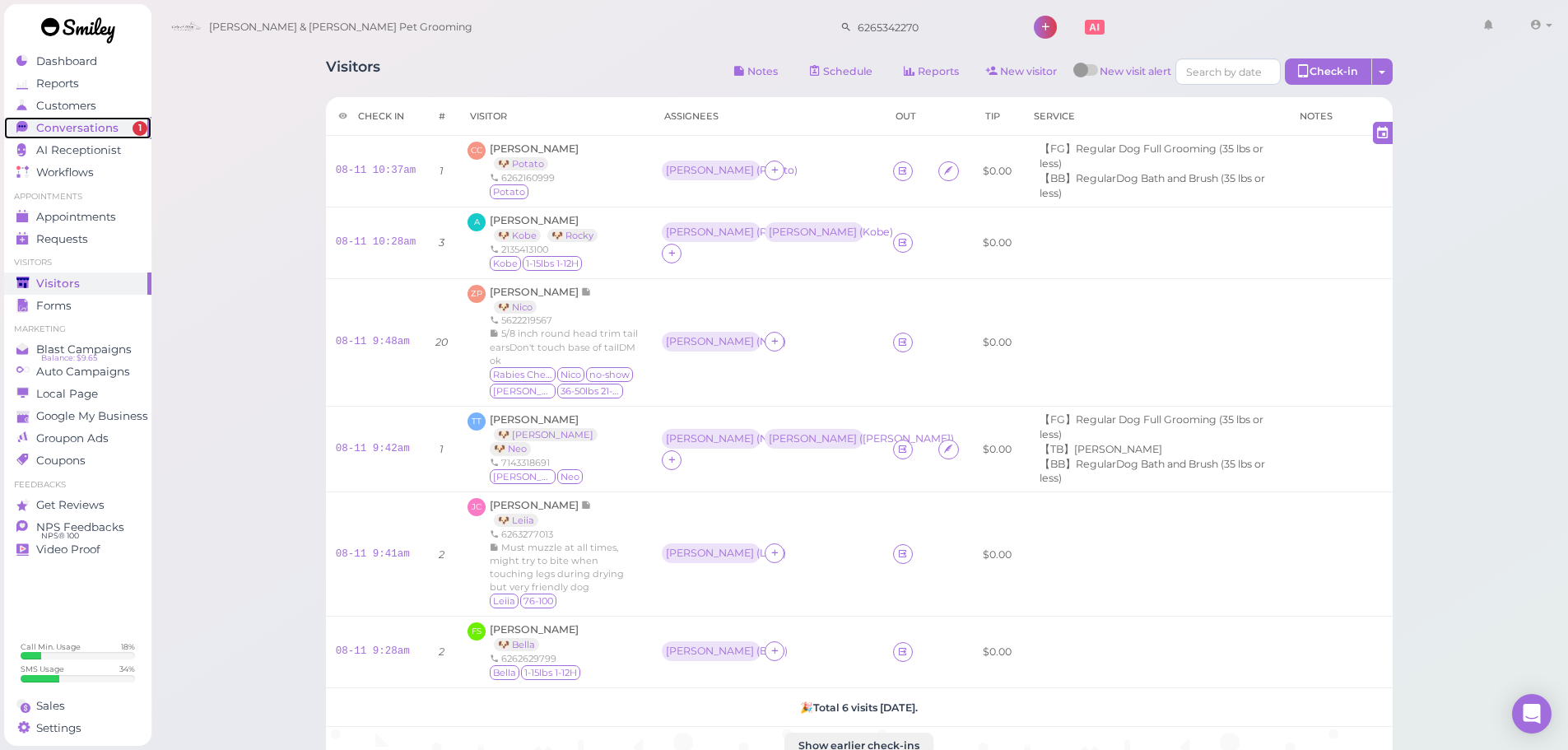
click at [101, 136] on link "Conversations 1" at bounding box center [78, 127] width 147 height 22
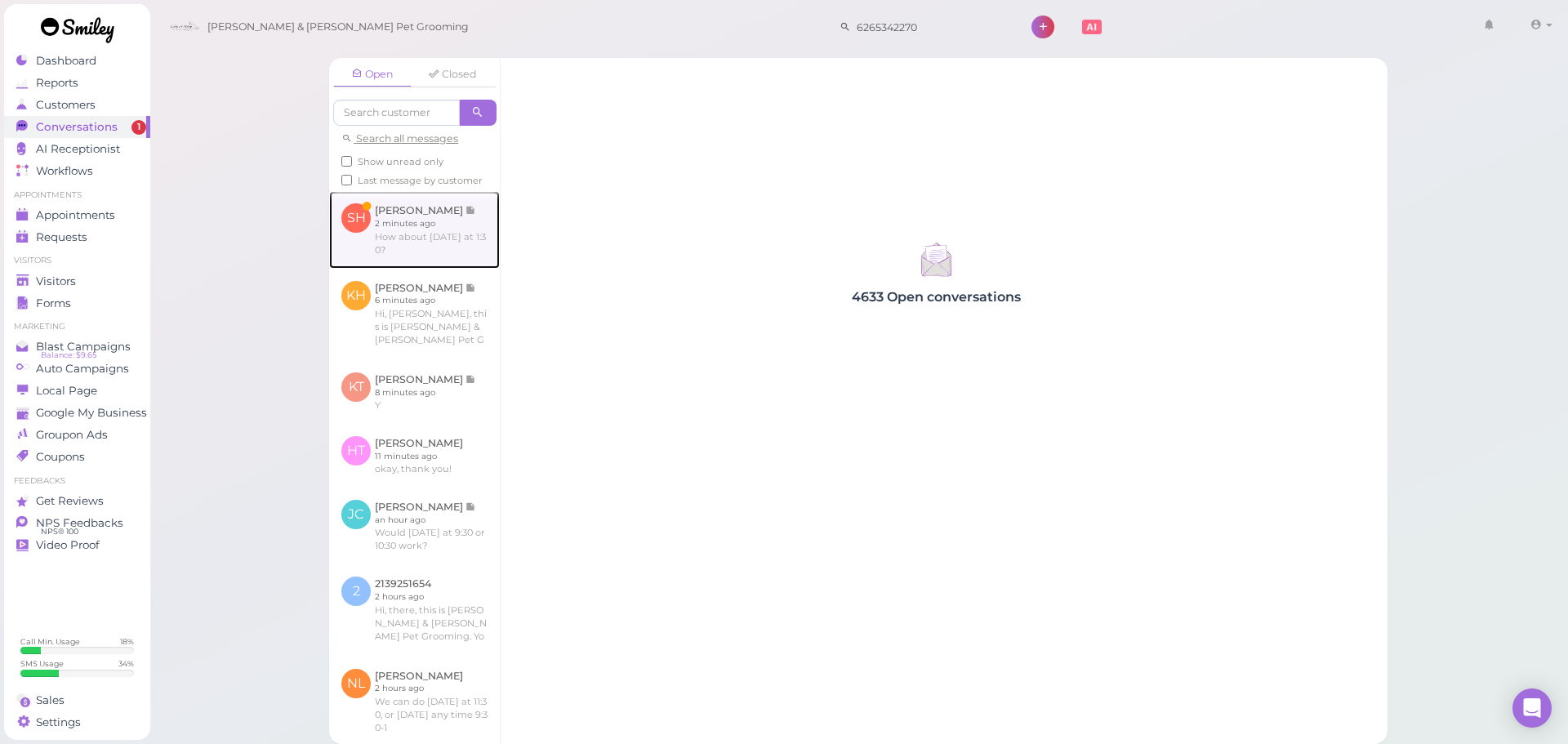
click at [425, 261] on link at bounding box center [414, 229] width 171 height 77
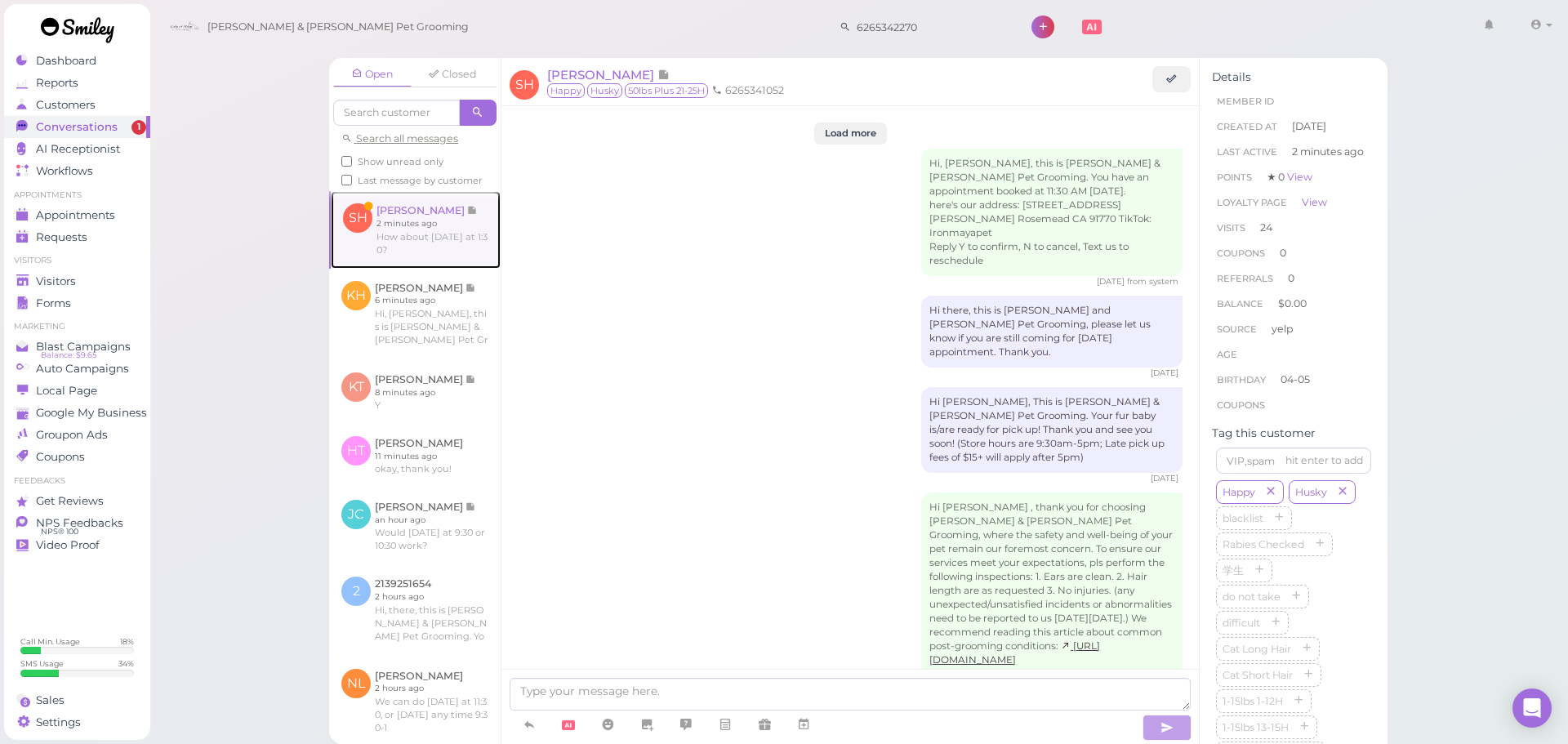
scroll to position [2476, 0]
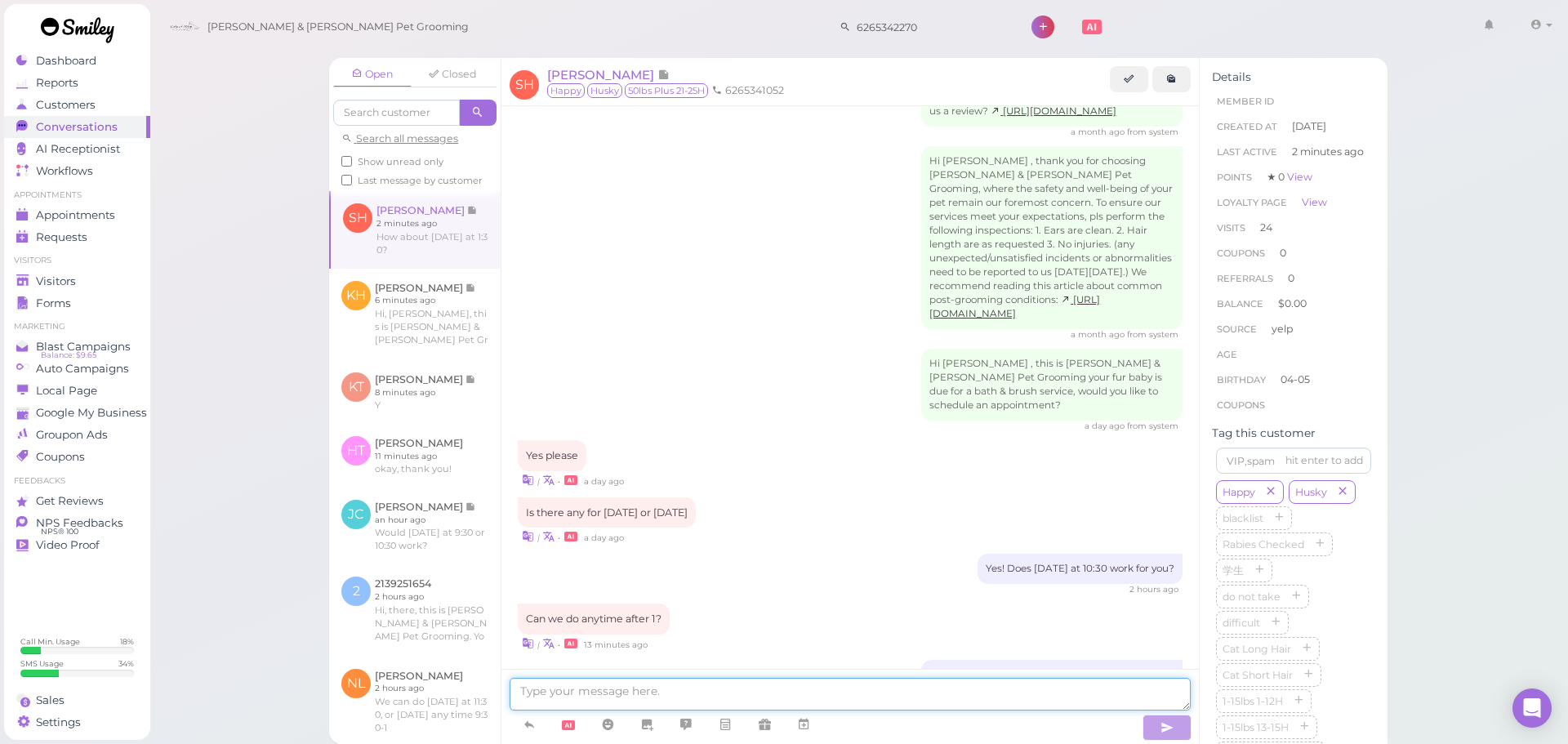
click at [708, 700] on textarea at bounding box center [850, 694] width 681 height 33
type textarea "That works!"
click at [813, 725] on link at bounding box center [803, 725] width 39 height 29
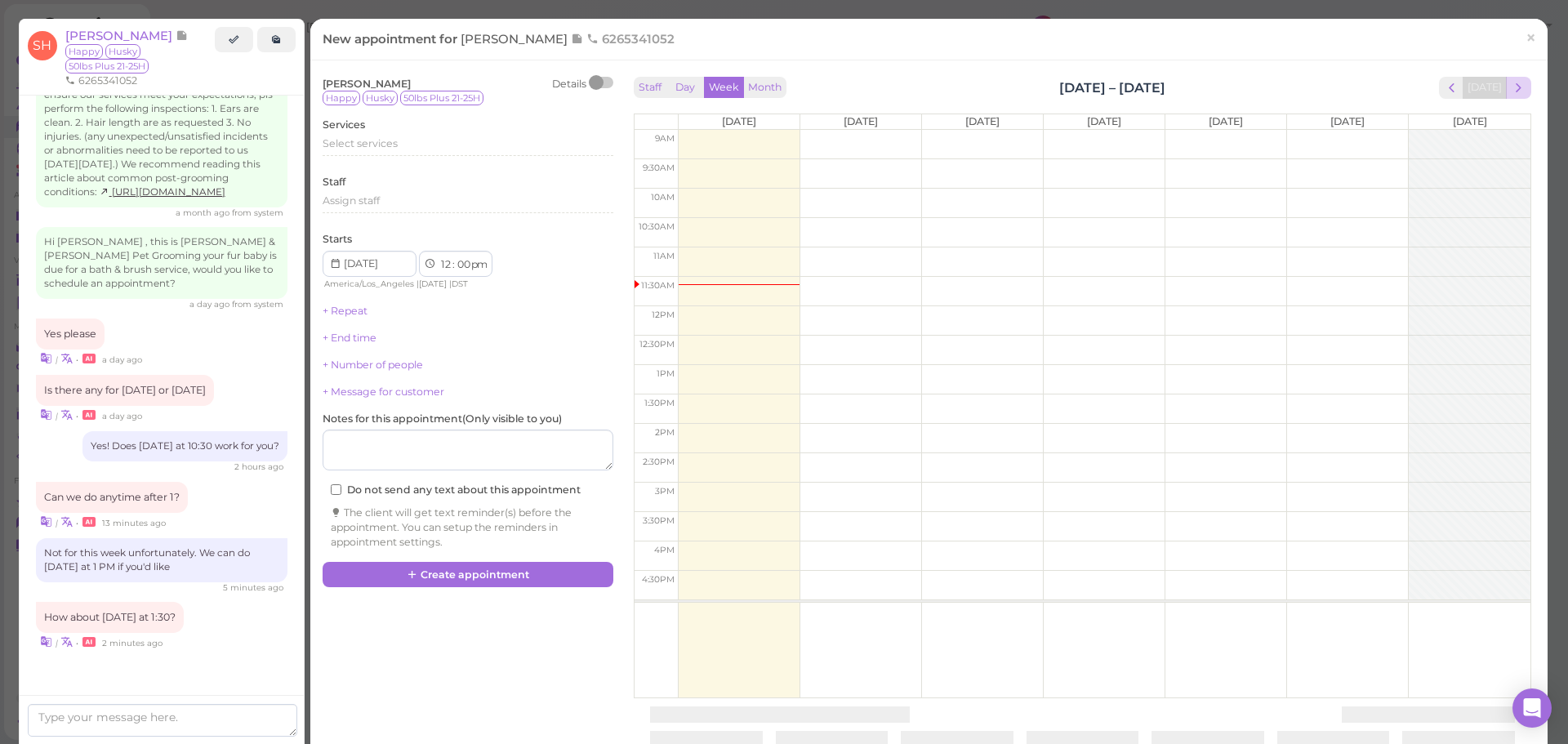
scroll to position [2667, 0]
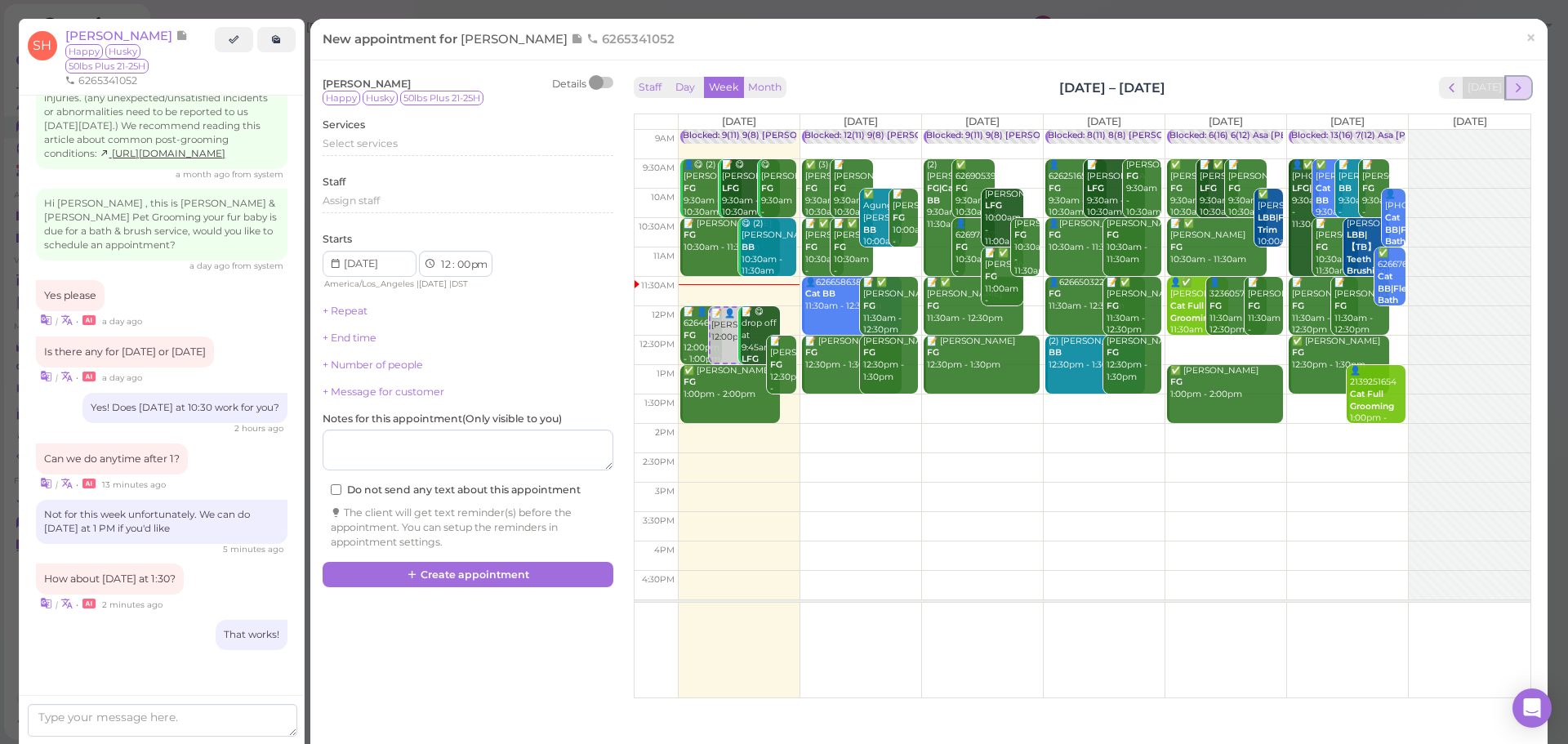
click at [1511, 88] on span "next" at bounding box center [1518, 88] width 15 height 15
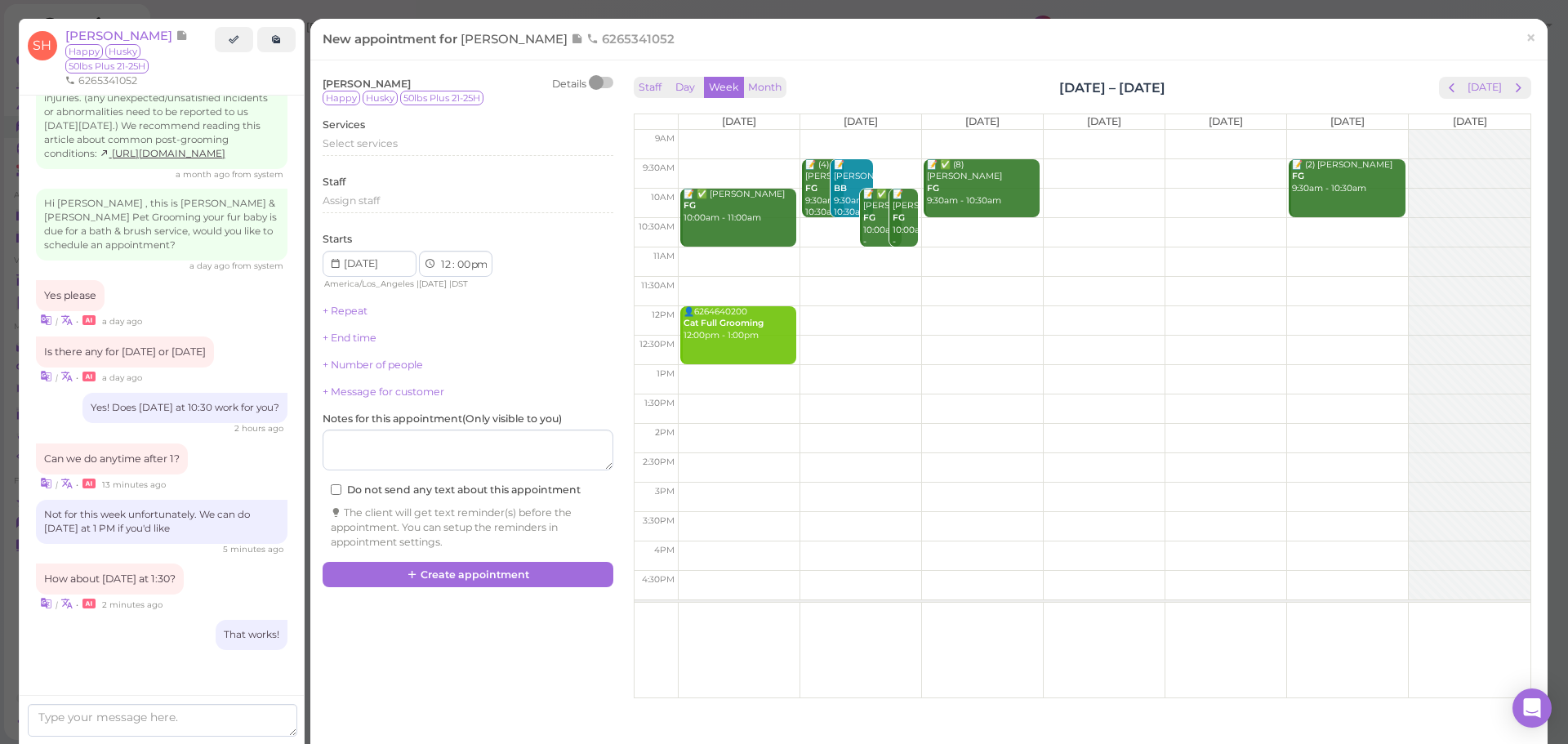
click at [953, 367] on td at bounding box center [1105, 379] width 853 height 30
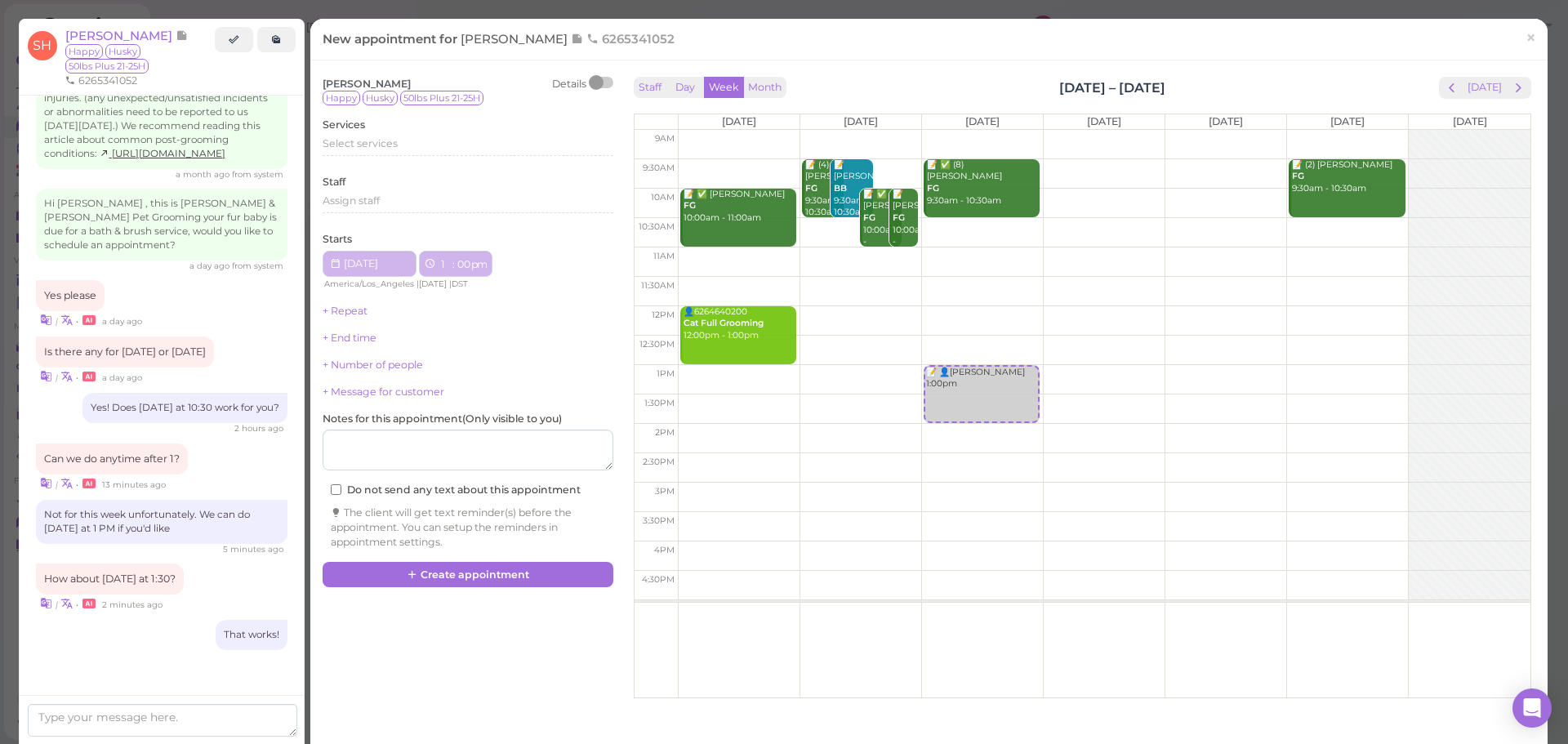
type input "2025-08-20"
select select "1"
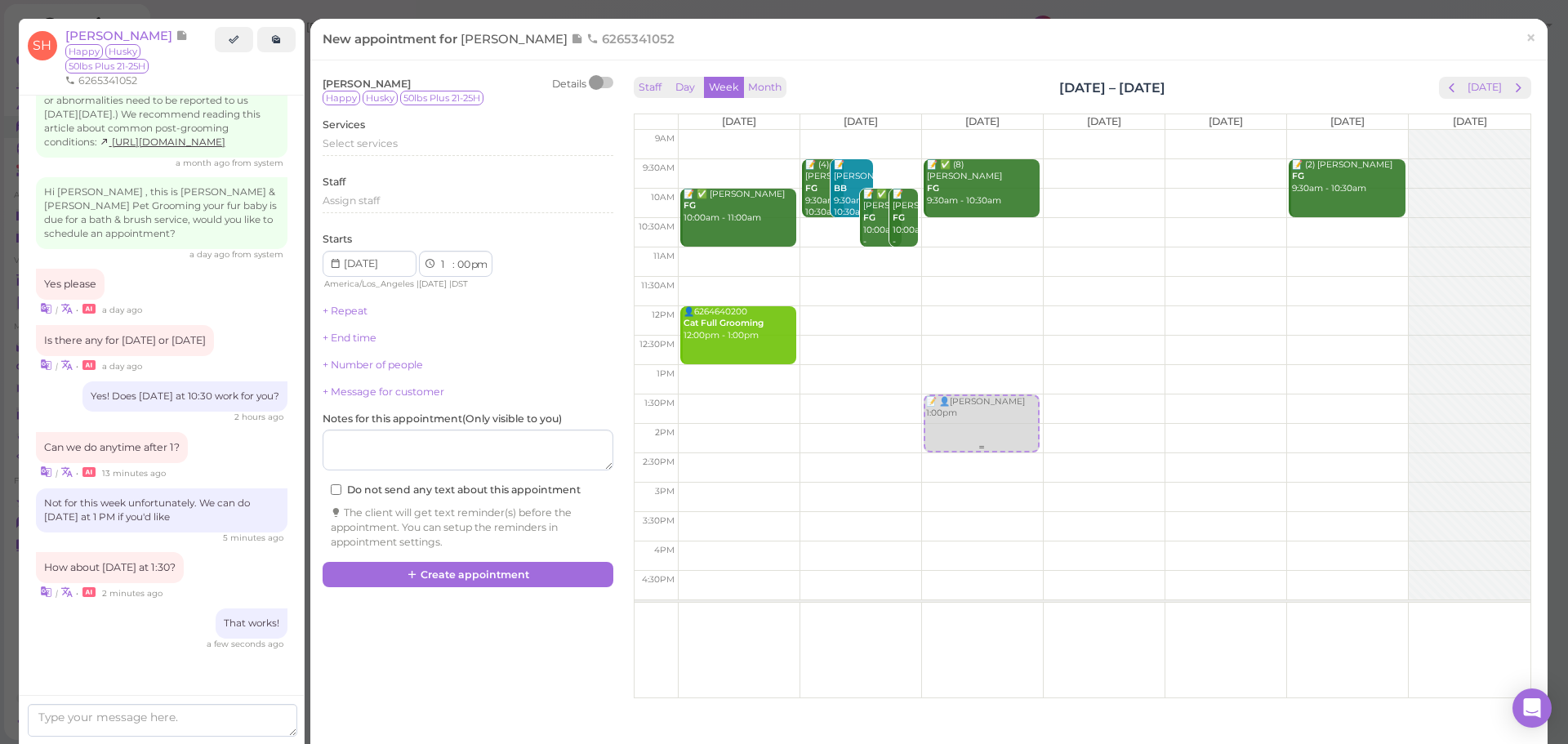
click at [955, 130] on div "📝 👤Shelly Huang 1:00pm 📝 ✅ (8) Vion Wong FG 9:30am - 10:30am 📝 👤Shelly Huang 1:…" at bounding box center [983, 130] width 121 height 0
select select "30"
click at [396, 148] on span "Select services" at bounding box center [359, 144] width 75 height 13
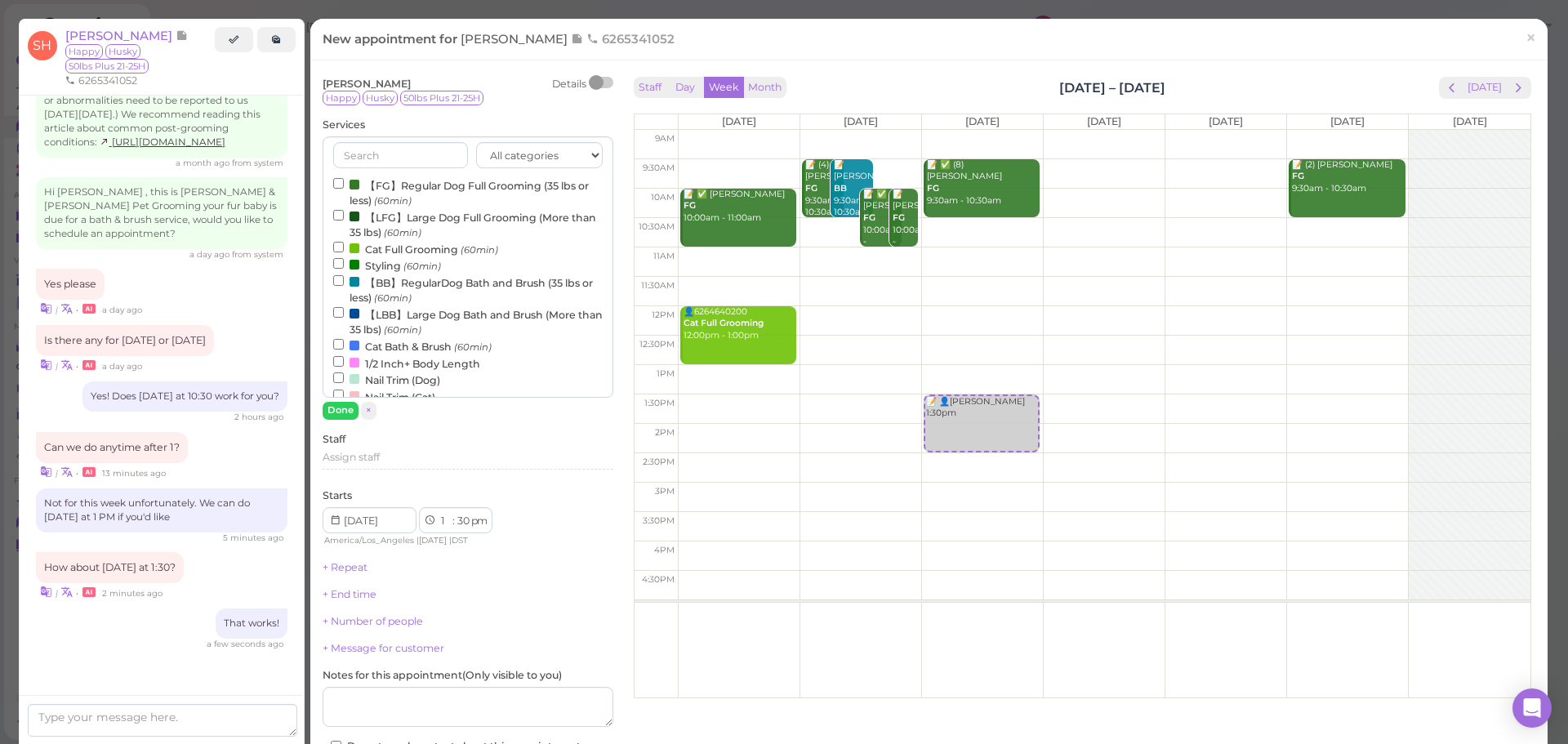
click at [379, 312] on label "【LBB】Large Dog Bath and Brush (More than 35 lbs) (60min)" at bounding box center [468, 321] width 269 height 32
click at [344, 312] on input "【LBB】Large Dog Bath and Brush (More than 35 lbs) (60min)" at bounding box center [339, 312] width 11 height 11
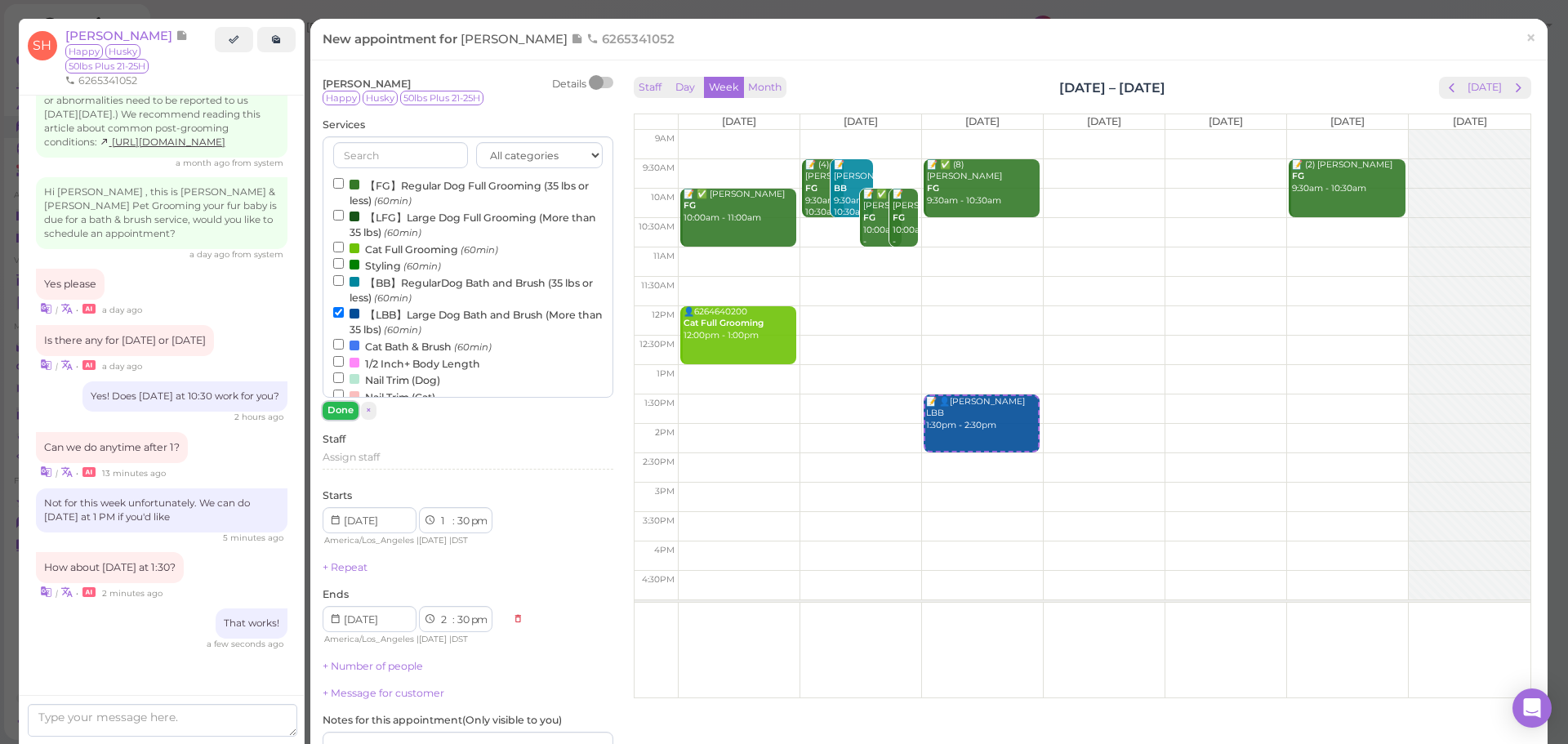
click at [333, 413] on button "Done" at bounding box center [341, 410] width 36 height 17
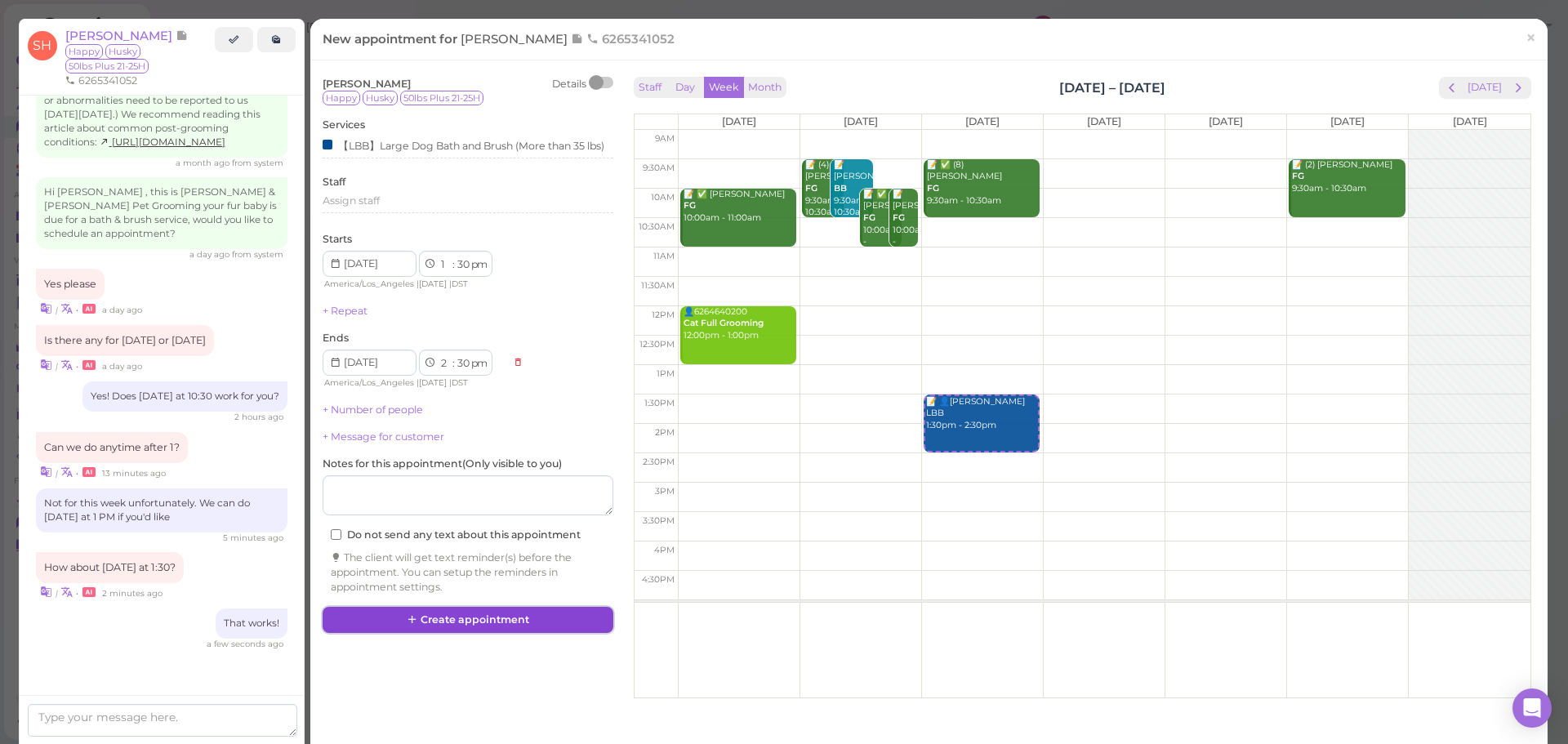
click at [508, 623] on button "Create appointment" at bounding box center [468, 619] width 291 height 26
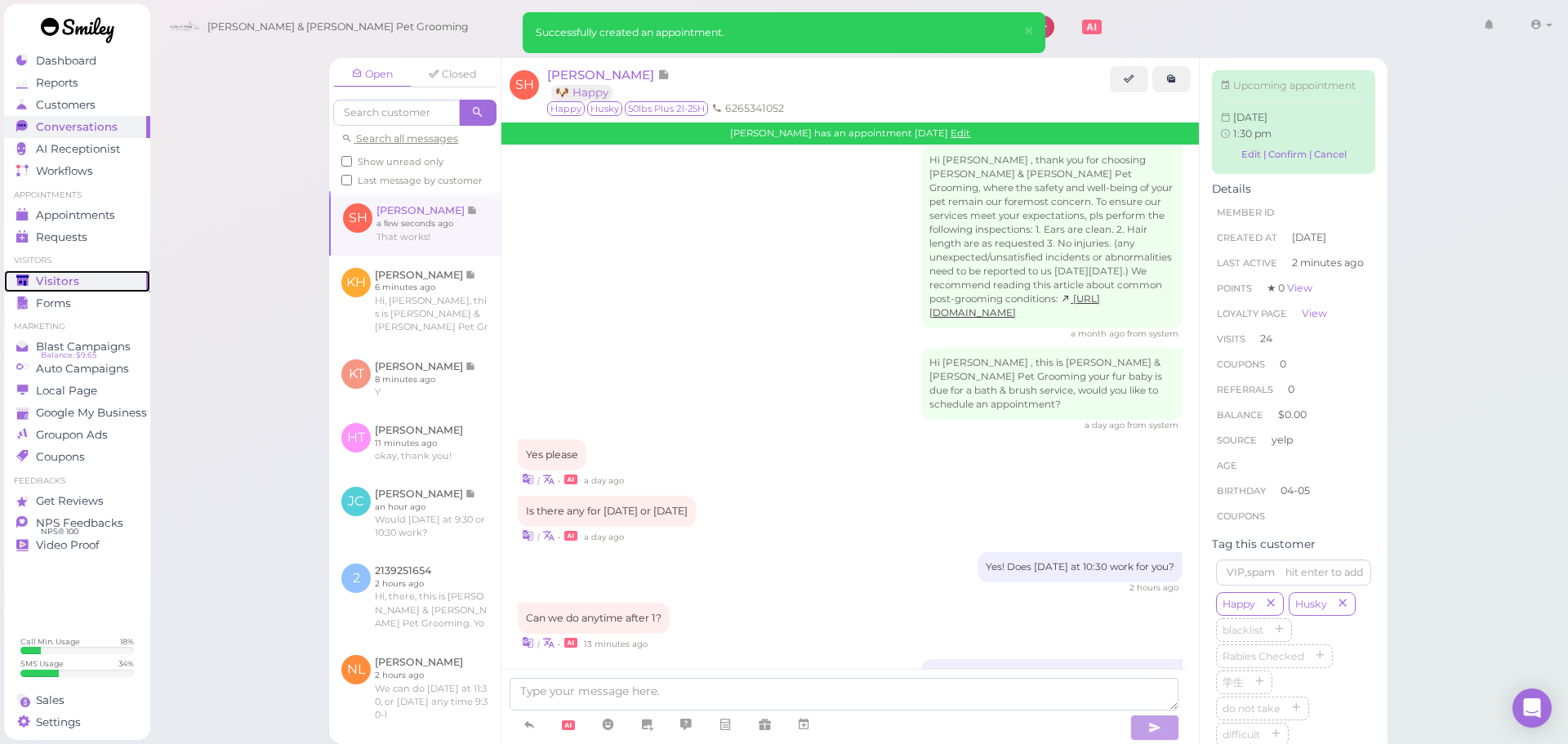
click at [122, 274] on div "Visitors" at bounding box center [75, 281] width 117 height 14
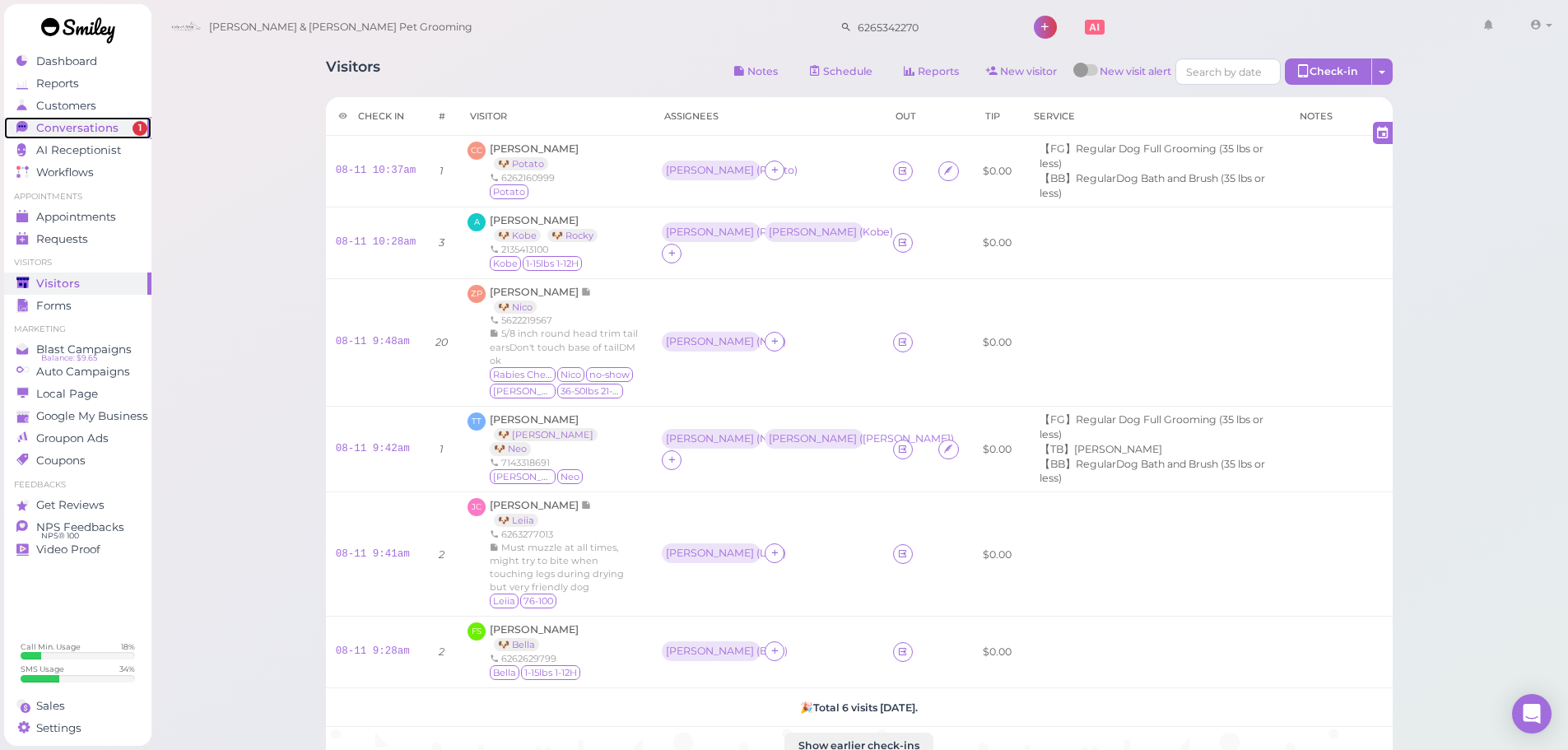
click at [86, 131] on span "Conversations" at bounding box center [77, 127] width 82 height 14
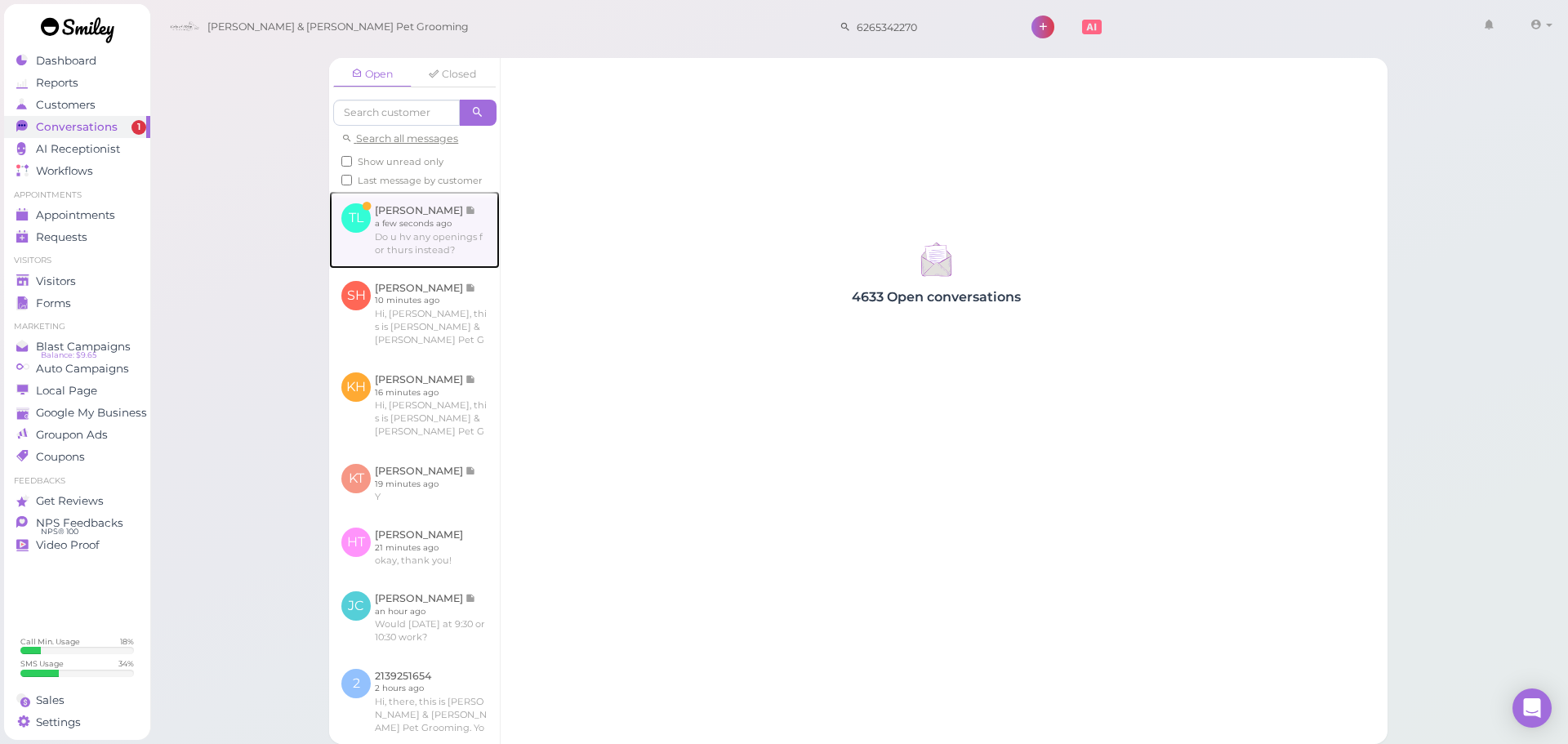
click at [388, 234] on link at bounding box center [414, 229] width 171 height 77
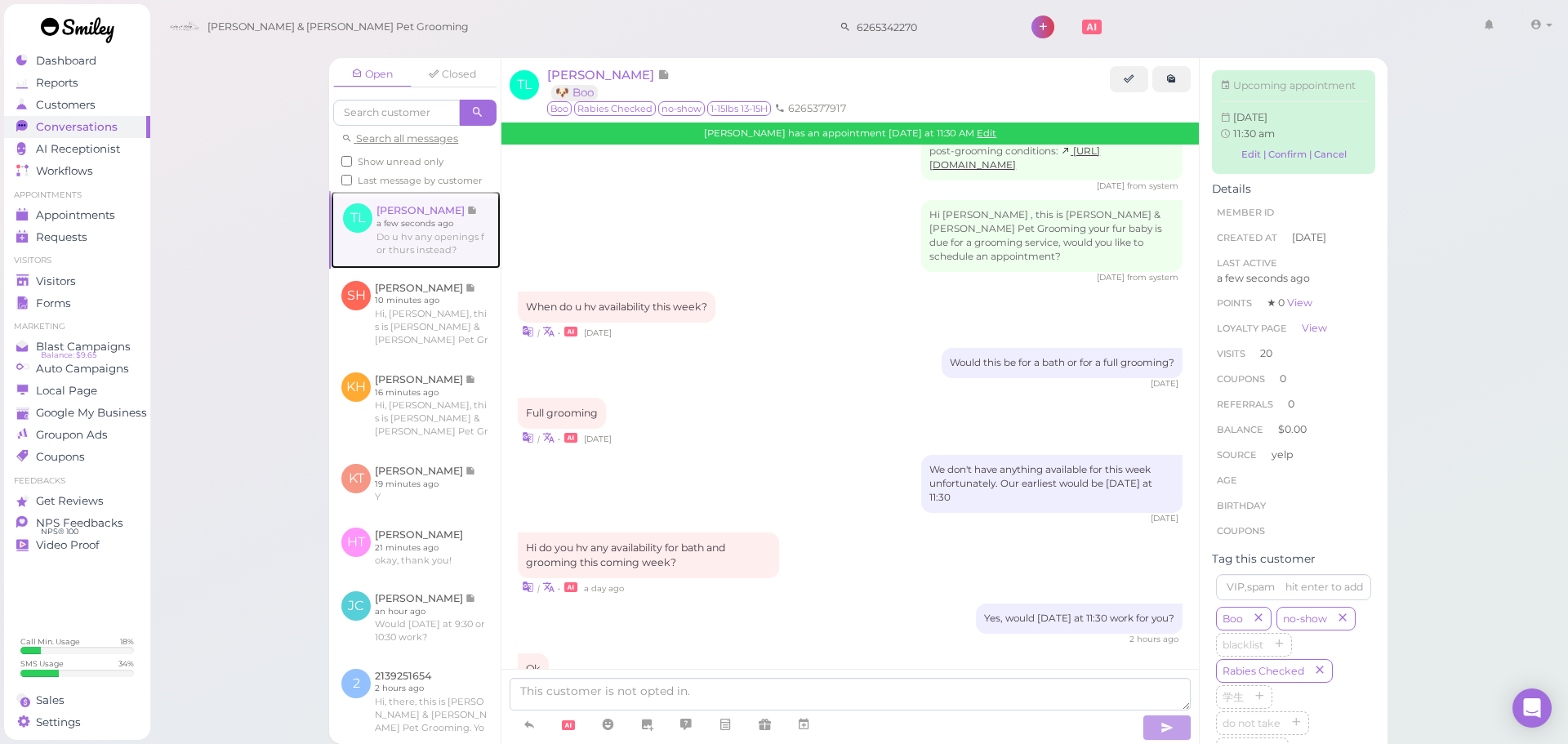
scroll to position [2507, 0]
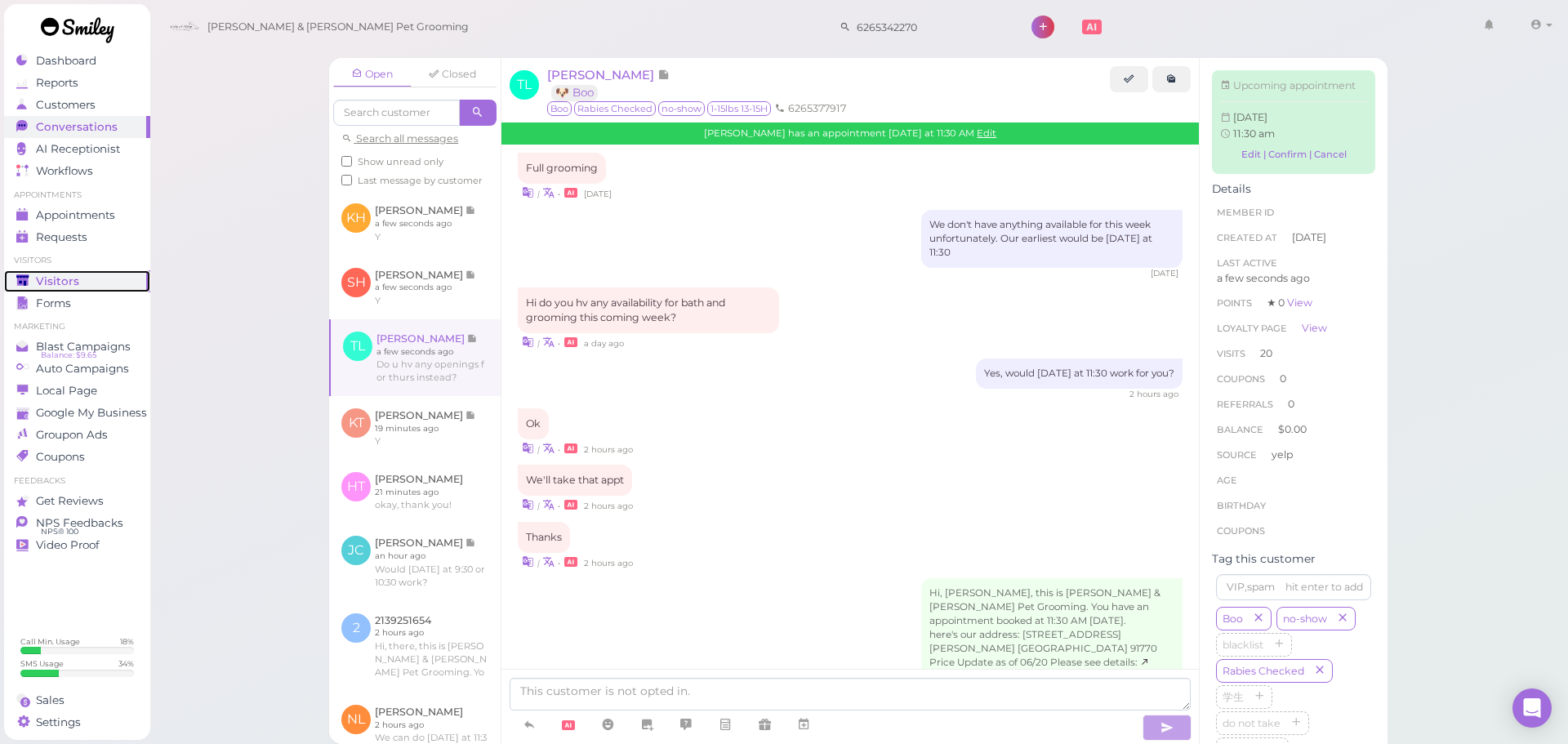
click at [72, 284] on span "Visitors" at bounding box center [58, 281] width 43 height 14
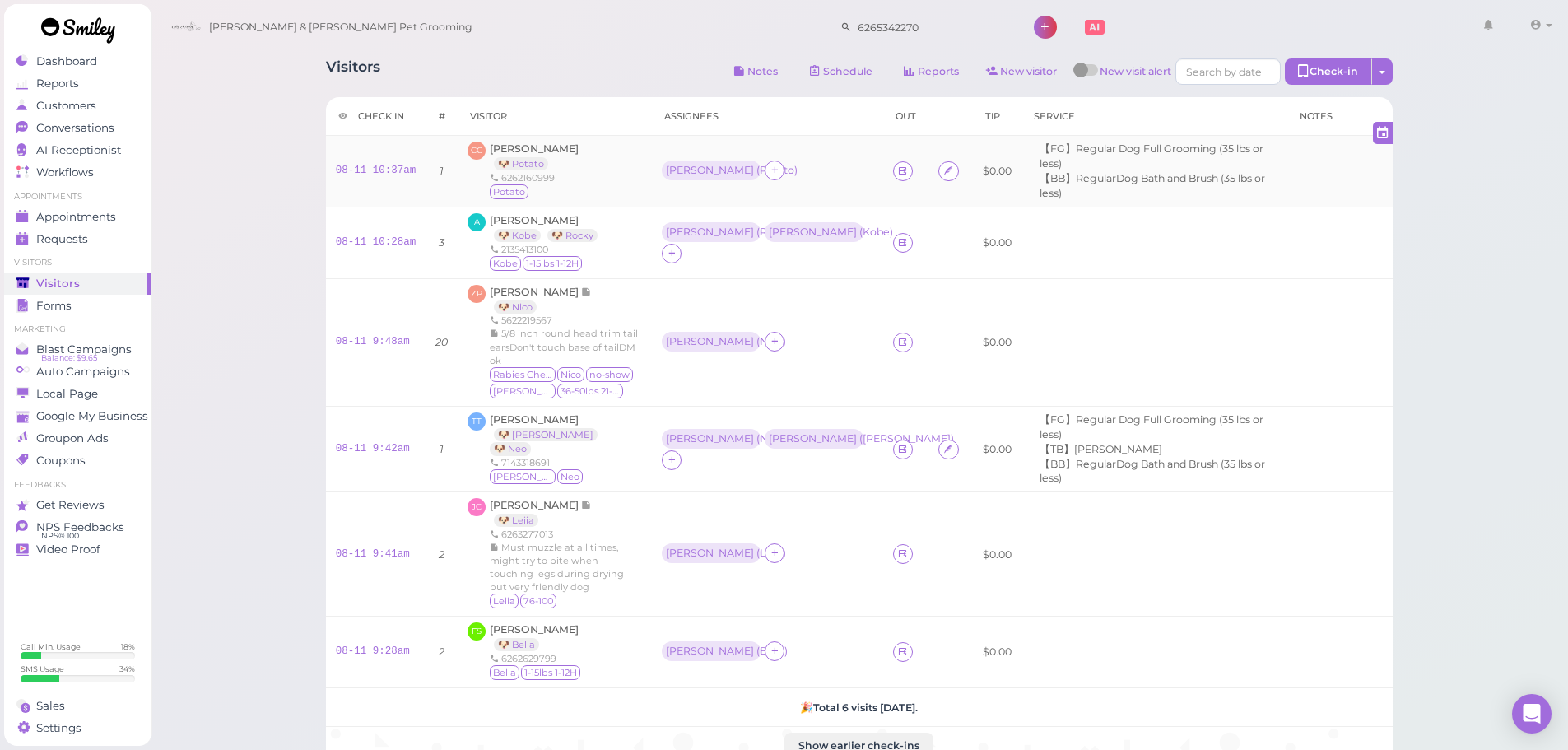
click at [587, 178] on div "CC Cora Chu 🐶 Potato 6262160999 Potato" at bounding box center [555, 171] width 175 height 59
click at [251, 204] on div "Visitors Notes Schedule Reports New visitor New visit alert Check-in Customer c…" at bounding box center [859, 489] width 1418 height 978
click at [491, 147] on span "[PERSON_NAME]" at bounding box center [534, 148] width 89 height 13
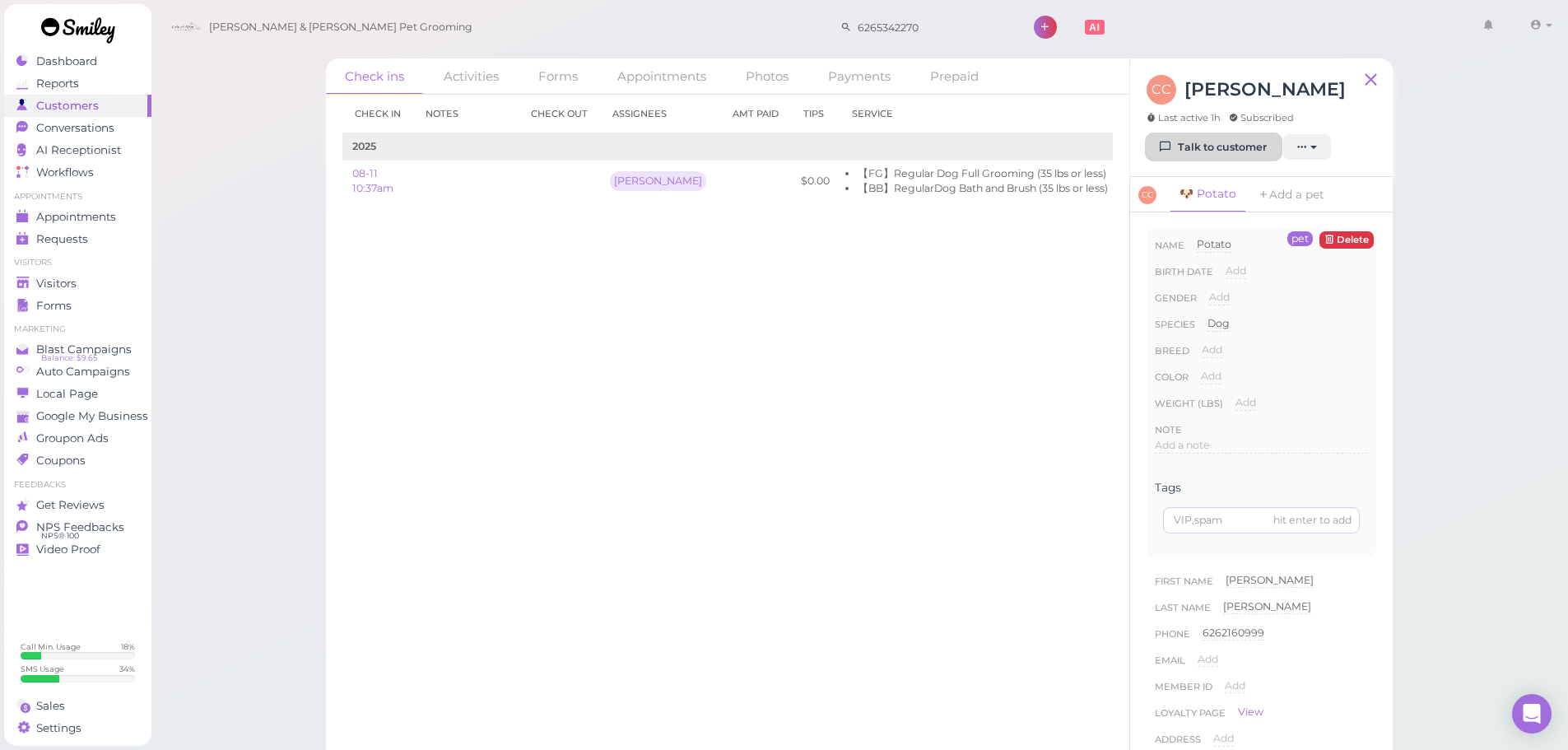
click at [1170, 145] on icon at bounding box center [1166, 147] width 11 height 13
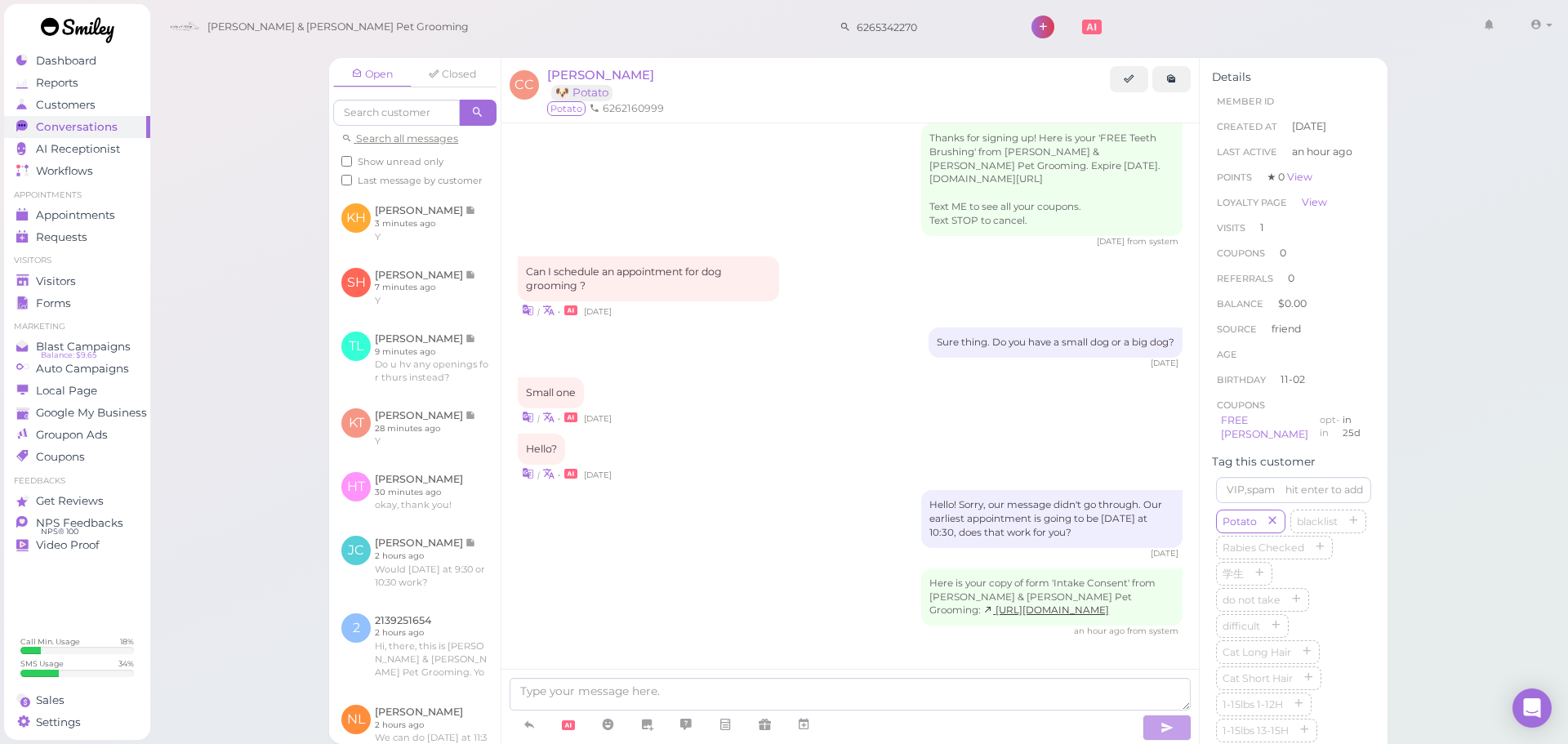
click at [628, 442] on div "Hello? | • 6 days ago" at bounding box center [850, 457] width 665 height 48
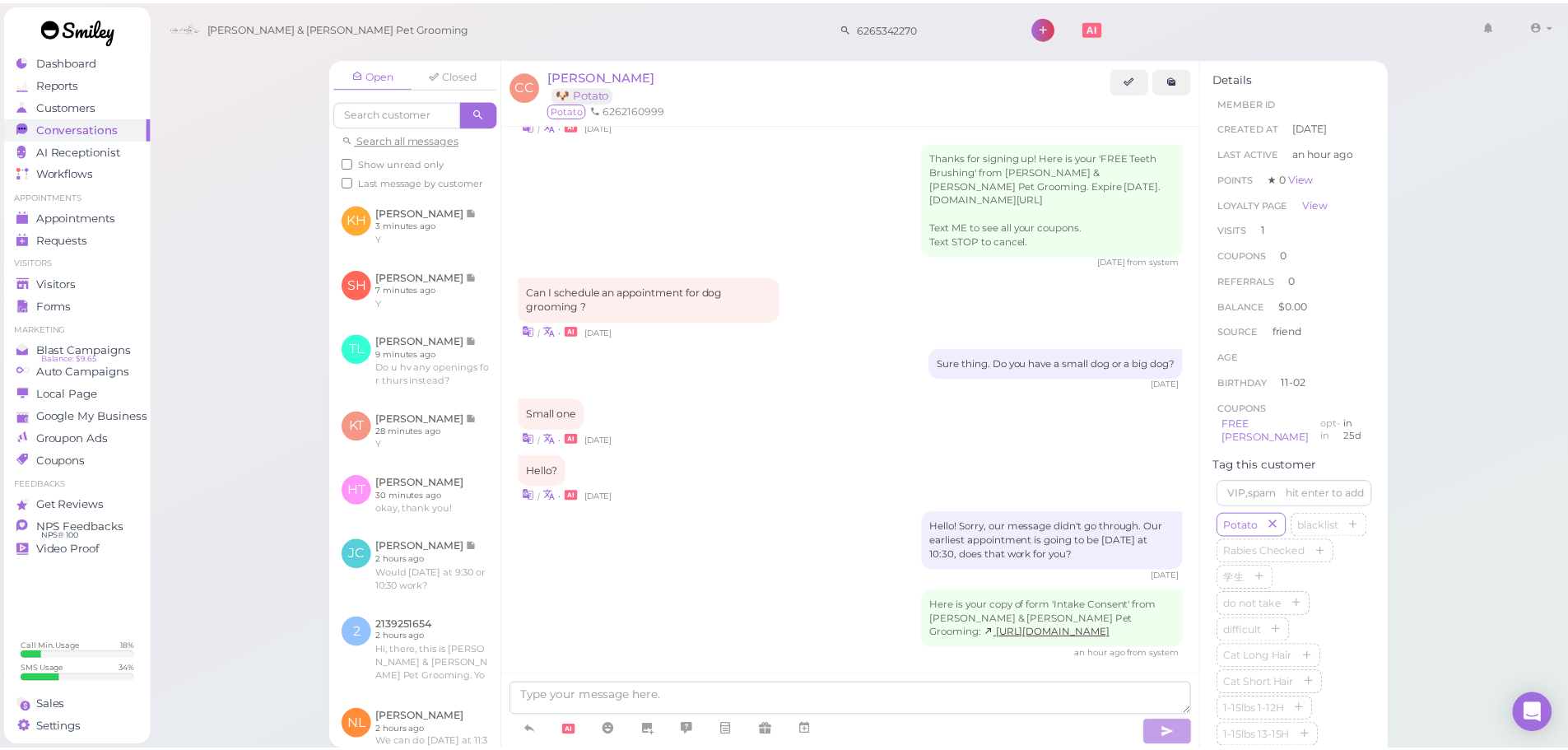
scroll to position [157, 0]
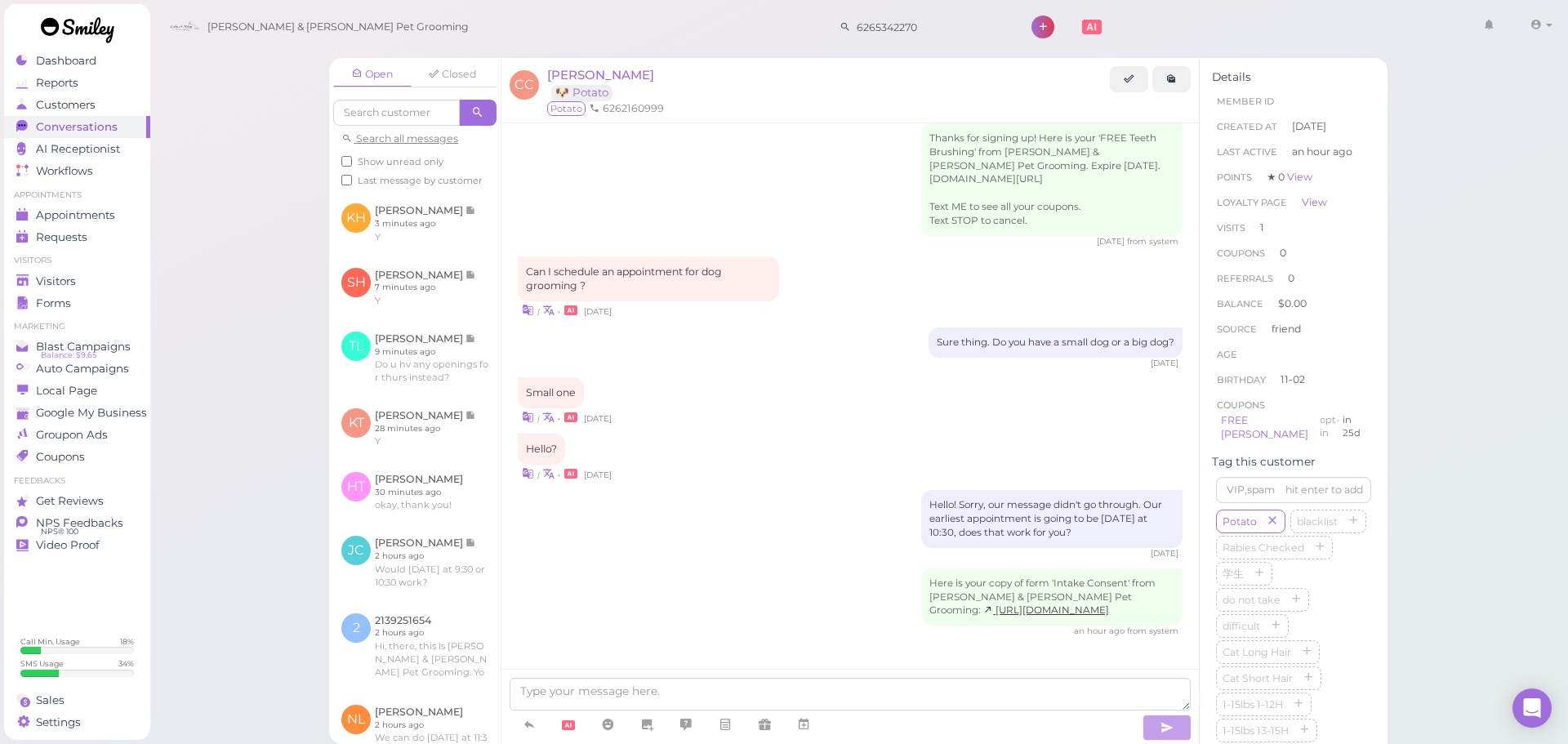
click at [774, 448] on div "Hello? | • 6 days ago" at bounding box center [850, 457] width 665 height 48
click at [98, 288] on link "Visitors" at bounding box center [78, 281] width 146 height 22
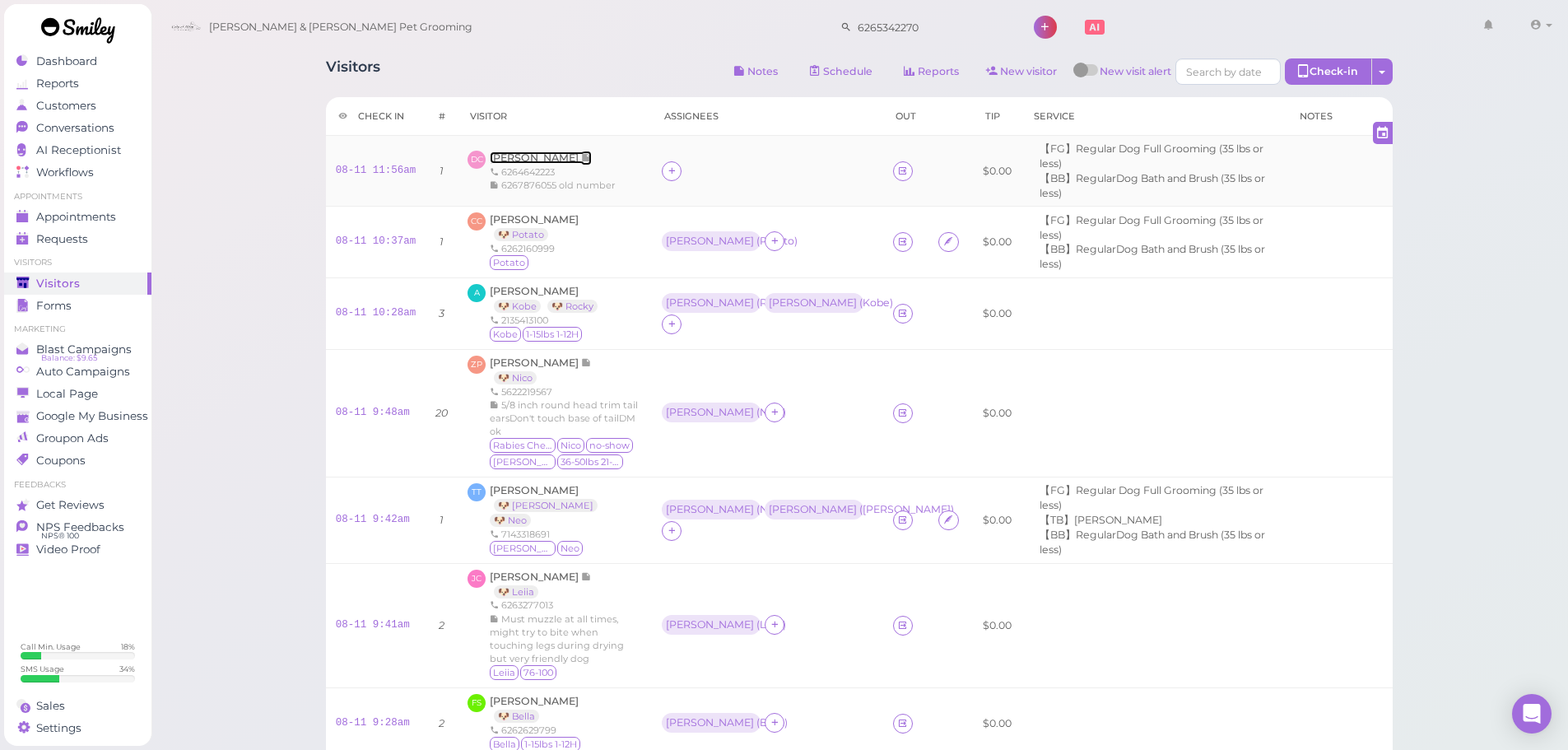
click at [508, 151] on span "[PERSON_NAME]" at bounding box center [535, 157] width 91 height 13
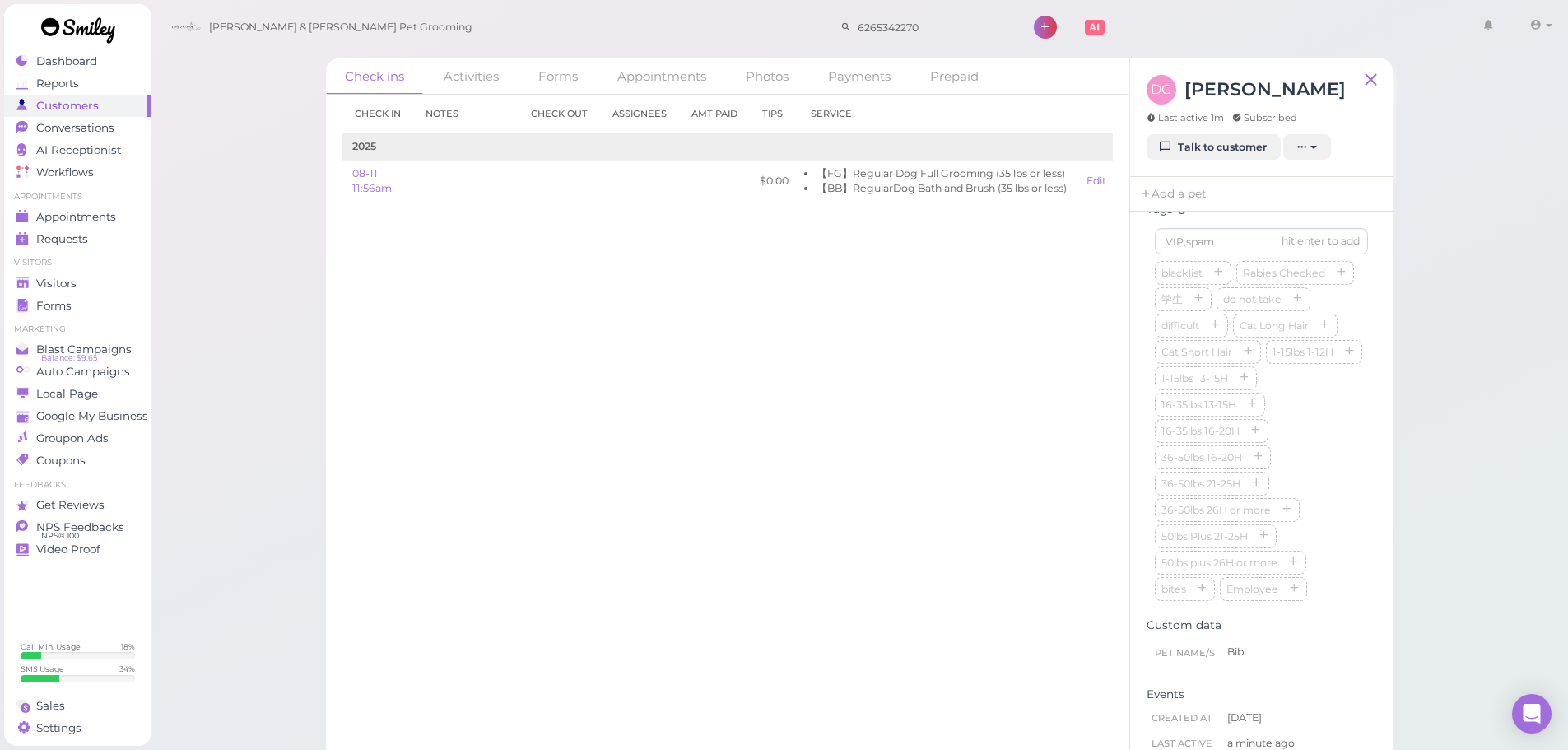
scroll to position [459, 0]
click at [1208, 253] on input at bounding box center [1261, 239] width 213 height 26
type input "Bibi"
click at [859, 466] on div "Check in Notes Check out Assignees Amt Paid Tips Service 2025 08-11 11:56am $0.…" at bounding box center [727, 422] width 804 height 655
click at [839, 456] on div "Check in Notes Check out Assignees Amt Paid Tips Service 2025 08-11 11:56am $0.…" at bounding box center [727, 422] width 804 height 655
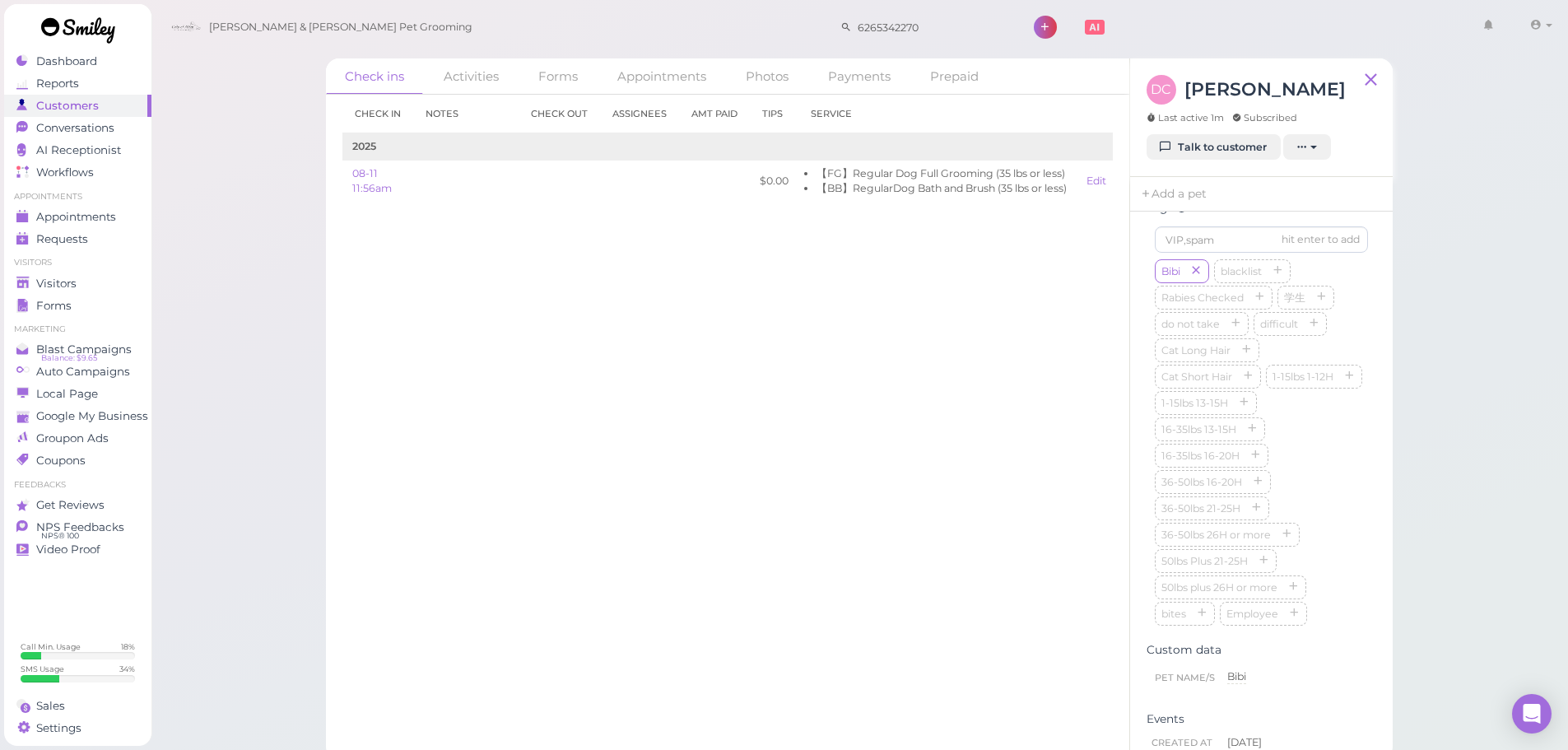
click at [855, 451] on div "Check in Notes Check out Assignees Amt Paid Tips Service 2025 08-11 11:56am $0.…" at bounding box center [727, 422] width 804 height 655
click at [1325, 498] on div "Bibi blacklist Rabies Checked 学生 do not take difficult Cat Long Hair Cat Short …" at bounding box center [1261, 443] width 213 height 369
click at [1005, 434] on div "Check in Notes Check out Assignees Amt Paid Tips Service 2025 08-11 11:56am $0.…" at bounding box center [727, 422] width 804 height 655
click at [1327, 440] on div "Bibi blacklist Rabies Checked 学生 do not take difficult Cat Long Hair Cat Short …" at bounding box center [1261, 443] width 213 height 369
click at [1060, 436] on div "Check in Notes Check out Assignees Amt Paid Tips Service 2025 08-11 11:56am $0.…" at bounding box center [727, 422] width 804 height 655
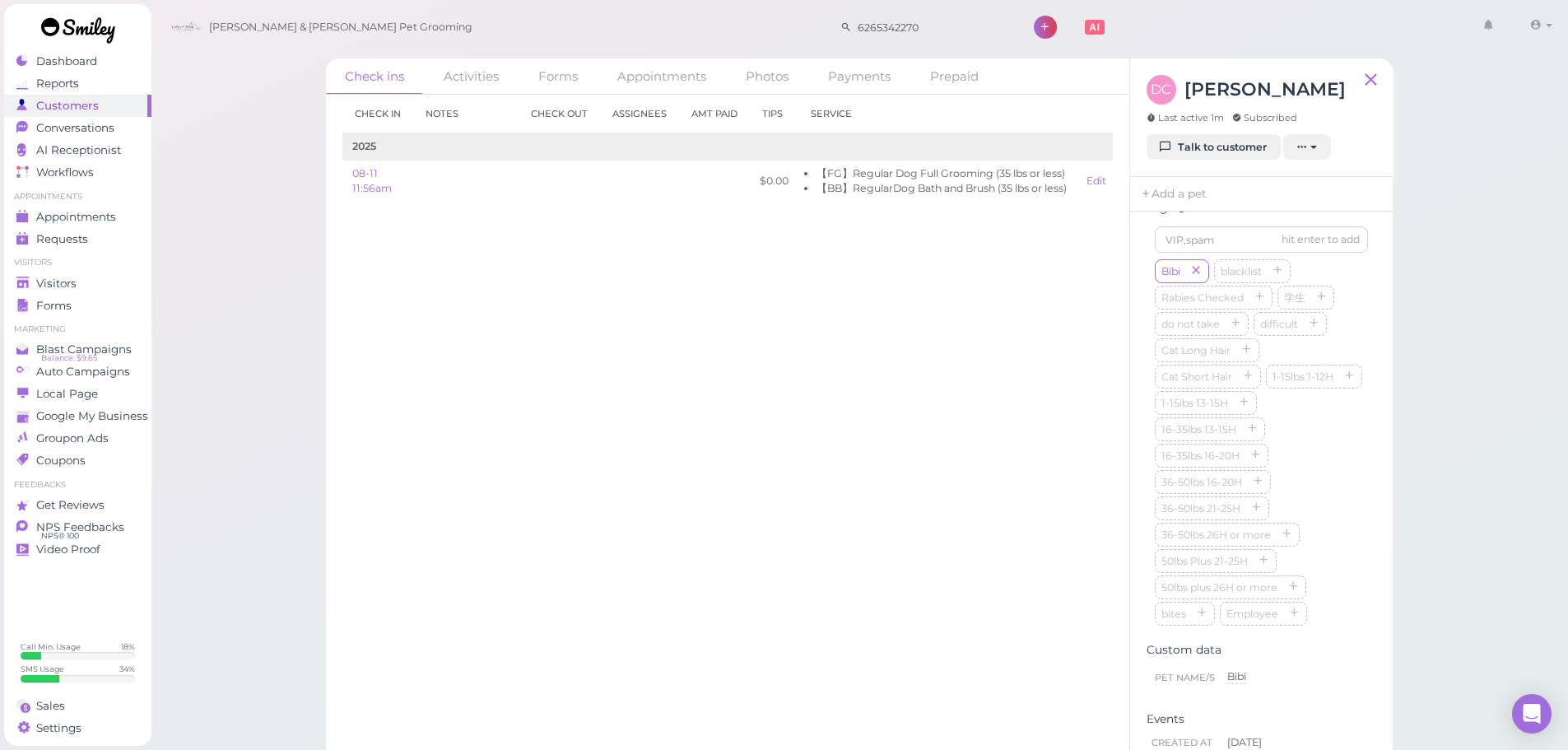
click at [1347, 463] on div "Bibi blacklist Rabies Checked 学生 do not take difficult Cat Long Hair Cat Short …" at bounding box center [1261, 443] width 213 height 369
click at [46, 288] on span "Visitors" at bounding box center [58, 283] width 44 height 14
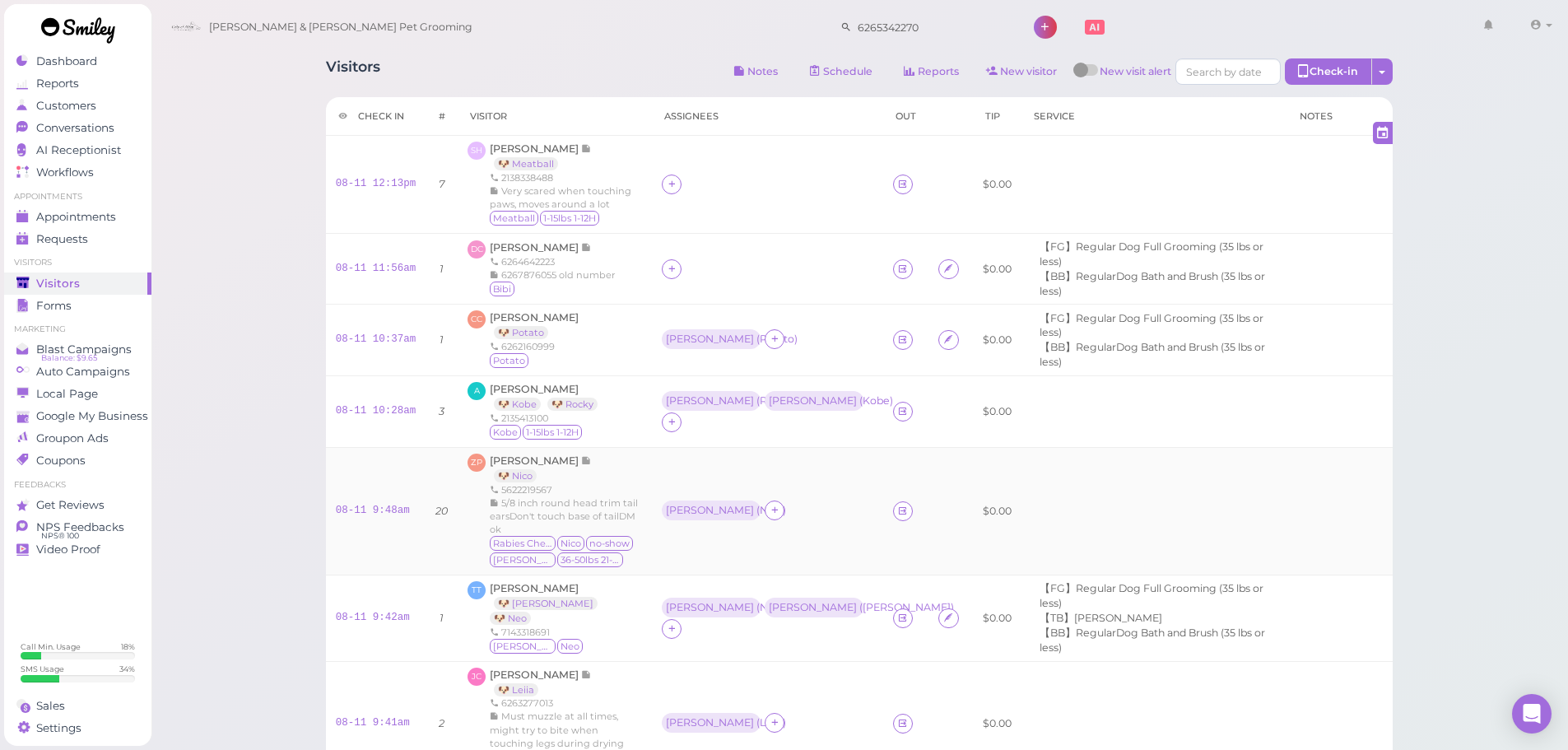
drag, startPoint x: 616, startPoint y: 476, endPoint x: 604, endPoint y: 476, distance: 12.0
click at [616, 476] on div "Zach Palacios 🐶 Nico 5622219567 5/8 inch round head trim tail earsDon't touch b…" at bounding box center [565, 511] width 152 height 116
click at [521, 467] on div "Zach Palacios 🐶 Nico 5622219567 5/8 inch round head trim tail earsDon't touch b…" at bounding box center [565, 511] width 152 height 116
click at [525, 457] on span "[PERSON_NAME]" at bounding box center [535, 461] width 91 height 13
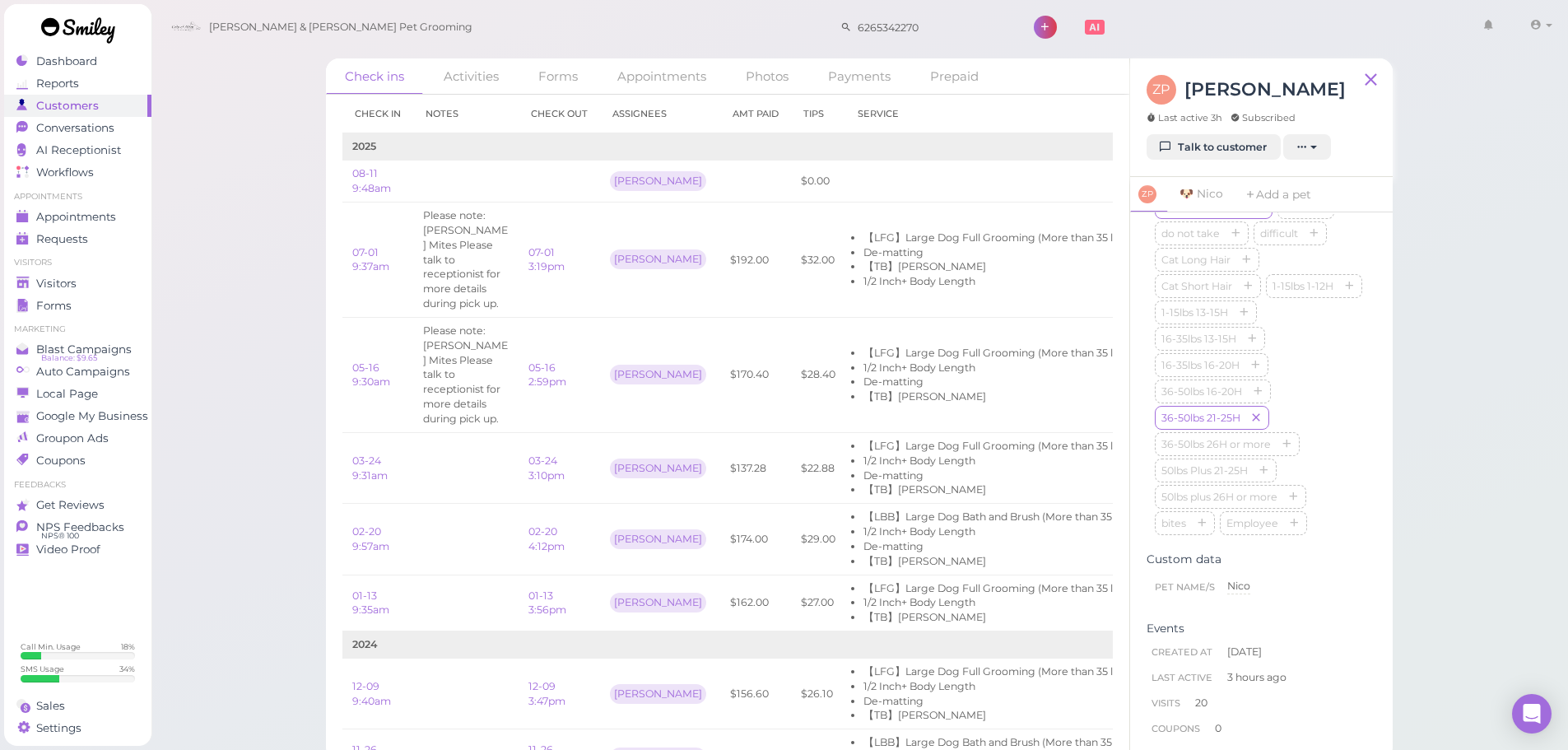
scroll to position [658, 0]
click at [1300, 428] on div "Nico no-show Maggie blacklist Rabies Checked 学生 do not take difficult Cat Long …" at bounding box center [1261, 316] width 213 height 395
click at [99, 272] on link "Visitors" at bounding box center [78, 283] width 147 height 22
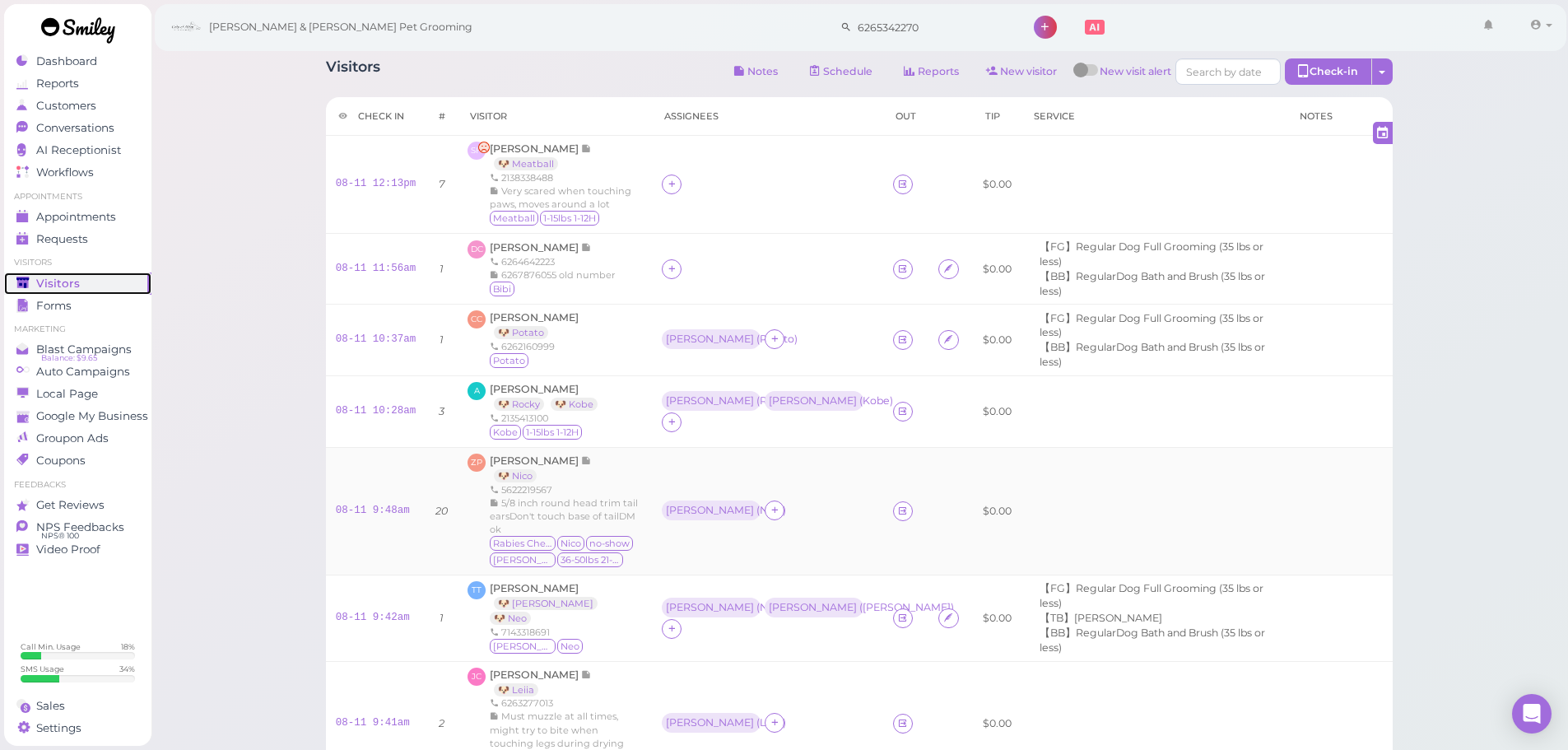
scroll to position [82, 0]
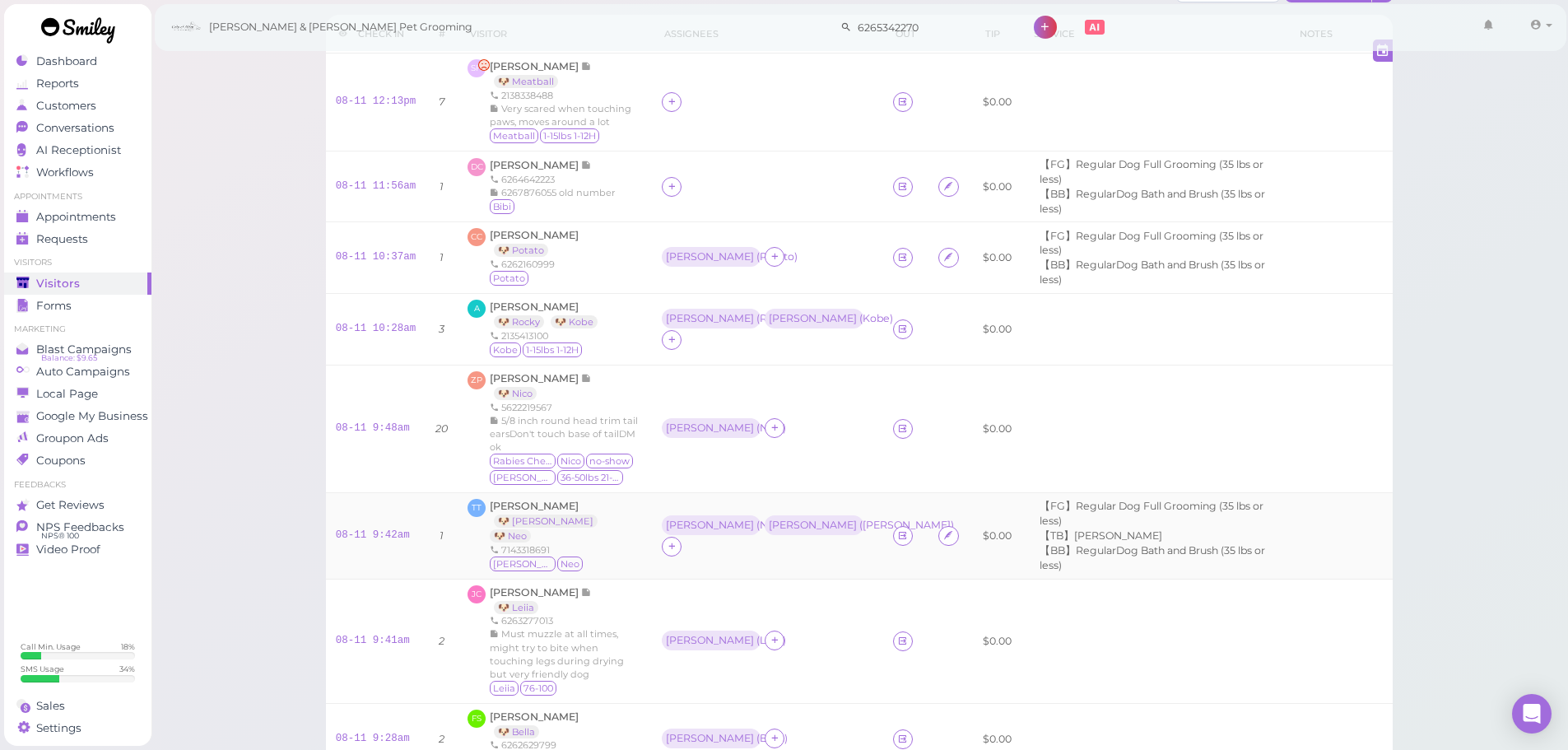
click at [608, 518] on div "TT Tammy Tran 🐶 Hazel 🐶 Neo 7143318691 Hazel Neo" at bounding box center [555, 535] width 175 height 74
click at [532, 510] on span "[PERSON_NAME]" at bounding box center [534, 506] width 89 height 13
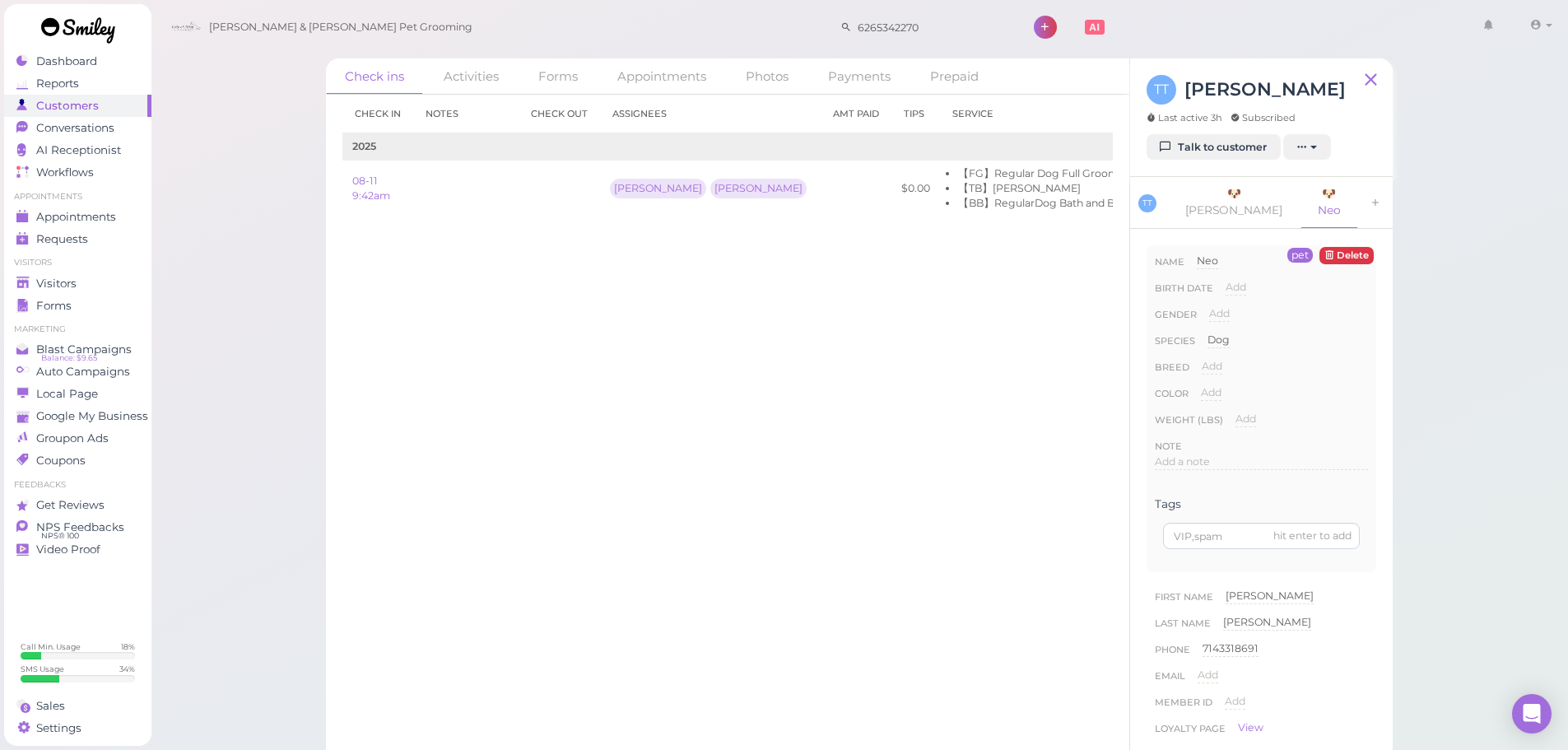
click at [531, 514] on div "Check in Notes Check out Assignees Amt Paid Tips Service 2025 08-11 9:42am Rebe…" at bounding box center [727, 422] width 804 height 655
click at [65, 290] on link "Visitors" at bounding box center [78, 283] width 147 height 22
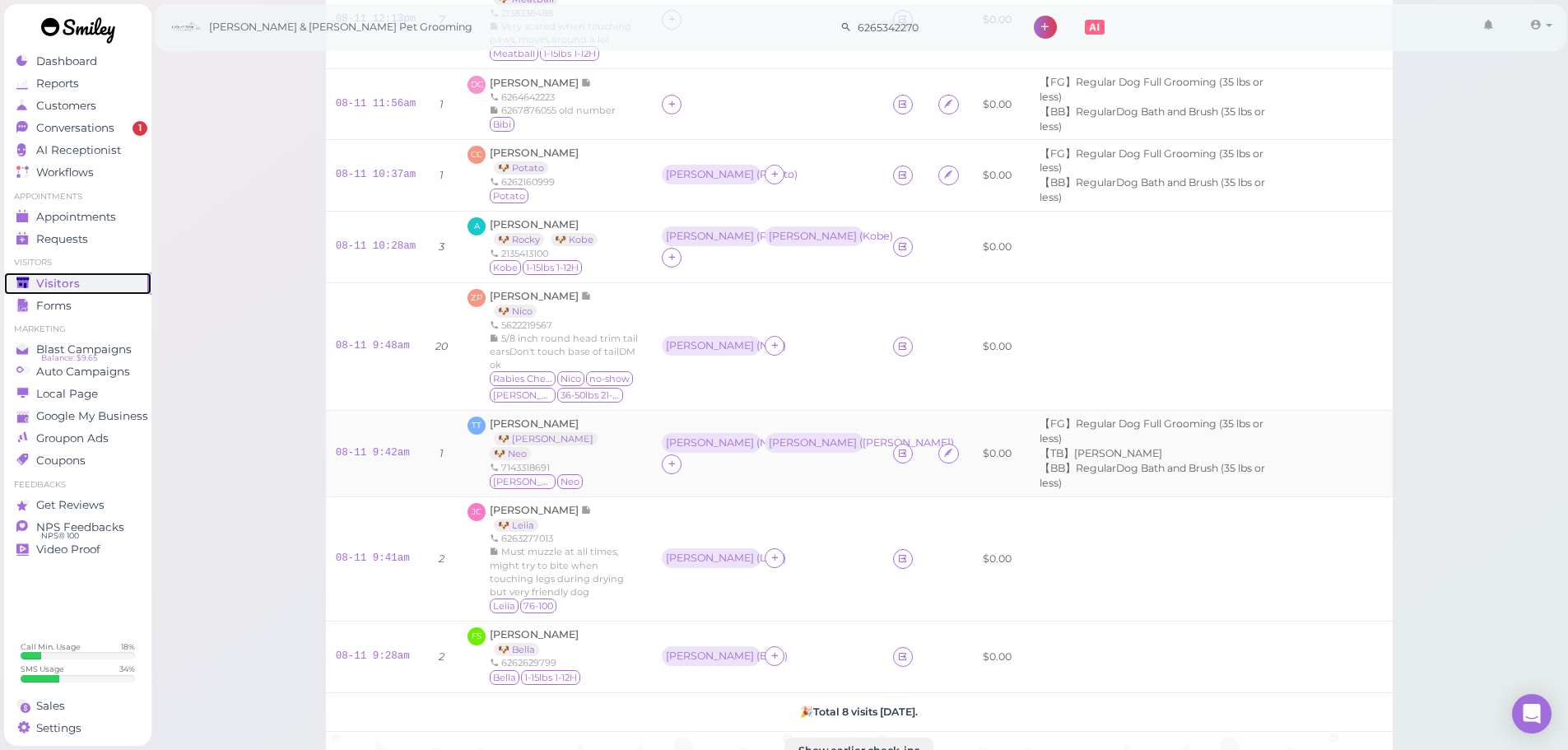
scroll to position [247, 0]
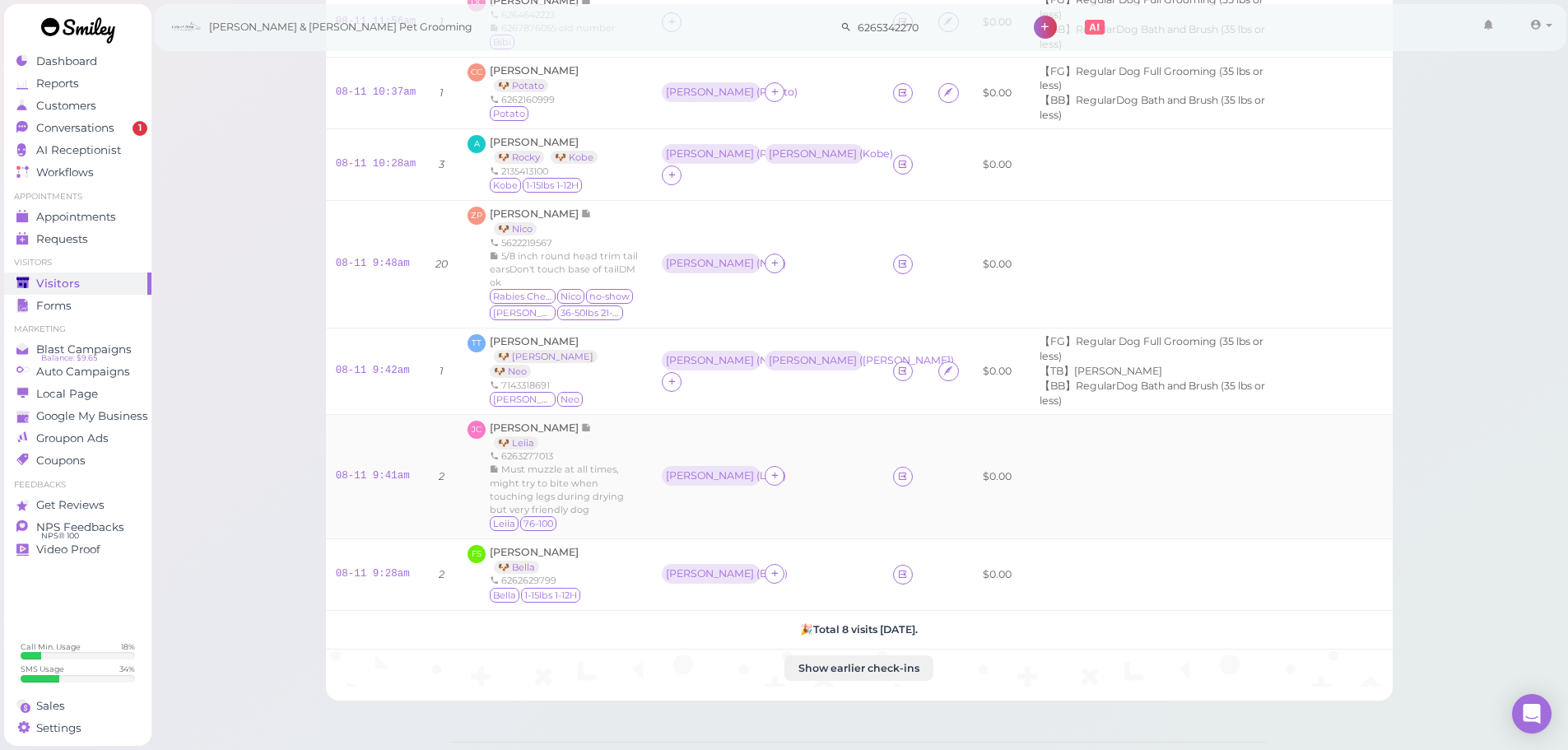
click at [610, 450] on div "6263277013" at bounding box center [565, 456] width 152 height 13
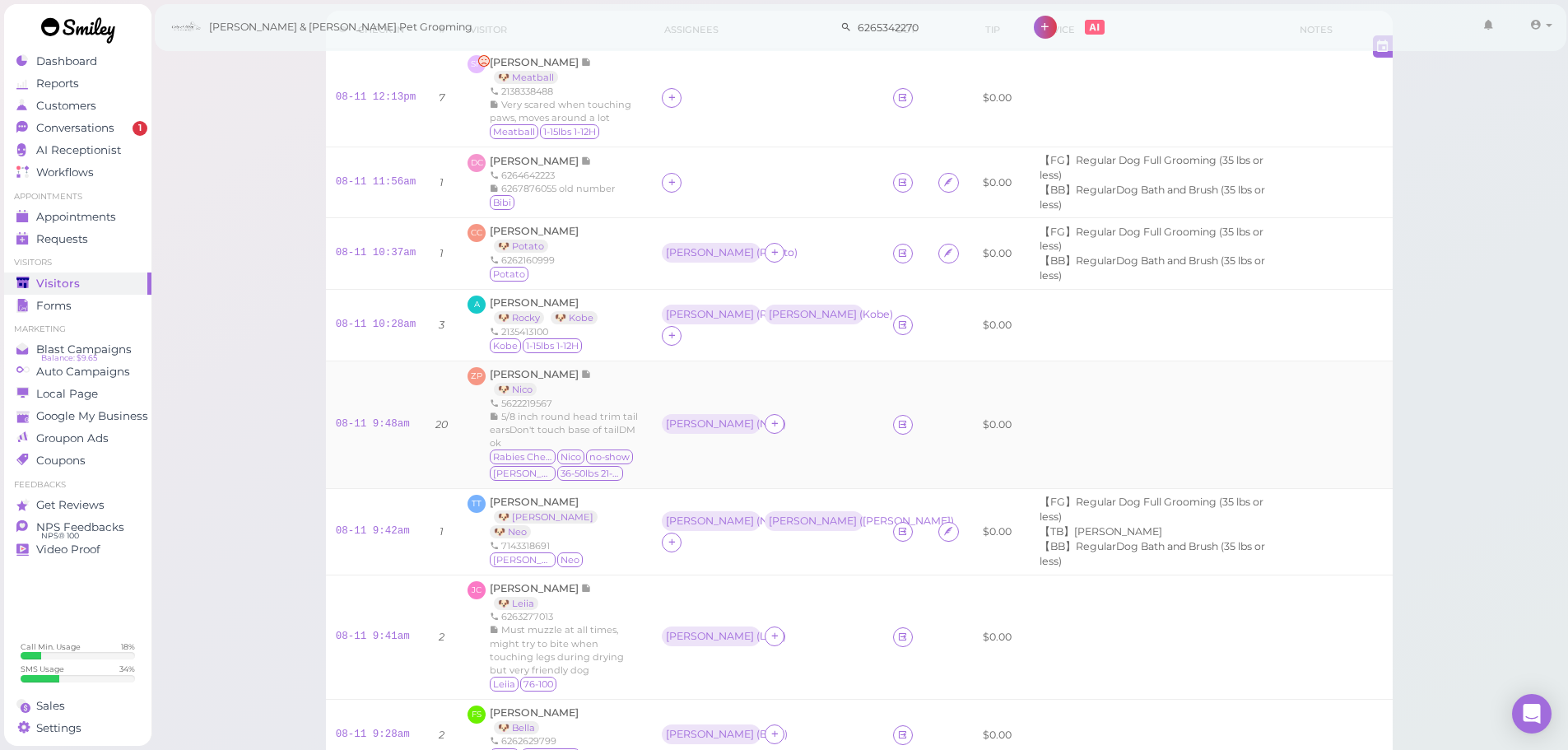
scroll to position [82, 0]
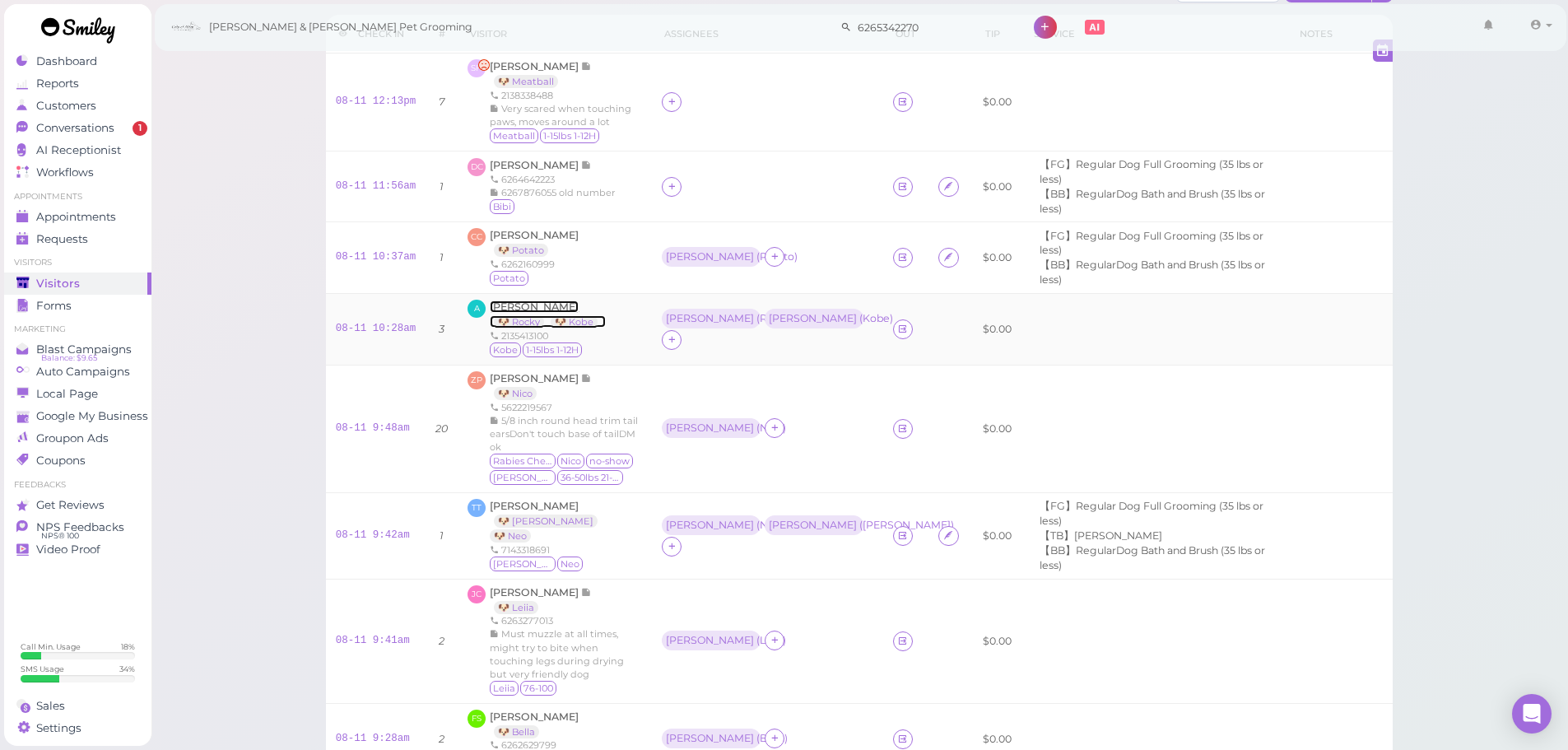
click at [527, 305] on span "[PERSON_NAME]" at bounding box center [534, 307] width 89 height 13
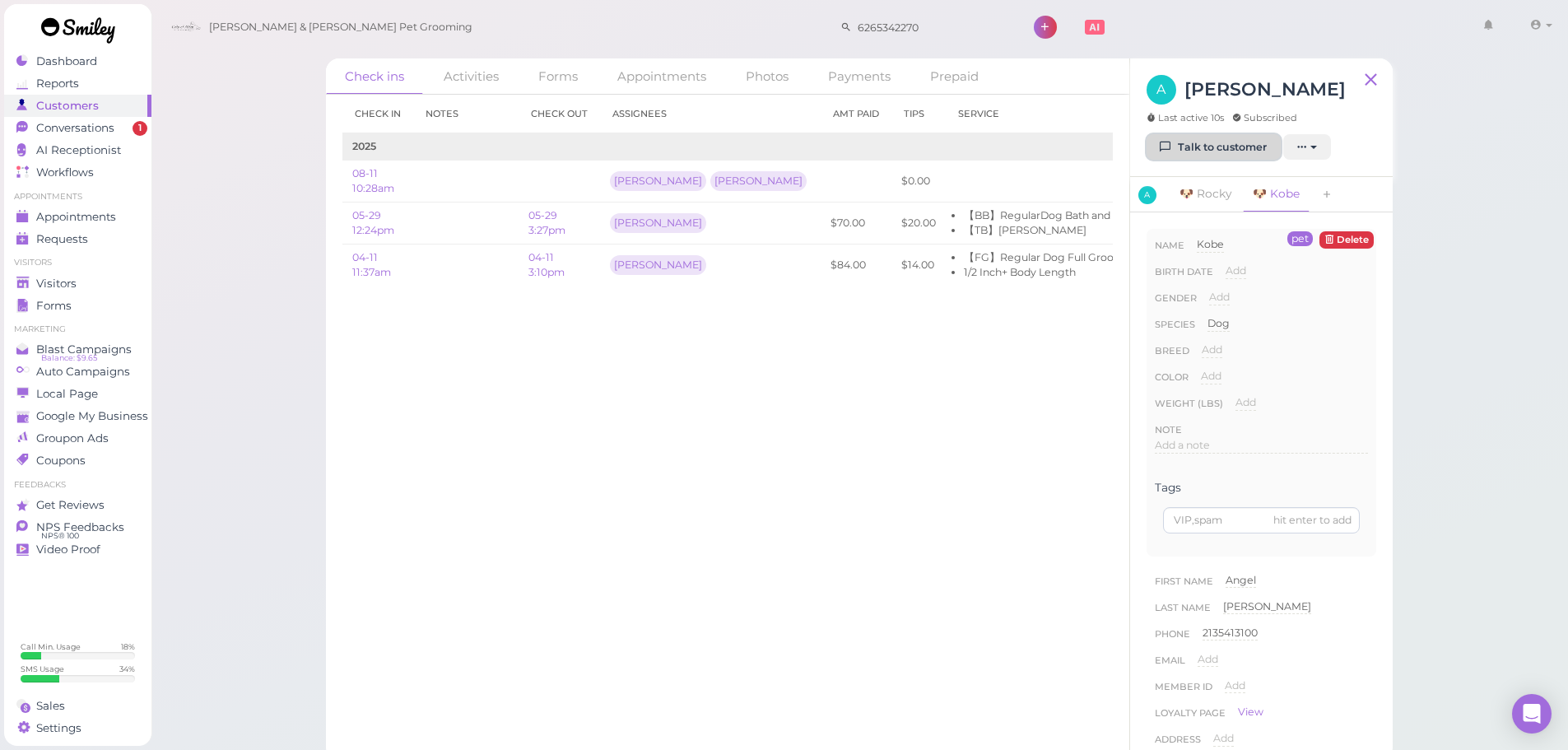
drag, startPoint x: 1226, startPoint y: 138, endPoint x: 1212, endPoint y: 150, distance: 18.4
click at [1226, 140] on link "Talk to customer" at bounding box center [1213, 147] width 134 height 26
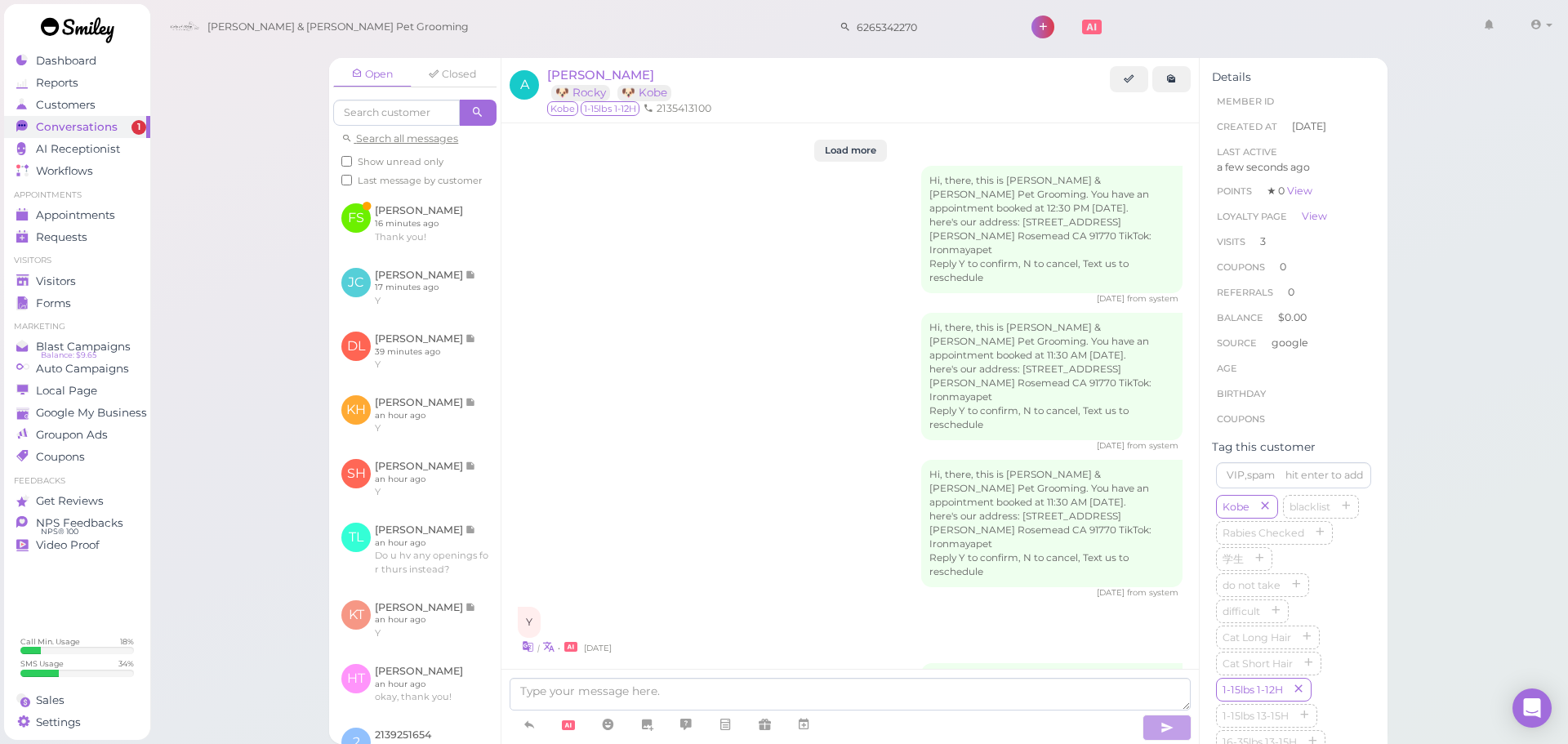
scroll to position [2403, 0]
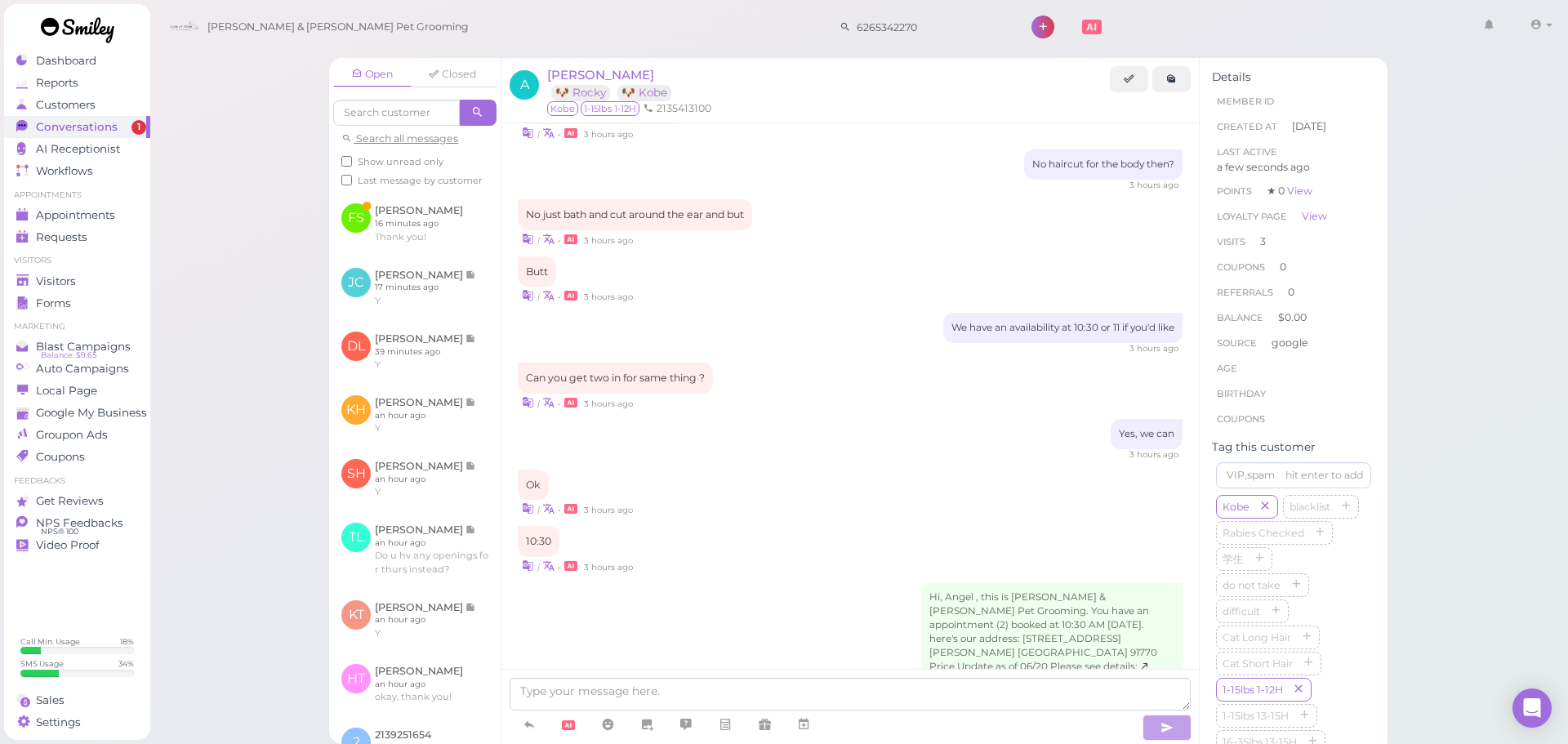
click at [793, 525] on div "10:30 | • 3 hours ago" at bounding box center [850, 549] width 665 height 48
click at [431, 255] on link at bounding box center [415, 223] width 172 height 64
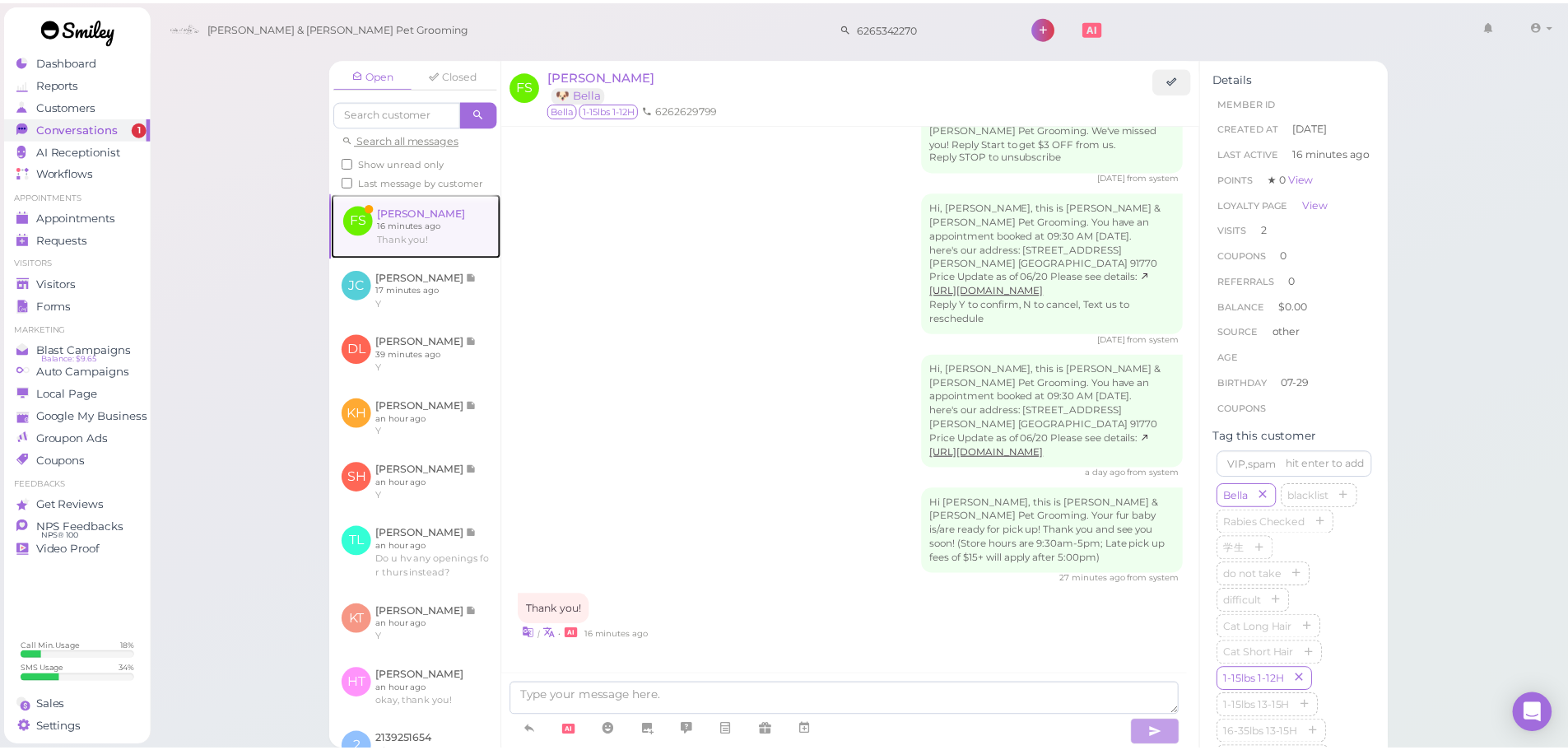
scroll to position [733, 0]
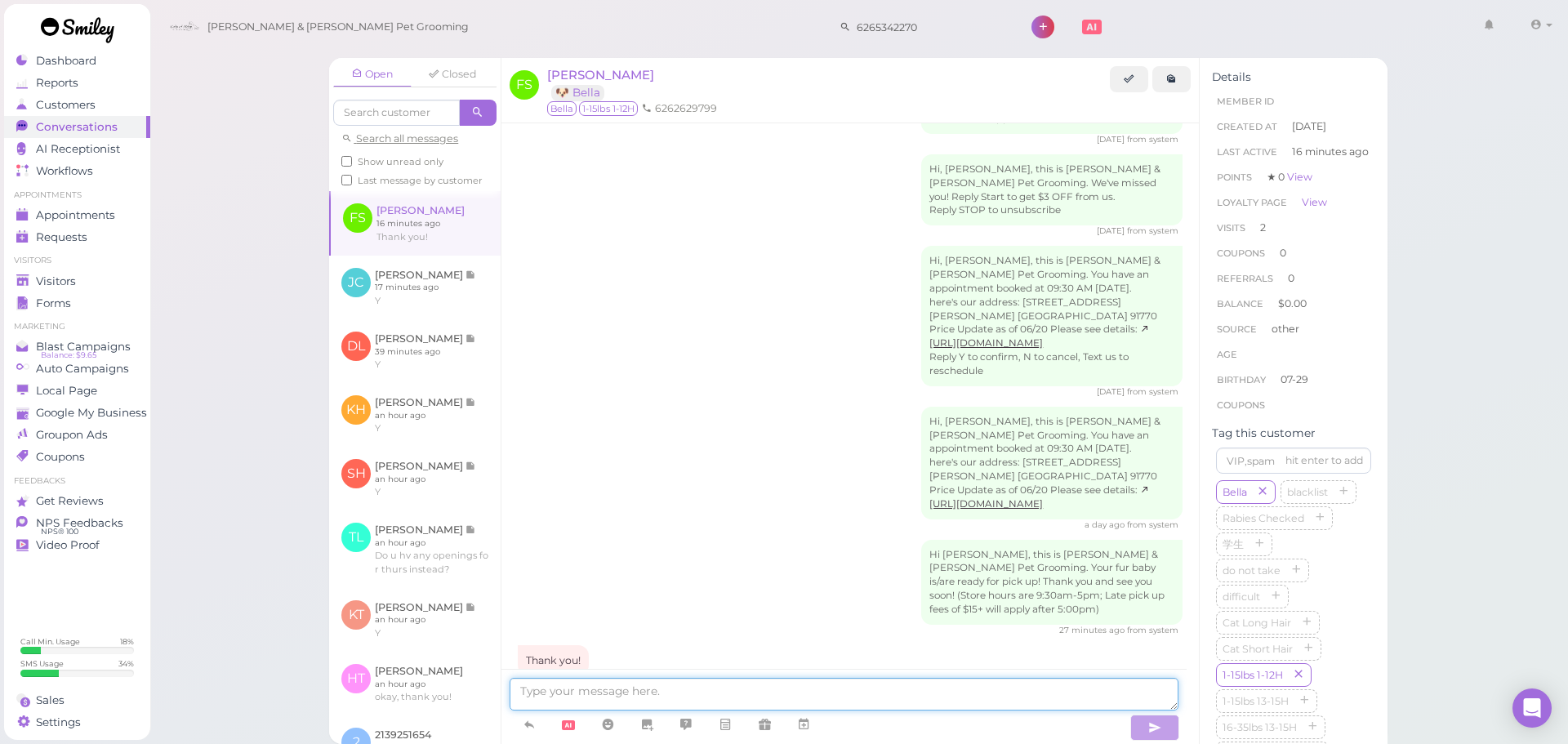
click at [742, 694] on textarea at bounding box center [844, 694] width 669 height 33
click at [748, 406] on div "Hi, Fatima, this is Cody & Miley Pet Grooming. You have an appointment booked a…" at bounding box center [850, 469] width 665 height 125
click at [97, 280] on div "Visitors" at bounding box center [75, 281] width 117 height 14
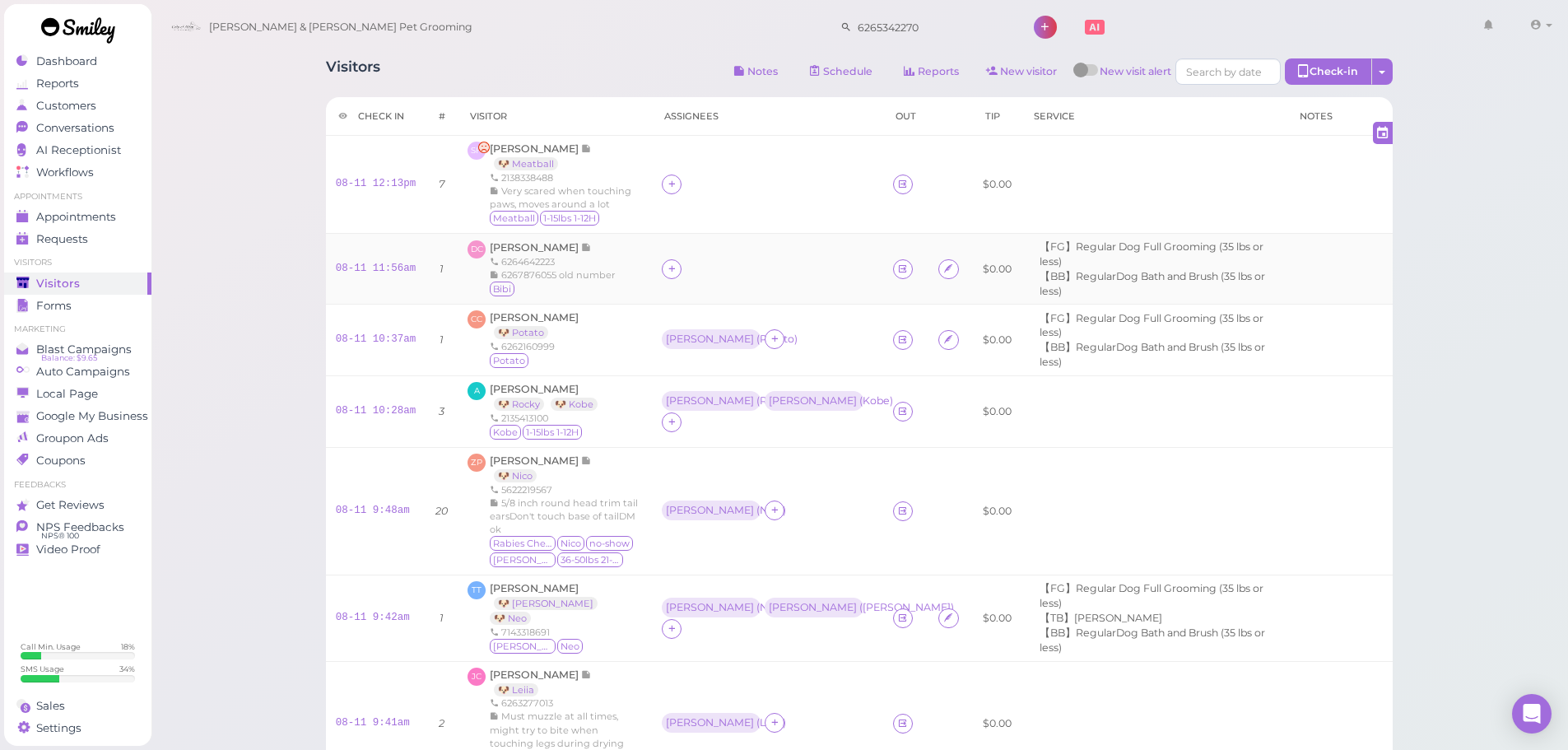
click at [792, 283] on td at bounding box center [767, 269] width 231 height 71
click at [520, 248] on span "[PERSON_NAME]" at bounding box center [535, 248] width 91 height 13
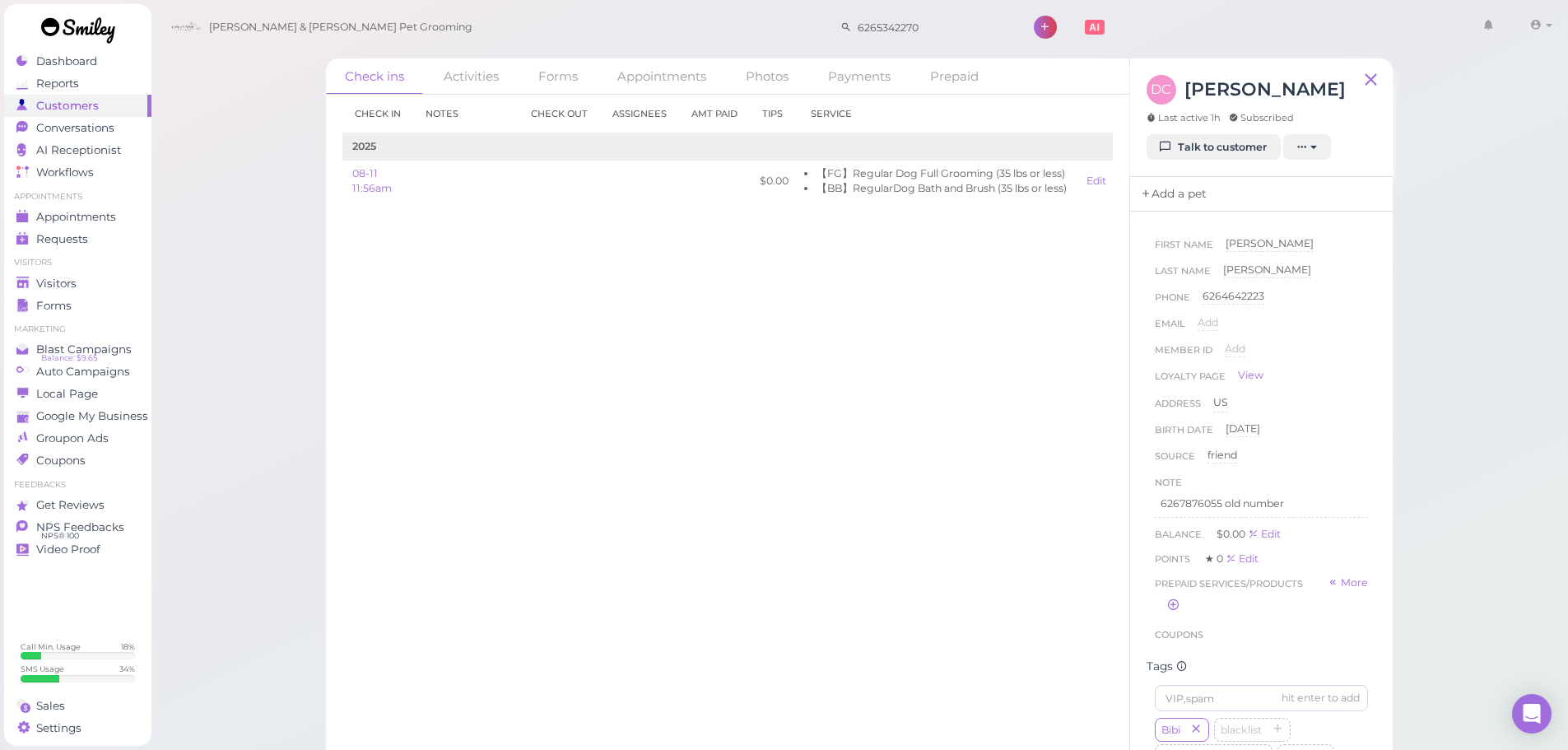
click at [1167, 196] on link "Add a pet" at bounding box center [1173, 194] width 86 height 35
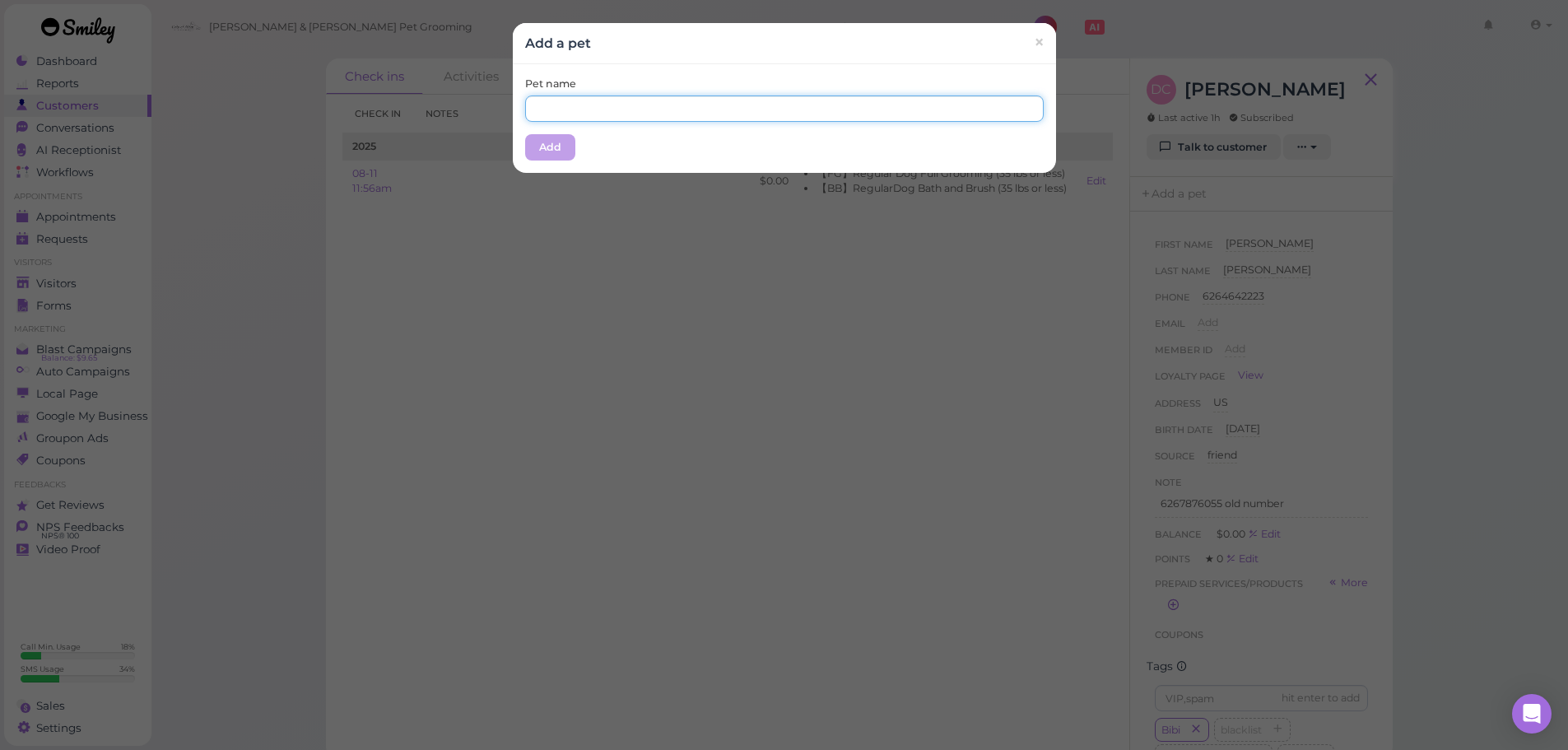
click at [702, 102] on input "text" at bounding box center [784, 108] width 519 height 26
type input "Bibi"
drag, startPoint x: 673, startPoint y: 74, endPoint x: 557, endPoint y: 140, distance: 133.5
click at [667, 75] on div "Pet name Bibi Add" at bounding box center [784, 118] width 543 height 108
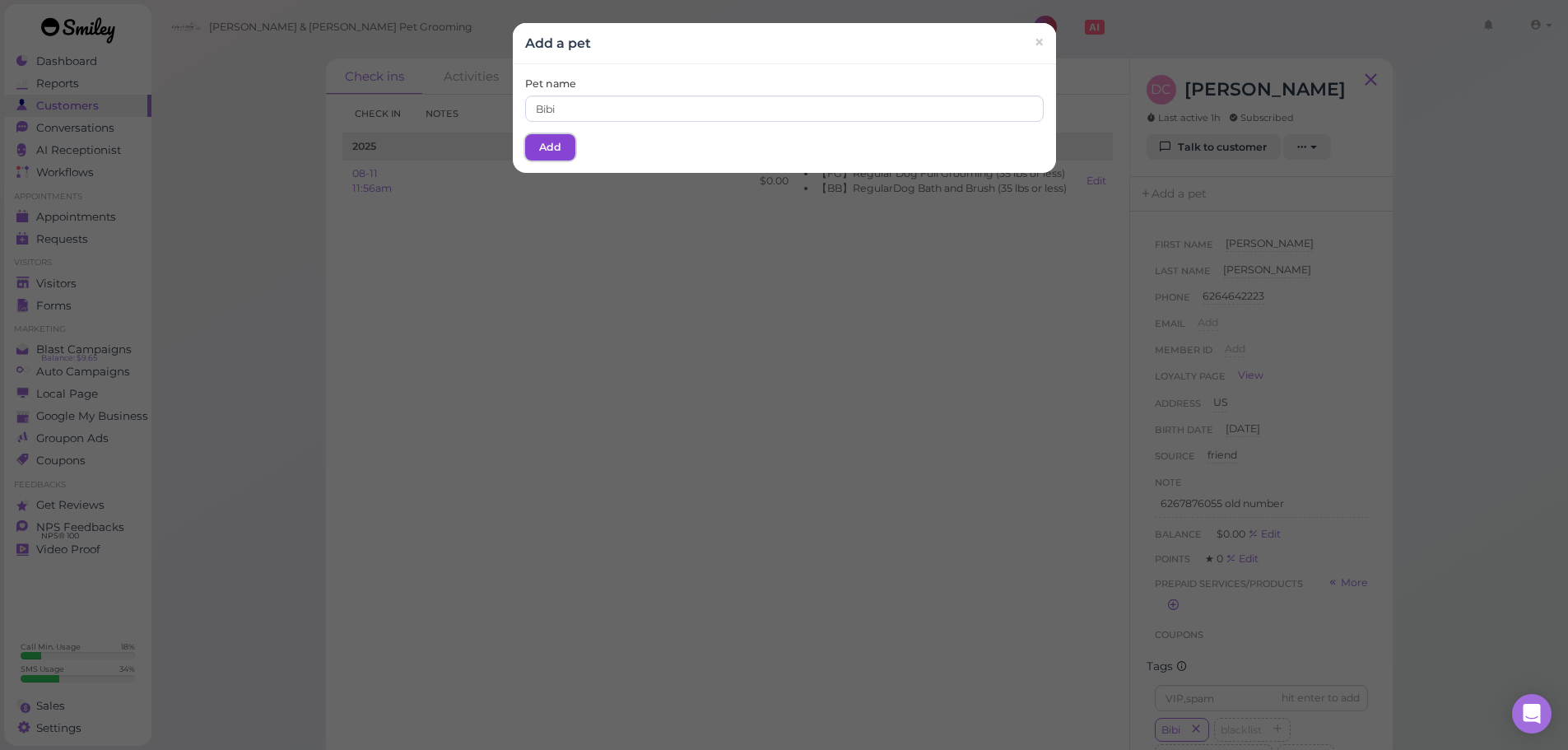
click at [551, 143] on button "Add" at bounding box center [550, 147] width 50 height 26
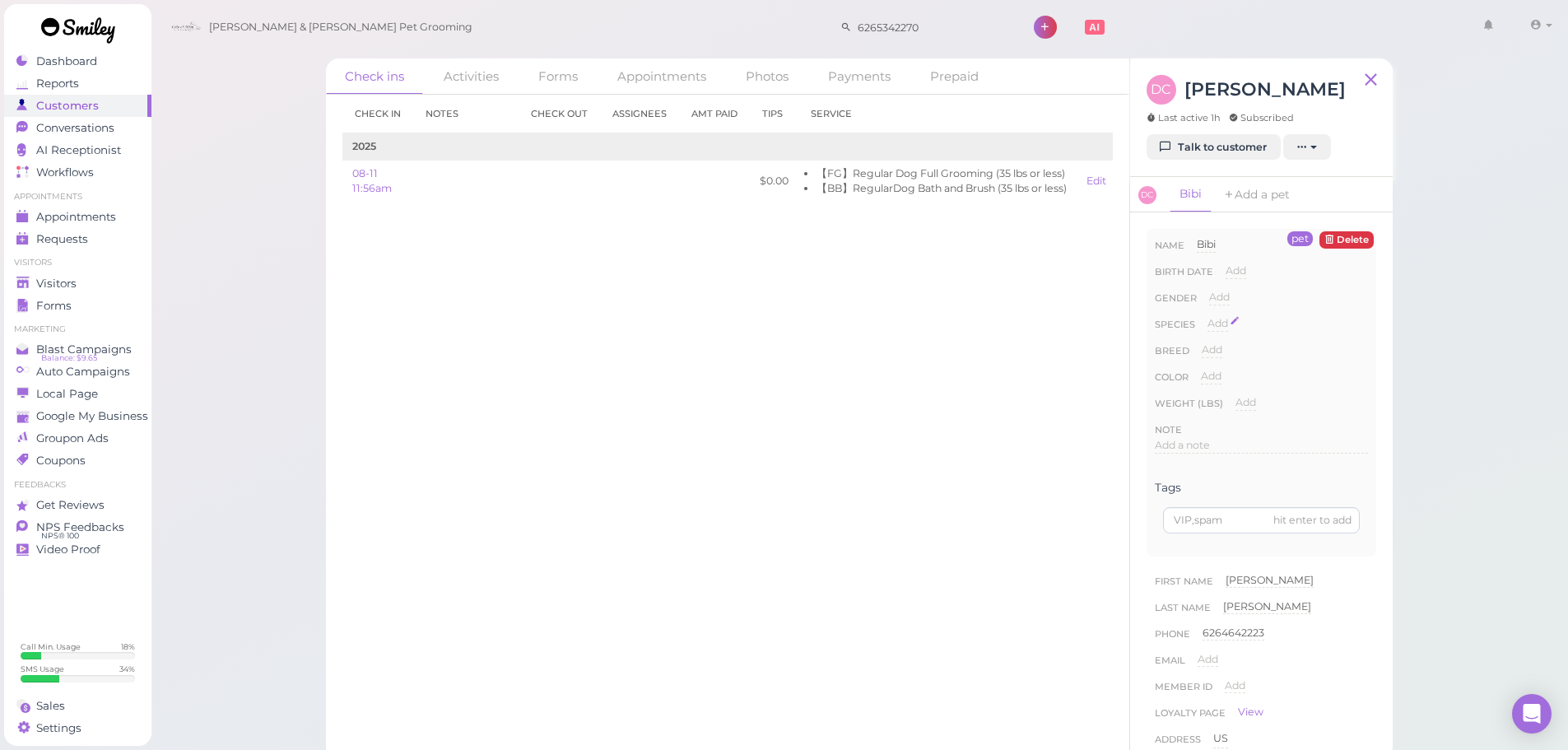
click at [1209, 323] on span "Add" at bounding box center [1218, 323] width 21 height 13
click at [1231, 342] on div "Add Dog Cat Bird Other Done ×" at bounding box center [1288, 329] width 160 height 26
select select "Dog"
click at [1208, 316] on select "Dog Cat Bird Other" at bounding box center [1288, 328] width 160 height 25
click at [1225, 358] on button "Done" at bounding box center [1227, 352] width 36 height 17
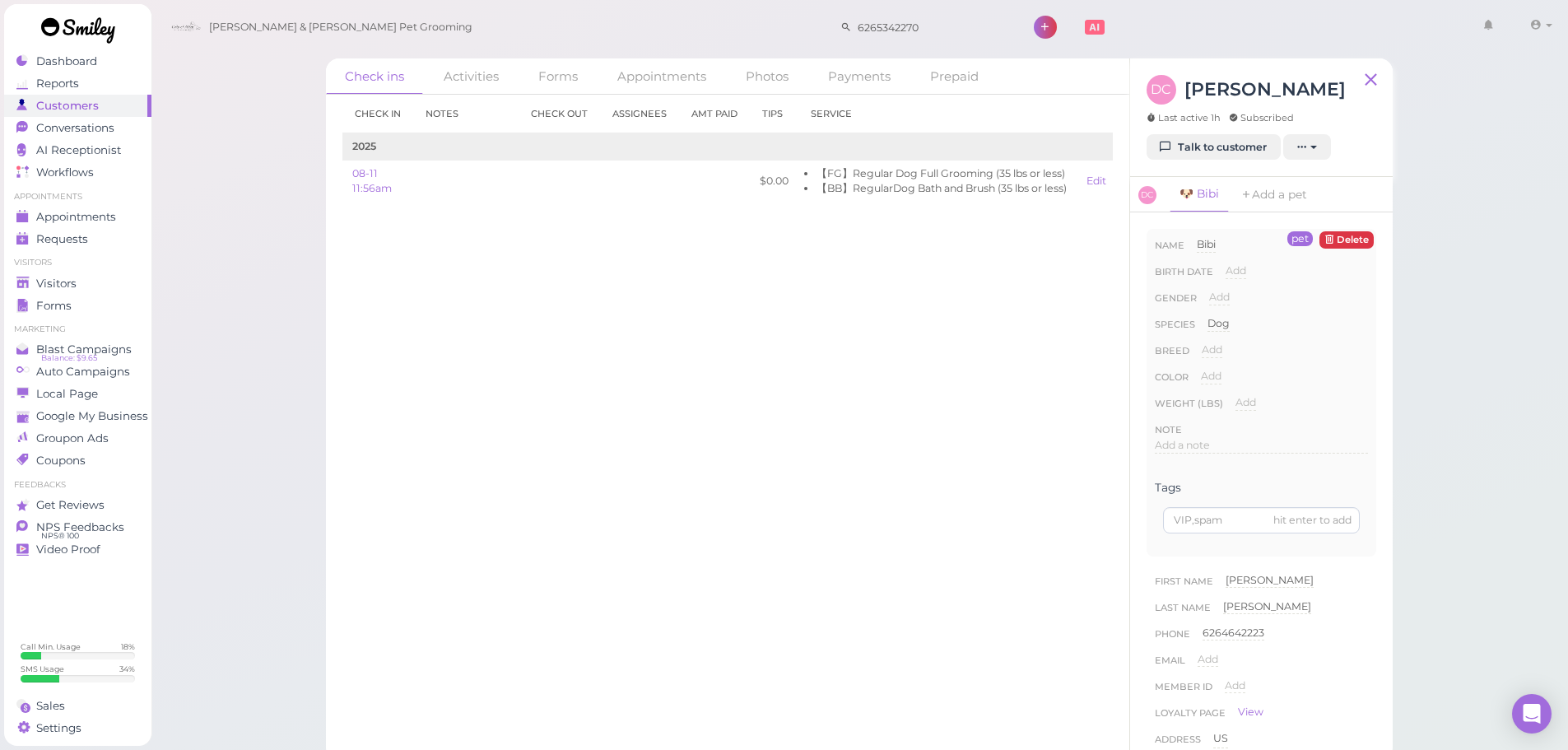
click at [918, 403] on div "Check in Notes Check out Assignees Amt Paid Tips Service 2025 08-11 11:56am $0.…" at bounding box center [727, 422] width 804 height 655
click at [87, 279] on div "Visitors" at bounding box center [76, 283] width 118 height 14
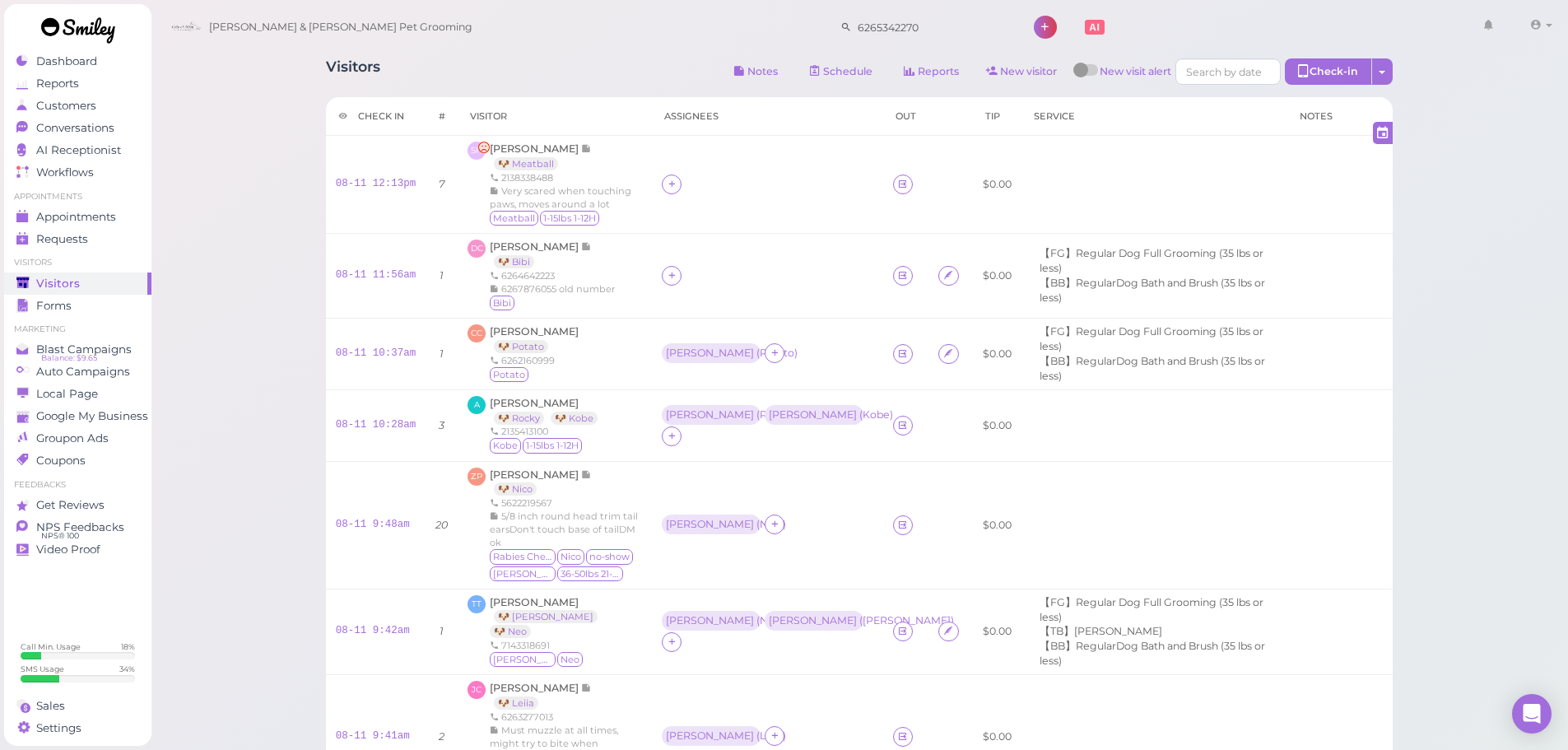
click at [315, 313] on div "Visitors Notes Schedule Reports New visitor New visit alert Check-in Customer c…" at bounding box center [858, 504] width 1108 height 916
click at [216, 296] on div "Visitors Notes Schedule Reports New visitor New visit alert Check-in Customer c…" at bounding box center [859, 580] width 1418 height 1160
click at [570, 366] on div "CC Cora Chu 🐶 Potato 6262160999 Potato" at bounding box center [555, 353] width 175 height 59
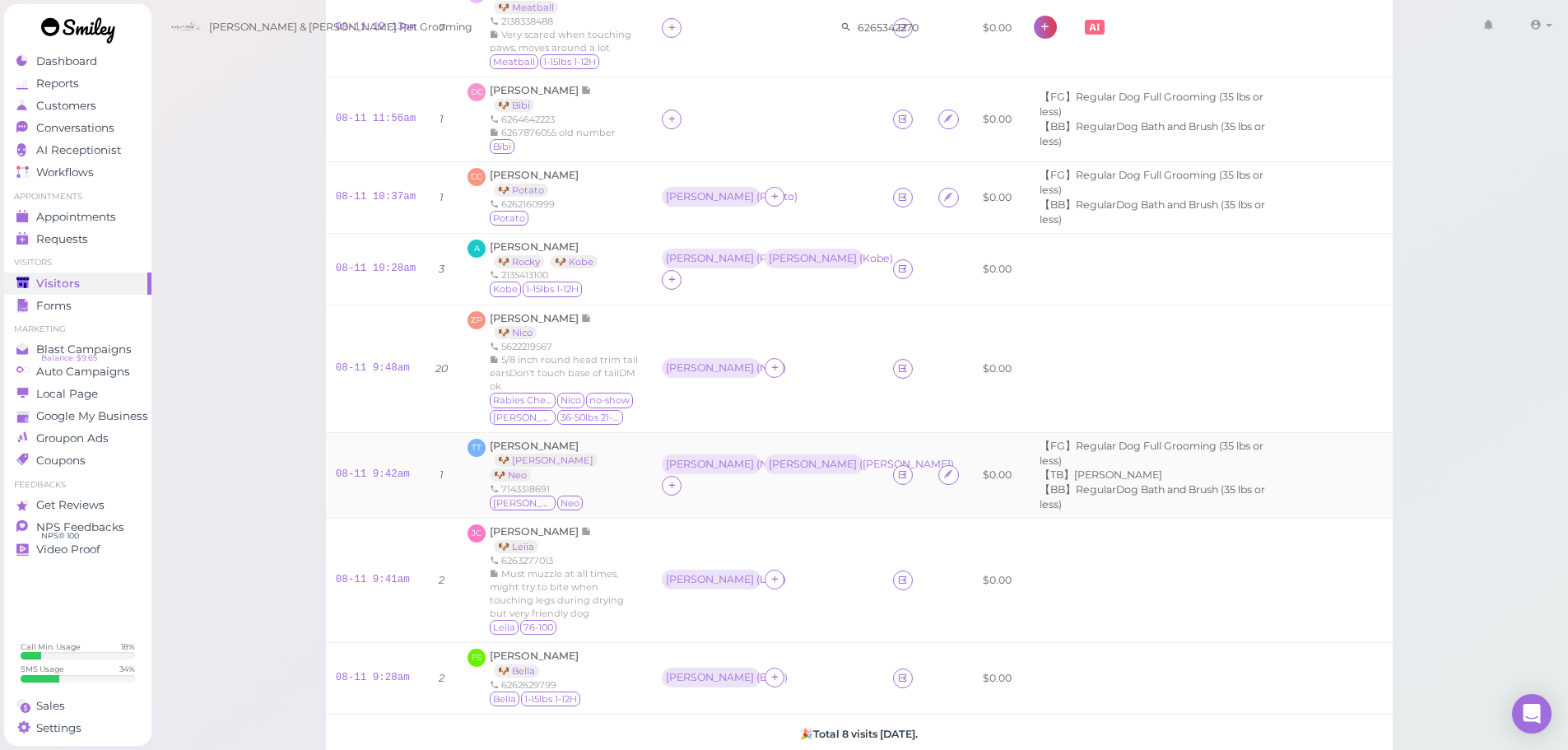
scroll to position [408, 0]
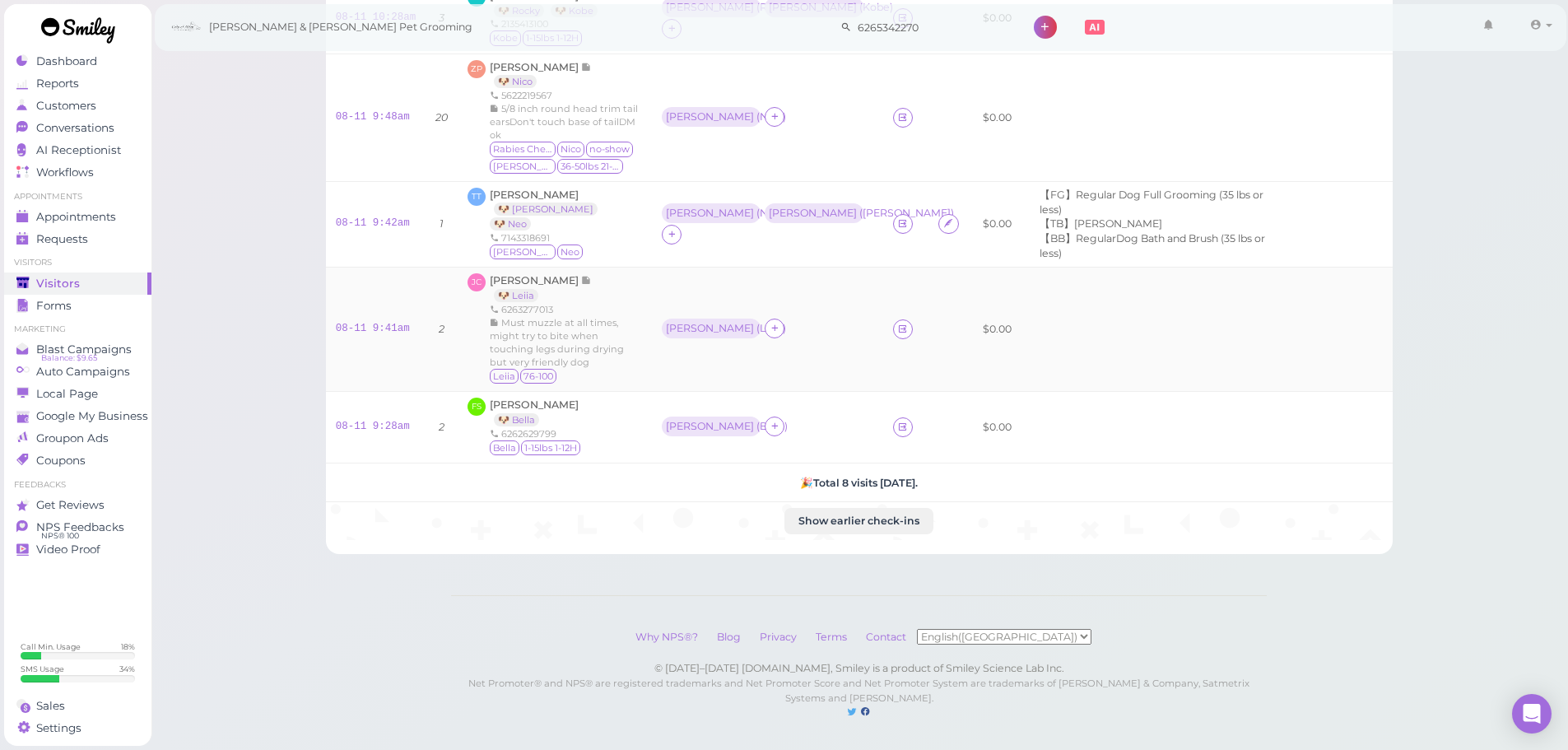
click at [622, 347] on div "Must muzzle at all times, might try to bite when touching legs during drying bu…" at bounding box center [565, 342] width 152 height 53
click at [616, 219] on div "TT Tammy Tran 🐶 Hazel 🐶 Neo 7143318691 Hazel Neo" at bounding box center [555, 224] width 175 height 74
click at [366, 218] on link "08-11 9:42am" at bounding box center [372, 223] width 74 height 12
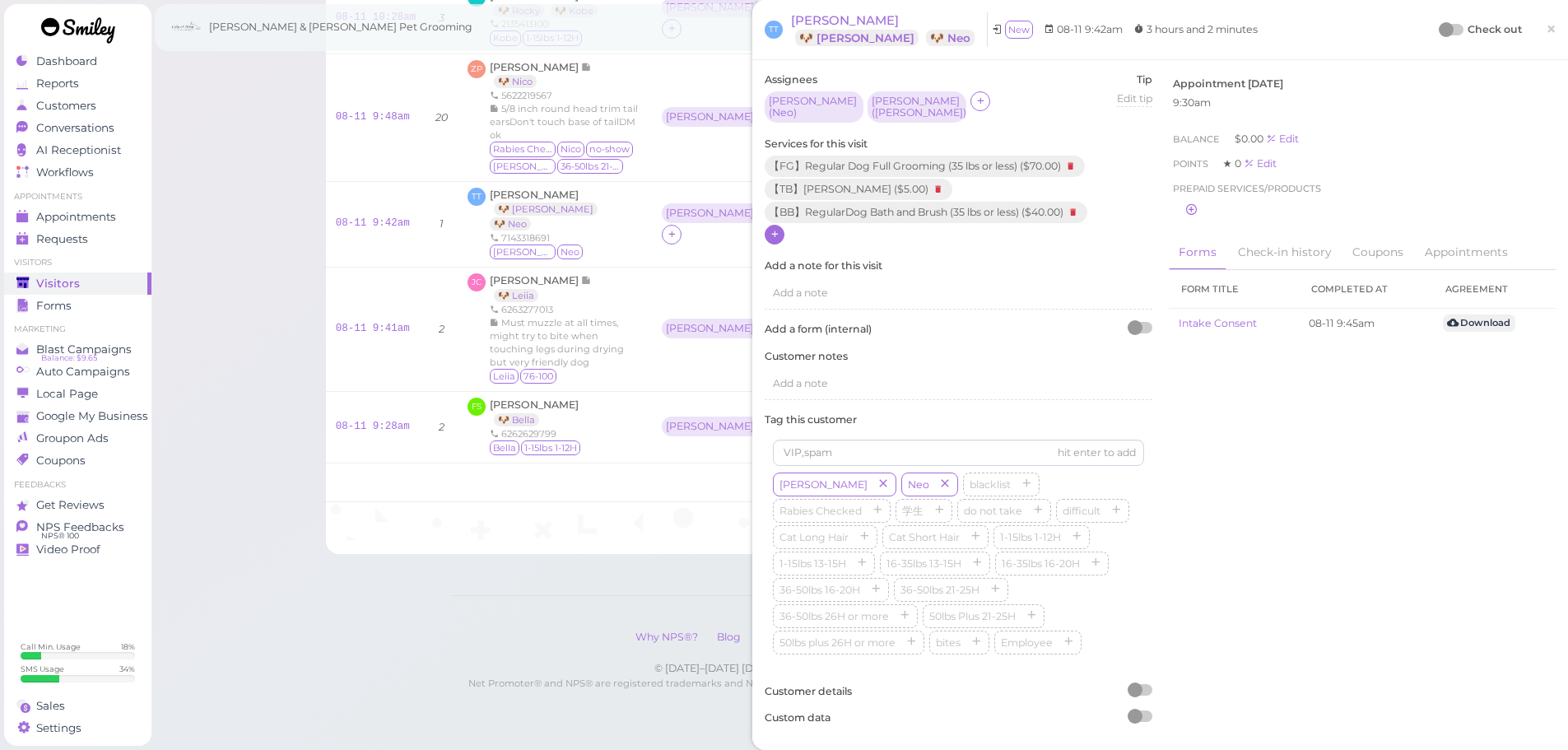
click at [778, 228] on icon at bounding box center [774, 234] width 11 height 13
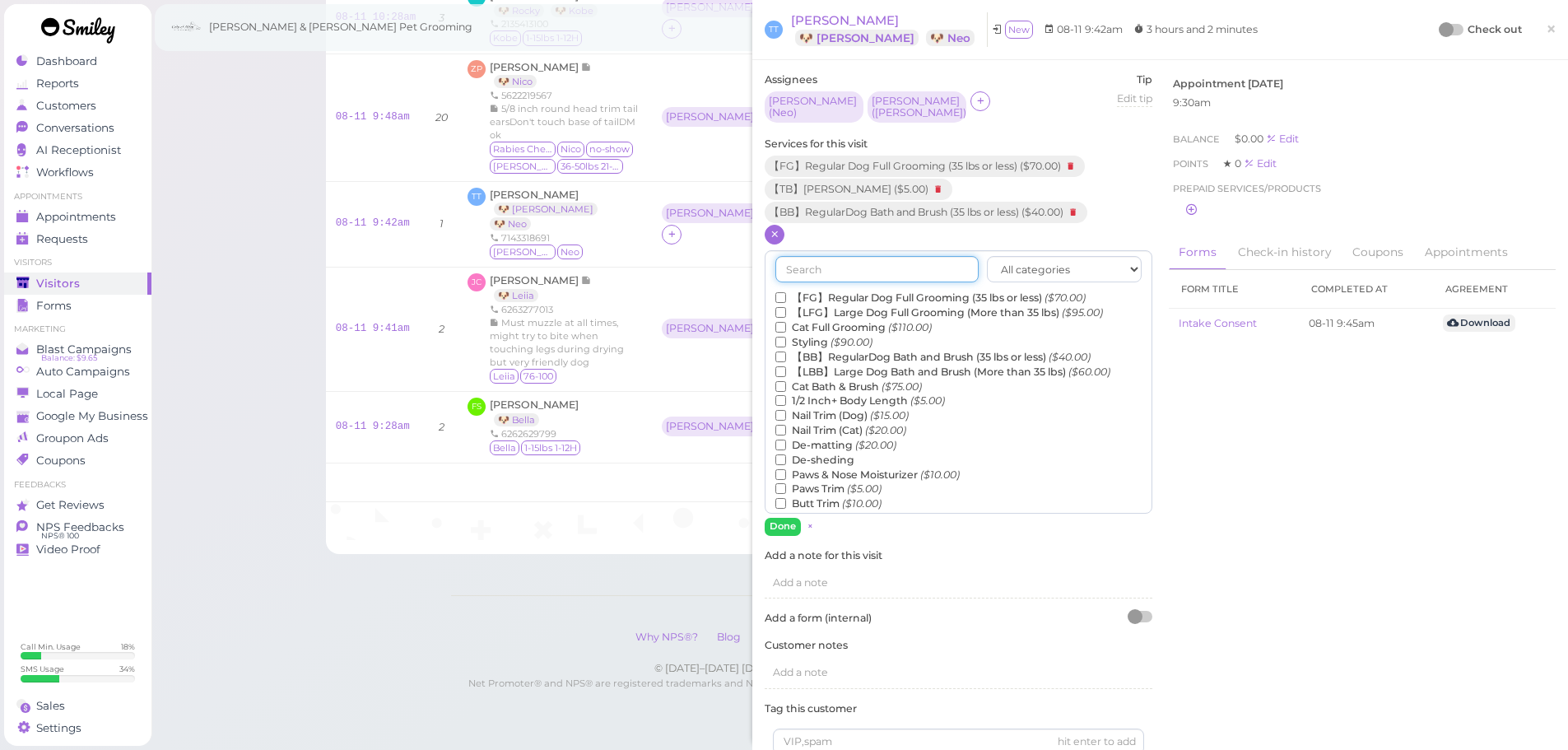
click at [821, 264] on input "text" at bounding box center [876, 269] width 203 height 26
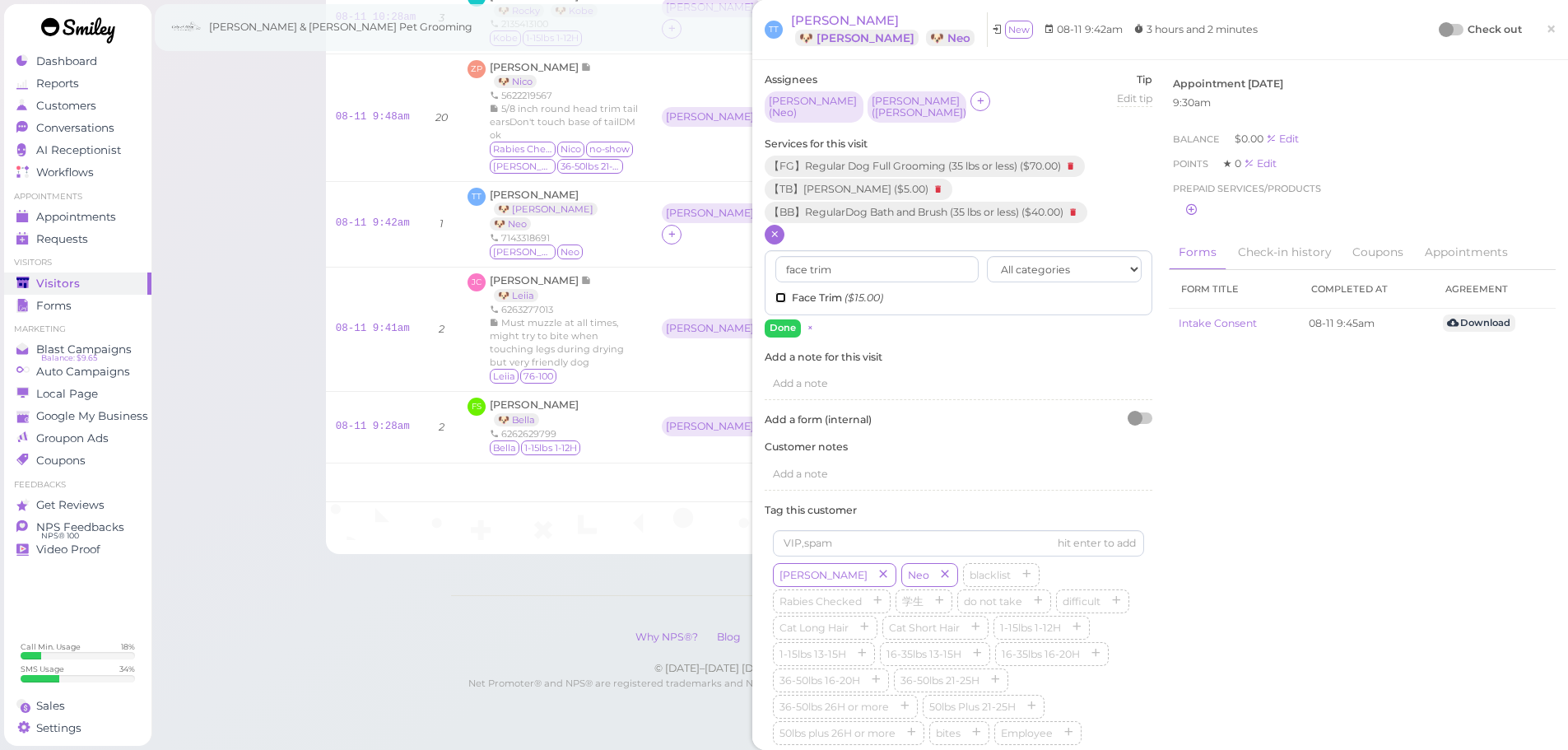
click at [779, 293] on input "Face Trim ($15.00)" at bounding box center [781, 298] width 11 height 11
click at [779, 331] on div "Assignees Rebecca ( Neo ) Asa ( Hazel ) Tip Edit tip 0 Services for this visit …" at bounding box center [958, 451] width 404 height 755
click at [915, 265] on input "face trim" at bounding box center [876, 269] width 203 height 26
click at [774, 297] on div "butt trim All categories Full Grooming Bath & Brush Add-ons Dental Work Special…" at bounding box center [958, 282] width 388 height 65
click at [777, 292] on input "Butt Trim ($10.00)" at bounding box center [781, 298] width 11 height 11
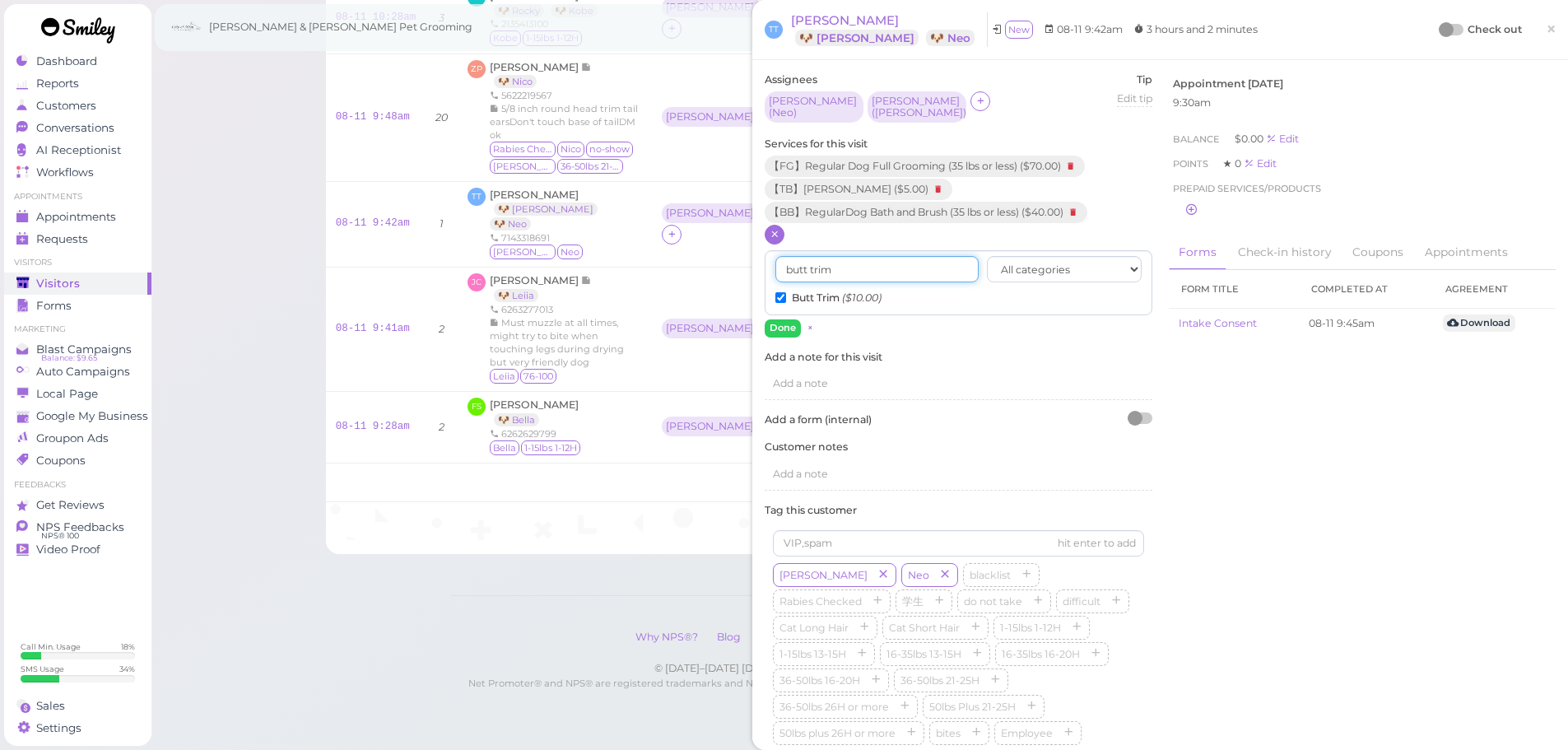
click at [855, 267] on input "butt trim" at bounding box center [876, 269] width 203 height 26
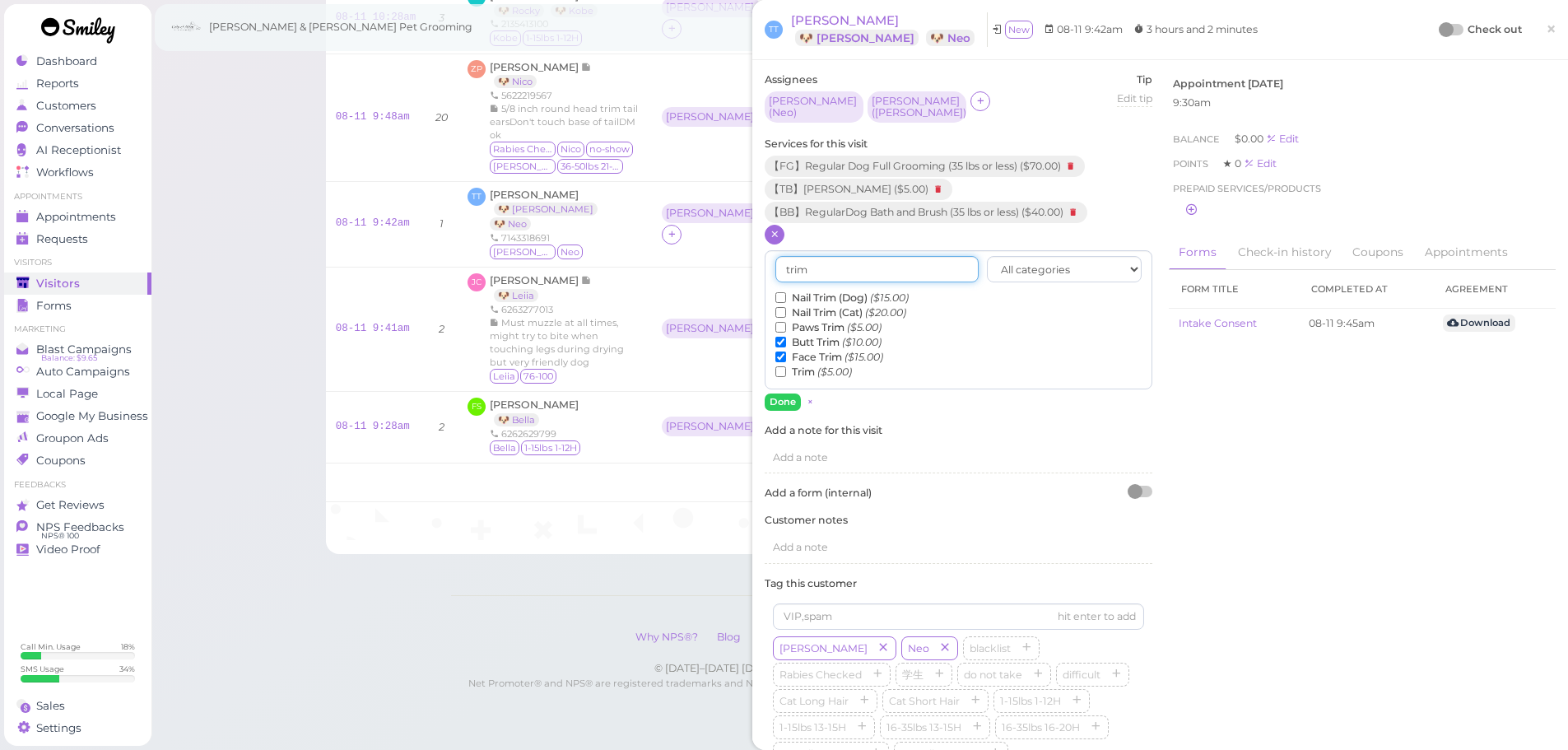
type input "trim"
click at [779, 366] on input "Trim ($5.00)" at bounding box center [781, 371] width 11 height 11
click at [774, 398] on button "Done" at bounding box center [783, 401] width 36 height 17
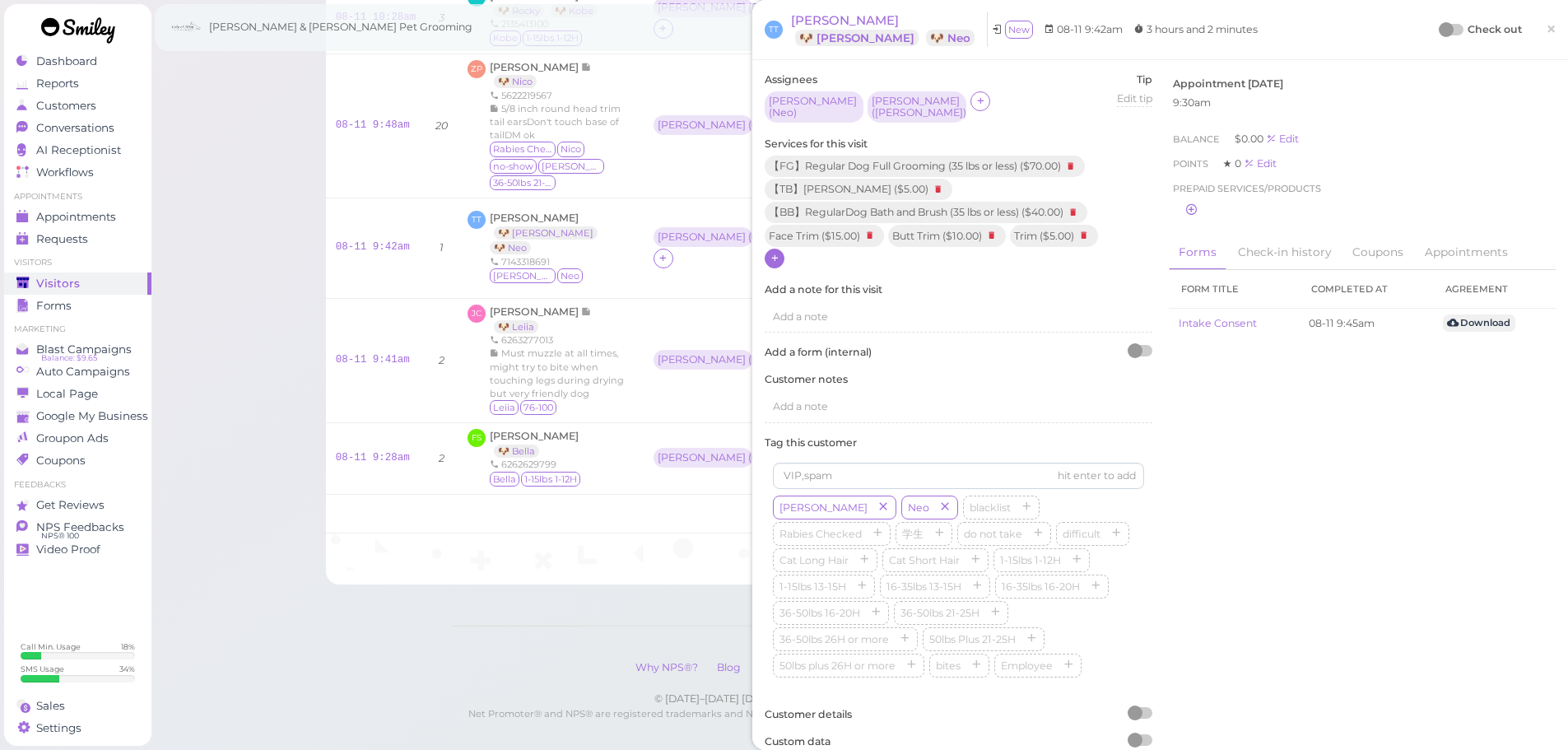
click at [1408, 367] on div "Assignees Rebecca ( Neo ) Asa ( Hazel ) Tip Edit tip 0 Services for this visit …" at bounding box center [1159, 417] width 807 height 688
click at [1446, 34] on div at bounding box center [1451, 29] width 23 height 12
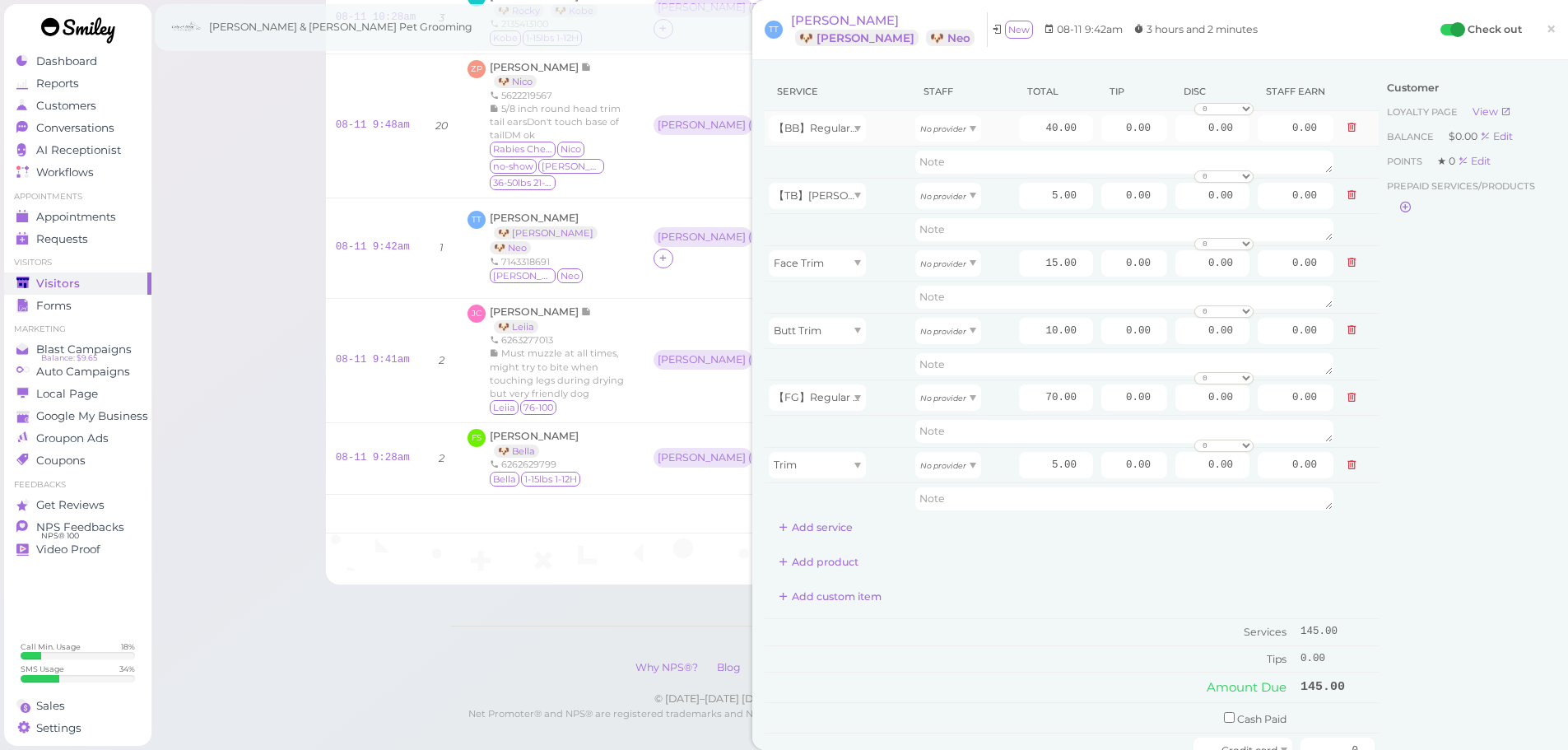
click at [829, 145] on td "【BB】RegularDog Bath and Brush (35 lbs or less)" at bounding box center [837, 128] width 147 height 35
click at [829, 135] on div "【BB】RegularDog Bath and Brush (35 lbs or less)" at bounding box center [817, 128] width 97 height 26
click at [888, 267] on div "Face Trim" at bounding box center [838, 263] width 138 height 26
click at [824, 400] on span "【FG】Regular Dog Full Grooming (35 lbs or less)" at bounding box center [897, 398] width 248 height 13
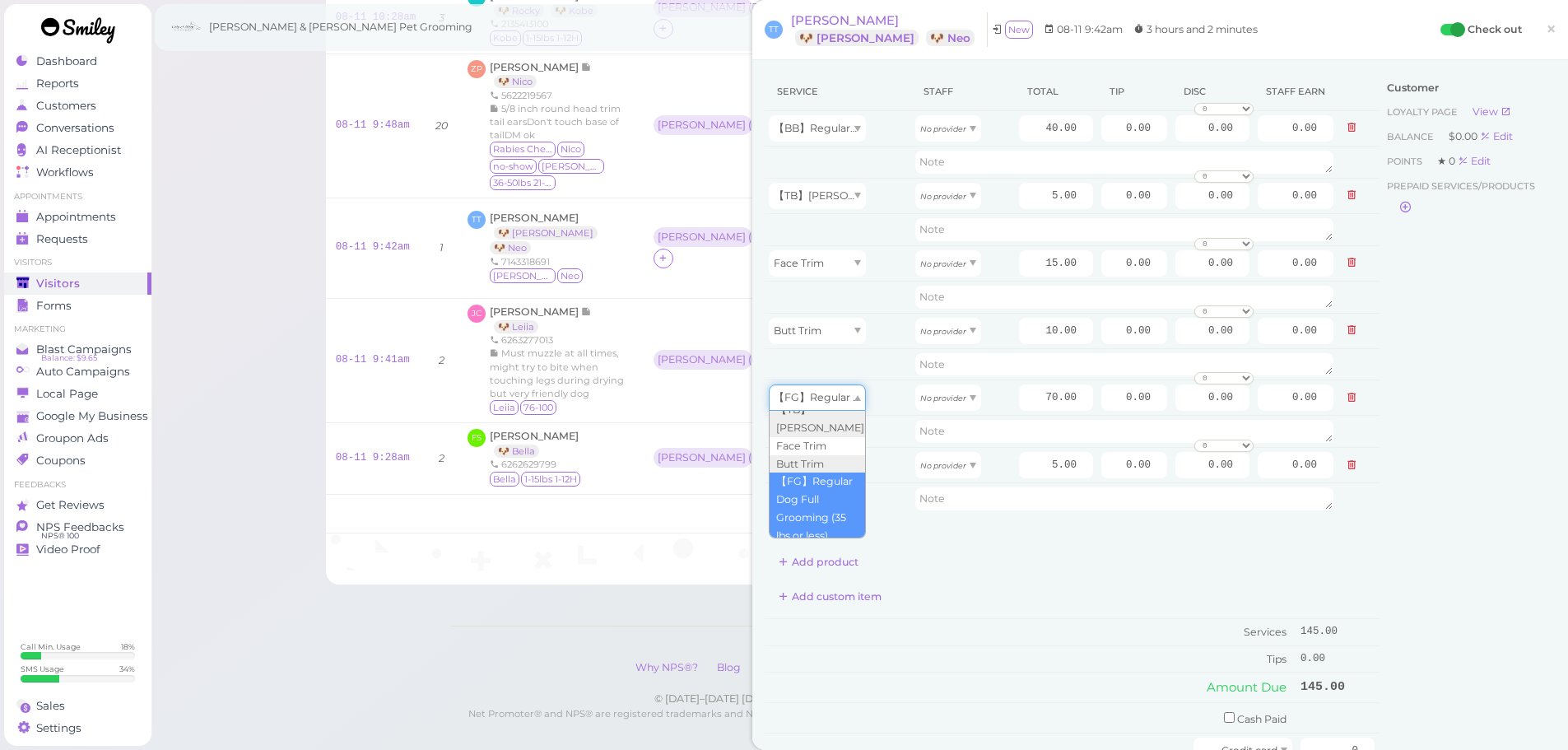
scroll to position [161, 0]
type input "5.00"
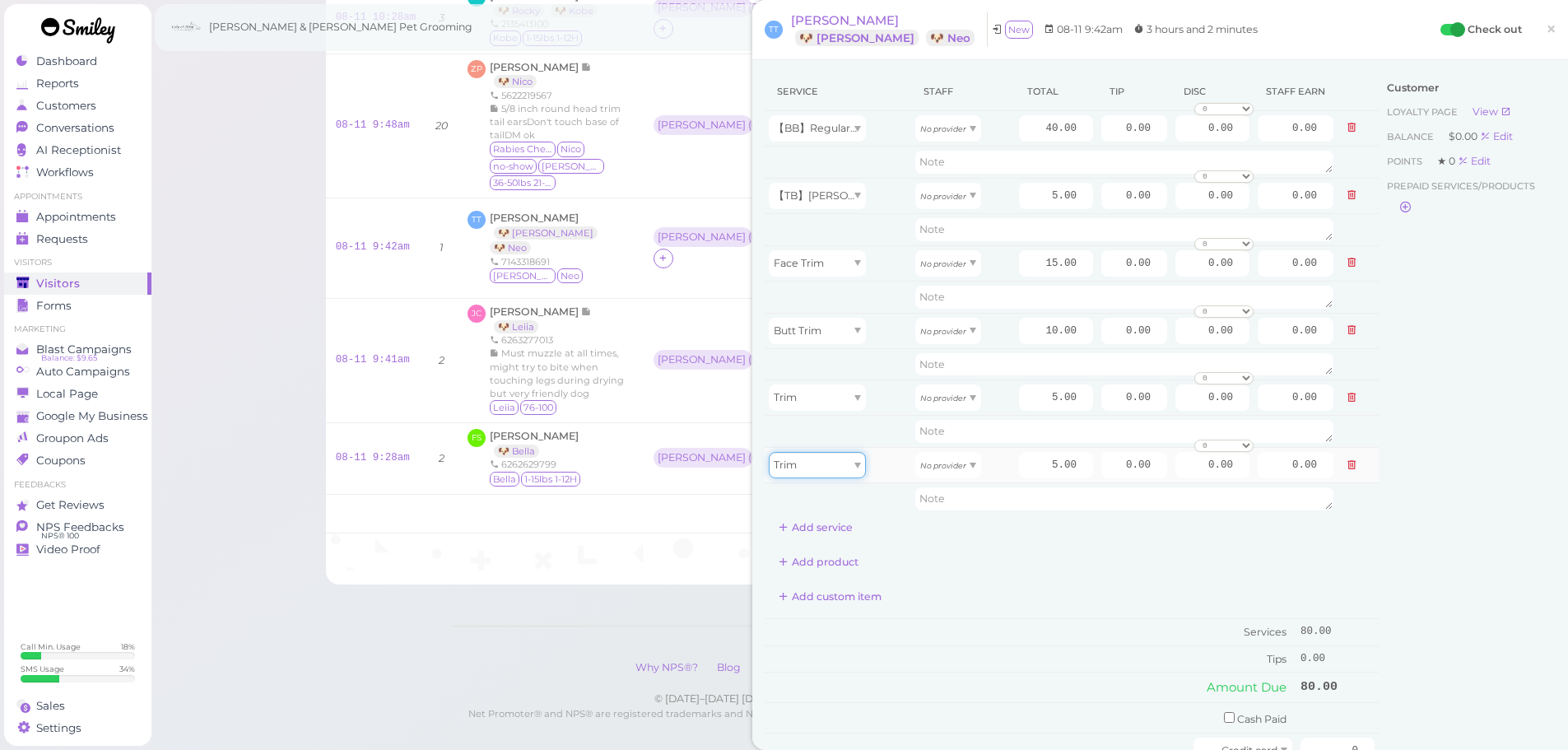
click at [823, 461] on div "Trim" at bounding box center [817, 464] width 97 height 26
type input "70.00"
click at [817, 529] on button "Add service" at bounding box center [815, 527] width 102 height 26
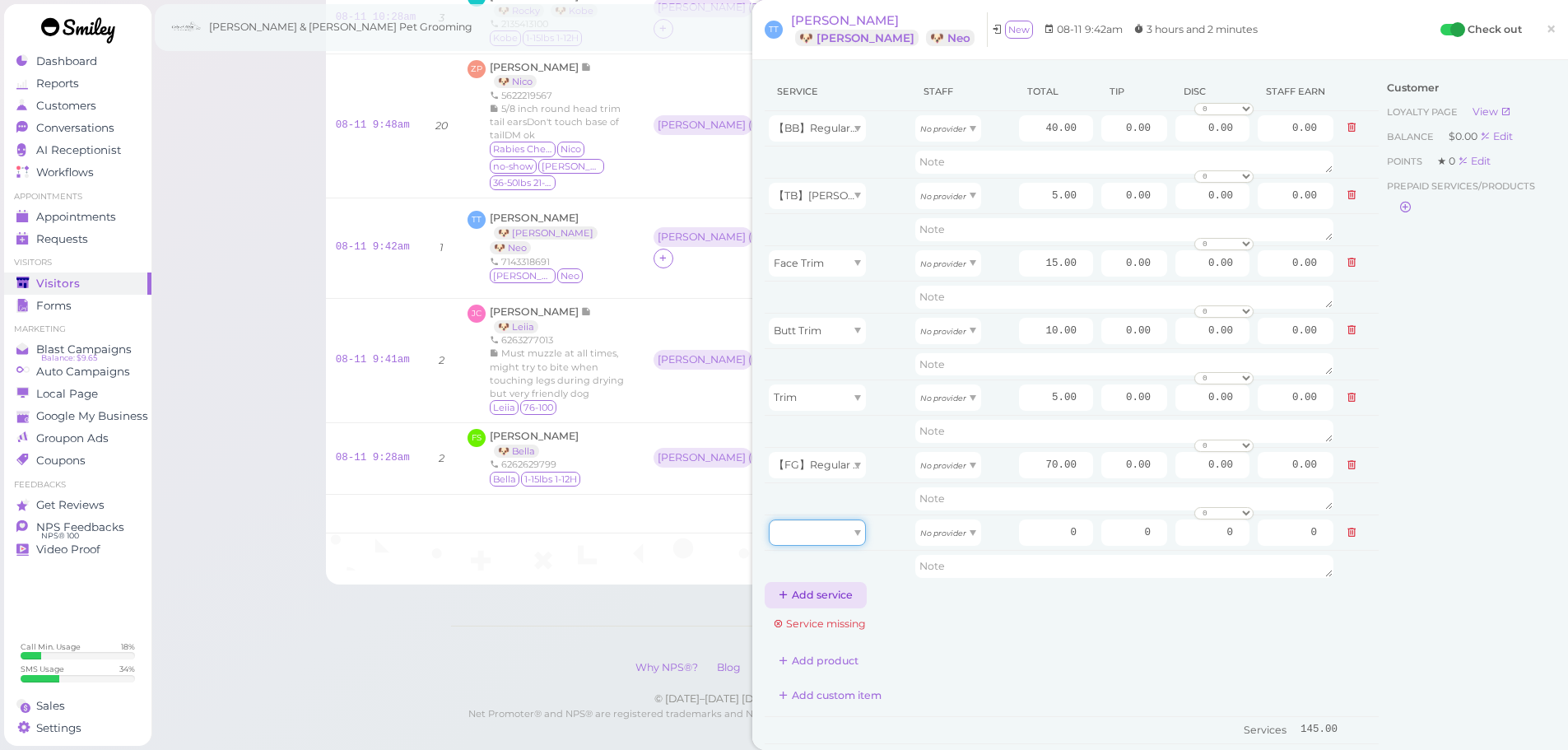
click at [815, 529] on div at bounding box center [817, 532] width 97 height 26
type input "5.00"
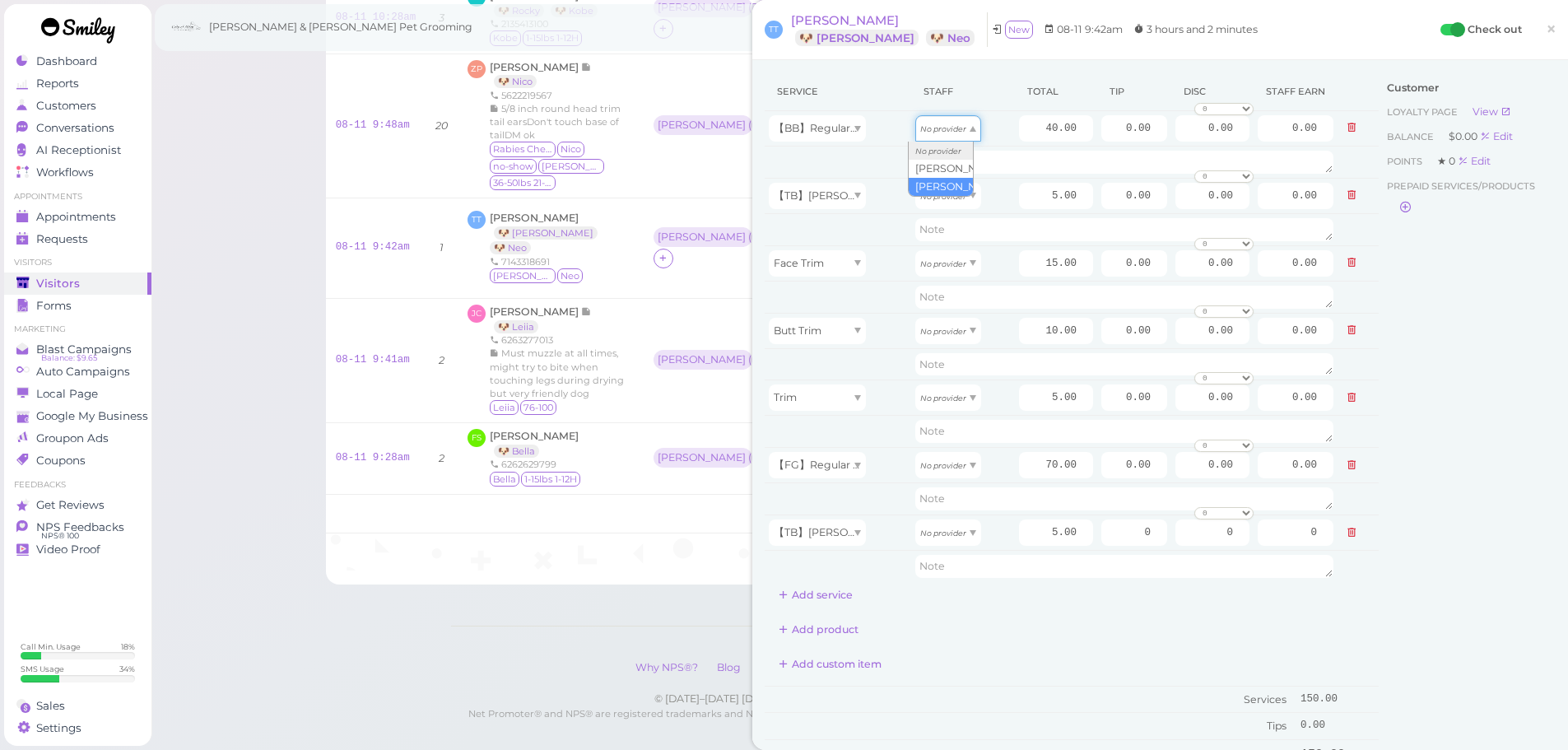
drag, startPoint x: 928, startPoint y: 134, endPoint x: 927, endPoint y: 171, distance: 37.0
type input "17.20"
drag, startPoint x: 927, startPoint y: 200, endPoint x: 928, endPoint y: 239, distance: 39.0
type input "2.15"
drag, startPoint x: 932, startPoint y: 267, endPoint x: 933, endPoint y: 309, distance: 42.0
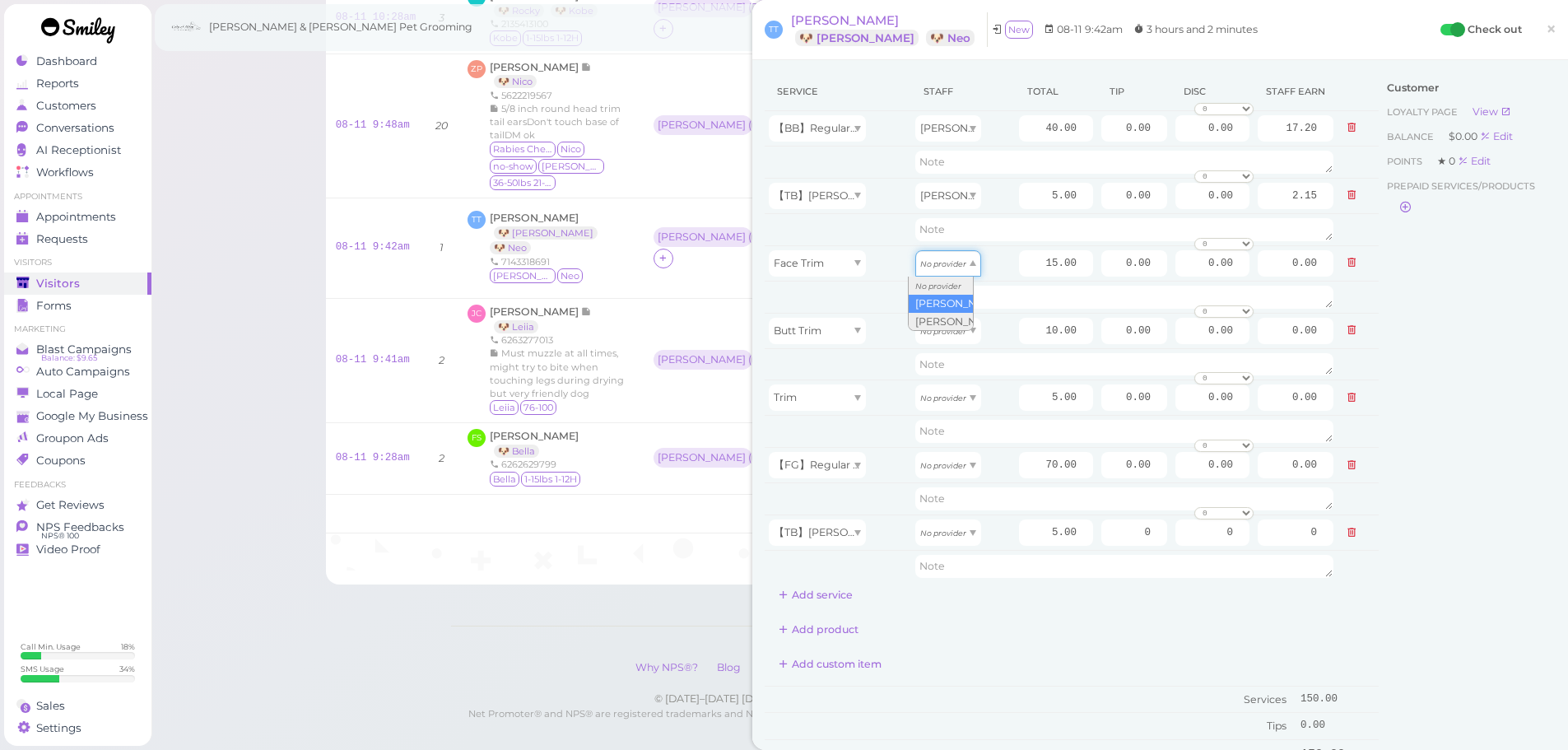
type input "6.45"
drag, startPoint x: 936, startPoint y: 328, endPoint x: 936, endPoint y: 365, distance: 37.0
type input "4.30"
drag, startPoint x: 942, startPoint y: 394, endPoint x: 931, endPoint y: 436, distance: 43.4
type input "2.15"
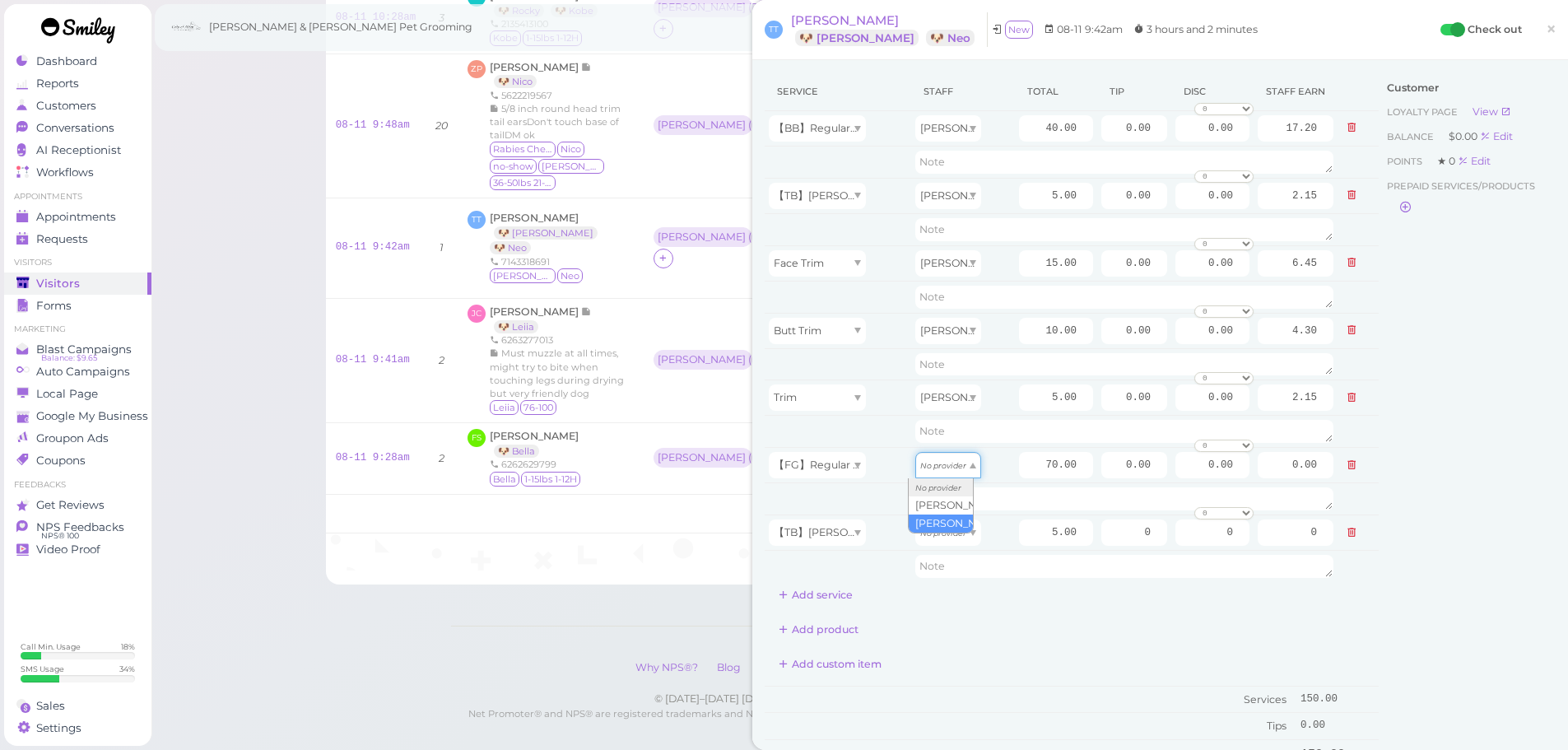
drag, startPoint x: 946, startPoint y: 468, endPoint x: 933, endPoint y: 522, distance: 55.5
type input "36.40"
drag, startPoint x: 933, startPoint y: 536, endPoint x: 934, endPoint y: 585, distance: 49.0
type input "2.60"
click at [1027, 461] on input "70.00" at bounding box center [1055, 464] width 74 height 26
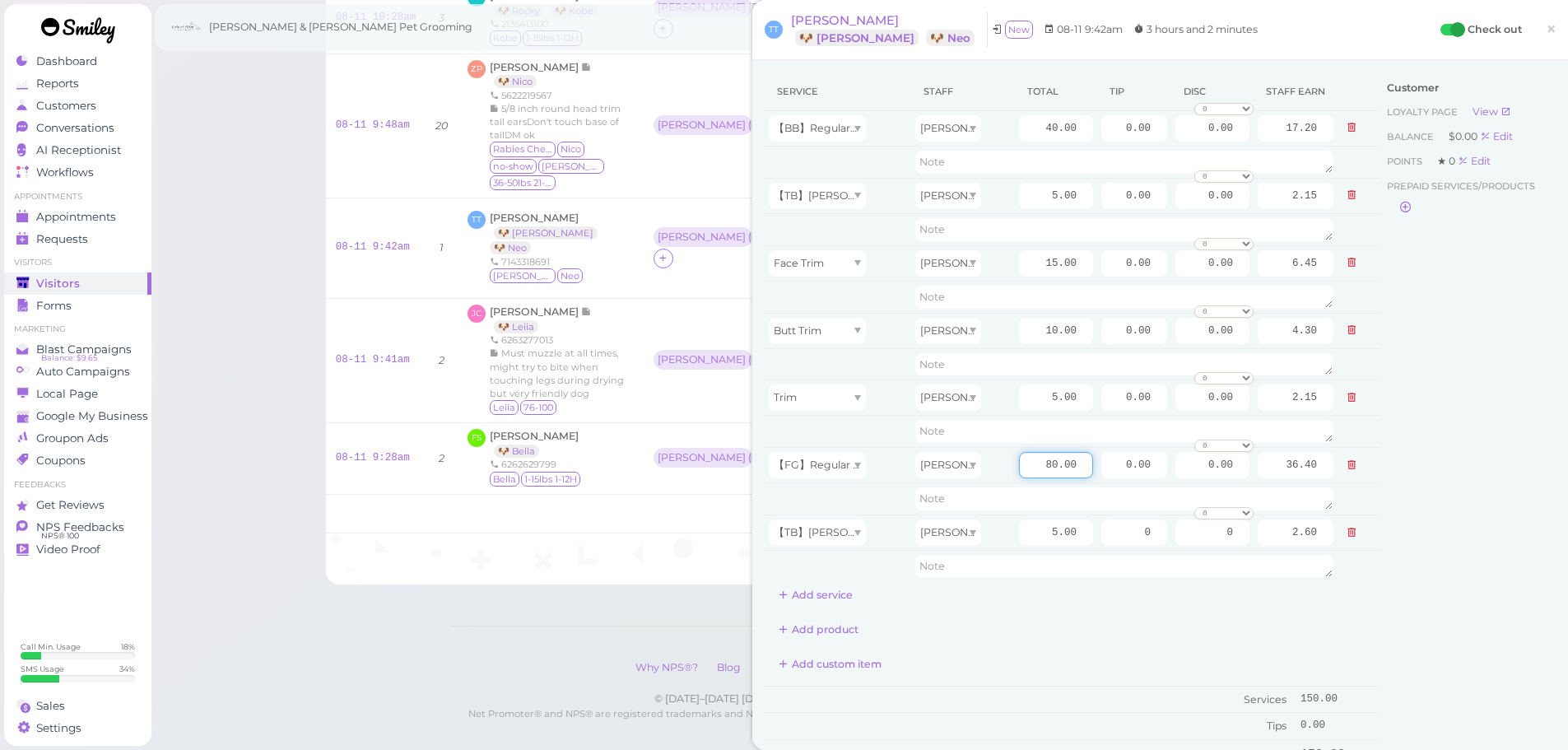
type input "80.00"
type input "41.60"
click at [1066, 662] on div "Add custom item" at bounding box center [1071, 664] width 614 height 26
click at [1026, 121] on input "40.00" at bounding box center [1055, 128] width 74 height 26
type input "60.00"
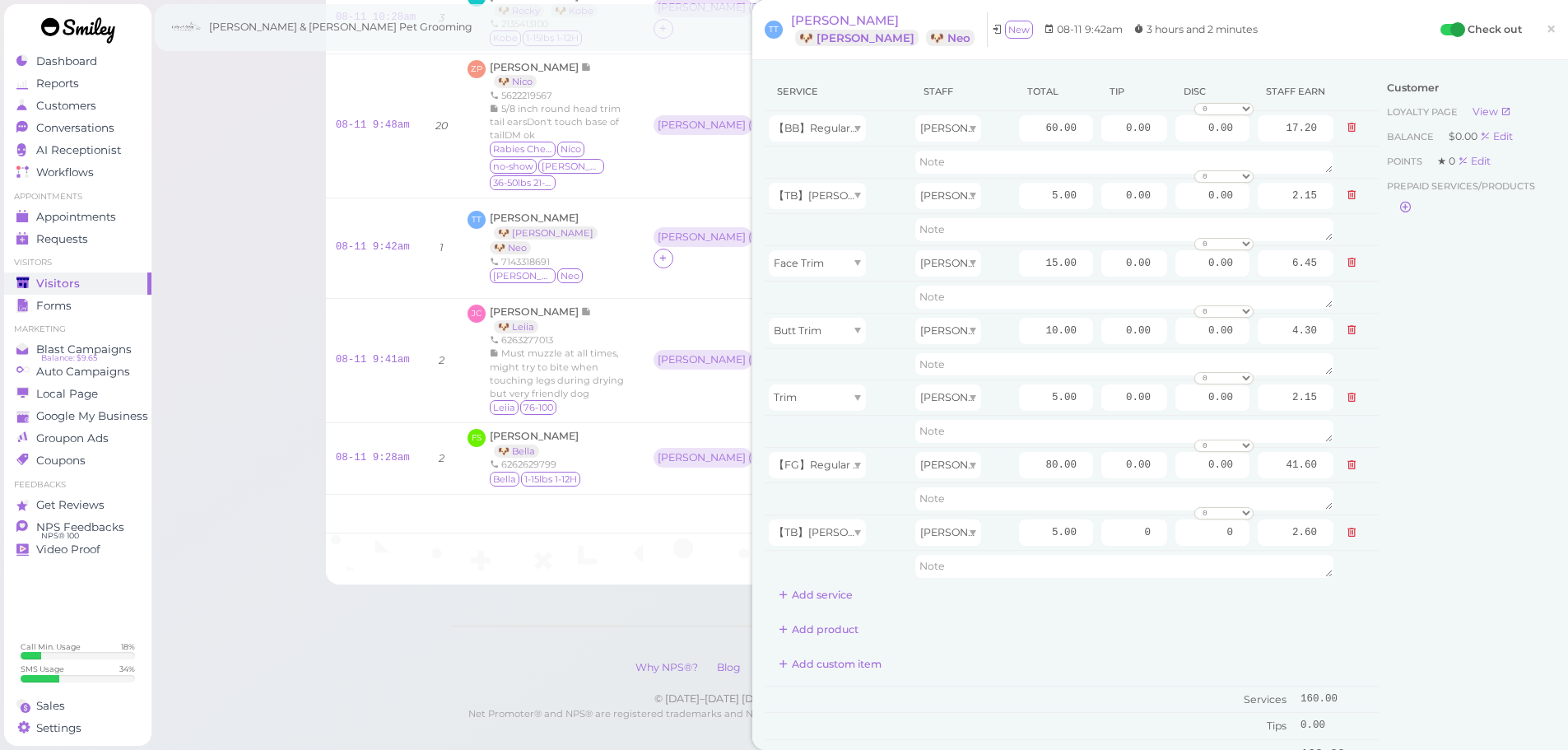
type input "25.80"
click at [1455, 412] on div "Customer Loyalty page View Balance $0.00 Edit Points ★ 0 Edit Prepaid services/…" at bounding box center [1467, 502] width 177 height 860
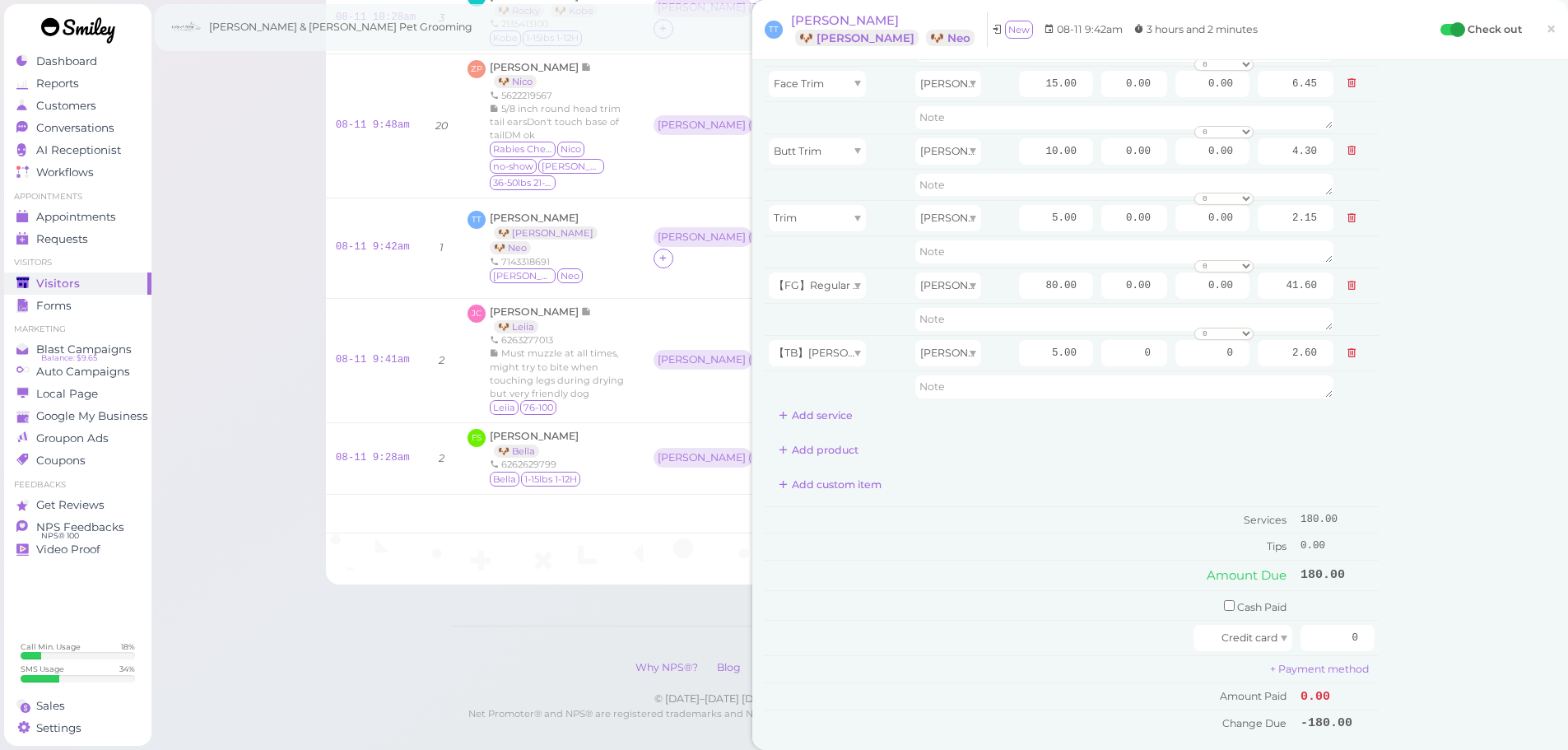
scroll to position [0, 0]
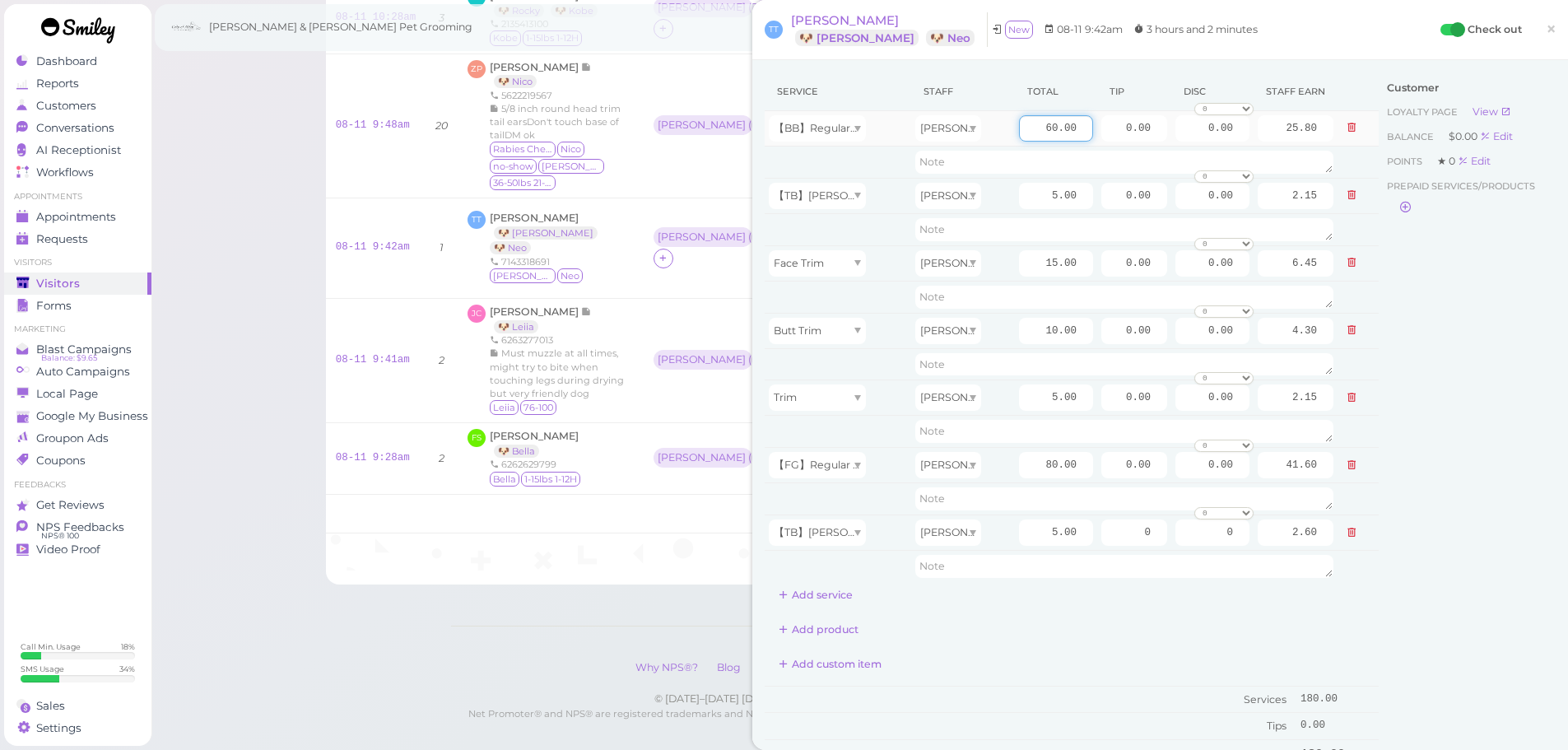
click at [1028, 139] on input "60.00" at bounding box center [1055, 128] width 74 height 26
type input "55.00"
type input "23.65"
click at [1431, 385] on div "Customer Loyalty page View Balance $0.00 Edit Points ★ 0 Edit Prepaid services/…" at bounding box center [1467, 502] width 177 height 860
click at [1431, 373] on div "Customer Loyalty page View Balance $0.00 Edit Points ★ 0 Edit Prepaid services/…" at bounding box center [1467, 502] width 177 height 860
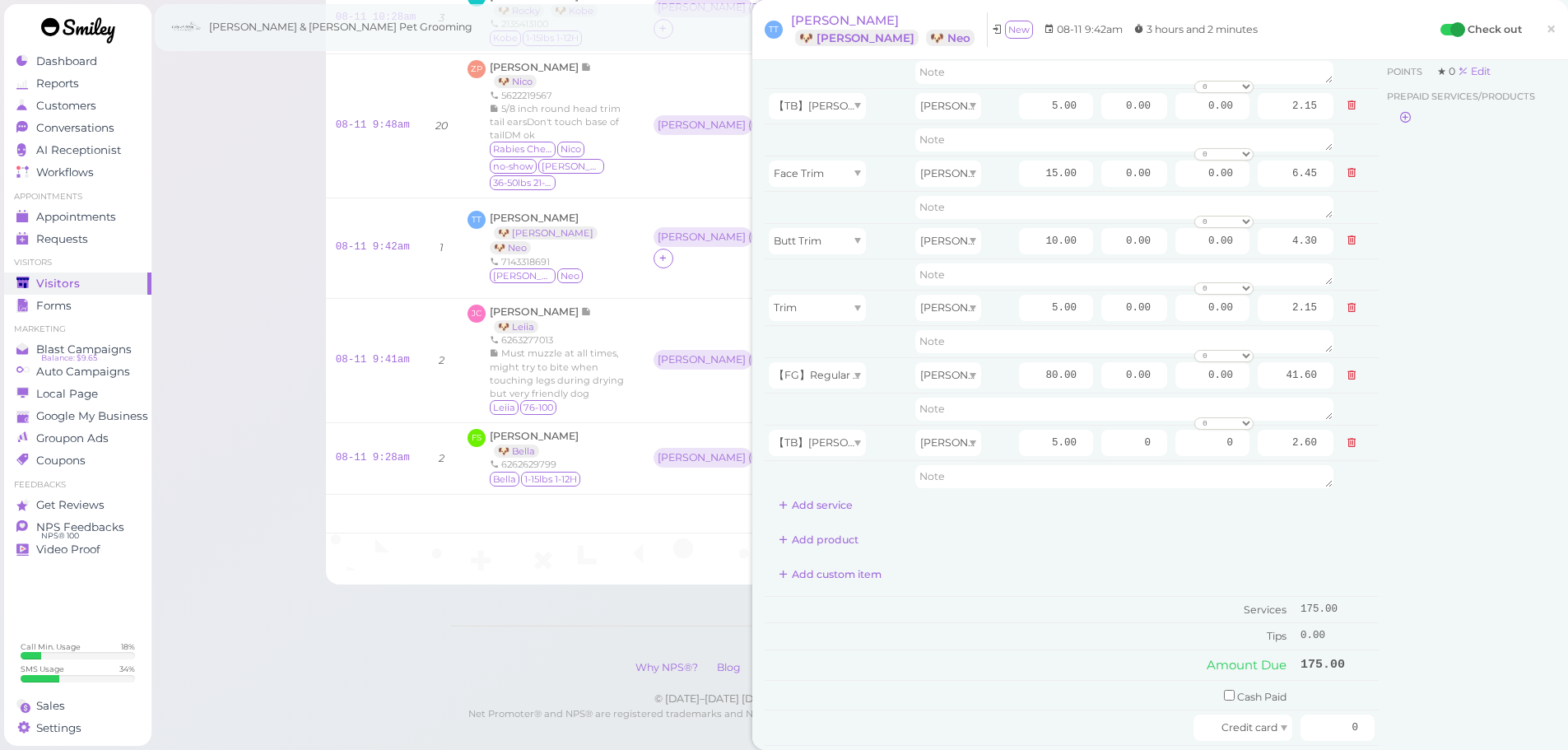
scroll to position [329, 0]
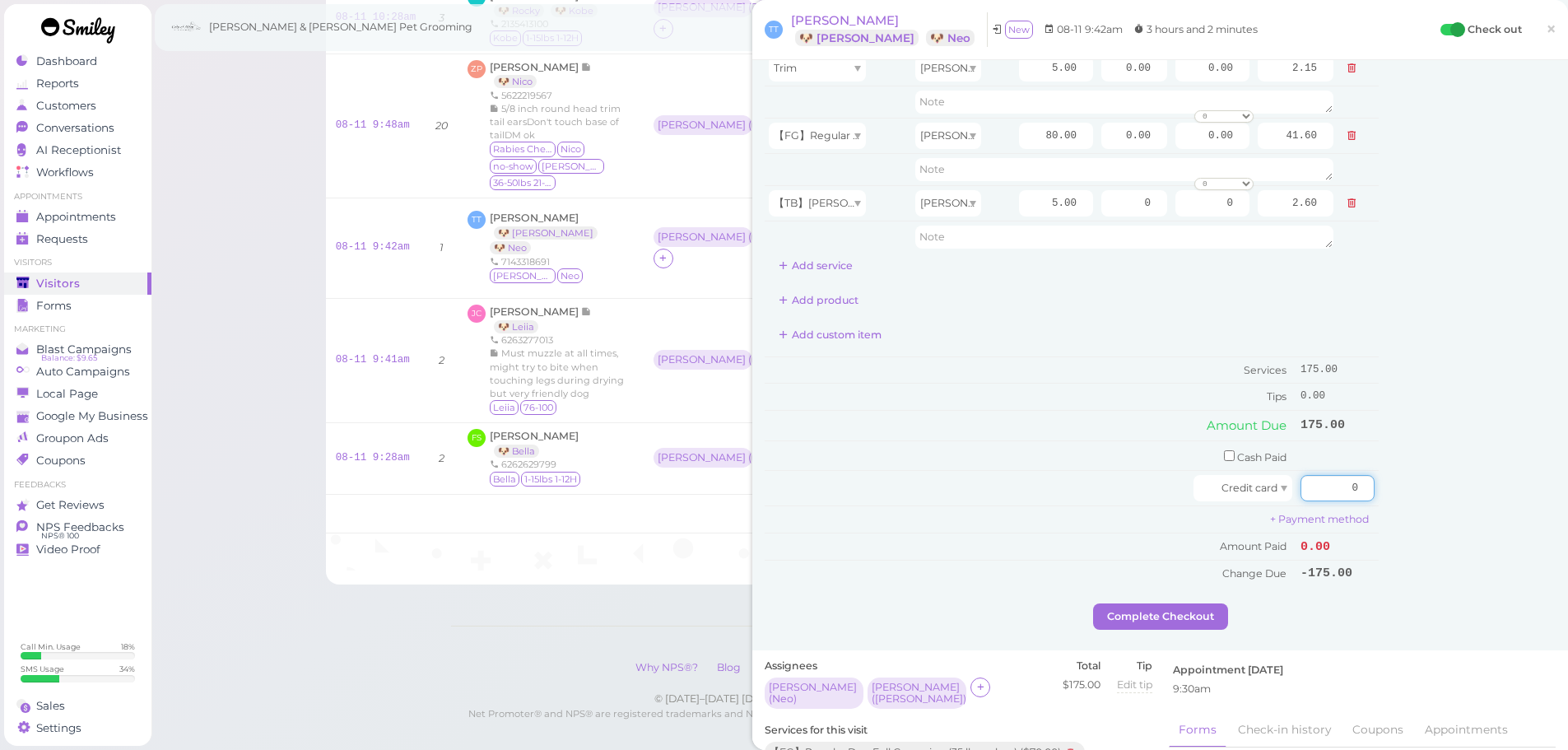
drag, startPoint x: 1328, startPoint y: 489, endPoint x: 1433, endPoint y: 486, distance: 105.0
click at [1433, 486] on div "Service Staff Total Tip Disc Staff earn 【BB】RegularDog Bath and Brush (35 lbs o…" at bounding box center [1159, 173] width 791 height 860
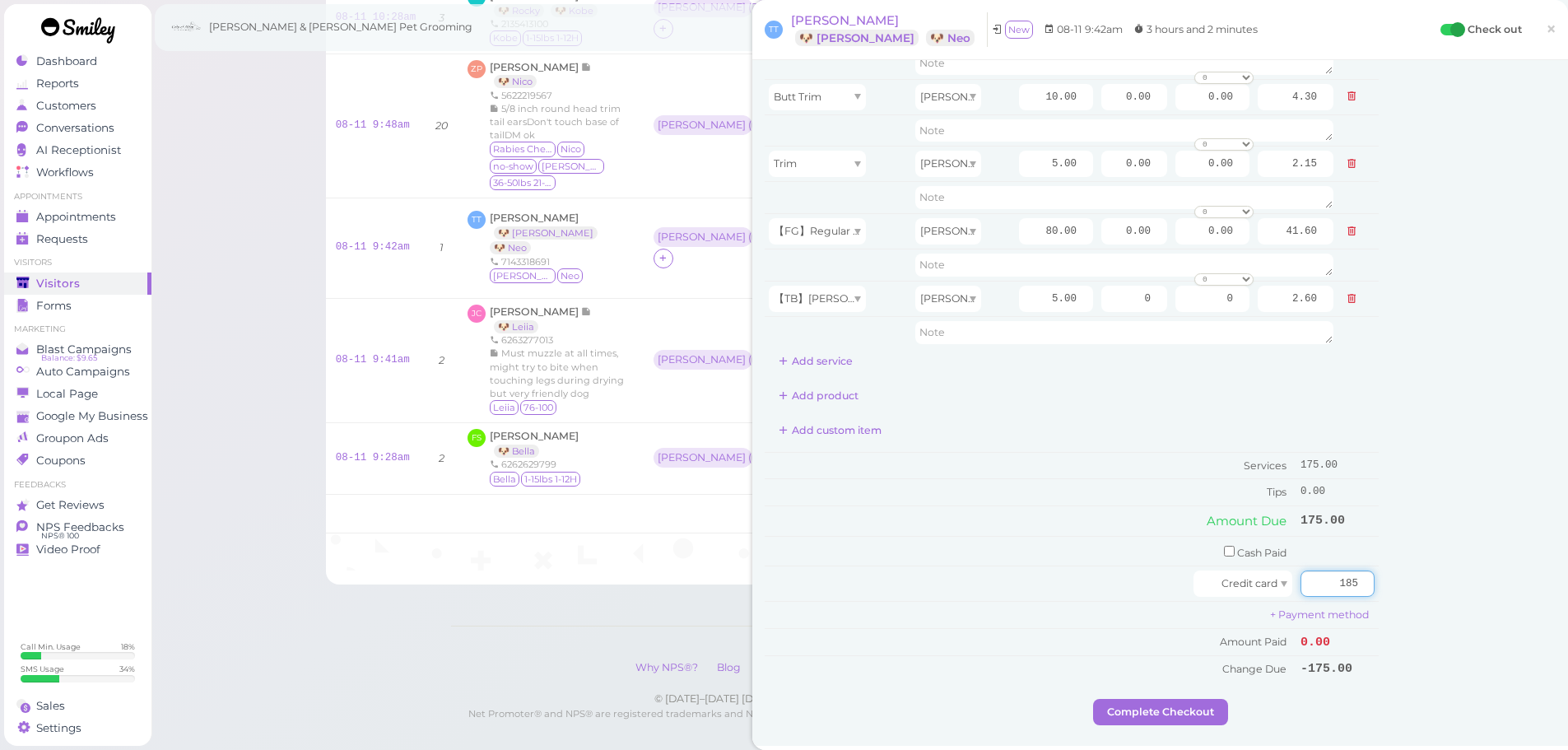
scroll to position [0, 0]
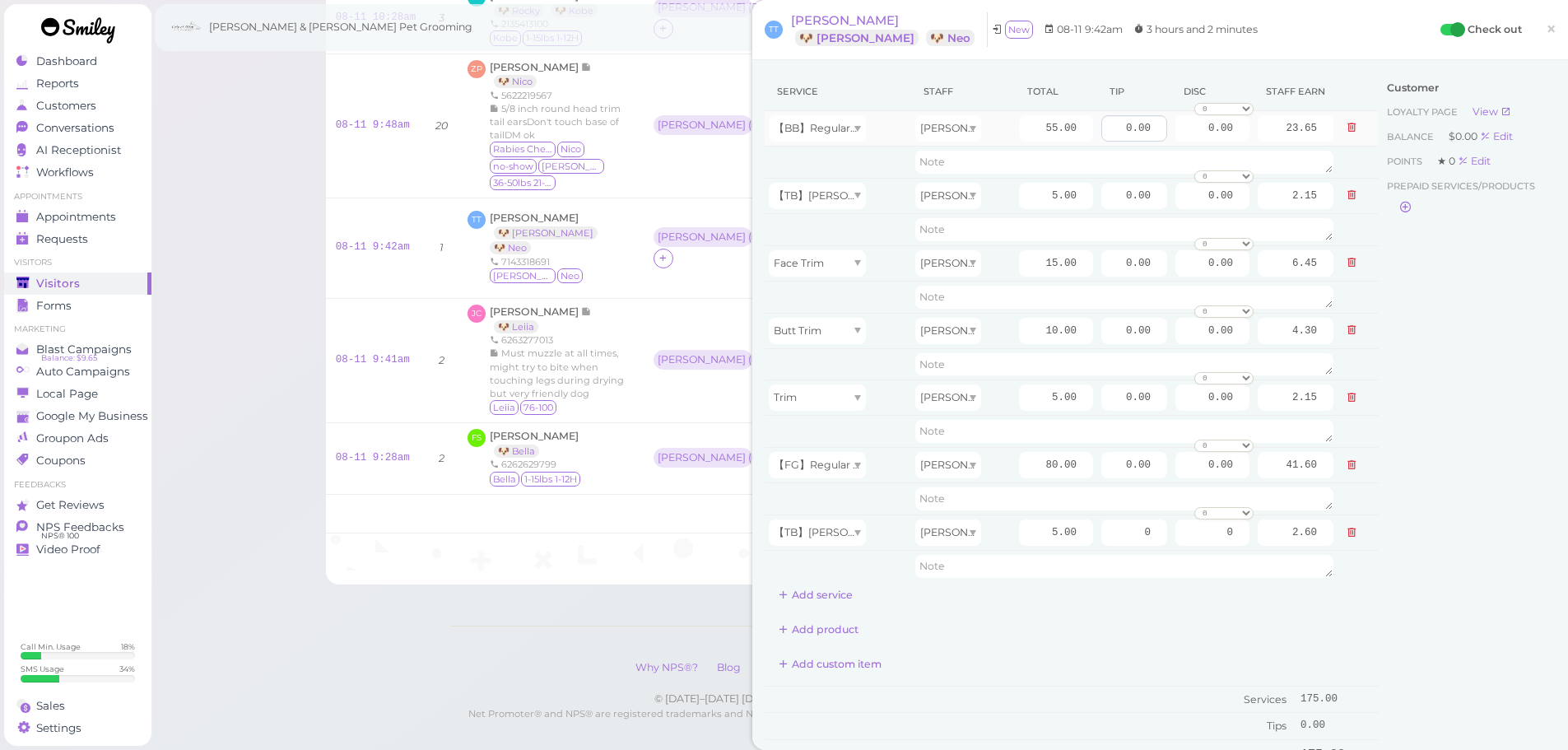
type input "185"
drag, startPoint x: 1094, startPoint y: 121, endPoint x: 1474, endPoint y: 249, distance: 401.0
click at [1517, 180] on div "Service Staff Total Tip Disc Staff earn 【BB】RegularDog Bath and Brush (35 lbs o…" at bounding box center [1159, 502] width 791 height 860
type input "5"
click at [1418, 376] on div "Customer Loyalty page View Balance $0.00 Edit Points ★ 0 Edit Prepaid services/…" at bounding box center [1467, 502] width 177 height 860
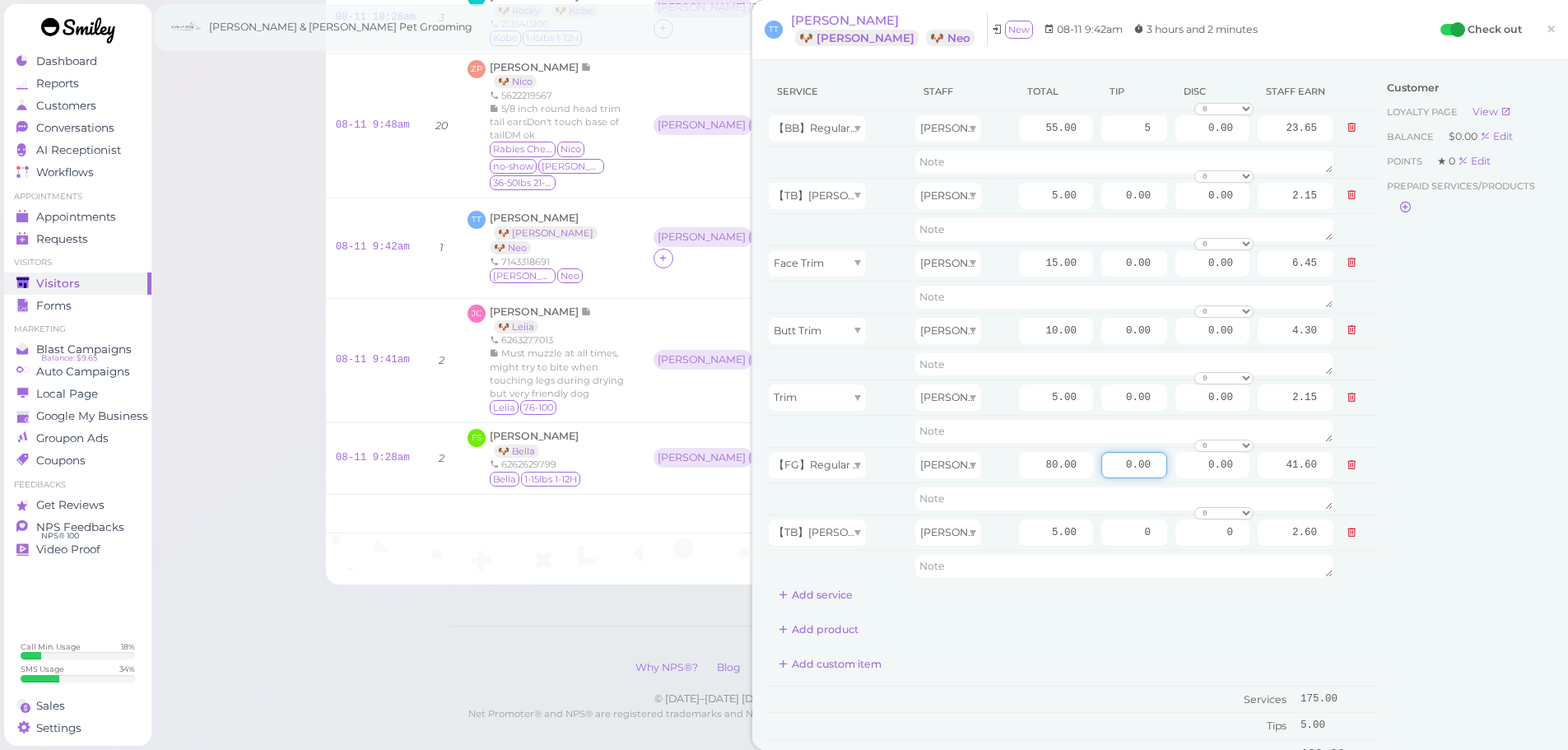
drag, startPoint x: 1106, startPoint y: 471, endPoint x: 1404, endPoint y: 517, distance: 301.5
click at [1411, 516] on div "Service Staff Total Tip Disc Staff earn 【BB】RegularDog Bath and Brush (35 lbs o…" at bounding box center [1159, 502] width 791 height 860
type input "5"
click at [1422, 503] on div "Customer Loyalty page View Balance $0.00 Edit Points ★ 0 Edit Prepaid services/…" at bounding box center [1467, 502] width 177 height 860
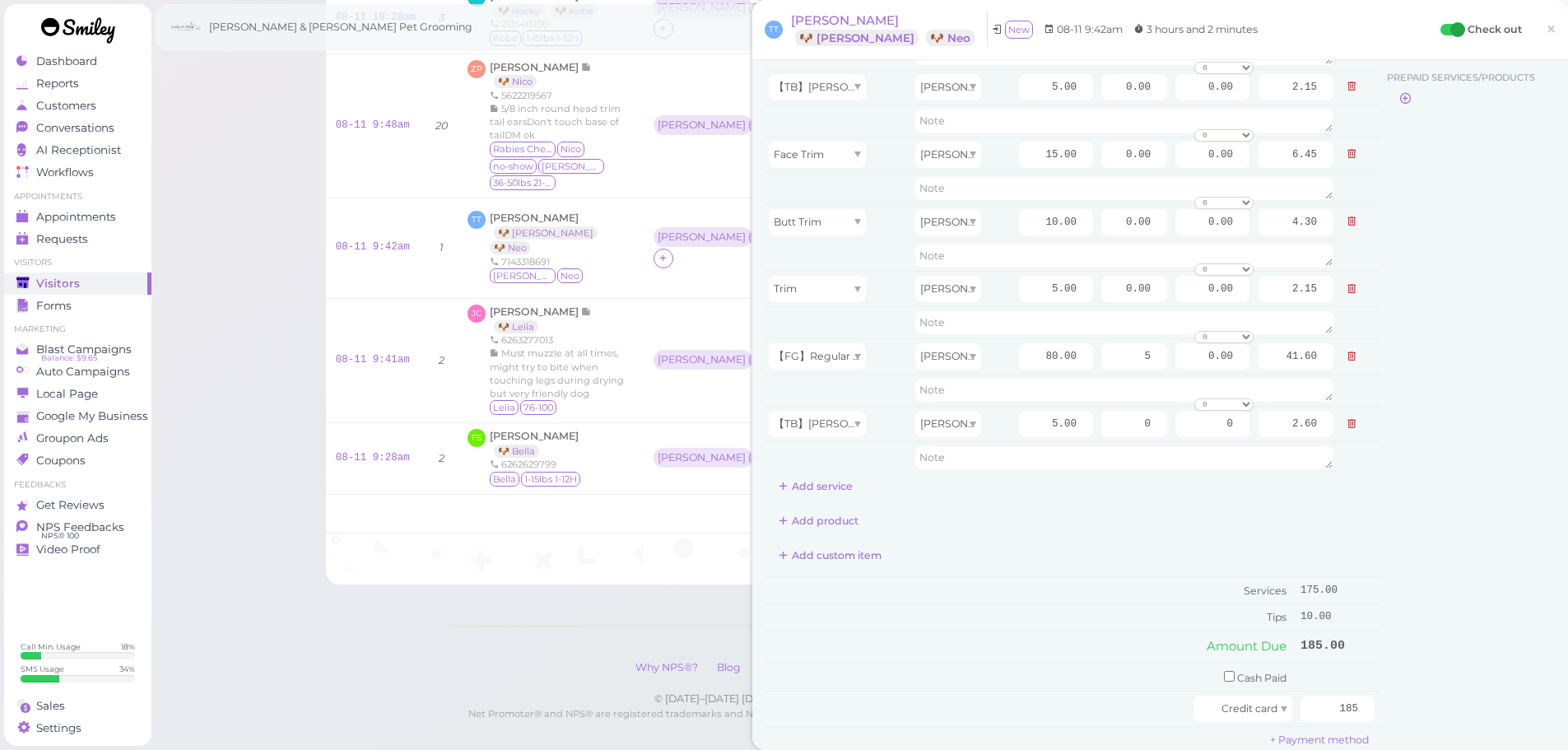
scroll to position [411, 0]
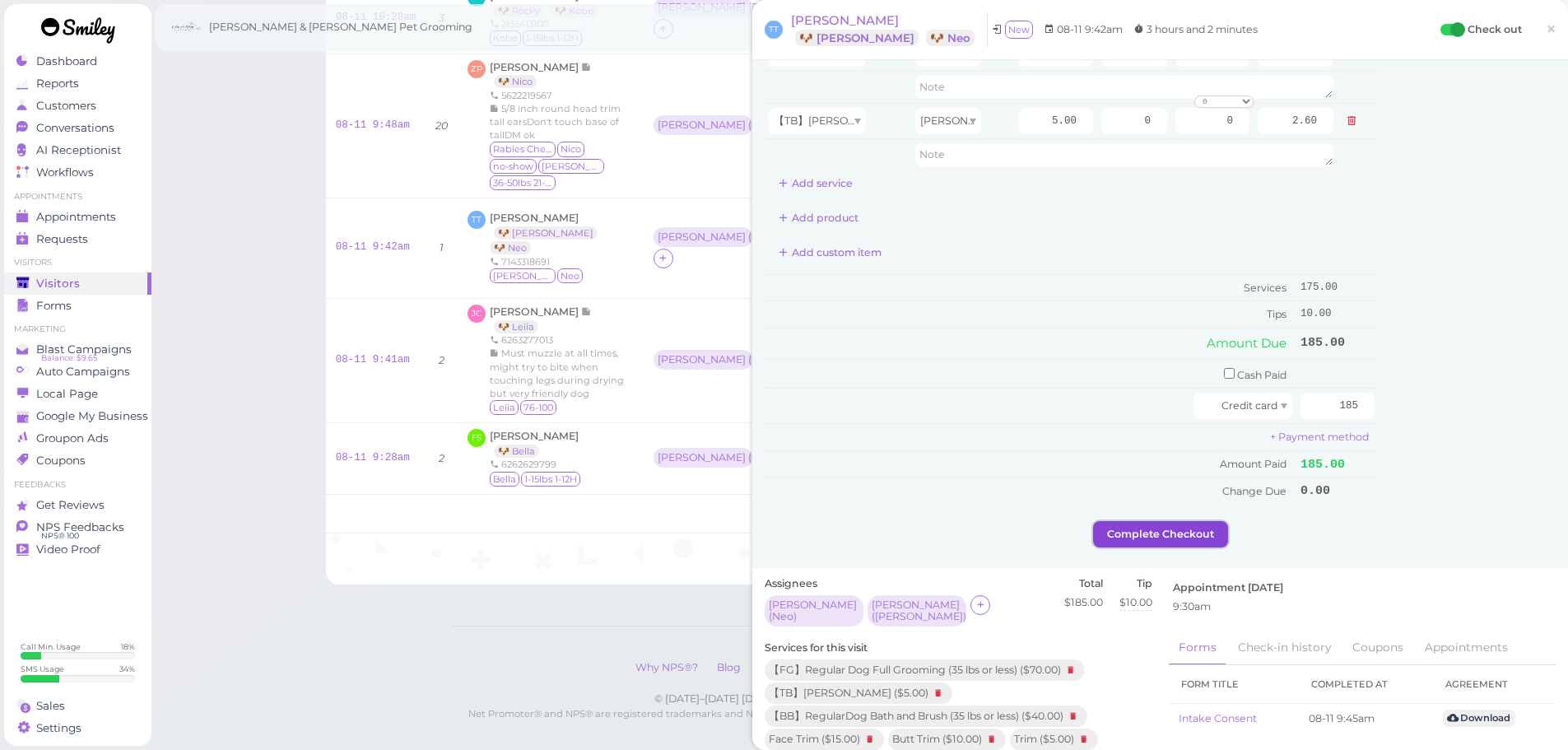
click at [1199, 525] on button "Complete Checkout" at bounding box center [1160, 533] width 135 height 26
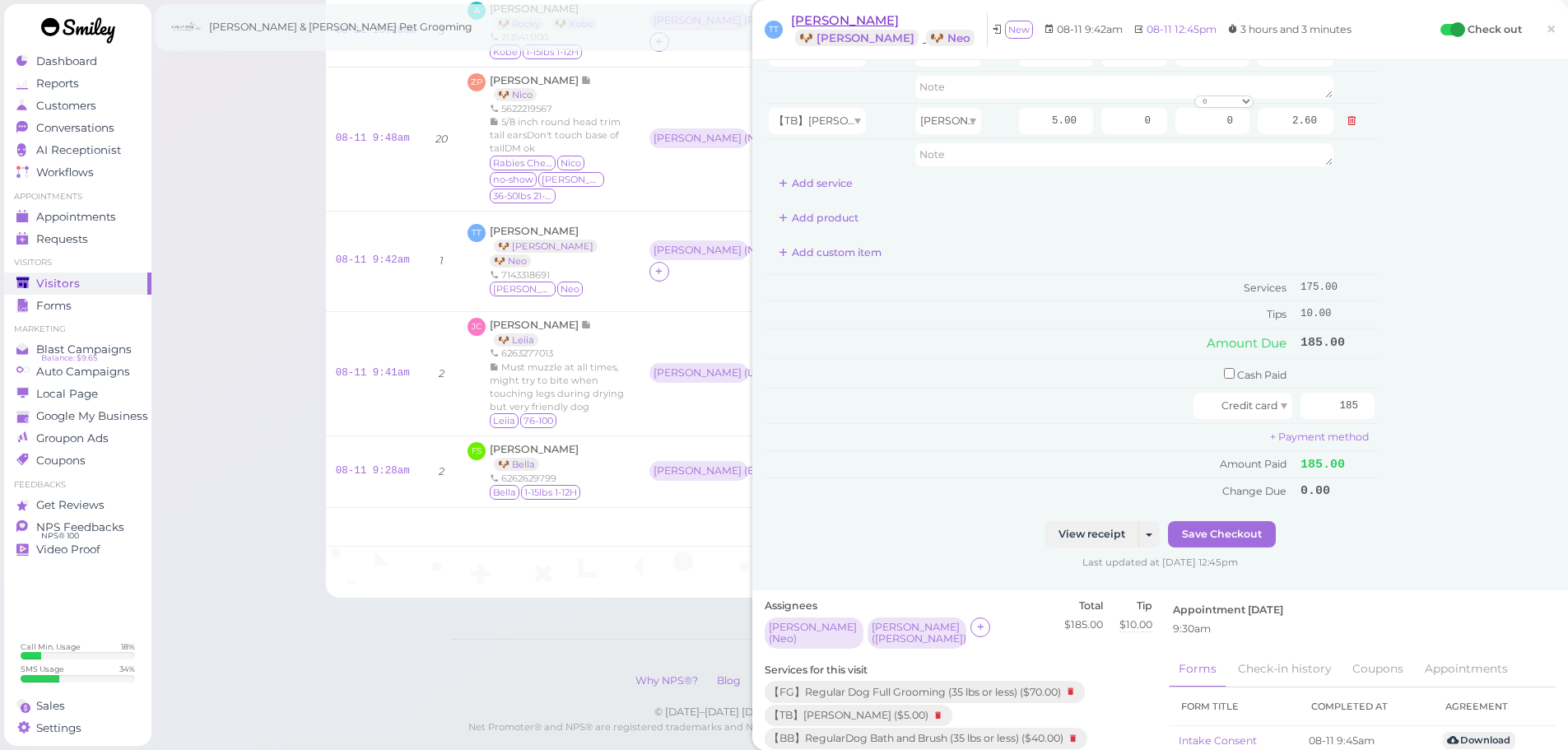
scroll to position [421, 0]
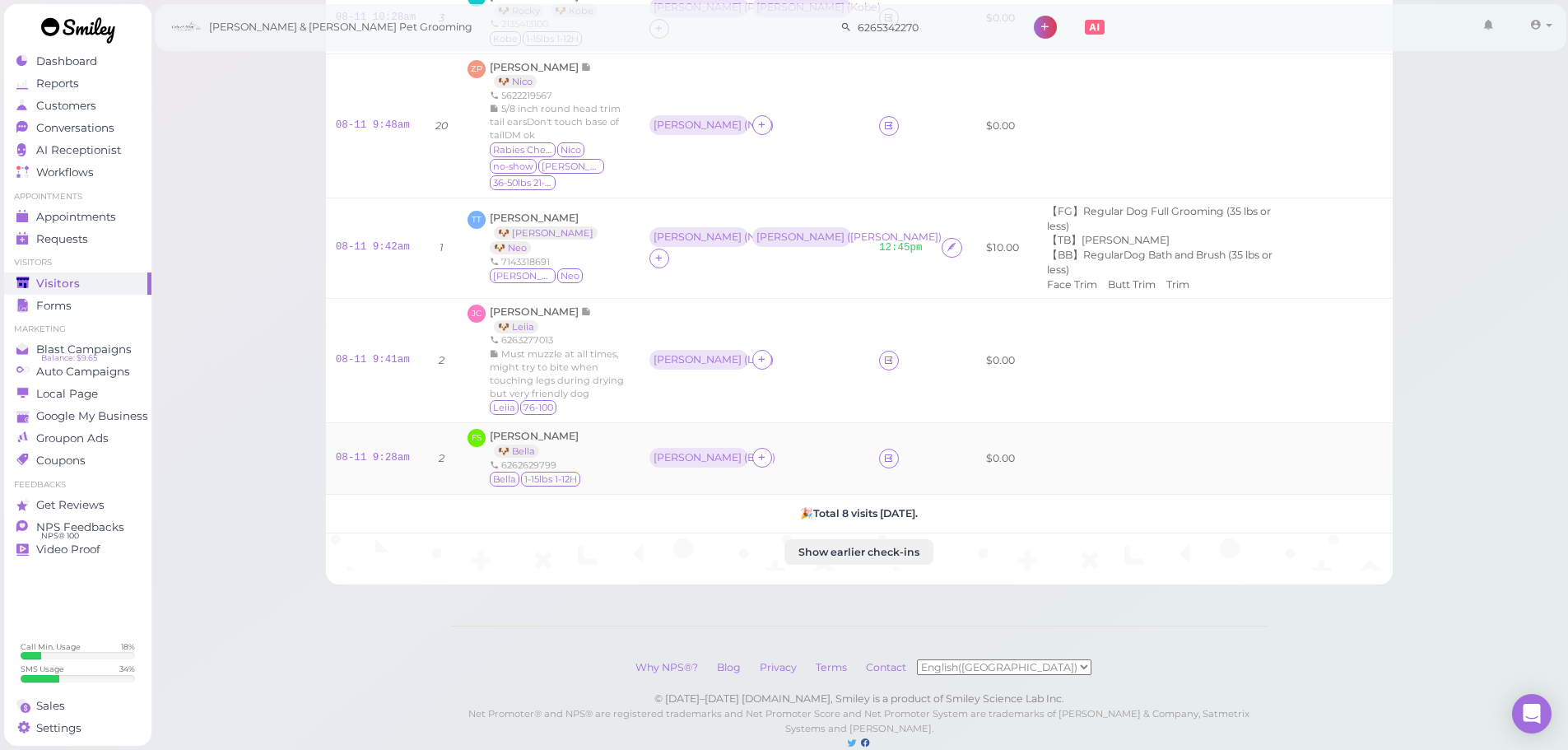
click at [571, 429] on div "Fatima Saavedra 🐶 Bella 6262629799 Bella 1-15lbs 1-12H" at bounding box center [535, 458] width 92 height 59
click at [383, 451] on div "08-11 9:28am" at bounding box center [376, 459] width 81 height 15
click at [385, 451] on link "08-11 9:28am" at bounding box center [372, 457] width 74 height 12
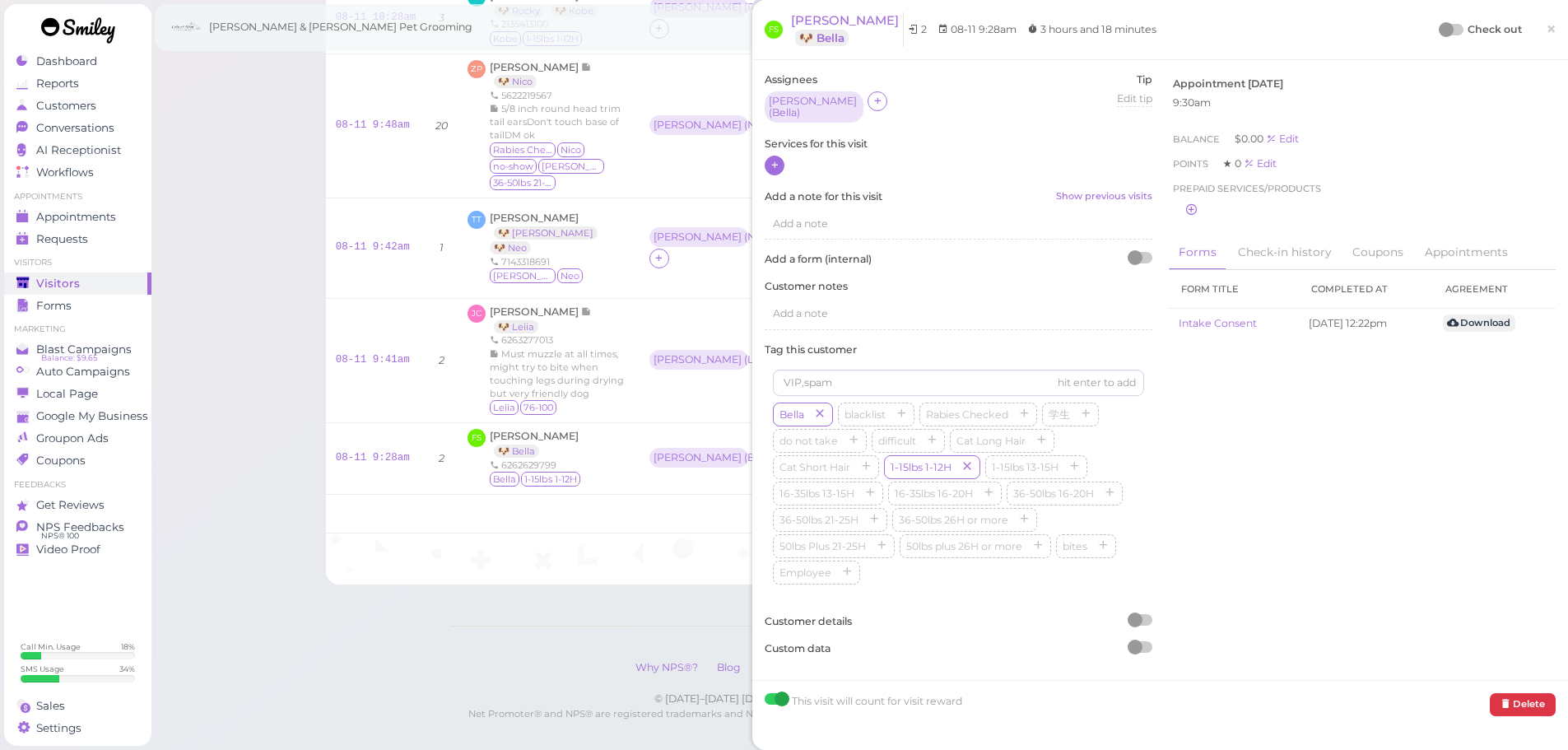
drag, startPoint x: 771, startPoint y: 157, endPoint x: 790, endPoint y: 167, distance: 21.5
click at [774, 159] on icon at bounding box center [774, 166] width 11 height 13
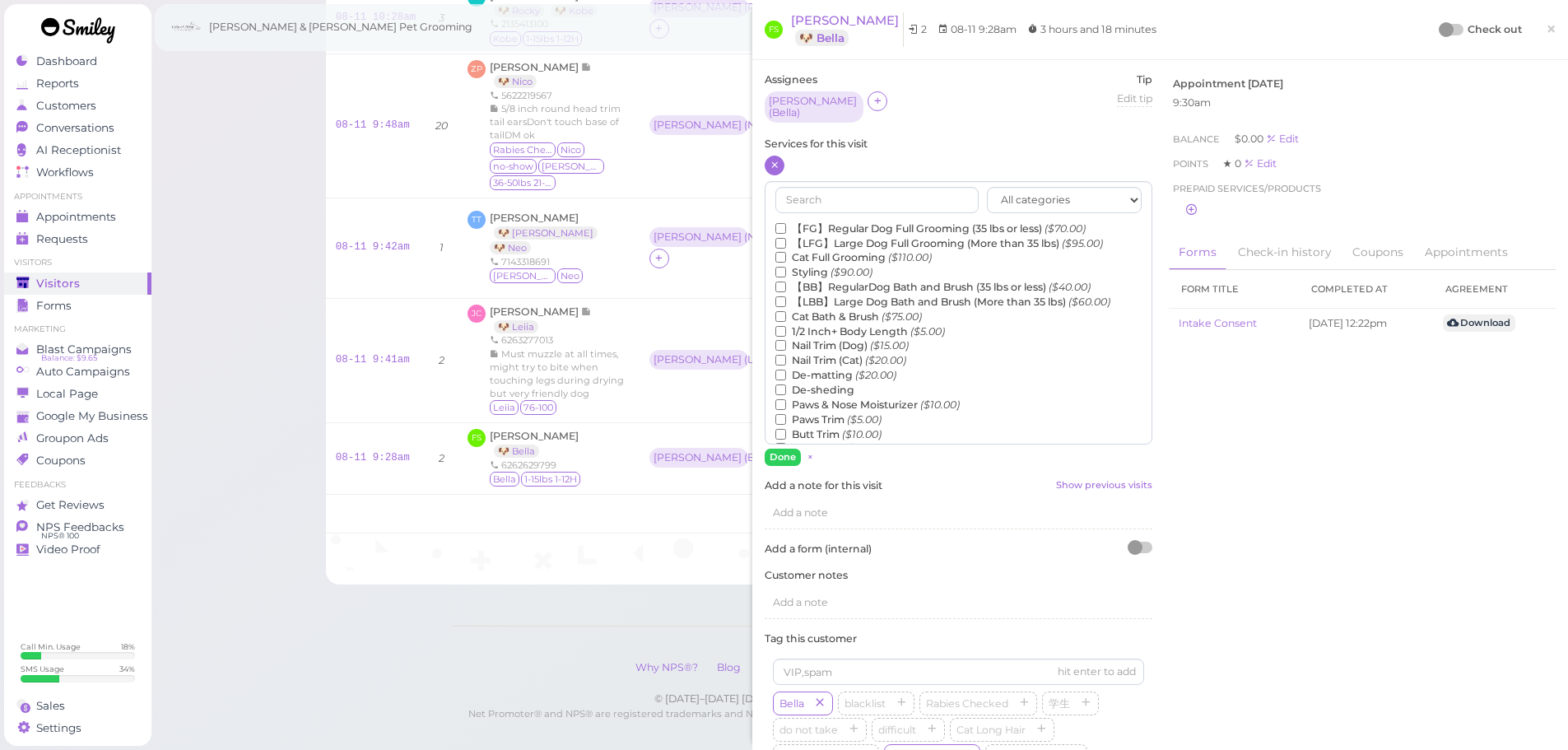
click at [830, 221] on label "【FG】Regular Dog Full Grooming (35 lbs or less) ($70.00)" at bounding box center [930, 228] width 310 height 15
click at [786, 223] on input "【FG】Regular Dog Full Grooming (35 lbs or less) ($70.00)" at bounding box center [781, 228] width 11 height 11
click at [786, 452] on button "Done" at bounding box center [783, 457] width 36 height 17
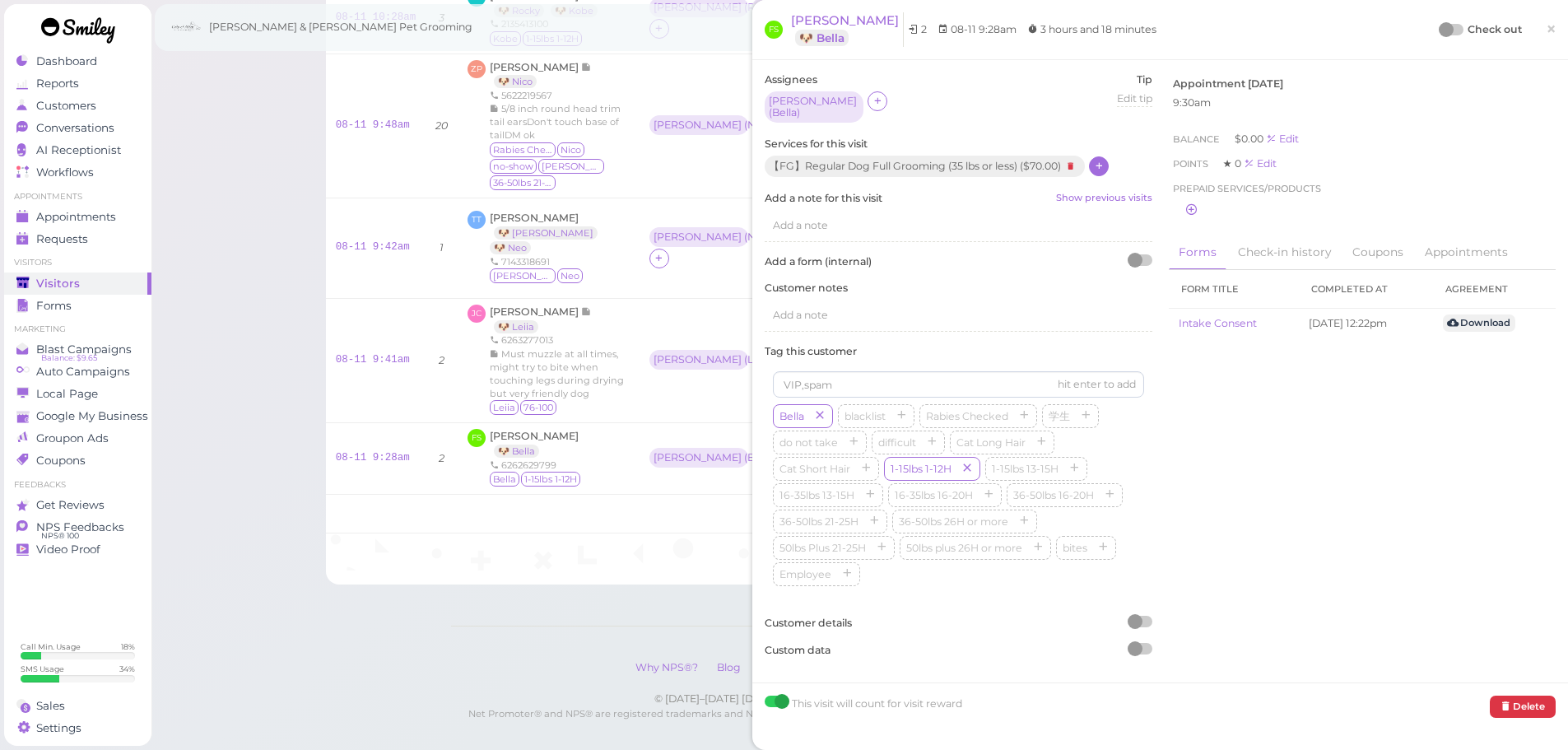
click at [1375, 453] on div "Assignees Rebecca ( Bella ) Tip Edit tip 0 Services for this visit 【FG】Regular …" at bounding box center [1159, 371] width 807 height 597
click at [1440, 25] on div at bounding box center [1446, 29] width 15 height 15
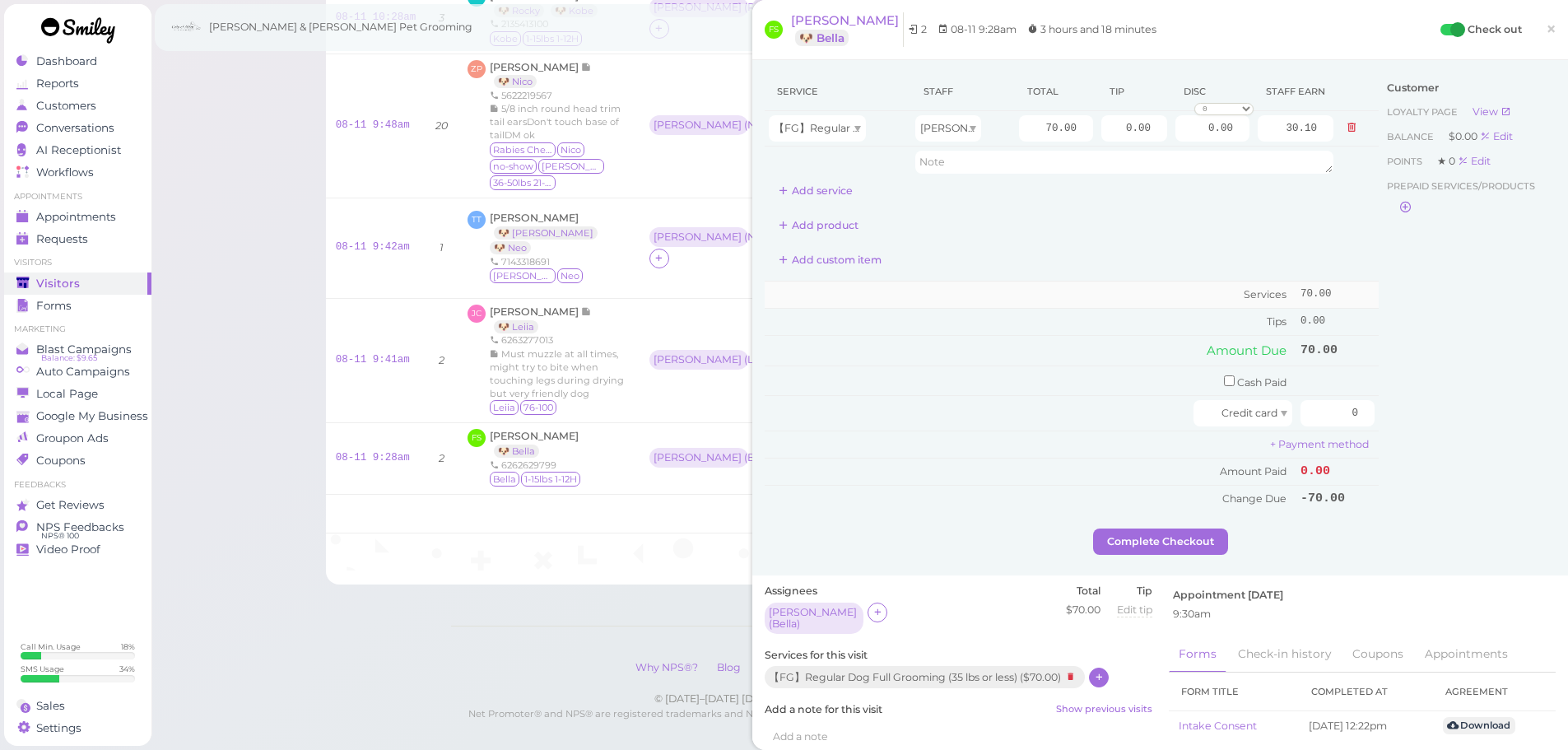
click at [1011, 287] on td "Services" at bounding box center [1030, 295] width 531 height 27
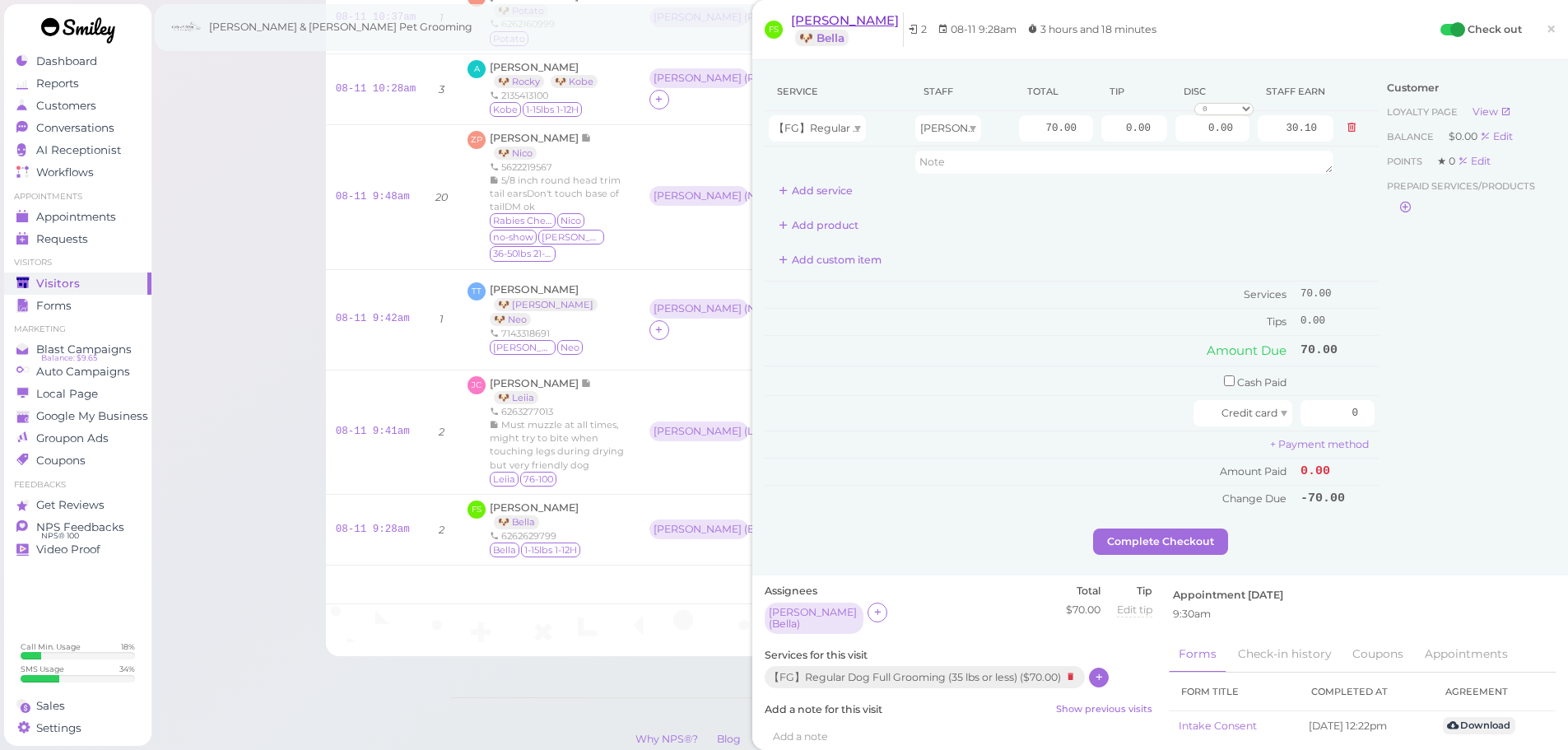
scroll to position [492, 0]
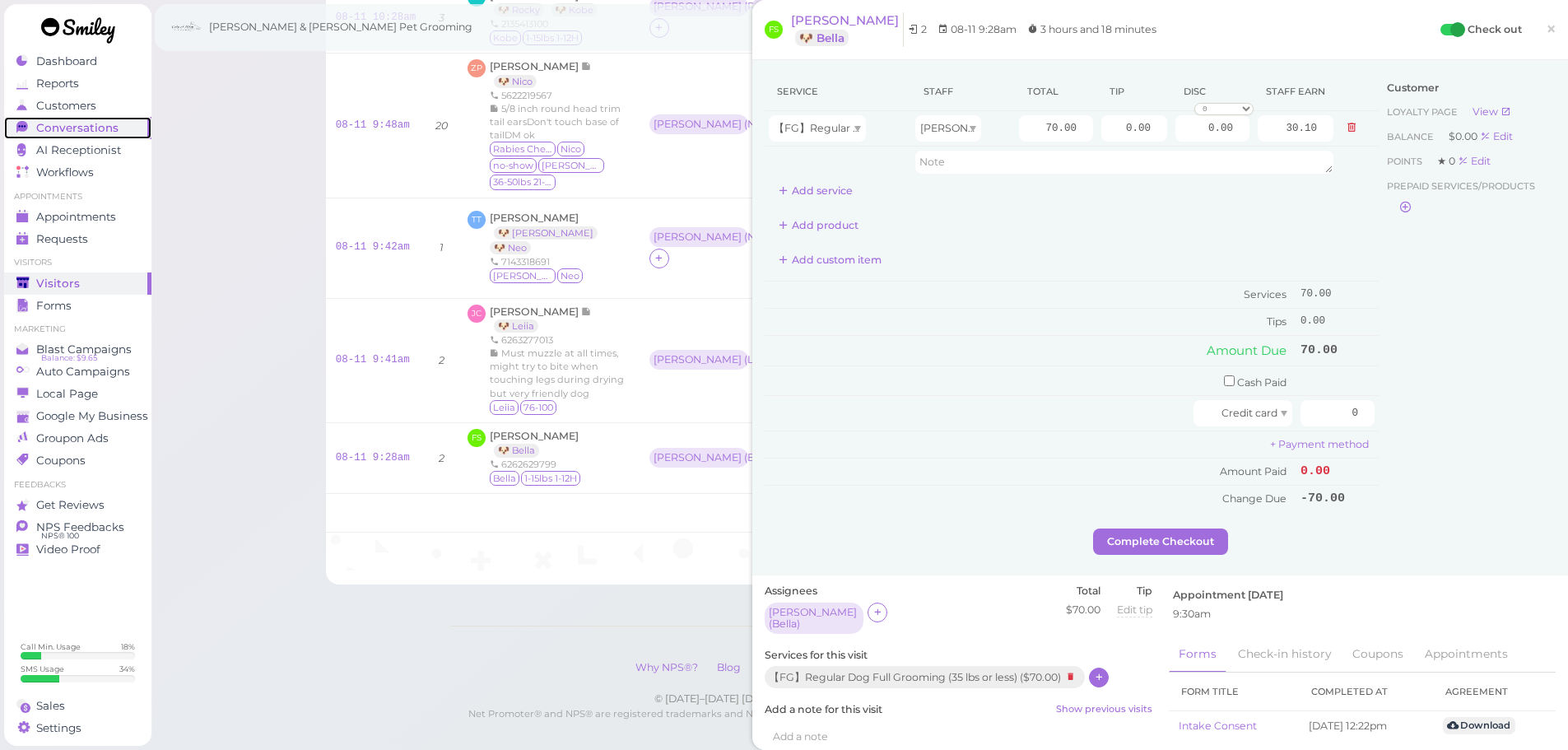
click at [90, 126] on span "Conversations" at bounding box center [77, 127] width 82 height 14
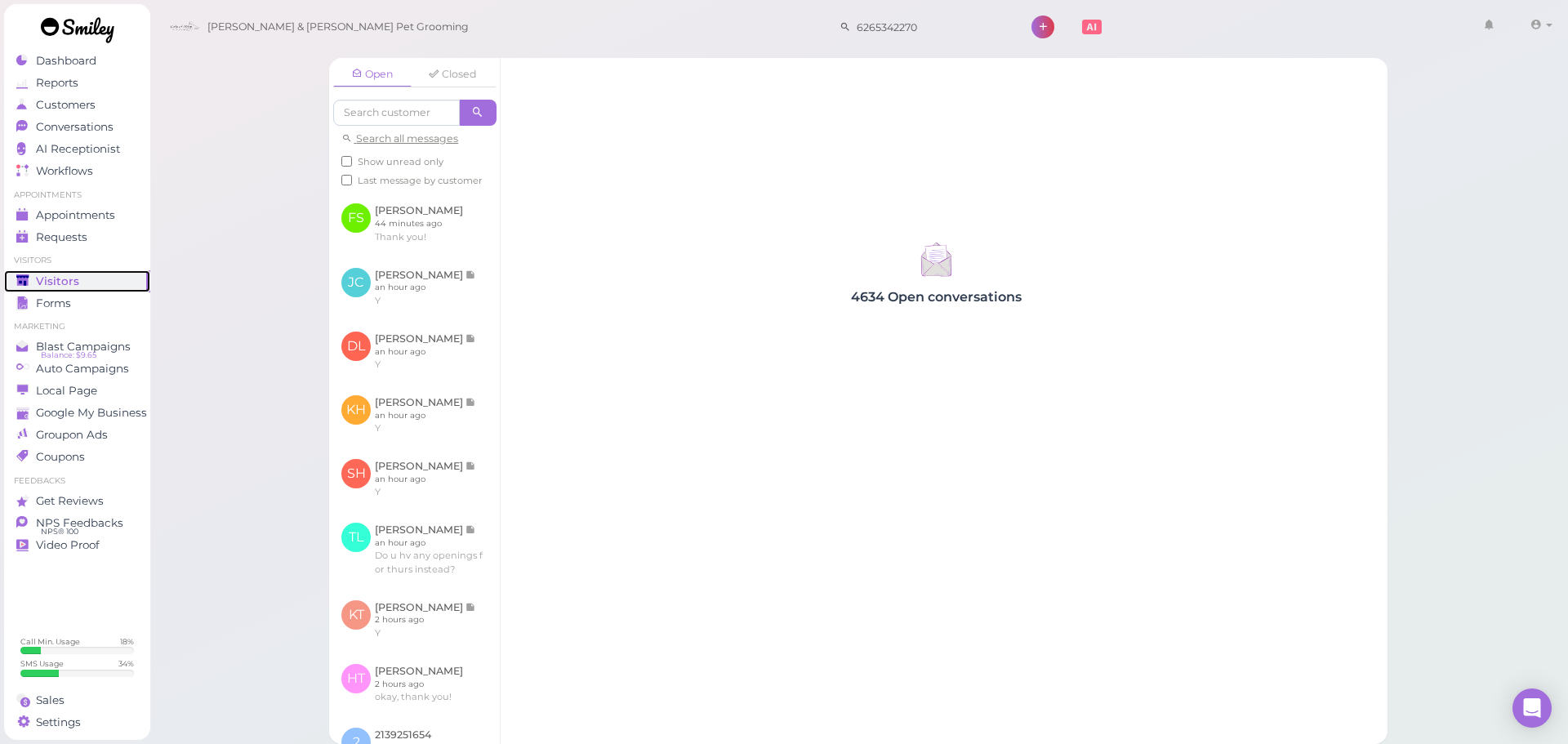
click at [101, 277] on div "Visitors" at bounding box center [75, 281] width 117 height 14
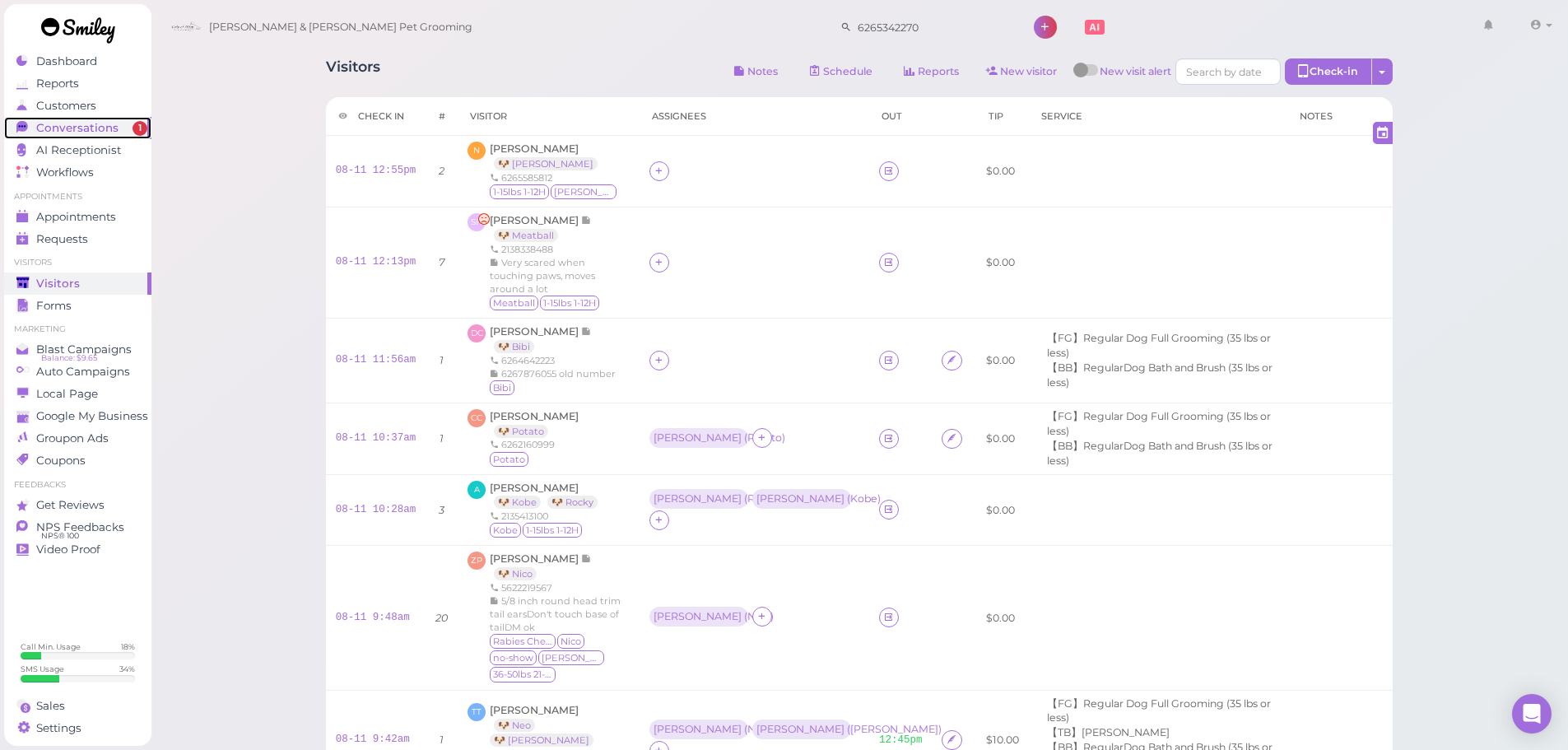
click at [131, 129] on div "Conversations" at bounding box center [76, 127] width 118 height 14
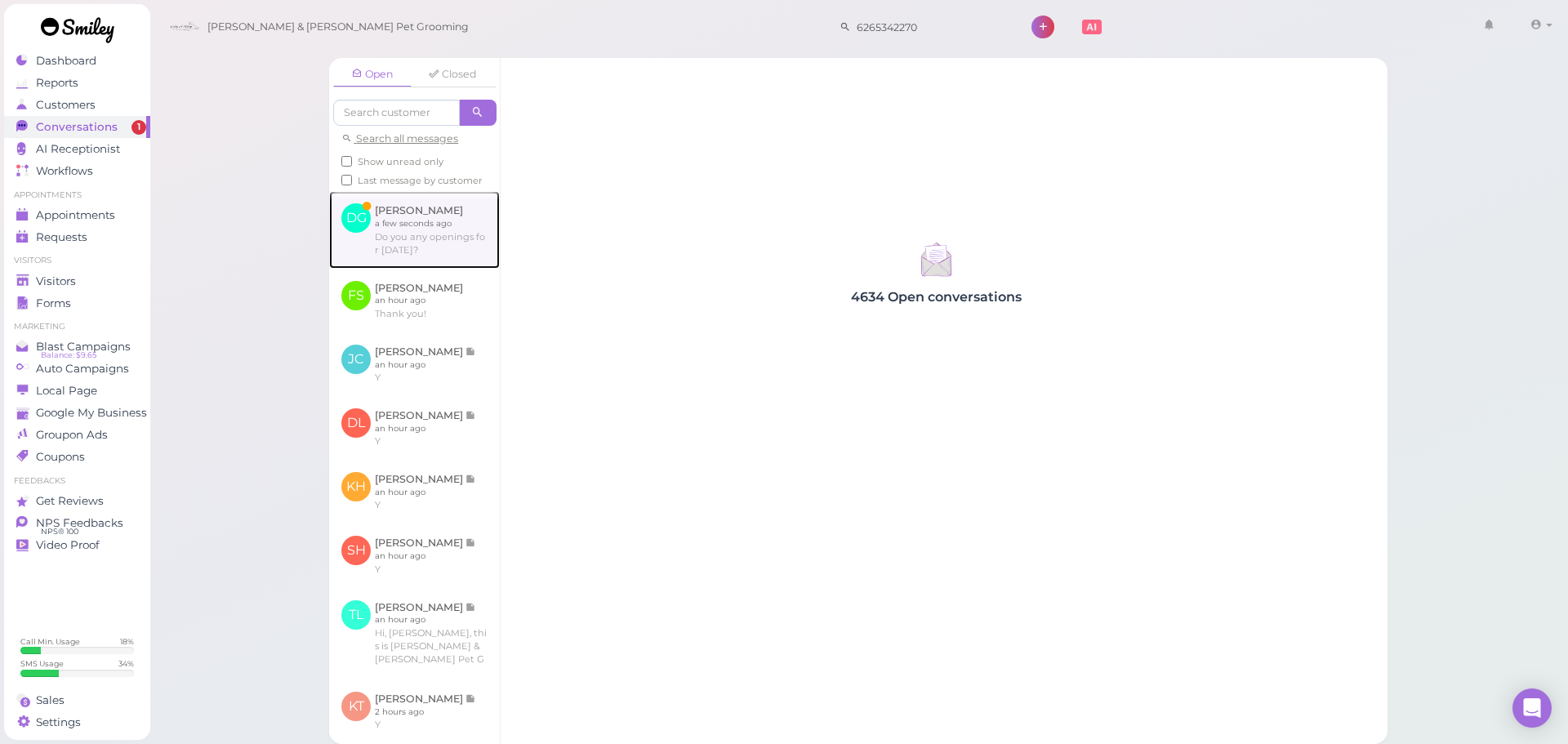
click at [464, 253] on link at bounding box center [414, 229] width 171 height 77
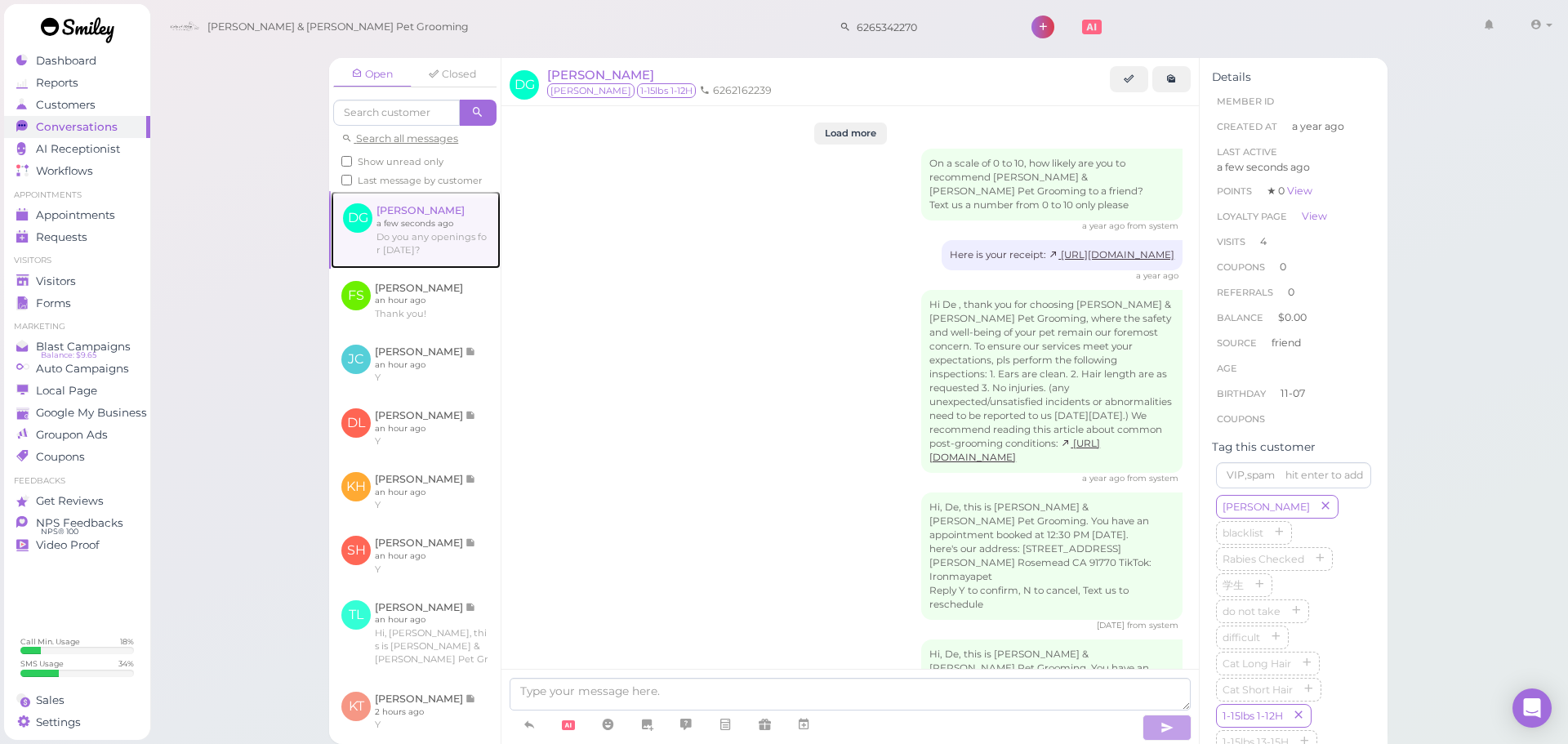
scroll to position [2513, 0]
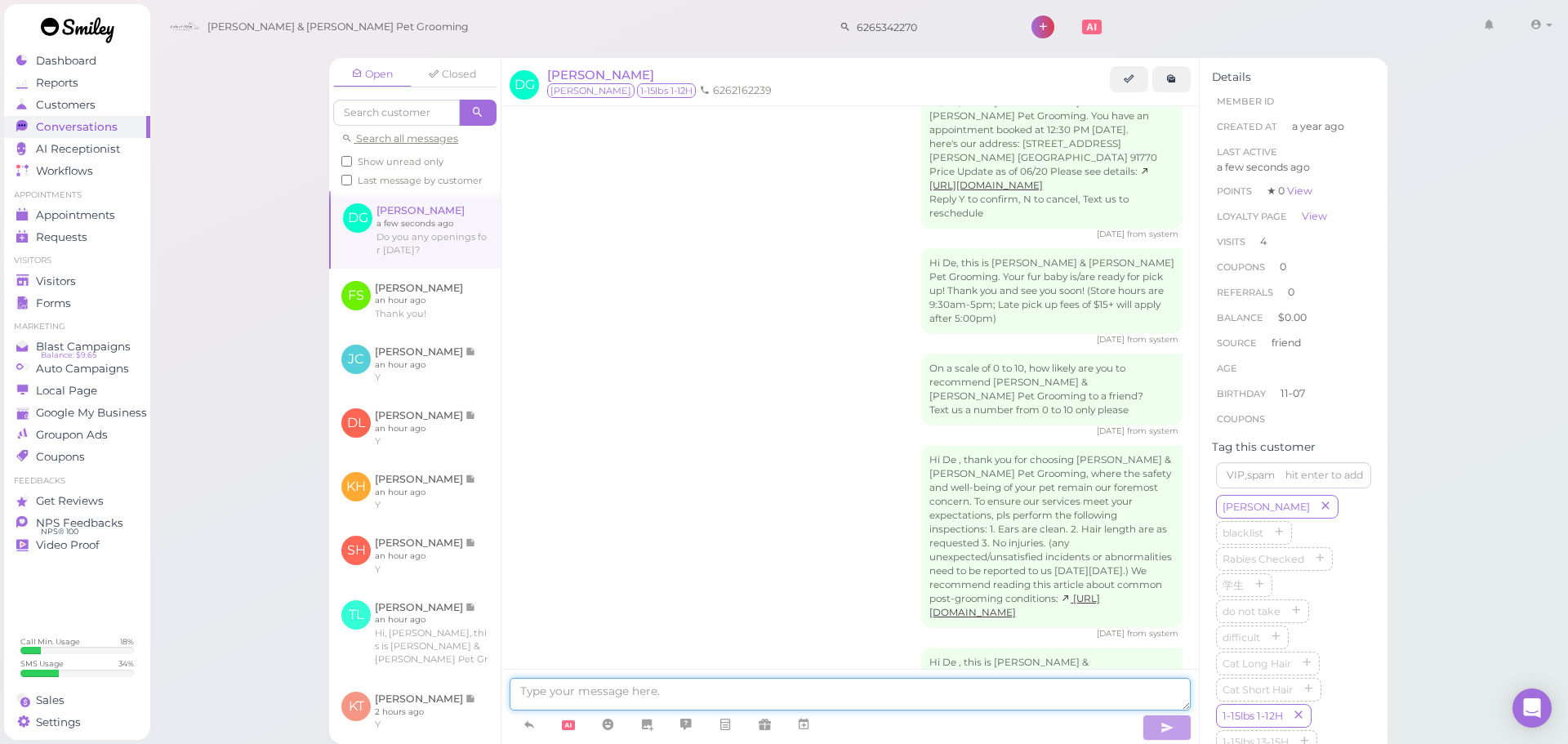
click at [726, 695] on textarea at bounding box center [850, 694] width 681 height 33
type textarea "No, we do not"
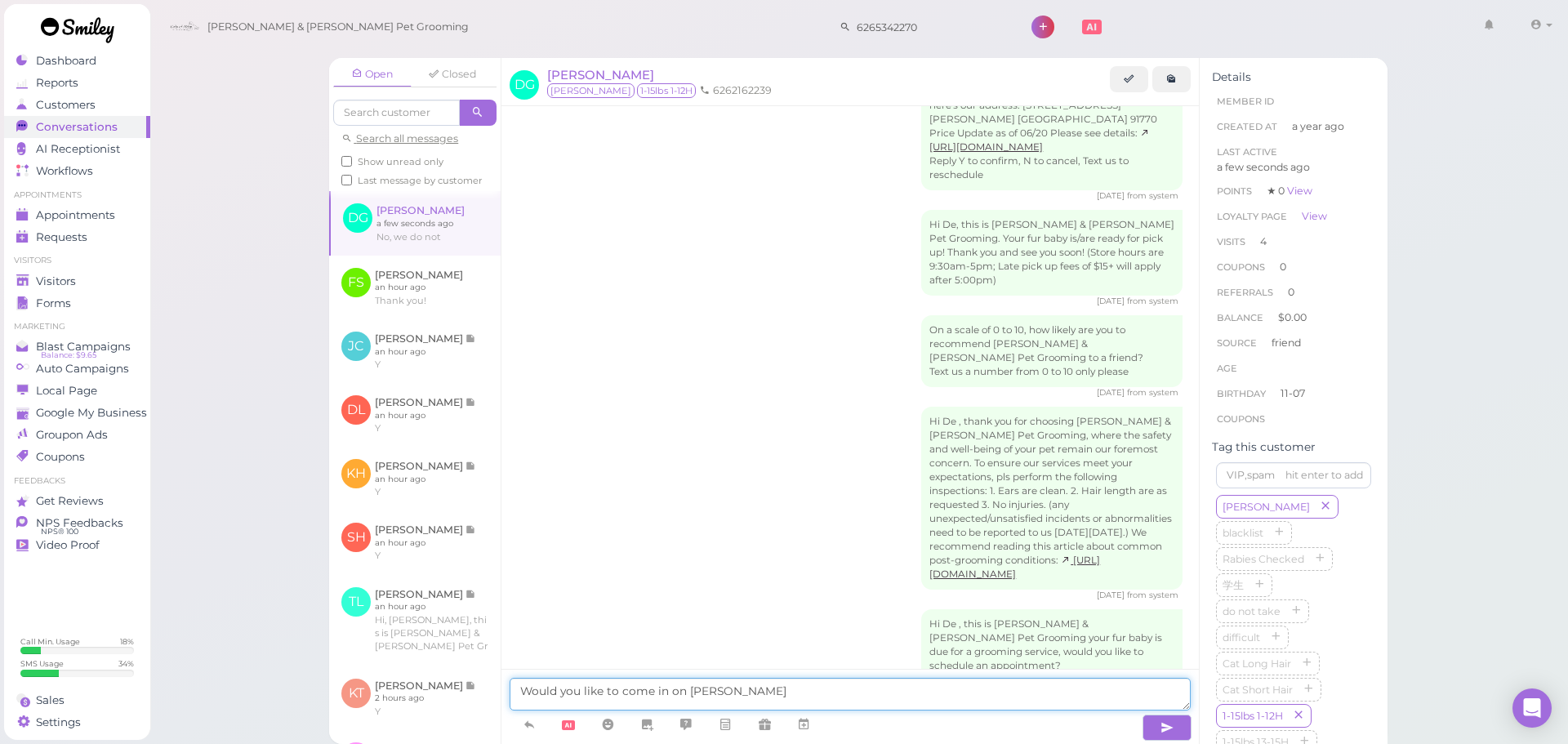
type textarea "Would you like to come in on Friday"
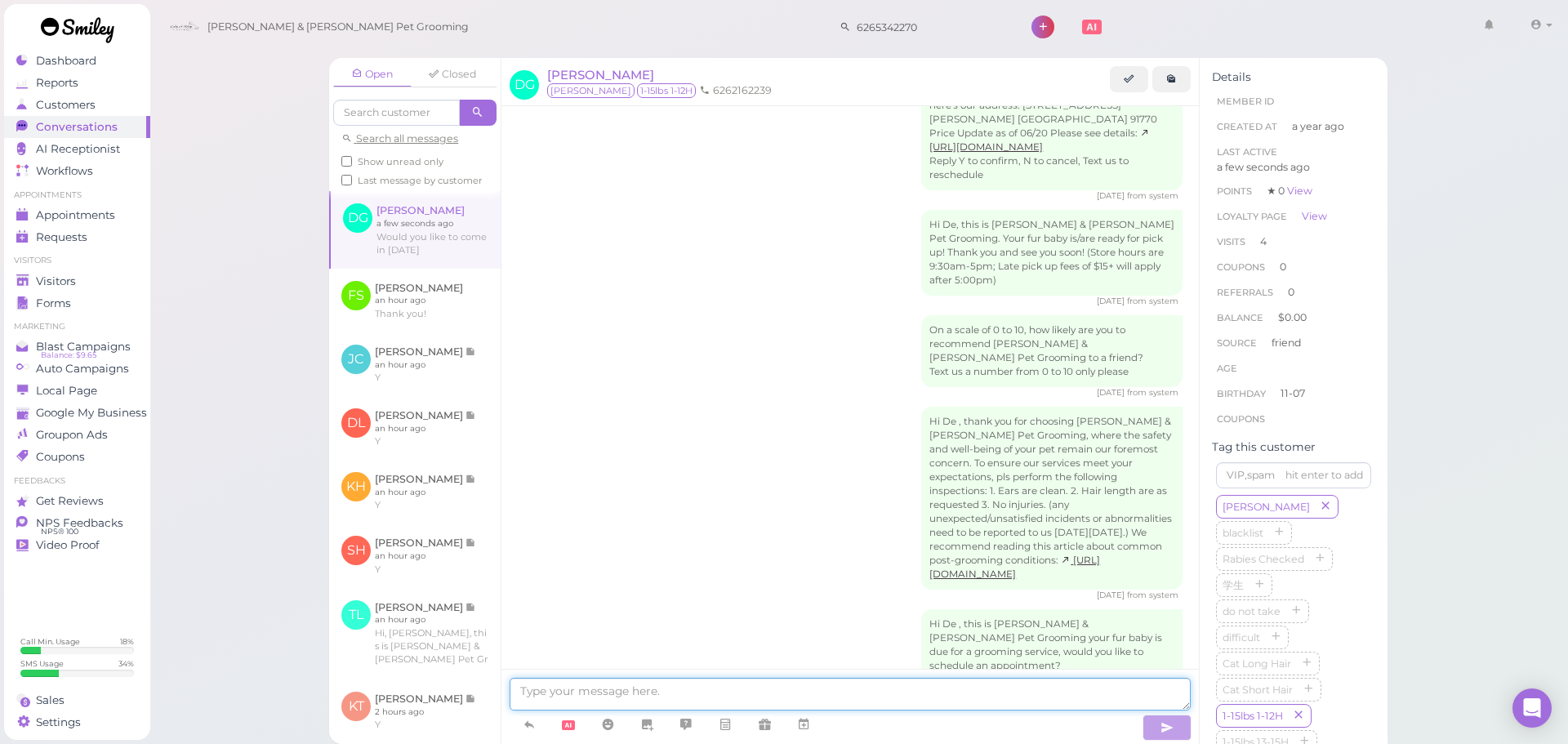
scroll to position [2602, 0]
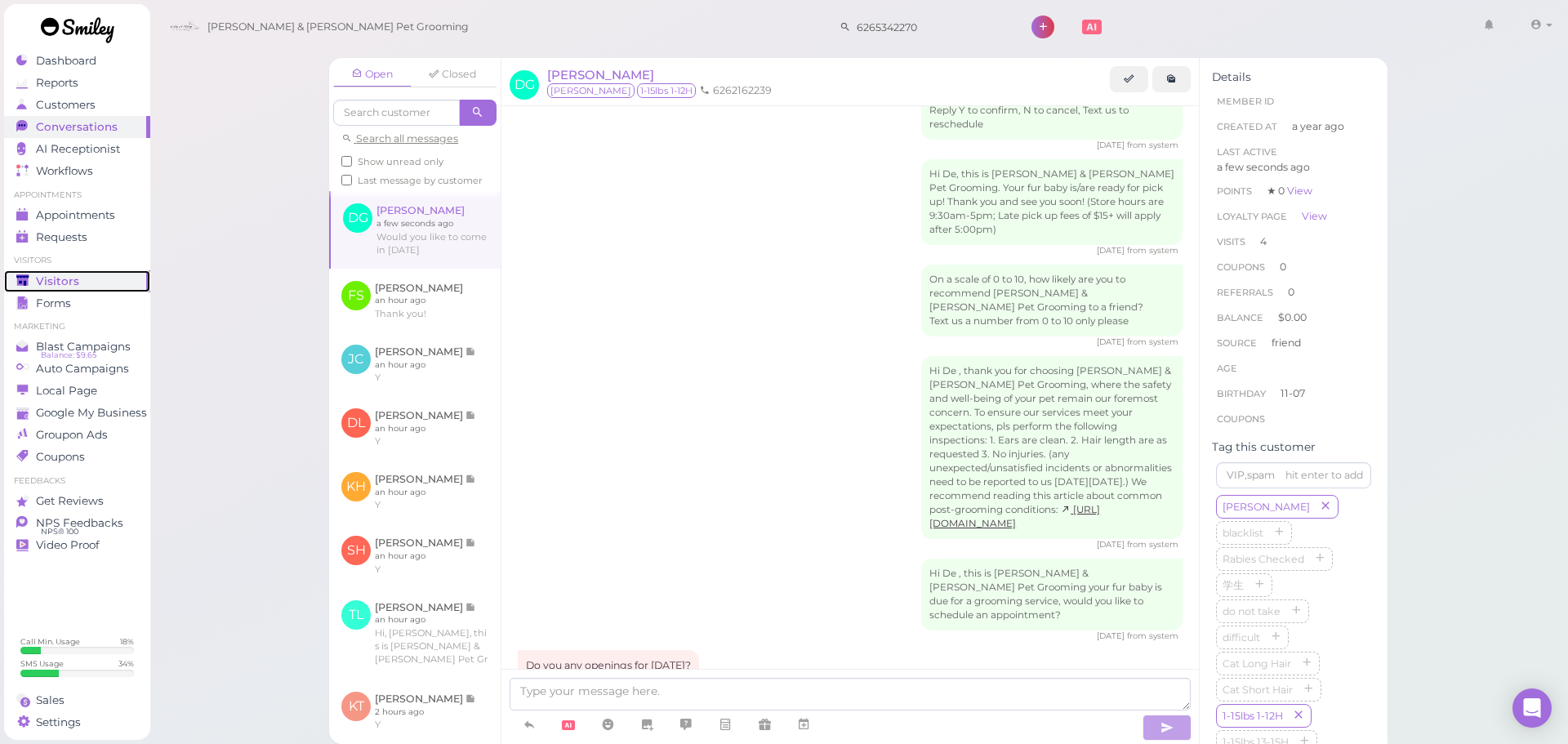
click at [30, 270] on link "Visitors" at bounding box center [78, 281] width 146 height 22
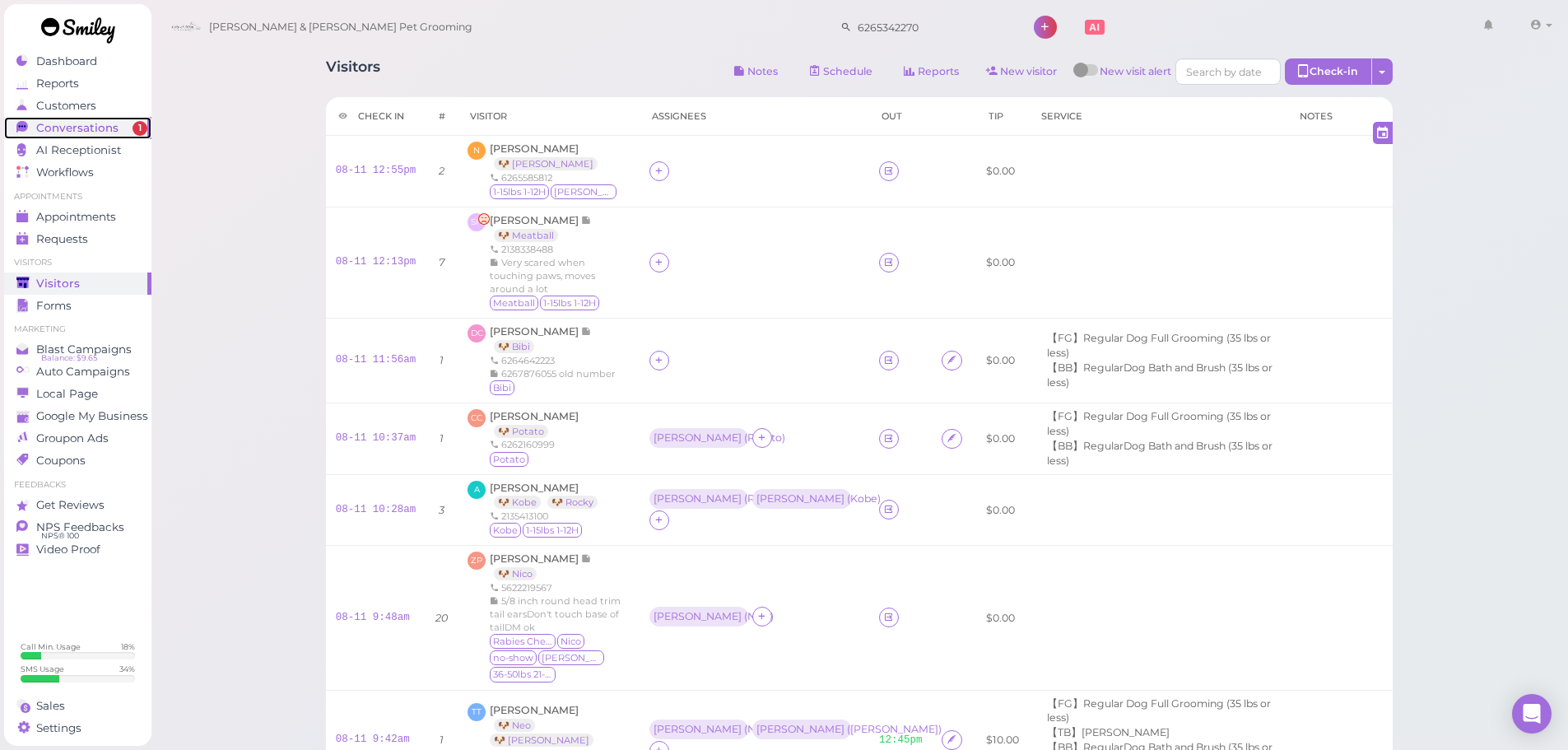
click at [91, 132] on span "Conversations" at bounding box center [77, 127] width 82 height 14
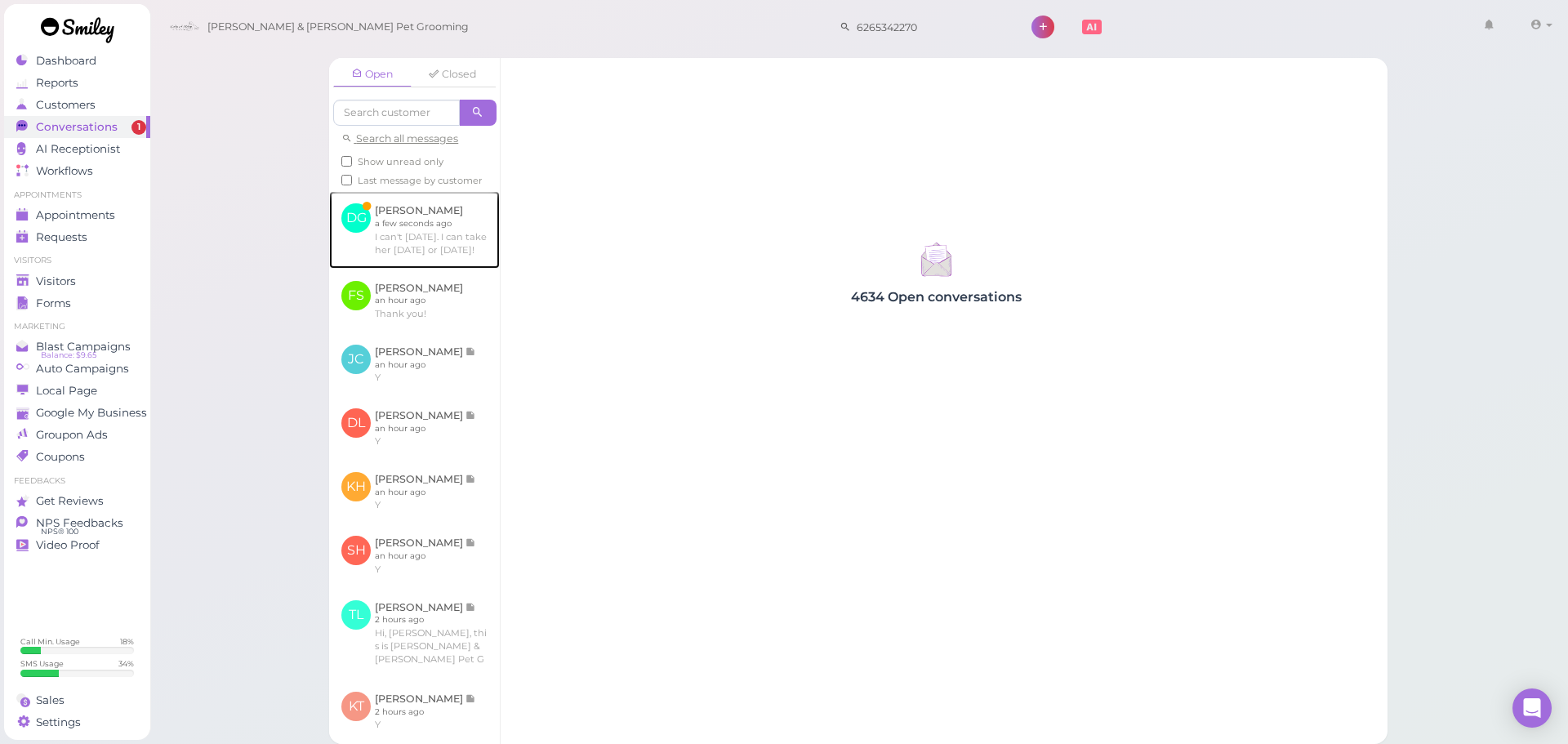
click at [419, 232] on link at bounding box center [414, 229] width 171 height 77
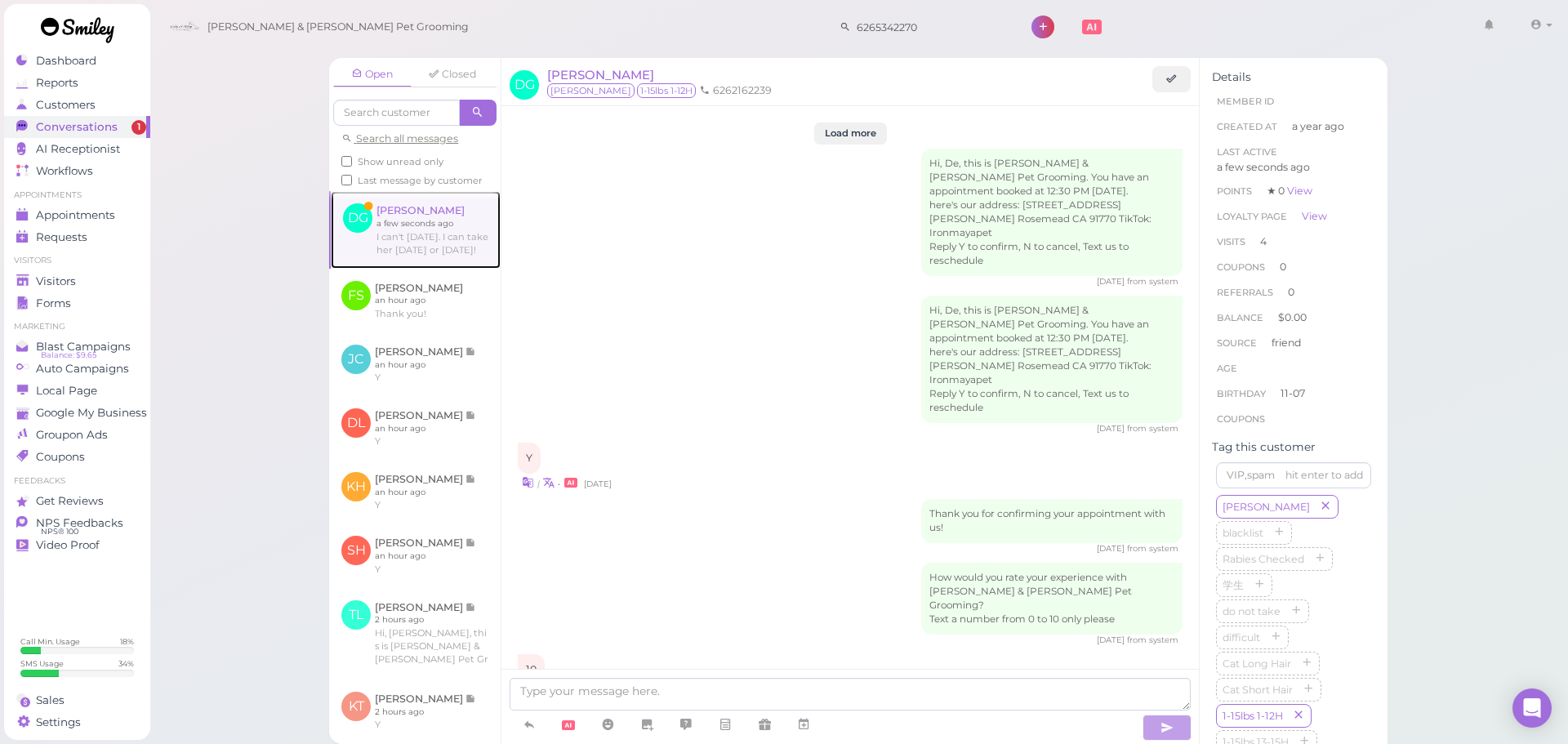
scroll to position [2327, 0]
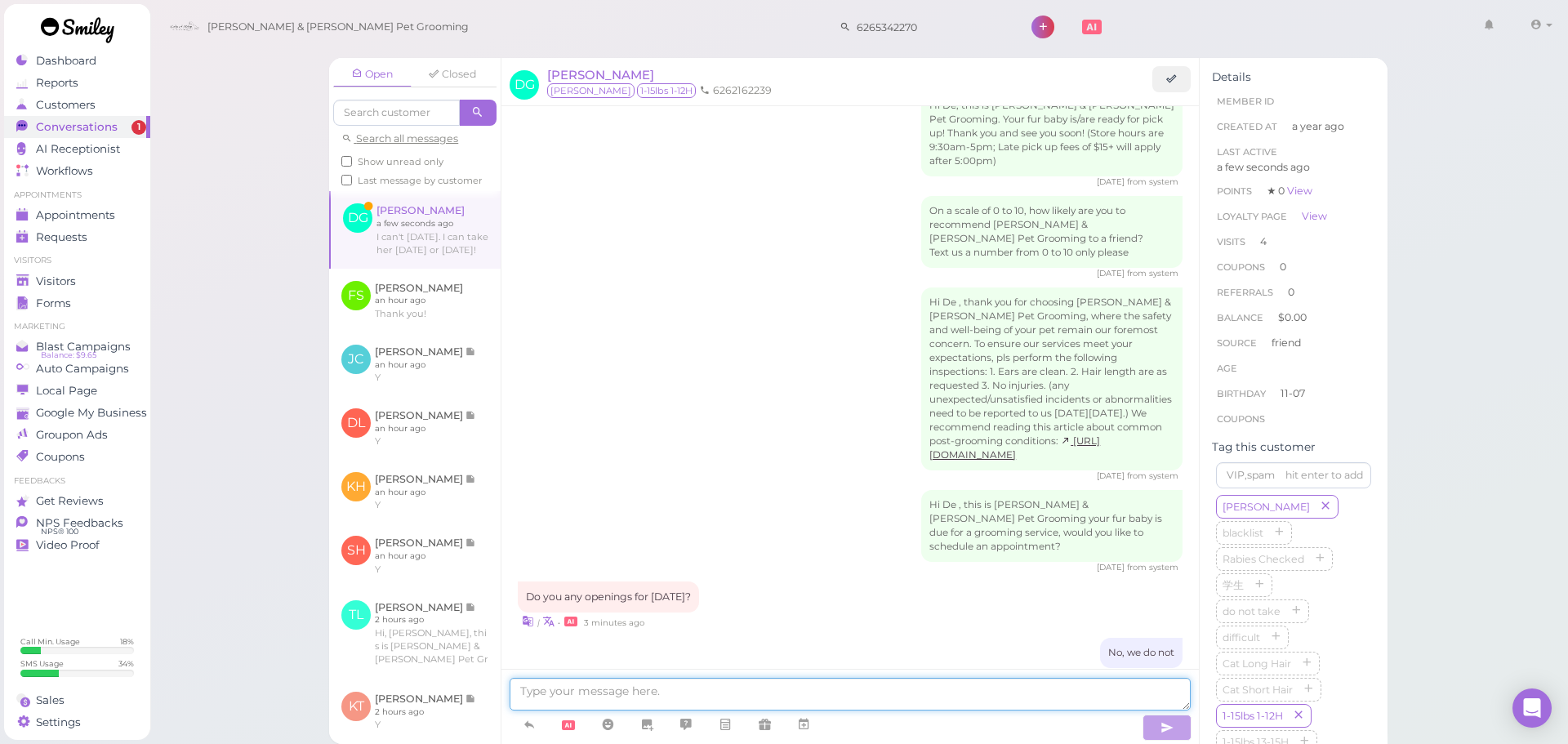
click at [655, 686] on textarea at bounding box center [850, 694] width 681 height 33
type textarea "We don't have anything available for today and tomorrow unfortunately"
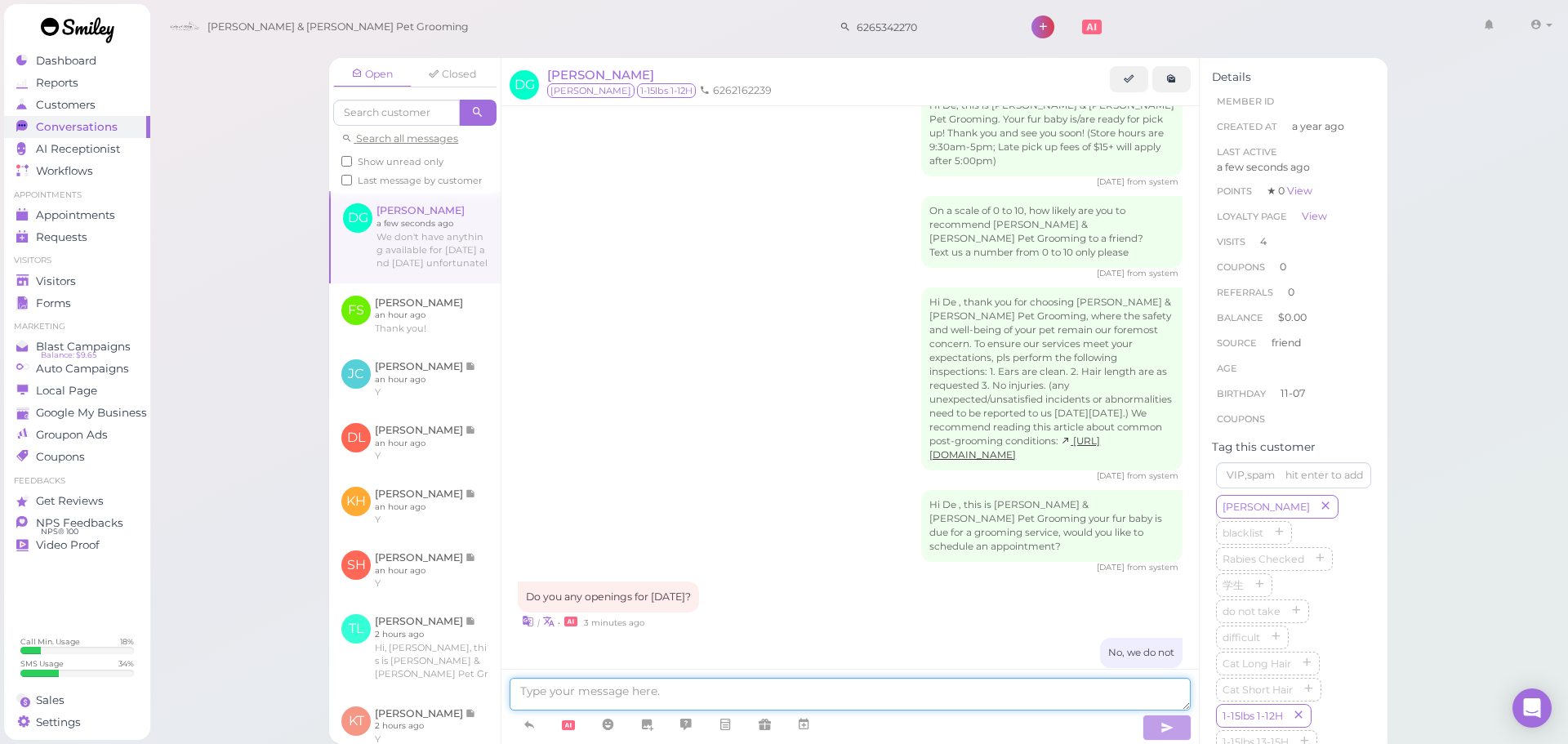
scroll to position [2379, 0]
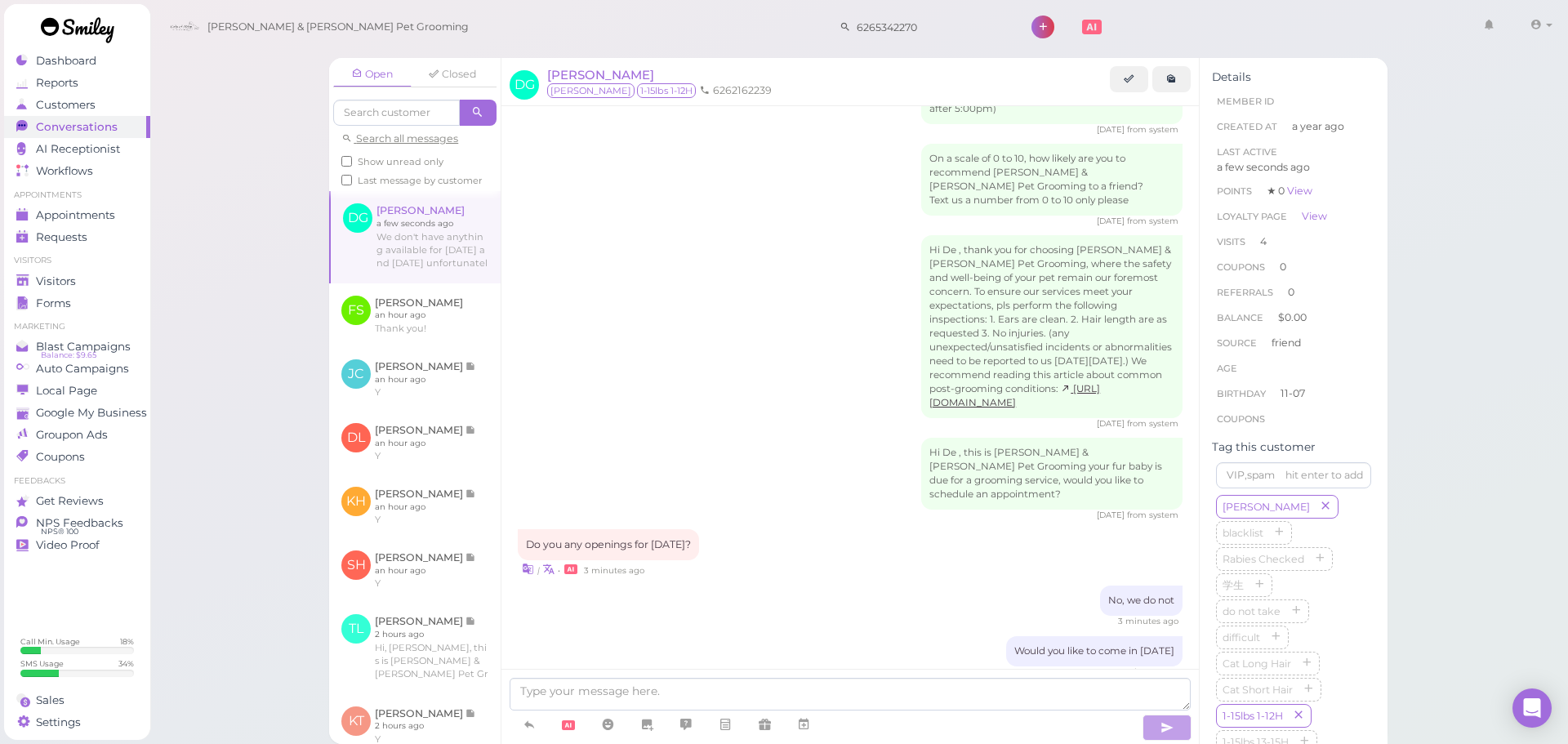
click at [1143, 65] on div "DG De Gonzalez Charlie 1-15lbs 1-12H 6262162239" at bounding box center [850, 81] width 697 height 48
click at [1135, 77] on link at bounding box center [1129, 79] width 39 height 26
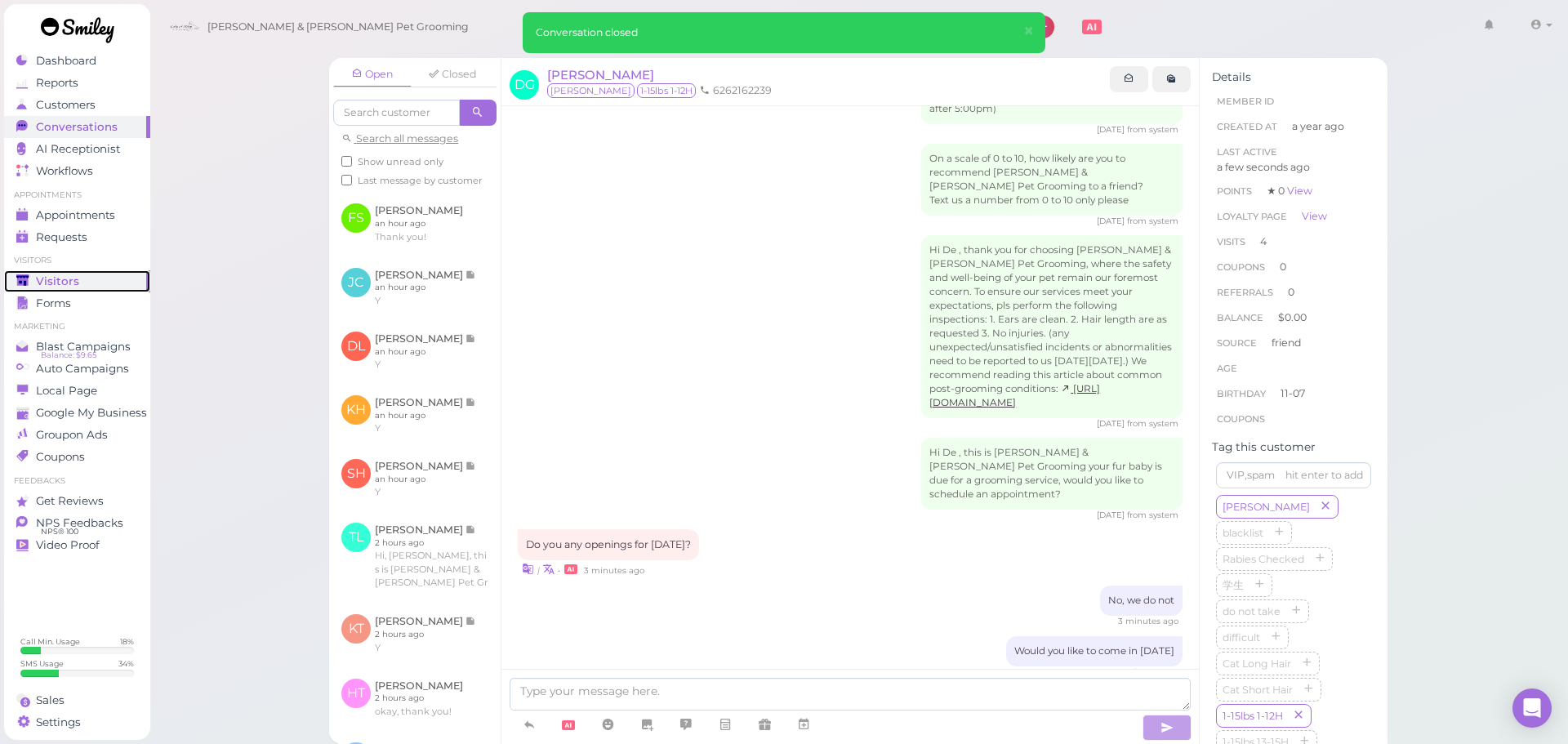
click at [24, 271] on link "Visitors" at bounding box center [78, 281] width 146 height 22
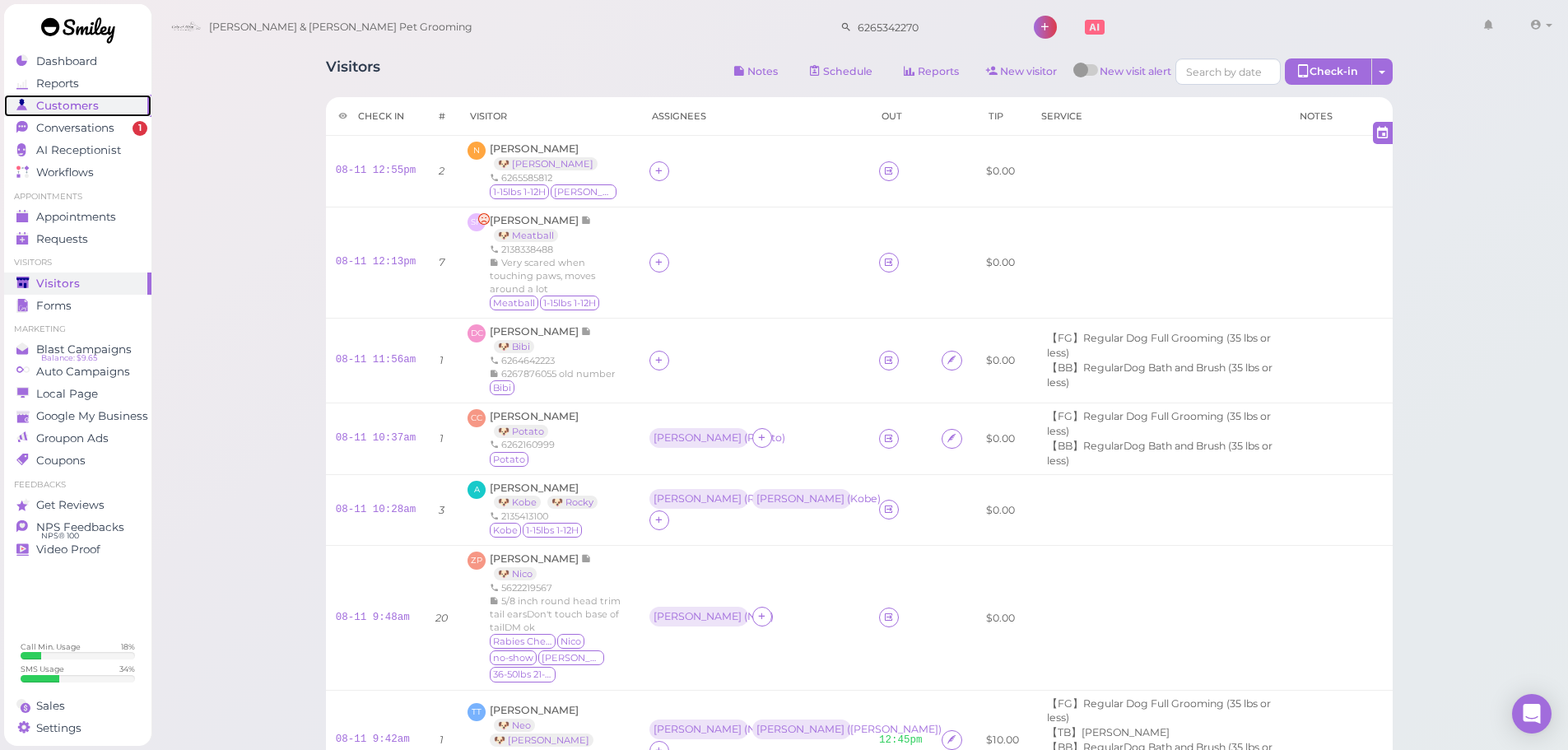
click at [67, 108] on span "Customers" at bounding box center [67, 106] width 63 height 14
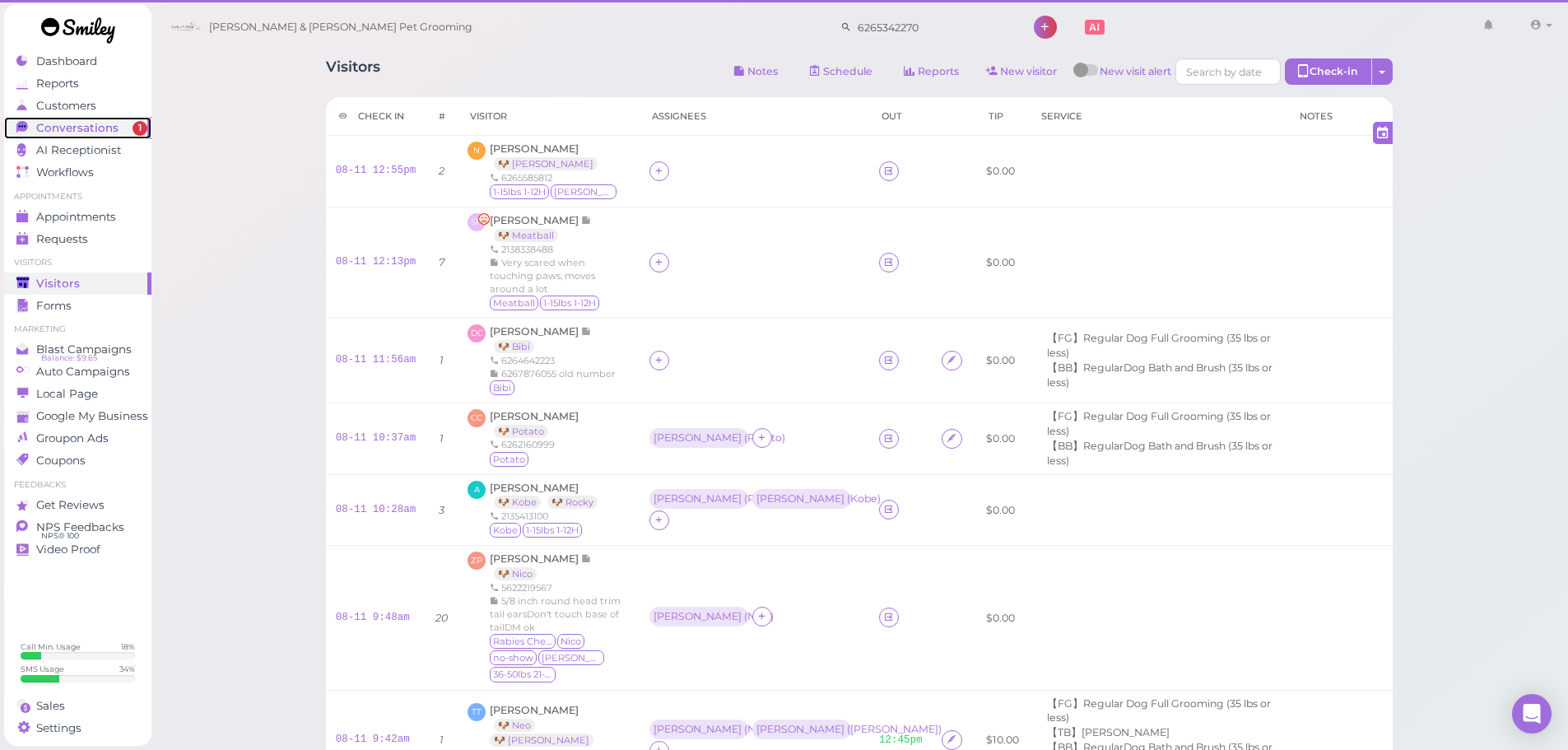
click at [57, 124] on span "Conversations" at bounding box center [77, 127] width 82 height 14
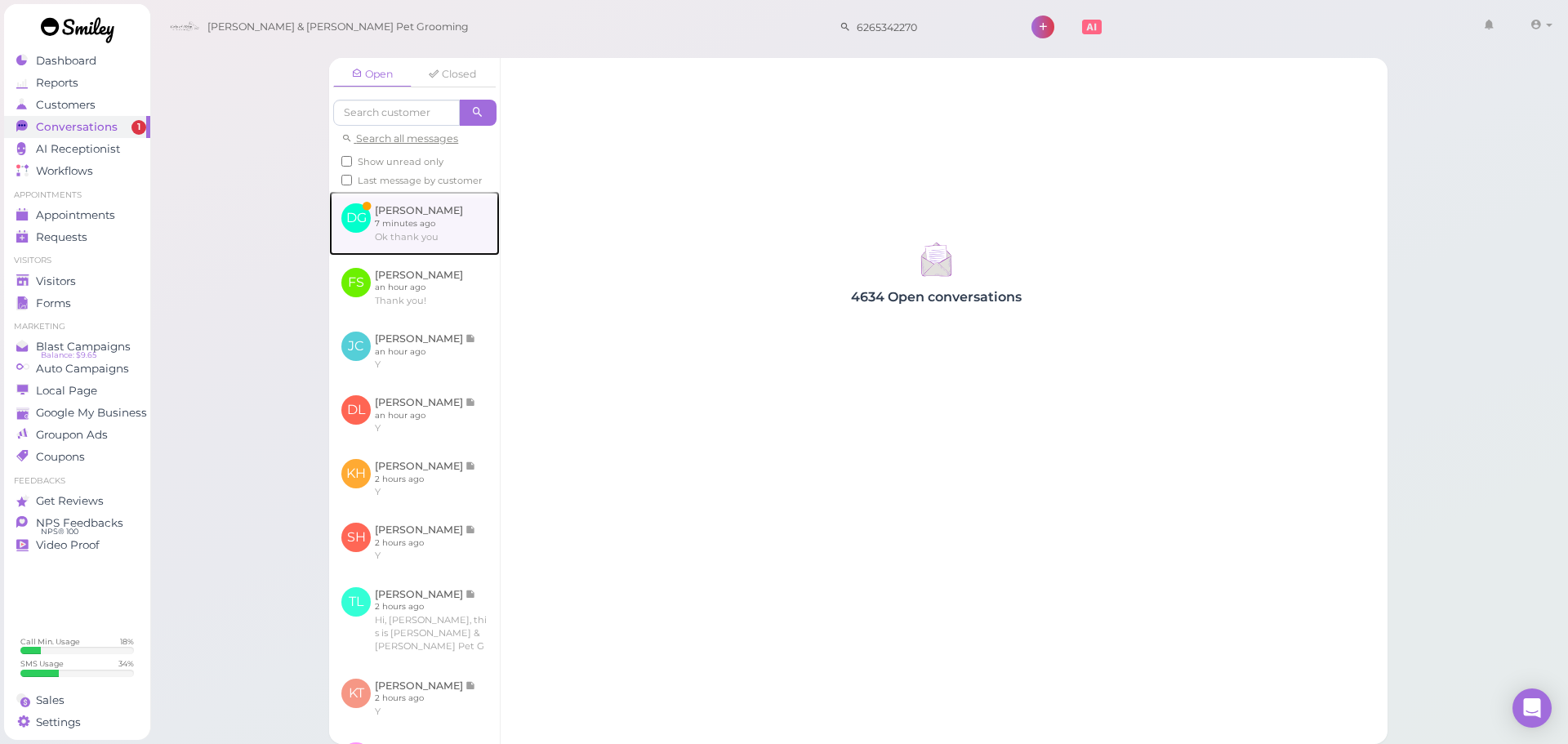
click at [411, 234] on link at bounding box center [414, 223] width 171 height 64
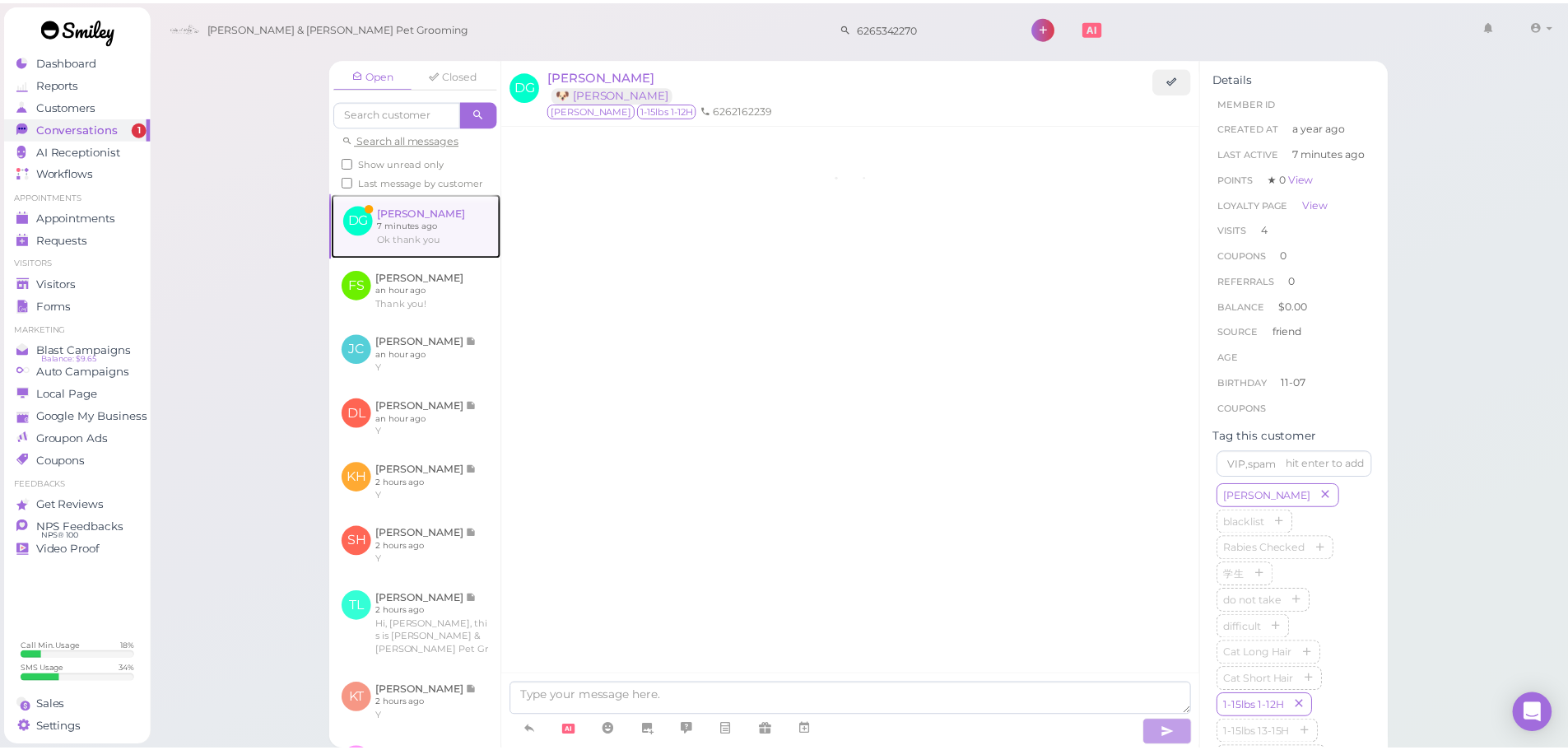
scroll to position [2199, 0]
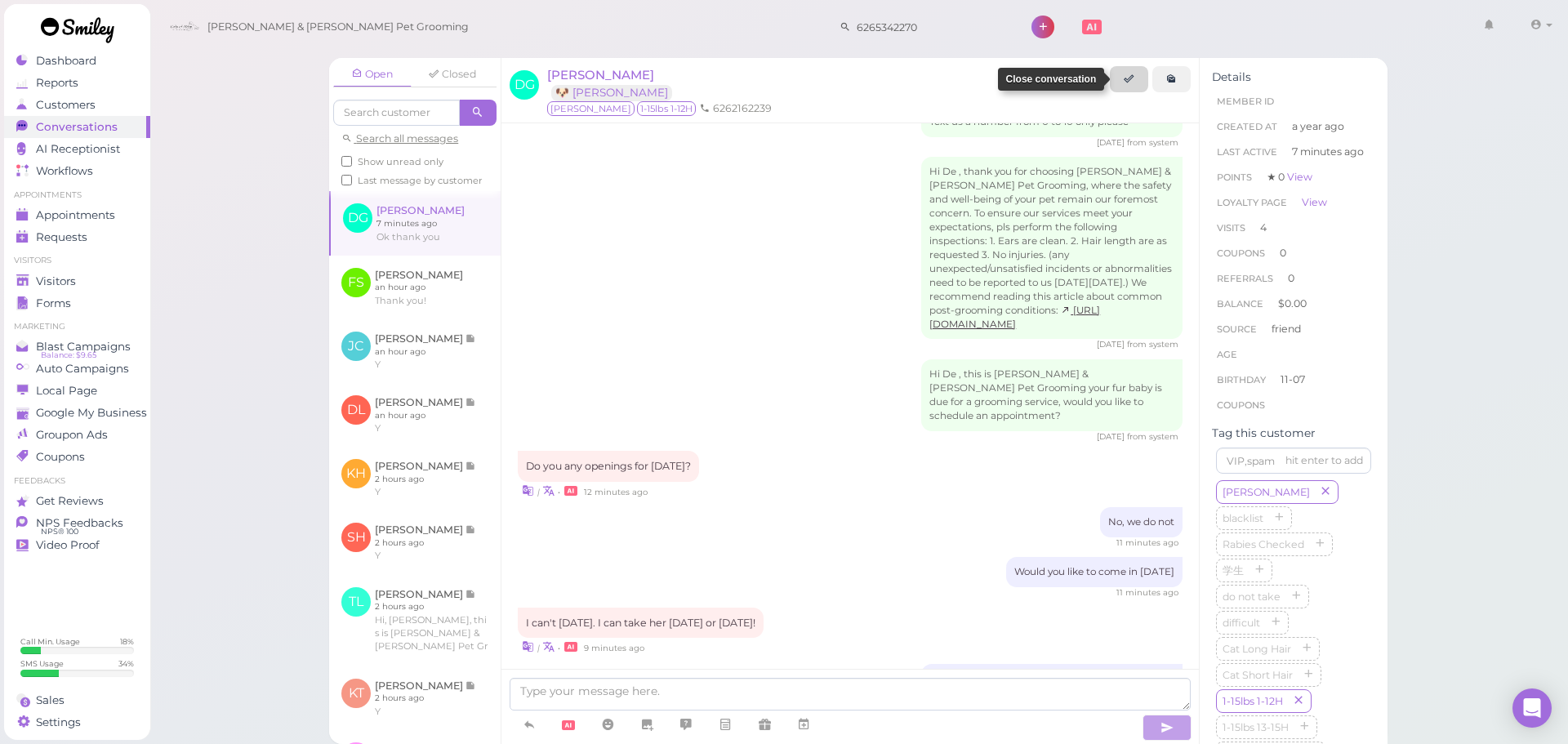
click at [1123, 81] on link at bounding box center [1129, 79] width 39 height 26
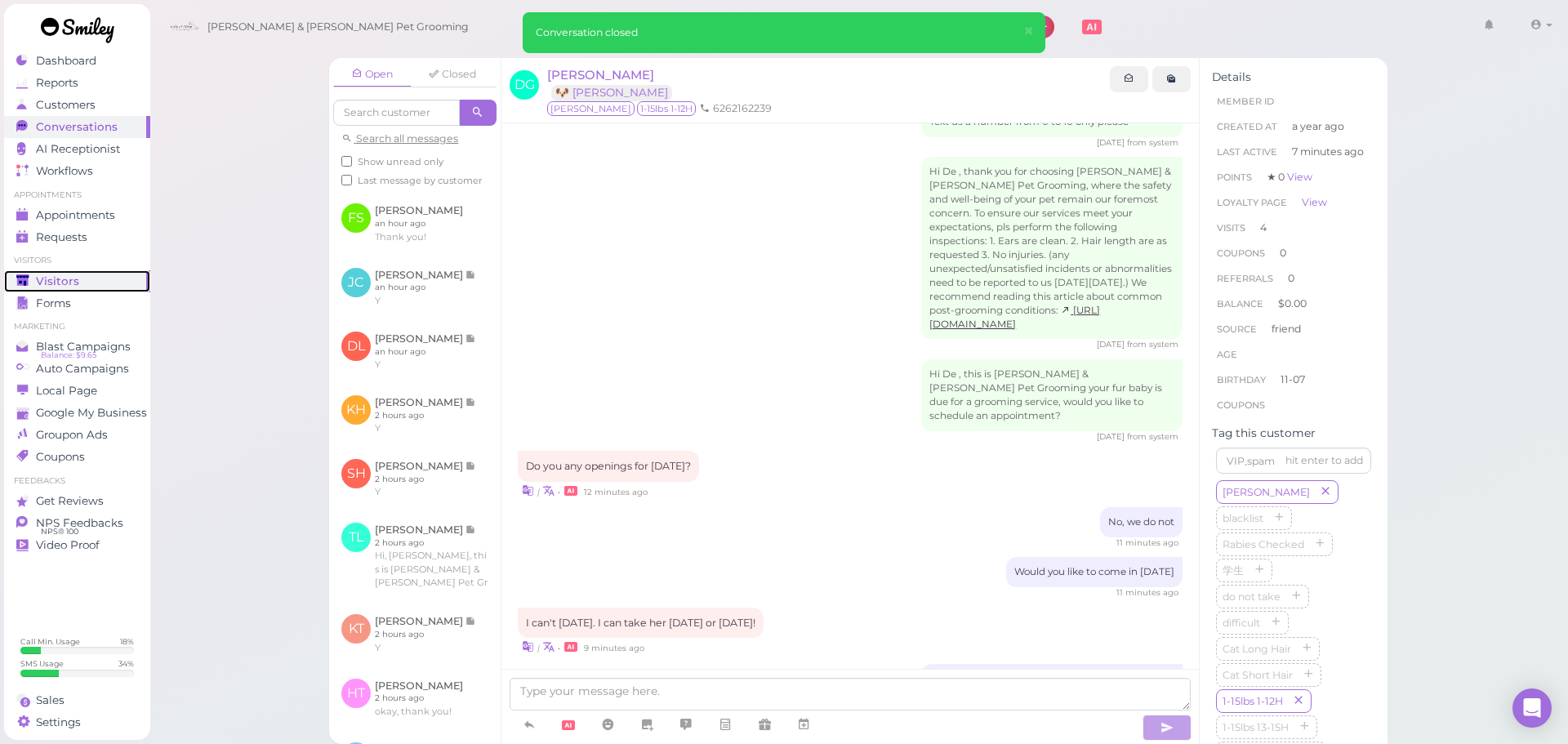
click at [74, 276] on span "Visitors" at bounding box center [58, 281] width 43 height 14
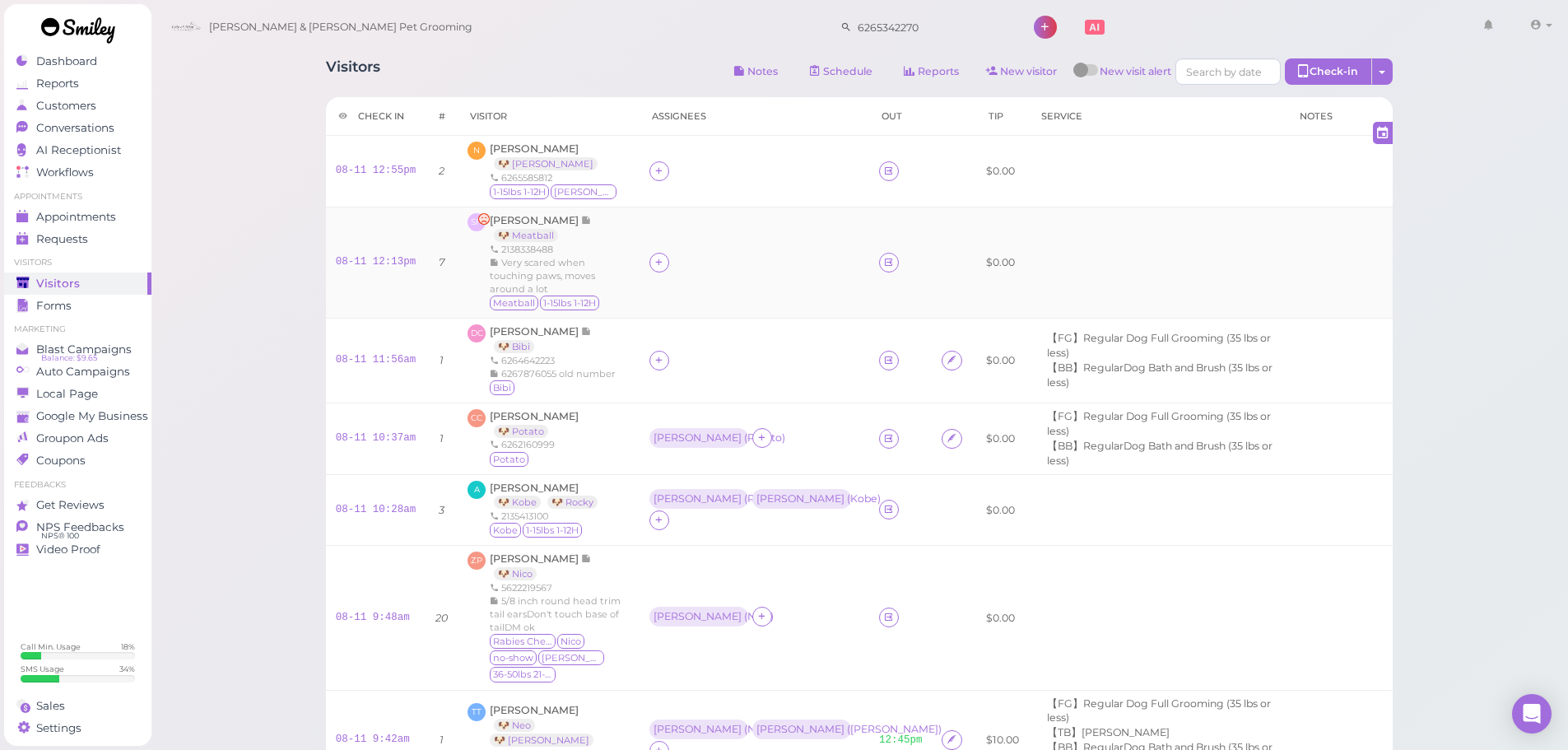
click at [764, 283] on td at bounding box center [754, 262] width 229 height 111
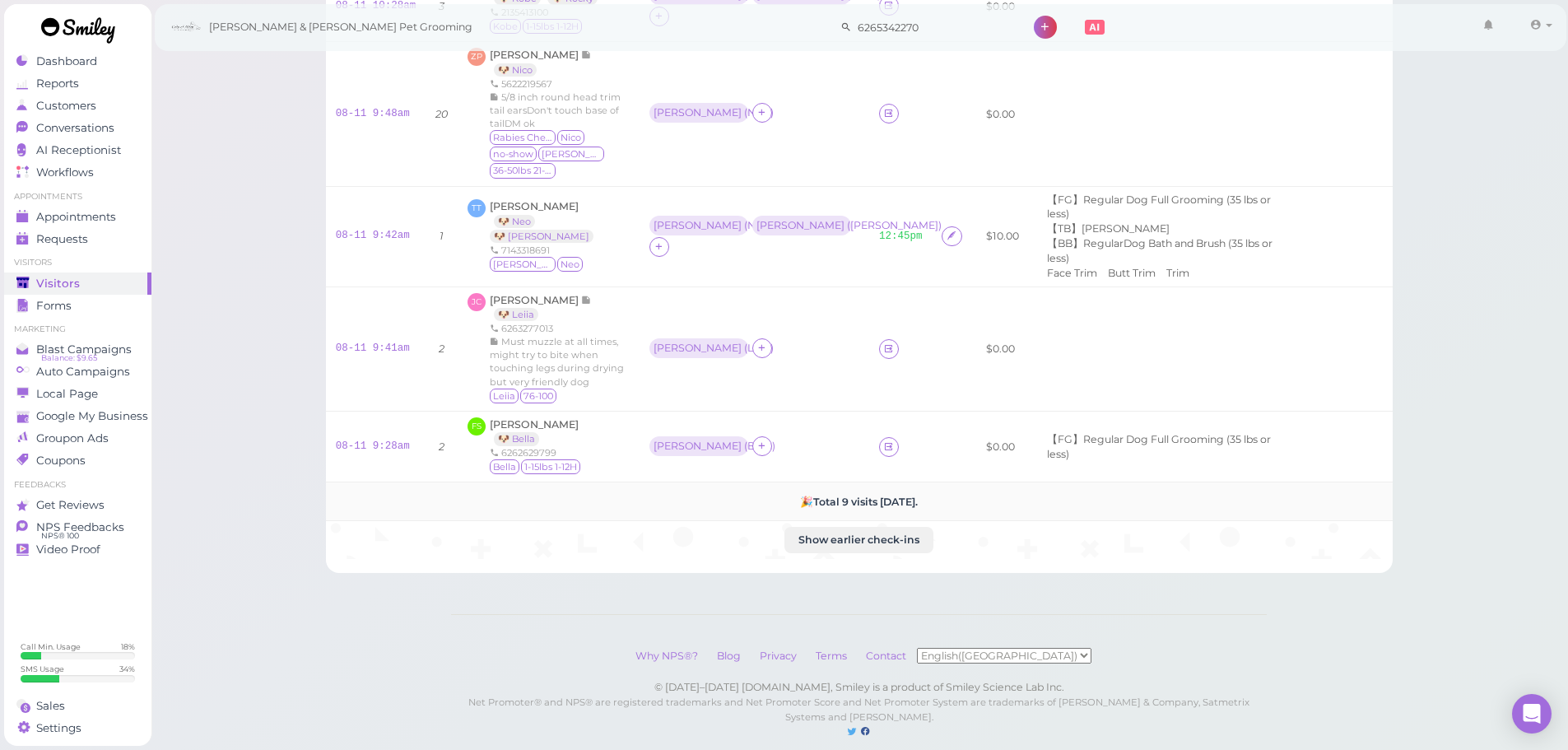
scroll to position [509, 0]
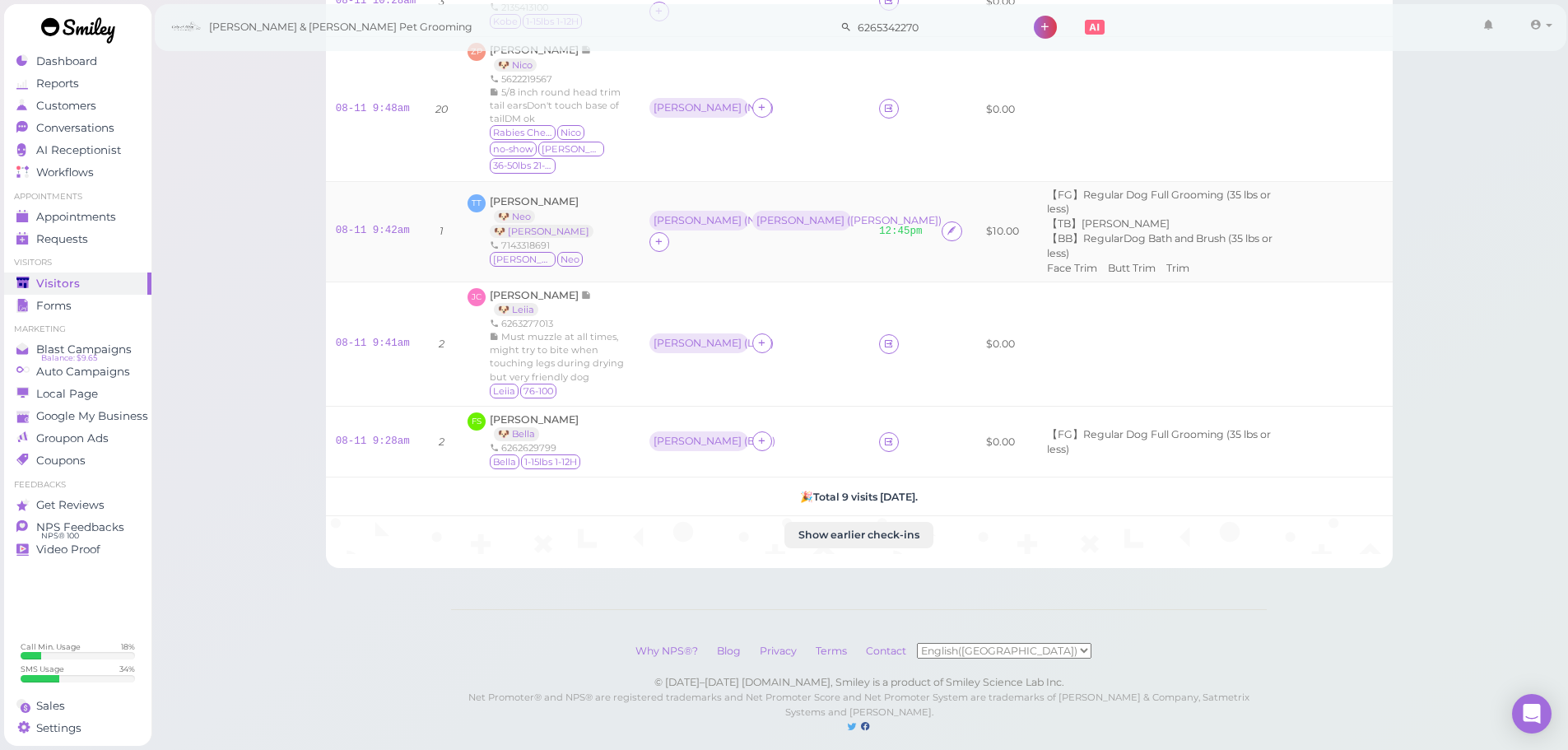
click at [511, 250] on td "TT Tammy Tran 🐶 Neo 🐶 Hazel 7143318691 Hazel Neo" at bounding box center [549, 231] width 182 height 100
click at [497, 289] on span "[PERSON_NAME]" at bounding box center [535, 295] width 91 height 13
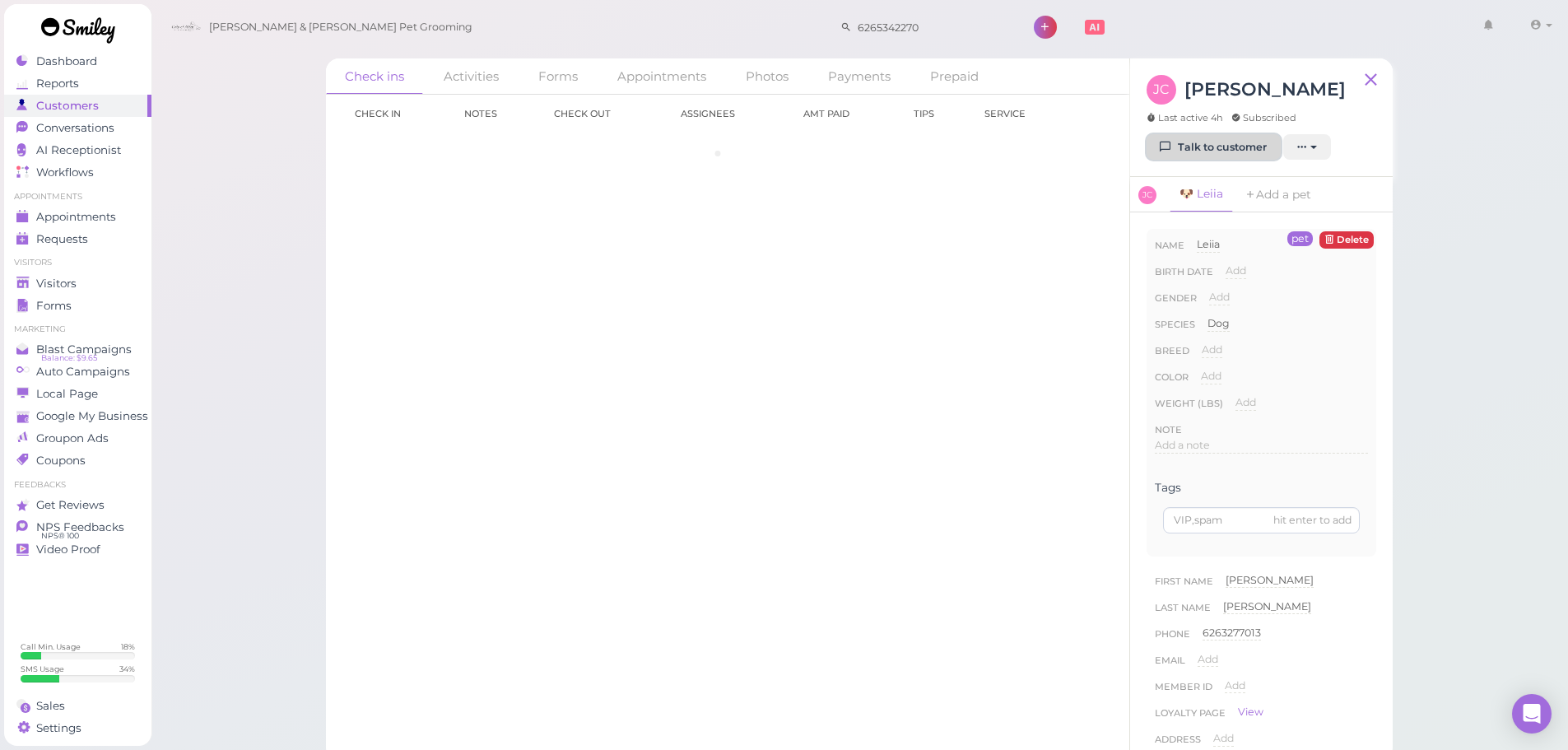
click at [1170, 153] on icon at bounding box center [1166, 147] width 11 height 13
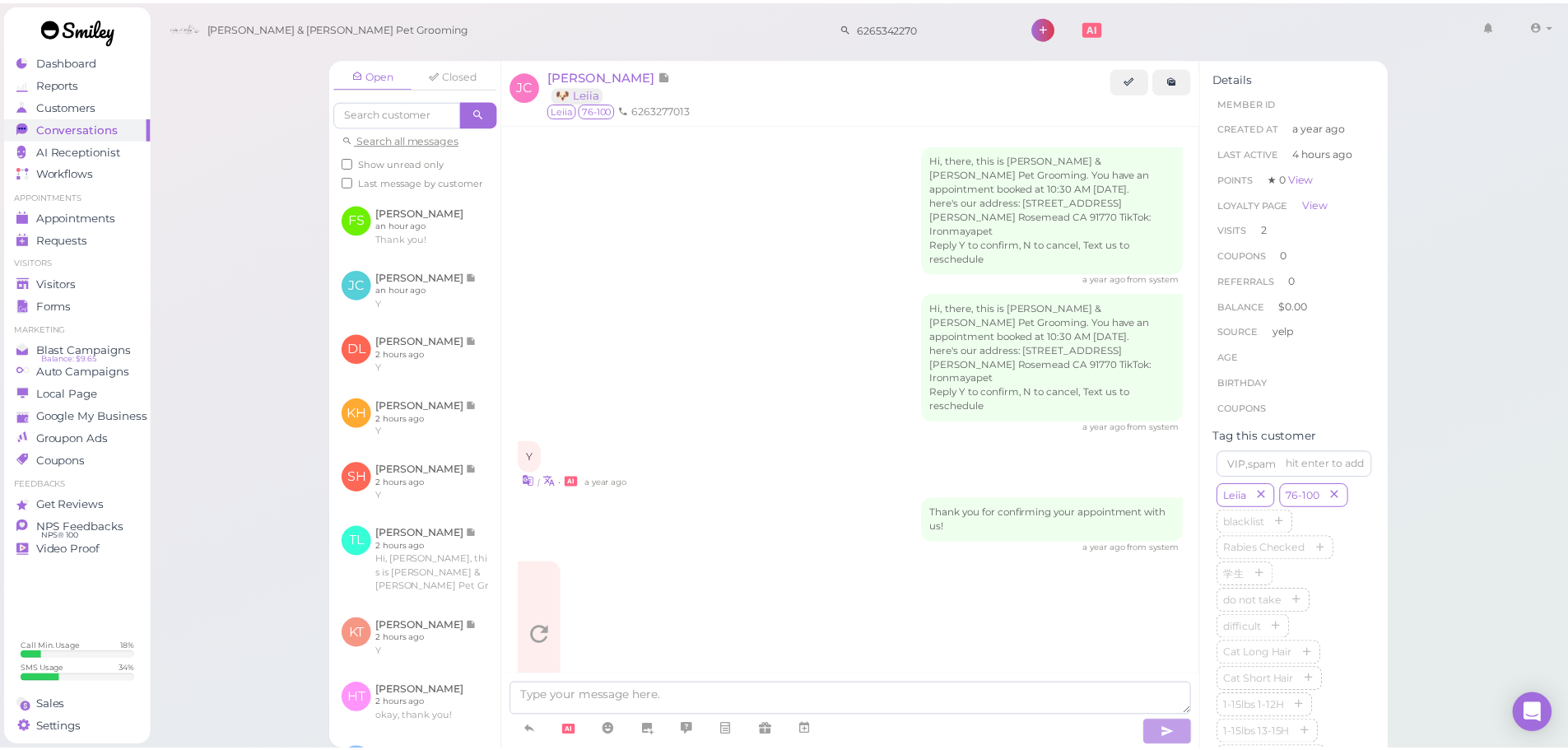
scroll to position [1612, 0]
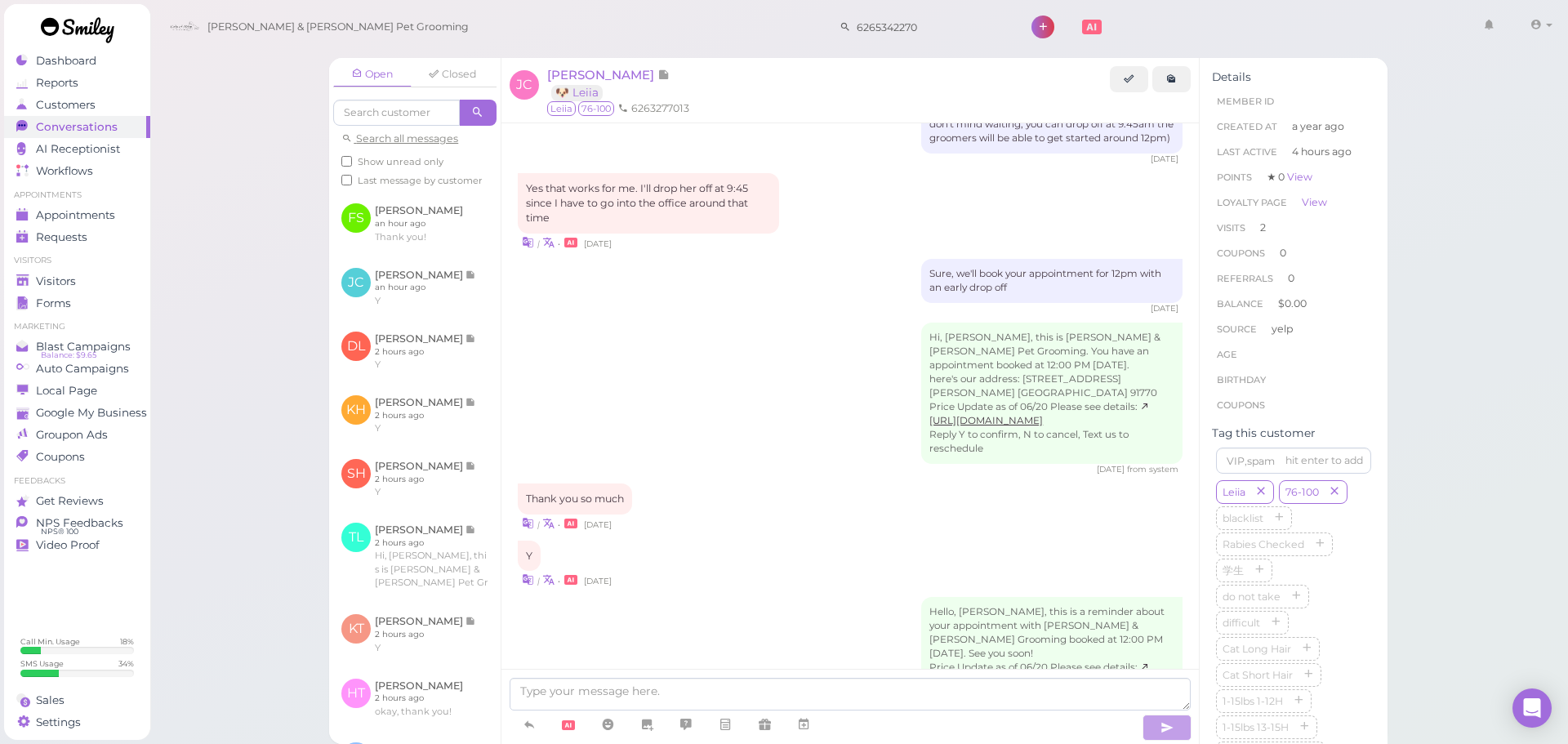
click at [653, 322] on div "Hi, John, this is Cody & Miley Pet Grooming. You have an appointment booked at …" at bounding box center [850, 398] width 665 height 153
click at [567, 79] on span "[PERSON_NAME]" at bounding box center [602, 74] width 110 height 15
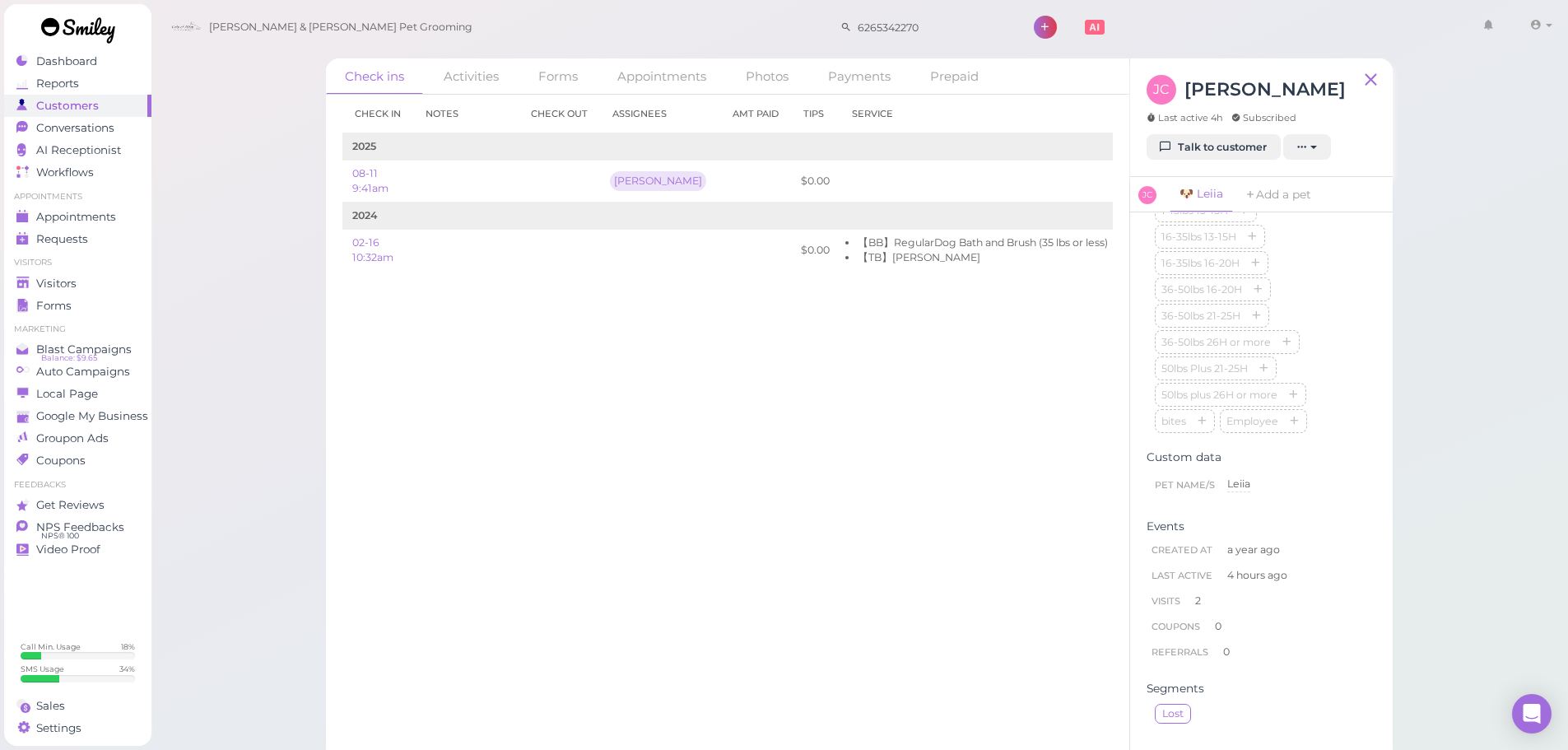
click at [1339, 523] on div "pet Delete Name Leiia Leiia Birth date Add Gender Add Male Female Species Dog D…" at bounding box center [1261, 486] width 262 height 548
click at [692, 486] on div "Check in Notes Check out Assignees Amt Paid Tips Service 2025 08-11 9:41am Rebe…" at bounding box center [727, 422] width 804 height 655
click at [56, 283] on span "Visitors" at bounding box center [58, 283] width 44 height 14
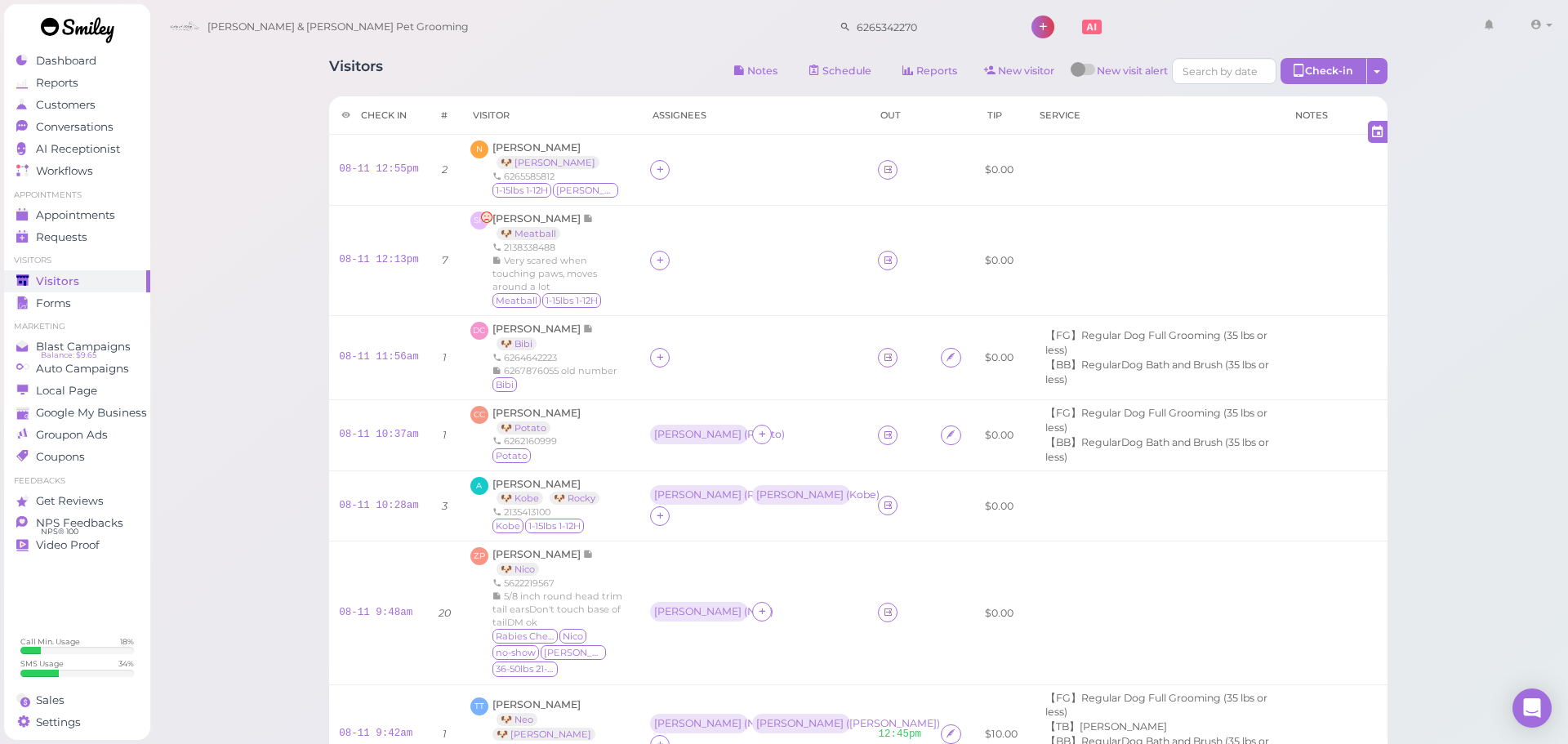
click at [269, 159] on div "Visitors Notes Schedule Reports New visitor New visit alert Check-in Customer c…" at bounding box center [859, 633] width 1420 height 1266
click at [269, 159] on div "Visitors Notes Schedule Reports New visitor New visit alert Check-in Customer c…" at bounding box center [853, 633] width 1407 height 1266
click at [488, 73] on div "Visitors Notes Schedule Reports New visitor New visit alert Check-in Customer c…" at bounding box center [853, 72] width 1059 height 30
click at [713, 244] on td at bounding box center [749, 260] width 228 height 110
click at [652, 176] on div at bounding box center [654, 170] width 20 height 20
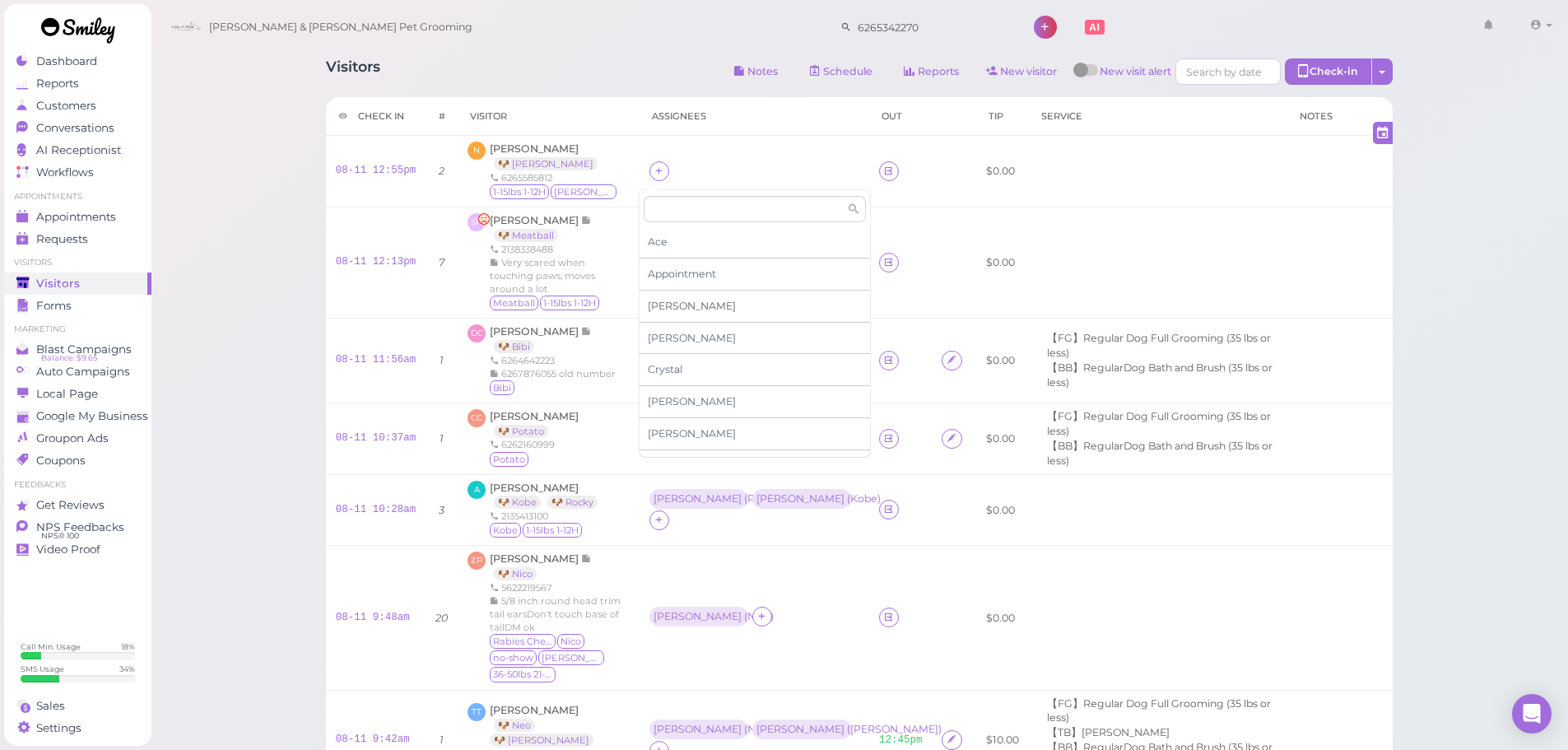
click at [683, 310] on div "[PERSON_NAME]" at bounding box center [754, 306] width 230 height 32
drag, startPoint x: 643, startPoint y: 276, endPoint x: 699, endPoint y: 11, distance: 270.9
click at [646, 271] on td at bounding box center [754, 262] width 229 height 111
click at [640, 274] on td at bounding box center [754, 262] width 229 height 111
click at [653, 268] on icon at bounding box center [659, 262] width 11 height 13
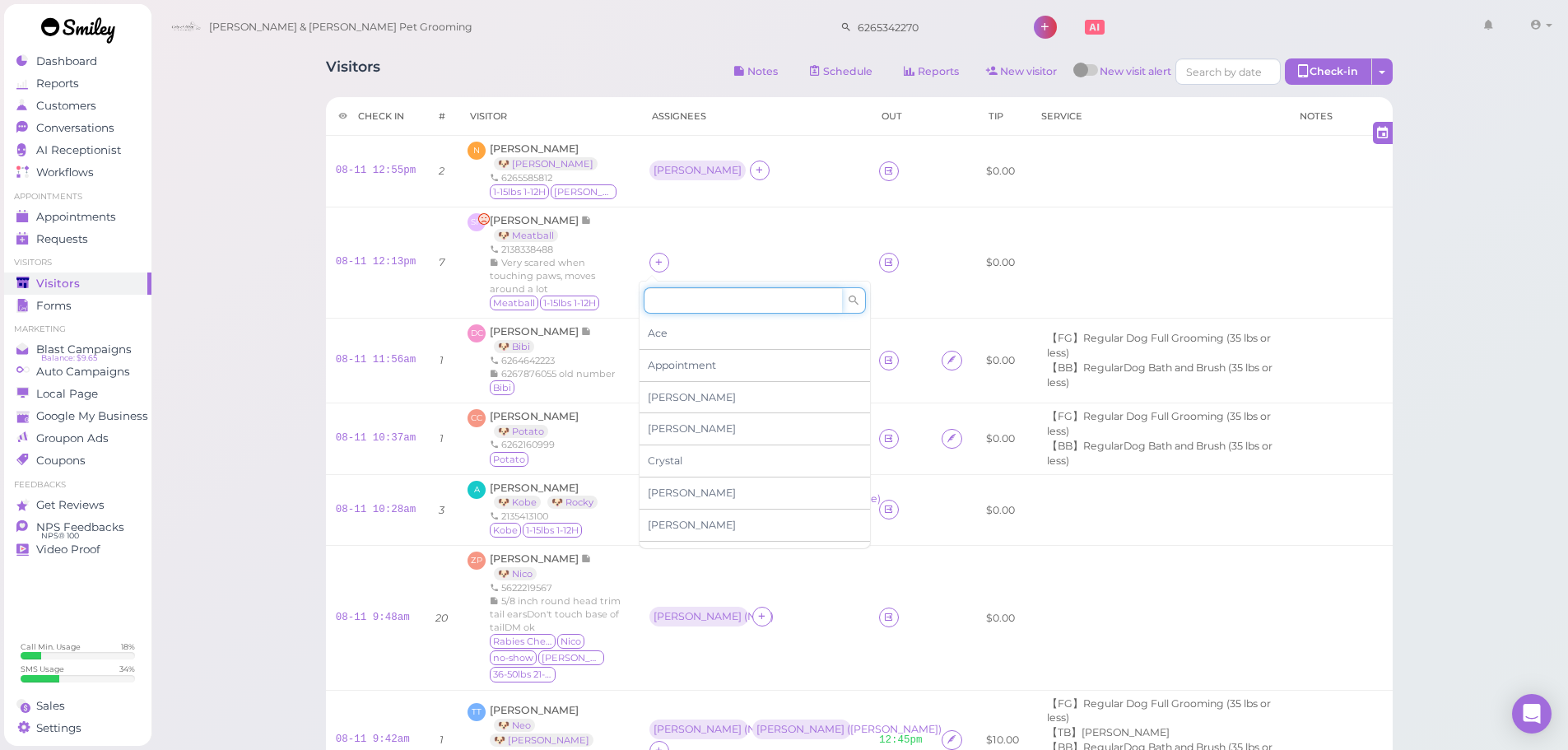
click at [700, 296] on input at bounding box center [743, 300] width 198 height 26
type input "rebec"
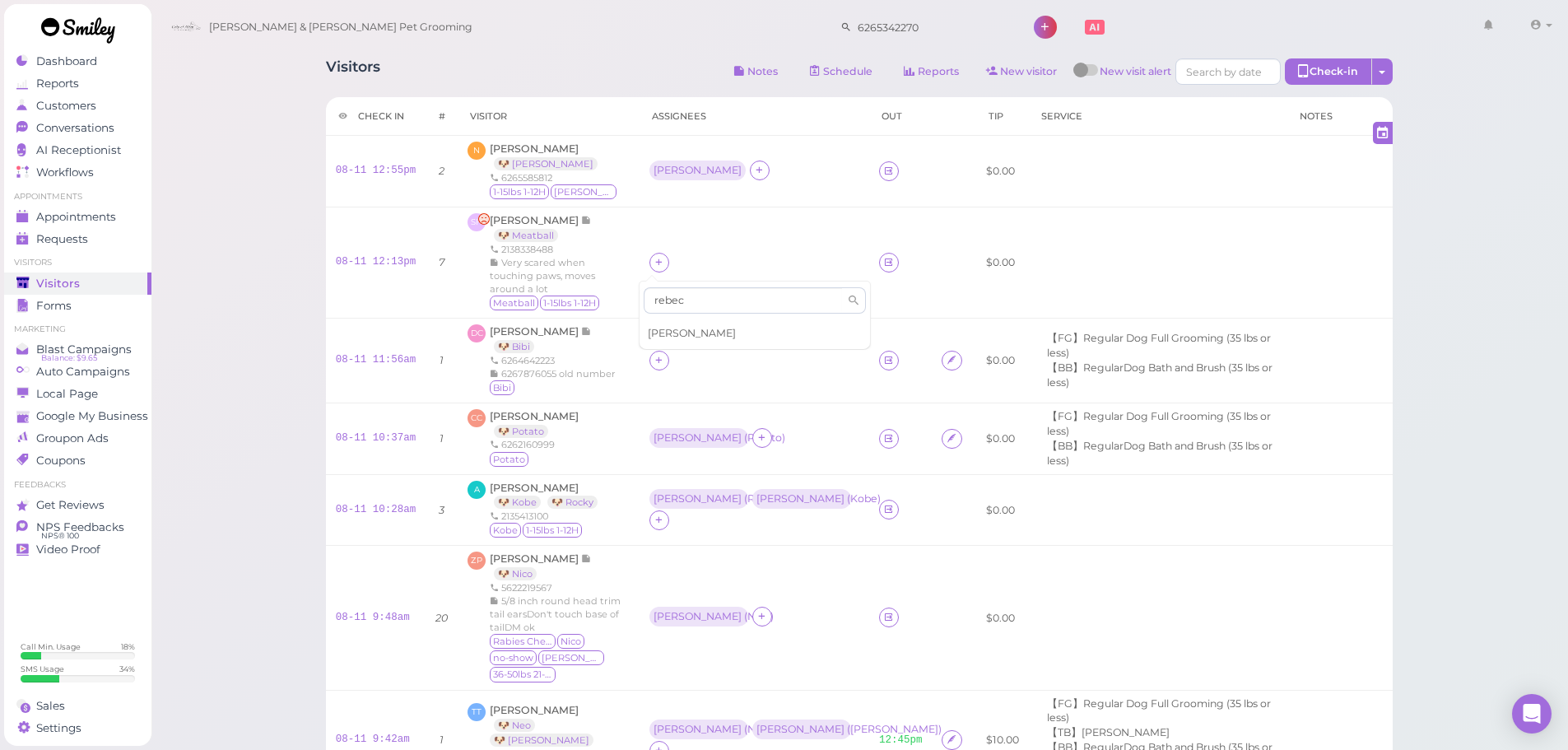
click at [691, 331] on span "[PERSON_NAME]" at bounding box center [692, 333] width 88 height 13
drag, startPoint x: 657, startPoint y: 364, endPoint x: 670, endPoint y: 352, distance: 17.7
click at [656, 364] on div at bounding box center [659, 360] width 20 height 20
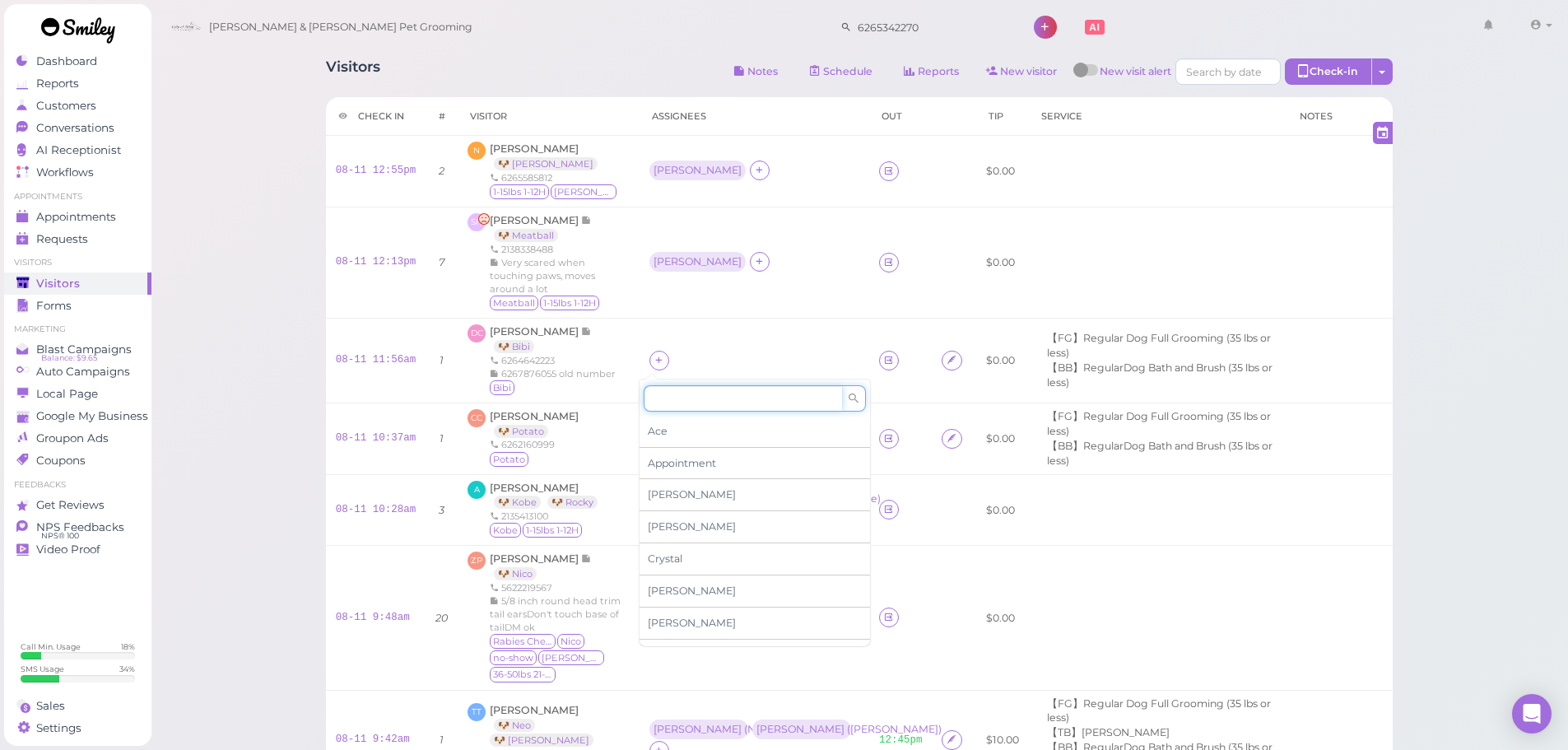
click at [687, 402] on input at bounding box center [743, 398] width 198 height 26
type input "[PERSON_NAME]"
click at [701, 352] on div at bounding box center [754, 360] width 210 height 20
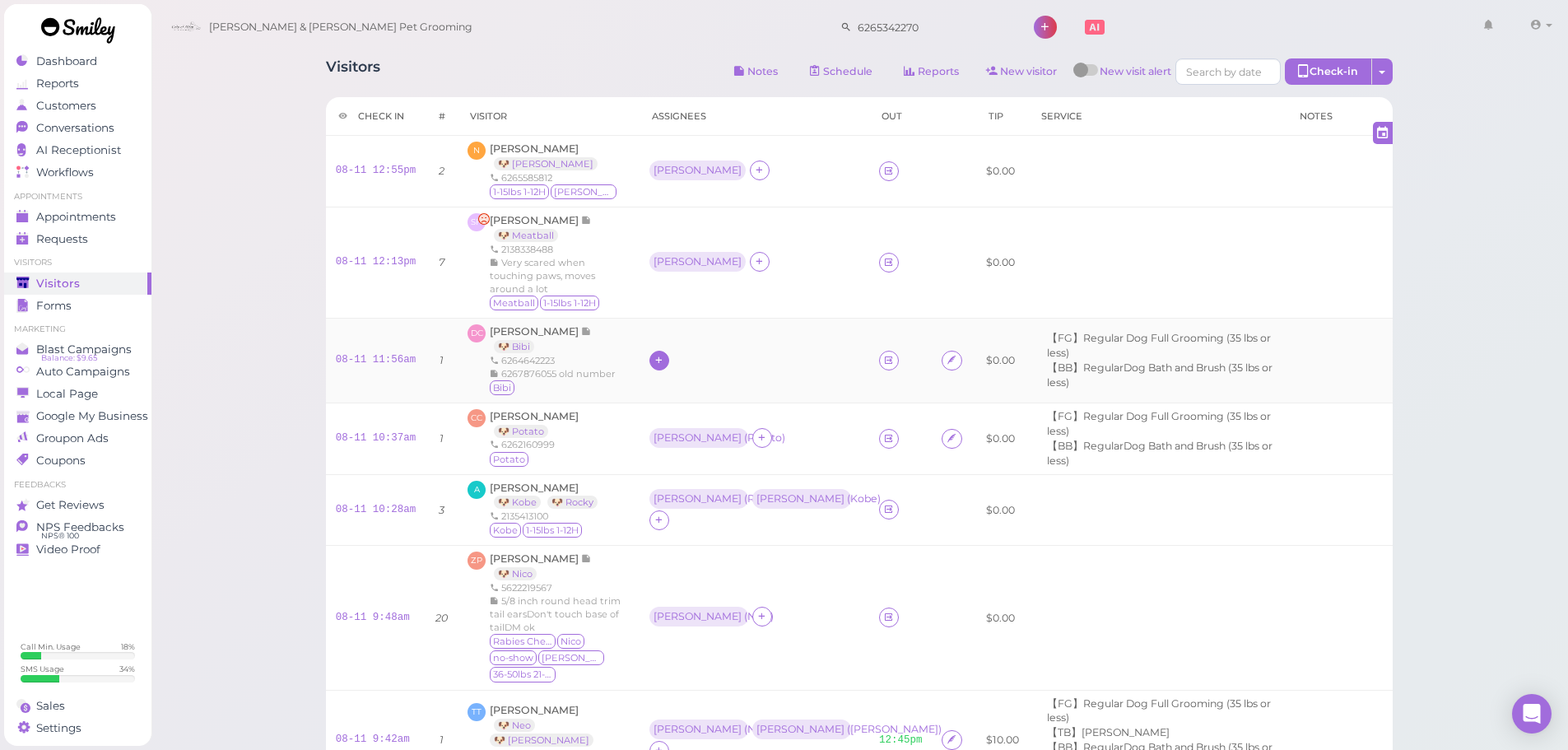
click at [653, 365] on icon at bounding box center [659, 360] width 11 height 13
click at [678, 414] on div "Ace Appointment Asa Cody Crystal Daniel Dennis Elon Emma Helen Isaac Kelly" at bounding box center [754, 515] width 230 height 261
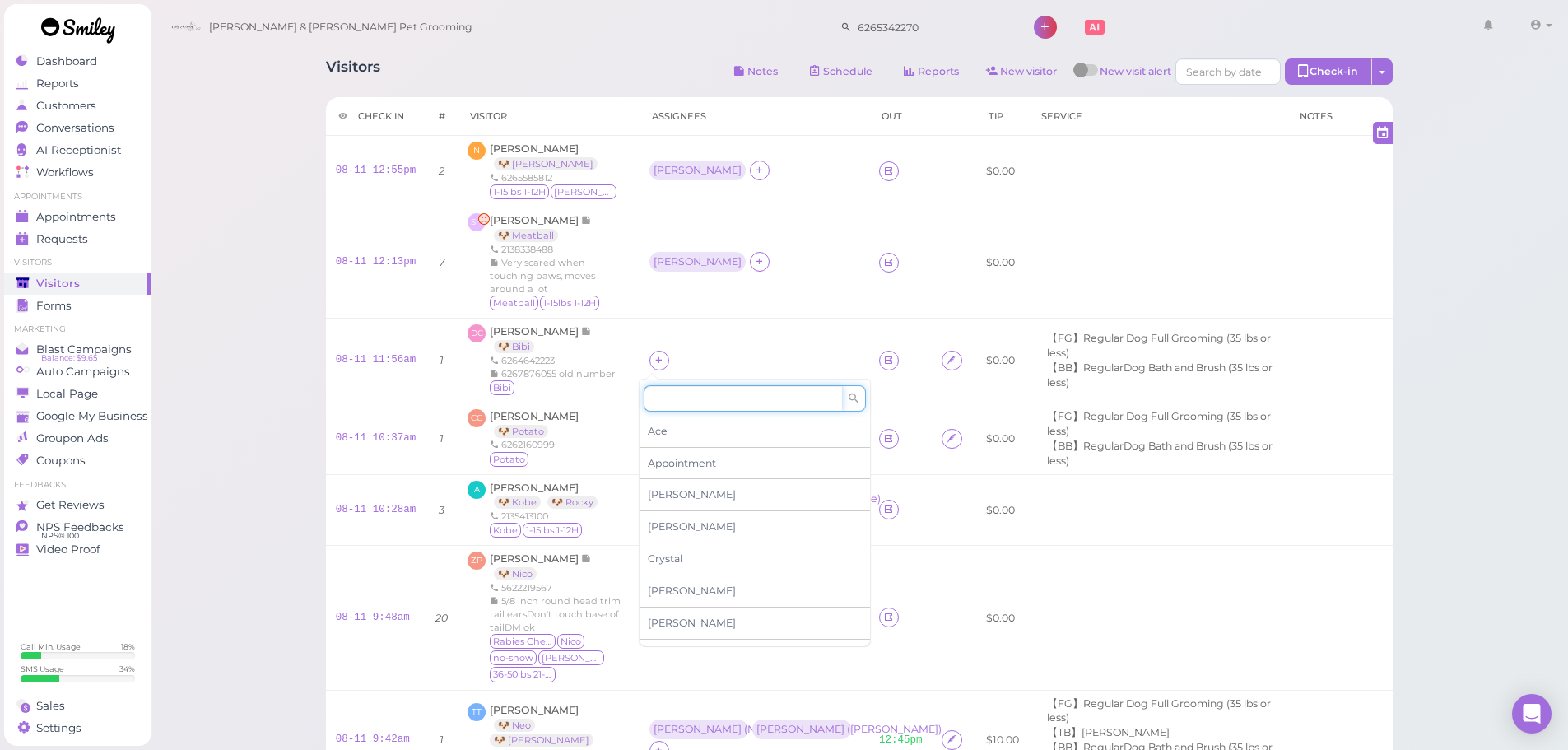
click at [683, 401] on input at bounding box center [743, 398] width 198 height 26
type input "[PERSON_NAME]"
click at [666, 431] on div "[PERSON_NAME]" at bounding box center [754, 431] width 230 height 31
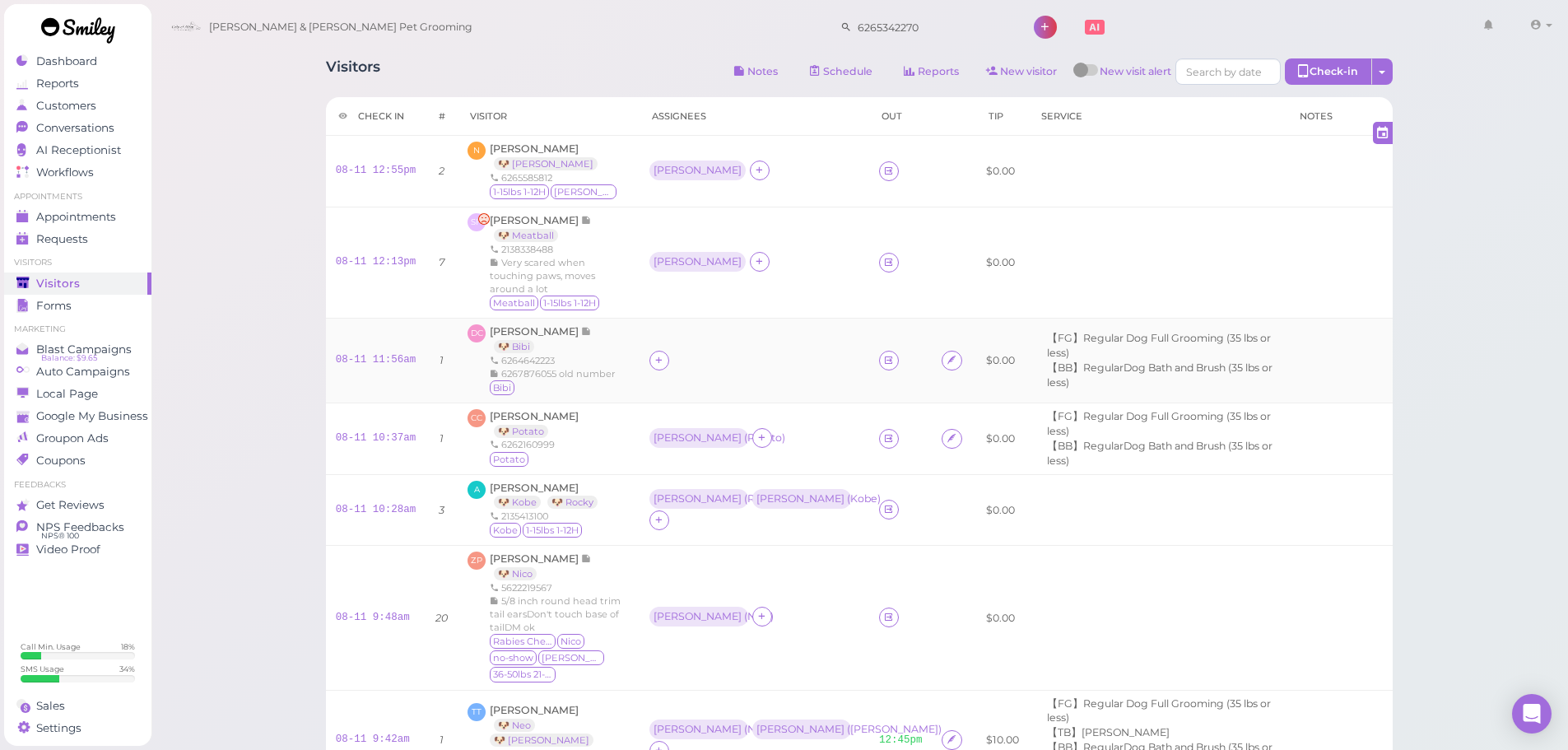
click at [715, 331] on td at bounding box center [754, 360] width 229 height 85
click at [654, 360] on div "[PERSON_NAME]" at bounding box center [697, 360] width 88 height 12
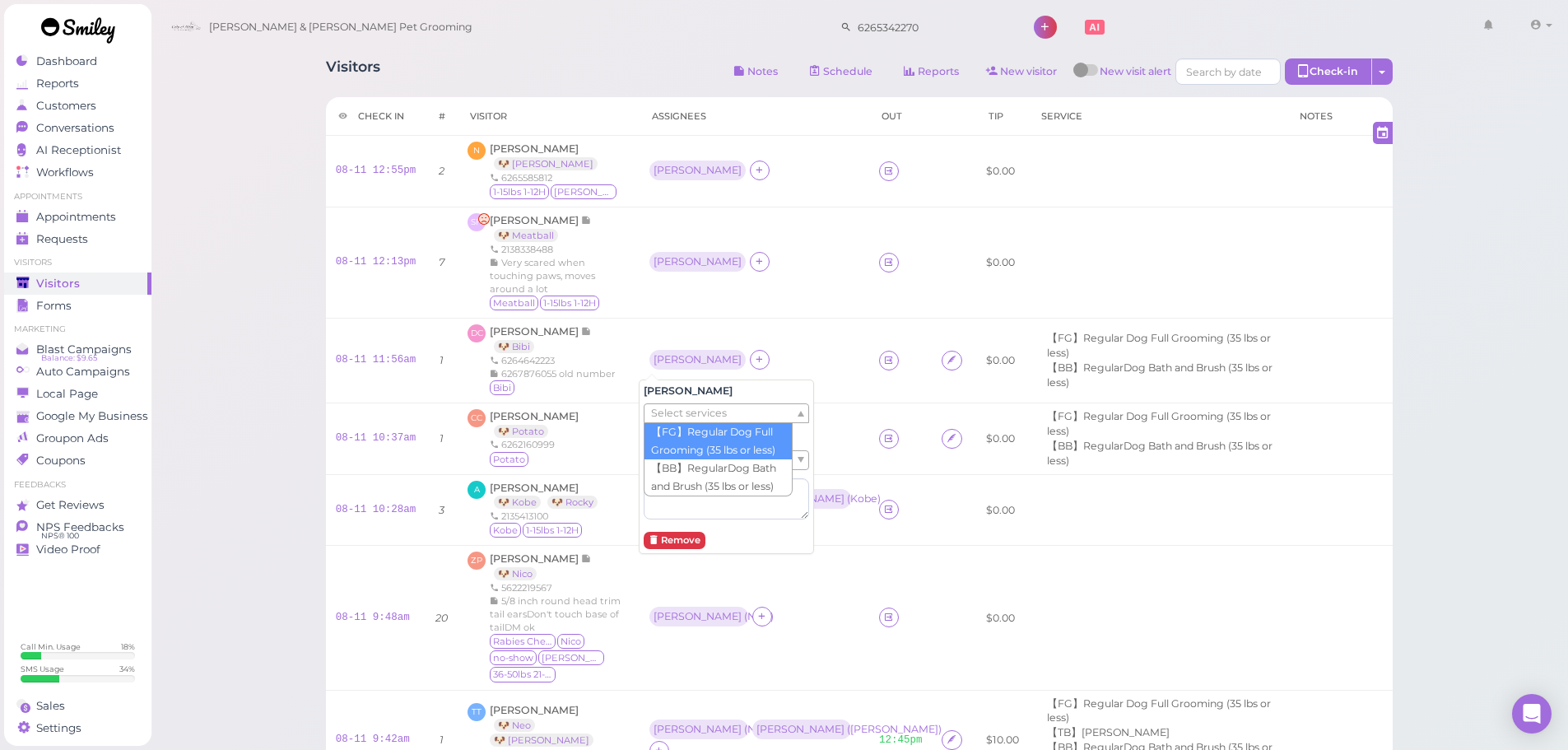
click at [681, 417] on span "Select services" at bounding box center [688, 413] width 76 height 18
drag, startPoint x: 685, startPoint y: 405, endPoint x: 683, endPoint y: 413, distance: 8.2
click at [685, 406] on span "Select services" at bounding box center [688, 413] width 76 height 18
click at [679, 461] on span "Select pets" at bounding box center [679, 461] width 56 height 18
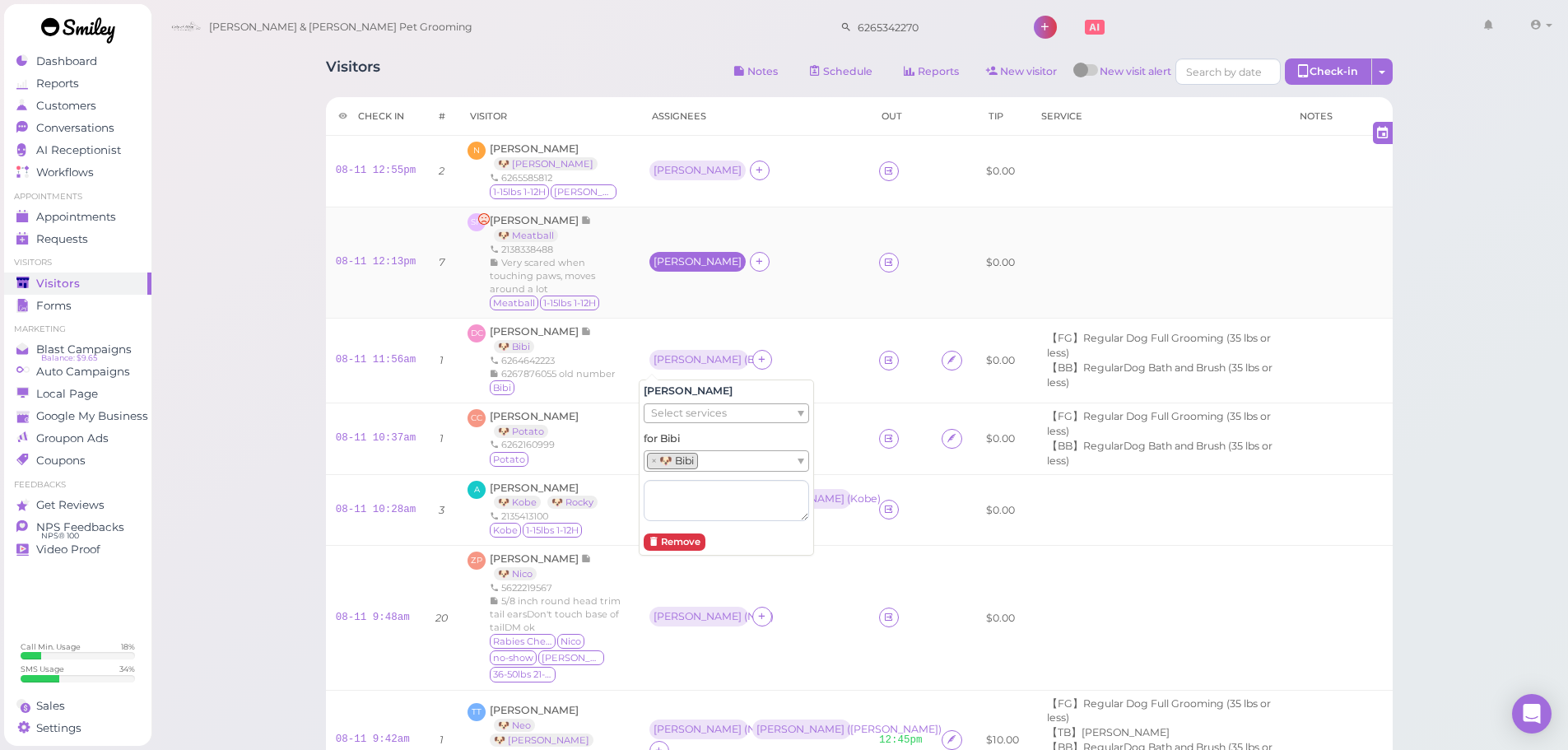
drag, startPoint x: 721, startPoint y: 274, endPoint x: 687, endPoint y: 265, distance: 35.2
click at [717, 274] on td "[PERSON_NAME]" at bounding box center [754, 262] width 229 height 111
click at [681, 263] on div "[PERSON_NAME]" at bounding box center [697, 261] width 88 height 12
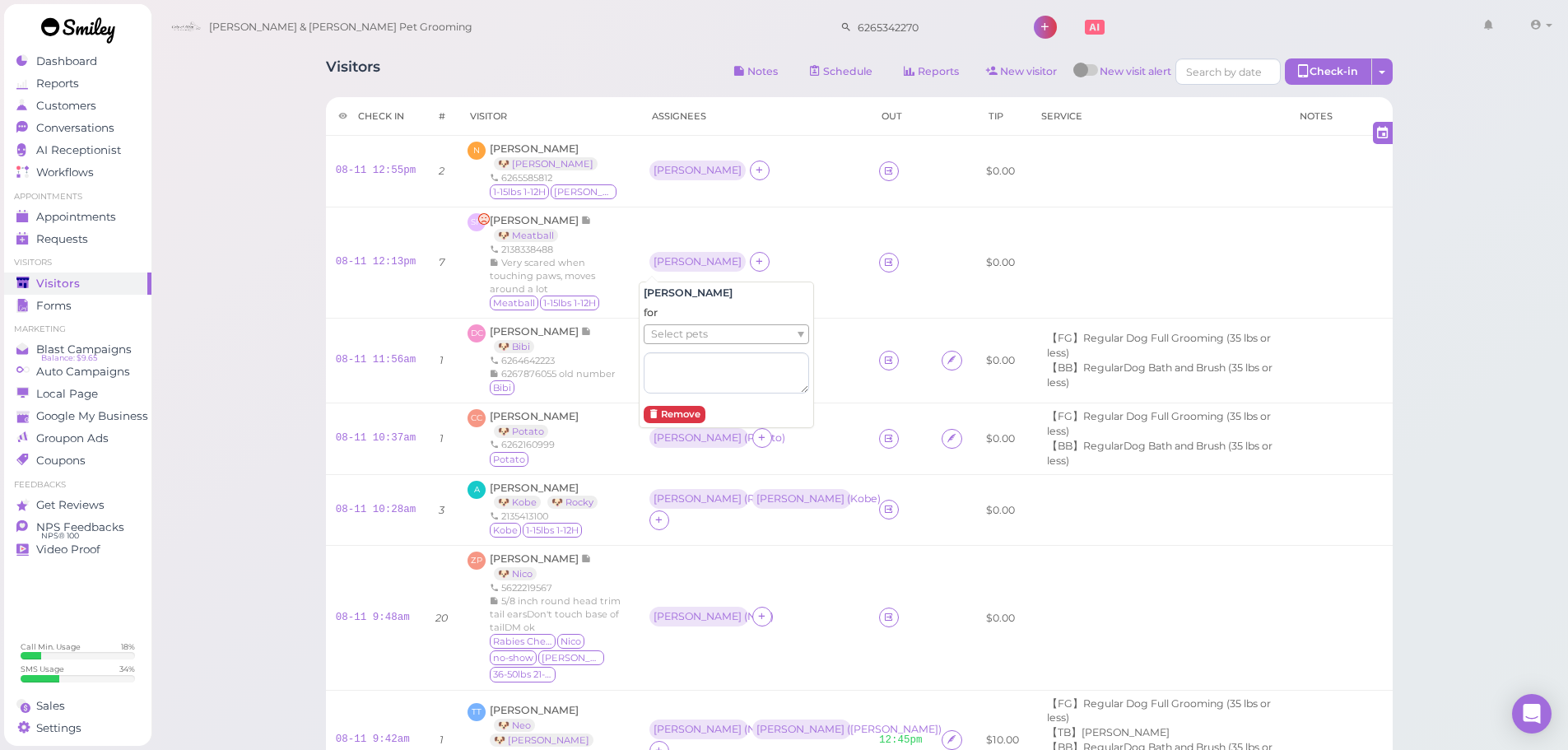
click at [681, 330] on span "Select pets" at bounding box center [679, 334] width 56 height 18
click at [640, 170] on td "[PERSON_NAME]" at bounding box center [754, 171] width 229 height 72
click at [652, 179] on div "[PERSON_NAME]" at bounding box center [697, 170] width 96 height 20
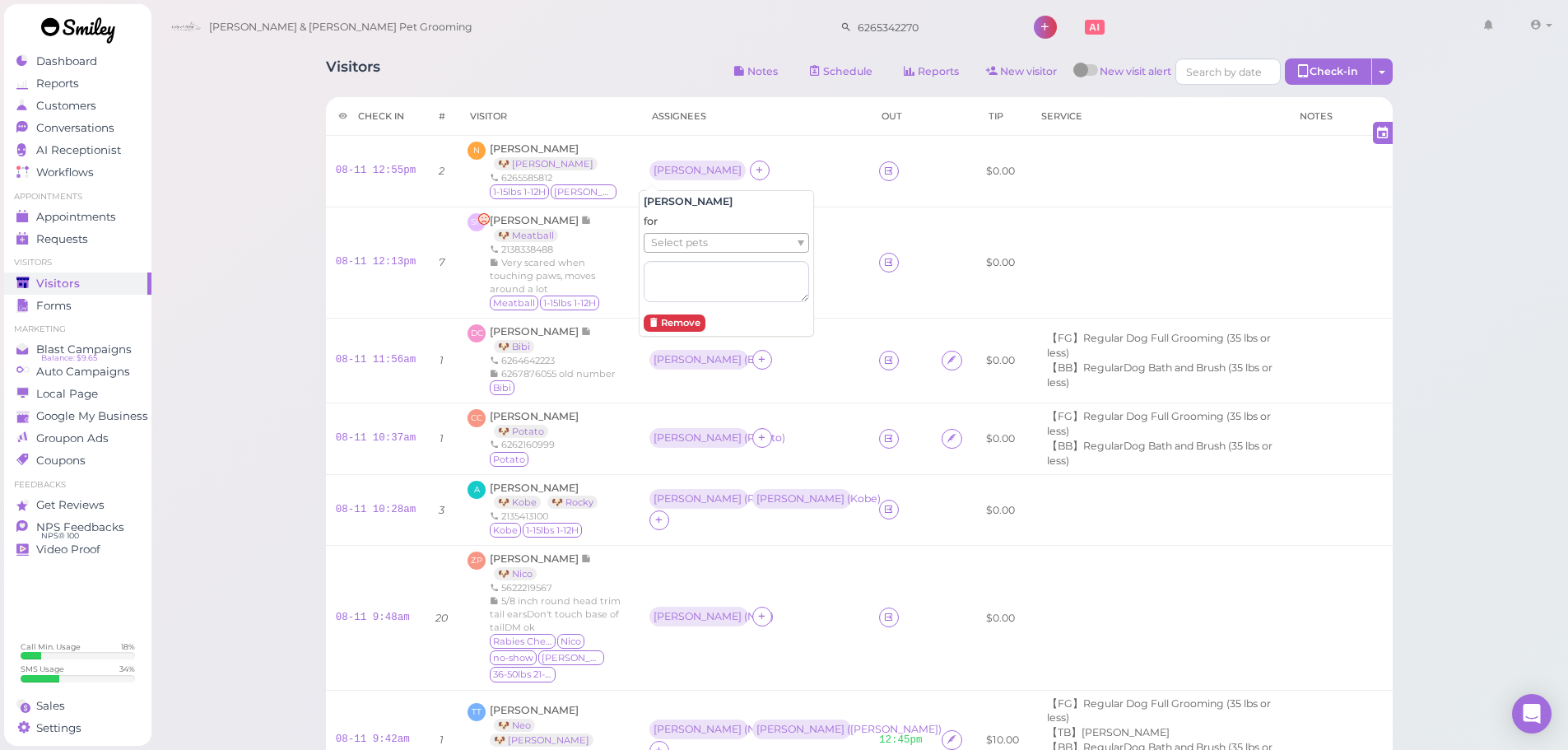
click at [668, 245] on span "Select pets" at bounding box center [679, 243] width 56 height 18
click at [600, 177] on div "N Natalie Kwok 🐶 Sam 6265585812 1-15lbs 1-12H Sam" at bounding box center [549, 171] width 162 height 59
click at [744, 340] on td "Asa ( Bibi )" at bounding box center [754, 360] width 229 height 85
click at [744, 347] on td "Asa ( Bibi )" at bounding box center [754, 360] width 229 height 85
click at [795, 438] on div "Asa ( Potato )" at bounding box center [754, 439] width 210 height 22
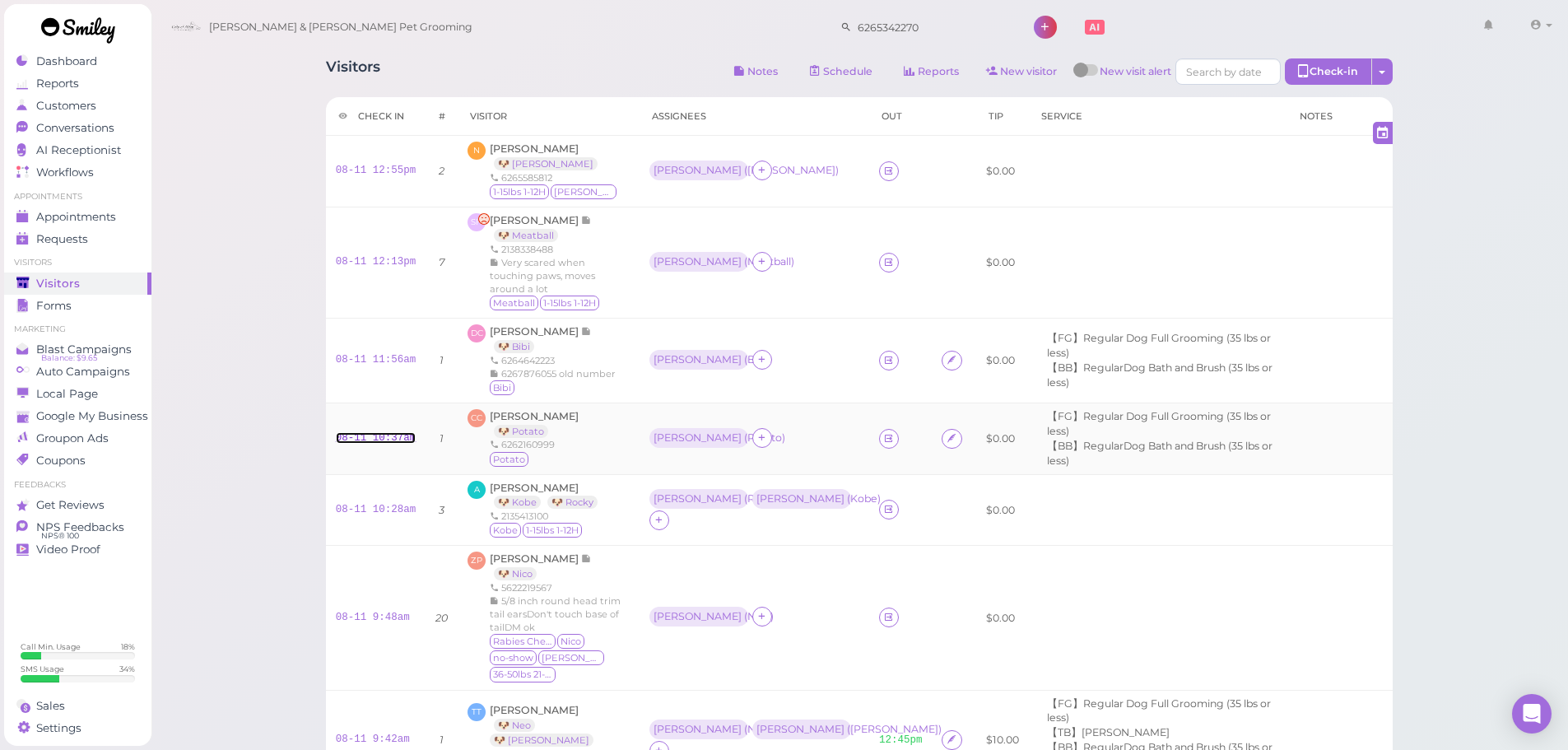
click at [386, 433] on link "08-11 10:37am" at bounding box center [376, 438] width 81 height 12
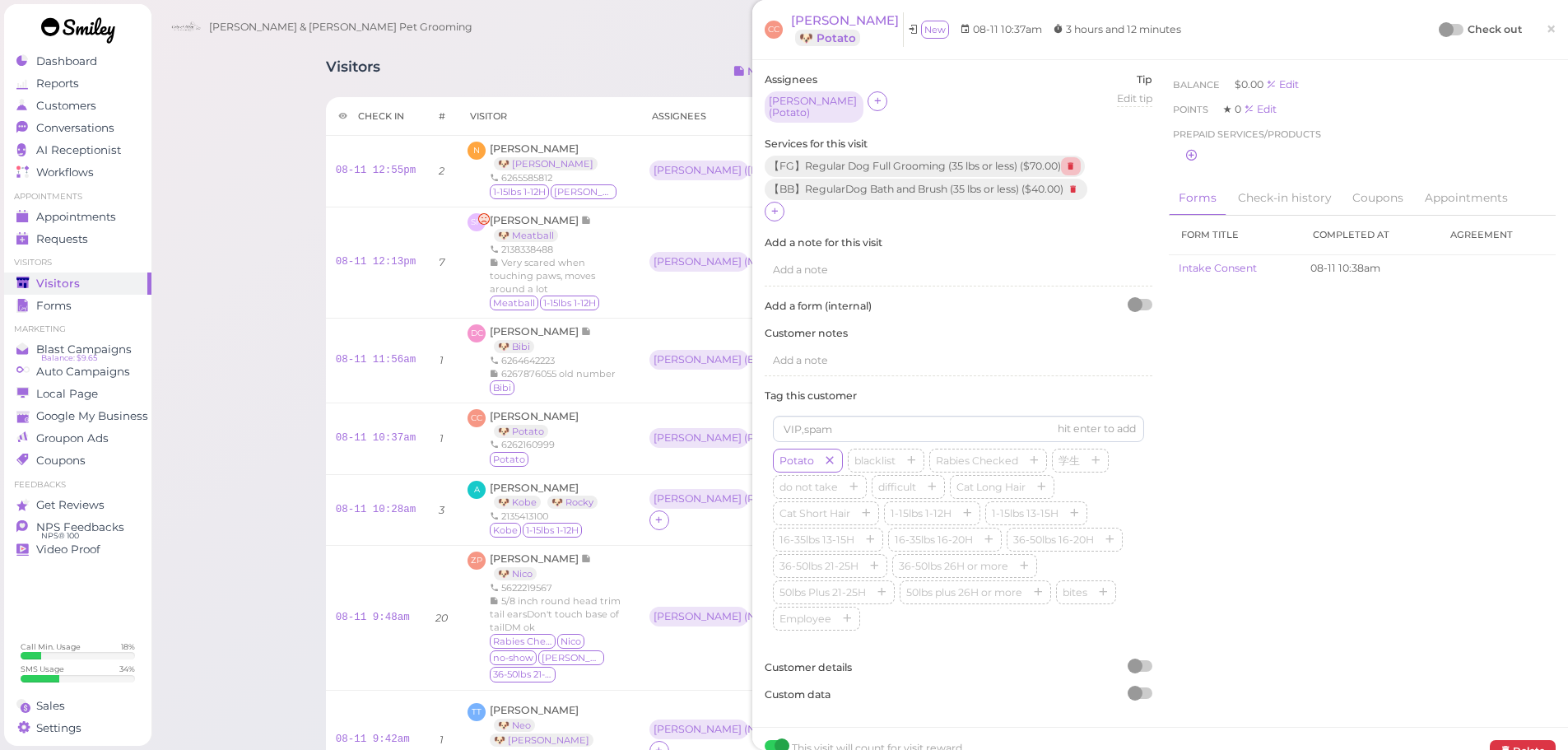
click at [1073, 161] on icon at bounding box center [1071, 167] width 20 height 18
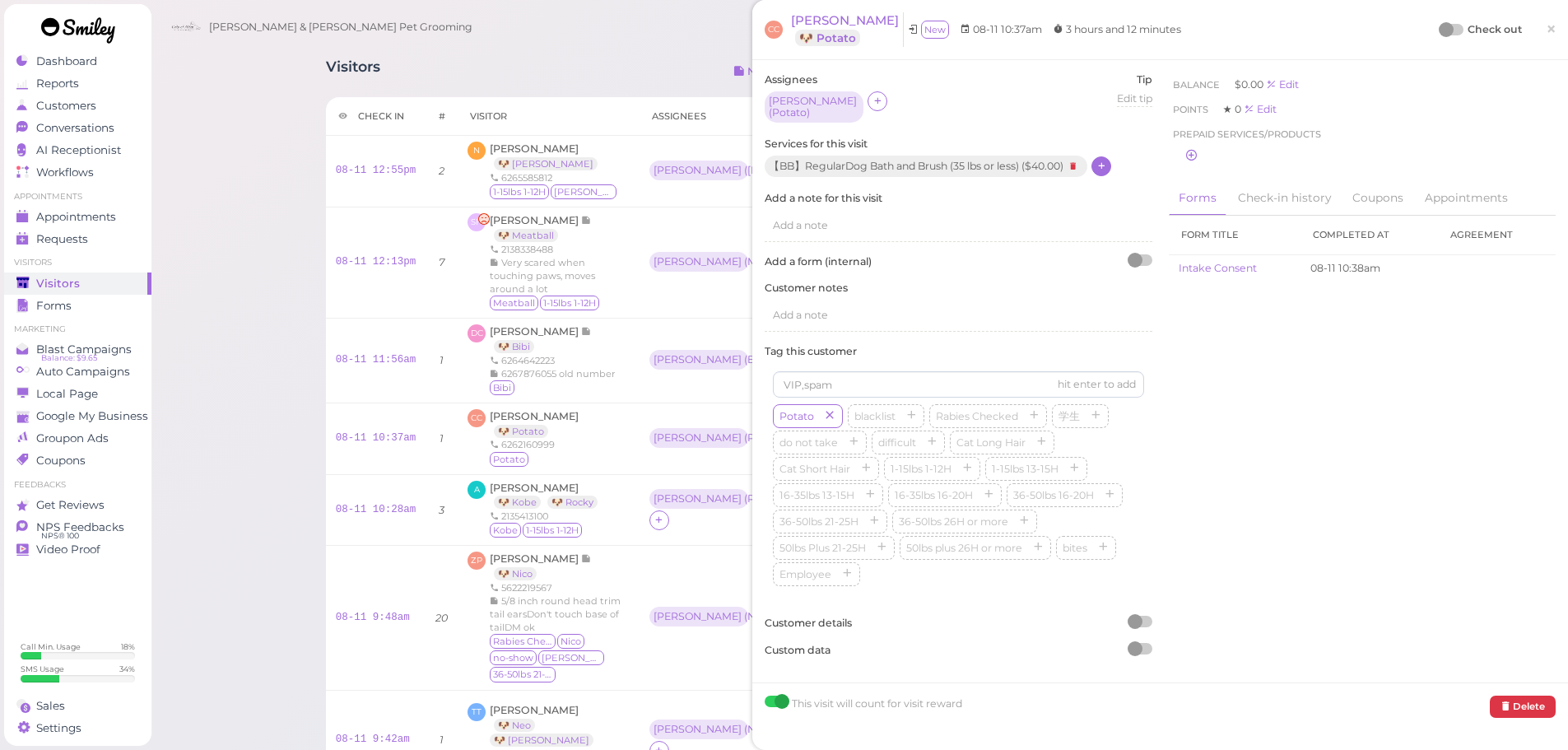
click at [1111, 166] on div at bounding box center [1101, 167] width 20 height 20
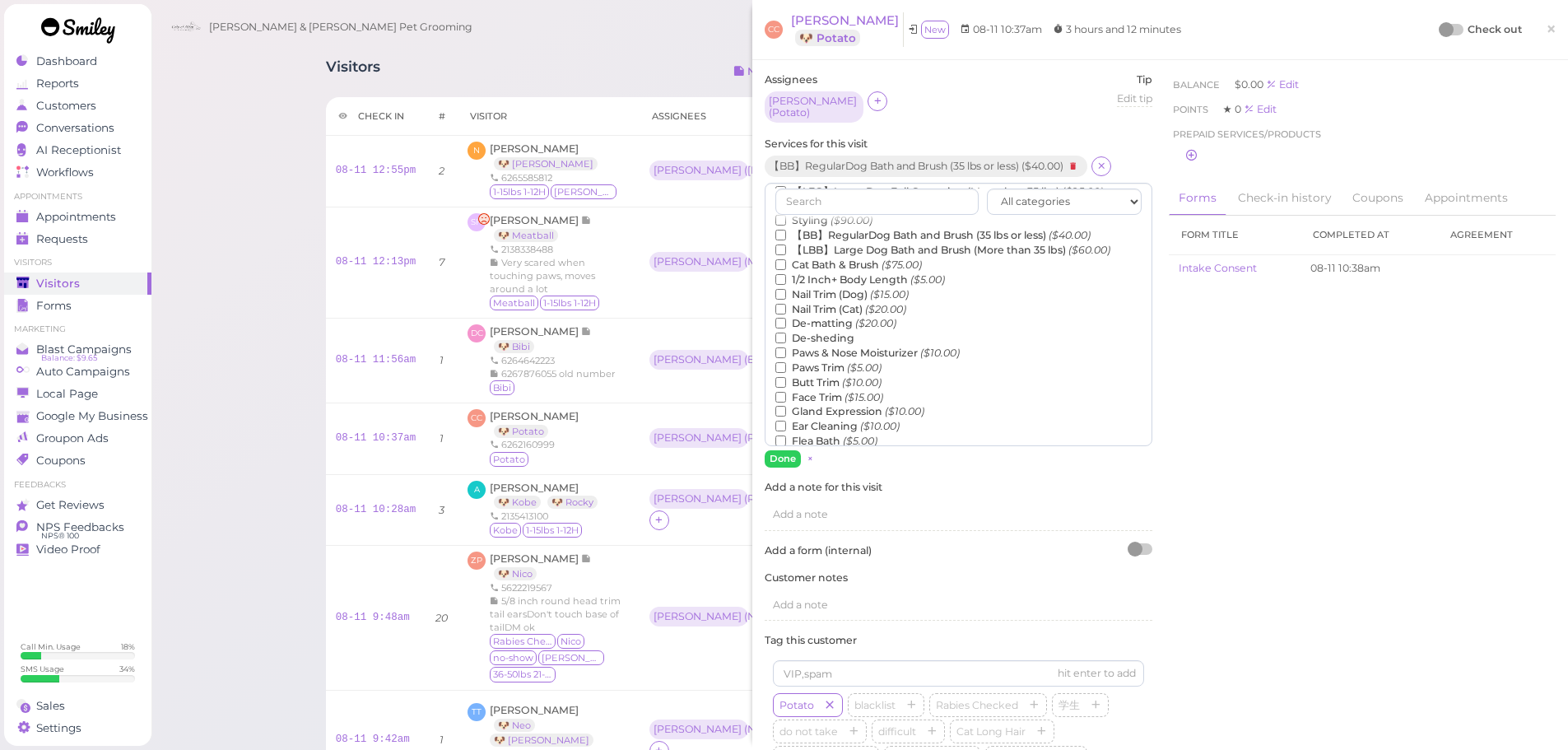
scroll to position [82, 0]
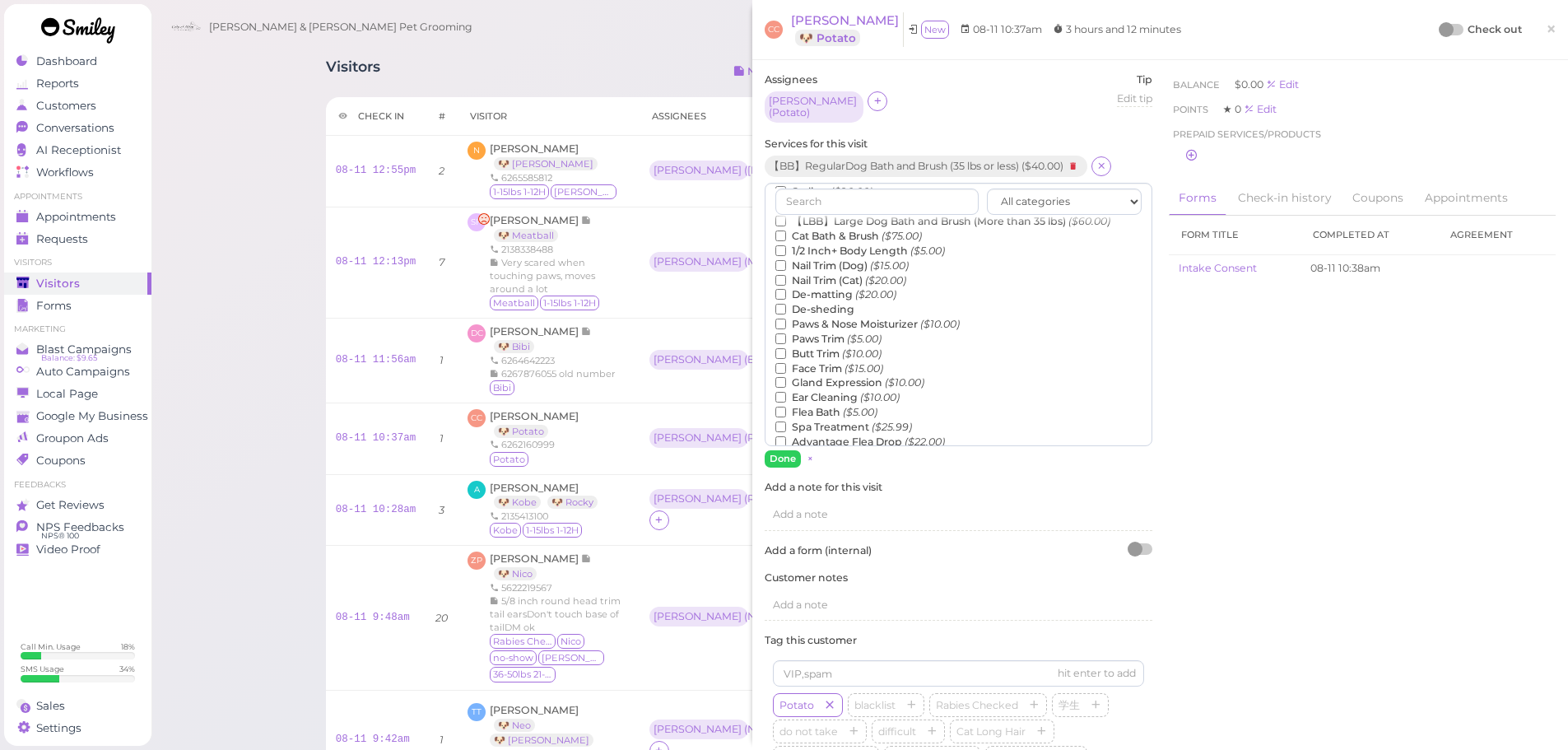
click at [842, 364] on label "Face Trim ($15.00)" at bounding box center [829, 369] width 107 height 15
click at [786, 364] on input "Face Trim ($15.00)" at bounding box center [781, 369] width 11 height 11
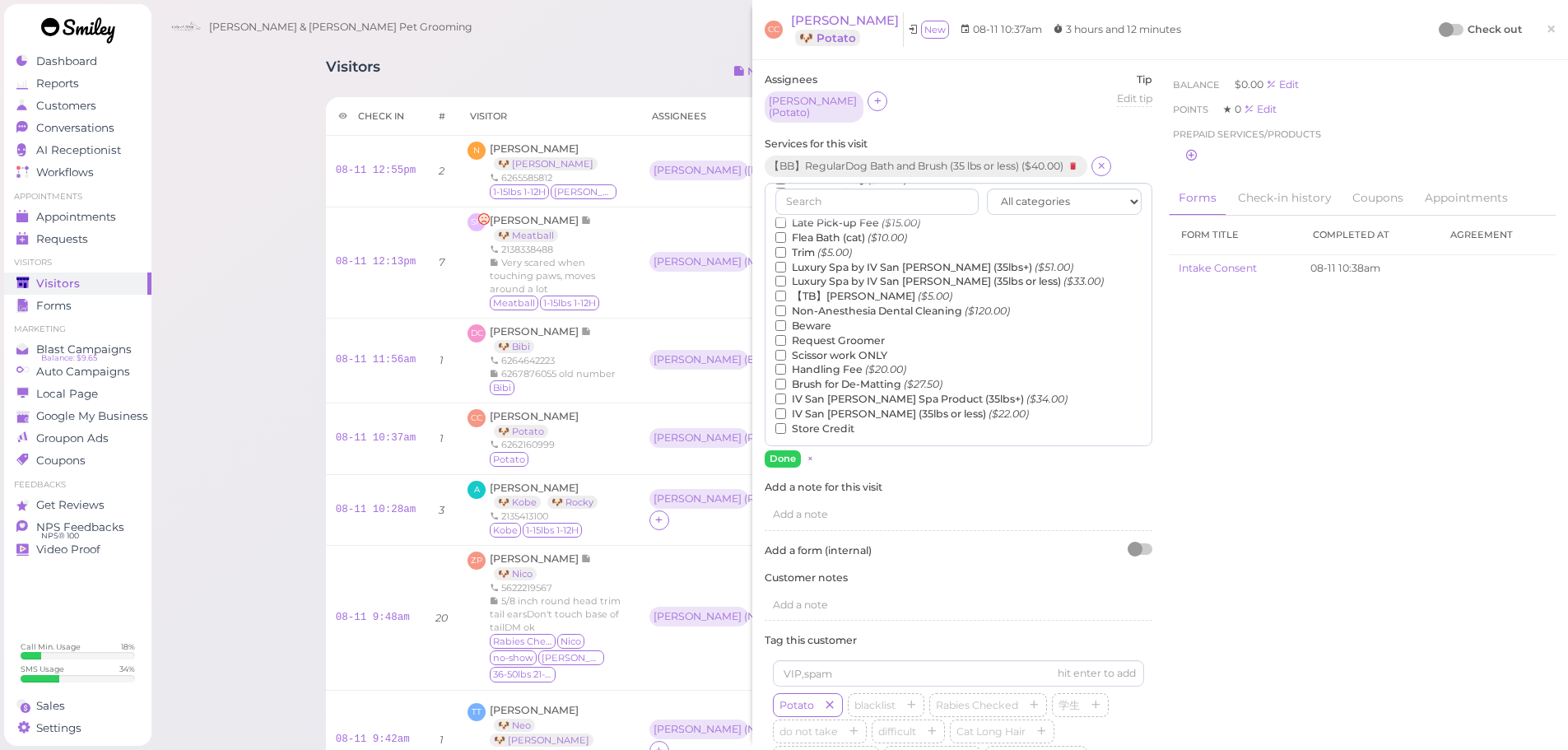
click at [811, 279] on label "Luxury Spa by IV San Bernard (35lbs or less) ($33.00)" at bounding box center [939, 281] width 329 height 15
click at [786, 279] on input "Luxury Spa by IV San Bernard (35lbs or less) ($33.00)" at bounding box center [781, 281] width 11 height 11
click at [800, 289] on label "【TB】Teeth Brushing ($5.00)" at bounding box center [864, 296] width 177 height 15
click at [786, 290] on input "【TB】Teeth Brushing ($5.00)" at bounding box center [781, 296] width 11 height 11
click at [803, 274] on label "Luxury Spa by IV San Bernard (35lbs or less) ($33.00)" at bounding box center [939, 281] width 329 height 15
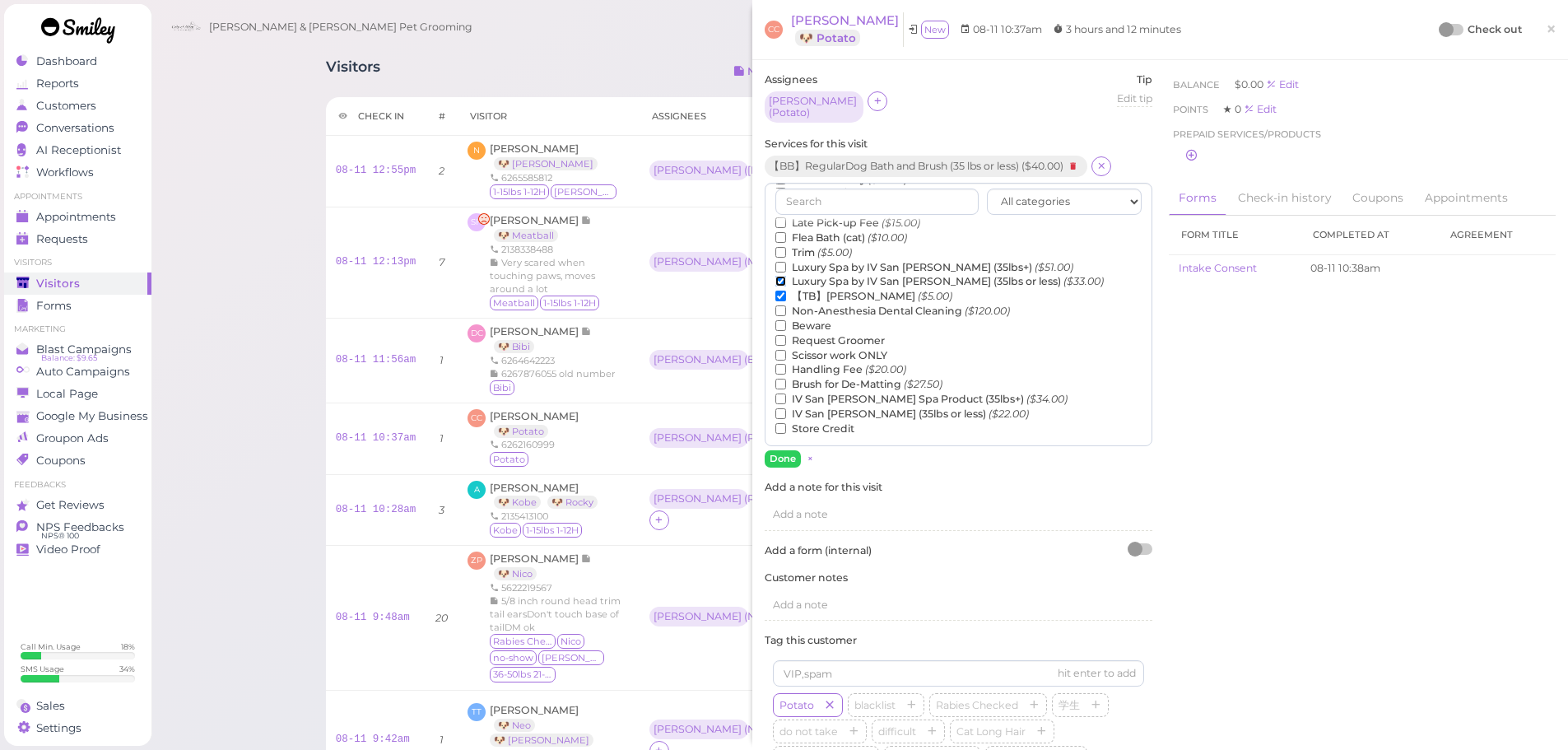
click at [786, 276] on input "Luxury Spa by IV San Bernard (35lbs or less) ($33.00)" at bounding box center [781, 281] width 11 height 11
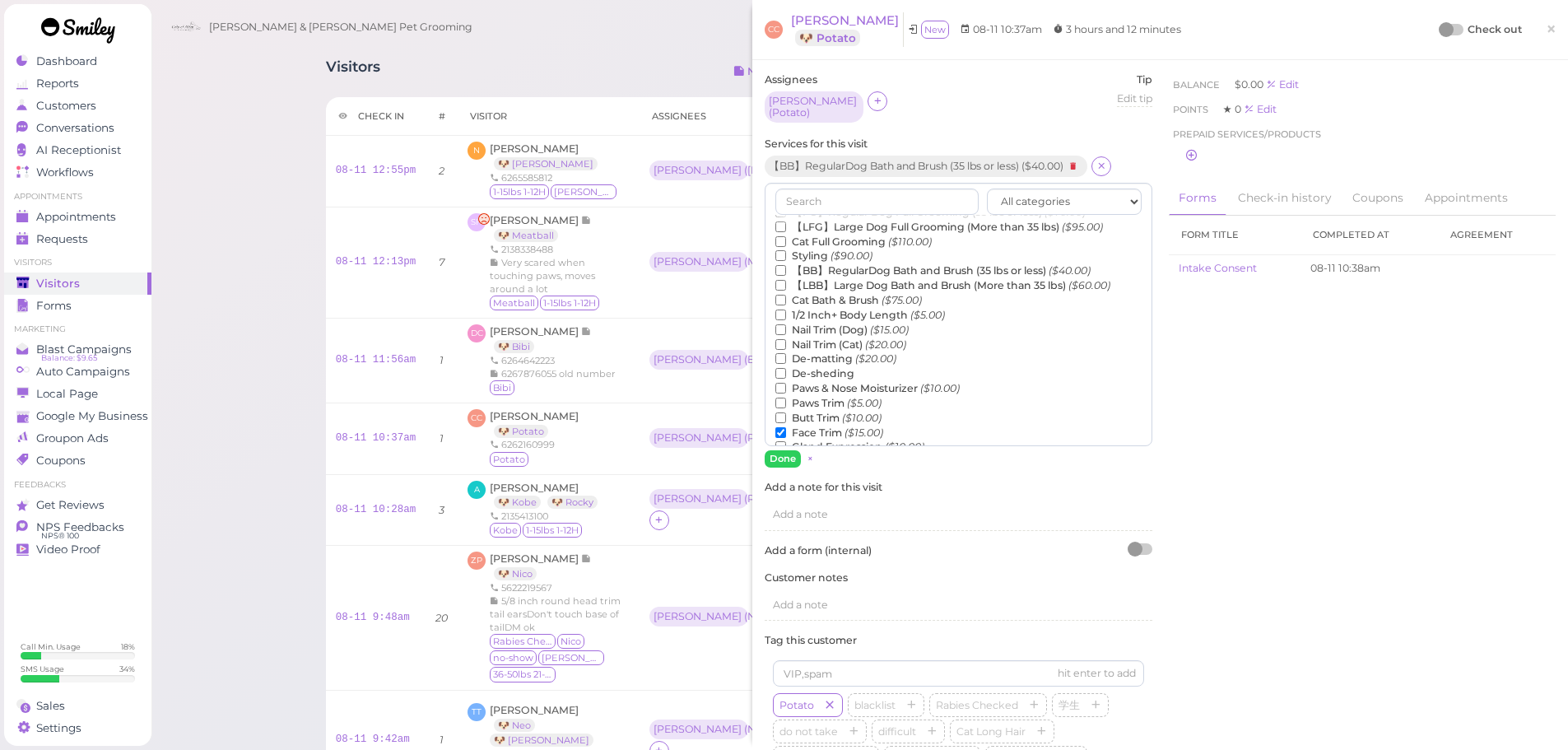
scroll to position [0, 0]
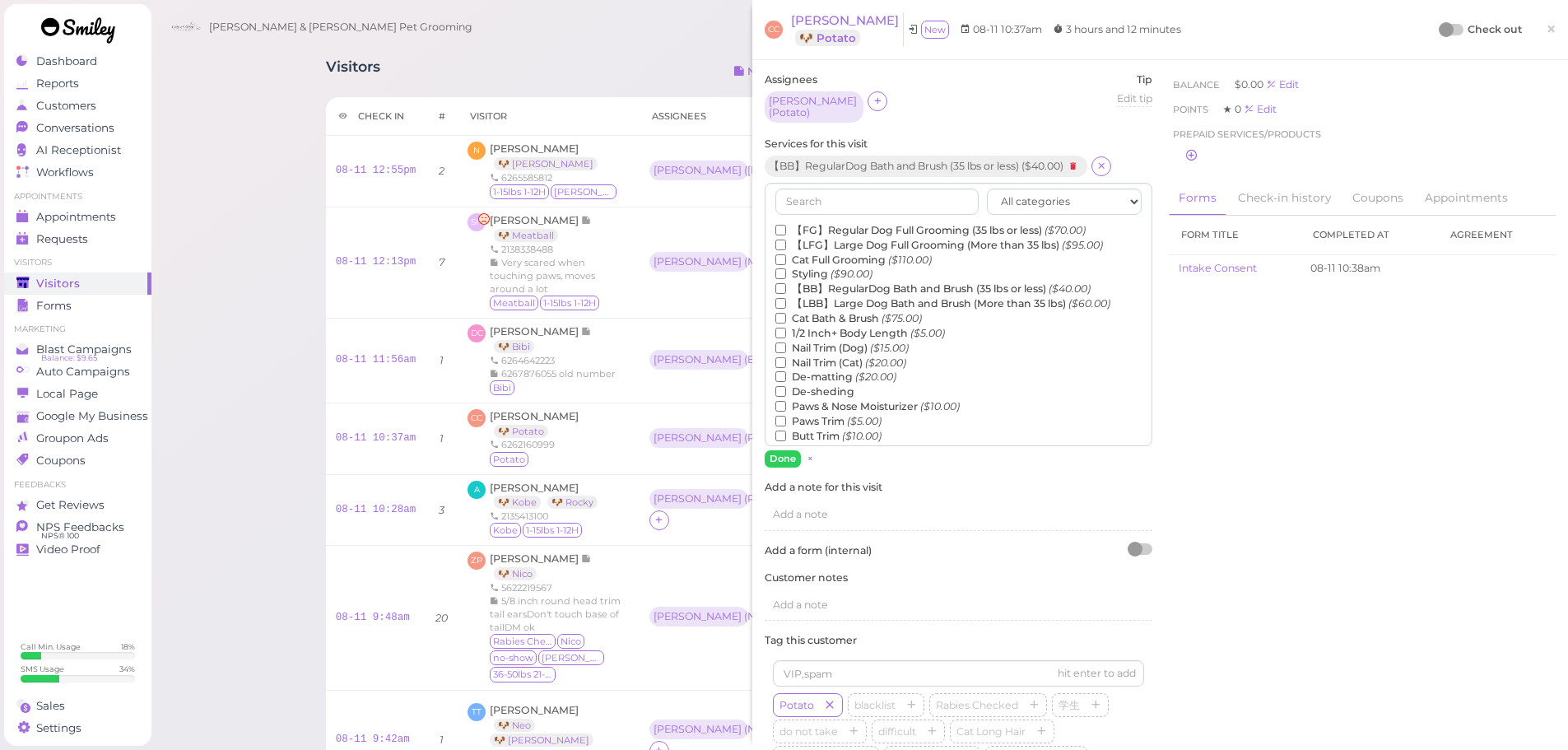
click at [846, 370] on label "De-matting ($20.00)" at bounding box center [835, 377] width 121 height 15
click at [786, 371] on input "De-matting ($20.00)" at bounding box center [781, 377] width 11 height 11
click at [786, 453] on button "Done" at bounding box center [783, 459] width 36 height 17
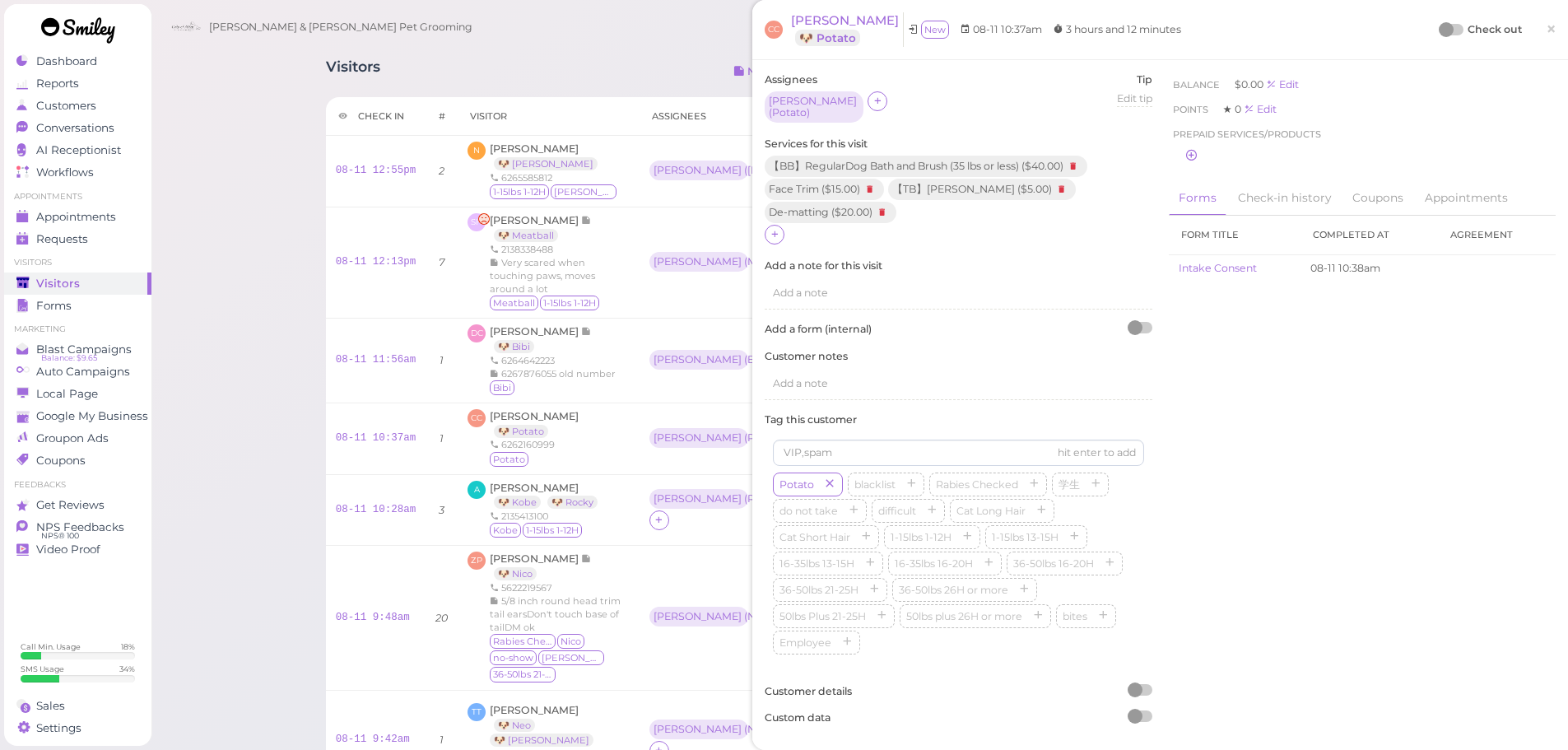
click at [1453, 28] on div "Check out" at bounding box center [1481, 30] width 82 height 16
click at [1442, 28] on div at bounding box center [1451, 29] width 23 height 12
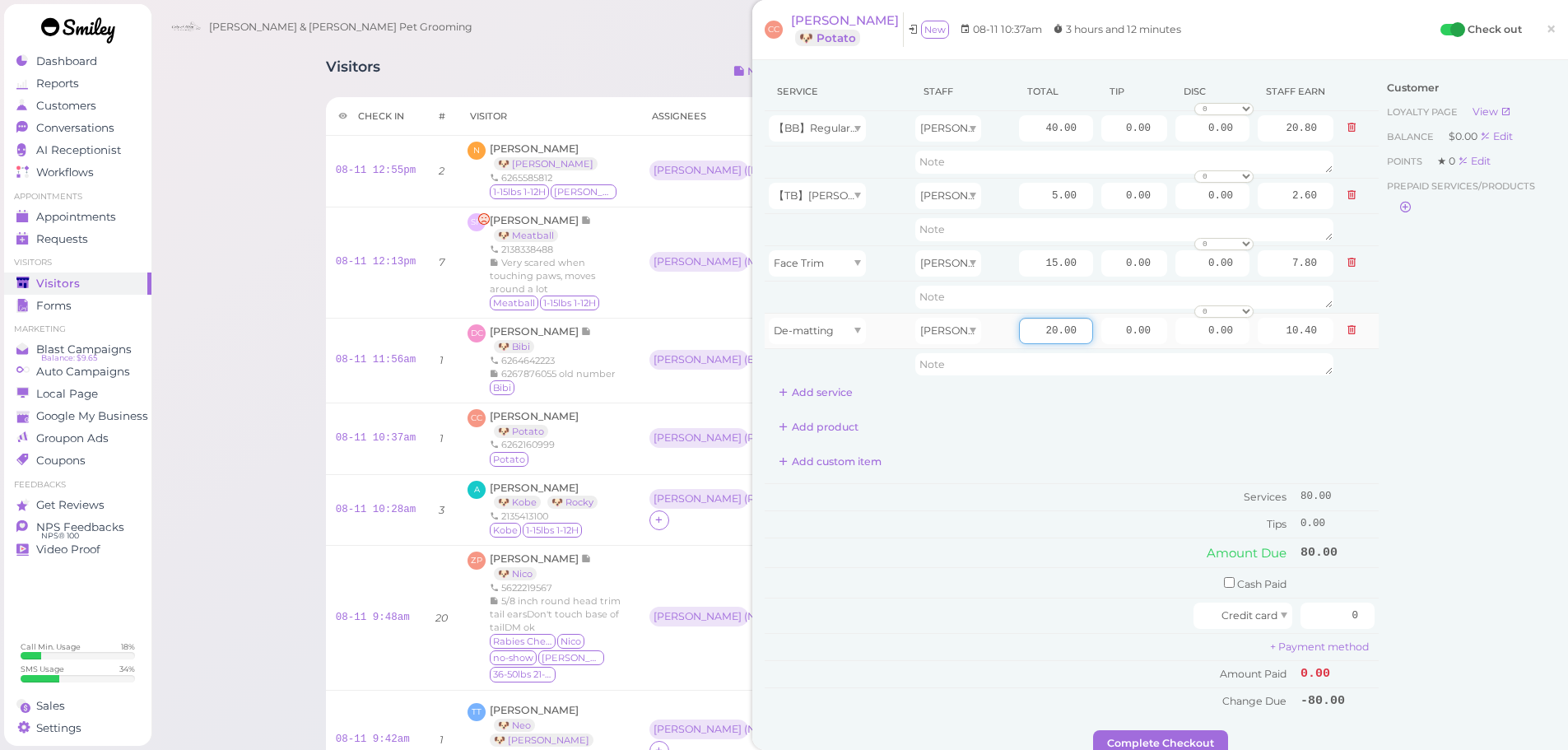
click at [1027, 333] on input "20.00" at bounding box center [1055, 330] width 74 height 26
type input "10.00"
type input "5.20"
drag, startPoint x: 1012, startPoint y: 574, endPoint x: 1011, endPoint y: 549, distance: 25.0
click at [1013, 574] on td "Cash Paid" at bounding box center [1030, 583] width 531 height 30
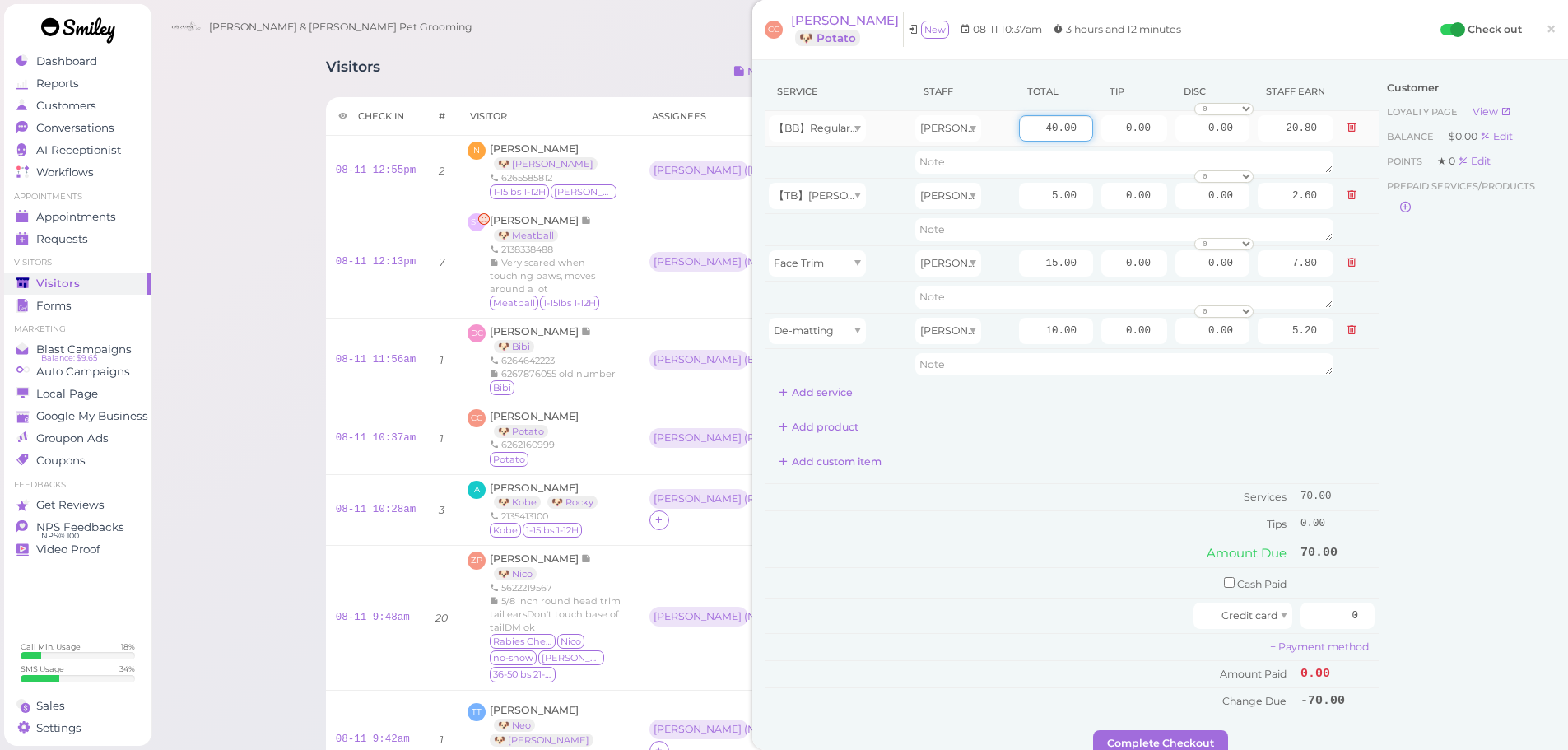
click at [1027, 132] on input "40.00" at bounding box center [1055, 128] width 74 height 26
type input "50.00"
type input "26.00"
click at [1002, 534] on td "Tips" at bounding box center [1030, 523] width 531 height 26
click at [1010, 479] on div "Service Staff Total Tip Disc Staff earn 【BB】RegularDog Bath and Brush (35 lbs o…" at bounding box center [1071, 393] width 614 height 641
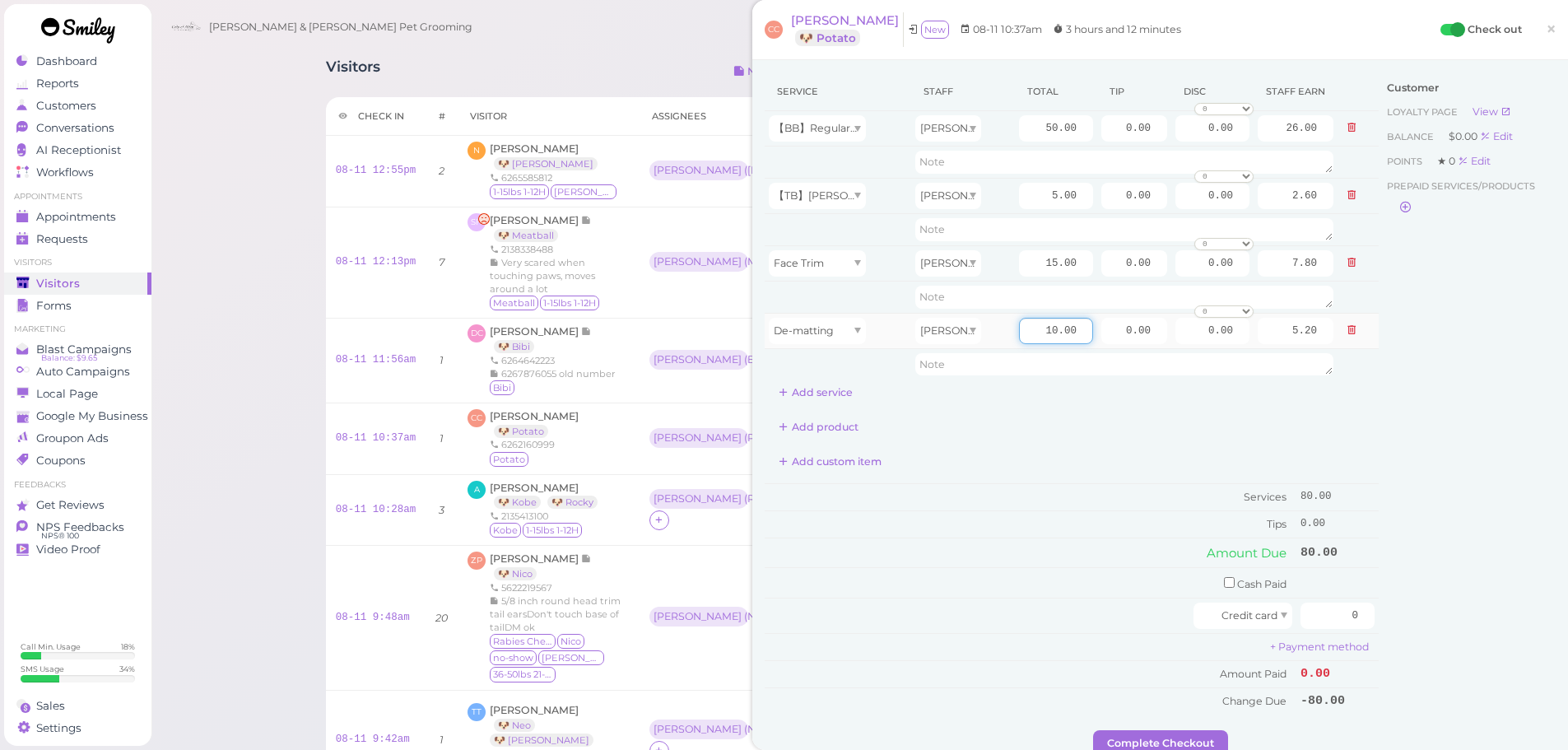
click at [1031, 327] on input "10.00" at bounding box center [1055, 330] width 74 height 26
type input "5.00"
type input "2.60"
click at [1022, 458] on div "Add custom item" at bounding box center [1071, 461] width 614 height 26
drag, startPoint x: 1303, startPoint y: 610, endPoint x: 1469, endPoint y: 632, distance: 167.5
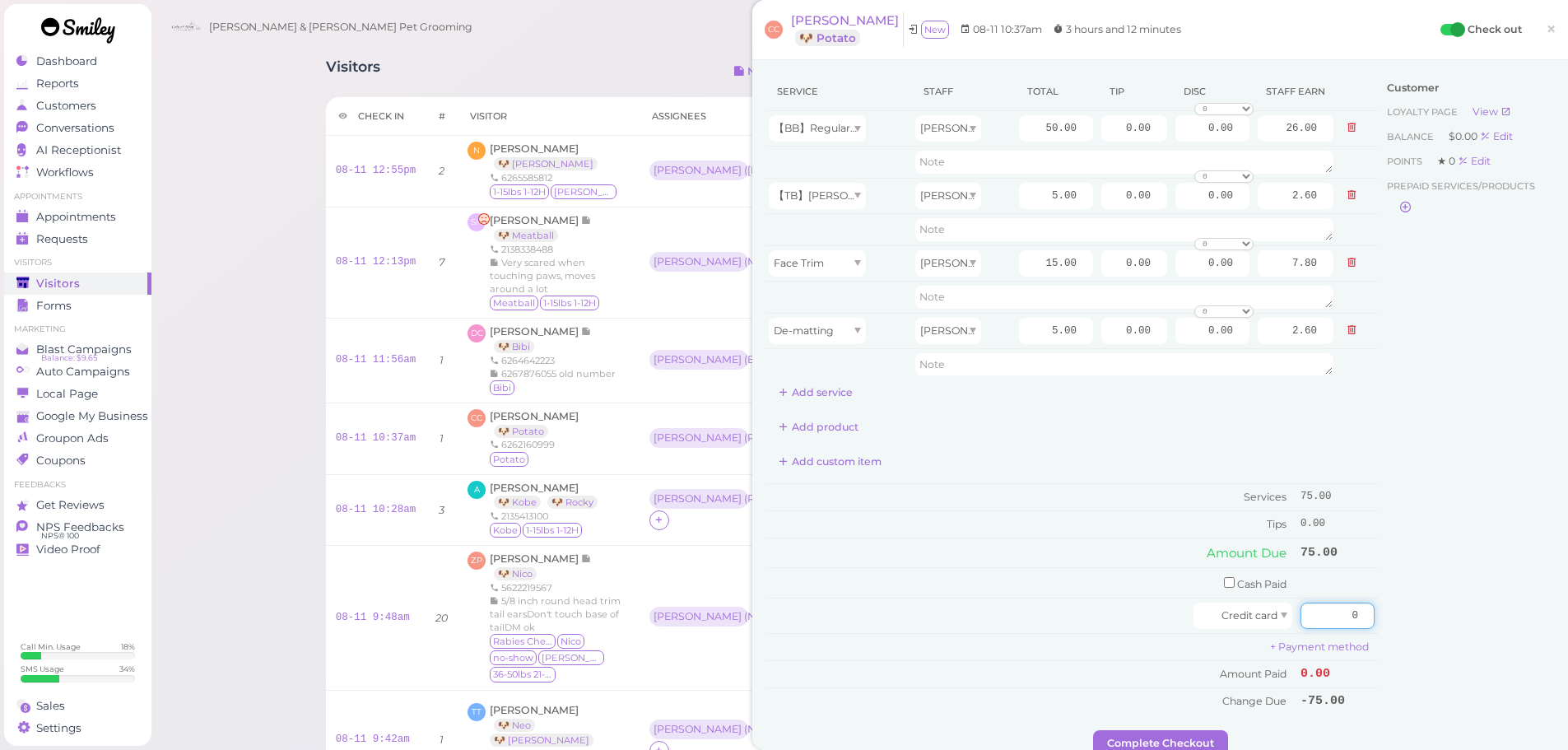
click at [1469, 632] on div "Service Staff Total Tip Disc Staff earn 【BB】RegularDog Bath and Brush (35 lbs o…" at bounding box center [1159, 401] width 791 height 658
type input "86.25"
drag, startPoint x: 1110, startPoint y: 125, endPoint x: 1401, endPoint y: 146, distance: 291.8
click at [1402, 138] on div "Service Staff Total Tip Disc Staff earn 【BB】RegularDog Bath and Brush (35 lbs o…" at bounding box center [1159, 401] width 791 height 658
type input "11.25"
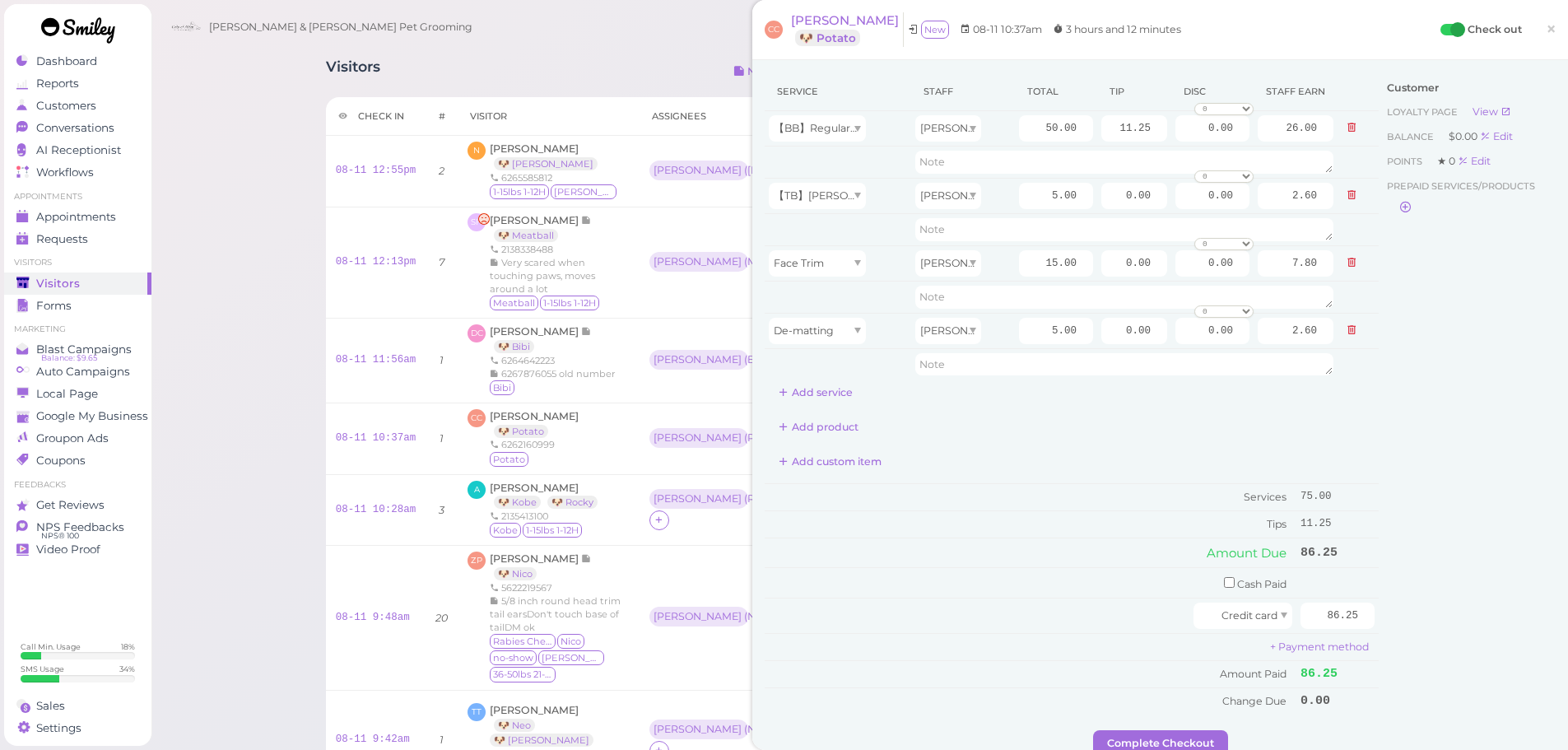
click at [1388, 424] on div "Customer Loyalty page View Balance $0.00 Edit Points ★ 0 Edit Prepaid services/…" at bounding box center [1467, 401] width 177 height 658
click at [1120, 737] on button "Complete Checkout" at bounding box center [1160, 743] width 135 height 26
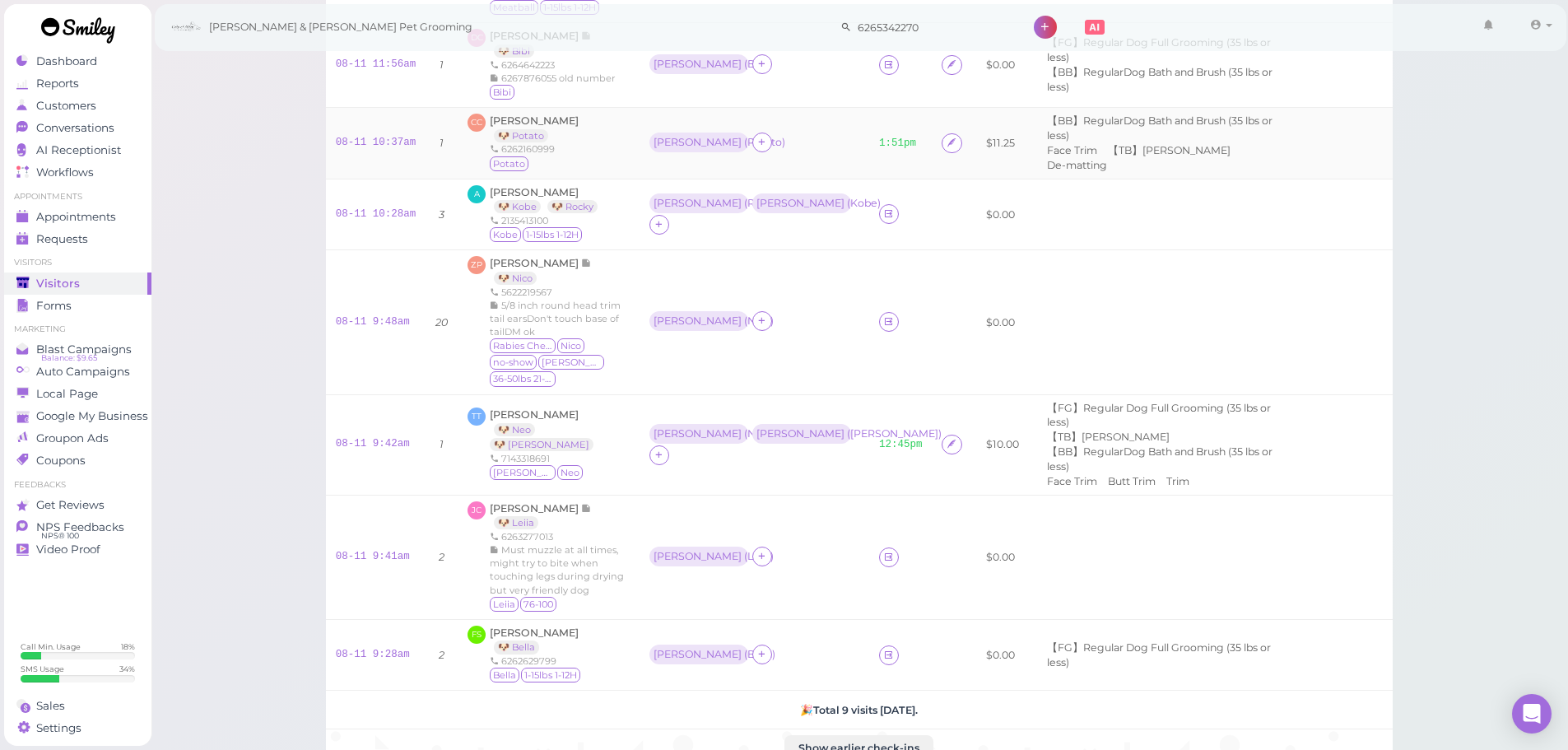
scroll to position [494, 0]
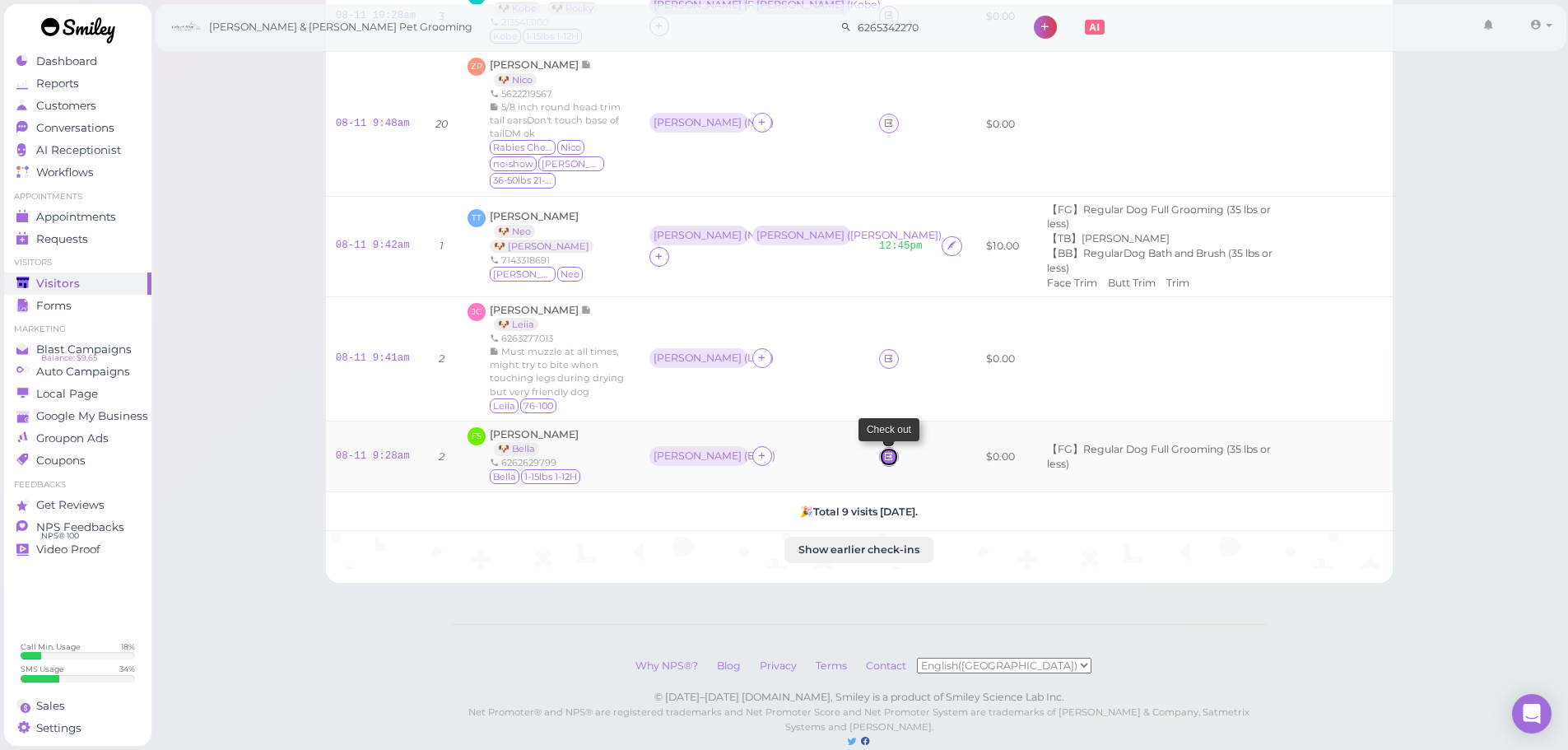
click at [883, 451] on icon at bounding box center [888, 457] width 11 height 13
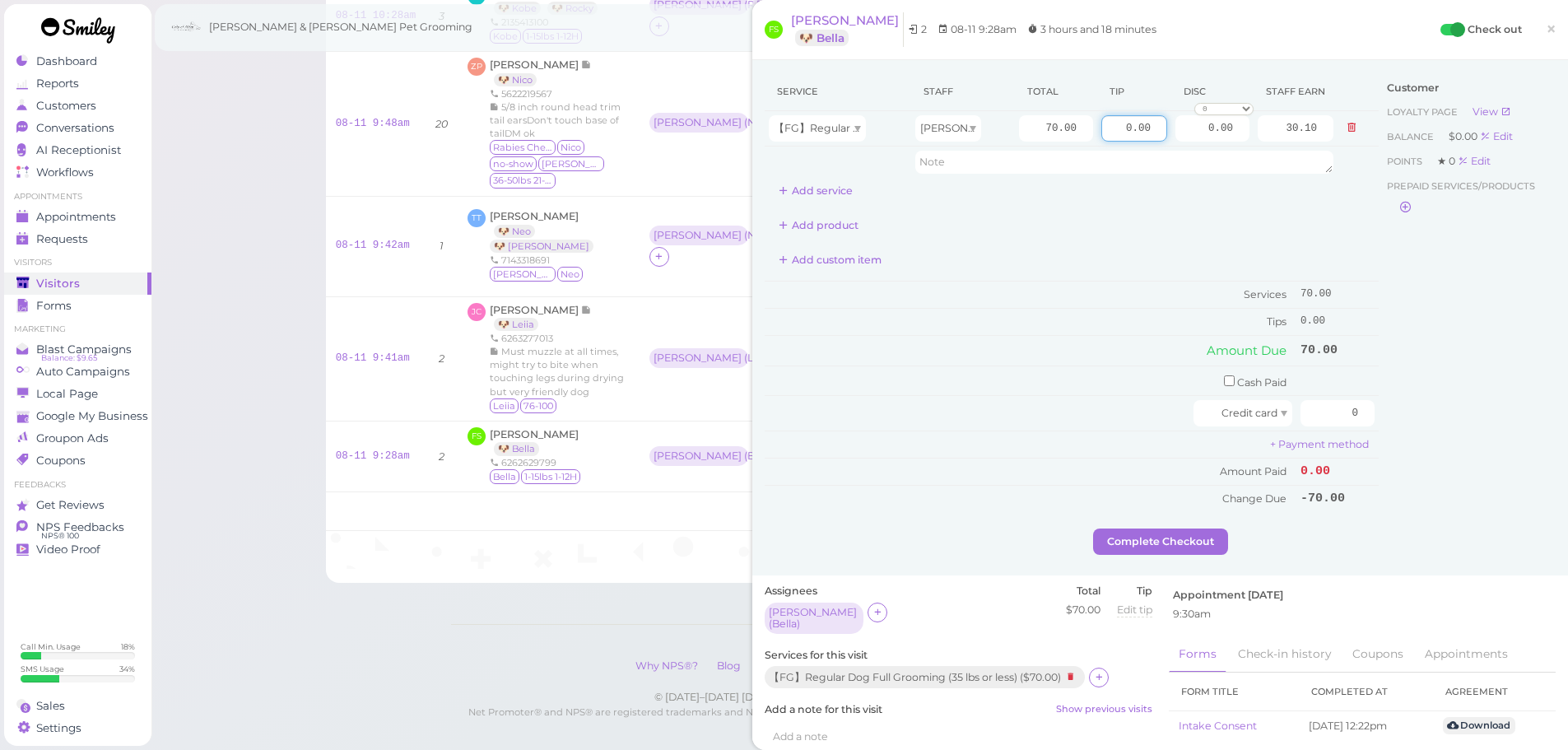
drag, startPoint x: 1103, startPoint y: 129, endPoint x: 1295, endPoint y: 183, distance: 199.4
click at [1259, 155] on tbody "【FG】Regular Dog Full Grooming (35 lbs or less) Rebecca 70.00 0.00 0.00 0 10% of…" at bounding box center [1071, 144] width 614 height 66
type input "14"
drag, startPoint x: 1417, startPoint y: 417, endPoint x: 1545, endPoint y: 431, distance: 128.8
click at [1545, 431] on div "Service Staff Total Tip Disc Staff earn 【FG】Regular Dog Full Grooming (35 lbs o…" at bounding box center [1159, 318] width 815 height 515
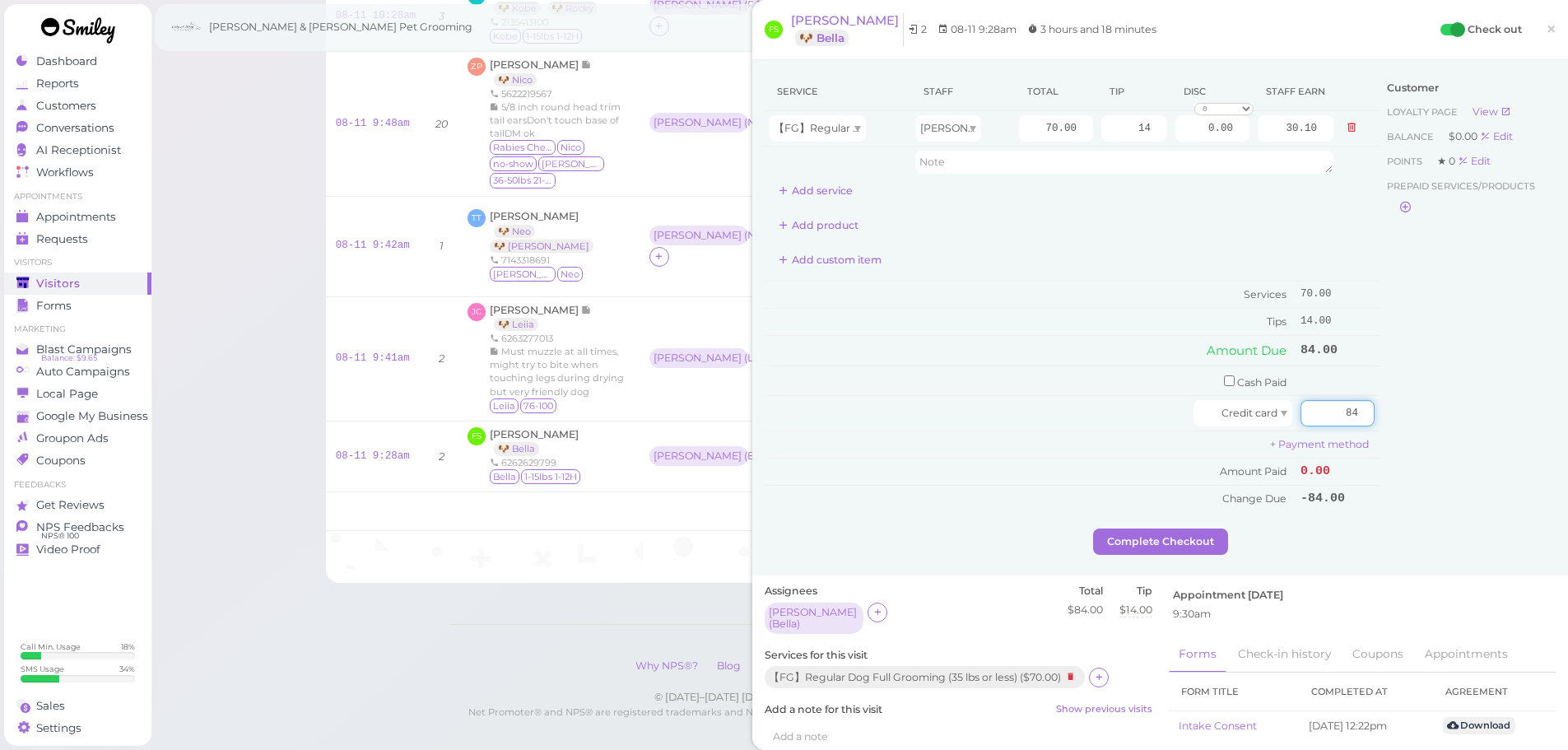
type input "84"
click at [1480, 450] on div "Customer Loyalty page View Balance $0.00 Edit Points ★ 0 Edit Prepaid services/…" at bounding box center [1467, 300] width 177 height 456
click at [1135, 536] on button "Complete Checkout" at bounding box center [1160, 542] width 135 height 26
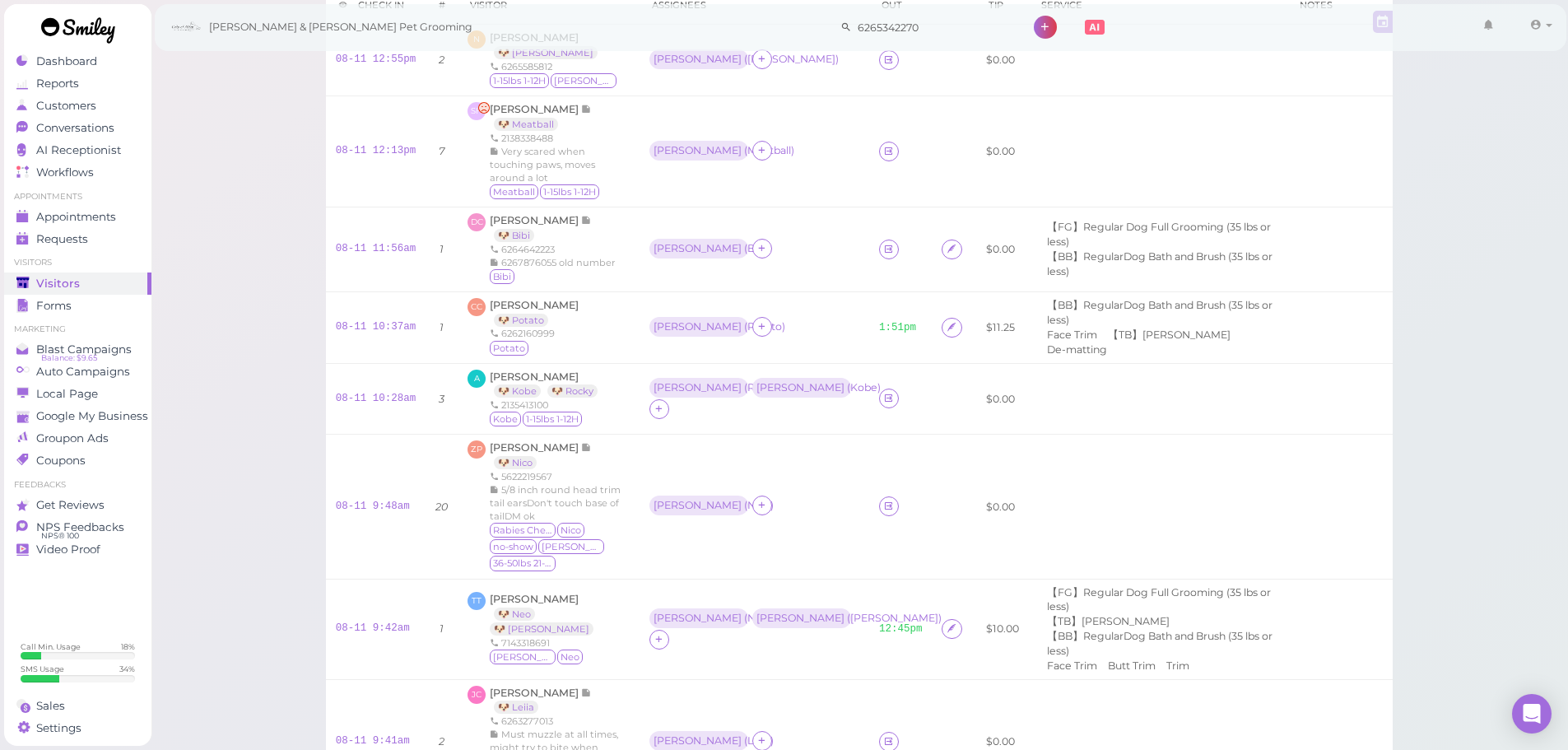
scroll to position [82, 0]
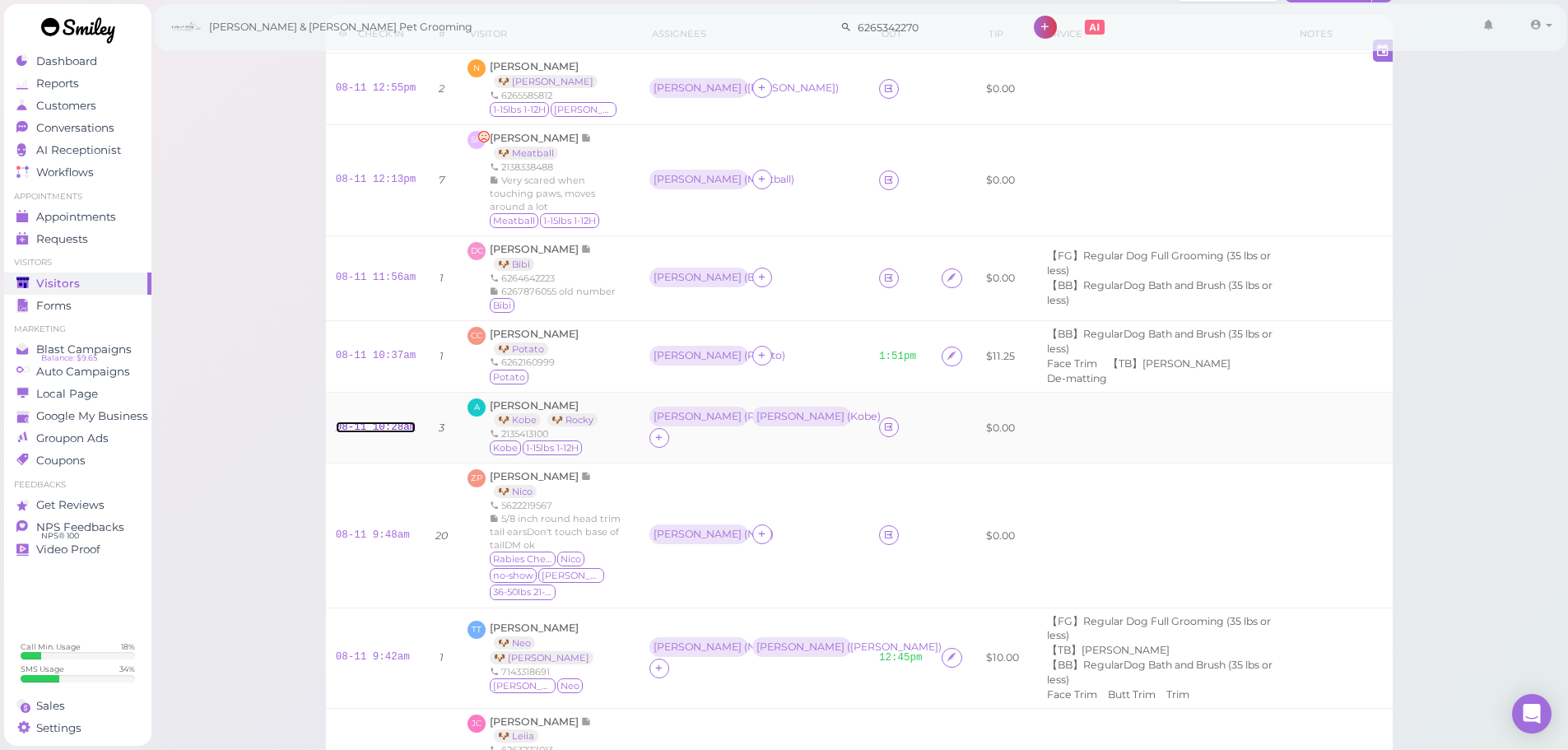
click at [370, 426] on link "08-11 10:28am" at bounding box center [376, 427] width 81 height 12
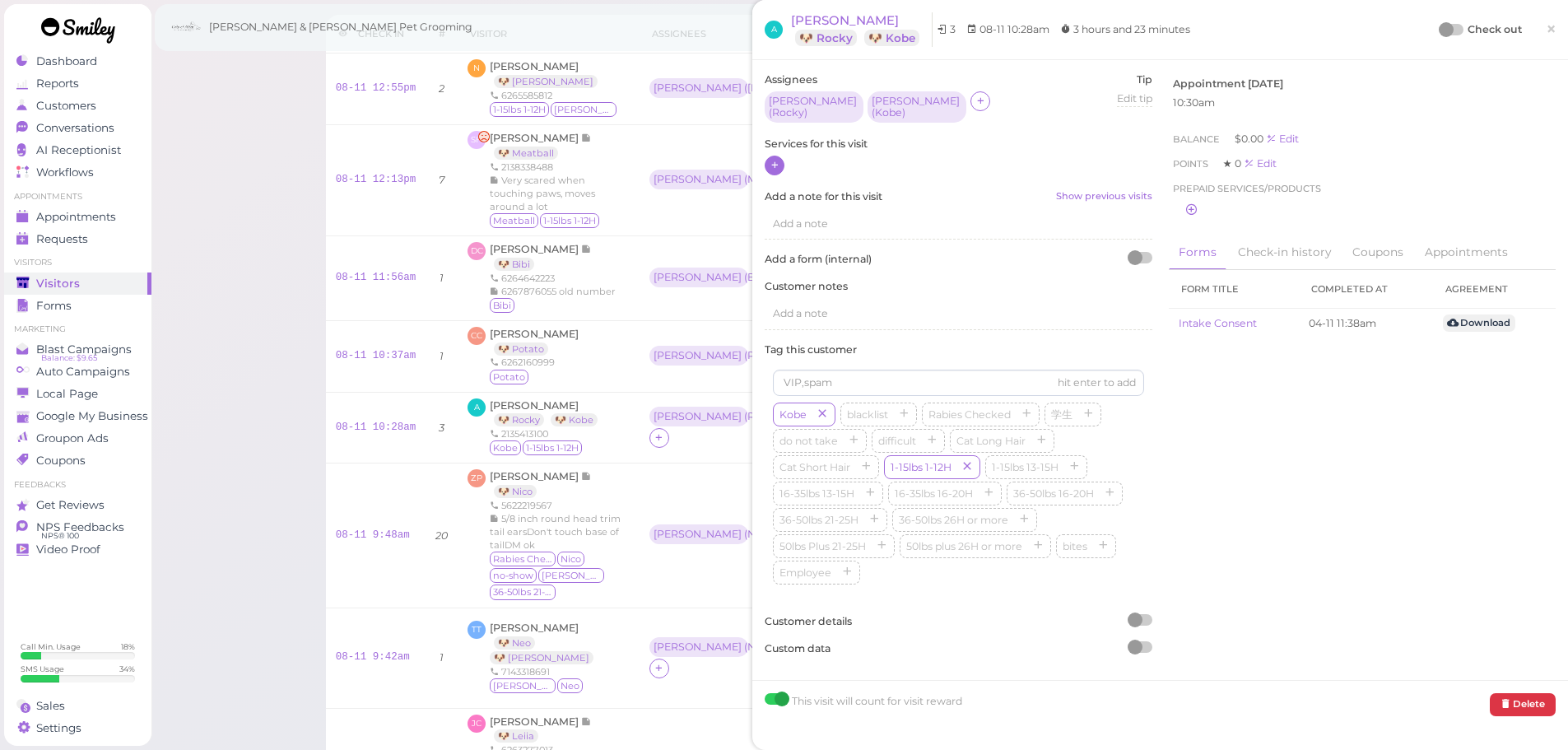
click at [769, 159] on icon at bounding box center [774, 166] width 11 height 13
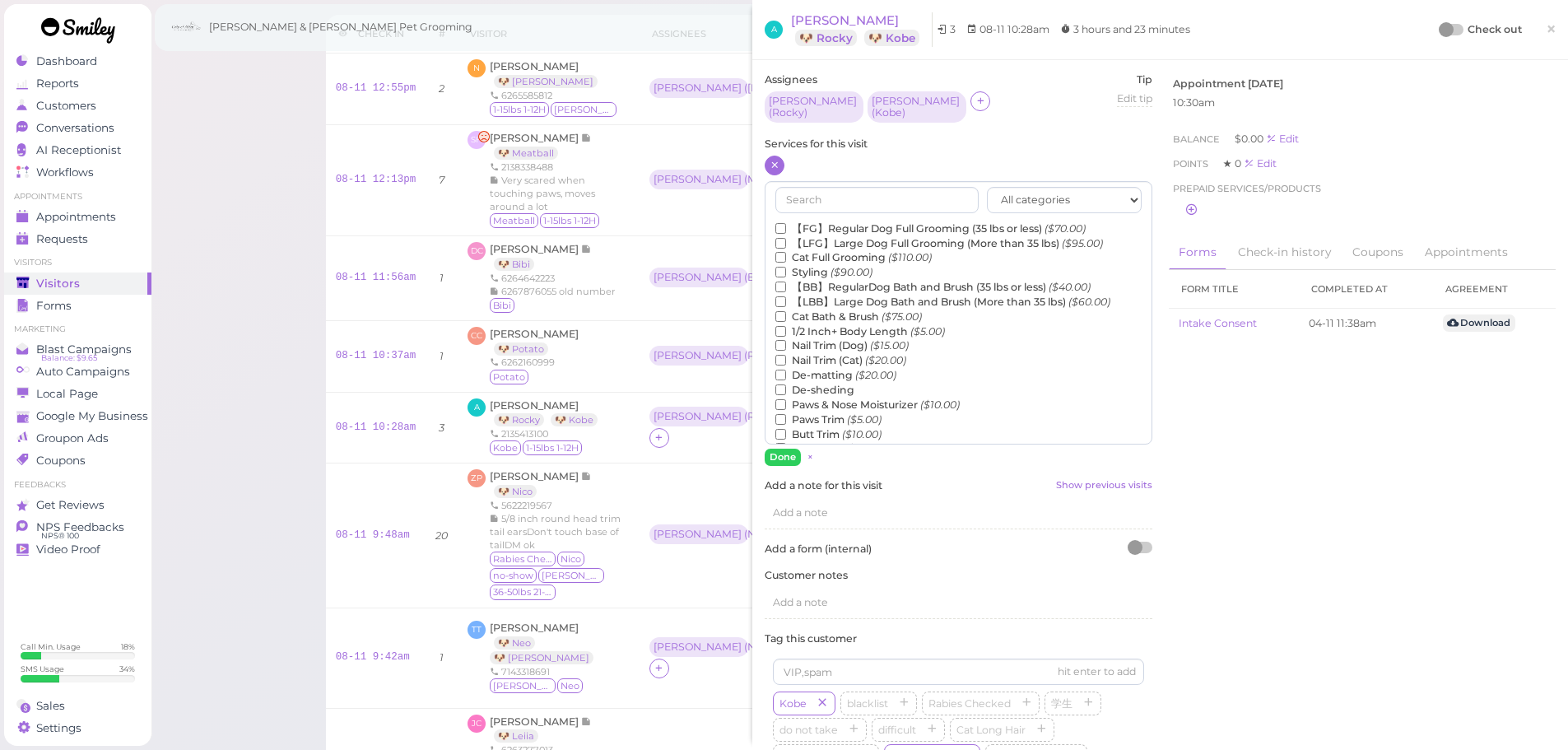
click at [813, 279] on label "【BB】RegularDog Bath and Brush (35 lbs or less) ($40.00)" at bounding box center [933, 287] width 315 height 15
click at [786, 281] on input "【BB】RegularDog Bath and Brush (35 lbs or less) ($40.00)" at bounding box center [781, 287] width 11 height 11
click at [833, 368] on label "De-matting ($20.00)" at bounding box center [835, 375] width 121 height 15
click at [786, 370] on input "De-matting ($20.00)" at bounding box center [781, 375] width 11 height 11
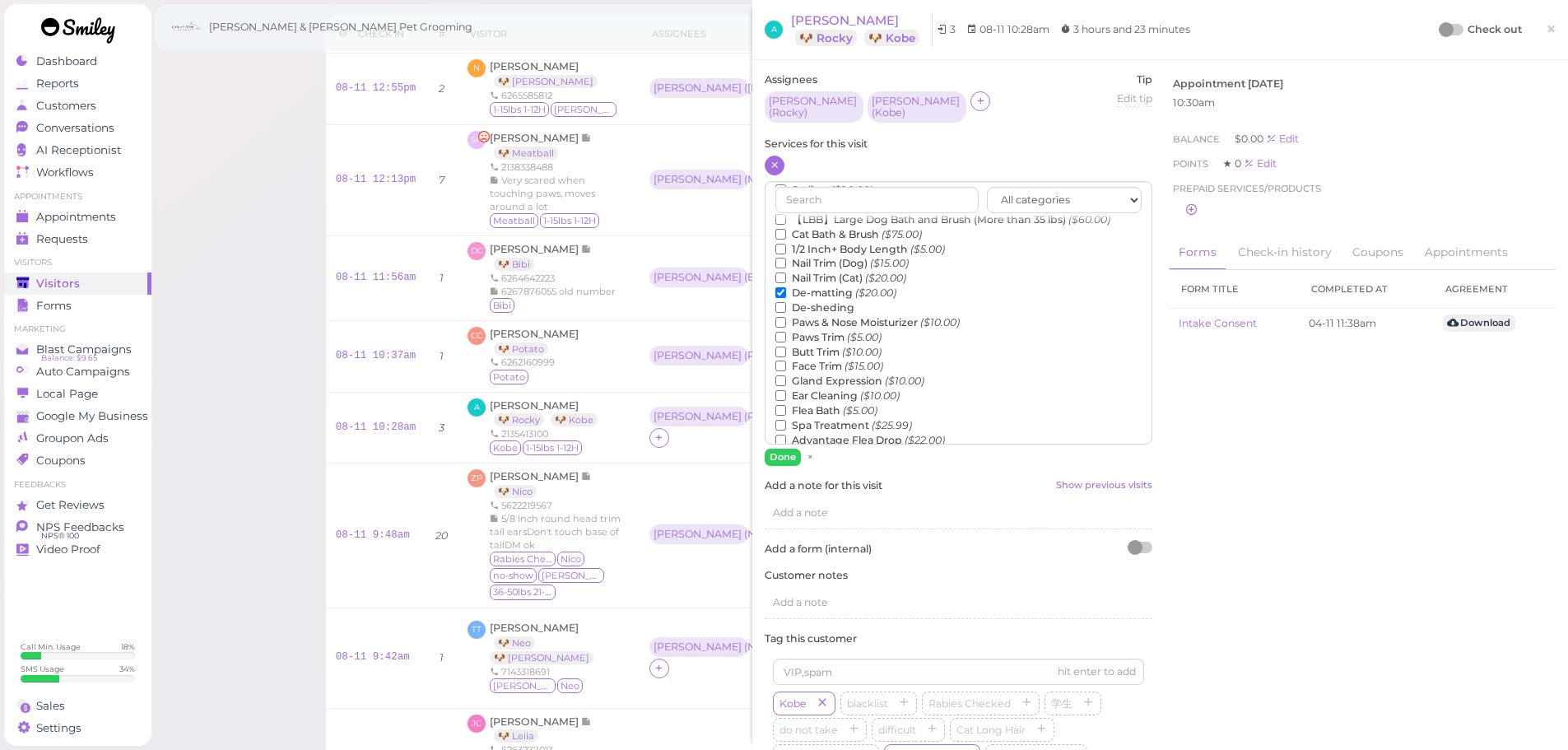
click at [826, 403] on label "Flea Bath ($5.00)" at bounding box center [826, 410] width 102 height 15
click at [786, 405] on input "Flea Bath ($5.00)" at bounding box center [781, 410] width 11 height 11
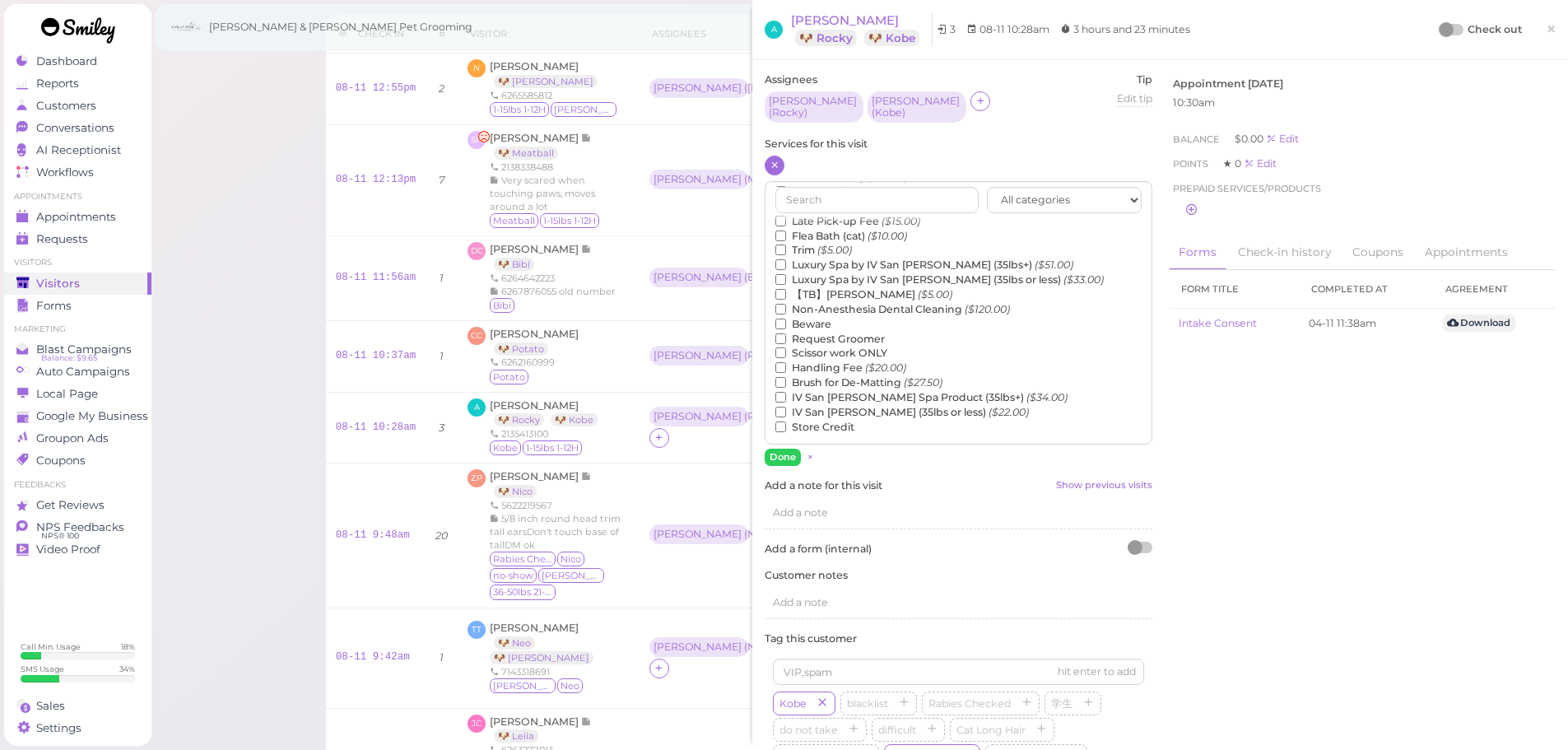
click at [847, 288] on label "【TB】Teeth Brushing ($5.00)" at bounding box center [864, 295] width 177 height 15
click at [786, 289] on input "【TB】Teeth Brushing ($5.00)" at bounding box center [781, 294] width 11 height 11
click at [788, 449] on button "Done" at bounding box center [783, 457] width 36 height 17
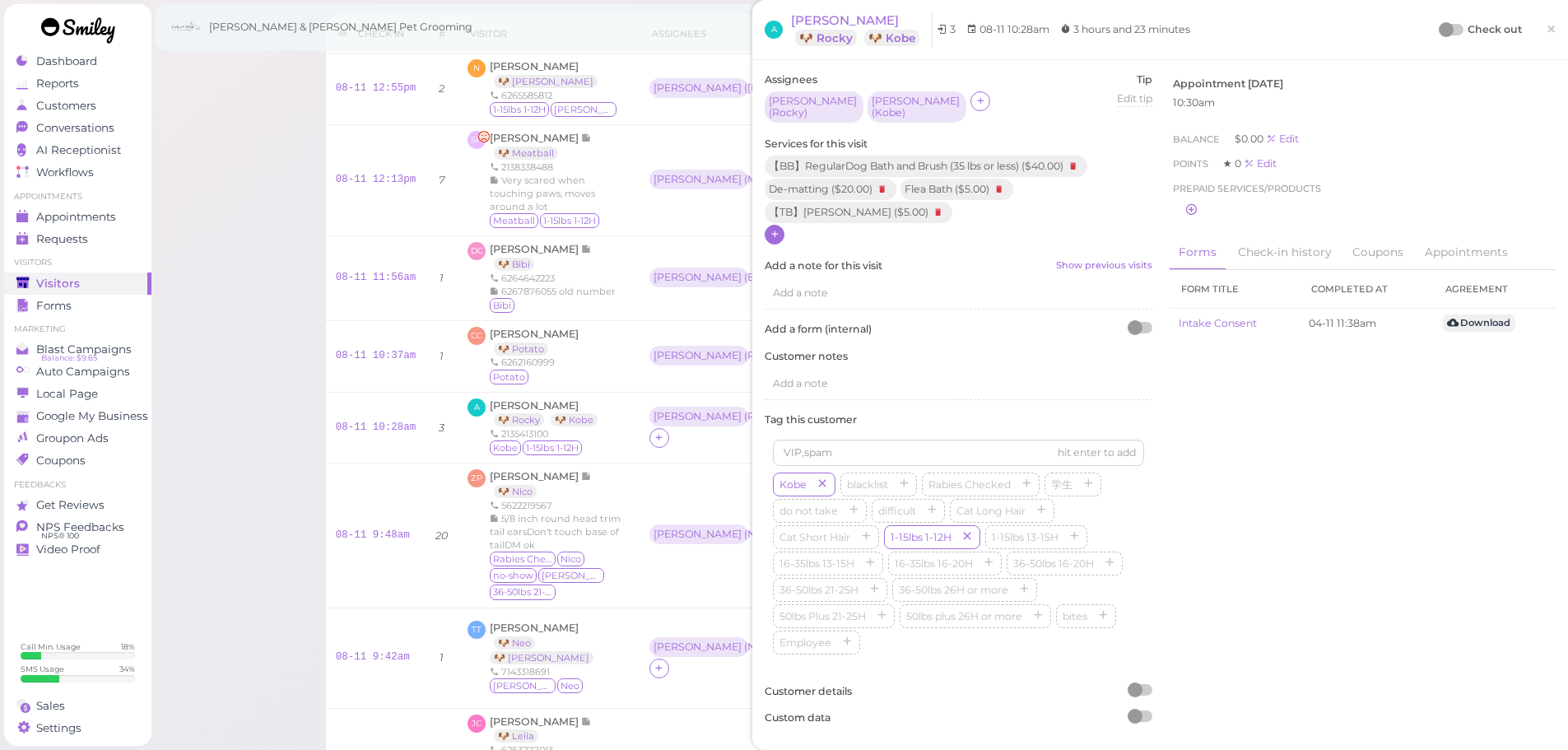
click at [770, 228] on icon at bounding box center [774, 234] width 11 height 13
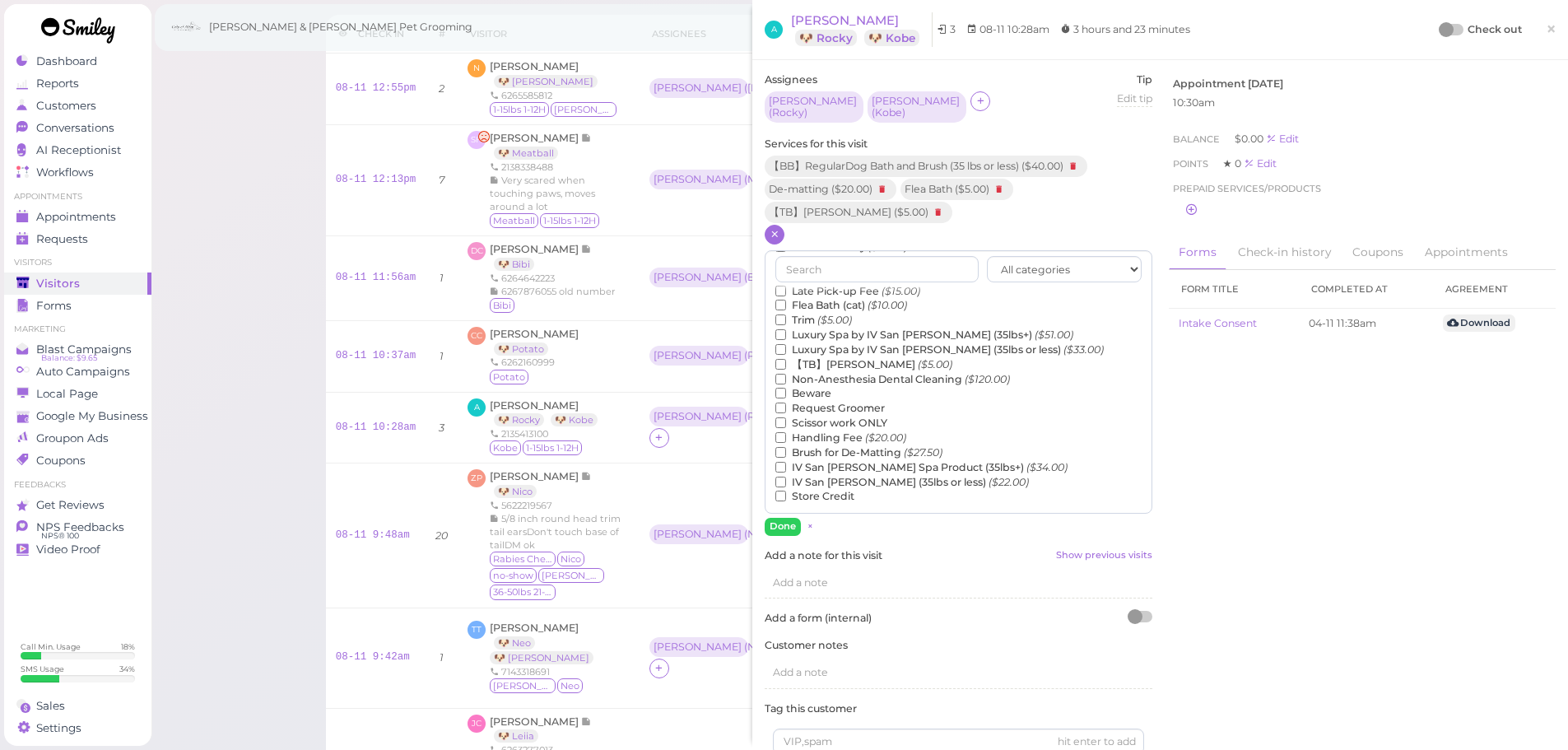
click at [825, 314] on icon "($5.00)" at bounding box center [835, 320] width 35 height 13
click at [786, 314] on input "Trim ($5.00)" at bounding box center [781, 319] width 11 height 11
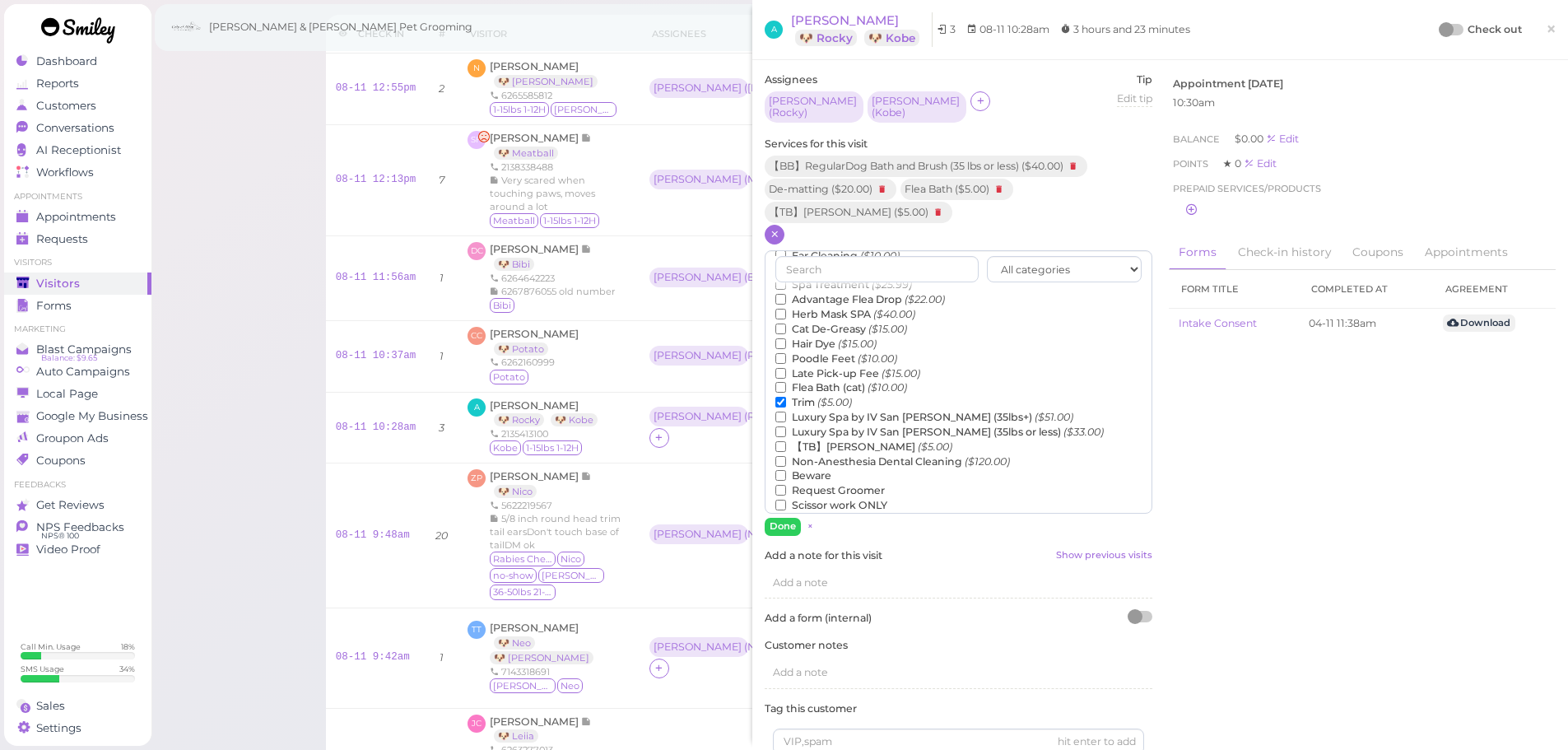
scroll to position [210, 0]
click at [846, 370] on icon "($10.00)" at bounding box center [861, 376] width 39 height 13
click at [786, 370] on input "Butt Trim ($10.00)" at bounding box center [781, 376] width 11 height 11
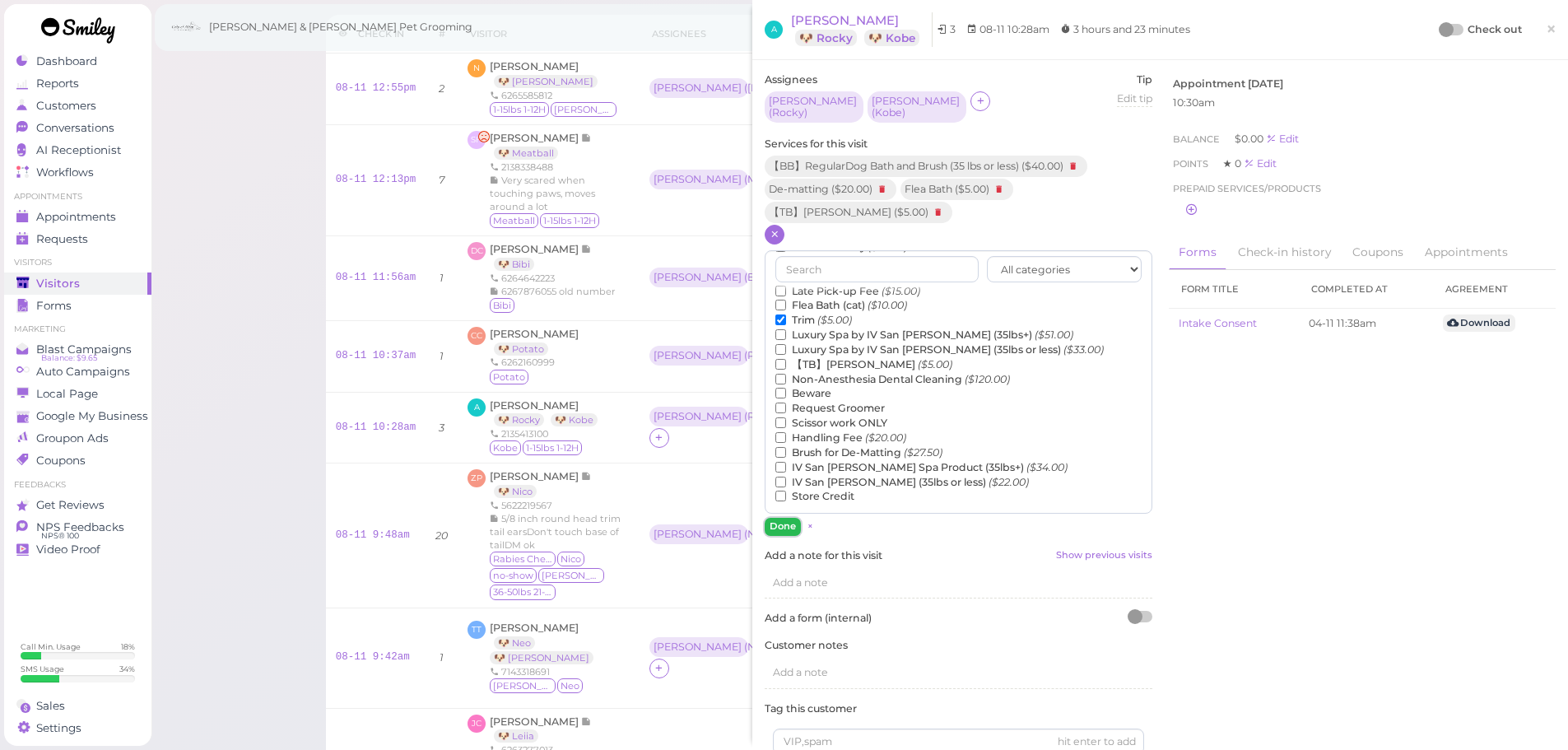
click at [787, 518] on button "Done" at bounding box center [783, 526] width 36 height 17
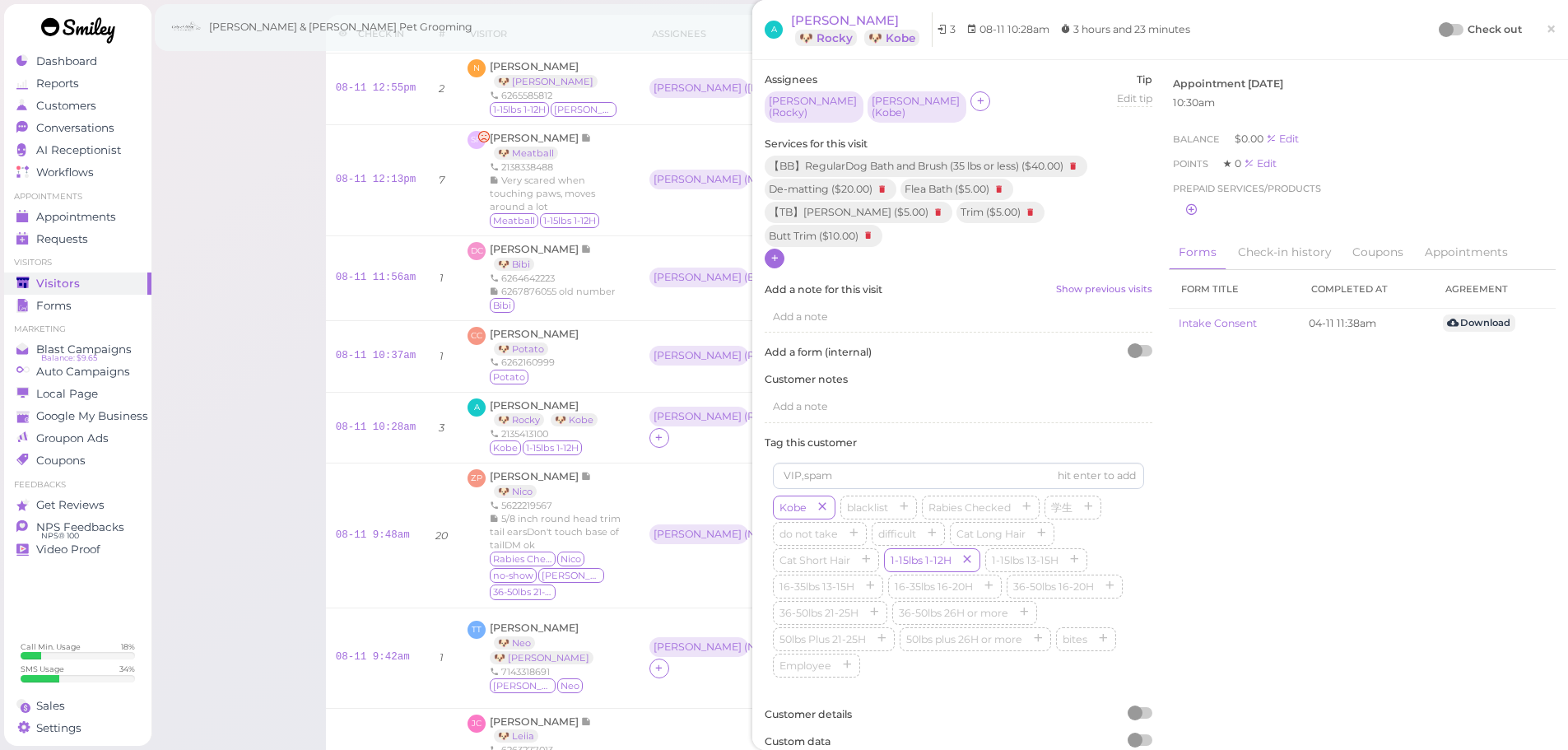
click at [1440, 38] on div "Check out ×" at bounding box center [1497, 30] width 116 height 35
click at [1439, 32] on div at bounding box center [1446, 29] width 15 height 15
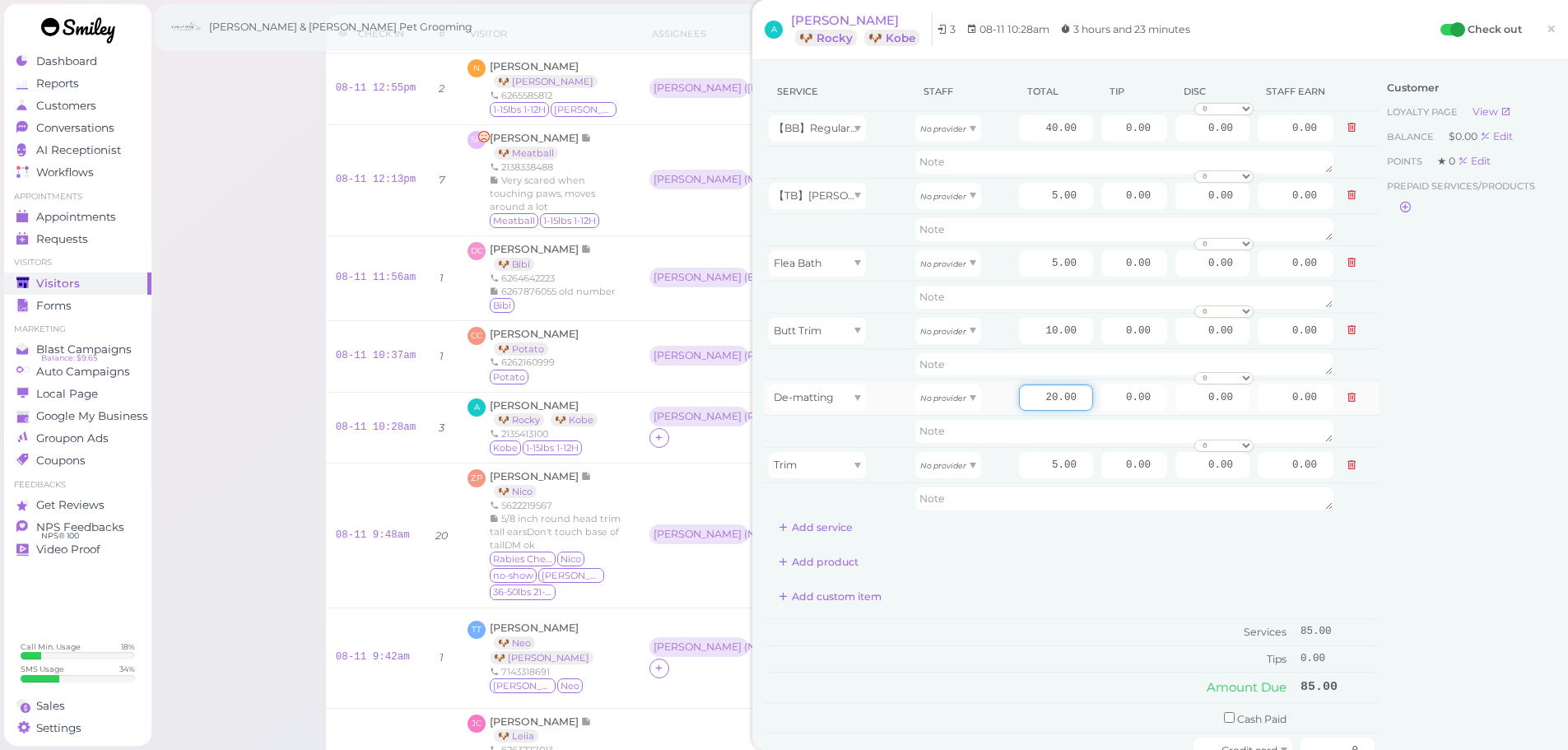
click at [1027, 400] on input "20.00" at bounding box center [1055, 397] width 74 height 26
type input "10.00"
click at [1075, 609] on div "Add custom item" at bounding box center [1071, 596] width 614 height 26
drag, startPoint x: 952, startPoint y: 132, endPoint x: 936, endPoint y: 181, distance: 51.5
type input "20.80"
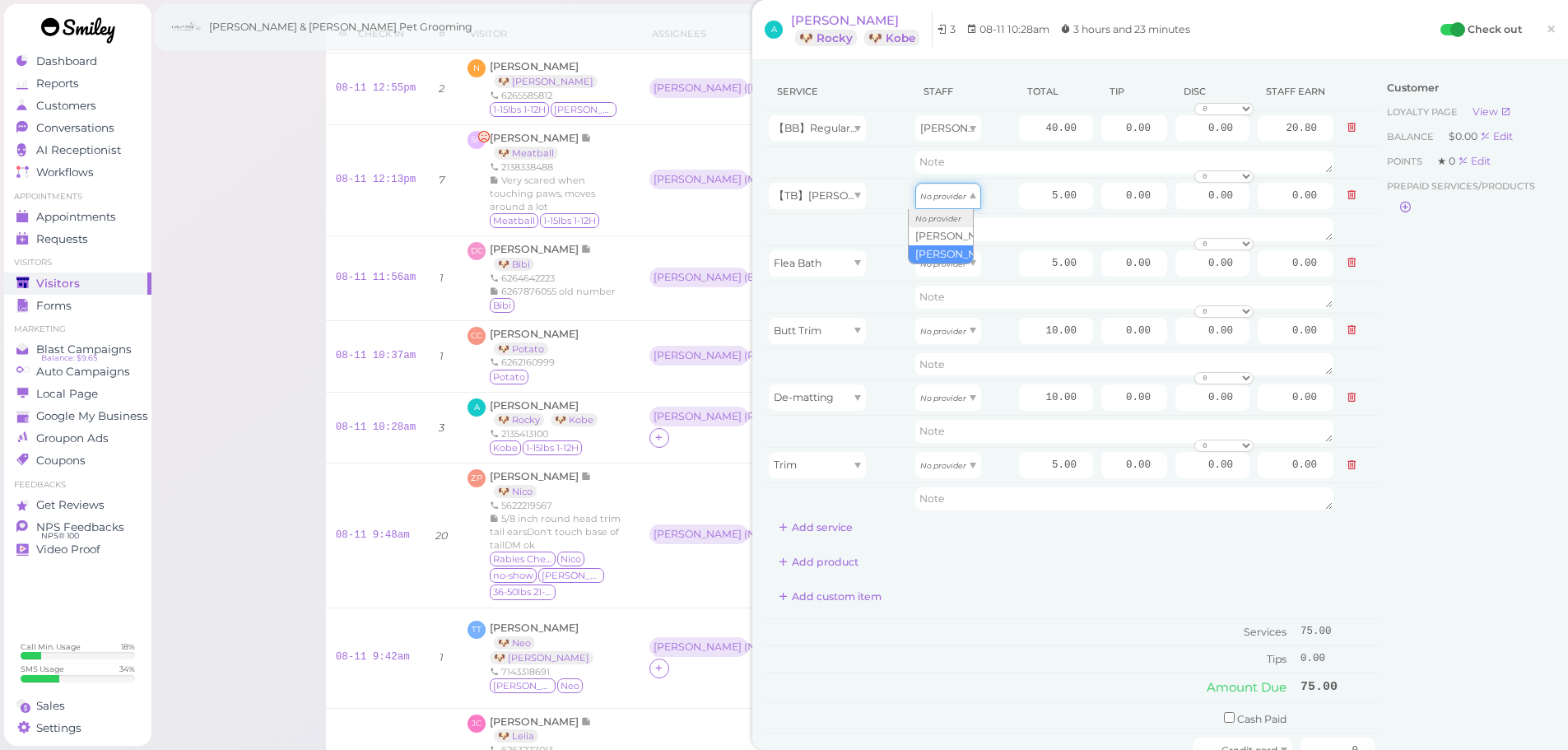
drag, startPoint x: 933, startPoint y: 205, endPoint x: 921, endPoint y: 262, distance: 58.2
type input "2.60"
drag, startPoint x: 921, startPoint y: 274, endPoint x: 920, endPoint y: 323, distance: 49.0
type input "2.60"
drag, startPoint x: 923, startPoint y: 332, endPoint x: 923, endPoint y: 381, distance: 49.0
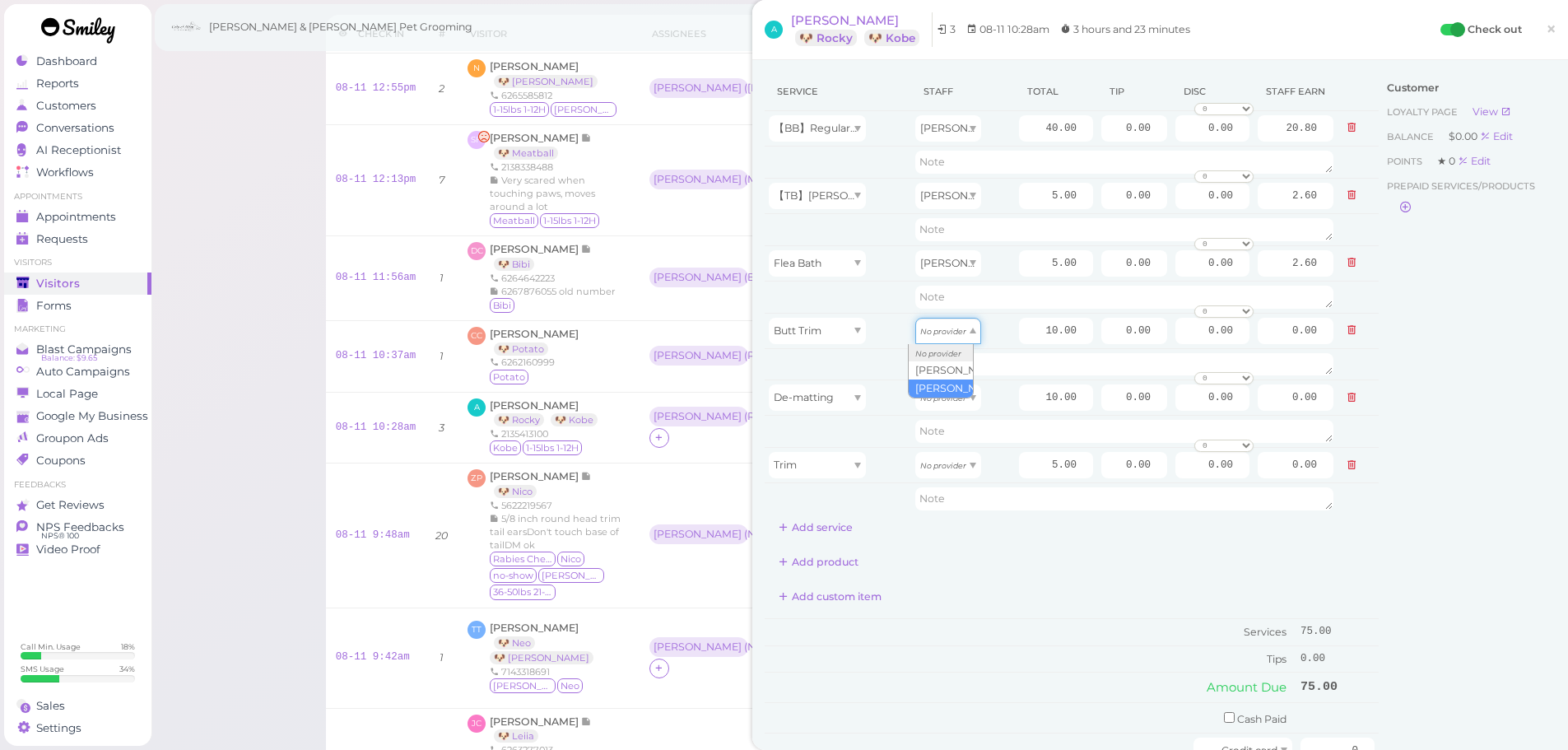
type input "5.20"
drag, startPoint x: 952, startPoint y: 461, endPoint x: 947, endPoint y: 530, distance: 69.2
type input "2.60"
click at [1021, 128] on input "40.00" at bounding box center [1055, 128] width 74 height 26
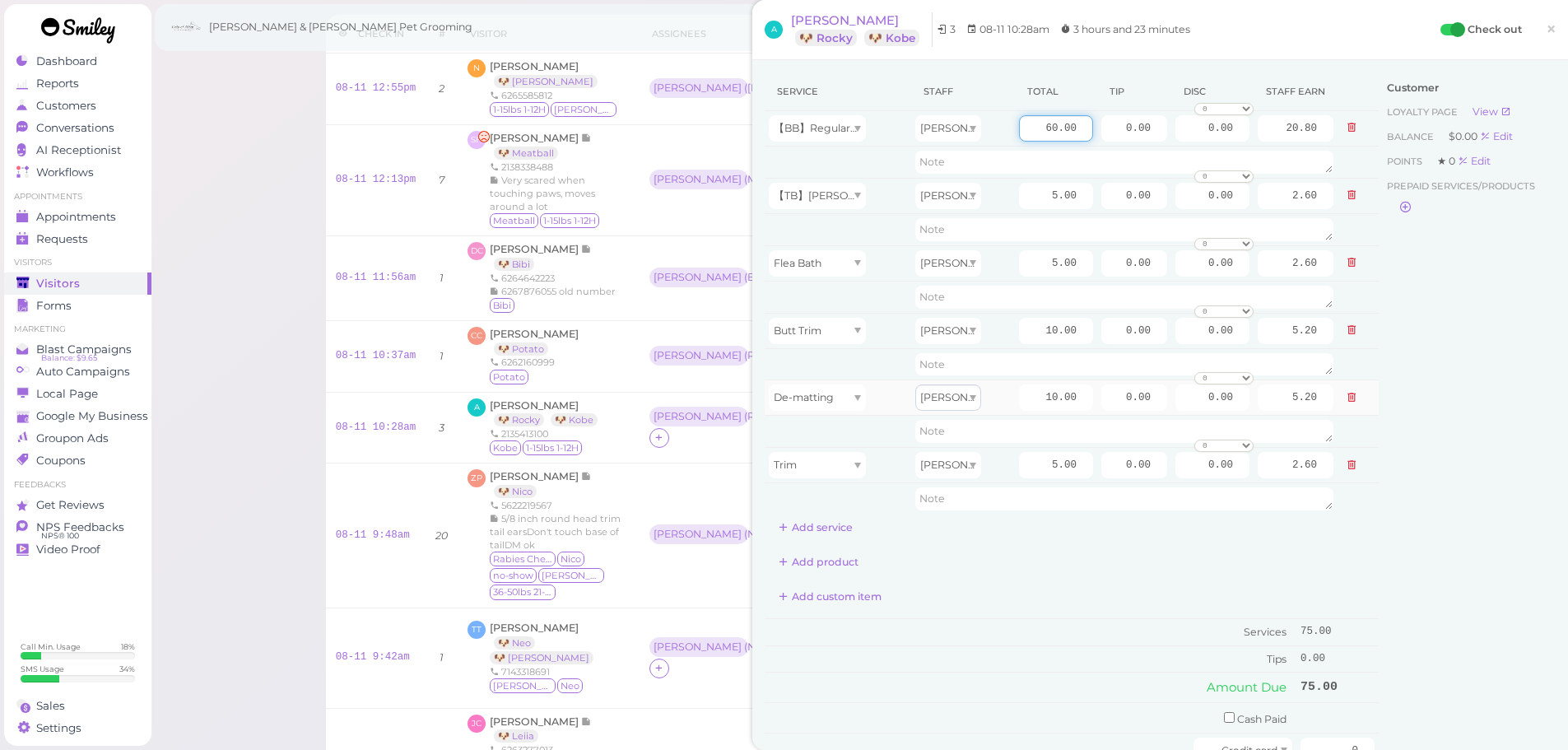
type input "60.00"
type input "31.20"
click at [1063, 612] on div "Service Staff Total Tip Disc Staff earn 【BB】RegularDog Bath and Brush (35 lbs o…" at bounding box center [1071, 461] width 614 height 776
click at [1018, 408] on input "10.00" at bounding box center [1055, 397] width 74 height 26
type input "5.00"
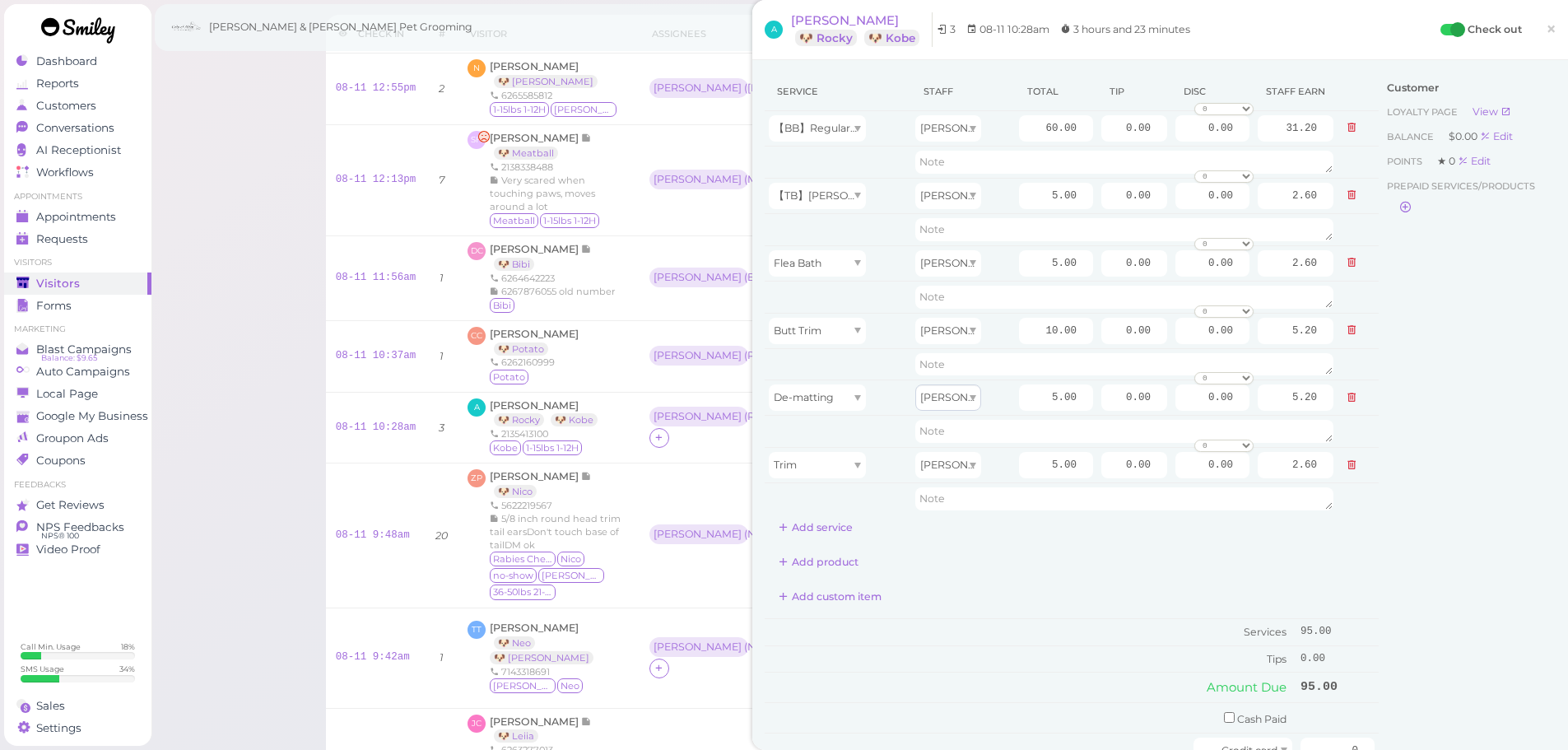
type input "2.60"
click at [1030, 570] on div "Add product" at bounding box center [1071, 562] width 614 height 26
click at [817, 532] on button "Add service" at bounding box center [815, 527] width 102 height 26
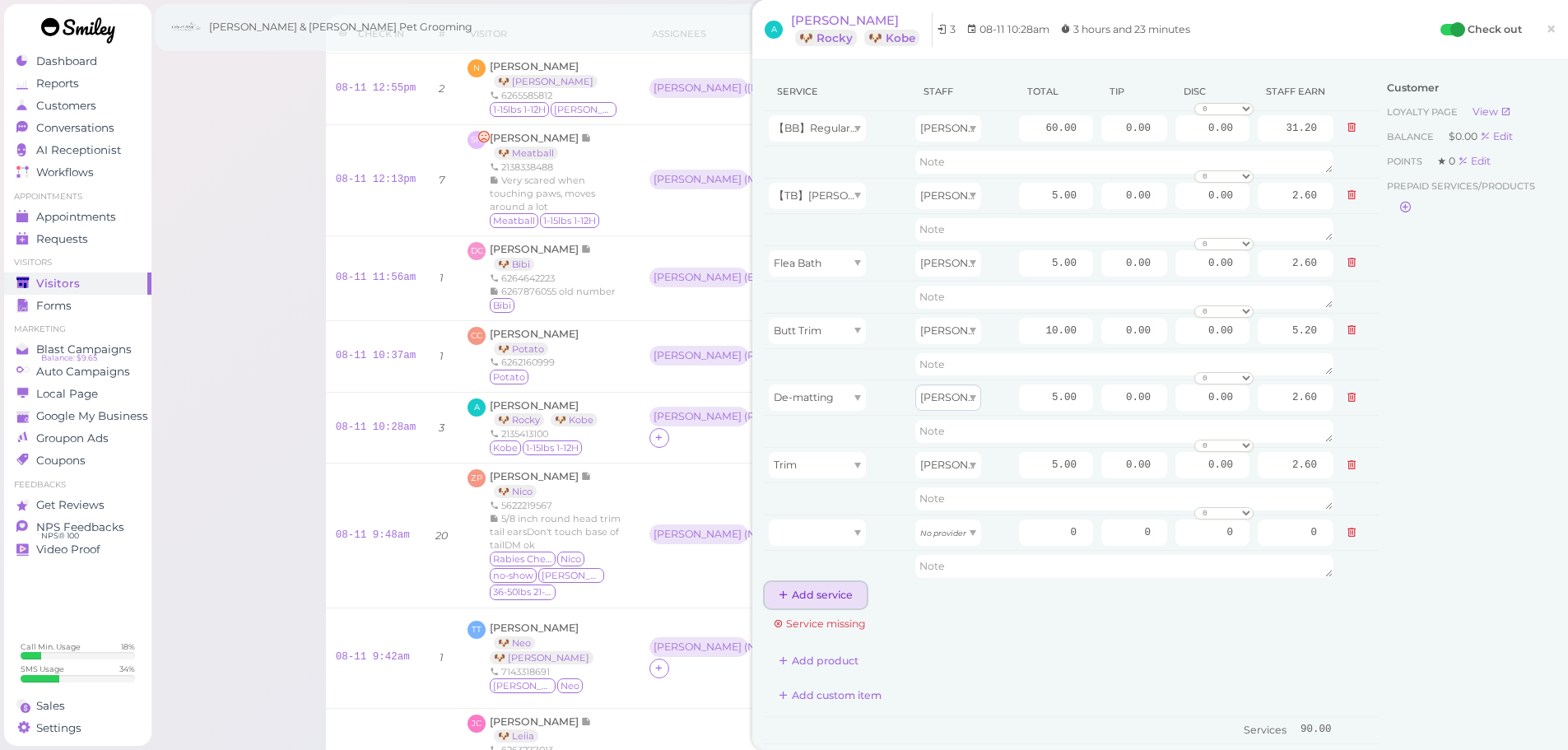
click at [820, 594] on button "Add service" at bounding box center [815, 594] width 102 height 26
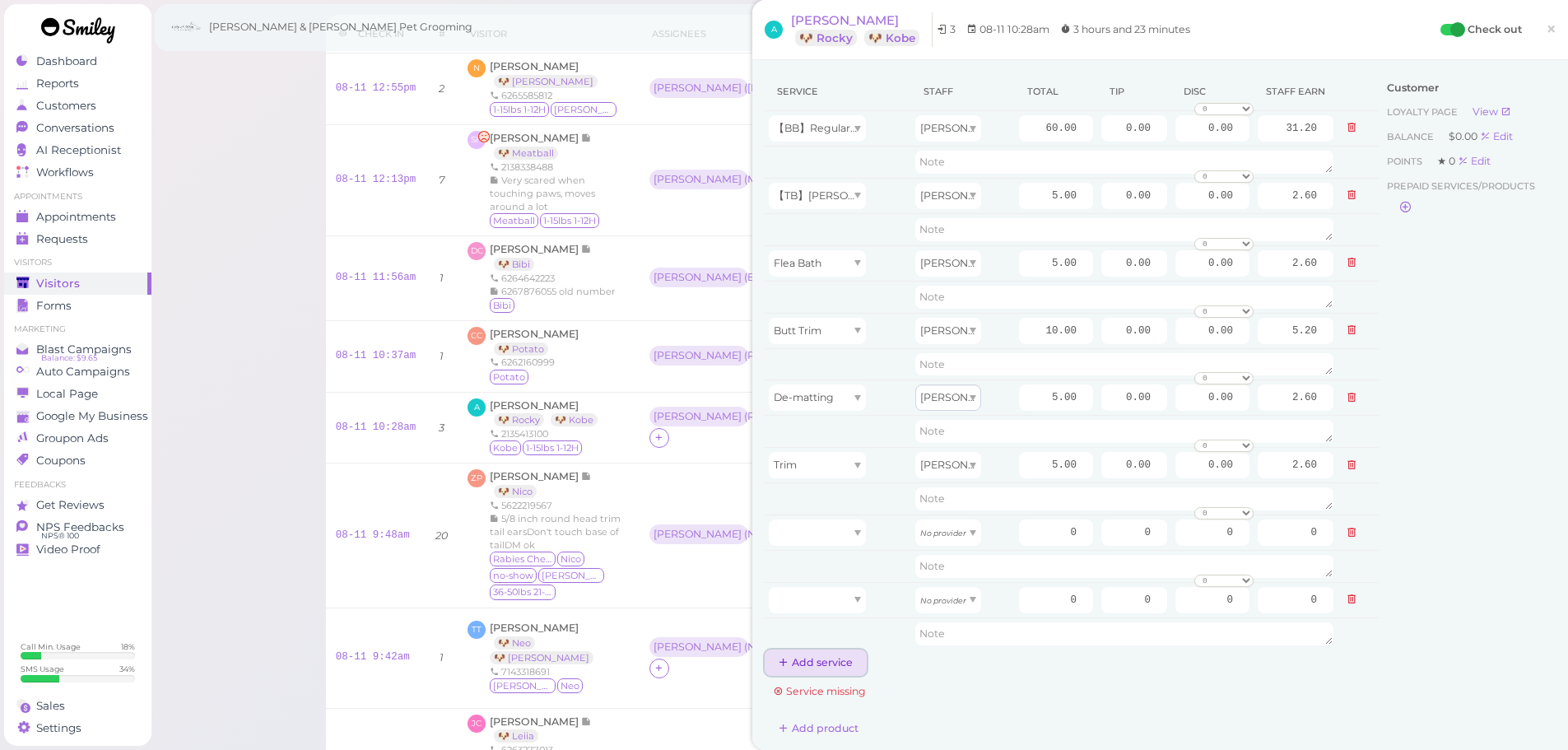
click at [815, 665] on button "Add service" at bounding box center [815, 662] width 102 height 26
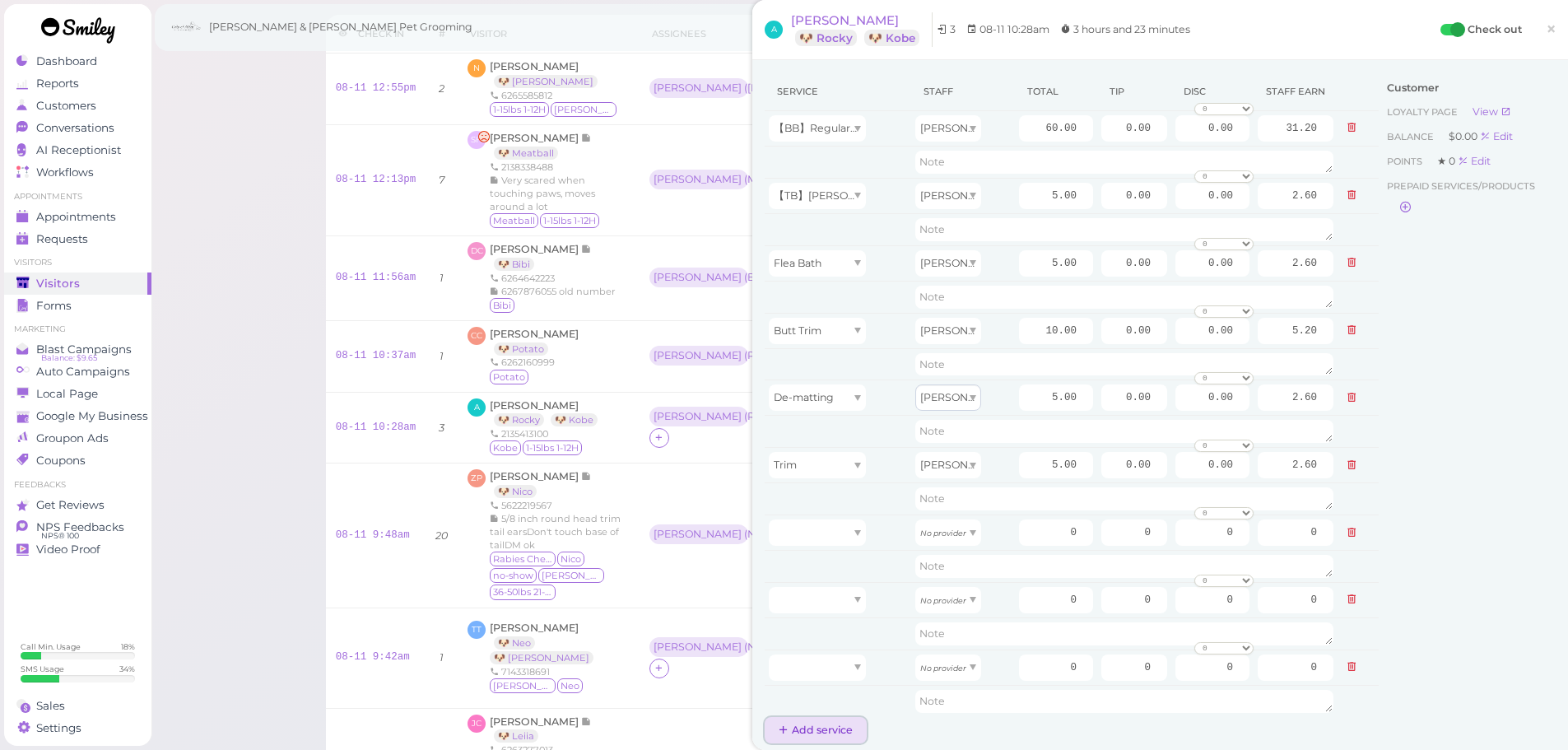
click at [815, 725] on button "Add service" at bounding box center [815, 730] width 102 height 26
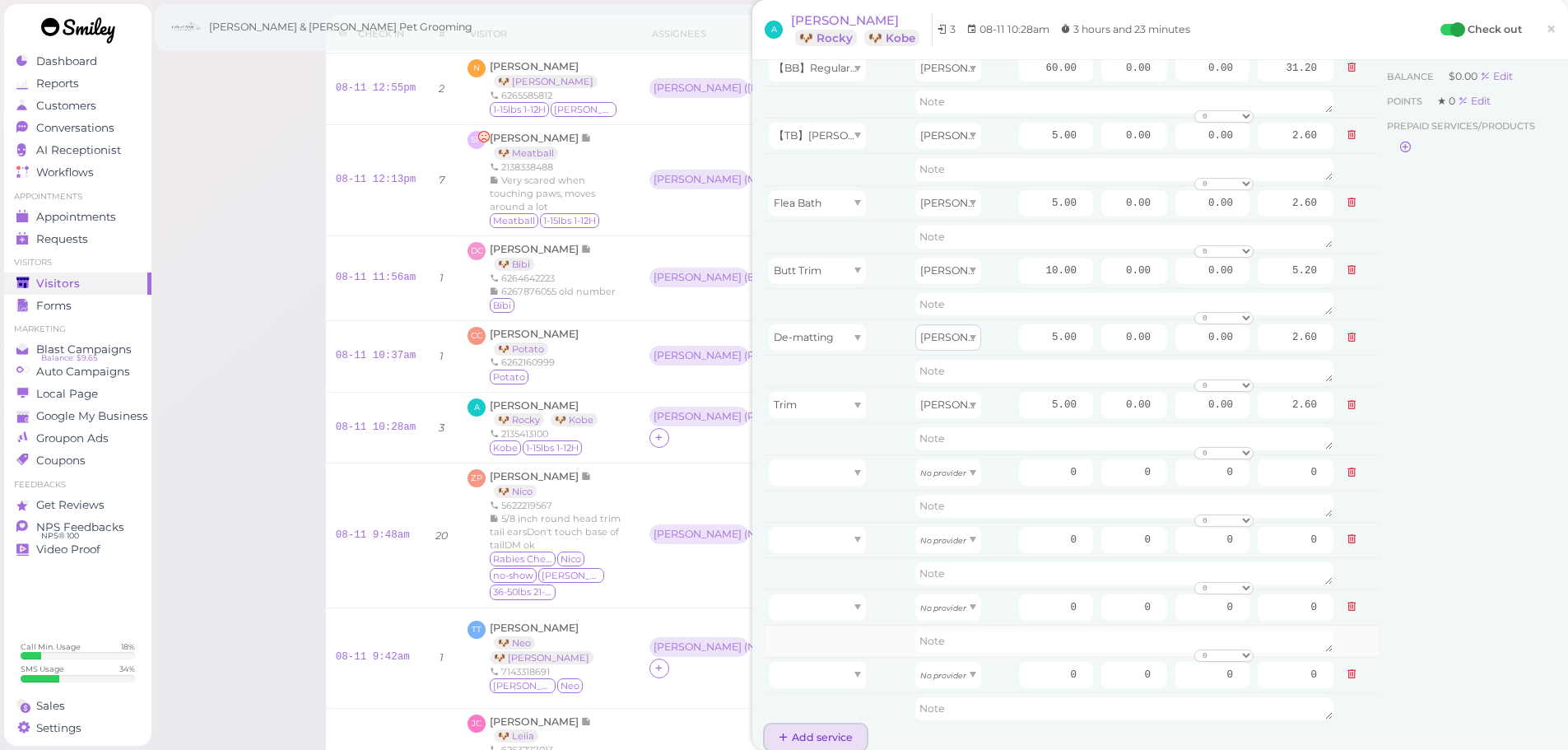
scroll to position [82, 0]
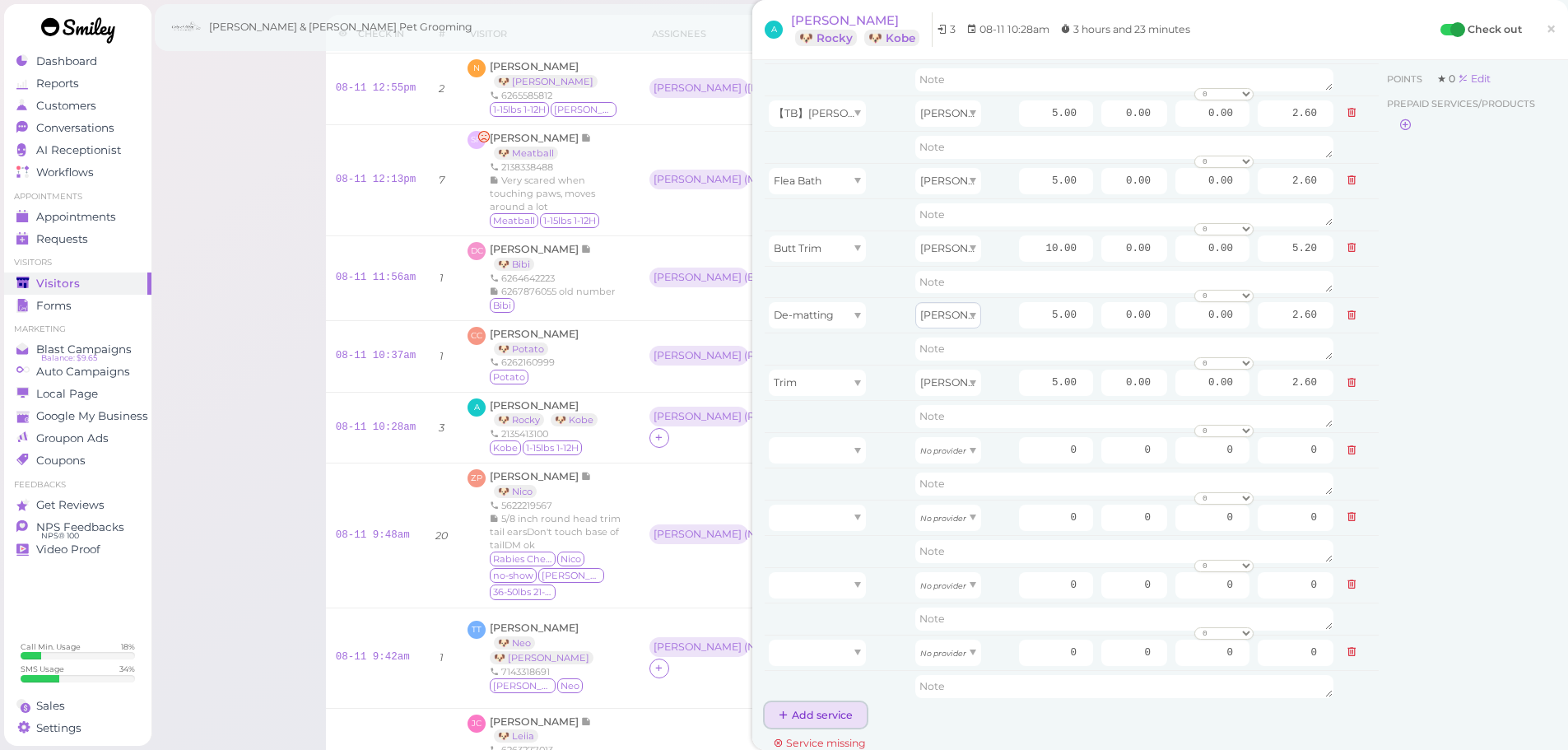
click at [806, 725] on button "Add service" at bounding box center [815, 715] width 102 height 26
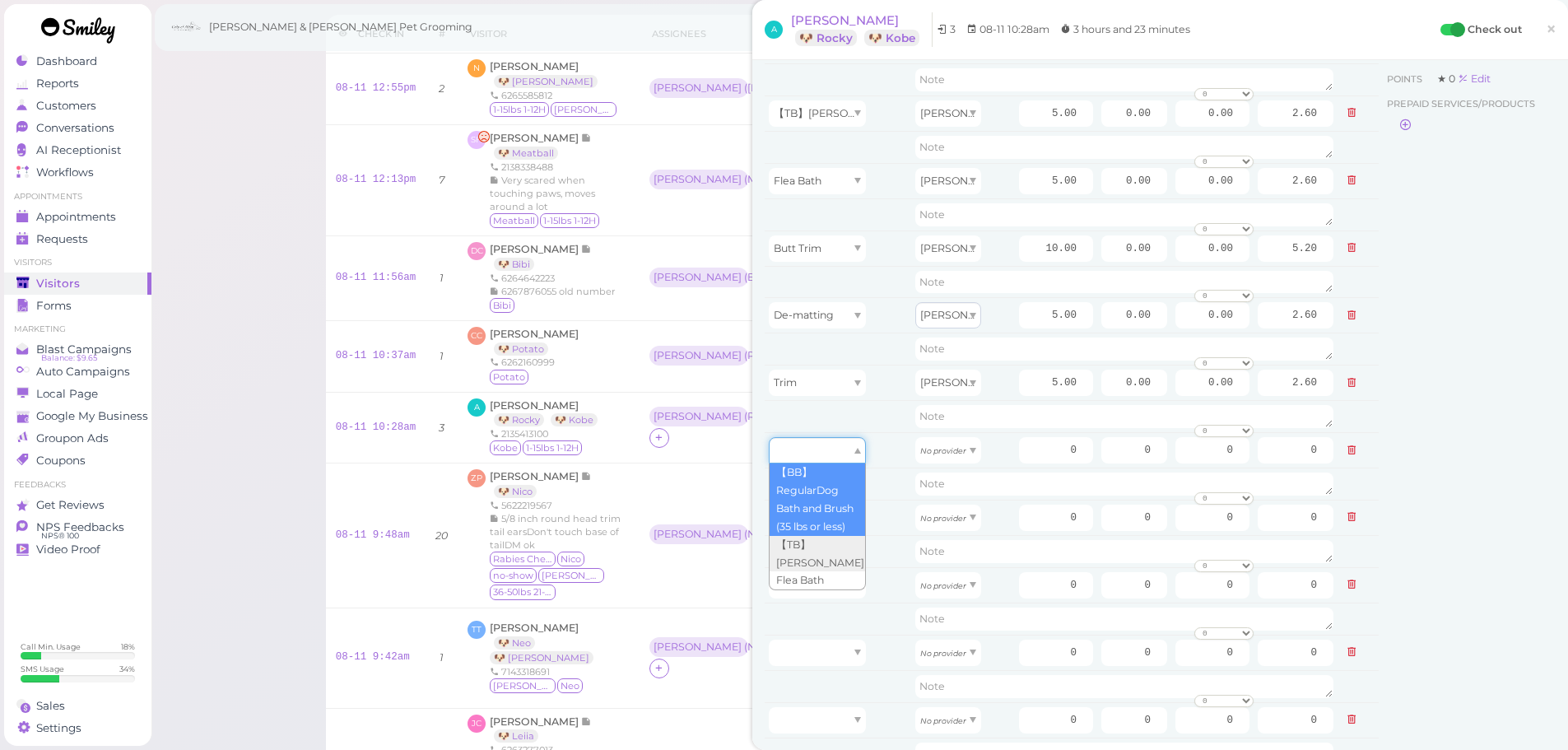
drag, startPoint x: 818, startPoint y: 443, endPoint x: 807, endPoint y: 529, distance: 86.7
type input "40.00"
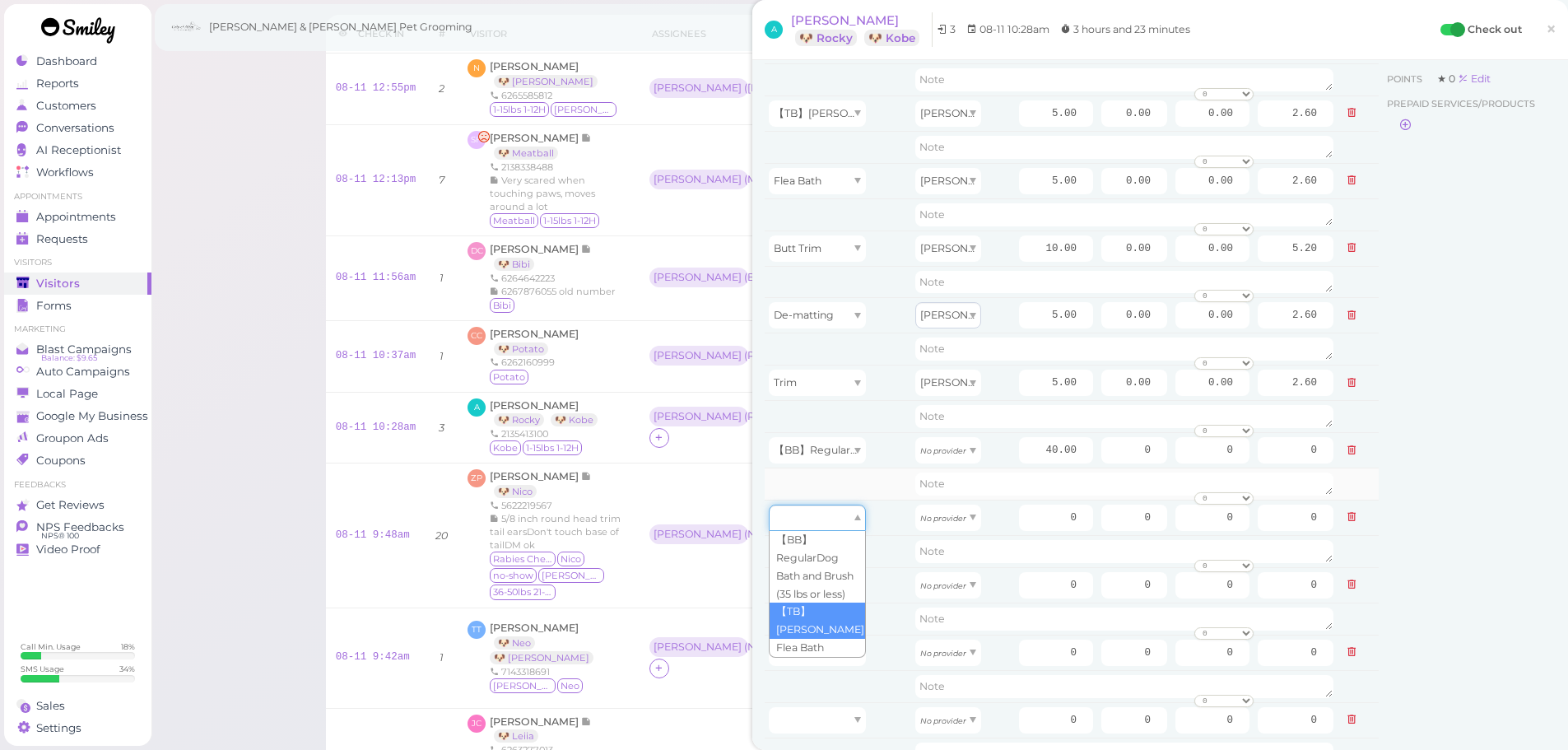
drag, startPoint x: 807, startPoint y: 529, endPoint x: 853, endPoint y: 495, distance: 57.2
type input "5.00"
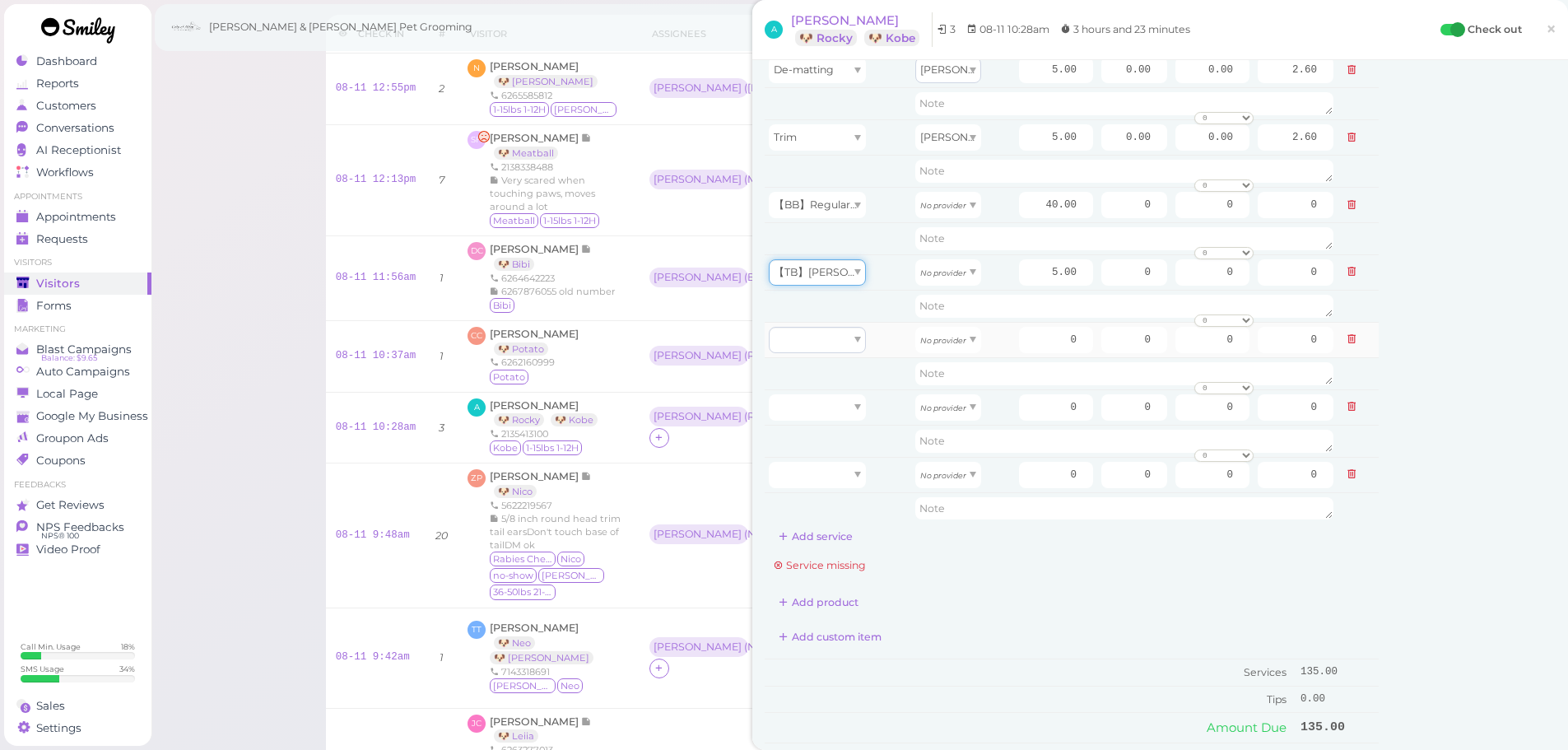
scroll to position [329, 0]
click at [810, 336] on div at bounding box center [817, 338] width 97 height 26
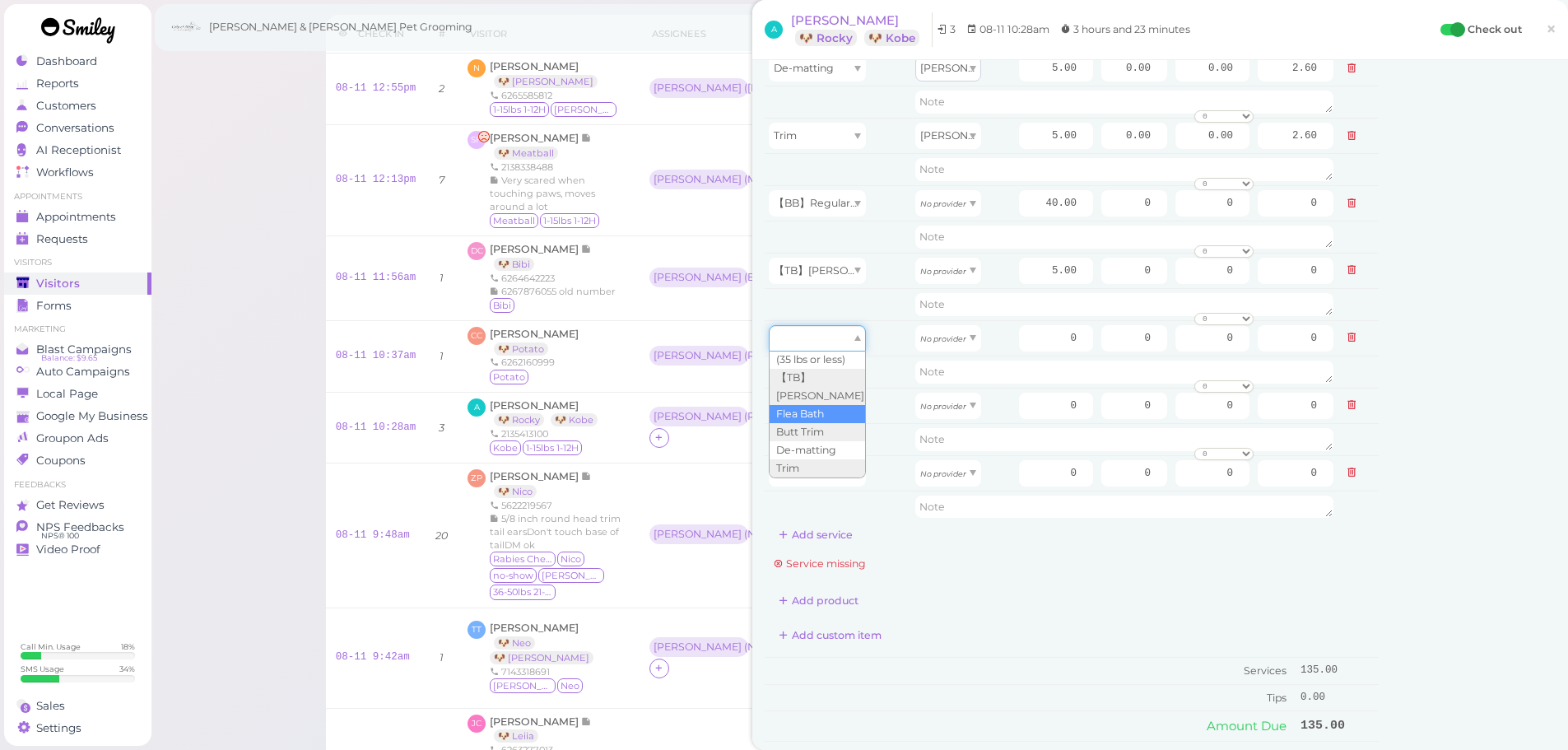
scroll to position [72, 0]
type input "5.00"
click at [807, 402] on div at bounding box center [817, 405] width 97 height 26
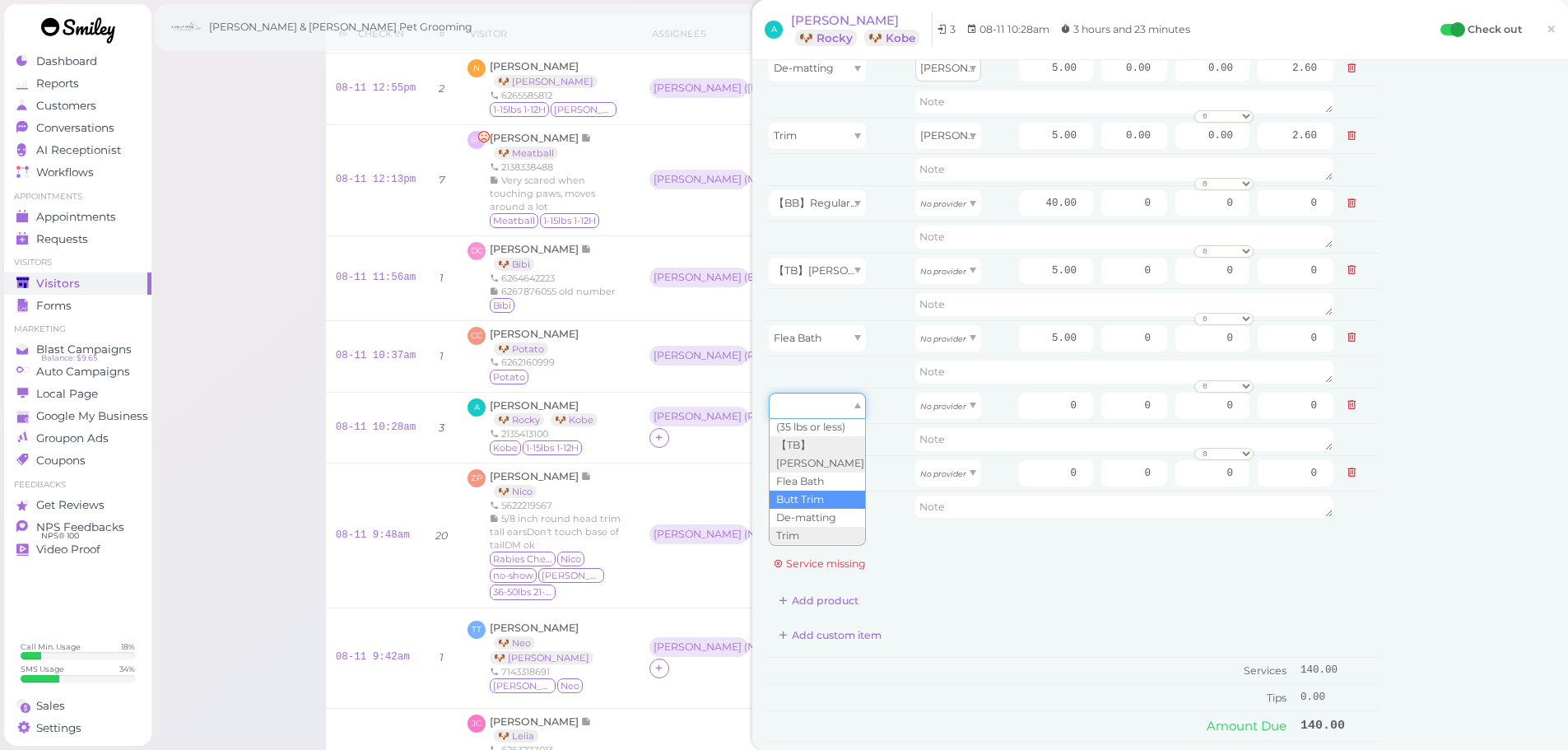
type input "10.00"
click at [819, 480] on div at bounding box center [817, 472] width 97 height 26
type input "5.00"
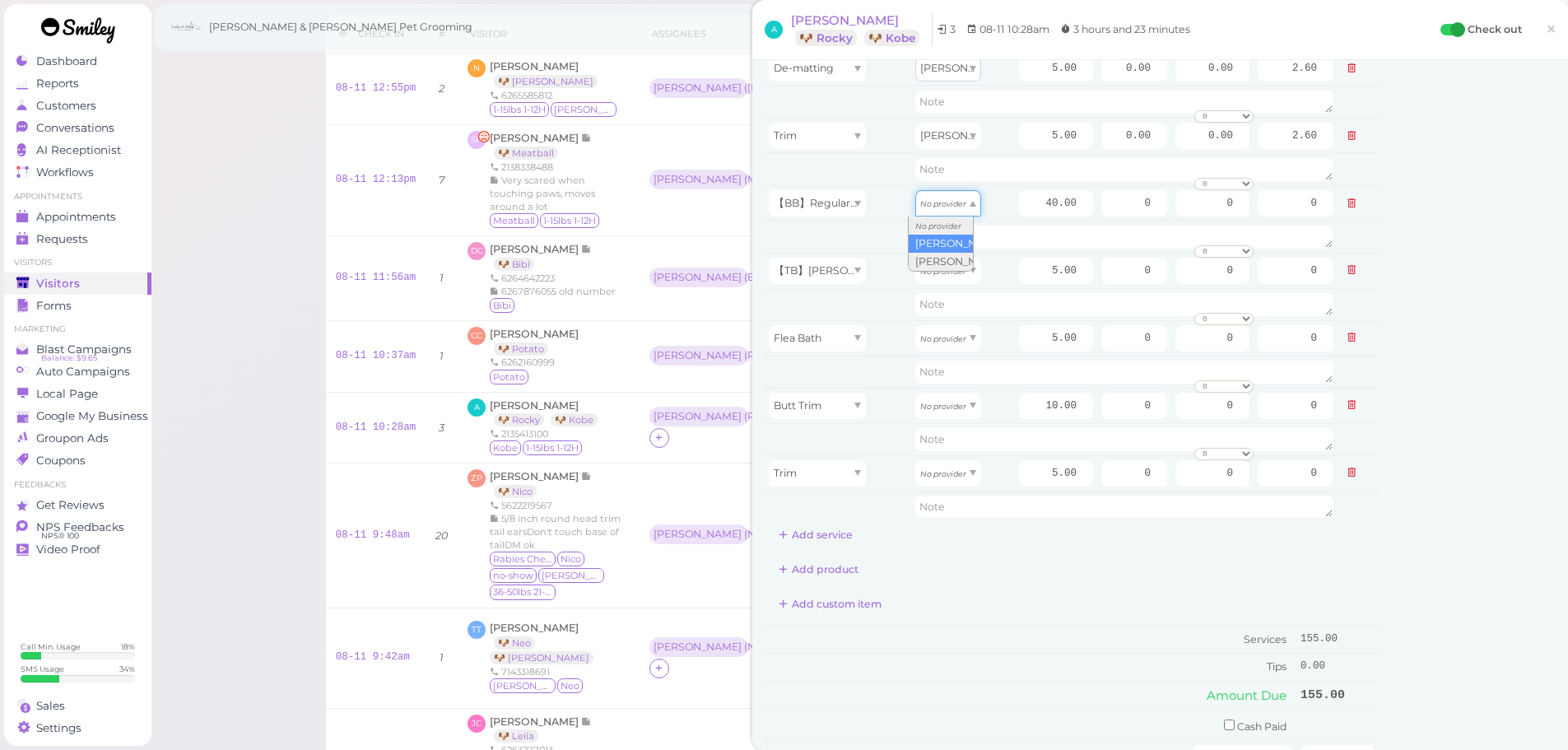
drag, startPoint x: 937, startPoint y: 197, endPoint x: 936, endPoint y: 240, distance: 43.0
type input "17.20"
drag, startPoint x: 940, startPoint y: 276, endPoint x: 937, endPoint y: 306, distance: 30.1
type input "2.15"
drag, startPoint x: 933, startPoint y: 331, endPoint x: 931, endPoint y: 379, distance: 48.0
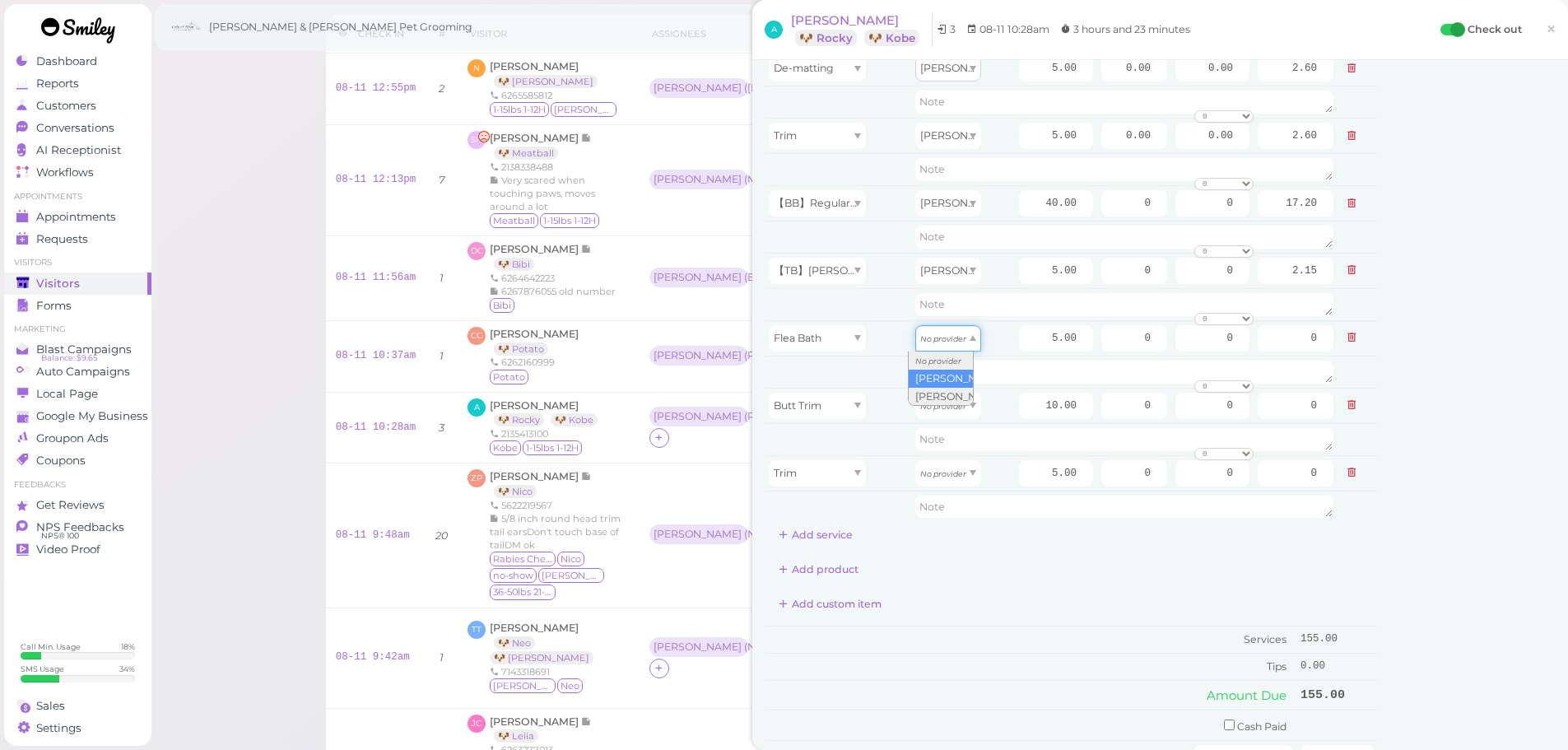
type input "2.15"
drag, startPoint x: 941, startPoint y: 410, endPoint x: 940, endPoint y: 441, distance: 31.0
type input "4.30"
drag, startPoint x: 944, startPoint y: 471, endPoint x: 942, endPoint y: 511, distance: 40.0
type input "2.15"
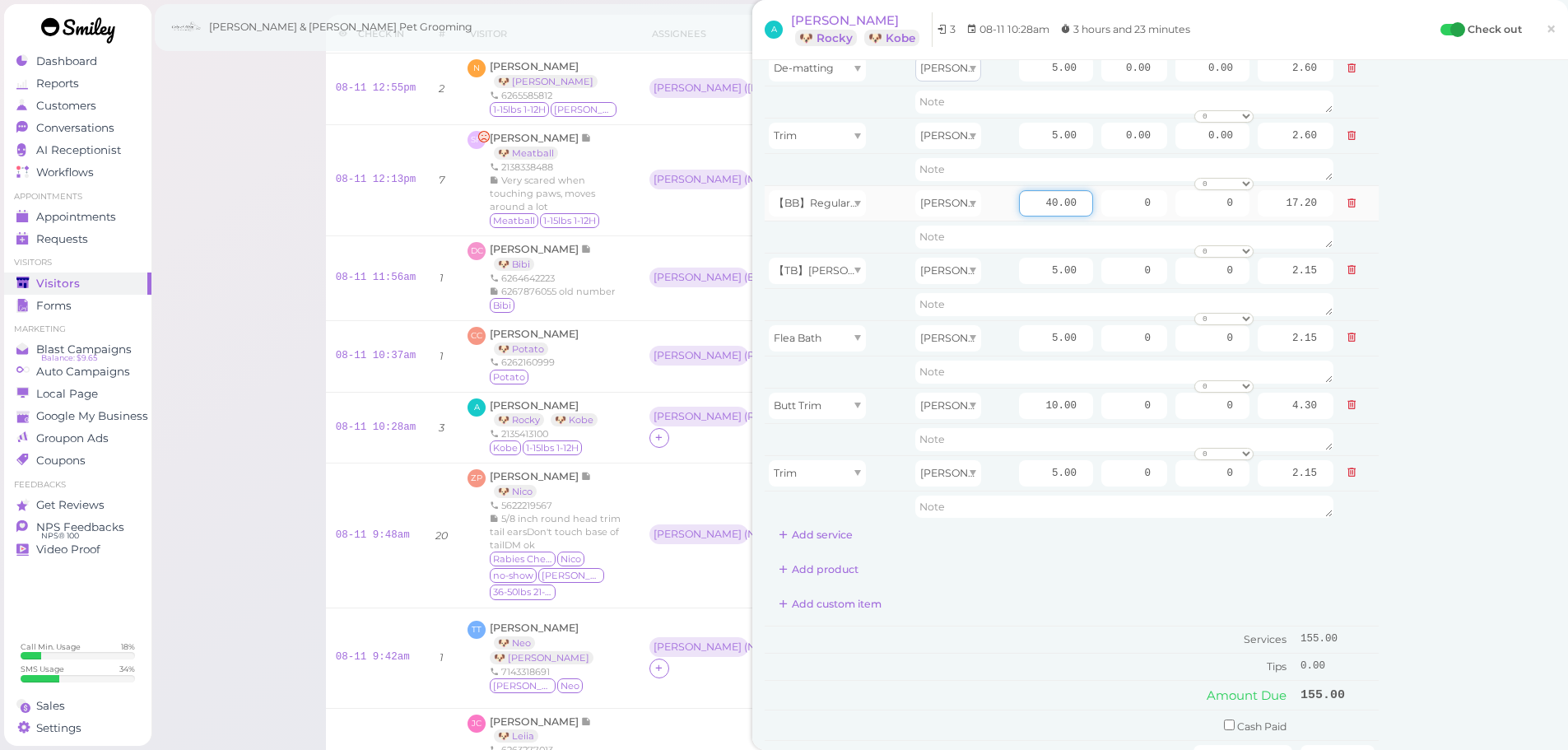
click at [1018, 207] on input "40.00" at bounding box center [1055, 203] width 74 height 26
type input "50.00"
type input "21.50"
click at [1027, 623] on div "Service Staff Total Tip Disc Staff earn 【BB】RegularDog Bath and Brush (35 lbs o…" at bounding box center [1071, 299] width 614 height 1113
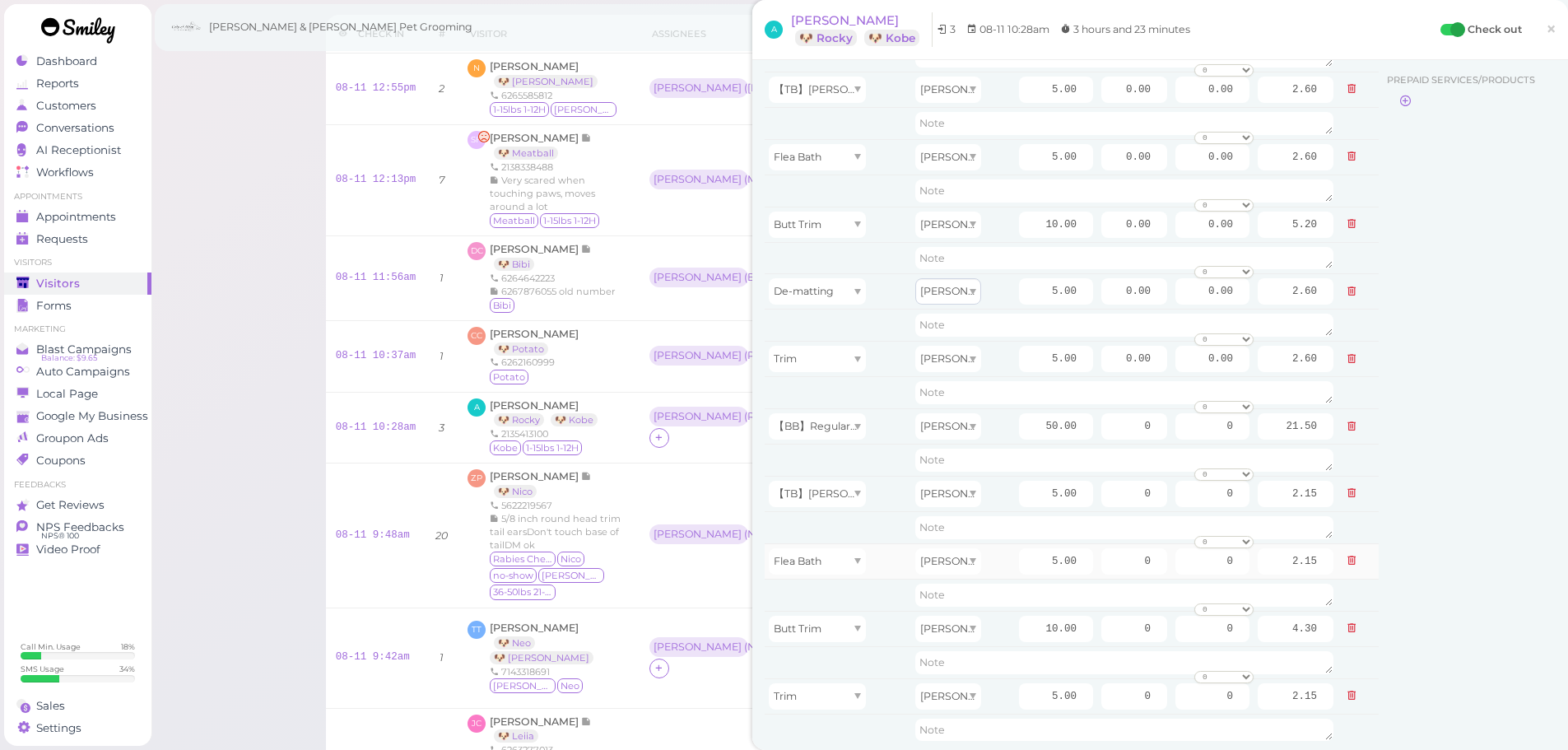
scroll to position [0, 0]
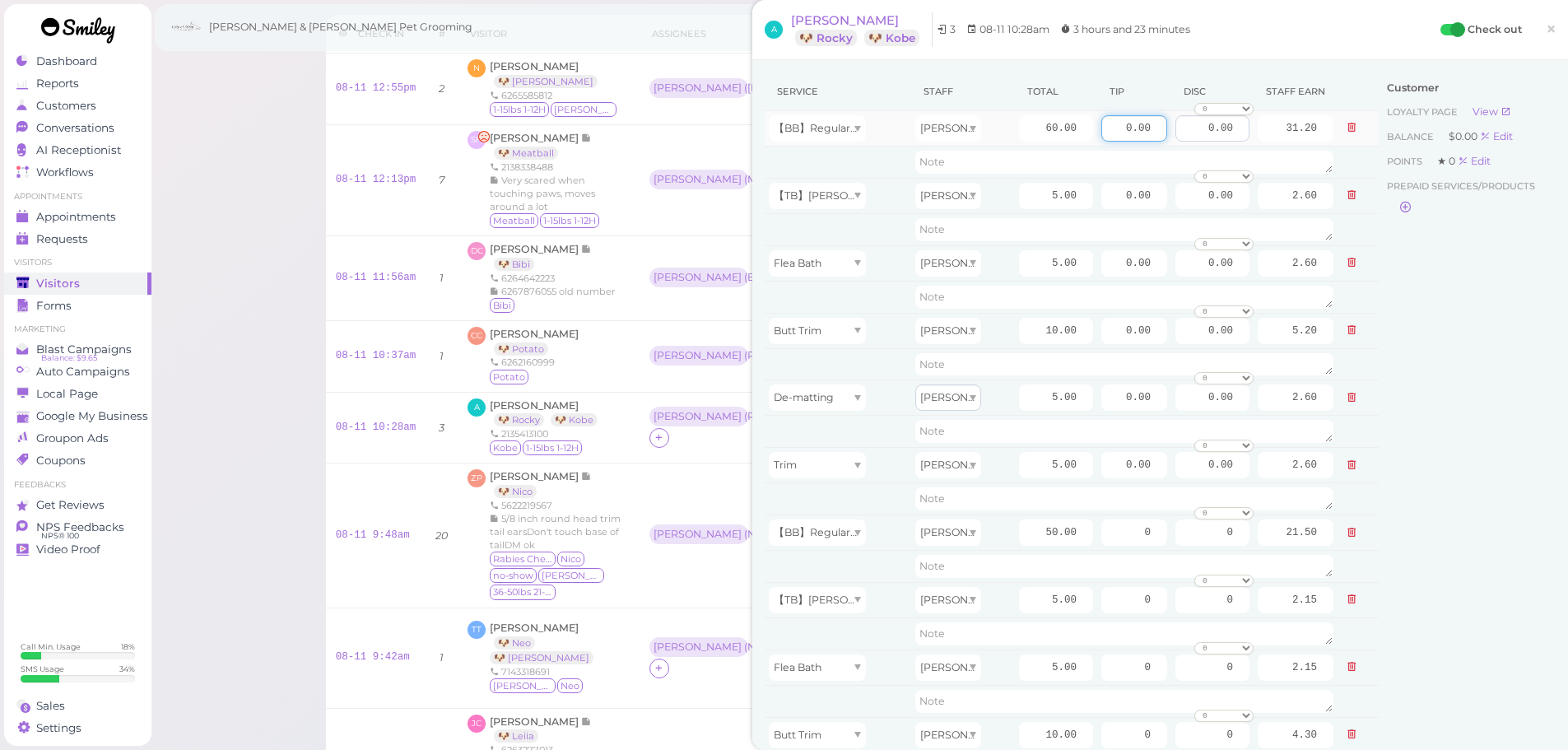
drag, startPoint x: 1098, startPoint y: 119, endPoint x: 1182, endPoint y: 138, distance: 86.1
click at [1168, 124] on tr "【BB】RegularDog Bath and Brush (35 lbs or less) Asa 60.00 0.00 0.00 0 10% off 15…" at bounding box center [1071, 128] width 614 height 35
type input "13.5"
drag, startPoint x: 1105, startPoint y: 533, endPoint x: 1440, endPoint y: 567, distance: 336.7
click at [1399, 554] on div "Service Staff Total Tip Disc Staff earn 【BB】RegularDog Bath and Brush (35 lbs o…" at bounding box center [1159, 637] width 791 height 1130
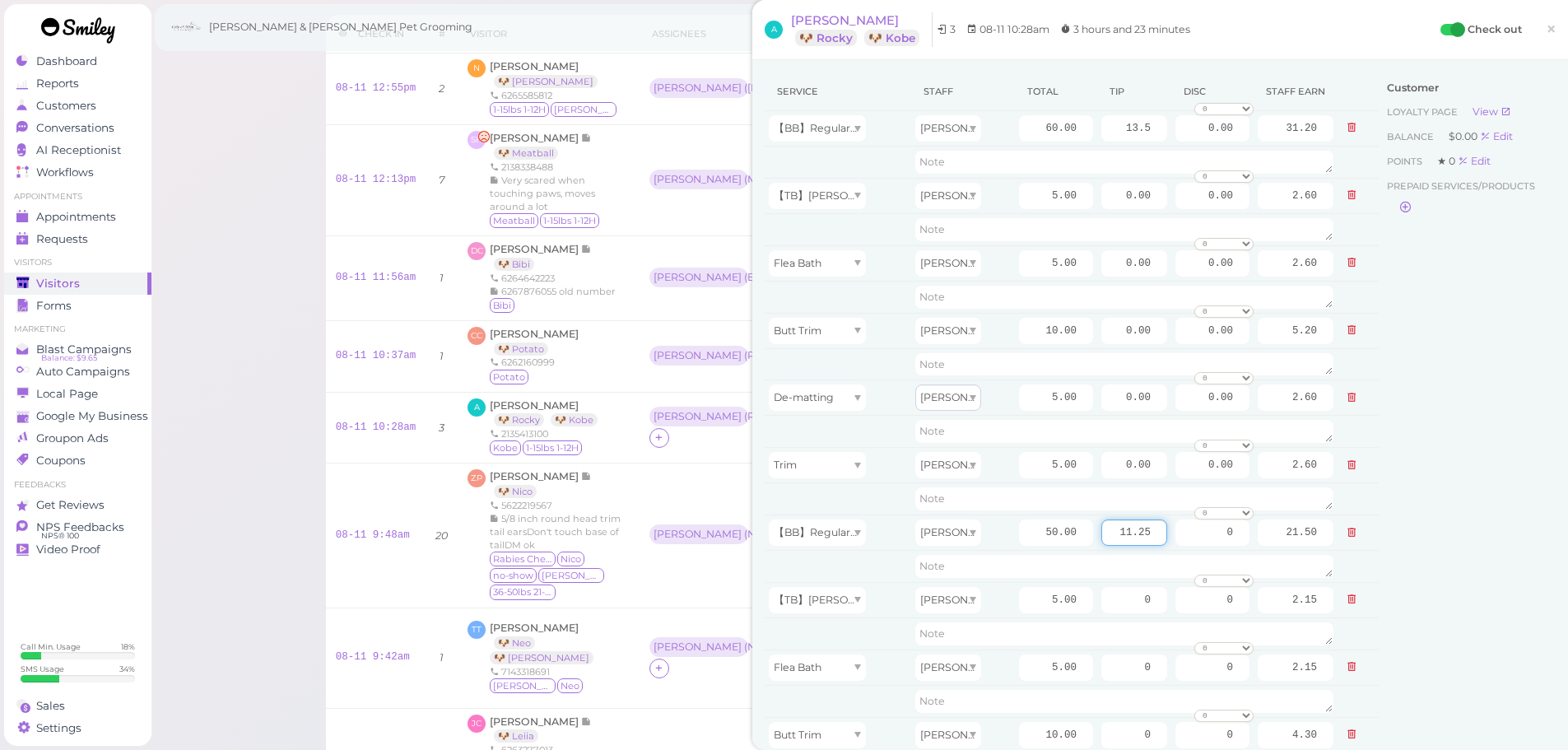
type input "11.25"
click at [1438, 566] on div "Customer Loyalty page View Balance $0.00 Edit Points ★ 0 Edit Prepaid services/…" at bounding box center [1467, 637] width 177 height 1130
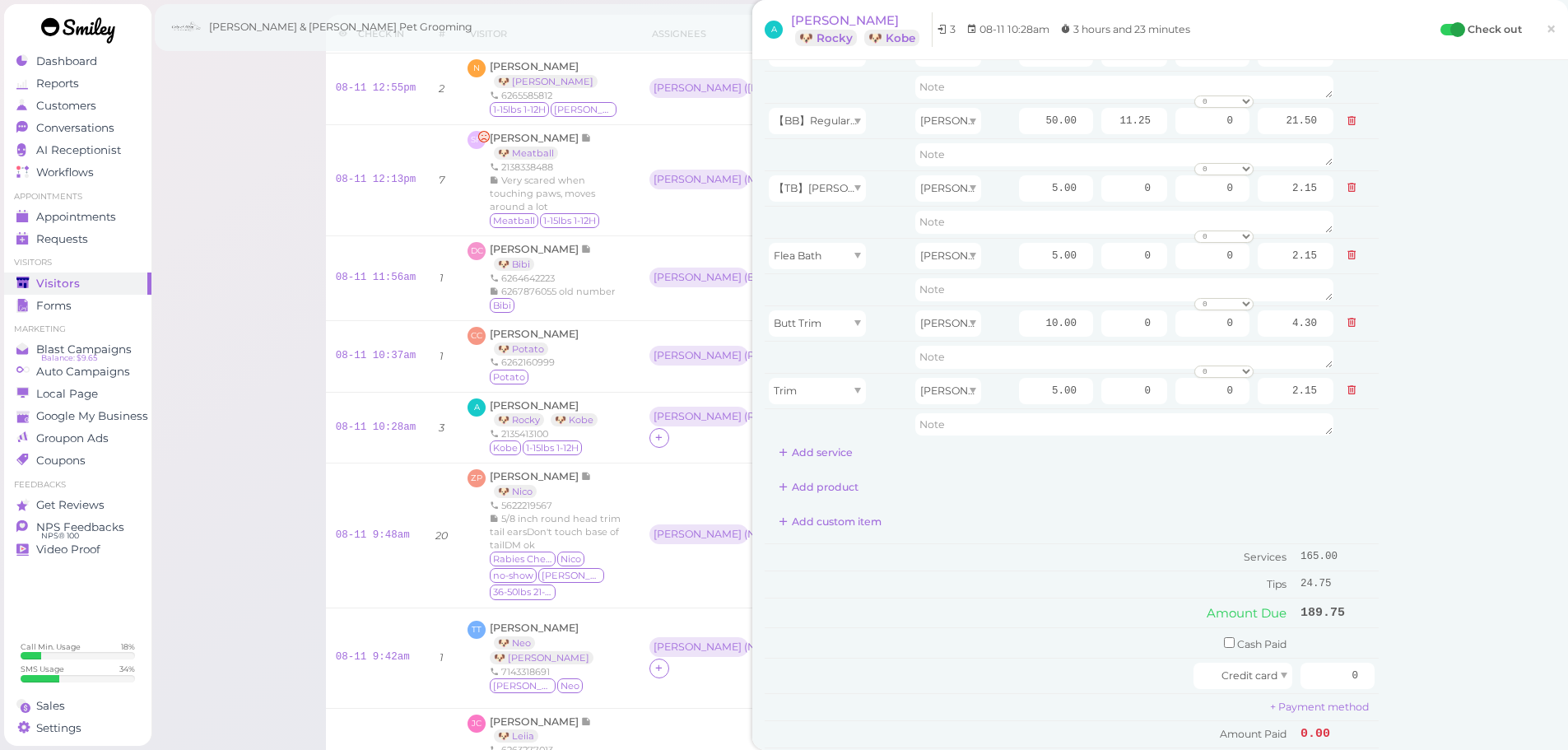
scroll to position [576, 0]
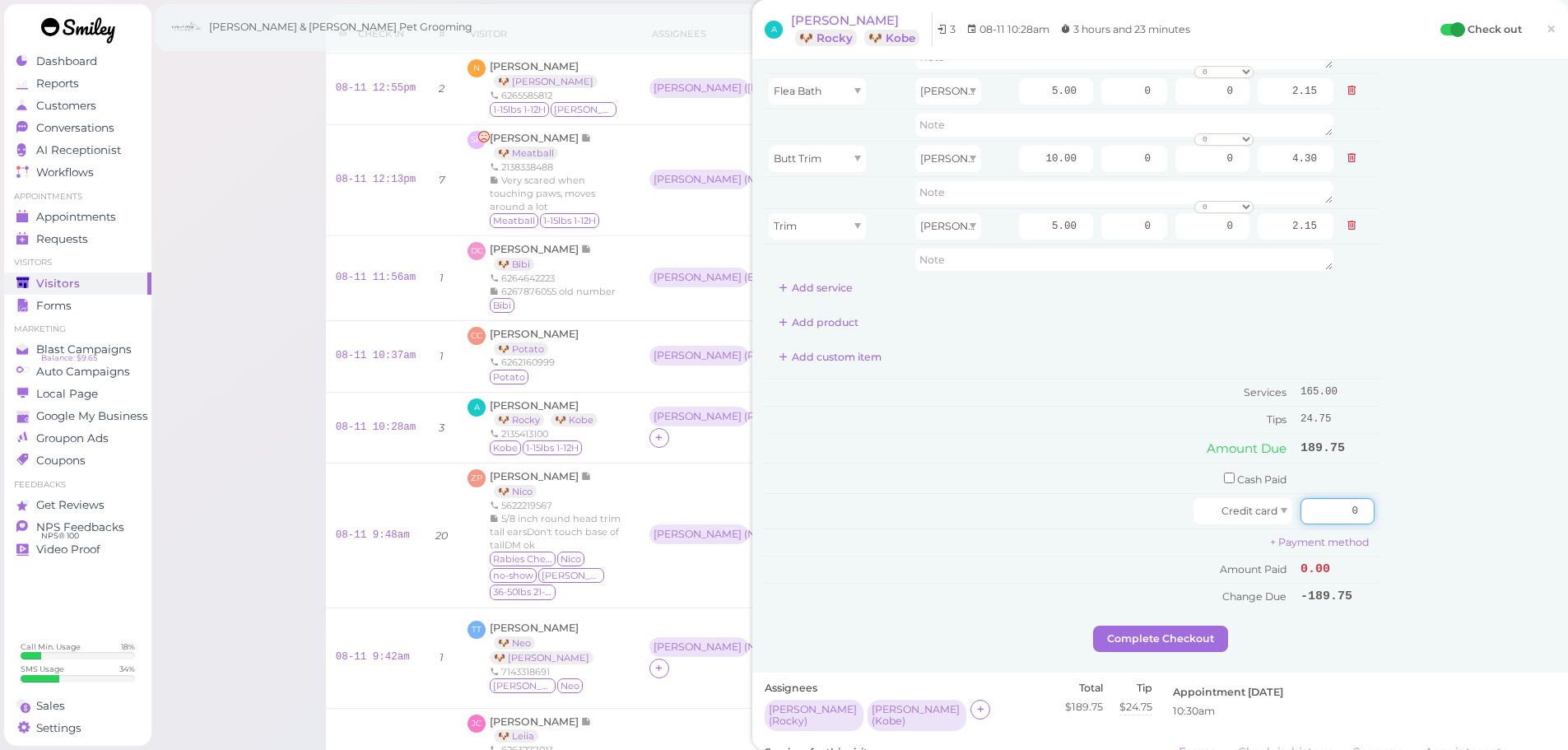
drag, startPoint x: 1300, startPoint y: 506, endPoint x: 1567, endPoint y: 513, distance: 267.1
click at [1567, 513] on html "Dashboard Reports Customers Conversations 0" at bounding box center [784, 556] width 1568 height 1276
type input "189.75"
click at [1454, 525] on div "Customer Loyalty page View Balance $0.00 Edit Points ★ 0 Edit Prepaid services/…" at bounding box center [1467, 61] width 177 height 1130
click at [1169, 651] on button "Complete Checkout" at bounding box center [1160, 638] width 135 height 26
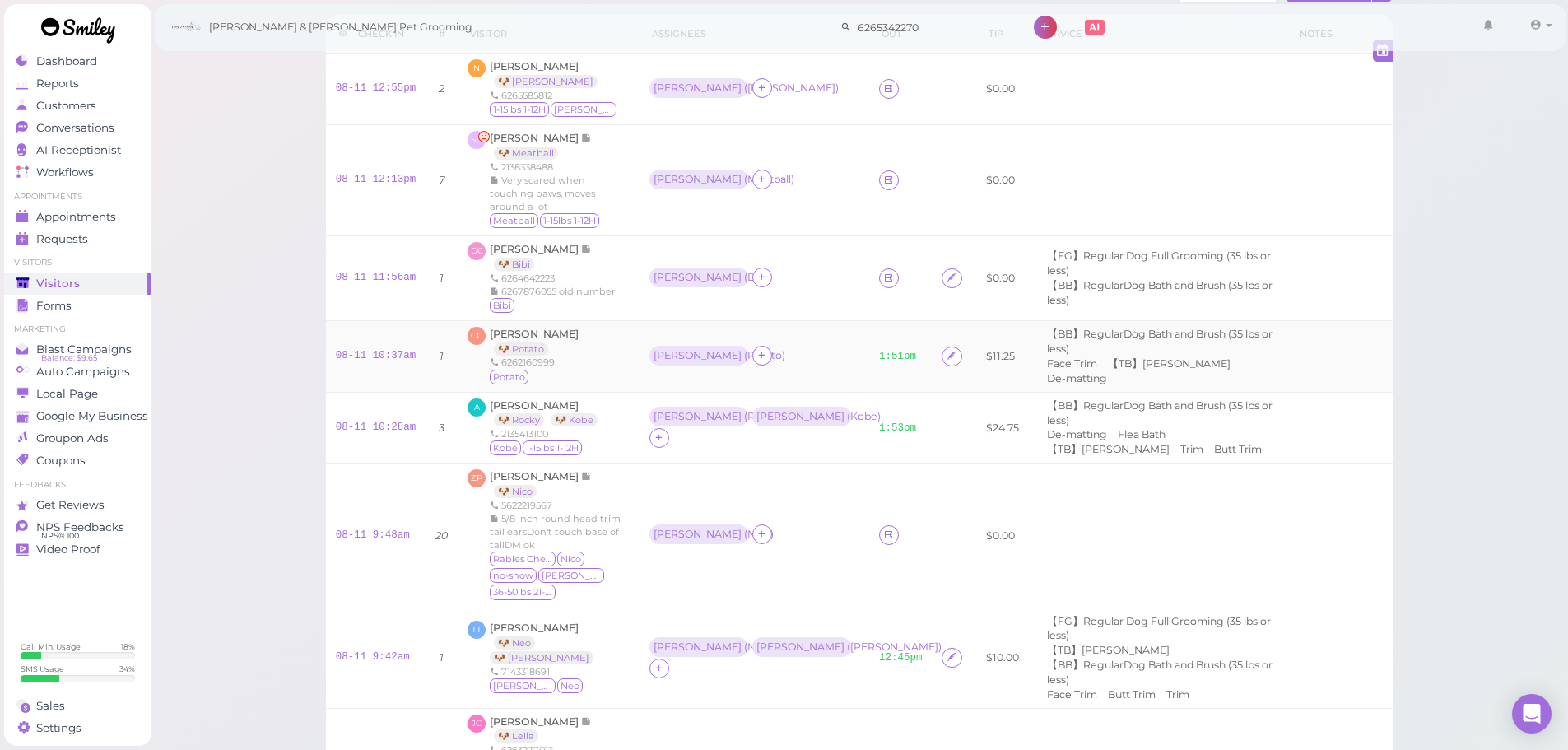
click at [788, 349] on div "Asa ( Potato )" at bounding box center [754, 357] width 210 height 22
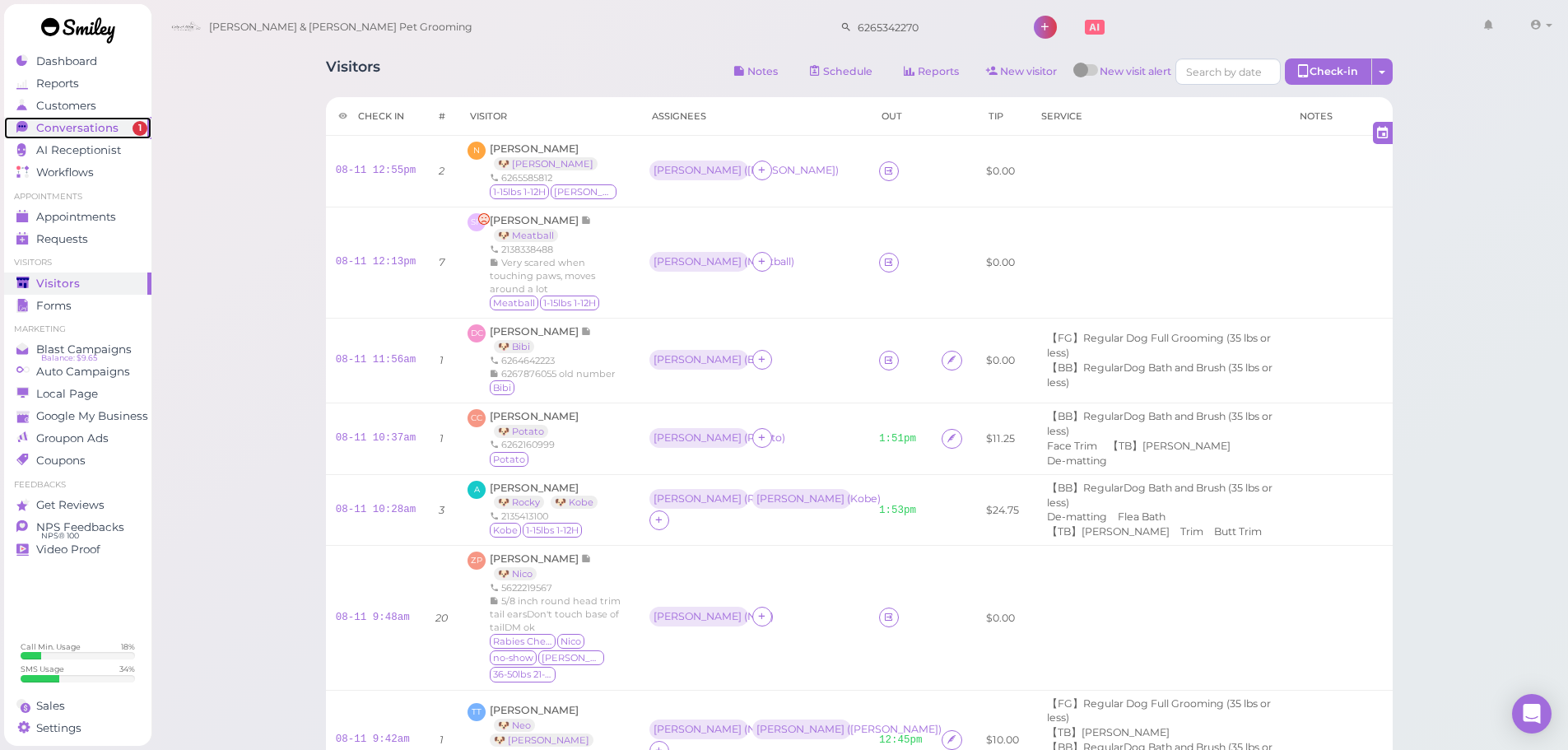
click at [117, 125] on div "Conversations" at bounding box center [76, 127] width 118 height 14
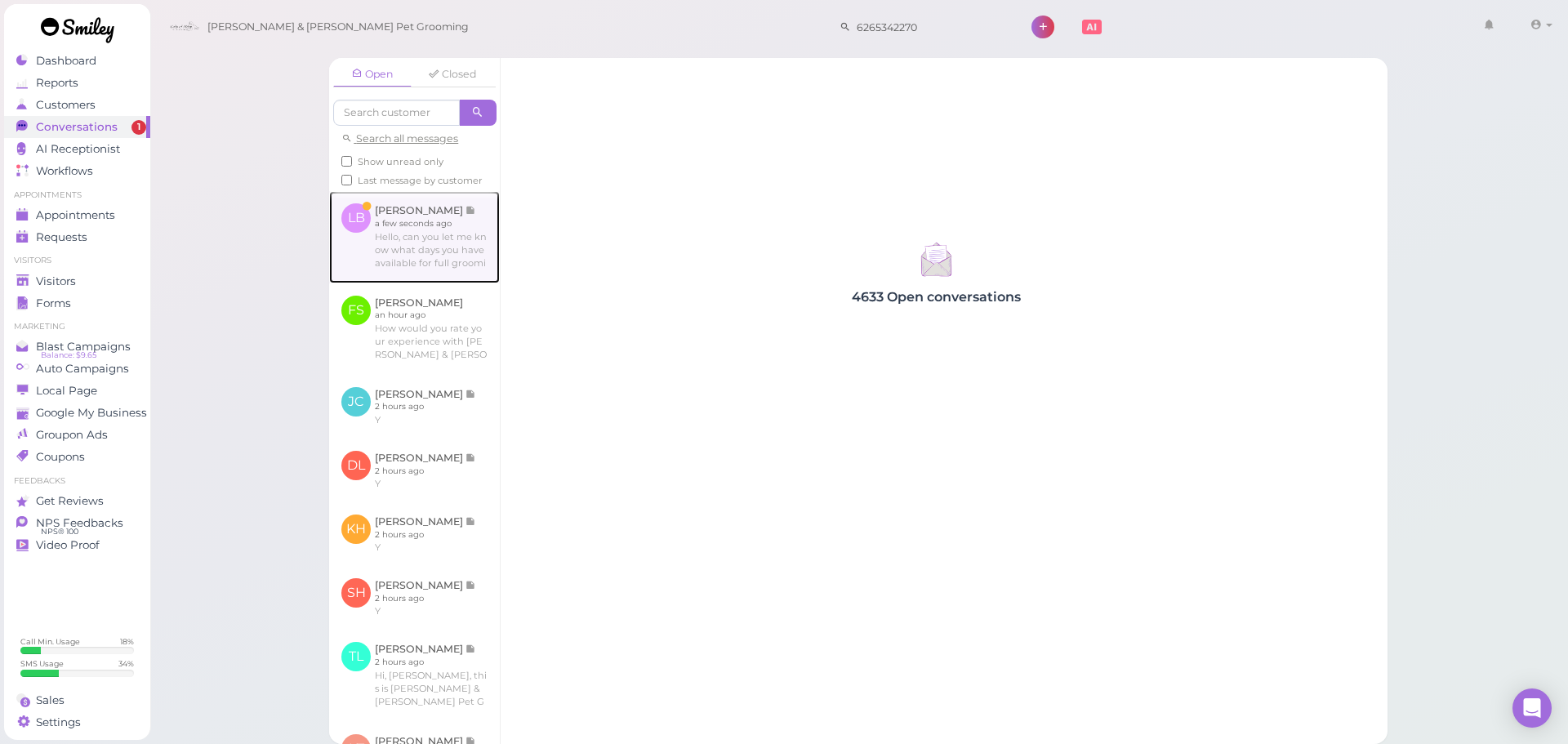
click at [371, 251] on link at bounding box center [414, 237] width 171 height 91
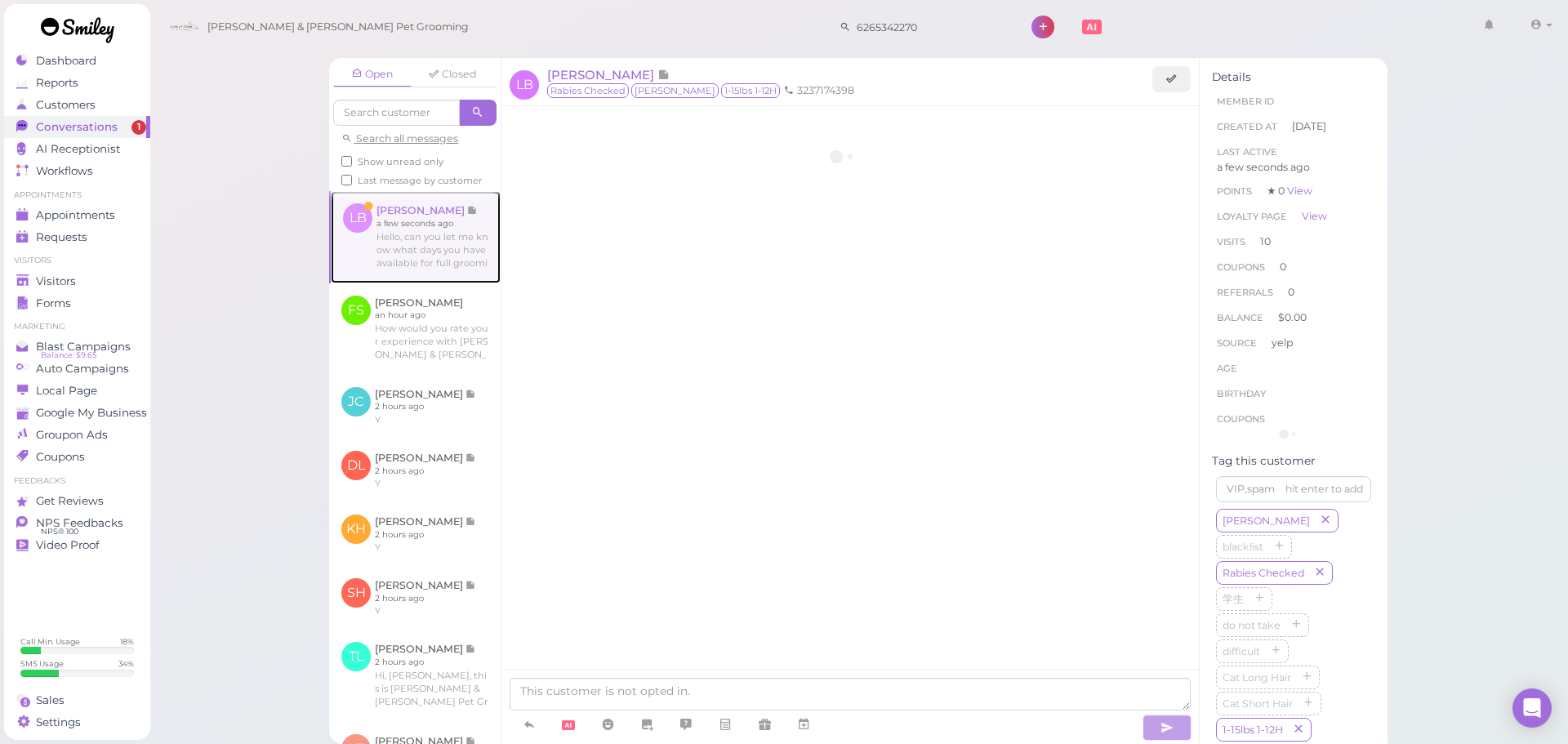
scroll to position [2241, 0]
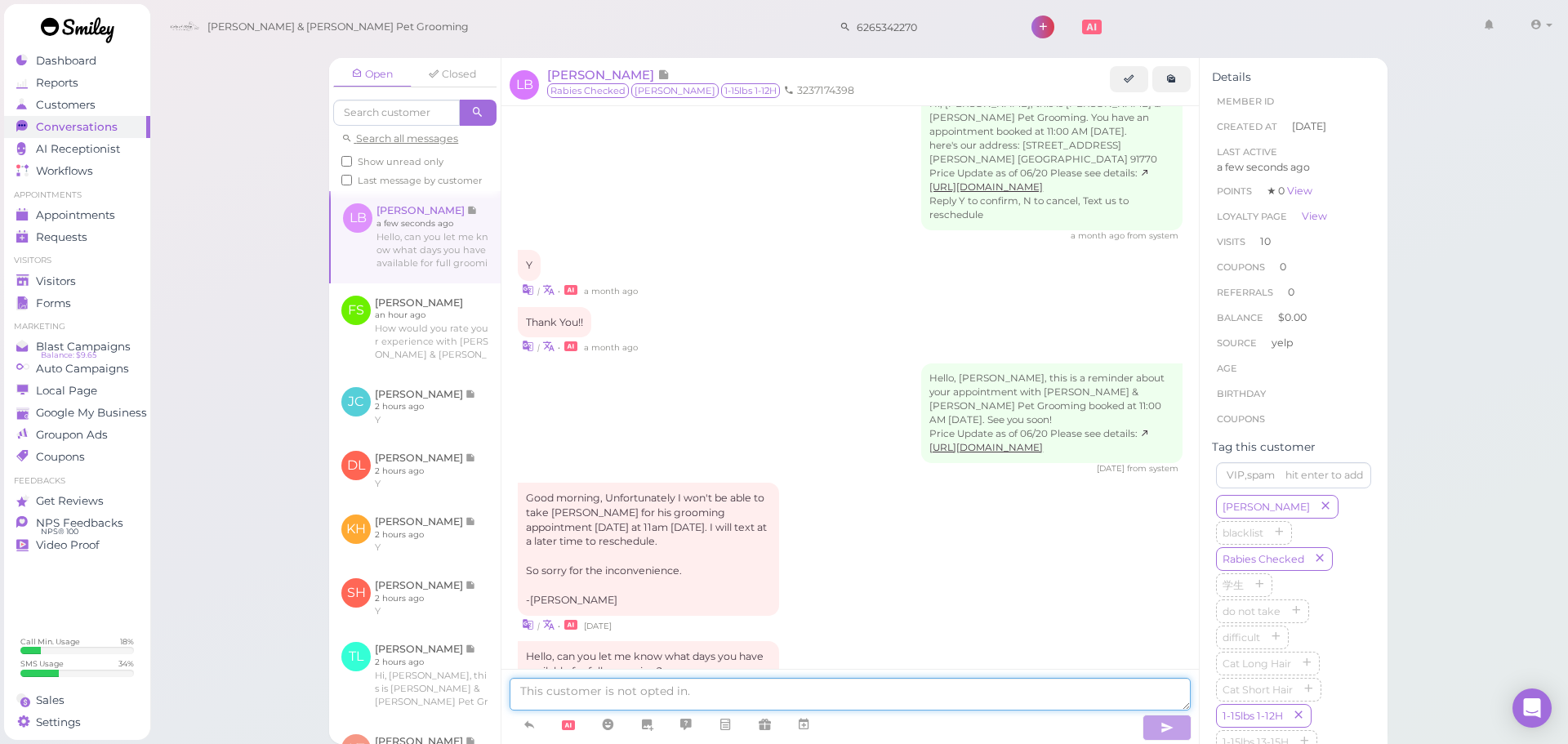
click at [828, 687] on textarea at bounding box center [850, 694] width 681 height 33
type textarea "We can do this Friday at 11:30"
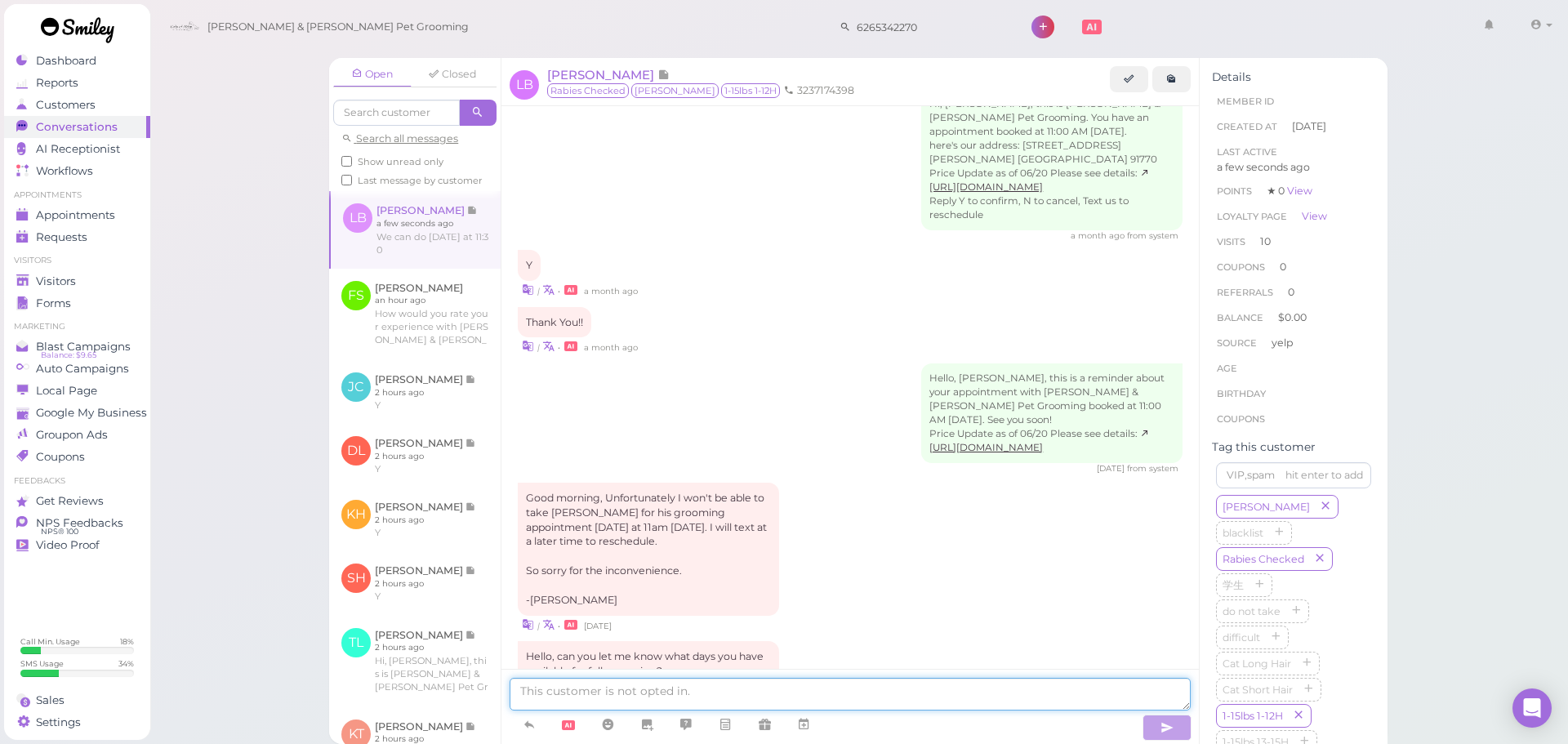
scroll to position [2280, 0]
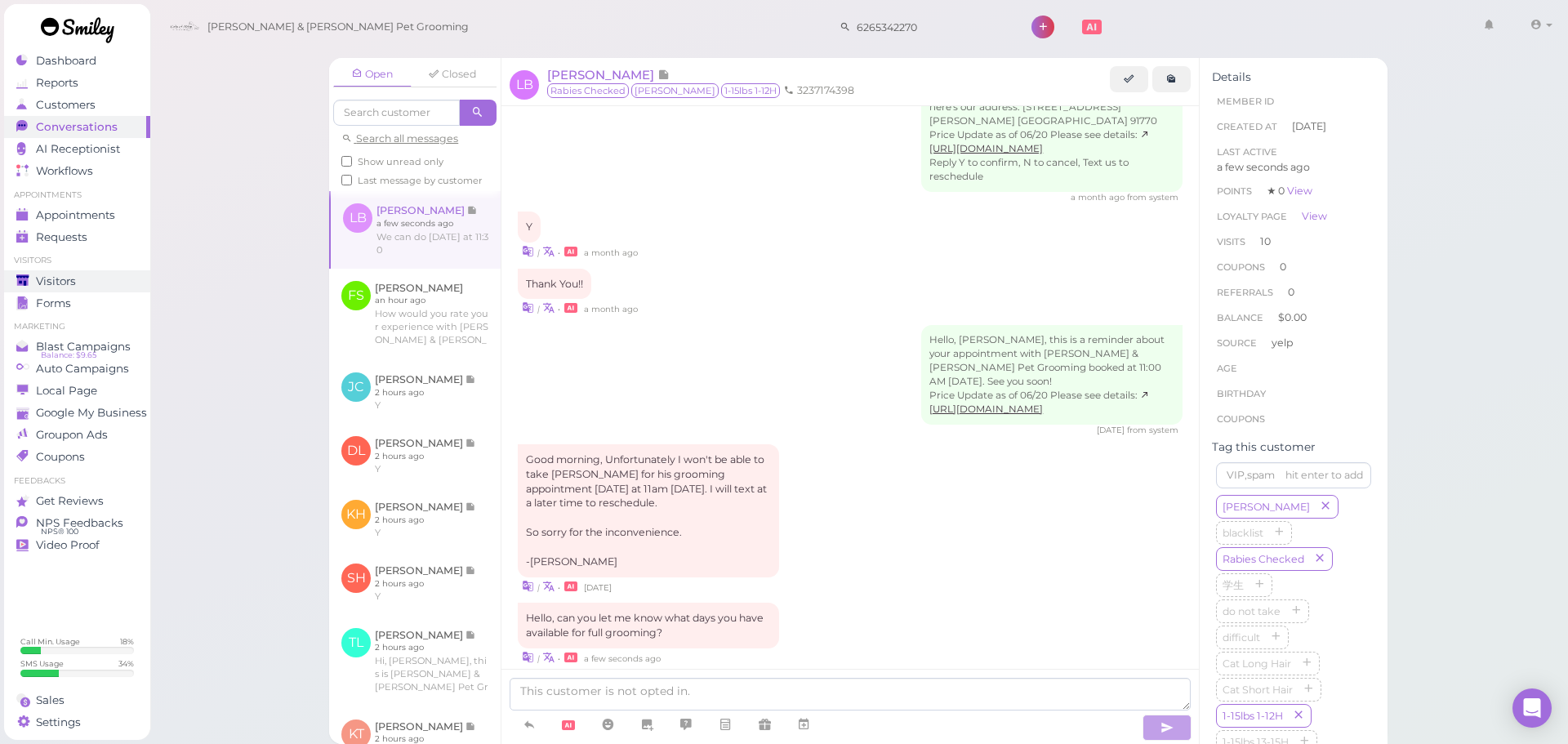
click at [61, 279] on span "Visitors" at bounding box center [56, 281] width 40 height 14
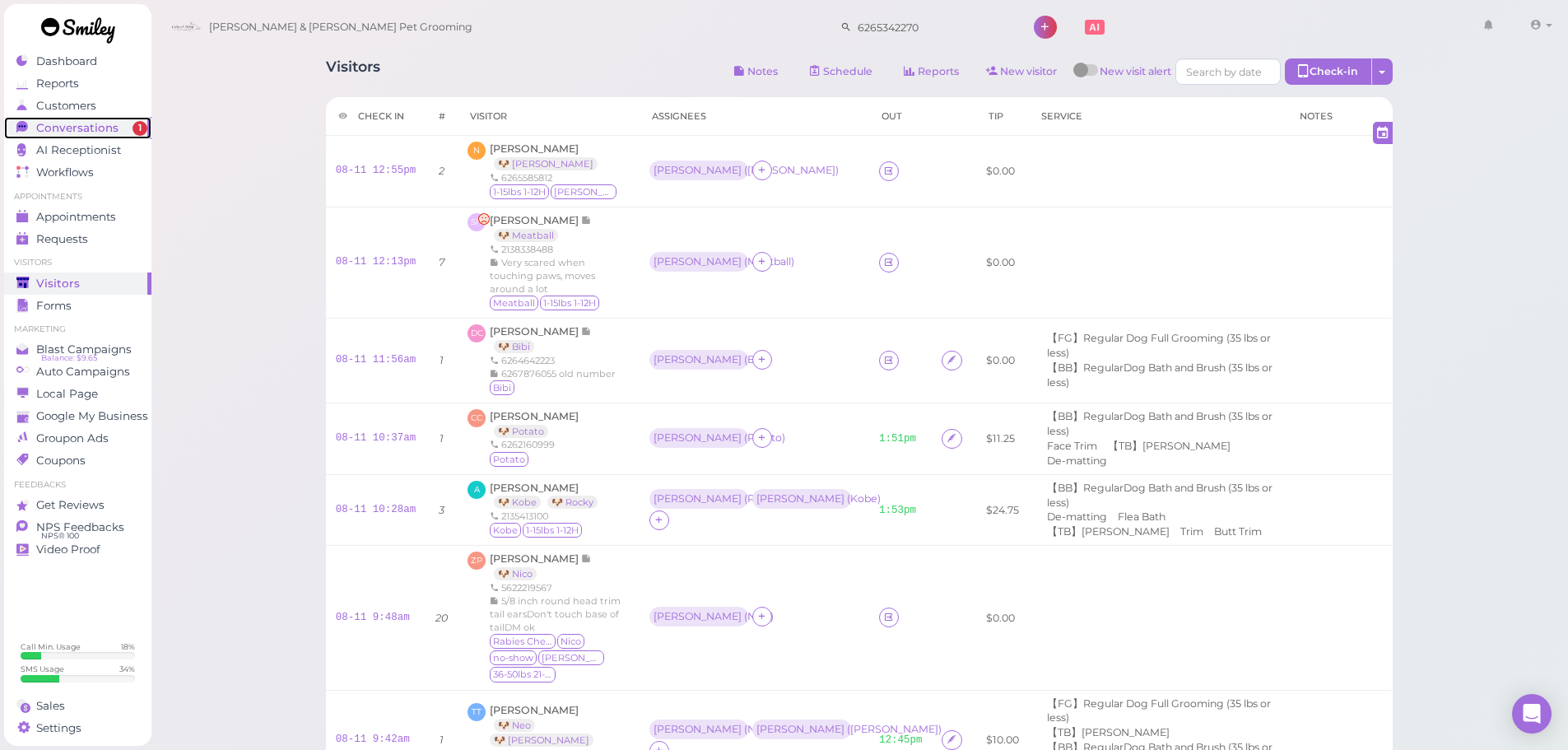
click at [87, 134] on span "Conversations" at bounding box center [77, 127] width 82 height 14
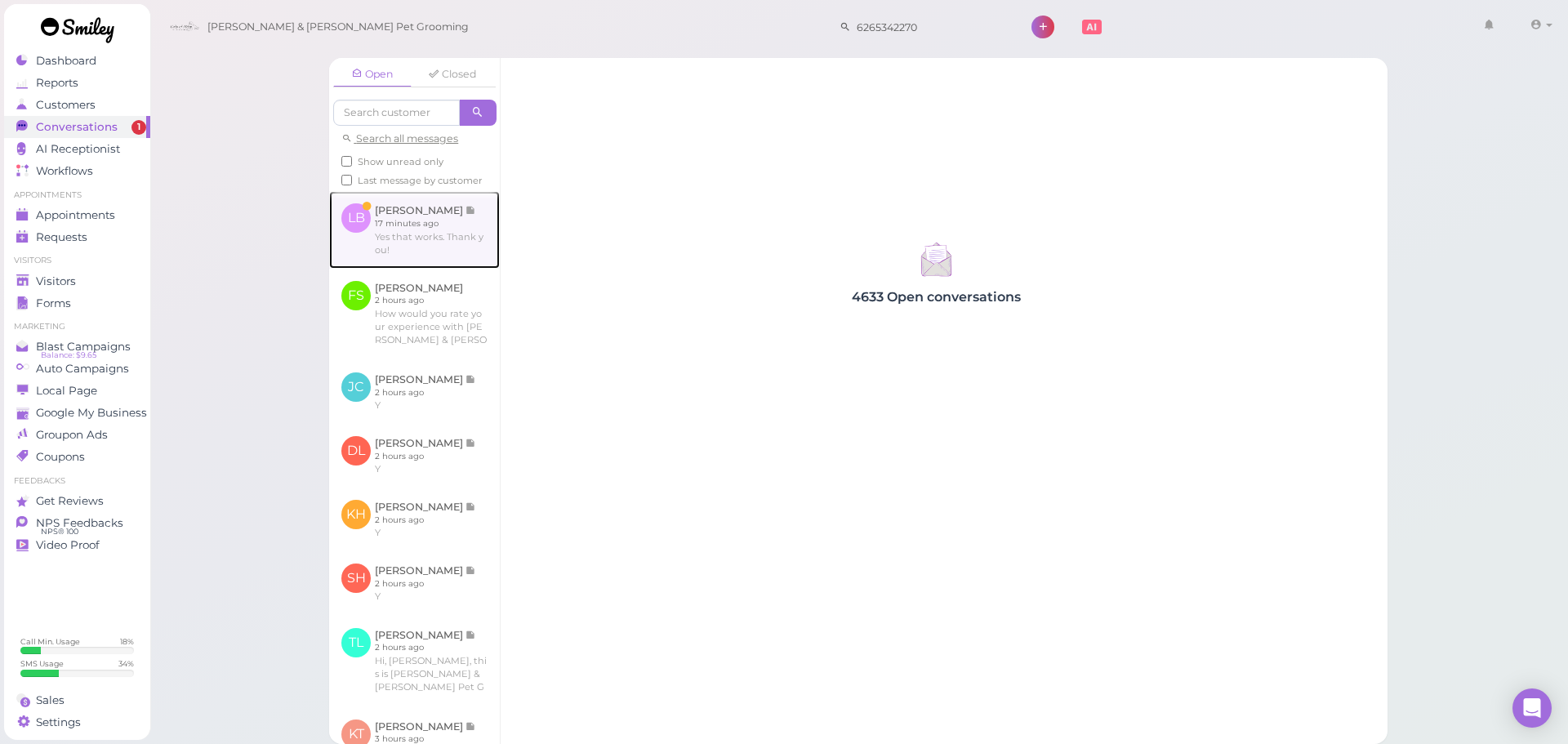
click at [412, 257] on link at bounding box center [414, 229] width 171 height 77
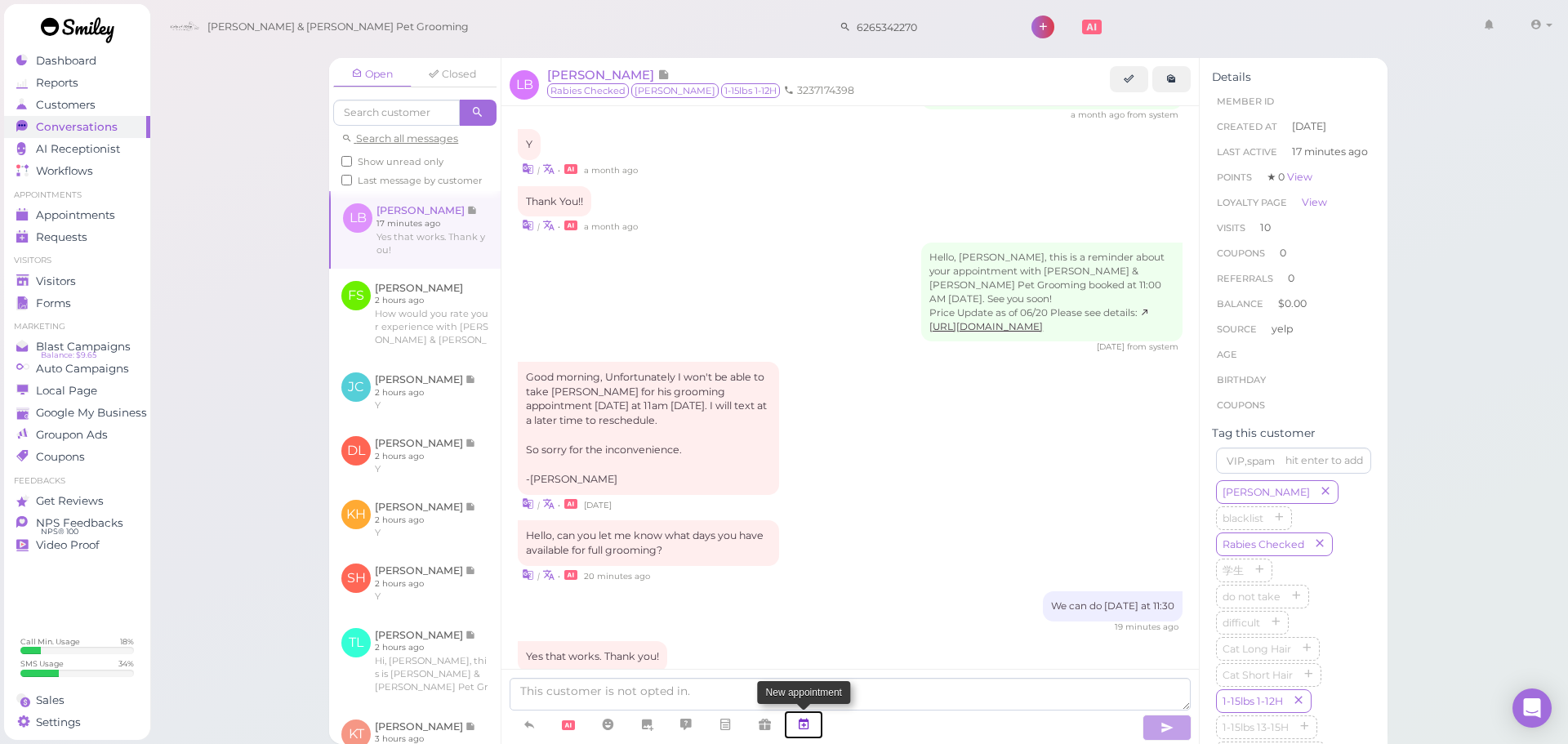
click at [810, 729] on icon at bounding box center [804, 724] width 13 height 16
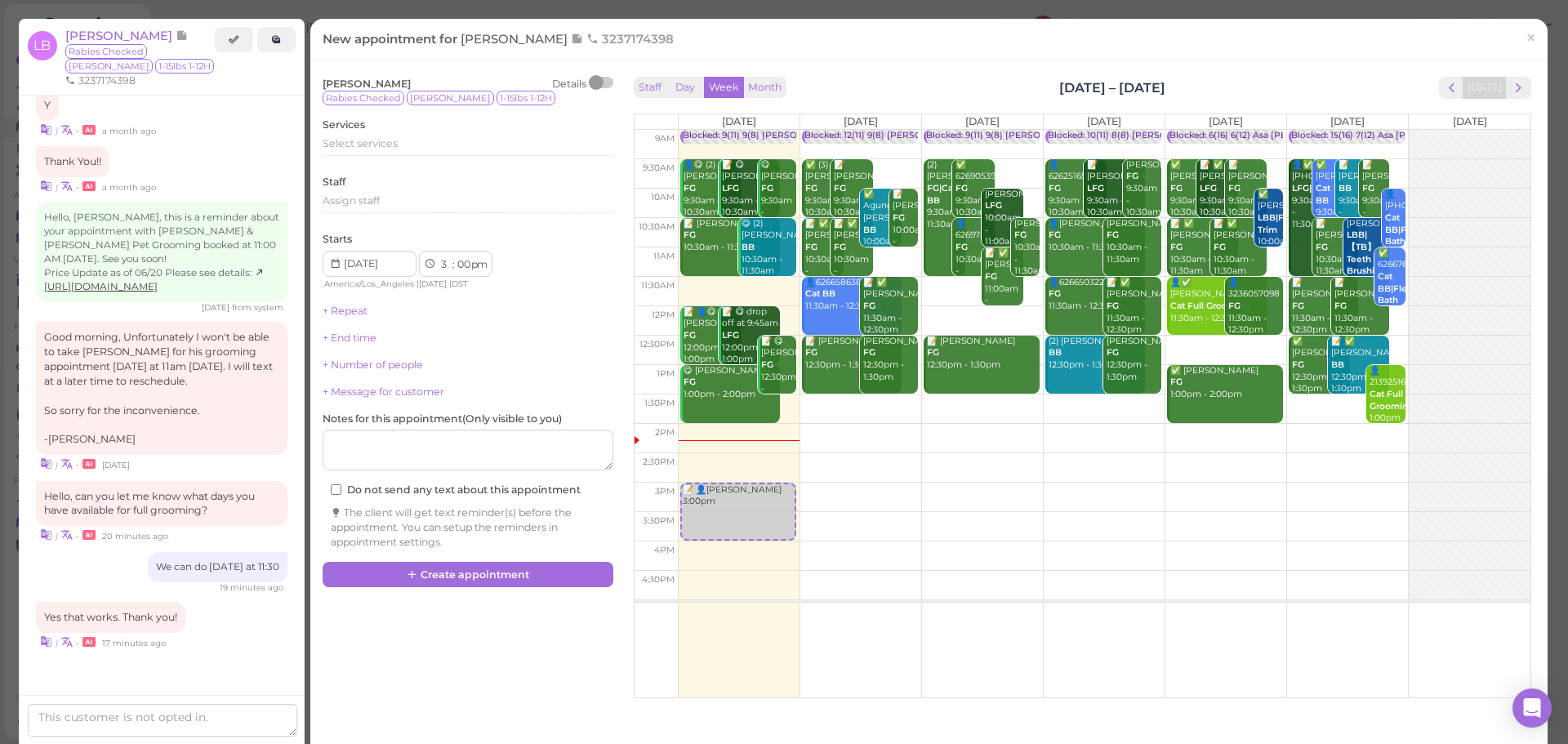
click at [1209, 346] on td at bounding box center [1105, 350] width 853 height 30
type input "2025-08-15"
select select "12"
select select "30"
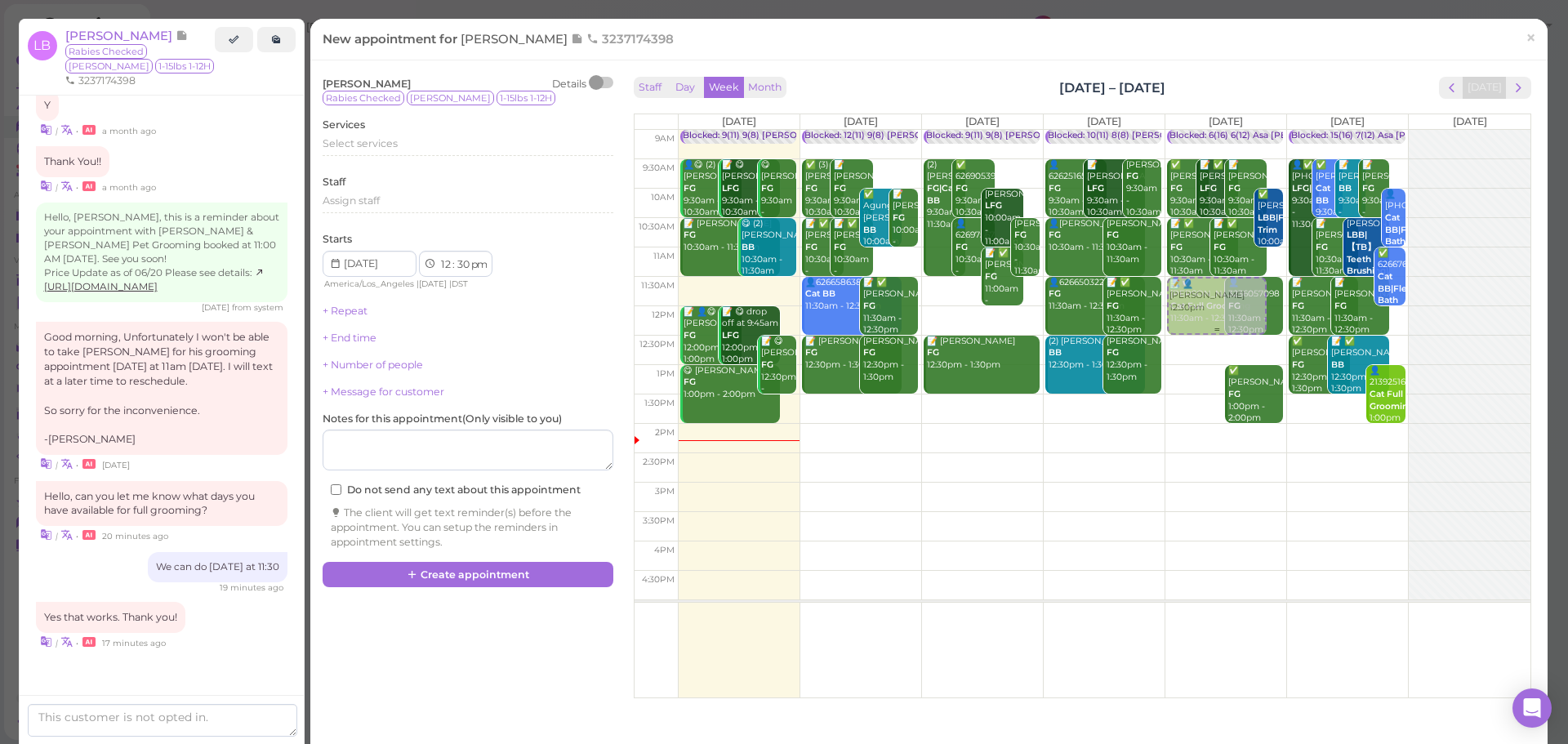
drag, startPoint x: 1205, startPoint y: 361, endPoint x: 1201, endPoint y: 322, distance: 39.2
click at [1201, 130] on div "📝 👤Liz Bernal 12:30pm Blocked: 6(16) 6(12) Asa Emma Rebecca • Appointment ✅ Lor…" at bounding box center [1226, 130] width 121 height 0
select select "11"
select select "am"
click at [464, 133] on div "Services Select services" at bounding box center [468, 140] width 291 height 45
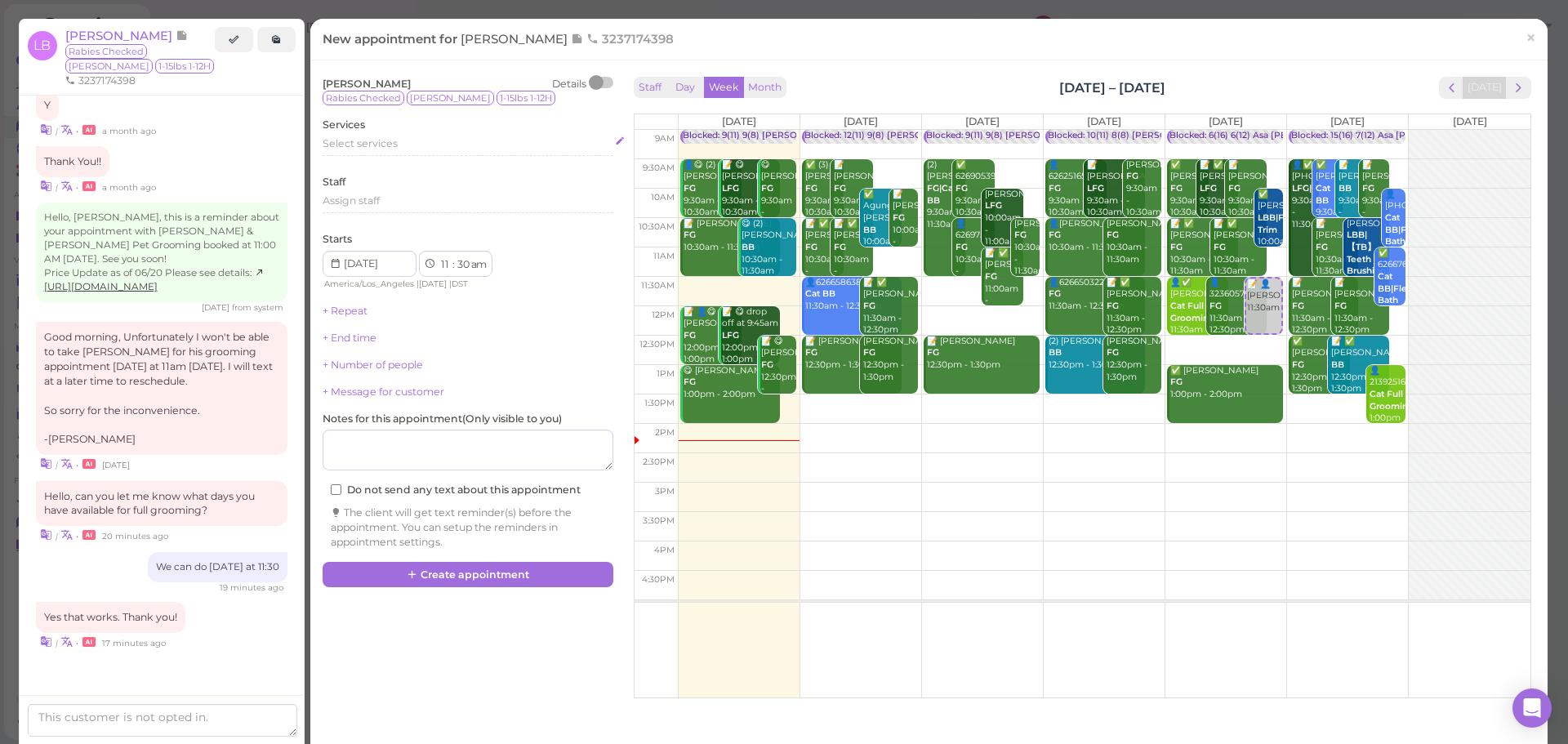
click at [459, 143] on div "Select services" at bounding box center [468, 144] width 291 height 14
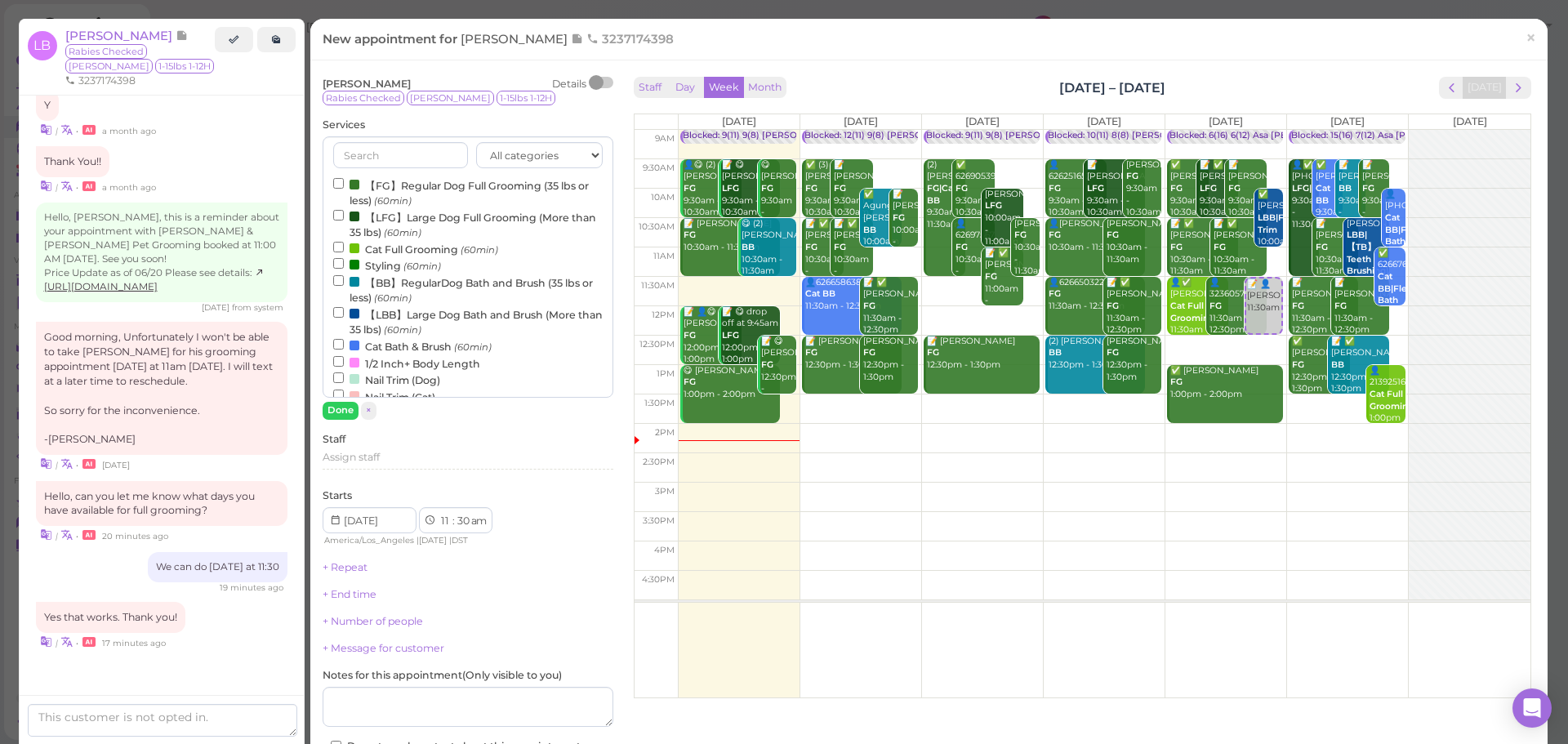
click at [411, 177] on label "【FG】Regular Dog Full Grooming (35 lbs or less) (60min)" at bounding box center [468, 191] width 269 height 32
click at [344, 178] on input "【FG】Regular Dog Full Grooming (35 lbs or less) (60min)" at bounding box center [339, 183] width 11 height 11
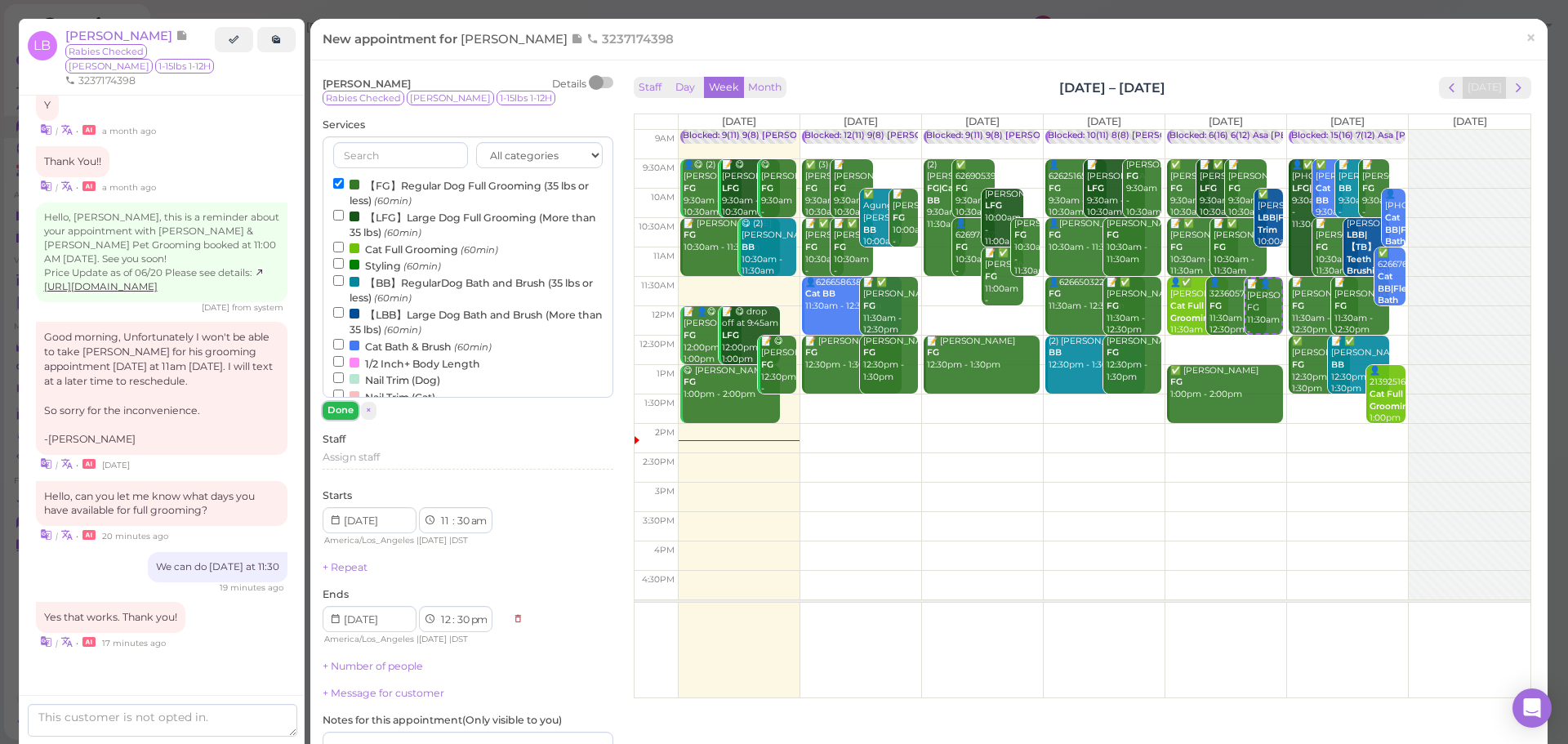
click at [348, 411] on button "Done" at bounding box center [341, 410] width 36 height 17
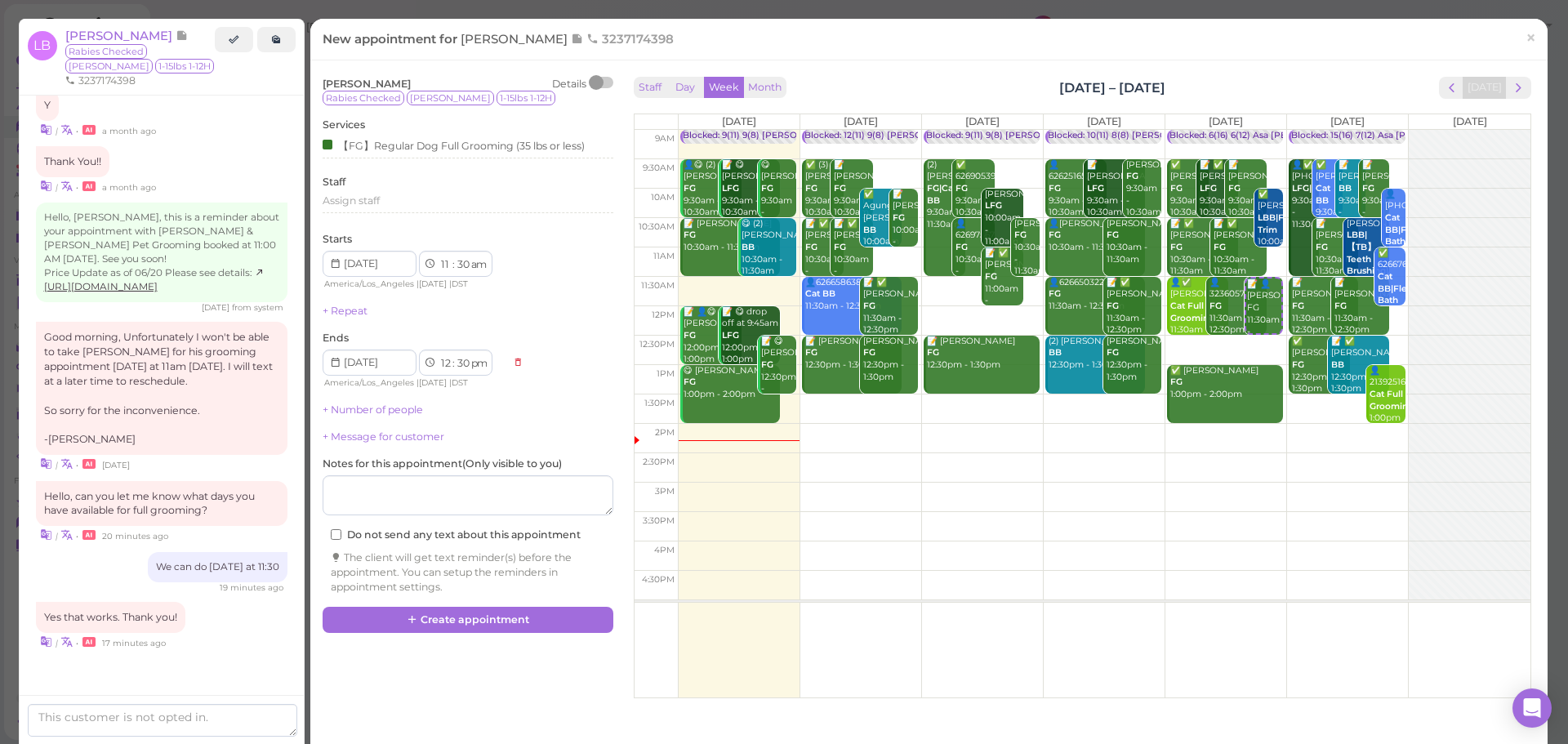
click at [464, 635] on div "Liz Bernal Details Rabies Checked Toby 1-15lbs 1-12H Services 【FG】Regular Dog F…" at bounding box center [929, 383] width 1229 height 621
click at [467, 626] on button "Create appointment" at bounding box center [468, 619] width 291 height 26
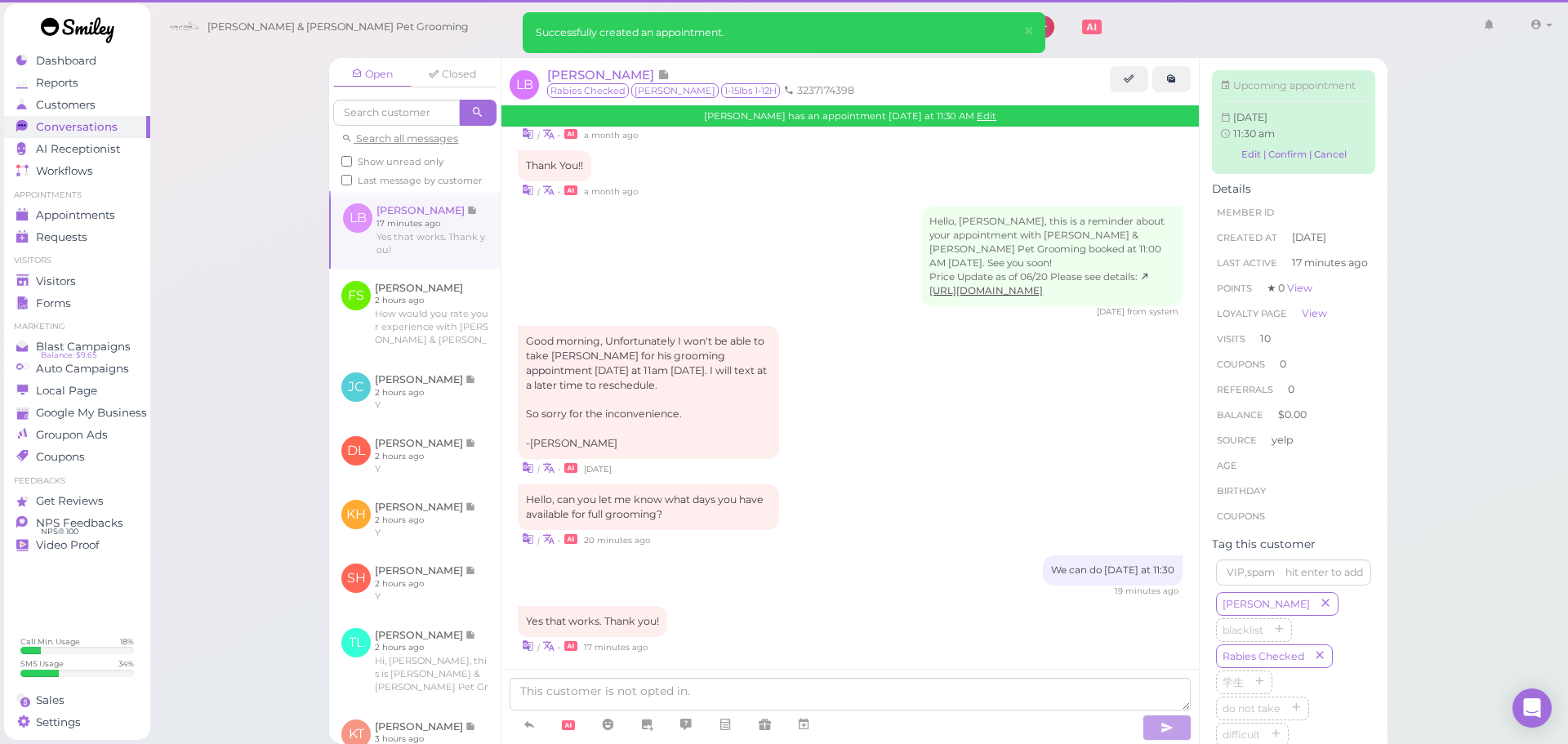
scroll to position [2185, 0]
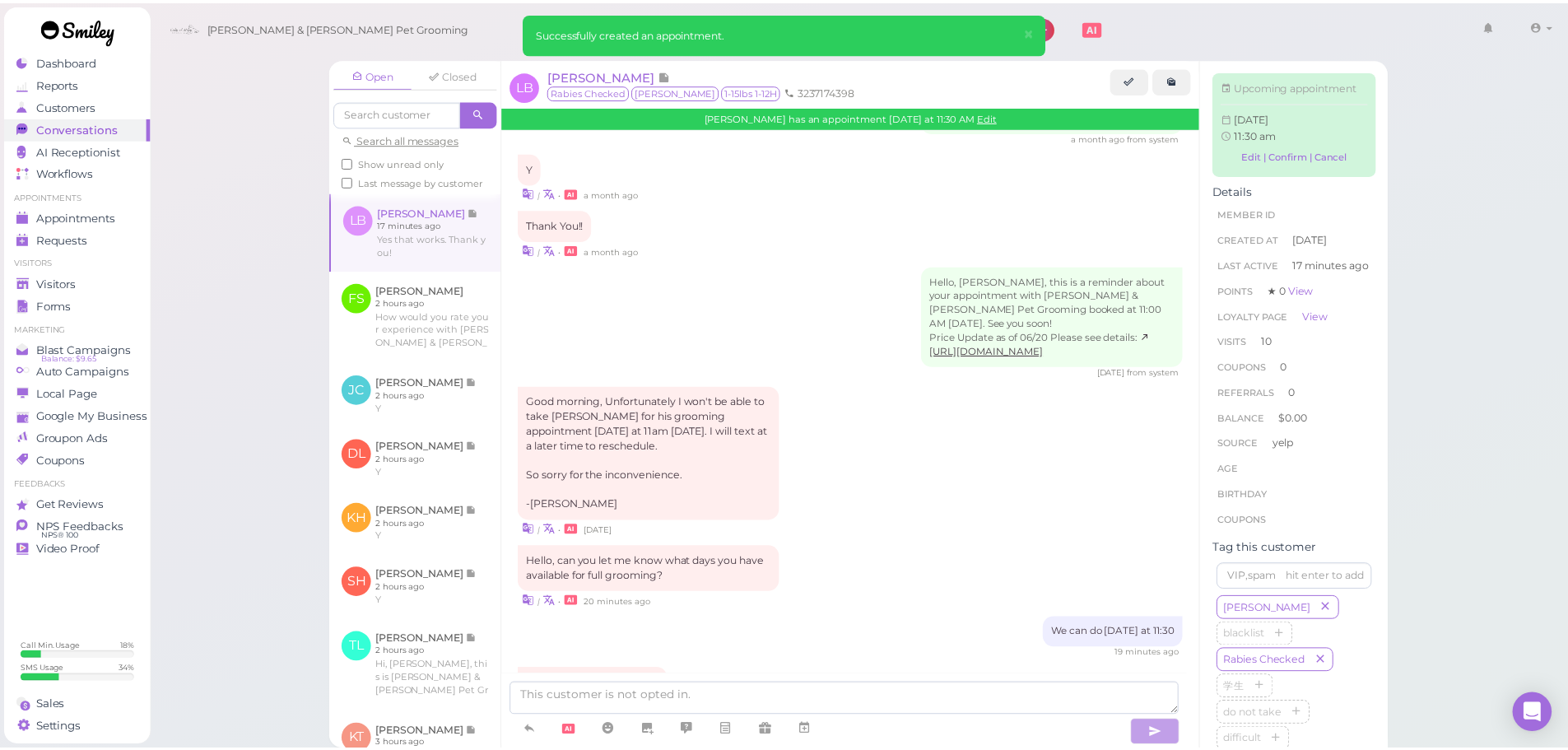
scroll to position [2365, 0]
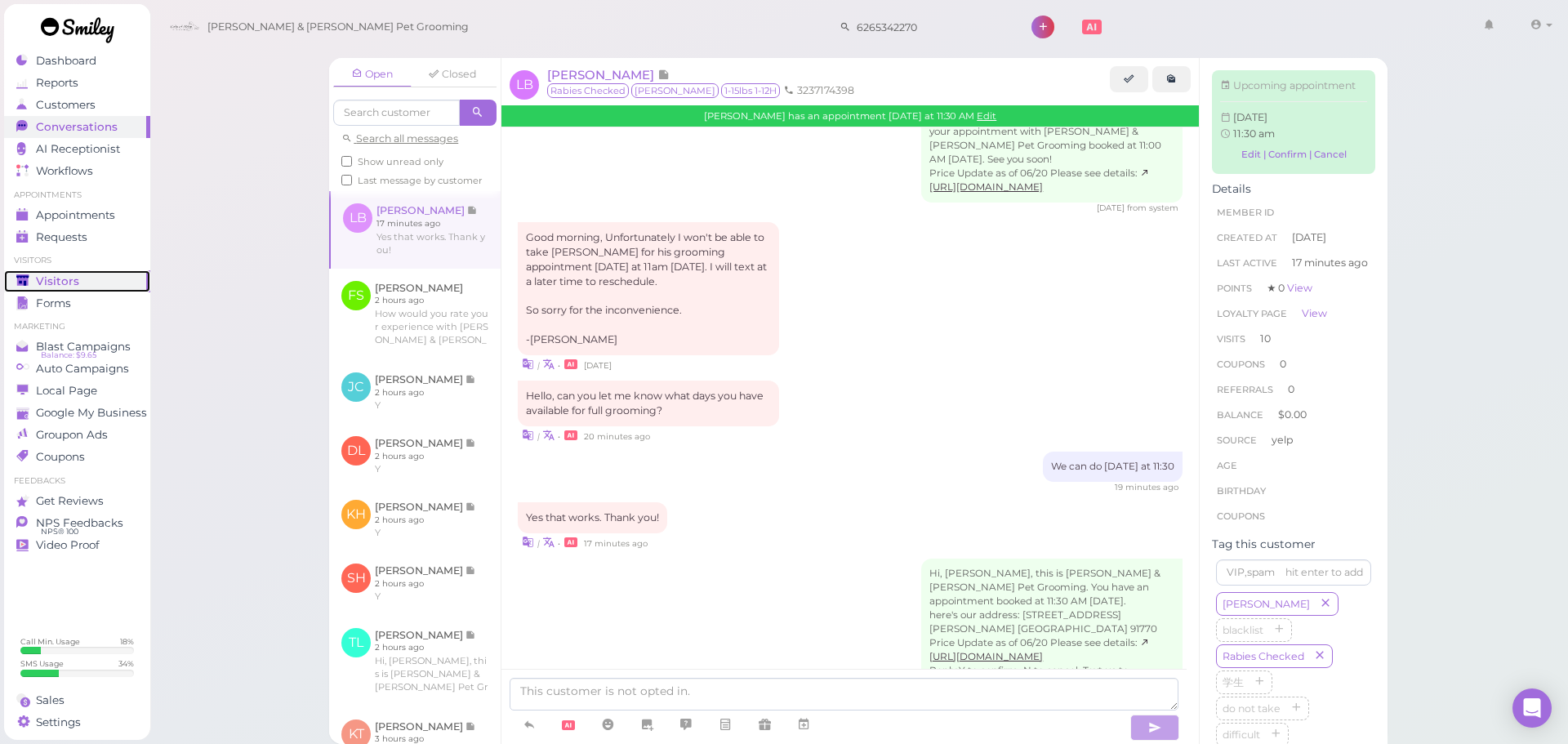
click at [15, 283] on link "Visitors" at bounding box center [78, 281] width 146 height 22
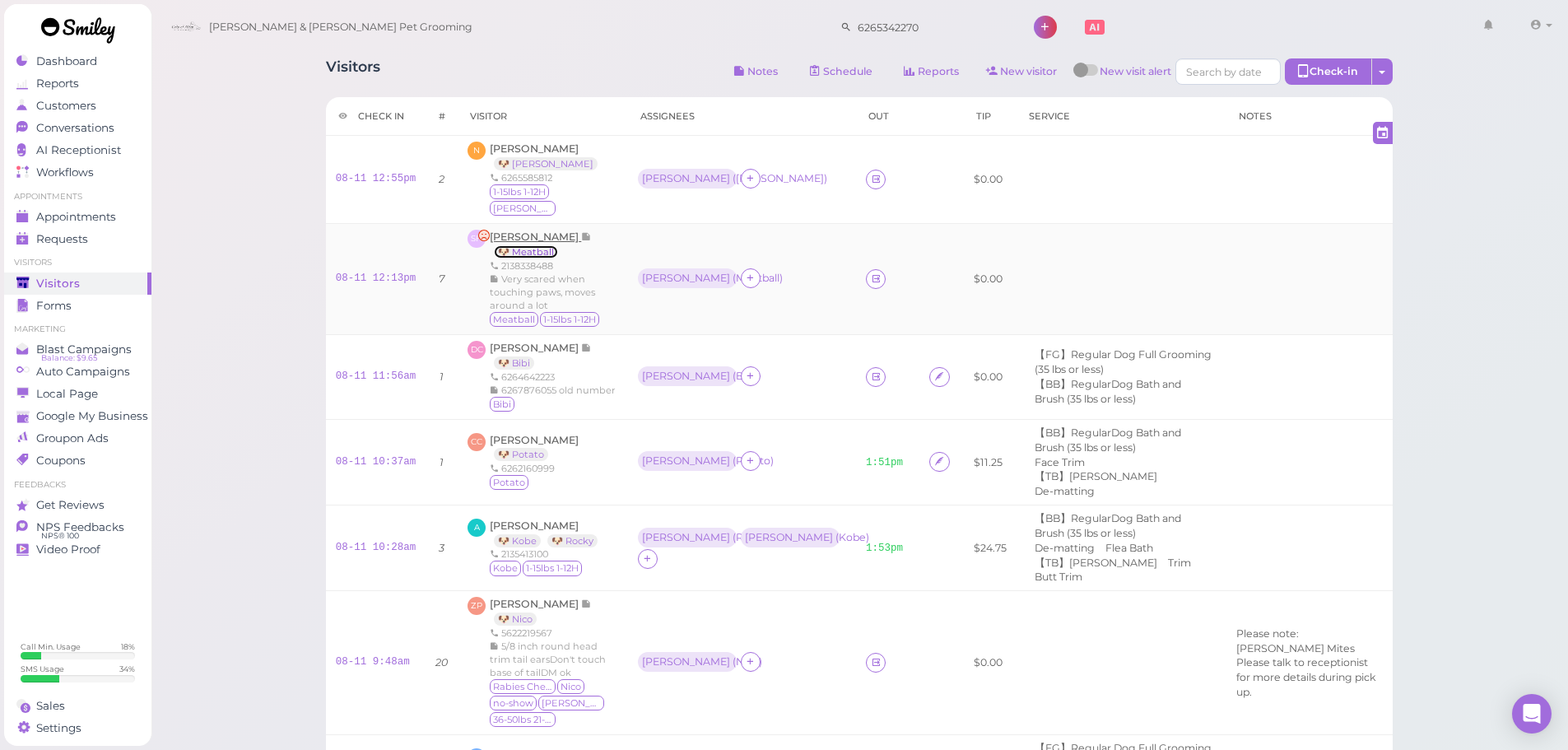
click at [520, 245] on link "🐶 Meatball" at bounding box center [526, 251] width 65 height 13
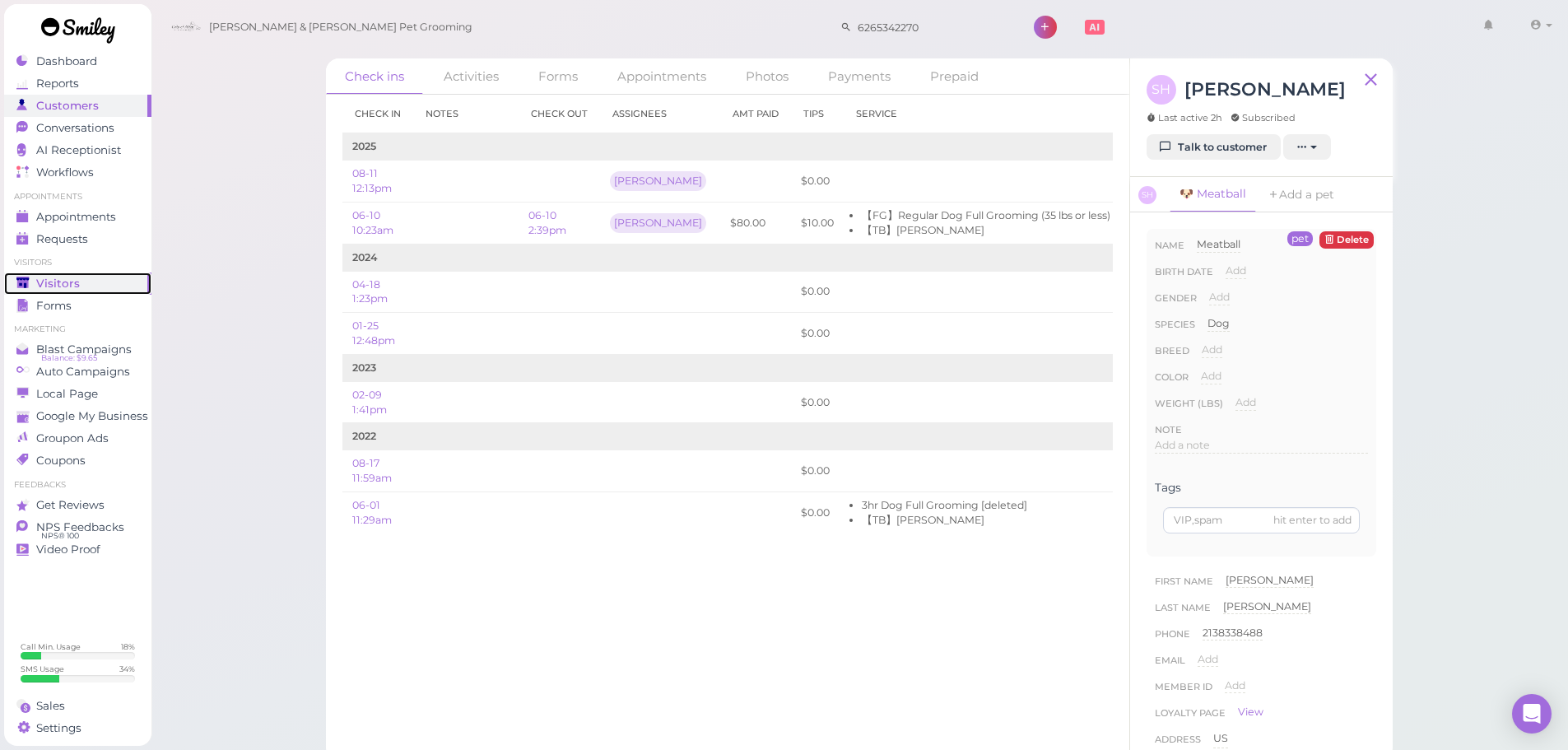
click at [116, 280] on div "Visitors" at bounding box center [76, 283] width 118 height 14
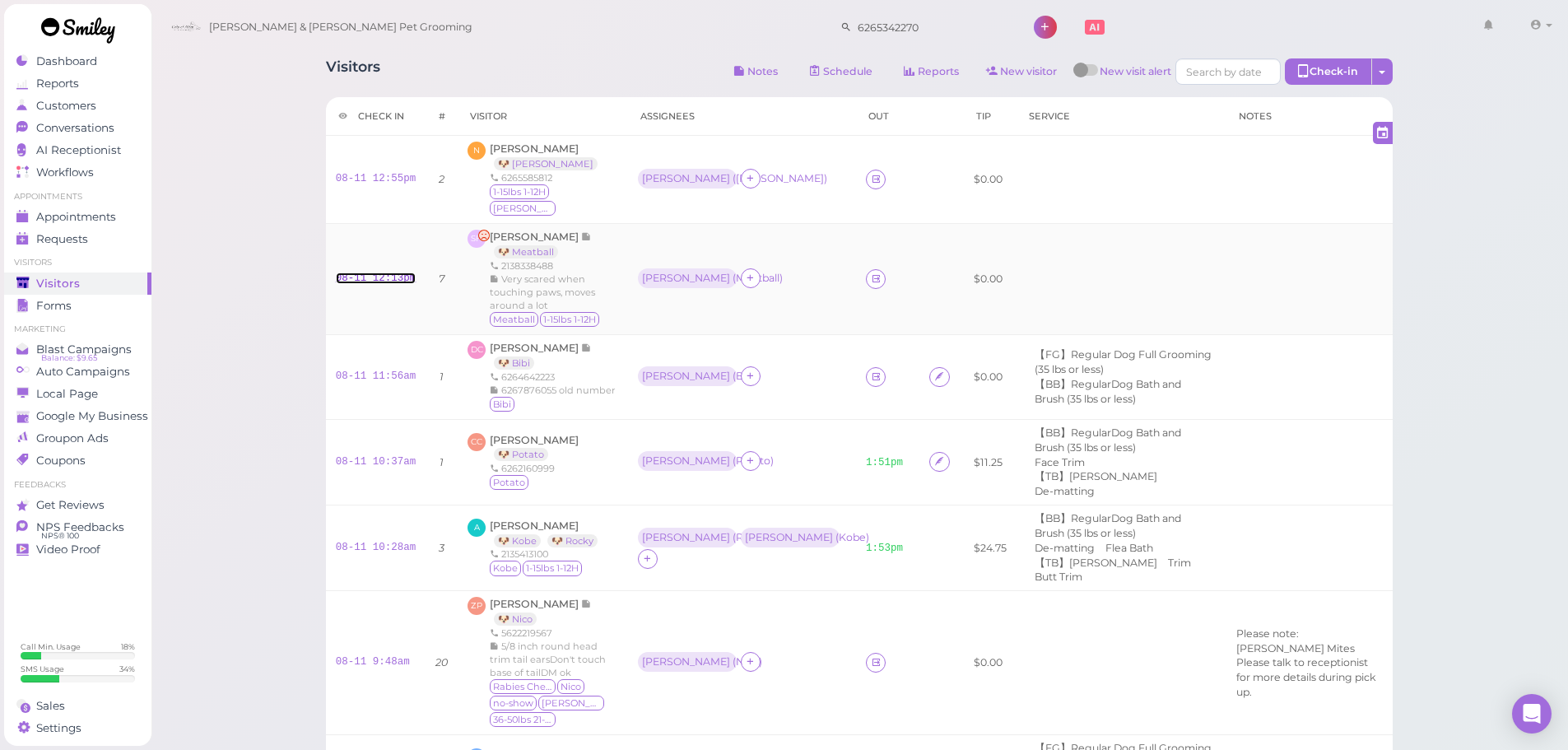
click at [387, 272] on link "08-11 12:13pm" at bounding box center [376, 278] width 81 height 12
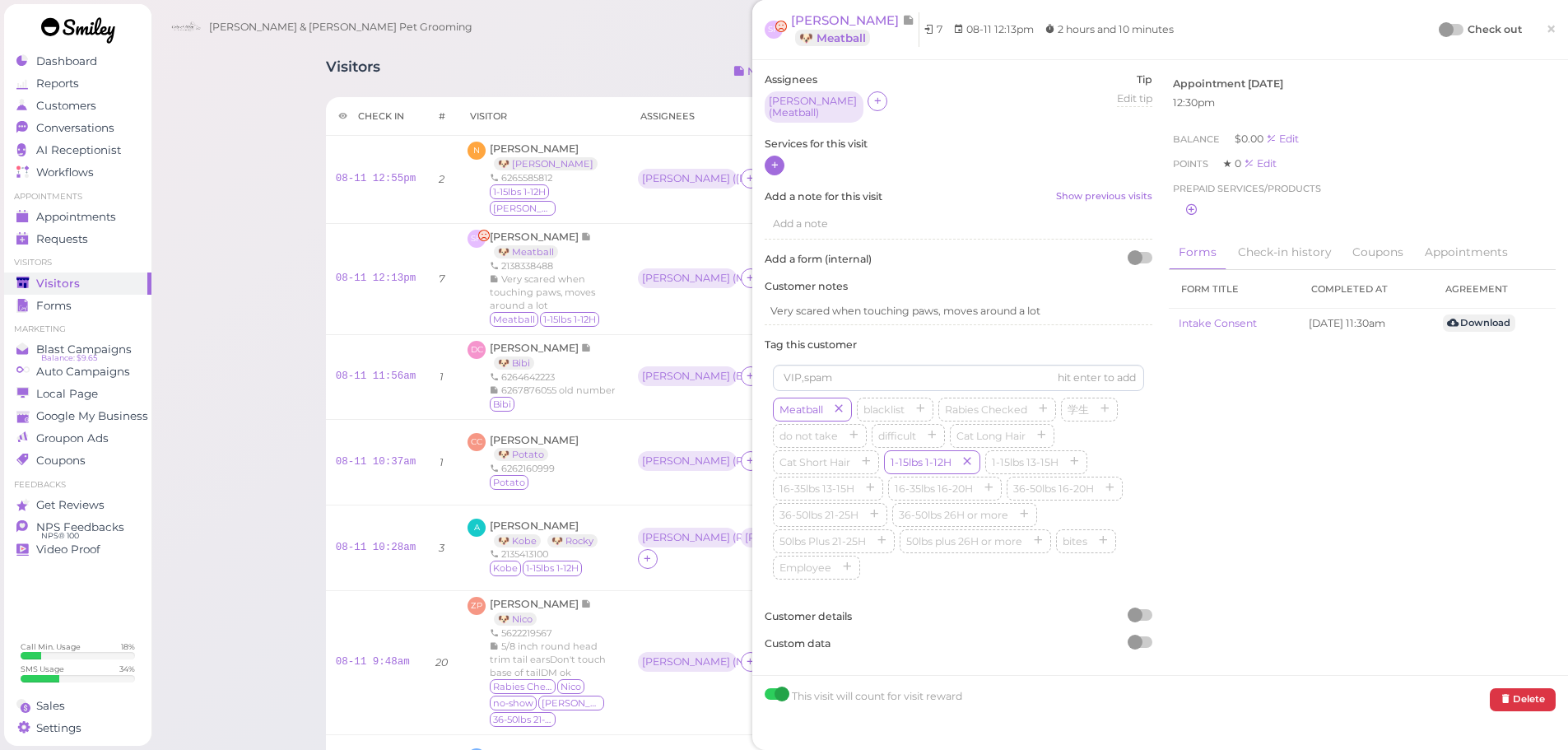
click at [776, 171] on icon at bounding box center [774, 166] width 11 height 13
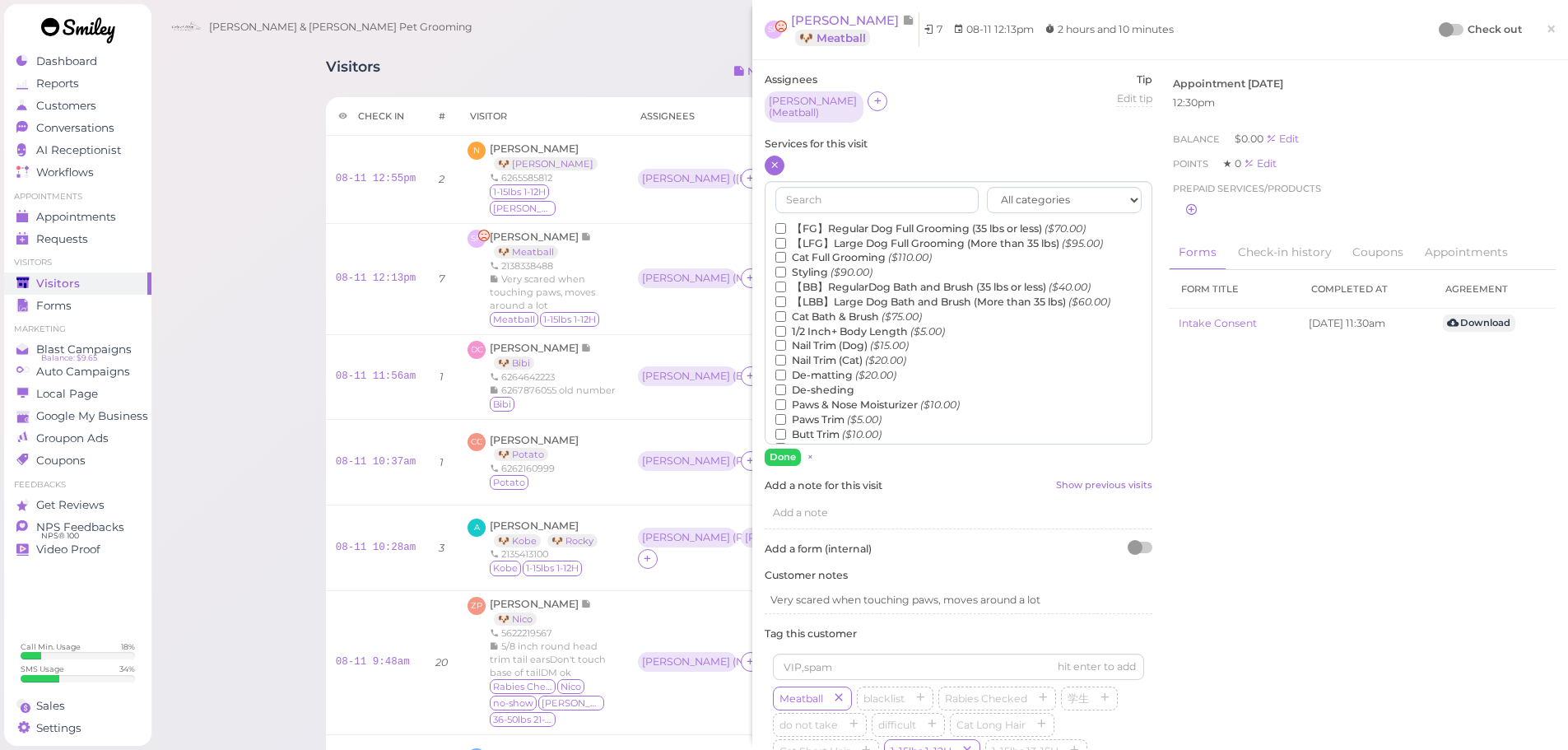
click at [806, 228] on label "【FG】Regular Dog Full Grooming (35 lbs or less) ($70.00)" at bounding box center [930, 228] width 310 height 15
click at [786, 228] on input "【FG】Regular Dog Full Grooming (35 lbs or less) ($70.00)" at bounding box center [781, 228] width 11 height 11
click at [780, 460] on button "Done" at bounding box center [783, 457] width 36 height 17
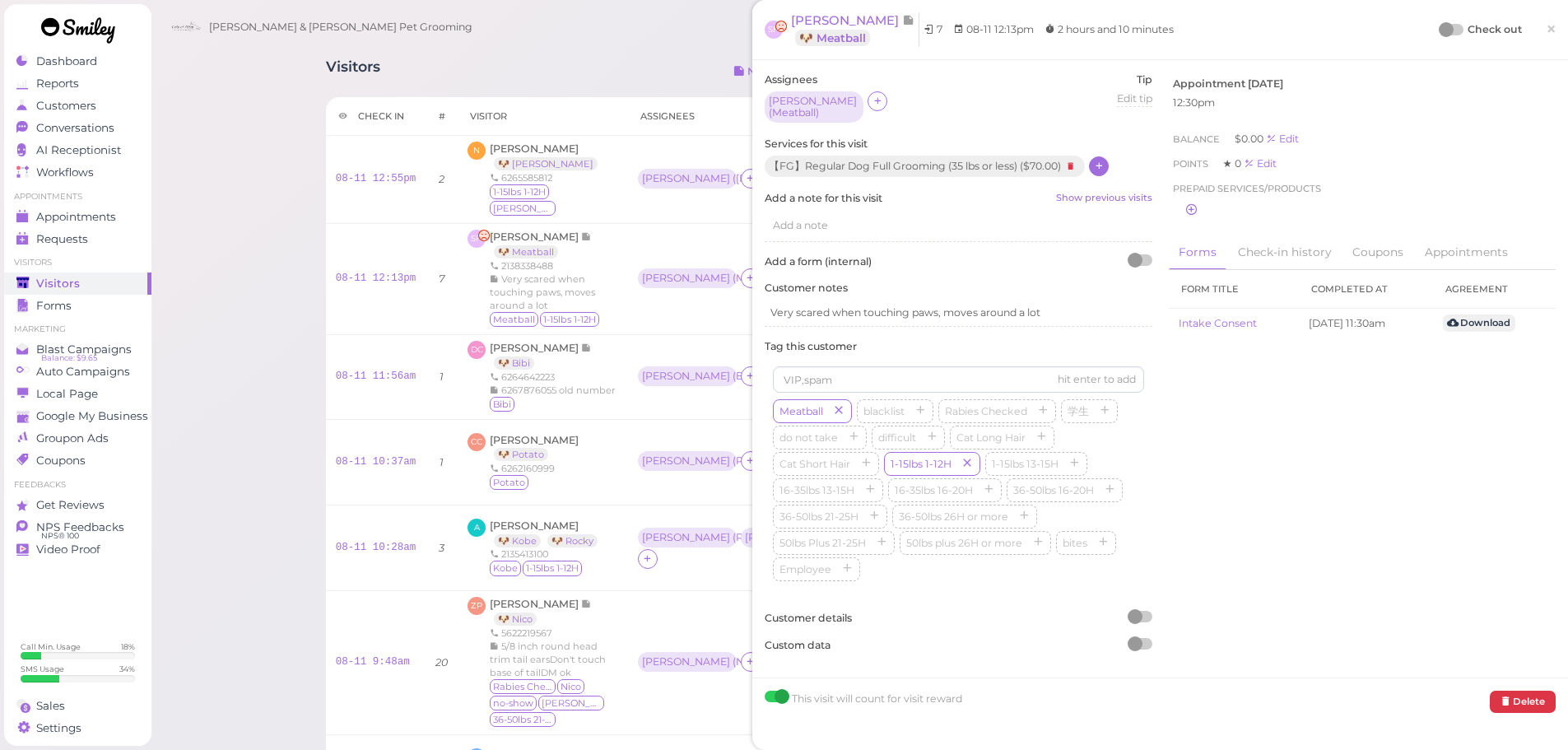
click at [1439, 32] on div at bounding box center [1446, 29] width 15 height 15
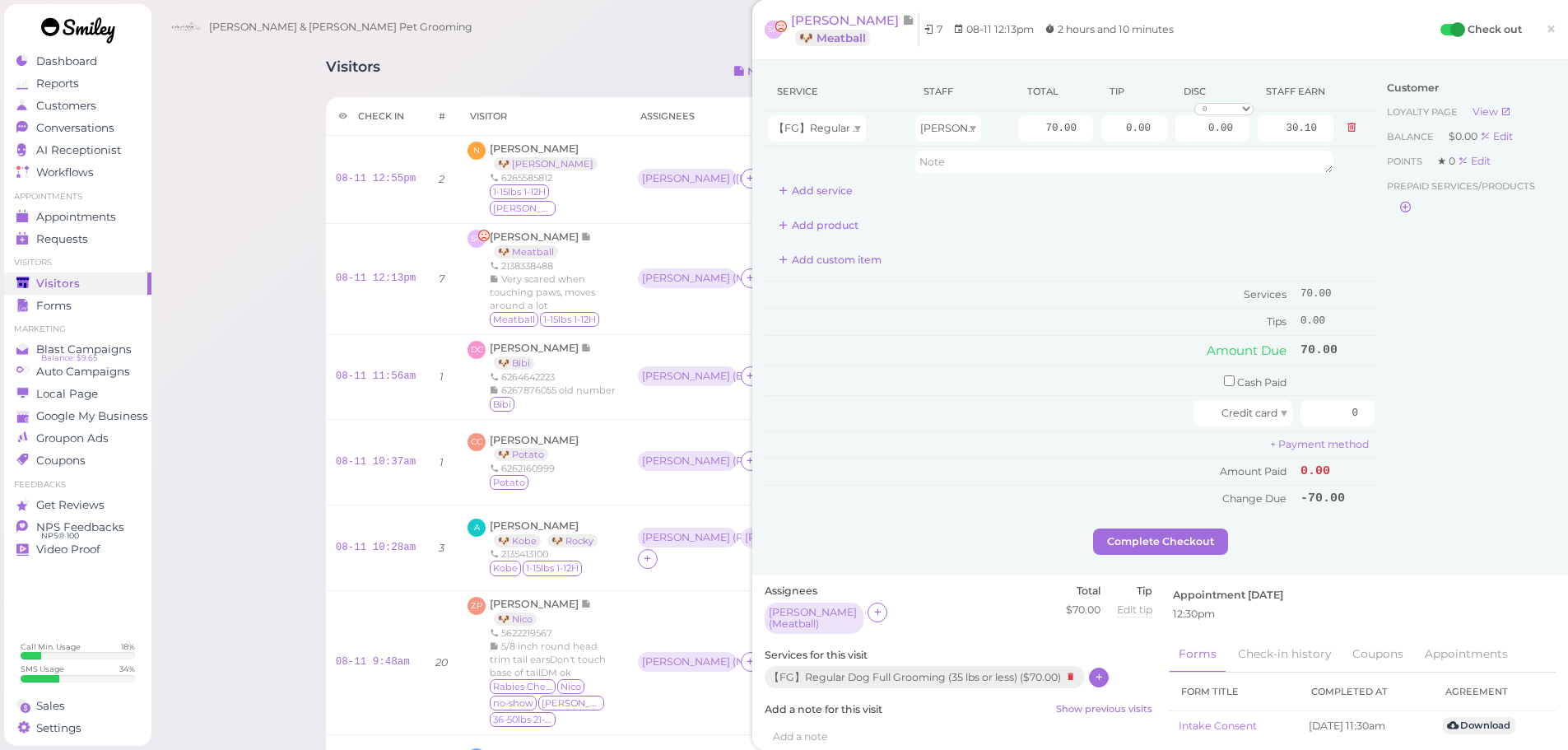
drag, startPoint x: 1463, startPoint y: 207, endPoint x: 1414, endPoint y: 218, distance: 50.2
click at [1462, 208] on div "Prepaid services/products" at bounding box center [1467, 198] width 160 height 43
click at [1087, 209] on div "Service Staff Total Tip Disc Staff earn 【FG】Regular Dog Full Grooming (35 lbs o…" at bounding box center [1071, 292] width 614 height 440
click at [1105, 133] on input "0.00" at bounding box center [1134, 128] width 66 height 26
click at [1062, 337] on td "Amount Due" at bounding box center [1030, 350] width 531 height 30
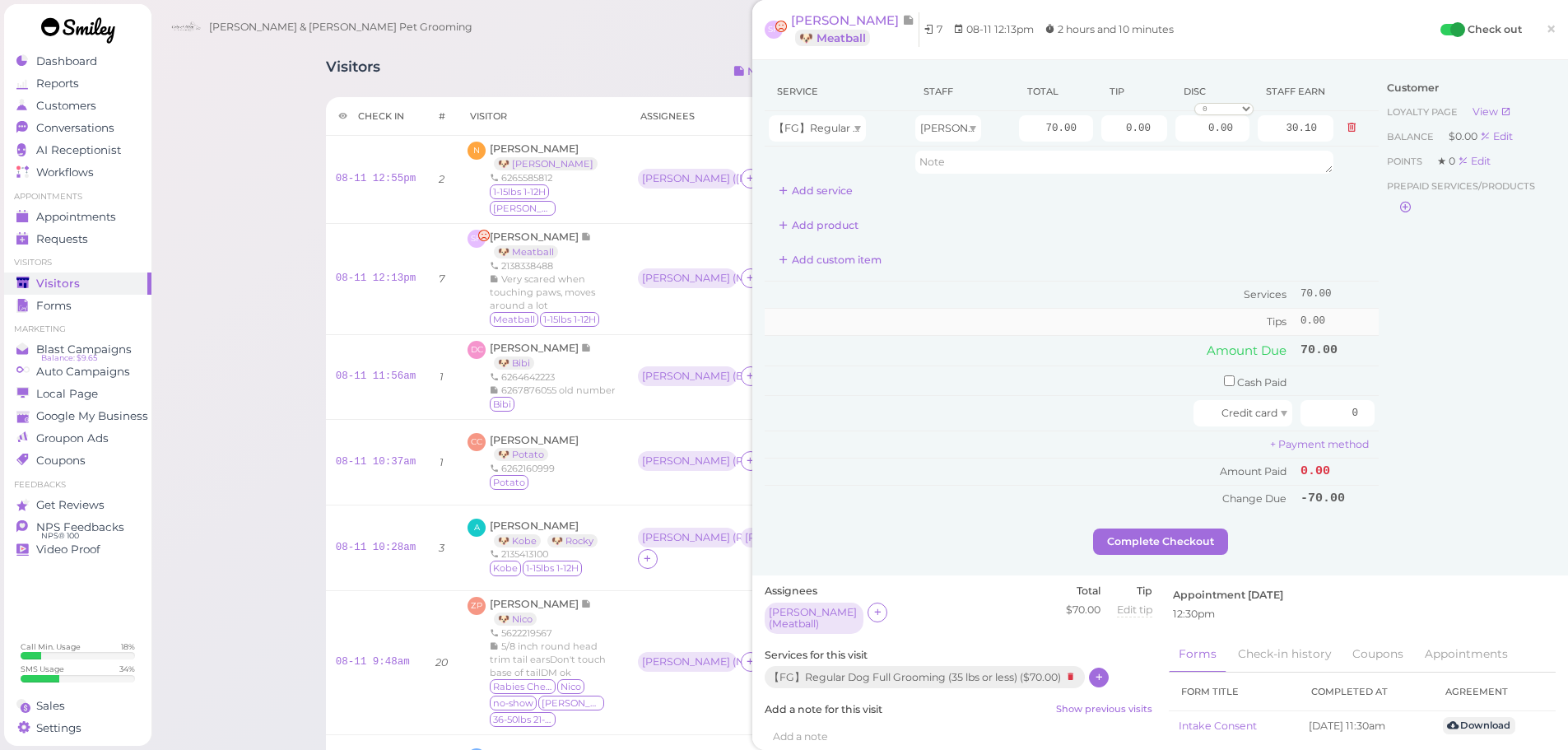
click at [1024, 328] on td "Tips" at bounding box center [1030, 321] width 531 height 26
click at [1027, 328] on td "Tips" at bounding box center [1030, 321] width 531 height 26
click at [1108, 133] on input "0.00" at bounding box center [1134, 128] width 66 height 26
type input "14"
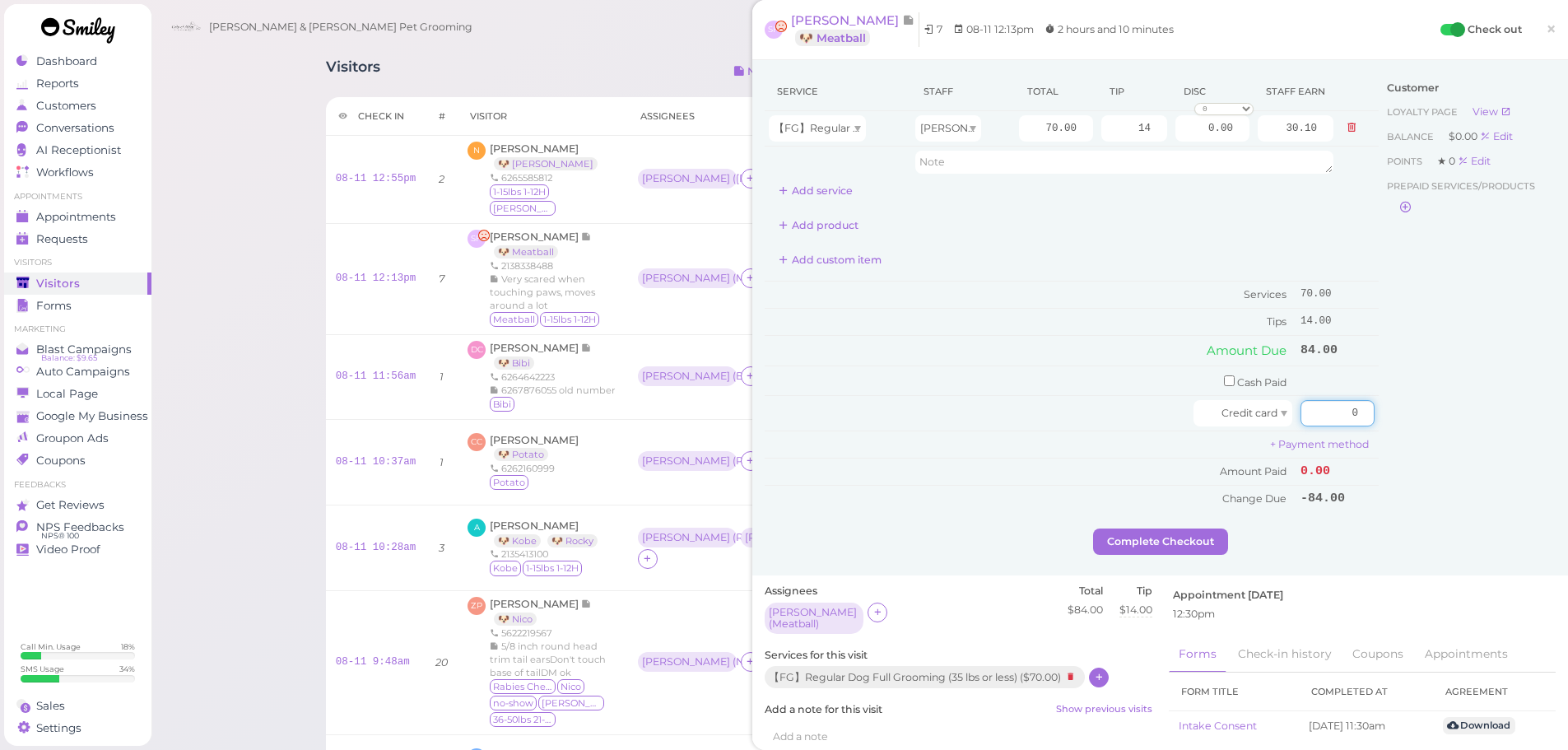
drag, startPoint x: 1327, startPoint y: 424, endPoint x: 1506, endPoint y: 425, distance: 179.0
click at [1482, 425] on div "Service Staff Total Tip Disc Staff earn 【FG】Regular Dog Full Grooming (35 lbs o…" at bounding box center [1159, 300] width 791 height 456
type input "84"
click at [1444, 466] on div "Customer Loyalty page View Balance $0.00 Edit Points ★ 0 Edit Prepaid services/…" at bounding box center [1467, 300] width 177 height 456
click at [1177, 553] on button "Complete Checkout" at bounding box center [1160, 542] width 135 height 26
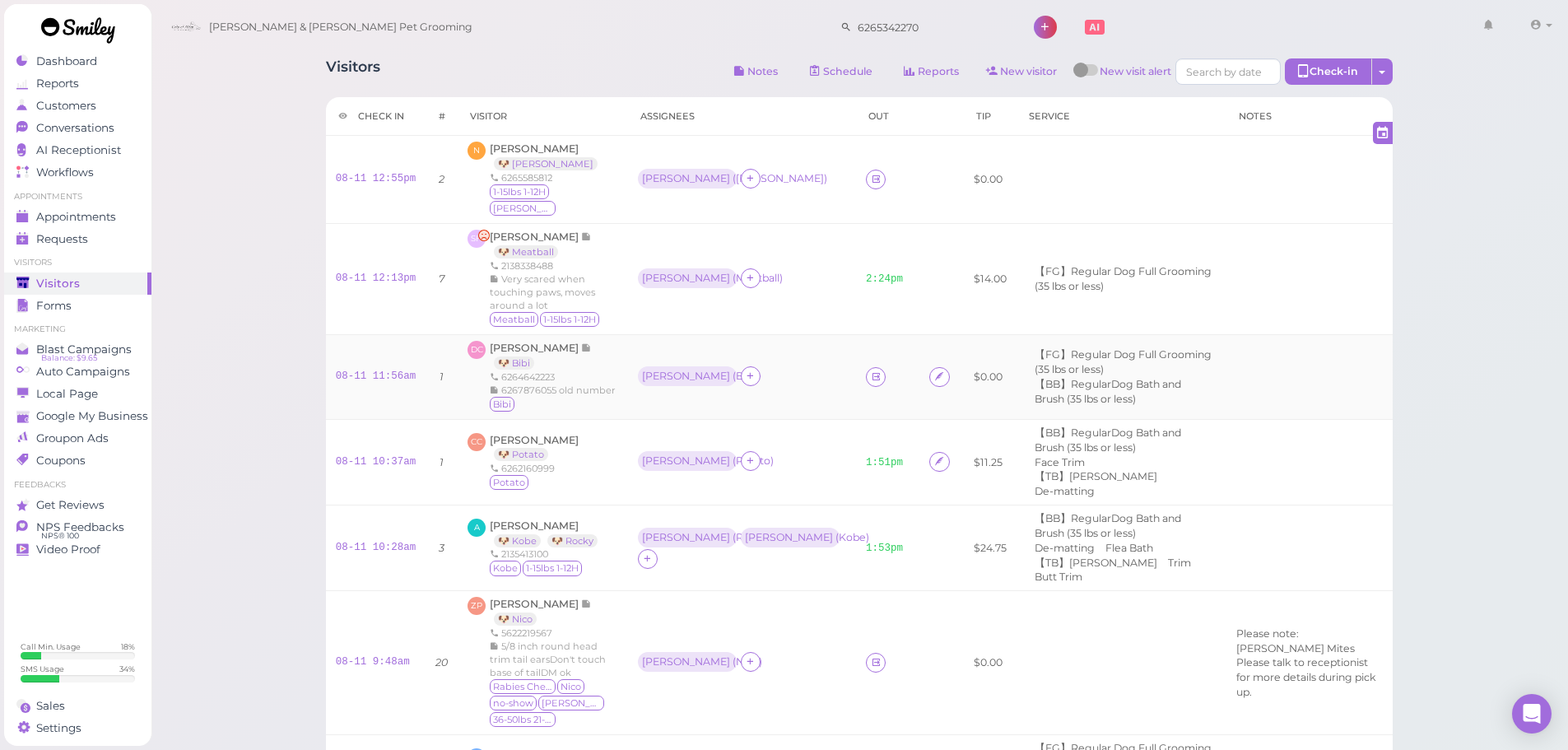
click at [594, 370] on div "6264642223" at bounding box center [552, 377] width 126 height 13
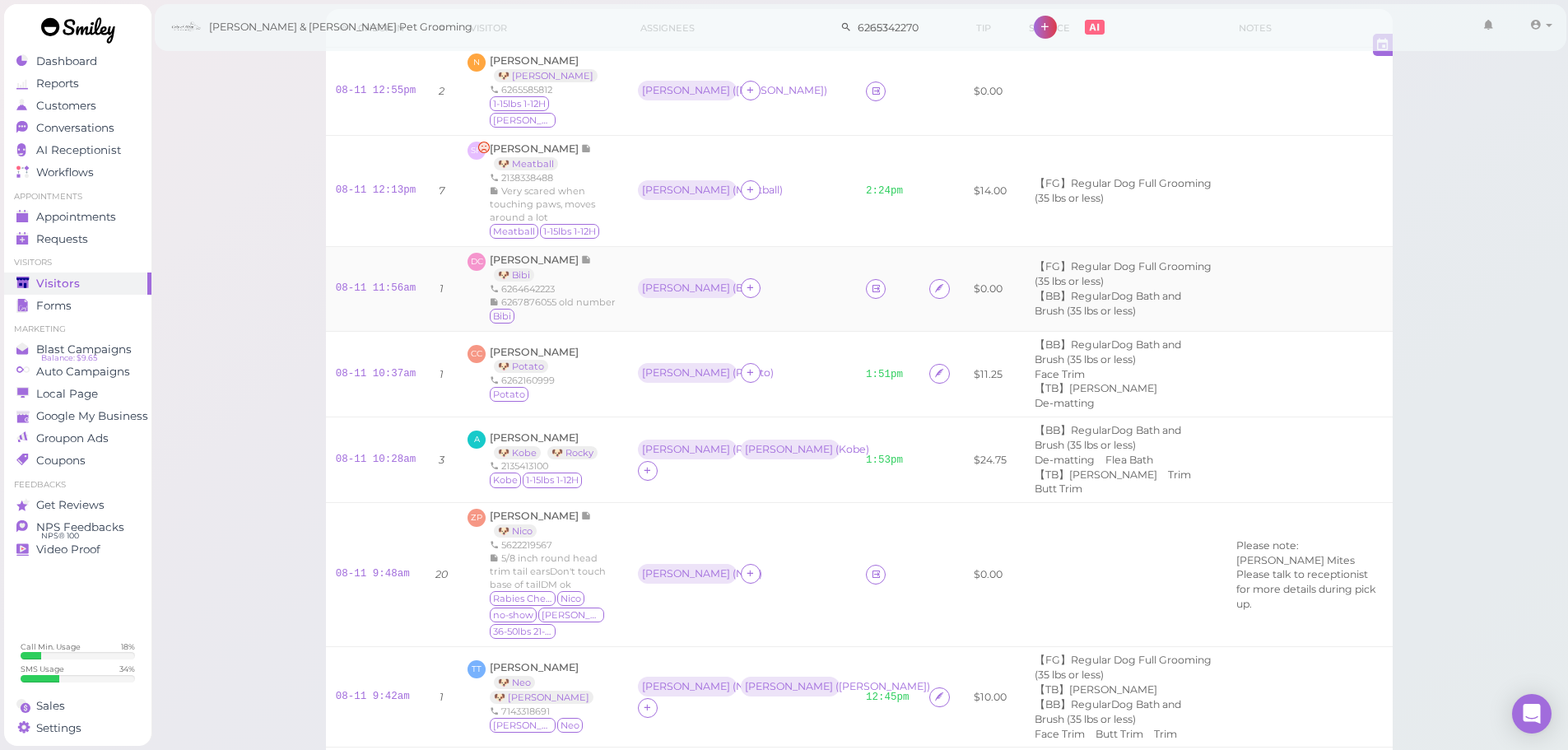
scroll to position [247, 0]
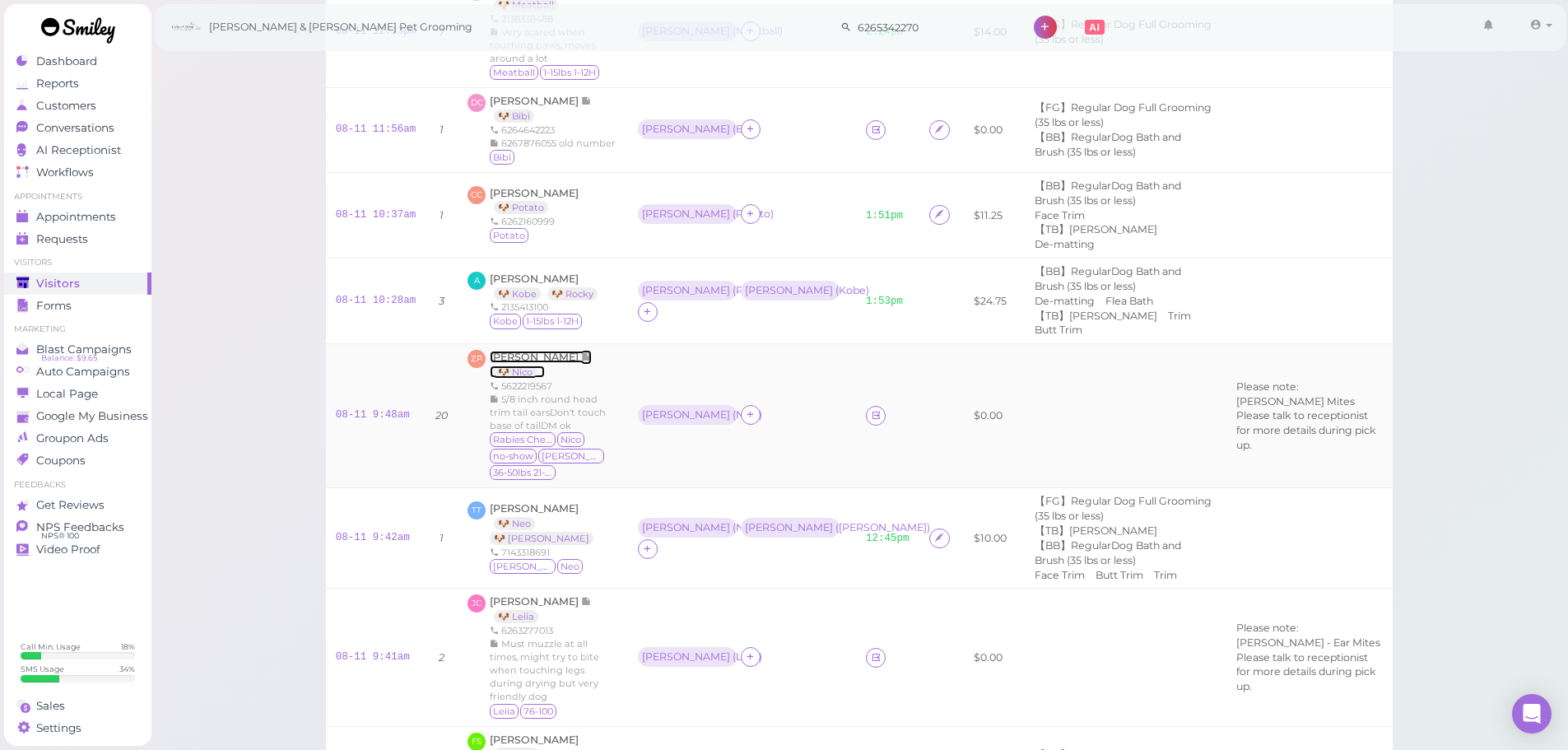
click at [531, 350] on span "[PERSON_NAME]" at bounding box center [535, 357] width 91 height 13
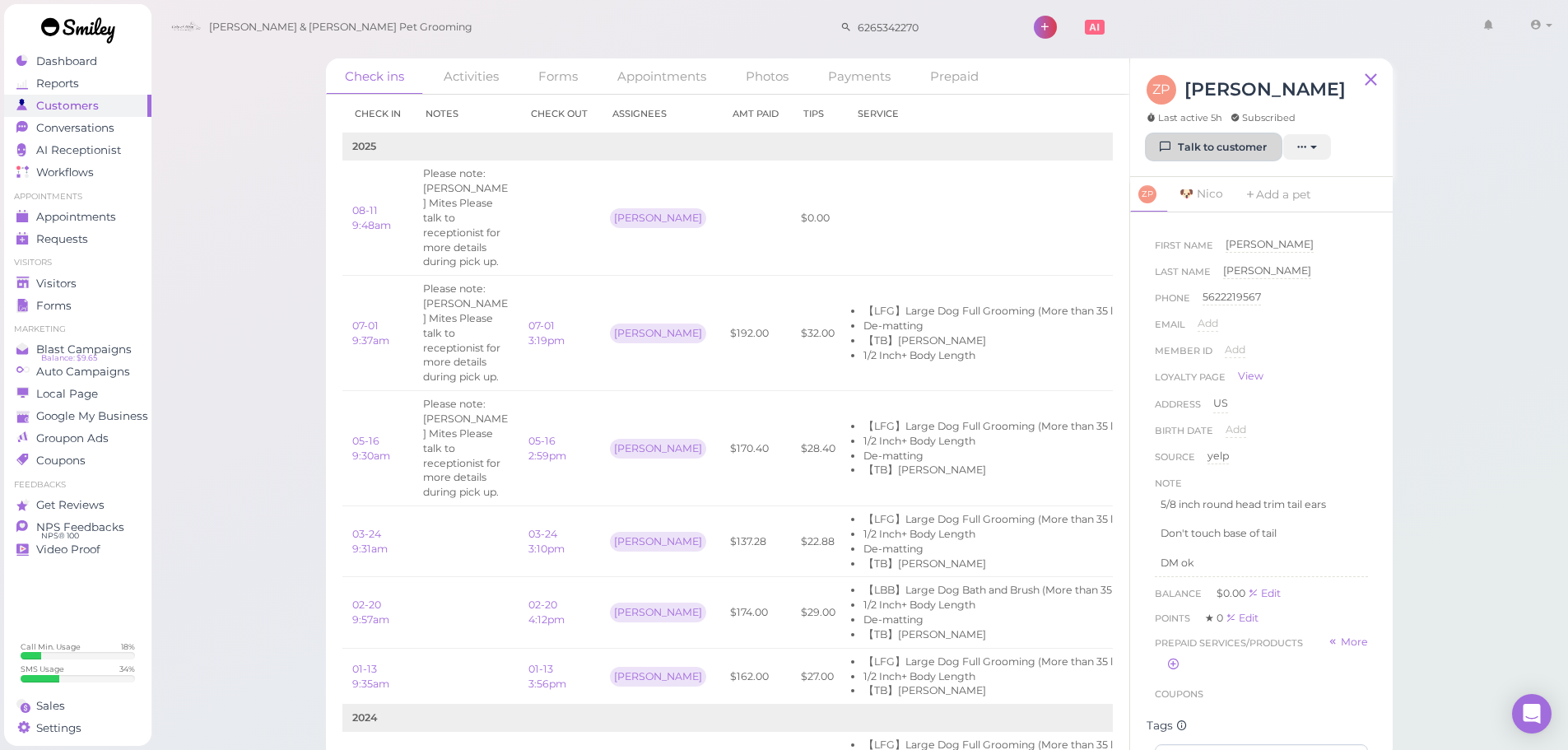
click at [1186, 134] on link "Talk to customer" at bounding box center [1213, 147] width 134 height 26
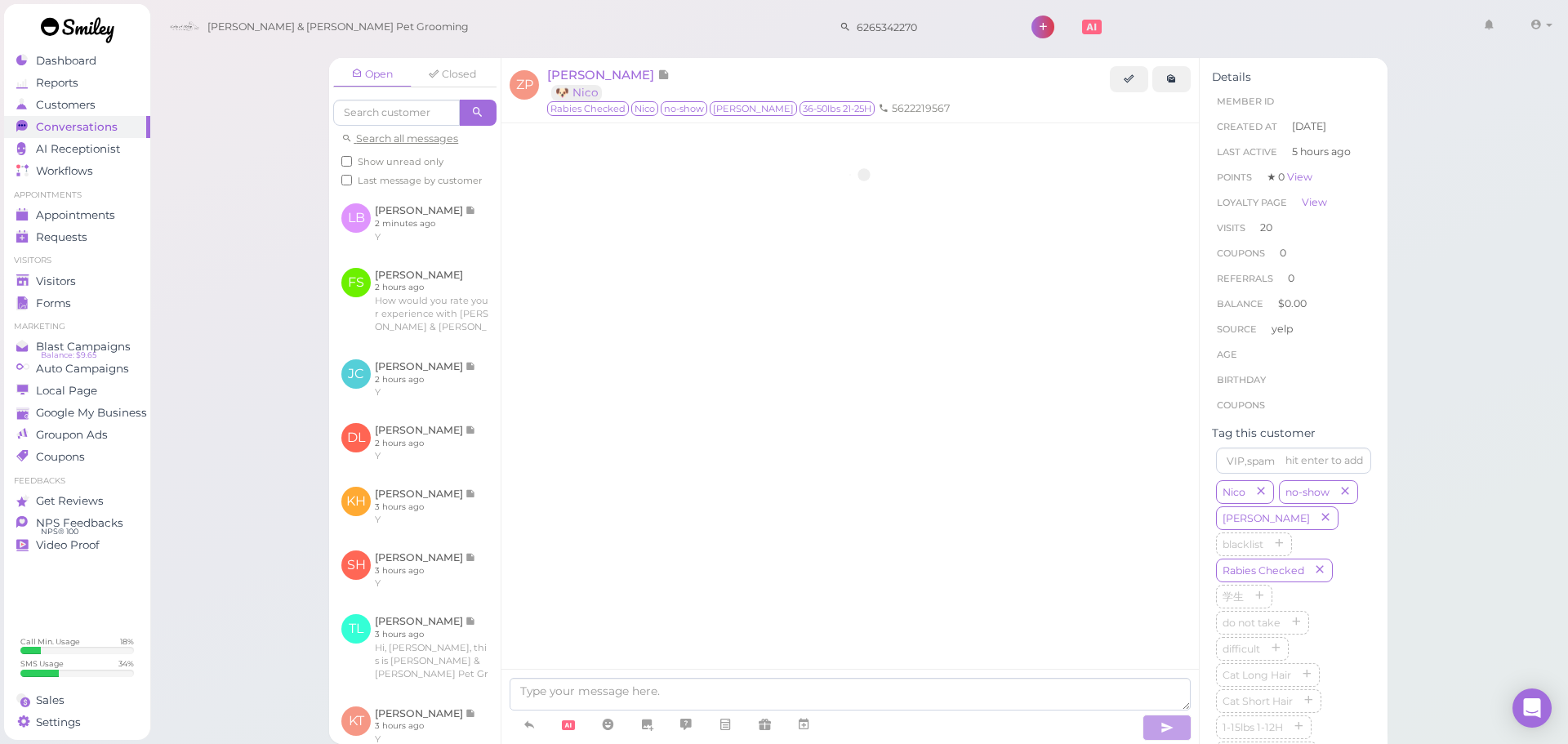
click at [778, 453] on div at bounding box center [850, 428] width 697 height 609
click at [778, 218] on div at bounding box center [850, 171] width 697 height 94
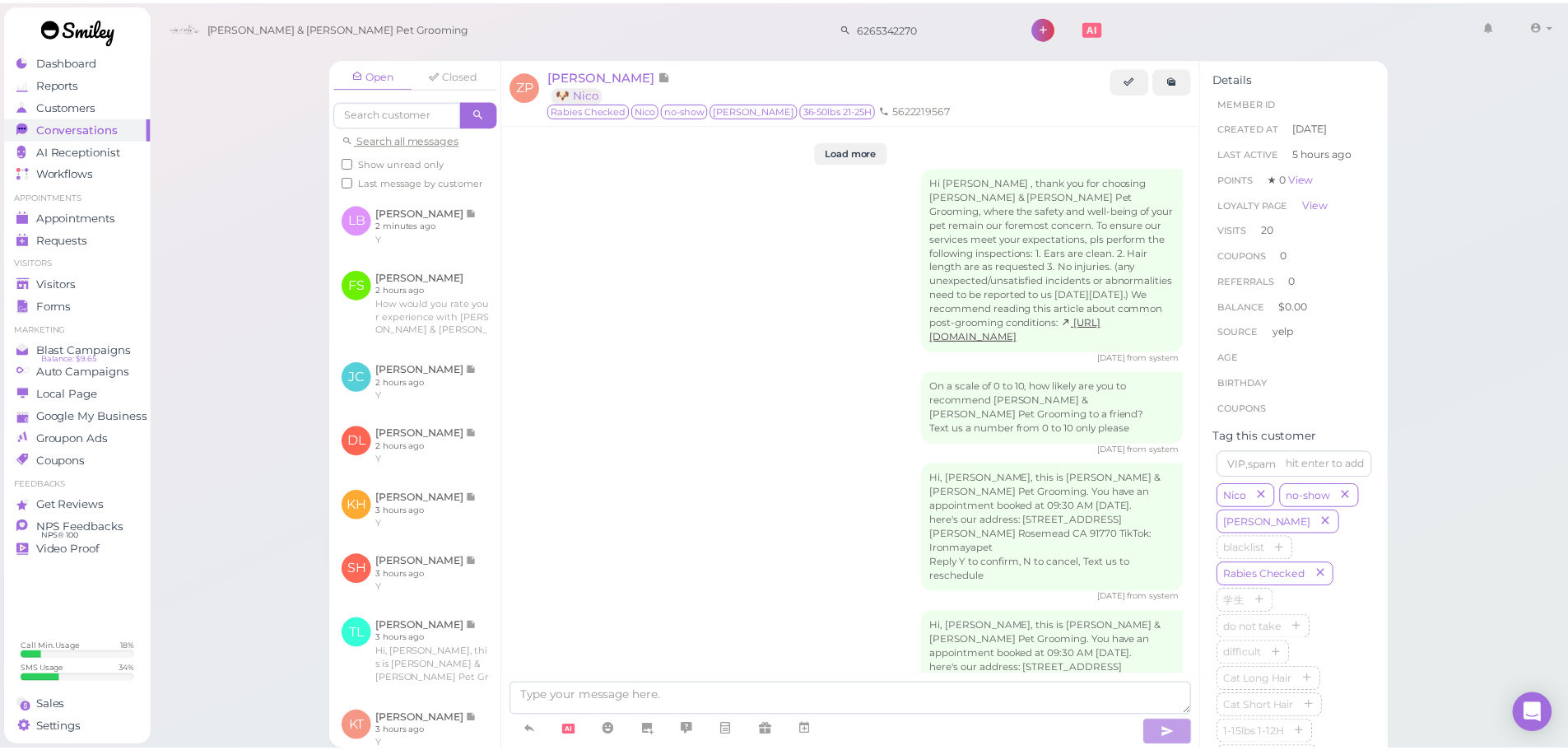
scroll to position [2590, 0]
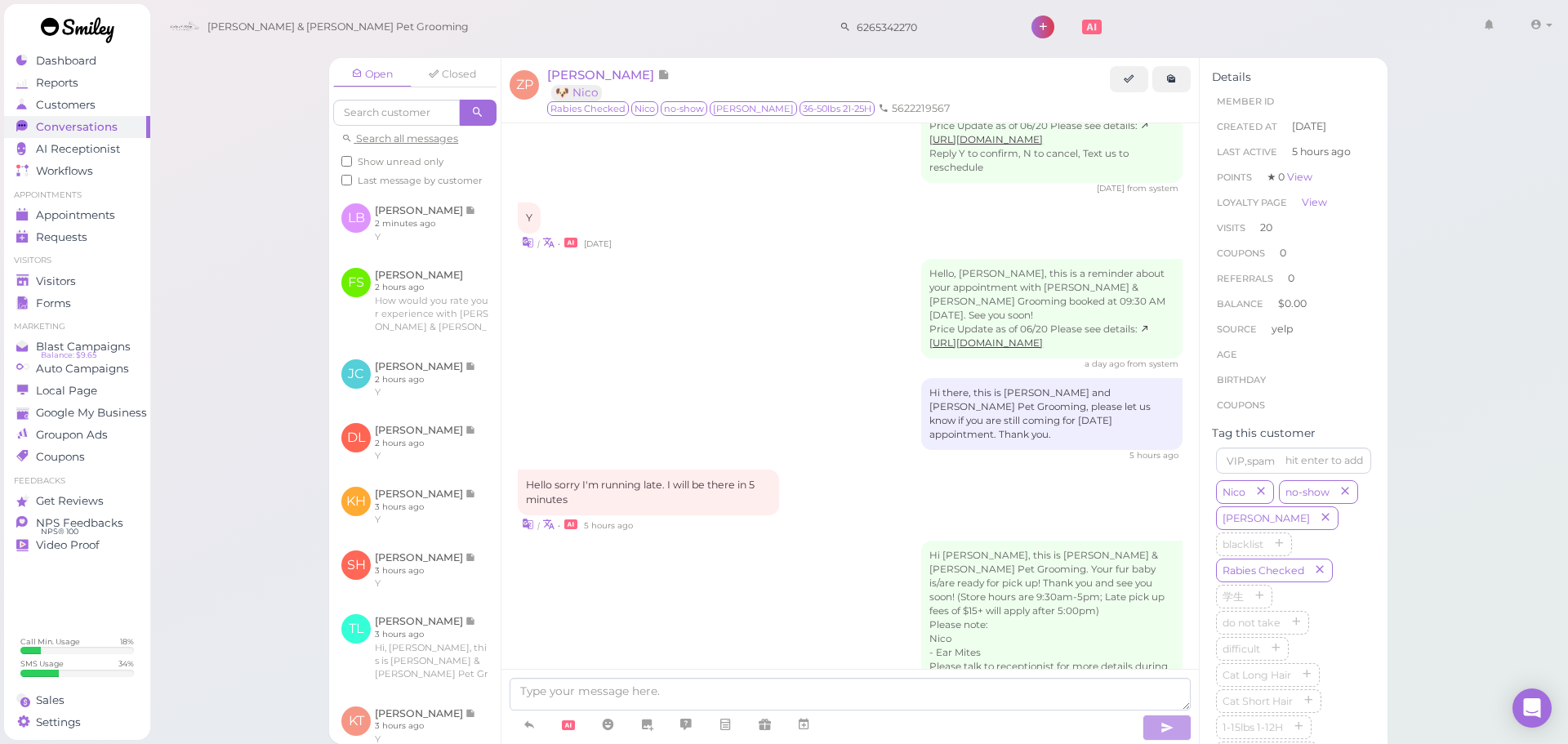
click at [826, 572] on div "Hi Zach, this is Cody & Miley Pet Grooming. Your fur baby is/are ready for pick…" at bounding box center [850, 624] width 665 height 166
click at [107, 285] on div "Visitors" at bounding box center [75, 281] width 117 height 14
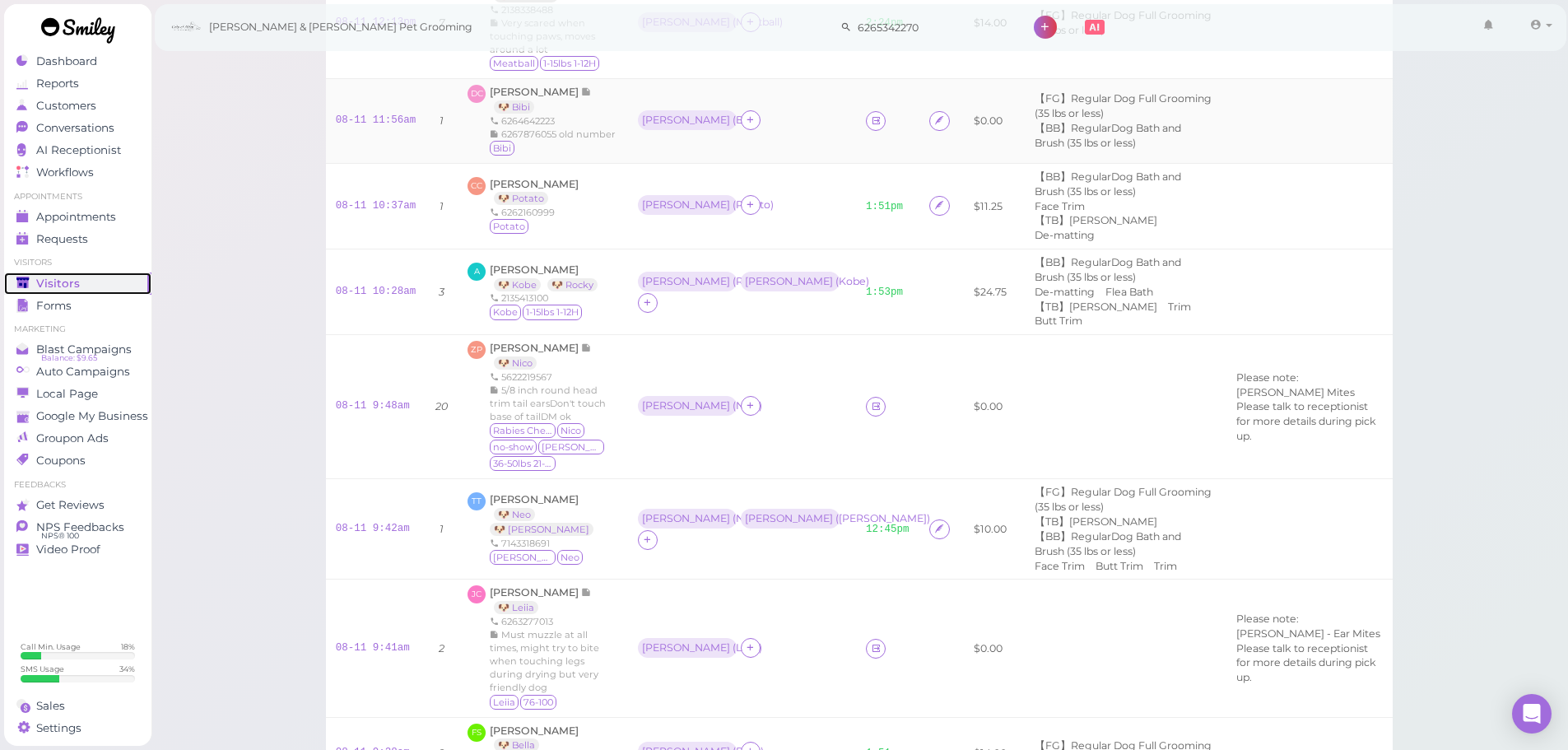
scroll to position [564, 0]
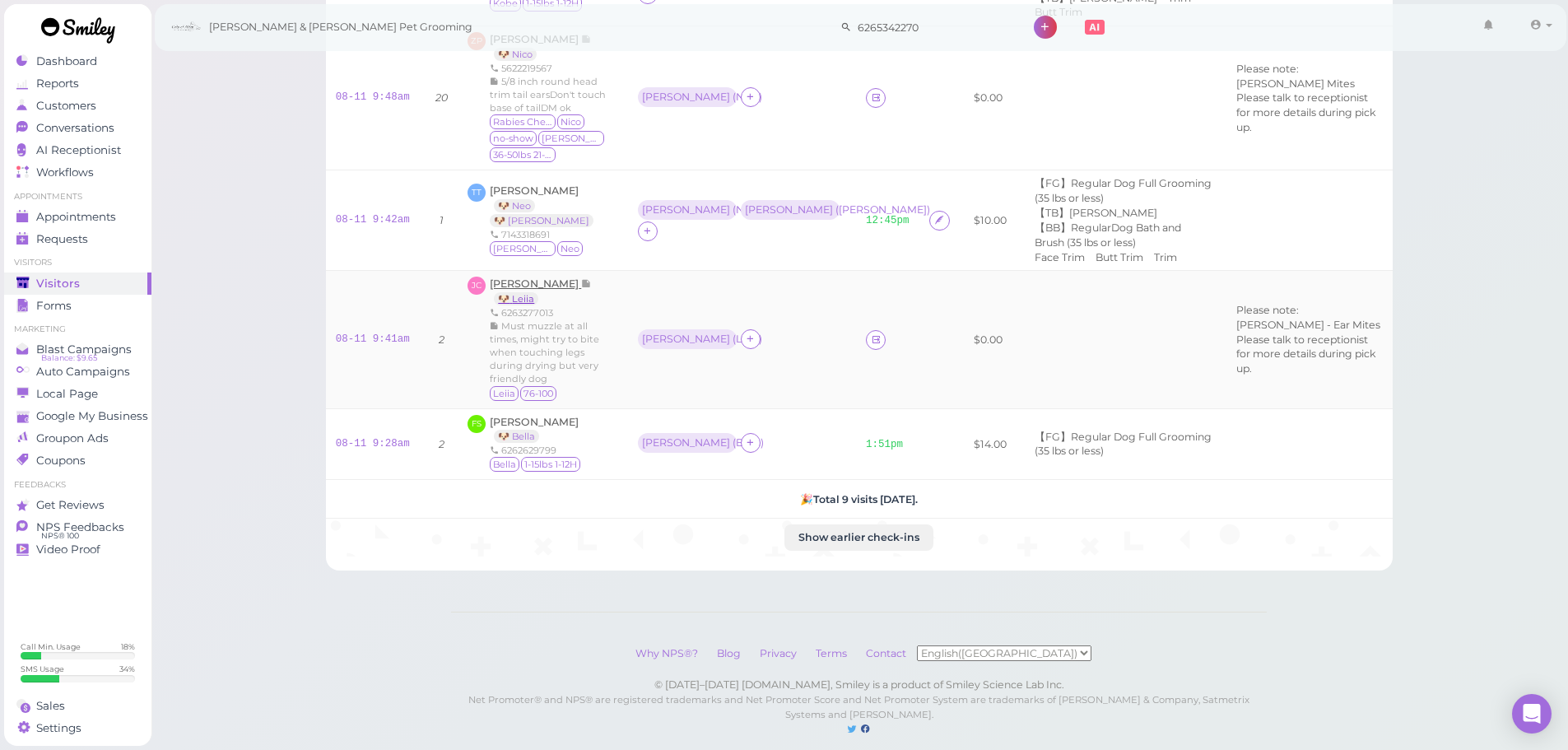
click at [502, 292] on link "🐶 Leiia" at bounding box center [516, 299] width 45 height 13
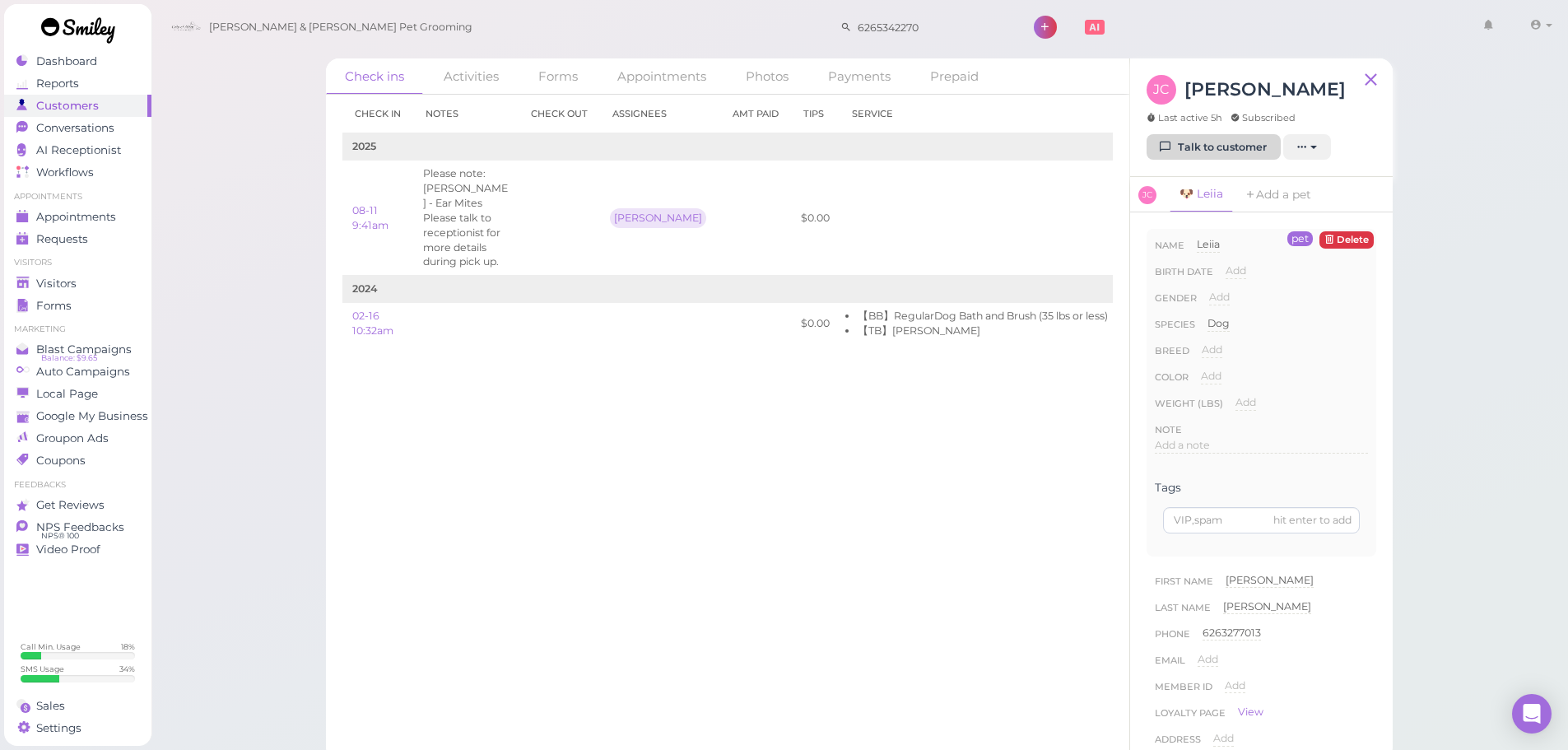
click at [1176, 147] on link "Talk to customer" at bounding box center [1213, 147] width 134 height 26
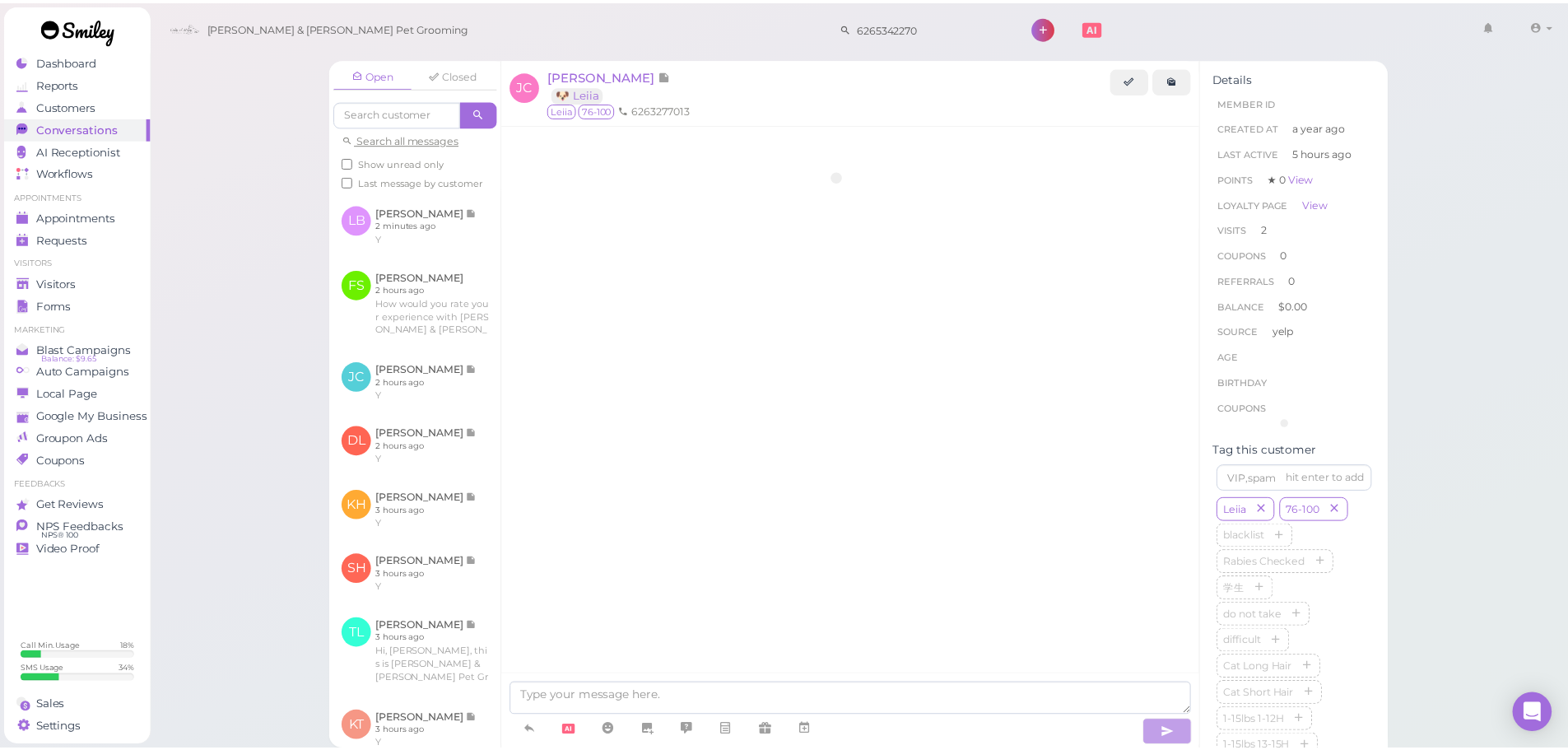
scroll to position [1775, 0]
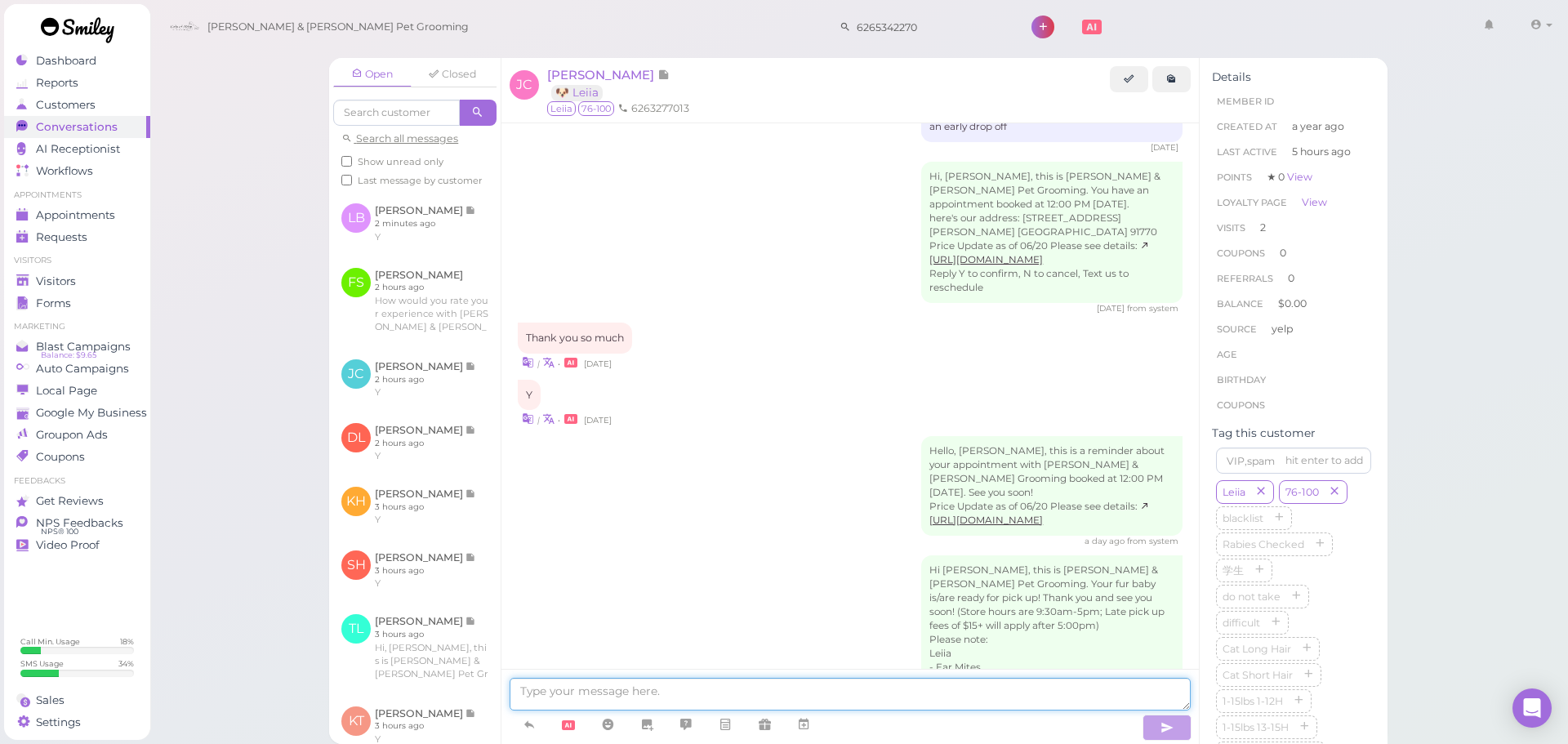
click at [920, 682] on textarea at bounding box center [850, 694] width 681 height 33
click at [858, 555] on div "Hi John, this is Cody & Miley Pet Grooming. Your fur baby is/are ready for pick…" at bounding box center [850, 638] width 665 height 166
click at [869, 379] on div "Y | • 4 days ago" at bounding box center [850, 403] width 665 height 48
click at [84, 275] on div "Visitors" at bounding box center [75, 281] width 117 height 14
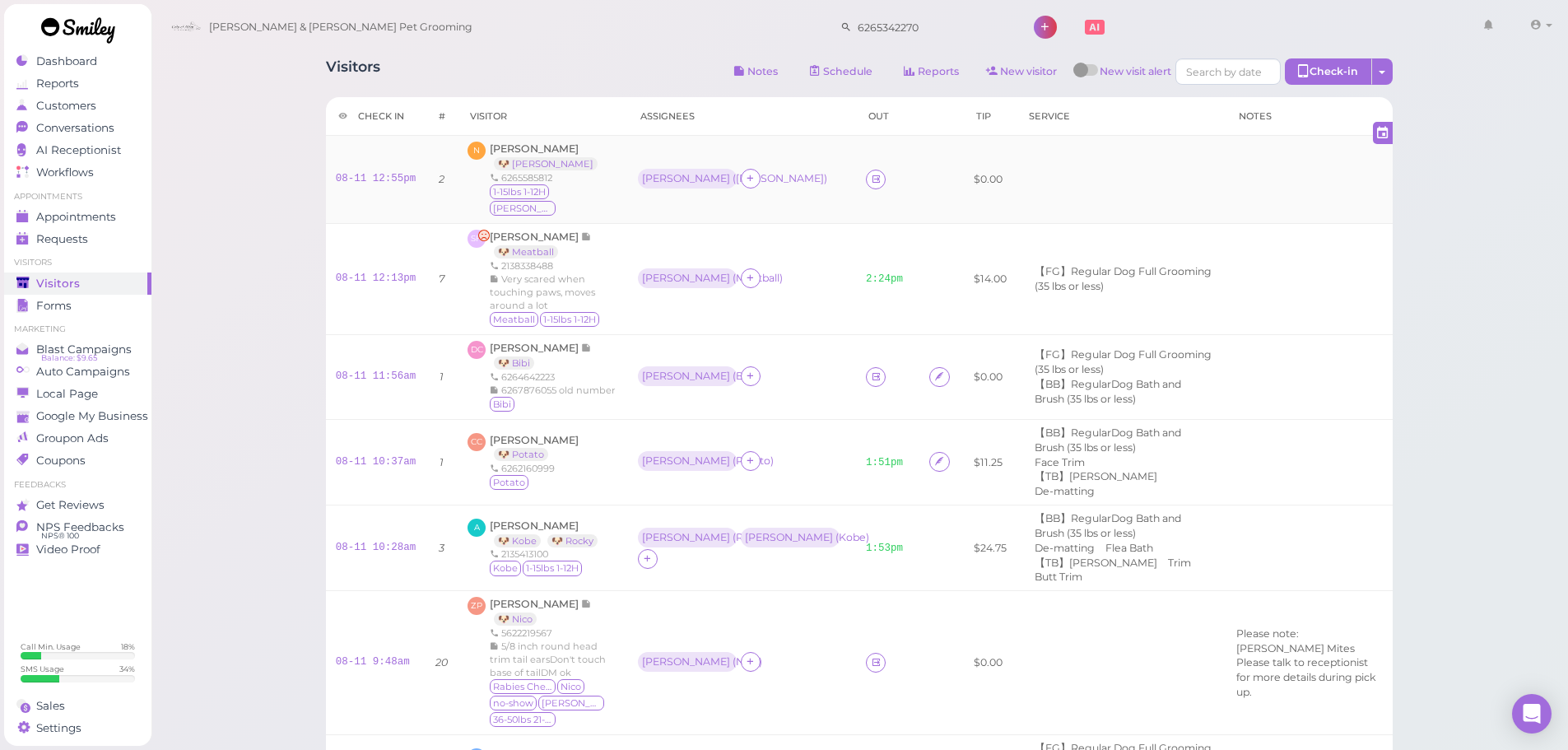
click at [762, 188] on td "[PERSON_NAME] ( [PERSON_NAME] )" at bounding box center [742, 179] width 228 height 88
click at [386, 173] on link "08-11 12:55pm" at bounding box center [376, 178] width 81 height 12
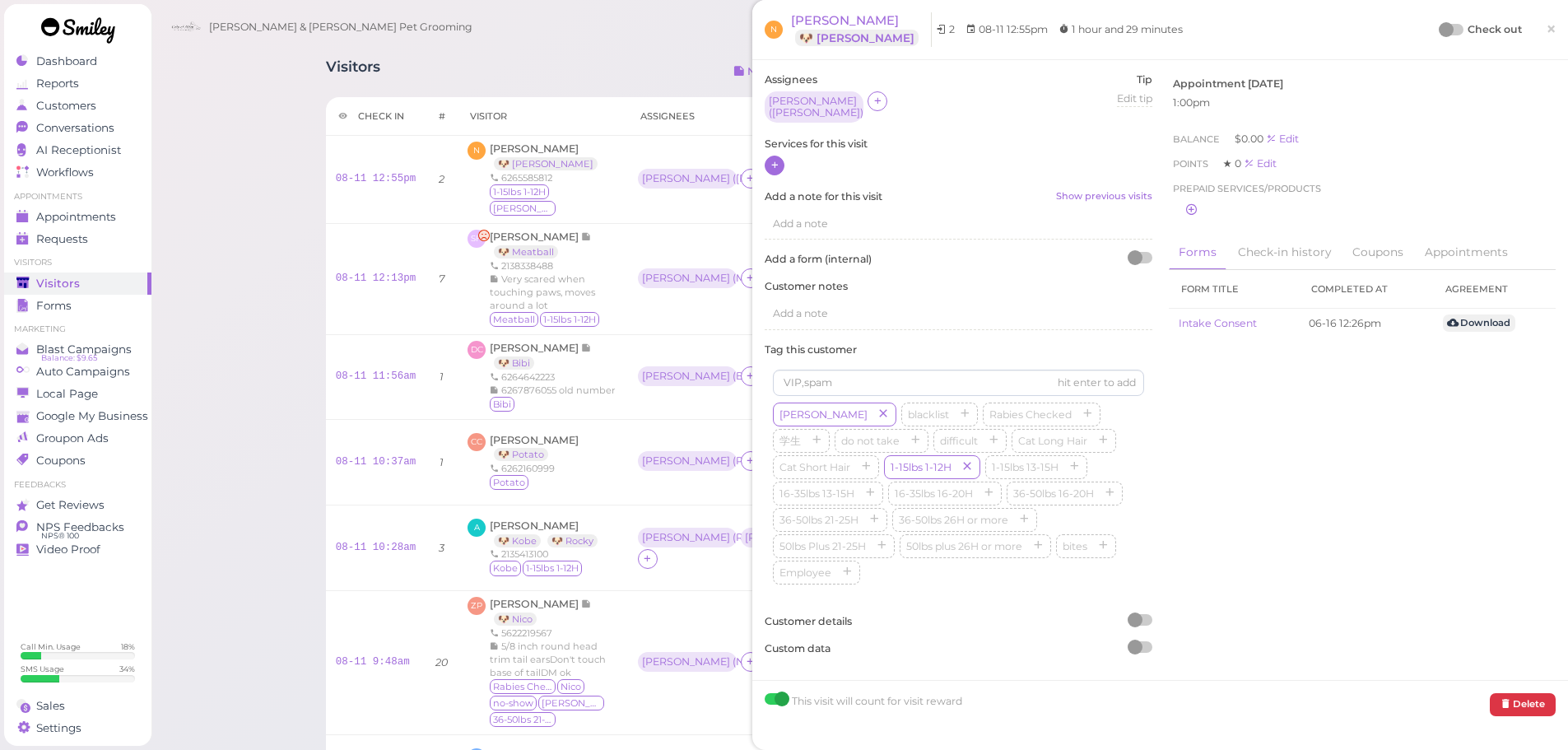
click at [778, 161] on icon at bounding box center [774, 166] width 11 height 13
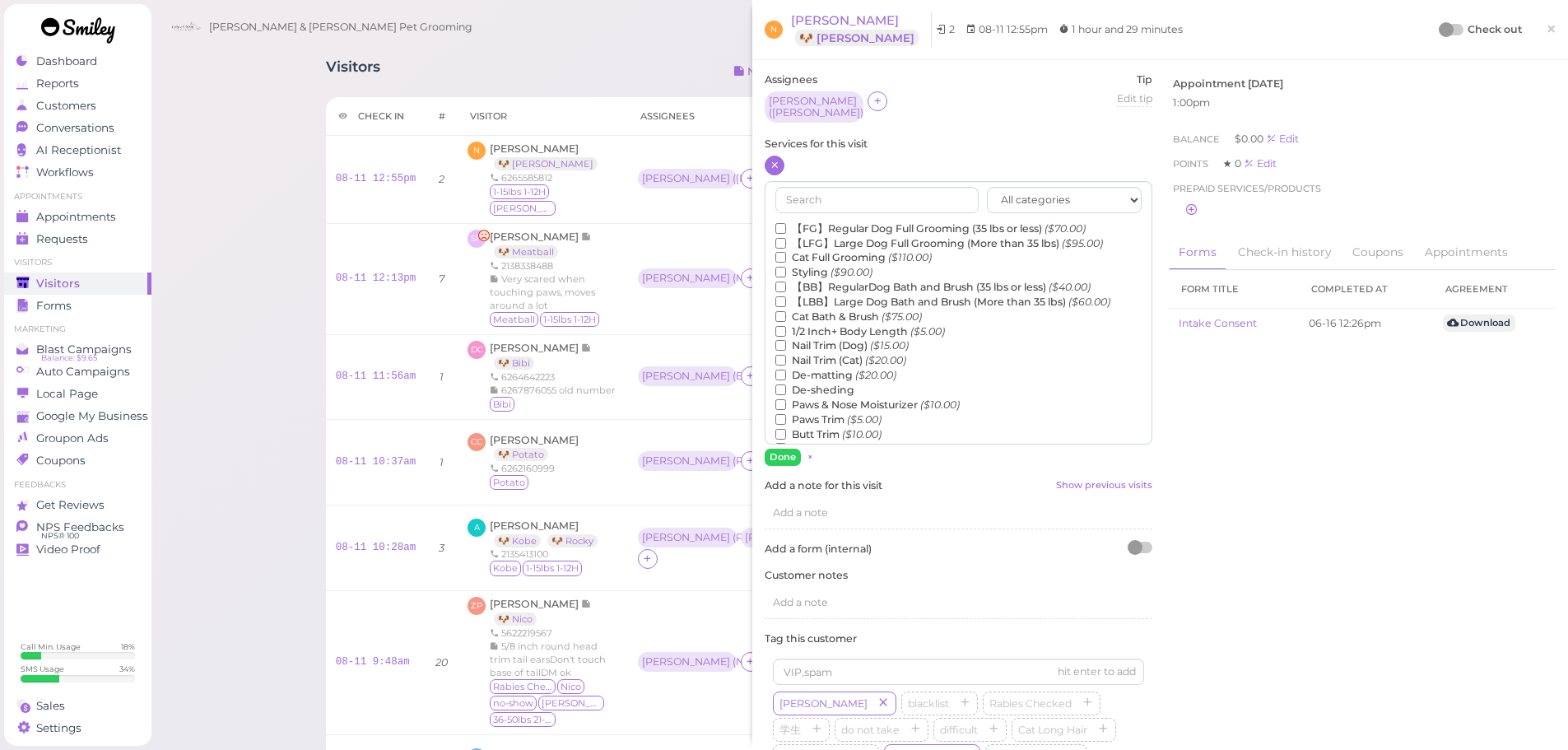
click at [810, 221] on label "【FG】Regular Dog Full Grooming (35 lbs or less) ($70.00)" at bounding box center [930, 228] width 310 height 15
click at [786, 223] on input "【FG】Regular Dog Full Grooming (35 lbs or less) ($70.00)" at bounding box center [781, 228] width 11 height 11
click at [784, 449] on button "Done" at bounding box center [783, 457] width 36 height 17
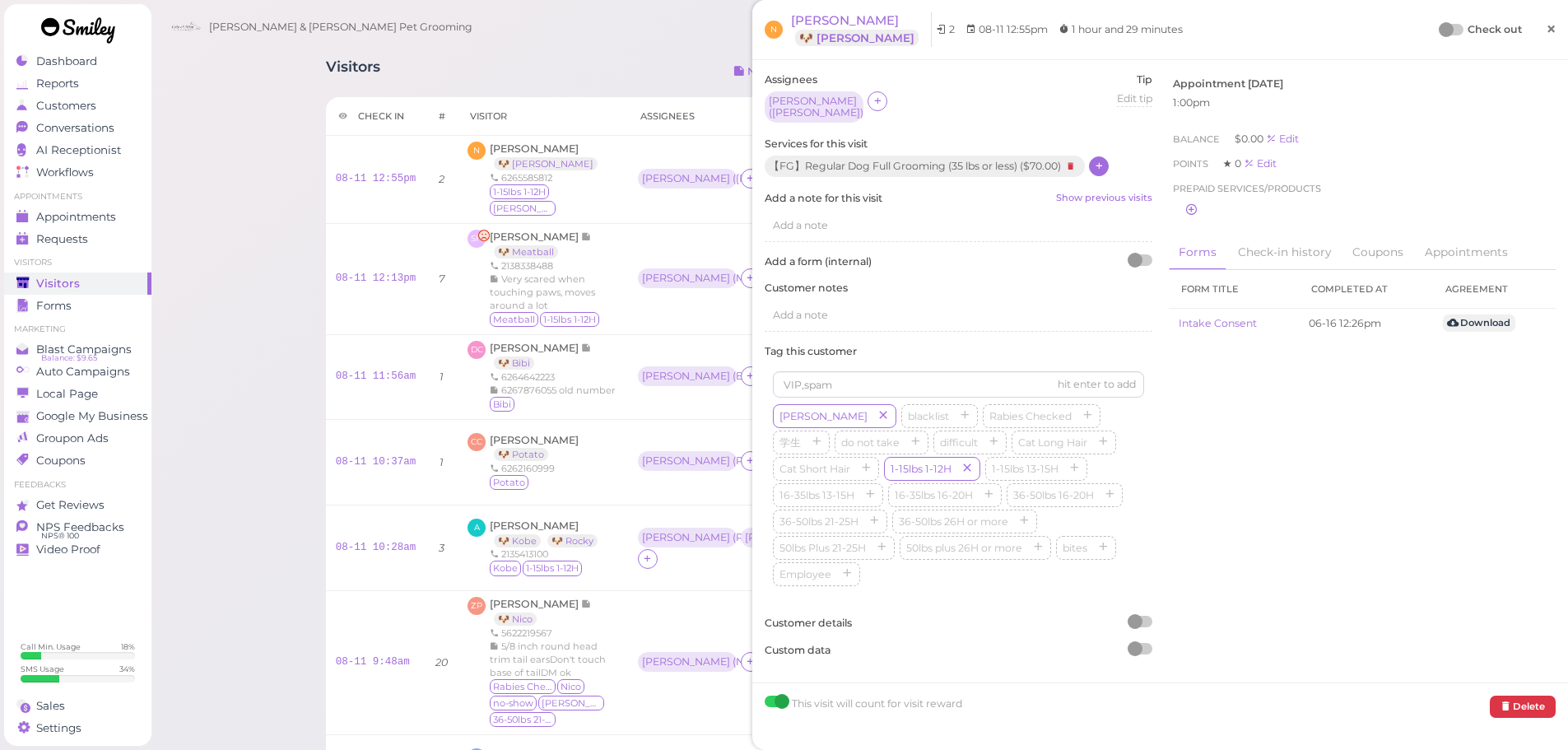
click at [1535, 25] on link "×" at bounding box center [1550, 30] width 30 height 39
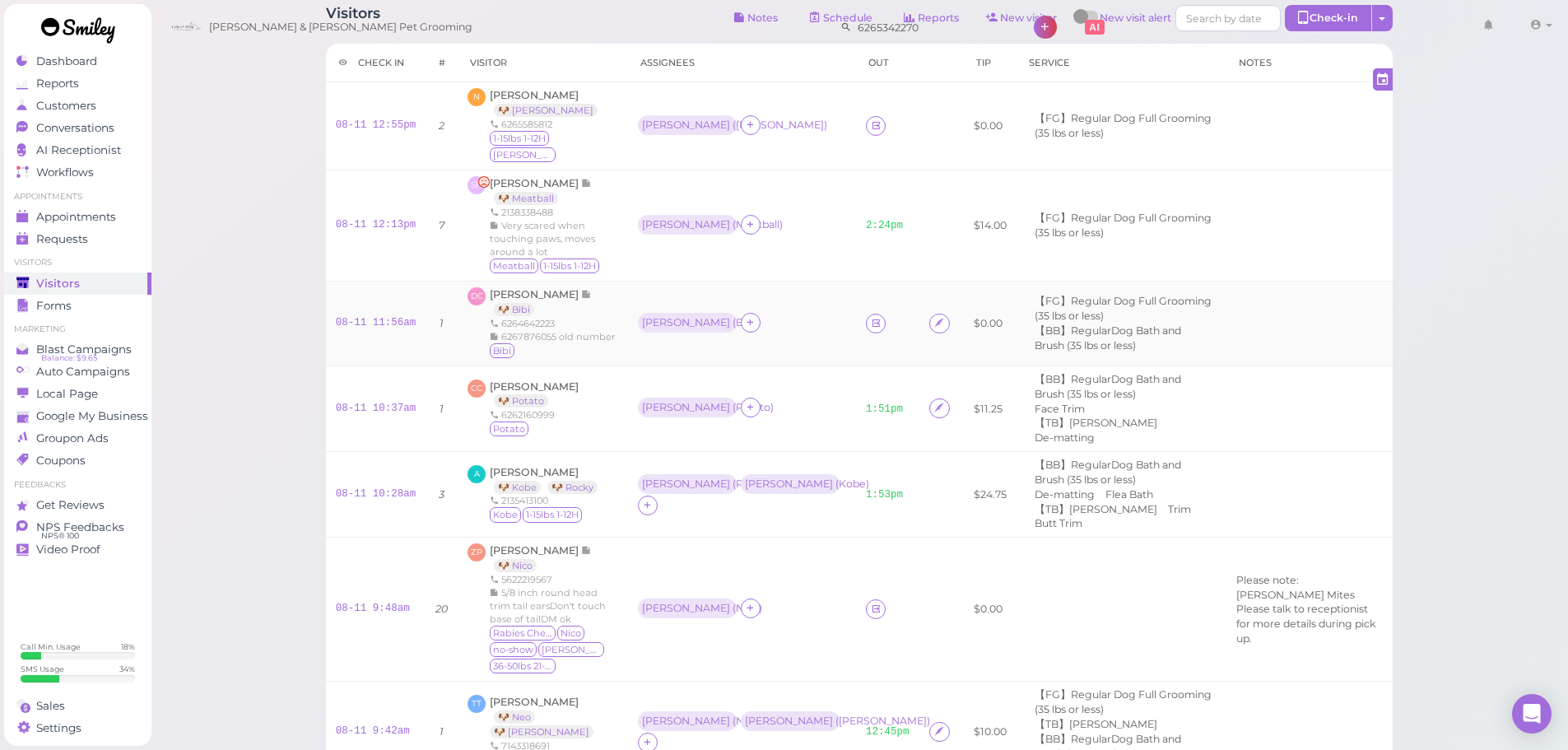
scroll to position [82, 0]
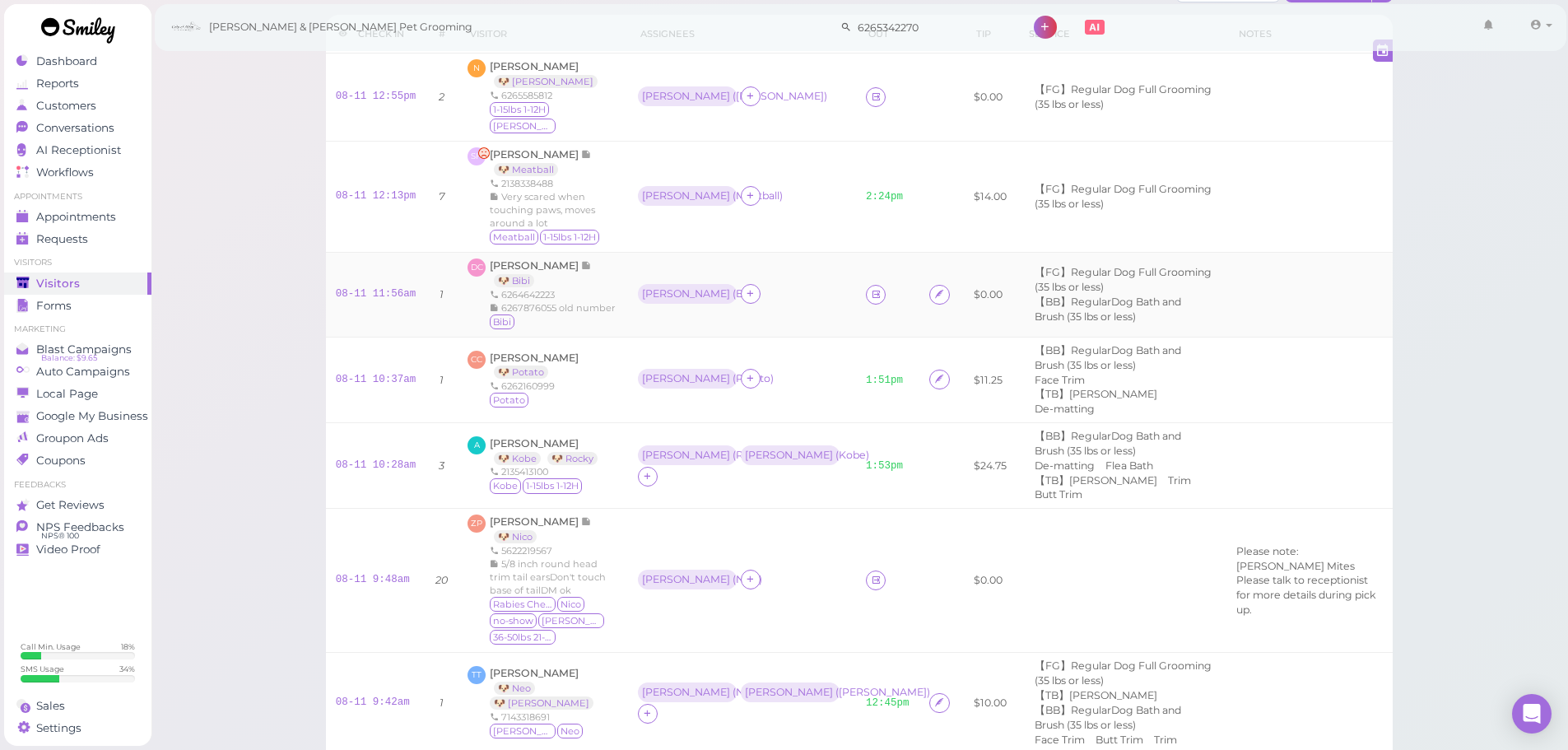
click at [751, 313] on td "Asa ( Bibi )" at bounding box center [742, 294] width 228 height 85
click at [773, 371] on div "Asa ( Potato )" at bounding box center [742, 380] width 208 height 22
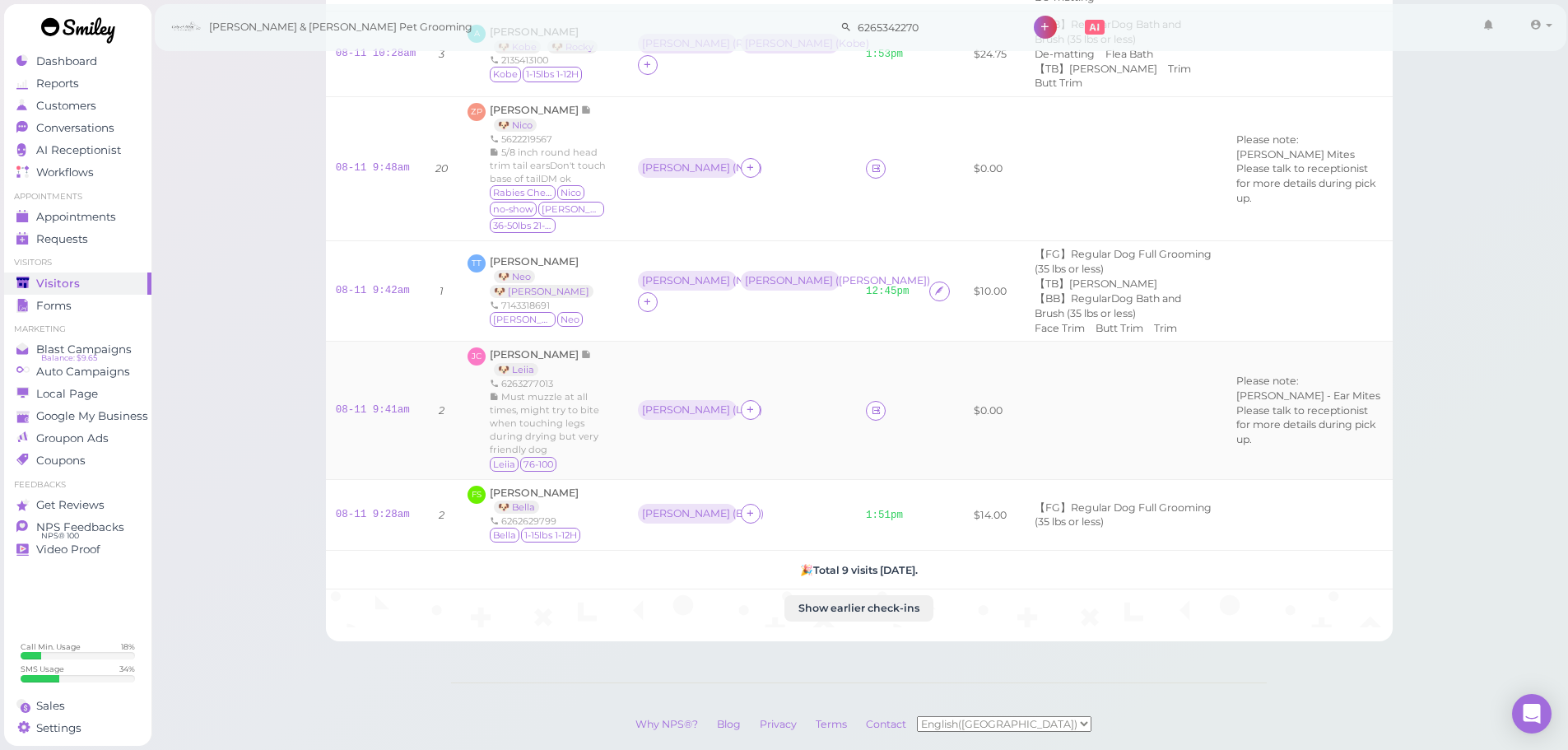
scroll to position [411, 0]
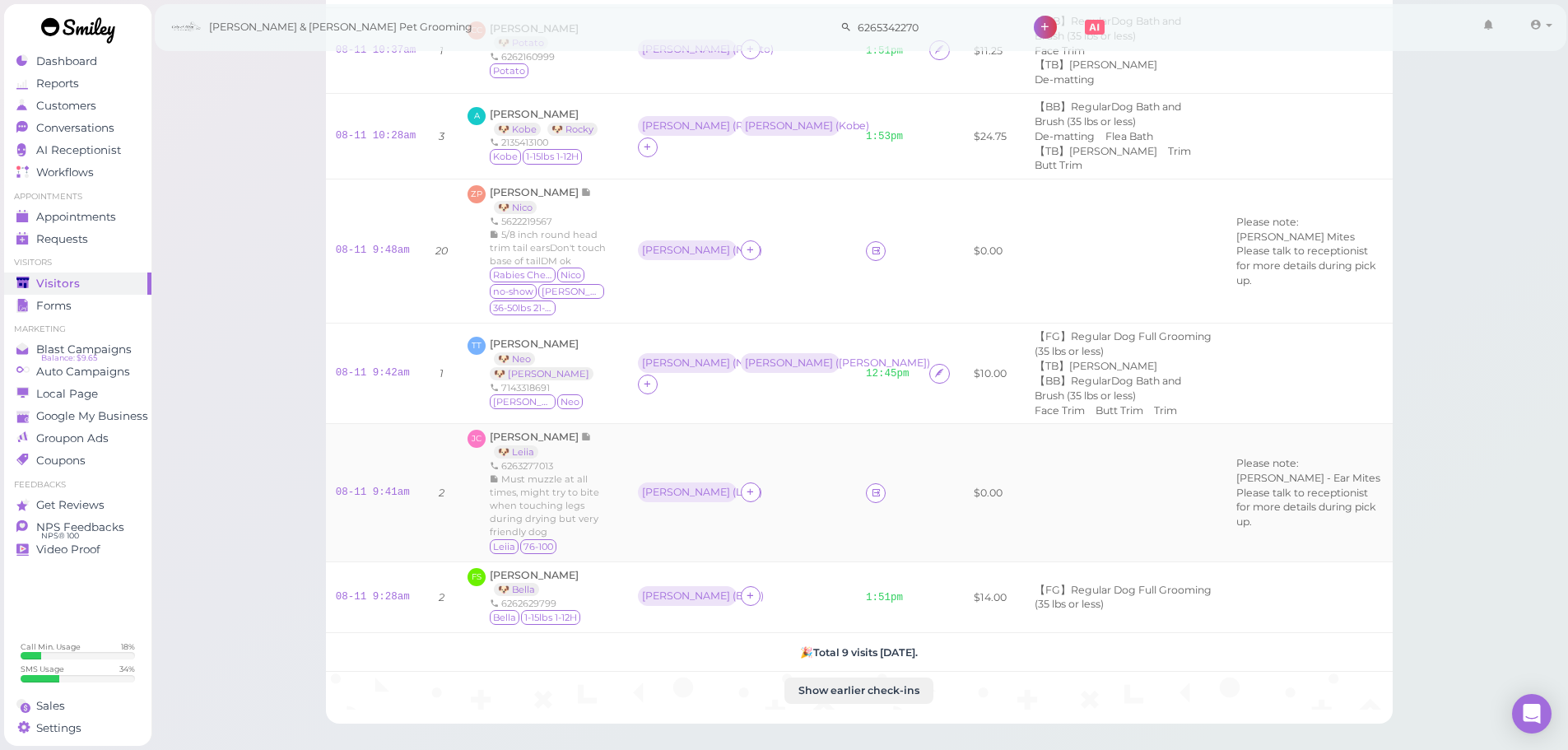
click at [768, 424] on td "[PERSON_NAME] ( [PERSON_NAME] )" at bounding box center [742, 492] width 228 height 137
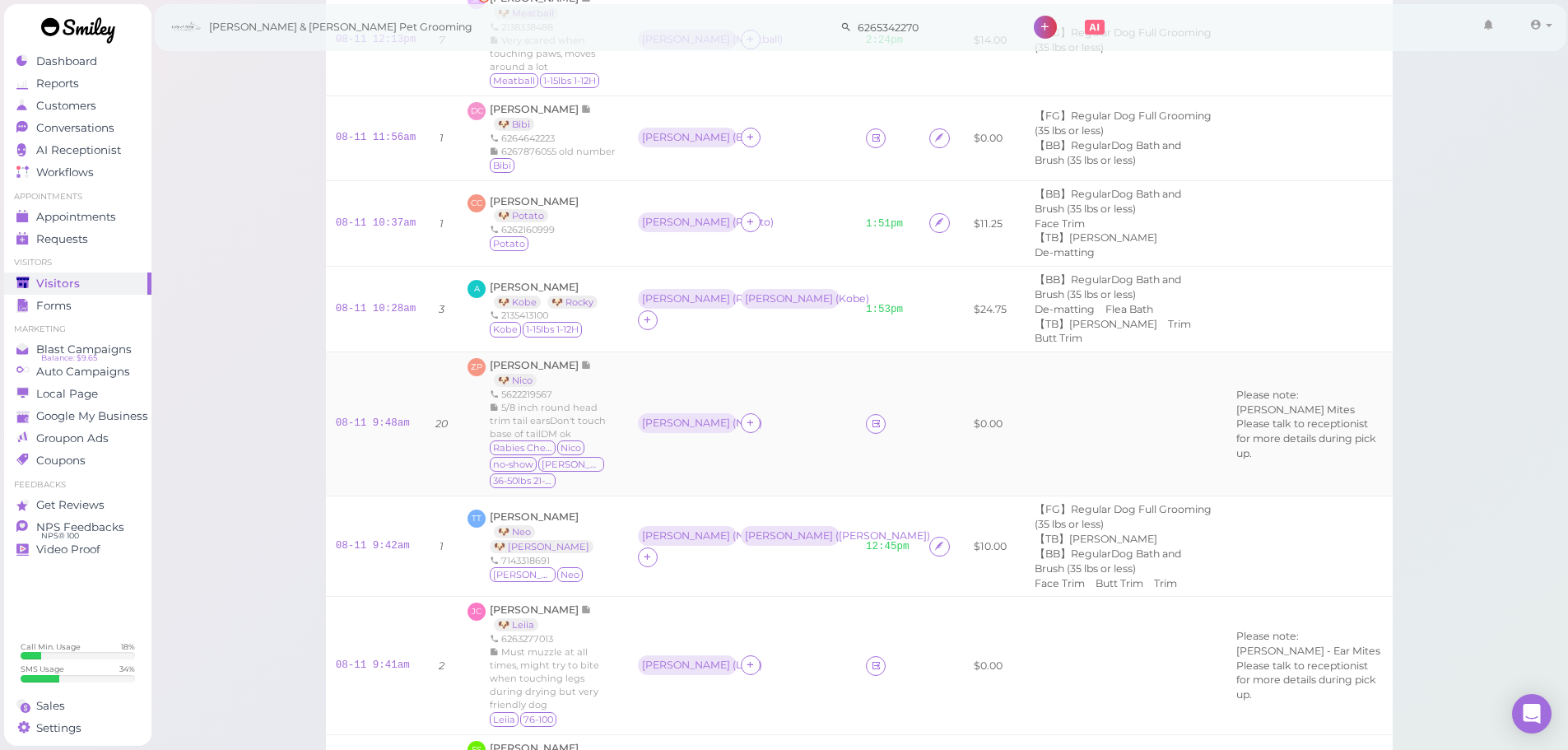
scroll to position [0, 0]
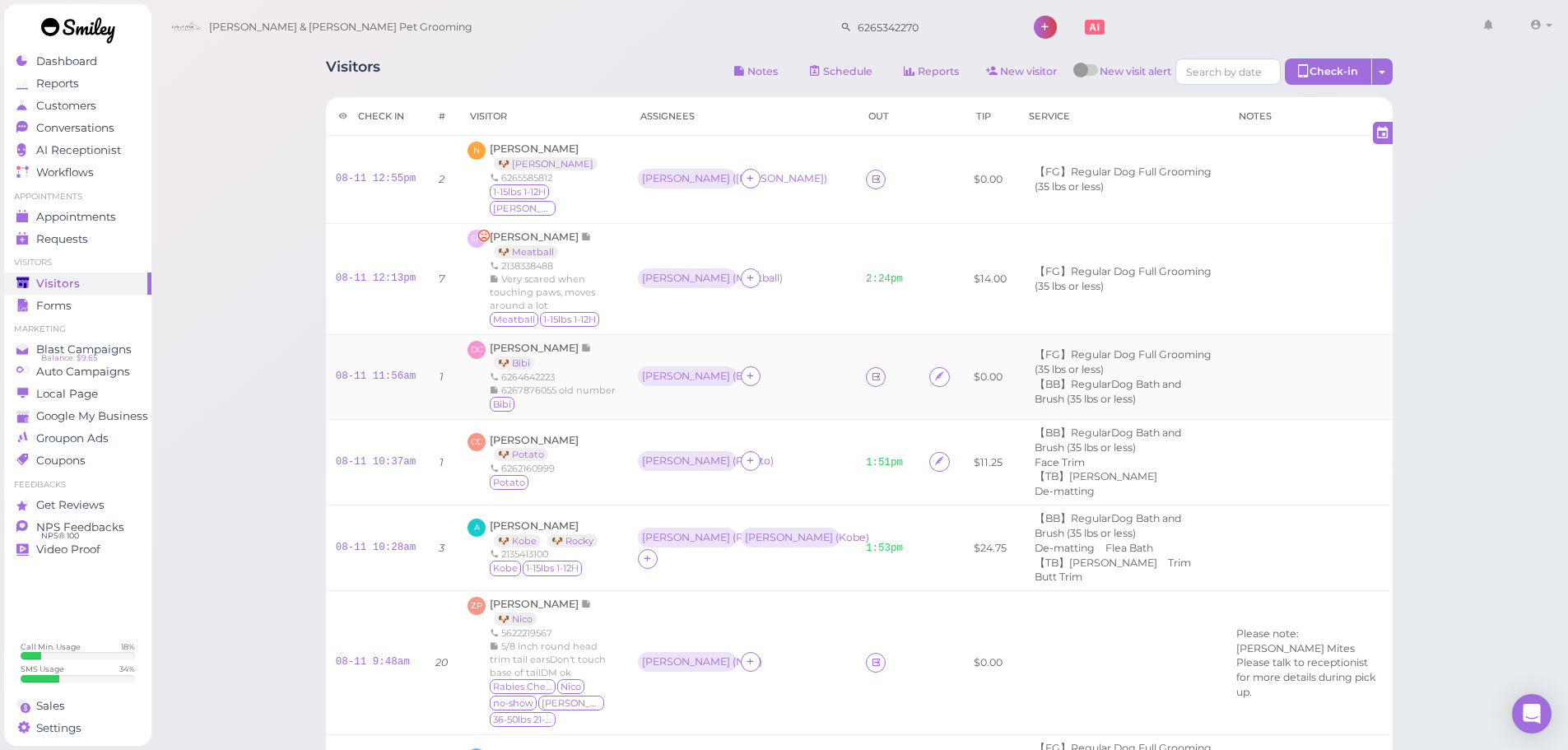
click at [792, 342] on td "Asa ( Bibi )" at bounding box center [742, 376] width 228 height 85
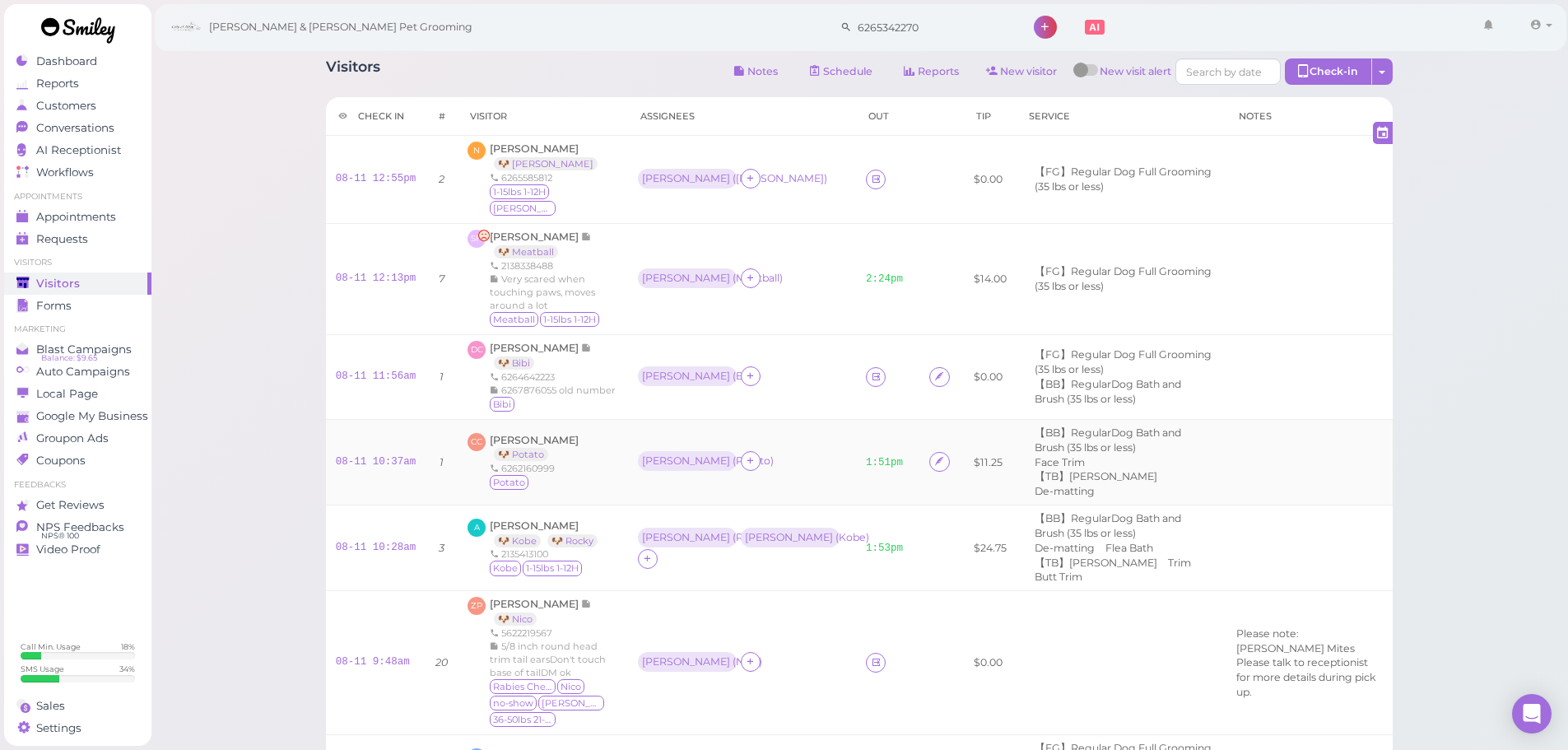
scroll to position [82, 0]
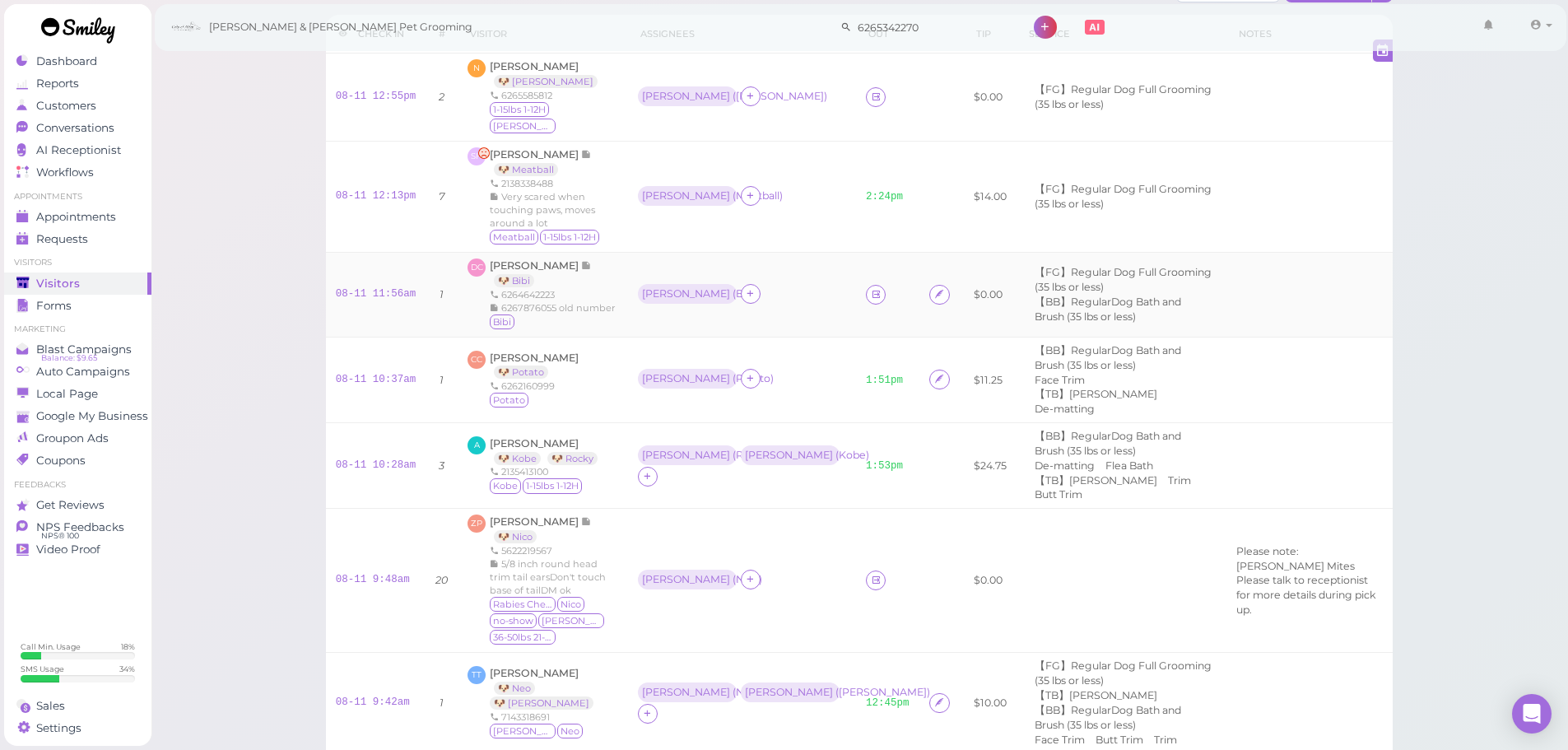
click at [763, 297] on td "Asa ( Bibi )" at bounding box center [742, 294] width 228 height 85
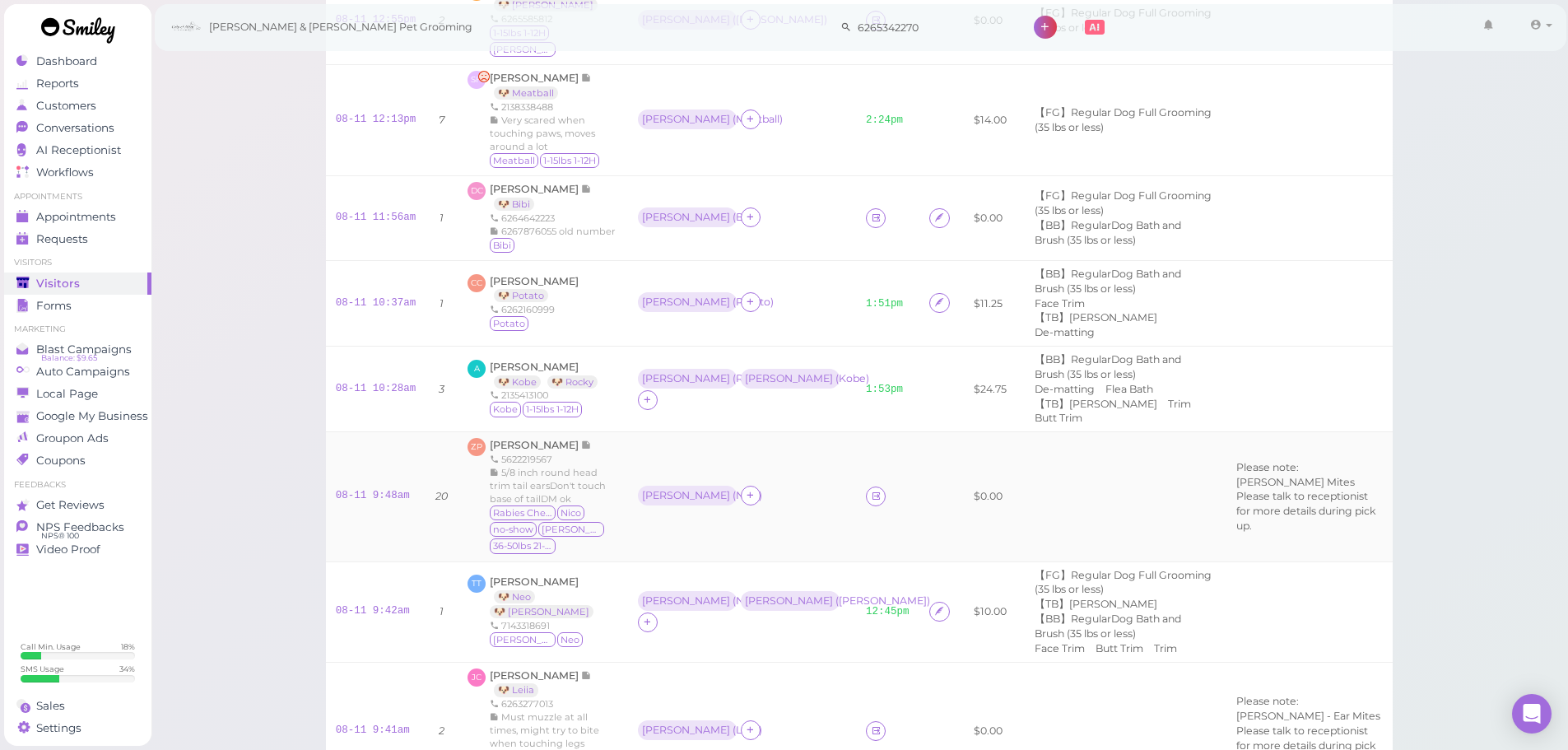
scroll to position [165, 0]
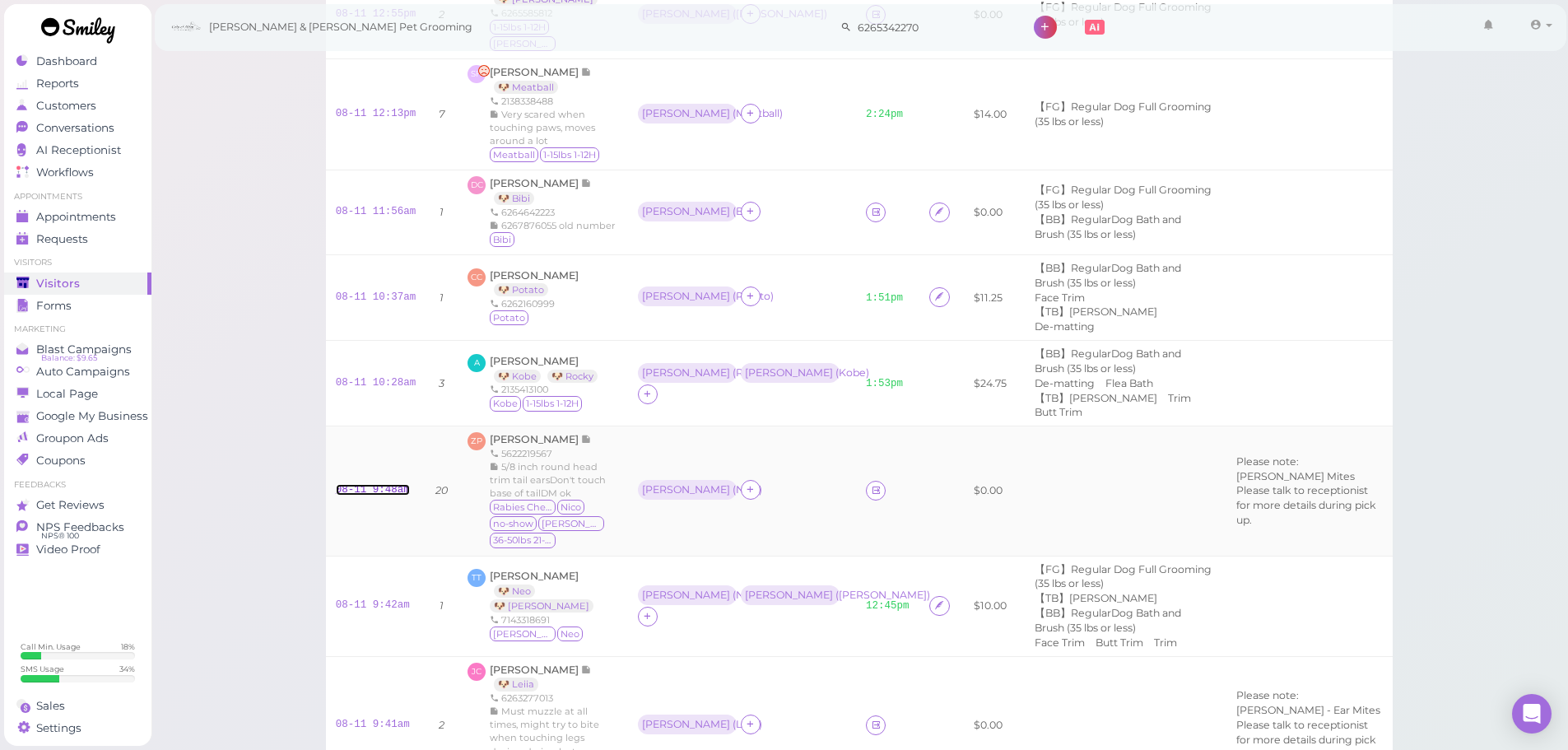
click at [365, 484] on link "08-11 9:48am" at bounding box center [372, 490] width 74 height 12
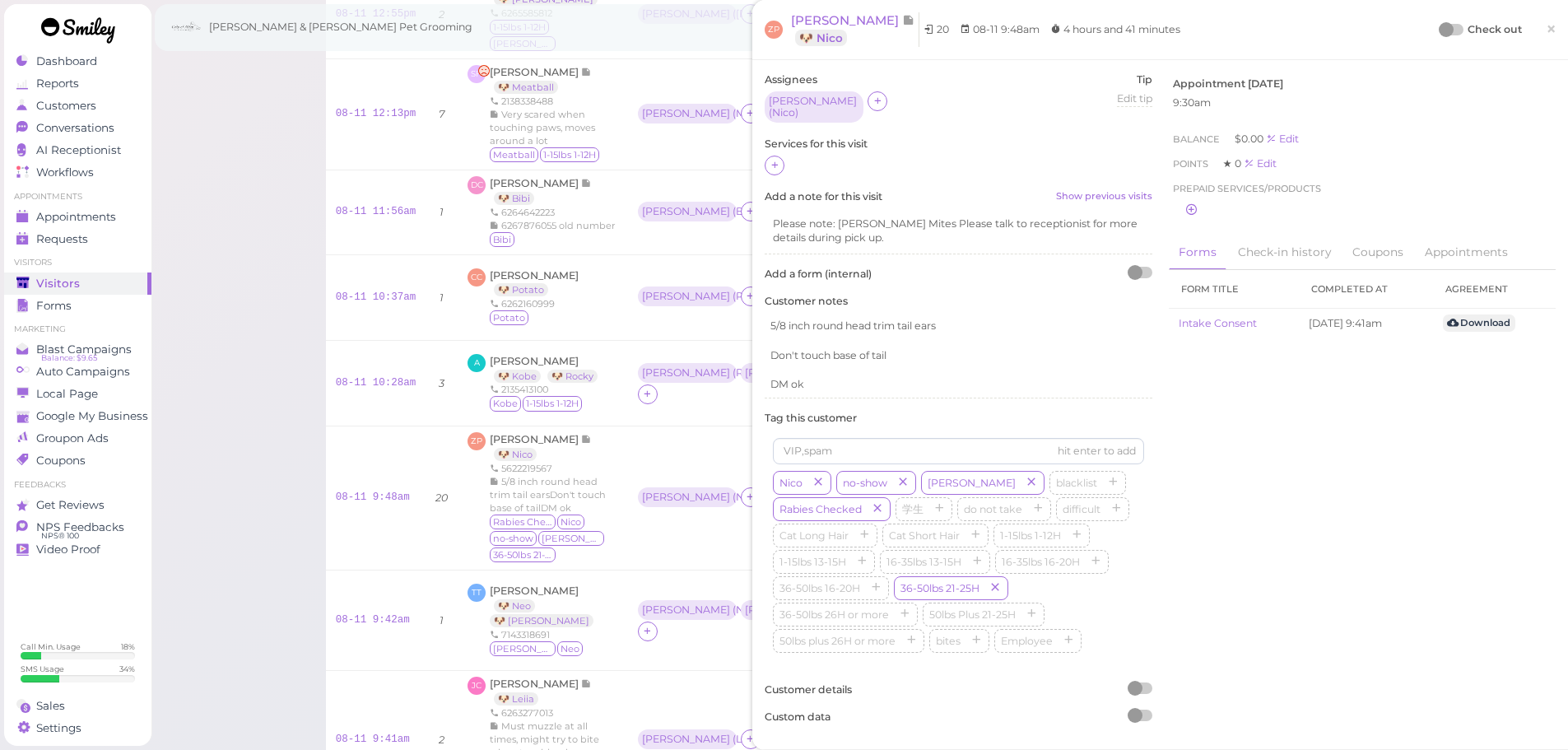
click at [770, 146] on div "Services for this visit" at bounding box center [958, 157] width 388 height 40
click at [770, 159] on icon at bounding box center [774, 166] width 11 height 13
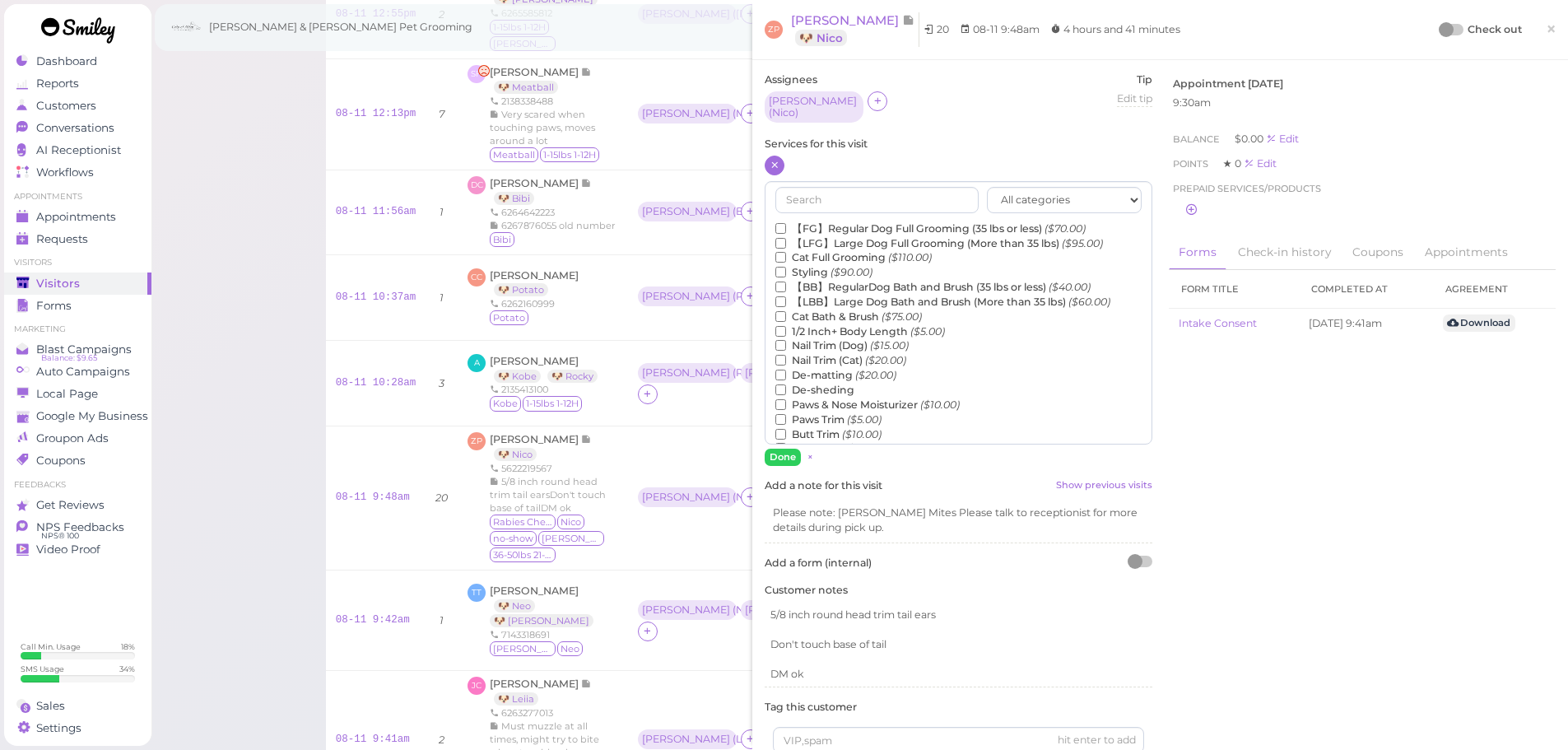
click at [830, 237] on label "【LFG】Large Dog Full Grooming (More than 35 lbs) ($95.00)" at bounding box center [939, 244] width 328 height 15
click at [786, 238] on input "【LFG】Large Dog Full Grooming (More than 35 lbs) ($95.00)" at bounding box center [781, 243] width 11 height 11
click at [813, 324] on label "1/2 Inch+ Body Length ($5.00)" at bounding box center [860, 331] width 169 height 15
click at [786, 326] on input "1/2 Inch+ Body Length ($5.00)" at bounding box center [781, 331] width 11 height 11
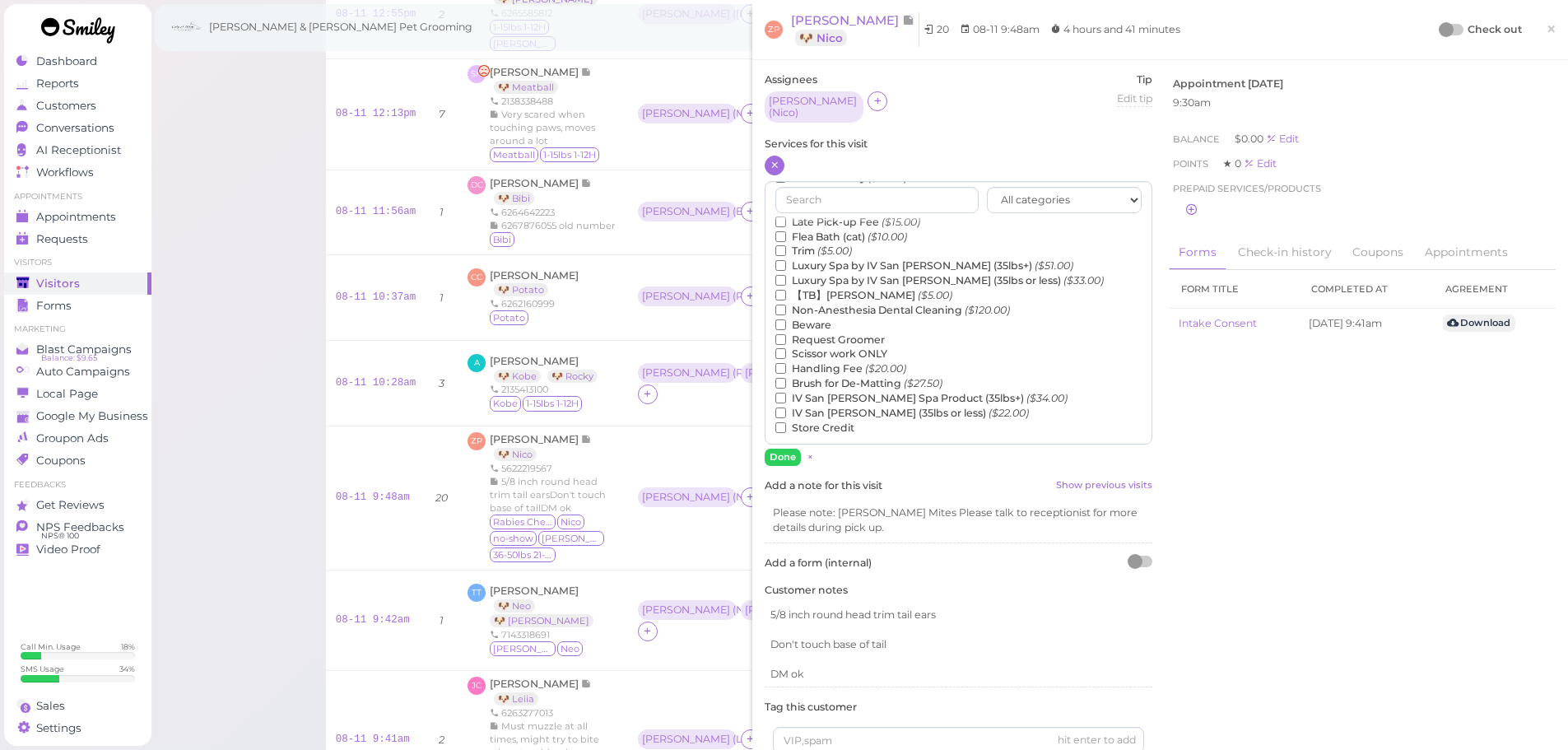
click at [824, 288] on label "【TB】Teeth Brushing ($5.00)" at bounding box center [864, 295] width 177 height 15
click at [786, 289] on input "【TB】Teeth Brushing ($5.00)" at bounding box center [781, 295] width 11 height 11
click at [784, 451] on button "Done" at bounding box center [783, 457] width 36 height 17
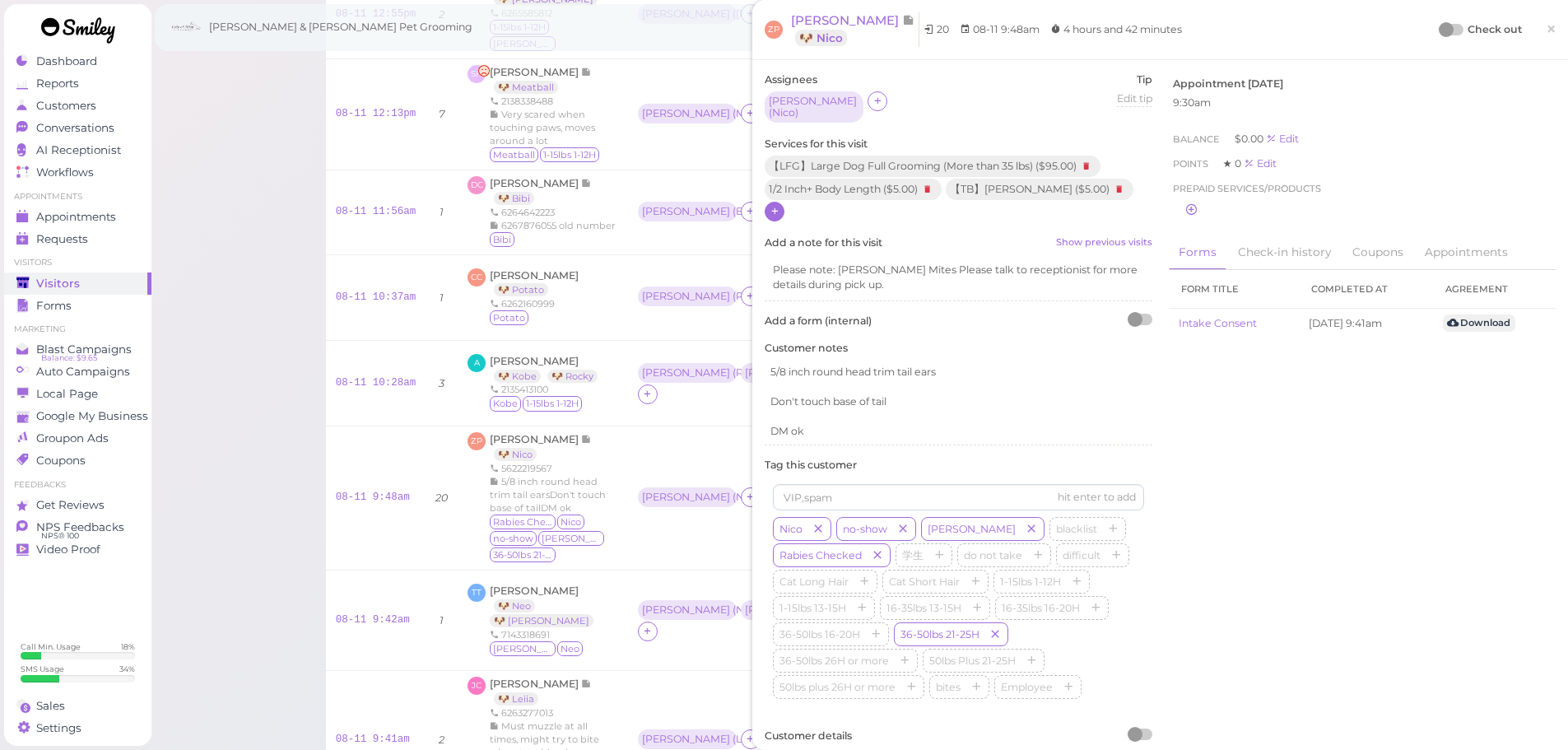
click at [1439, 32] on div at bounding box center [1446, 29] width 15 height 15
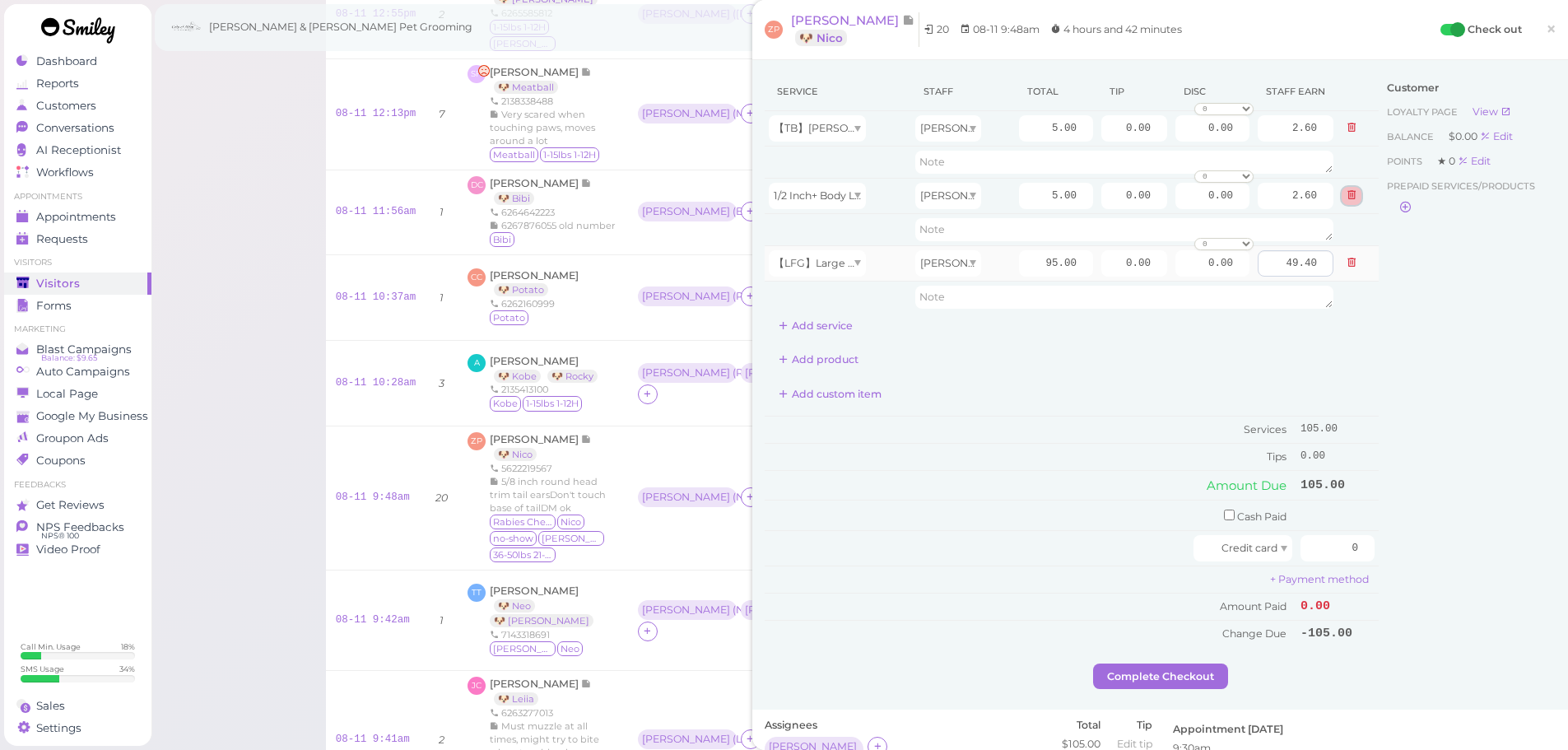
drag, startPoint x: 1337, startPoint y: 194, endPoint x: 1311, endPoint y: 203, distance: 27.5
click at [1346, 194] on icon at bounding box center [1351, 195] width 10 height 12
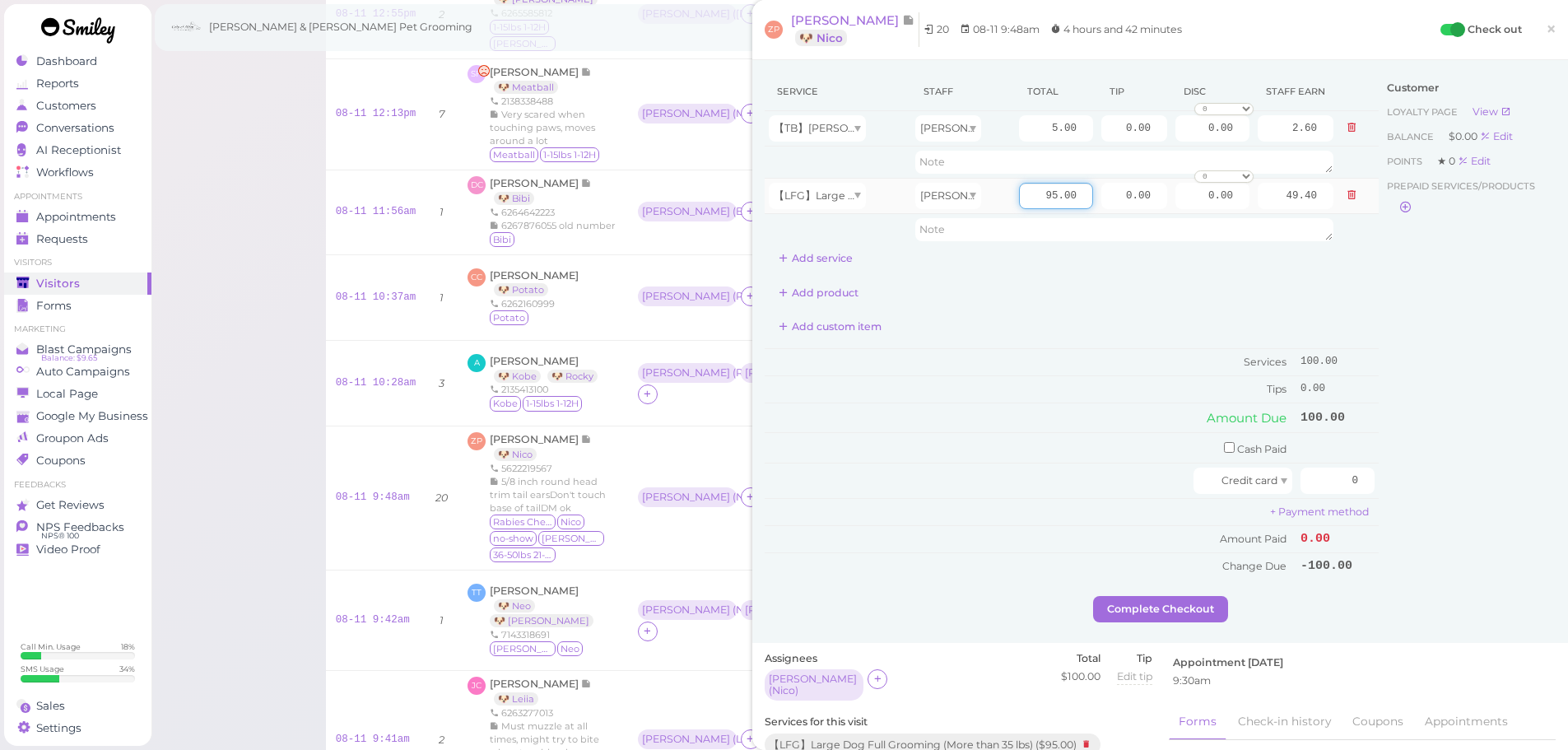
click at [1037, 198] on input "95.00" at bounding box center [1055, 196] width 74 height 26
type input "150.00"
type input "78.00"
click at [1082, 307] on div "Service Staff Total Tip Disc Staff earn 【TB】Teeth Brushing Asa 5.00 0.00 0.00 0…" at bounding box center [1071, 326] width 614 height 507
drag, startPoint x: 1321, startPoint y: 482, endPoint x: 1527, endPoint y: 508, distance: 207.6
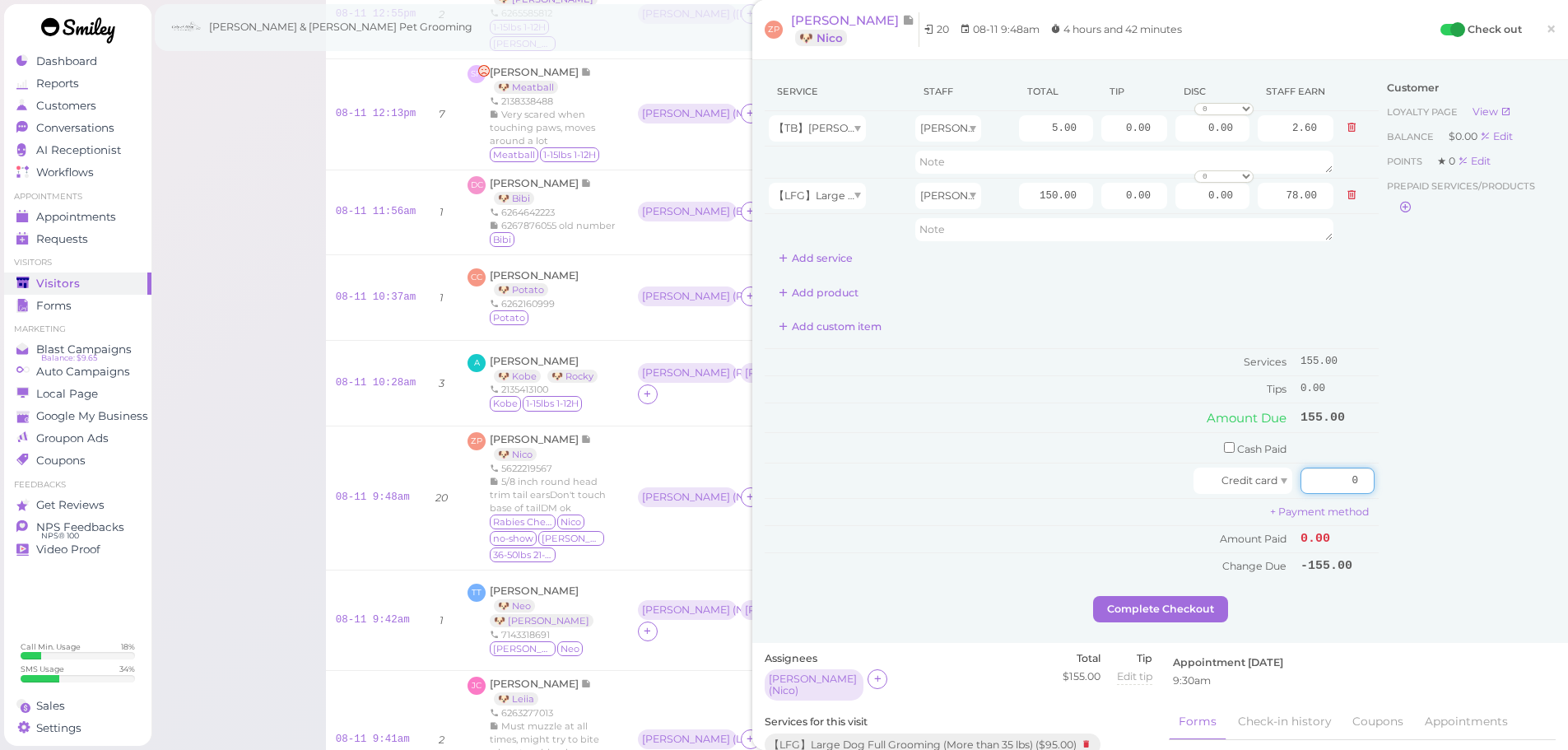
click at [1521, 507] on div "Service Staff Total Tip Disc Staff earn 【TB】Teeth Brushing Asa 5.00 0.00 0.00 0…" at bounding box center [1159, 334] width 791 height 523
type input "186"
click at [1506, 504] on div "Customer Loyalty page View Balance $0.00 Edit Points ★ 0 Edit Prepaid services/…" at bounding box center [1467, 334] width 177 height 523
drag, startPoint x: 1101, startPoint y: 196, endPoint x: 1425, endPoint y: 248, distance: 328.1
click at [1424, 247] on div "Service Staff Total Tip Disc Staff earn 【TB】Teeth Brushing Asa 5.00 0.00 0.00 0…" at bounding box center [1159, 334] width 791 height 523
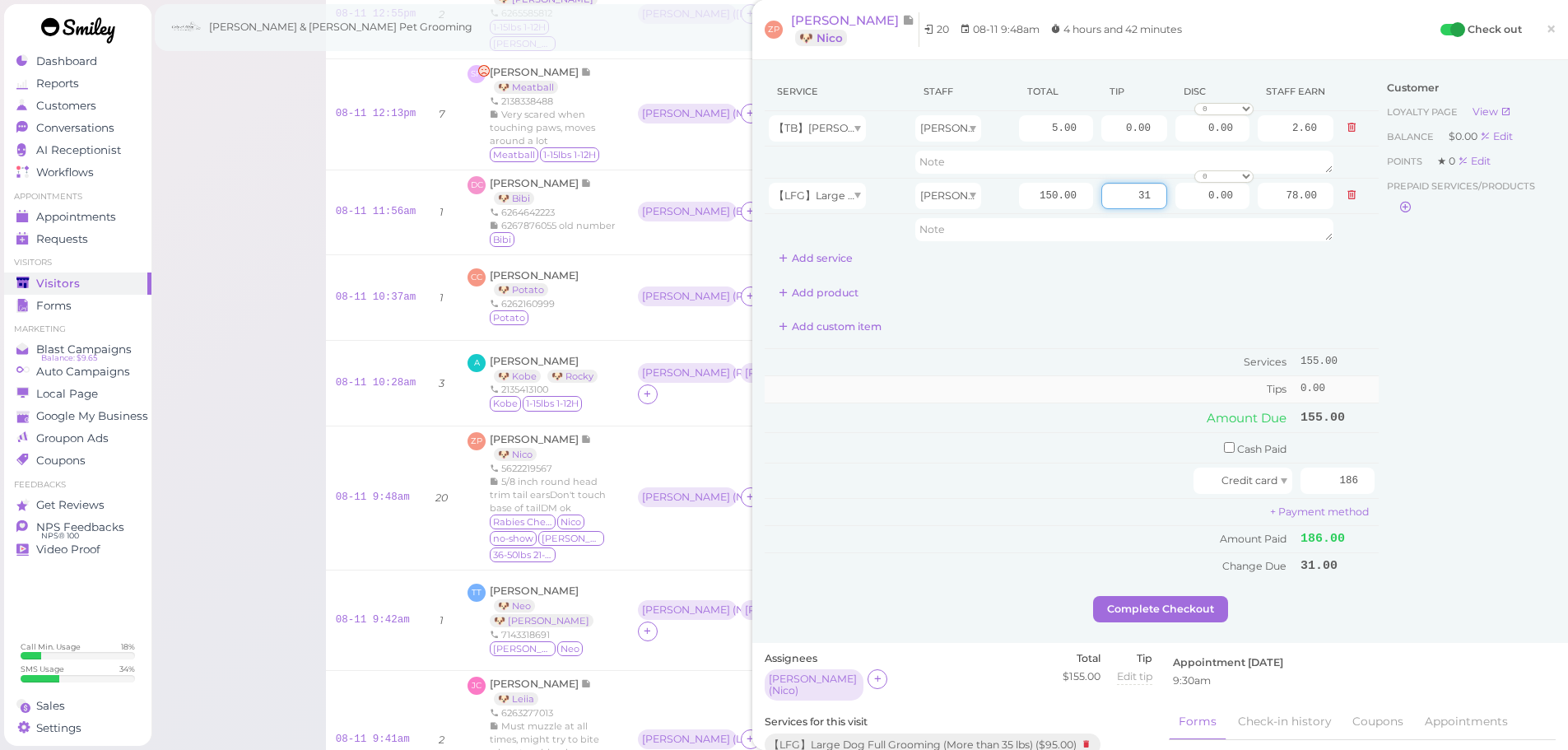
type input "31"
click at [976, 393] on td "Tips" at bounding box center [1030, 389] width 531 height 26
click at [1099, 598] on button "Complete Checkout" at bounding box center [1160, 609] width 135 height 26
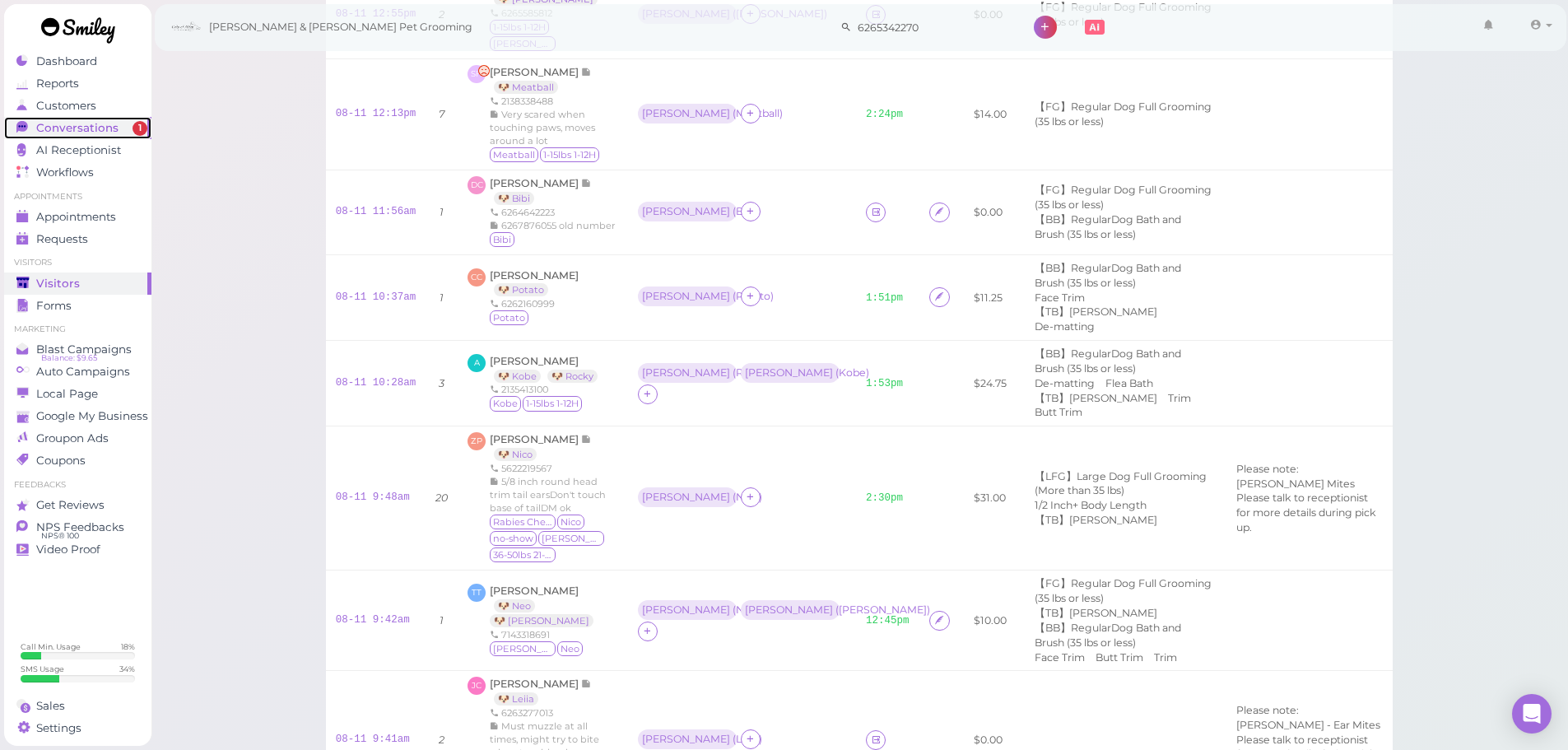
click at [120, 136] on link "Conversations 1" at bounding box center [78, 127] width 147 height 22
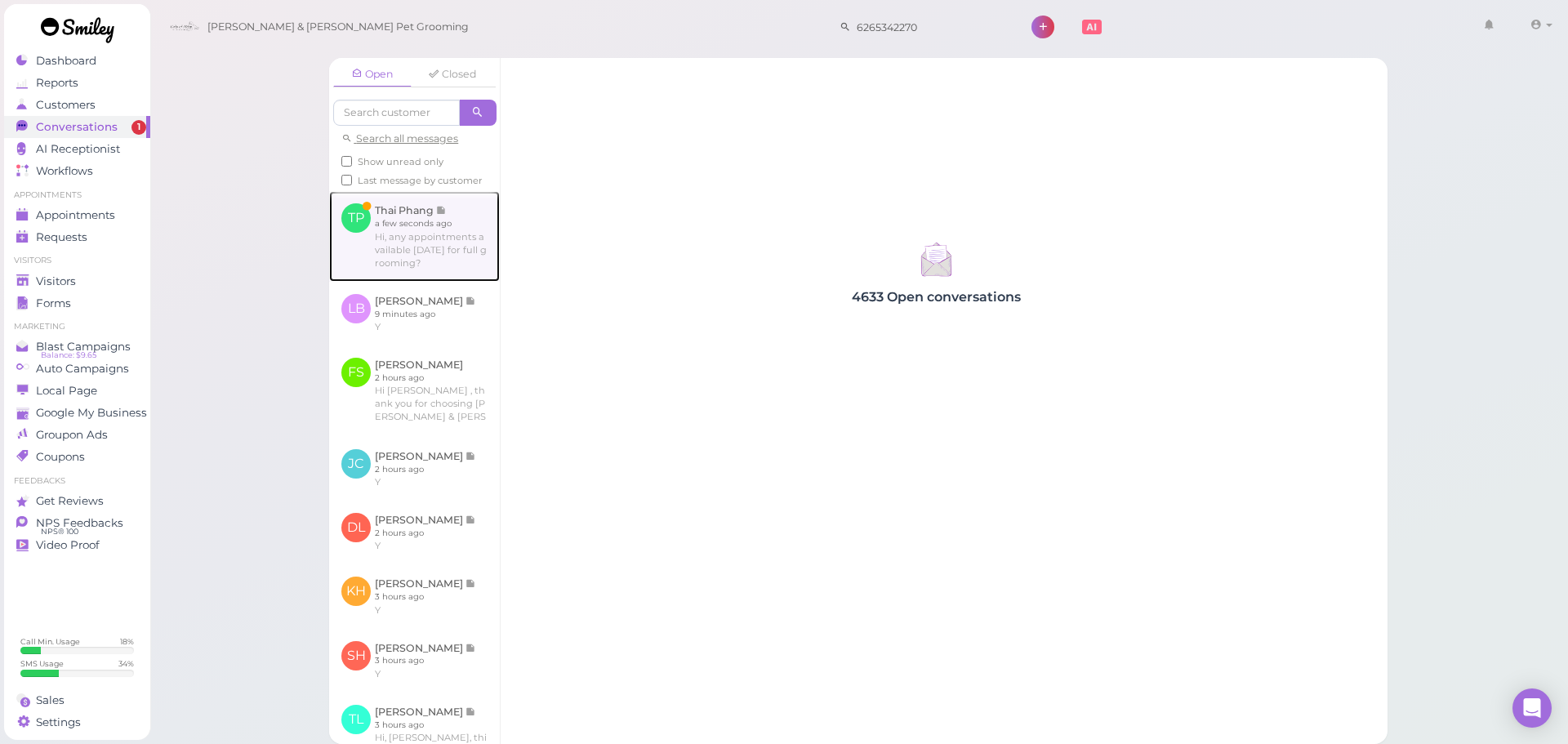
click at [424, 276] on link at bounding box center [414, 236] width 171 height 89
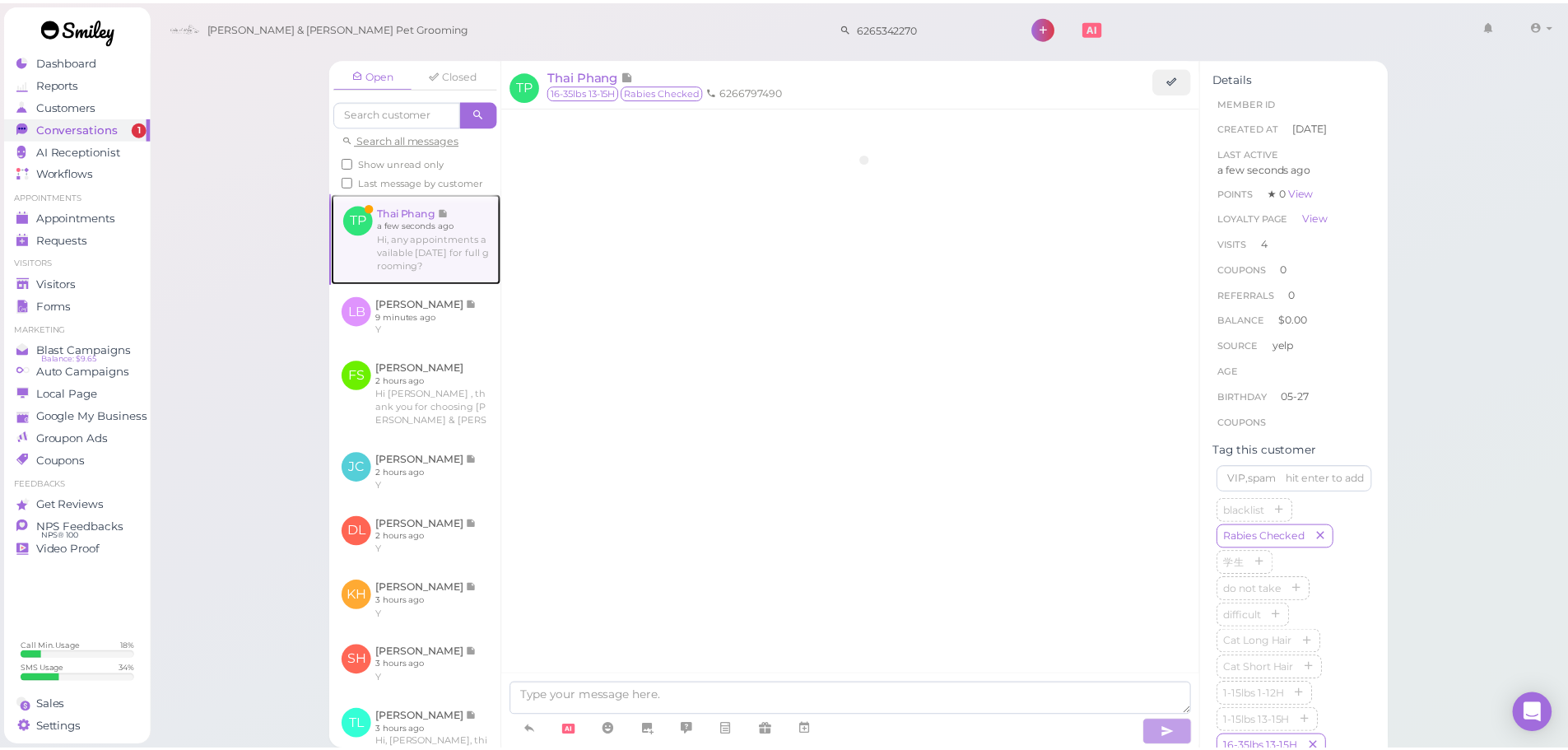
scroll to position [2089, 0]
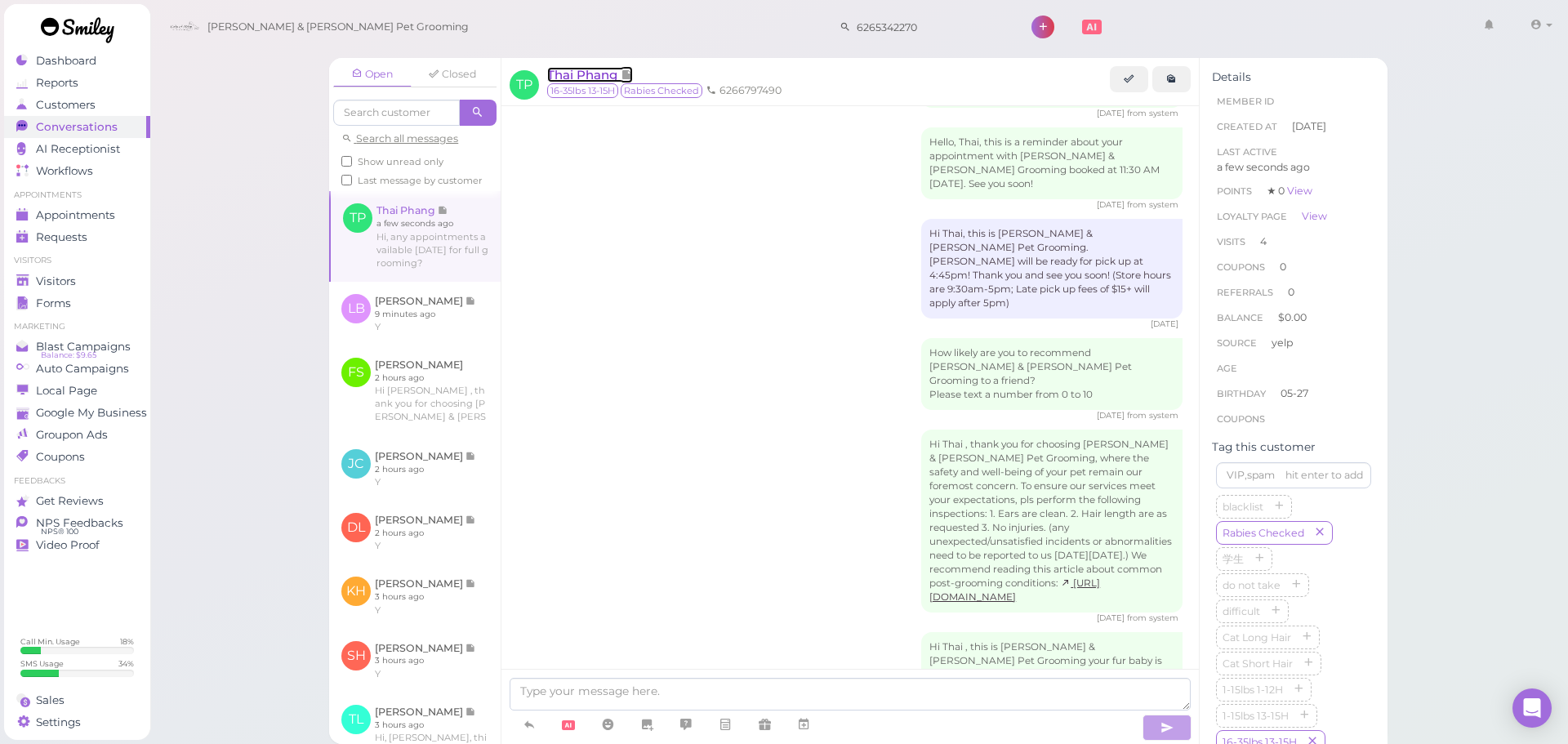
click at [583, 79] on span "Thai Phang" at bounding box center [583, 74] width 73 height 15
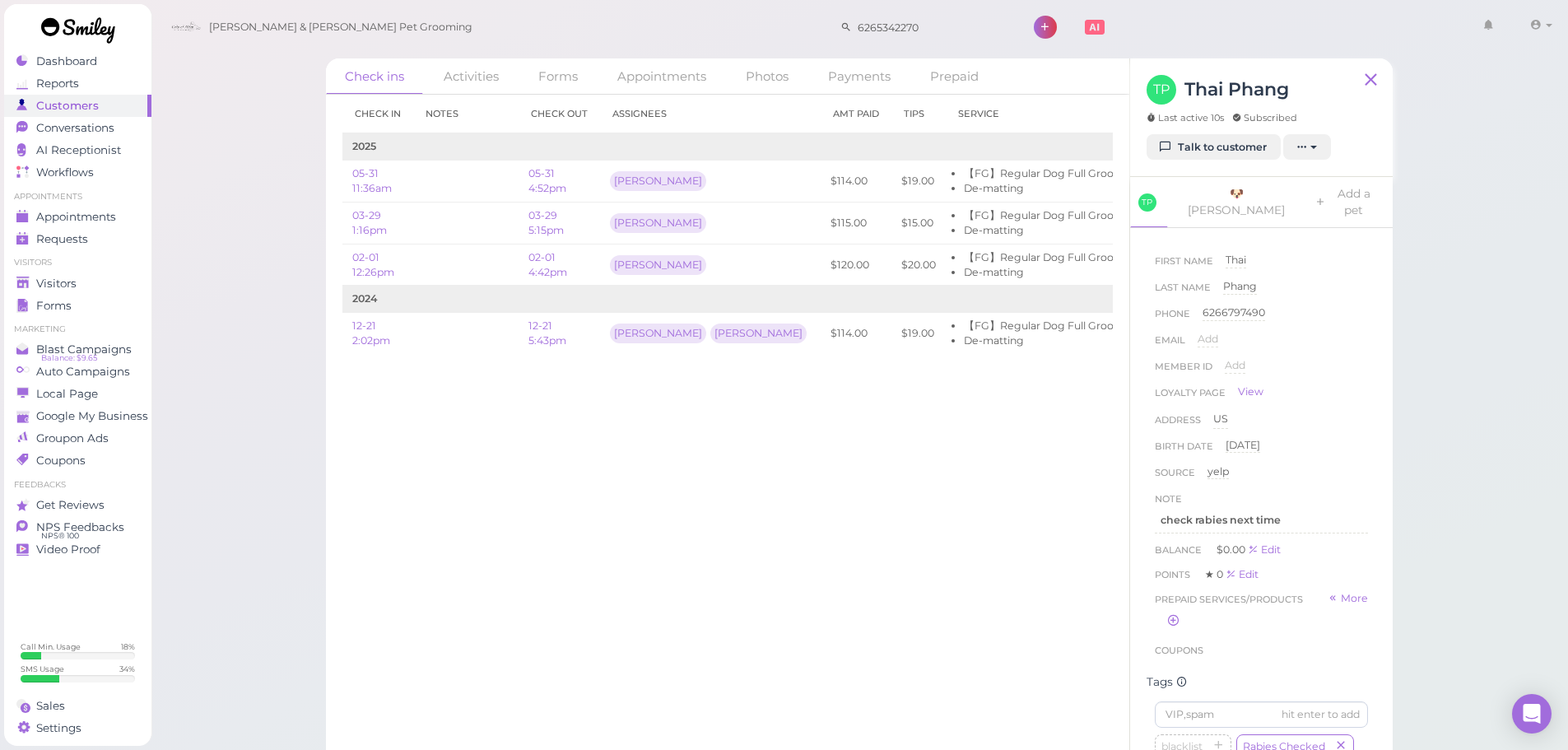
click at [1009, 524] on div "Check in Notes Check out Assignees Amt Paid Tips Service 2025 05-31 11:36am 05-…" at bounding box center [727, 422] width 804 height 655
click at [1170, 149] on link "Talk to customer" at bounding box center [1213, 147] width 134 height 26
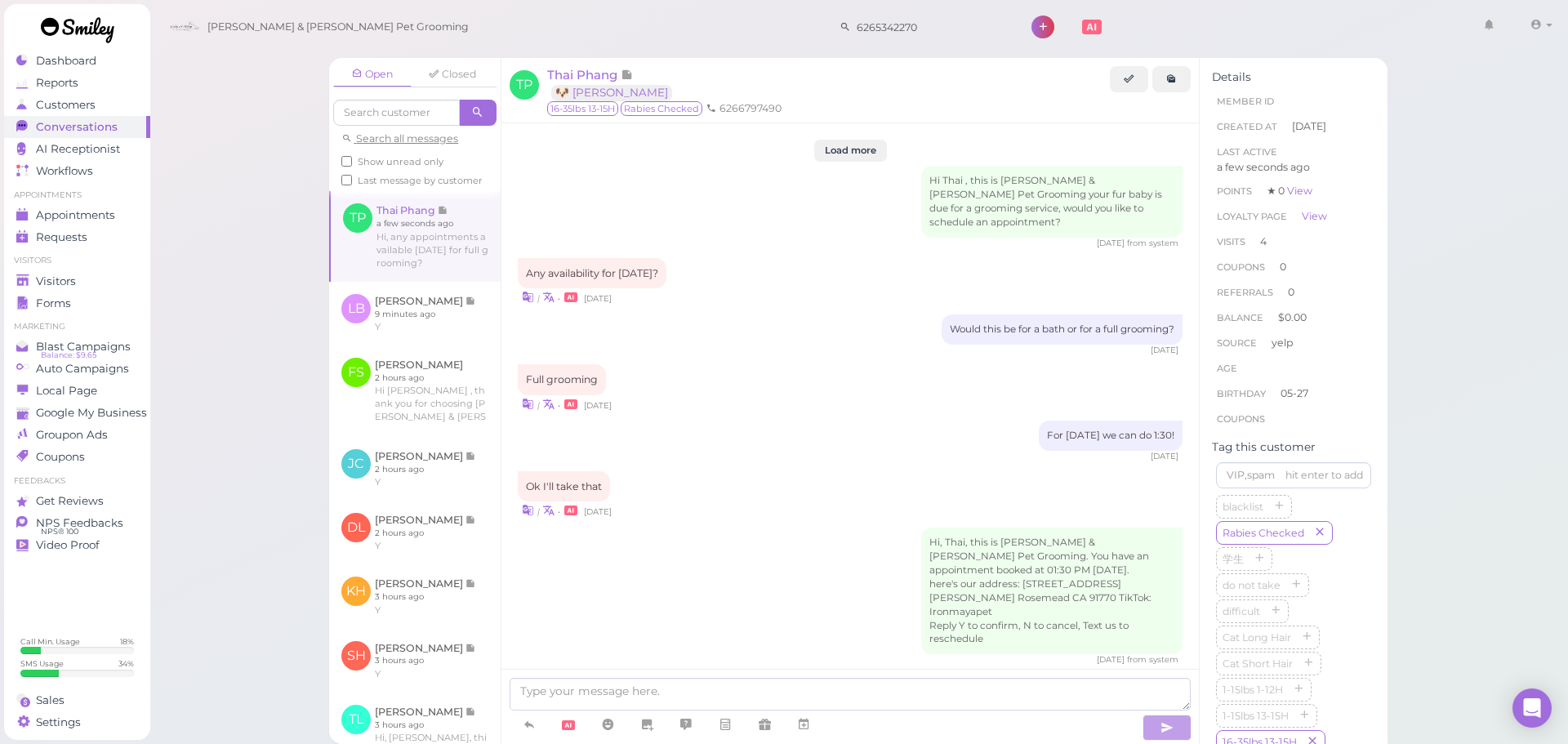
scroll to position [2072, 0]
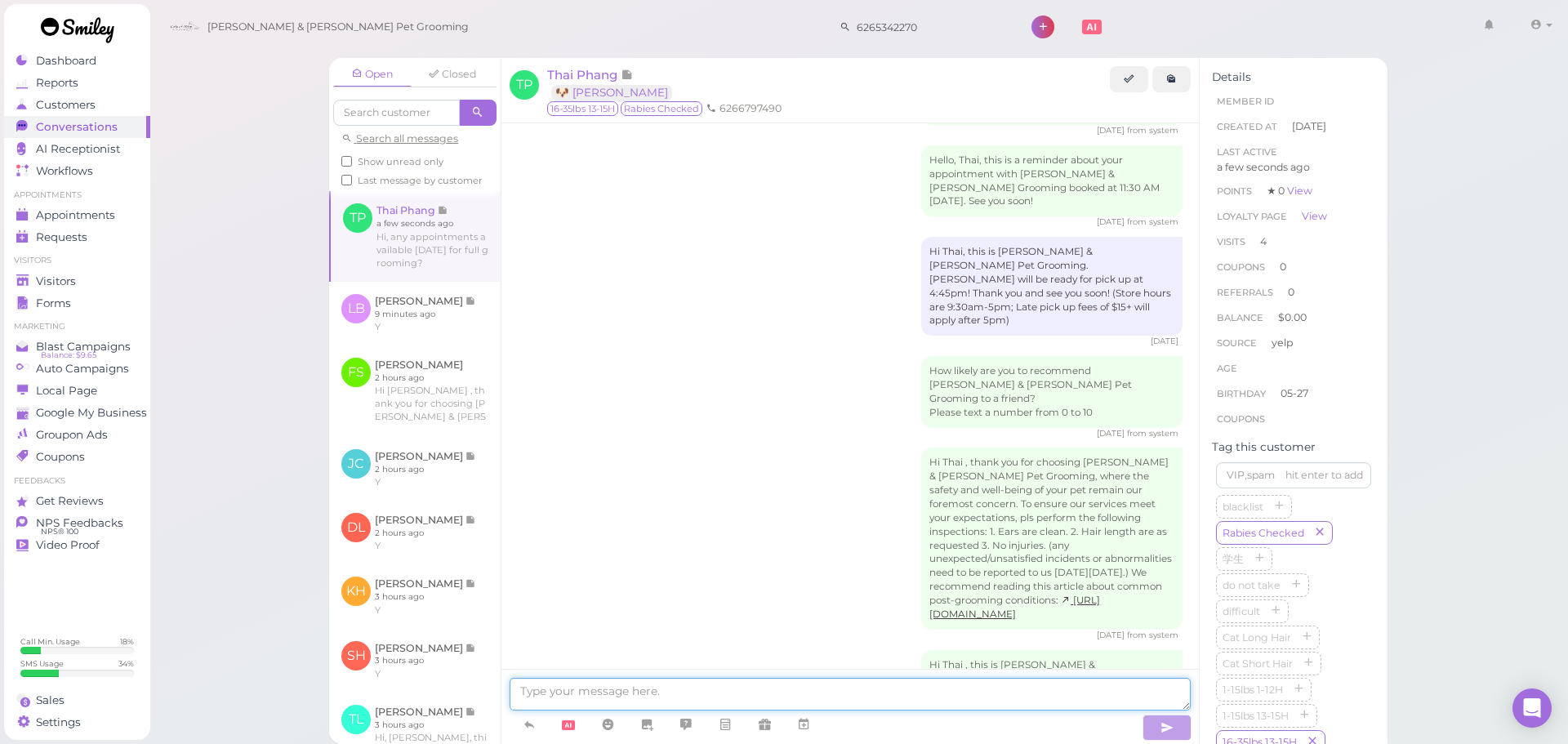
click at [570, 684] on textarea at bounding box center [850, 694] width 681 height 33
type textarea "We can do this Saturday at 12:30, does that work for you"
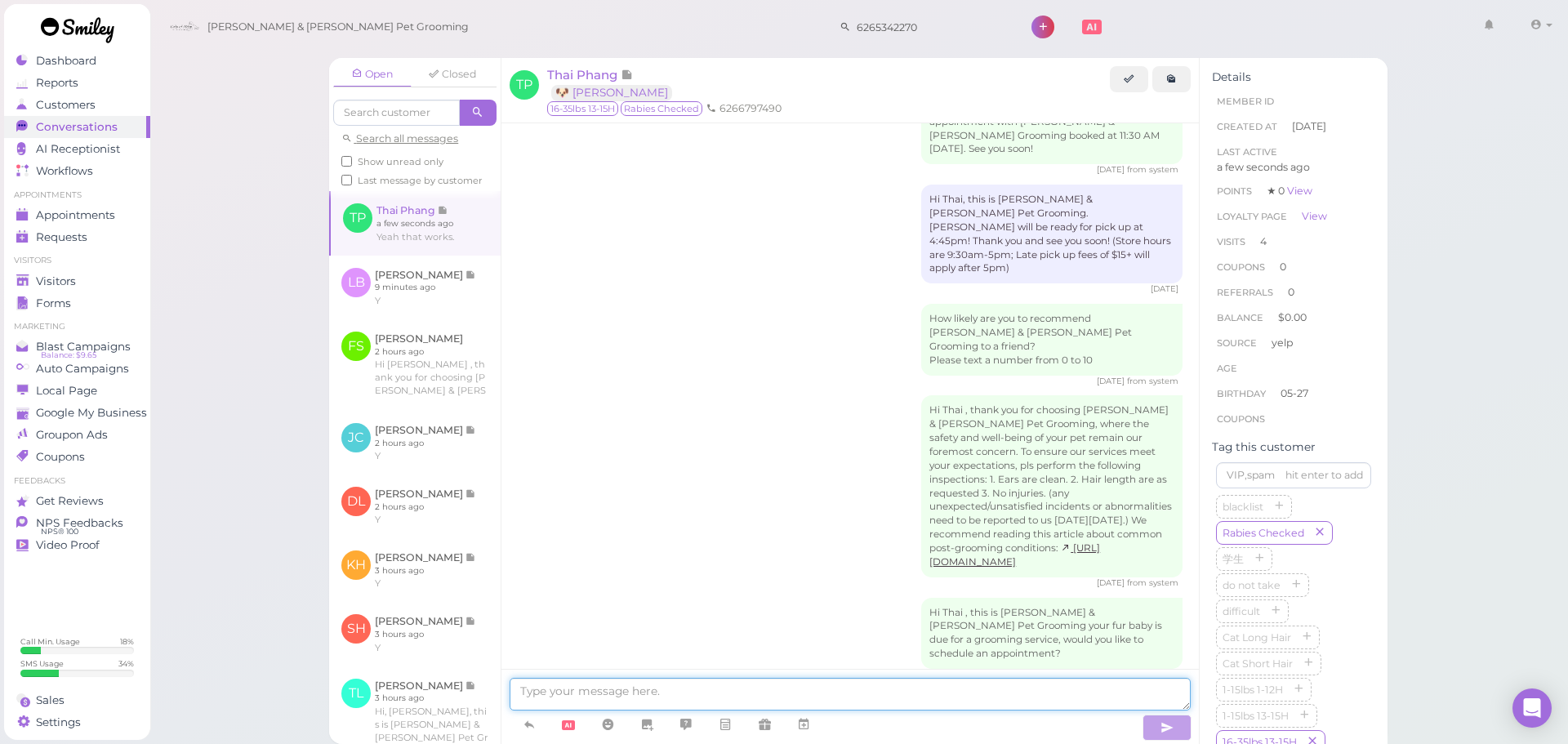
scroll to position [2193, 0]
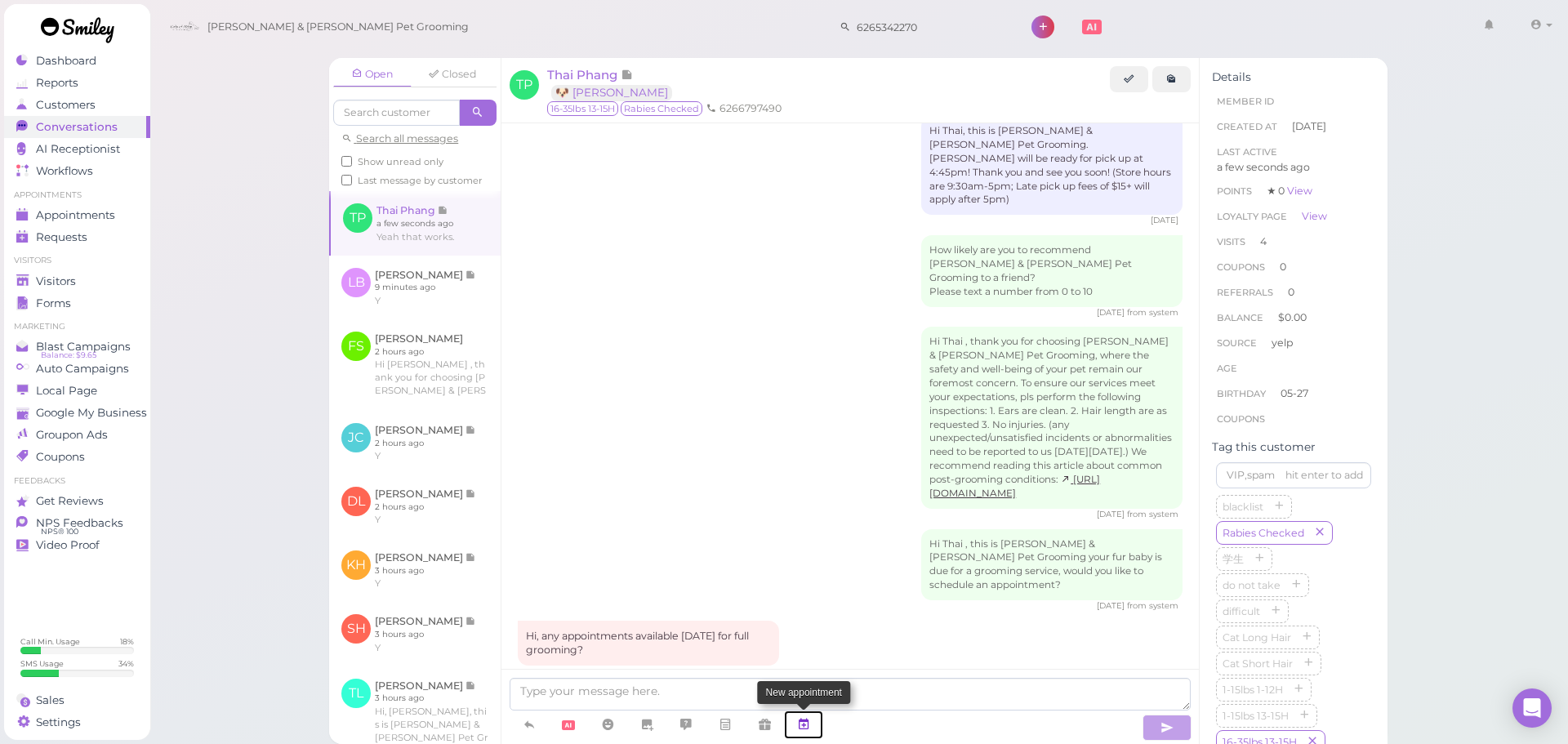
click at [803, 736] on link at bounding box center [803, 725] width 39 height 29
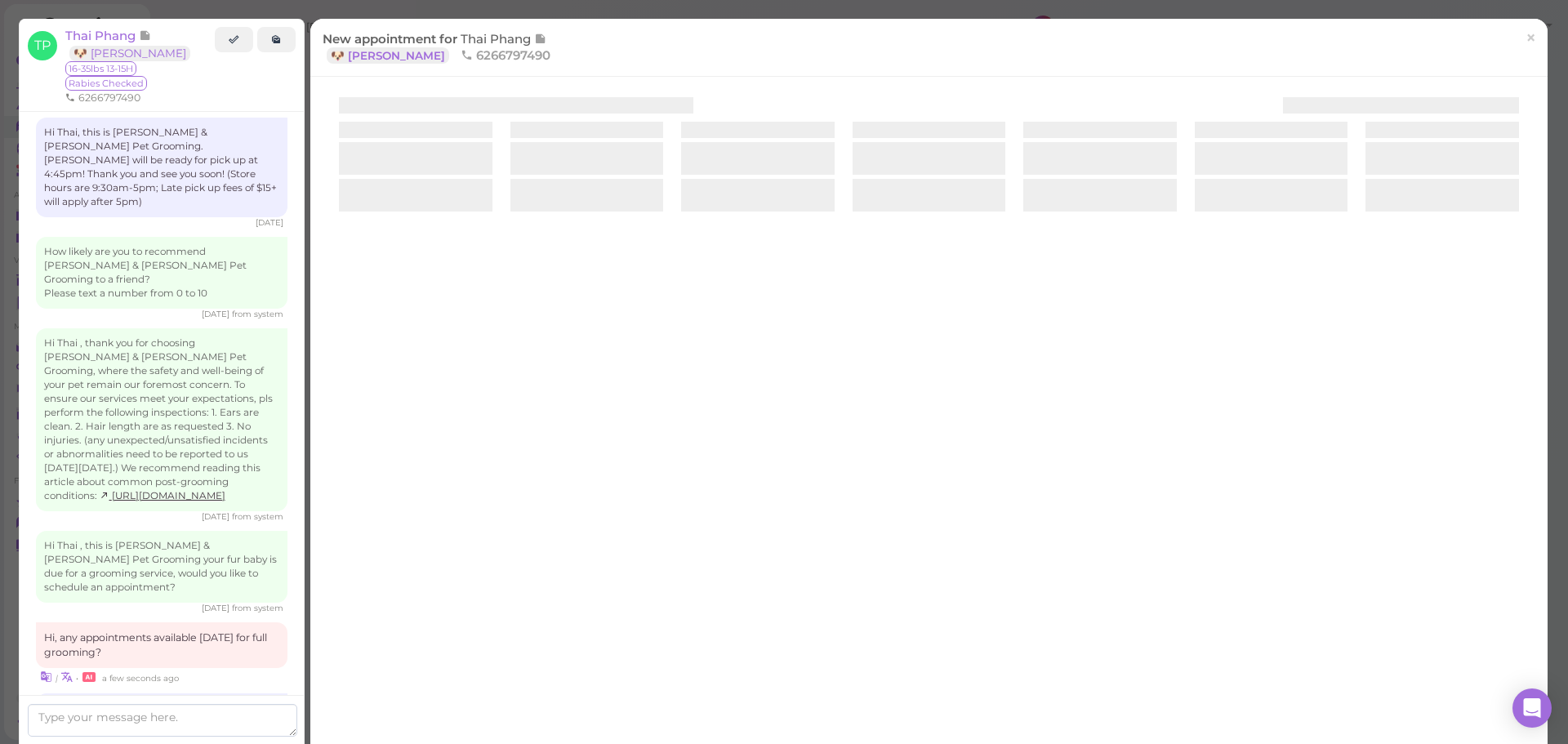
scroll to position [2276, 0]
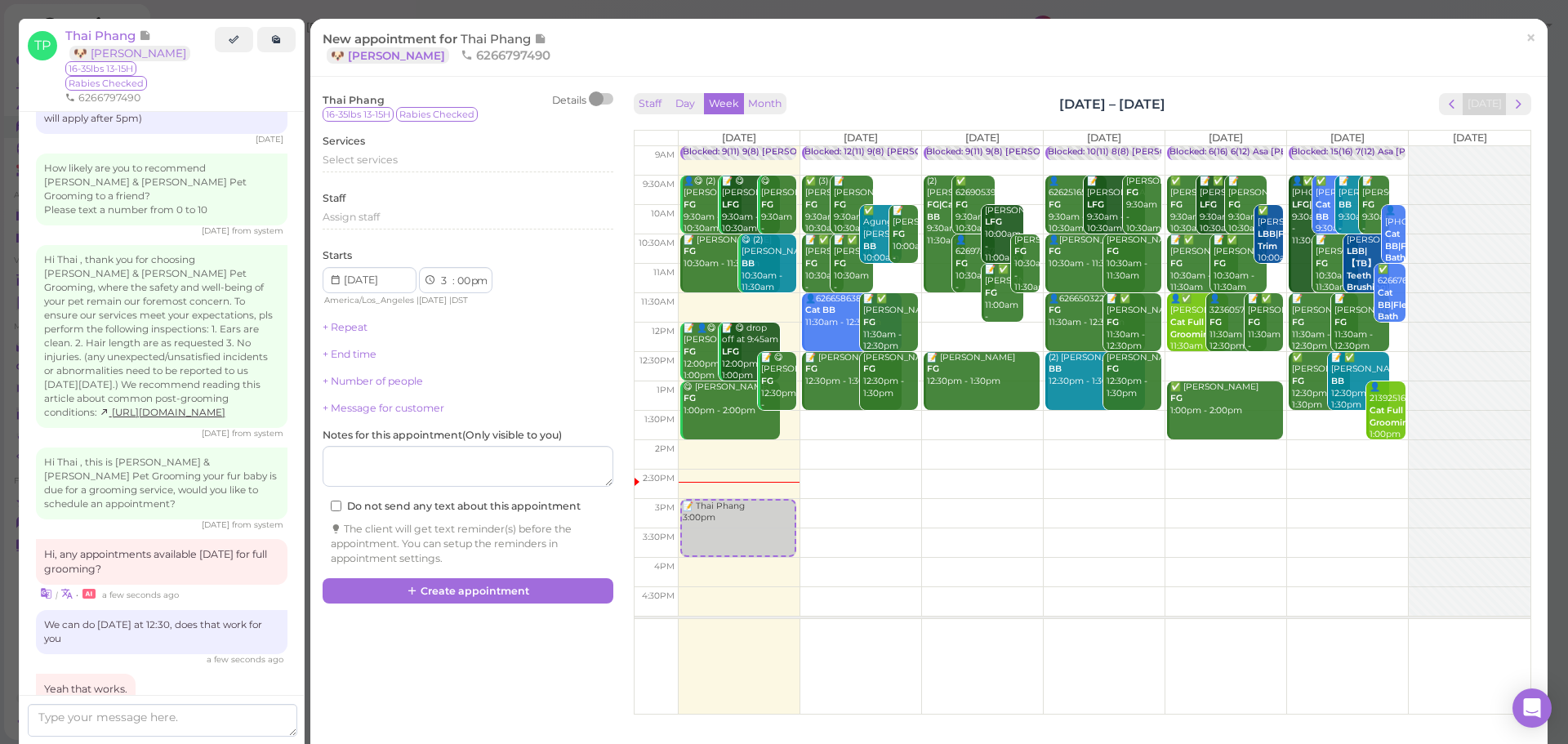
click at [1316, 424] on td at bounding box center [1105, 425] width 853 height 30
type input "2025-08-16"
select select "1"
select select "30"
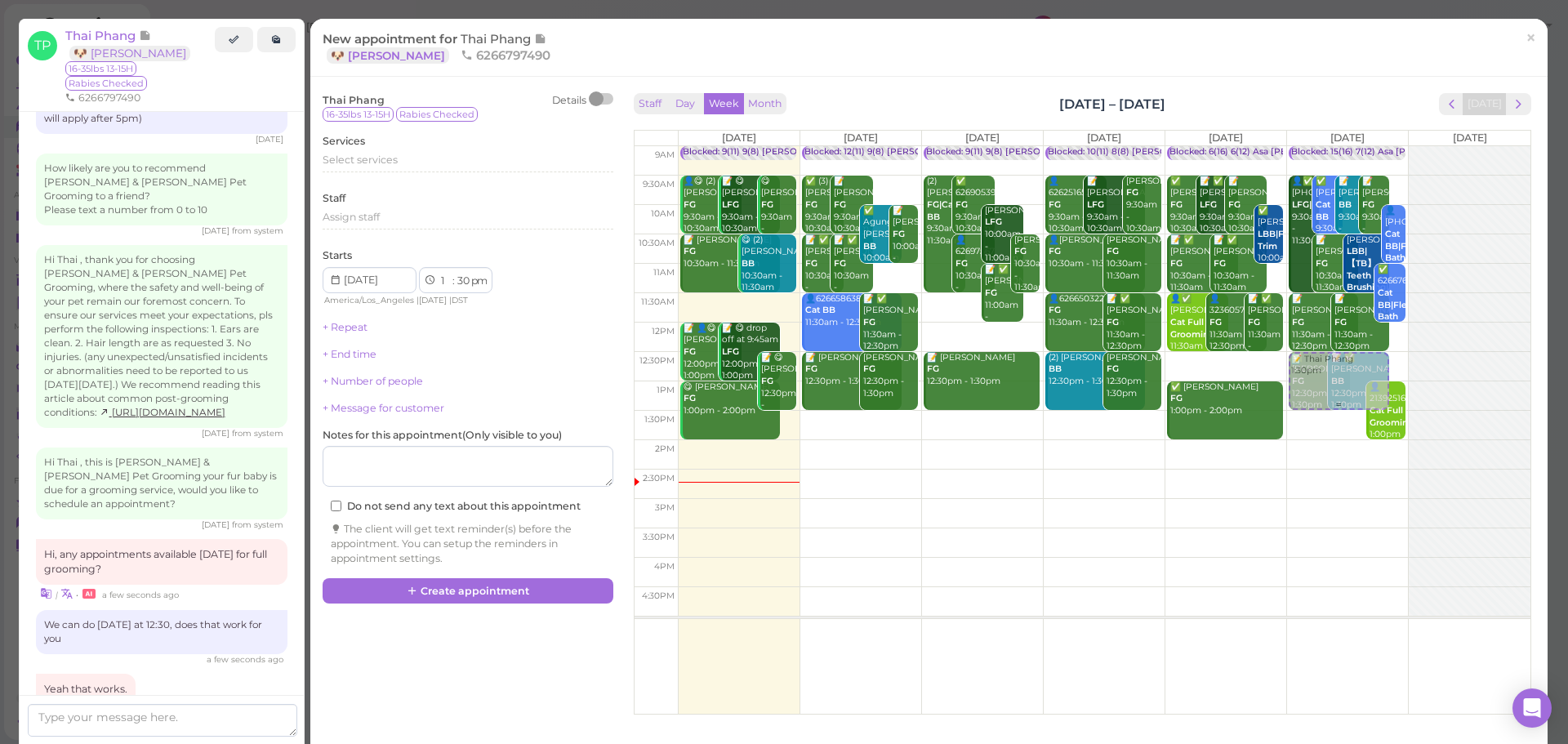
drag, startPoint x: 1314, startPoint y: 434, endPoint x: 1314, endPoint y: 387, distance: 47.0
click at [1315, 146] on div "📝 Thai Phang 1:30pm Blocked: 15(16) 7(12) Asa Helen Rebecca • Appointment 👤✅ (2…" at bounding box center [1348, 146] width 121 height 0
select select "12"
click at [356, 155] on span "Select services" at bounding box center [359, 160] width 75 height 13
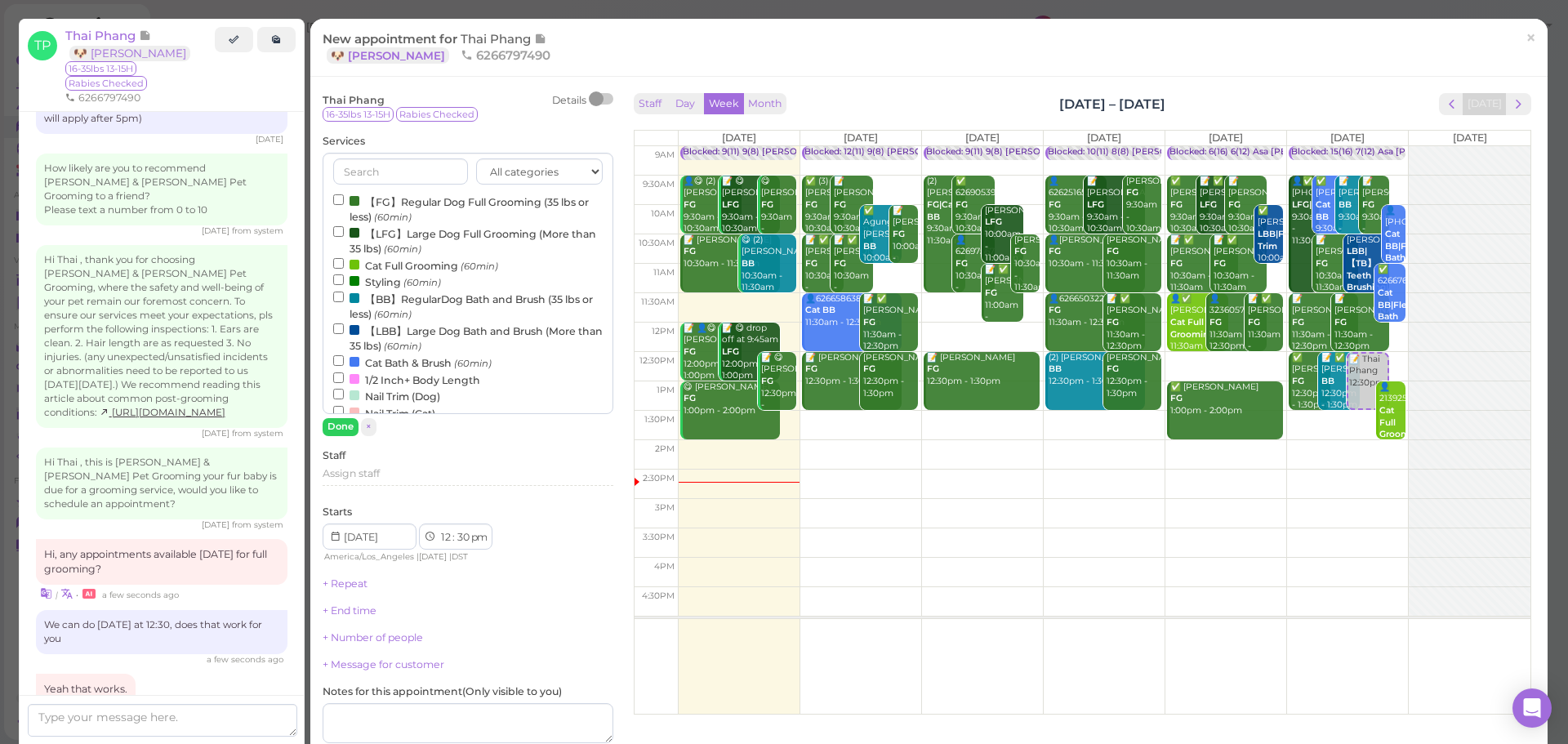
click at [362, 203] on label "【FG】Regular Dog Full Grooming (35 lbs or less) (60min)" at bounding box center [468, 208] width 269 height 32
click at [344, 203] on input "【FG】Regular Dog Full Grooming (35 lbs or less) (60min)" at bounding box center [339, 200] width 11 height 11
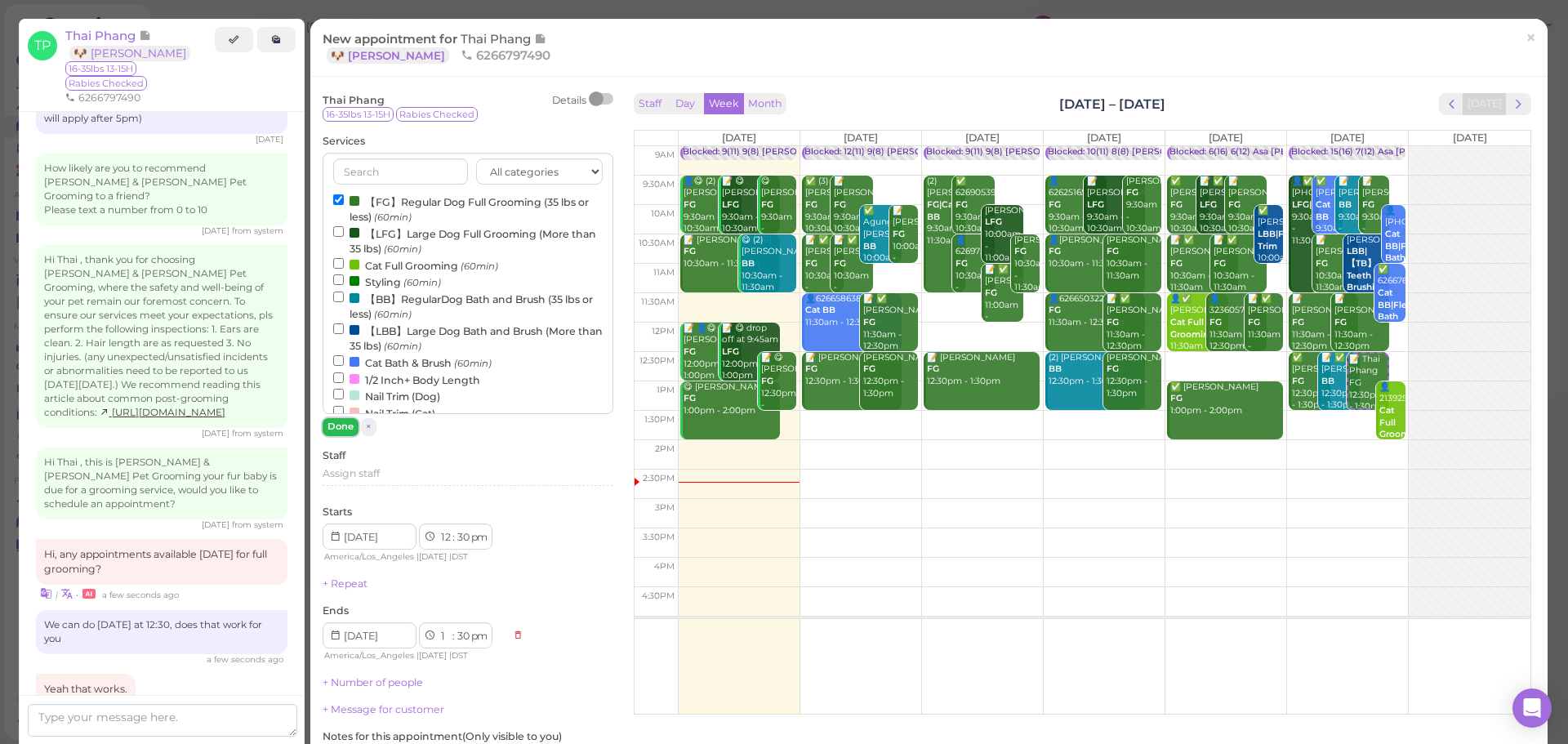
click at [334, 424] on button "Done" at bounding box center [341, 426] width 36 height 17
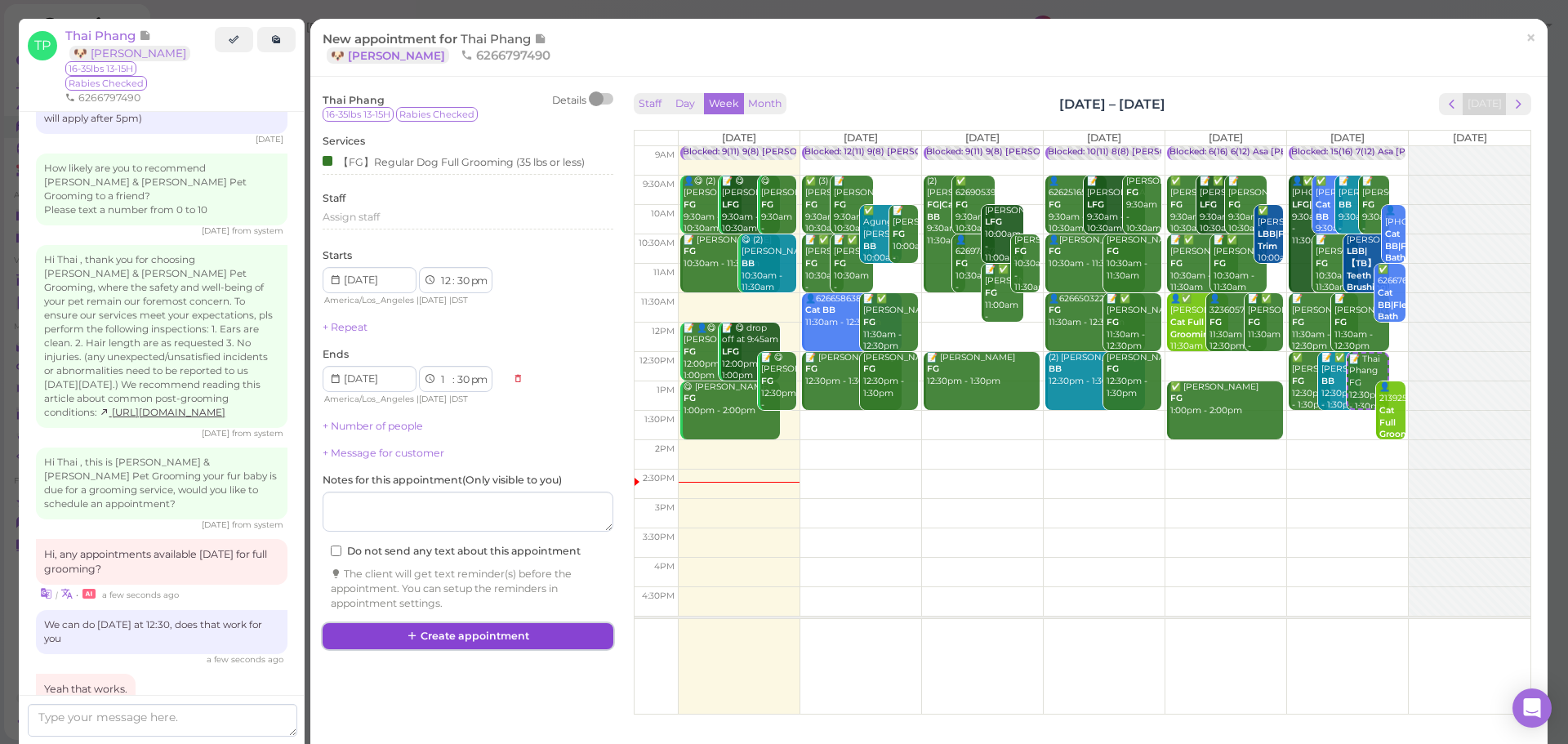
click at [380, 646] on button "Create appointment" at bounding box center [468, 636] width 291 height 26
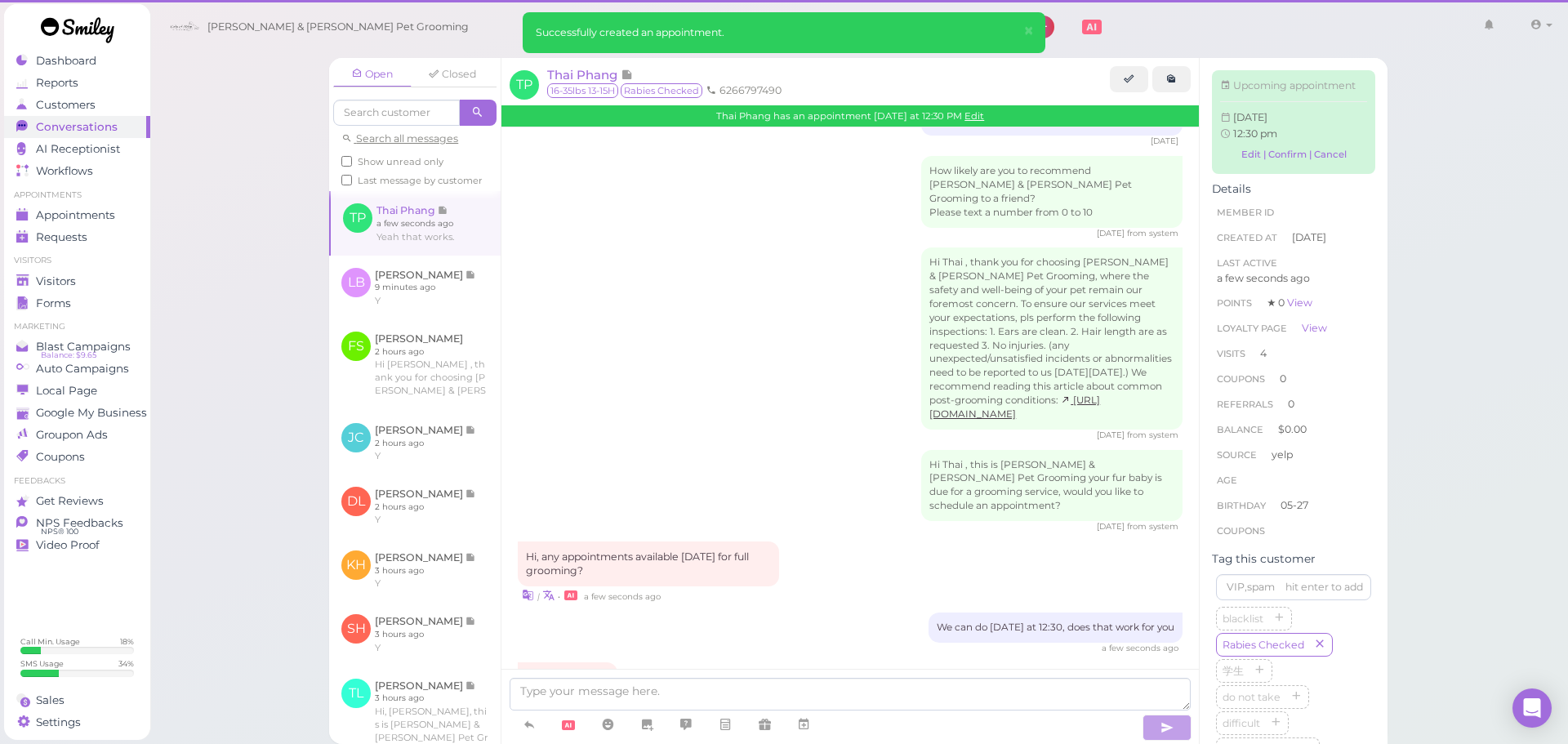
scroll to position [2193, 0]
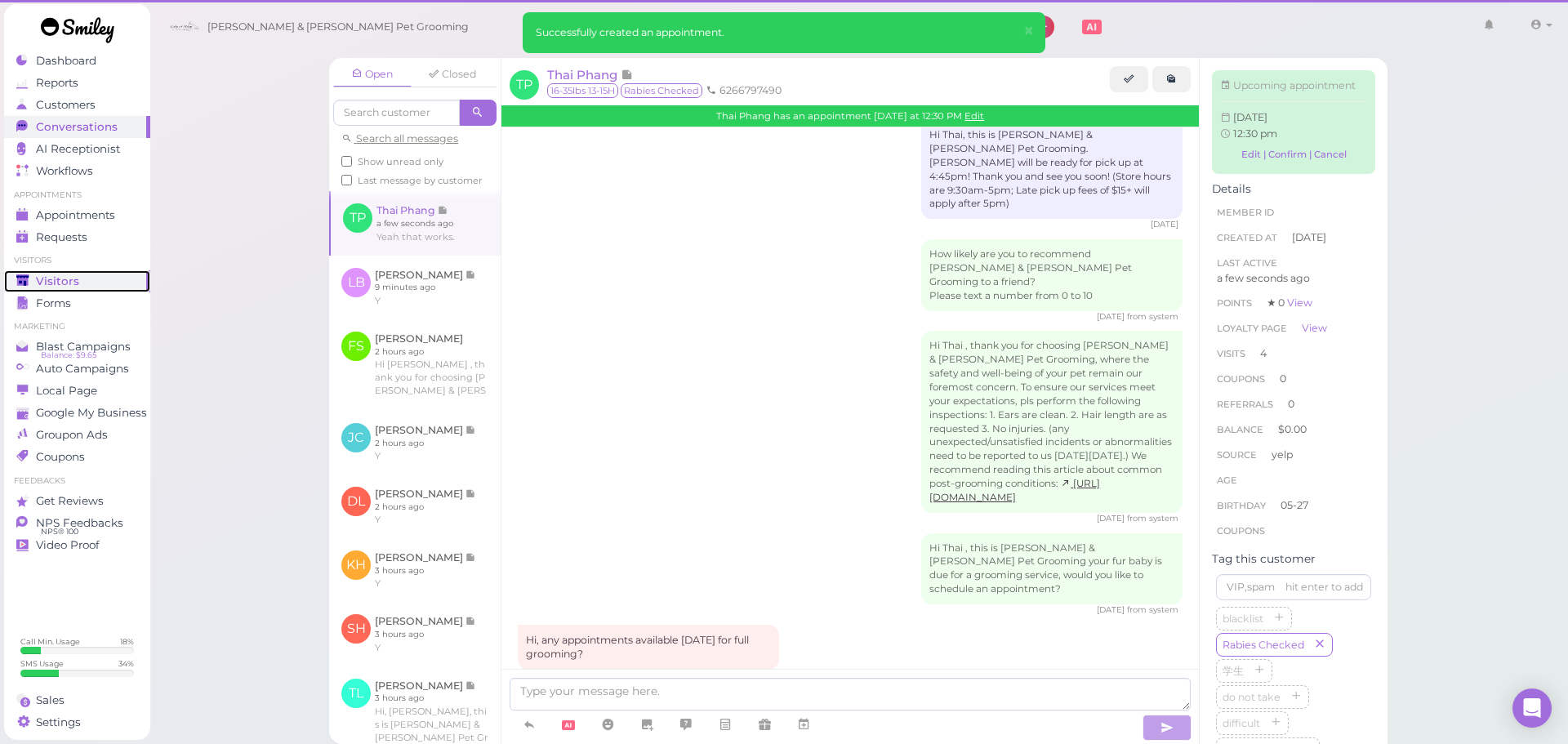
click at [70, 282] on span "Visitors" at bounding box center [58, 281] width 43 height 14
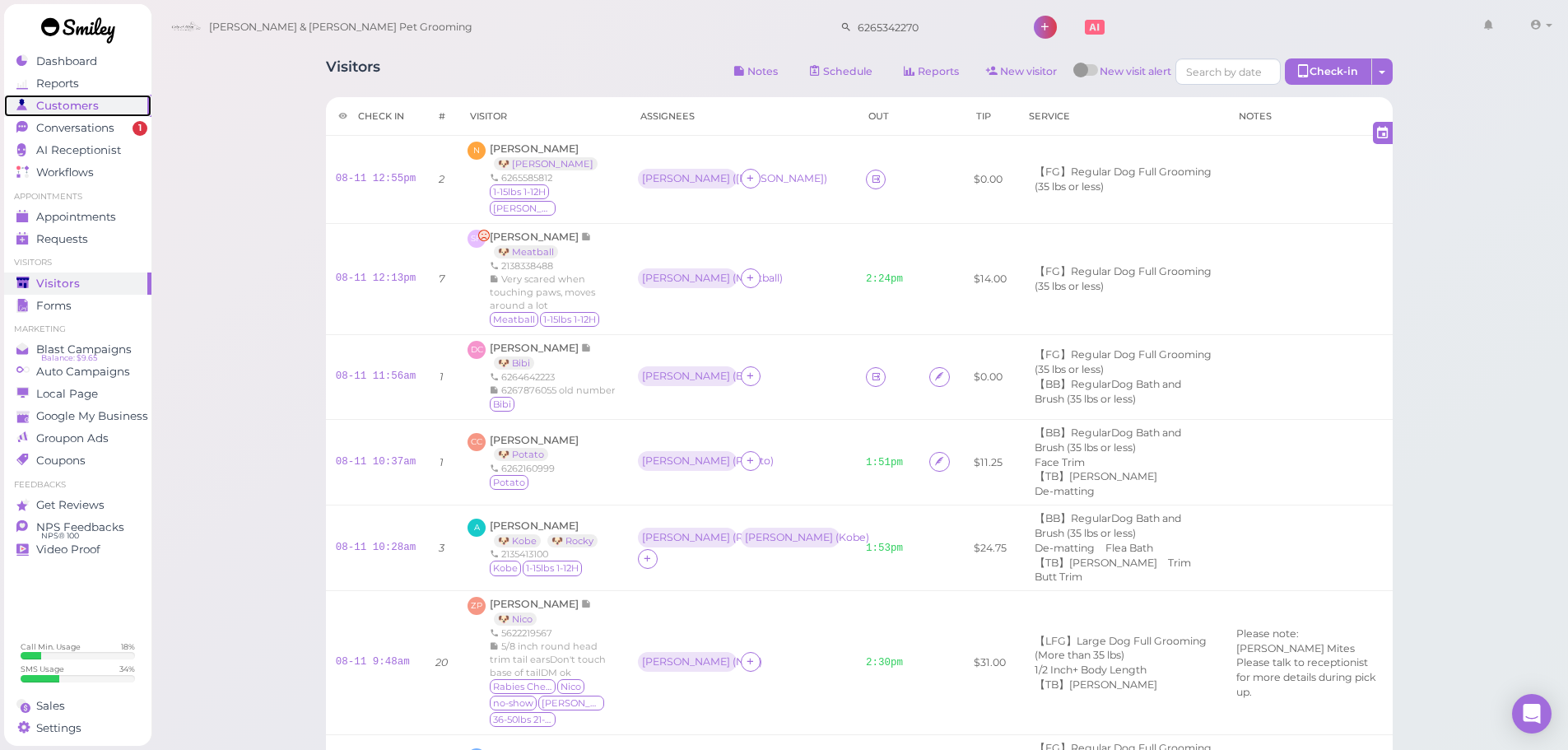
click at [121, 107] on div "Customers" at bounding box center [76, 106] width 118 height 14
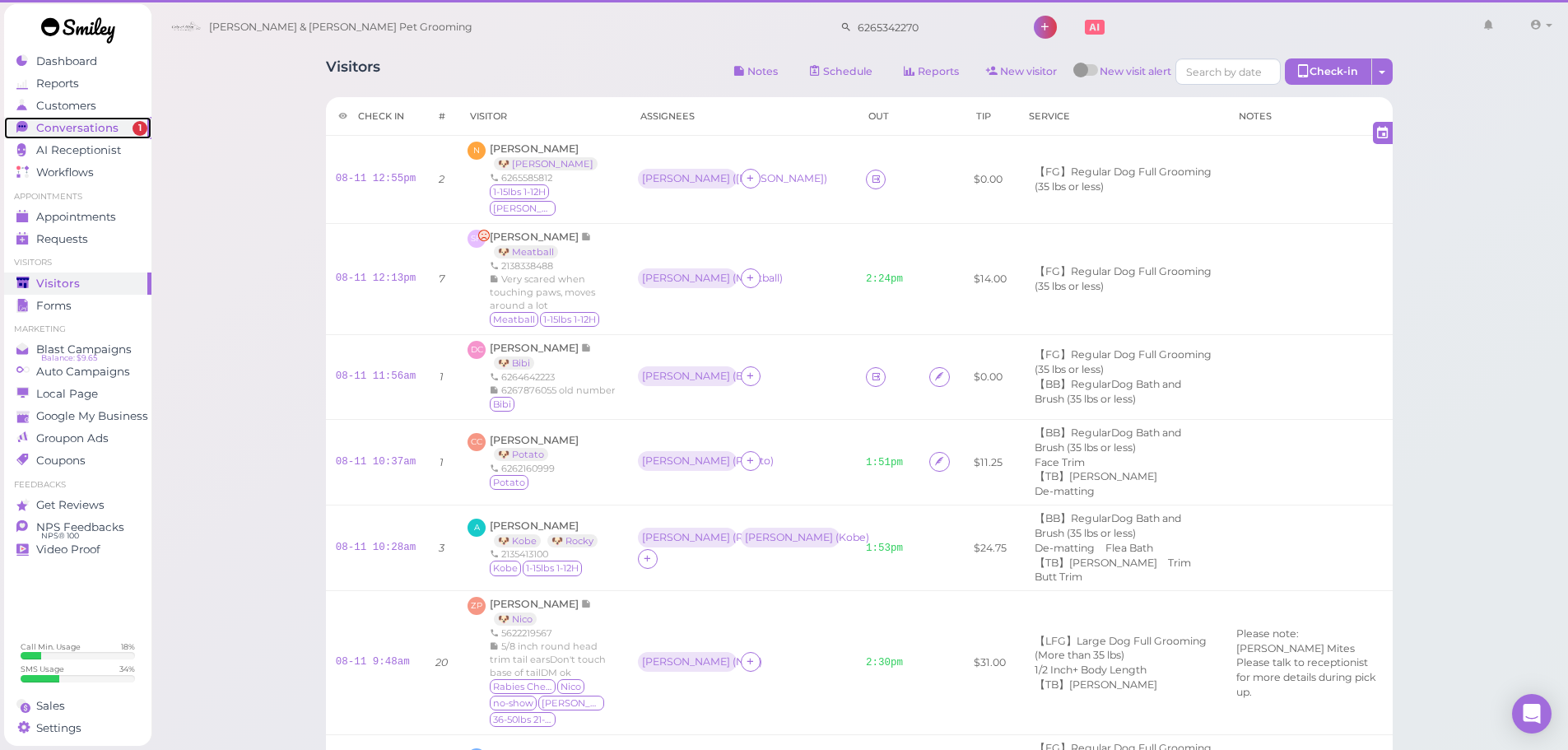
click at [101, 127] on span "Conversations" at bounding box center [77, 127] width 82 height 14
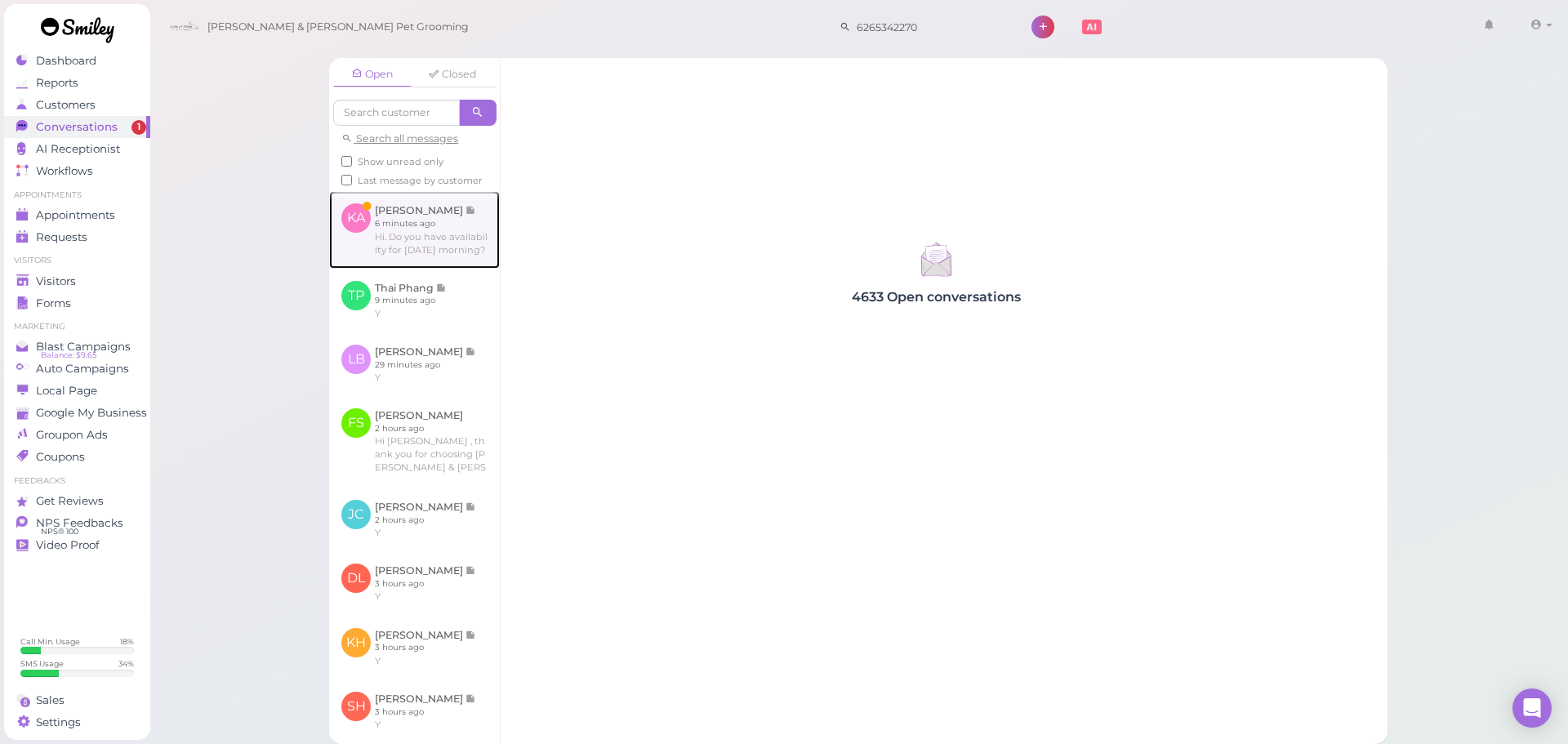
click at [397, 258] on link at bounding box center [414, 229] width 171 height 77
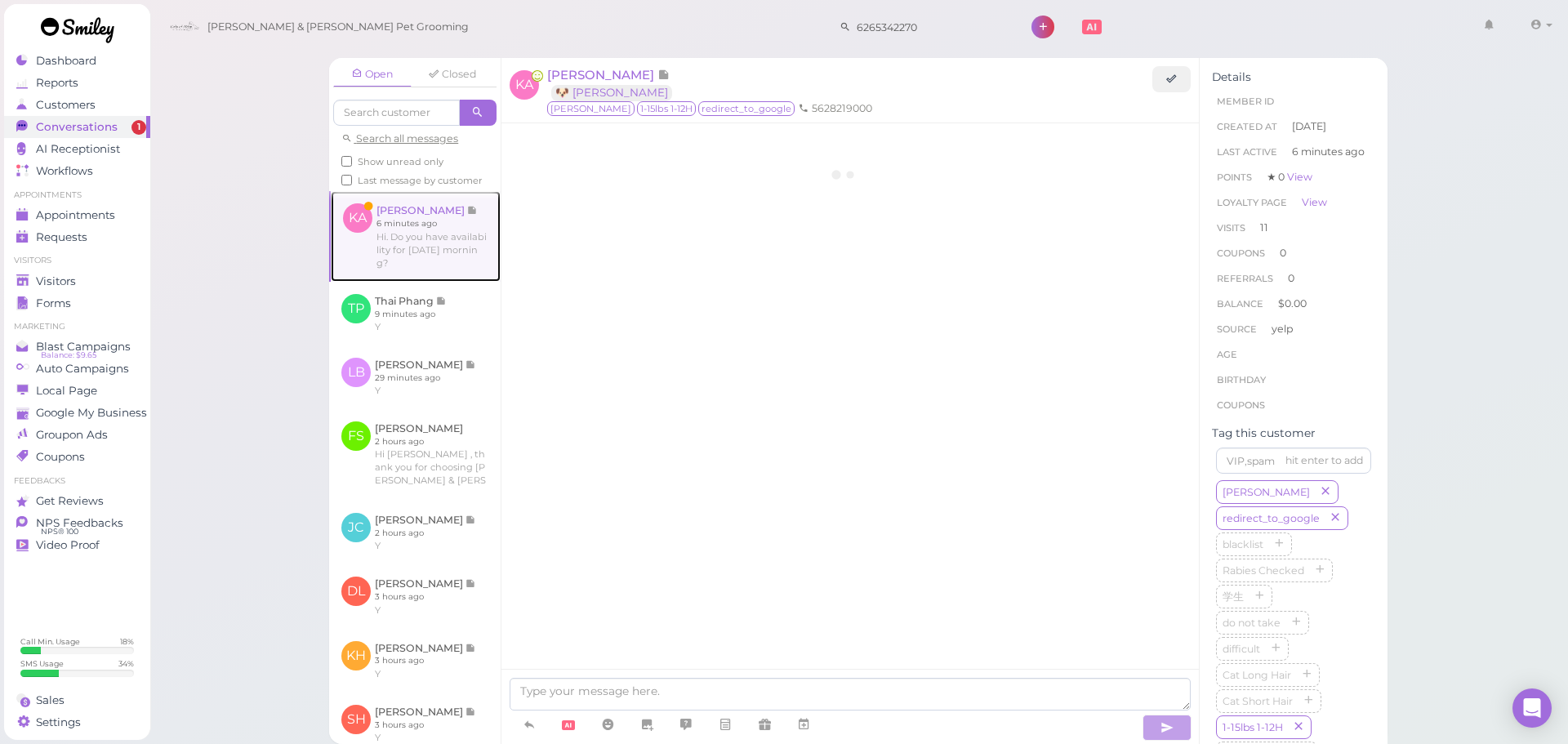
scroll to position [2147, 0]
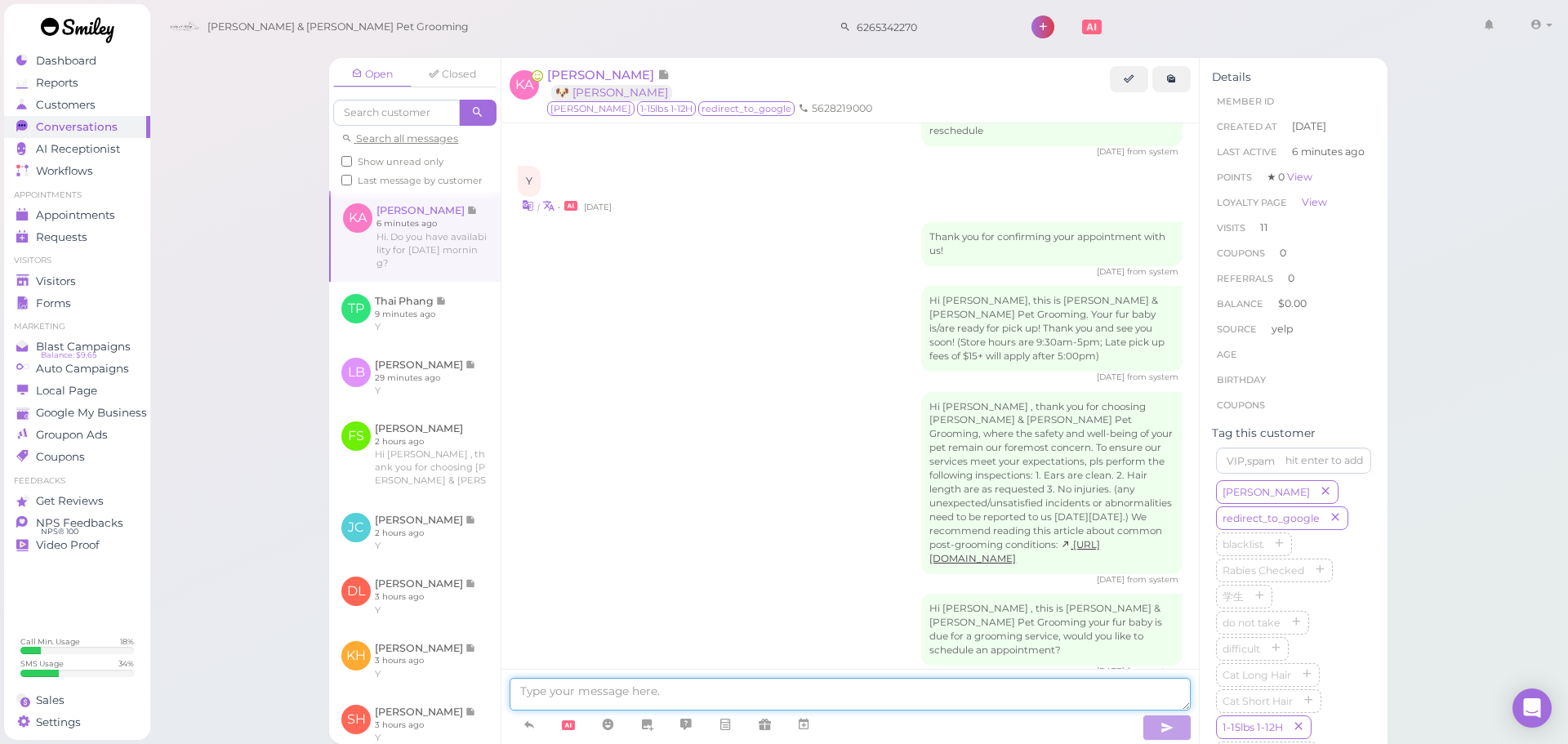
click at [747, 693] on textarea at bounding box center [850, 694] width 681 height 33
type textarea "Hello, we don't have anything available for this Saturday"
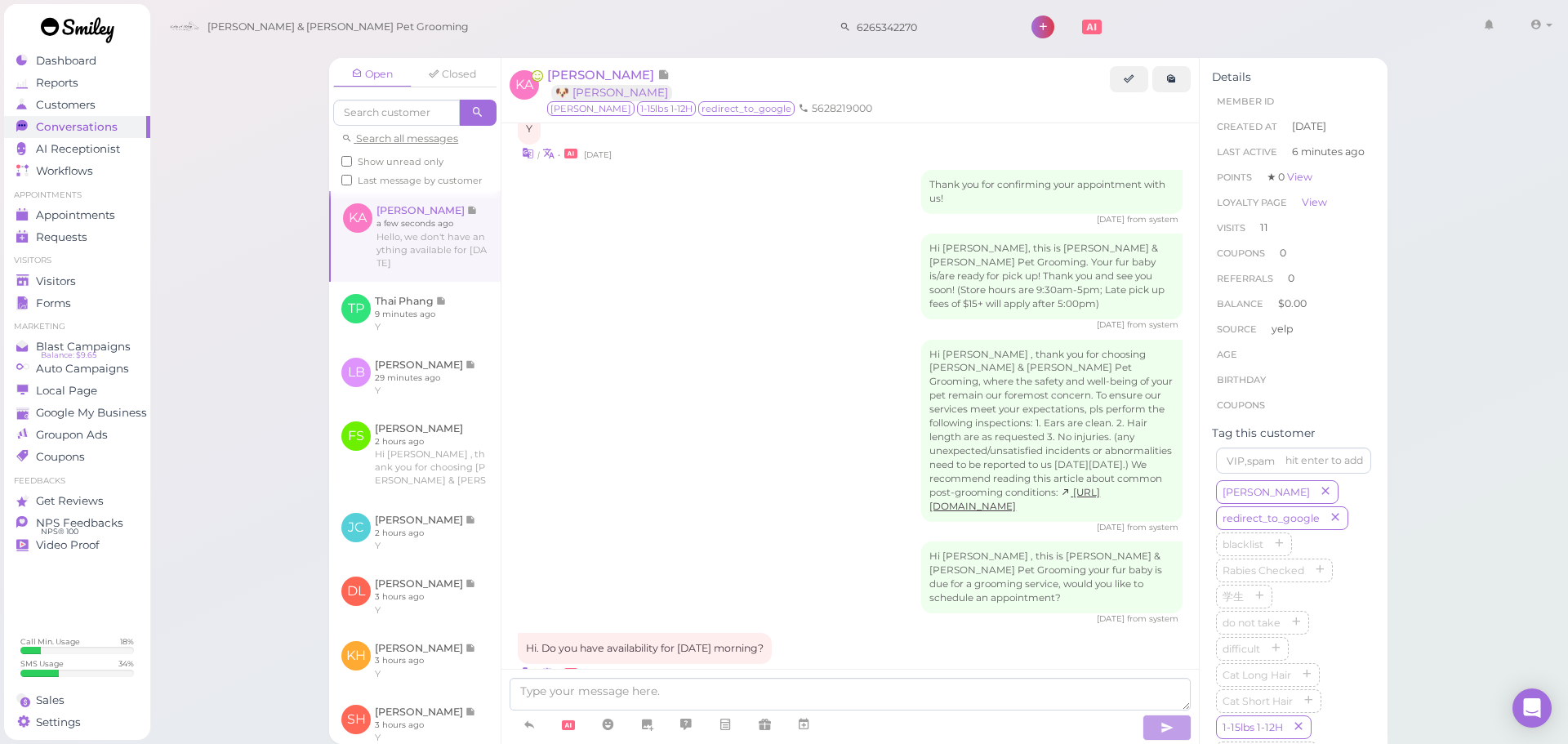
click at [31, 266] on li "Visitors" at bounding box center [78, 260] width 146 height 12
click at [31, 268] on ul "Visitors Visitors Forms" at bounding box center [78, 284] width 146 height 59
click at [1127, 77] on icon at bounding box center [1129, 79] width 11 height 13
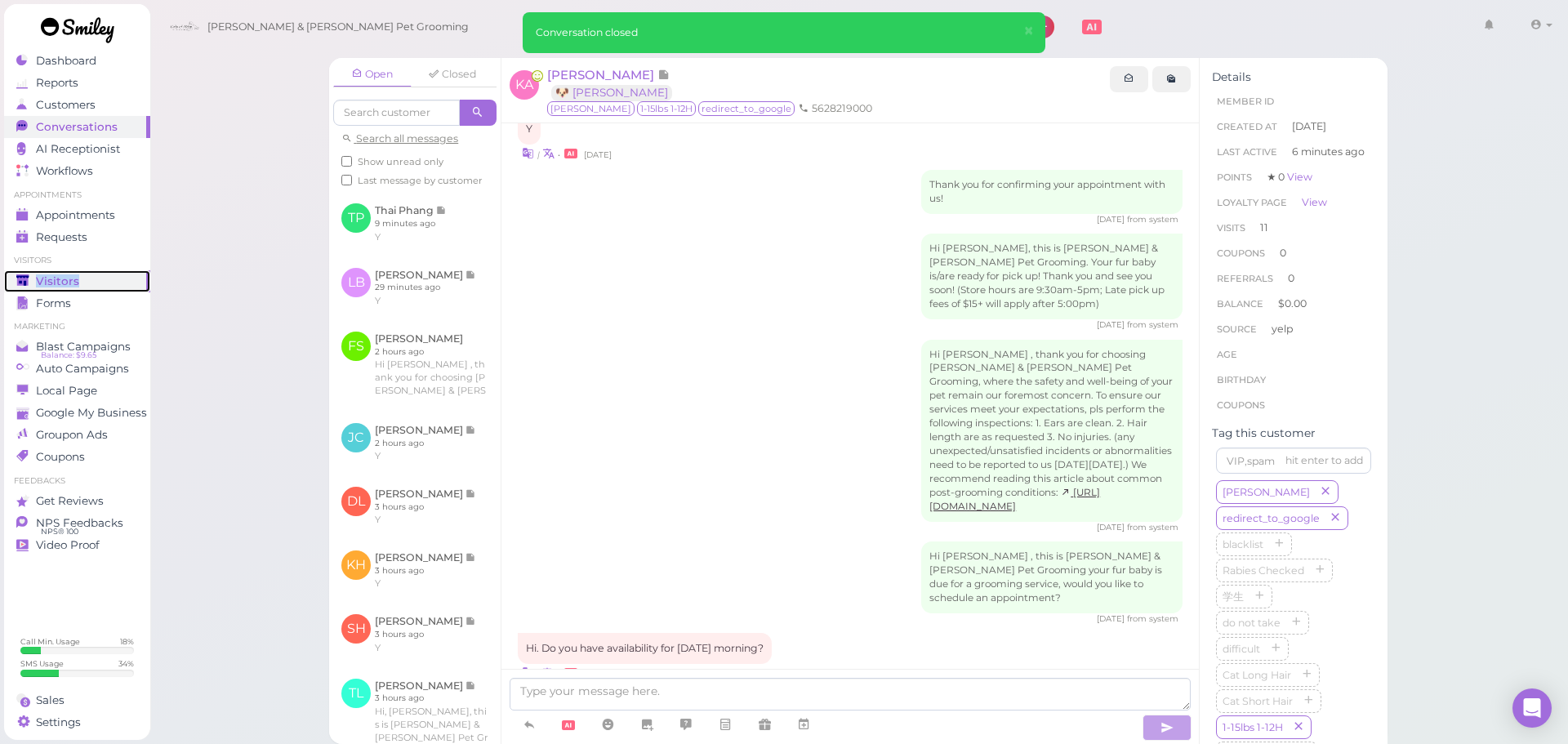
click at [131, 285] on div "Visitors" at bounding box center [75, 281] width 117 height 14
click at [222, 276] on div "Open Closed Search all messages Show unread only Last message by customer TP Th…" at bounding box center [859, 372] width 1420 height 744
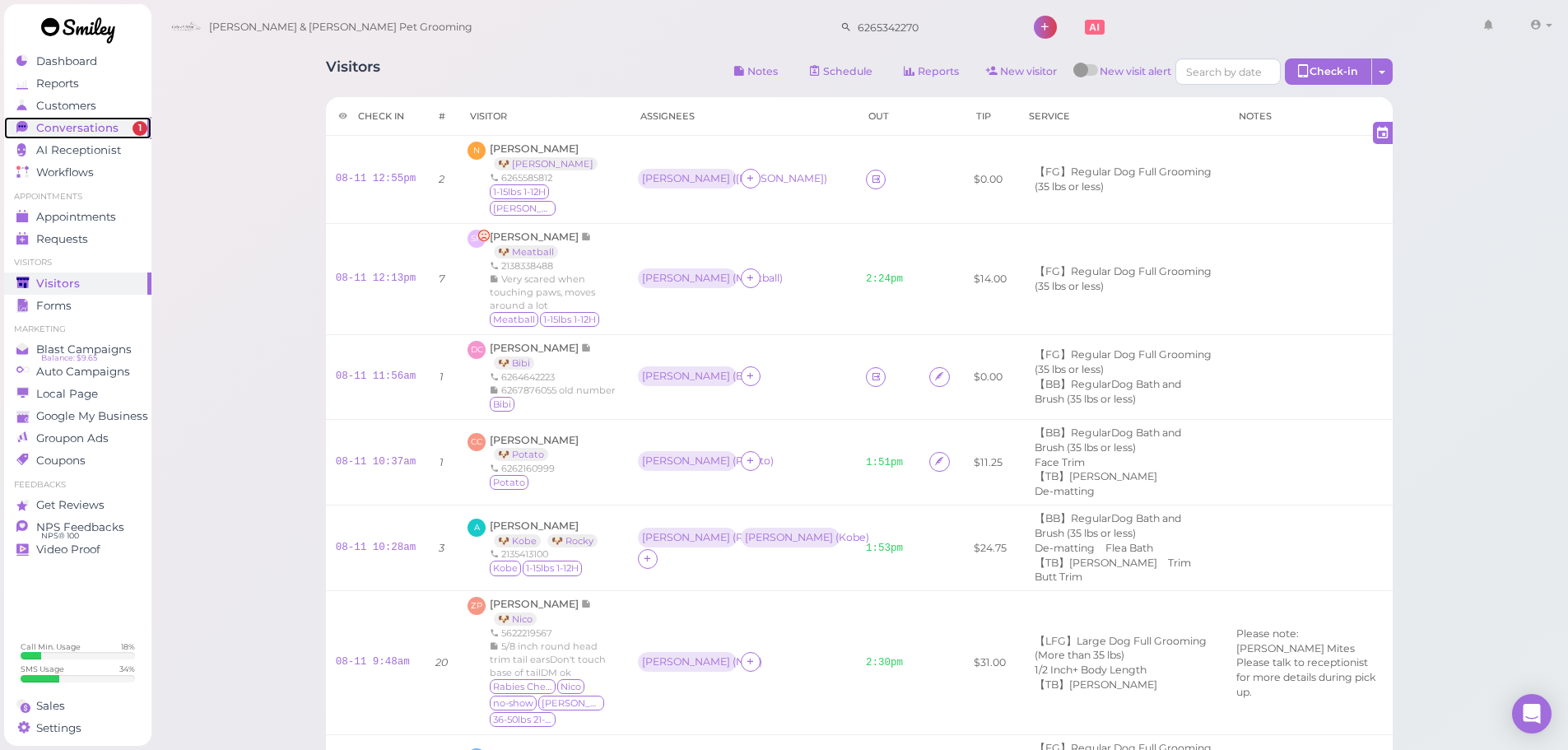
click at [99, 124] on span "Conversations" at bounding box center [77, 127] width 82 height 14
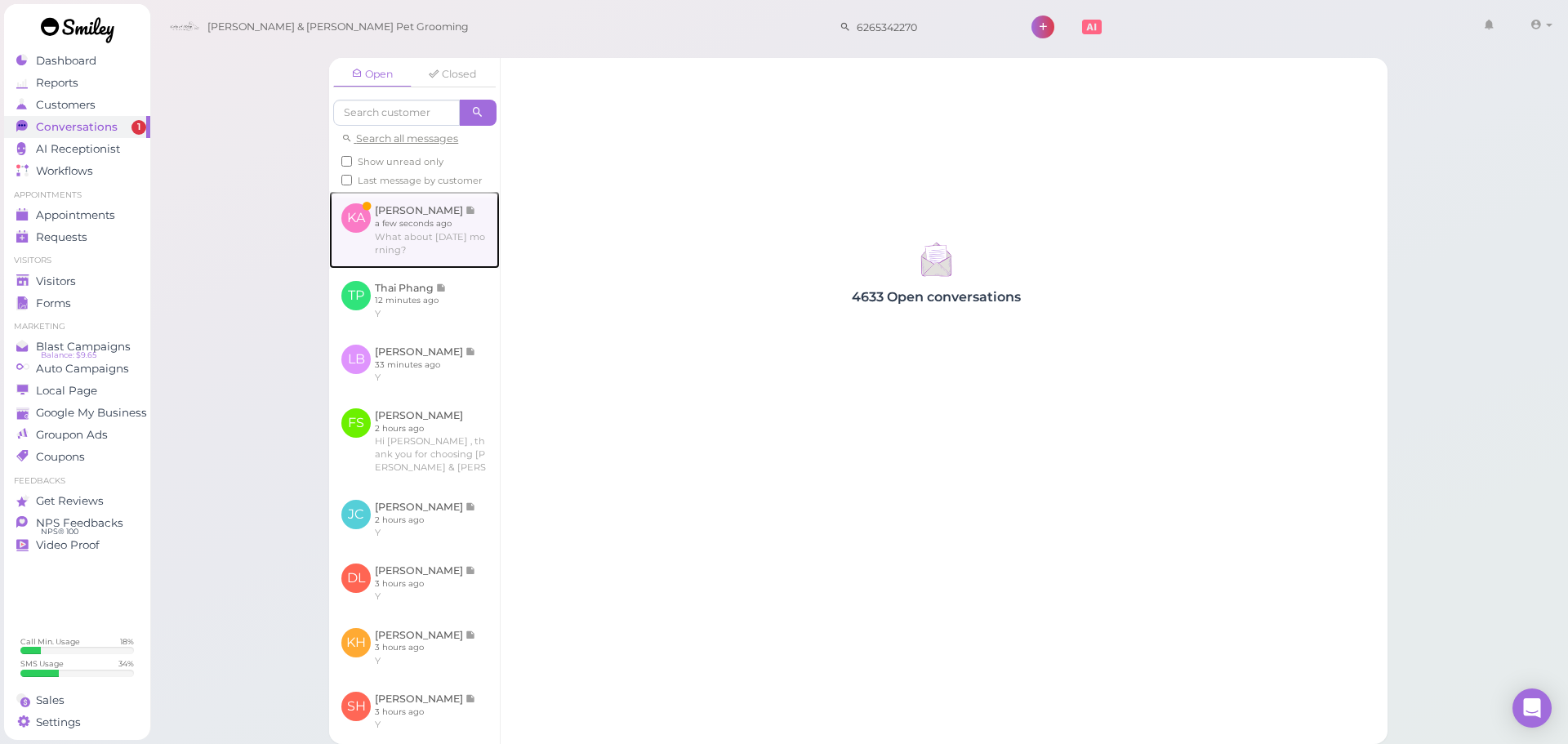
click at [429, 255] on link at bounding box center [414, 229] width 171 height 77
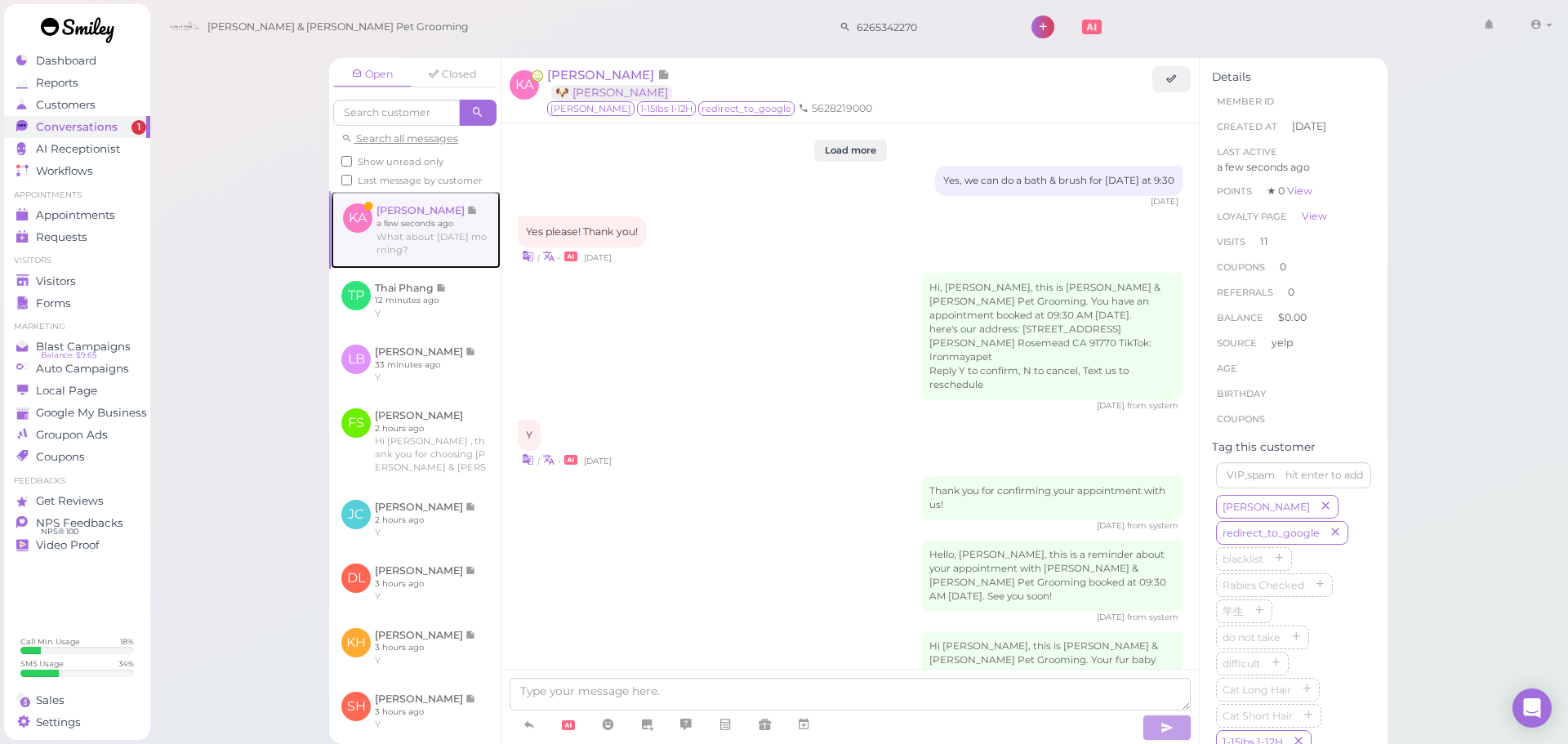
scroll to position [2091, 0]
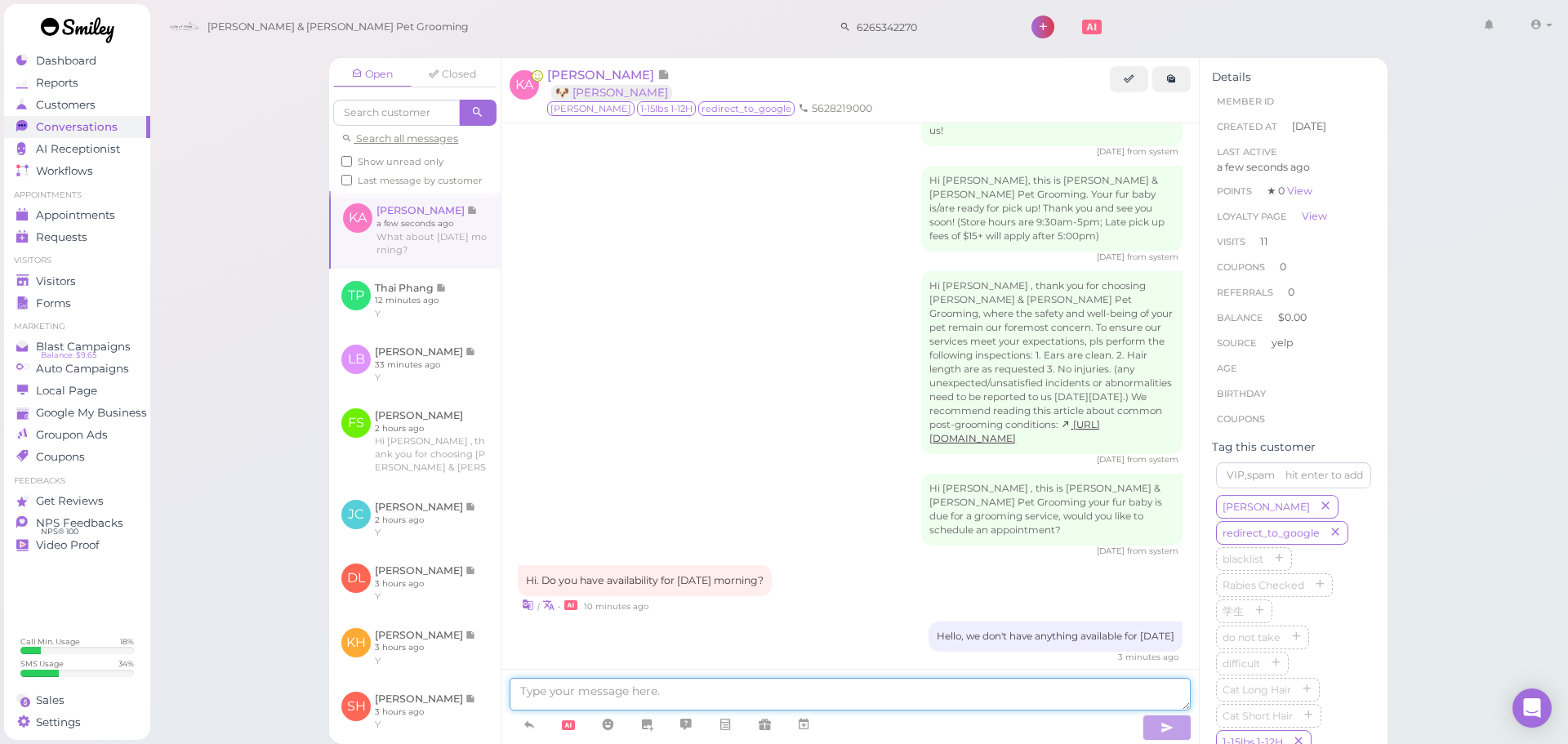
click at [681, 682] on textarea at bounding box center [850, 694] width 681 height 33
type textarea "We can do Monday at 9:30, does that work for you?"
click at [126, 278] on div "Visitors" at bounding box center [75, 281] width 117 height 14
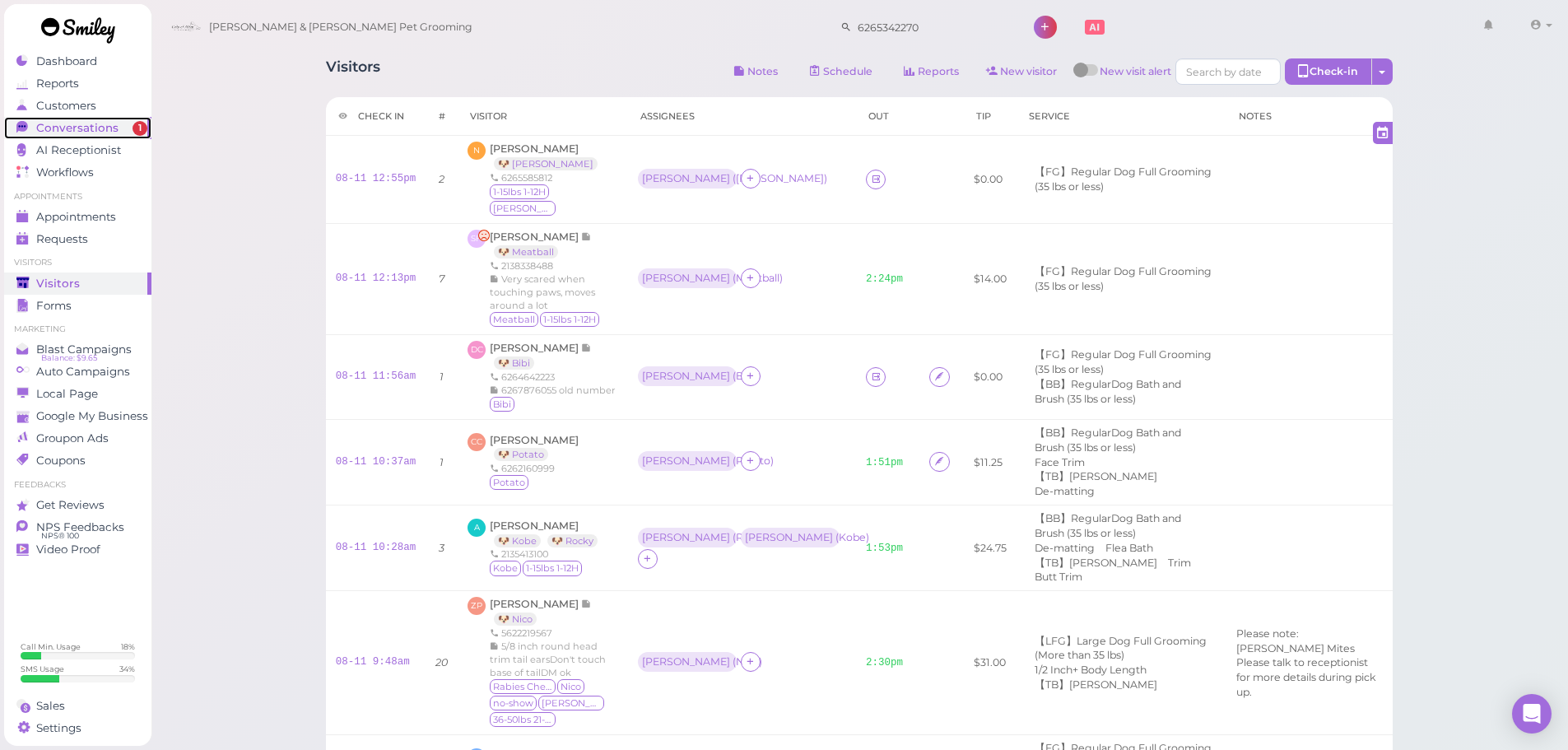
click at [100, 133] on span "Conversations" at bounding box center [77, 127] width 82 height 14
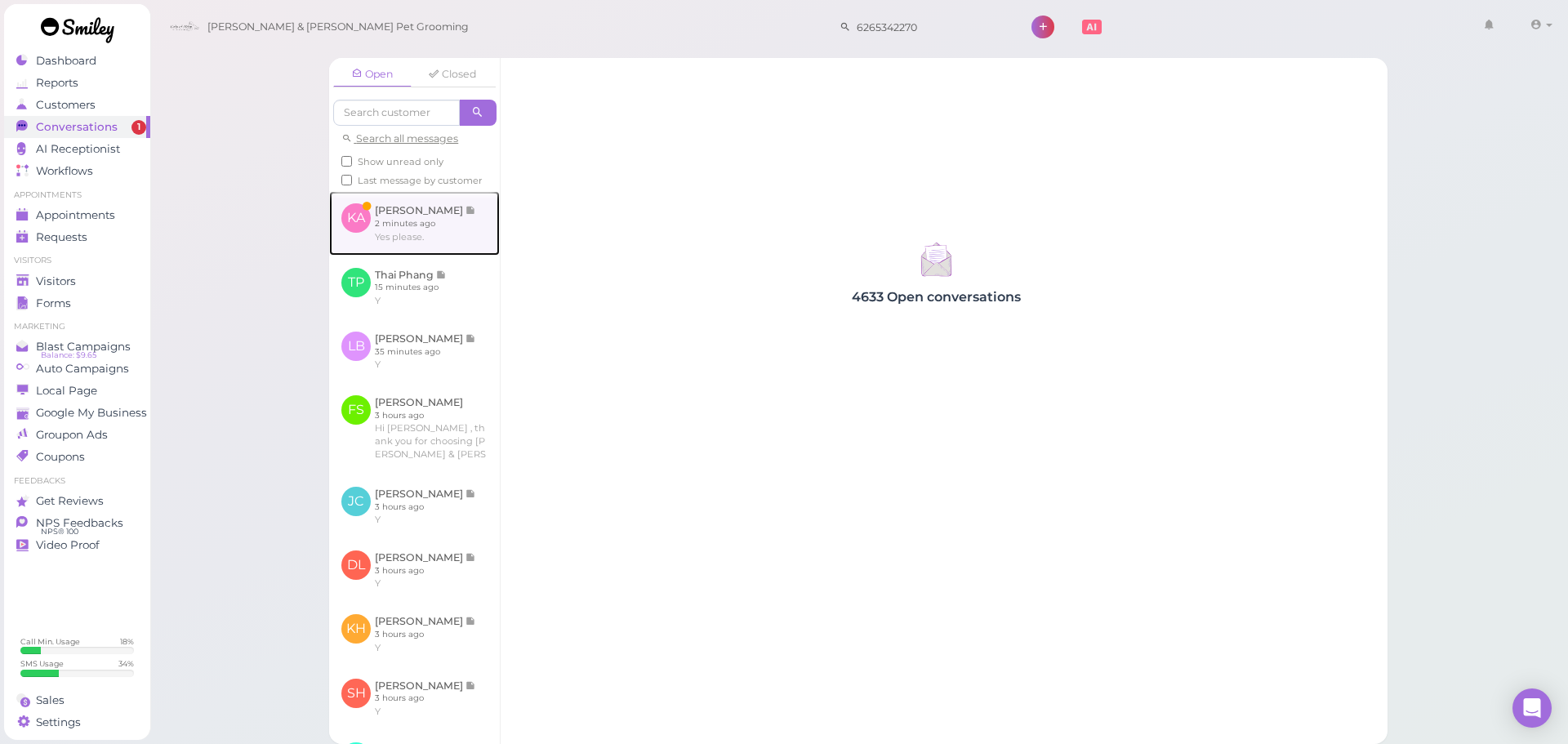
click at [427, 249] on link at bounding box center [414, 223] width 171 height 64
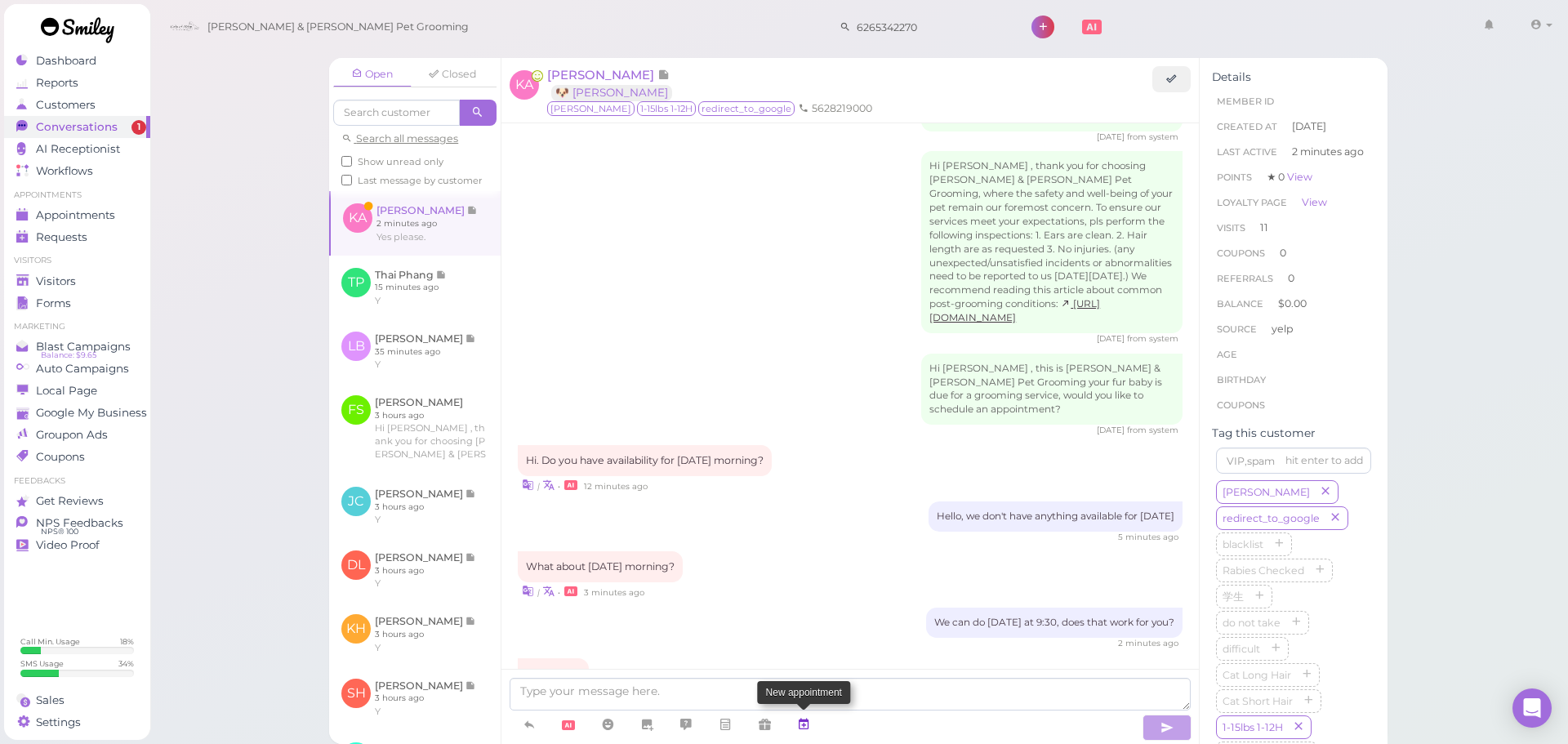
click at [817, 730] on link at bounding box center [803, 725] width 39 height 29
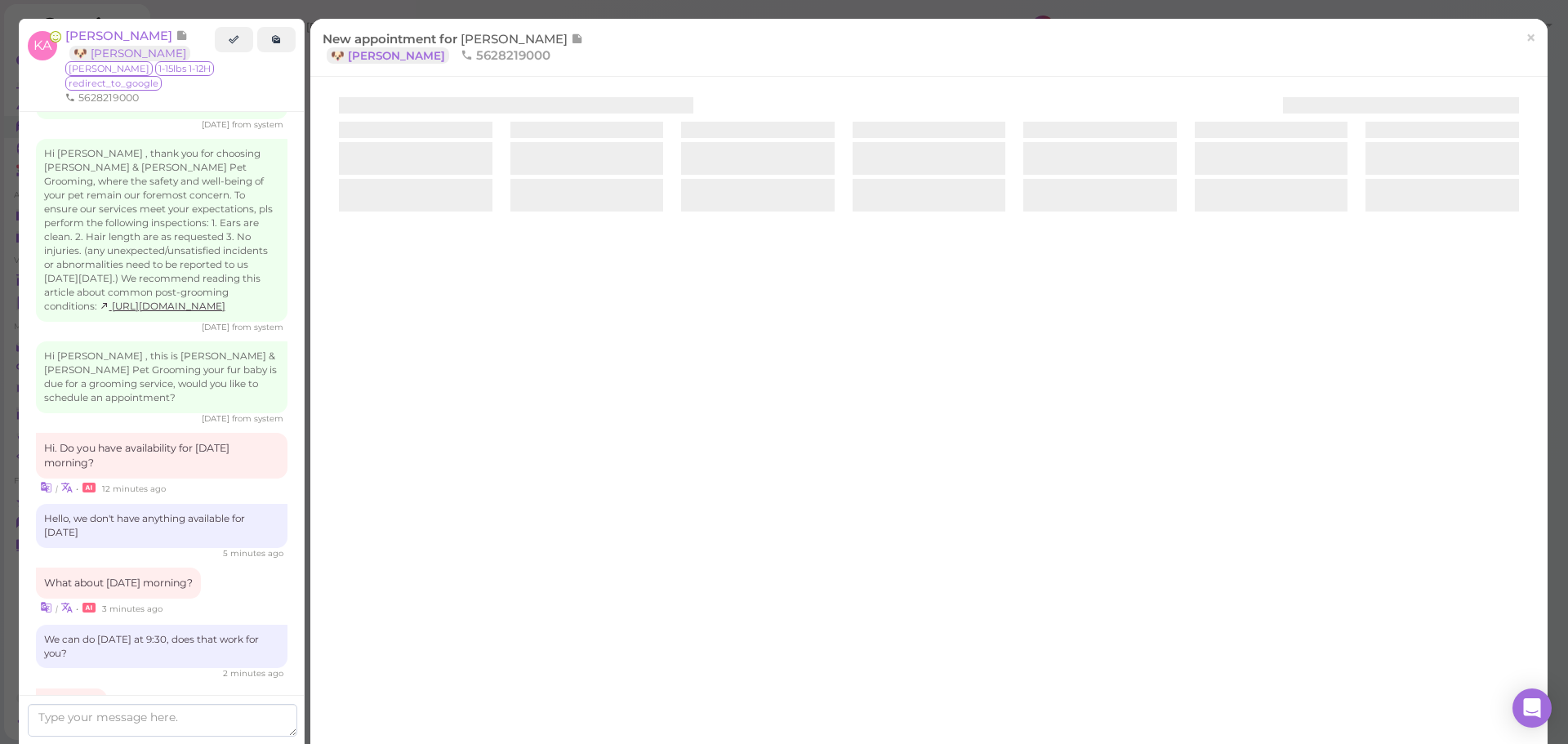
scroll to position [2161, 0]
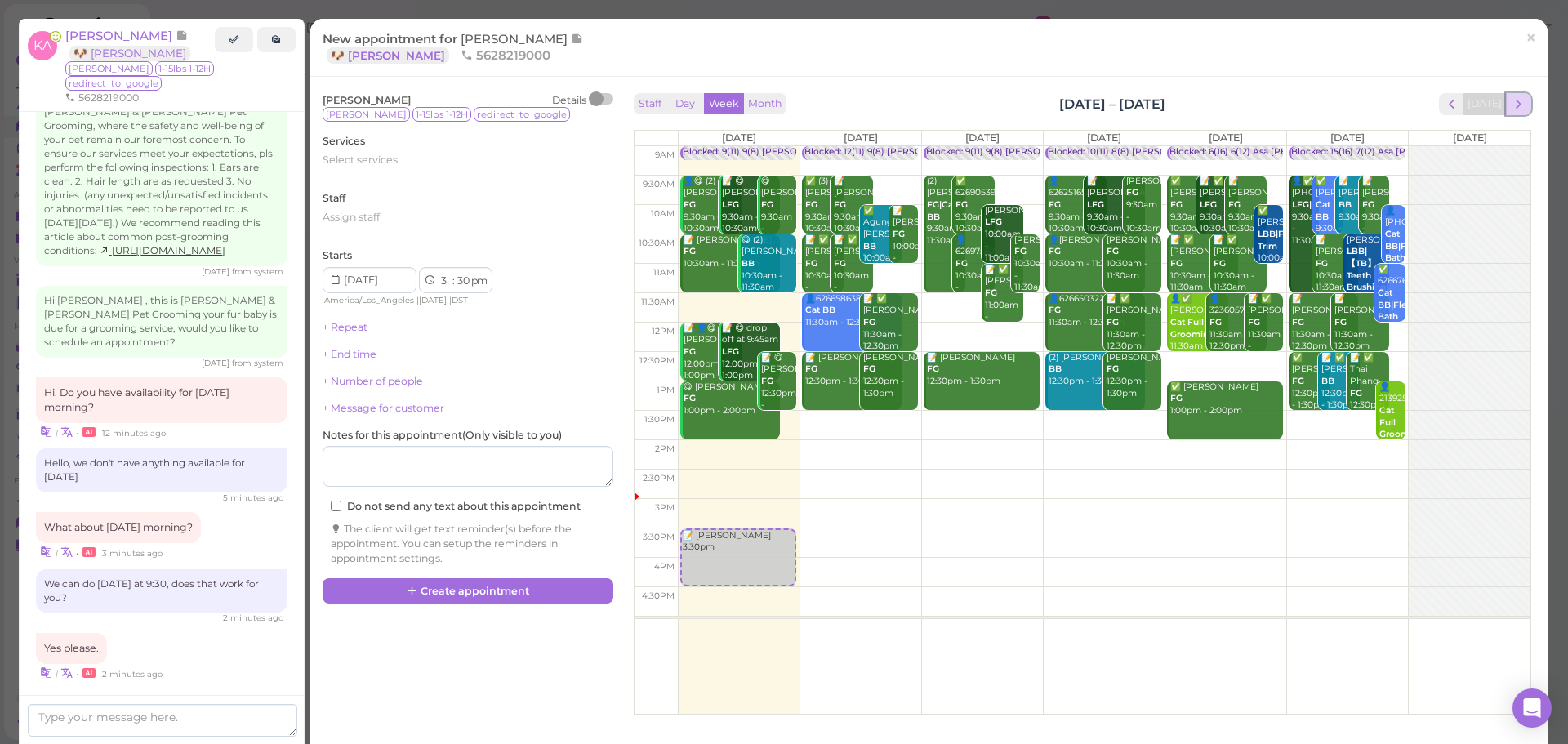
click at [1511, 98] on span "next" at bounding box center [1518, 104] width 15 height 15
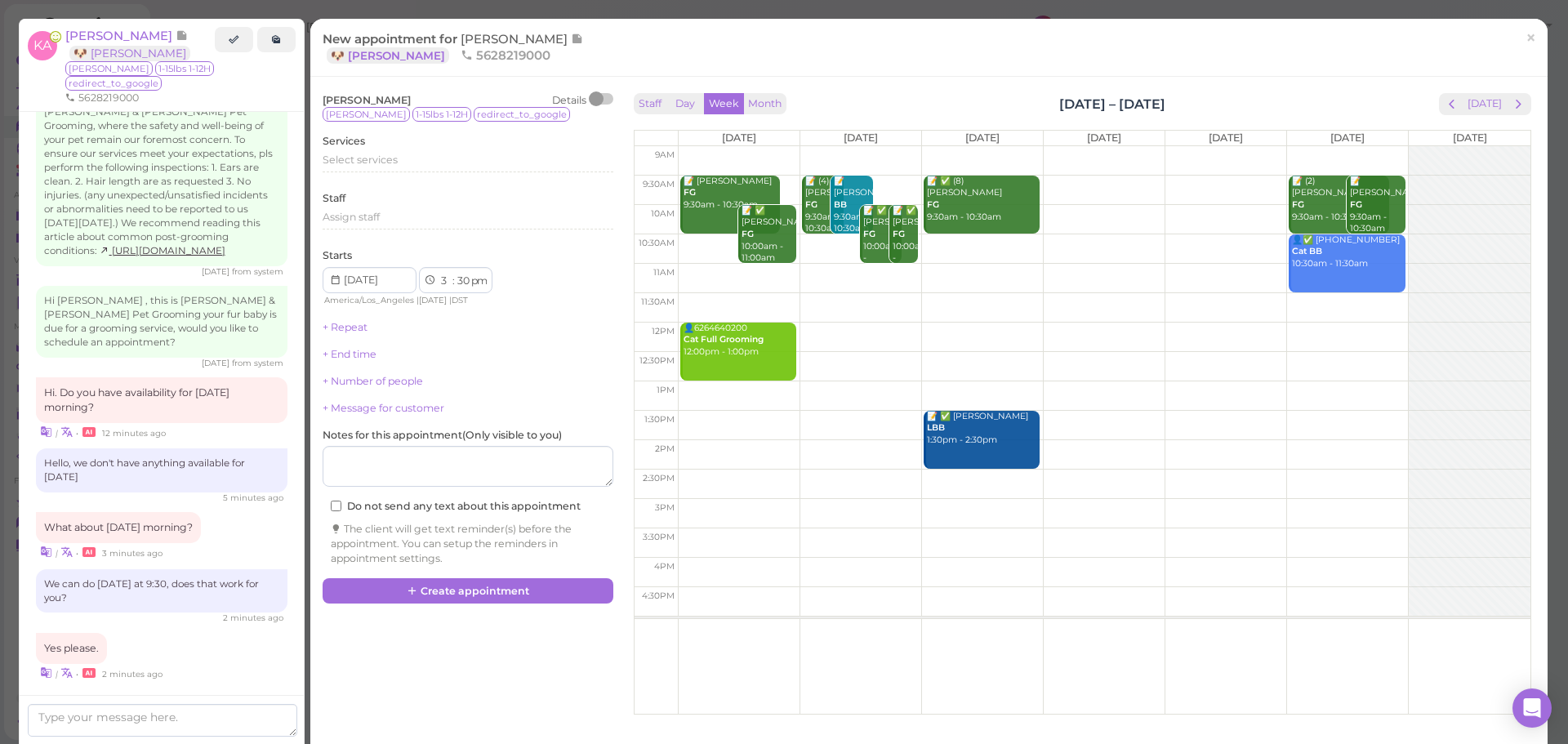
drag, startPoint x: 785, startPoint y: 181, endPoint x: 677, endPoint y: 170, distance: 108.6
click at [785, 181] on td at bounding box center [1105, 190] width 853 height 30
type input "2025-08-18"
select select "9"
select select "am"
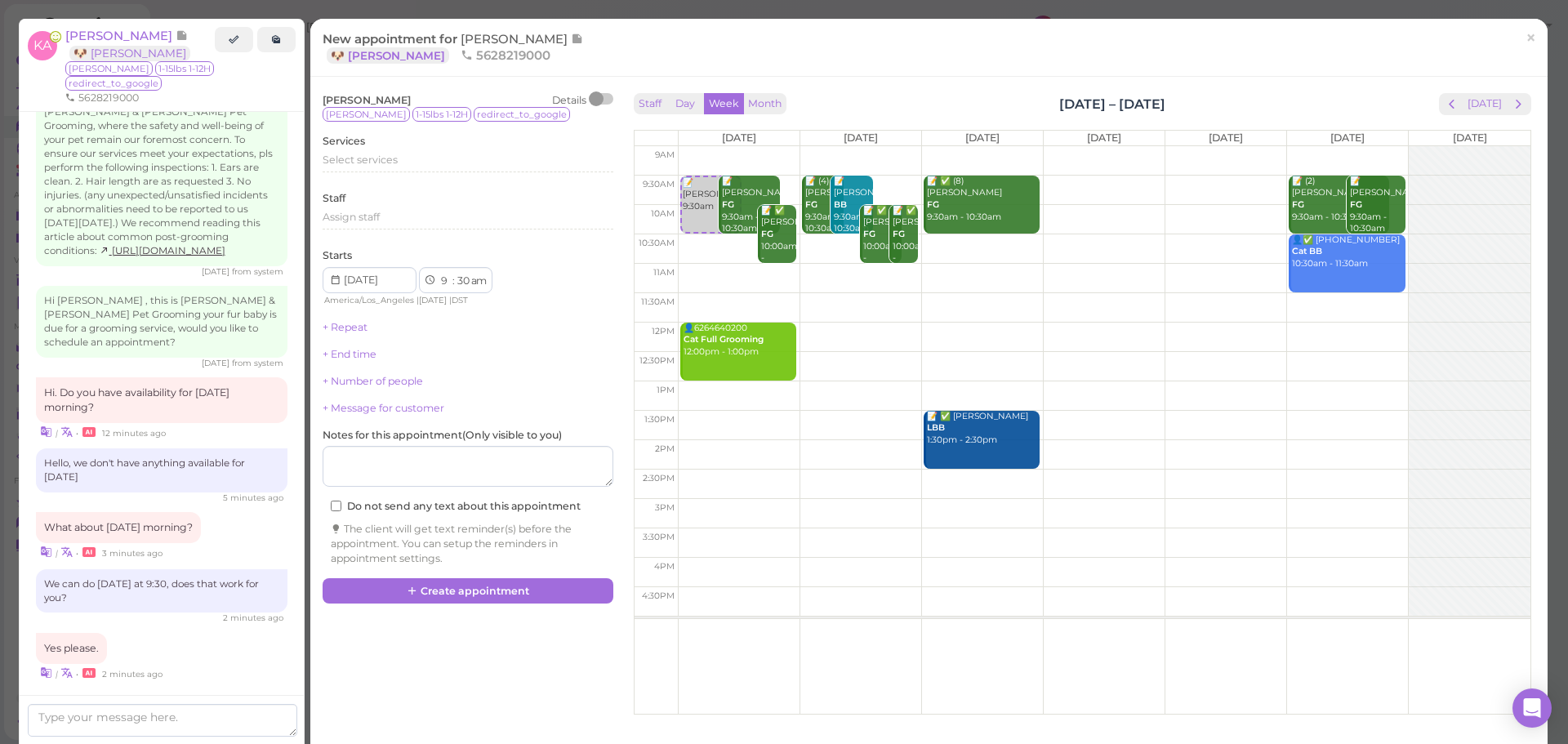
click at [422, 150] on div "Services Select services" at bounding box center [468, 156] width 291 height 45
click at [410, 175] on div "Select services" at bounding box center [468, 165] width 291 height 26
click at [414, 169] on div "Select services" at bounding box center [468, 163] width 291 height 20
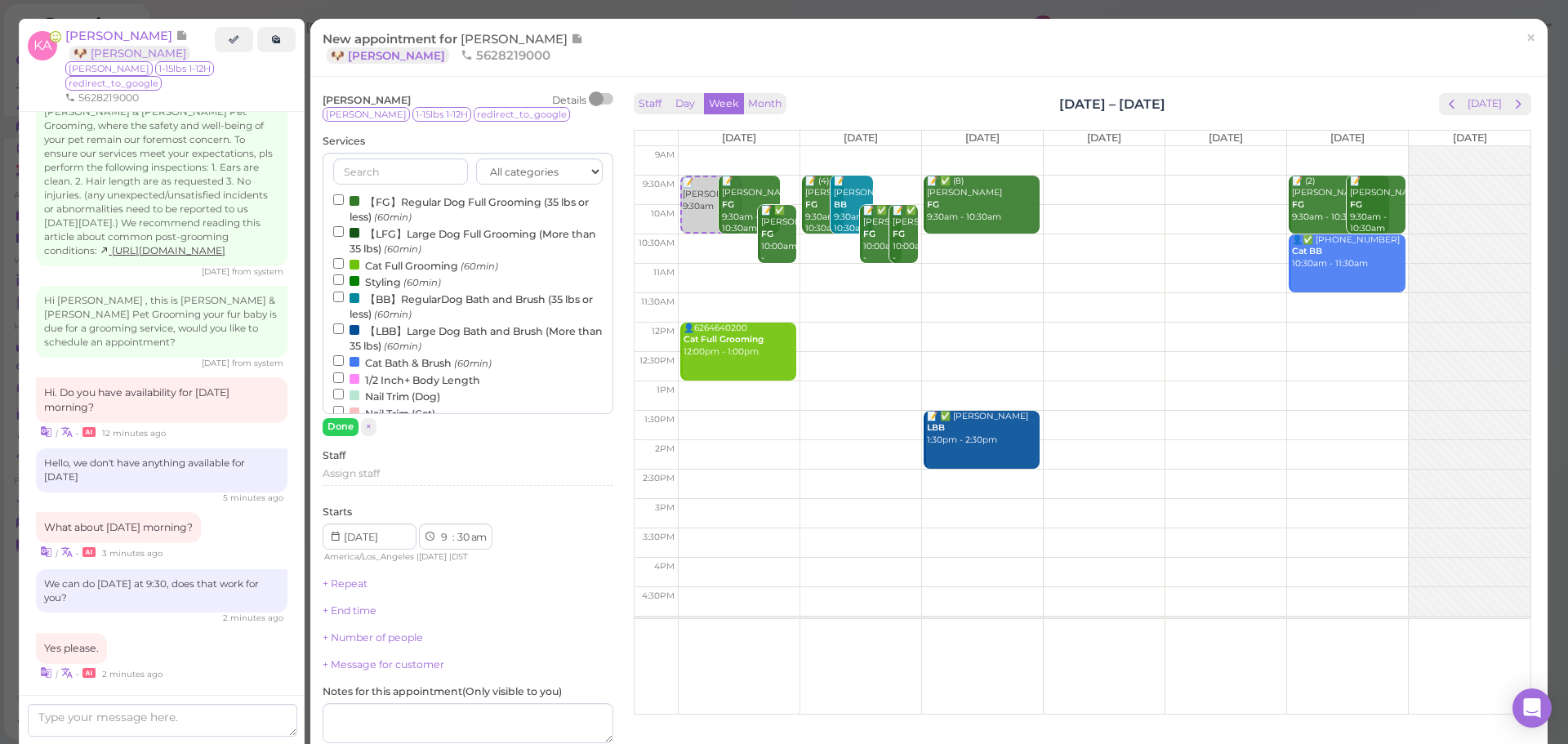
click at [397, 197] on label "【FG】Regular Dog Full Grooming (35 lbs or less) (60min)" at bounding box center [468, 208] width 269 height 32
click at [344, 197] on input "【FG】Regular Dog Full Grooming (35 lbs or less) (60min)" at bounding box center [339, 200] width 11 height 11
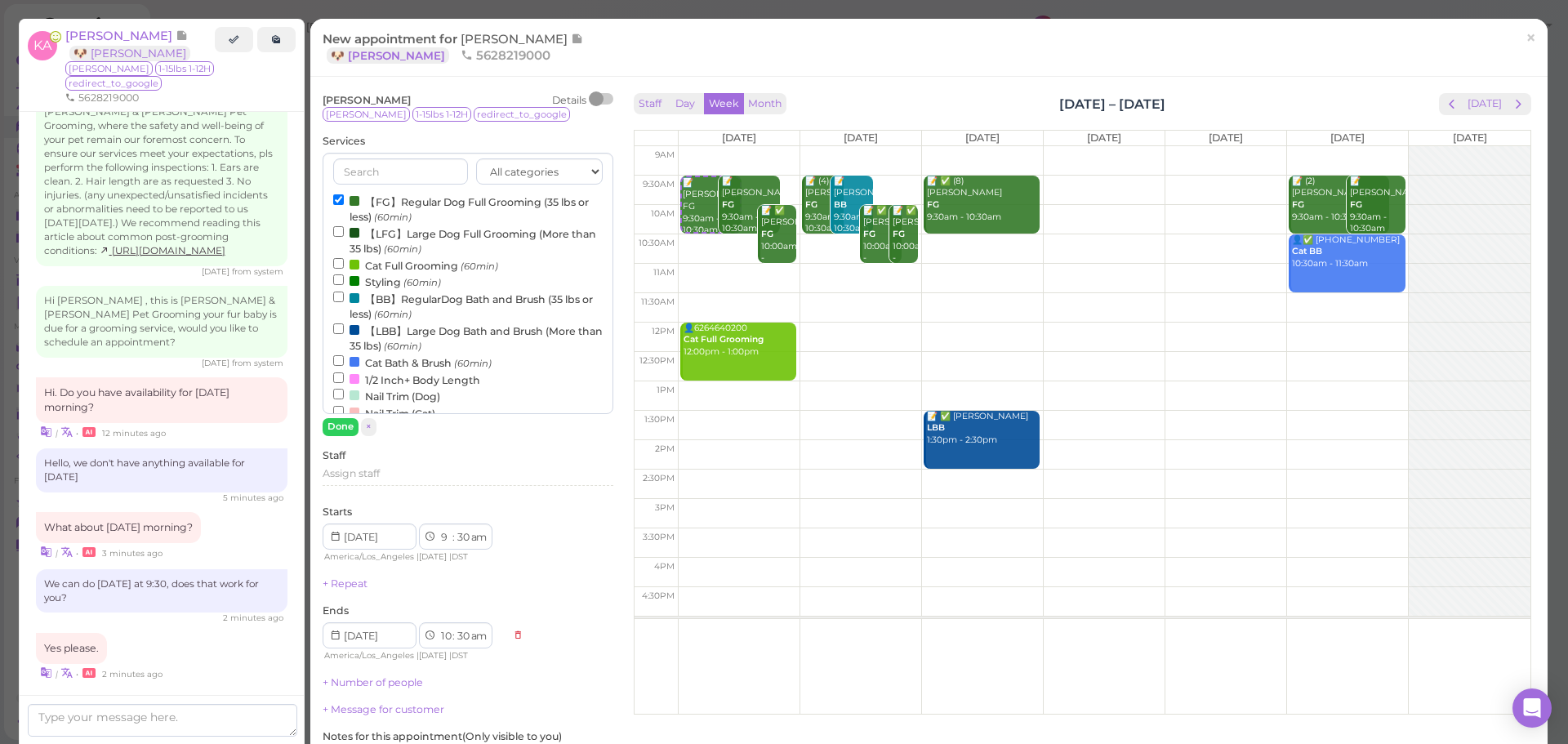
drag, startPoint x: 344, startPoint y: 442, endPoint x: 341, endPoint y: 429, distance: 13.3
click at [342, 441] on div "Karina Arroyo Details Zoe 1-15lbs 1-12H redirect_to_google Services All categor…" at bounding box center [468, 480] width 291 height 775
drag, startPoint x: 341, startPoint y: 429, endPoint x: 448, endPoint y: 509, distance: 133.6
click at [346, 432] on button "Done" at bounding box center [341, 426] width 36 height 17
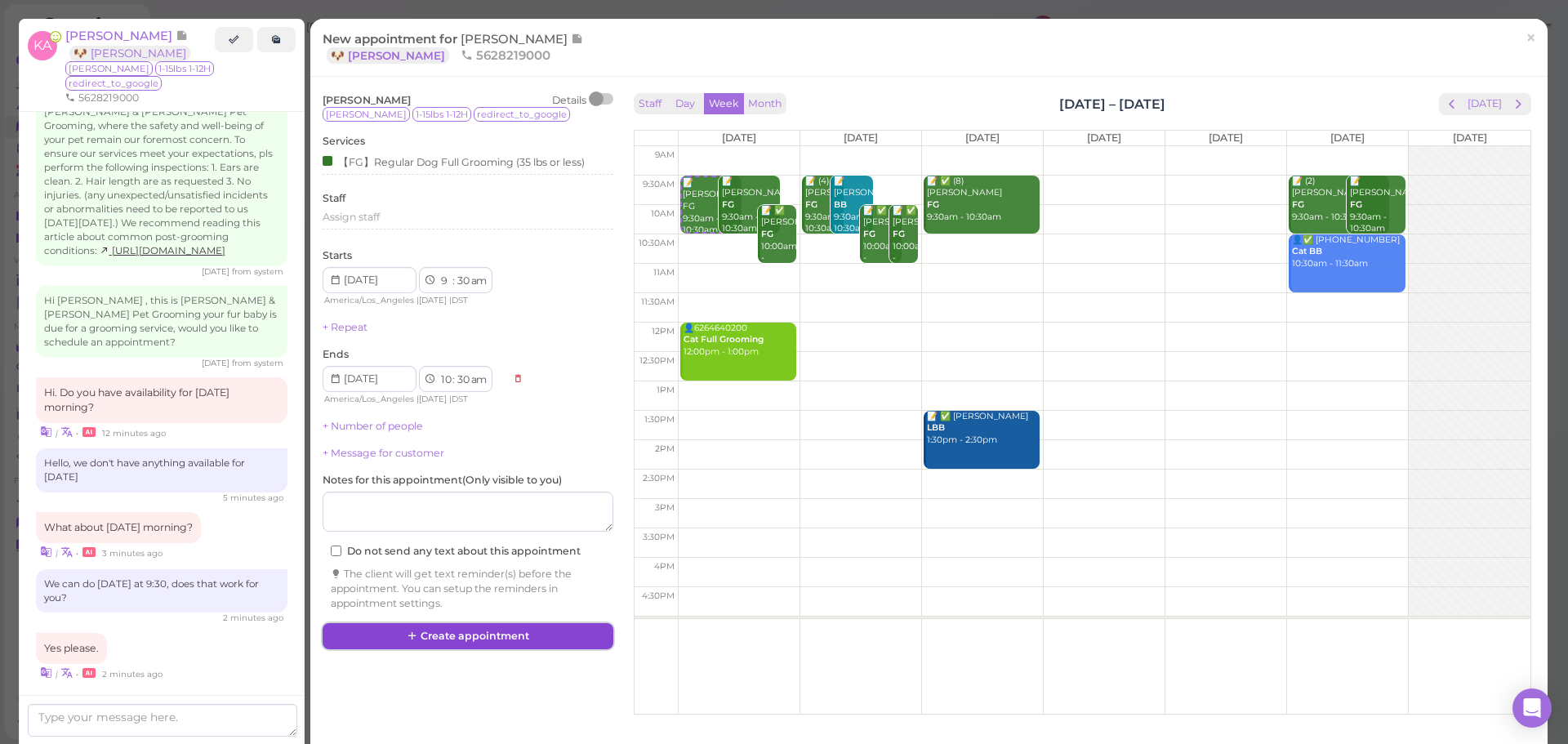
click at [499, 644] on button "Create appointment" at bounding box center [468, 636] width 291 height 26
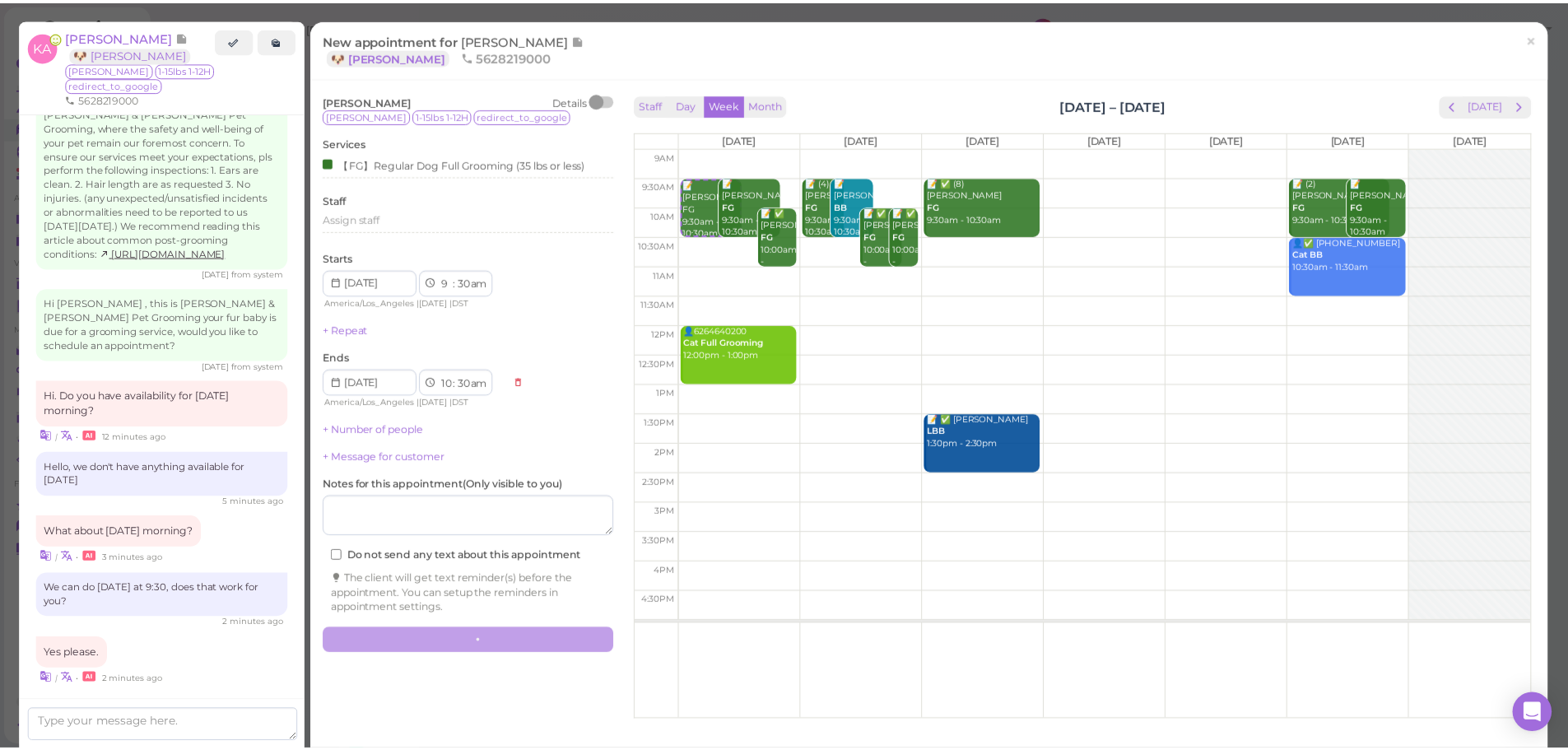
scroll to position [2122, 0]
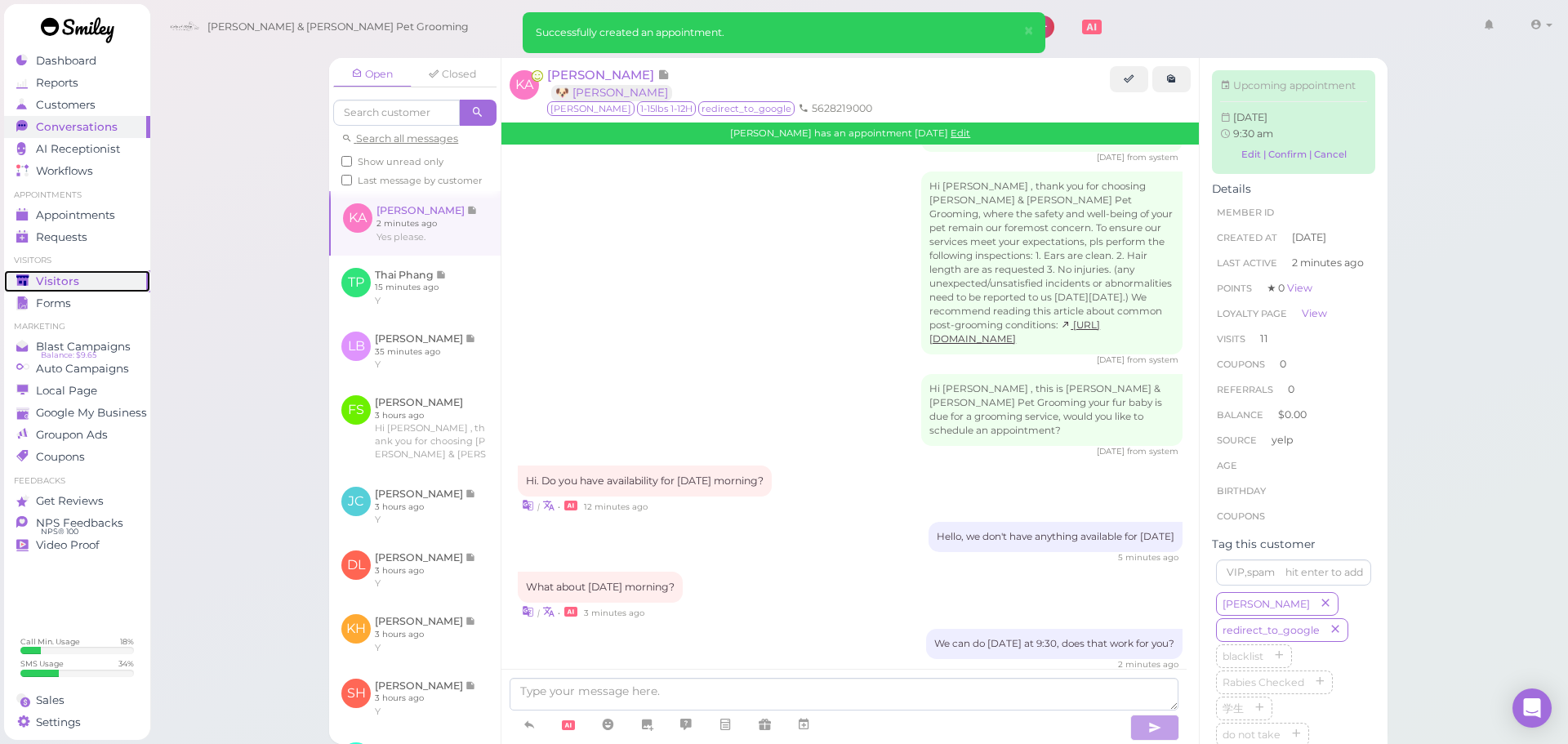
click at [138, 286] on link "Visitors" at bounding box center [78, 281] width 146 height 22
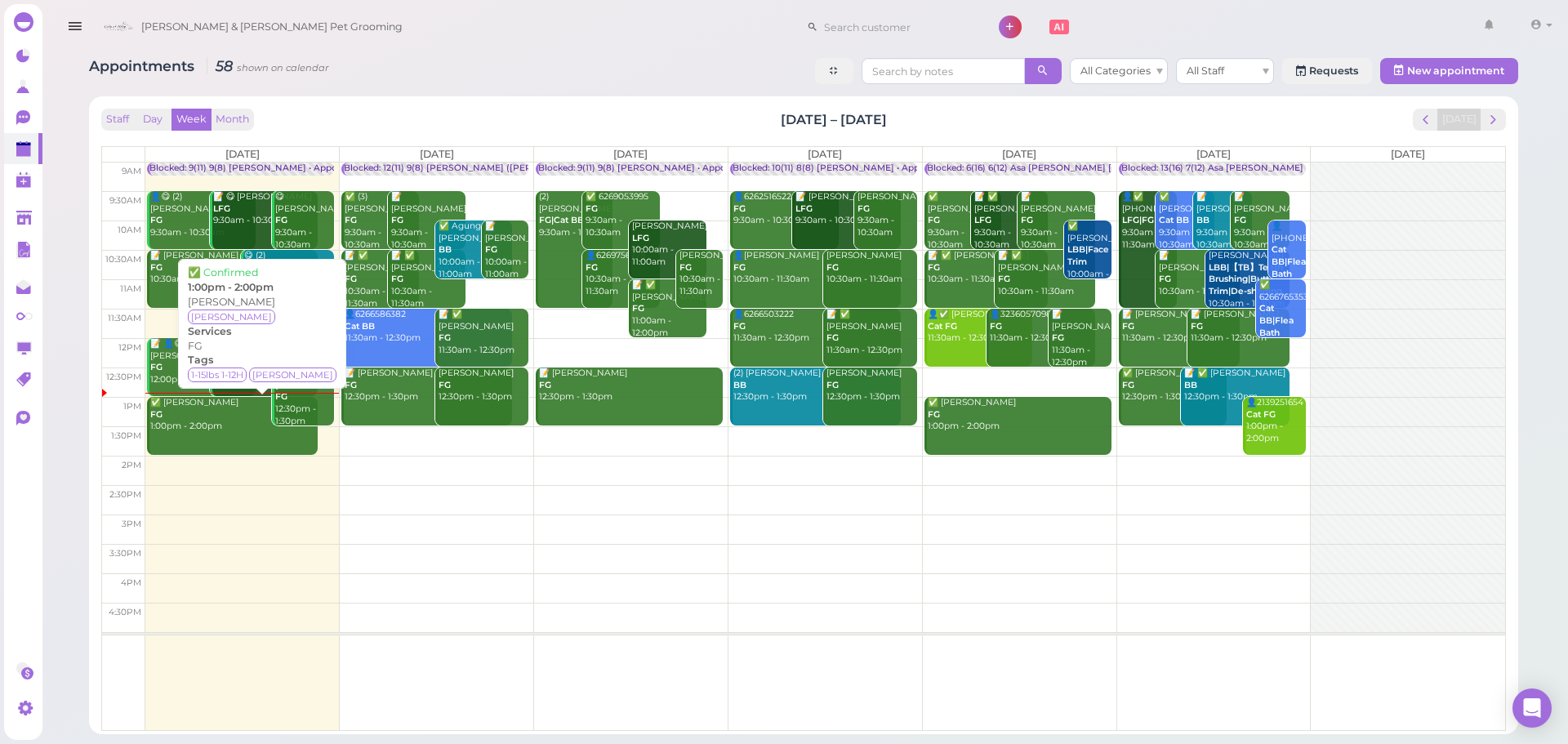
click at [200, 432] on div "✅ [PERSON_NAME] FG 1:00pm - 2:00pm" at bounding box center [233, 414] width 168 height 36
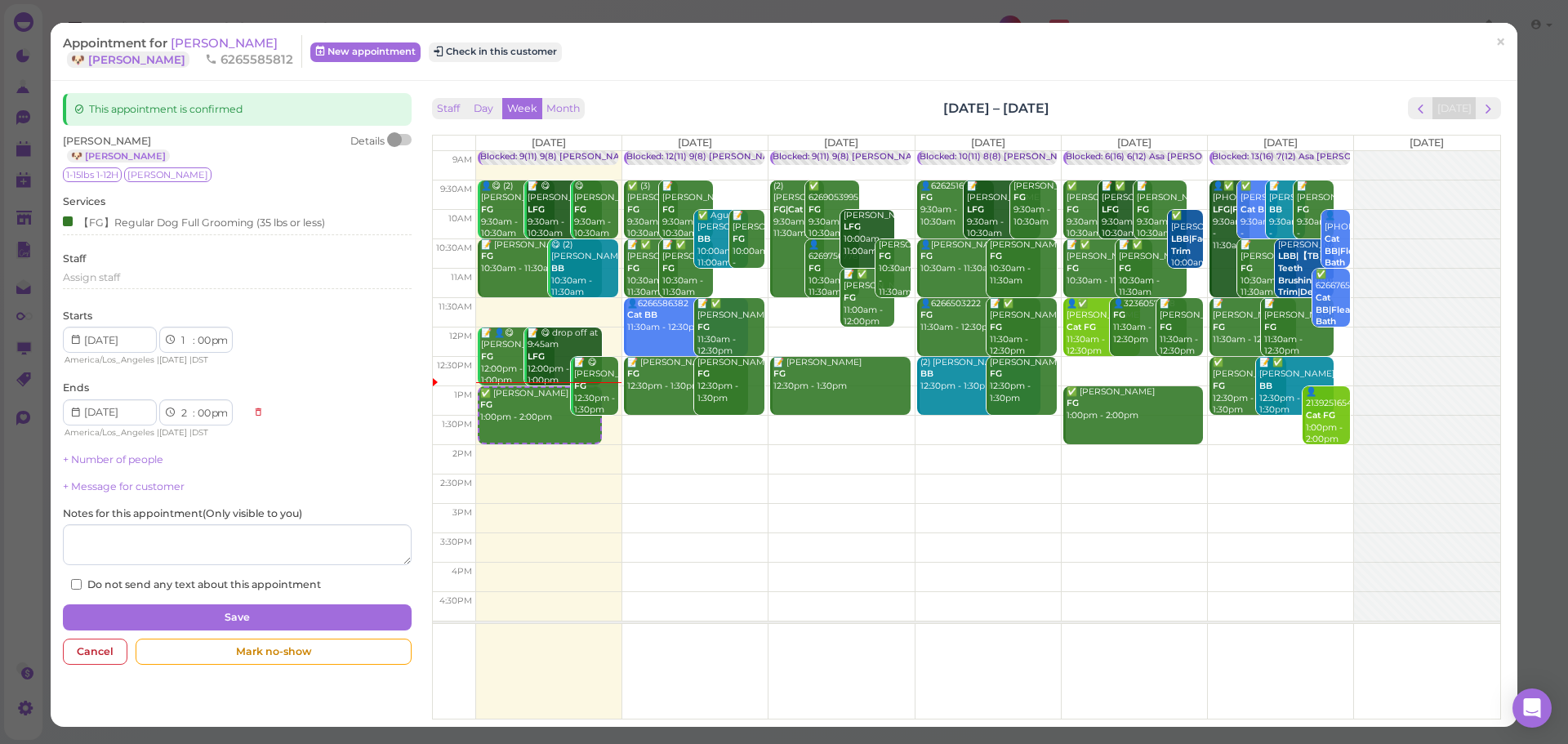
click at [464, 38] on div "Appointment for [PERSON_NAME] 🐶 [PERSON_NAME] 6265585812 New appointment Check …" at bounding box center [776, 51] width 1425 height 33
click at [465, 51] on button "Check in this customer" at bounding box center [495, 52] width 133 height 20
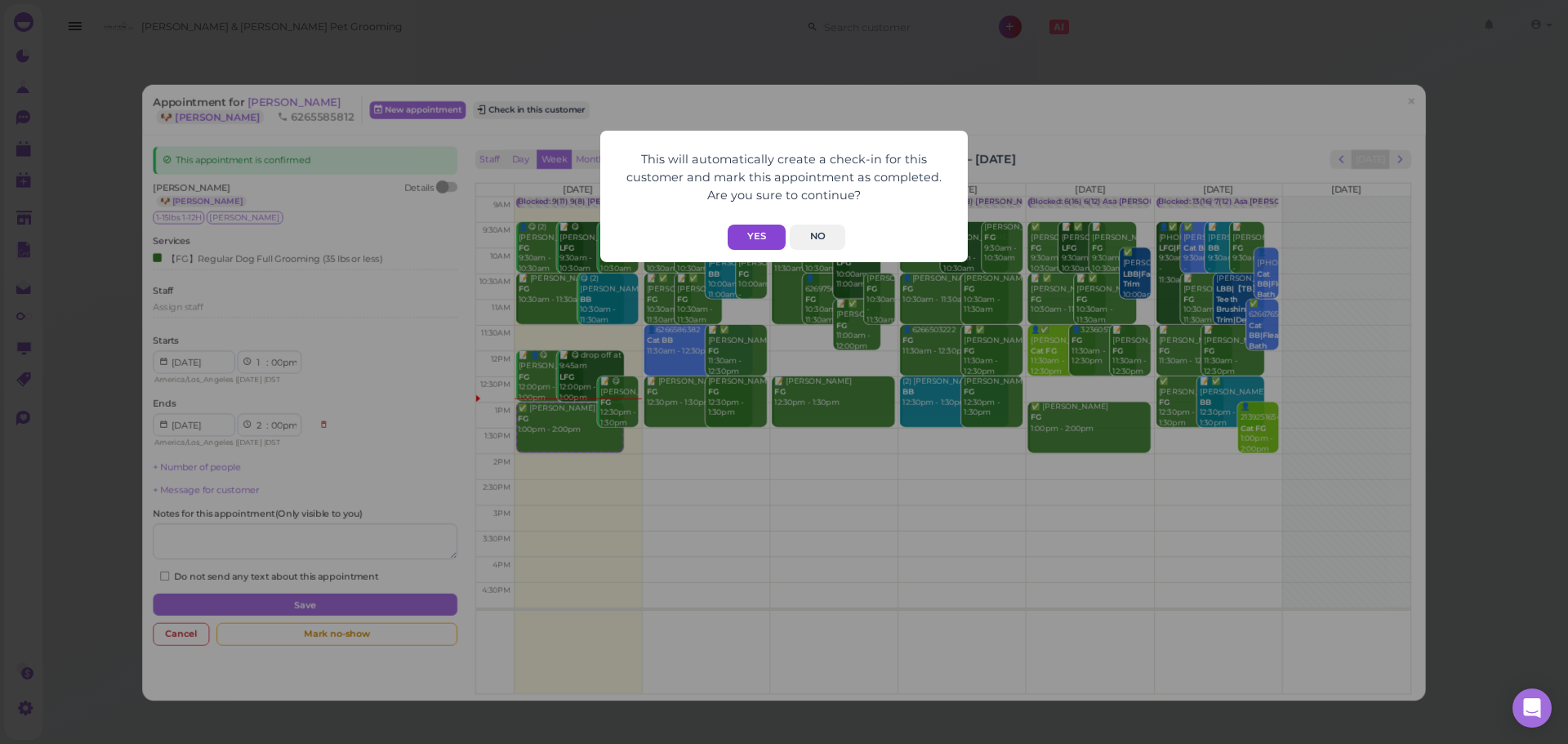
click at [761, 235] on button "Yes" at bounding box center [757, 237] width 58 height 25
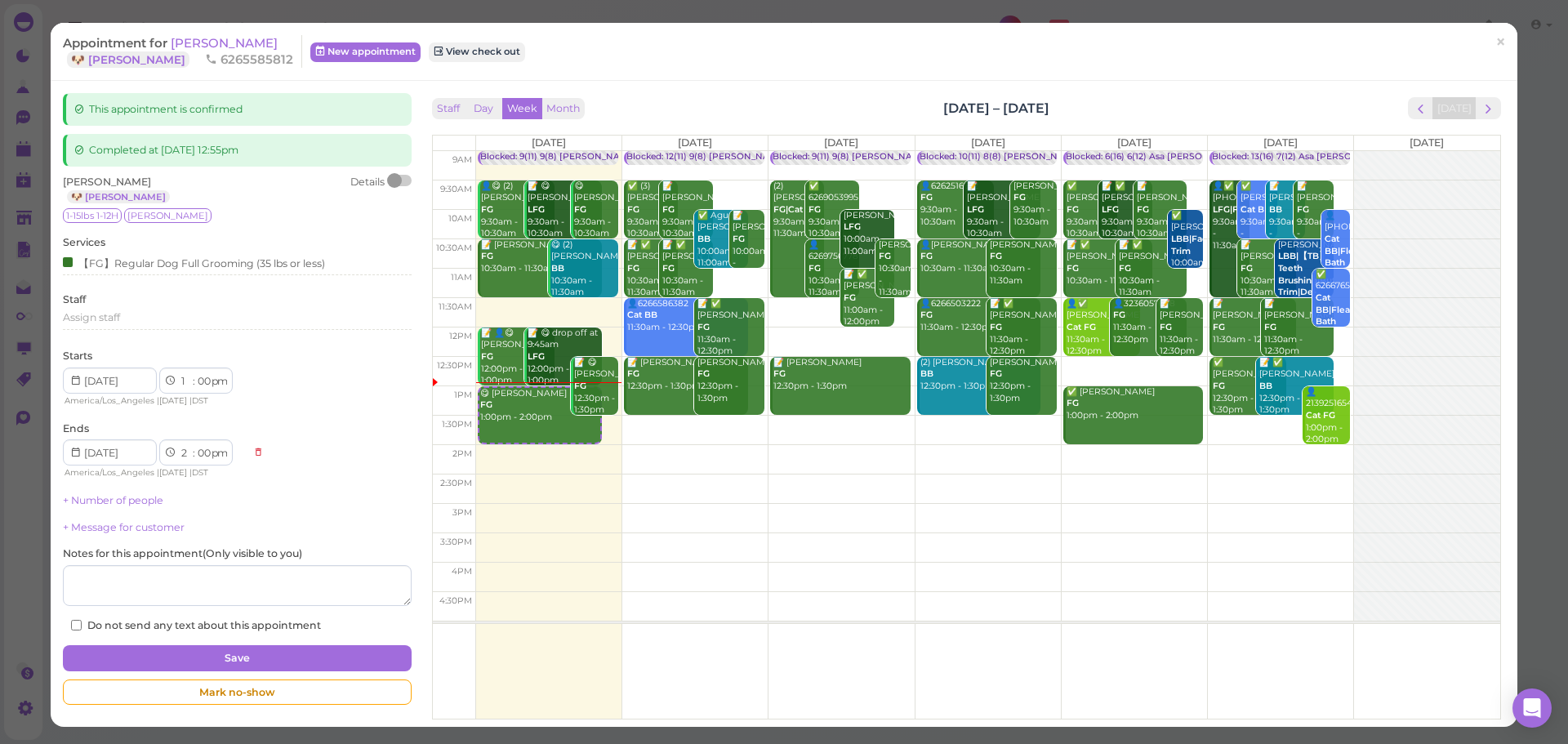
click at [771, 69] on div "Appointment for [PERSON_NAME] 🐶 [PERSON_NAME] 6265585812 New appointment View c…" at bounding box center [784, 51] width 1467 height 58
click at [209, 39] on span "[PERSON_NAME]" at bounding box center [224, 42] width 107 height 15
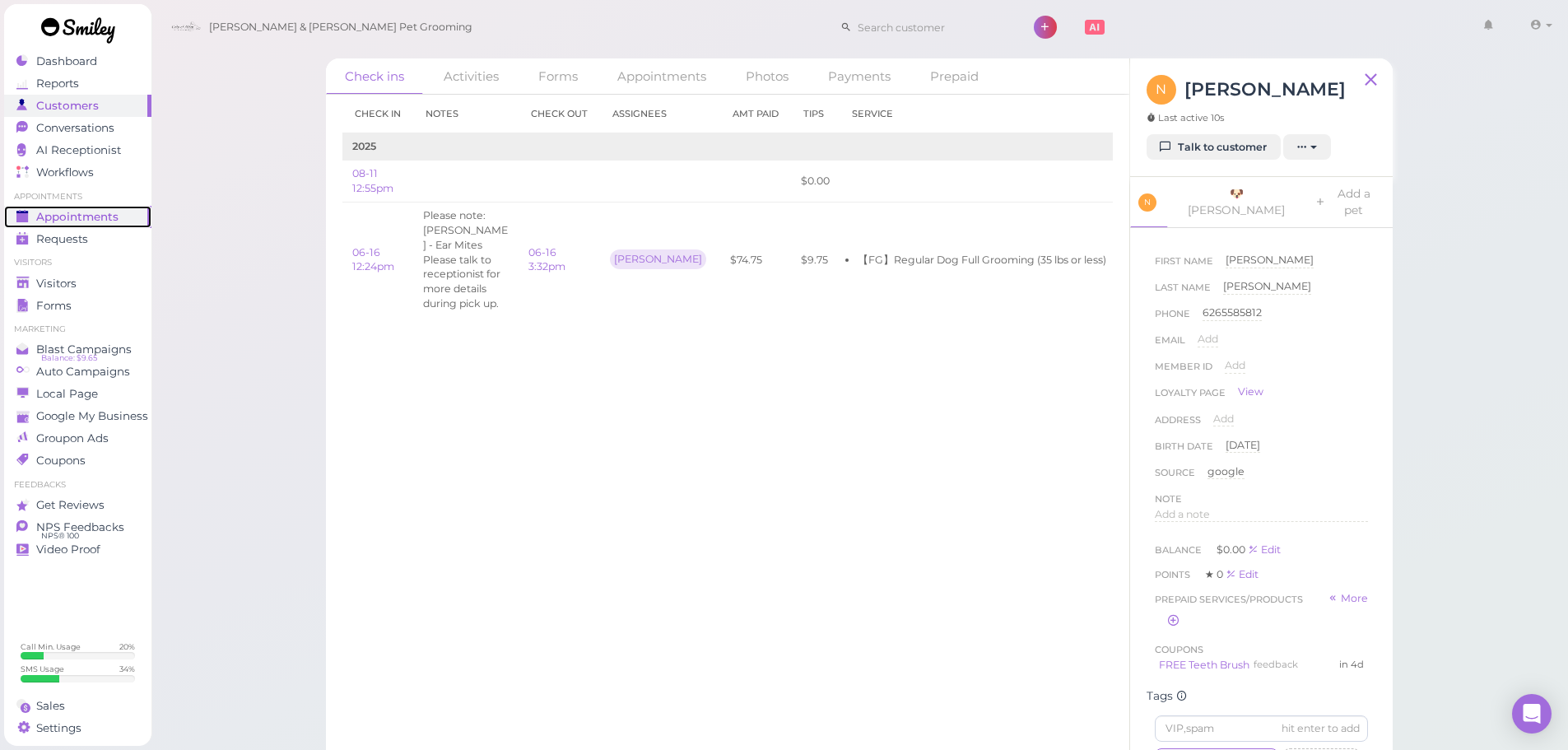
click at [77, 218] on span "Appointments" at bounding box center [77, 217] width 82 height 14
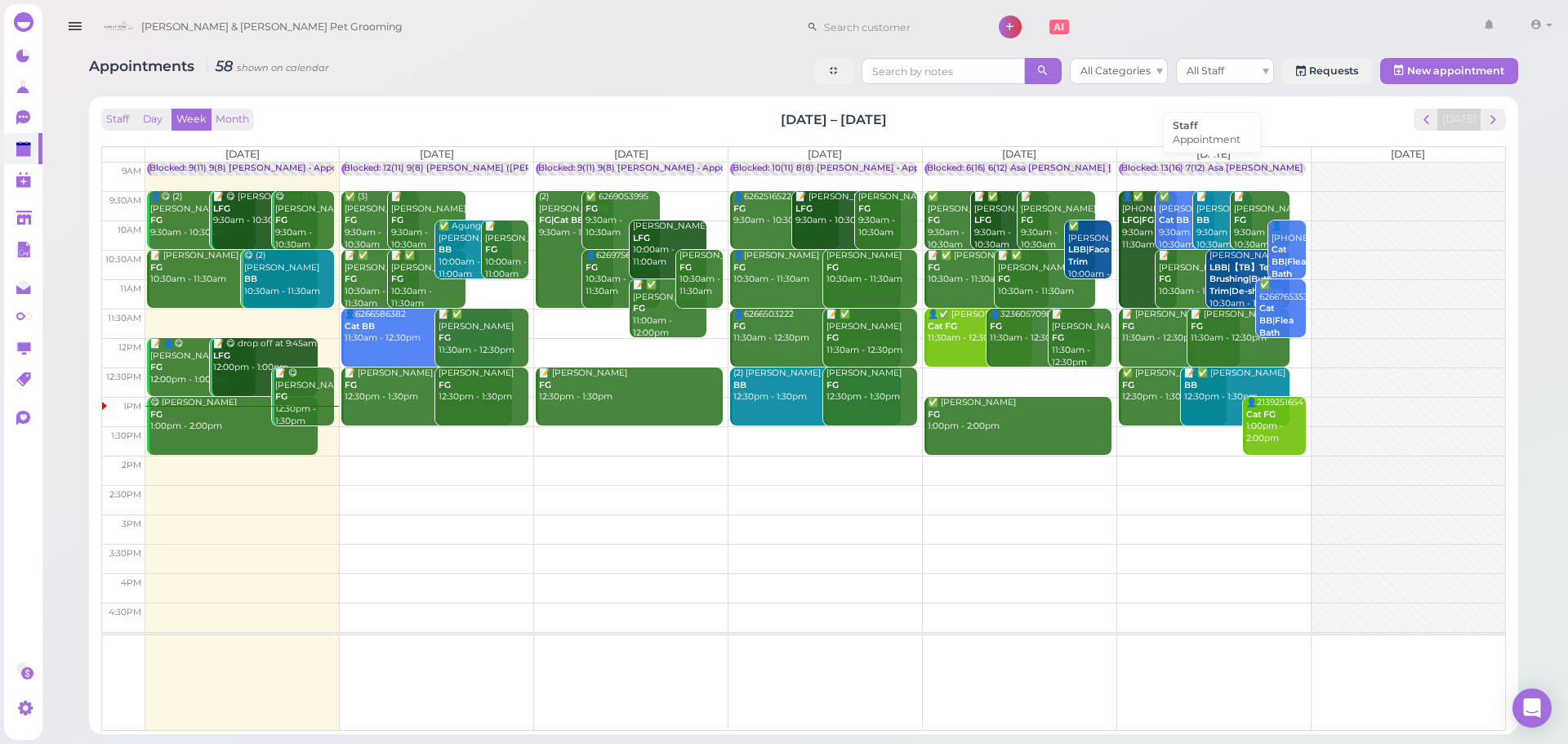
click at [1202, 172] on div "Blocked: 13(16) 7(12) Asa [PERSON_NAME] [PERSON_NAME] • Appointment" at bounding box center [1285, 169] width 328 height 13
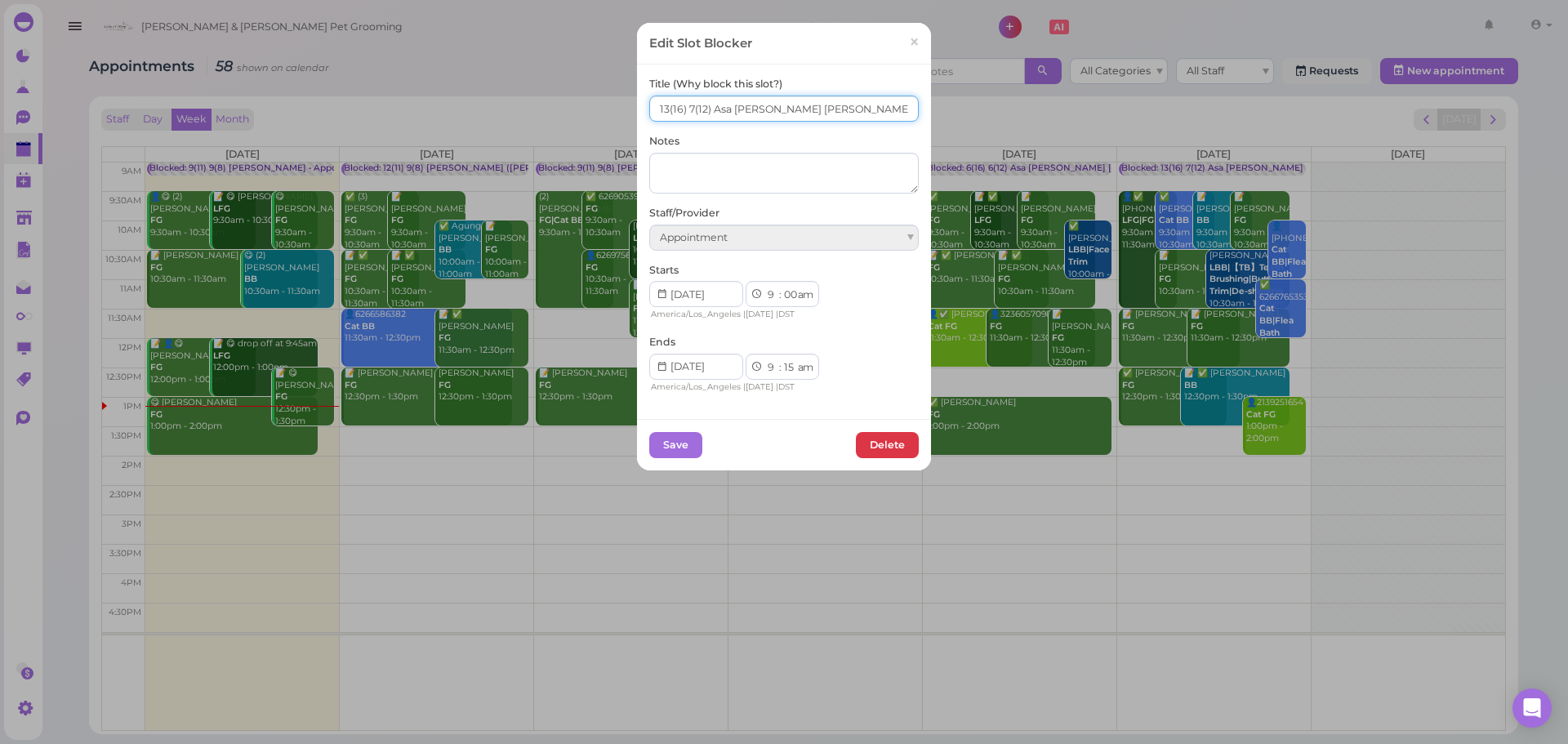
click at [659, 111] on input "13(16) 7(12) Asa [PERSON_NAME] [PERSON_NAME]" at bounding box center [784, 108] width 269 height 26
type input "15(16) 7(12) Asa [PERSON_NAME] [PERSON_NAME]"
click at [673, 444] on button "Save" at bounding box center [676, 444] width 53 height 26
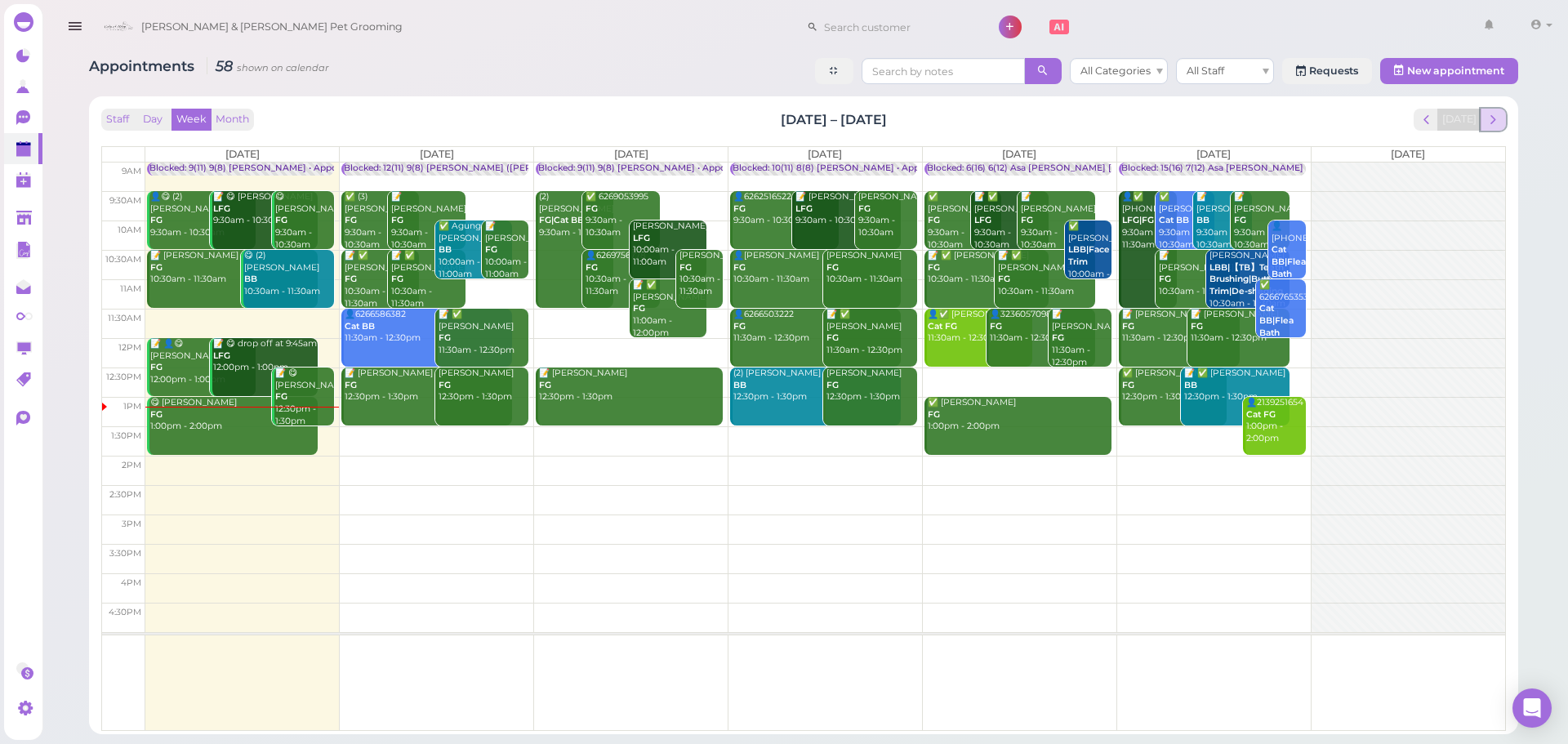
click at [1489, 124] on span "next" at bounding box center [1493, 119] width 15 height 15
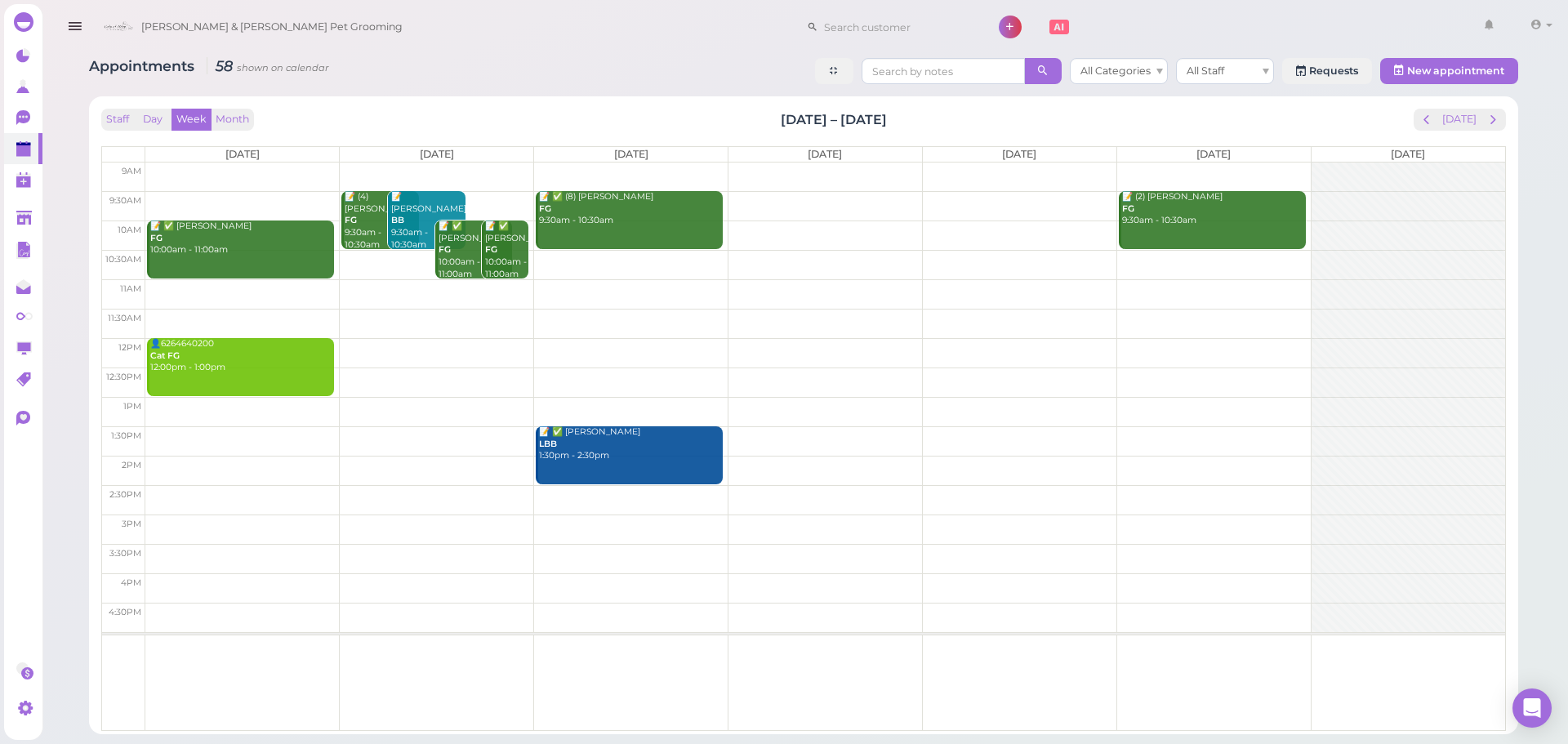
click at [1089, 200] on td at bounding box center [826, 206] width 1360 height 30
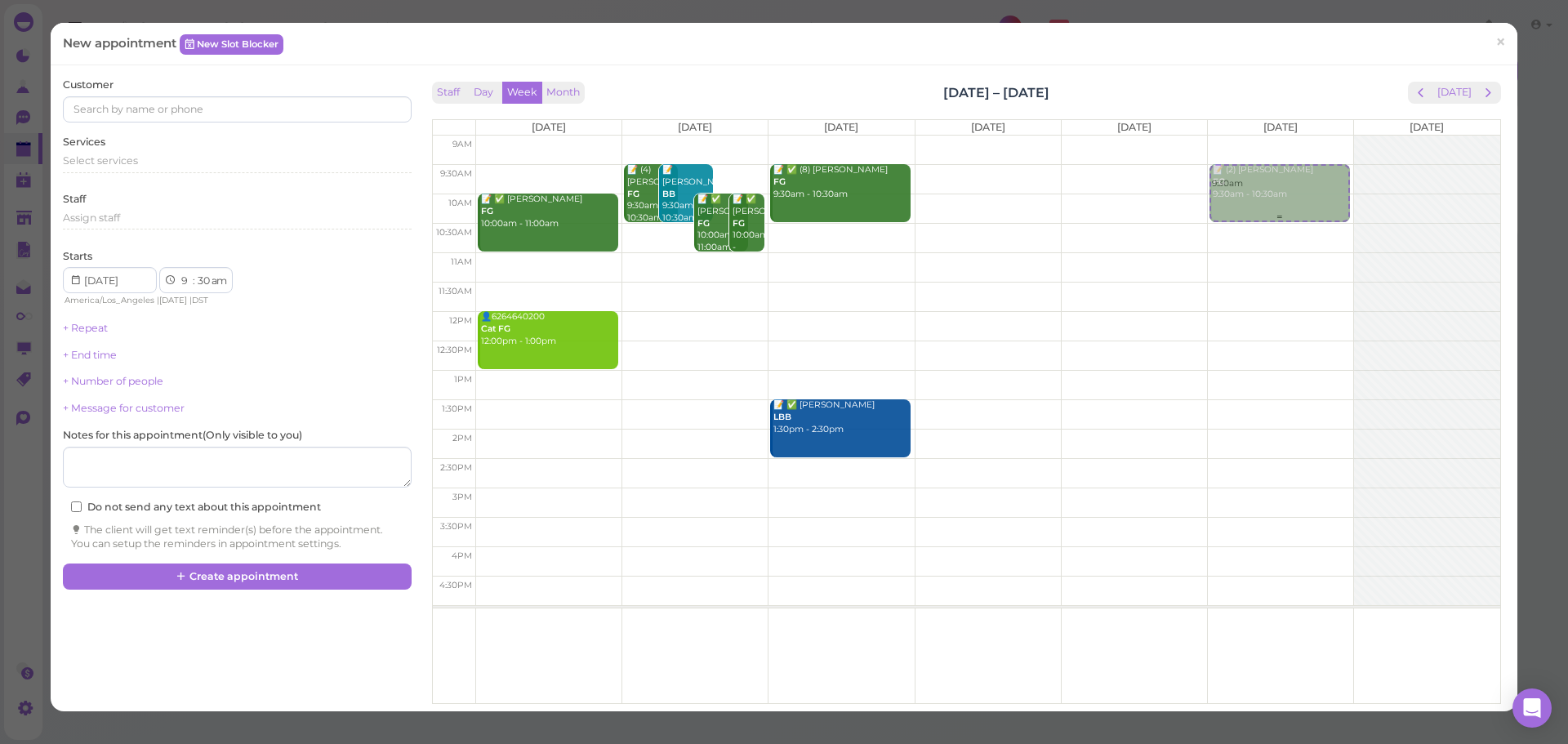
drag, startPoint x: 1181, startPoint y: 209, endPoint x: 1221, endPoint y: 214, distance: 40.3
click at [1221, 135] on tr "📝 ✅ [PERSON_NAME] FG 10:00am - 11:00am 👤6264640200 Cat FG 12:00pm - 1:00pm 📝 (4…" at bounding box center [966, 135] width 1068 height 0
type input "[DATE]"
drag, startPoint x: 158, startPoint y: 150, endPoint x: 150, endPoint y: 169, distance: 20.6
click at [154, 158] on div "Services Select services" at bounding box center [237, 157] width 348 height 45
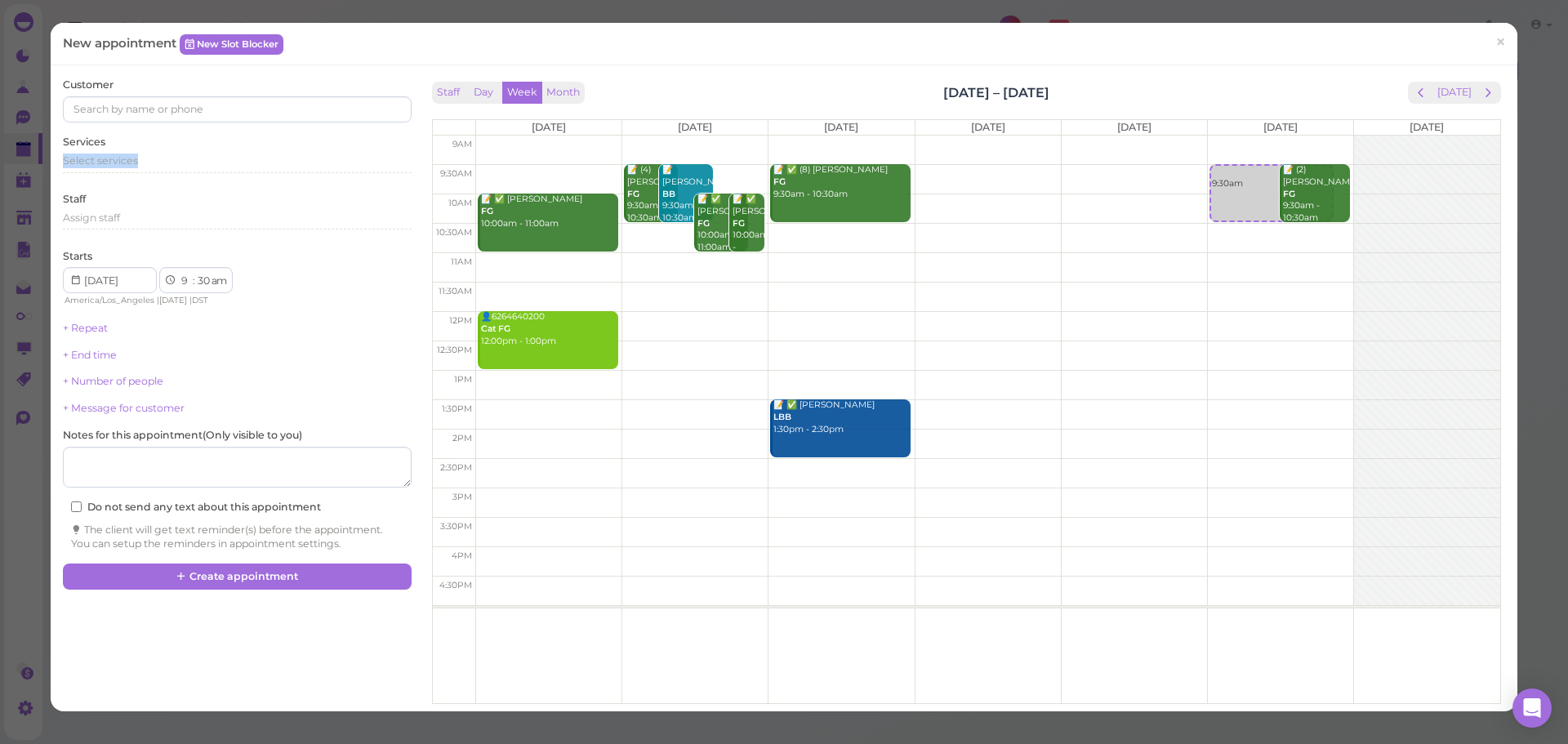
click at [149, 175] on div "Select services" at bounding box center [237, 166] width 348 height 26
click at [153, 170] on div "Select services" at bounding box center [237, 163] width 348 height 20
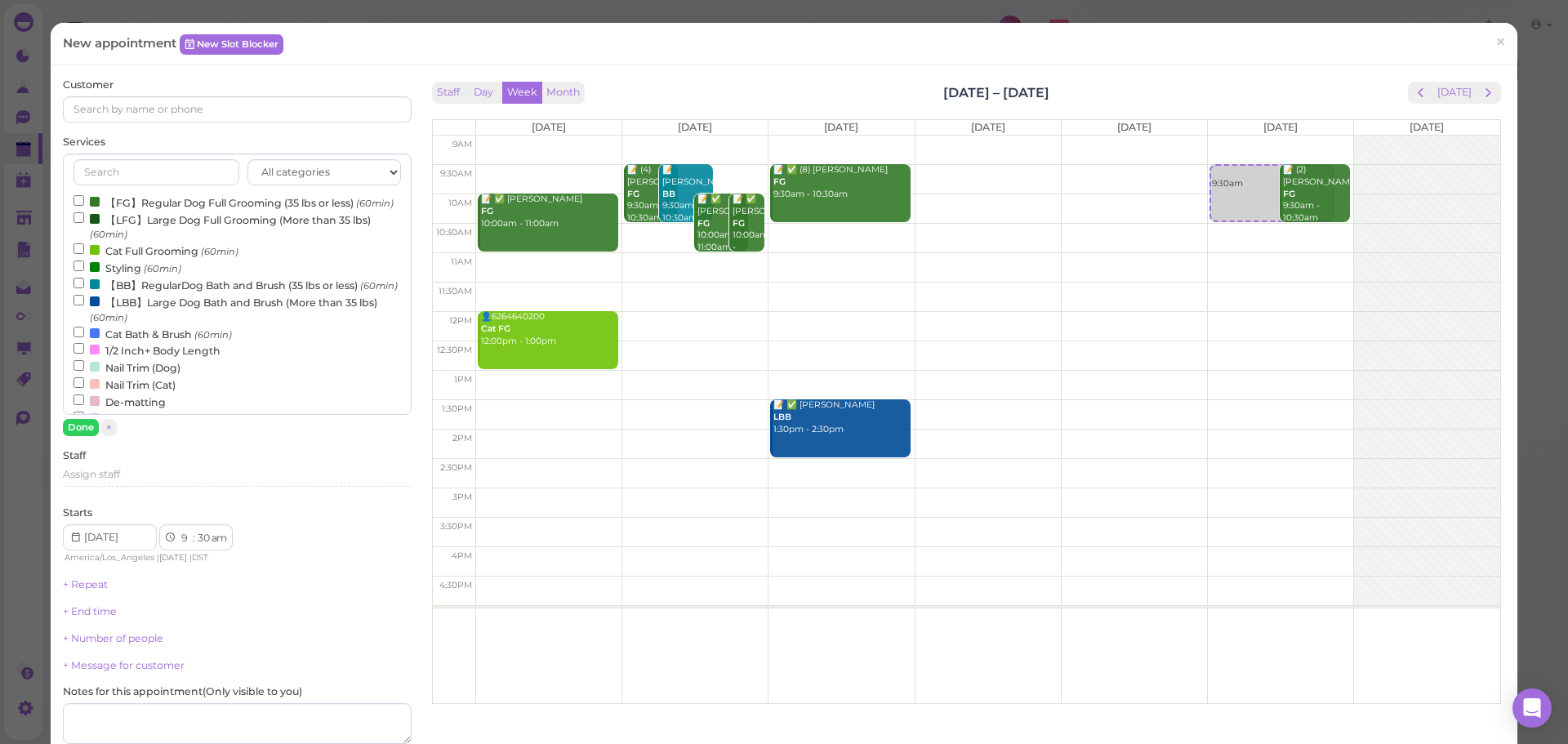
click at [138, 200] on label "【FG】Regular Dog Full Grooming (35 lbs or less) (60min)" at bounding box center [233, 201] width 320 height 17
click at [84, 200] on input "【FG】Regular Dog Full Grooming (35 lbs or less) (60min)" at bounding box center [79, 200] width 11 height 11
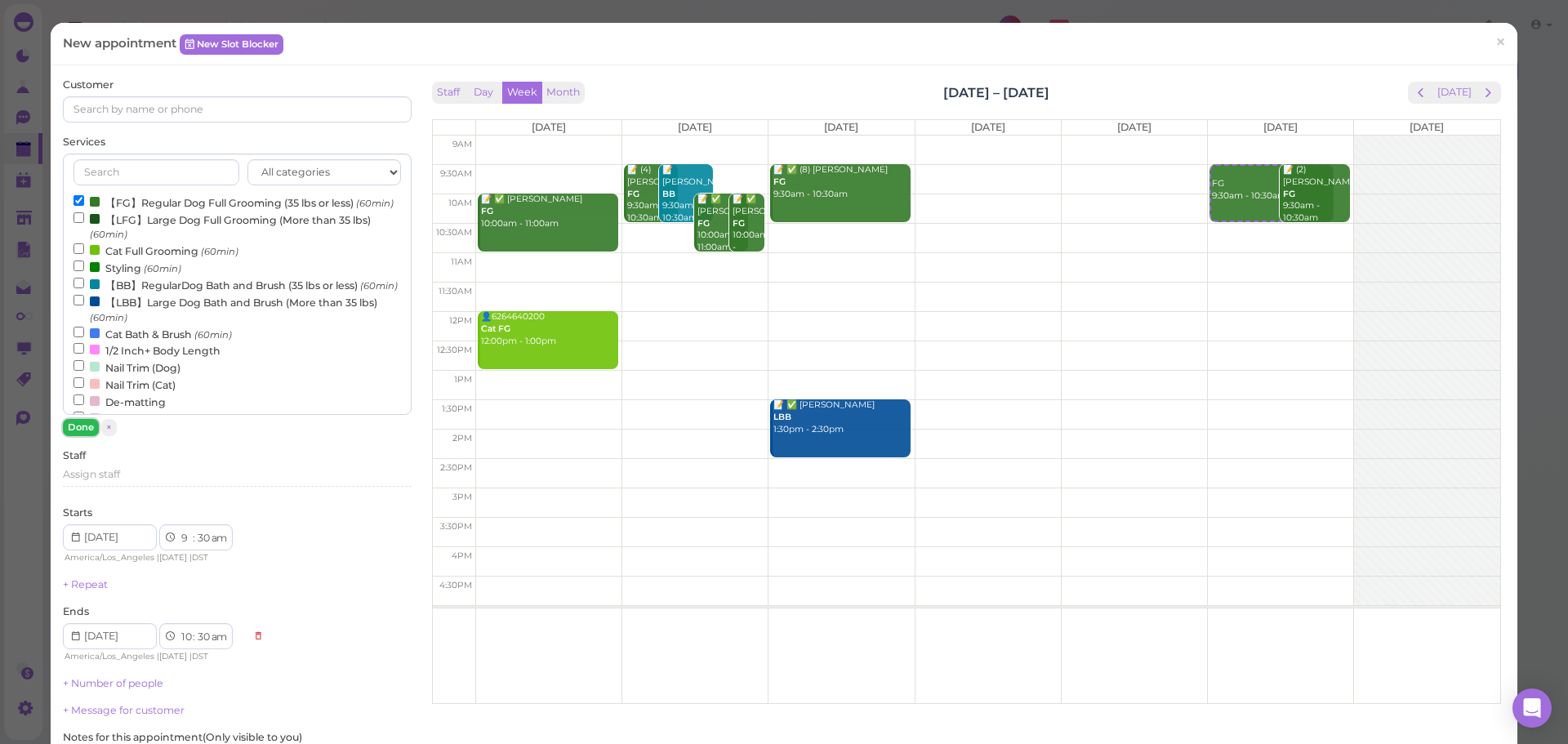
click at [82, 422] on button "Done" at bounding box center [81, 427] width 36 height 17
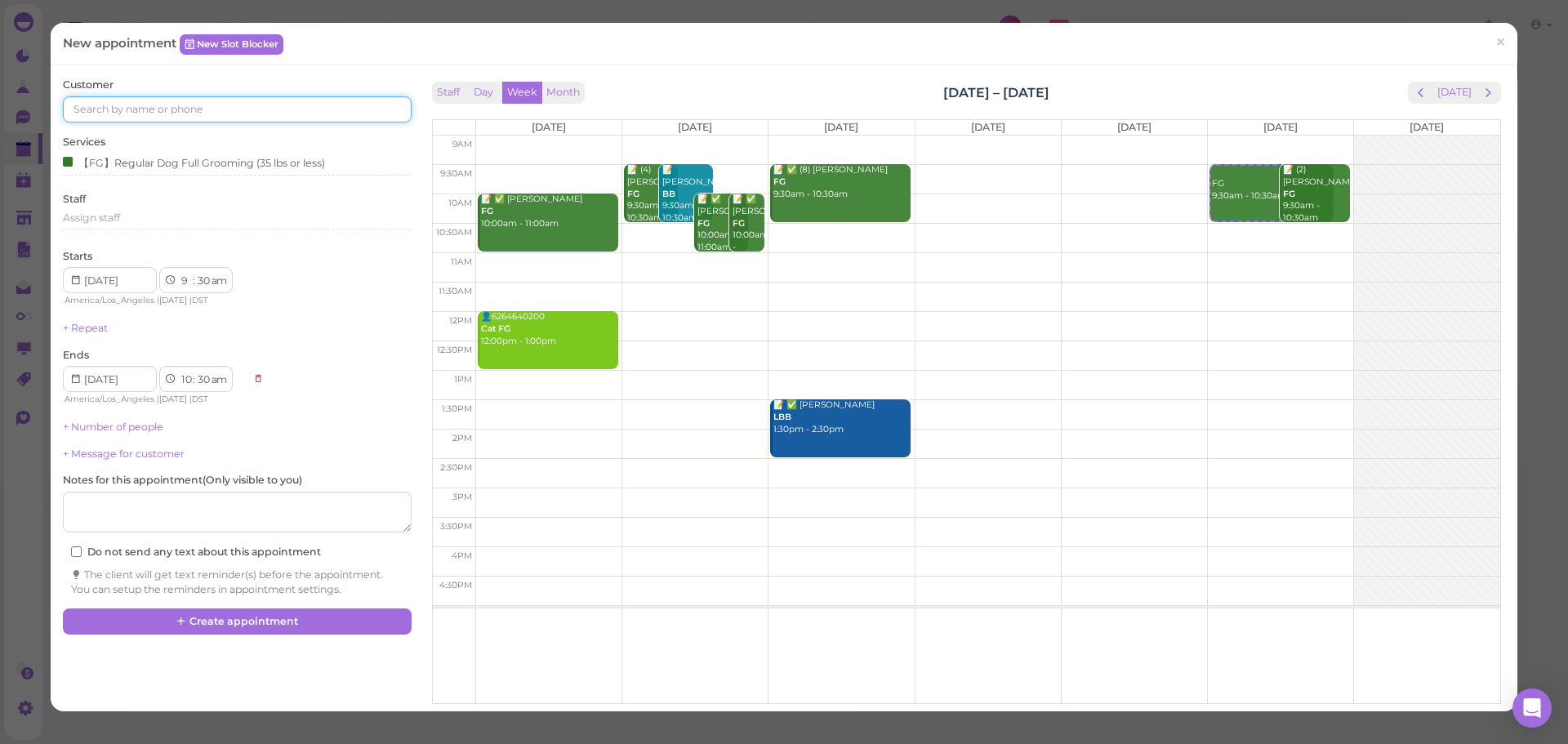
click at [285, 110] on input at bounding box center [237, 109] width 348 height 26
type input "6264168284"
click at [162, 131] on link "[PERSON_NAME] 6264168284 🐶 Kiko" at bounding box center [156, 146] width 184 height 46
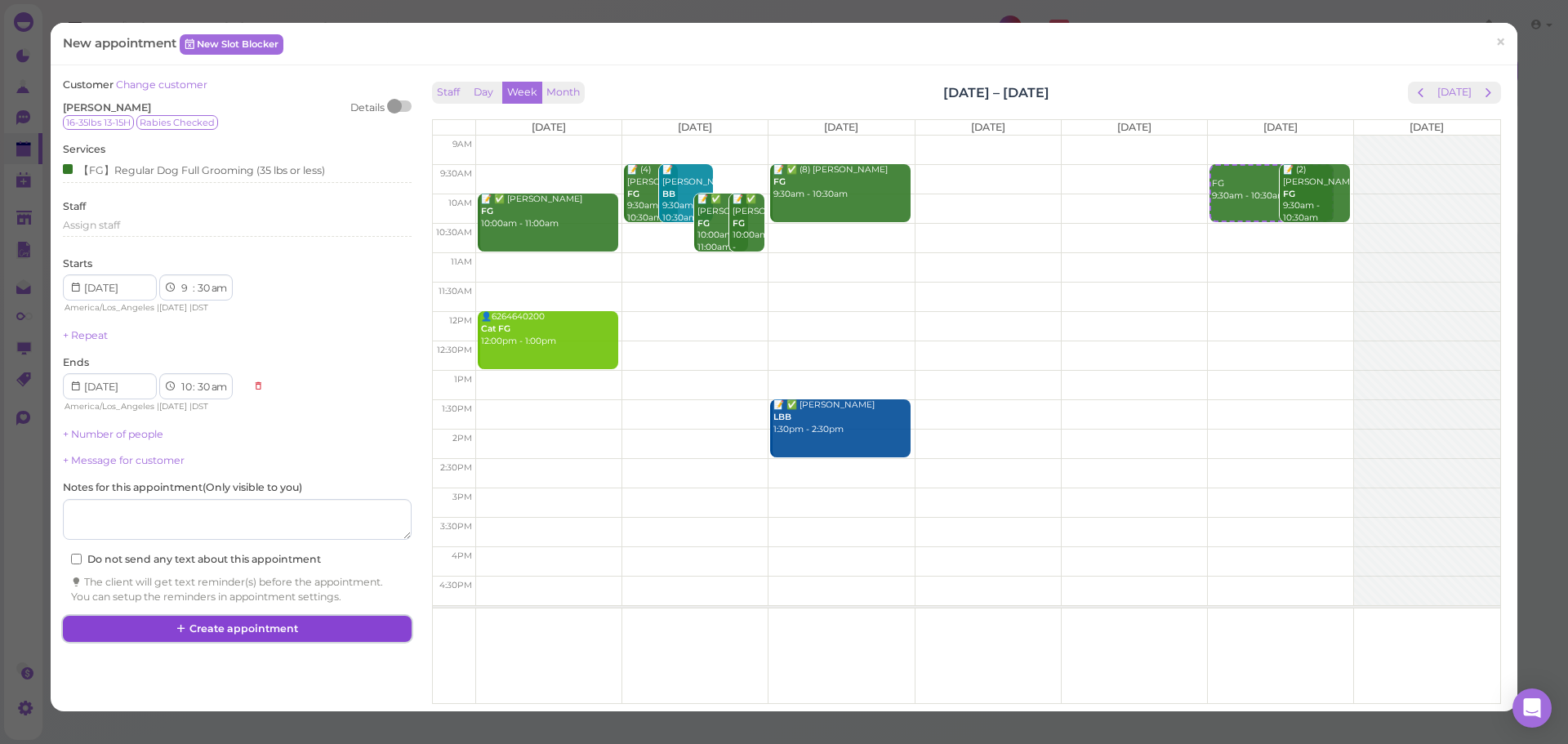
click at [311, 634] on button "Create appointment" at bounding box center [237, 628] width 348 height 26
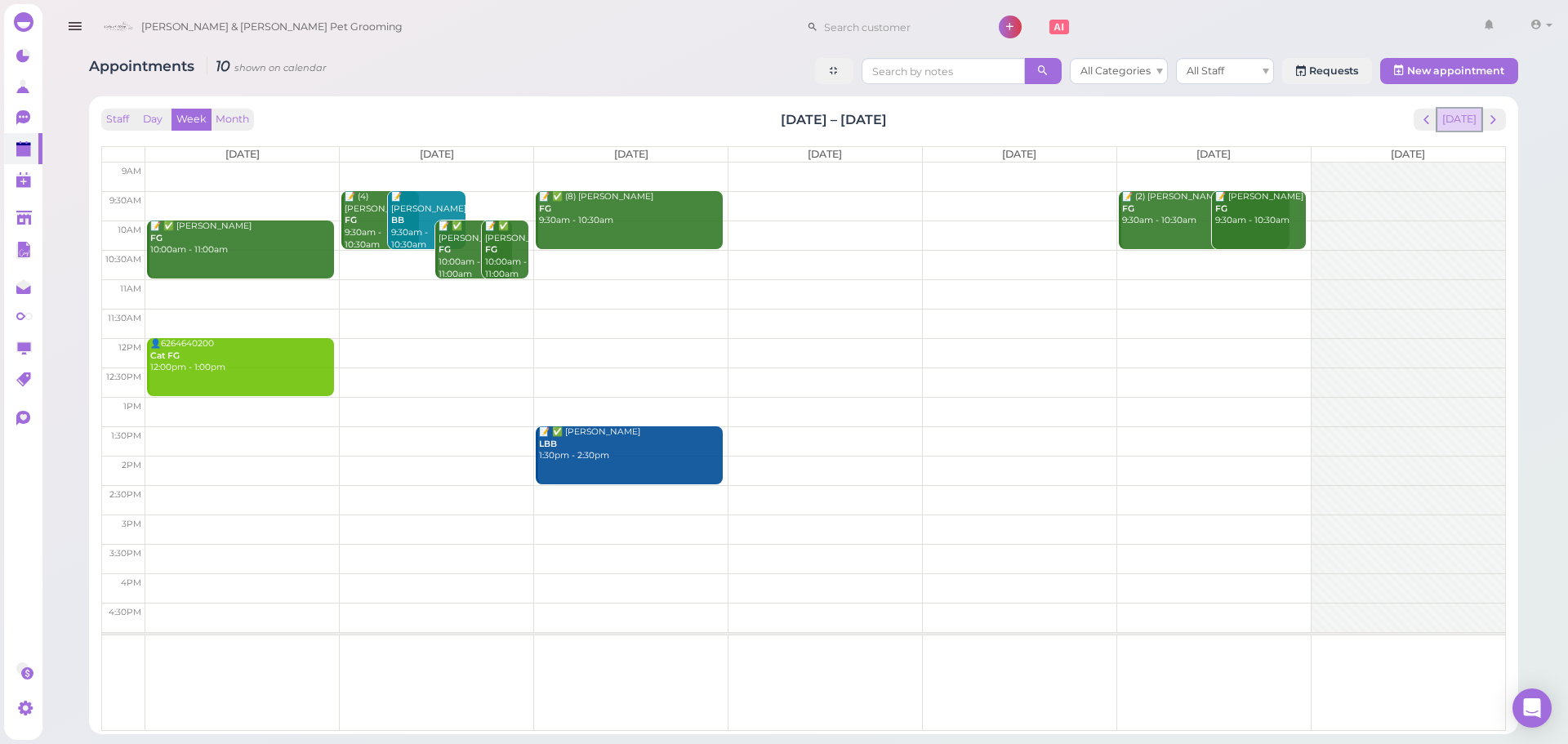
click at [1468, 119] on button "[DATE]" at bounding box center [1459, 119] width 44 height 22
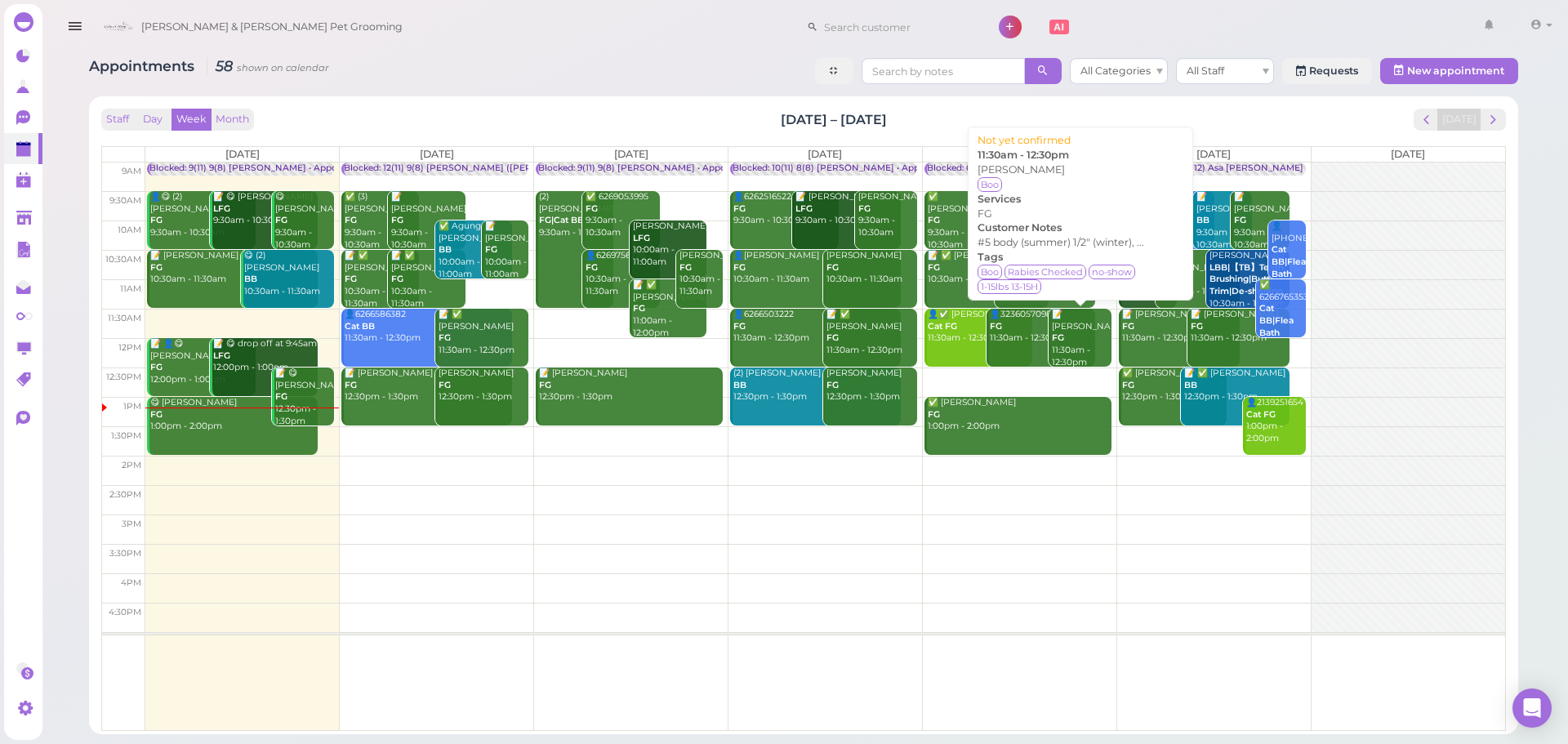
click at [1066, 345] on div "📝 [PERSON_NAME] FG 11:30am - 12:30pm" at bounding box center [1081, 339] width 60 height 60
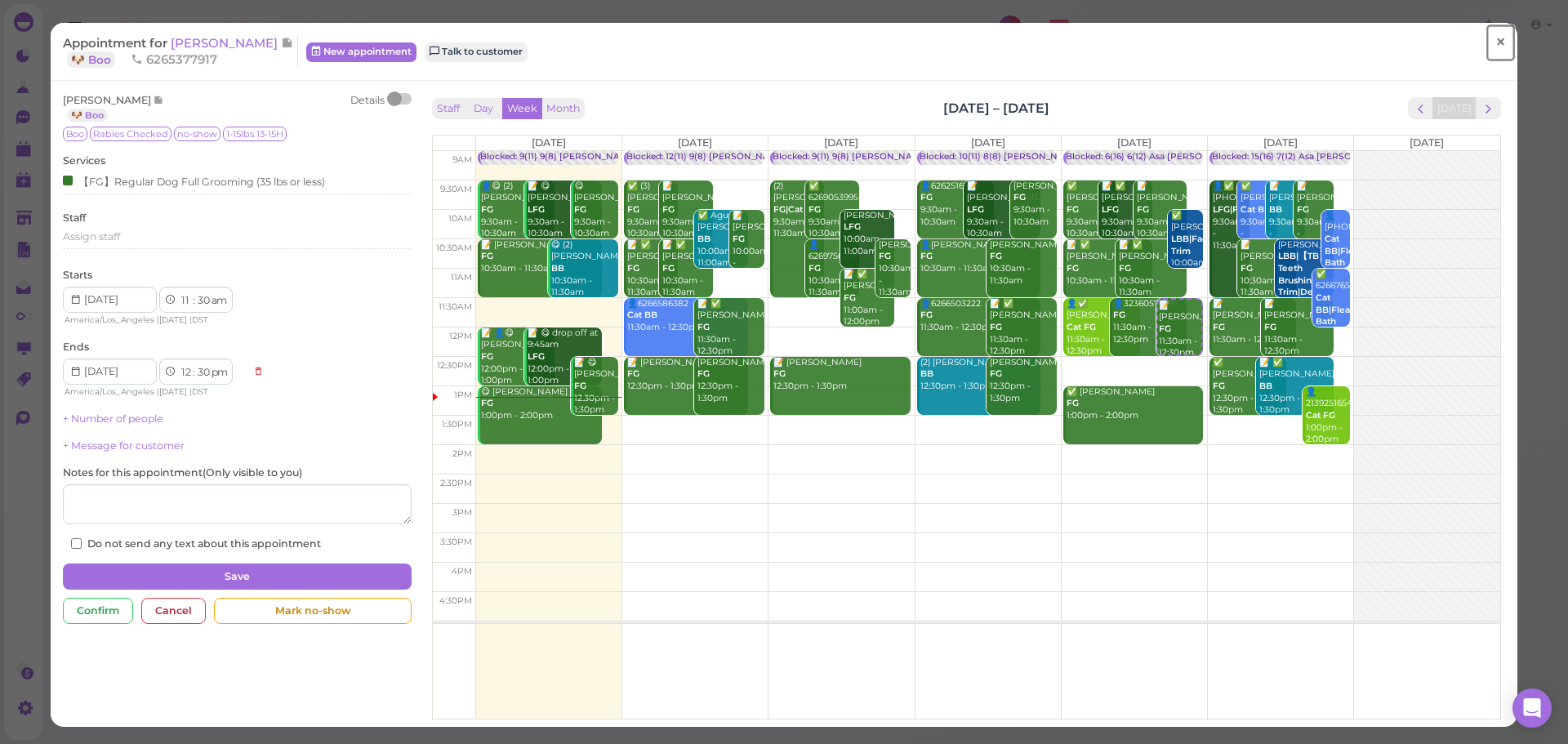
click at [1497, 44] on link "×" at bounding box center [1500, 42] width 30 height 39
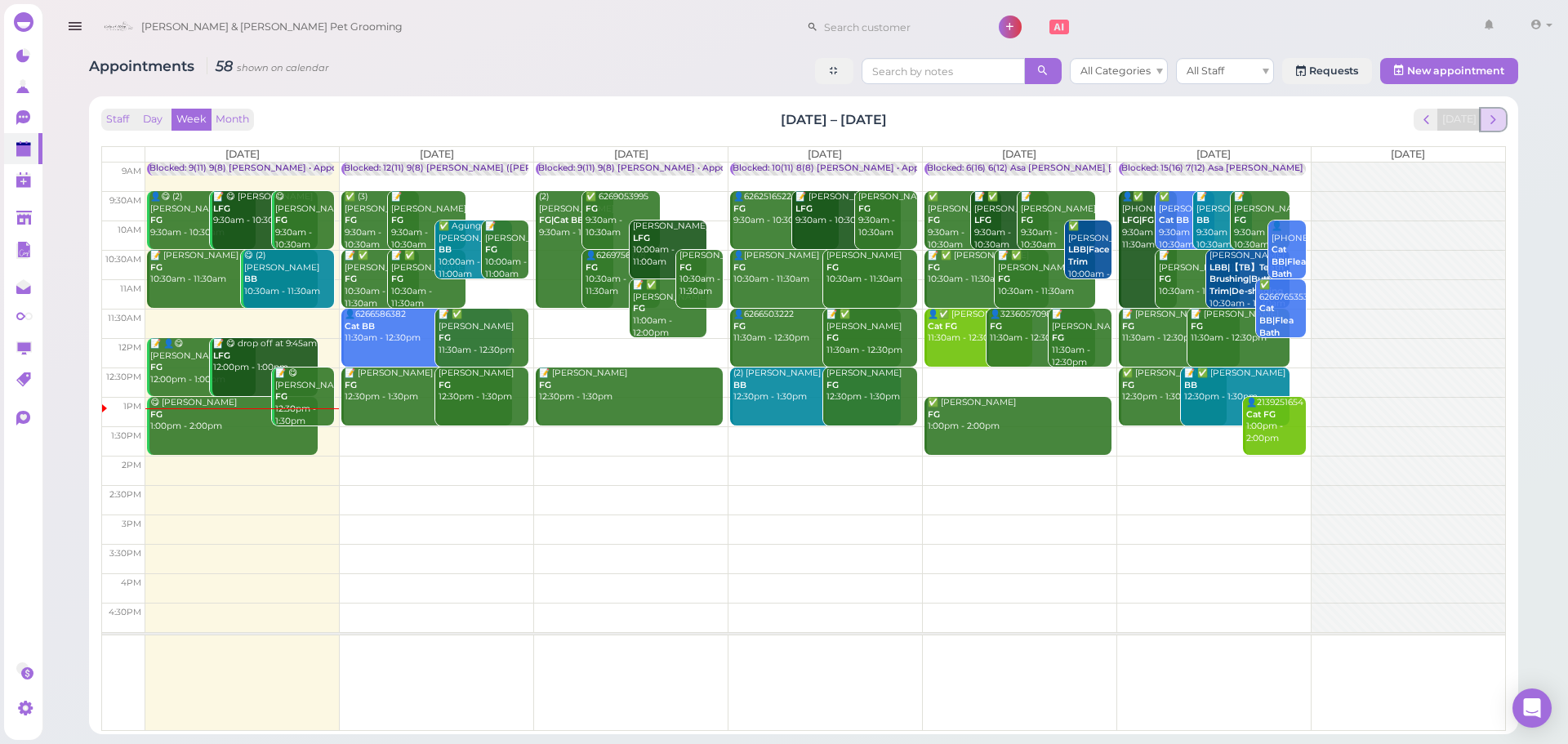
click at [1492, 113] on span "next" at bounding box center [1493, 119] width 15 height 15
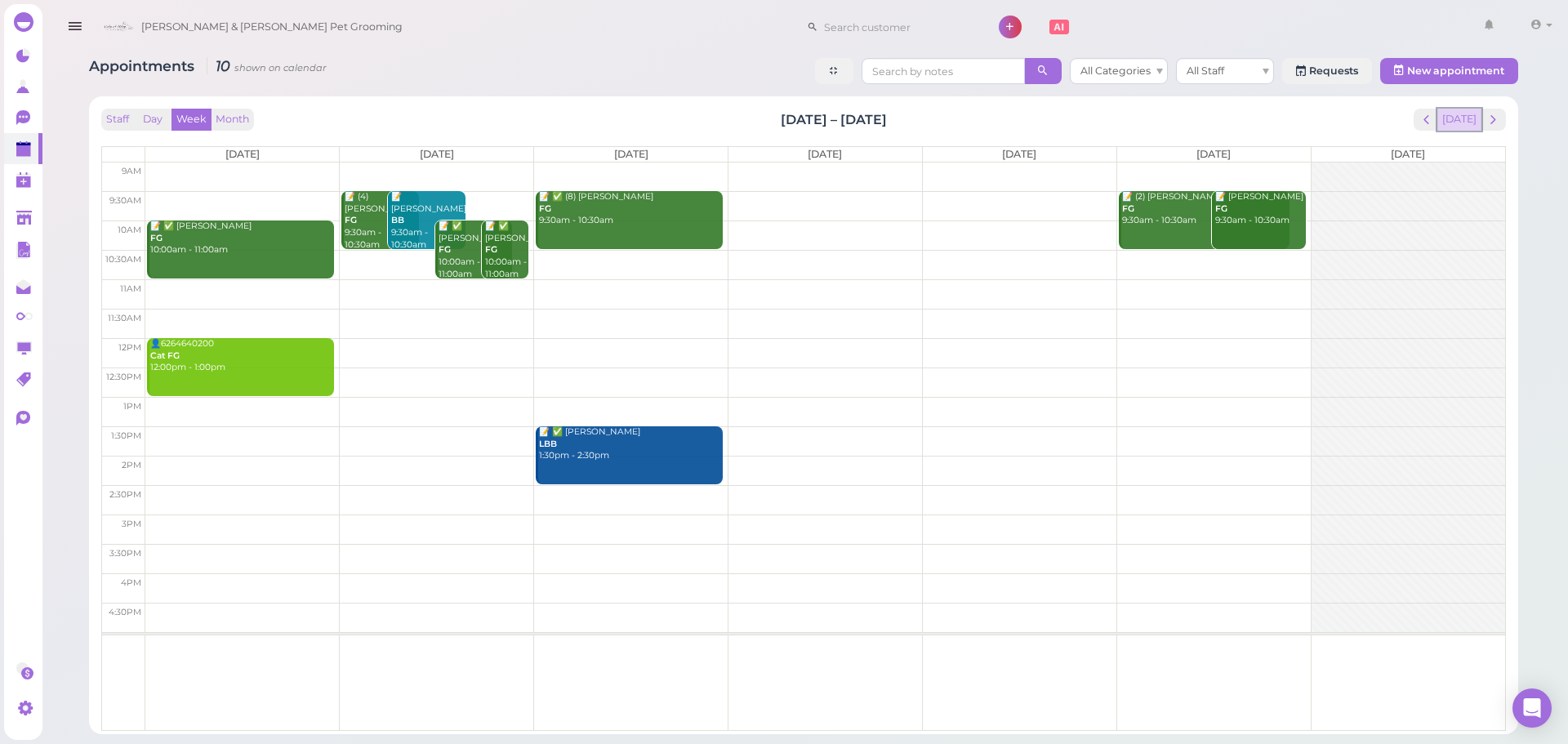
click at [1467, 126] on button "[DATE]" at bounding box center [1459, 119] width 44 height 22
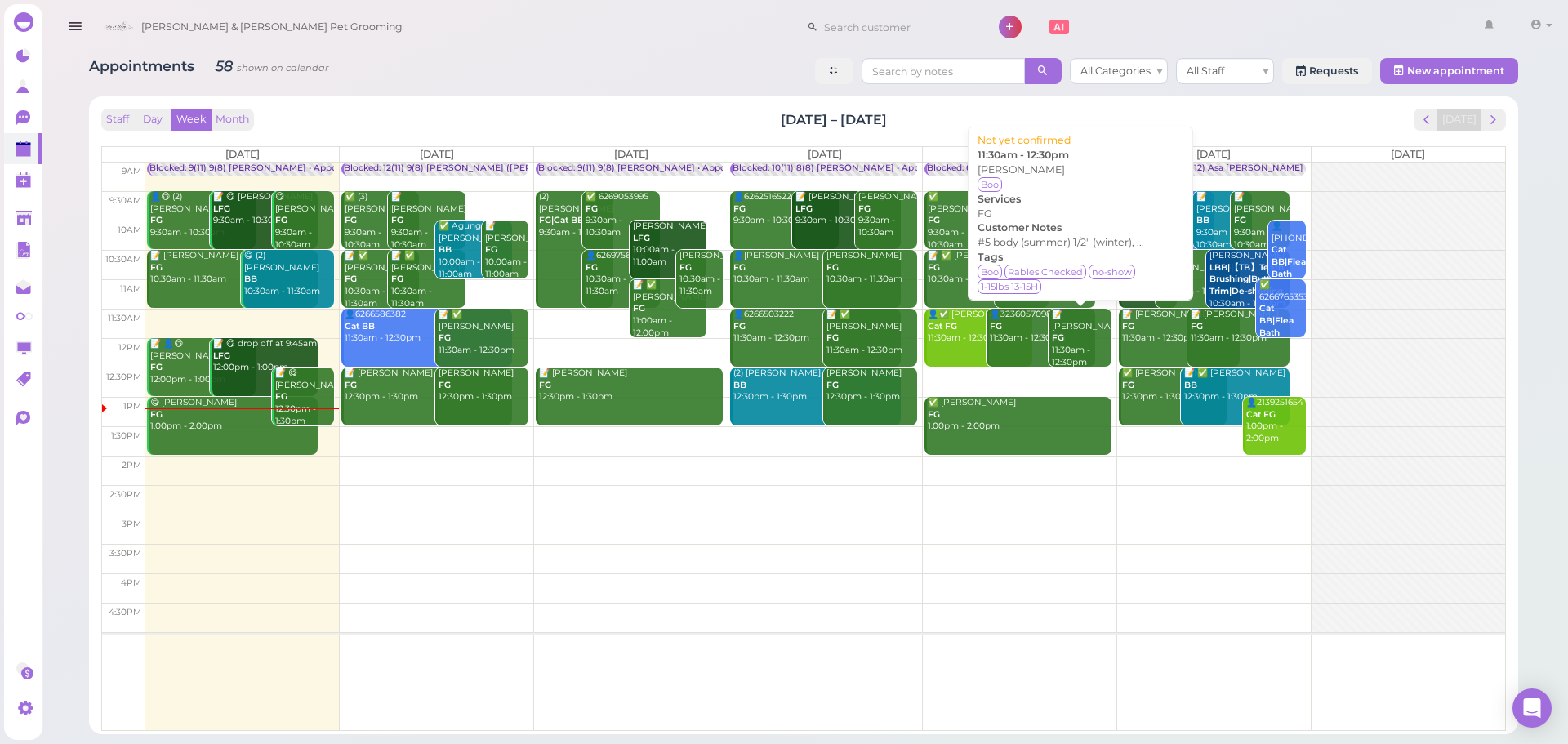
click at [1069, 332] on div "📝 [PERSON_NAME] FG 11:30am - 12:30pm" at bounding box center [1081, 339] width 60 height 60
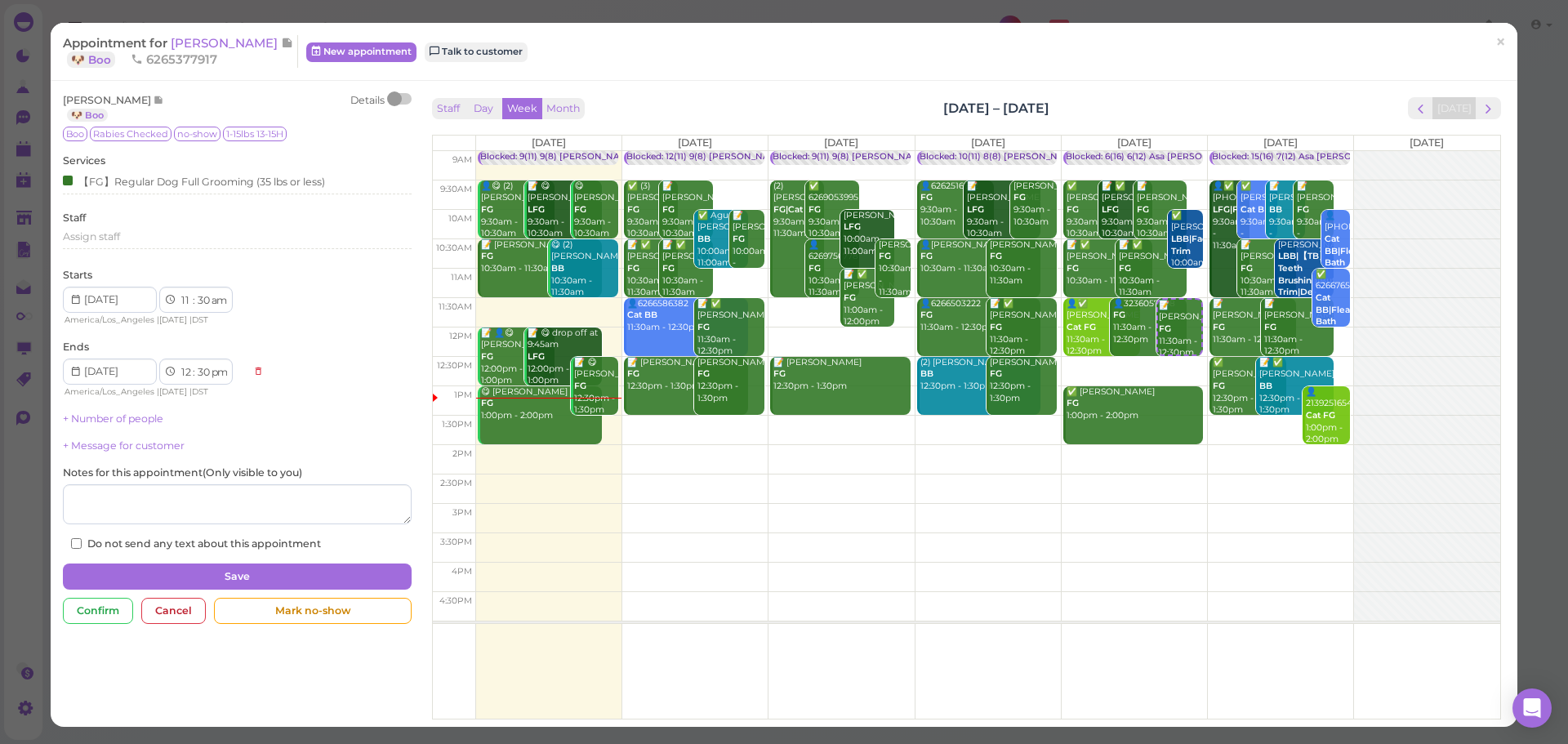
click at [194, 58] on span "6265377917" at bounding box center [174, 59] width 87 height 15
click at [196, 47] on span "[PERSON_NAME]" at bounding box center [226, 42] width 110 height 15
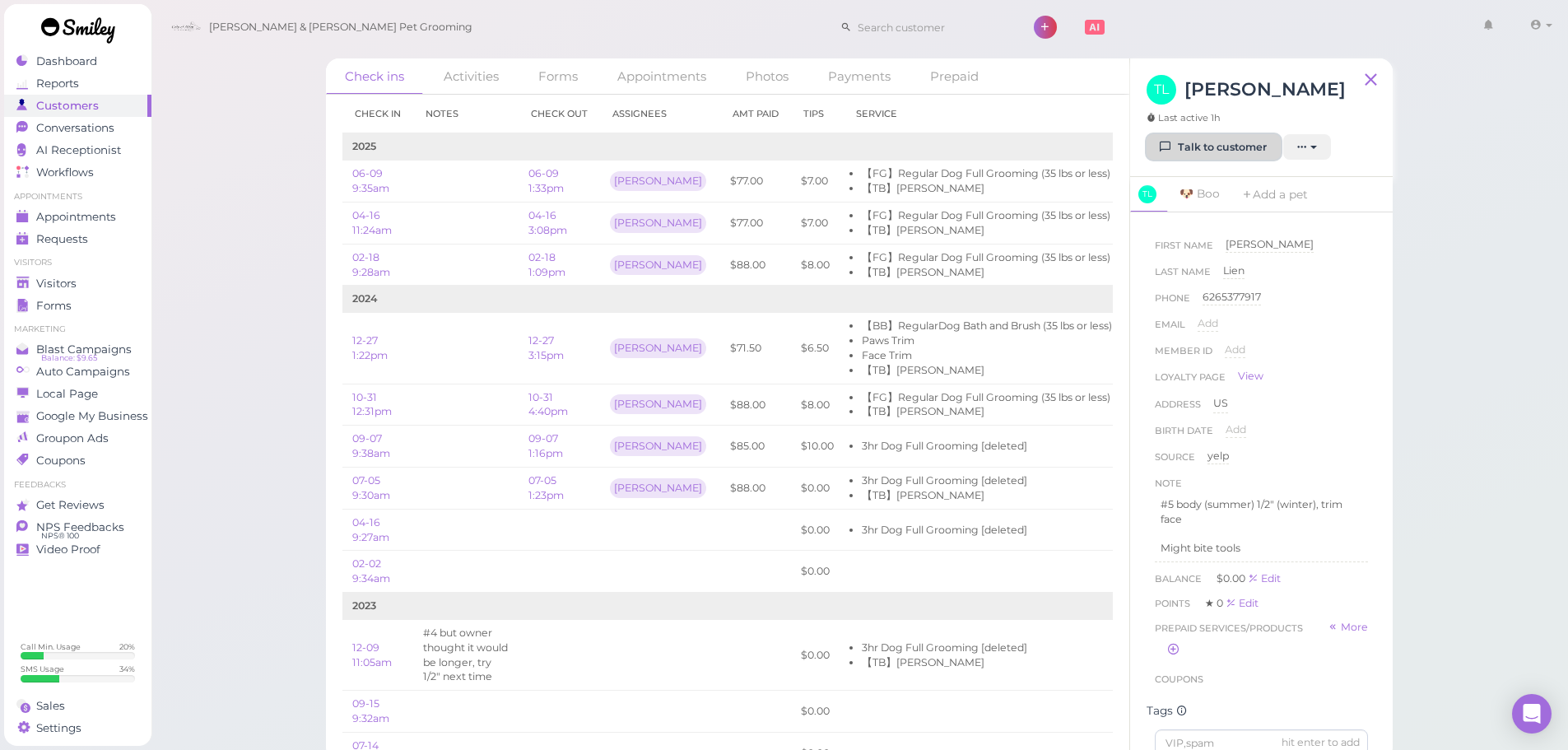
click at [1217, 159] on link "Talk to customer" at bounding box center [1213, 147] width 134 height 26
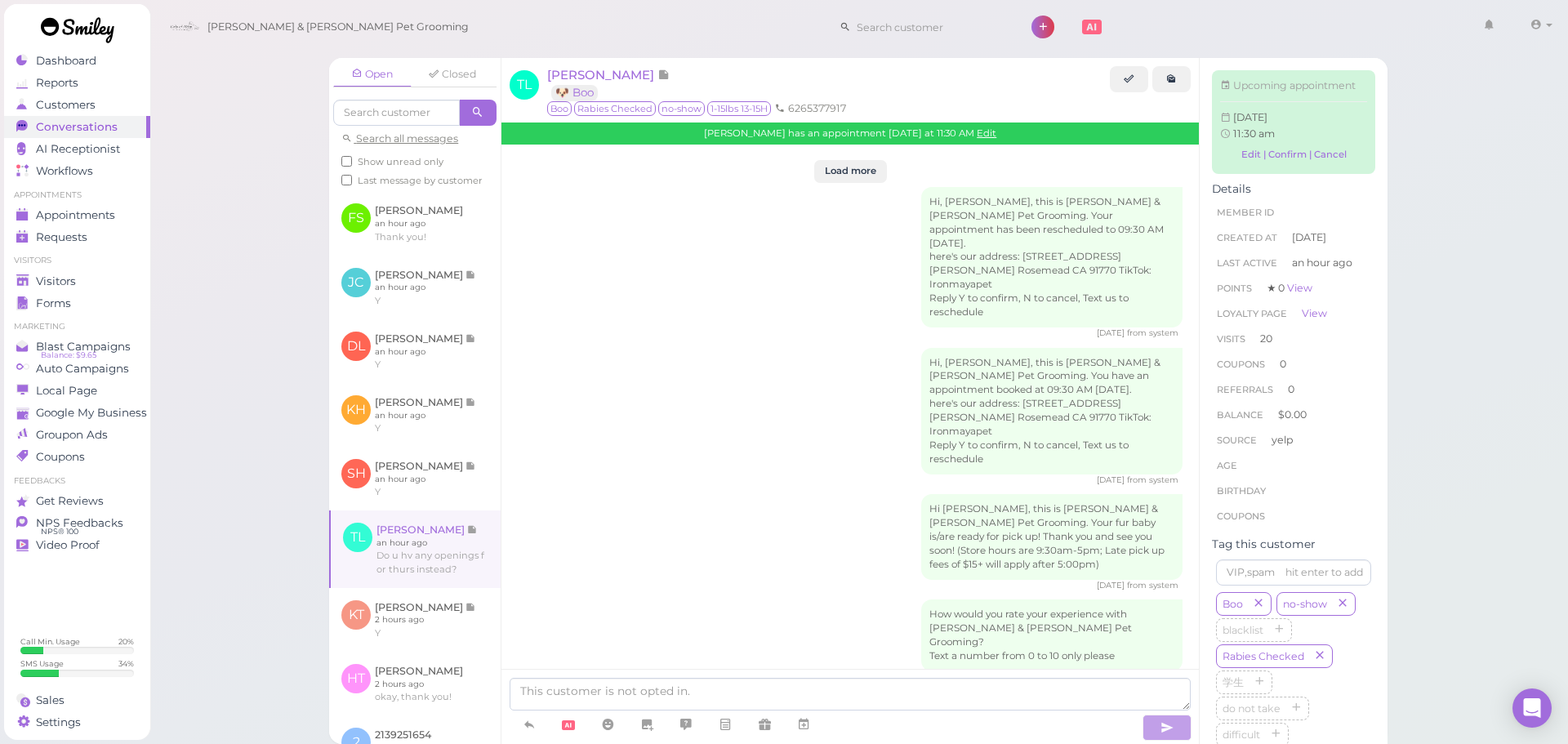
scroll to position [2507, 0]
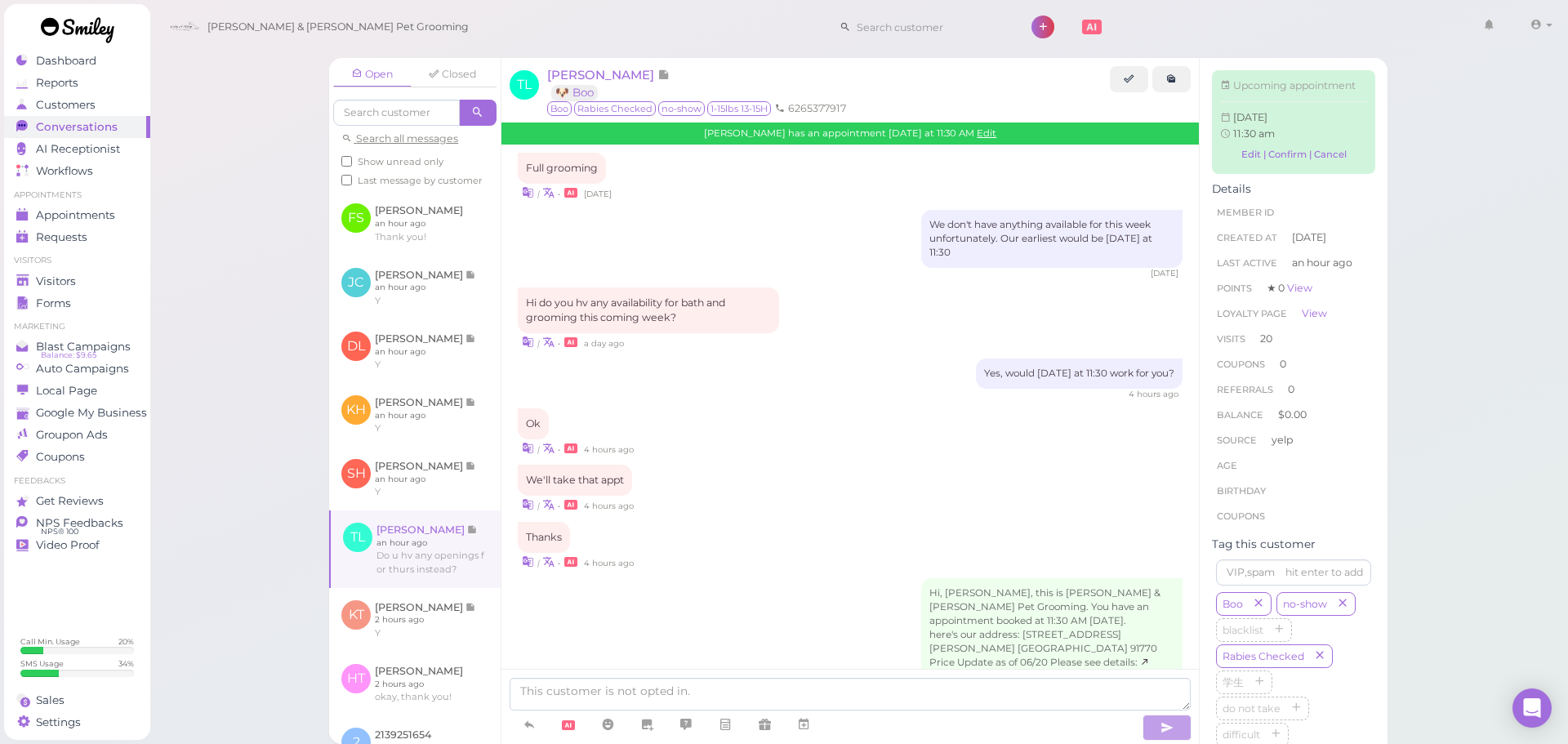
click at [895, 578] on div "Hi, [PERSON_NAME], this is [PERSON_NAME] & [PERSON_NAME] Pet Grooming. You have…" at bounding box center [850, 654] width 665 height 153
click at [976, 135] on link "Edit" at bounding box center [986, 133] width 20 height 12
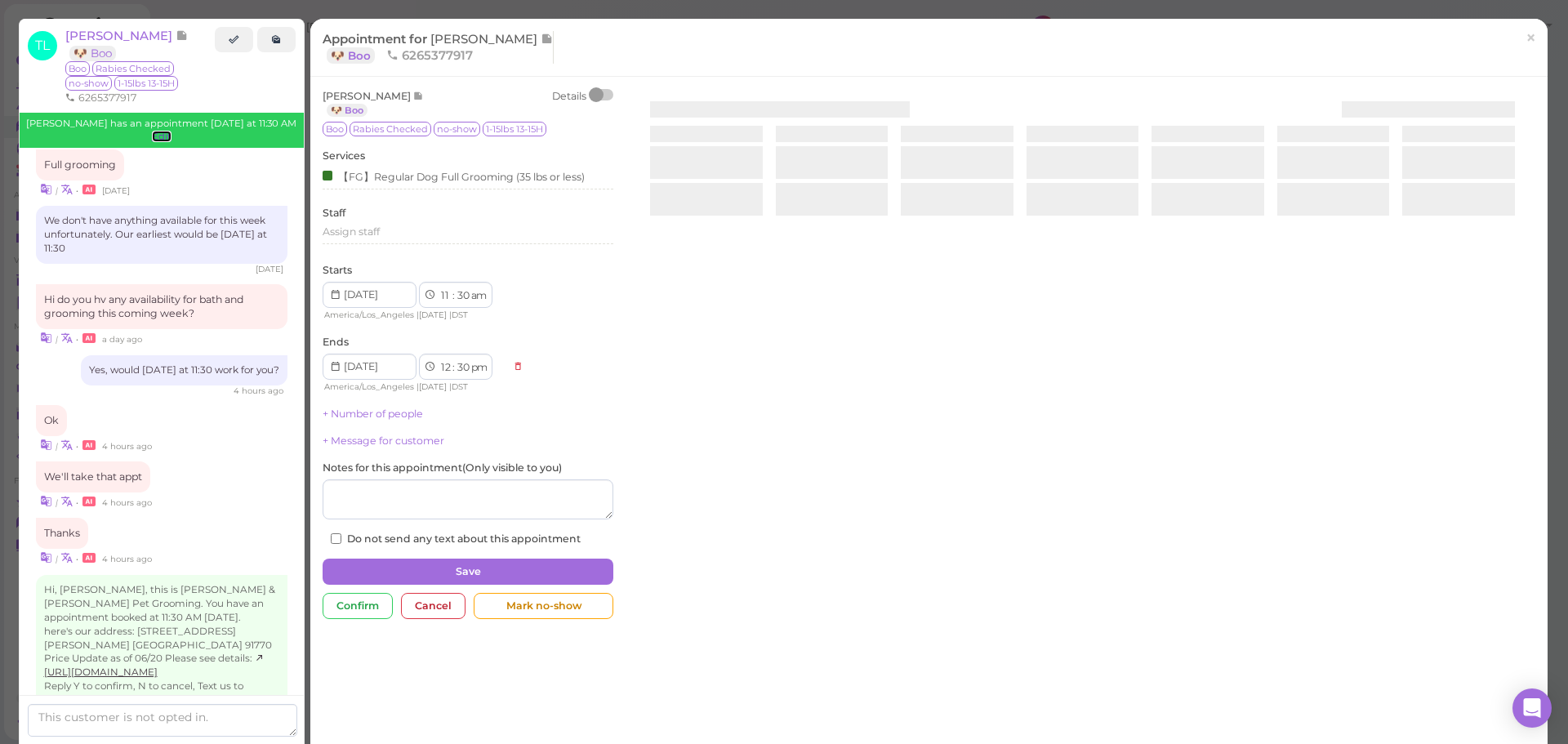
scroll to position [2646, 0]
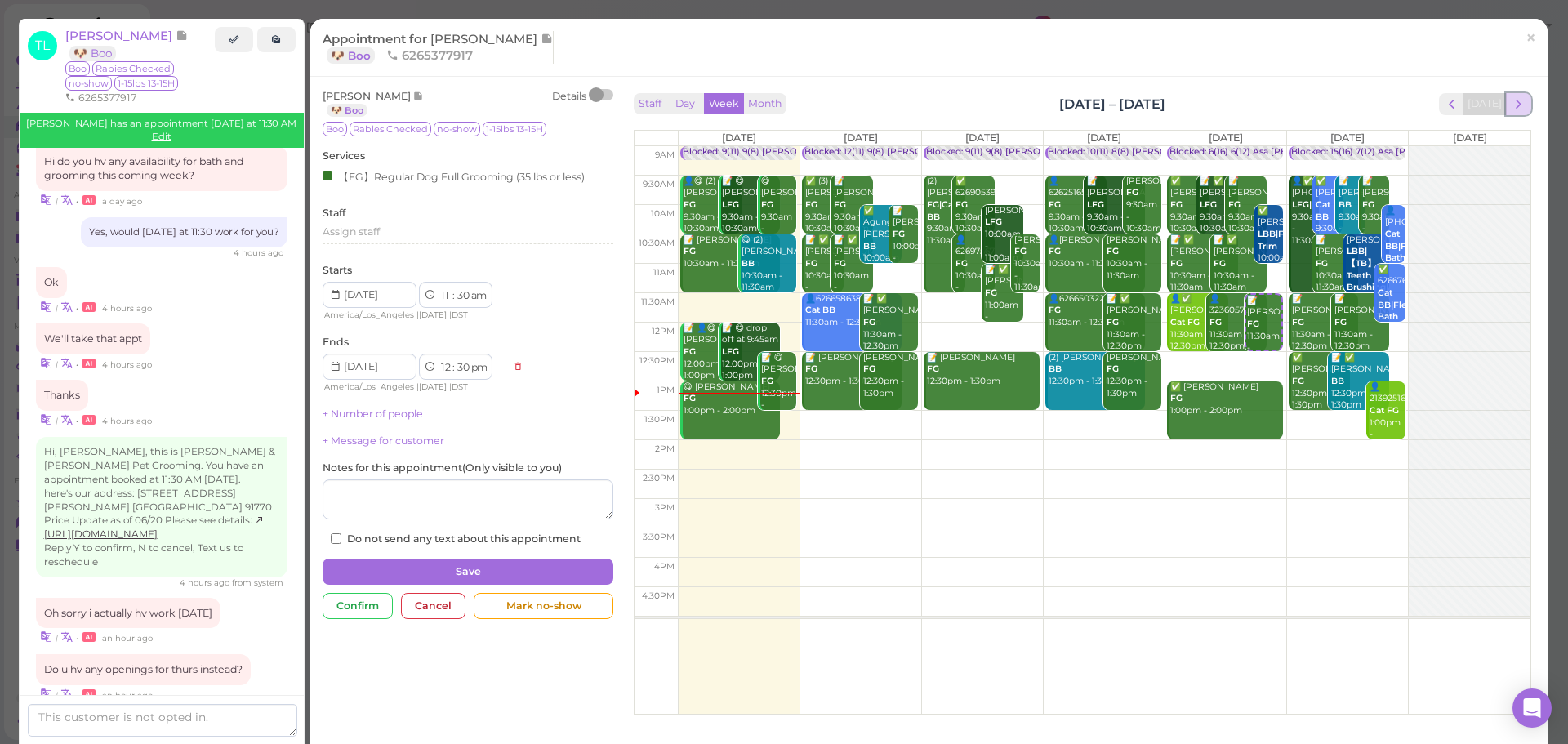
click at [1511, 107] on span "next" at bounding box center [1518, 104] width 15 height 15
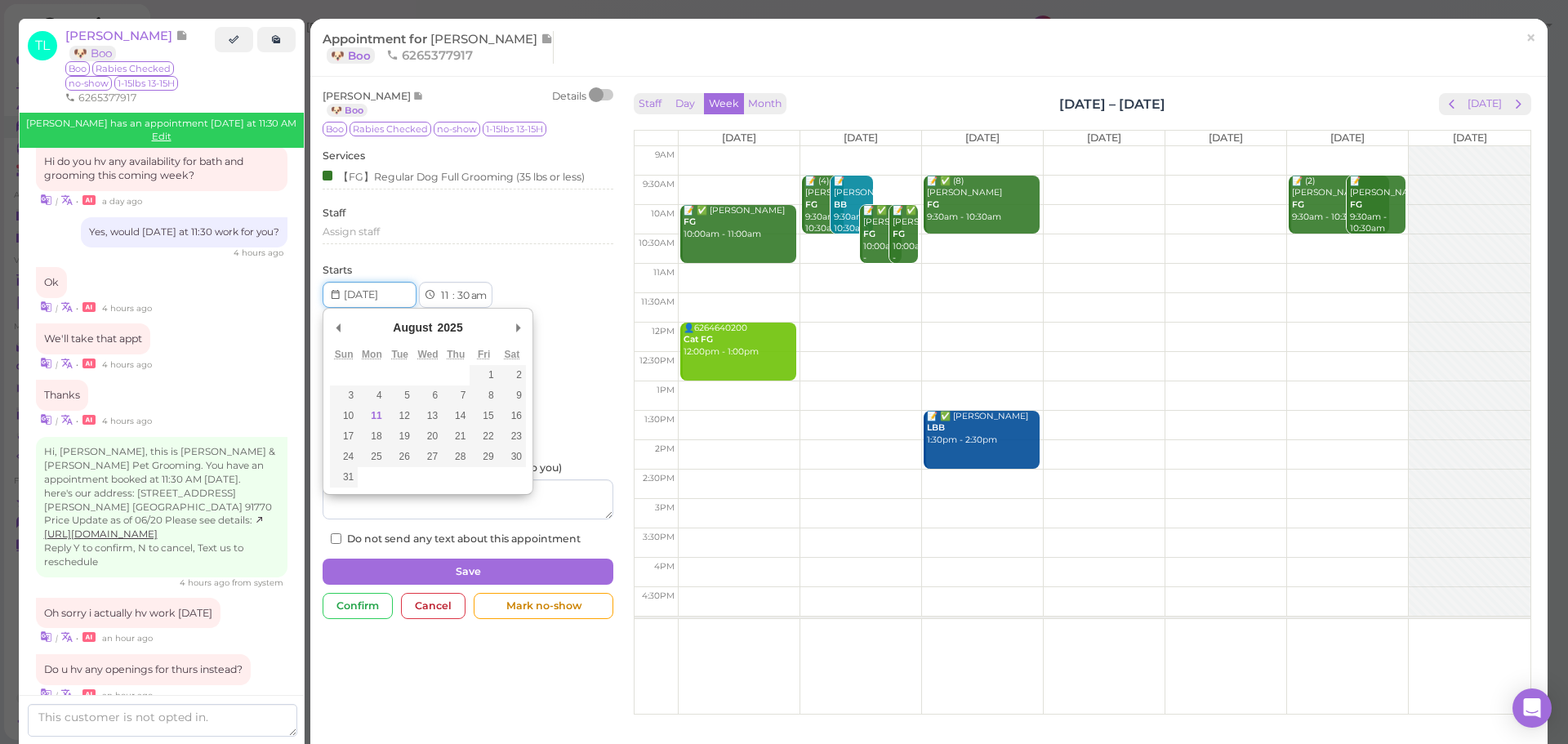
click at [391, 302] on input "Use the arrow keys to pick a date" at bounding box center [369, 294] width 94 height 26
type input "[DATE]"
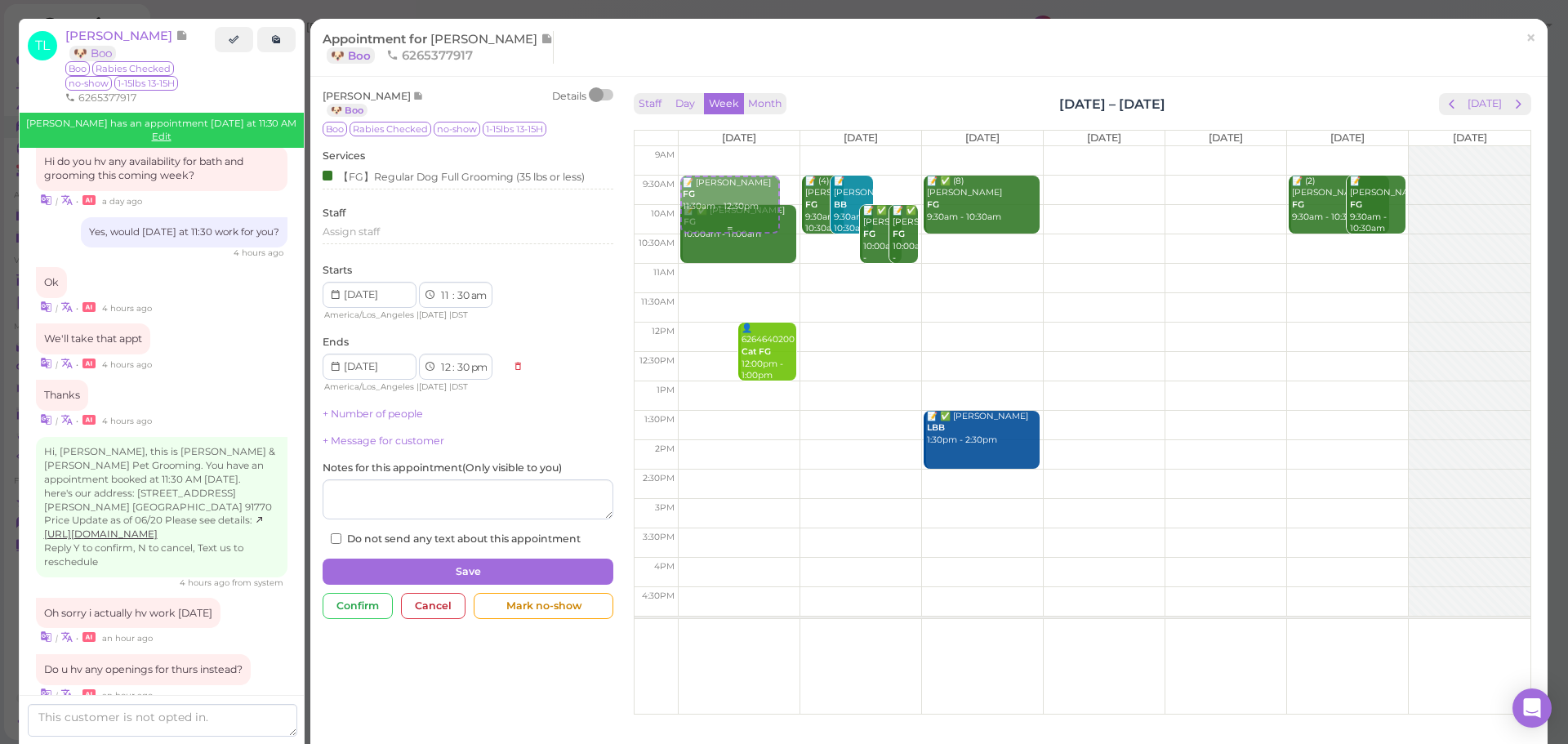
drag, startPoint x: 713, startPoint y: 321, endPoint x: 718, endPoint y: 205, distance: 116.1
click at [718, 146] on div "📝 [PERSON_NAME] FG 11:30am - 12:30pm 📝 ✅ [PERSON_NAME] FG 10:00am - 11:00am 📝 […" at bounding box center [739, 146] width 121 height 0
select select "9"
select select "10"
select select "am"
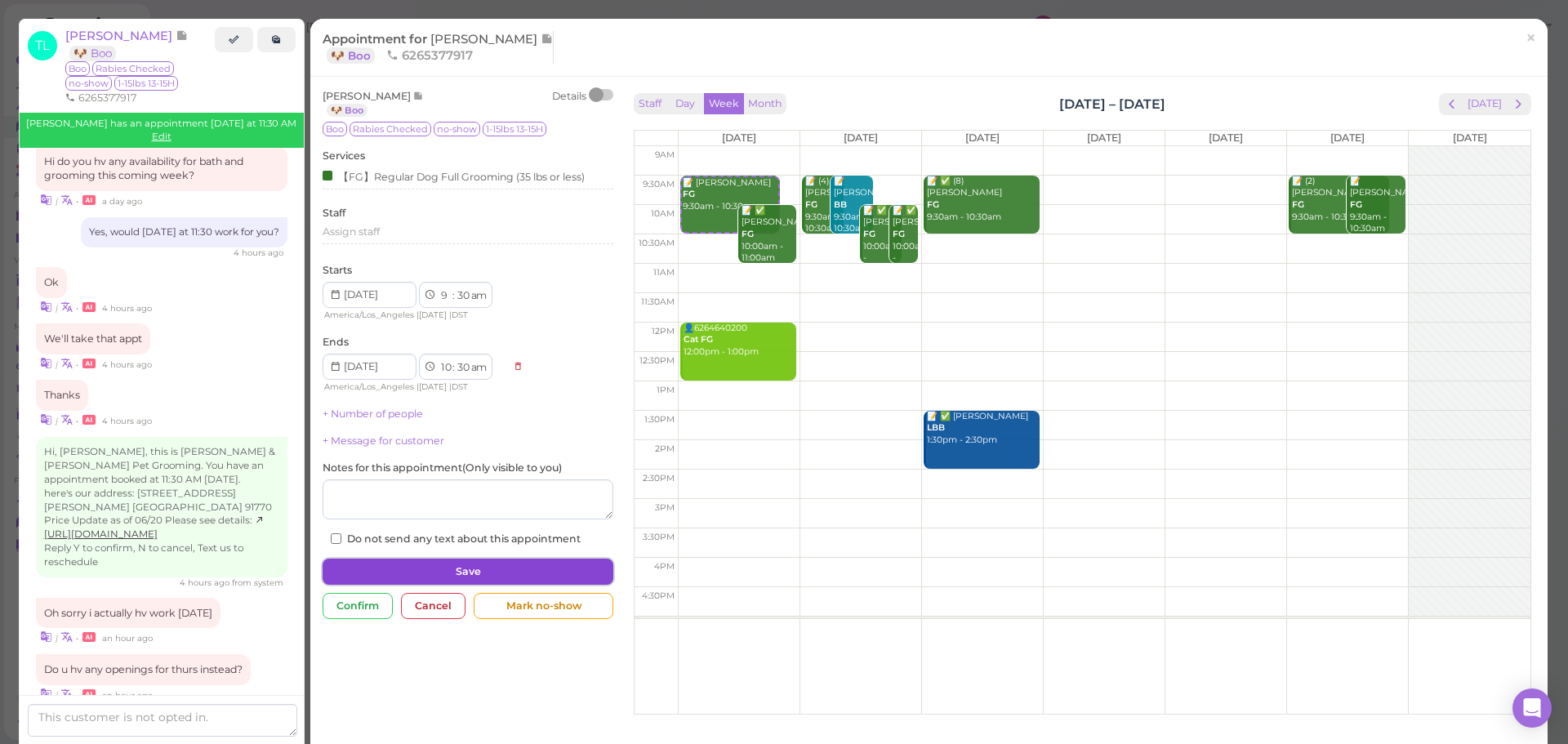
click at [515, 562] on button "Save" at bounding box center [468, 572] width 291 height 26
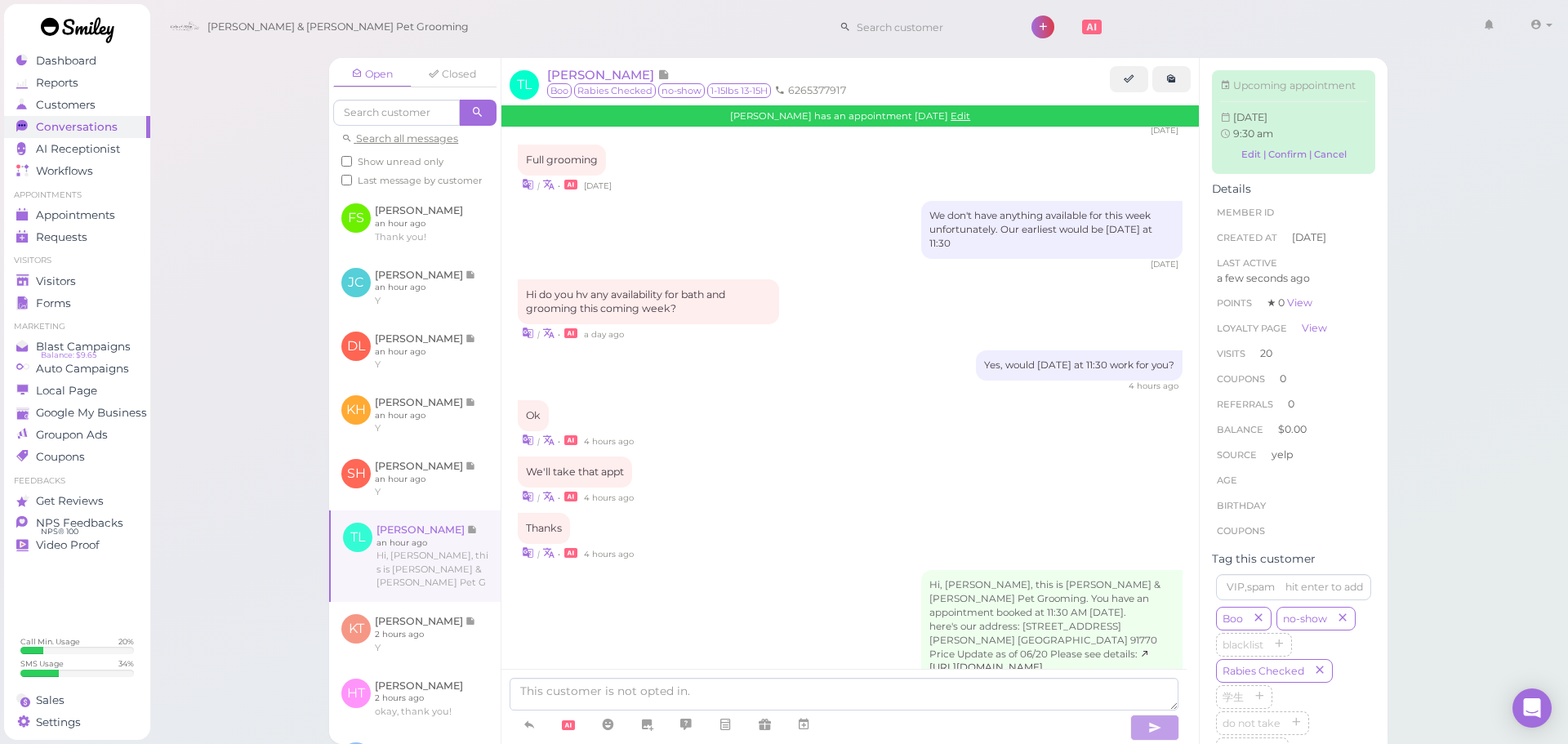
scroll to position [2659, 0]
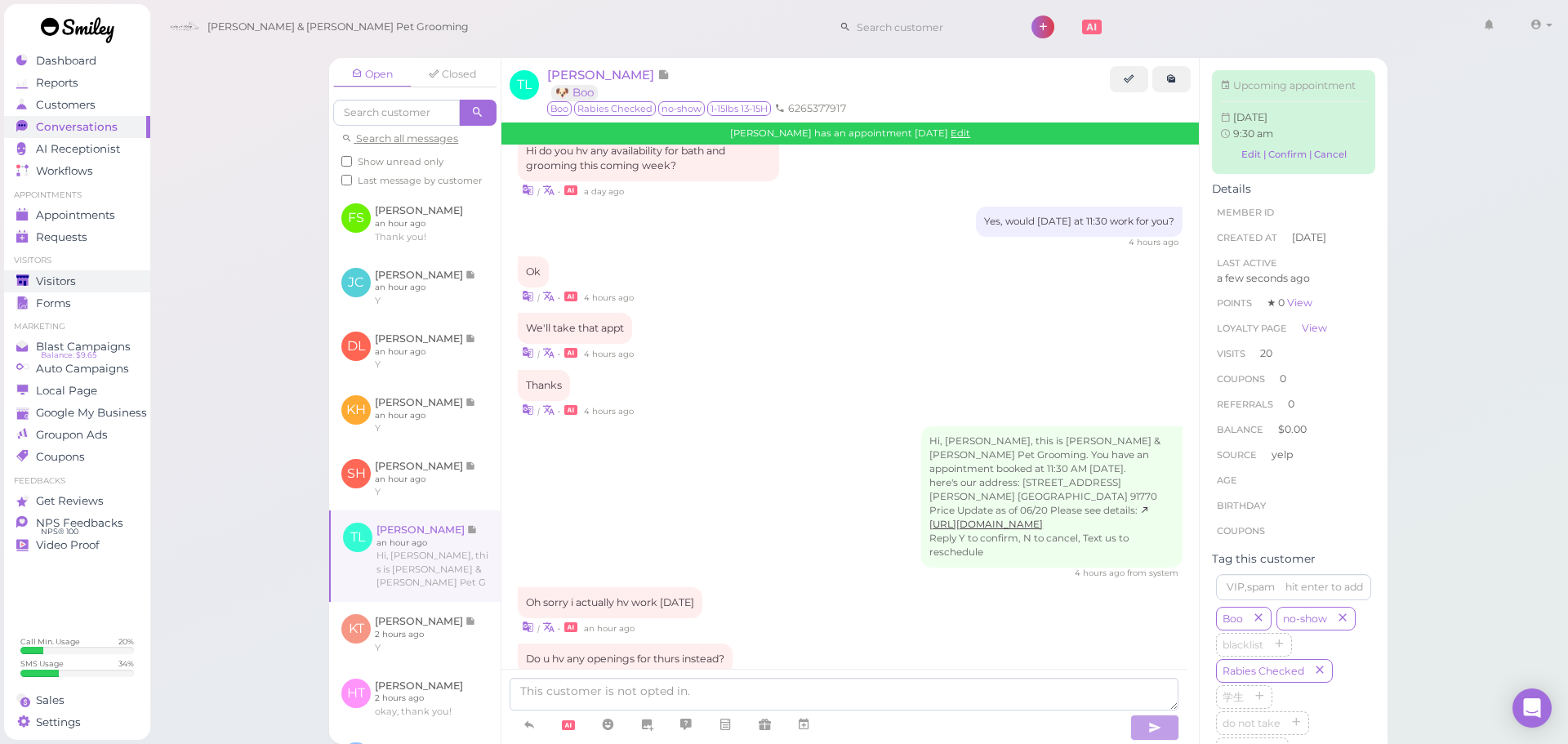
click at [94, 283] on div "Visitors" at bounding box center [75, 281] width 117 height 14
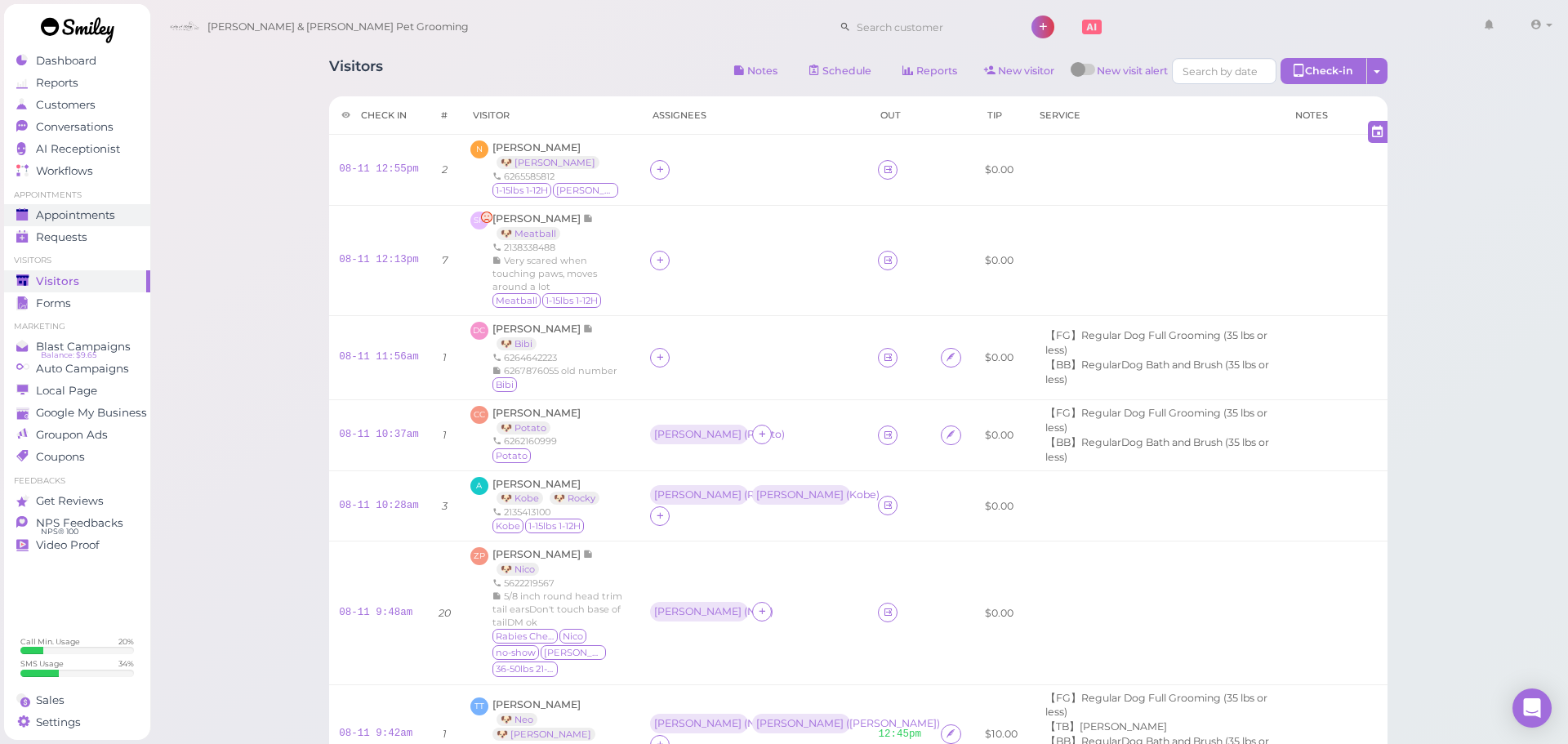
click at [74, 213] on span "Appointments" at bounding box center [76, 215] width 79 height 14
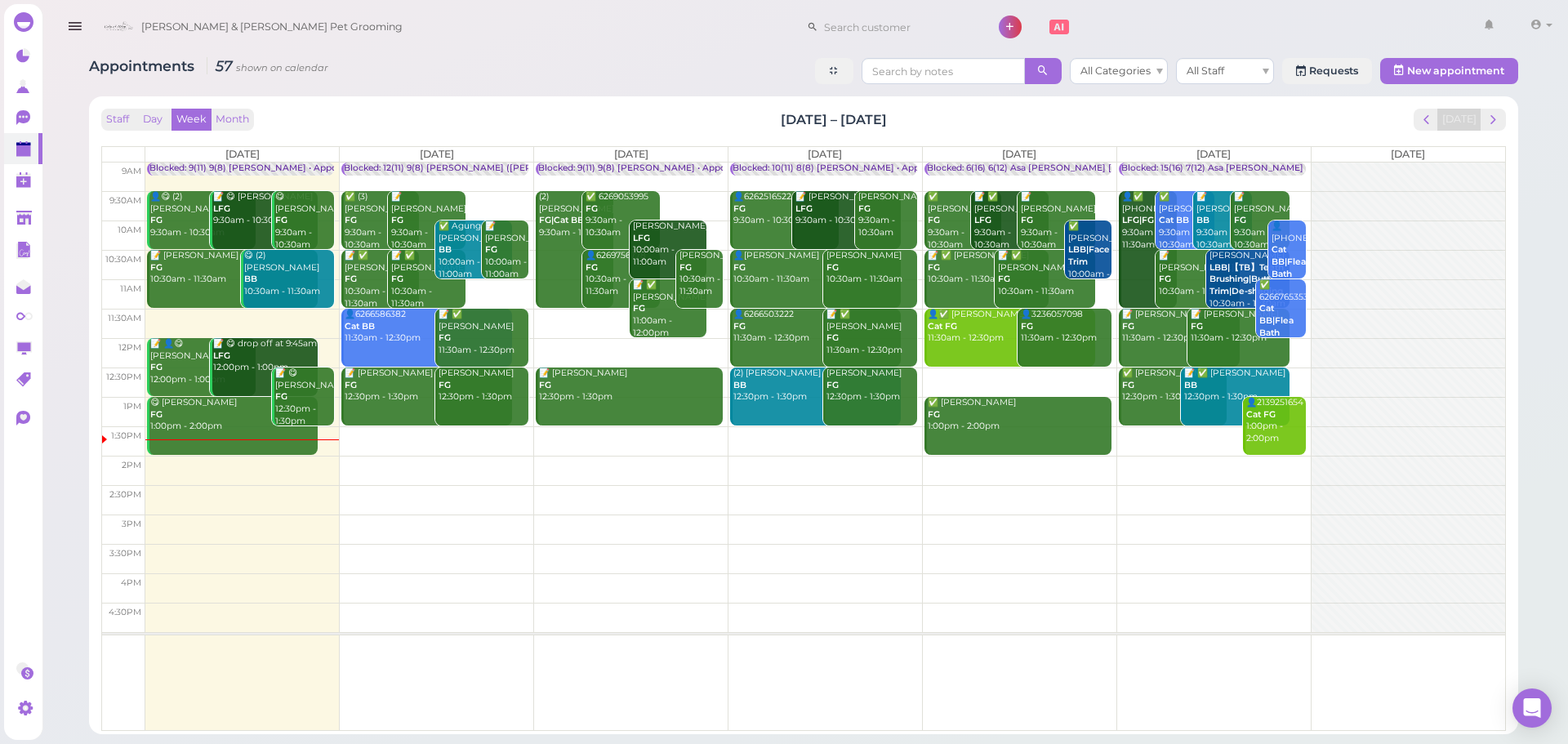
click at [1040, 498] on td at bounding box center [826, 499] width 1360 height 30
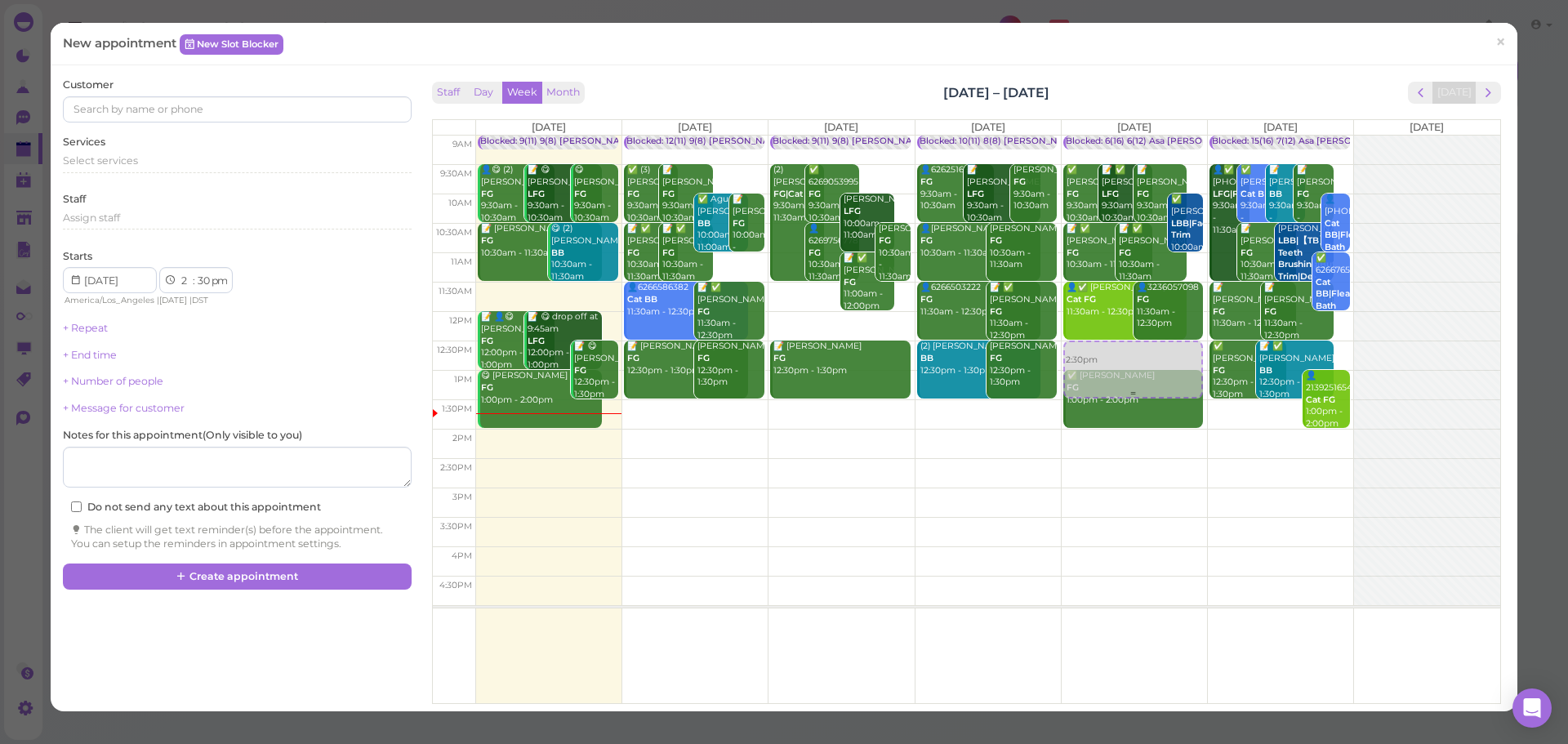
drag, startPoint x: 1124, startPoint y: 483, endPoint x: 1125, endPoint y: 367, distance: 116.0
click at [1125, 135] on div "2:30pm Blocked: 6(16) 6(12) Asa [PERSON_NAME] [PERSON_NAME] • Appointment ✅ [PE…" at bounding box center [1134, 135] width 145 height 0
select select "12"
click at [219, 157] on div "Select services" at bounding box center [237, 161] width 348 height 14
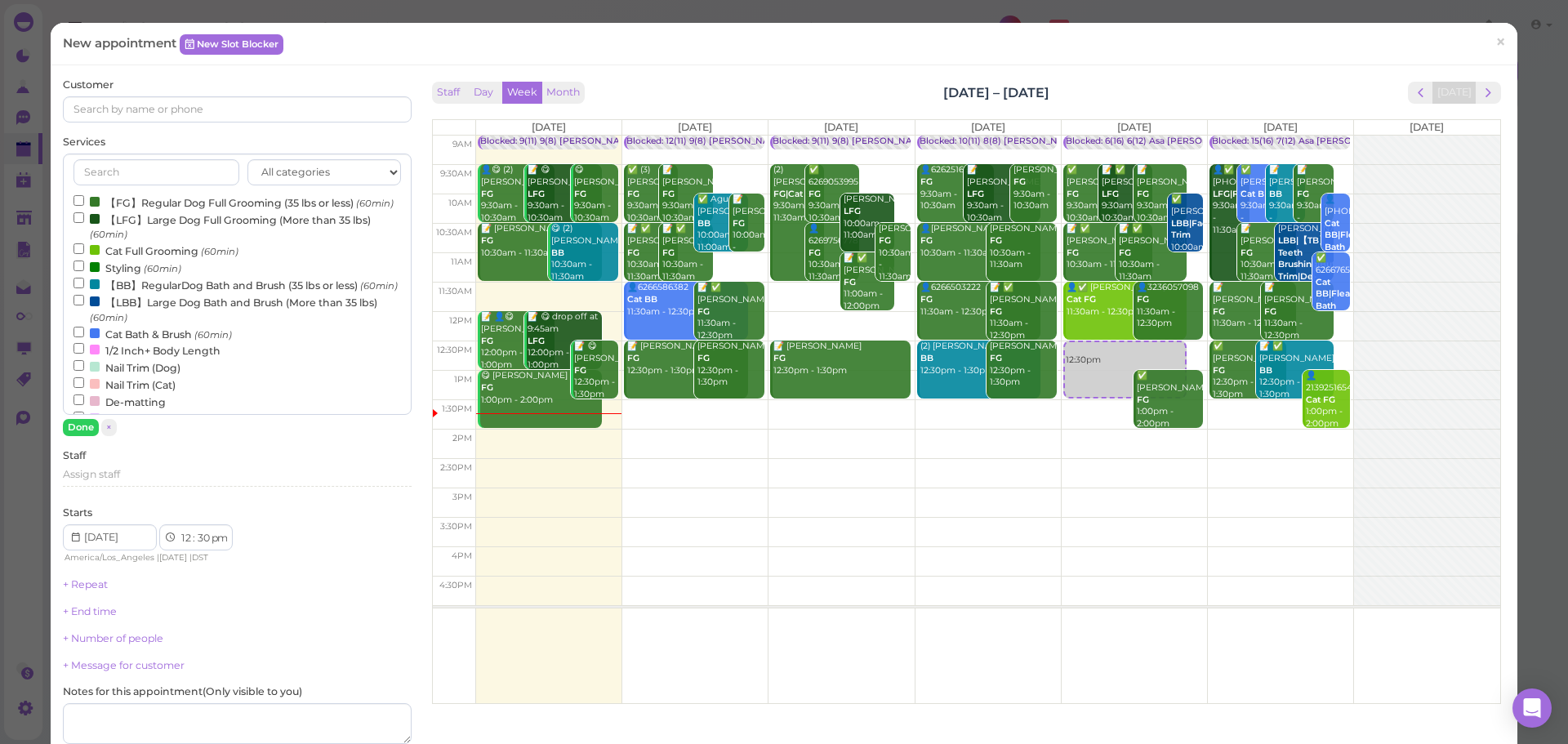
click at [185, 197] on label "【FG】Regular Dog Full Grooming (35 lbs or less) (60min)" at bounding box center [233, 201] width 320 height 17
click at [84, 197] on input "【FG】Regular Dog Full Grooming (35 lbs or less) (60min)" at bounding box center [79, 200] width 11 height 11
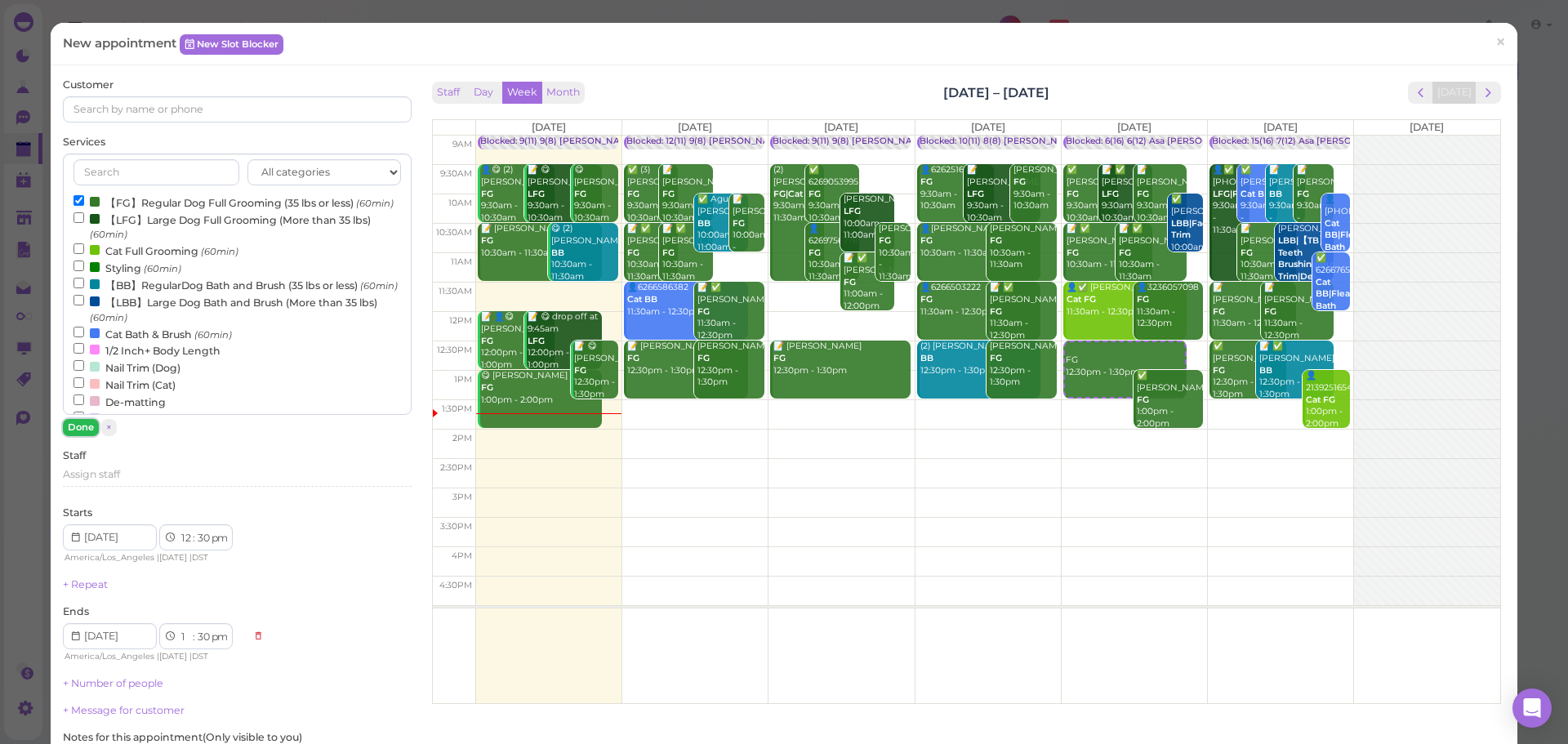
click at [86, 431] on button "Done" at bounding box center [81, 427] width 36 height 17
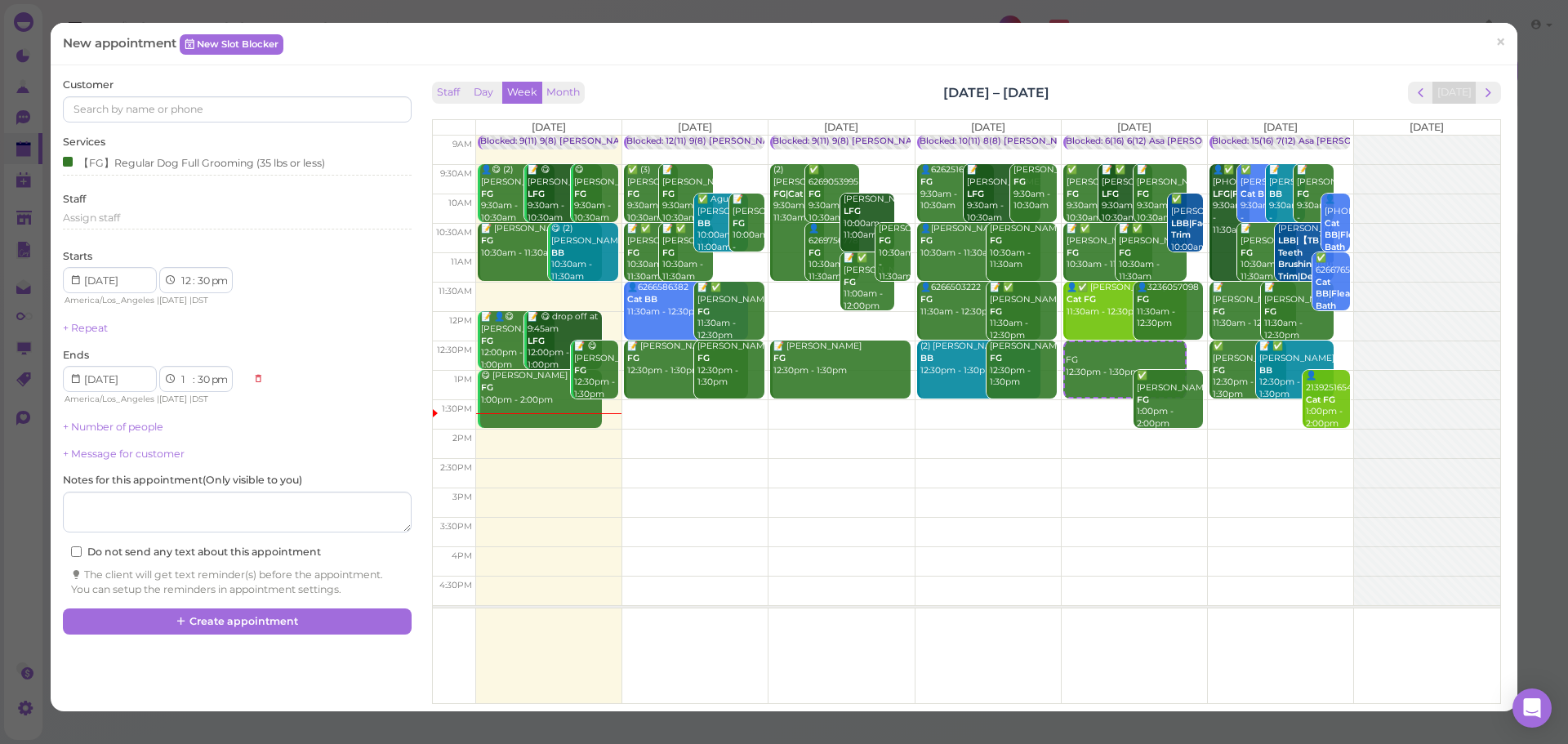
click at [1105, 79] on div "Staff Day Week Month [DATE] – [DATE] [DATE] [DATE] [DATE] [DATE] [DATE] [DATE] …" at bounding box center [966, 388] width 1078 height 621
click at [1496, 40] on span "×" at bounding box center [1501, 42] width 11 height 23
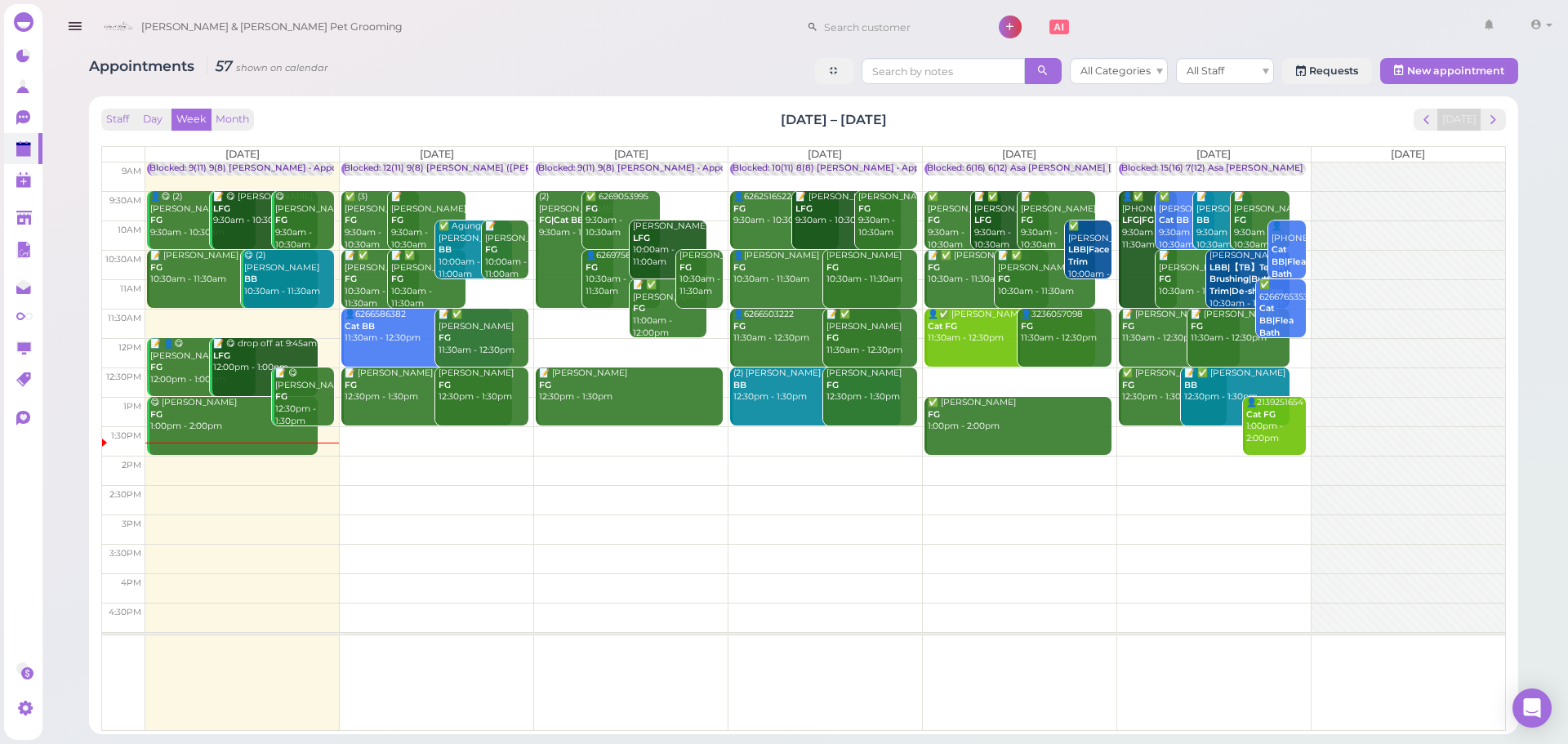
click at [1209, 125] on div "Staff Day Week Month [DATE] – [DATE] [DATE]" at bounding box center [803, 119] width 1405 height 22
click at [1503, 119] on button "next" at bounding box center [1493, 119] width 25 height 22
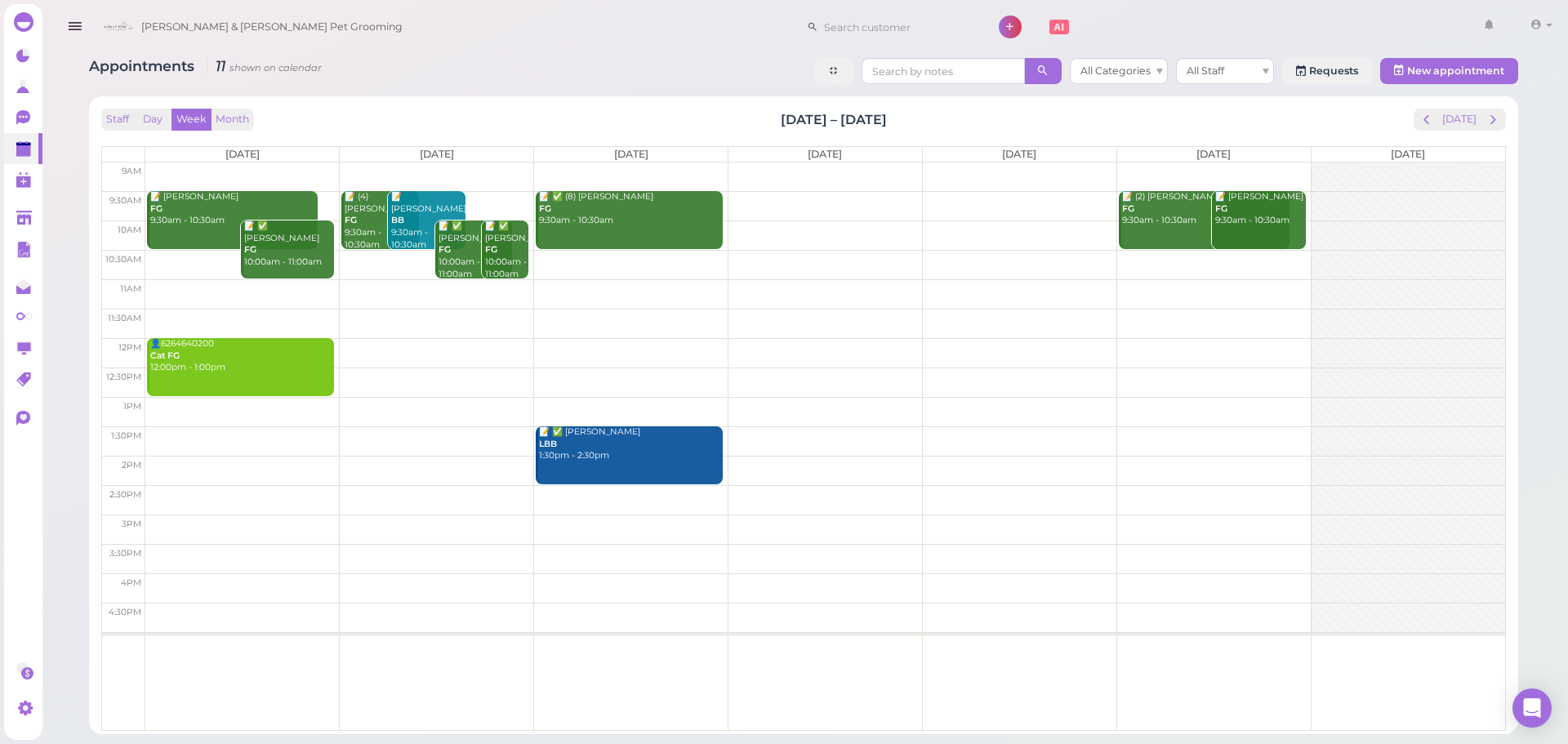
click at [189, 265] on td at bounding box center [826, 265] width 1360 height 30
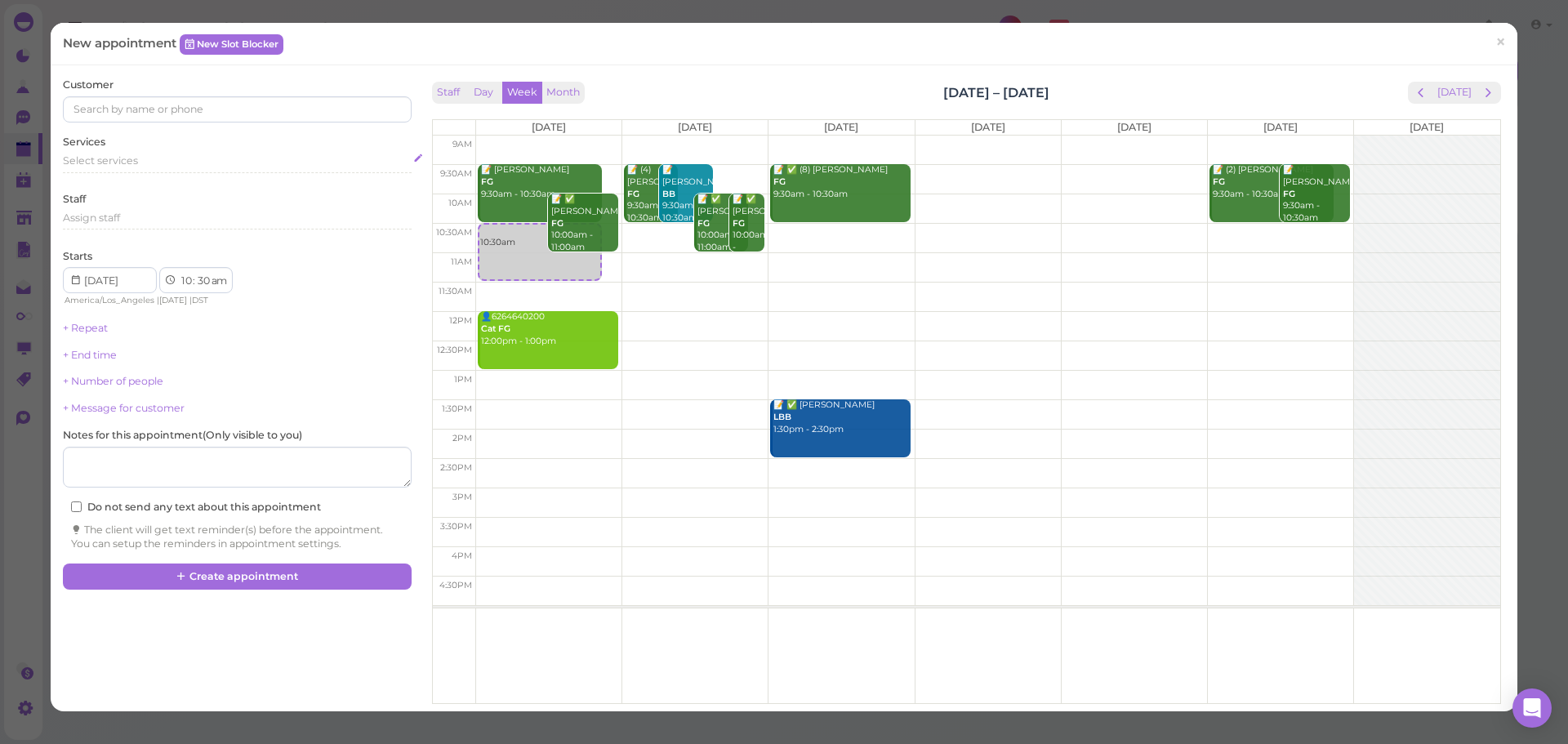
click at [204, 167] on div "Select services" at bounding box center [237, 161] width 348 height 14
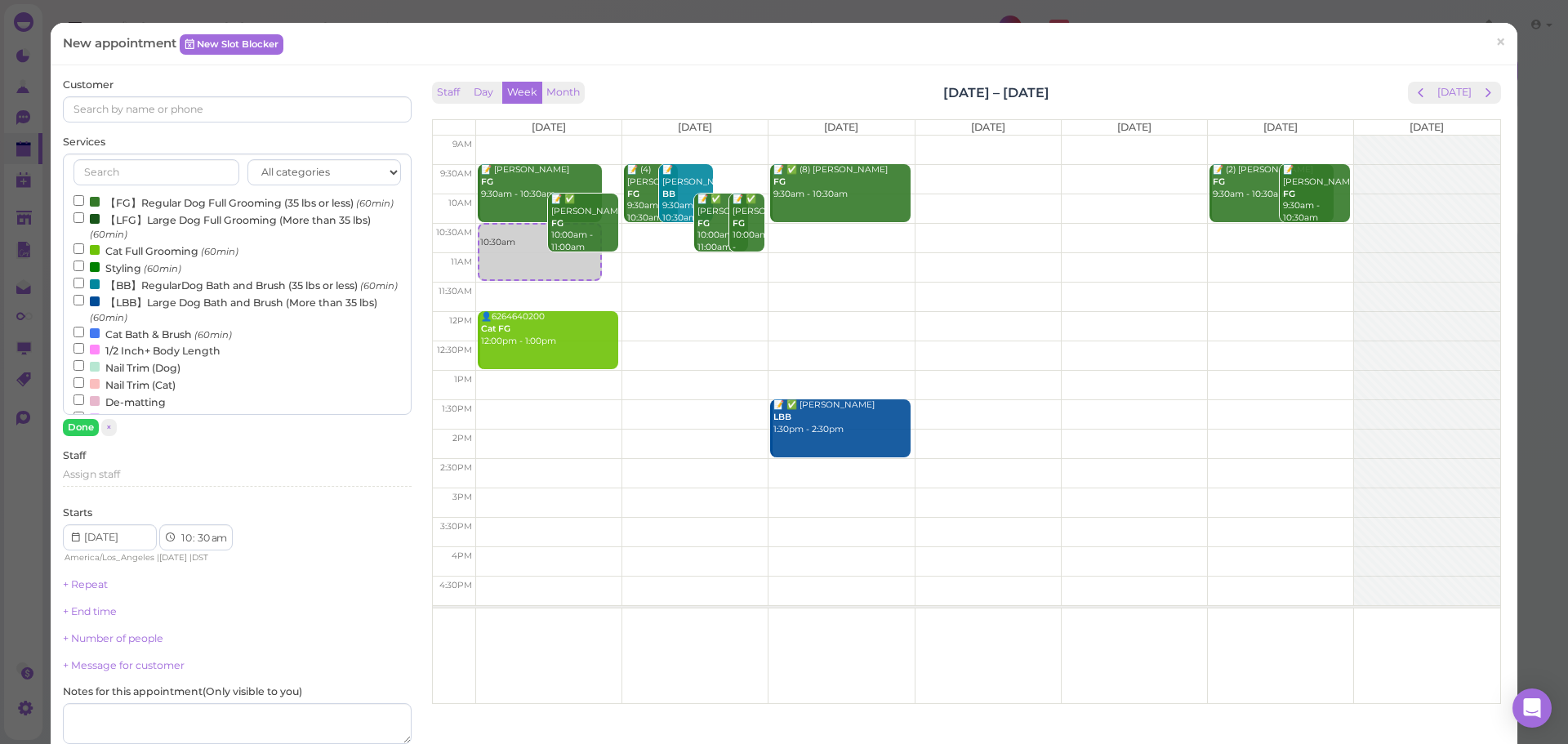
click at [145, 342] on label "Cat Bath & Brush (60min)" at bounding box center [152, 333] width 158 height 17
click at [84, 337] on input "Cat Bath & Brush (60min)" at bounding box center [79, 332] width 11 height 11
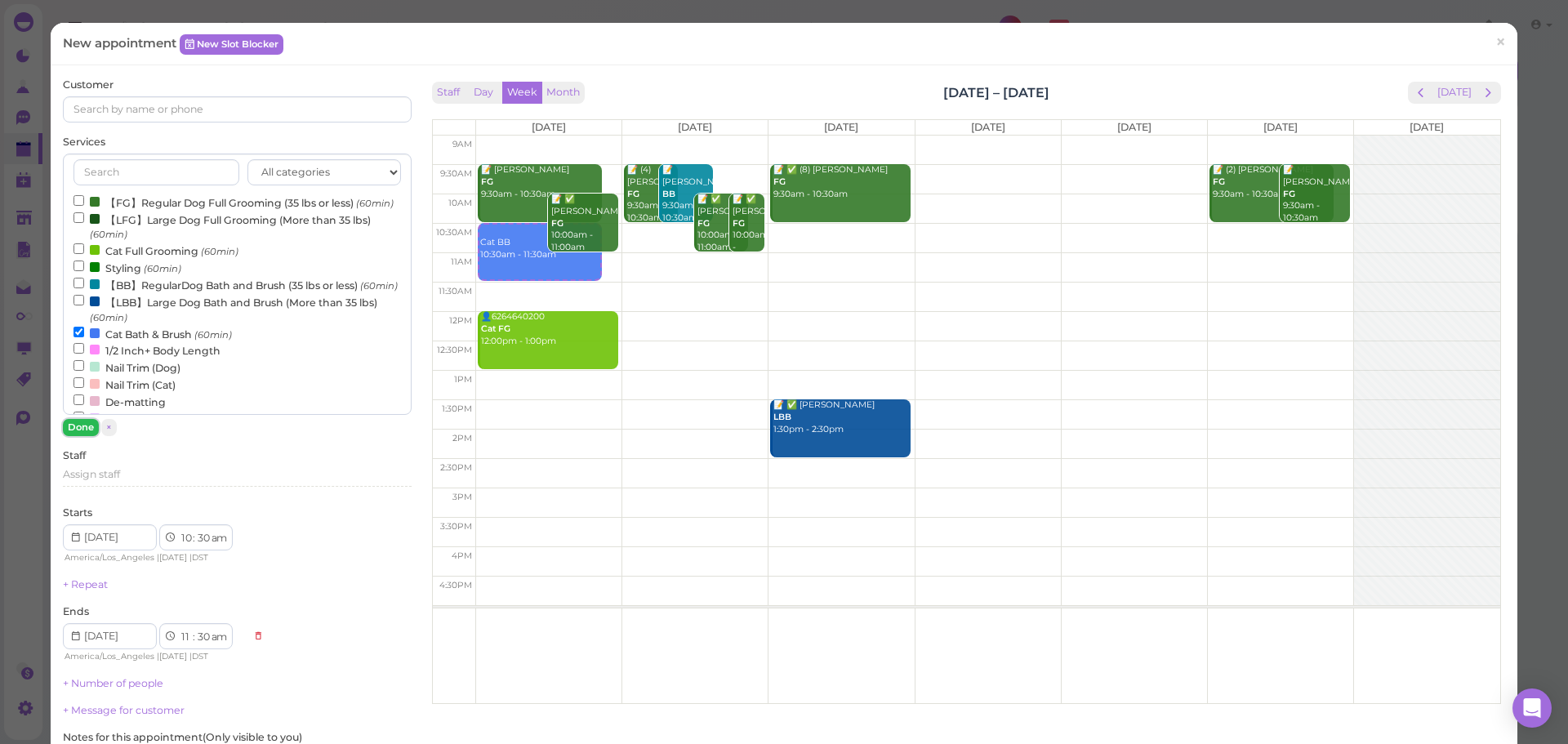
click at [90, 427] on button "Done" at bounding box center [81, 427] width 36 height 17
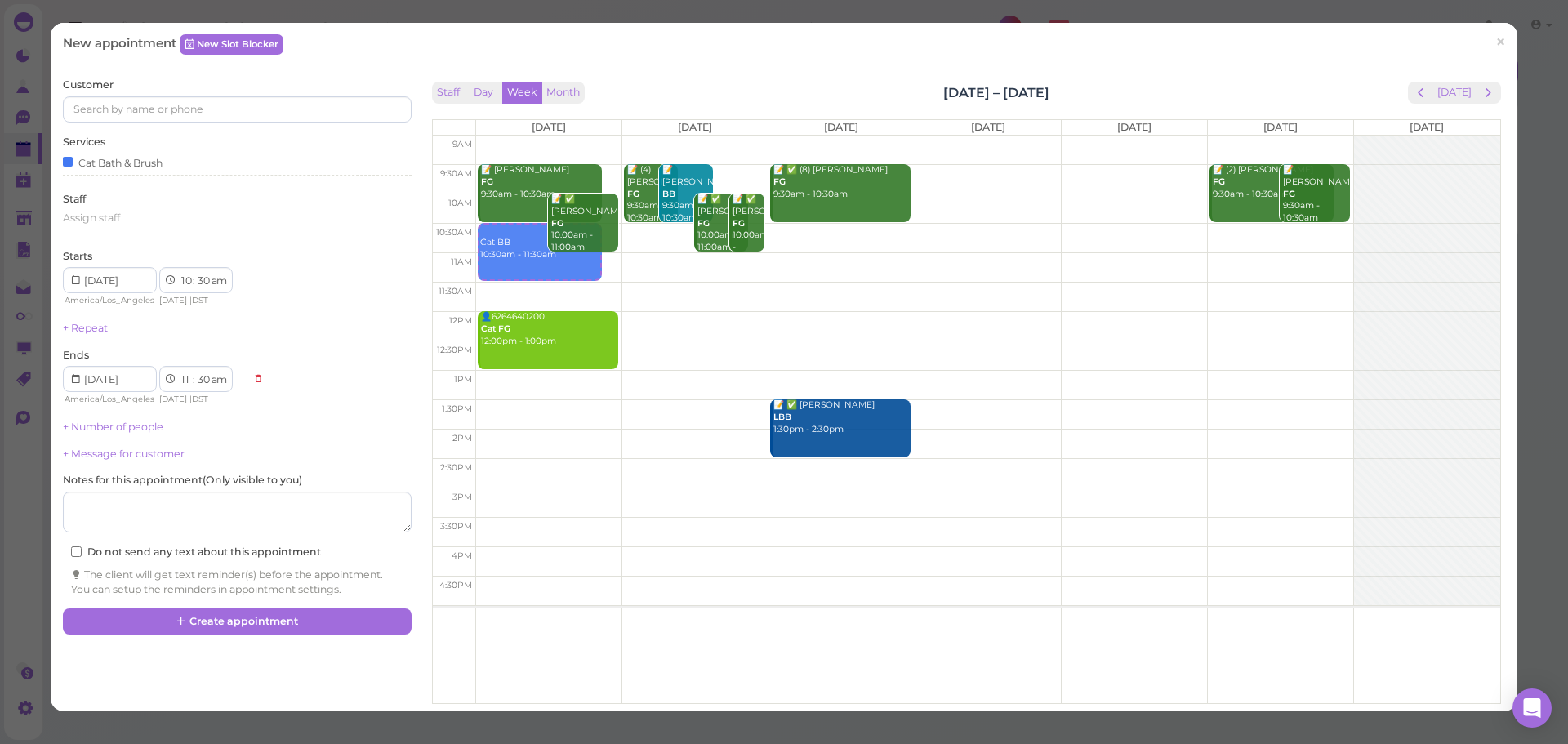
drag, startPoint x: 103, startPoint y: 426, endPoint x: 153, endPoint y: 436, distance: 51.0
click at [104, 426] on link "+ Number of people" at bounding box center [113, 427] width 100 height 13
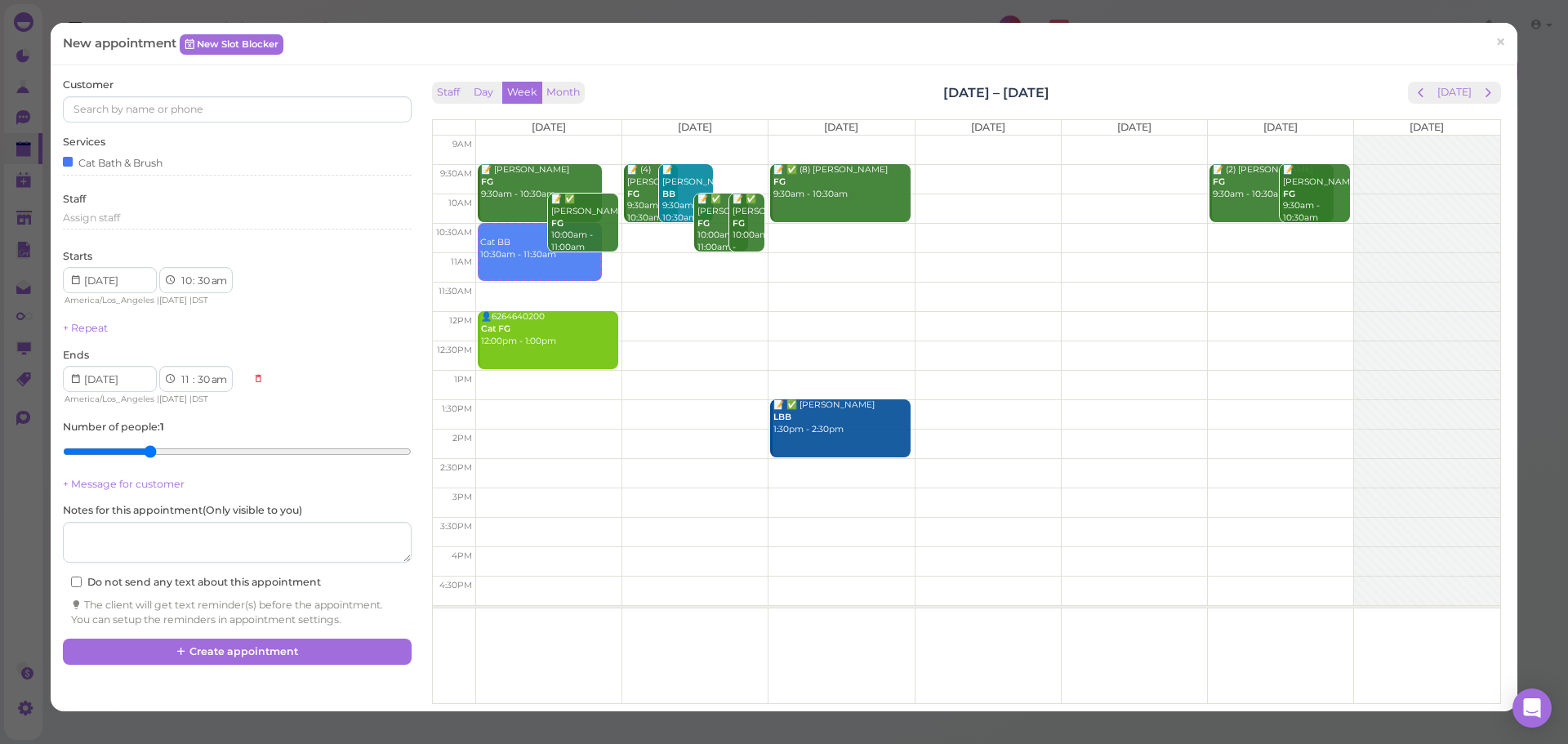
type input "3"
click at [154, 442] on input "range" at bounding box center [237, 451] width 348 height 26
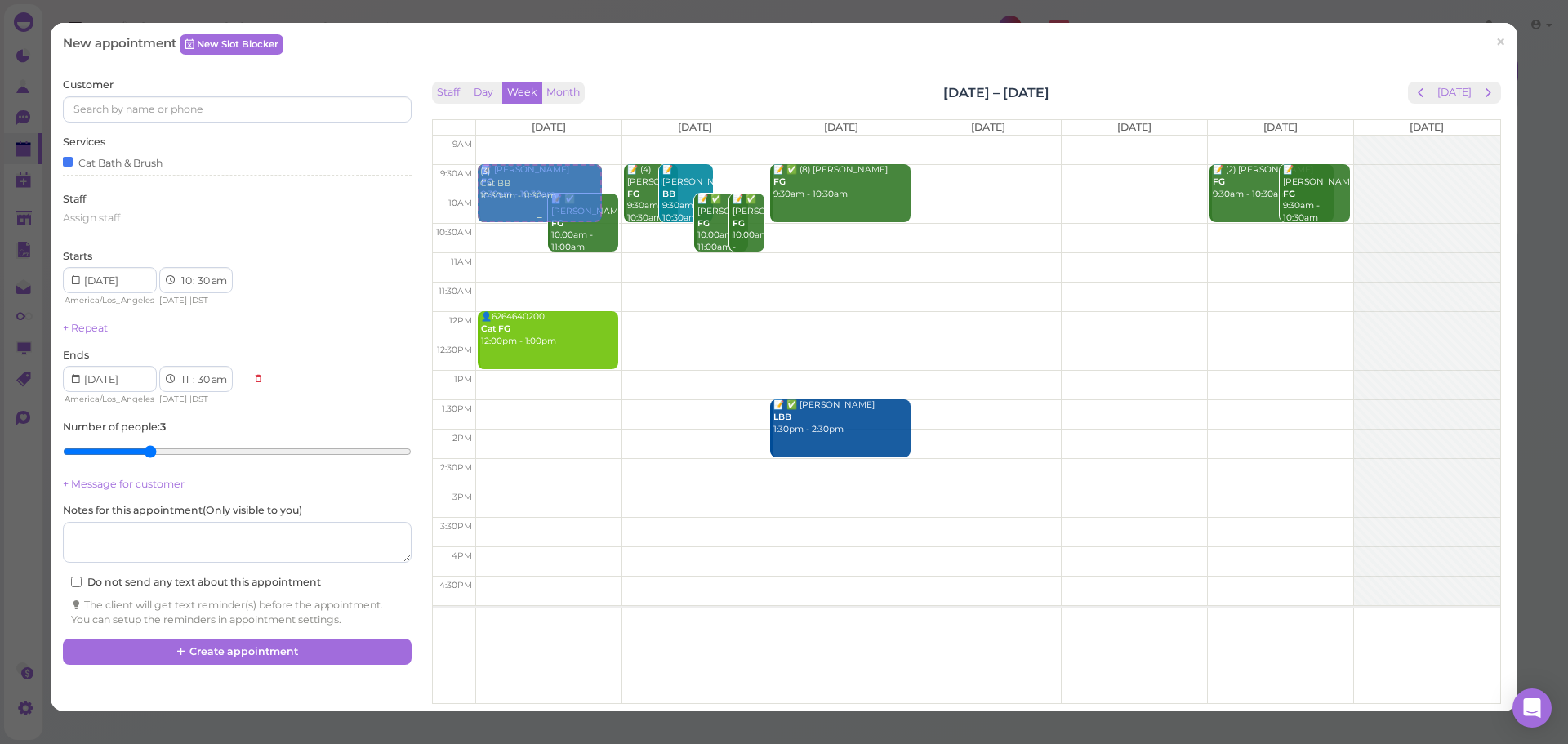
drag, startPoint x: 518, startPoint y: 252, endPoint x: 506, endPoint y: 193, distance: 60.2
click at [506, 135] on div "(3) Cat BB 10:30am - 11:30am 📝 [PERSON_NAME] FG 9:30am - 10:30am 📝 ✅ [PERSON_NA…" at bounding box center [548, 135] width 145 height 0
select select "9"
select select "10"
click at [1288, 234] on td at bounding box center [987, 237] width 1024 height 30
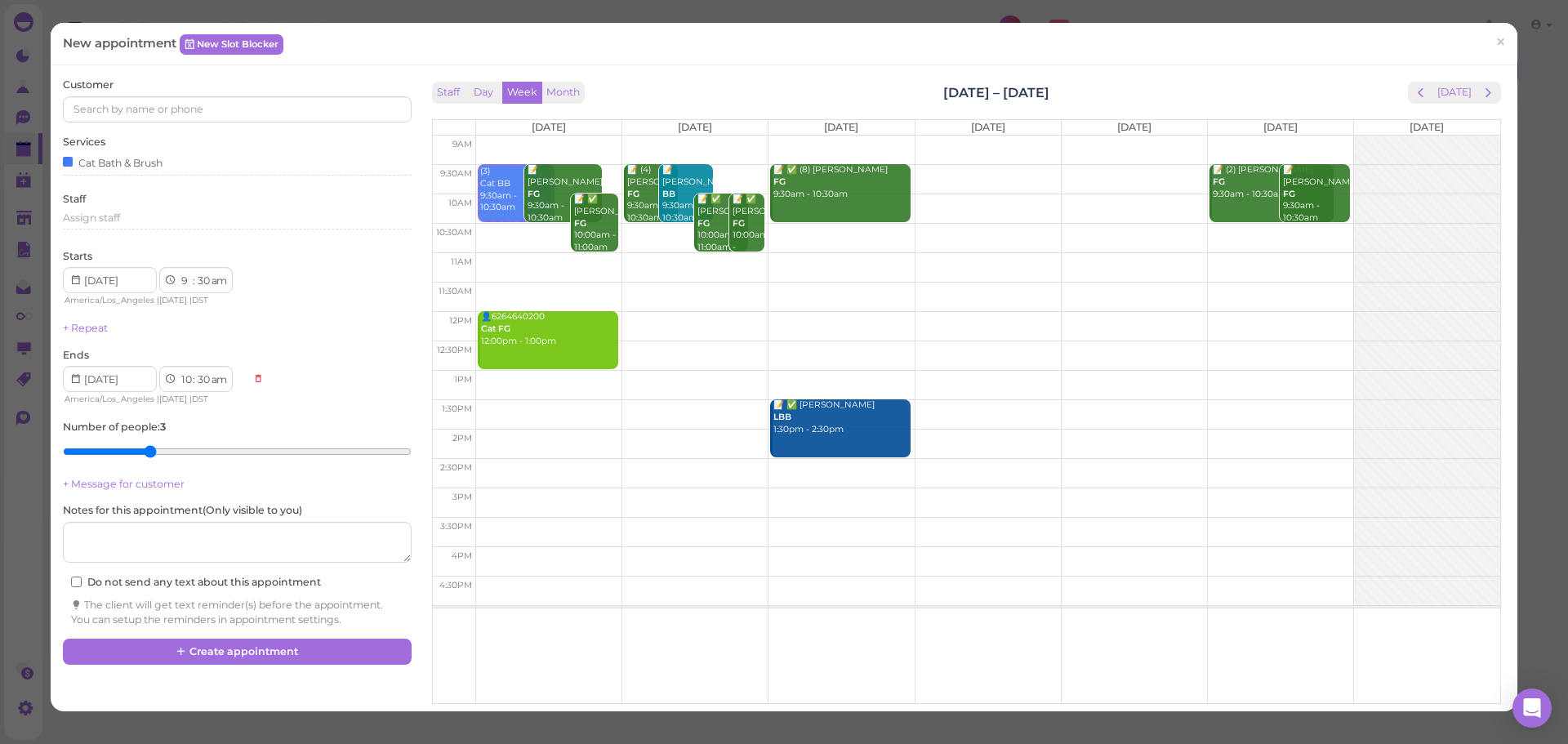
type input "[DATE]"
select select "10"
select select "11"
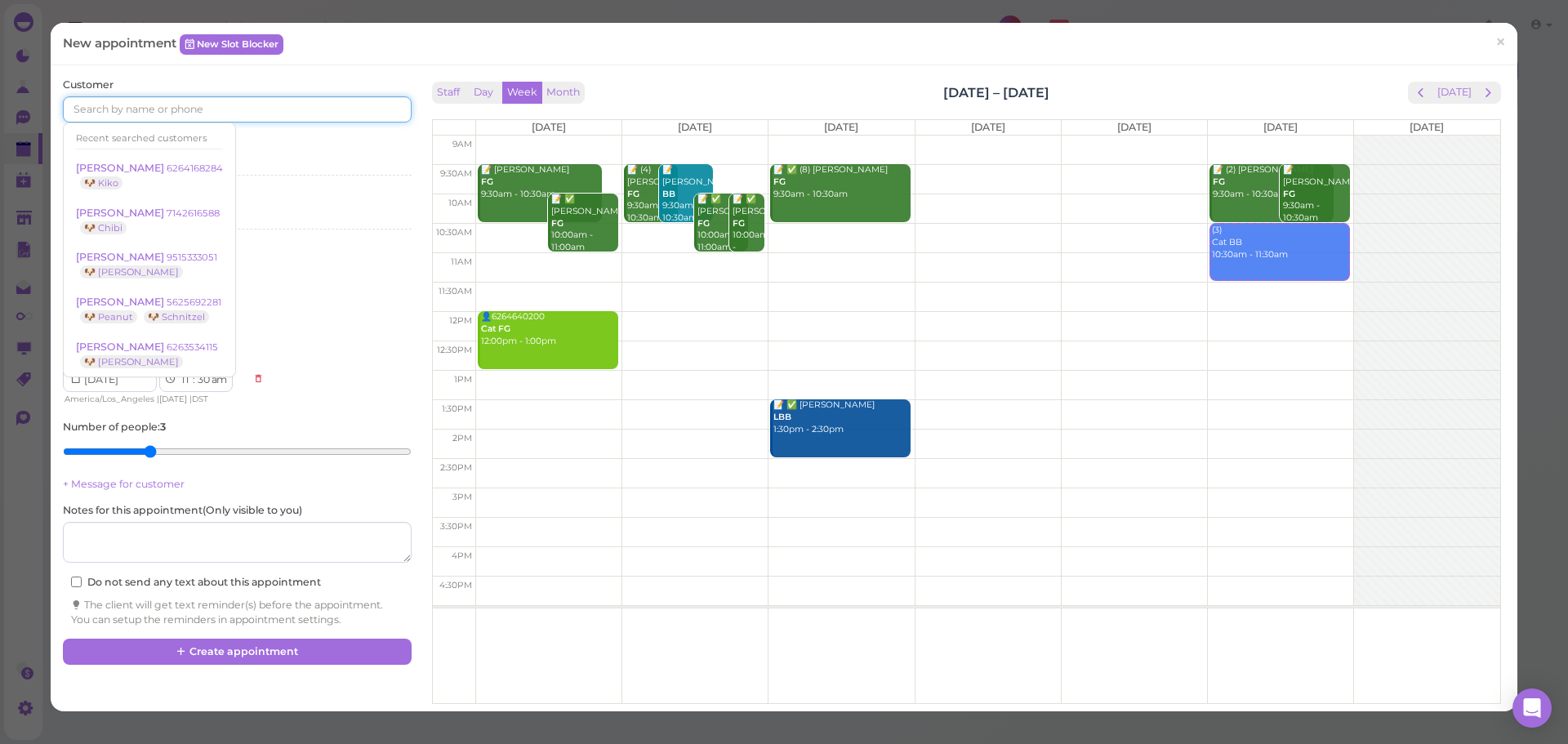
click at [218, 116] on input at bounding box center [237, 109] width 348 height 26
click at [219, 116] on input at bounding box center [237, 109] width 348 height 26
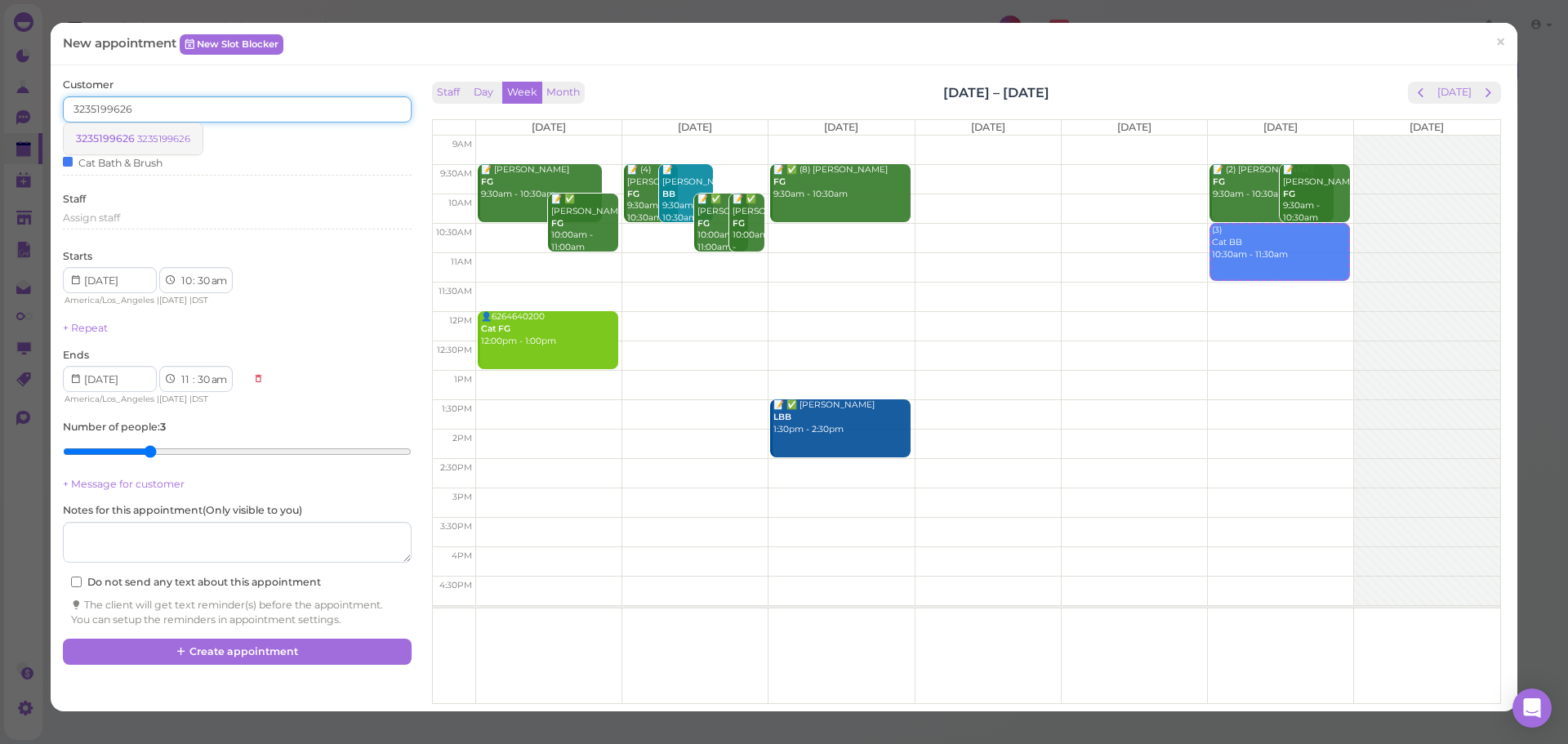
type input "3235199626"
click at [145, 135] on small "3235199626" at bounding box center [163, 138] width 53 height 12
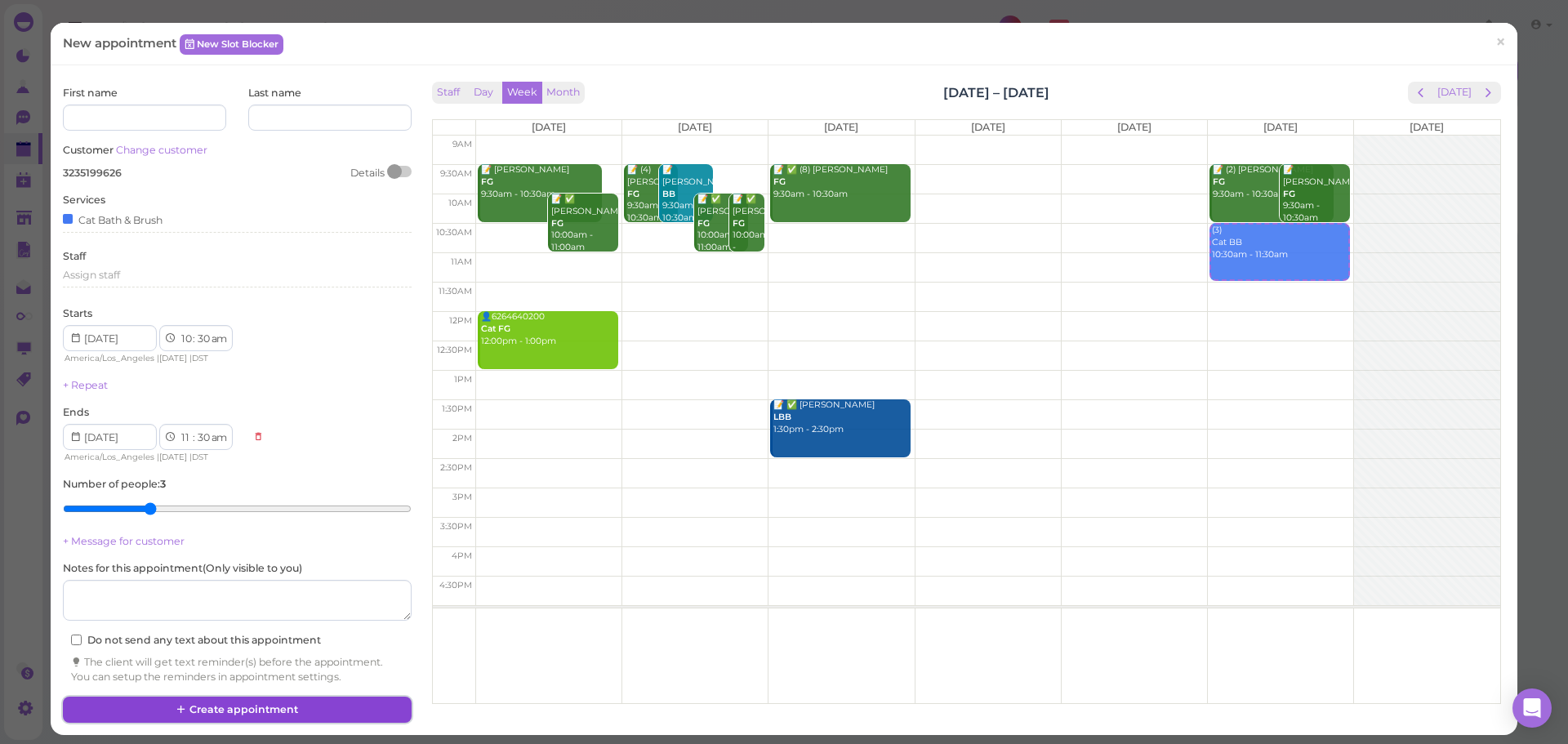
click at [217, 709] on button "Create appointment" at bounding box center [237, 709] width 348 height 26
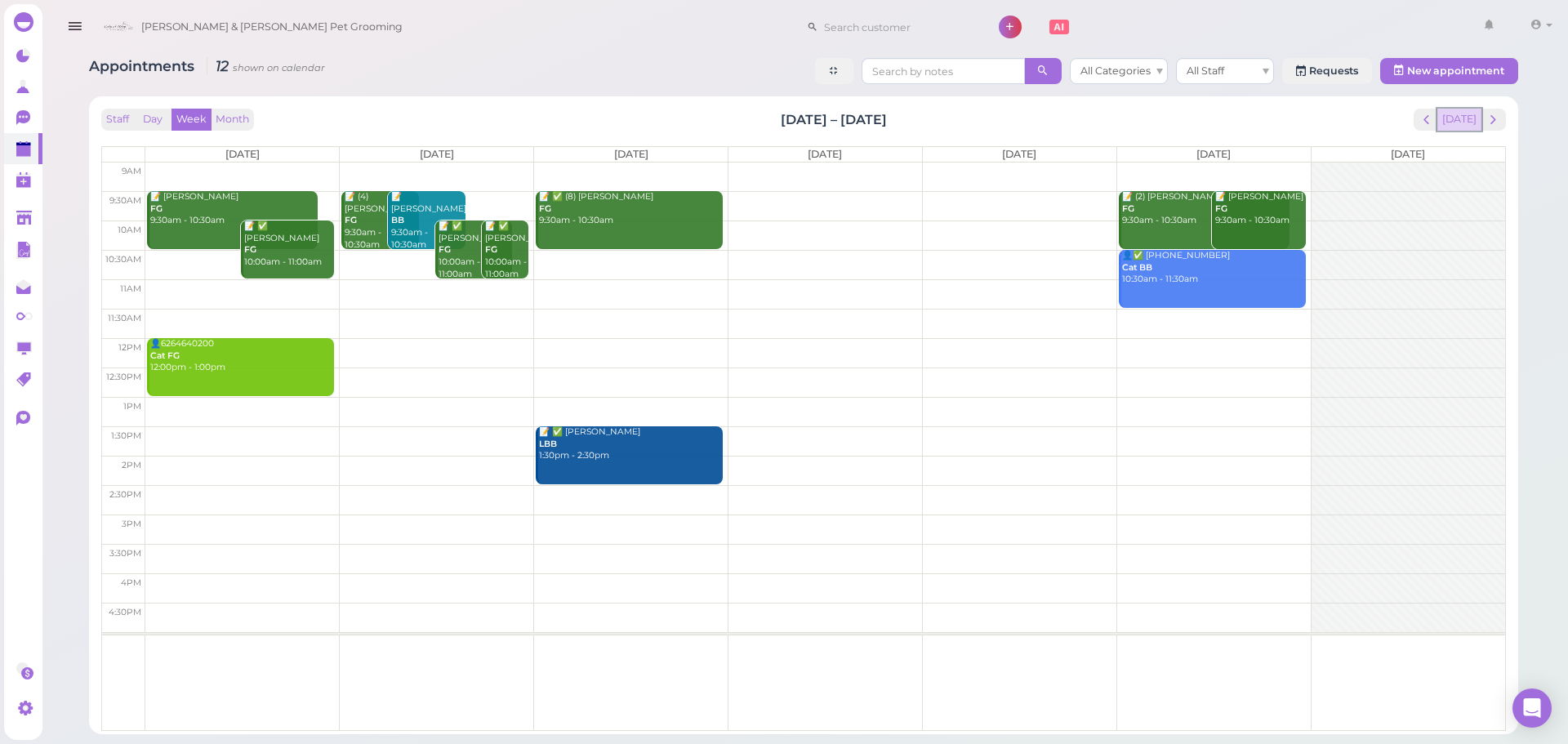
click at [1444, 122] on button "[DATE]" at bounding box center [1459, 119] width 44 height 22
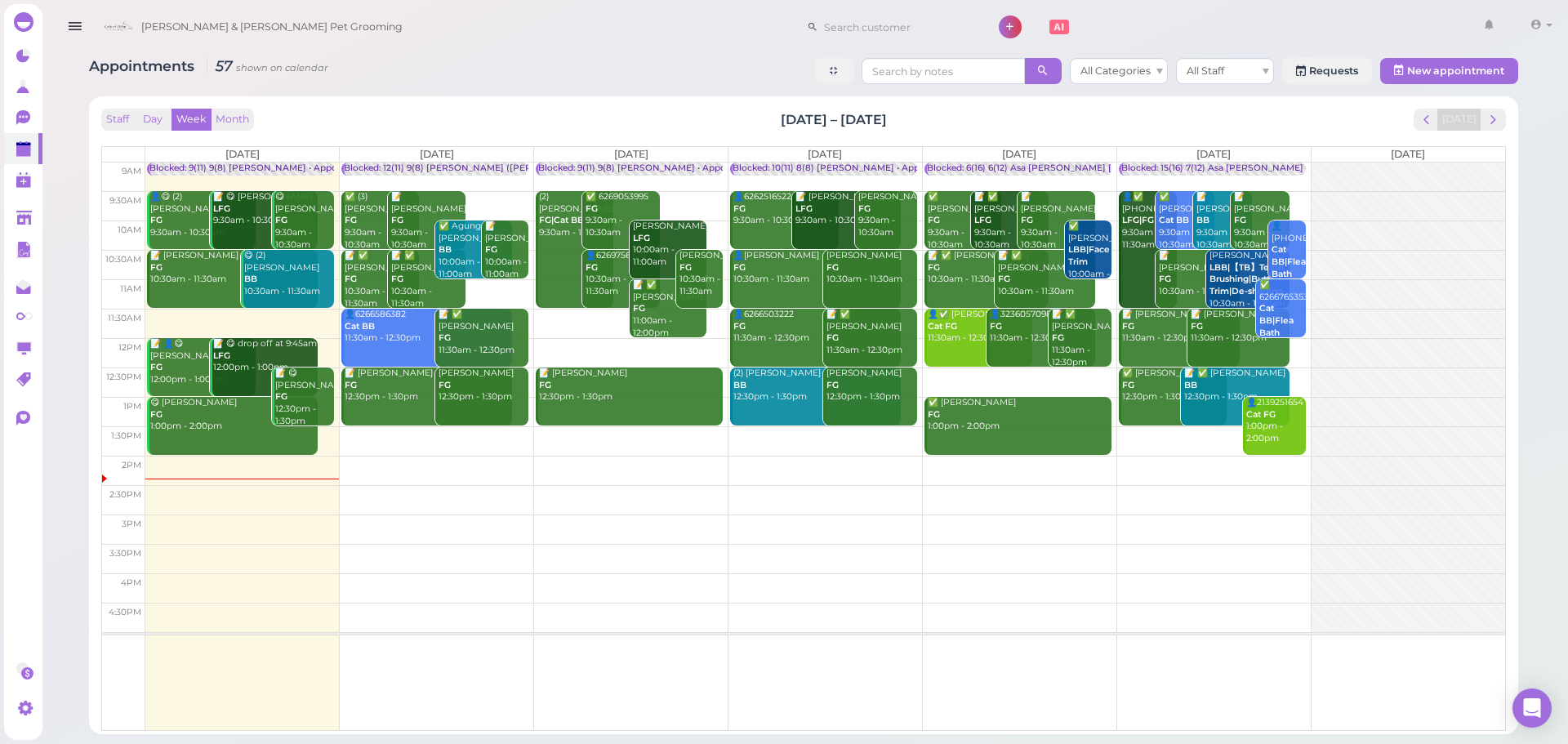
click at [1141, 130] on div "Staff Day Week Month Aug 11 – 17, 2025 Today" at bounding box center [803, 119] width 1405 height 22
click at [1498, 127] on button "next" at bounding box center [1493, 119] width 25 height 22
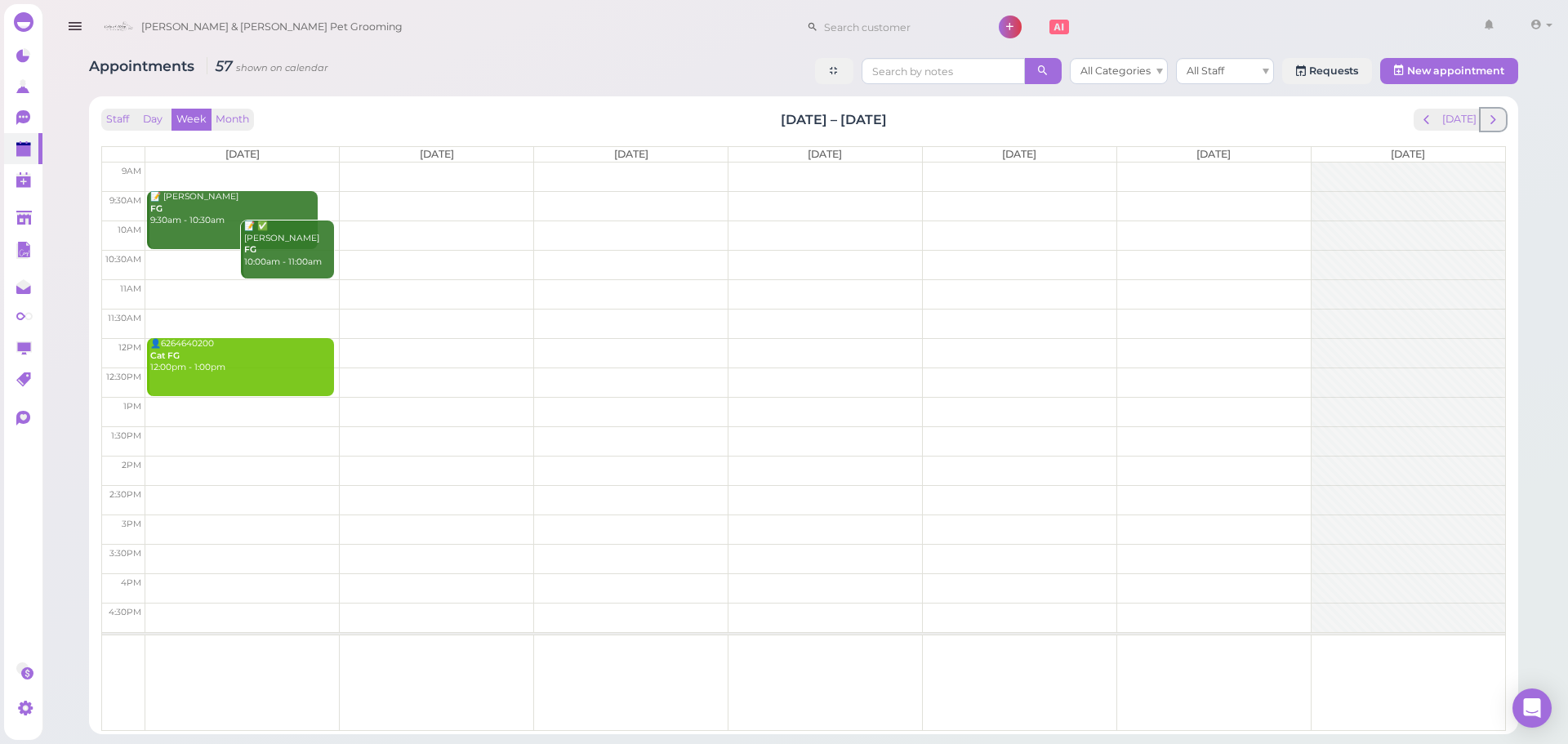
click at [1498, 127] on button "next" at bounding box center [1493, 119] width 25 height 22
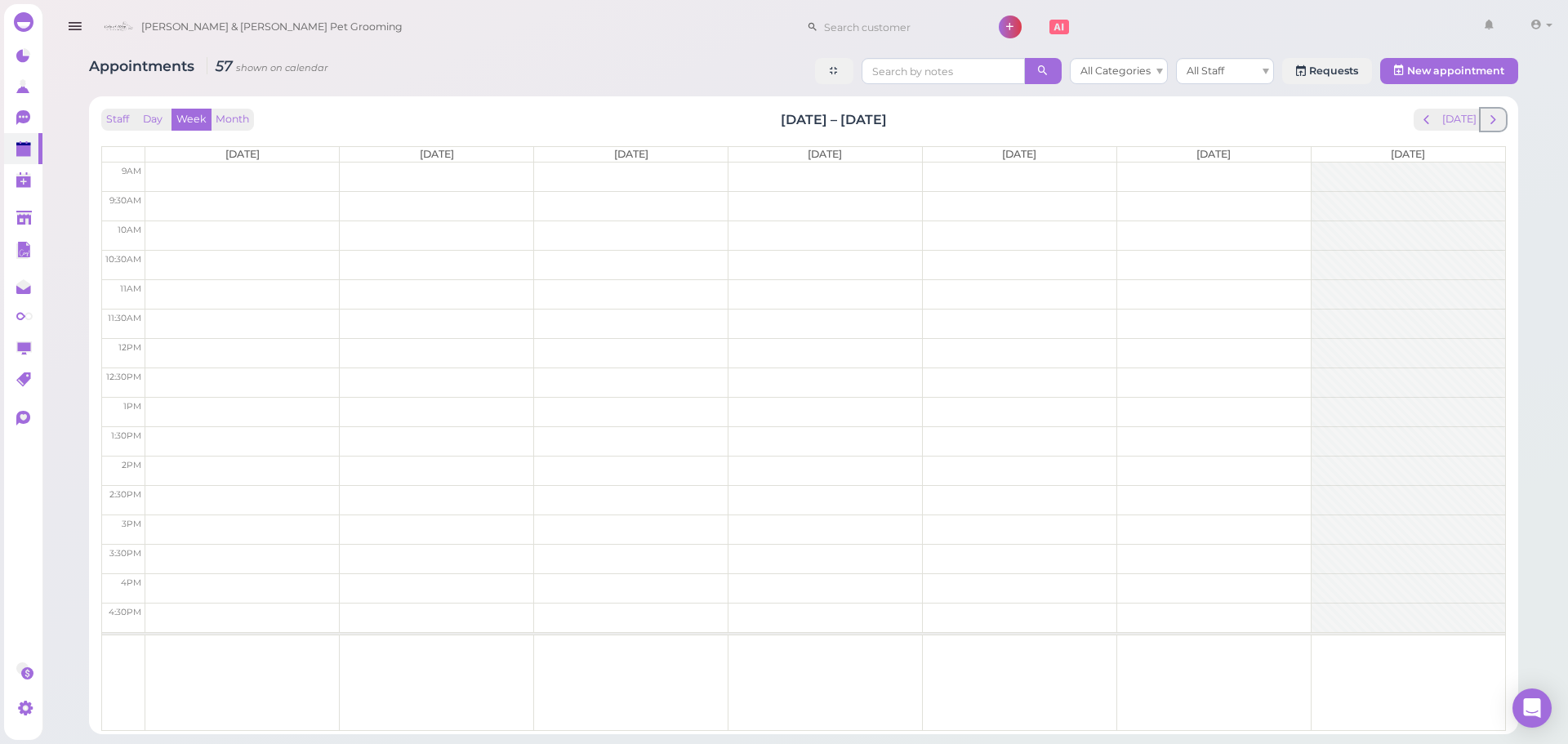
click at [1498, 127] on button "next" at bounding box center [1493, 119] width 25 height 22
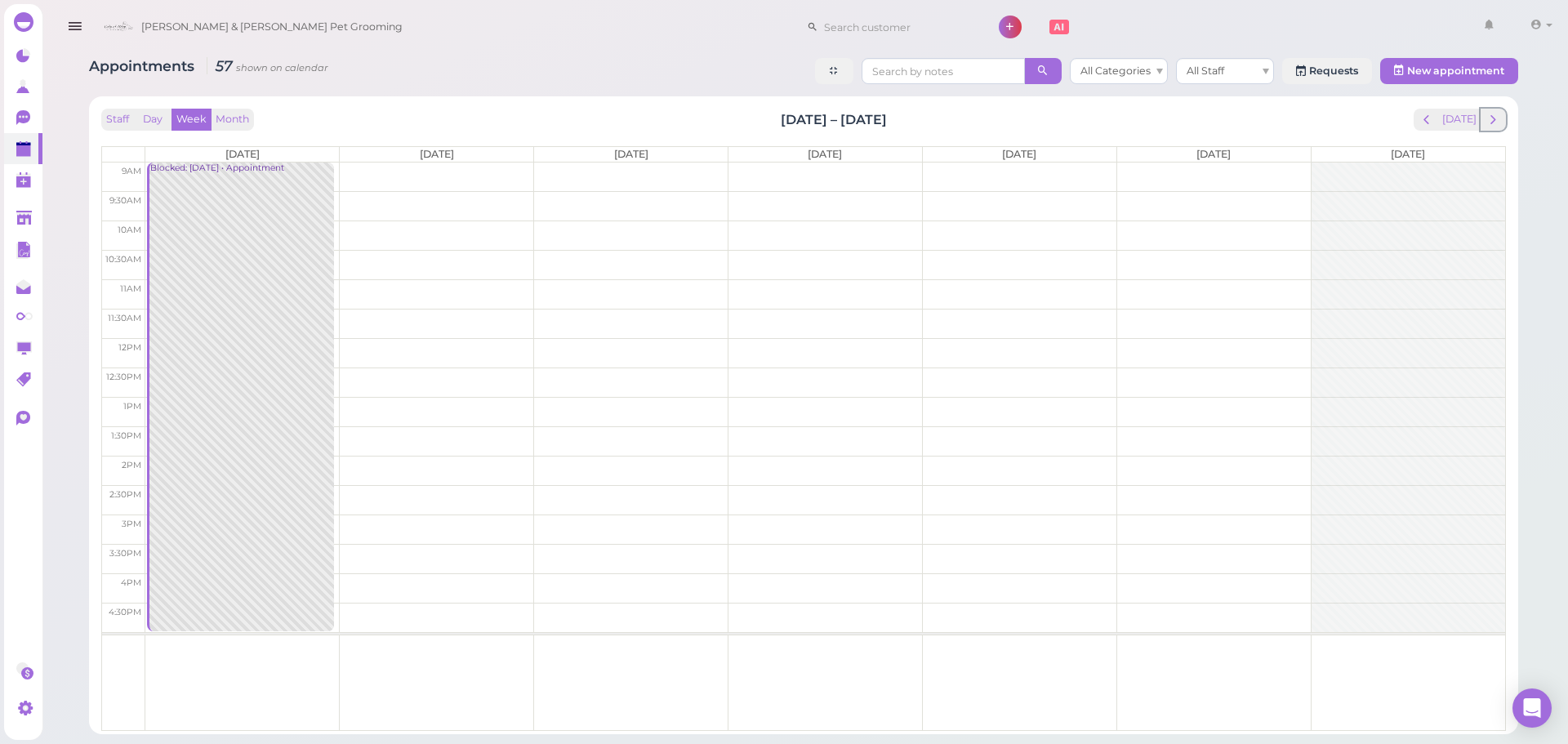
click at [1498, 127] on button "next" at bounding box center [1493, 119] width 25 height 22
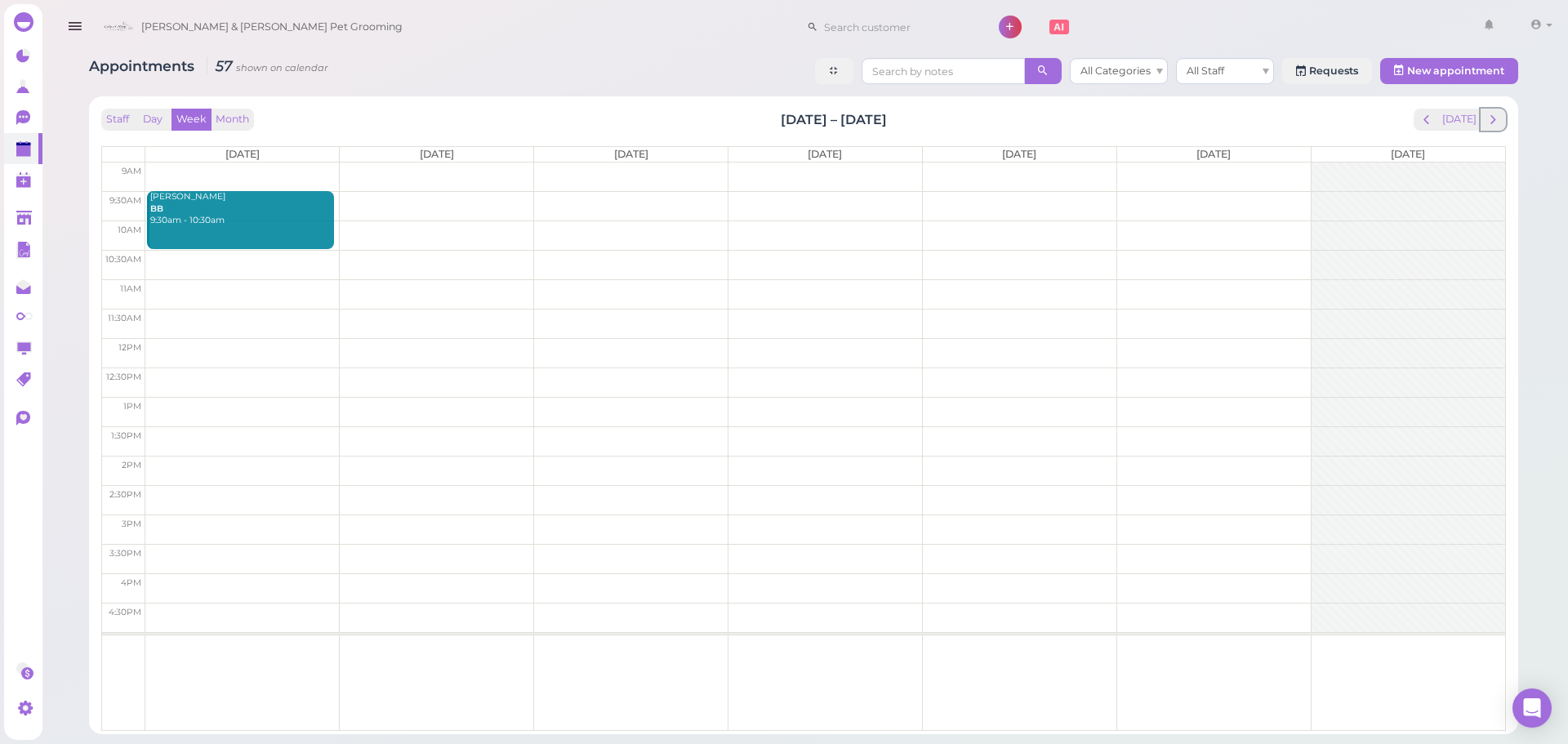
click at [1498, 127] on button "next" at bounding box center [1493, 119] width 25 height 22
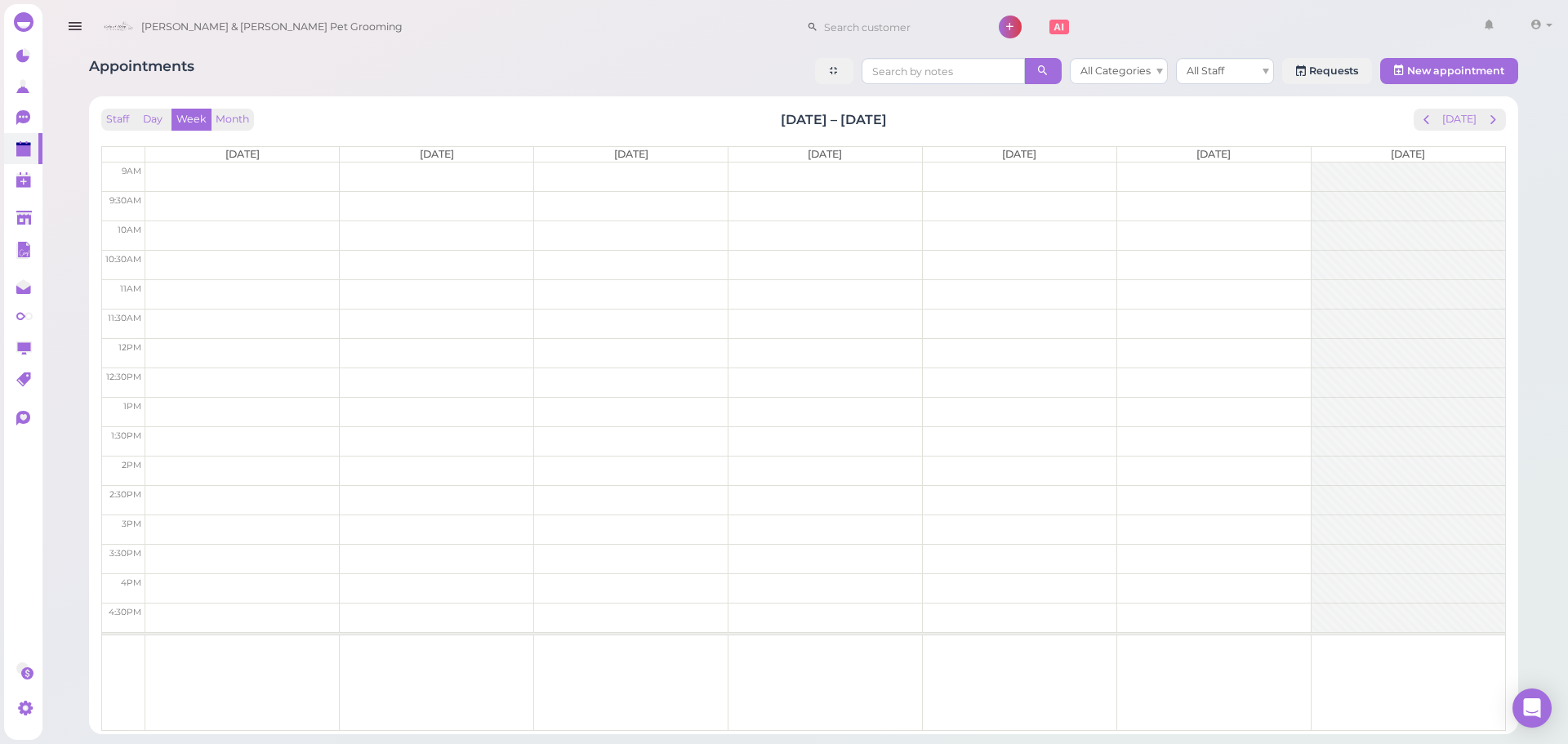
click at [1223, 113] on div "Staff Day Week Month Sep 15 – 21, 2025 Today" at bounding box center [803, 119] width 1405 height 22
click at [209, 196] on td at bounding box center [826, 206] width 1360 height 30
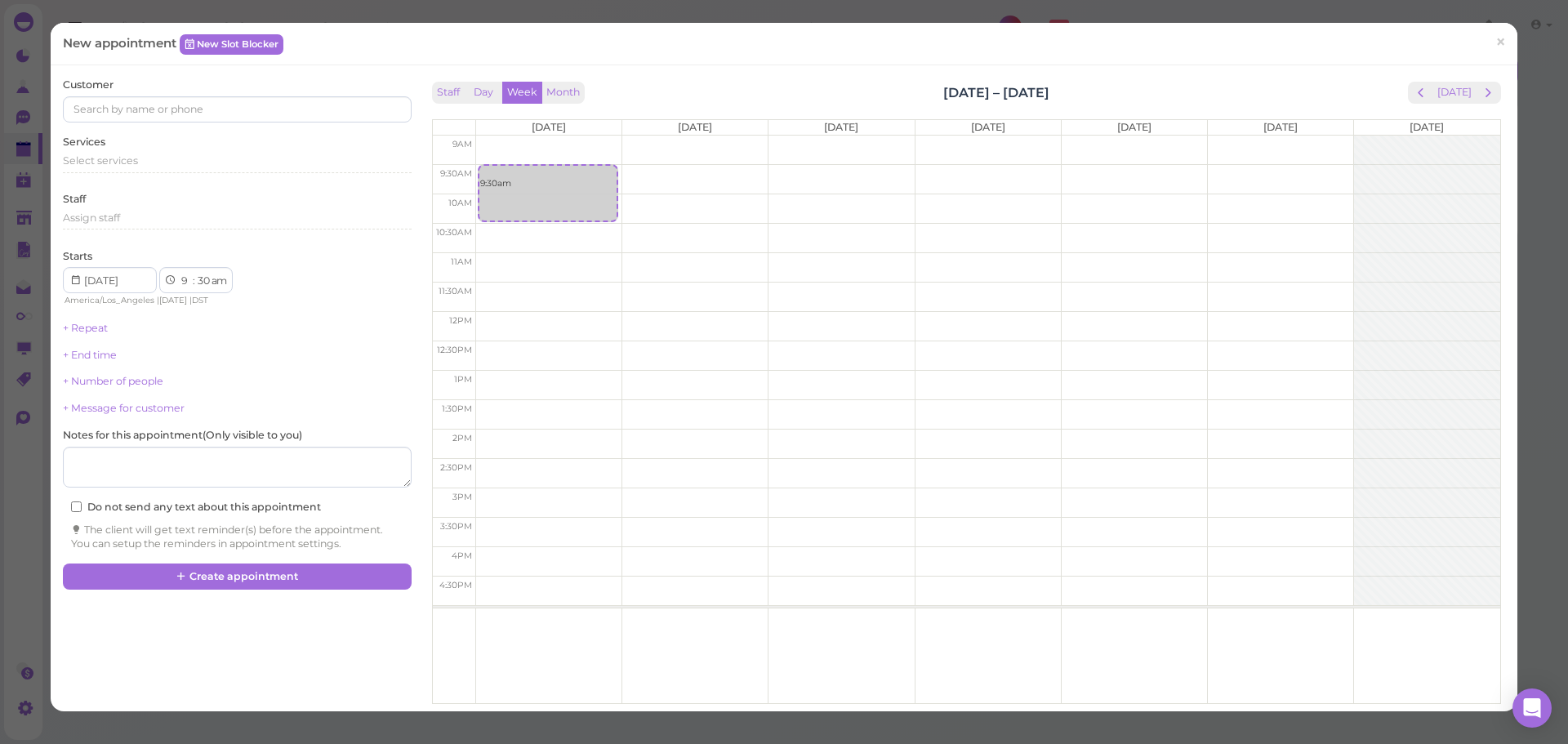
click at [155, 151] on div "Services Select services" at bounding box center [237, 157] width 348 height 45
click at [154, 163] on div "Select services" at bounding box center [237, 161] width 348 height 14
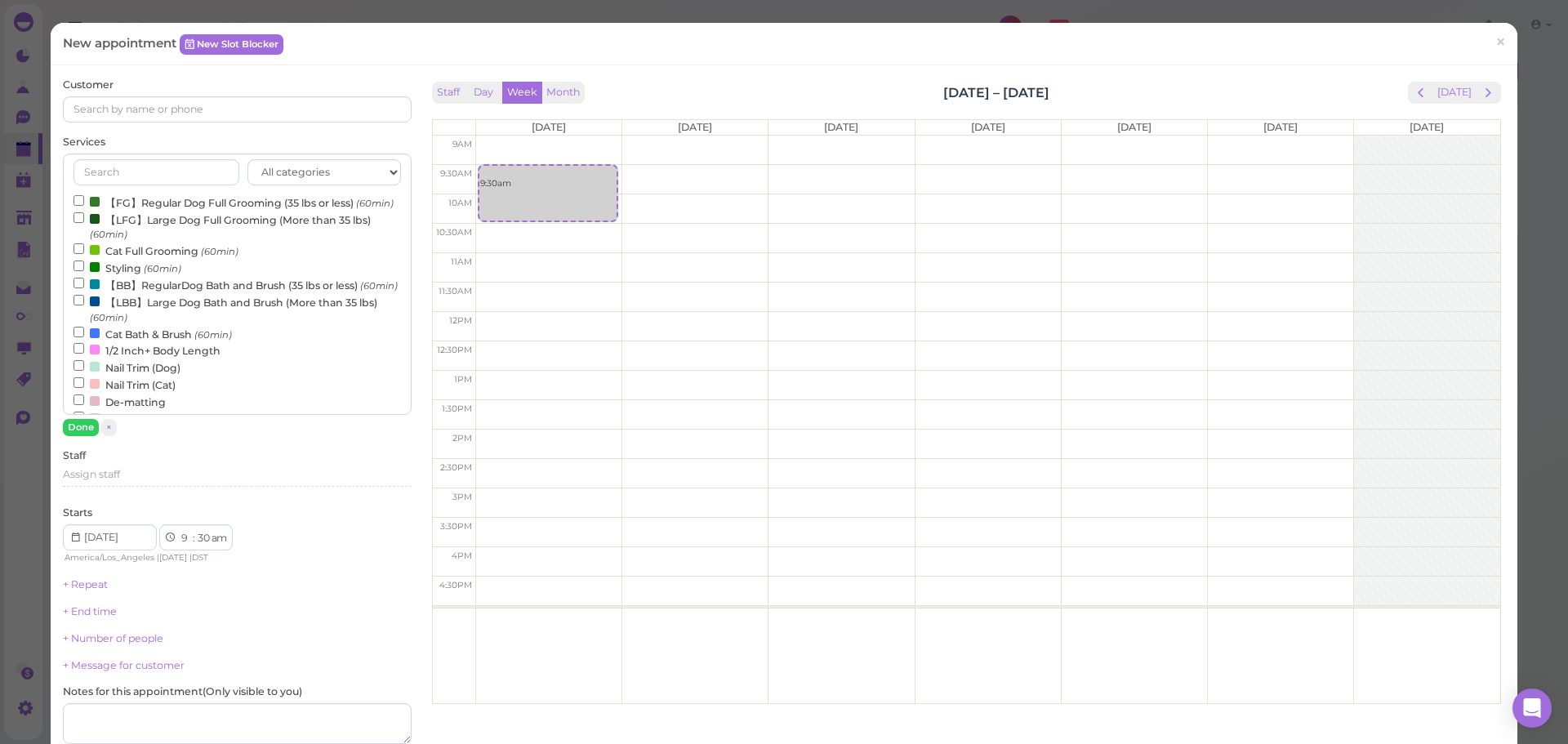
click at [141, 243] on label "【LFG】Large Dog Full Grooming (More than 35 lbs) (60min)" at bounding box center [237, 226] width 327 height 32
click at [84, 223] on input "【LFG】Large Dog Full Grooming (More than 35 lbs) (60min)" at bounding box center [79, 218] width 11 height 11
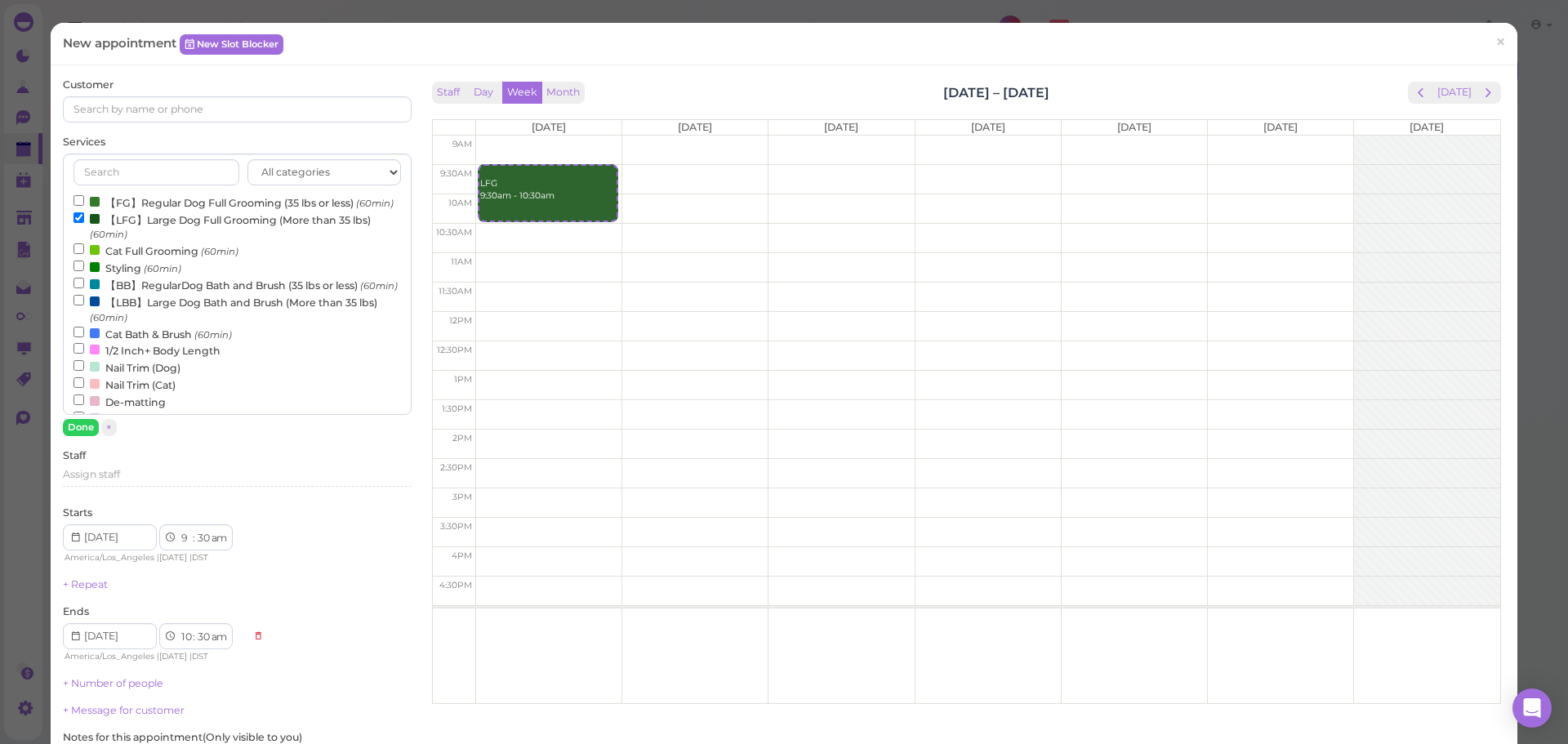
click at [76, 437] on div "Customer Services All categories Full Grooming Bath & Brush Add-ons Dental Work…" at bounding box center [237, 465] width 348 height 776
click at [76, 432] on button "Done" at bounding box center [81, 427] width 36 height 17
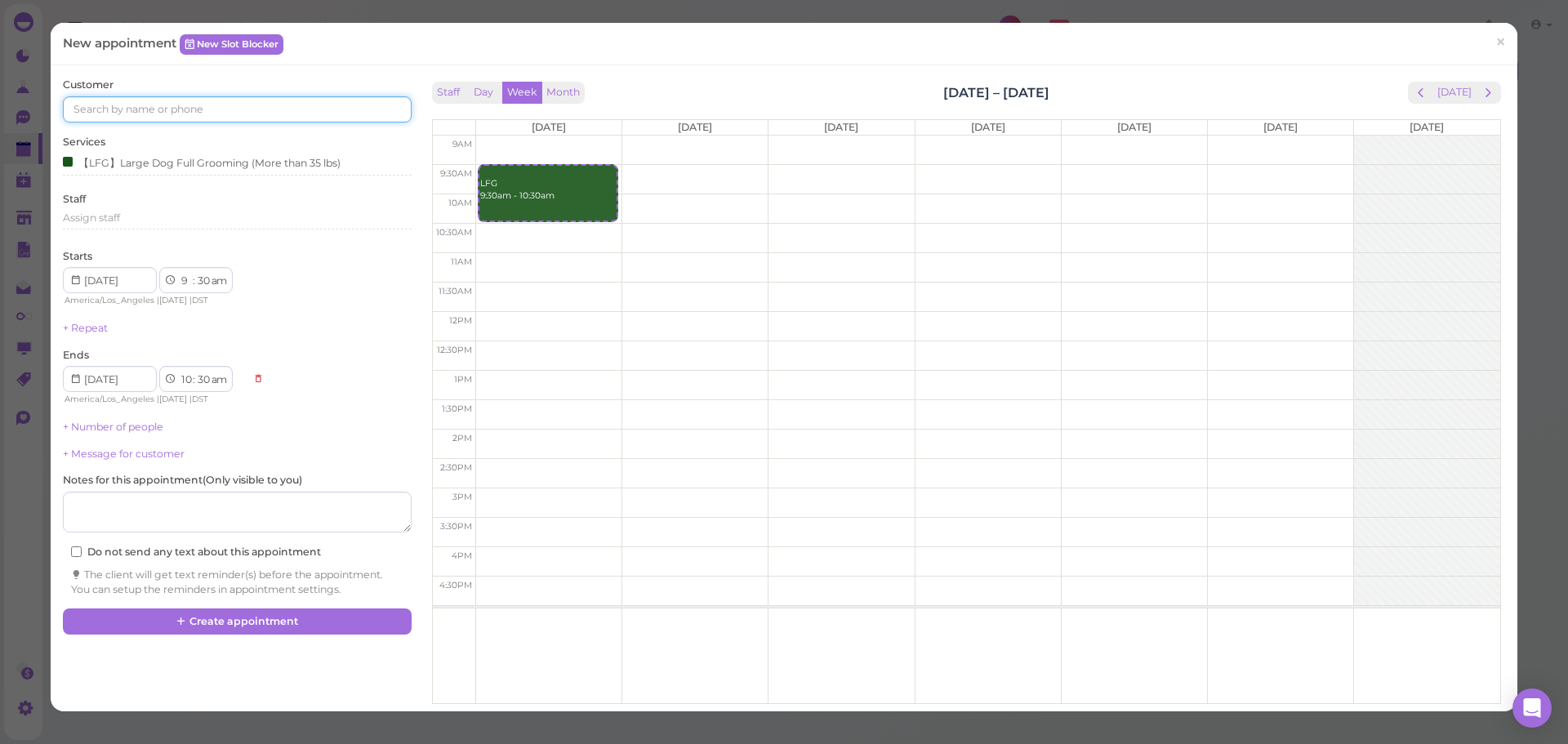
click at [249, 116] on input at bounding box center [237, 109] width 348 height 26
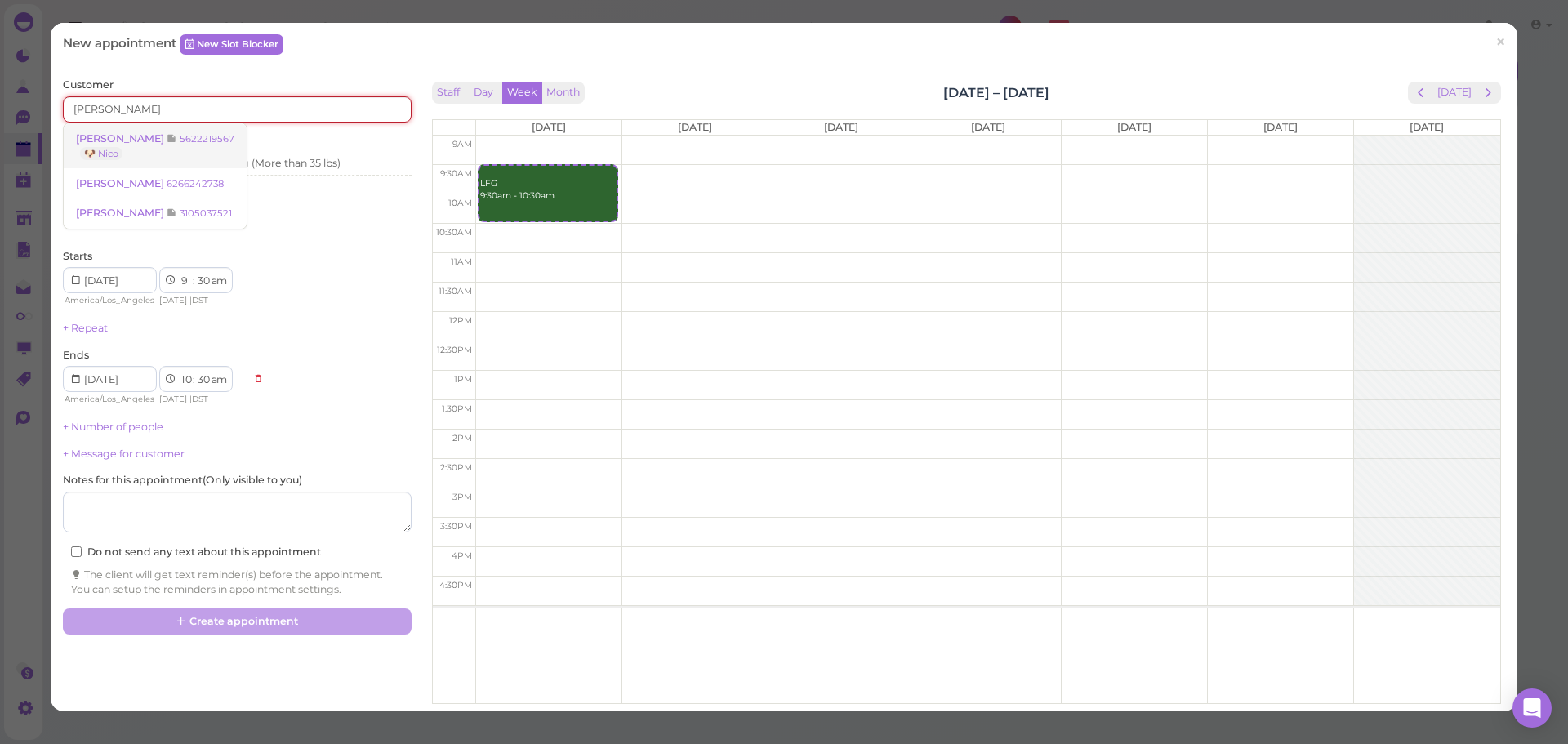
type input "zach"
click at [226, 131] on link "Zach Palacios 5622219567 🐶 Nico" at bounding box center [155, 146] width 183 height 46
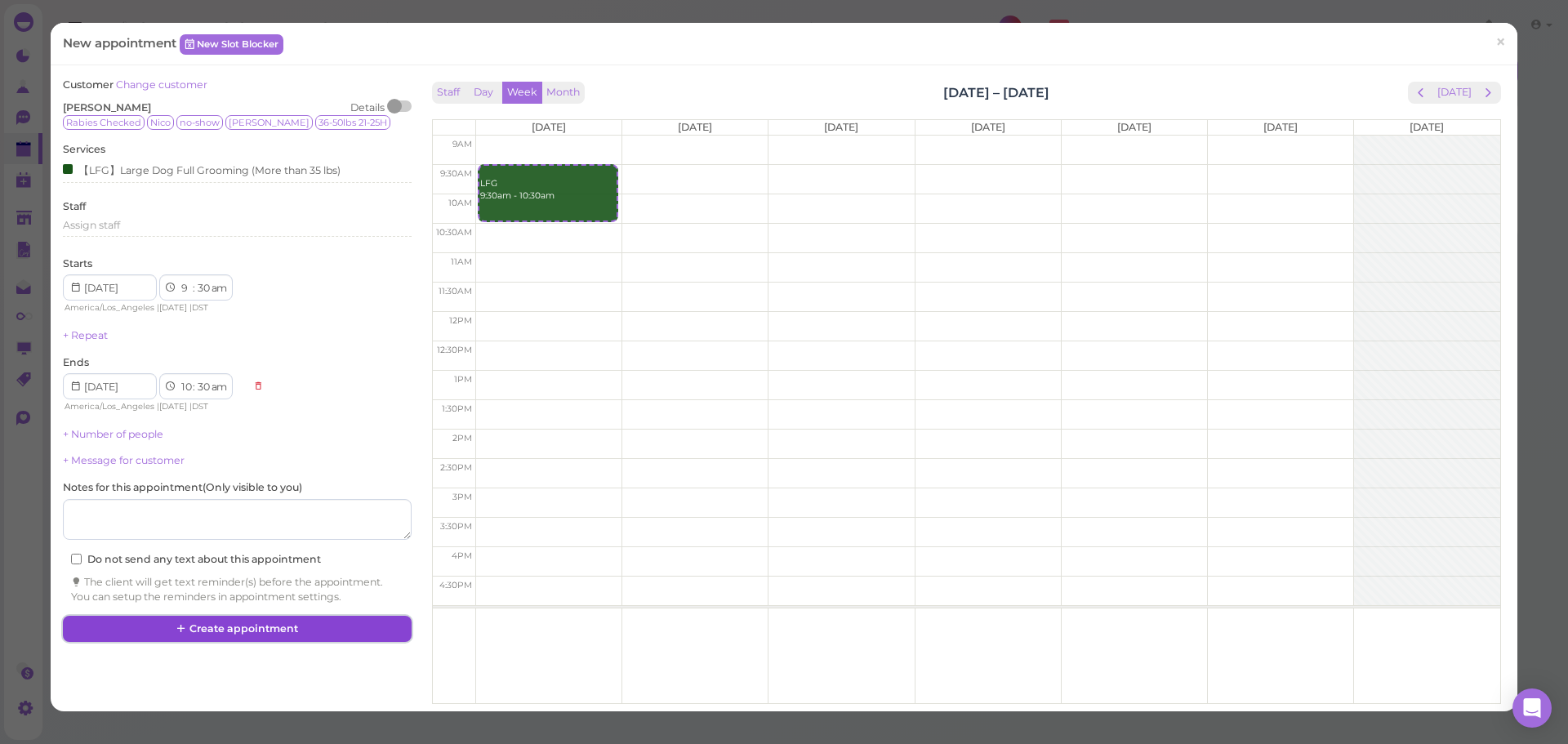
click at [216, 640] on button "Create appointment" at bounding box center [237, 628] width 348 height 26
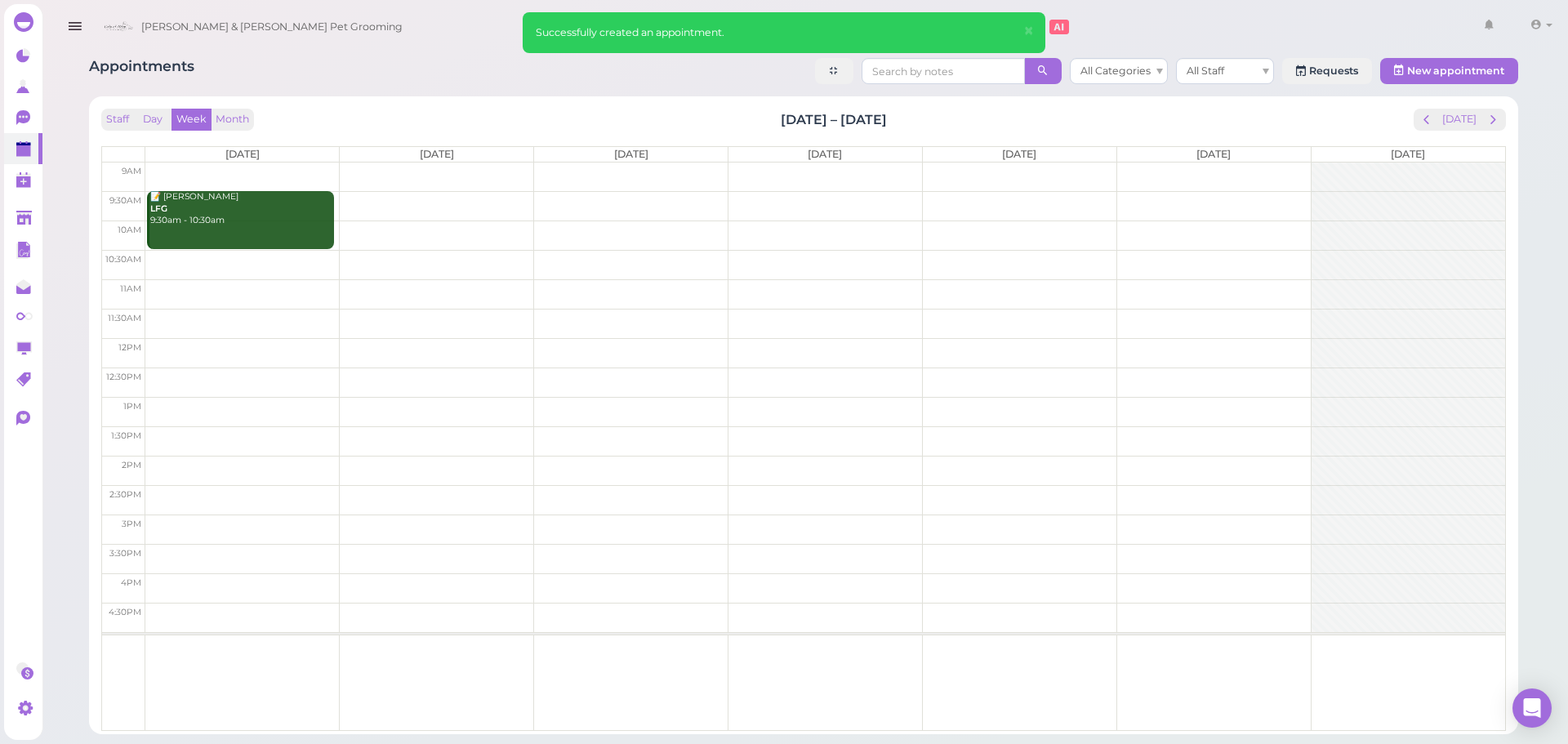
click at [754, 123] on div "Staff Day Week Month Sep 15 – 21, 2025 Today" at bounding box center [803, 119] width 1405 height 22
click at [979, 120] on div "Staff Day Week Month Sep 15 – 21, 2025 Today" at bounding box center [803, 119] width 1405 height 22
click at [1460, 127] on button "[DATE]" at bounding box center [1459, 119] width 44 height 22
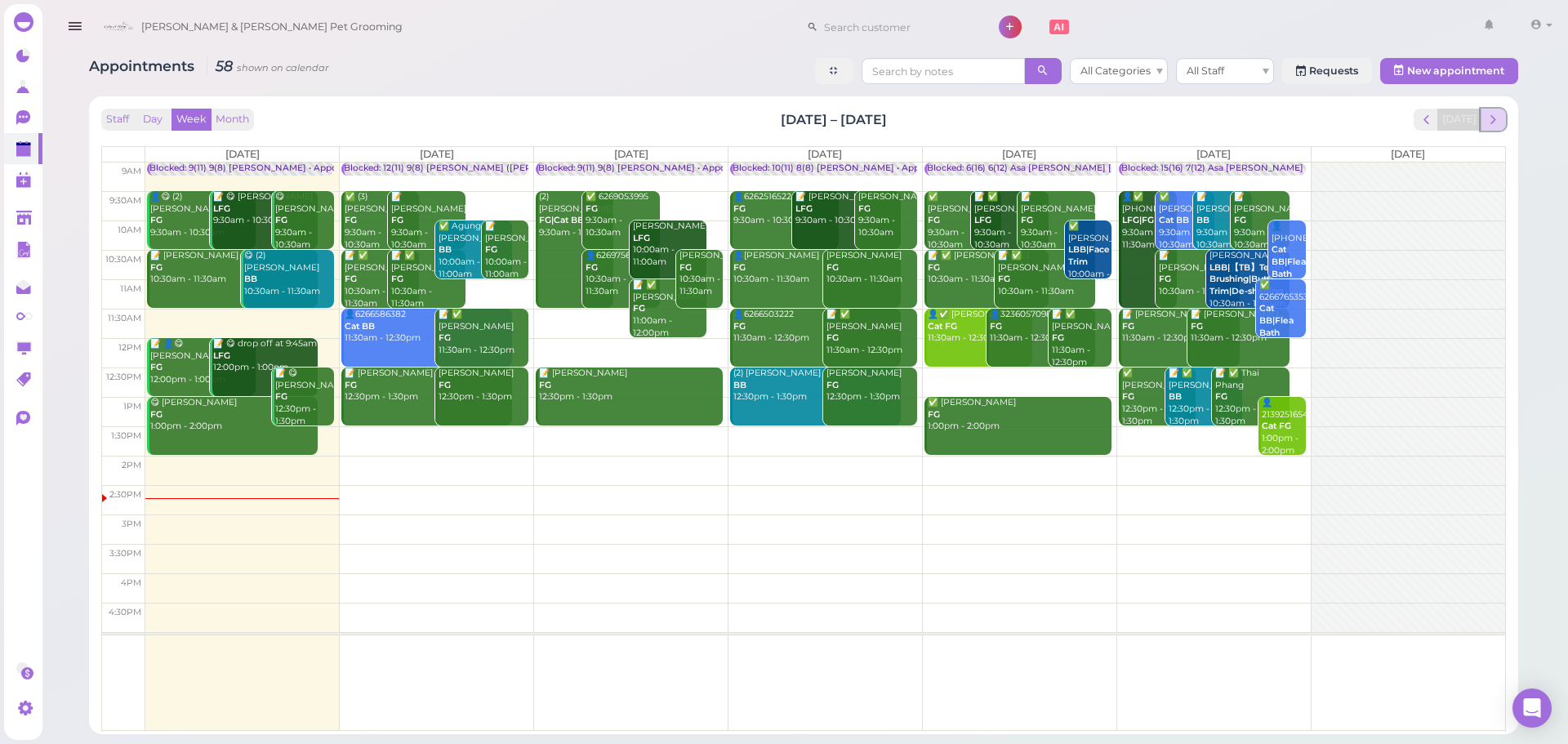
click at [1500, 116] on span "next" at bounding box center [1493, 119] width 15 height 15
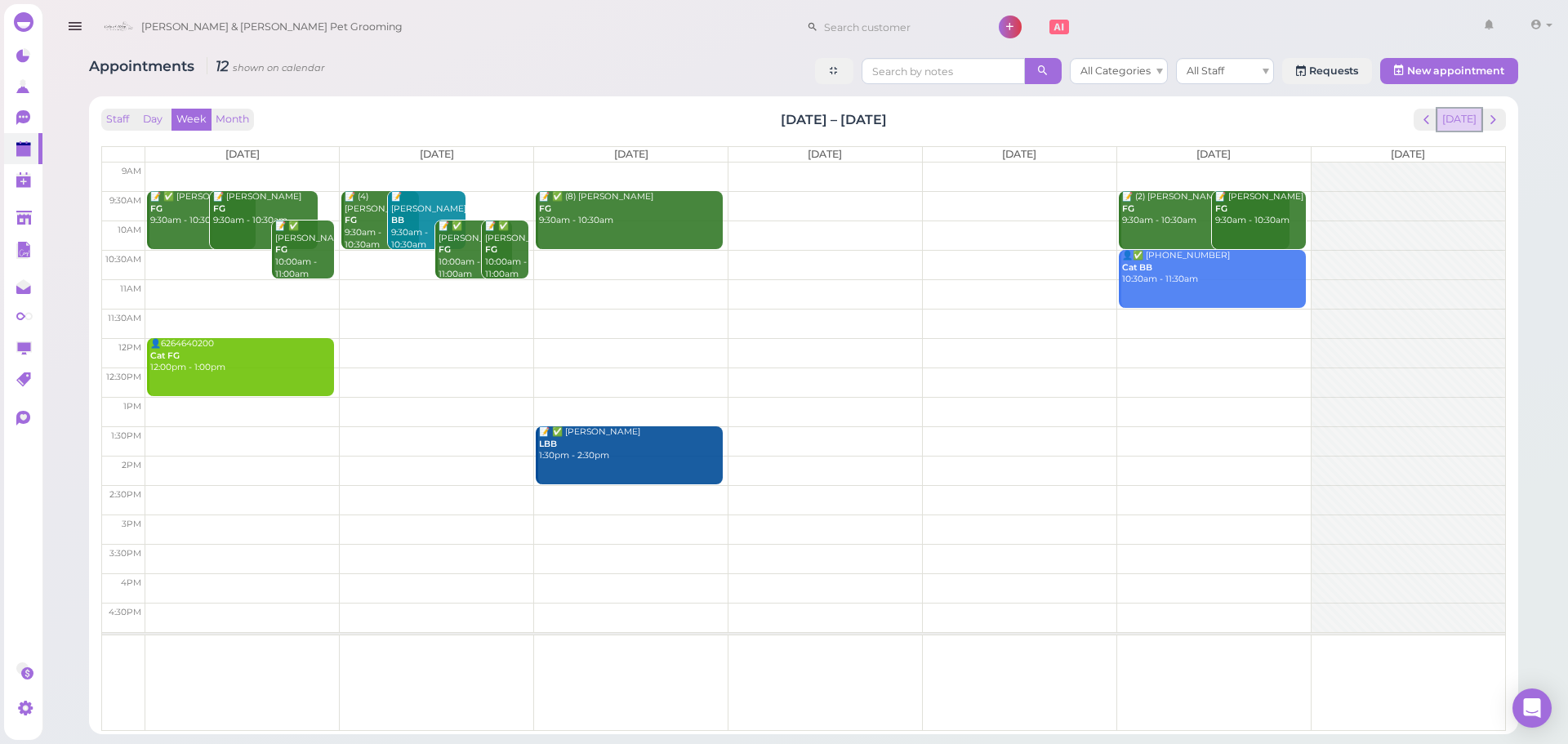
click at [1461, 116] on button "[DATE]" at bounding box center [1459, 119] width 44 height 22
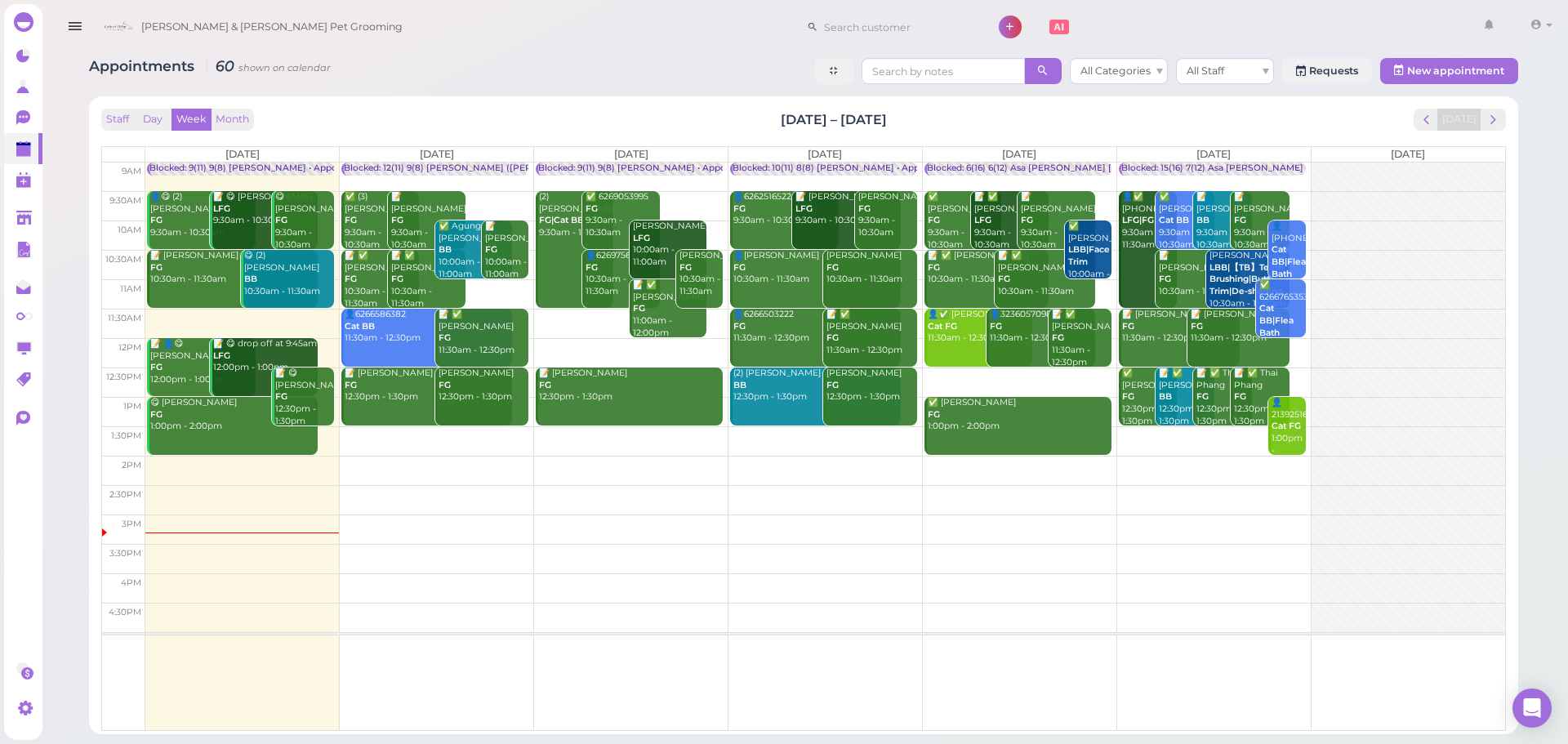
click at [1024, 376] on td at bounding box center [826, 382] width 1360 height 30
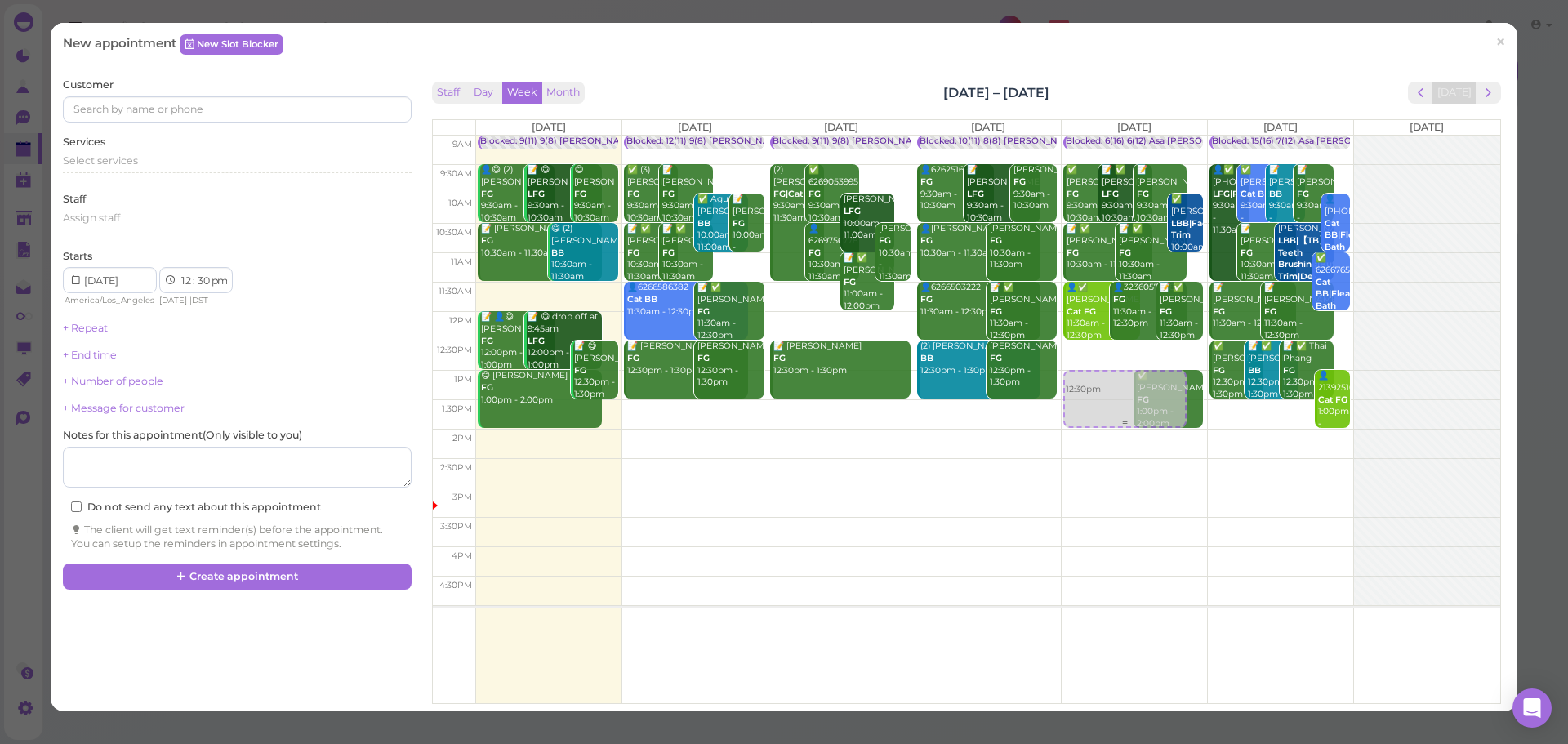
drag, startPoint x: 1095, startPoint y: 360, endPoint x: 1097, endPoint y: 390, distance: 30.1
click at [1097, 135] on div "12:30pm Blocked: 6(16) 6(12) Asa Emma Rebecca • Appointment ✅ Lorena Fajardo FG…" at bounding box center [1134, 135] width 145 height 0
select select "1"
select select "00"
click at [123, 158] on span "Select services" at bounding box center [100, 161] width 75 height 13
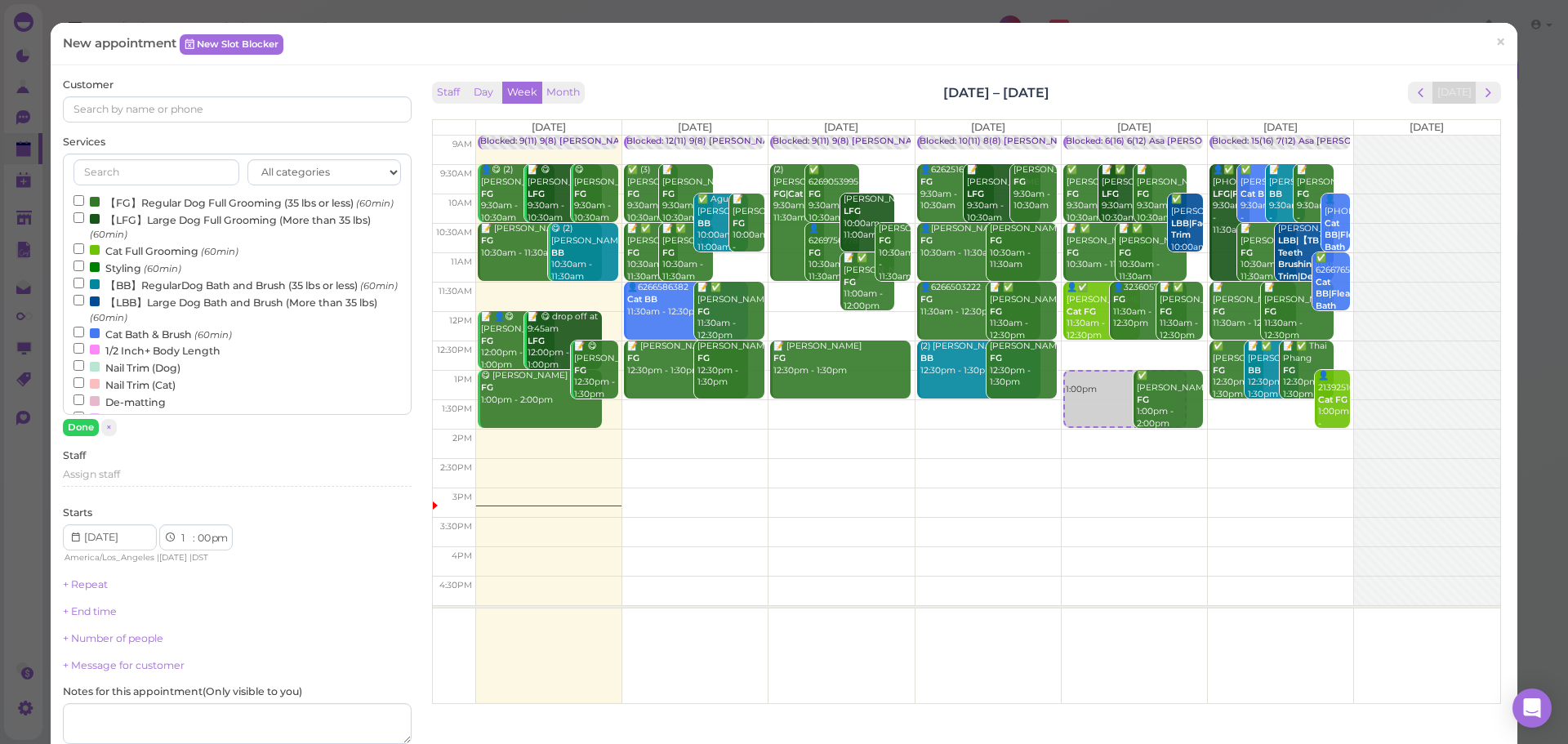
click at [118, 205] on label "【FG】Regular Dog Full Grooming (35 lbs or less) (60min)" at bounding box center [233, 201] width 320 height 17
click at [84, 205] on input "【FG】Regular Dog Full Grooming (35 lbs or less) (60min)" at bounding box center [79, 200] width 11 height 11
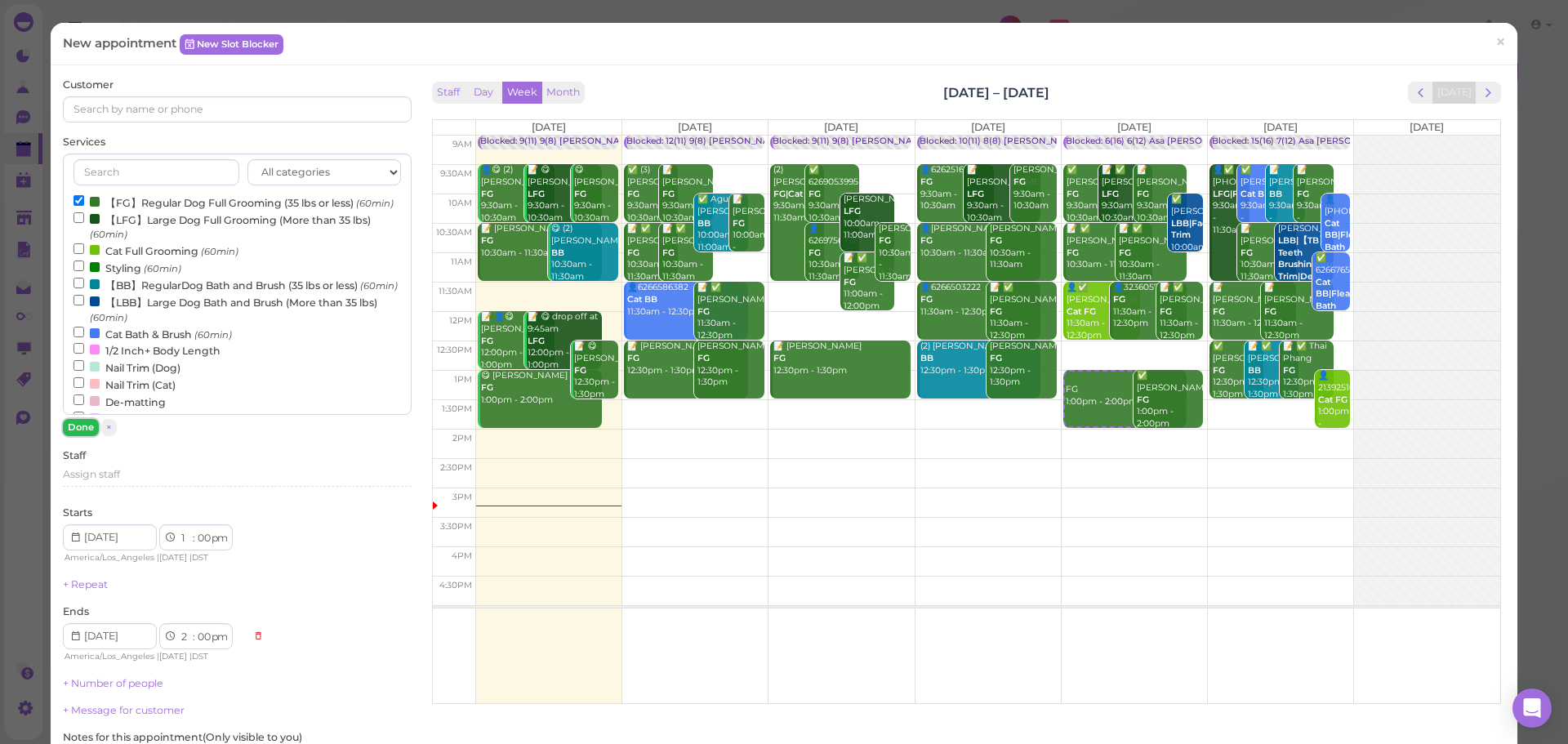
drag, startPoint x: 79, startPoint y: 424, endPoint x: 226, endPoint y: 168, distance: 295.2
click at [87, 414] on div "All categories Full Grooming Bath & Brush Add-ons Dental Work Special Request I…" at bounding box center [237, 294] width 348 height 283
click at [237, 110] on input at bounding box center [237, 109] width 348 height 26
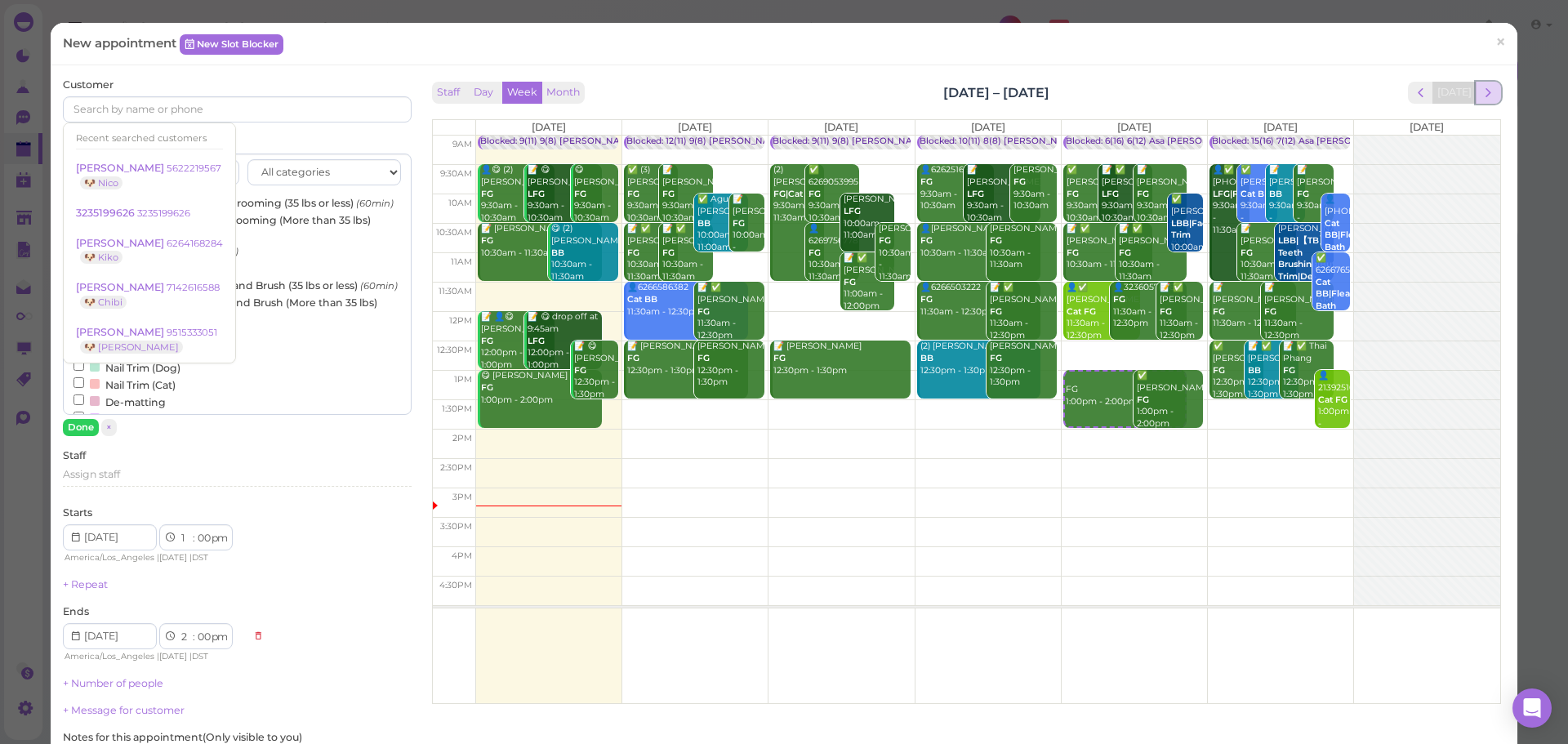
click at [1483, 94] on span "next" at bounding box center [1488, 92] width 15 height 15
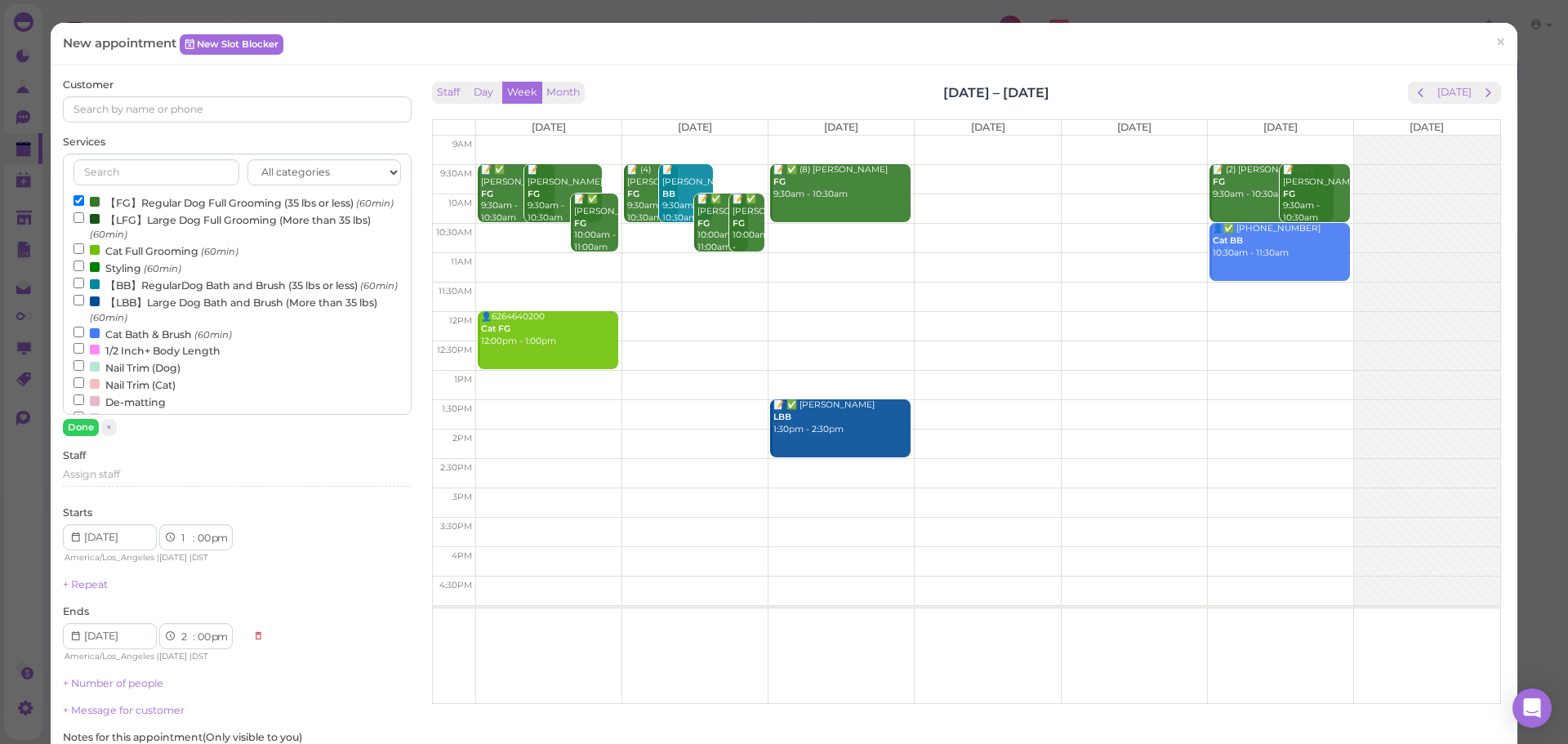
click at [1267, 292] on td at bounding box center [987, 296] width 1024 height 30
type input "2025-08-23"
select select "11"
select select "30"
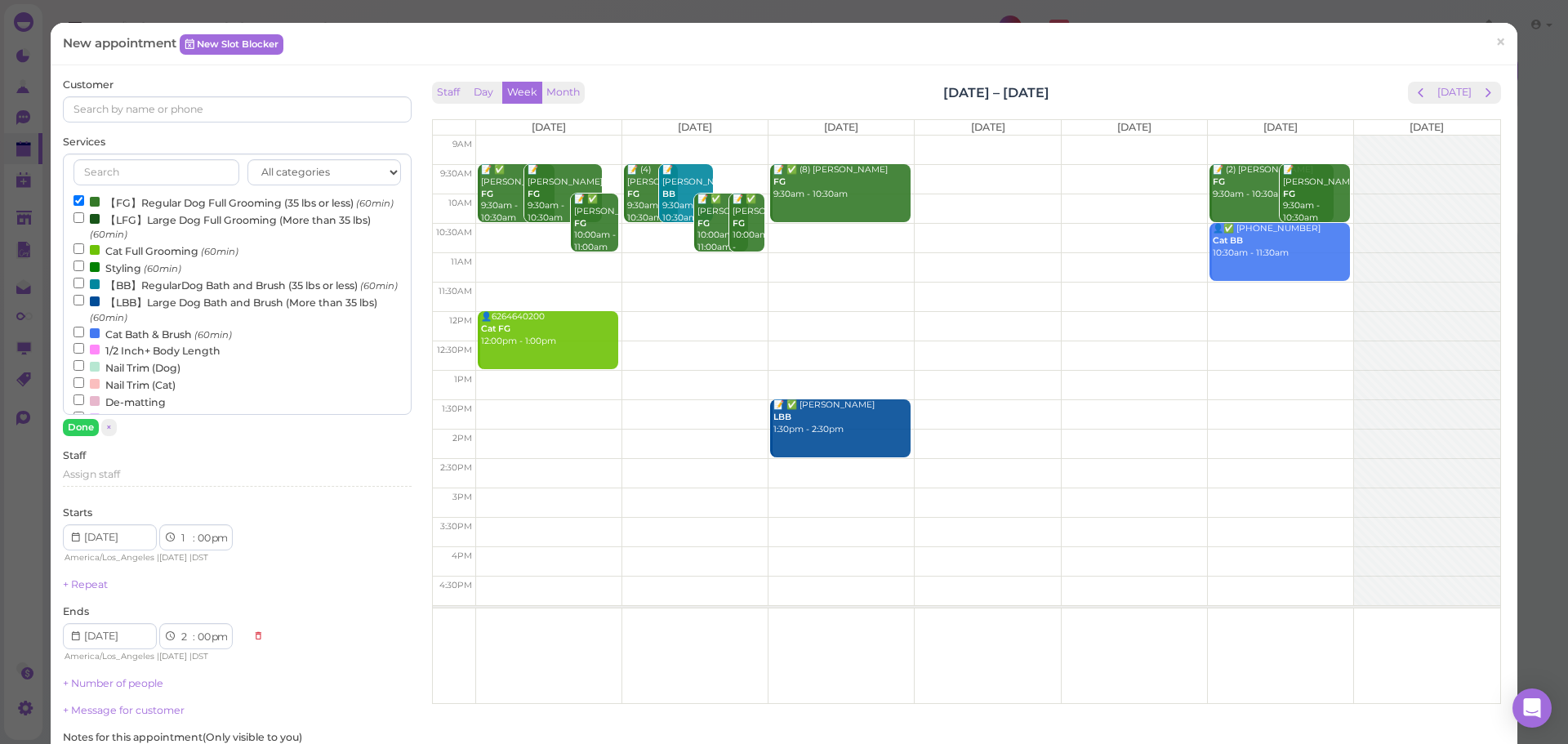
select select "am"
select select "12"
select select "30"
drag, startPoint x: 1246, startPoint y: 314, endPoint x: 1255, endPoint y: 252, distance: 62.6
click at [1257, 135] on div "FG 11:30am - 12:30pm 📝 (2) Stephanie Portillo FG 9:30am - 10:30am 📝 Sieu Ly FG …" at bounding box center [1280, 135] width 145 height 0
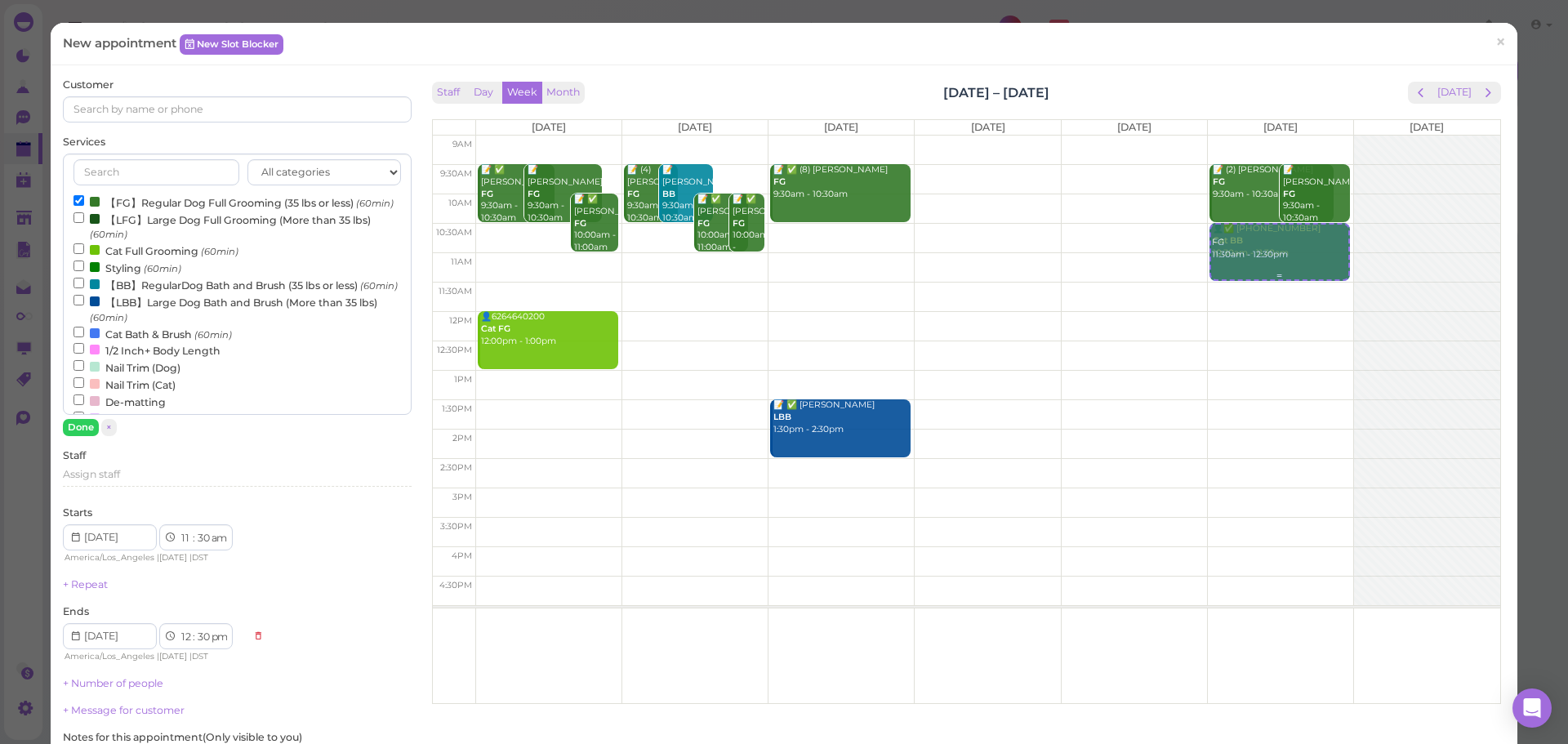
select select "10"
select select "11"
select select "am"
click at [85, 423] on button "Done" at bounding box center [81, 427] width 36 height 17
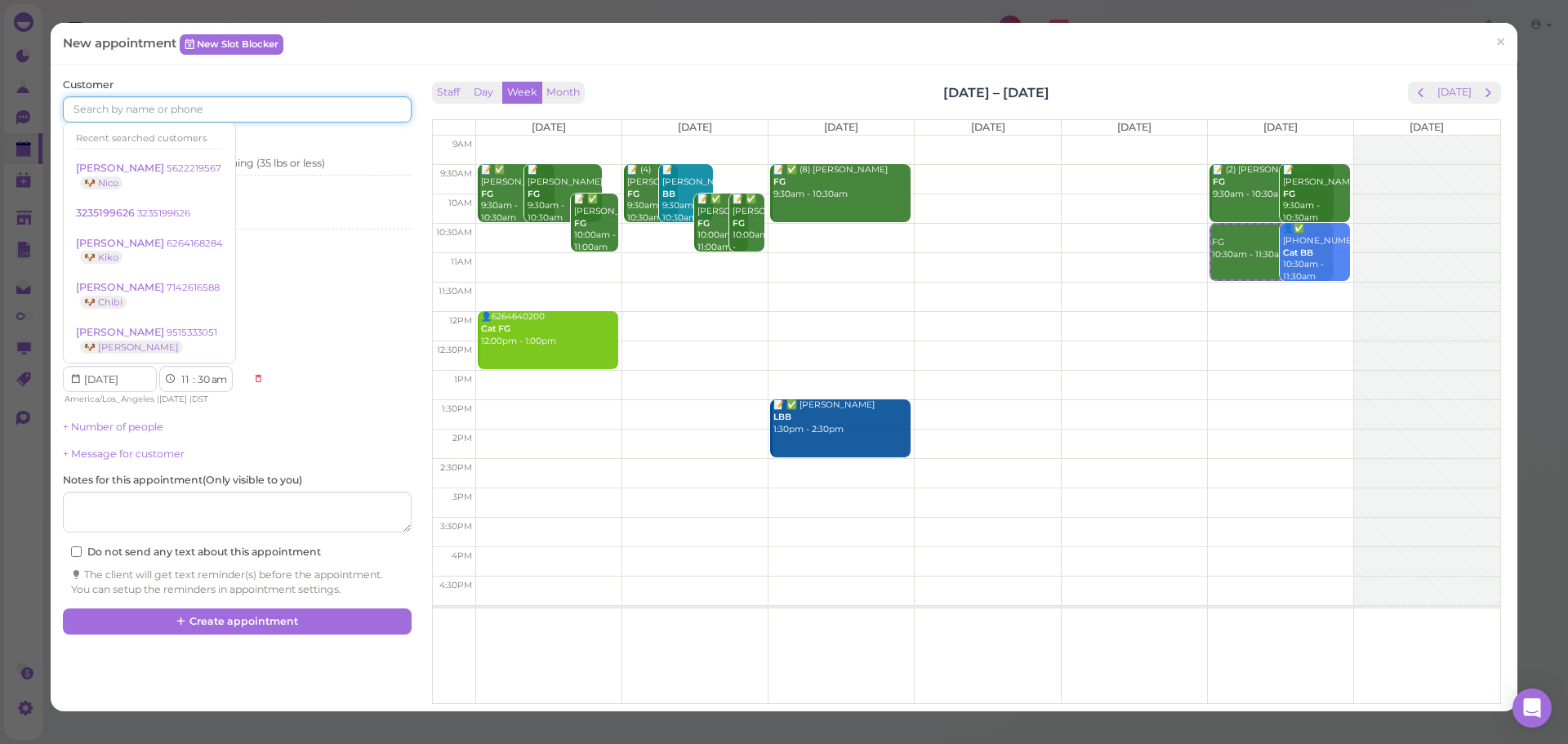
click at [185, 106] on input at bounding box center [237, 109] width 348 height 26
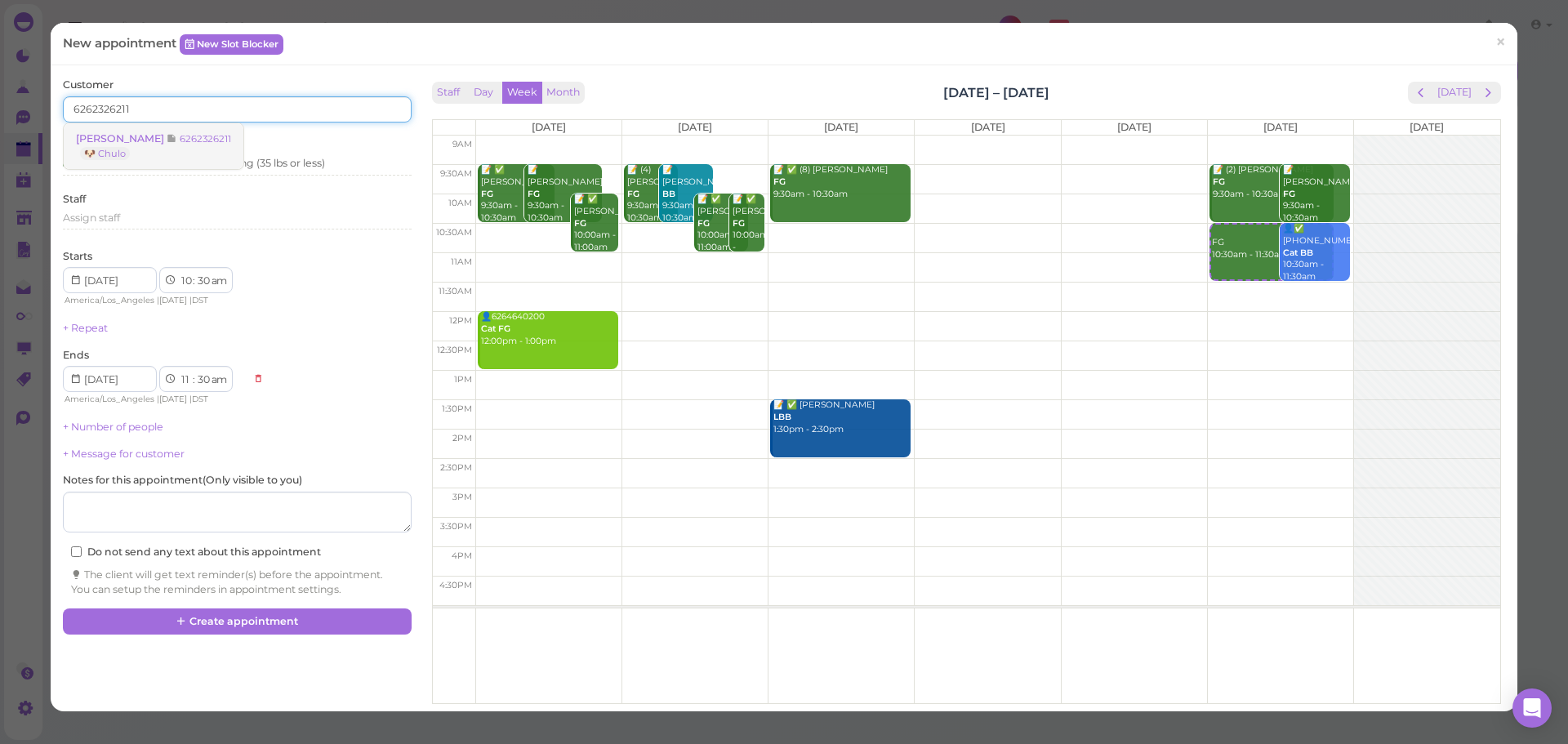
type input "6262326211"
click at [139, 133] on span "Hector Palacios" at bounding box center [121, 138] width 90 height 13
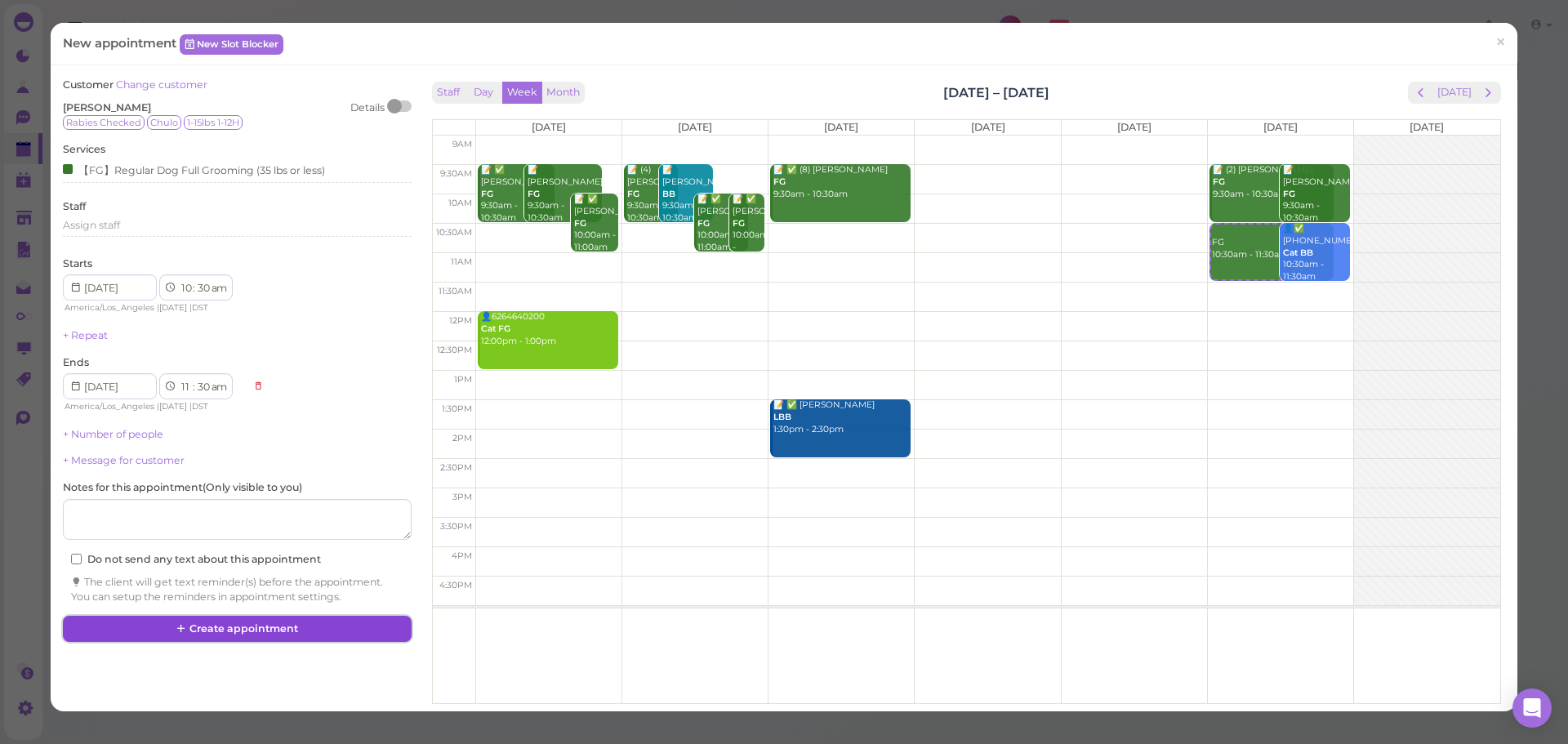
click at [314, 628] on button "Create appointment" at bounding box center [237, 628] width 348 height 26
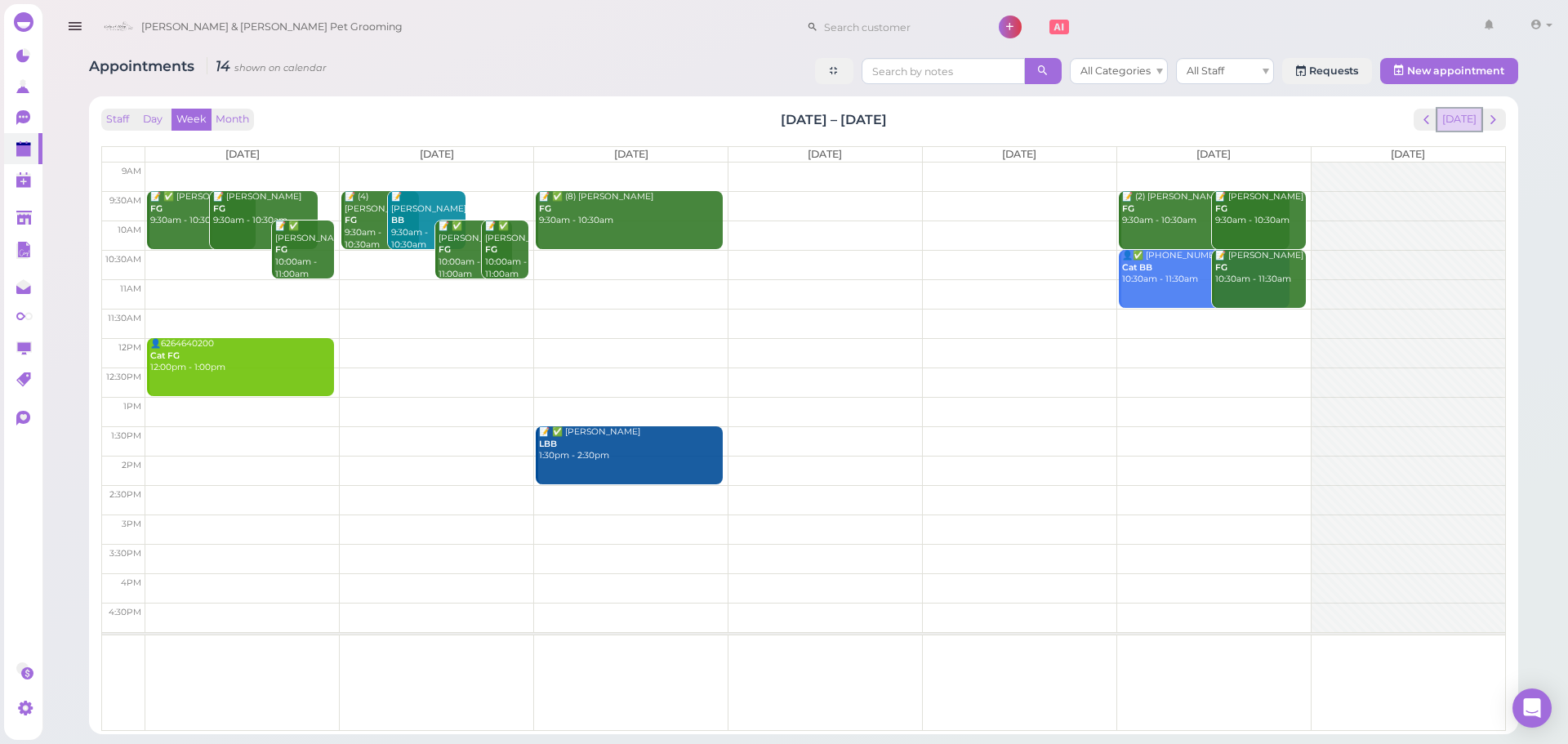
click at [1463, 127] on button "[DATE]" at bounding box center [1459, 119] width 44 height 22
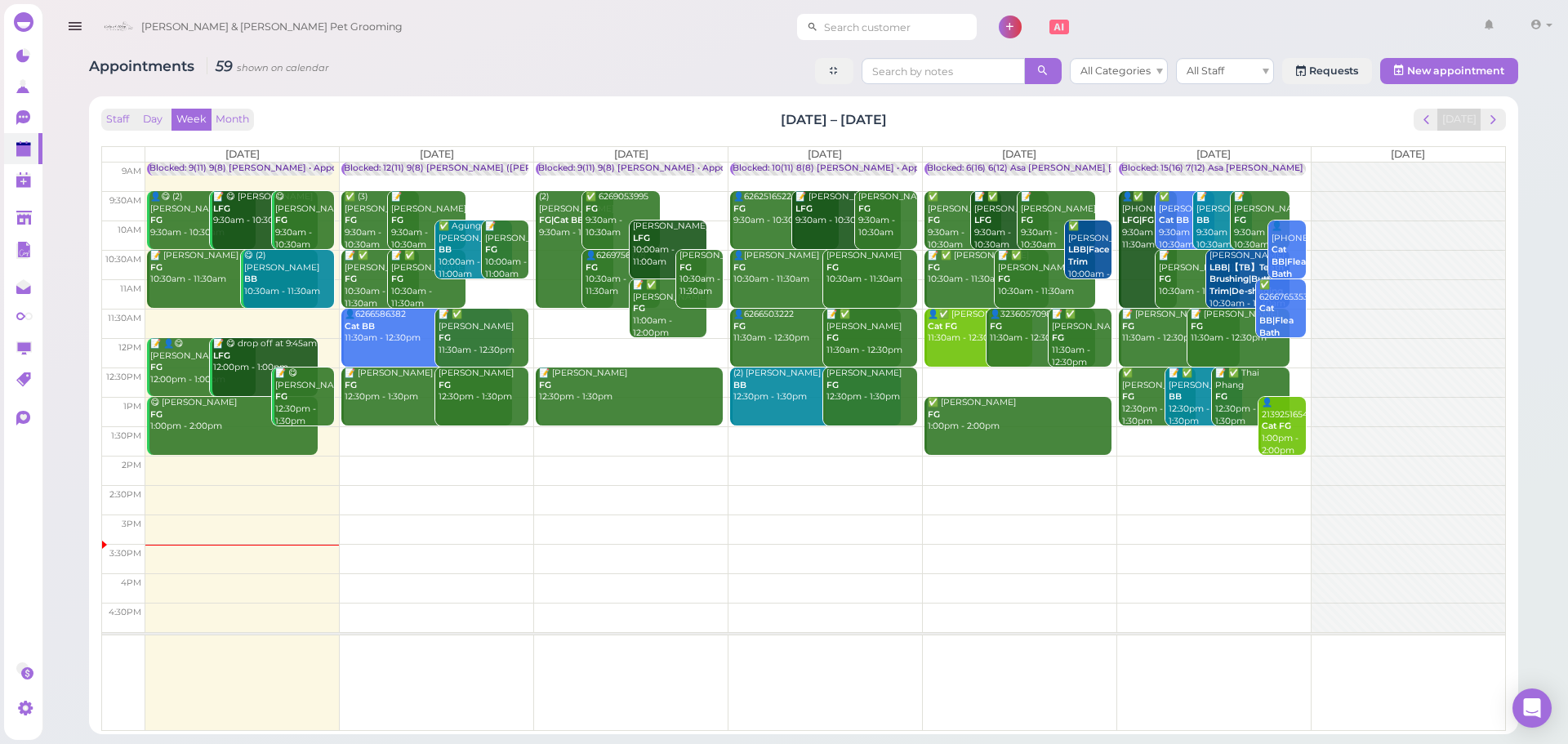
click at [807, 20] on icon at bounding box center [812, 27] width 12 height 14
click at [818, 27] on input at bounding box center [897, 26] width 158 height 26
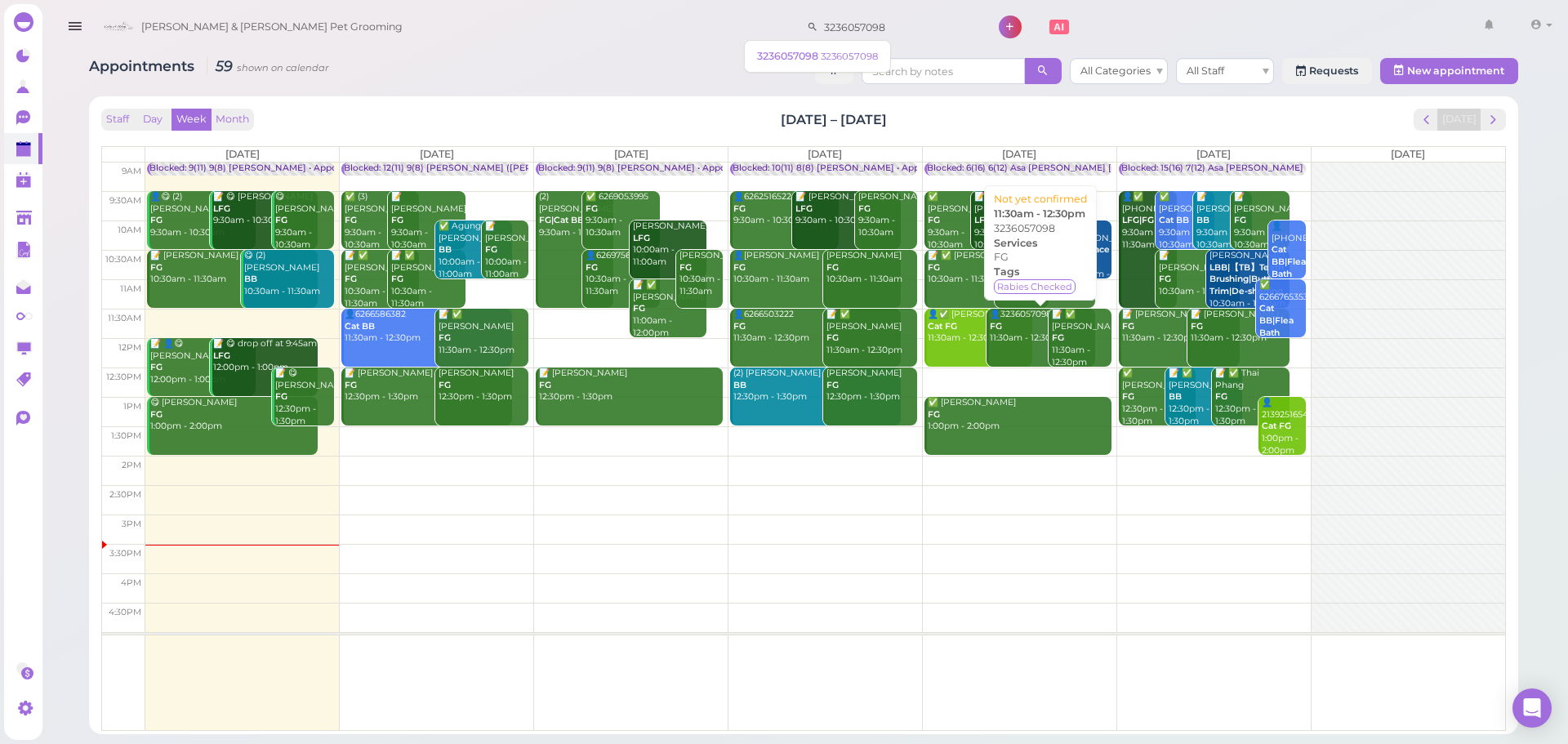
click at [1022, 349] on link "👤3236057098 FG 11:30am - 12:30pm" at bounding box center [1041, 338] width 108 height 58
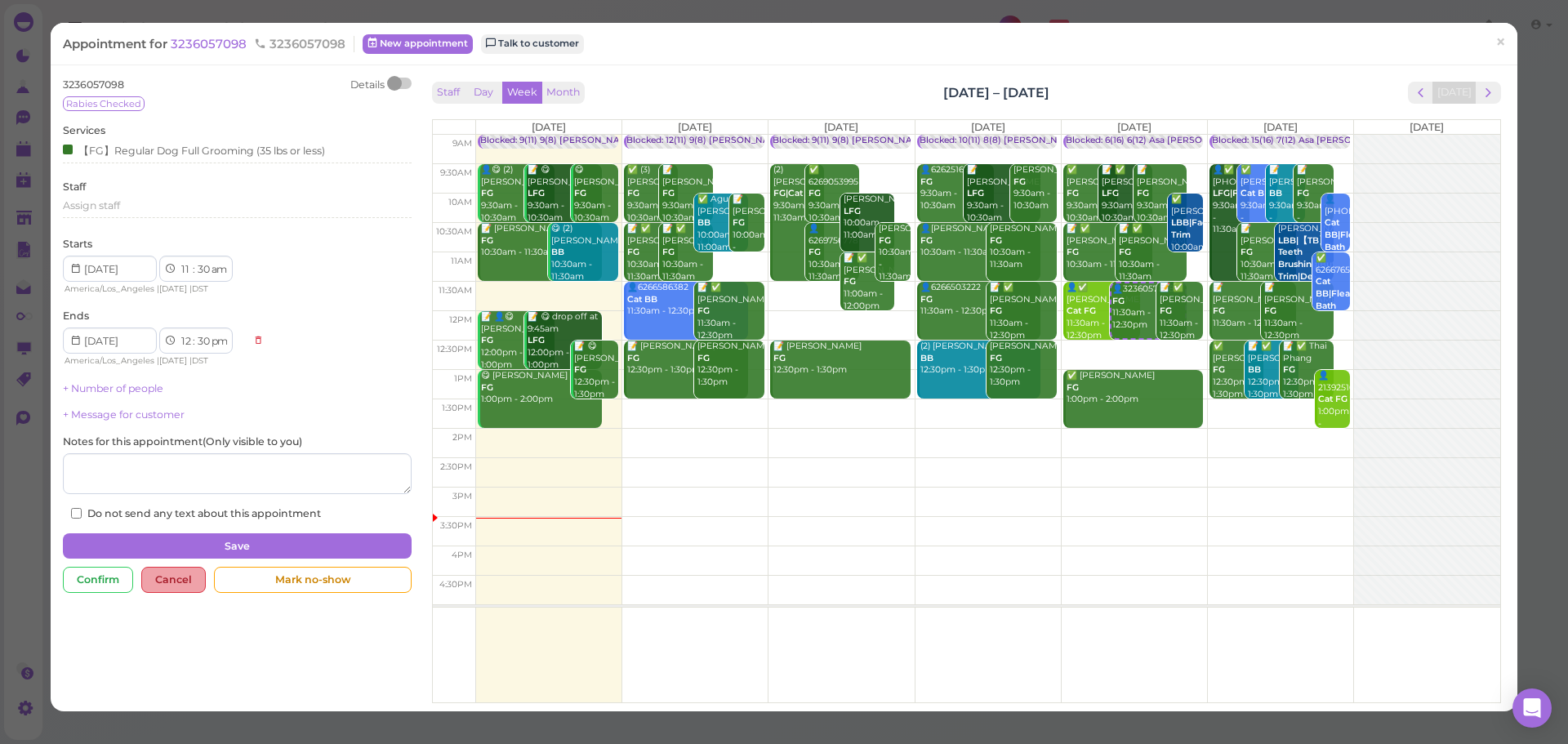
click at [188, 584] on div "Cancel" at bounding box center [173, 580] width 64 height 26
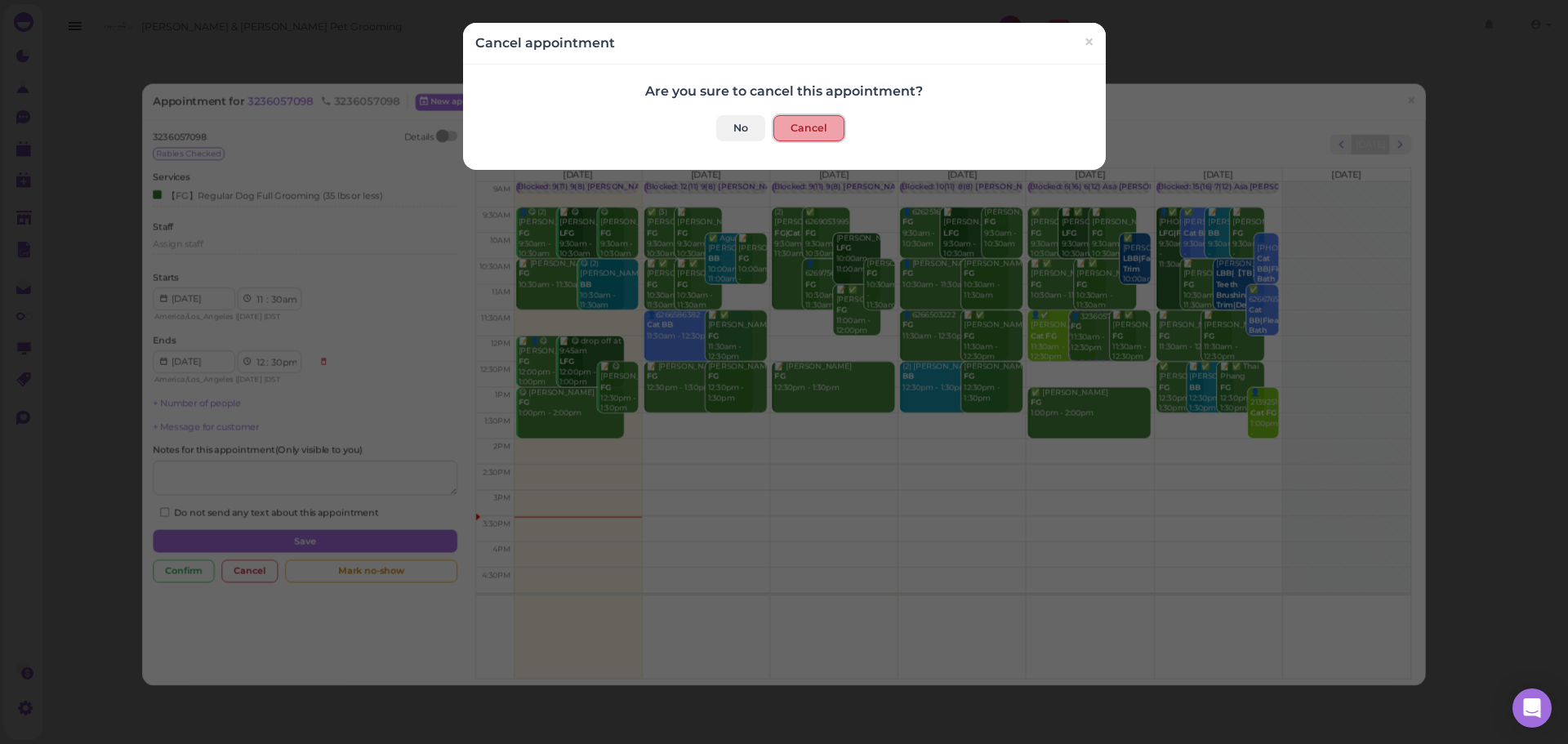
click at [815, 127] on button "Cancel" at bounding box center [808, 128] width 71 height 26
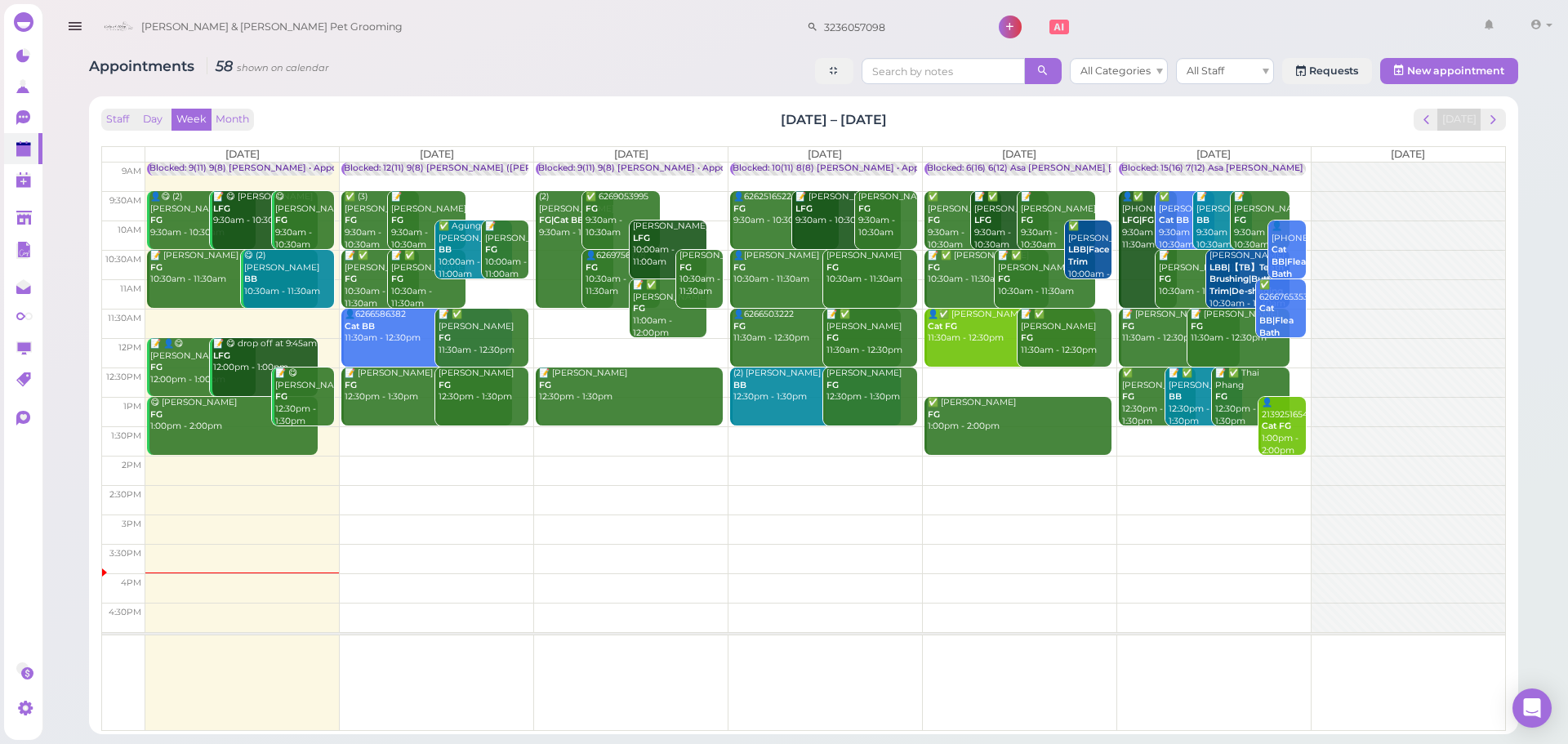
drag, startPoint x: 861, startPoint y: 9, endPoint x: 662, endPoint y: 63, distance: 206.2
click at [524, 5] on div "Cody & Miley Pet Grooming 3236057098 1 Account" at bounding box center [827, 28] width 1463 height 47
drag, startPoint x: 561, startPoint y: 71, endPoint x: 661, endPoint y: 67, distance: 100.1
click at [563, 71] on div "Appointments 58 shown on calendar All Categories All Staff Requests New appoint…" at bounding box center [804, 72] width 1429 height 30
click at [841, 30] on input "3236057098" at bounding box center [897, 26] width 158 height 26
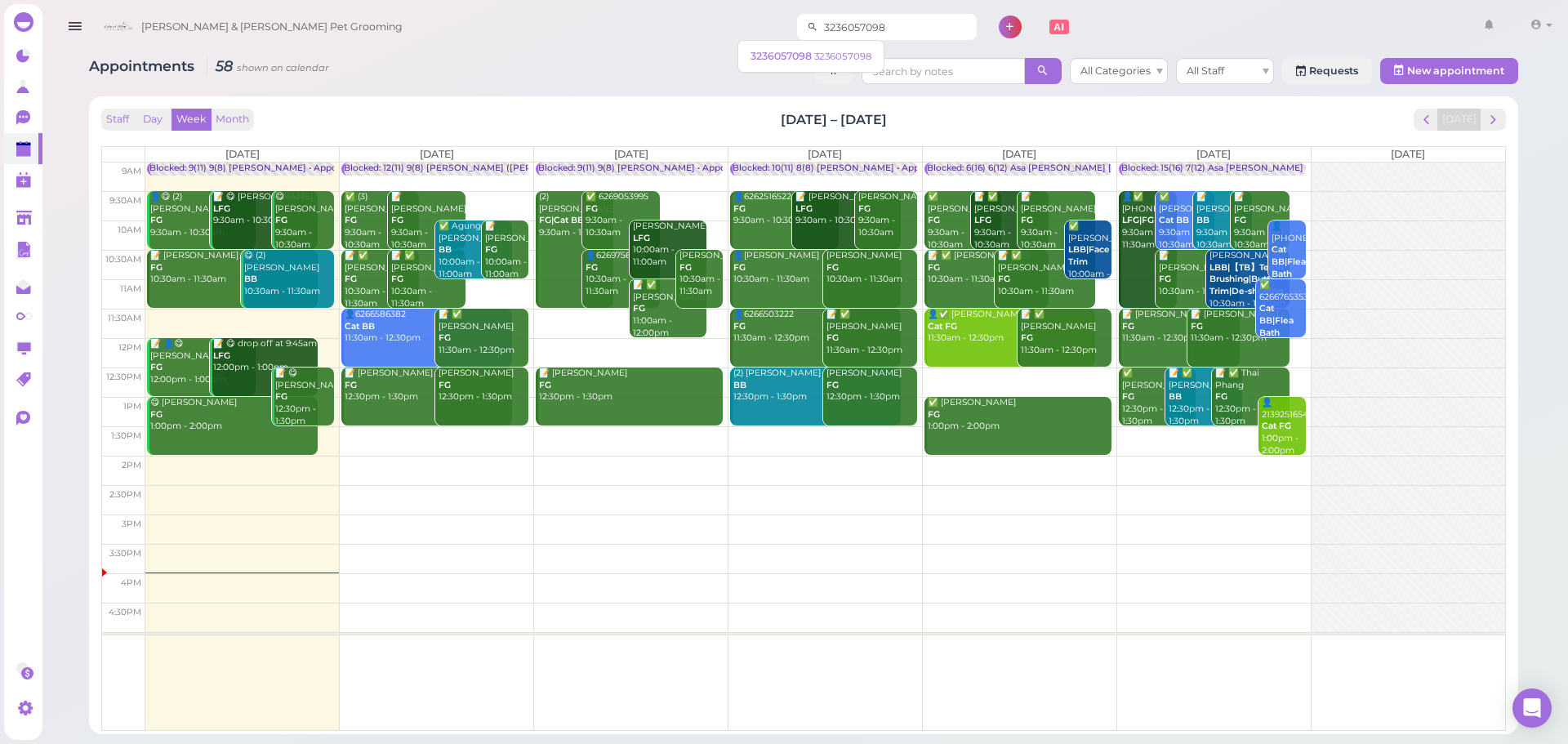
click at [841, 30] on input "3236057098" at bounding box center [897, 26] width 158 height 26
type input "6262771646"
drag, startPoint x: 866, startPoint y: 23, endPoint x: 509, endPoint y: -8, distance: 358.3
click at [509, 0] on html "Dashboard Reports Customers Conversations 0" at bounding box center [784, 372] width 1568 height 744
click at [486, 76] on div "Appointments 58 shown on calendar All Categories All Staff Requests New appoint…" at bounding box center [804, 72] width 1429 height 30
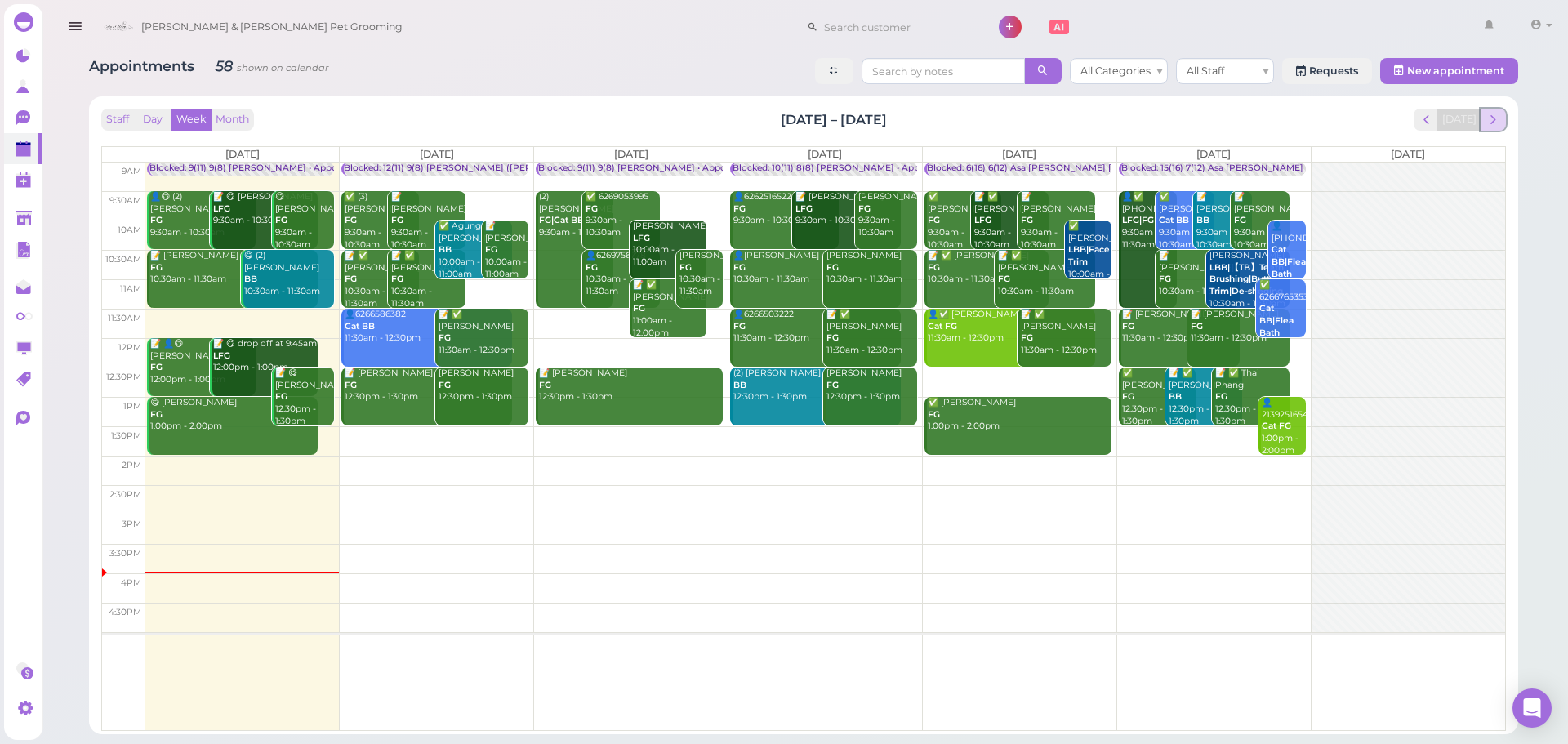
click at [1495, 119] on span "next" at bounding box center [1493, 119] width 15 height 15
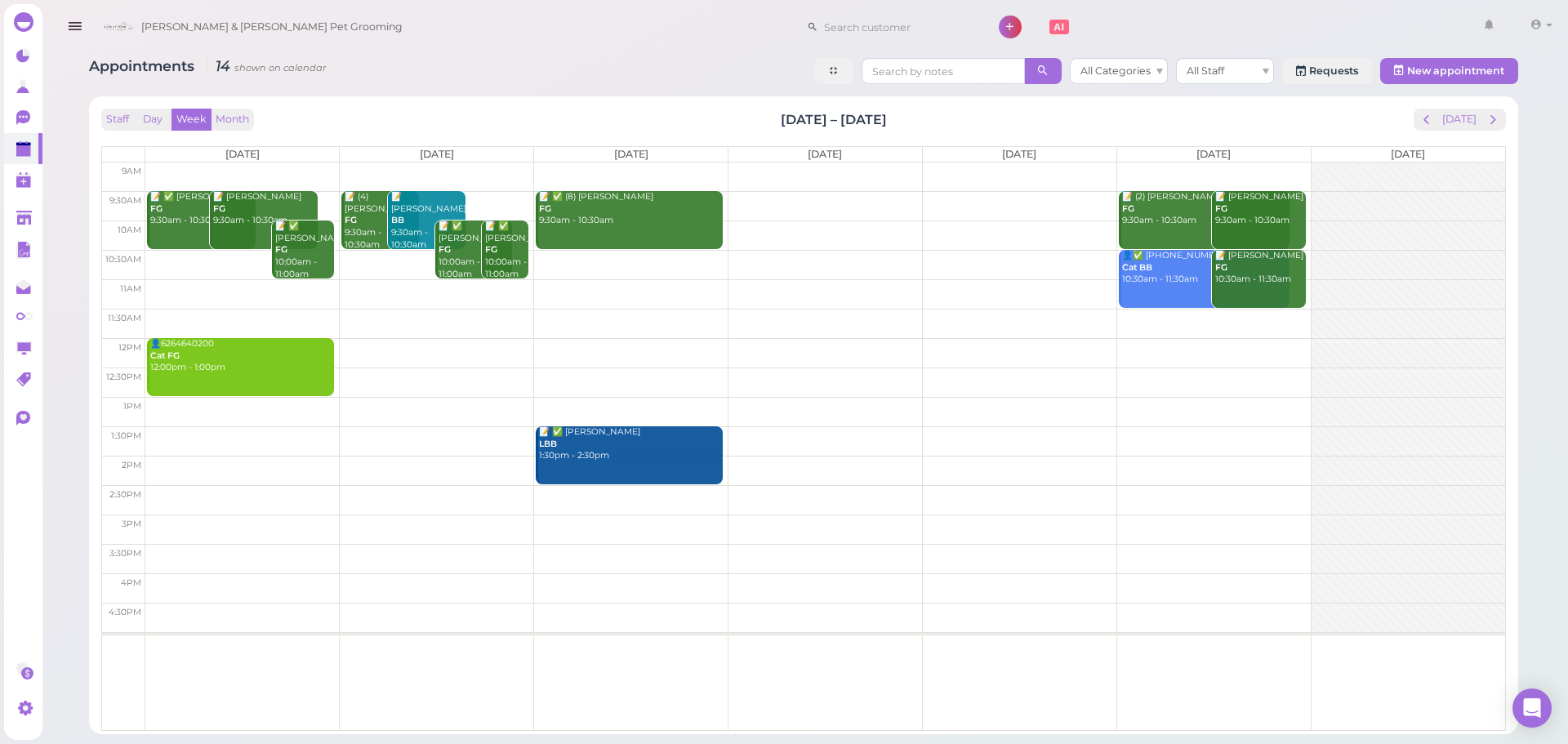
click at [166, 256] on td at bounding box center [826, 265] width 1360 height 30
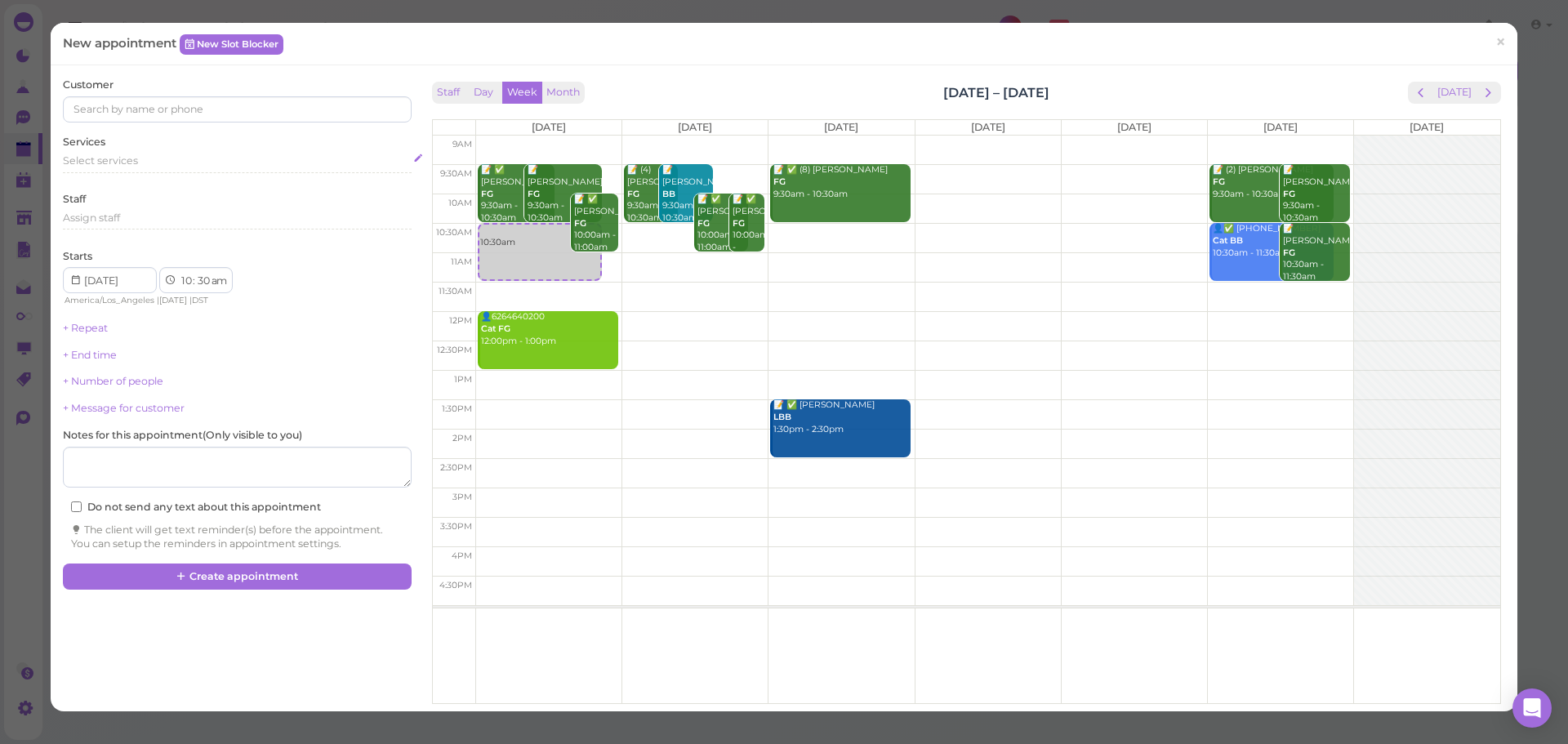
click at [173, 169] on div "Select services" at bounding box center [237, 163] width 348 height 20
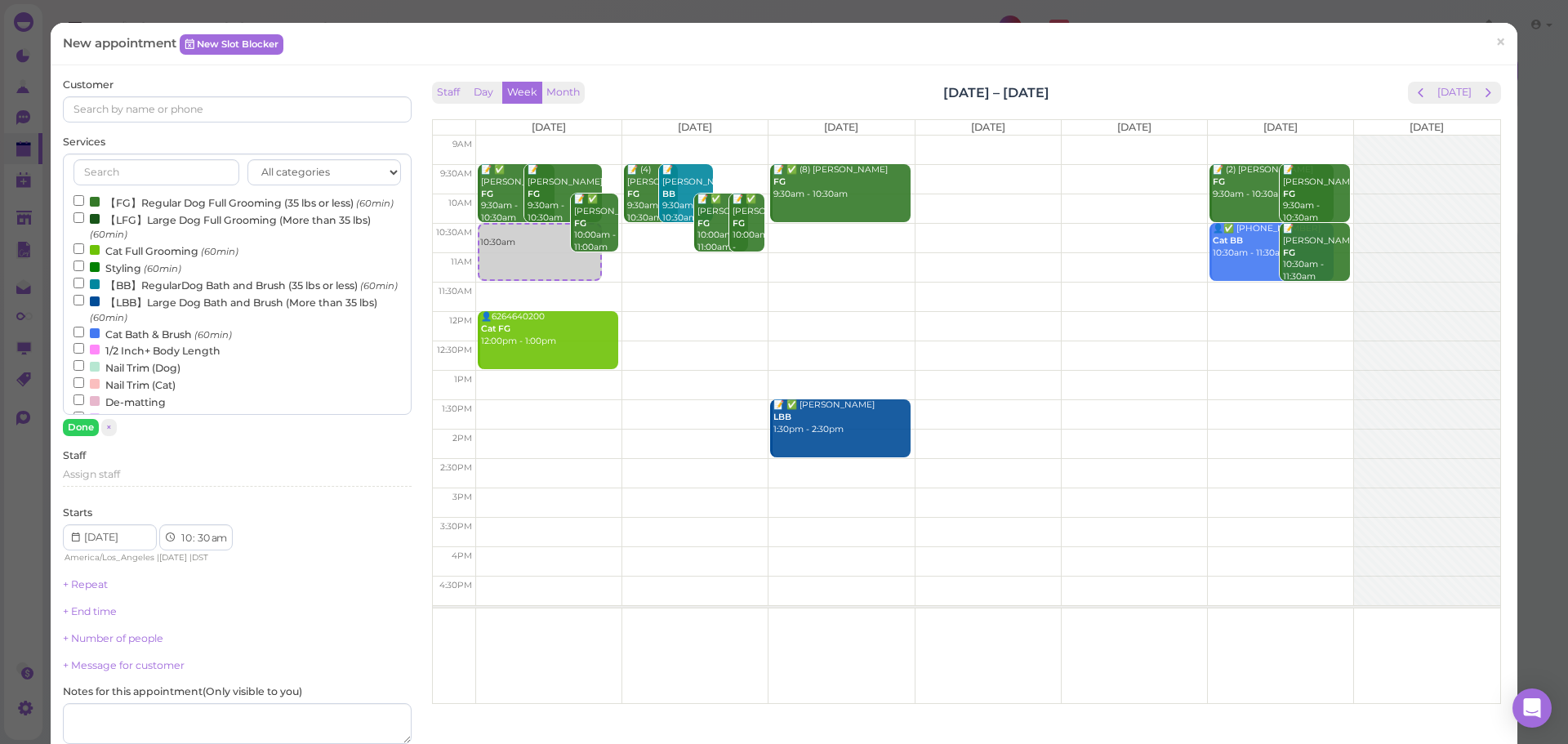
click at [163, 192] on div "All categories Full Grooming Bath & Brush Add-ons Dental Work Special Request I…" at bounding box center [237, 284] width 348 height 261
click at [158, 205] on label "【FG】Regular Dog Full Grooming (35 lbs or less) (60min)" at bounding box center [233, 201] width 320 height 17
click at [84, 205] on input "【FG】Regular Dog Full Grooming (35 lbs or less) (60min)" at bounding box center [79, 200] width 11 height 11
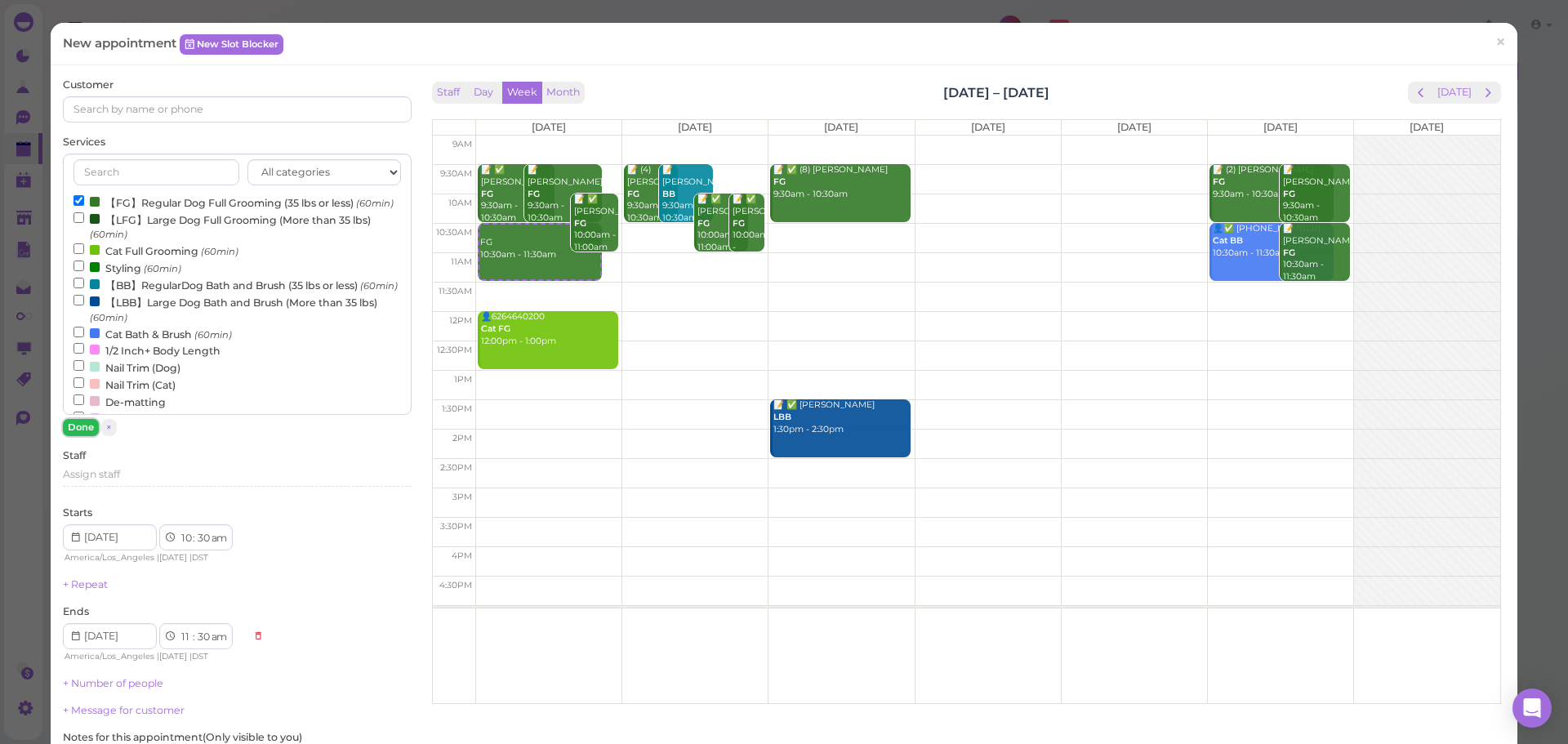
click at [81, 425] on button "Done" at bounding box center [81, 427] width 36 height 17
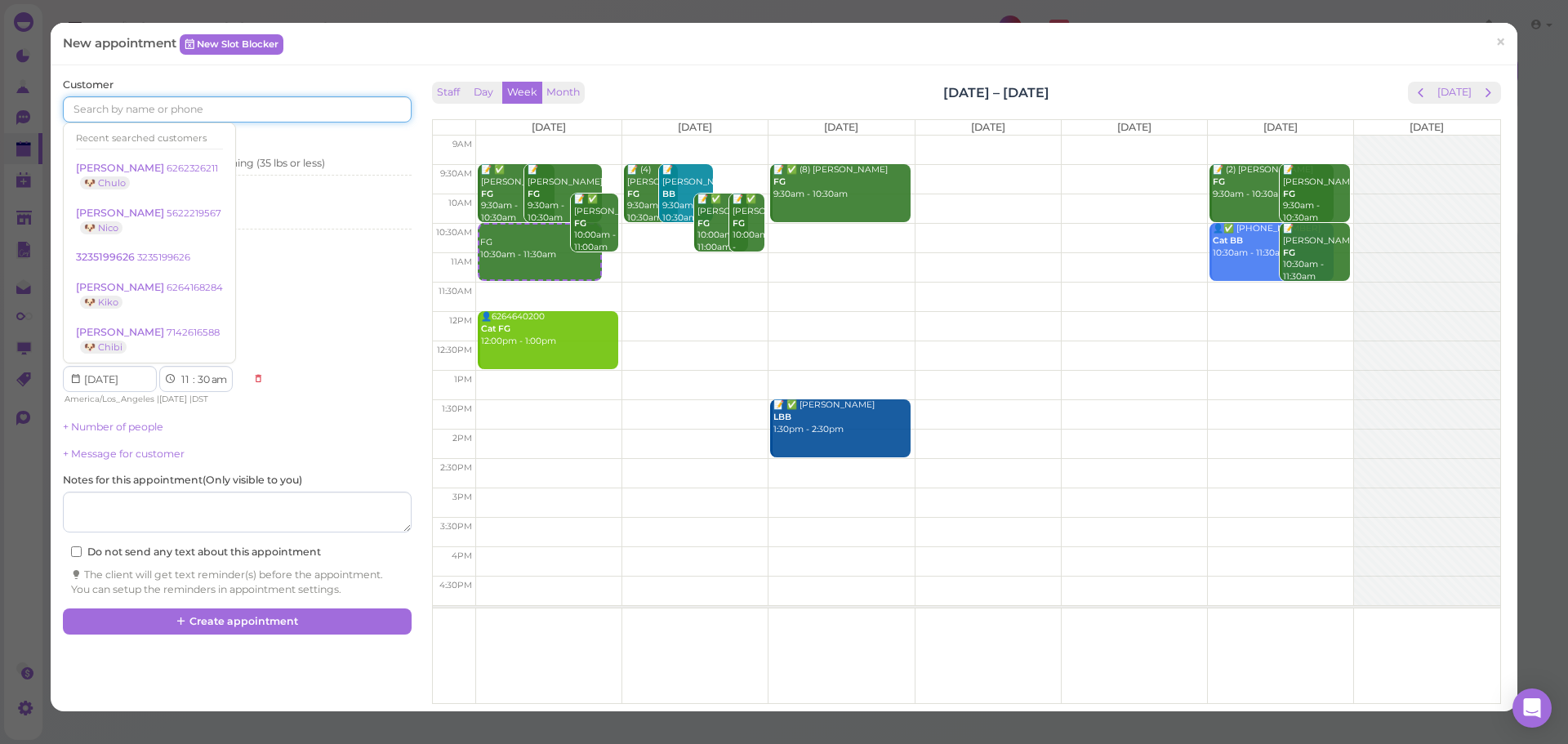
click at [180, 107] on input at bounding box center [237, 109] width 348 height 26
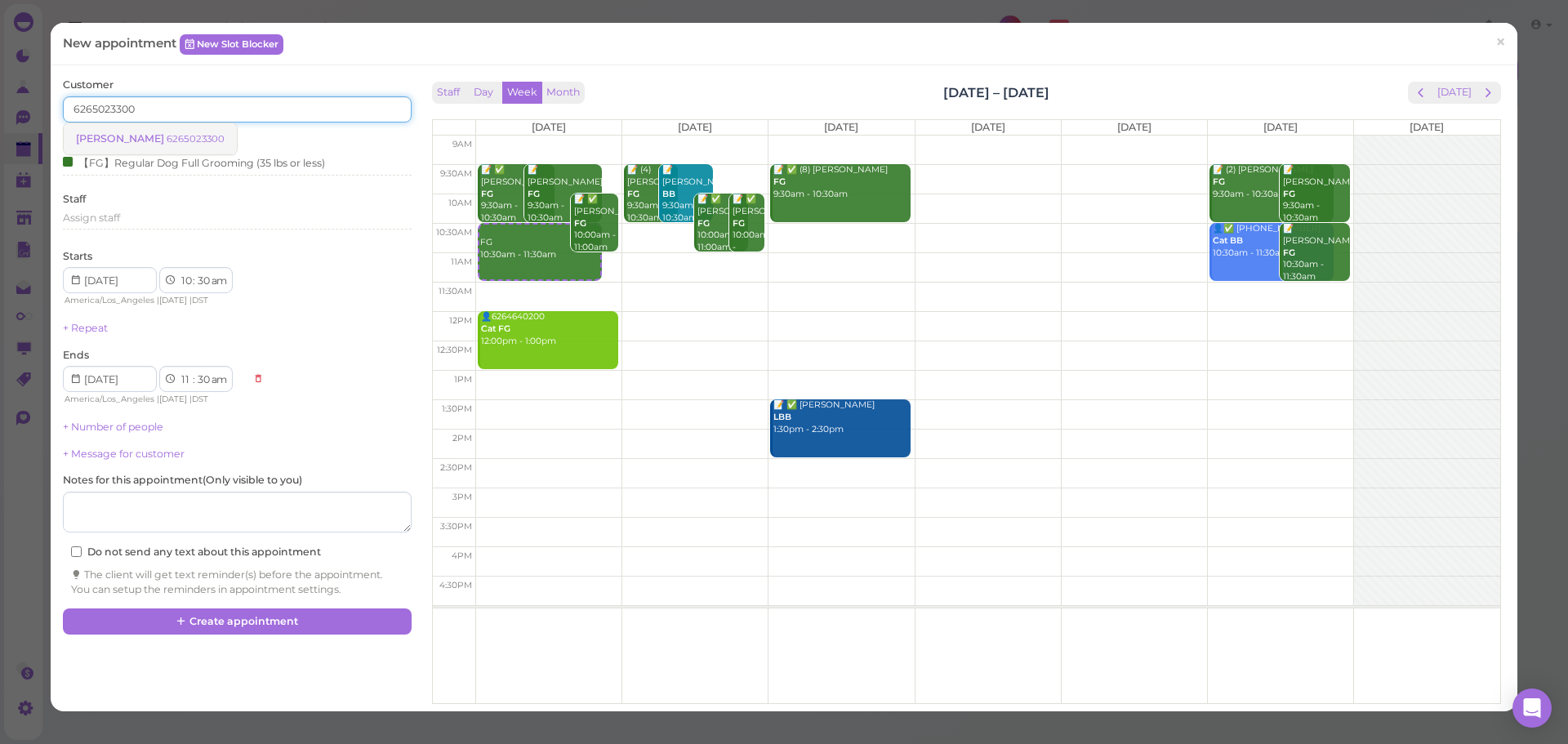
type input "6265023300"
click at [175, 134] on small "6265023300" at bounding box center [195, 138] width 58 height 12
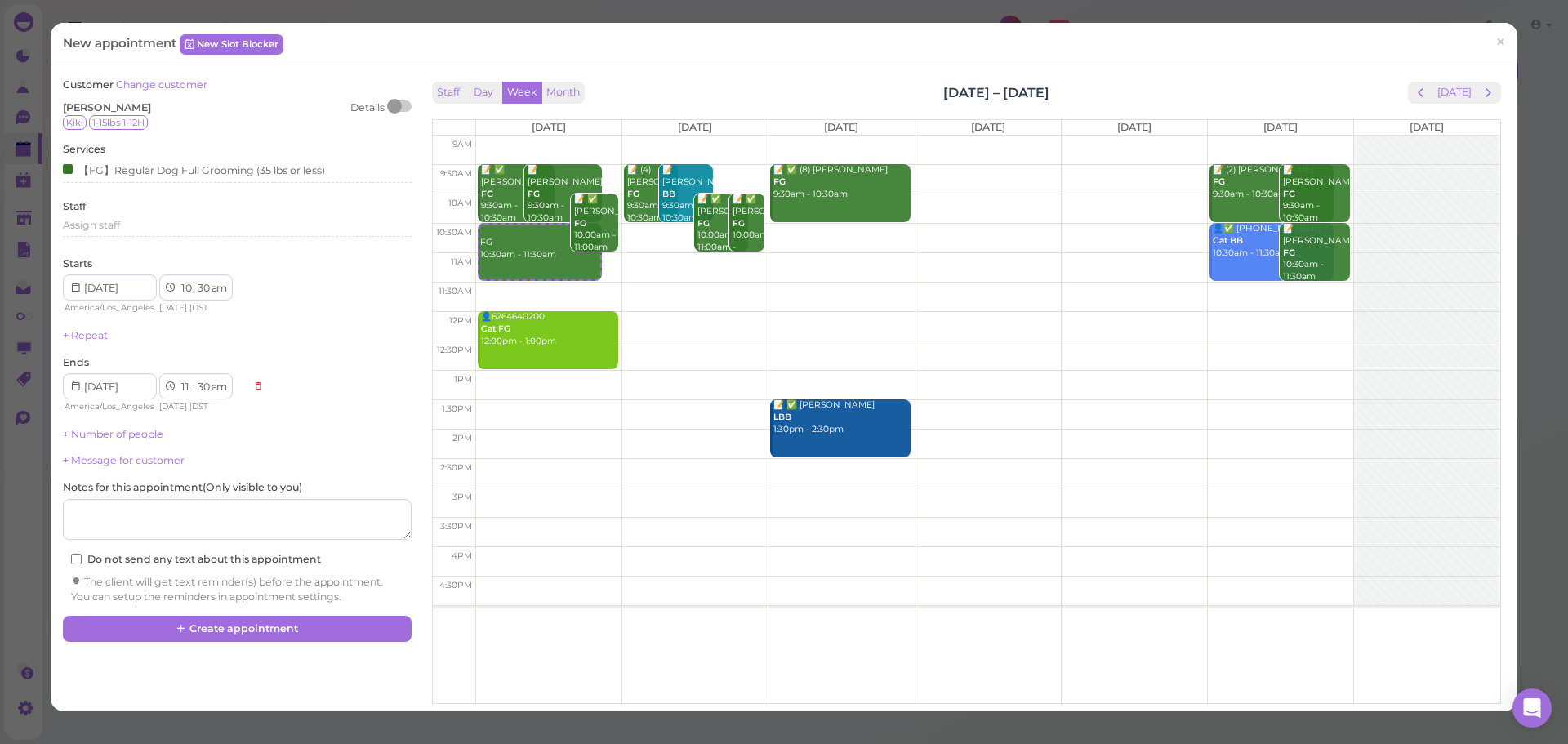
click at [338, 96] on div "Customer Change customer Paul Chambers Details Kiki 1-15lbs 1-12H" at bounding box center [237, 104] width 348 height 52
click at [273, 635] on button "Create appointment" at bounding box center [237, 628] width 348 height 26
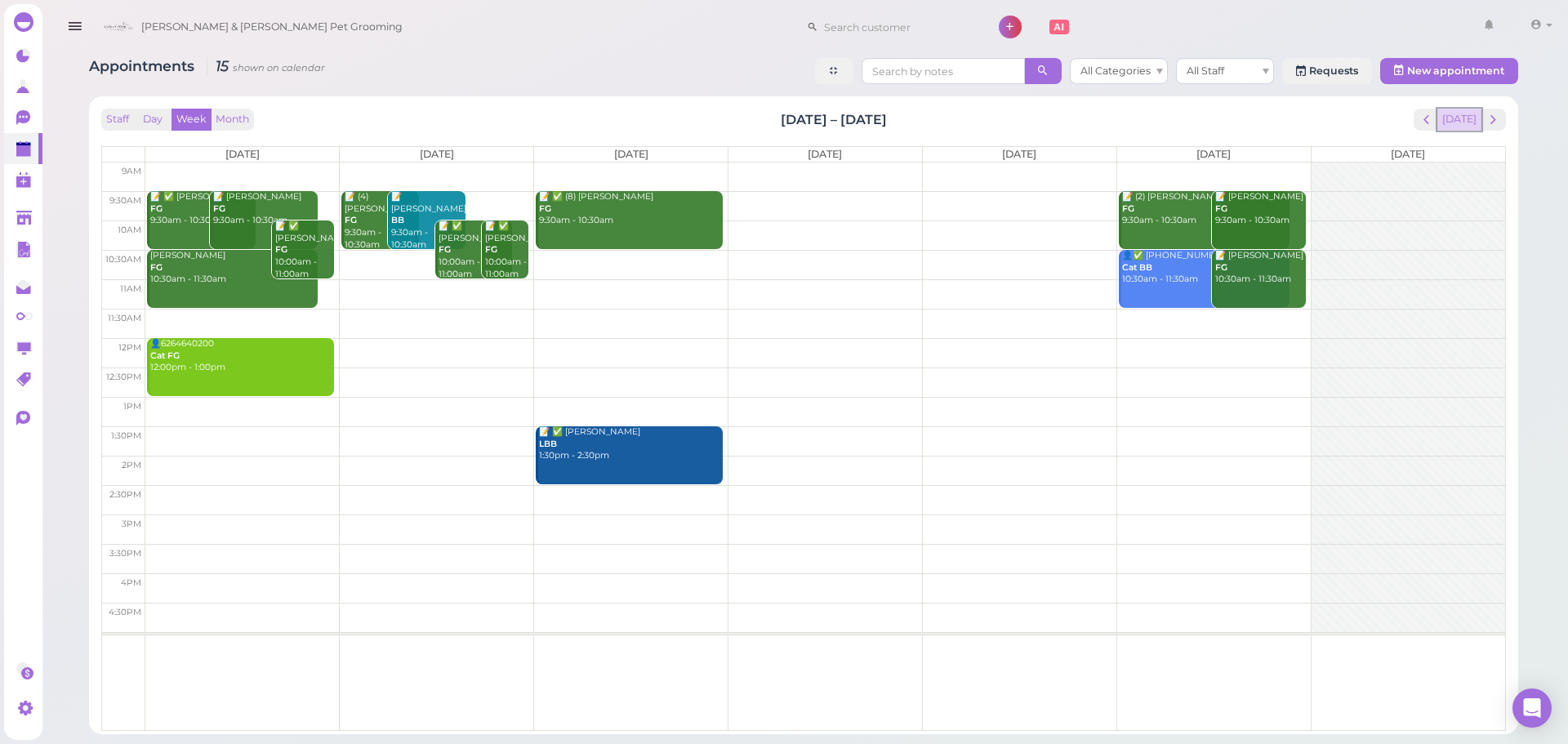
click at [1454, 121] on button "[DATE]" at bounding box center [1459, 119] width 44 height 22
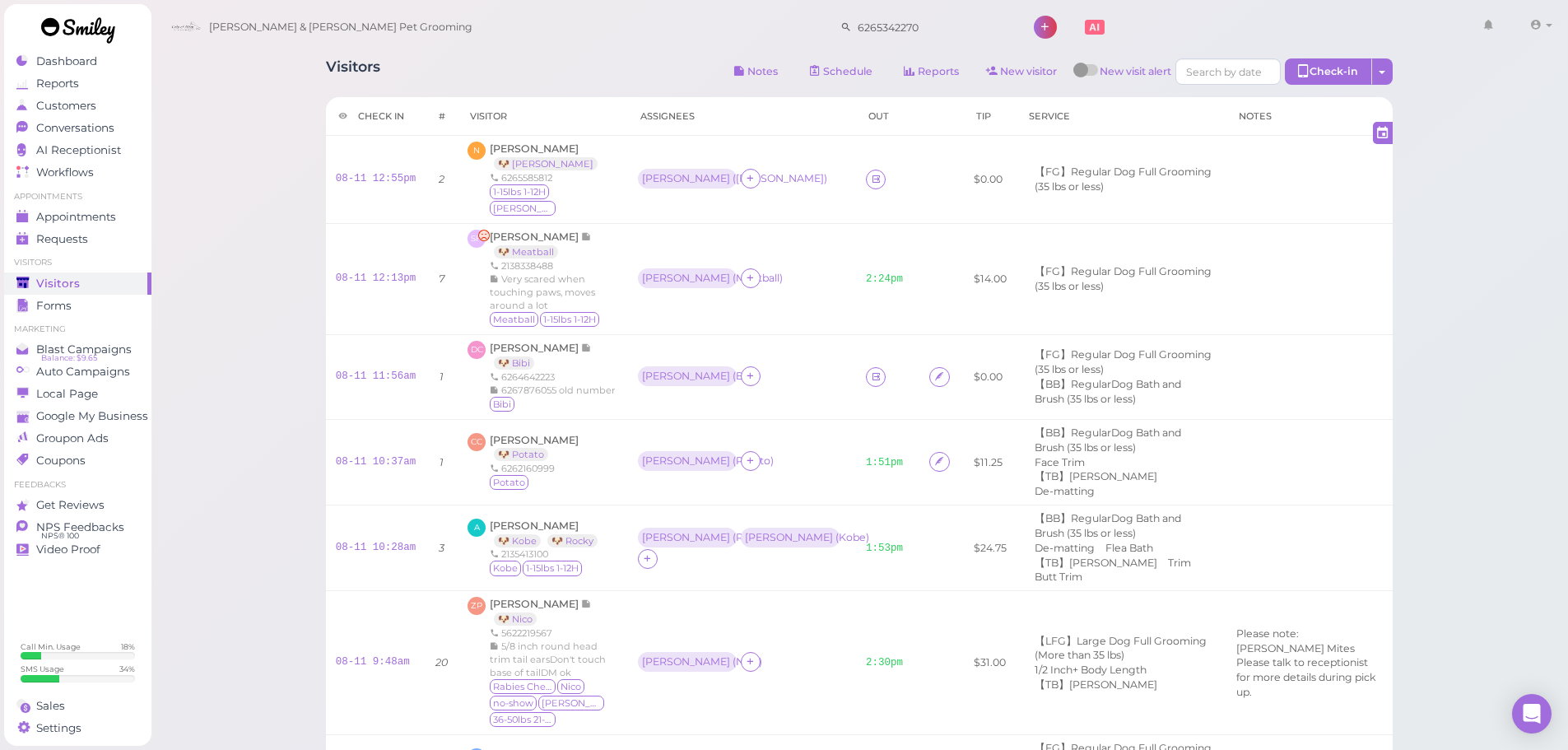
click at [213, 339] on div "Visitors Notes Schedule Reports New visitor New visit alert Check-in Customer c…" at bounding box center [859, 667] width 1418 height 1334
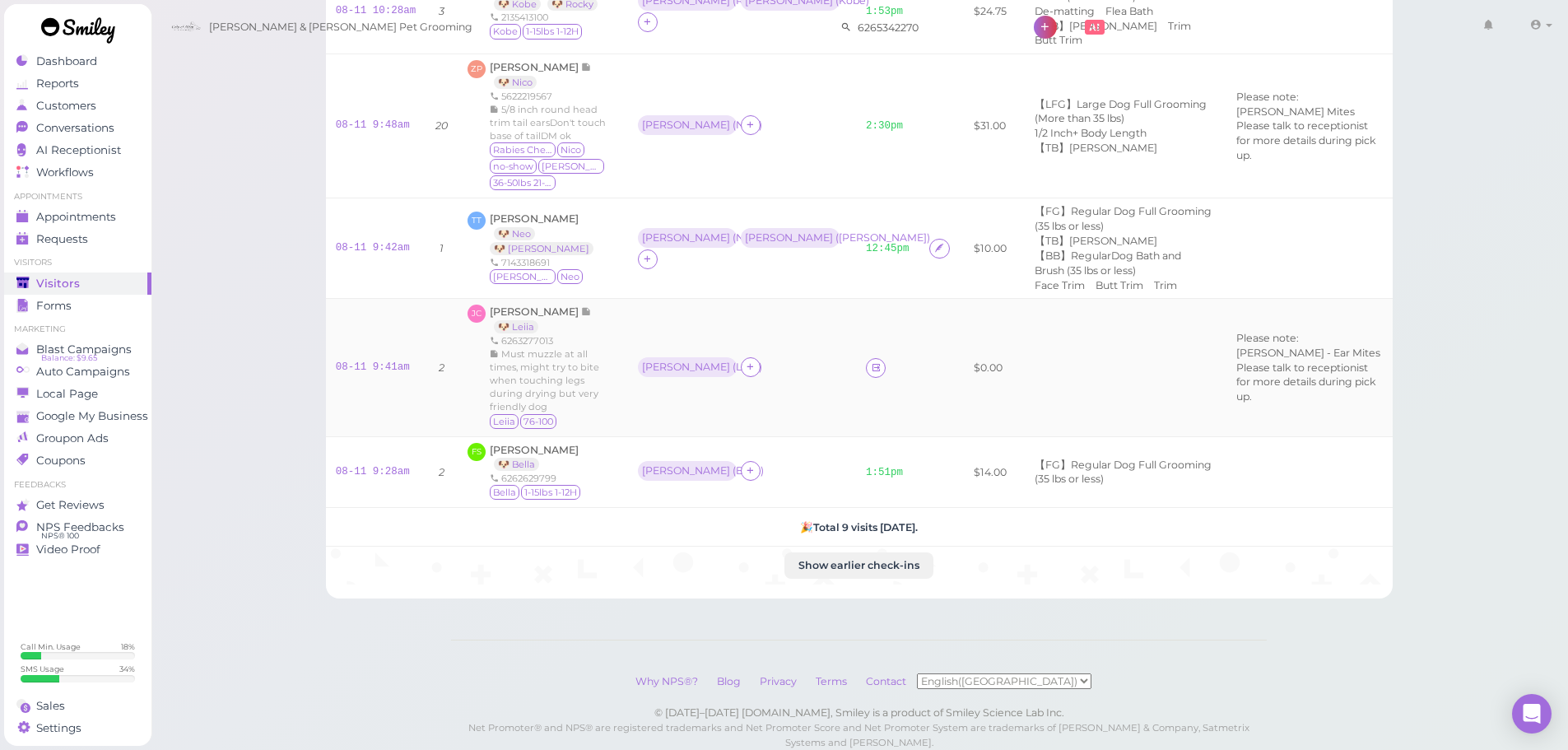
scroll to position [564, 0]
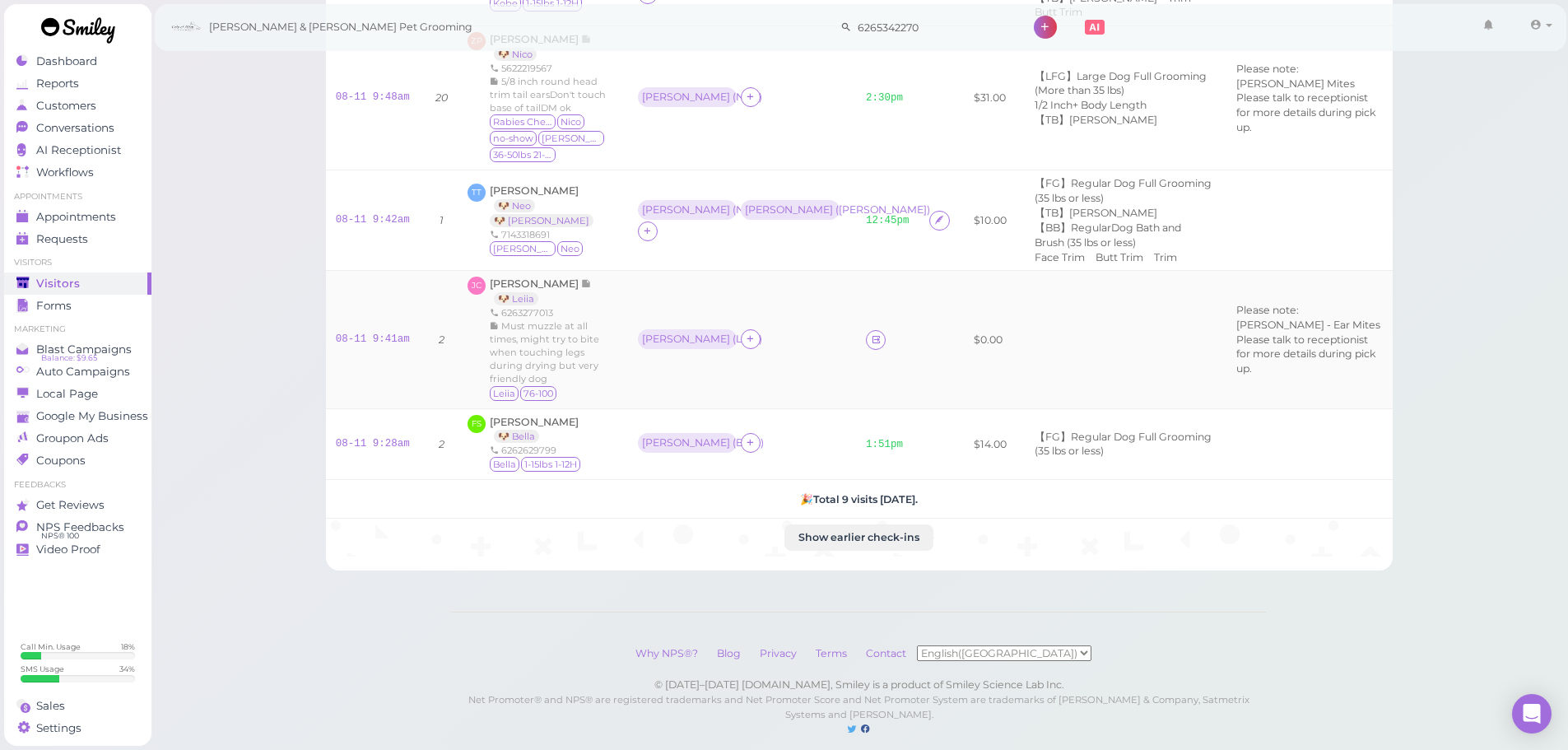
click at [778, 319] on td "[PERSON_NAME] ( [PERSON_NAME] )" at bounding box center [742, 340] width 228 height 137
click at [368, 333] on link "08-11 9:41am" at bounding box center [372, 339] width 74 height 12
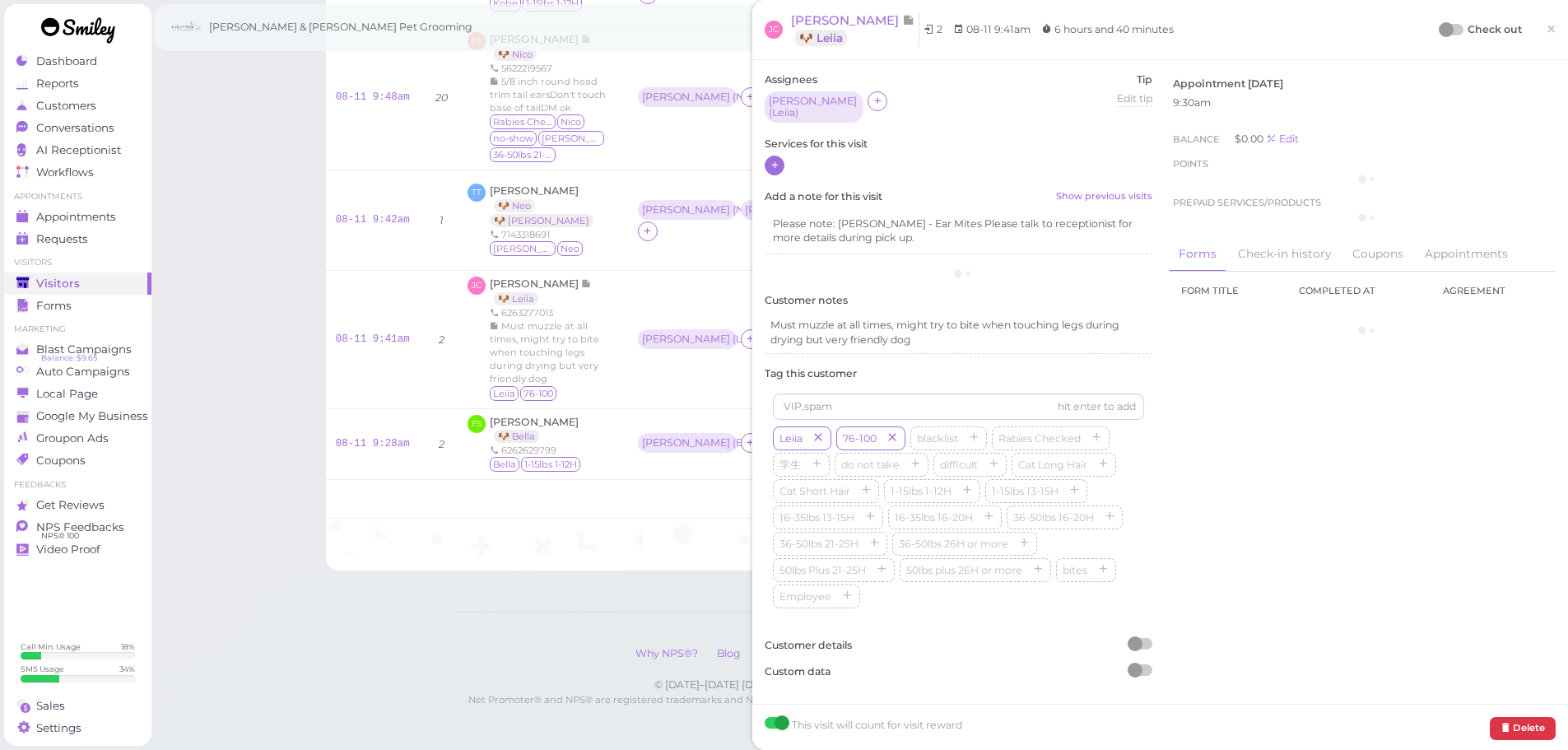
click at [784, 160] on div at bounding box center [774, 166] width 20 height 20
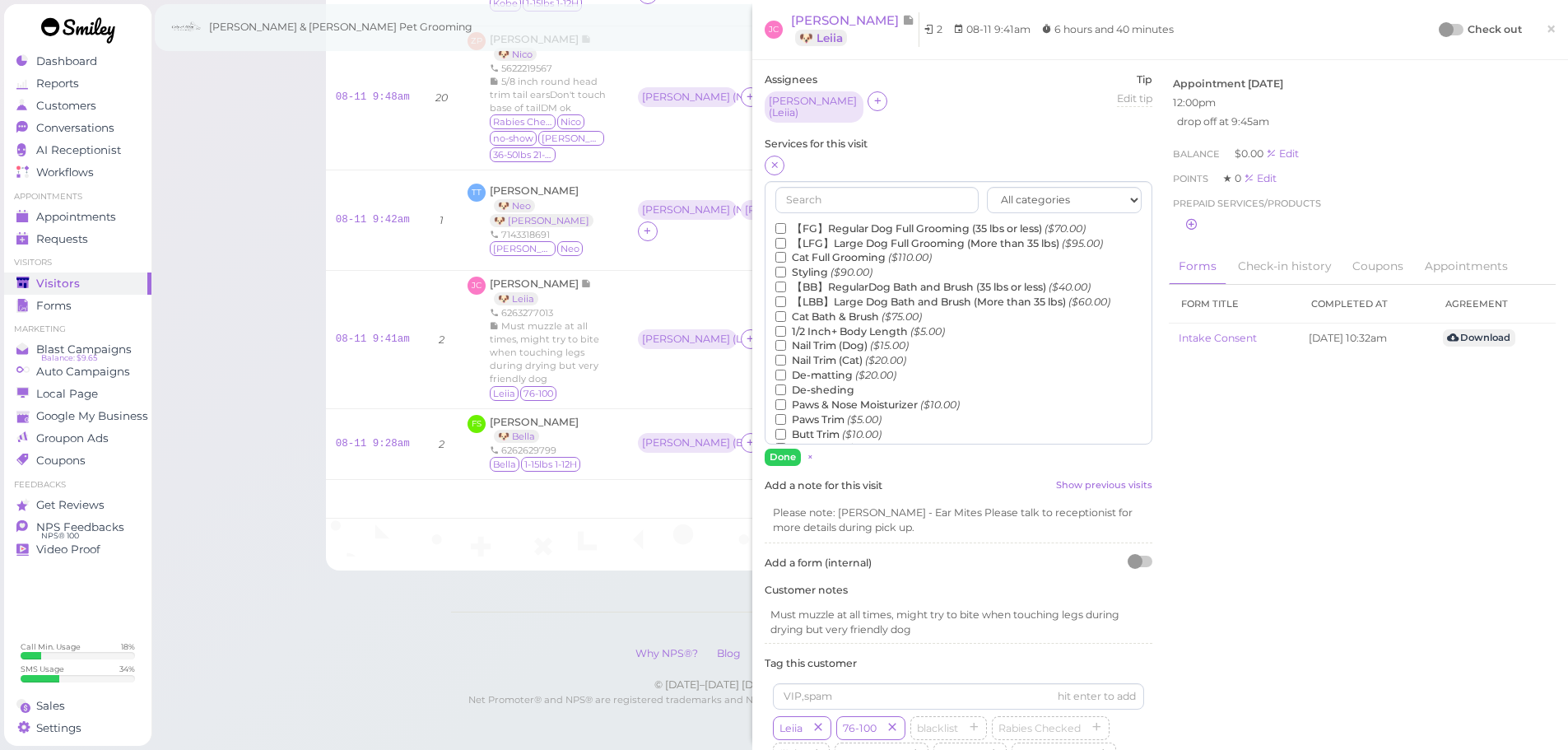
click at [872, 295] on label "【LBB】Large Dog Bath and Brush (More than 35 lbs) ($60.00)" at bounding box center [943, 302] width 335 height 15
click at [786, 297] on input "【LBB】Large Dog Bath and Brush (More than 35 lbs) ($60.00)" at bounding box center [781, 302] width 11 height 11
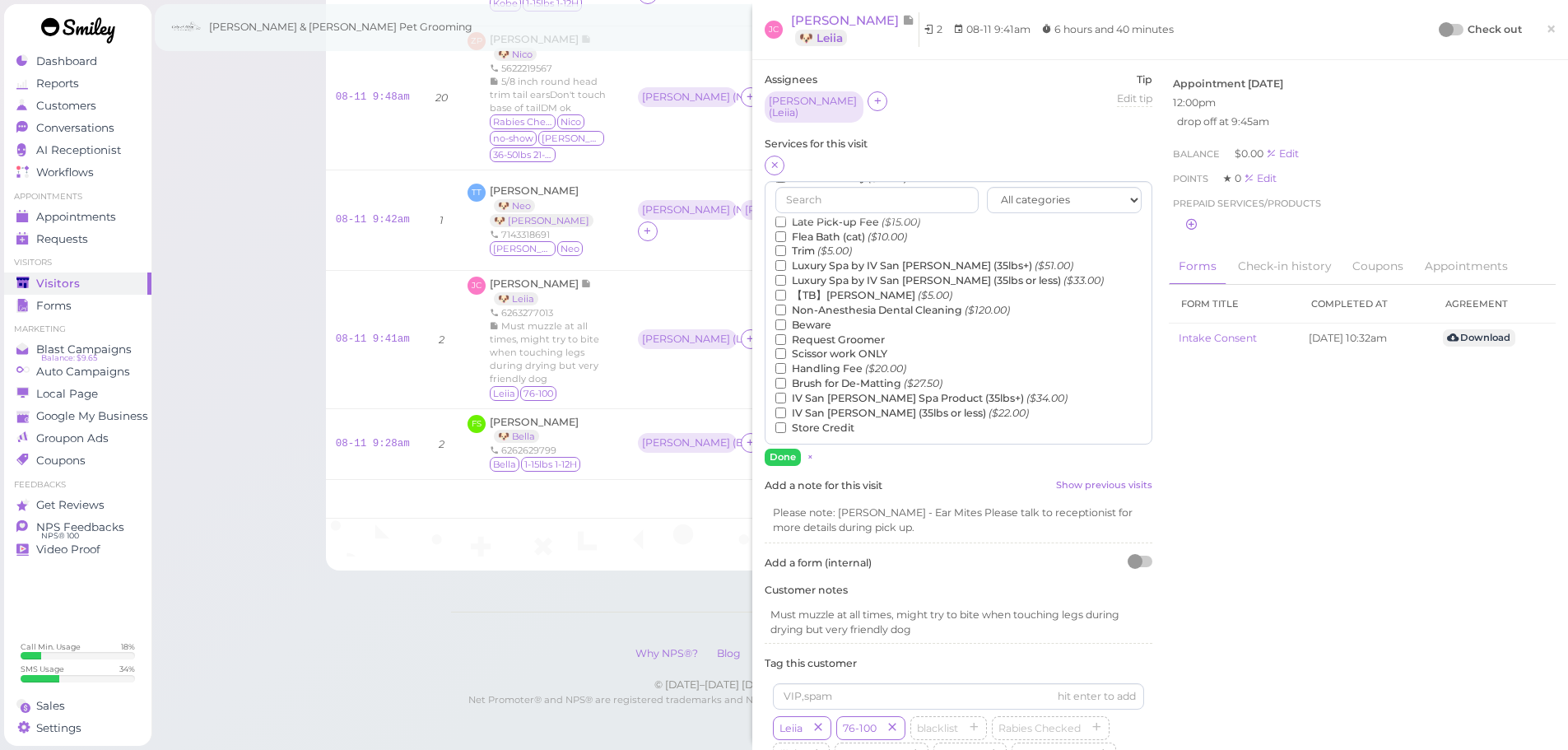
click at [845, 288] on label "【TB】Teeth Brushing ($5.00)" at bounding box center [864, 295] width 177 height 15
click at [786, 289] on input "【TB】Teeth Brushing ($5.00)" at bounding box center [781, 295] width 11 height 11
click at [772, 452] on button "Done" at bounding box center [783, 457] width 36 height 17
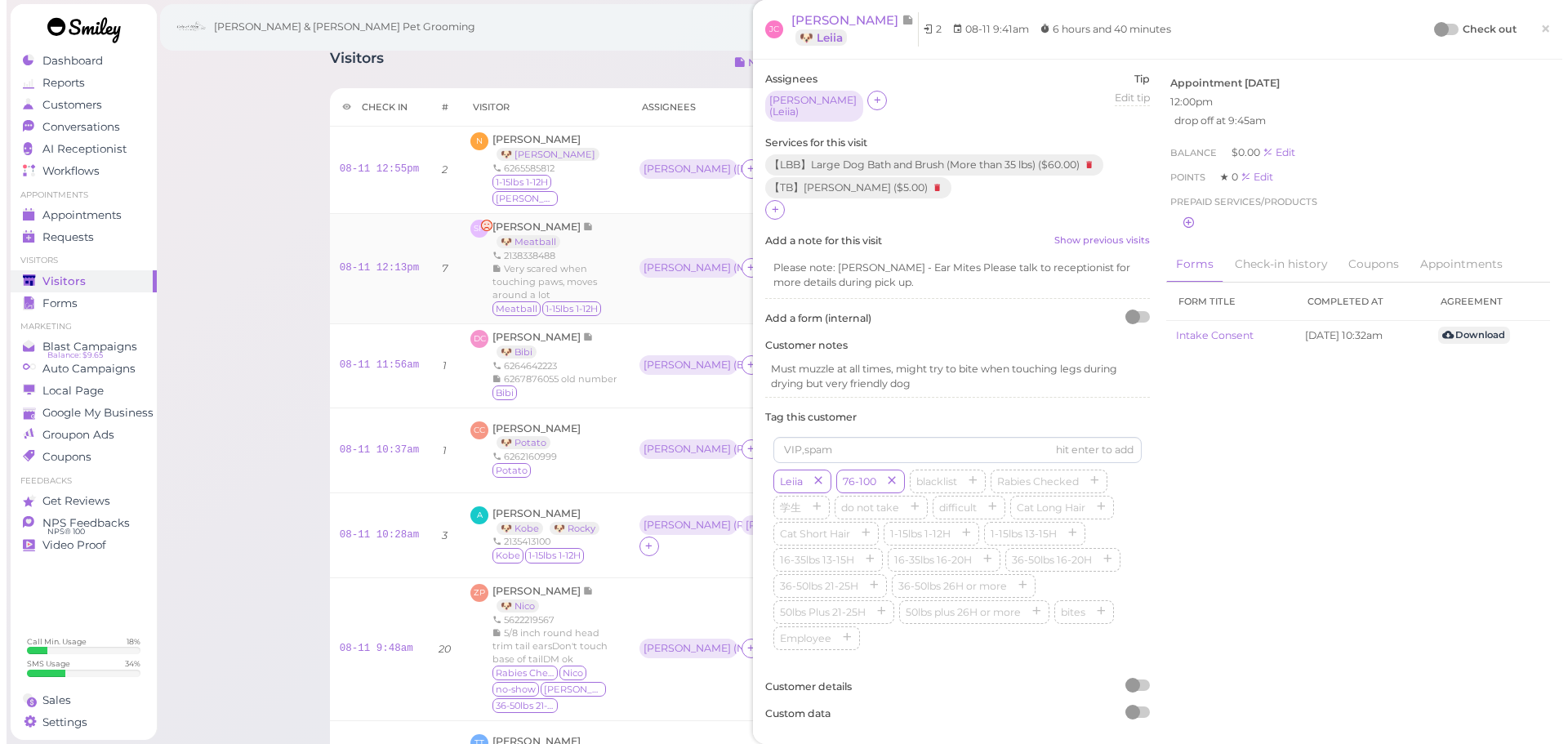
scroll to position [0, 0]
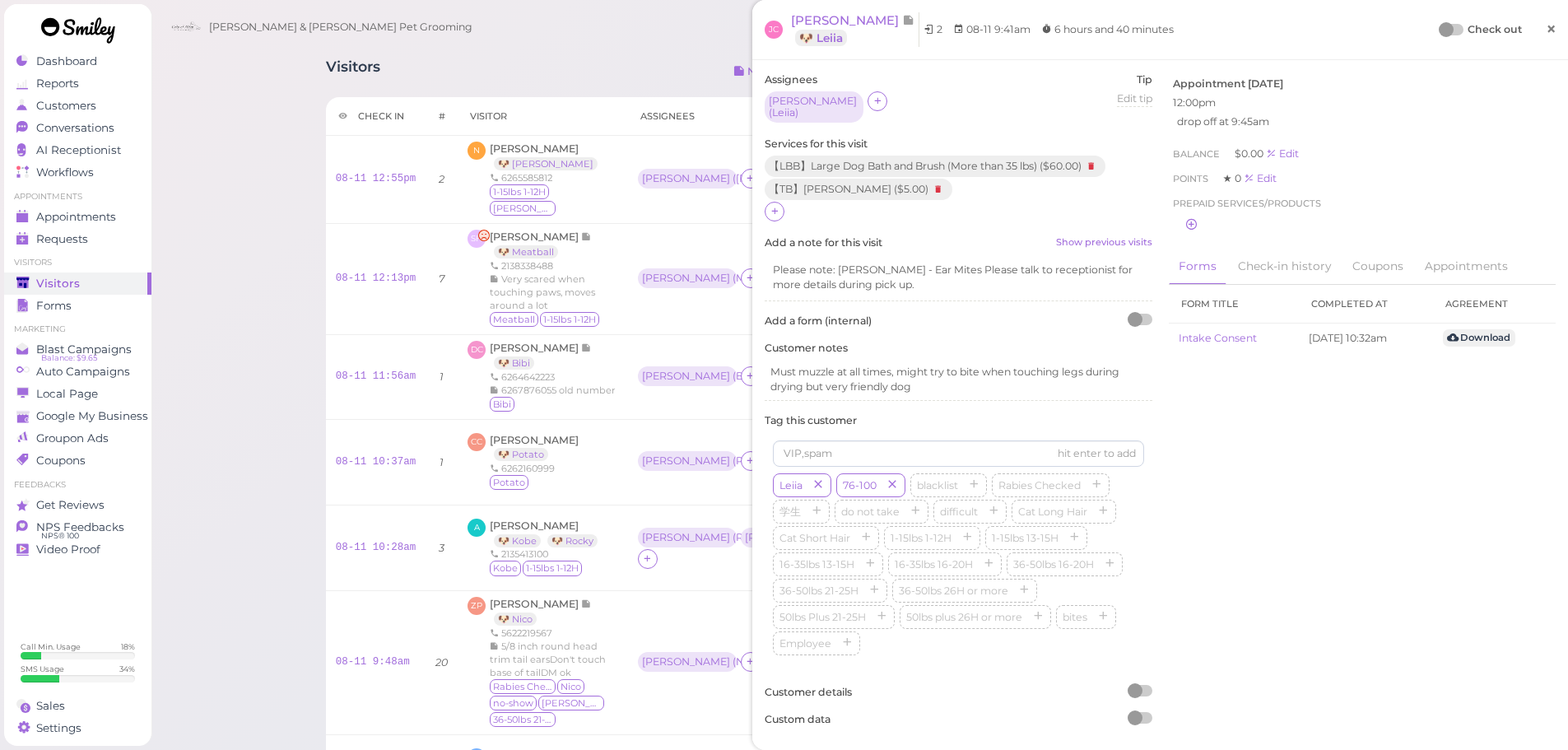
click at [1545, 17] on span "×" at bounding box center [1551, 28] width 11 height 23
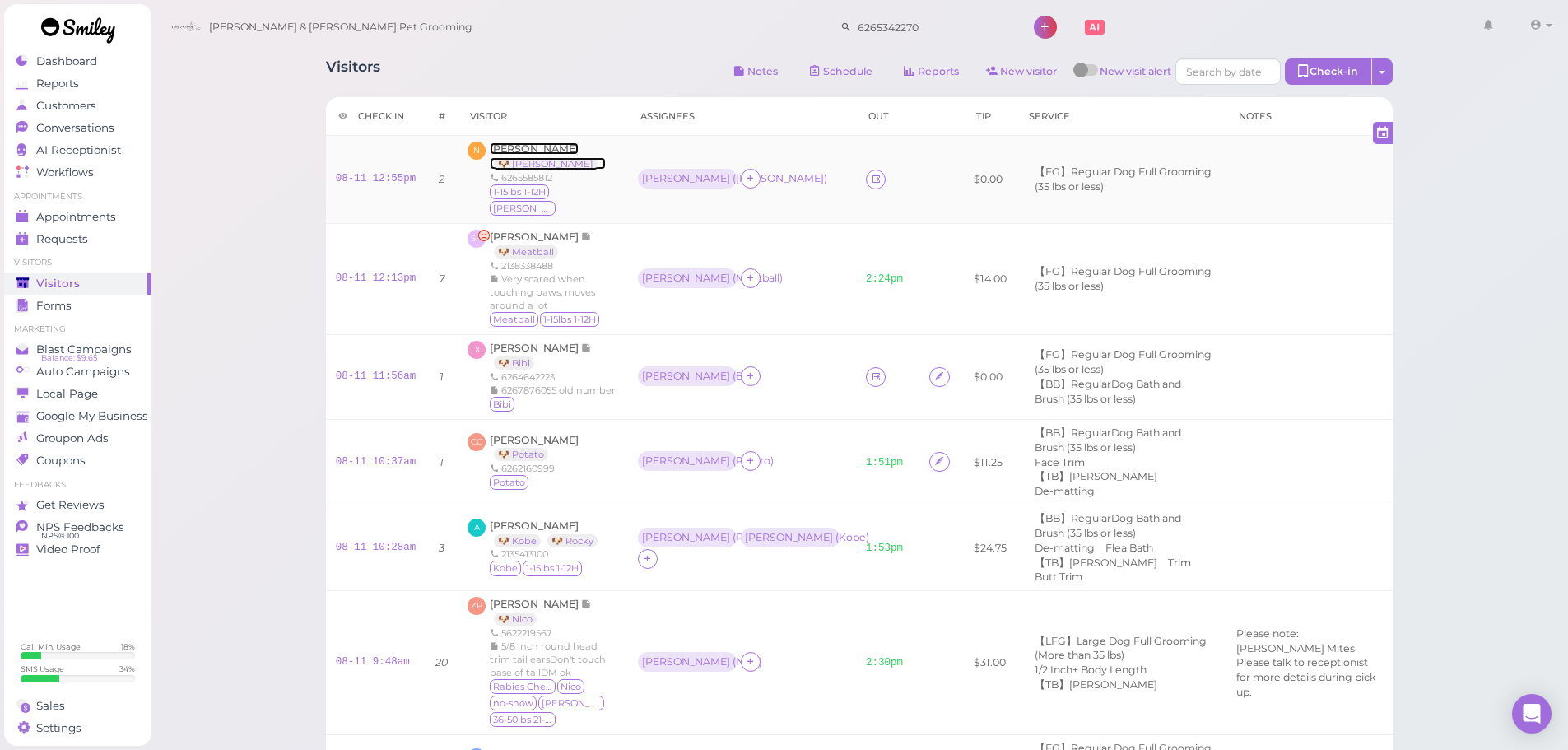
click at [521, 153] on span "[PERSON_NAME]" at bounding box center [534, 148] width 89 height 13
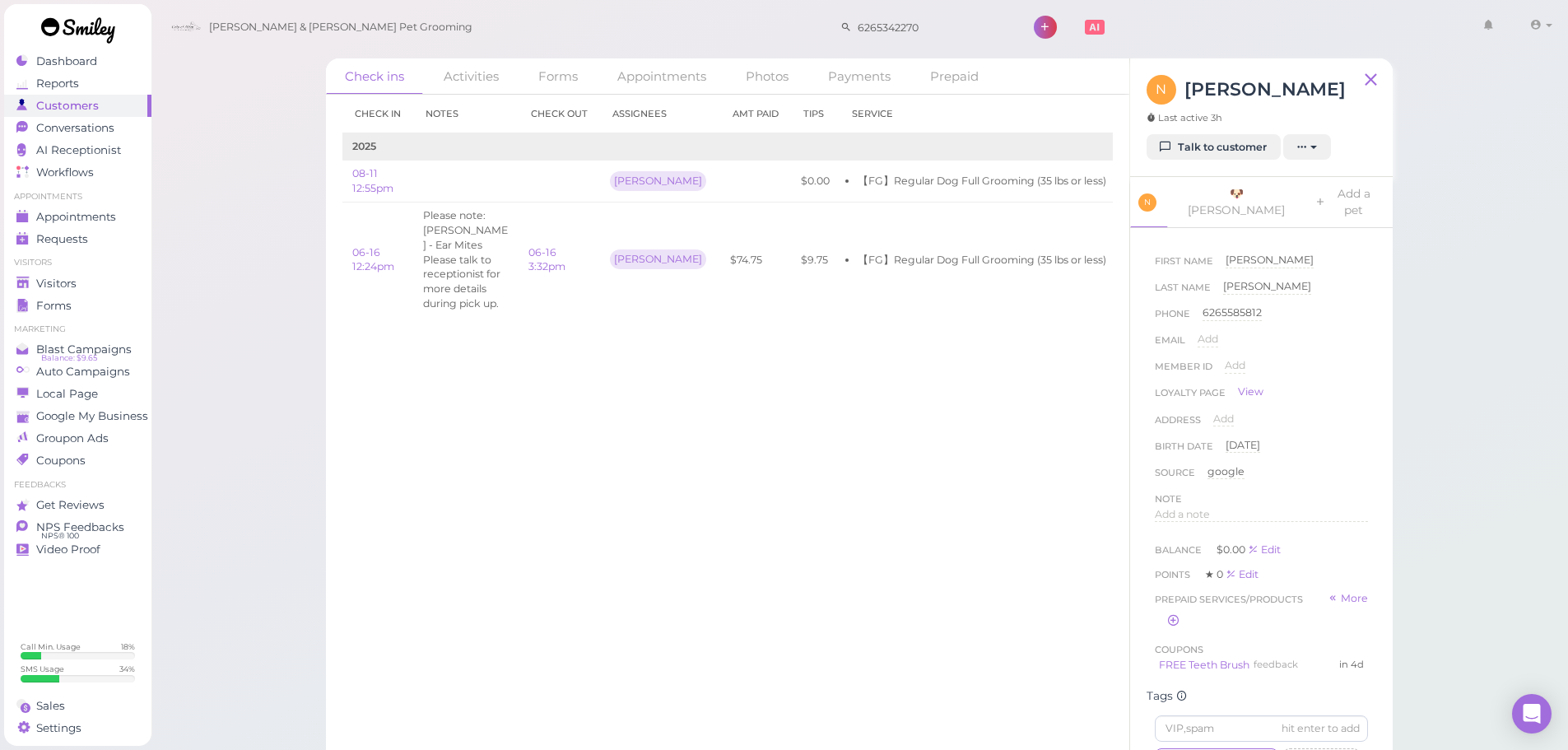
click at [1189, 163] on div "N [PERSON_NAME] Last active 3h Talk to customer New appointment Add stamps Add/…" at bounding box center [1261, 117] width 262 height 118
click at [1190, 152] on link "Talk to customer" at bounding box center [1213, 147] width 134 height 26
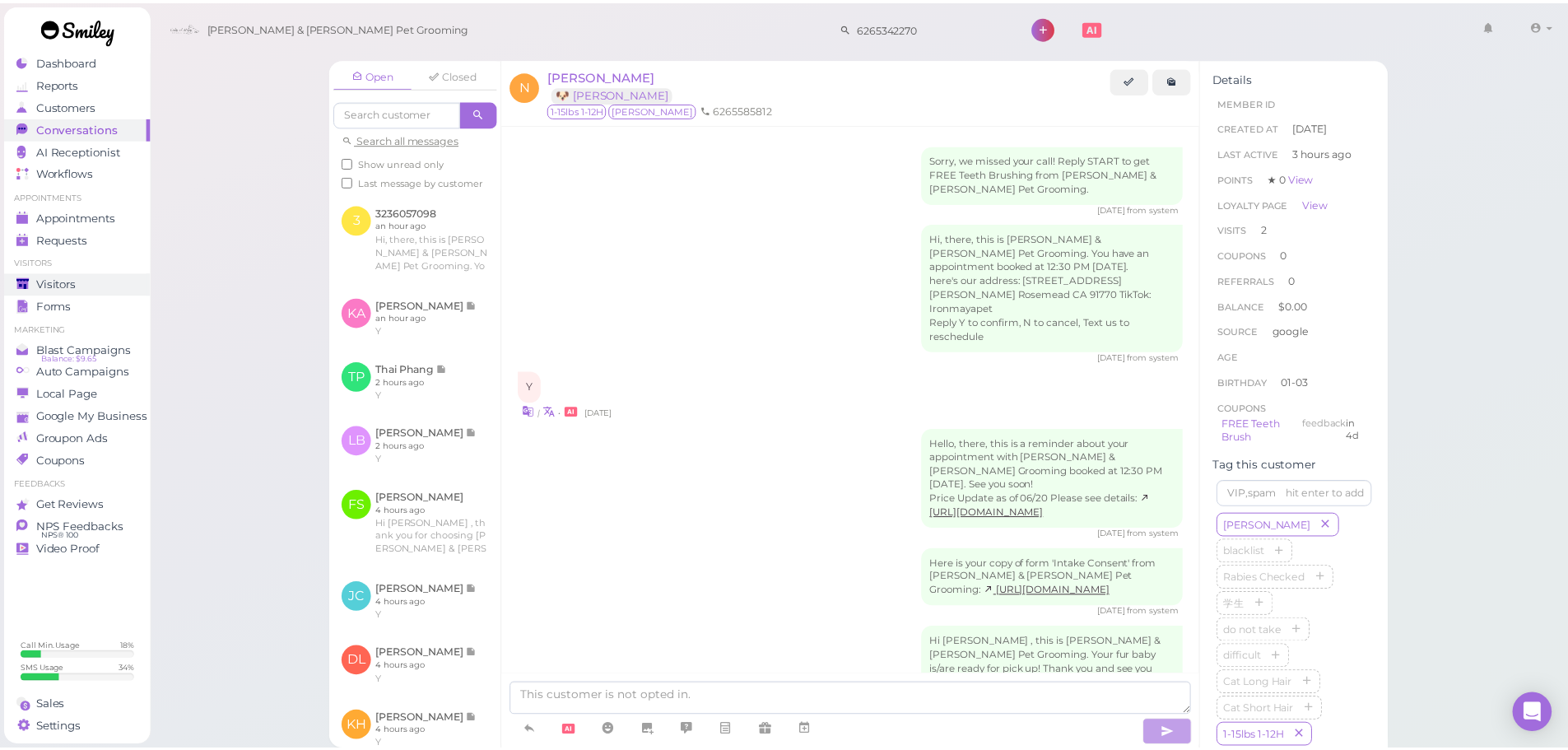
scroll to position [1890, 0]
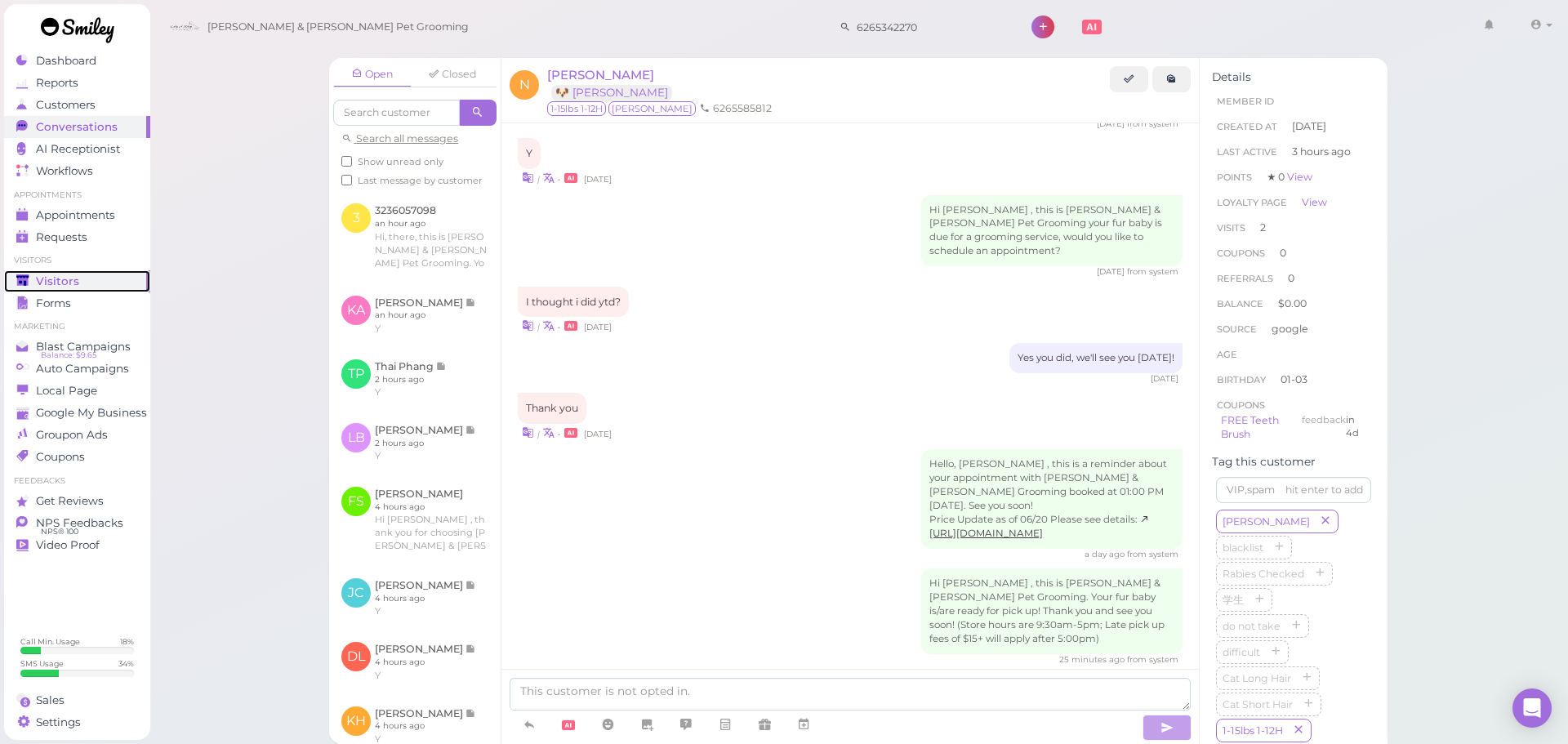
click at [136, 280] on link "Visitors" at bounding box center [78, 281] width 146 height 22
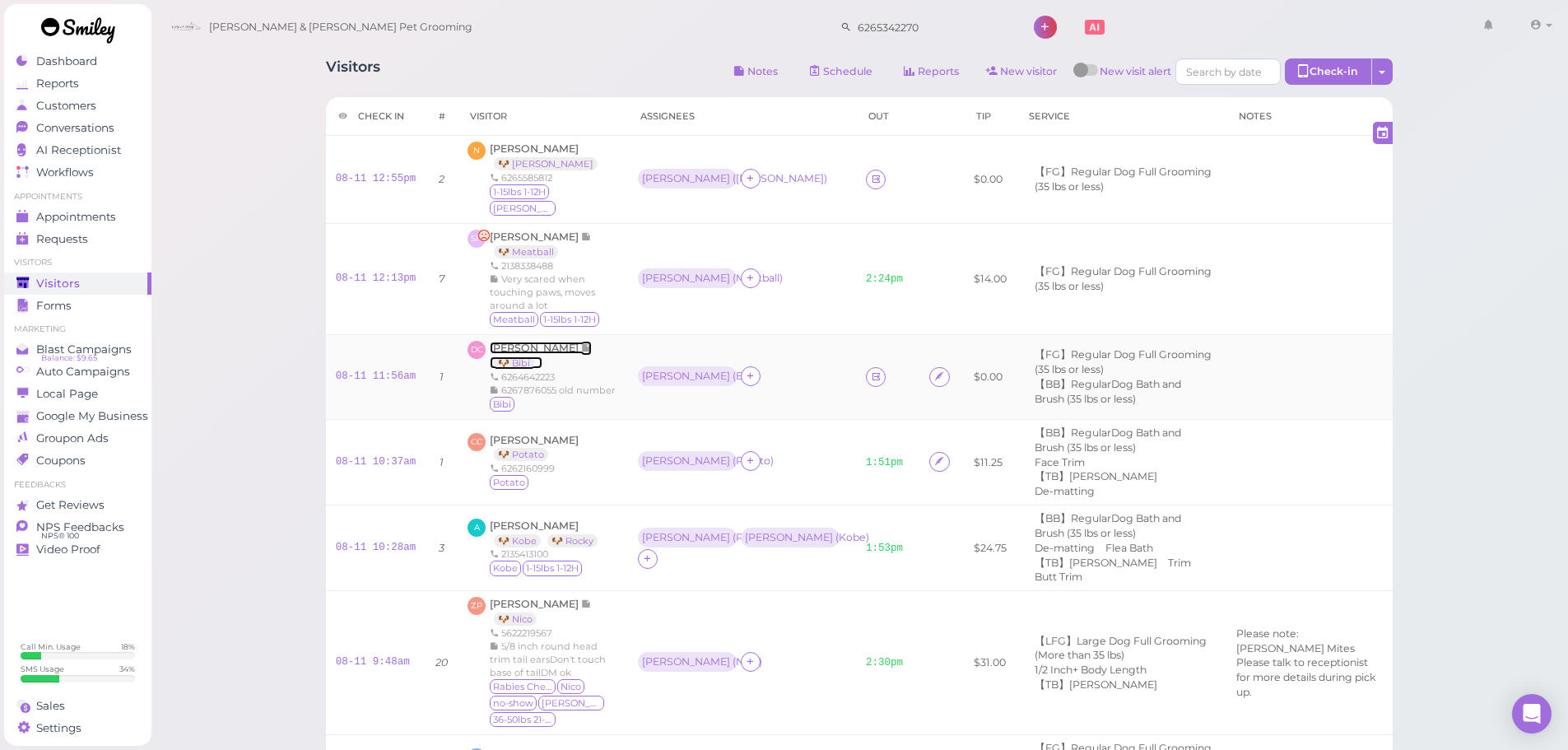
click at [522, 341] on span "[PERSON_NAME]" at bounding box center [535, 348] width 91 height 13
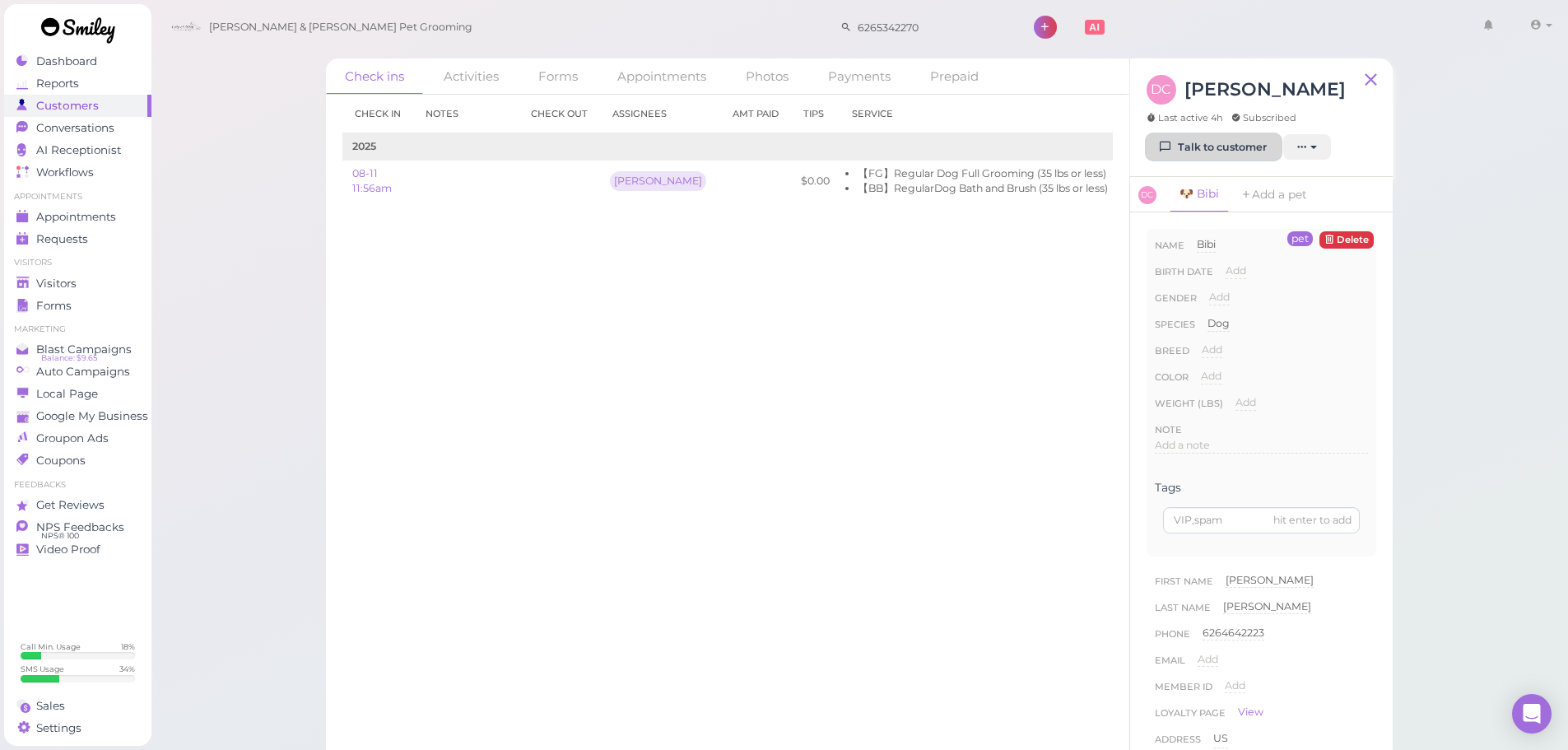
click at [1187, 150] on link "Talk to customer" at bounding box center [1213, 147] width 134 height 26
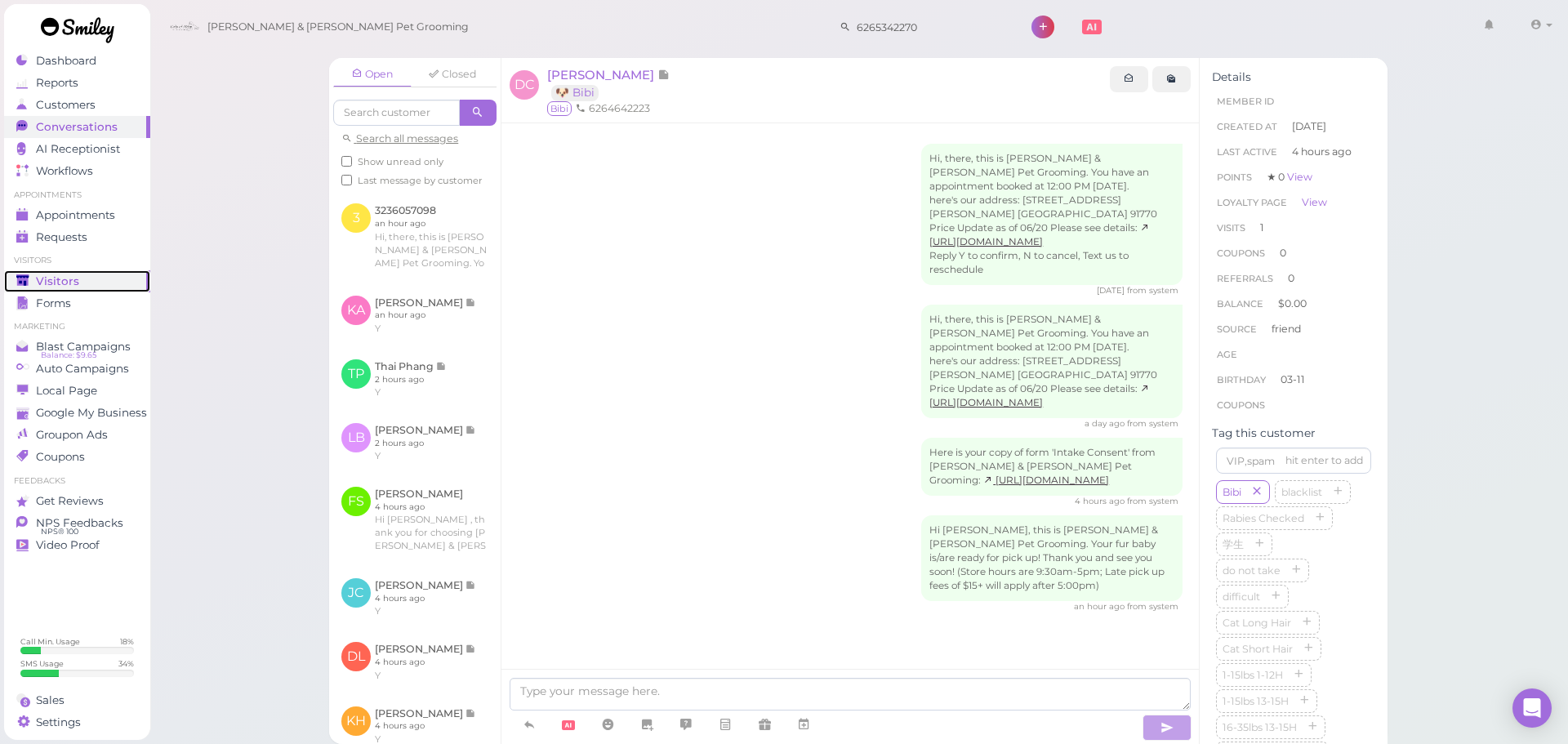
click at [57, 285] on span "Visitors" at bounding box center [58, 281] width 43 height 14
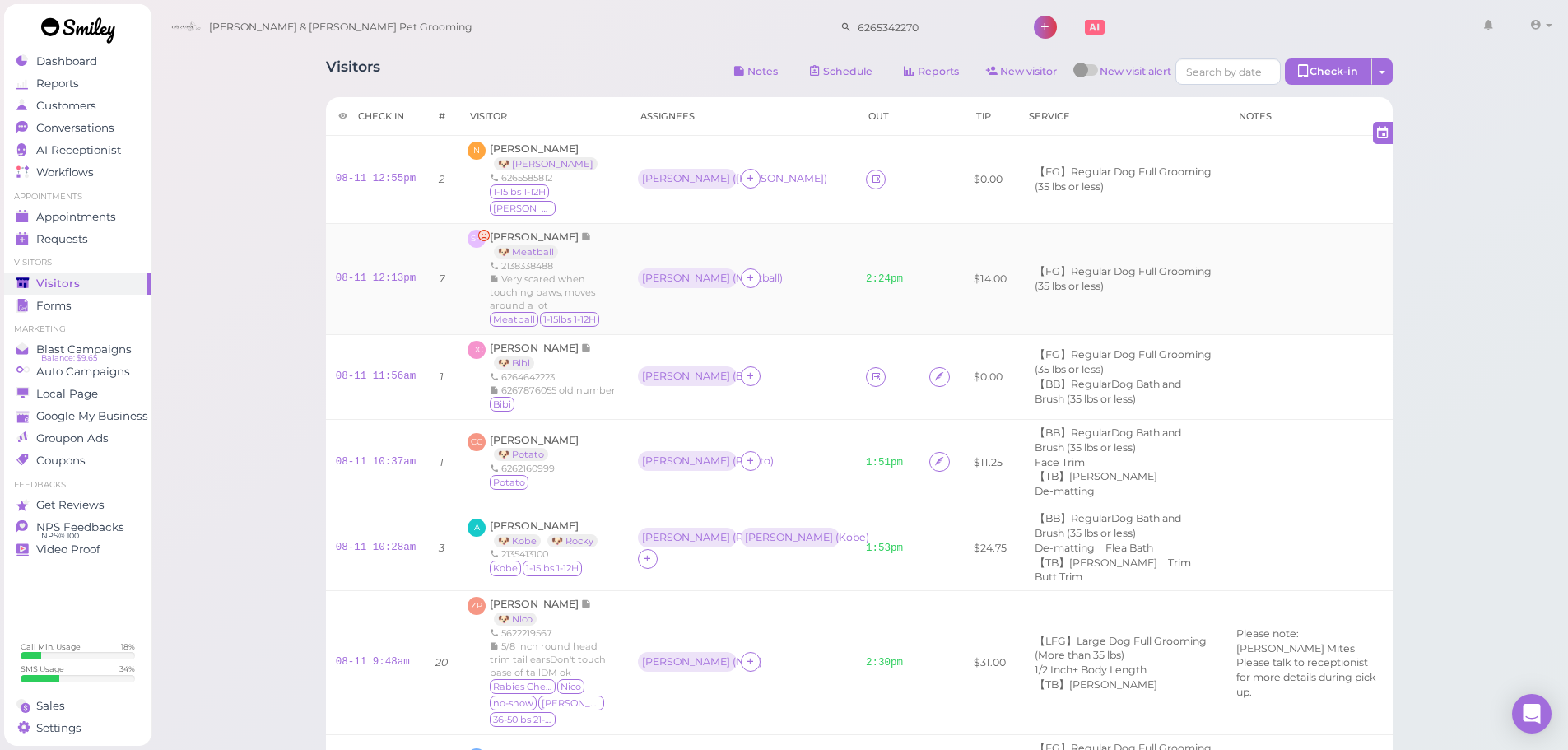
click at [793, 305] on td "[PERSON_NAME] ( Meatball )" at bounding box center [742, 279] width 228 height 111
click at [780, 168] on div "[PERSON_NAME] ( [PERSON_NAME] )" at bounding box center [742, 179] width 208 height 22
click at [871, 173] on icon at bounding box center [876, 179] width 11 height 13
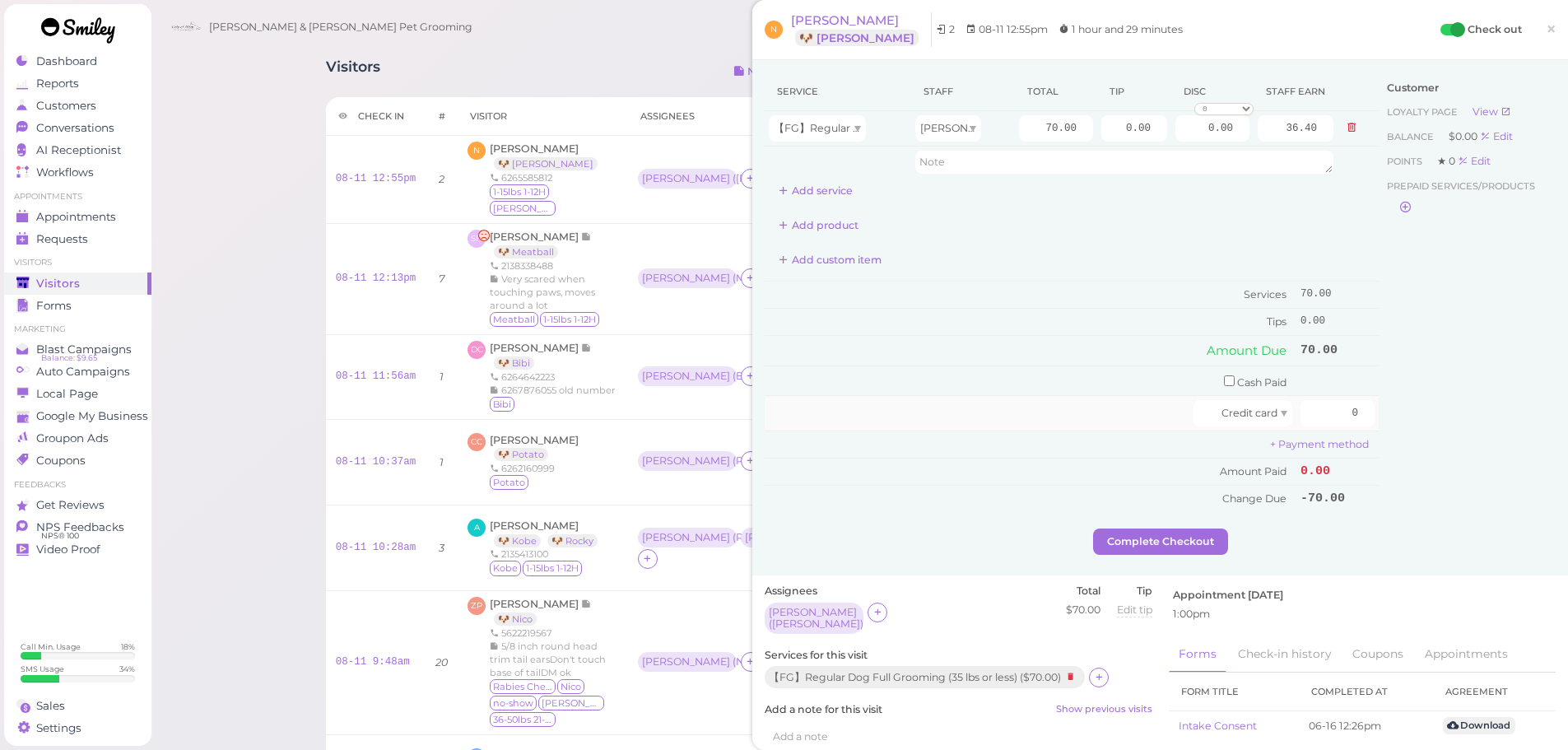
click at [1092, 409] on div at bounding box center [981, 412] width 425 height 26
drag, startPoint x: 1316, startPoint y: 417, endPoint x: 1409, endPoint y: 426, distance: 93.4
click at [1414, 426] on div "Service Staff Total Tip Disc Staff earn 【FG】Regular Dog Full Grooming (35 lbs o…" at bounding box center [1159, 300] width 791 height 456
type input "80.5"
click at [1409, 421] on div "Customer Loyalty page View Balance $0.00 Edit Points ★ 0 Edit Prepaid services/…" at bounding box center [1467, 300] width 177 height 456
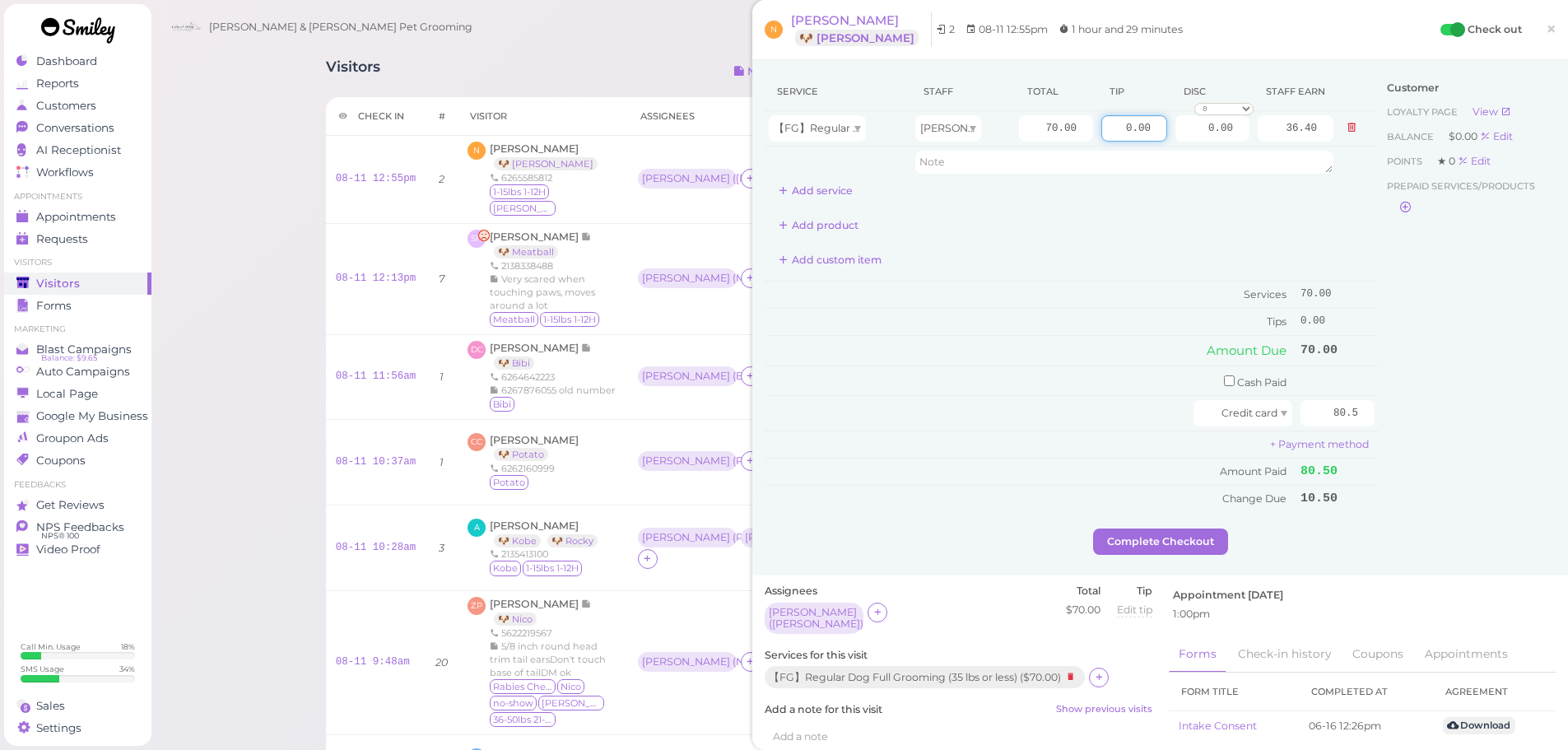
drag, startPoint x: 1103, startPoint y: 131, endPoint x: 1317, endPoint y: 177, distance: 218.9
click at [1309, 173] on tbody "【FG】Regular Dog Full Grooming (35 lbs or less) Asa 70.00 0.00 0.00 0 10% off 15…" at bounding box center [1071, 144] width 614 height 66
type input "10.5"
click at [1146, 285] on td "Services" at bounding box center [1030, 295] width 531 height 27
drag, startPoint x: 1176, startPoint y: 522, endPoint x: 1165, endPoint y: 546, distance: 26.4
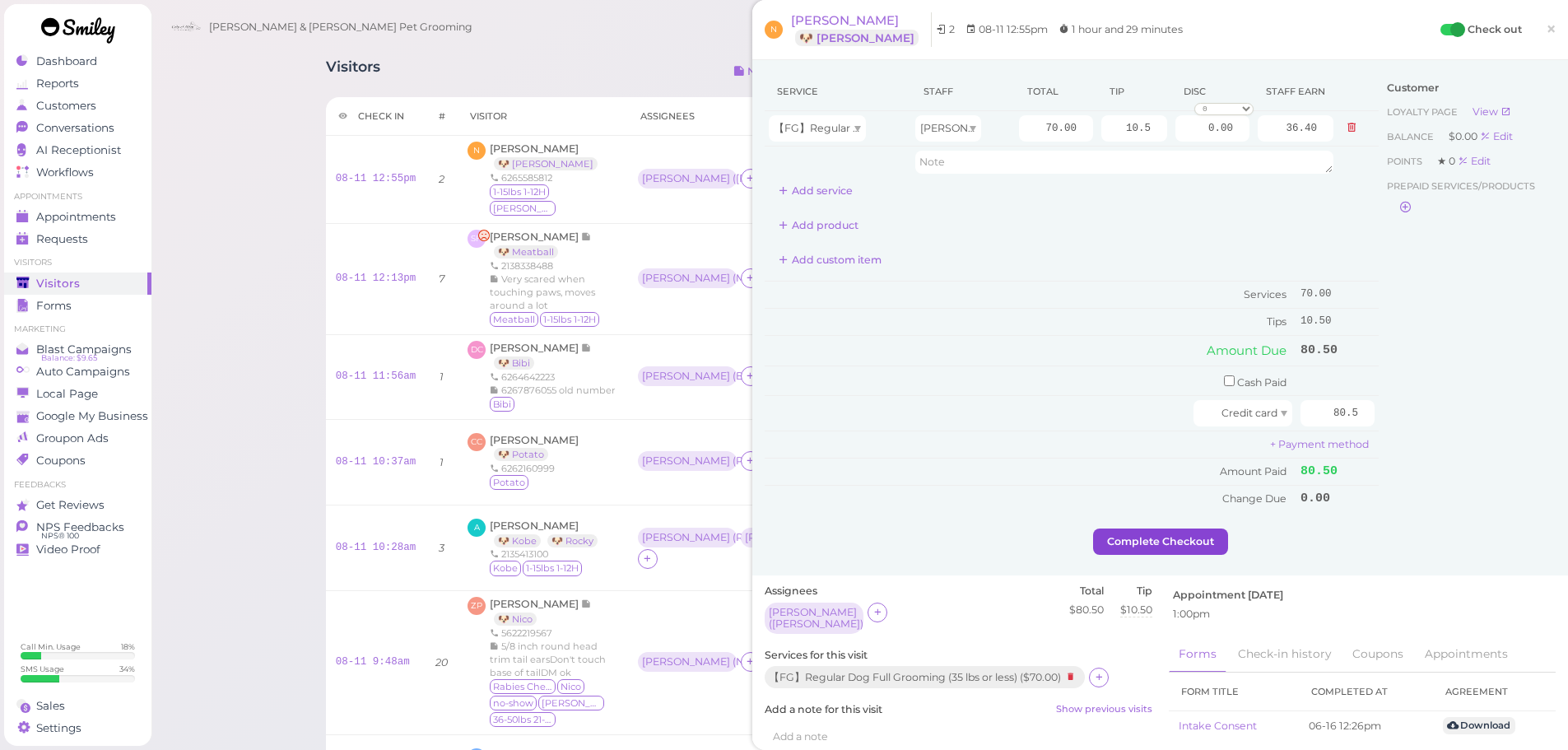
click at [1175, 522] on div "Service Staff Total Tip Disc Staff earn 【FG】Regular Dog Full Grooming (35 lbs o…" at bounding box center [1071, 300] width 614 height 456
click at [1165, 546] on button "Complete Checkout" at bounding box center [1160, 542] width 135 height 26
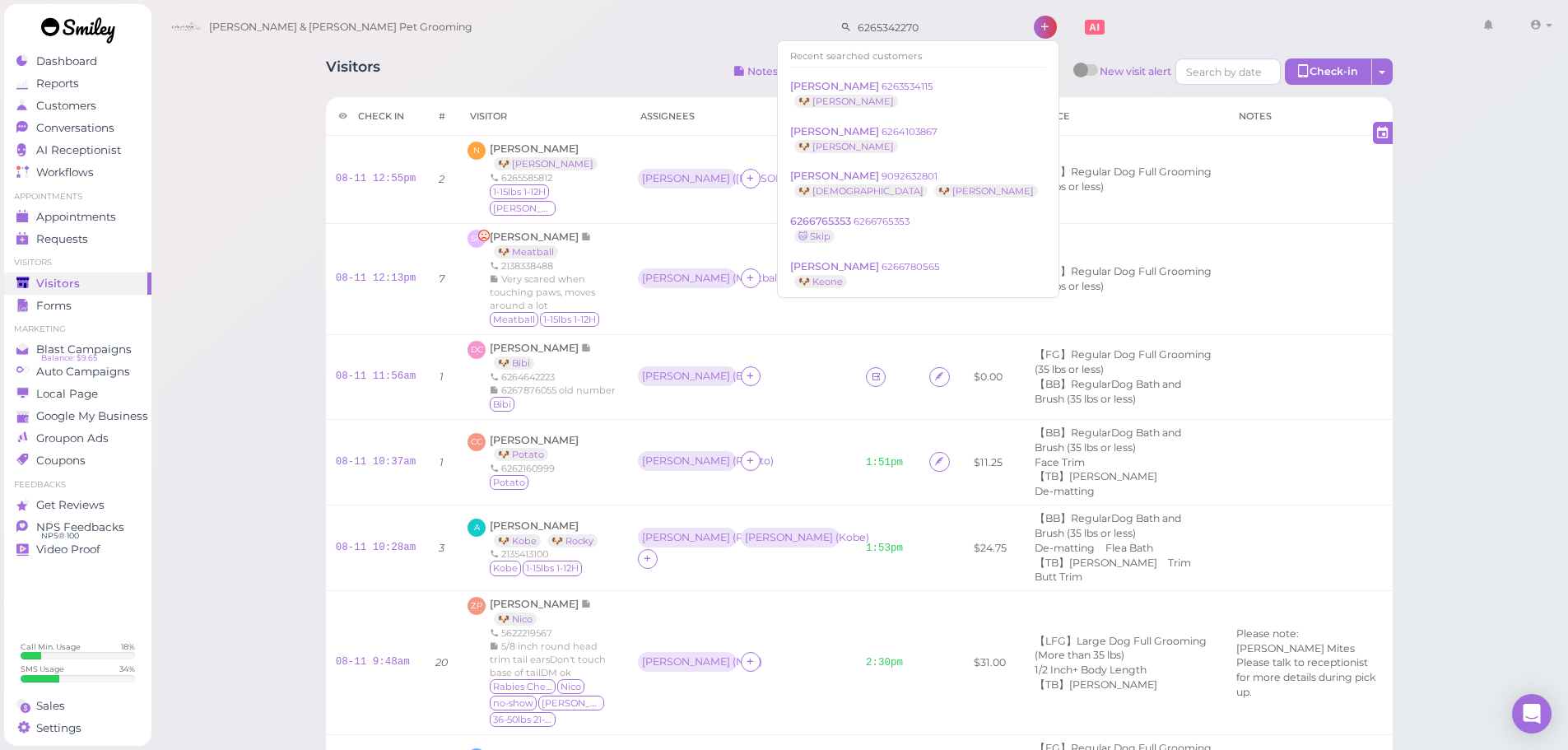
drag, startPoint x: 895, startPoint y: 28, endPoint x: 626, endPoint y: 28, distance: 269.0
click at [626, 28] on div "[PERSON_NAME] & [PERSON_NAME] Pet Grooming 6265342270 1 Account Logout" at bounding box center [860, 28] width 1395 height 47
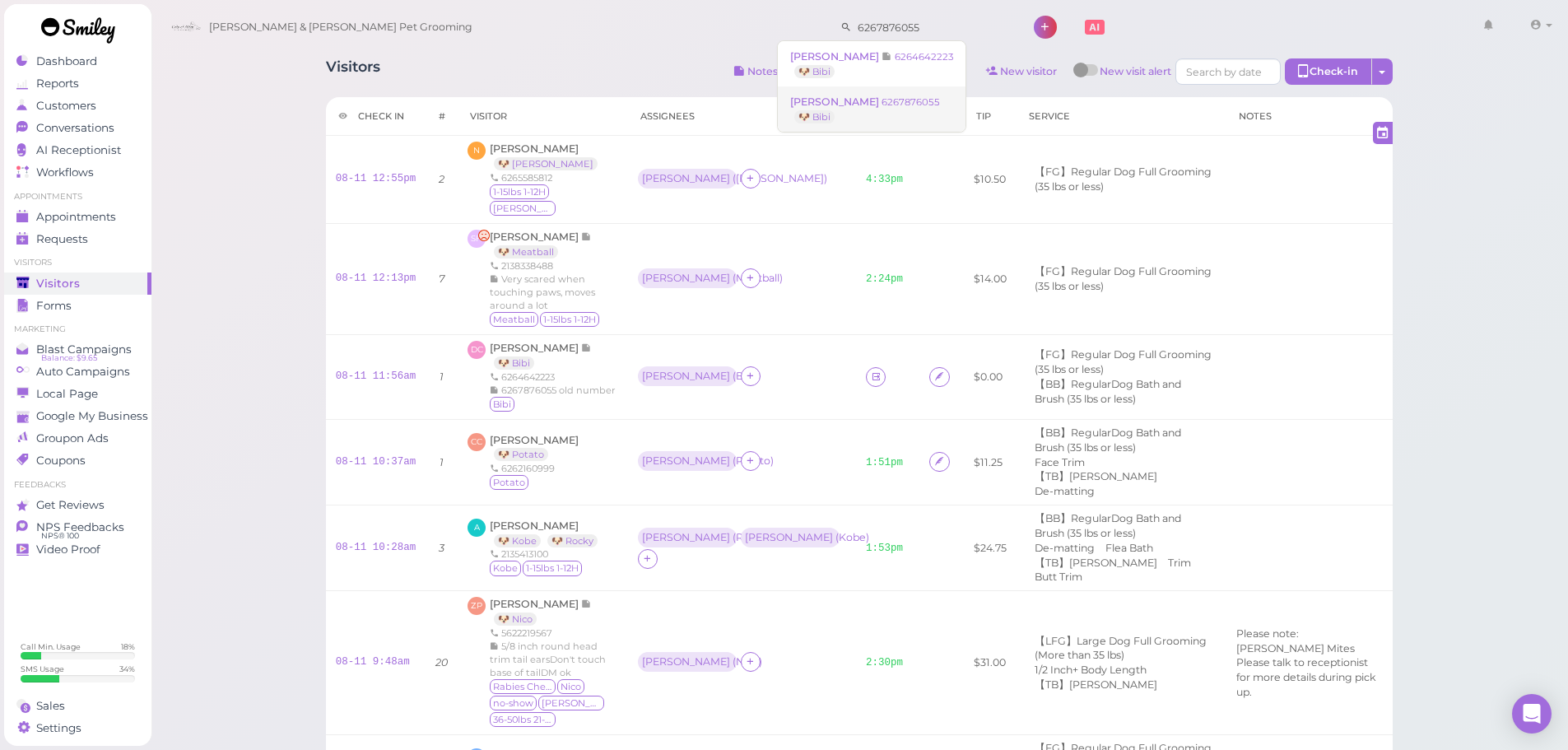
type input "6267876055"
click at [906, 96] on link "[PERSON_NAME] 6267876055 🐶 Bibi" at bounding box center [872, 109] width 187 height 46
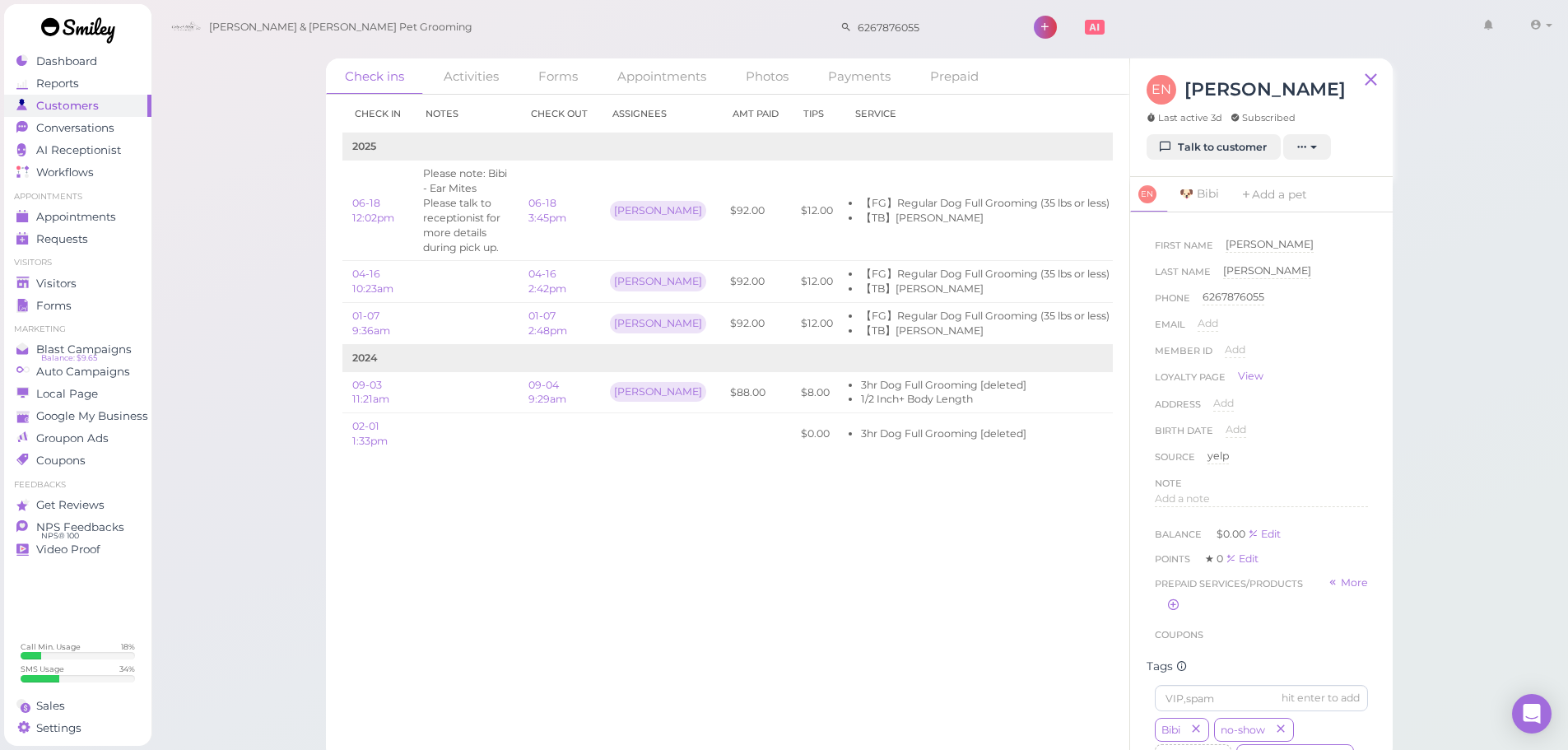
scroll to position [494, 0]
click at [1306, 393] on div "Bibi no-show blacklist Rabies Checked 学生 do not take difficult Cat Long Hair Ca…" at bounding box center [1261, 408] width 213 height 369
drag, startPoint x: 692, startPoint y: 465, endPoint x: 774, endPoint y: 457, distance: 82.4
click at [774, 457] on div "Check in Notes Check out Assignees Amt Paid Tips Service 2025 06-18 12:02pm Ple…" at bounding box center [727, 281] width 770 height 374
click at [762, 586] on div "Check in Notes Check out Assignees Amt Paid Tips Service 2025 06-18 12:02pm Ple…" at bounding box center [727, 422] width 804 height 655
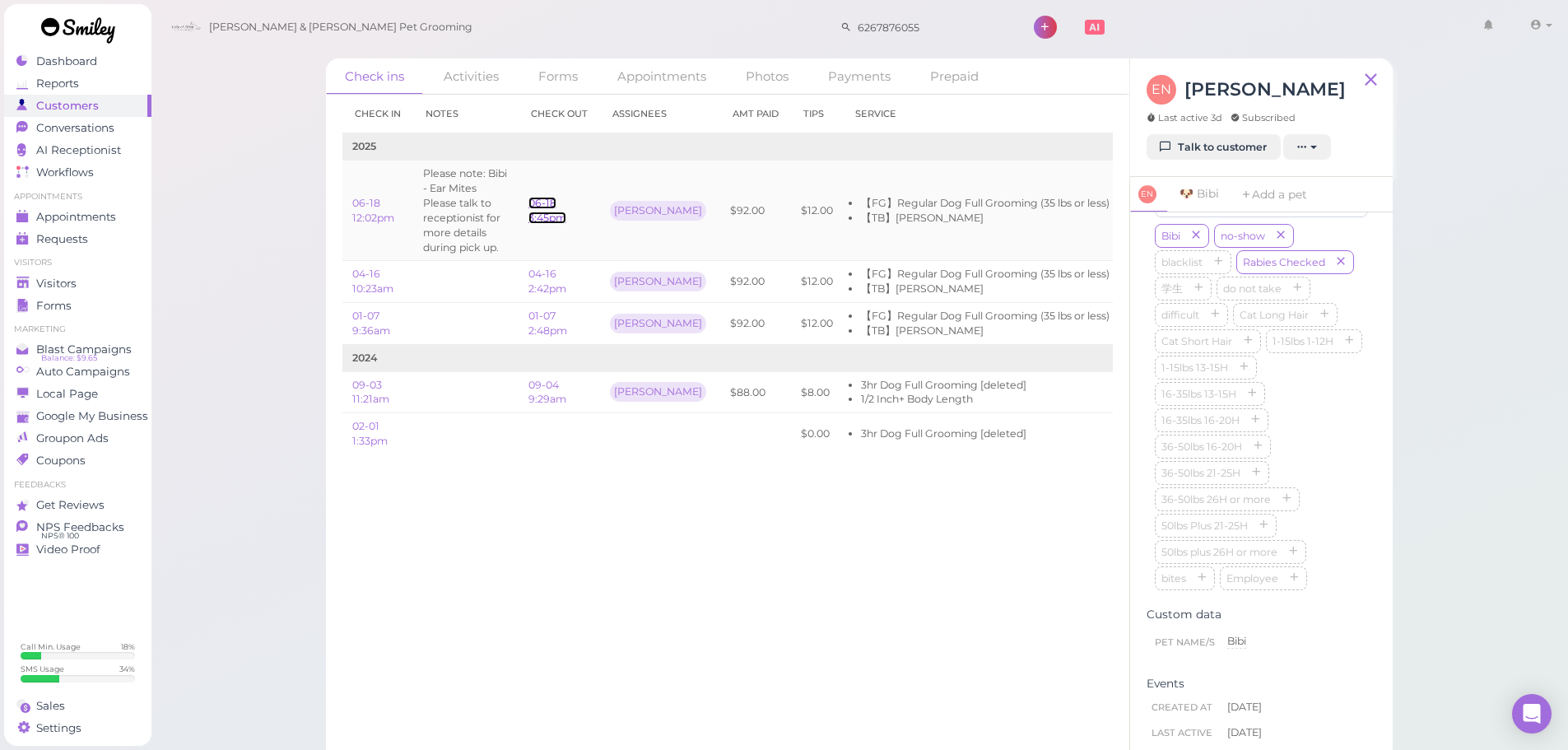
click at [541, 218] on link "06-18 3:45pm" at bounding box center [548, 210] width 38 height 27
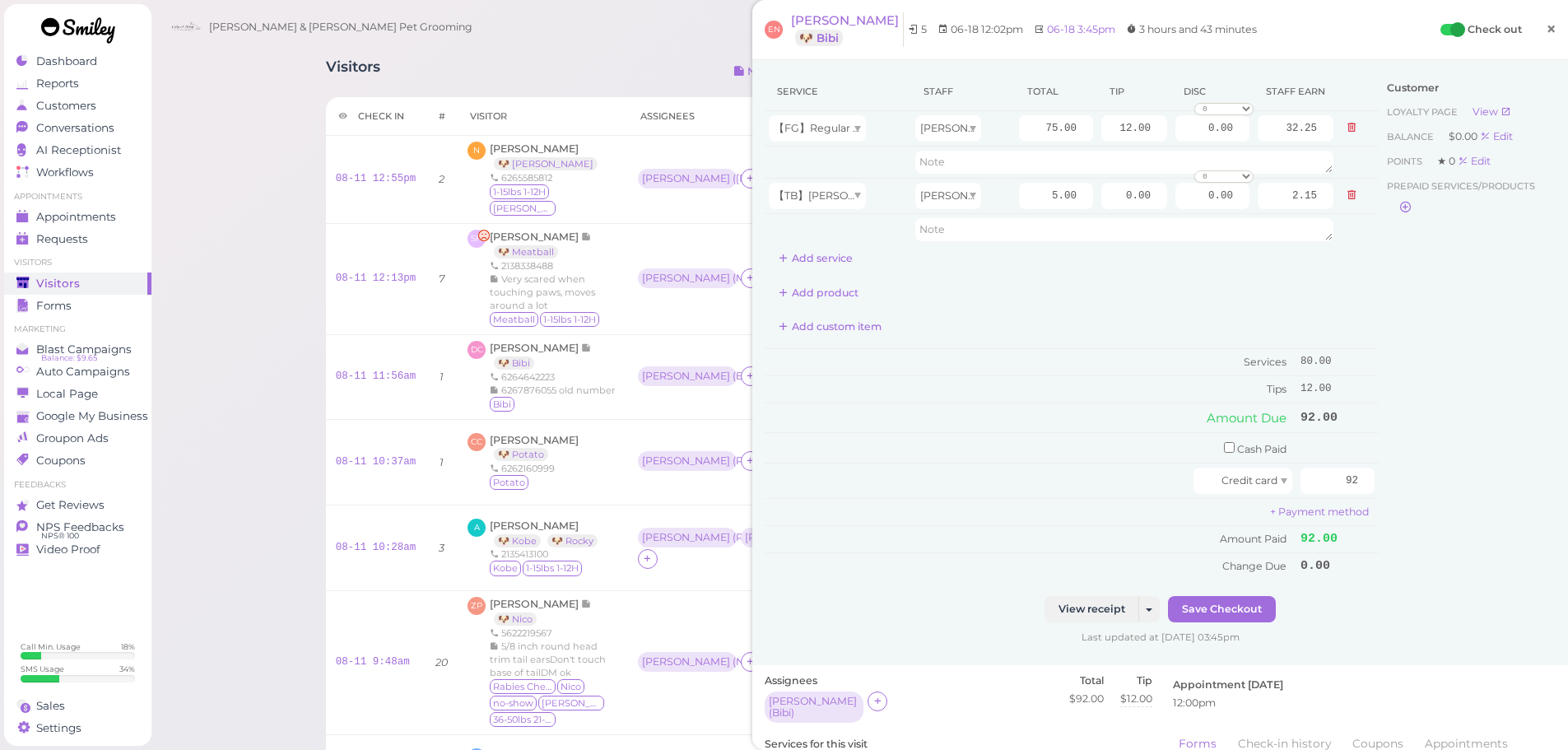
click at [1535, 16] on link "×" at bounding box center [1550, 30] width 30 height 39
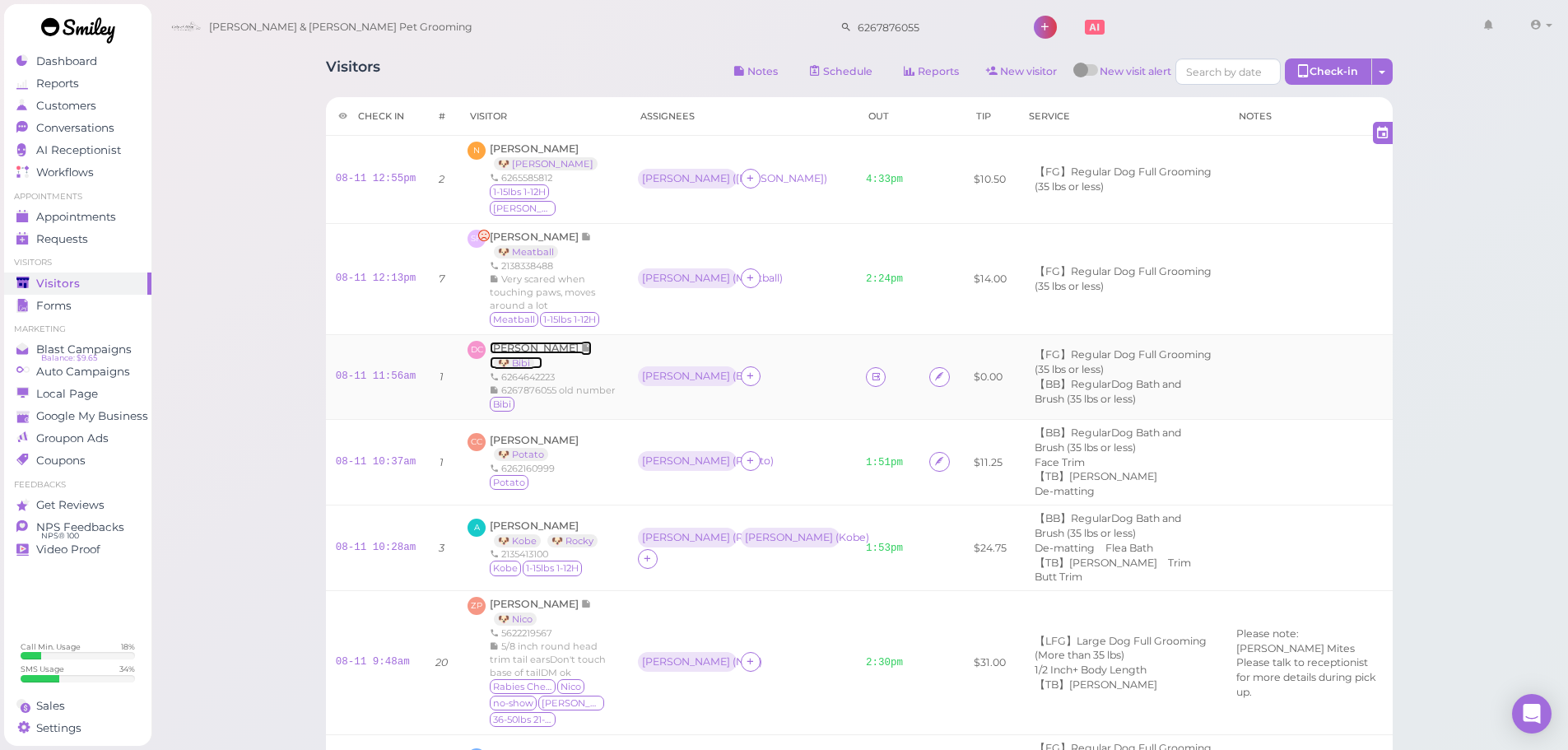
click at [511, 341] on span "[PERSON_NAME]" at bounding box center [535, 348] width 91 height 13
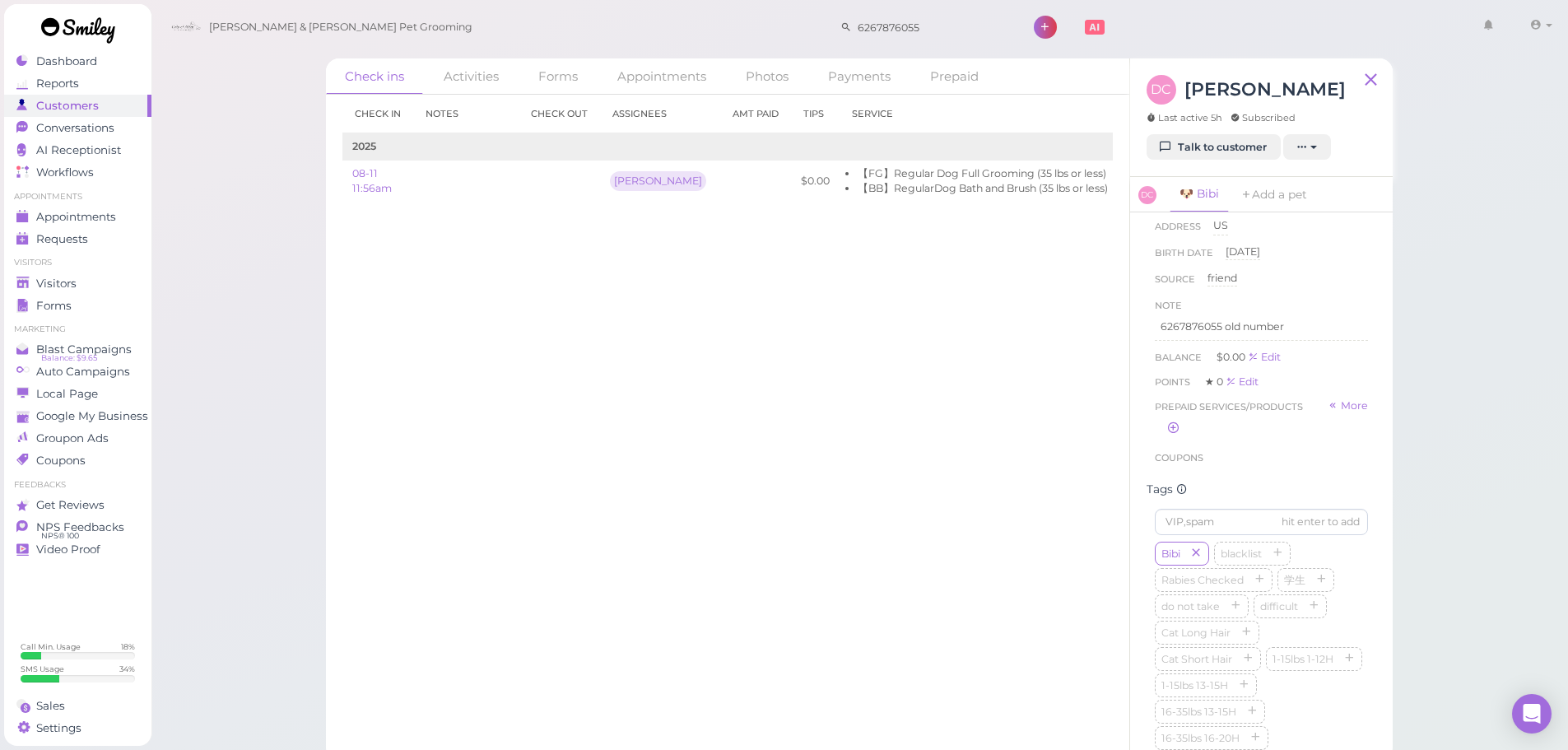
scroll to position [658, 0]
click at [1242, 574] on button "button" at bounding box center [1252, 565] width 20 height 17
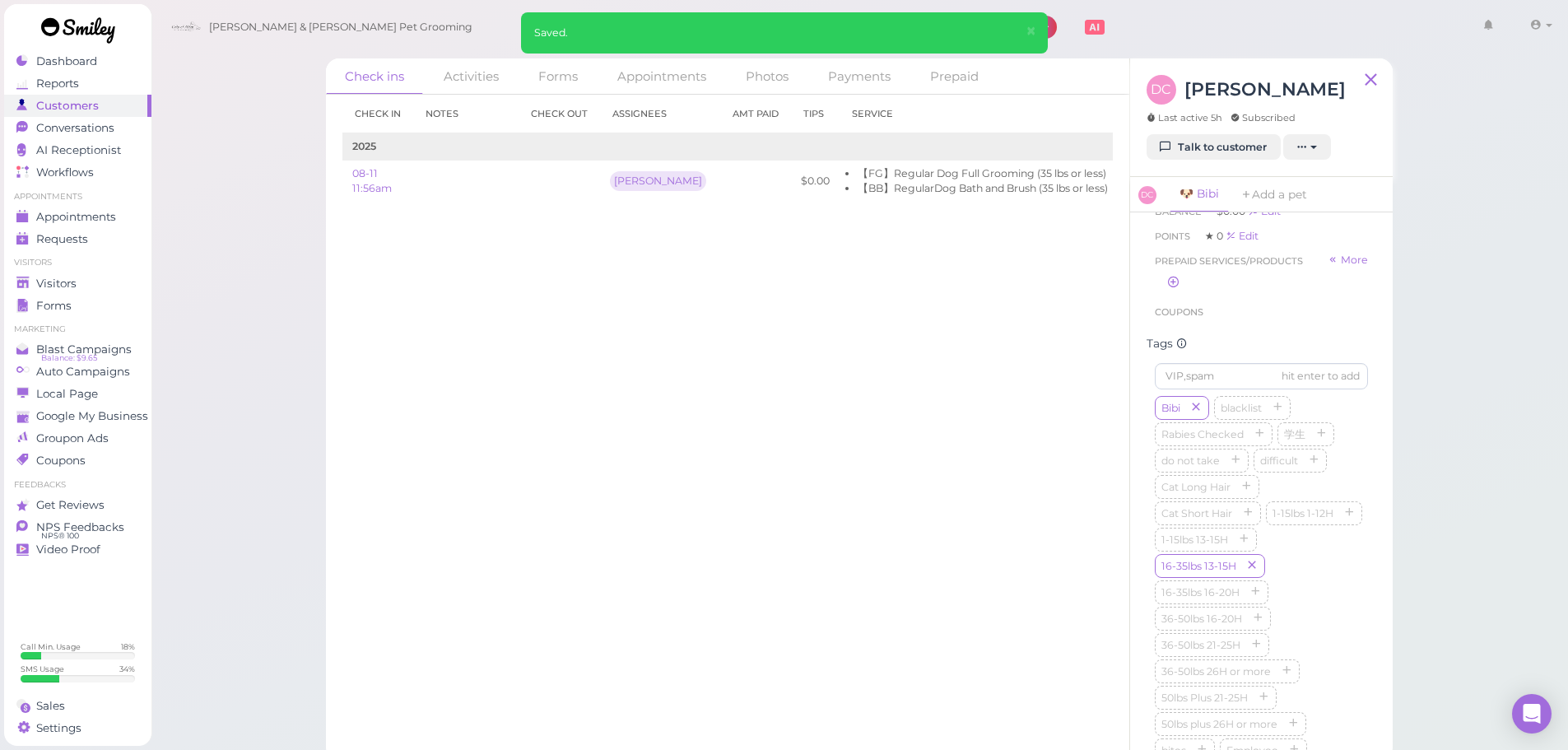
click at [885, 577] on div "Check in Notes Check out Assignees Amt Paid Tips Service 2025 08-11 11:56am Asa…" at bounding box center [727, 422] width 804 height 655
click at [29, 275] on link "Visitors" at bounding box center [78, 283] width 147 height 22
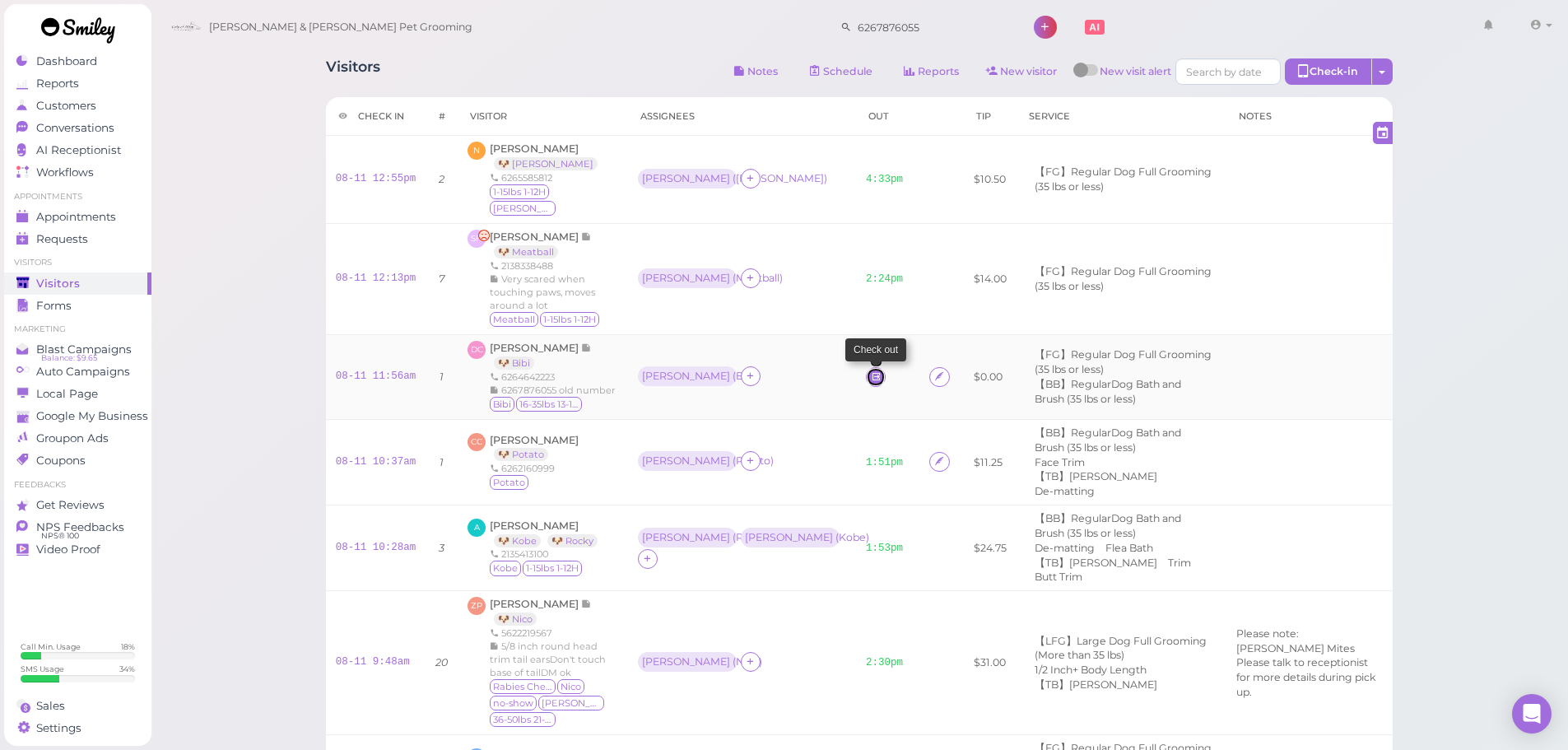
click at [871, 370] on icon at bounding box center [876, 377] width 11 height 13
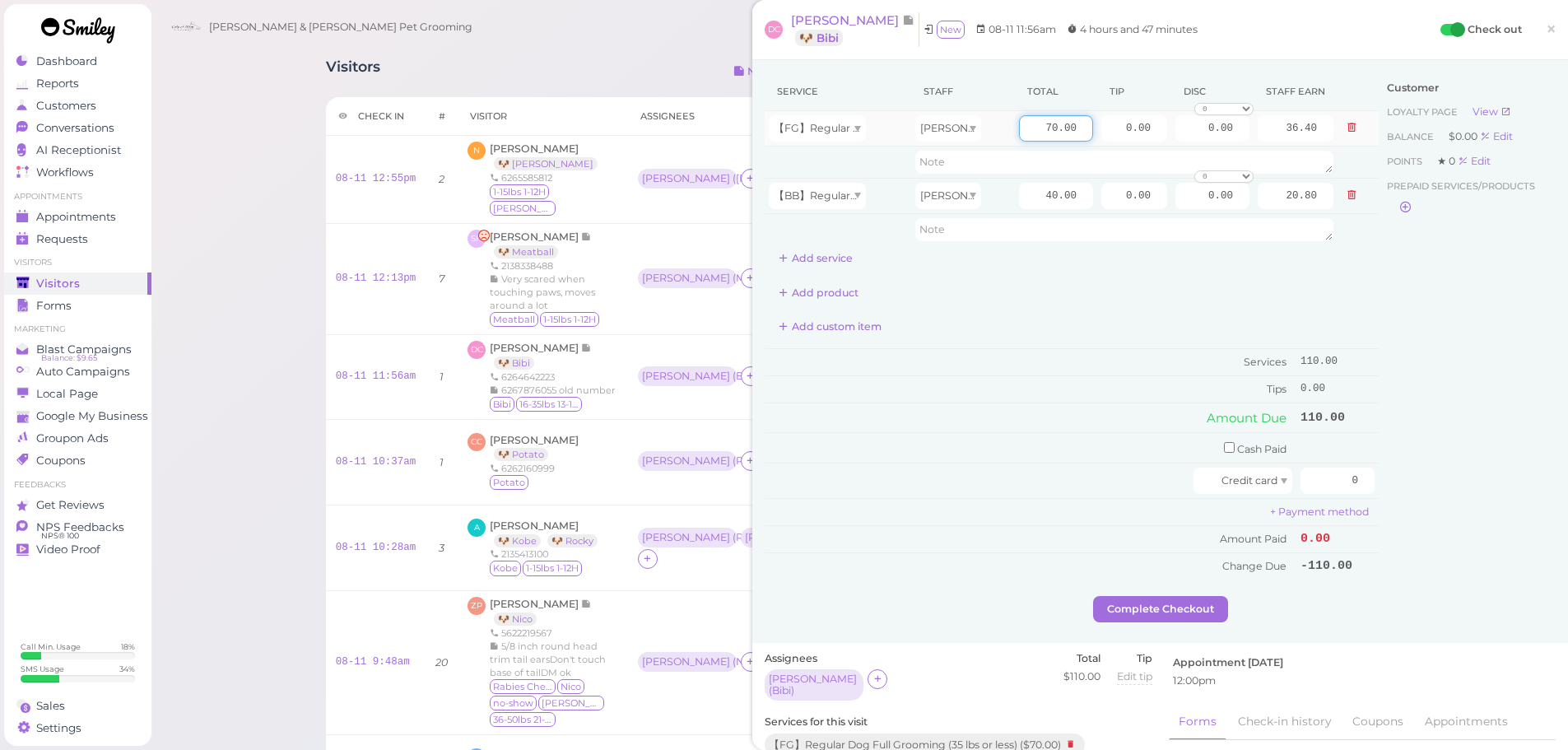
click at [1027, 133] on input "70.00" at bounding box center [1055, 128] width 74 height 26
type input "80.00"
type input "41.60"
click at [1040, 334] on div "Add custom item" at bounding box center [1071, 327] width 614 height 26
click at [1341, 187] on button at bounding box center [1351, 195] width 20 height 17
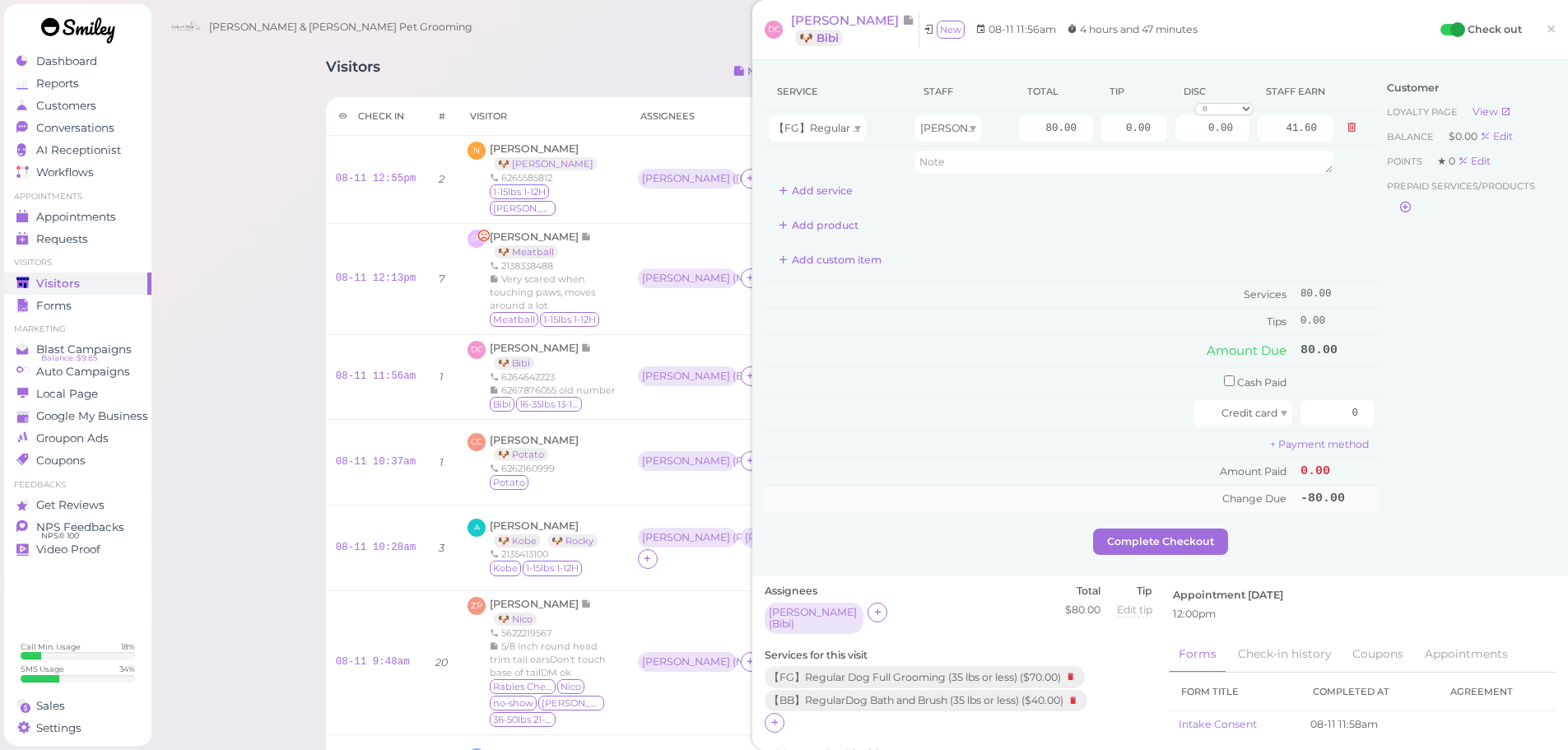
scroll to position [82, 0]
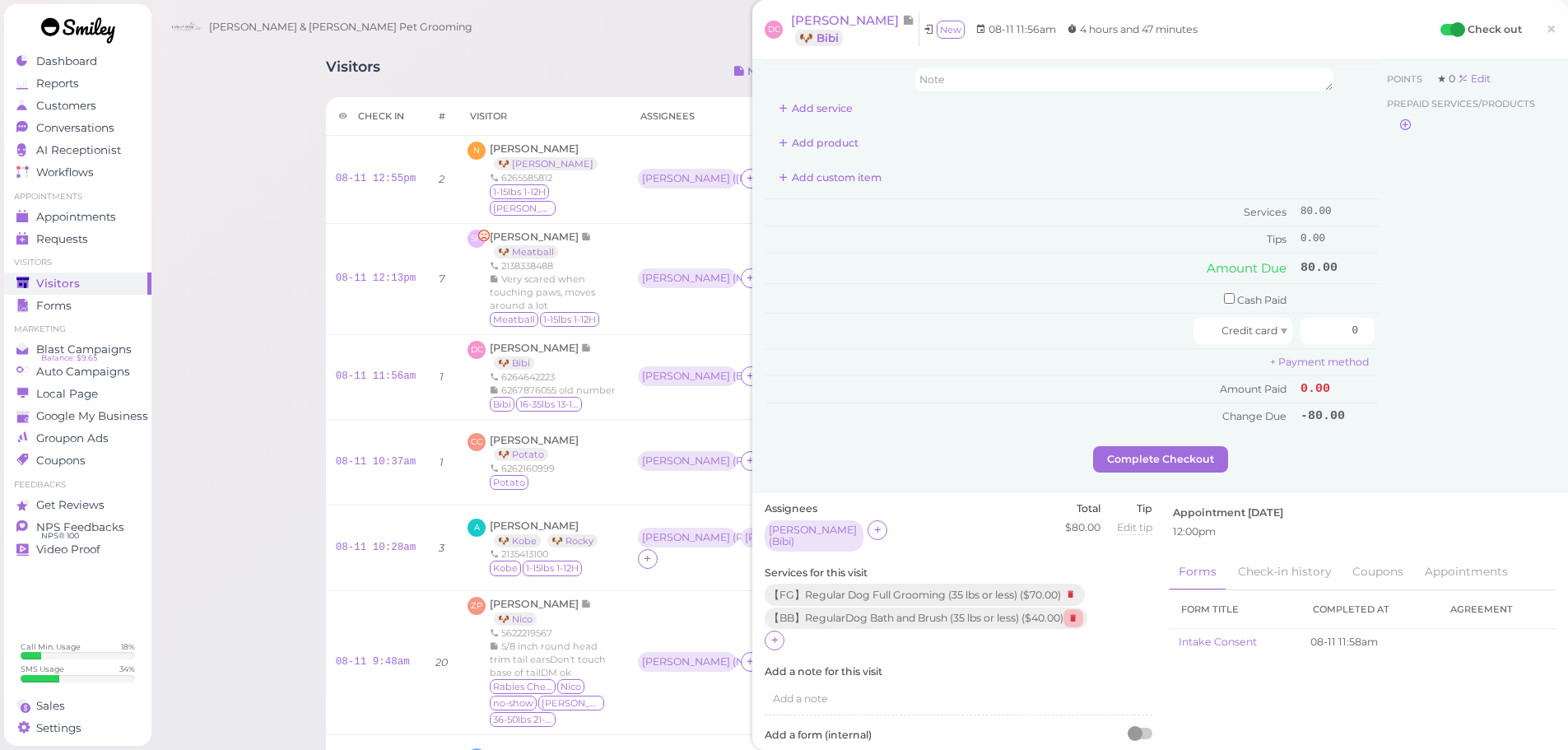
click at [1079, 614] on icon at bounding box center [1073, 618] width 20 height 18
click at [1102, 591] on icon at bounding box center [1099, 595] width 11 height 13
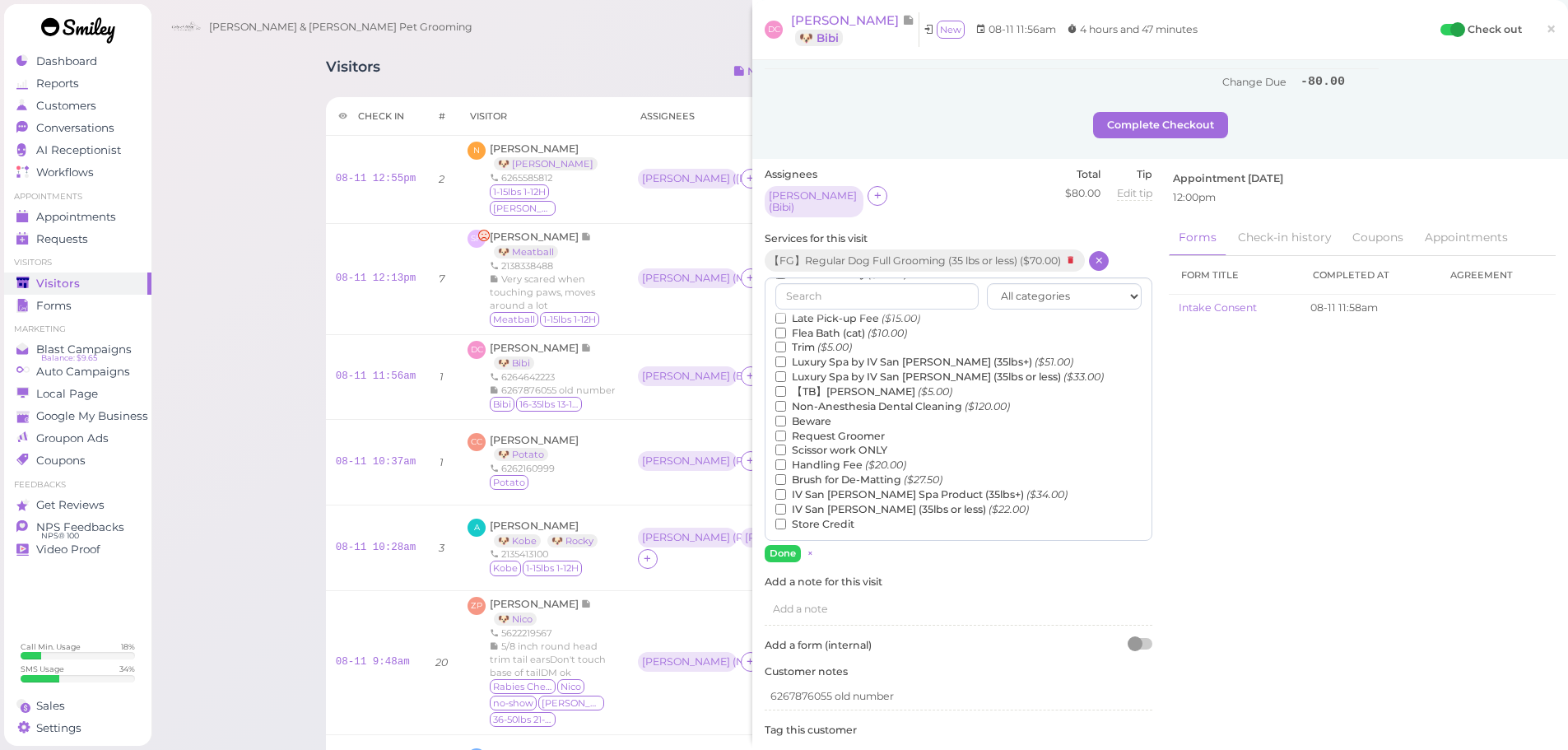
scroll to position [576, 0]
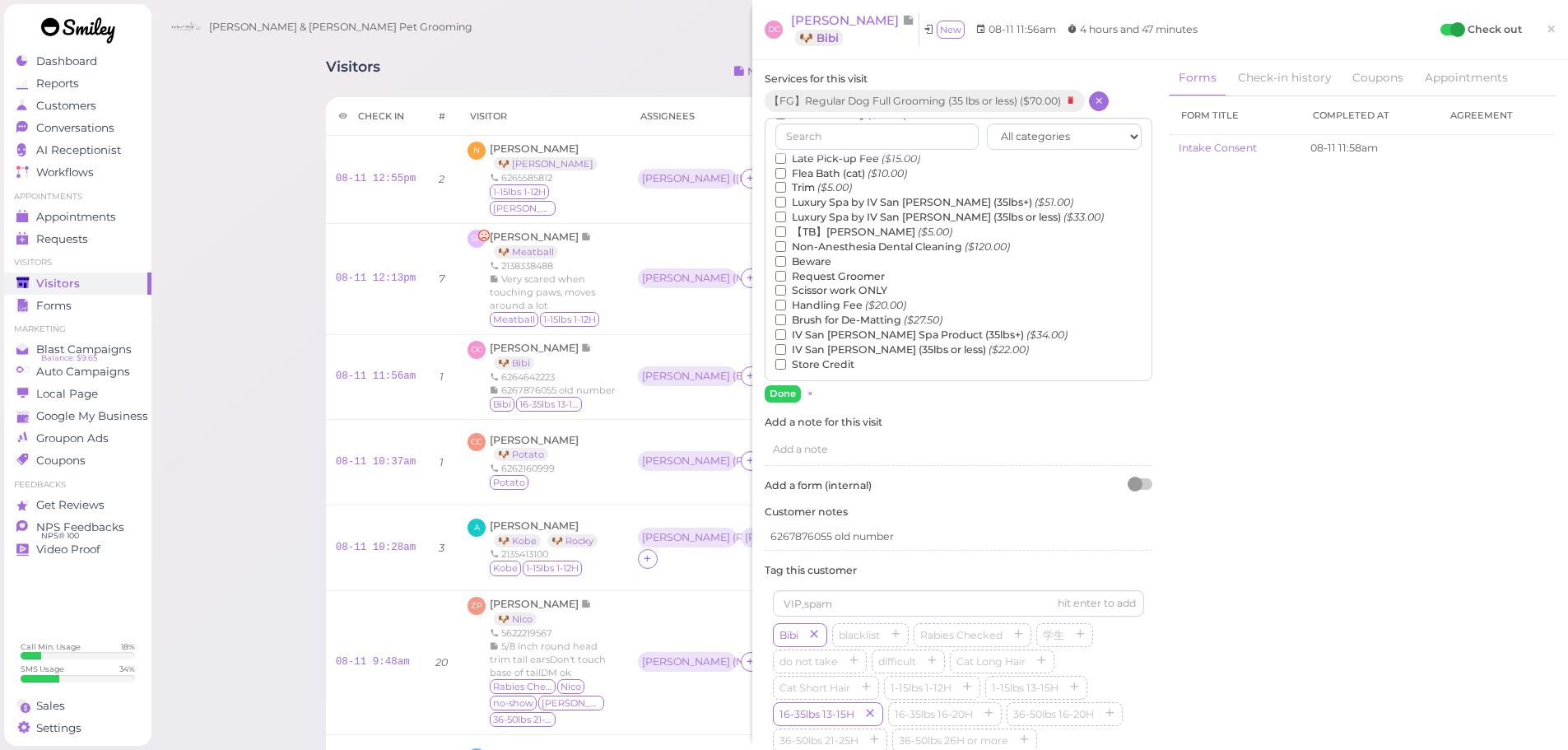
click at [861, 225] on label "【TB】Teeth Brushing ($5.00)" at bounding box center [864, 232] width 177 height 15
click at [786, 227] on input "【TB】Teeth Brushing ($5.00)" at bounding box center [781, 232] width 11 height 11
click at [784, 385] on button "Done" at bounding box center [783, 393] width 36 height 17
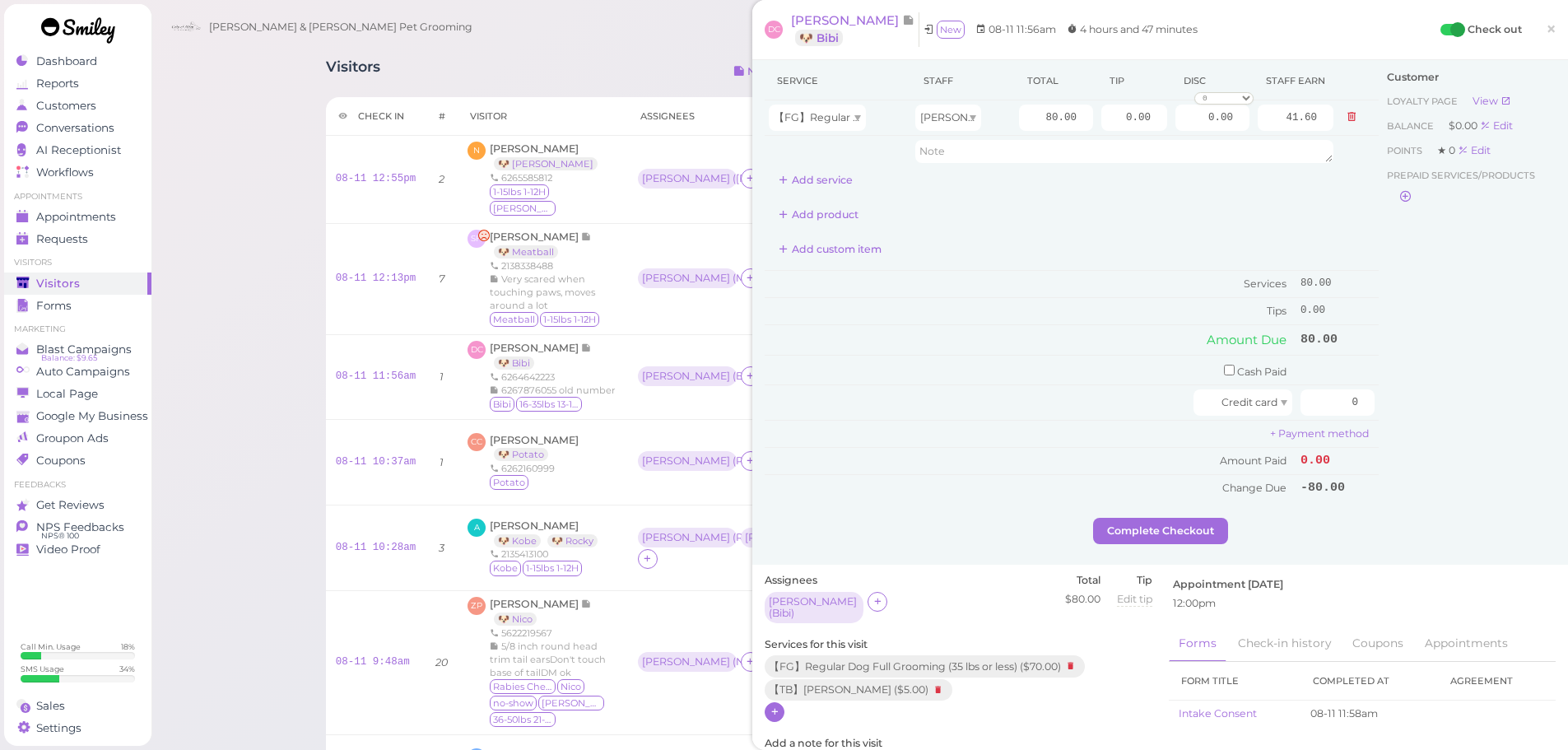
scroll to position [0, 0]
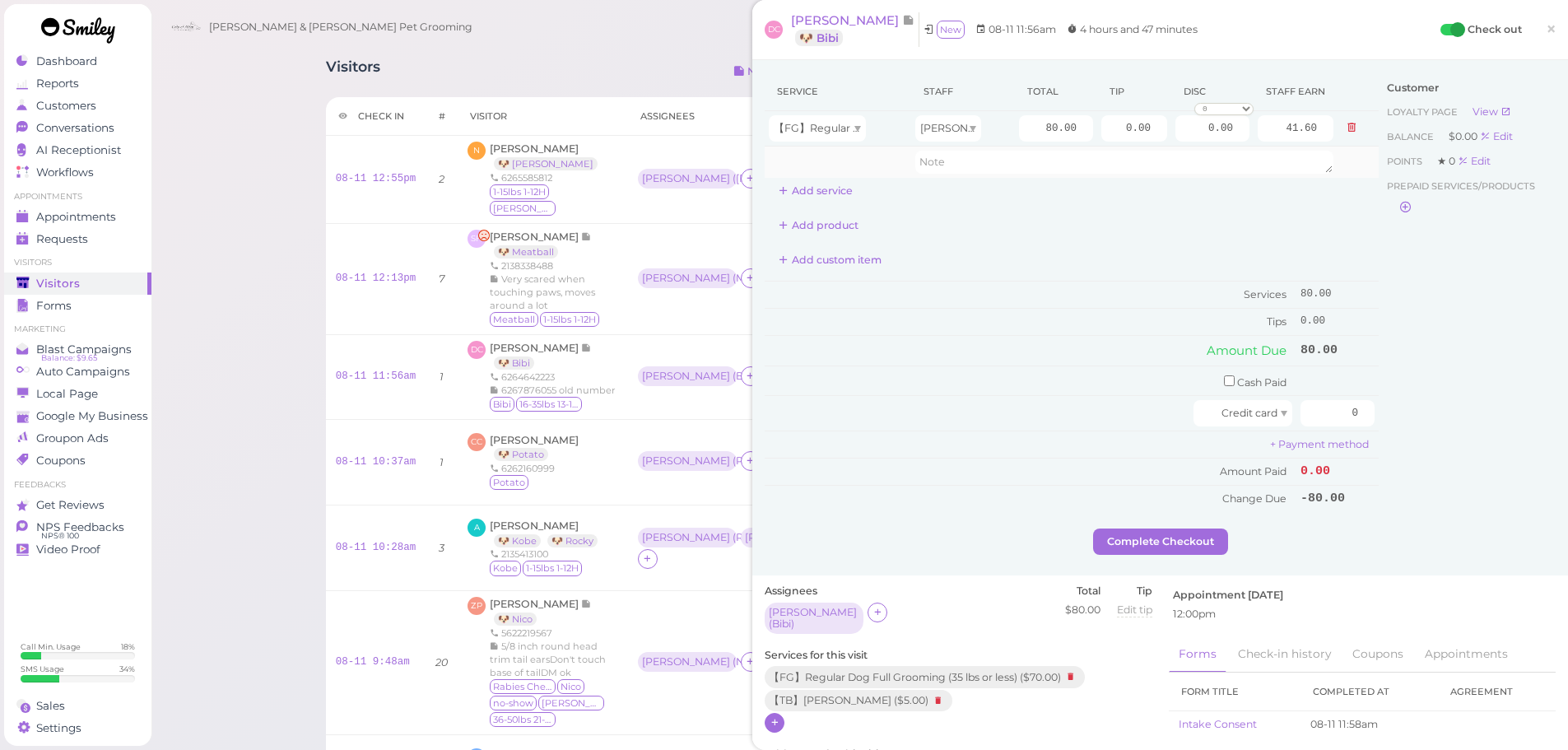
click at [834, 176] on td at bounding box center [837, 162] width 147 height 31
click at [829, 184] on button "Add service" at bounding box center [815, 190] width 102 height 26
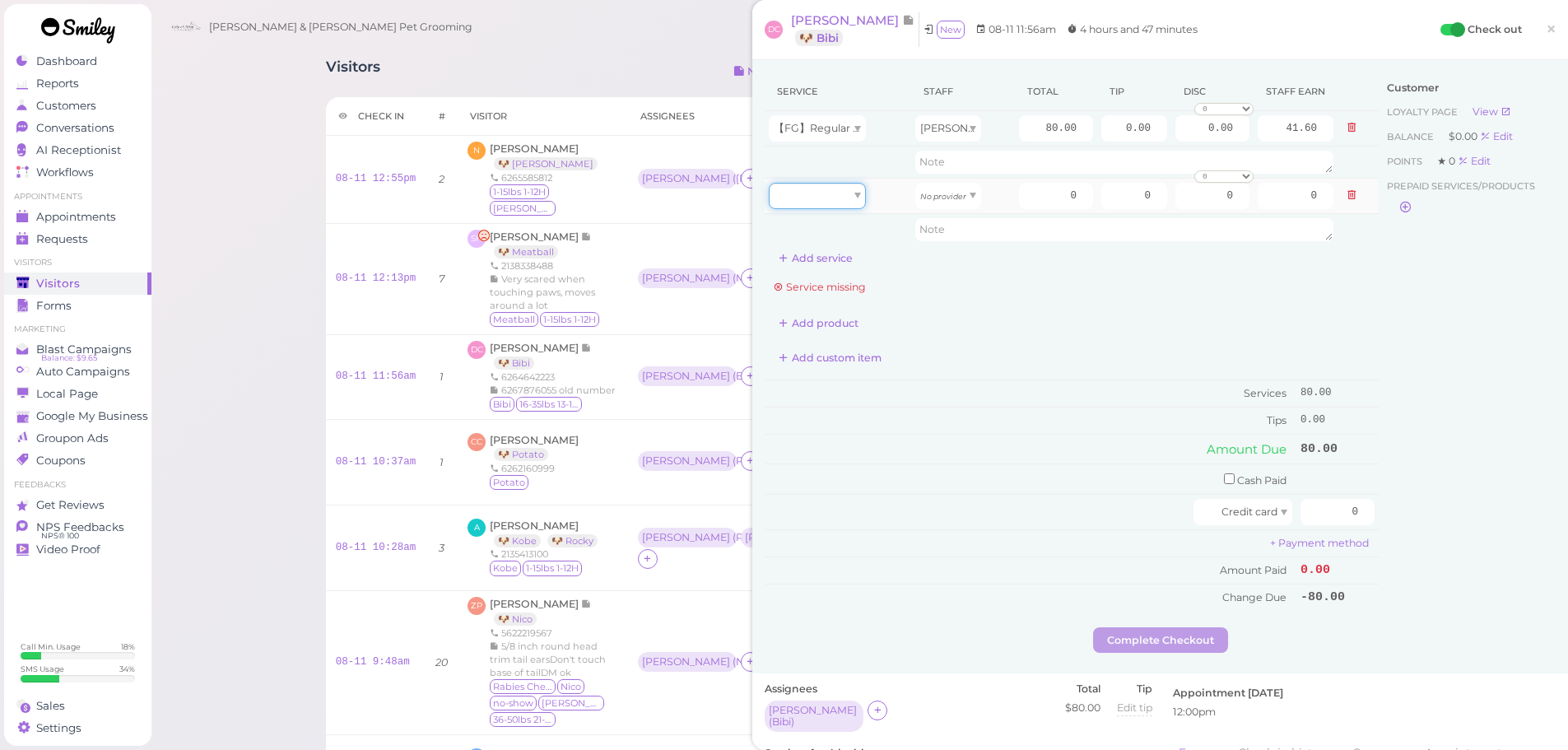
click at [819, 205] on div at bounding box center [817, 196] width 97 height 26
drag, startPoint x: 823, startPoint y: 236, endPoint x: 952, endPoint y: 202, distance: 133.4
type input "5.00"
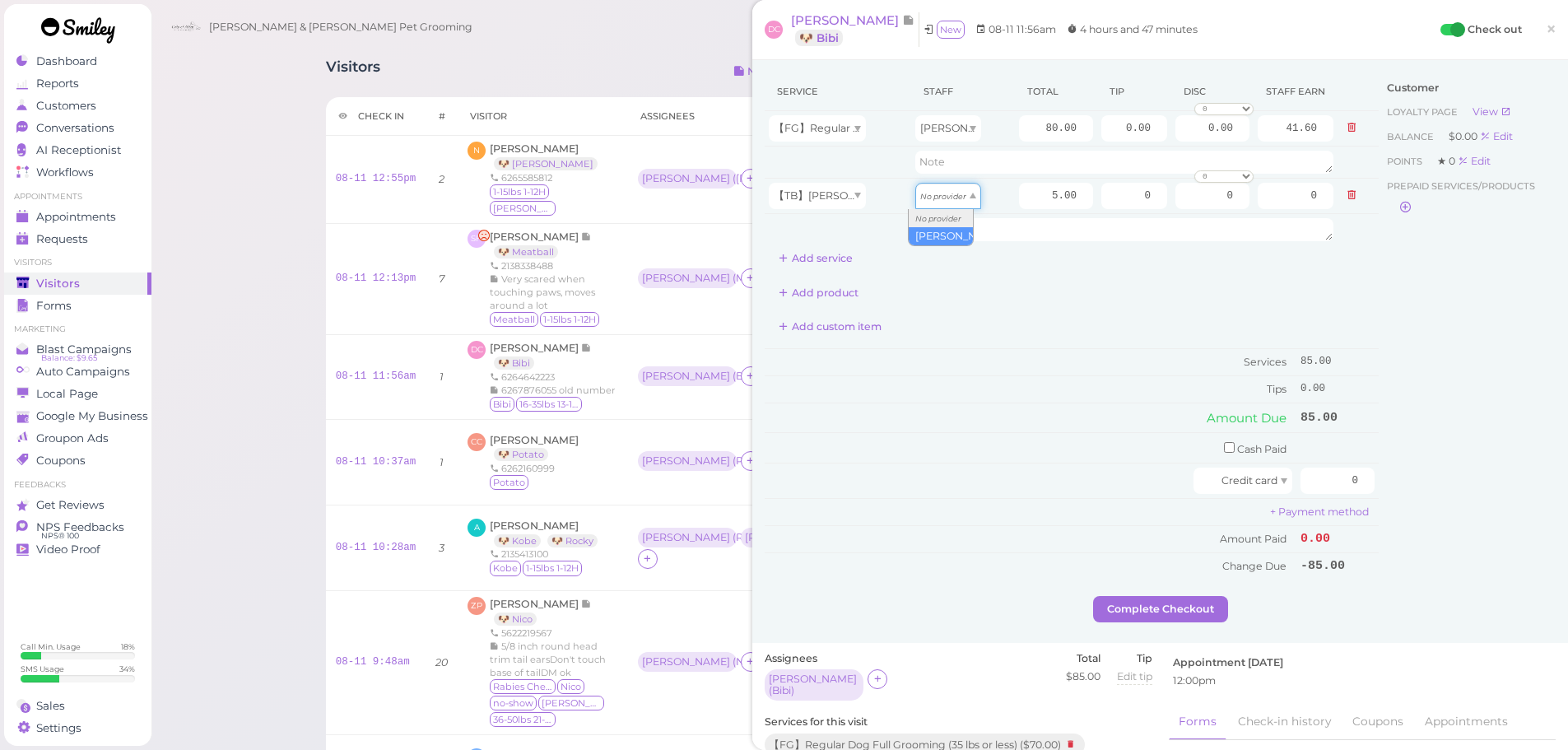
drag, startPoint x: 956, startPoint y: 189, endPoint x: 946, endPoint y: 235, distance: 47.1
type input "2.60"
drag, startPoint x: 1324, startPoint y: 476, endPoint x: 1413, endPoint y: 492, distance: 90.4
click at [1405, 488] on div "Service Staff Total Tip Disc Staff earn 【FG】Regular Dog Full Grooming (35 lbs o…" at bounding box center [1159, 334] width 791 height 523
type input "93.5"
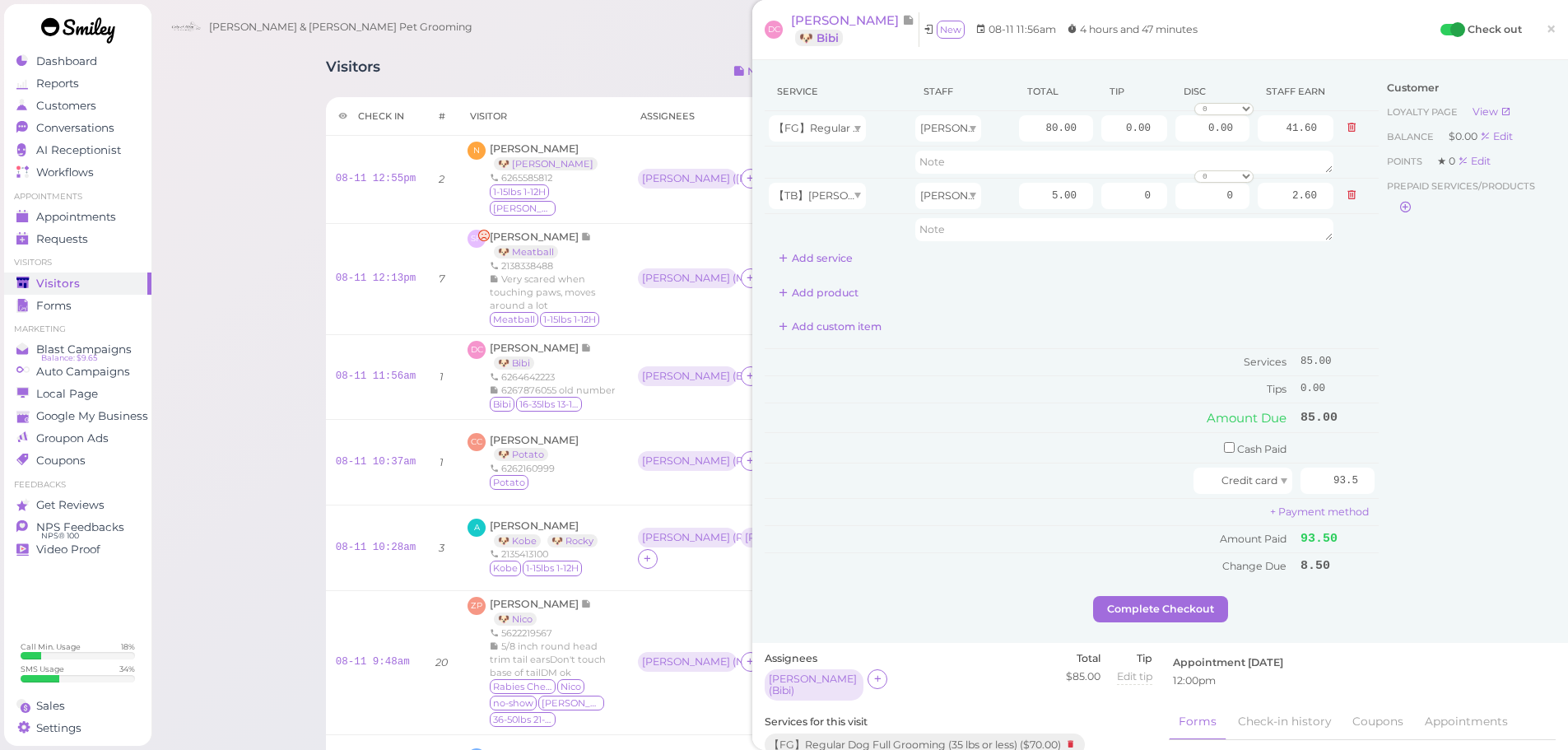
click at [1405, 495] on div "Customer Loyalty page View Balance $0.00 Edit Points ★ 0 Edit Prepaid services/…" at bounding box center [1467, 334] width 177 height 523
drag, startPoint x: 1098, startPoint y: 128, endPoint x: 1226, endPoint y: 143, distance: 128.9
click at [1224, 135] on tr "【FG】Regular Dog Full Grooming (35 lbs or less) Asa 80.00 0.00 0.00 0 10% off 15…" at bounding box center [1071, 128] width 614 height 35
type input "8.5"
click at [1400, 422] on div "Customer Loyalty page View Balance $0.00 Edit Points ★ 0 Edit Prepaid services/…" at bounding box center [1467, 334] width 177 height 523
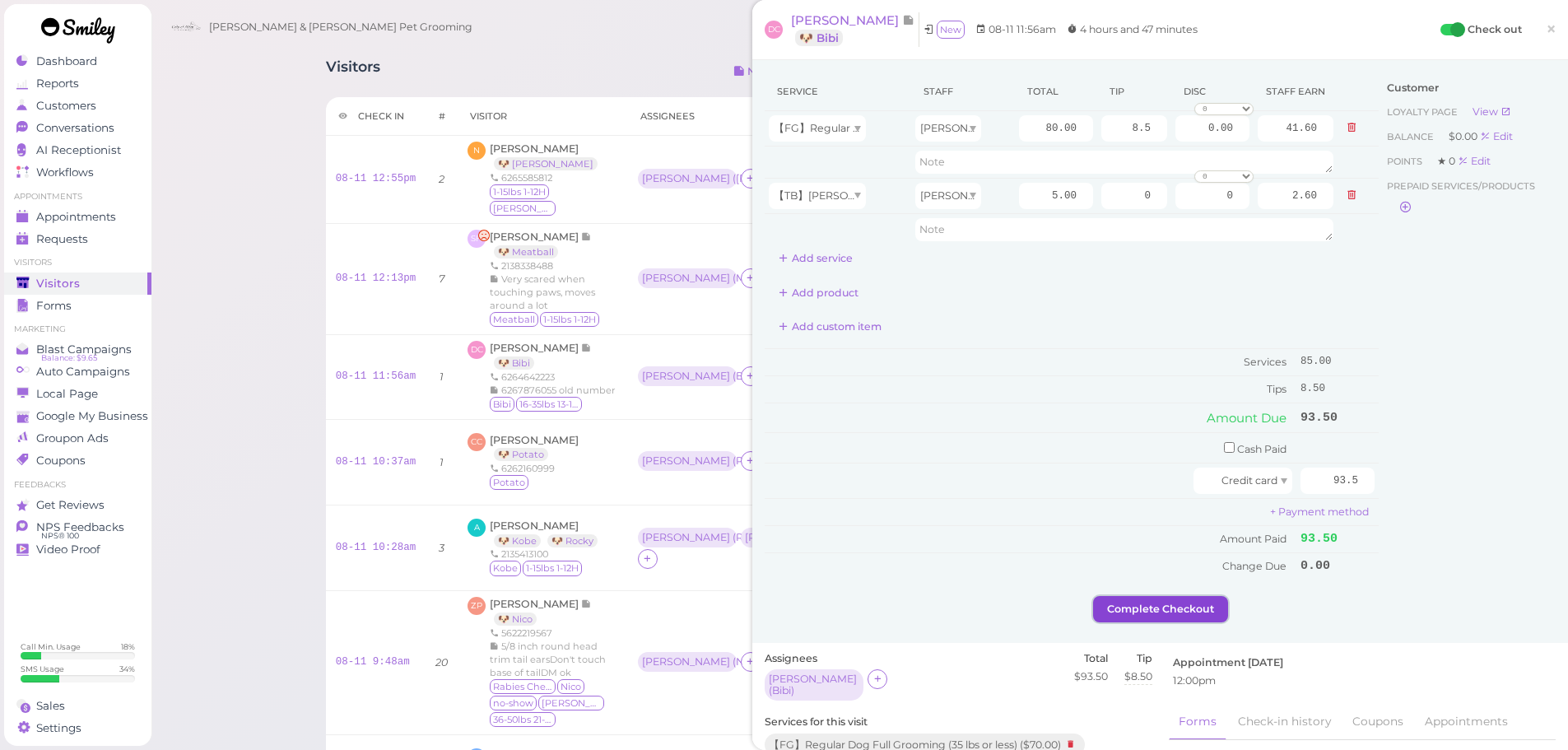
click at [1150, 609] on button "Complete Checkout" at bounding box center [1160, 609] width 135 height 26
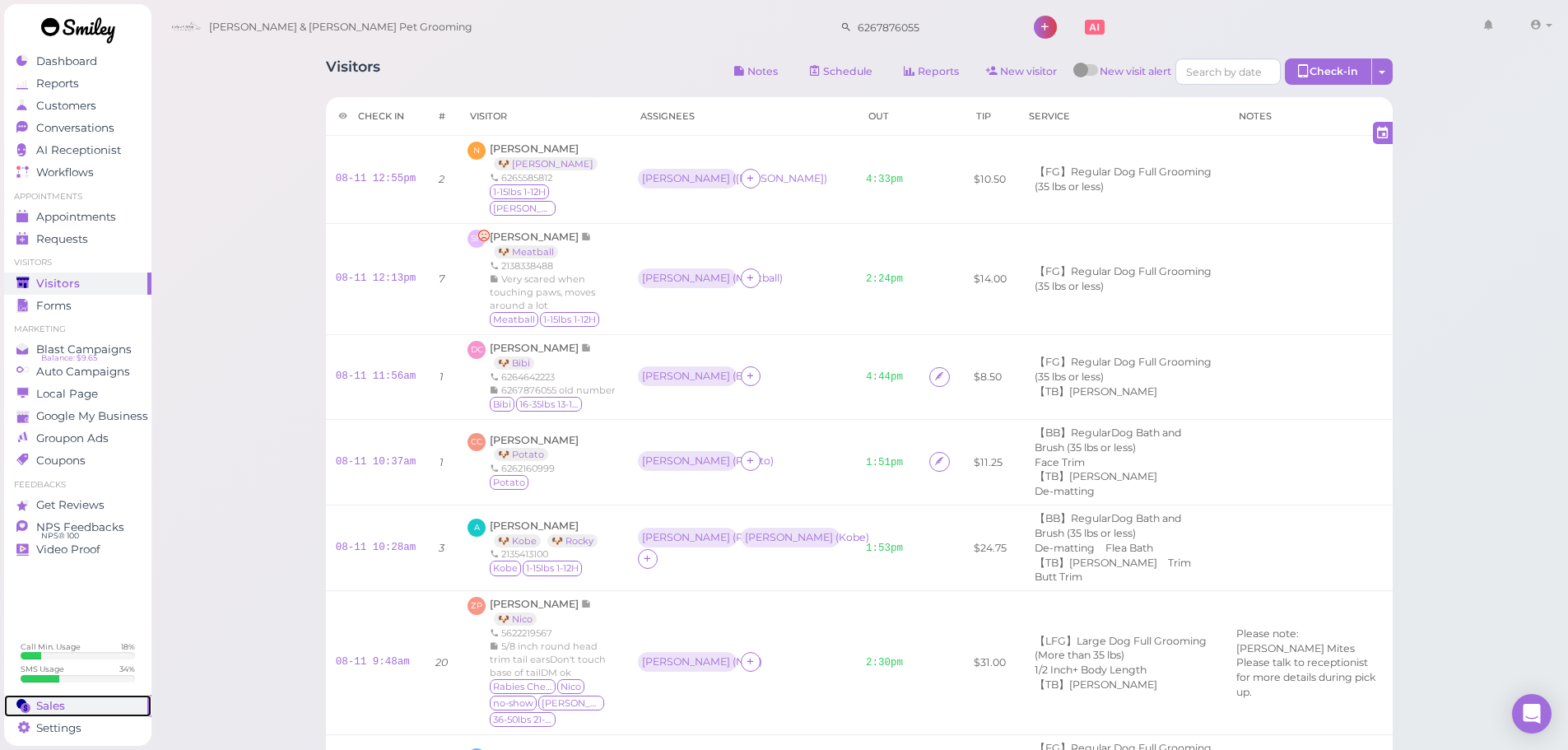
click at [38, 699] on span "Sales" at bounding box center [51, 705] width 29 height 14
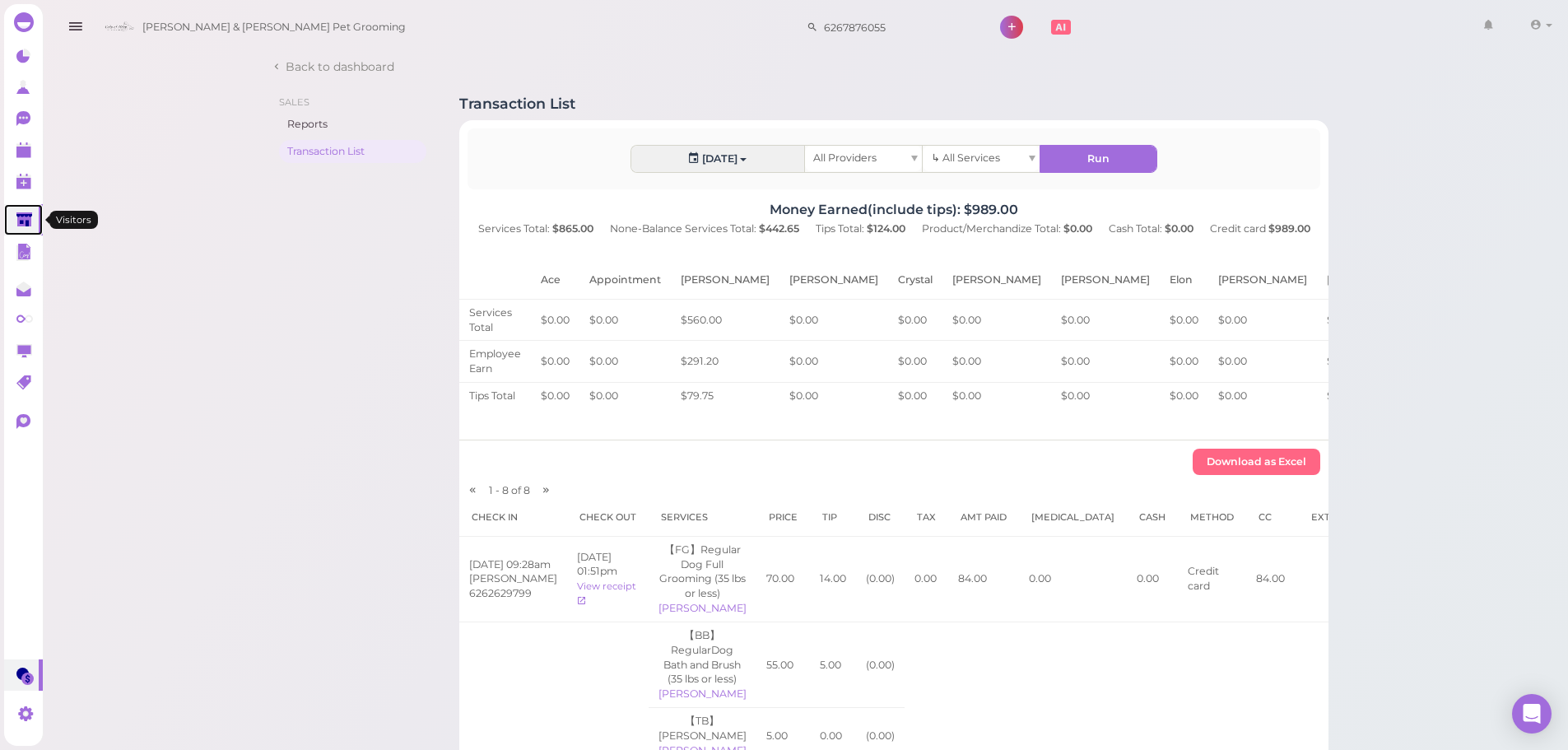
click at [16, 206] on link at bounding box center [24, 219] width 39 height 31
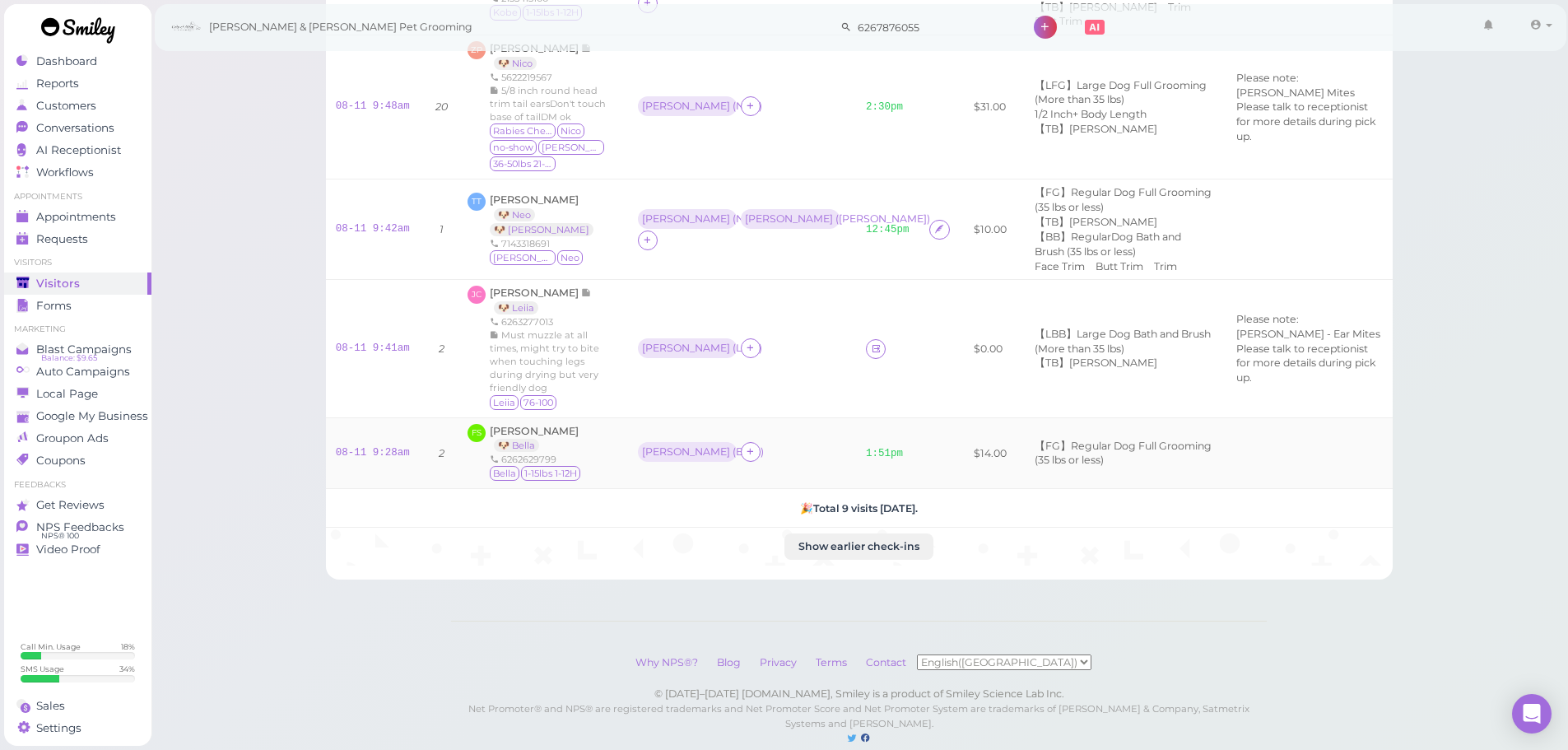
scroll to position [564, 0]
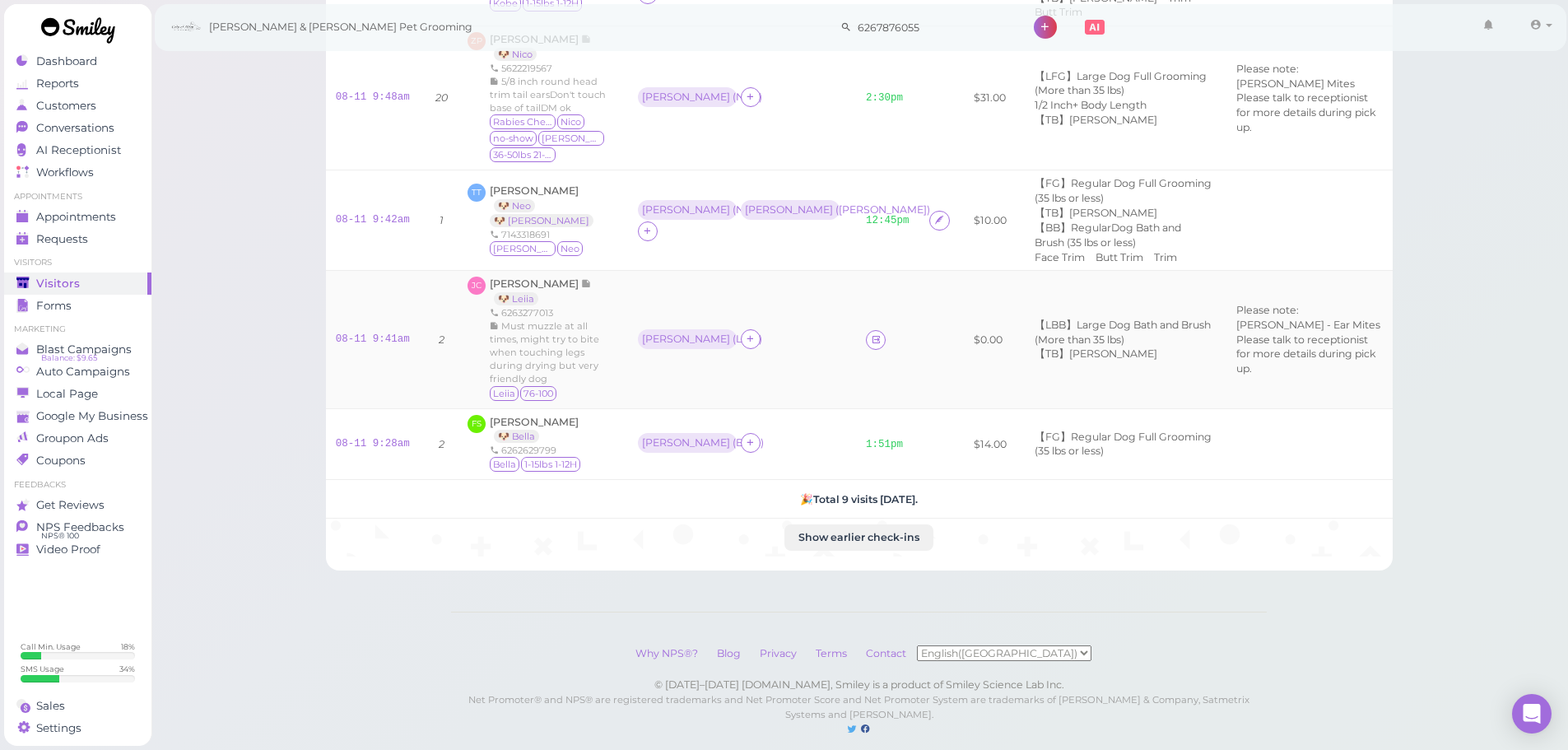
click at [855, 310] on td at bounding box center [887, 340] width 64 height 137
click at [865, 330] on link at bounding box center [875, 340] width 20 height 20
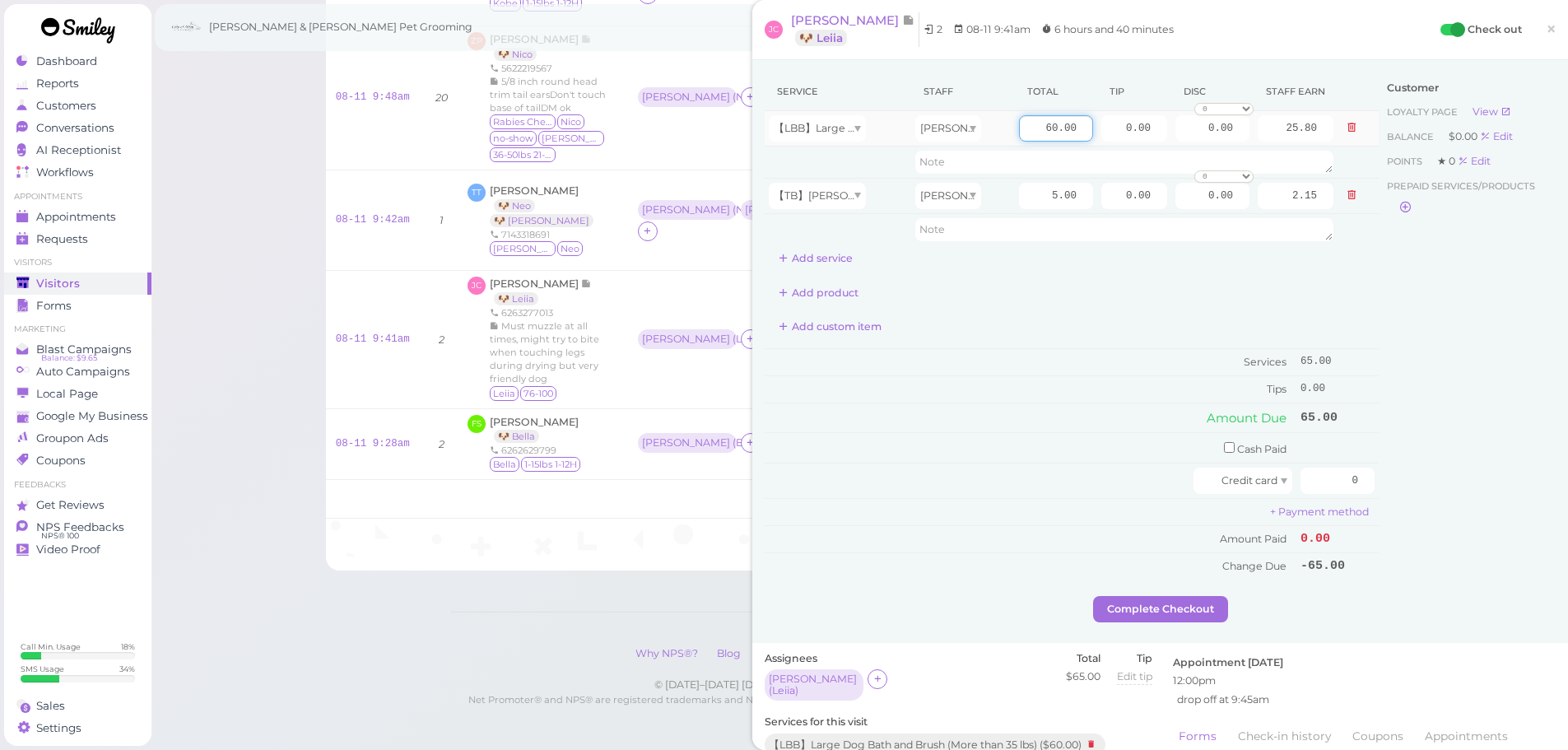
click at [1018, 129] on input "60.00" at bounding box center [1055, 128] width 74 height 26
type input "115.00"
type input "49.45"
drag, startPoint x: 1310, startPoint y: 480, endPoint x: 1476, endPoint y: 481, distance: 166.0
click at [1504, 483] on div "Service Staff Total Tip Disc Staff earn 【LBB】Large Dog Bath and Brush (More tha…" at bounding box center [1159, 334] width 791 height 523
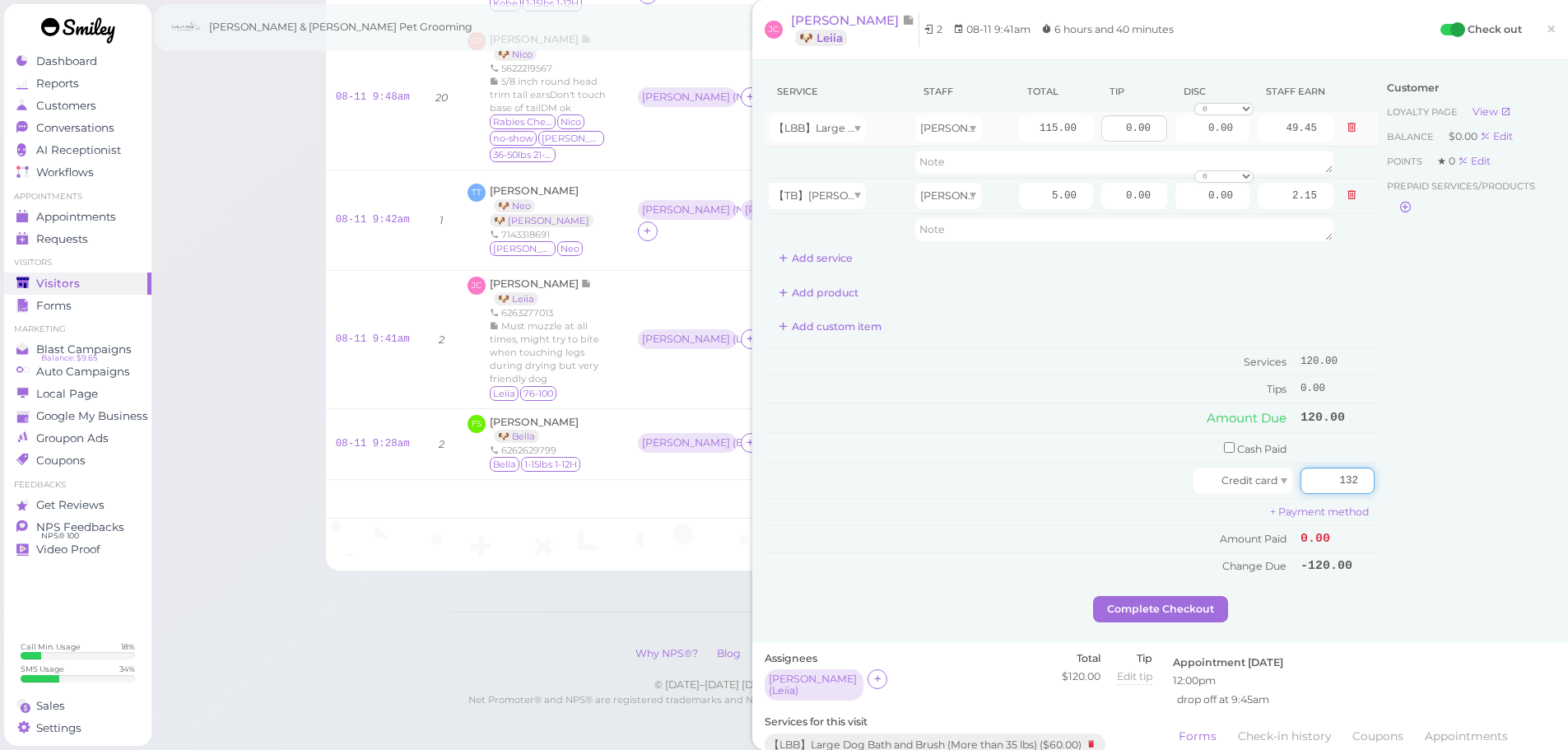
type input "132"
drag, startPoint x: 1114, startPoint y: 127, endPoint x: 1234, endPoint y: 206, distance: 143.7
click at [1242, 143] on tr "【LBB】Large Dog Bath and Brush (More than 35 lbs) [PERSON_NAME] 115.00 0.00 0.00…" at bounding box center [1071, 128] width 614 height 35
type input "12"
click at [1079, 384] on td "Tips" at bounding box center [1030, 389] width 531 height 26
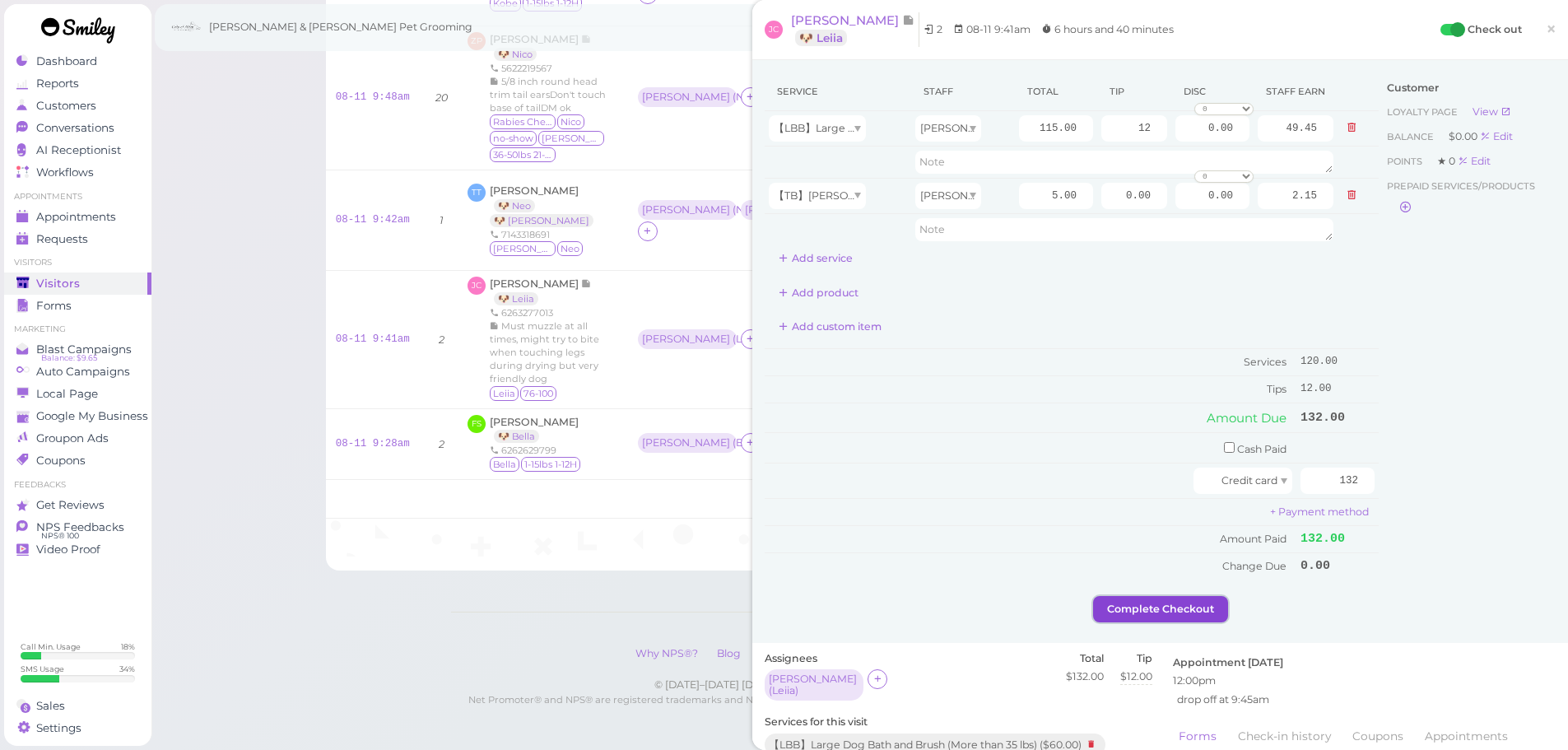
click at [1162, 604] on button "Complete Checkout" at bounding box center [1160, 609] width 135 height 26
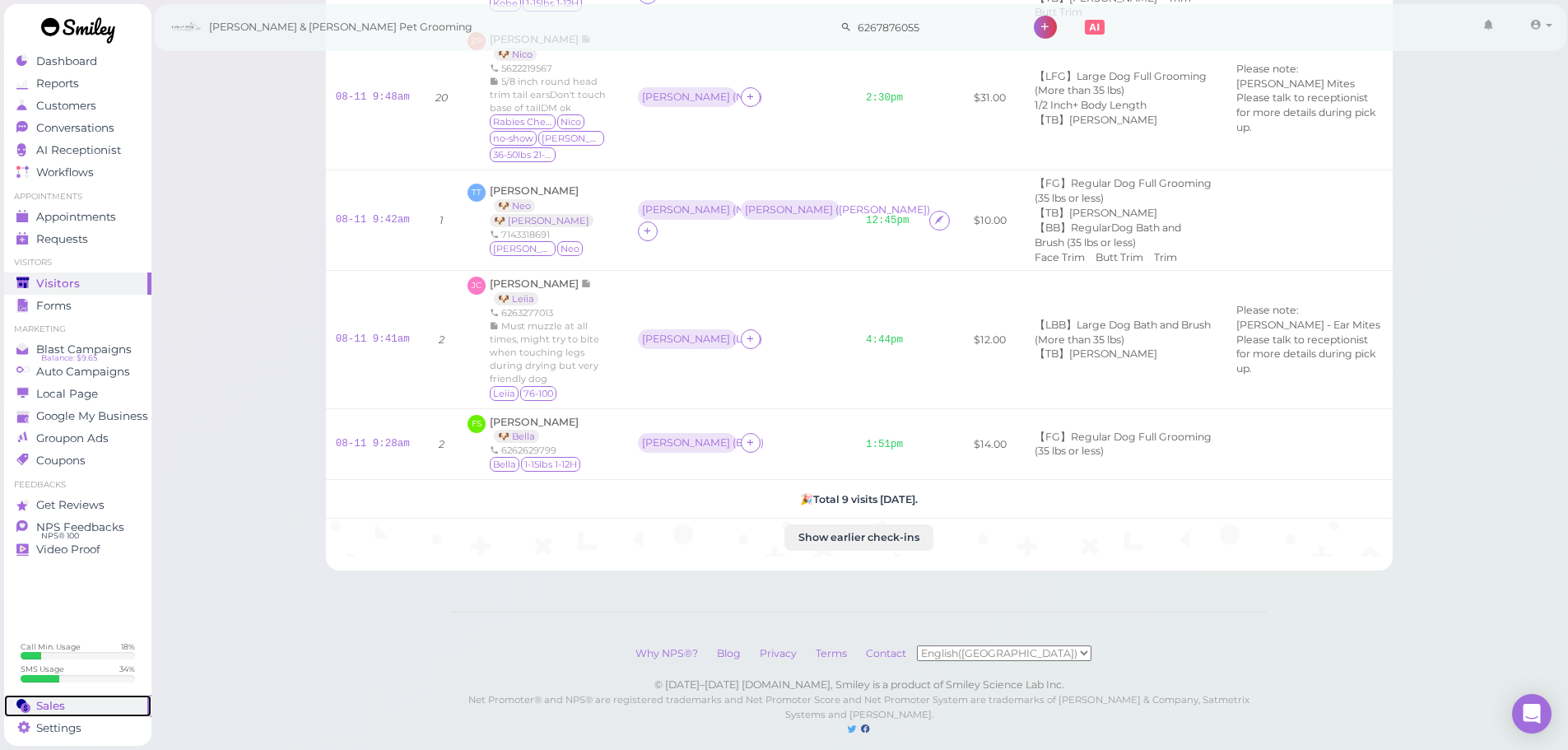
click at [78, 704] on div "Sales" at bounding box center [76, 705] width 118 height 14
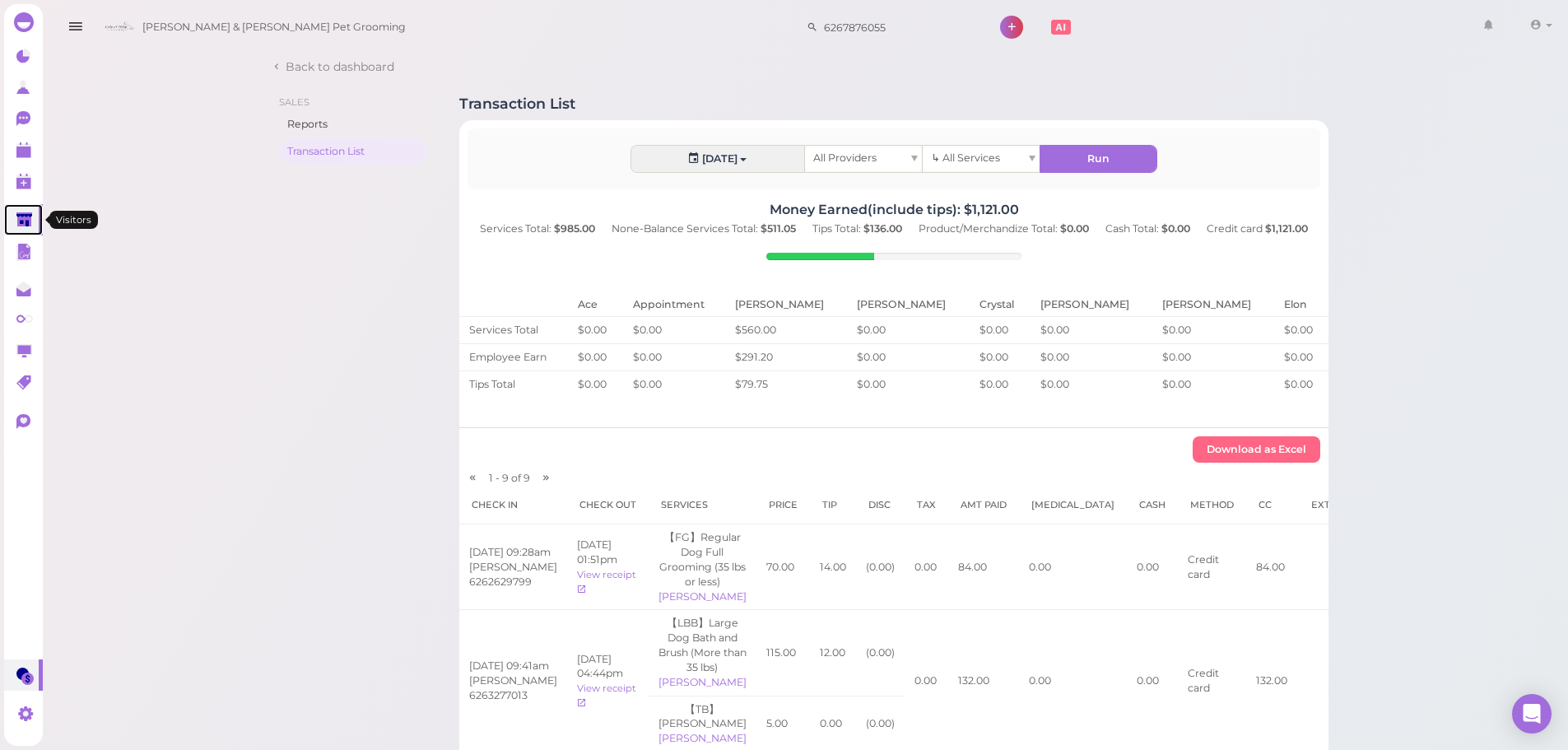
click at [17, 220] on polygon at bounding box center [24, 218] width 15 height 14
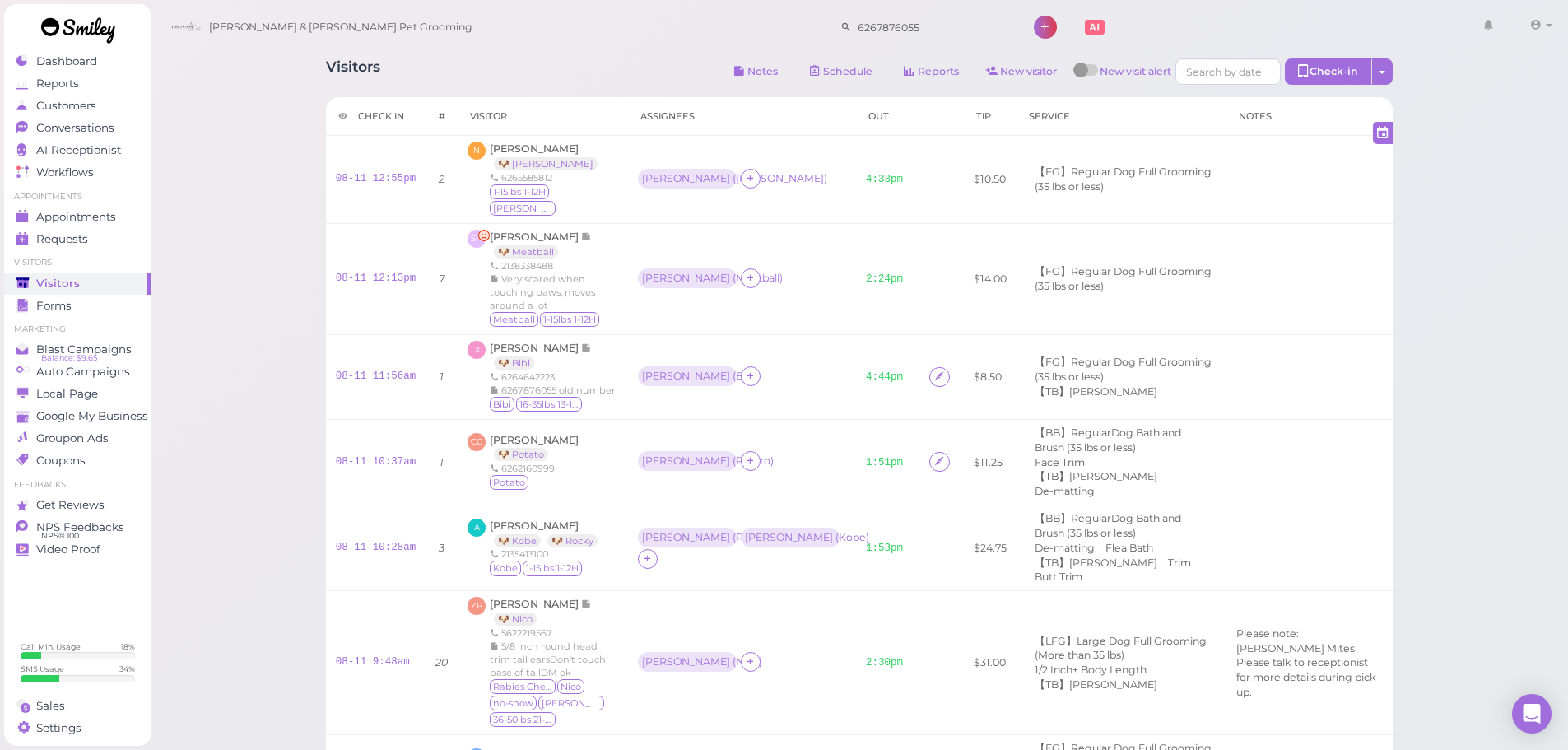
click at [212, 285] on div "Visitors Notes Schedule Reports New visitor New visit alert Check-in Customer c…" at bounding box center [859, 667] width 1418 height 1334
